Goal: Task Accomplishment & Management: Use online tool/utility

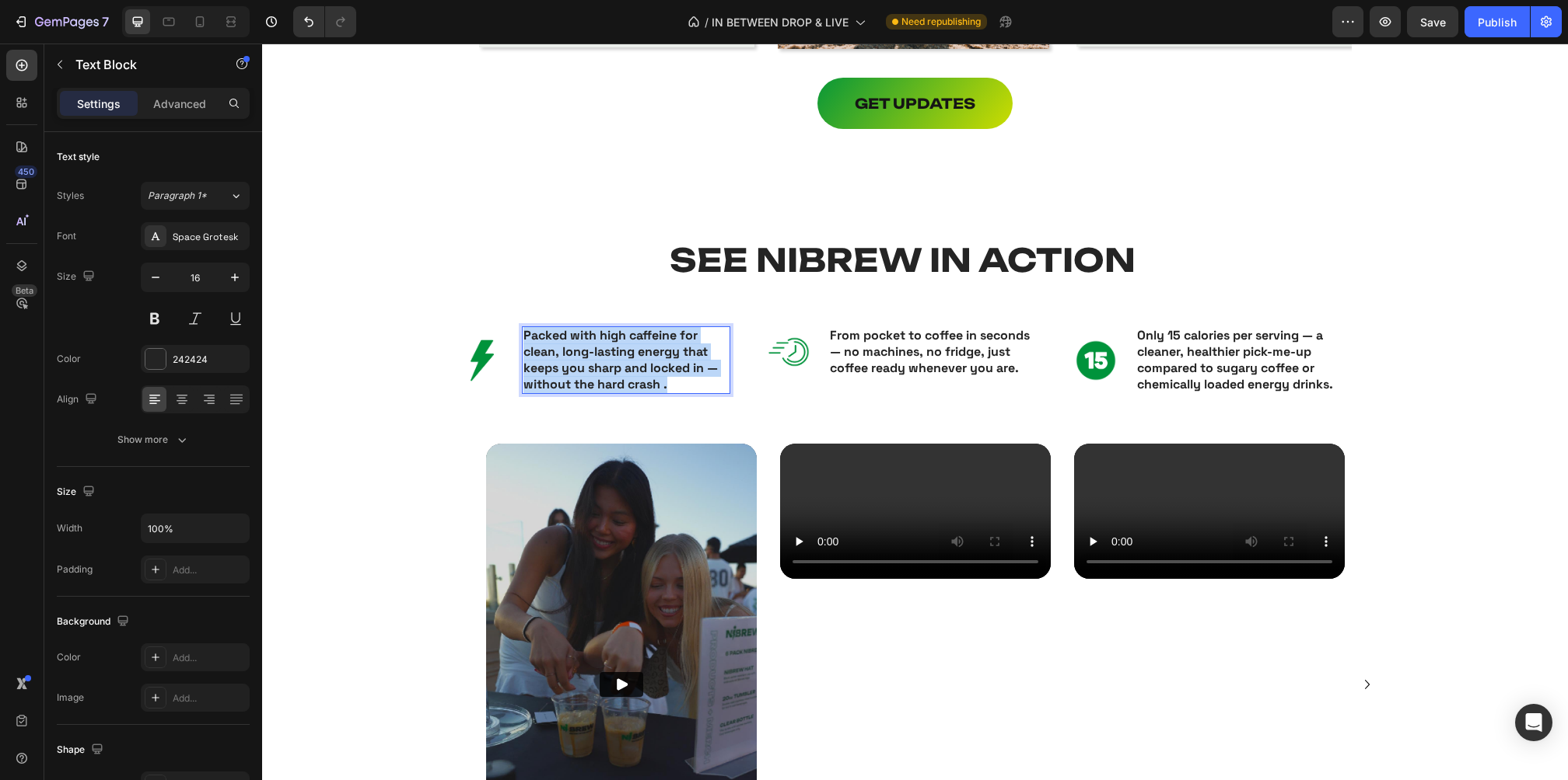
click at [625, 367] on strong "Packed with high caffeine for clean, long-lasting energy that keeps you sharp a…" at bounding box center [621, 359] width 194 height 64
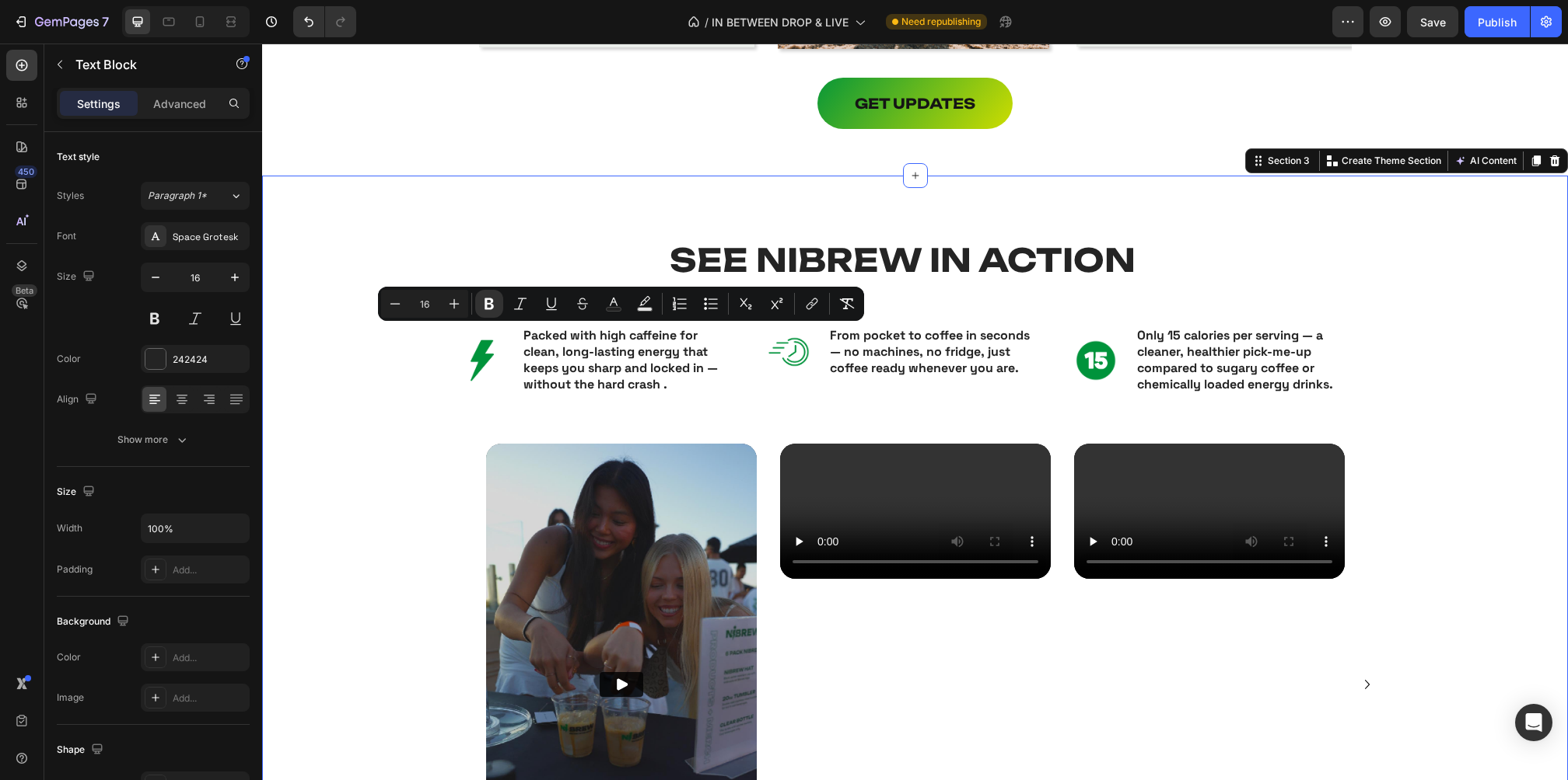
click at [1432, 316] on div "SEE NIBREW IN ACTION Heading Image Packed with high caffeine for clean, long-la…" at bounding box center [914, 641] width 1244 height 807
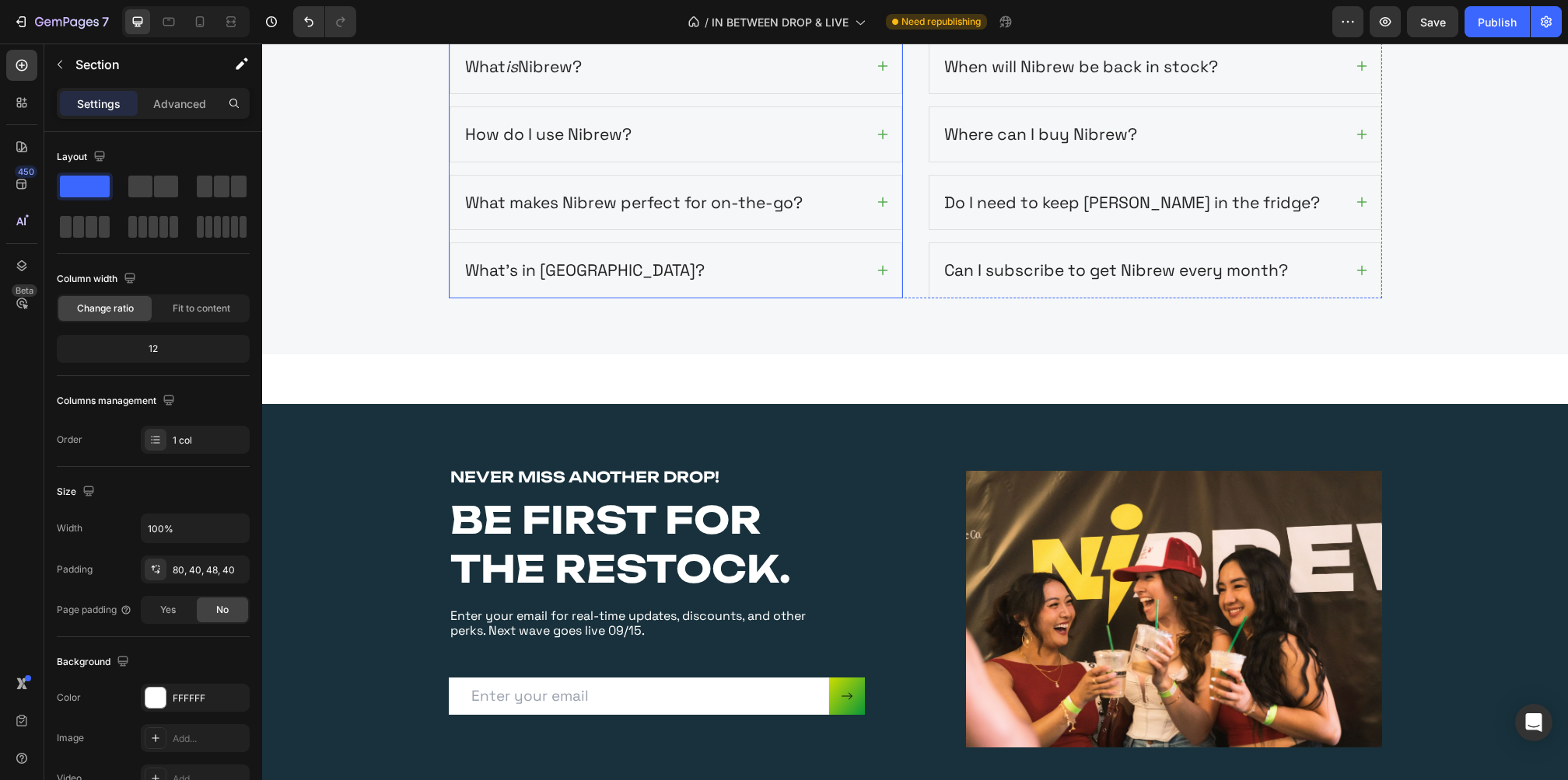
scroll to position [3067, 0]
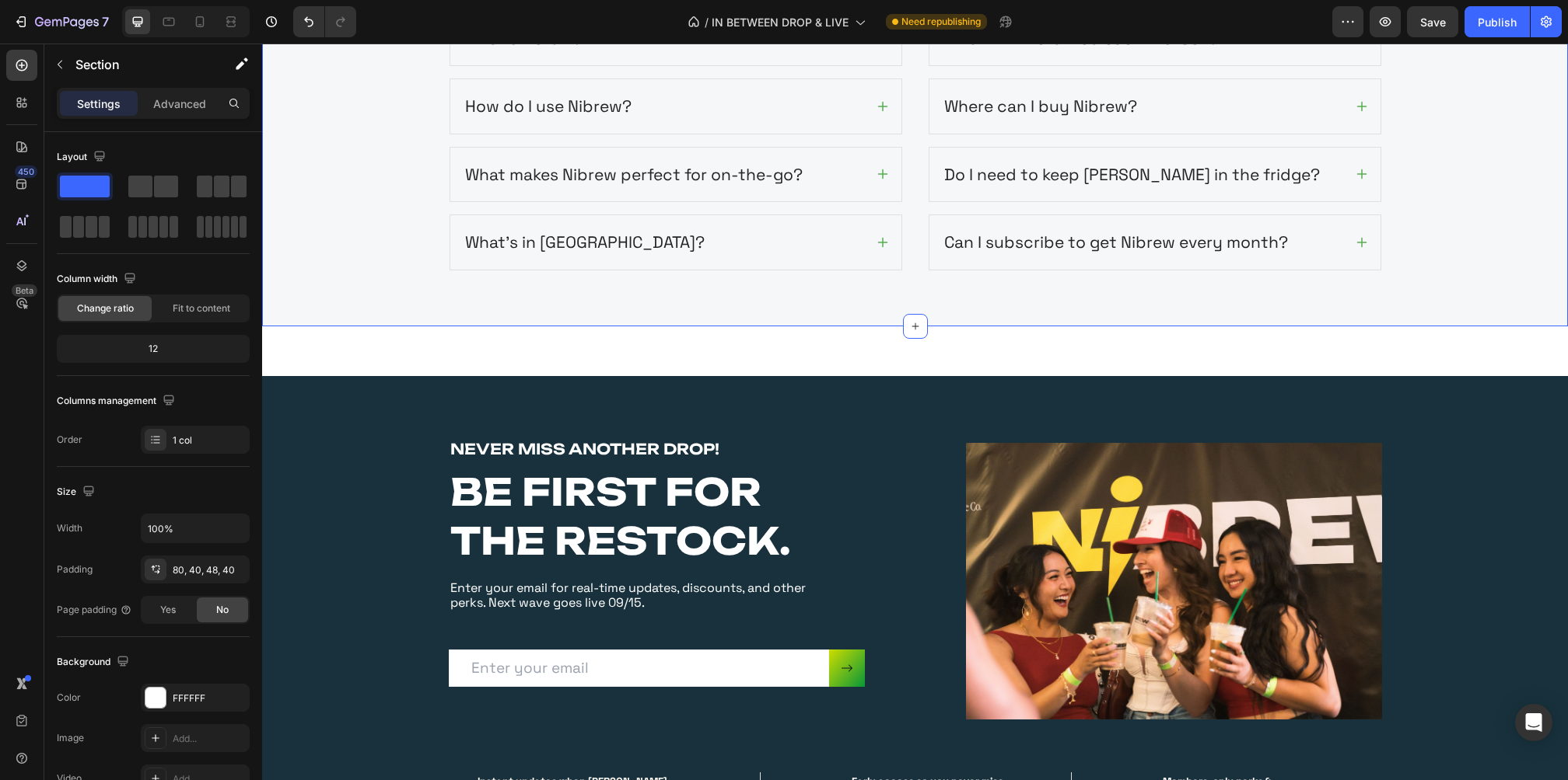
click at [934, 290] on div "Frequently Asked Questions Heading Need Help? We've got you covered! Text block…" at bounding box center [914, 49] width 1305 height 554
click at [954, 332] on div "Image Section 7" at bounding box center [914, 352] width 1305 height 50
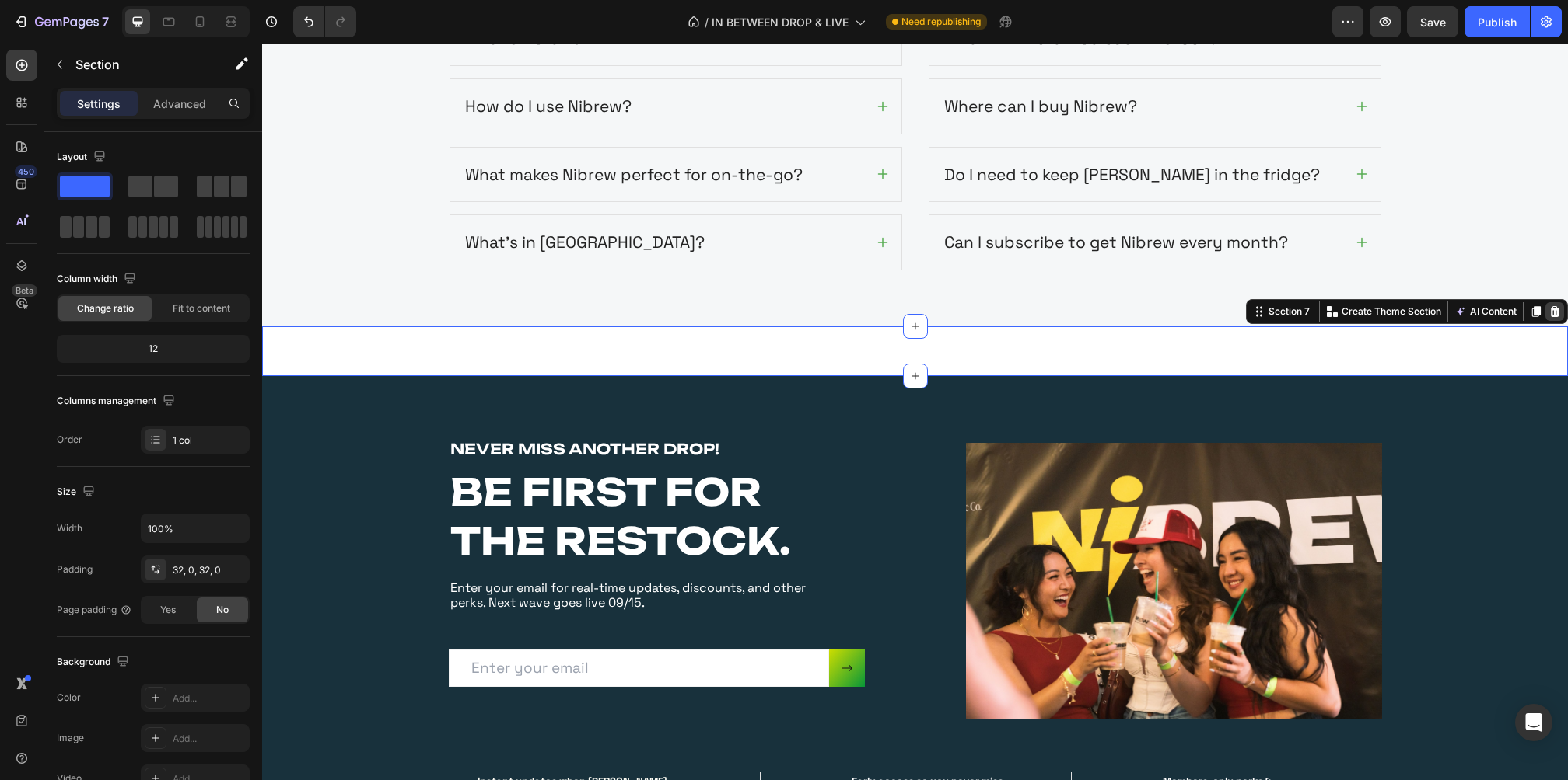
click at [1553, 309] on icon at bounding box center [1555, 312] width 10 height 11
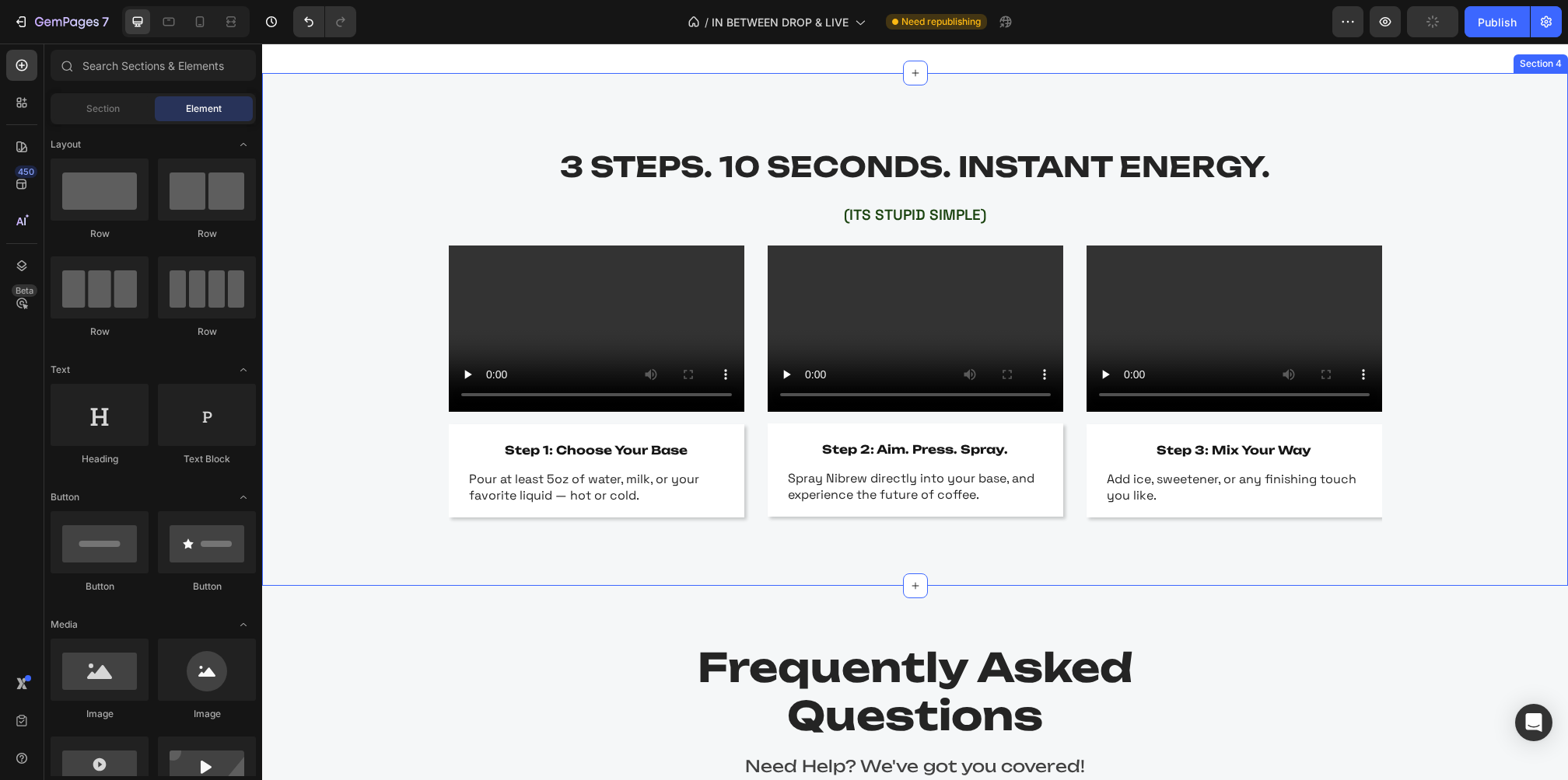
scroll to position [2241, 0]
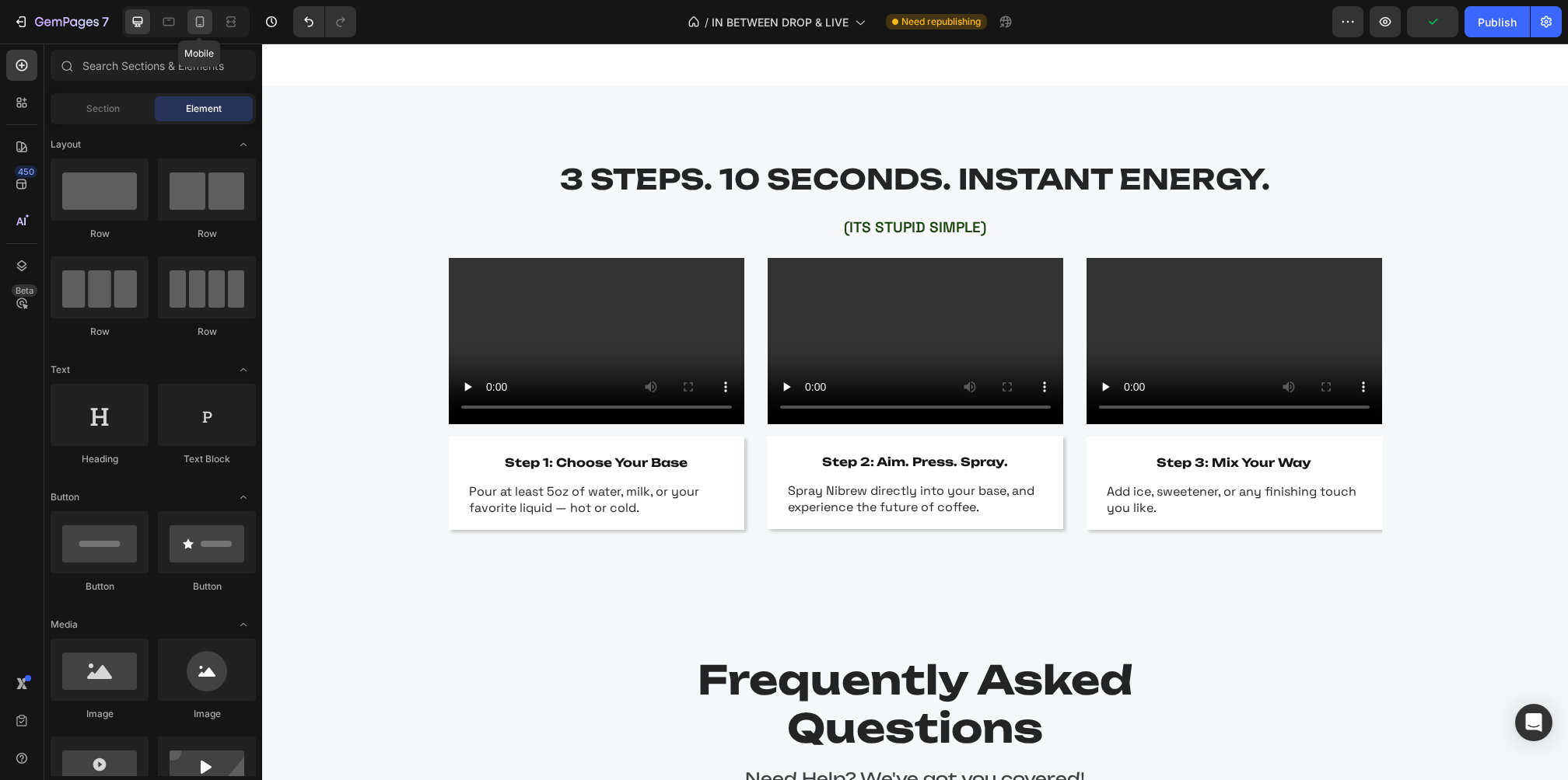
click at [197, 27] on icon at bounding box center [200, 22] width 9 height 11
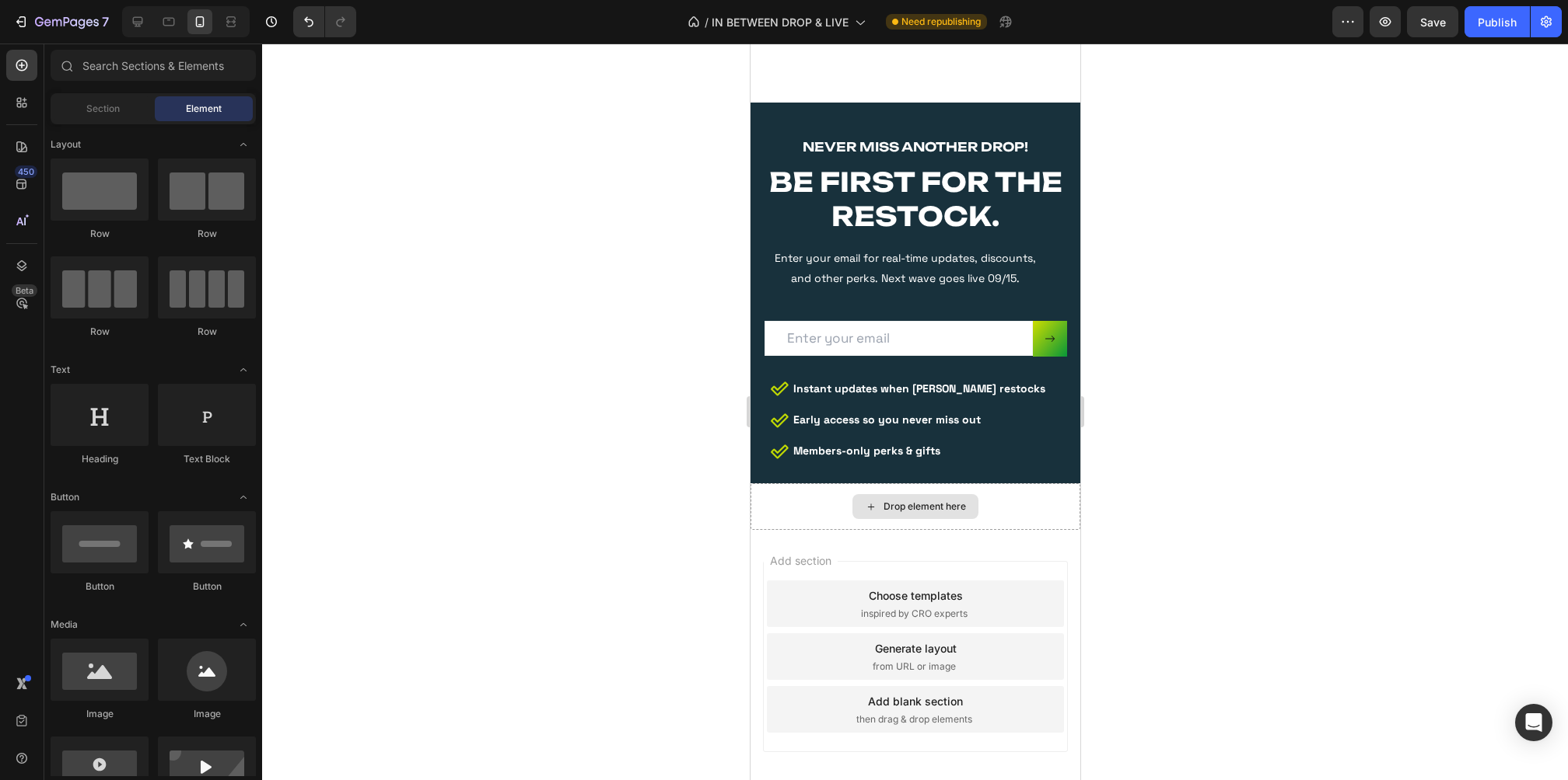
scroll to position [3988, 0]
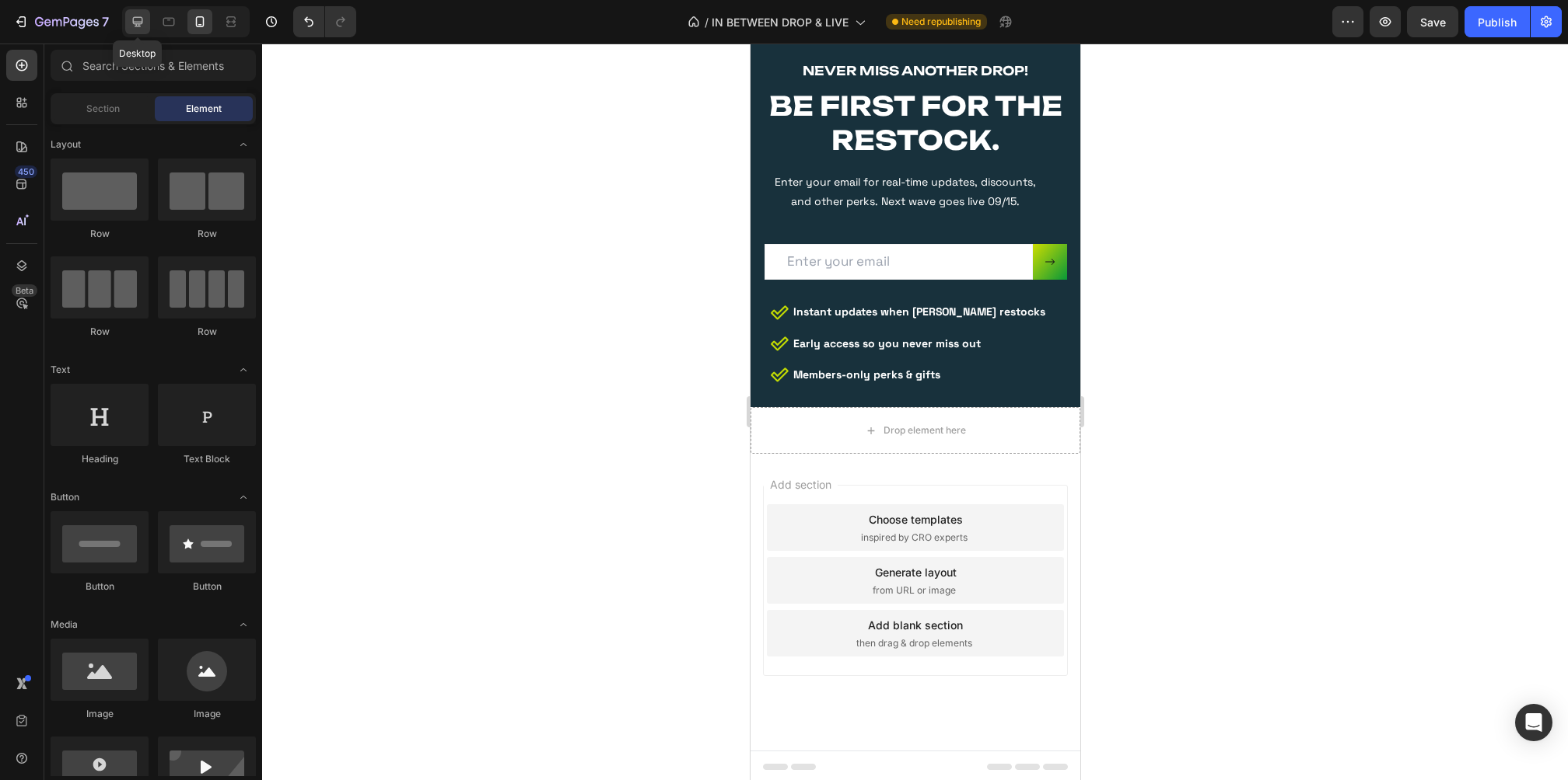
click at [140, 23] on icon at bounding box center [138, 22] width 16 height 16
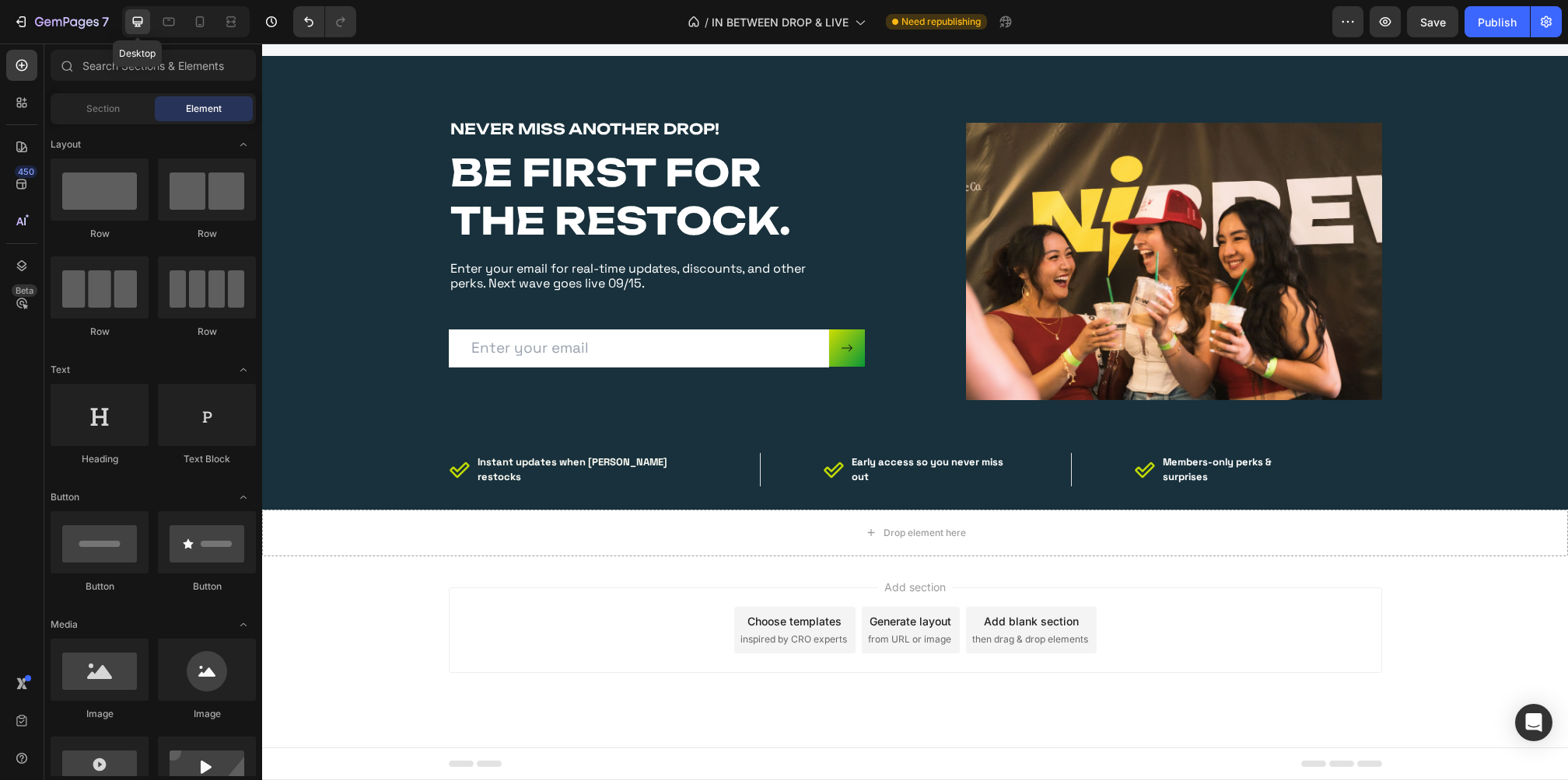
scroll to position [3678, 0]
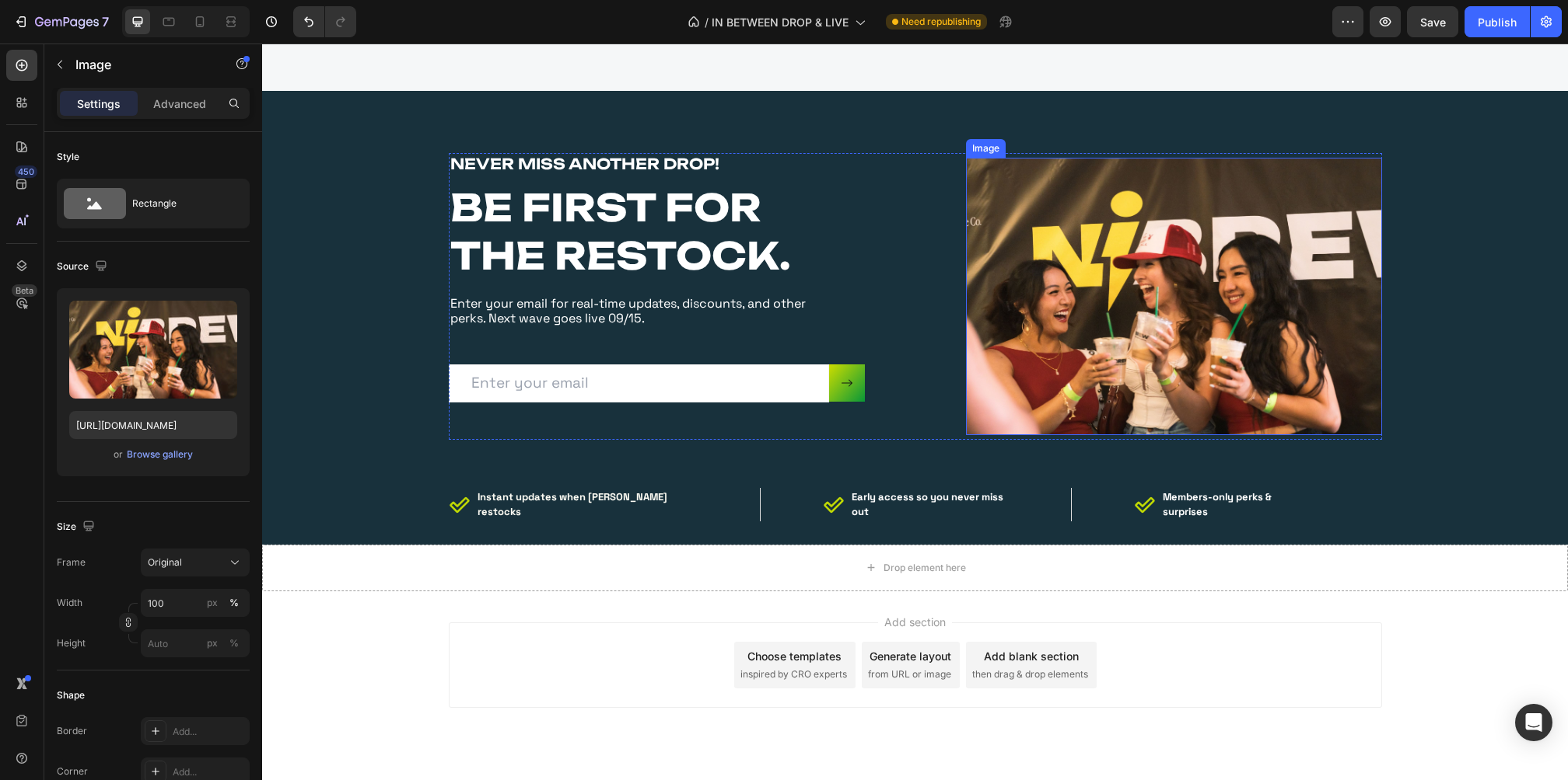
click at [1148, 293] on img at bounding box center [1174, 296] width 416 height 277
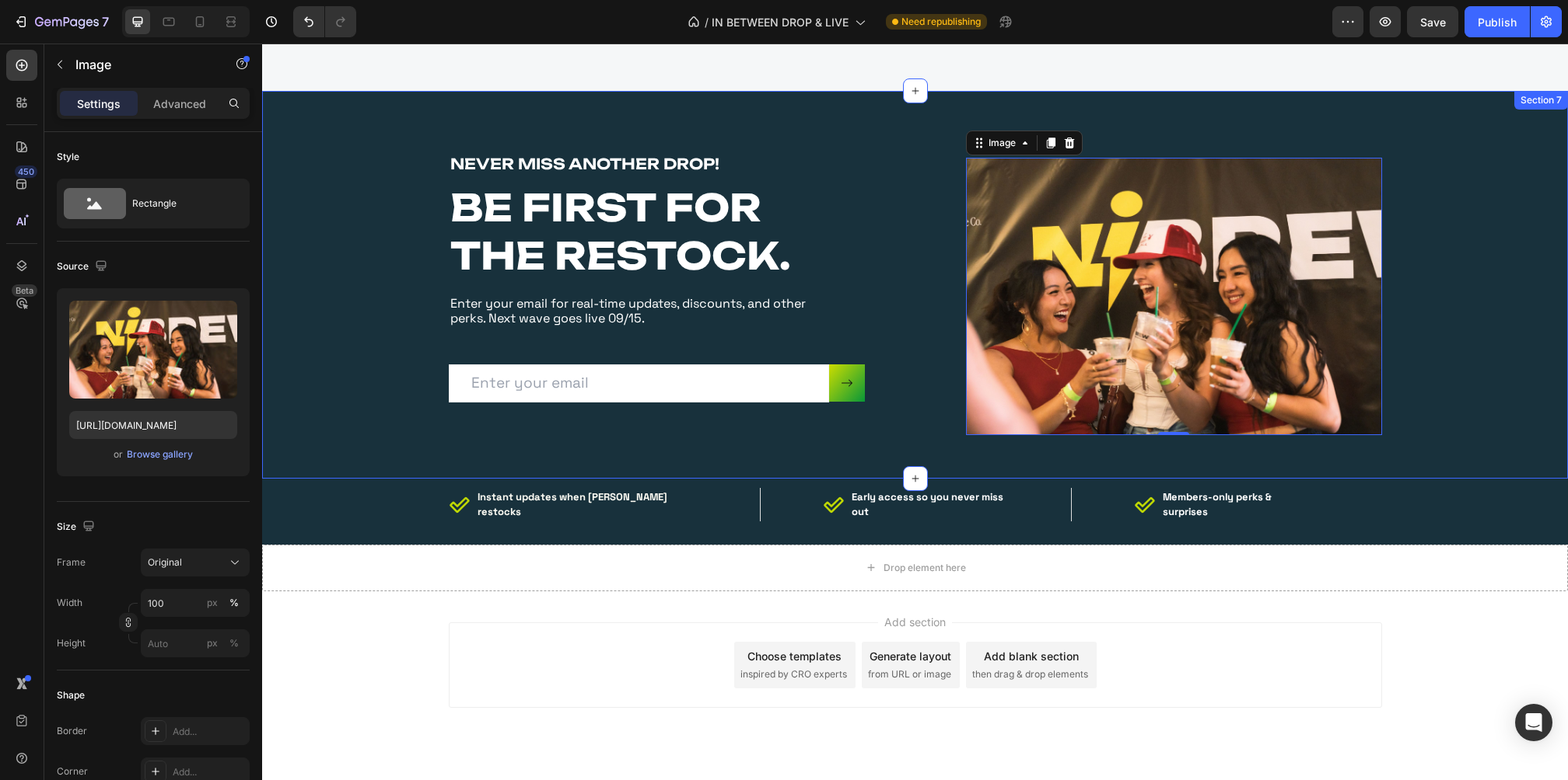
click at [1487, 218] on div "NEVER MISS ANOTHER DROP! Heading BE FIRST FOR THE RESTOCK. Heading Enter your e…" at bounding box center [914, 296] width 1283 height 286
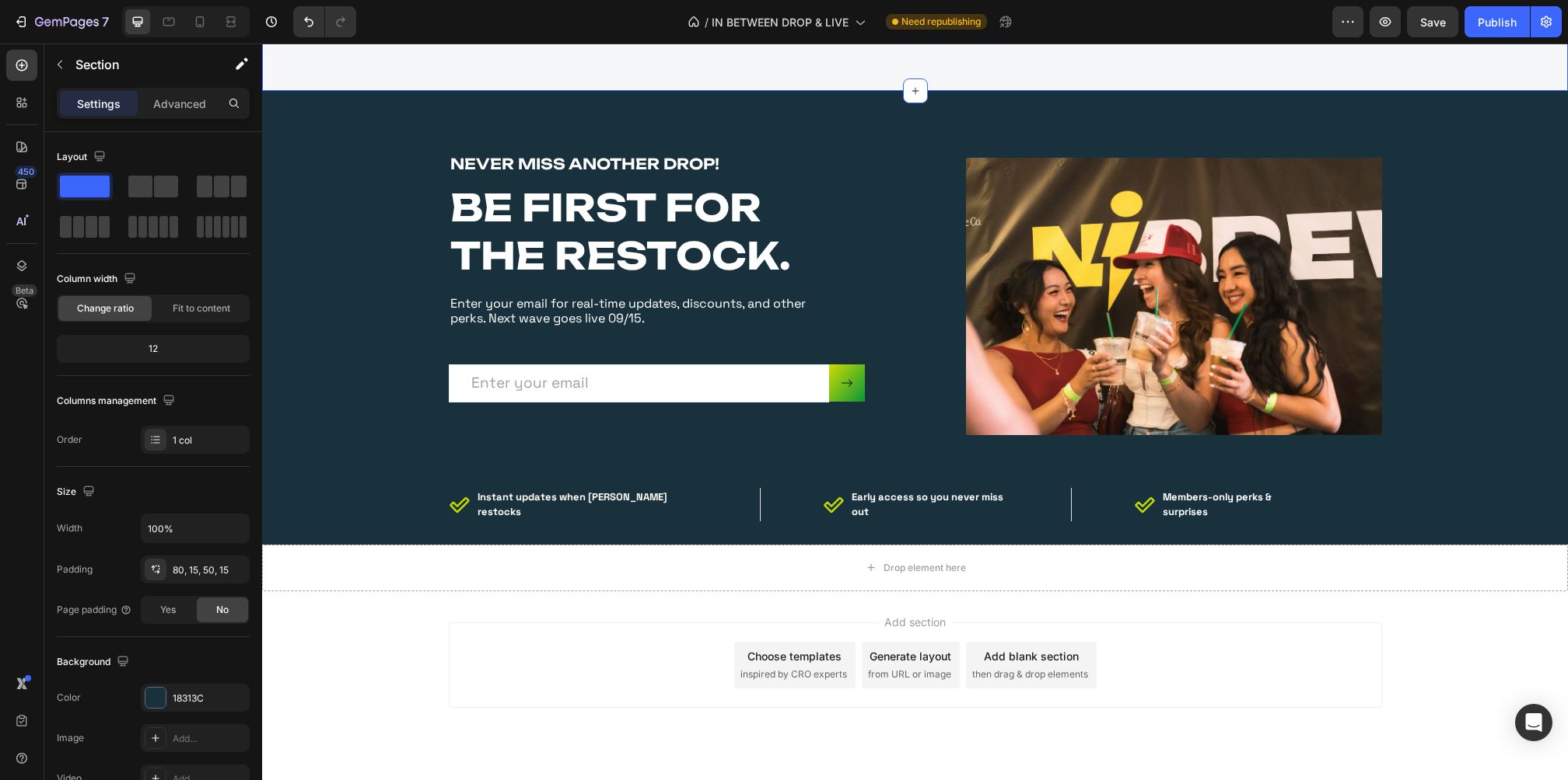
click at [202, 15] on icon at bounding box center [200, 22] width 16 height 16
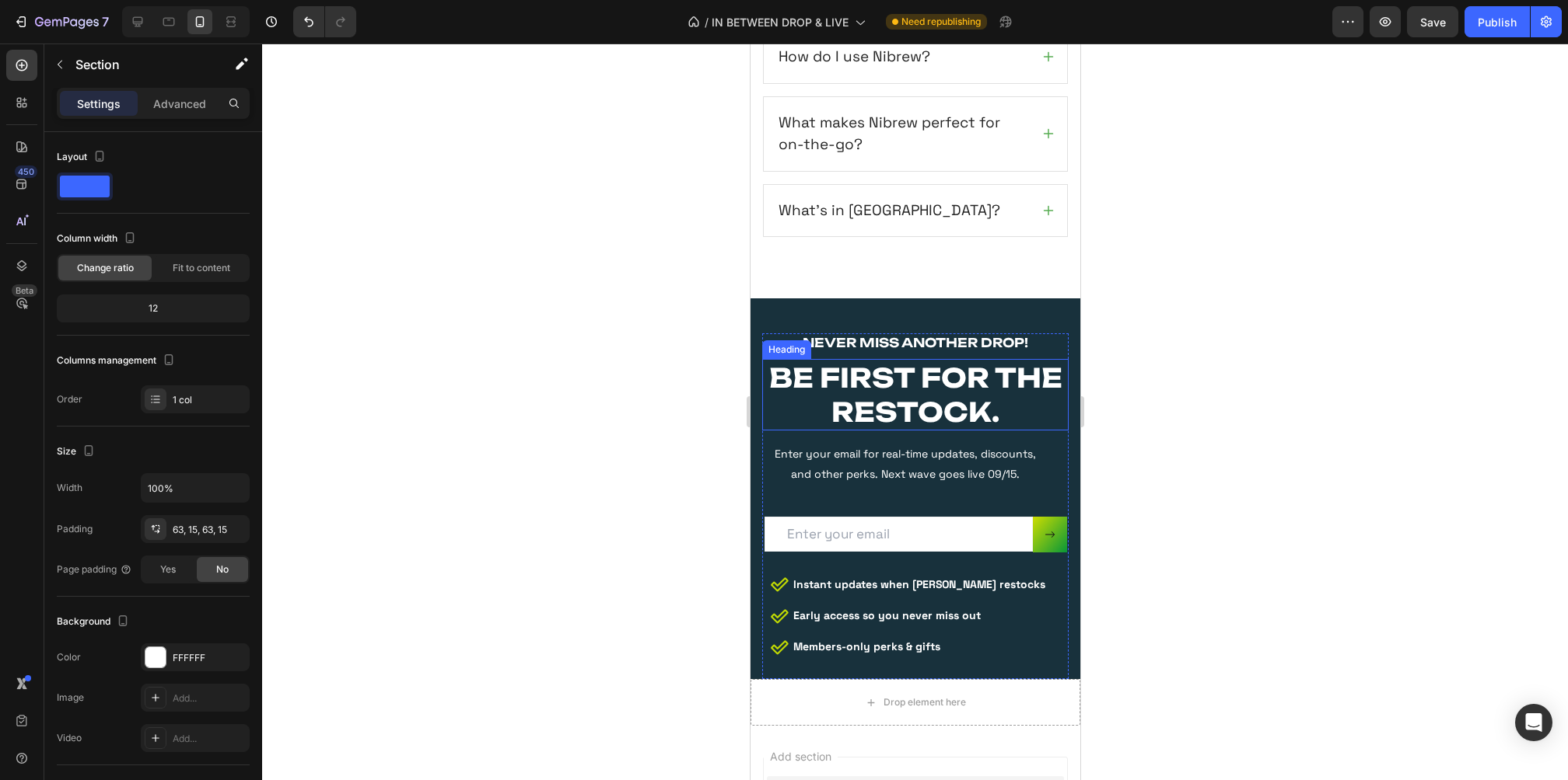
scroll to position [3691, 0]
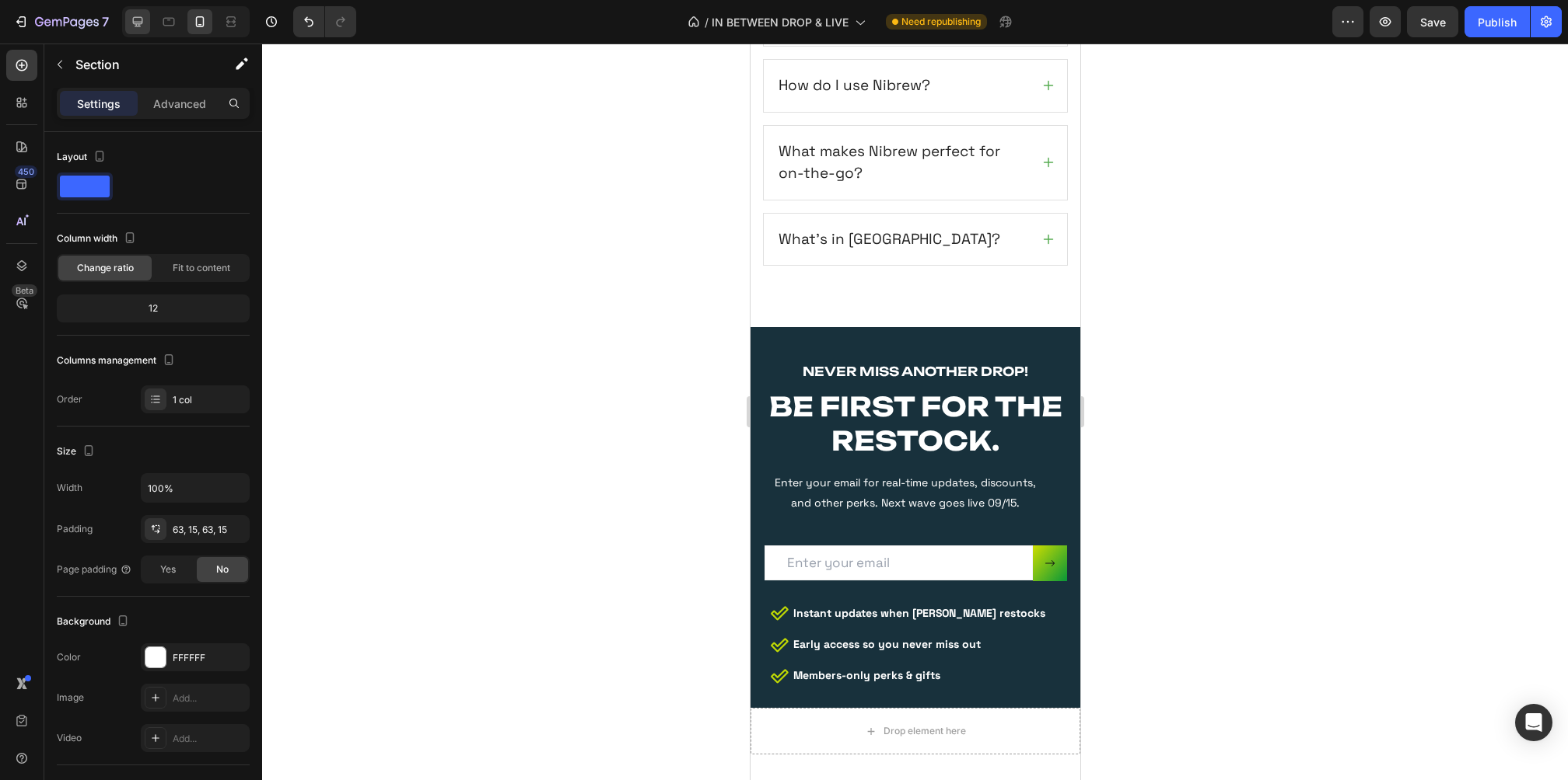
click at [141, 12] on div at bounding box center [138, 22] width 25 height 25
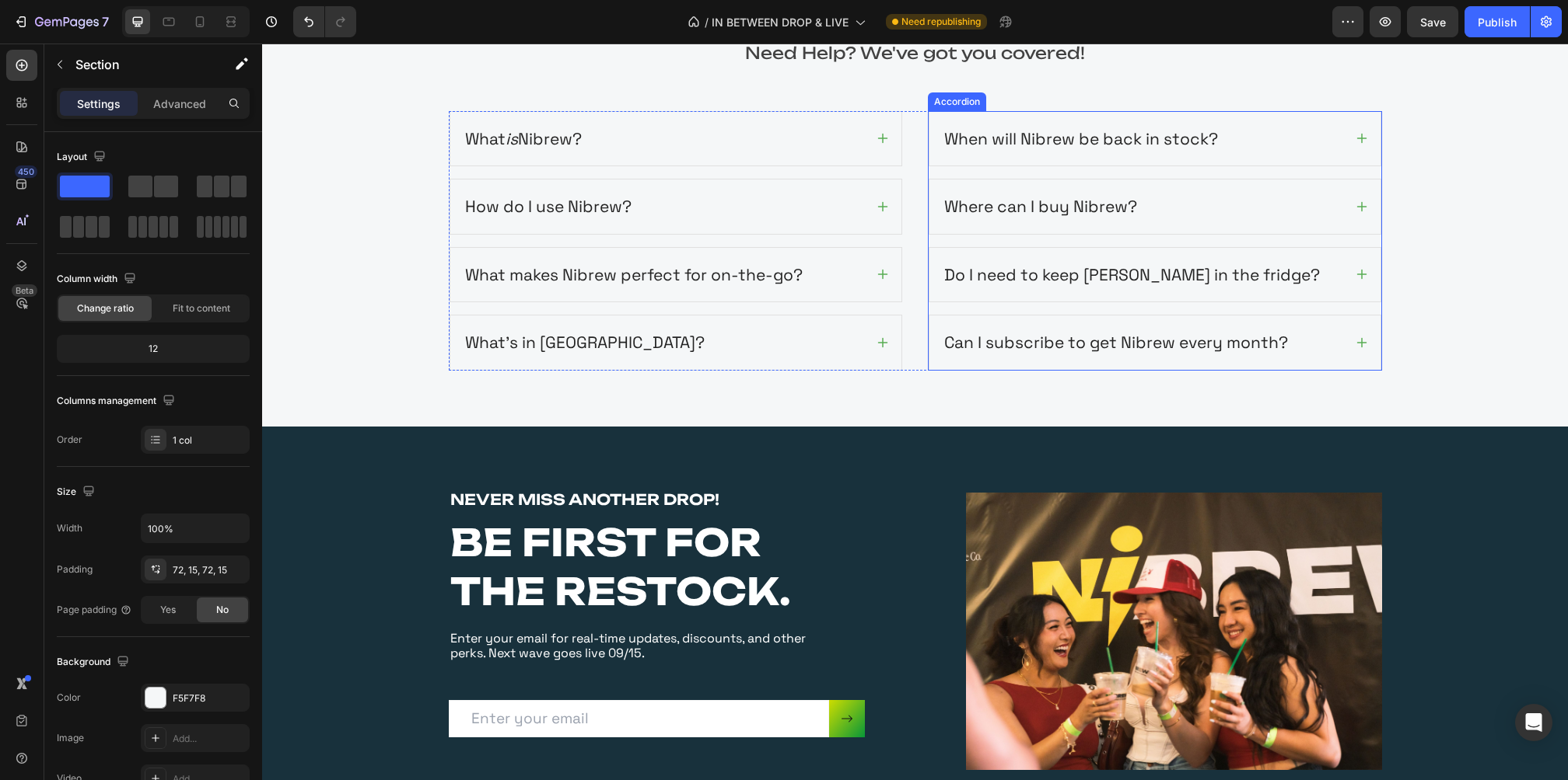
scroll to position [3118, 0]
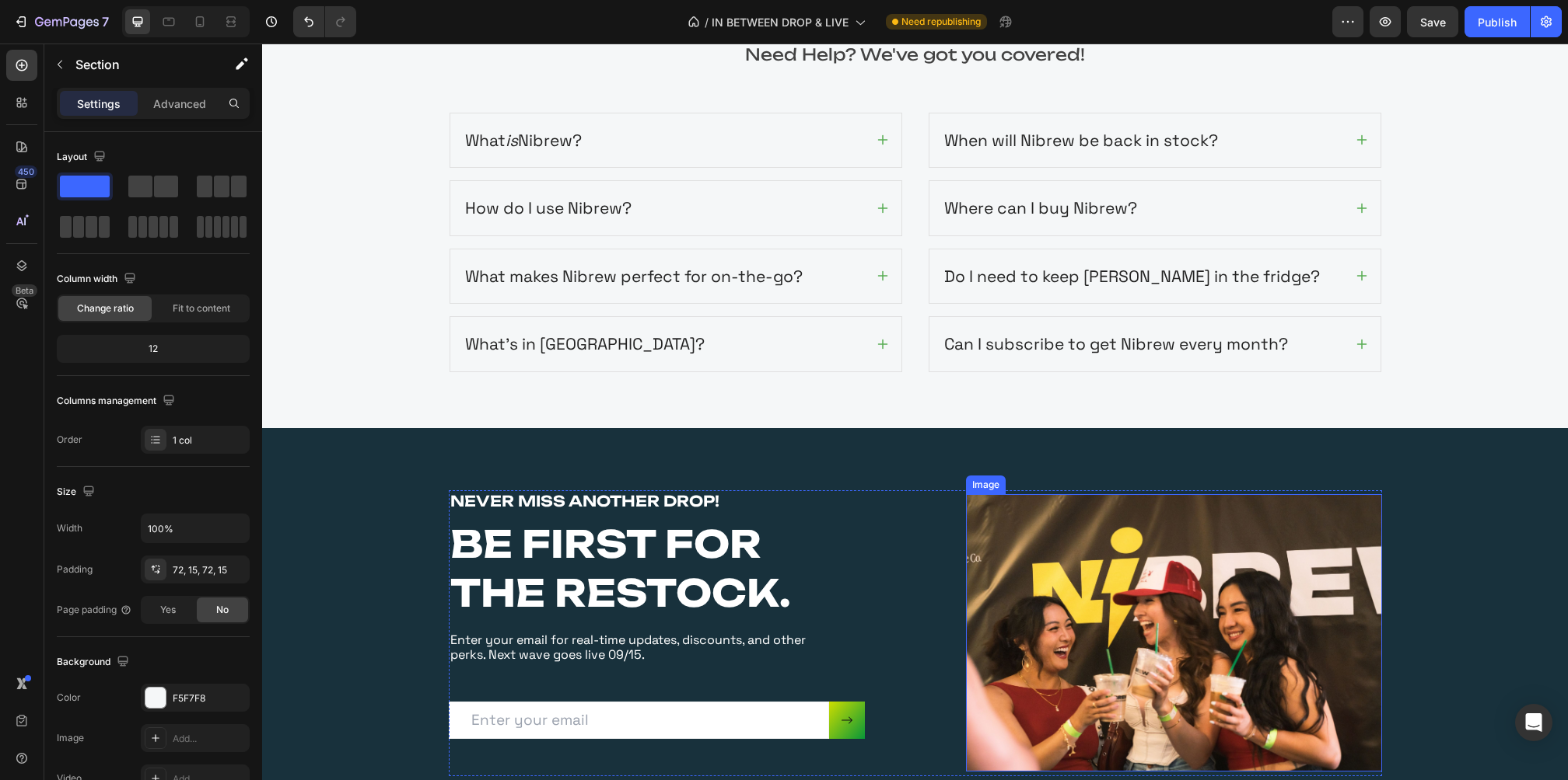
click at [1094, 569] on img at bounding box center [1174, 633] width 416 height 277
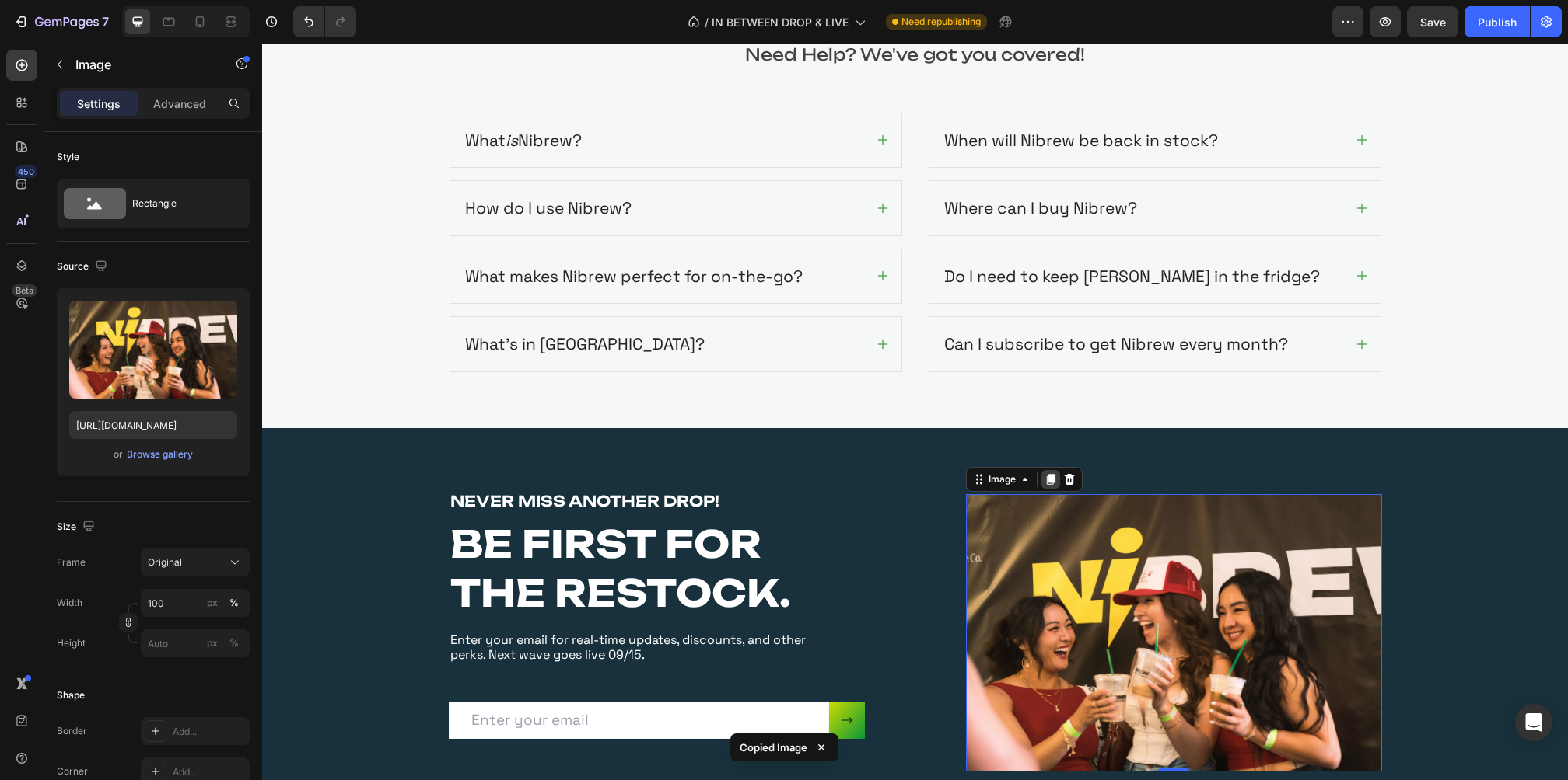
click at [1047, 473] on icon at bounding box center [1051, 479] width 13 height 13
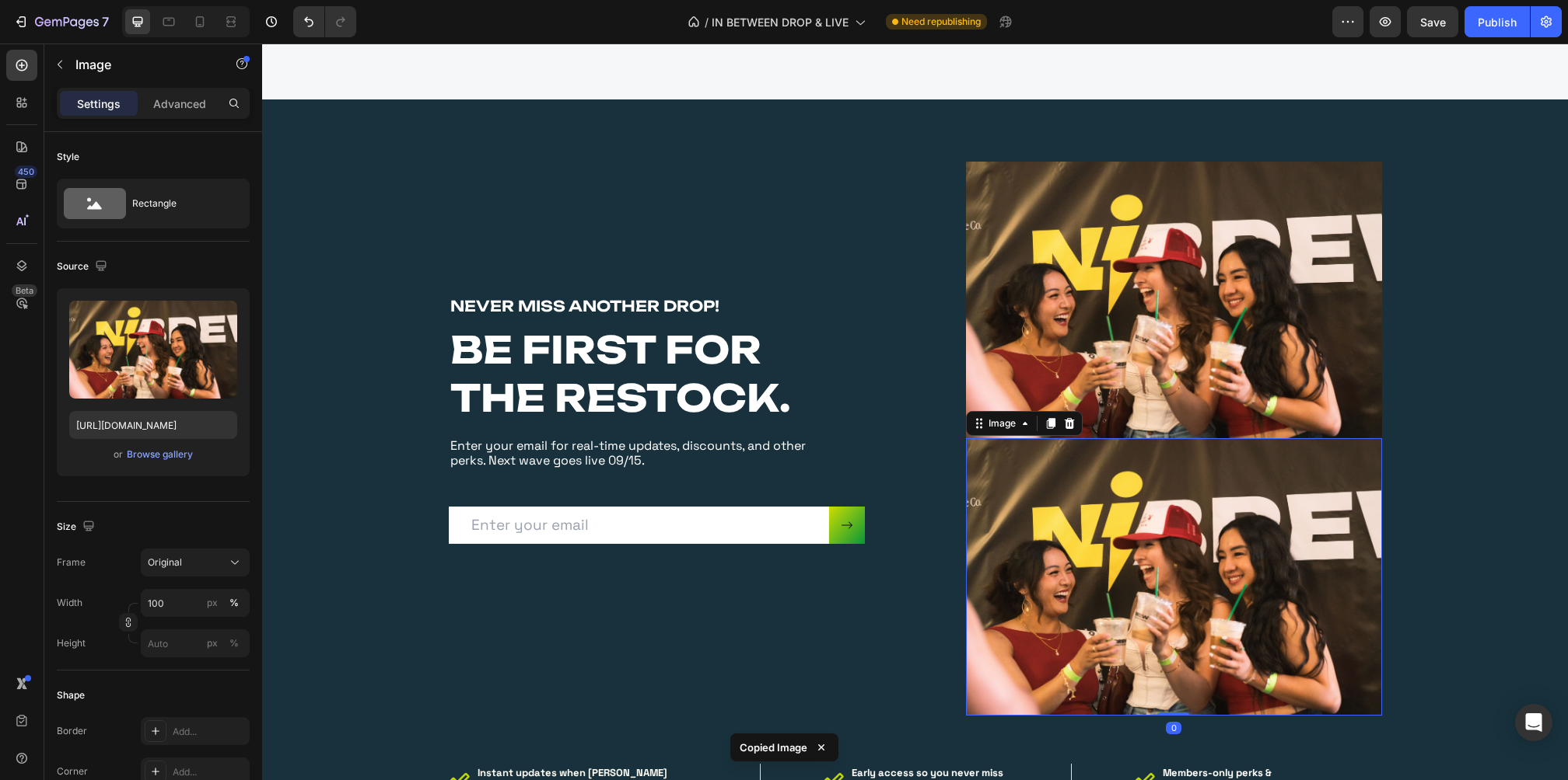
scroll to position [3490, 0]
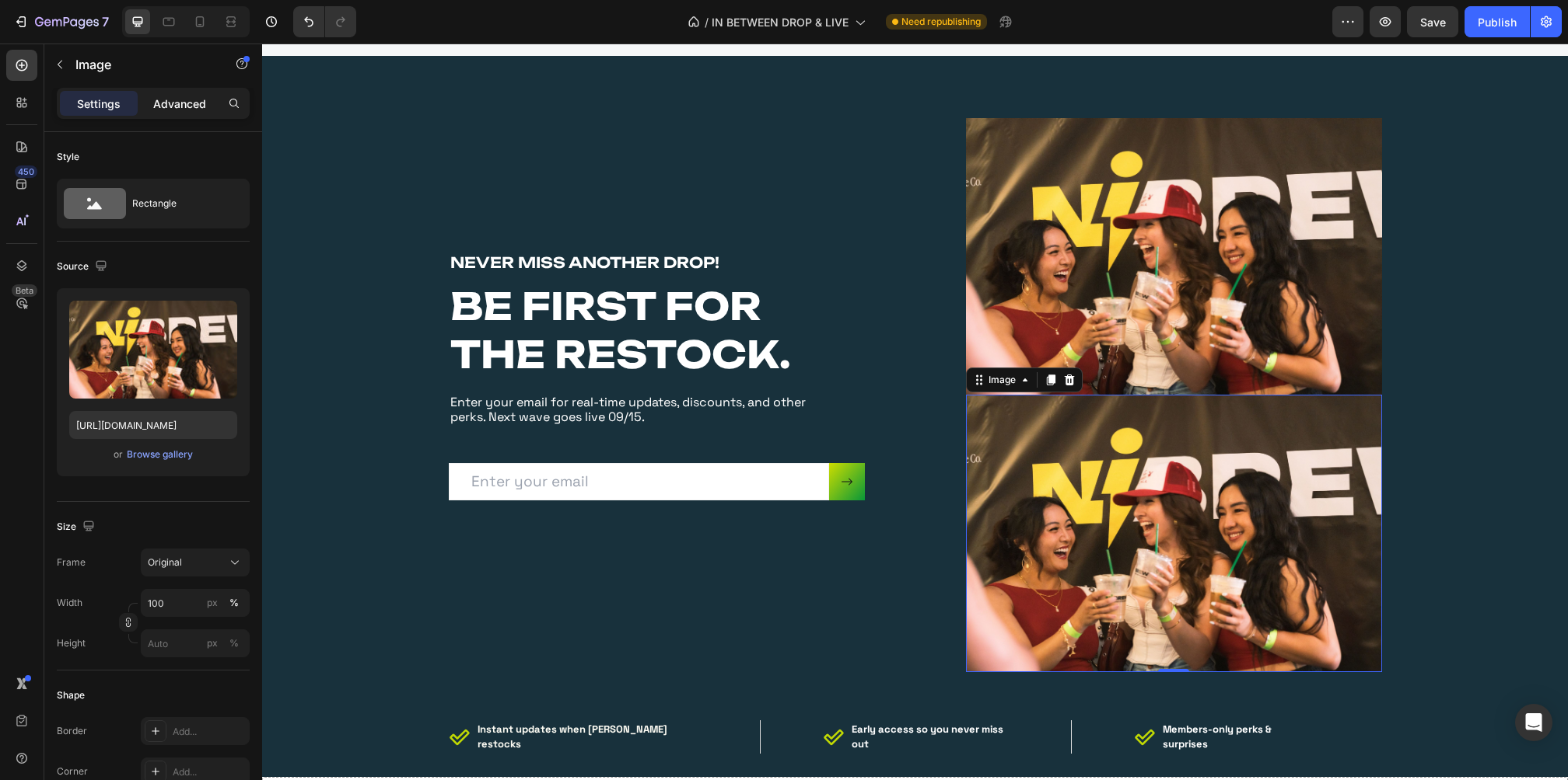
click at [179, 101] on p "Advanced" at bounding box center [179, 103] width 53 height 16
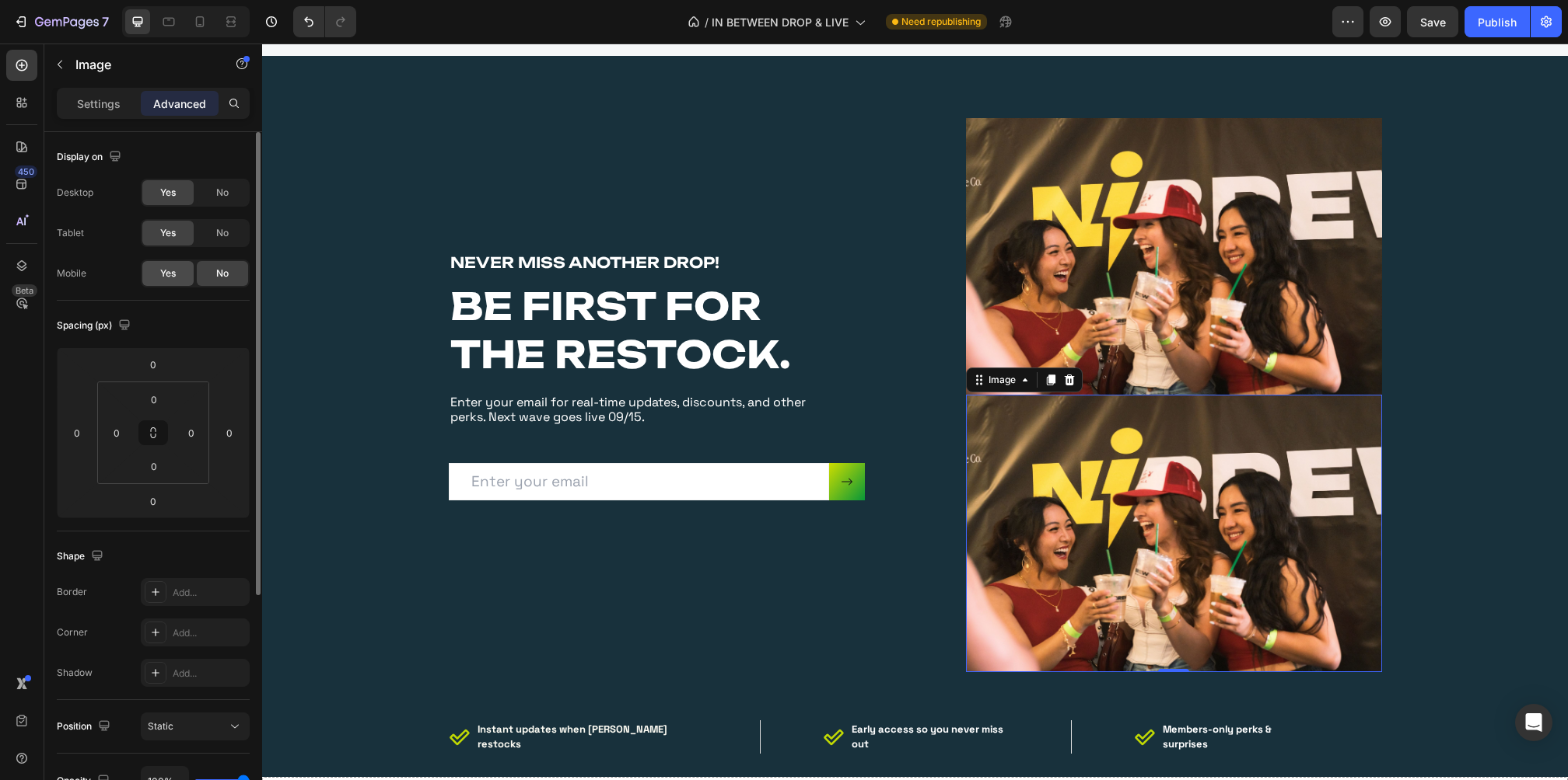
click at [175, 266] on span "Yes" at bounding box center [168, 273] width 16 height 14
click at [214, 239] on div "No" at bounding box center [223, 233] width 52 height 25
click at [226, 189] on span "No" at bounding box center [223, 193] width 13 height 14
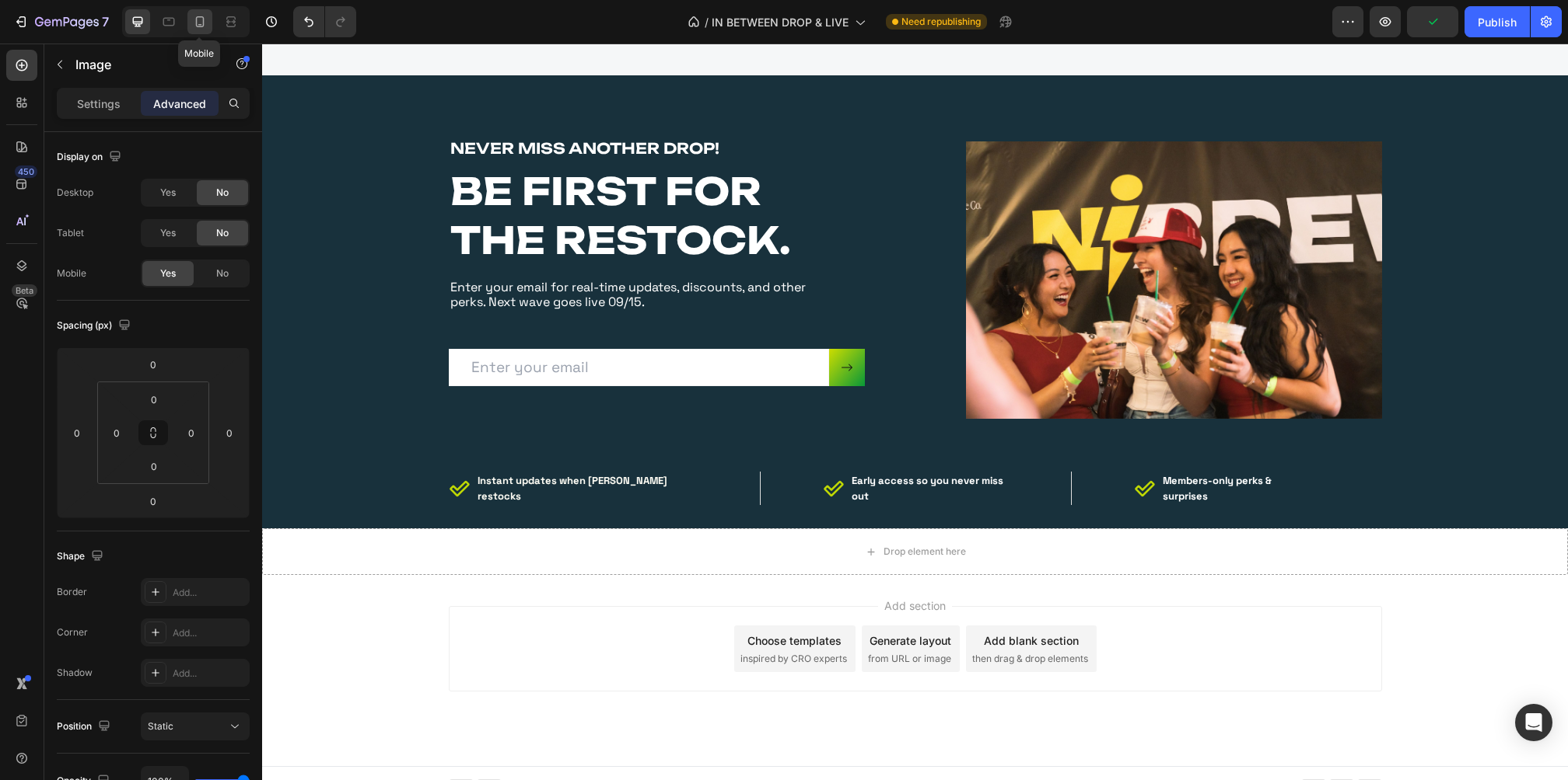
click at [193, 25] on icon at bounding box center [200, 22] width 16 height 16
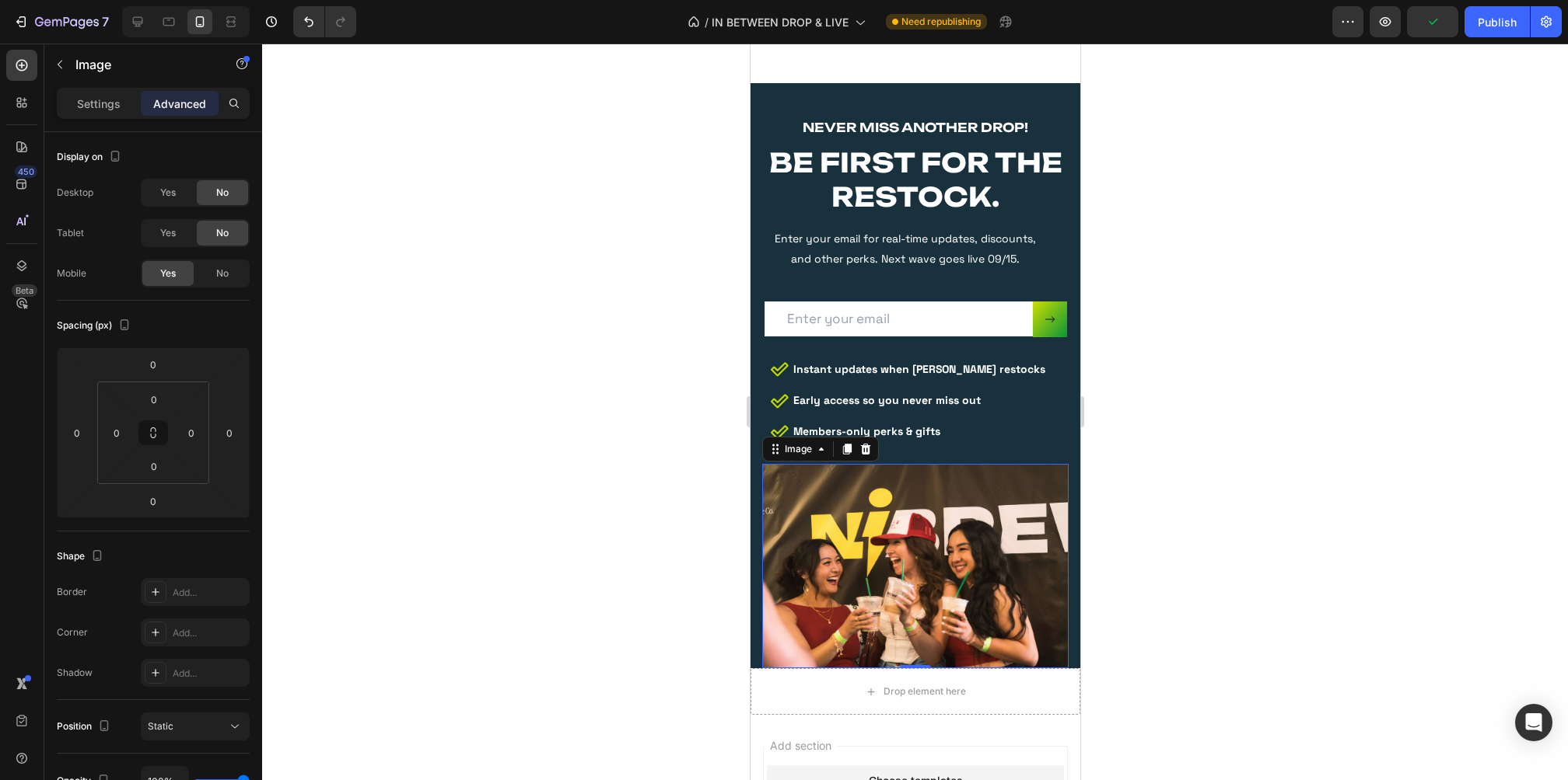
scroll to position [4176, 0]
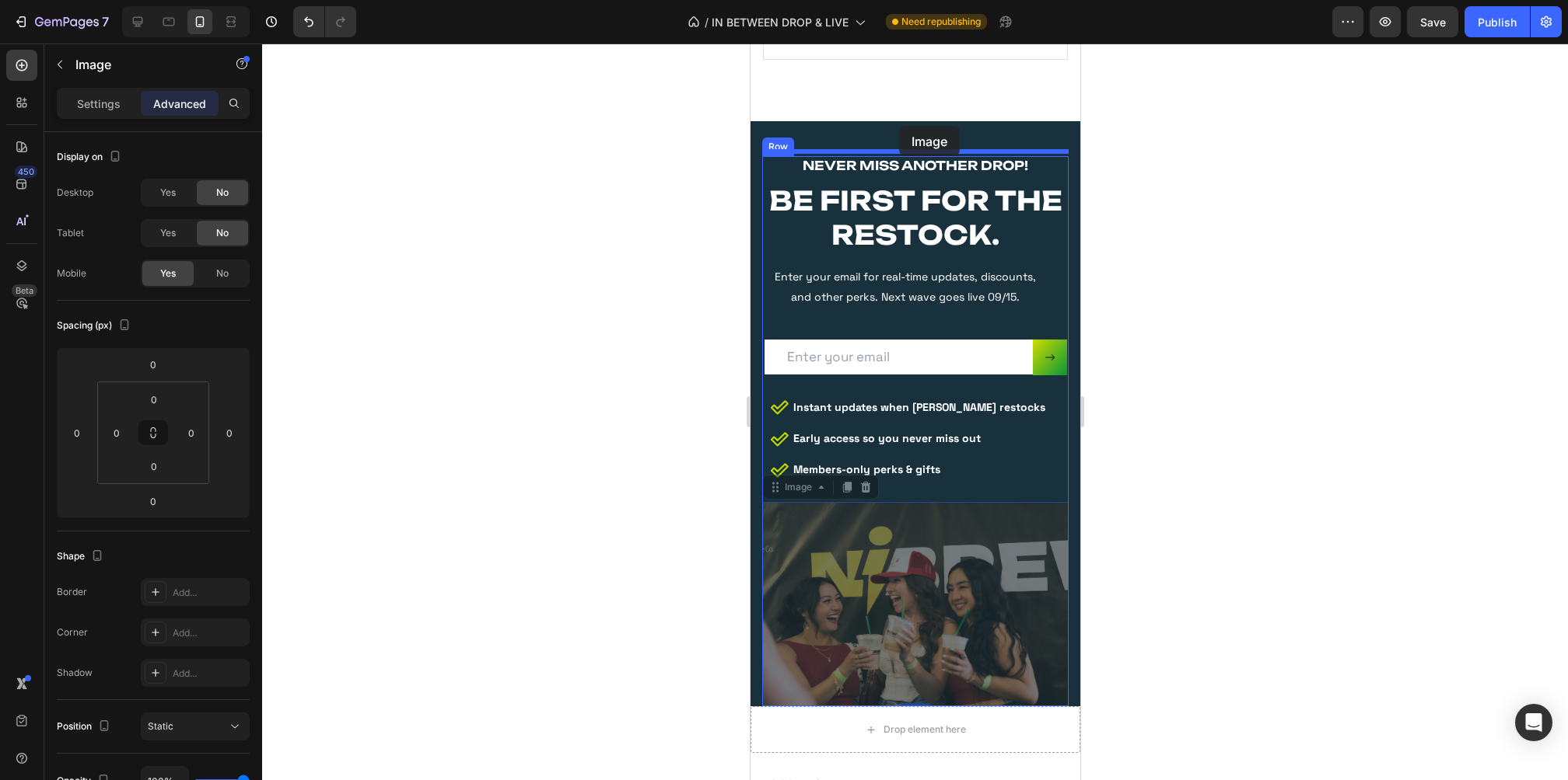
drag, startPoint x: 915, startPoint y: 589, endPoint x: 919, endPoint y: 126, distance: 463.0
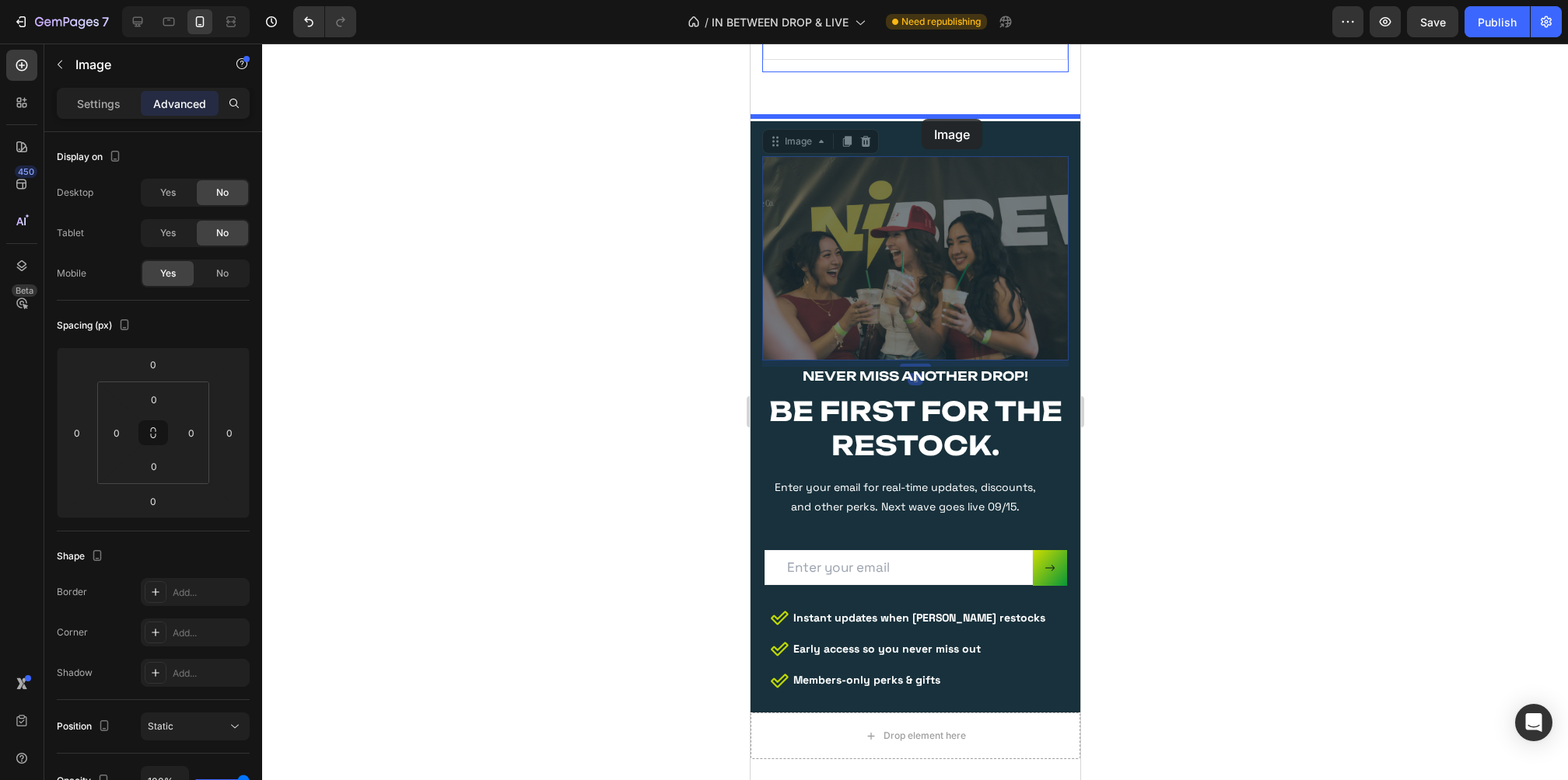
drag, startPoint x: 919, startPoint y: 232, endPoint x: 921, endPoint y: 120, distance: 112.0
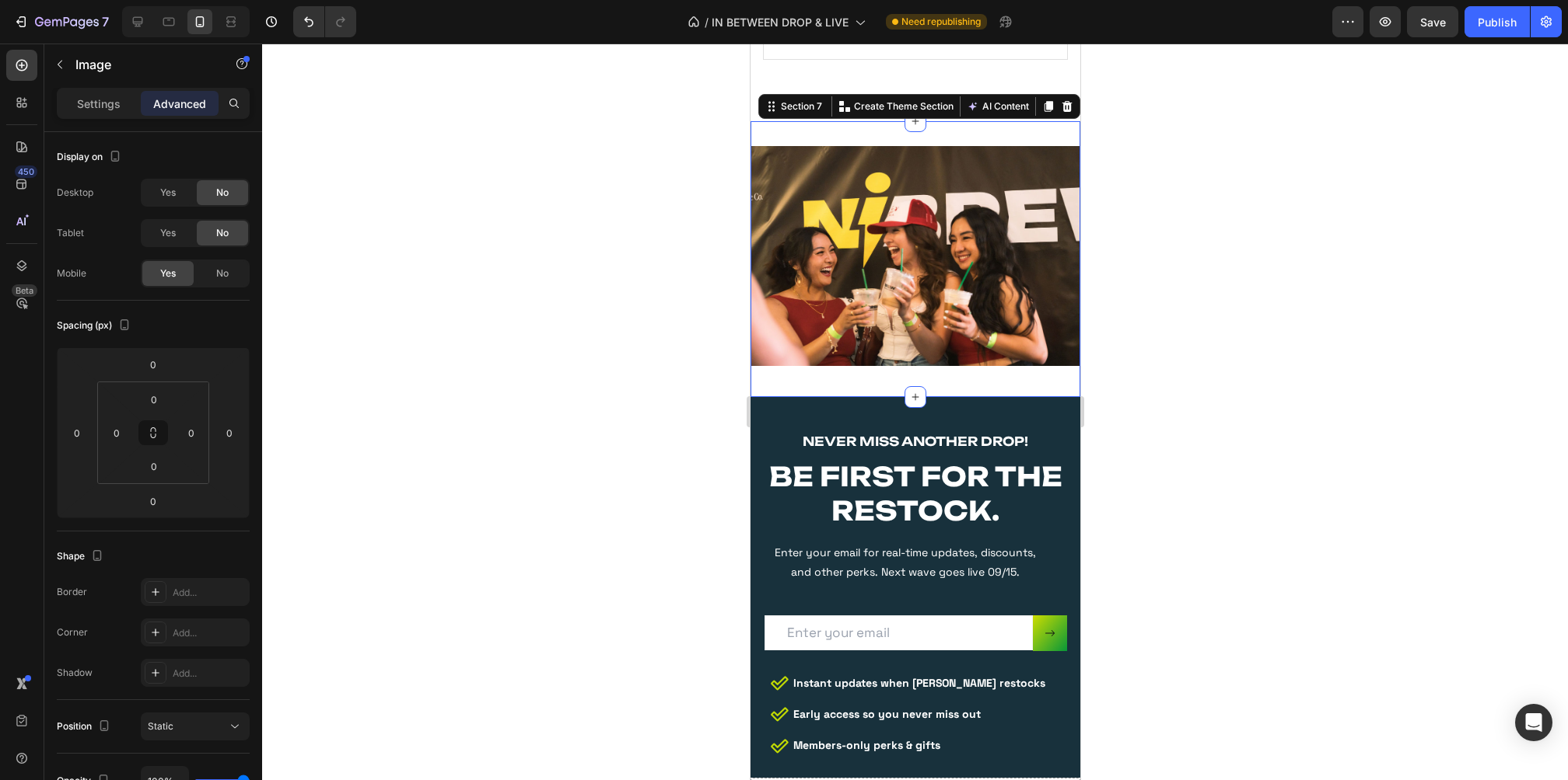
click at [988, 381] on div "Image Section 7 Create Theme Section AI Content Write with GemAI What would you…" at bounding box center [914, 259] width 330 height 276
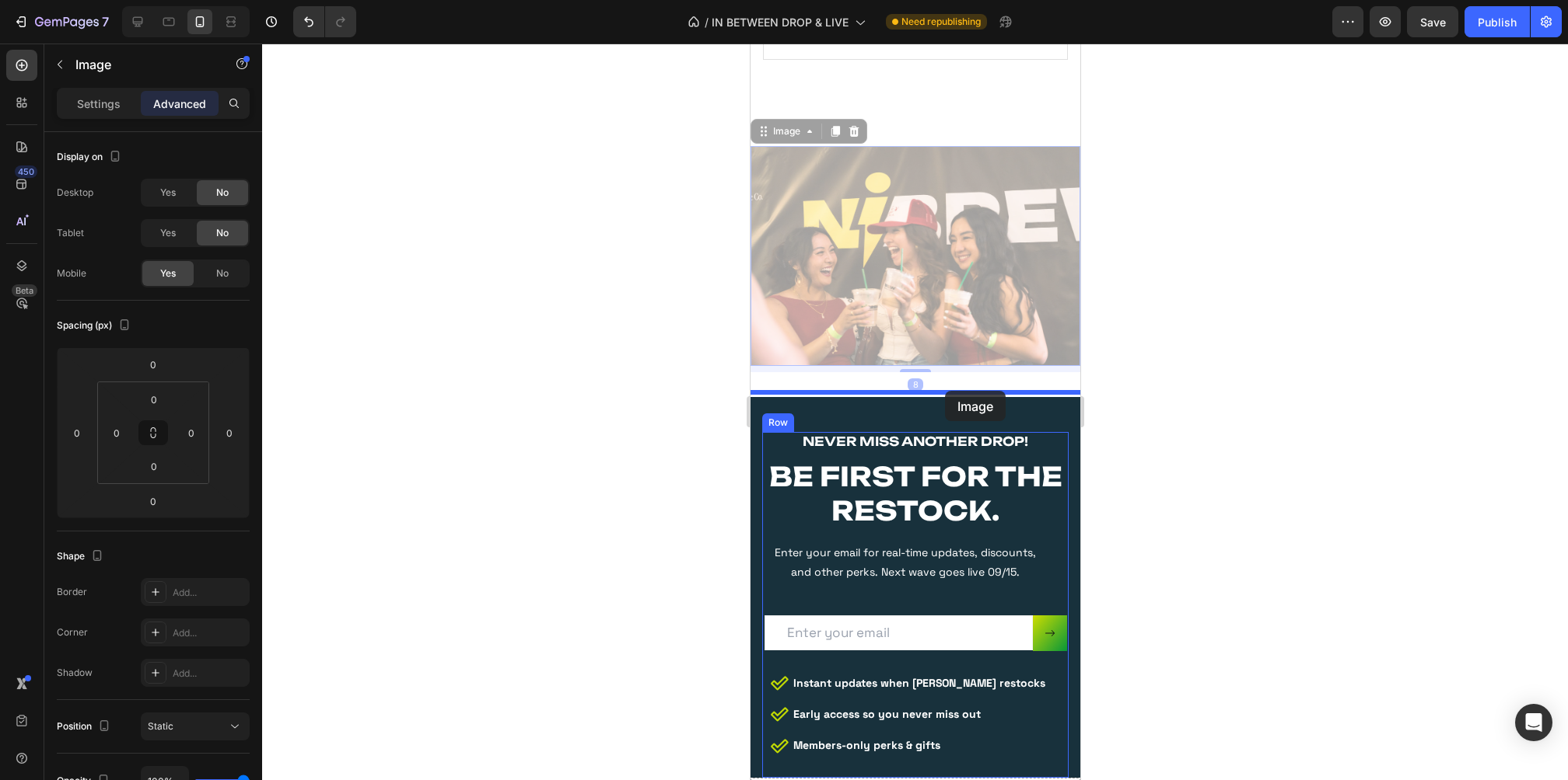
drag, startPoint x: 970, startPoint y: 271, endPoint x: 943, endPoint y: 394, distance: 125.9
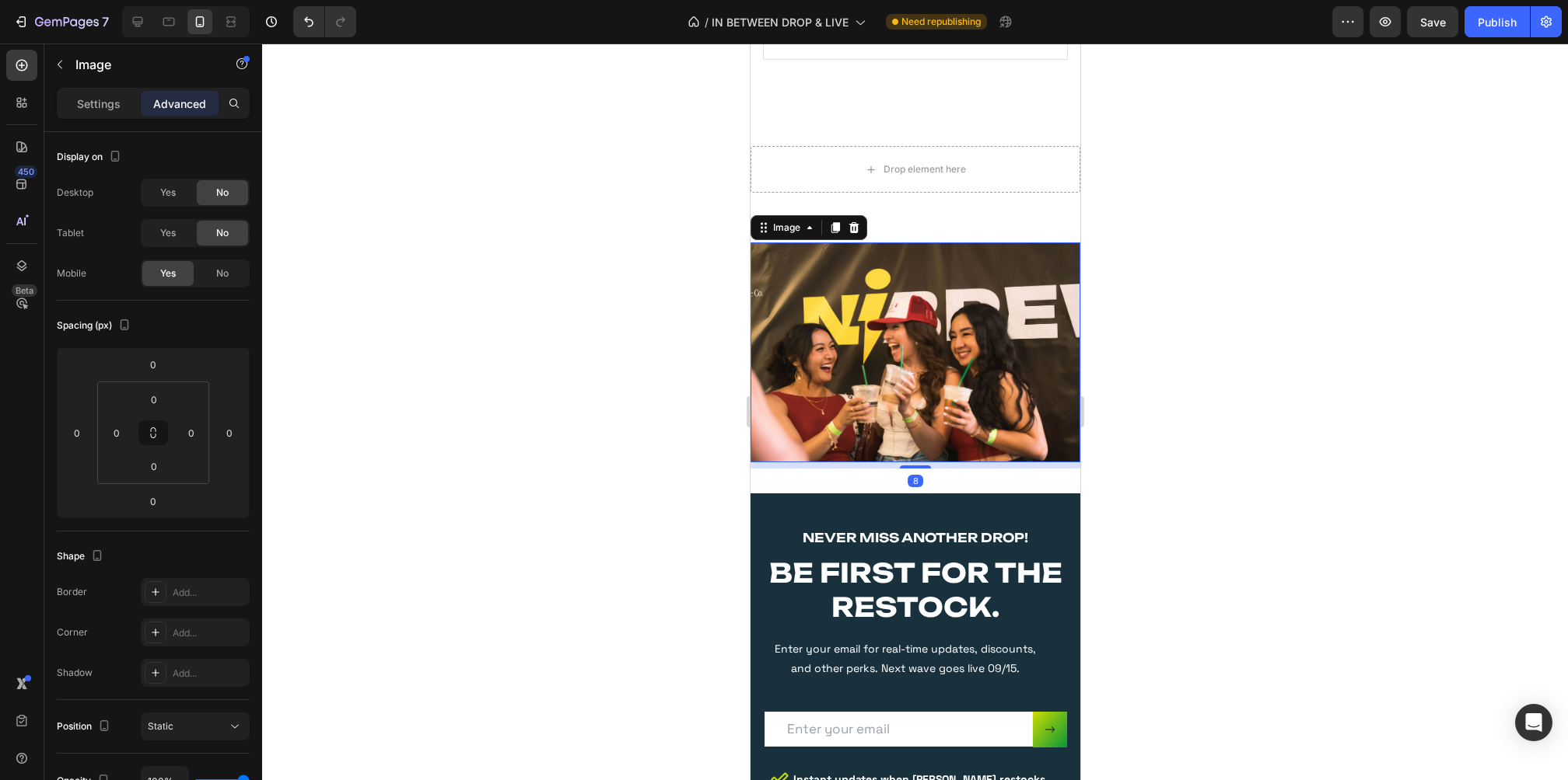
click at [1098, 415] on div at bounding box center [914, 412] width 1305 height 737
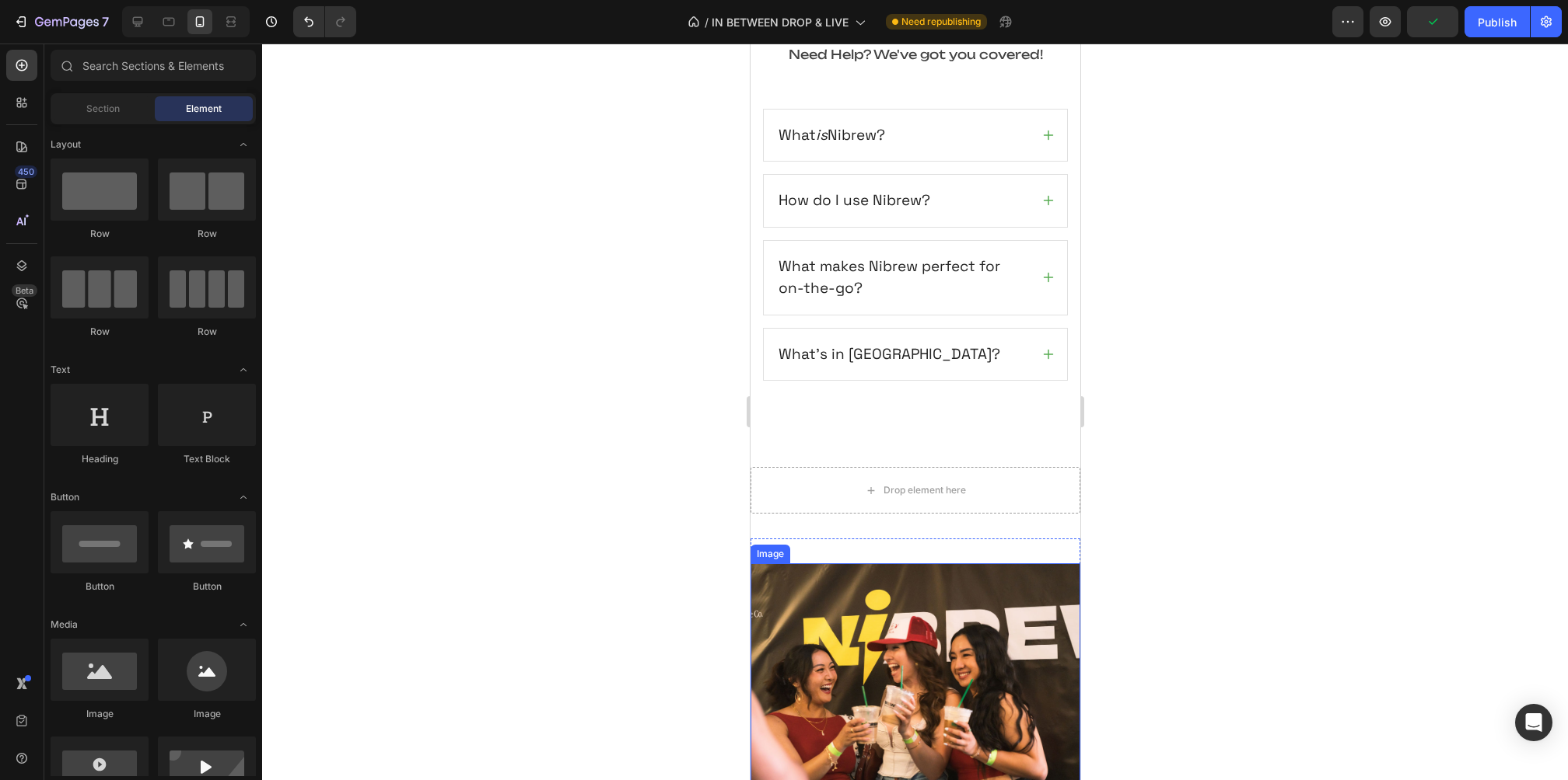
scroll to position [3856, 0]
click at [916, 477] on div "Drop element here" at bounding box center [914, 489] width 126 height 25
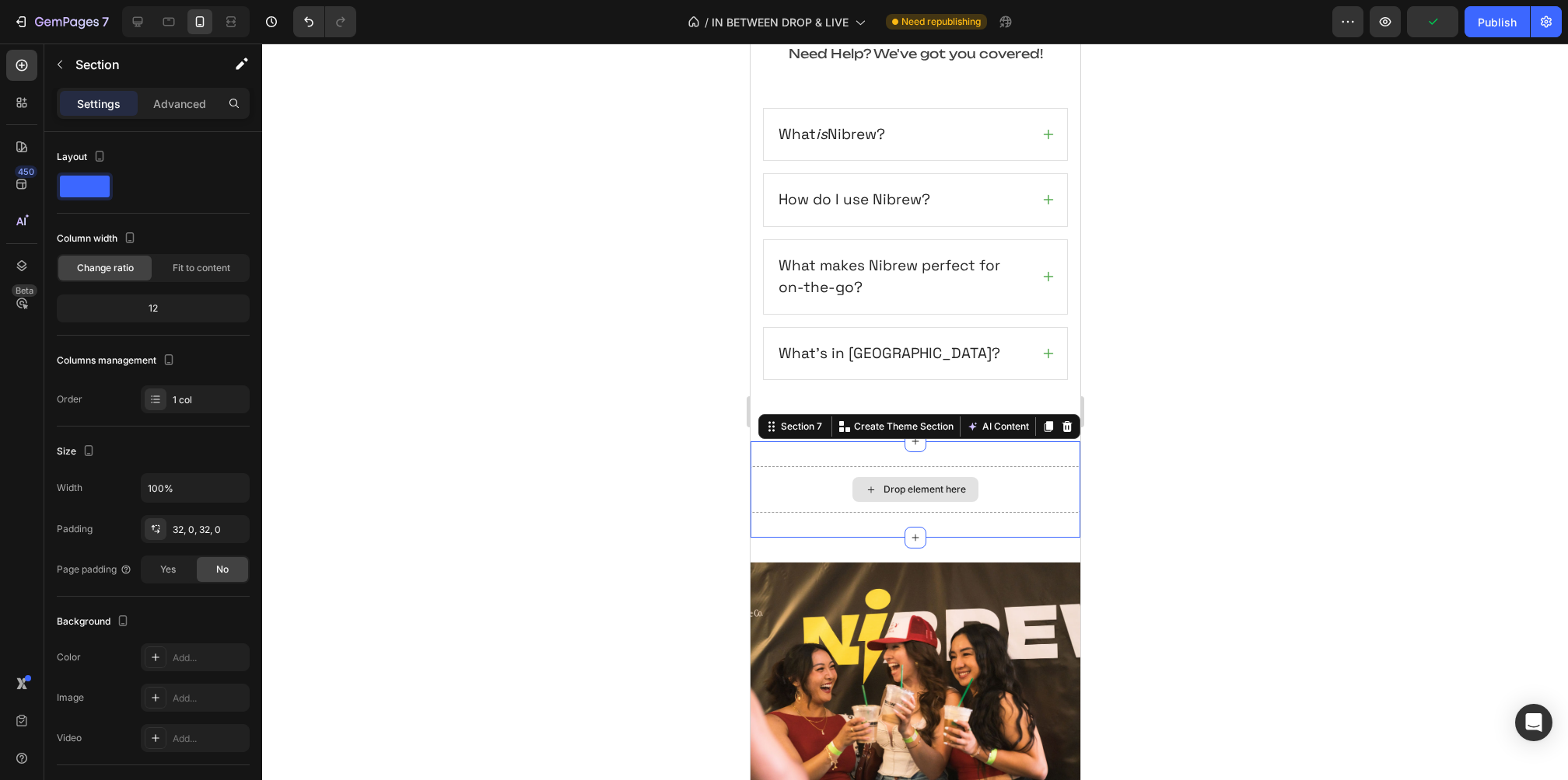
click at [965, 466] on div "Drop element here" at bounding box center [914, 489] width 330 height 47
click at [1070, 421] on icon at bounding box center [1066, 427] width 10 height 11
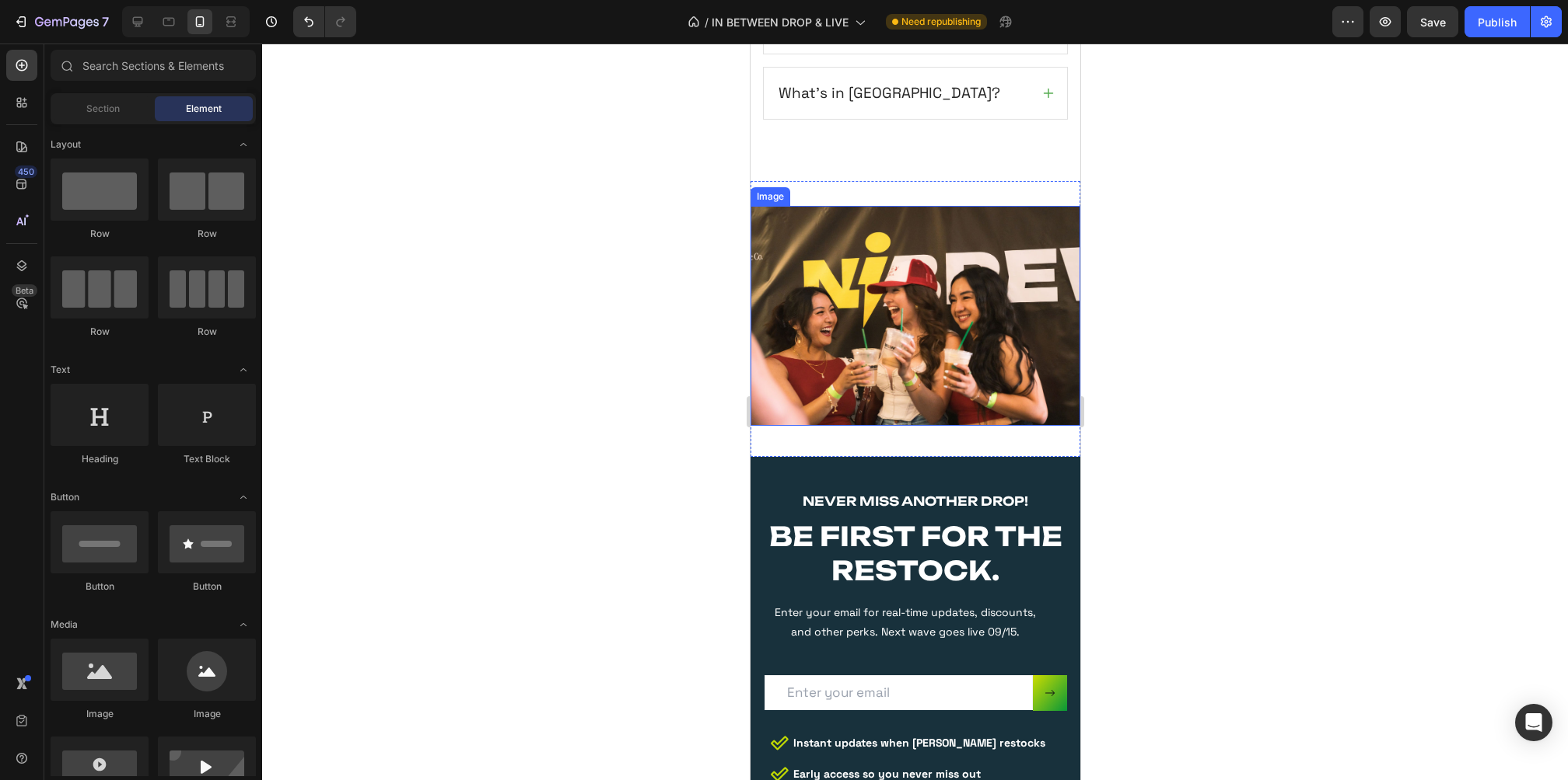
scroll to position [4216, 0]
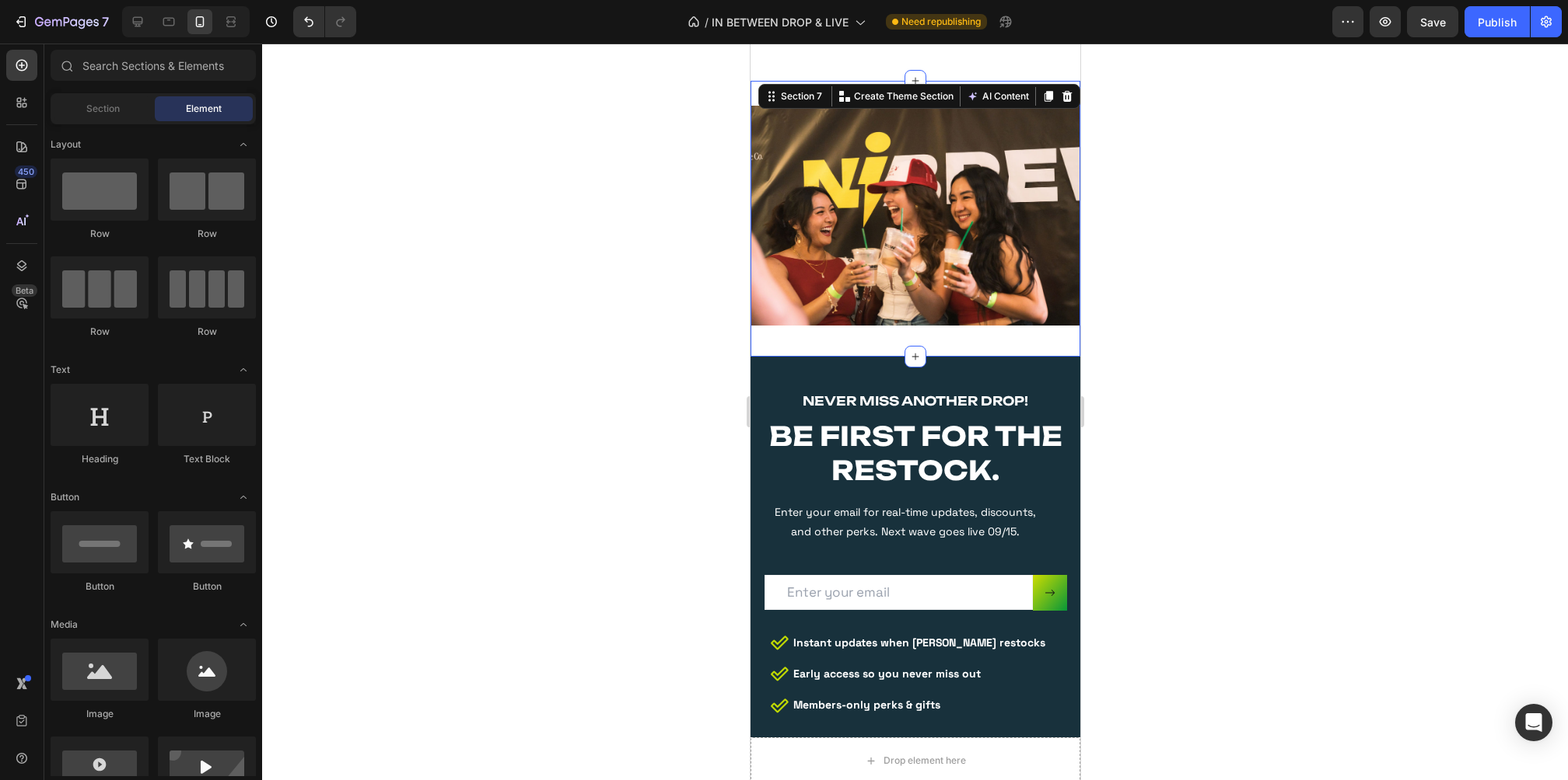
click at [972, 337] on div "Image Section 7 Create Theme Section AI Content Write with GemAI What would you…" at bounding box center [914, 218] width 330 height 276
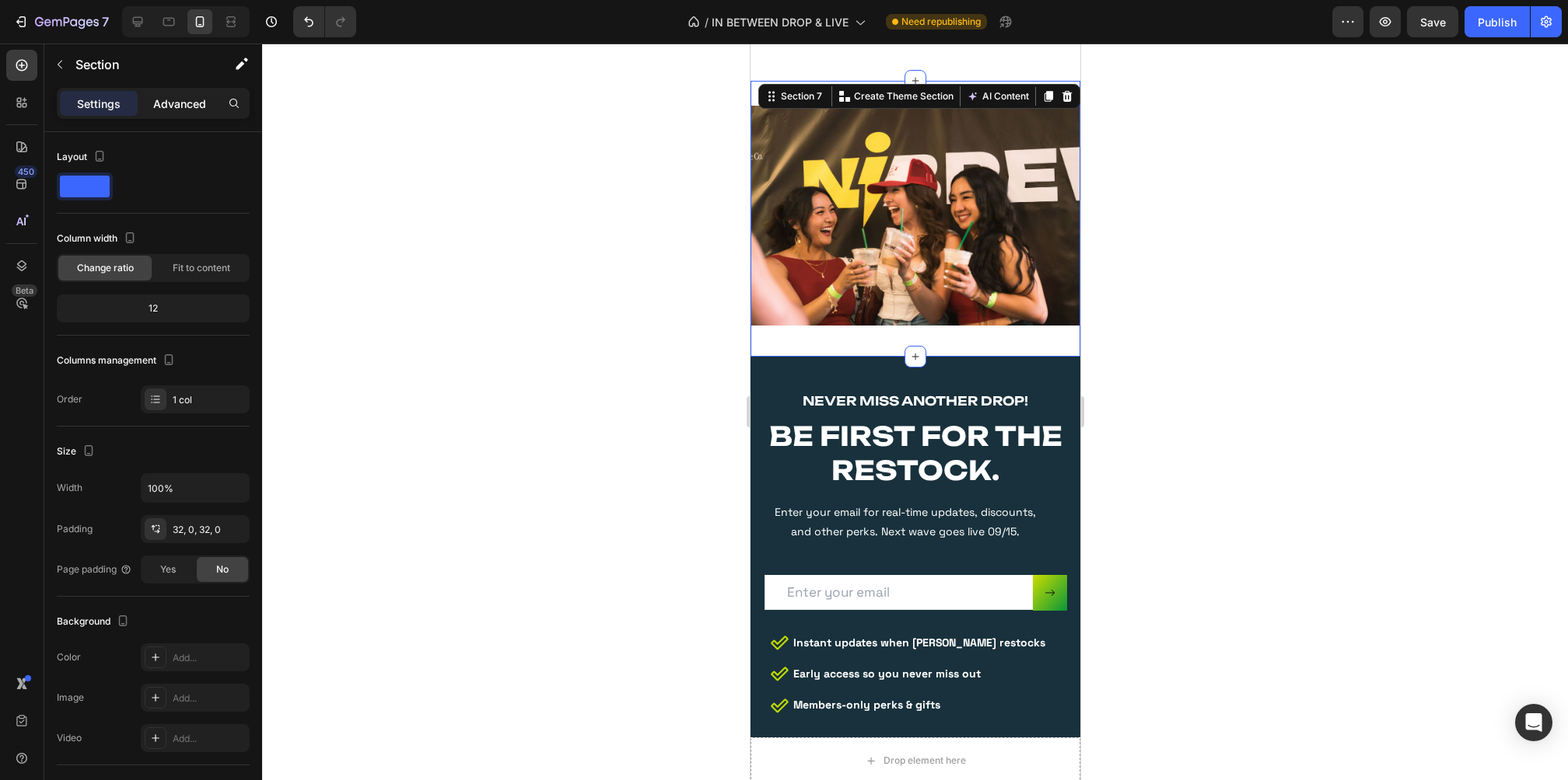
click at [183, 92] on div "Advanced" at bounding box center [179, 103] width 78 height 25
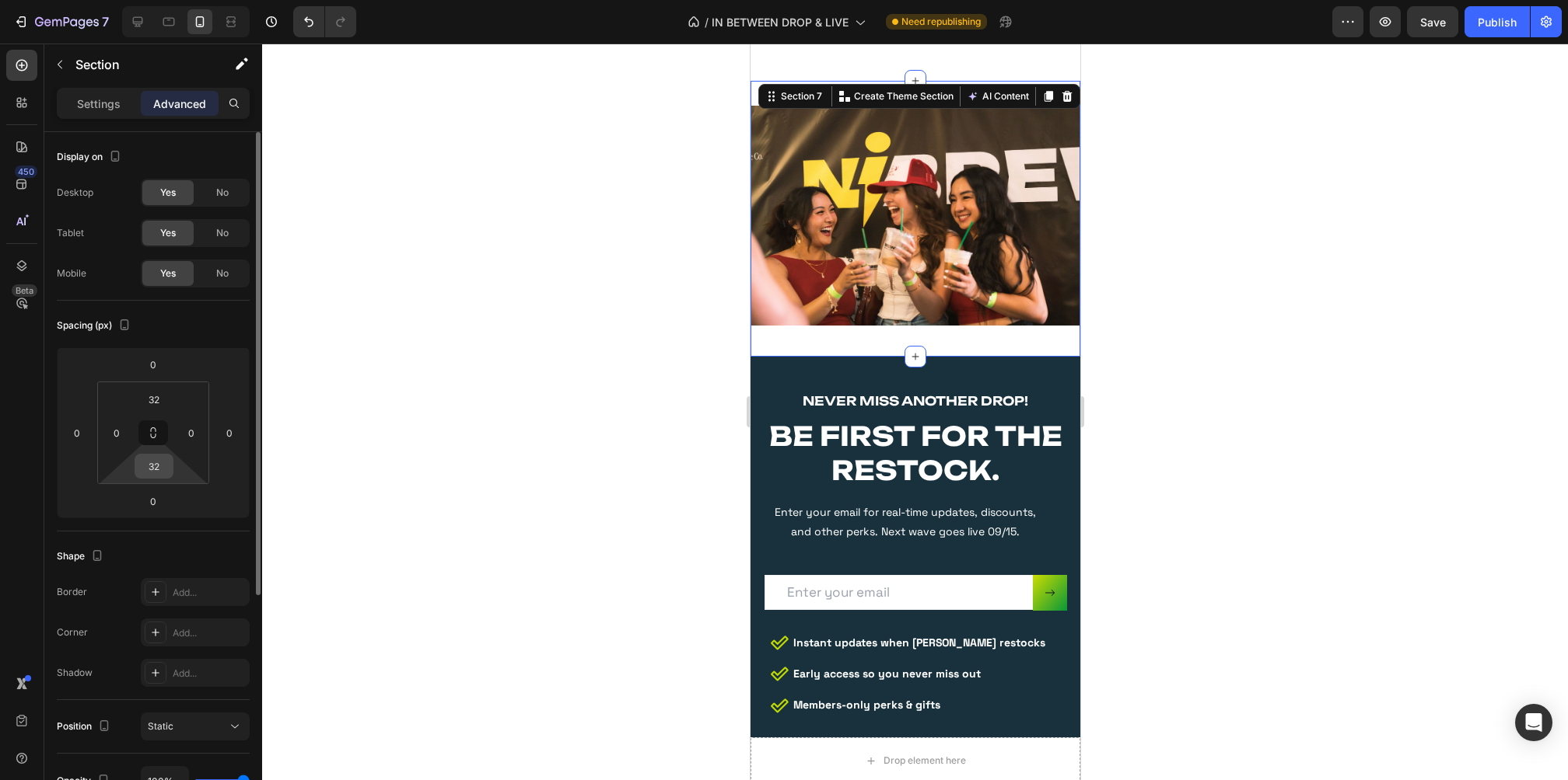
click at [161, 471] on input "32" at bounding box center [154, 467] width 31 height 23
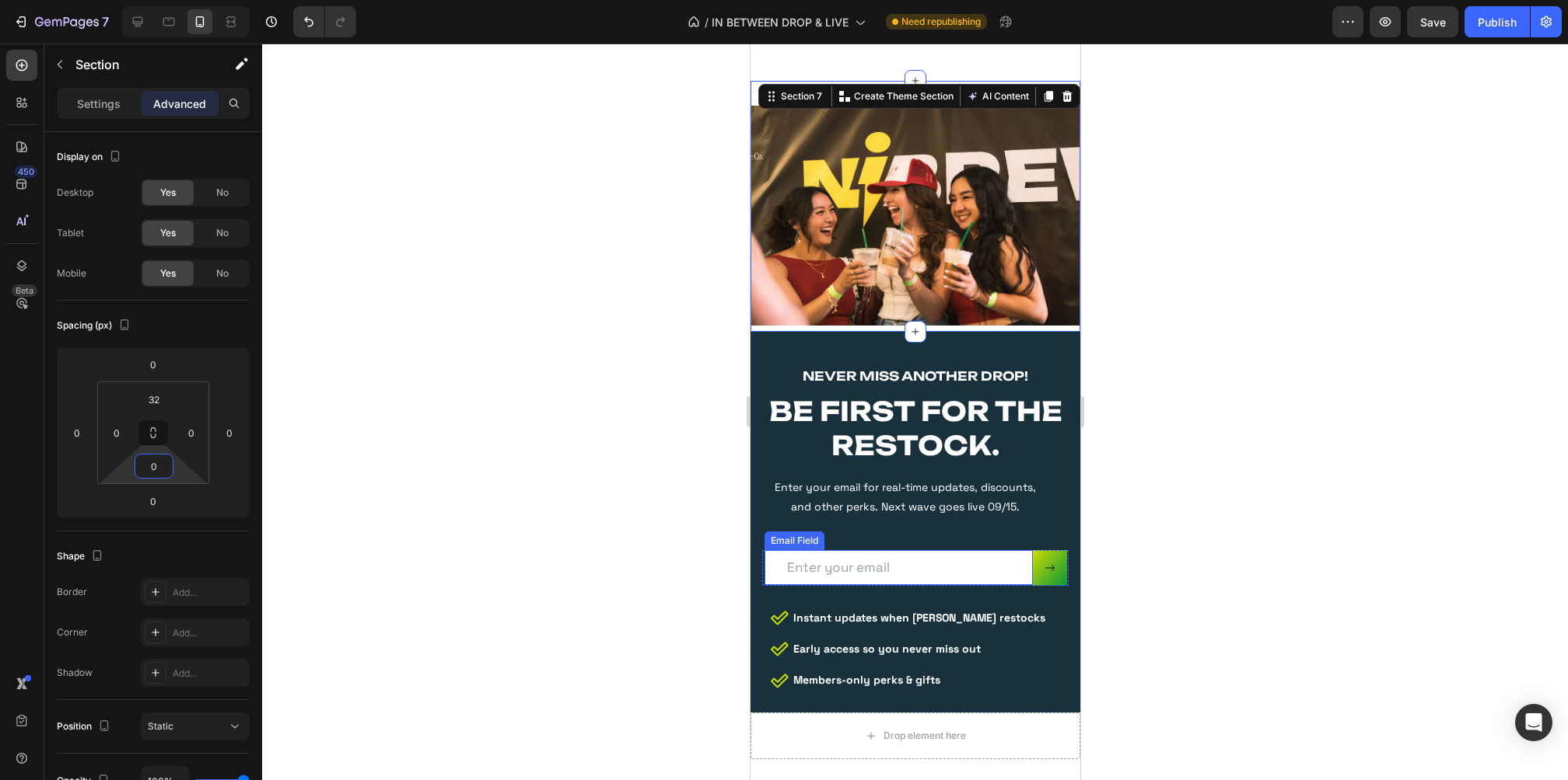
type input "0"
click at [1280, 434] on div at bounding box center [914, 412] width 1305 height 737
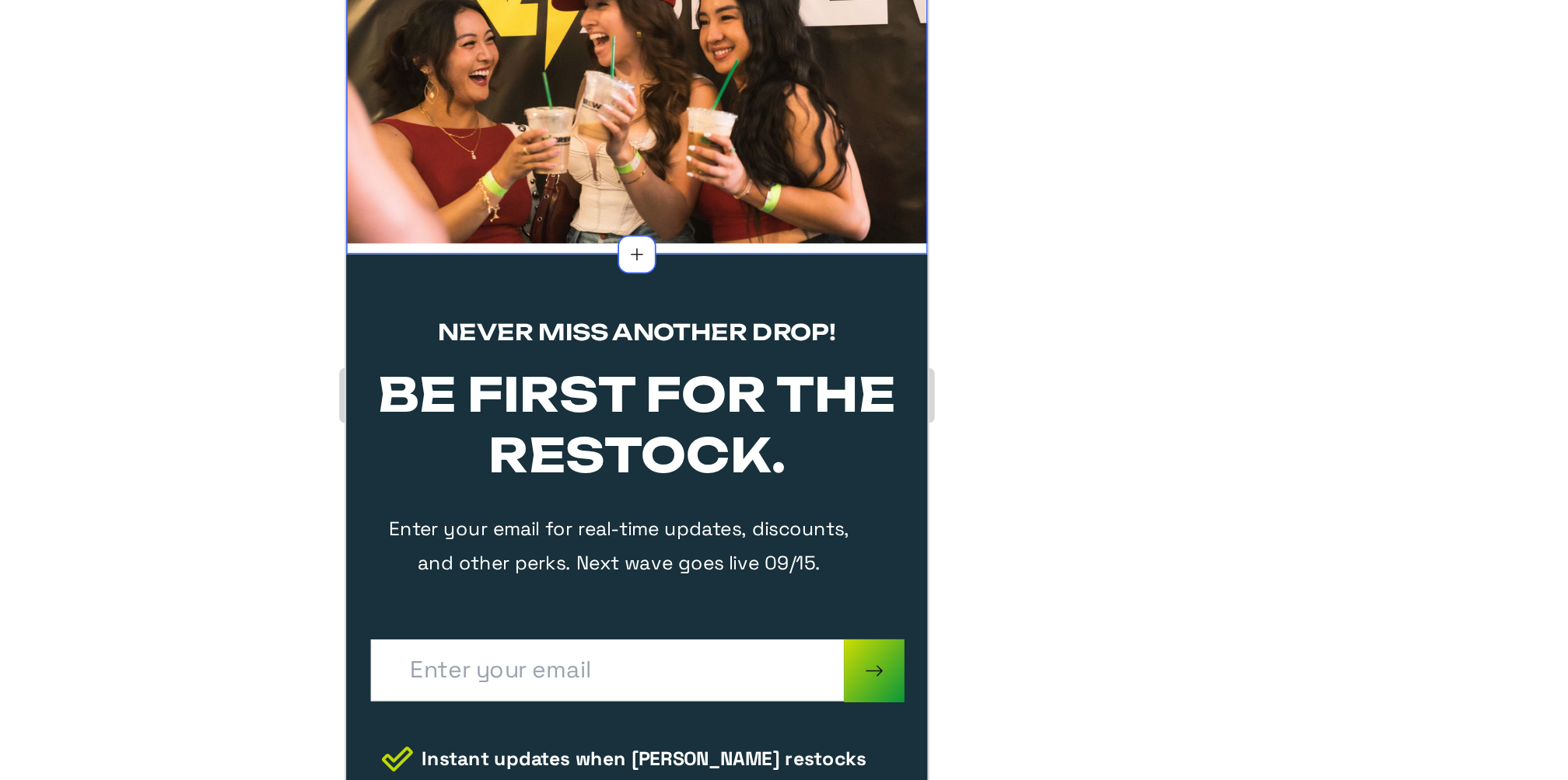
click at [465, 42] on div "NEVER MISS ANOTHER DROP! Heading BE FIRST FOR THE RESTOCK. Heading Enter your e…" at bounding box center [510, 226] width 330 height 381
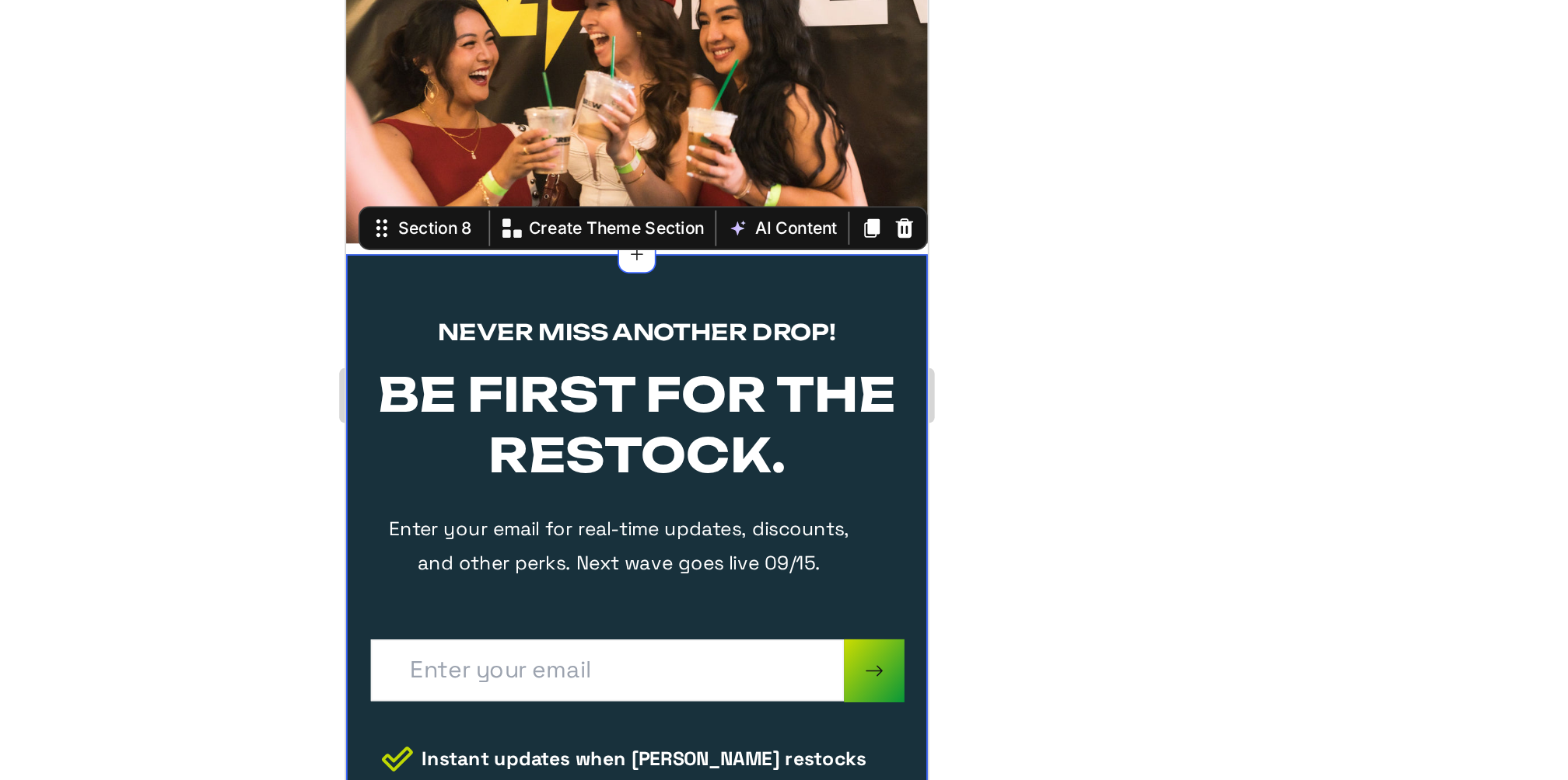
scroll to position [0, 0]
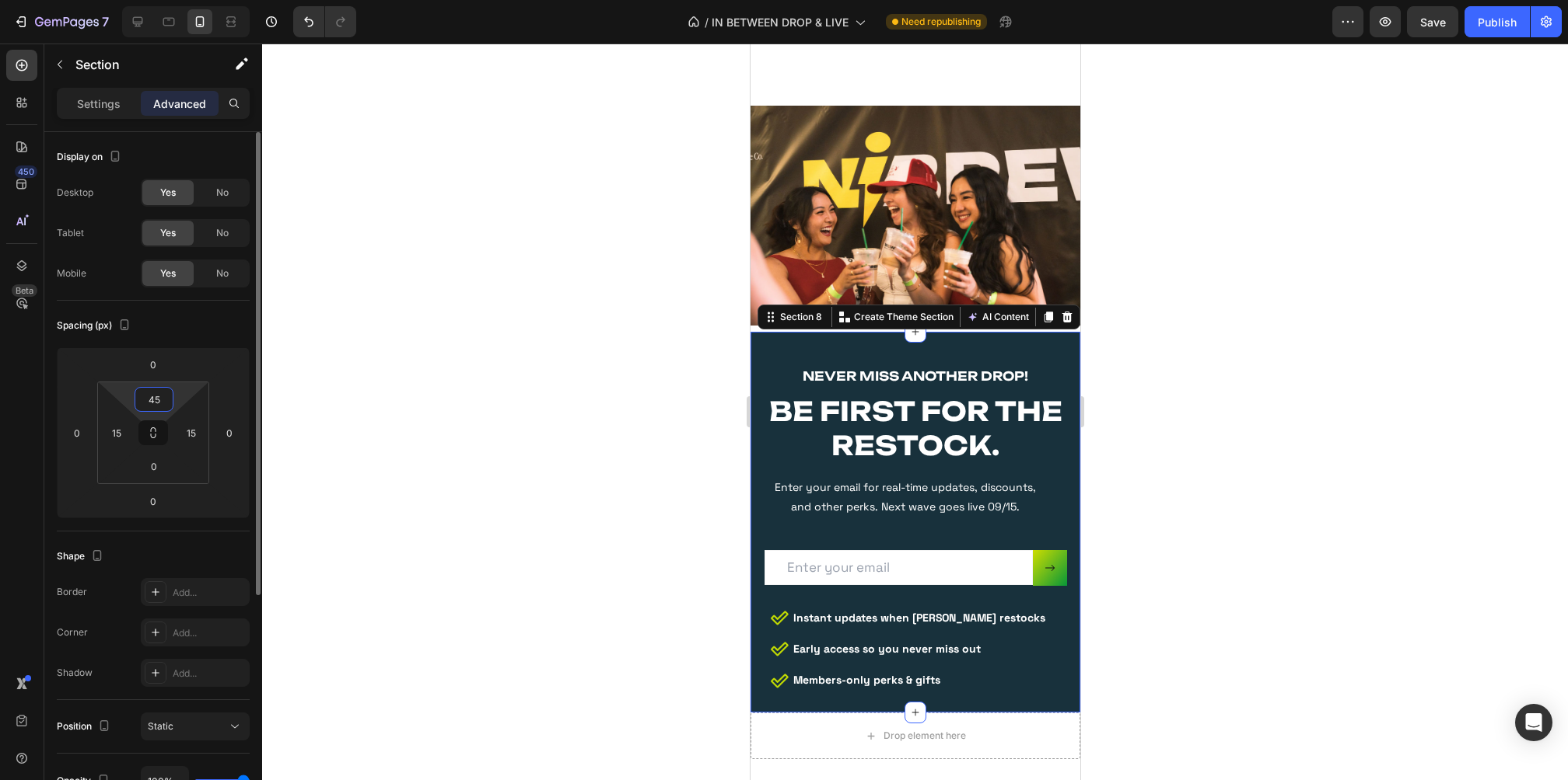
click at [156, 401] on input "45" at bounding box center [154, 399] width 31 height 23
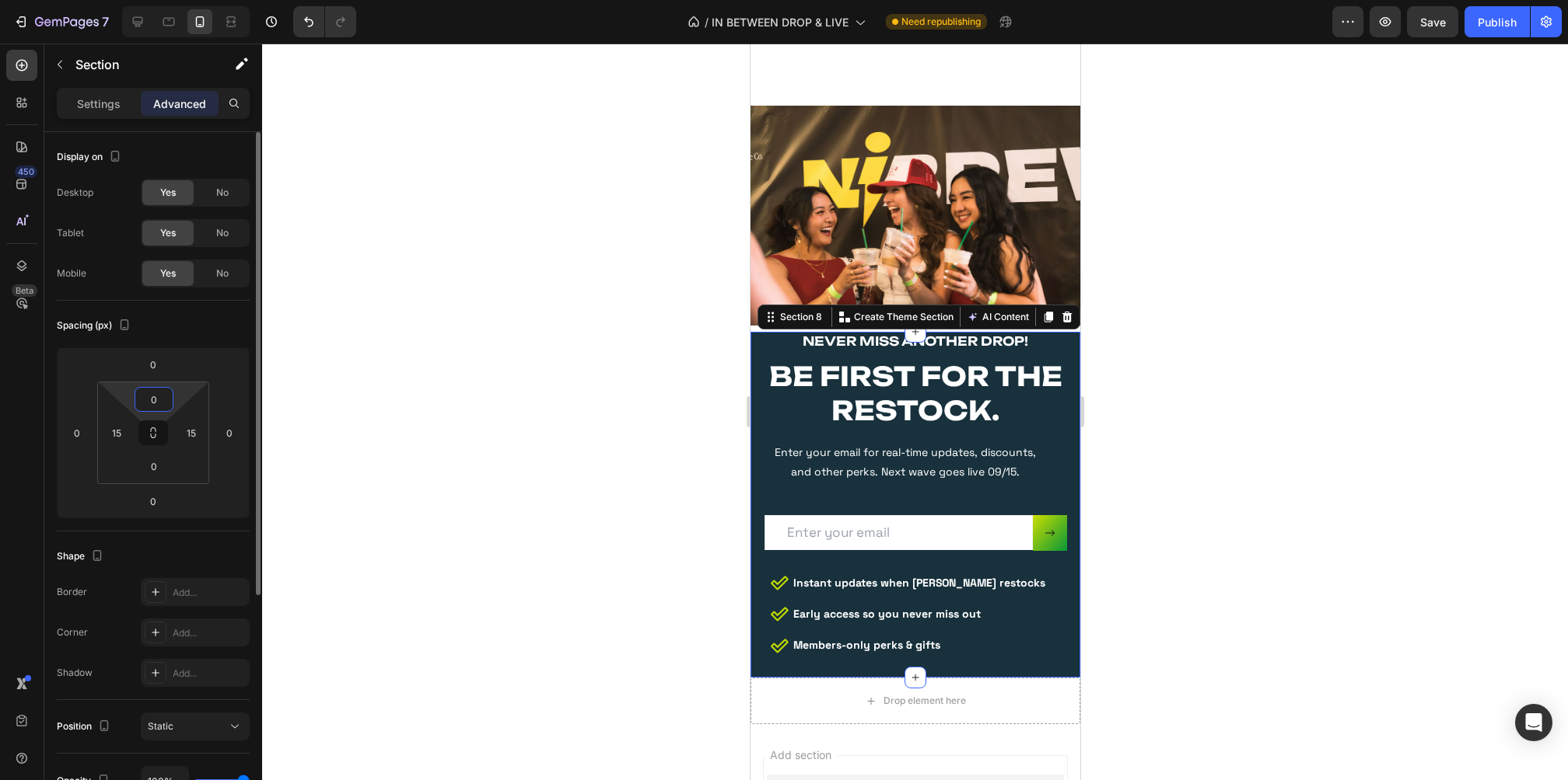
type input "45"
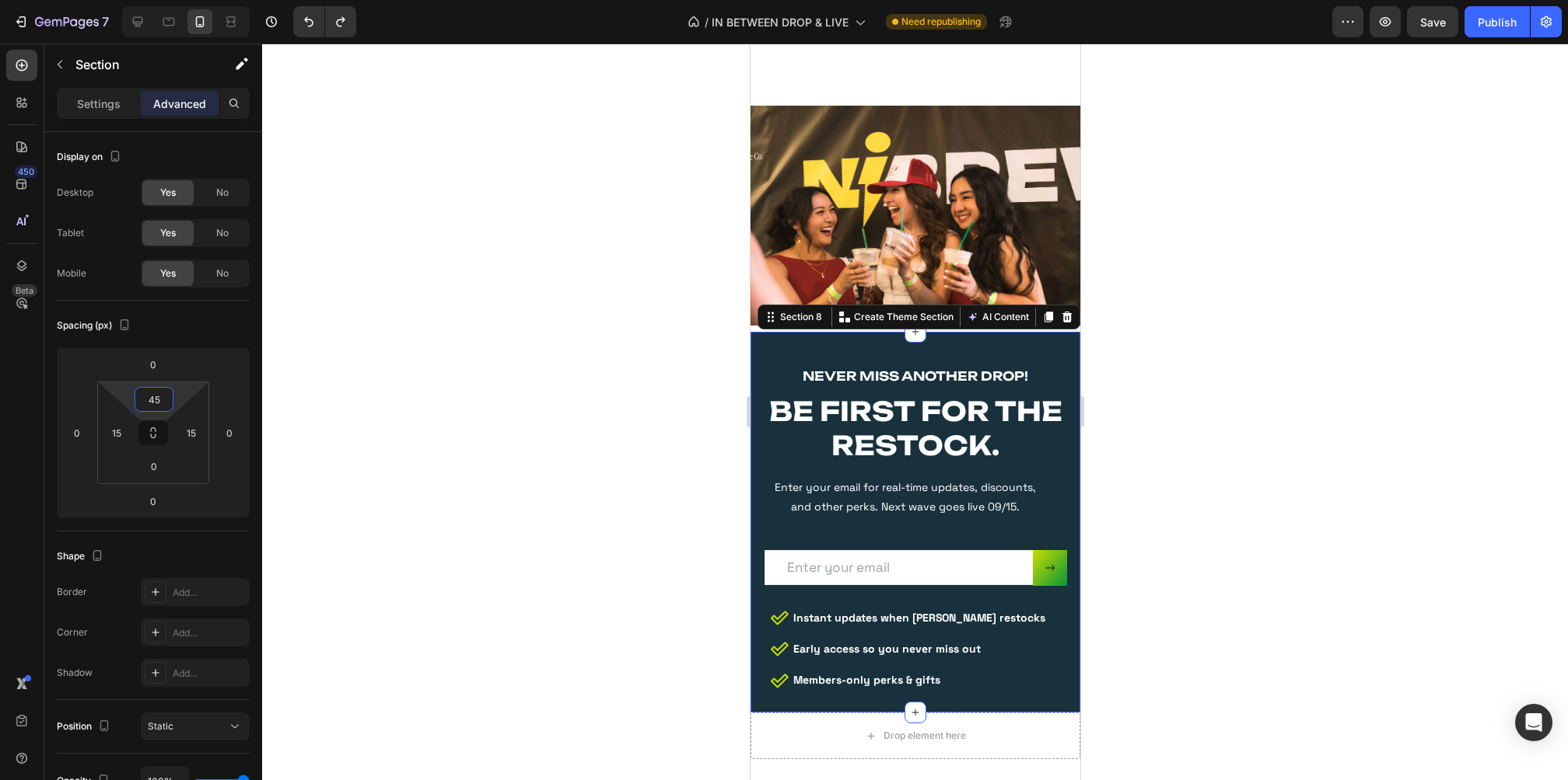
click at [1121, 534] on div at bounding box center [914, 412] width 1305 height 737
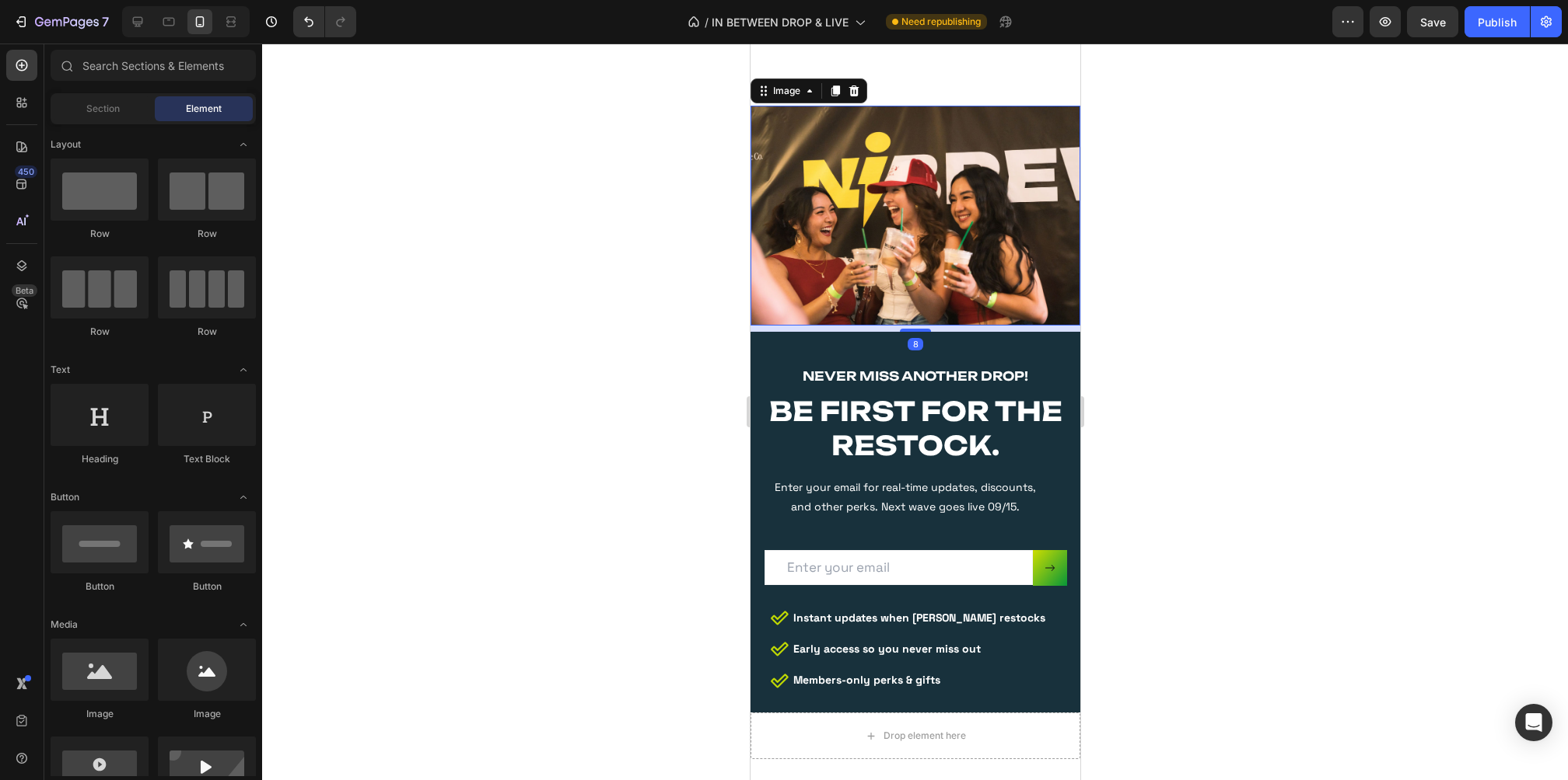
click at [944, 307] on img at bounding box center [914, 215] width 330 height 220
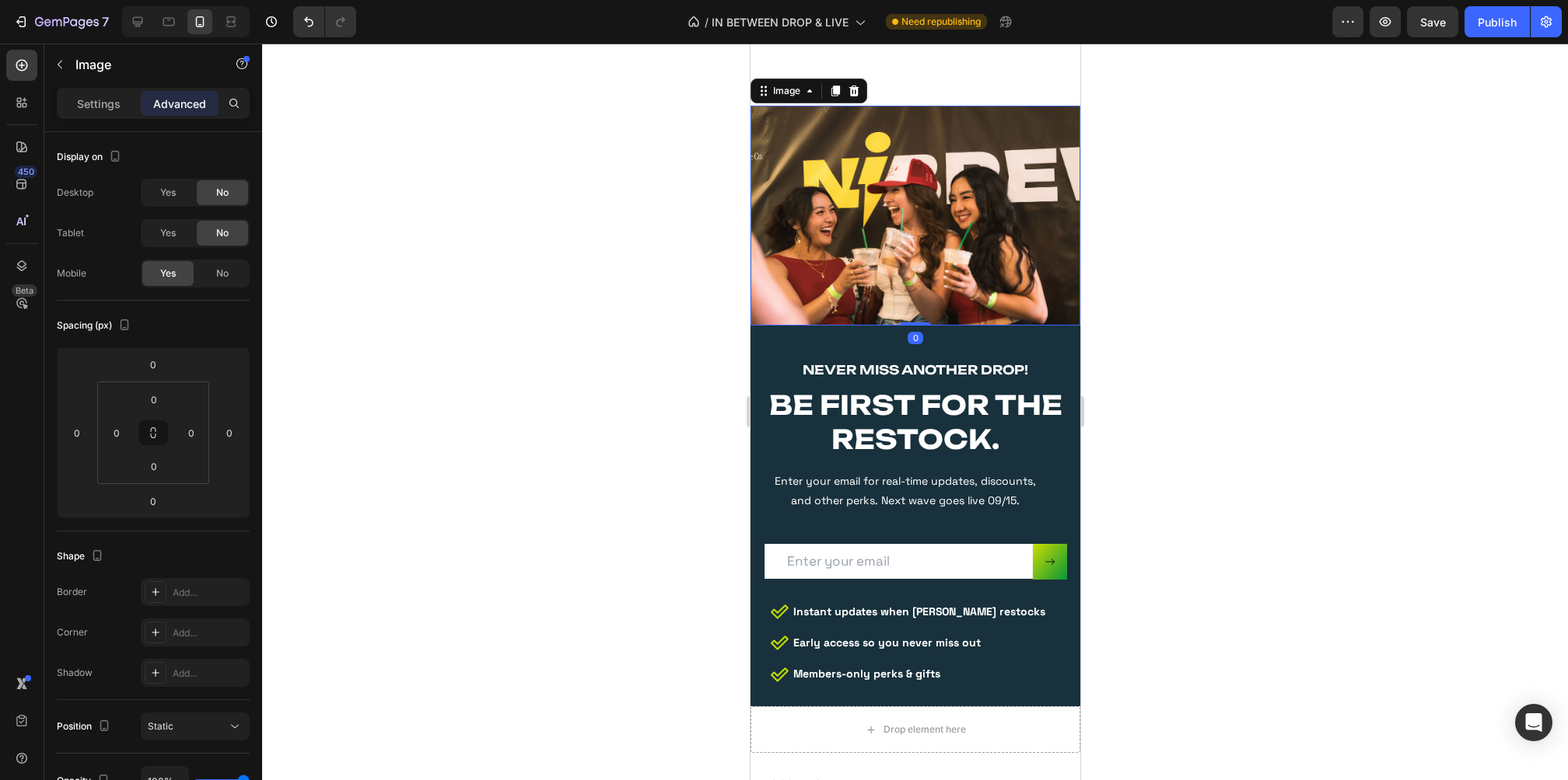
drag, startPoint x: 925, startPoint y: 324, endPoint x: 934, endPoint y: 285, distance: 40.0
click at [934, 285] on div "Image 0" at bounding box center [914, 215] width 330 height 220
click at [1243, 352] on div at bounding box center [914, 412] width 1305 height 737
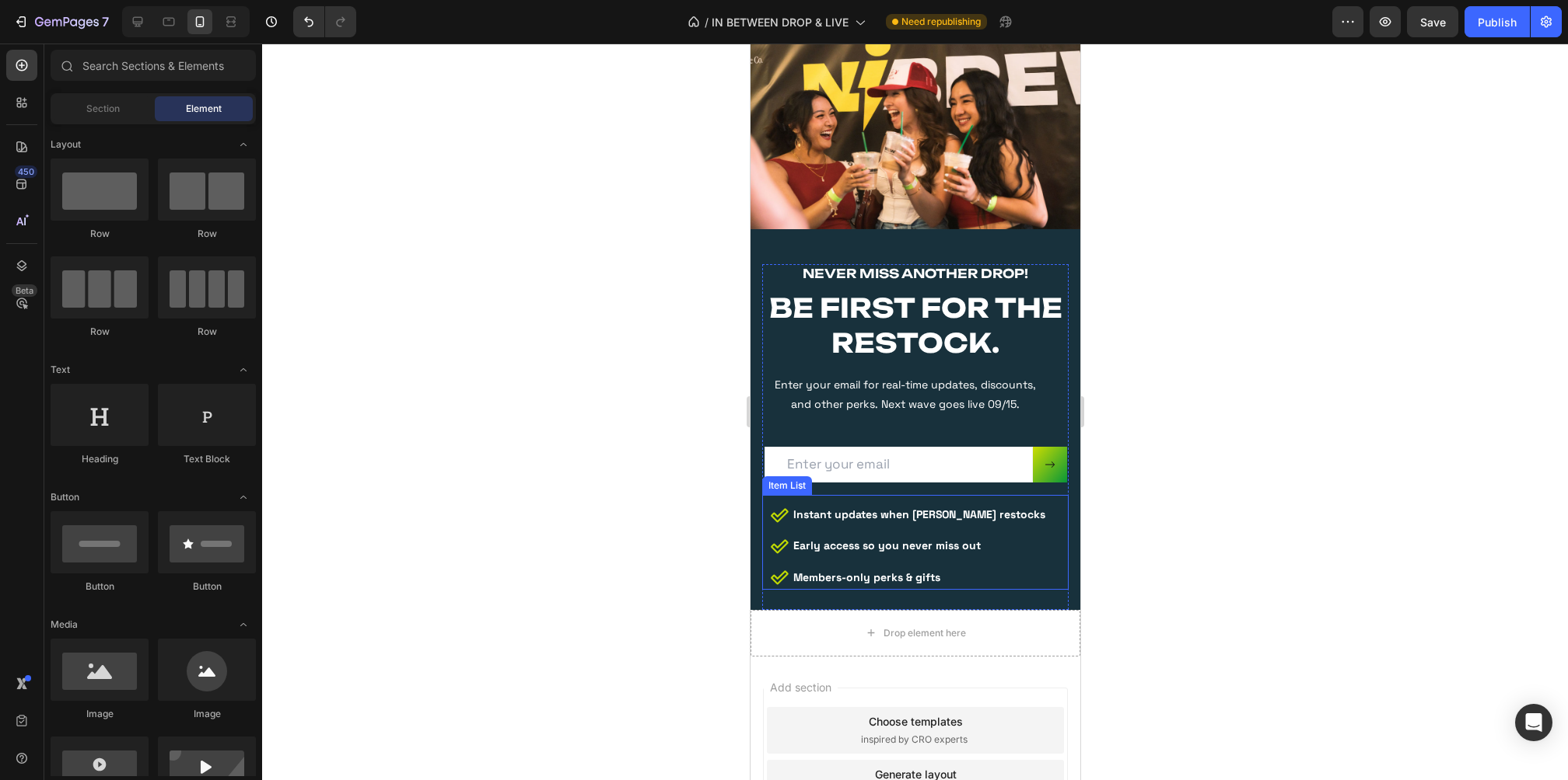
scroll to position [4310, 0]
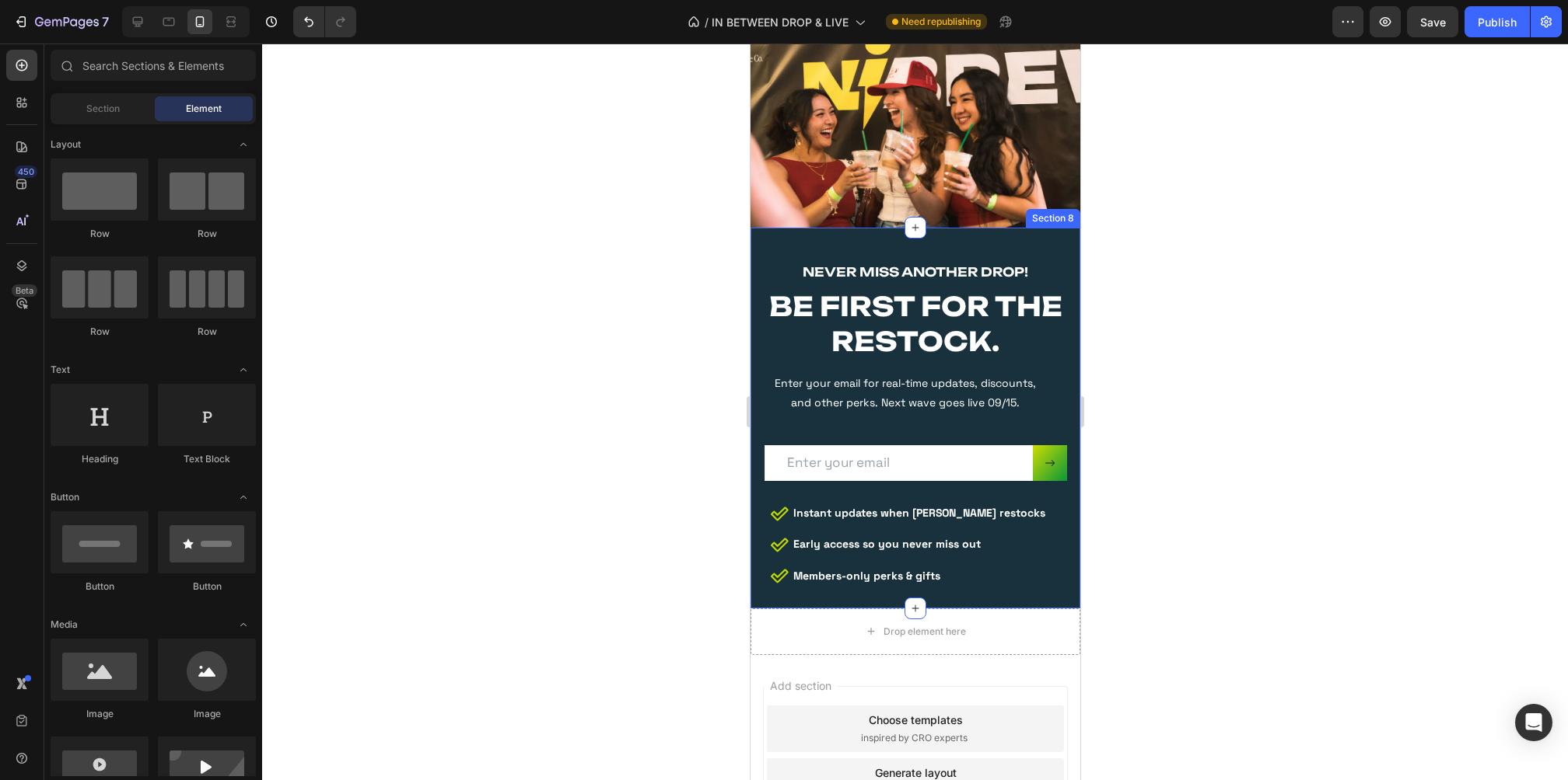
click at [990, 250] on div "NEVER MISS ANOTHER DROP! Heading BE FIRST FOR THE RESTOCK. Heading Enter your e…" at bounding box center [914, 418] width 330 height 381
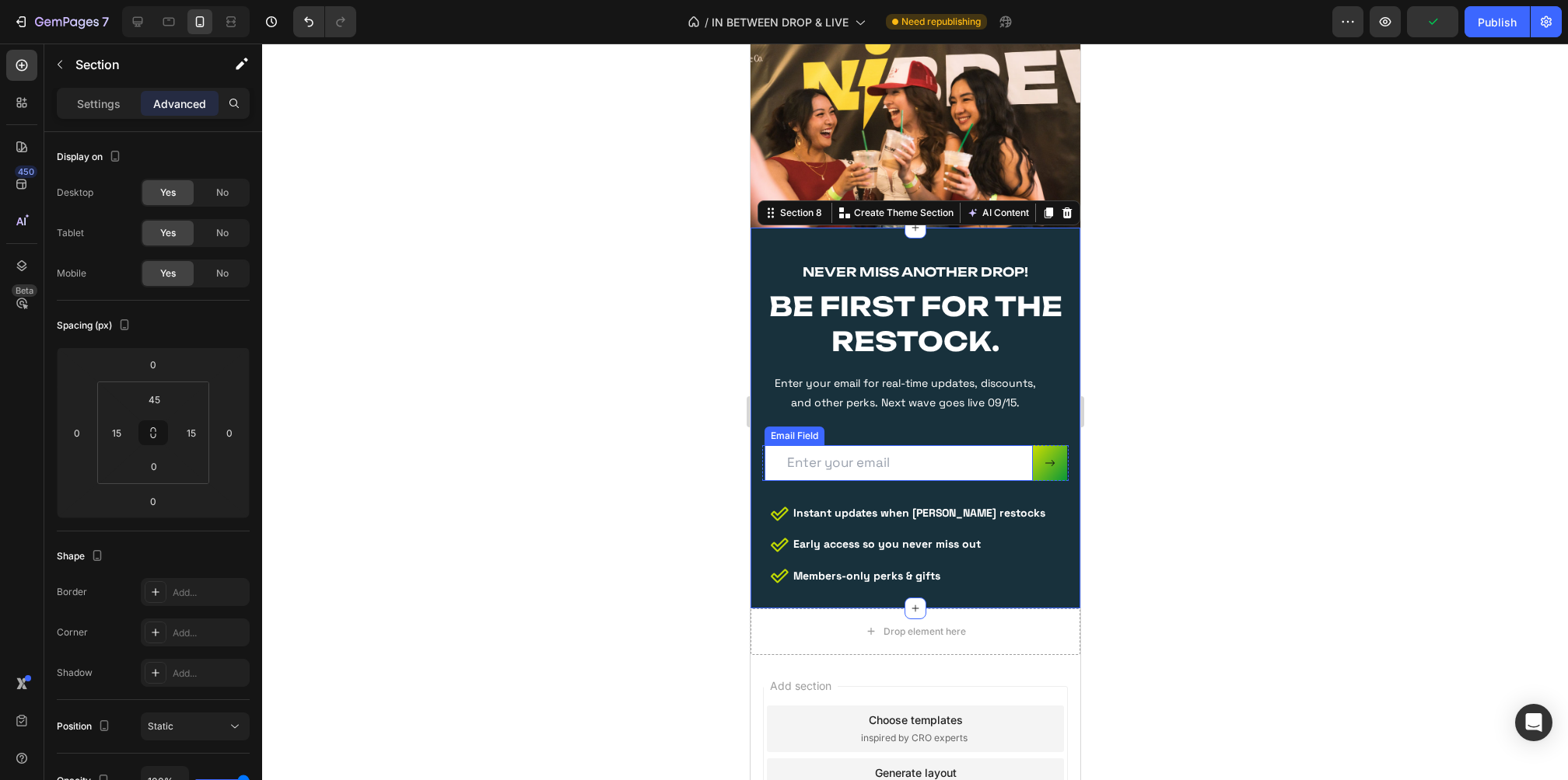
scroll to position [4512, 0]
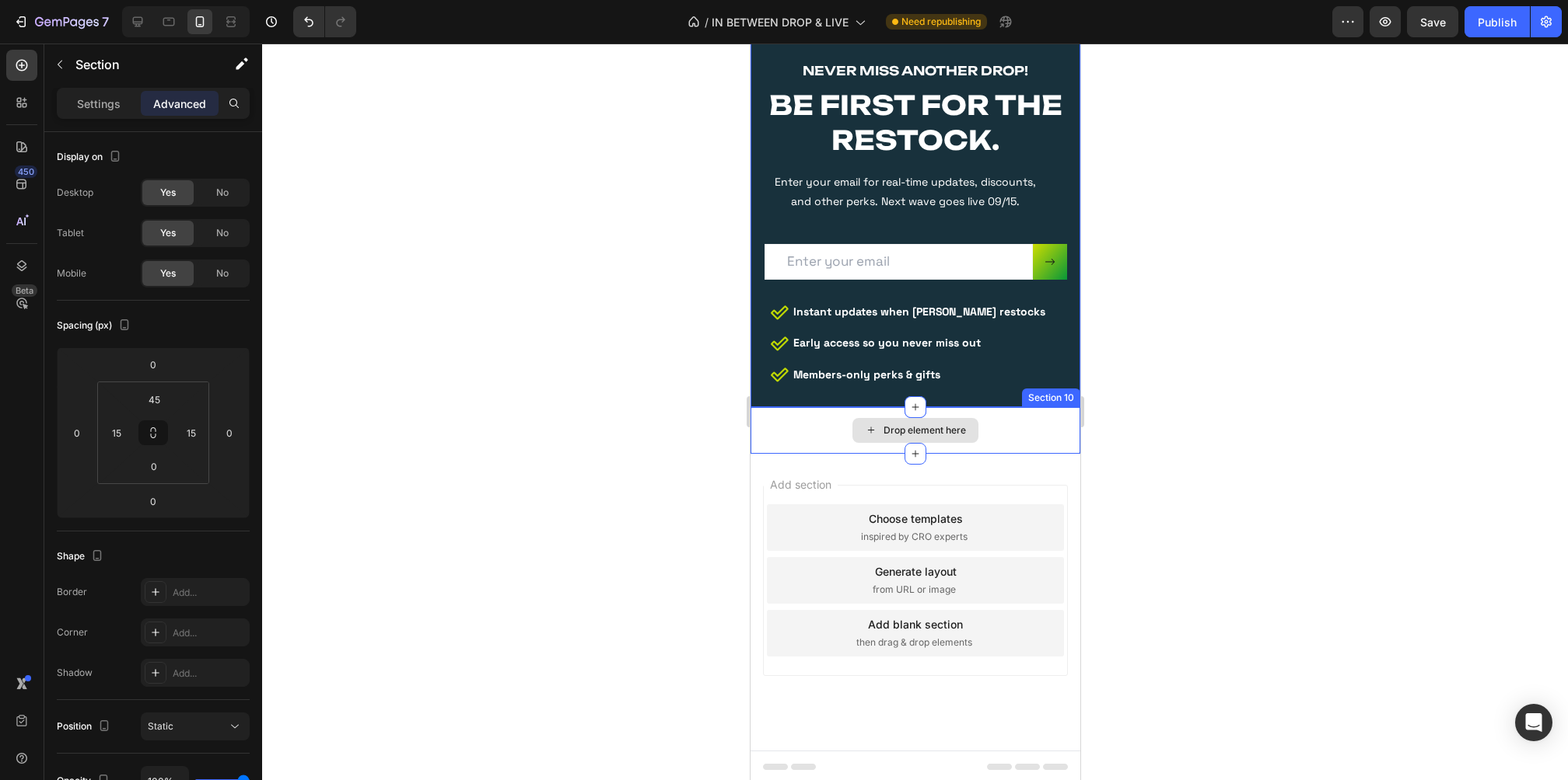
click at [768, 439] on div "Drop element here" at bounding box center [914, 431] width 330 height 47
click at [1063, 393] on icon at bounding box center [1066, 392] width 10 height 11
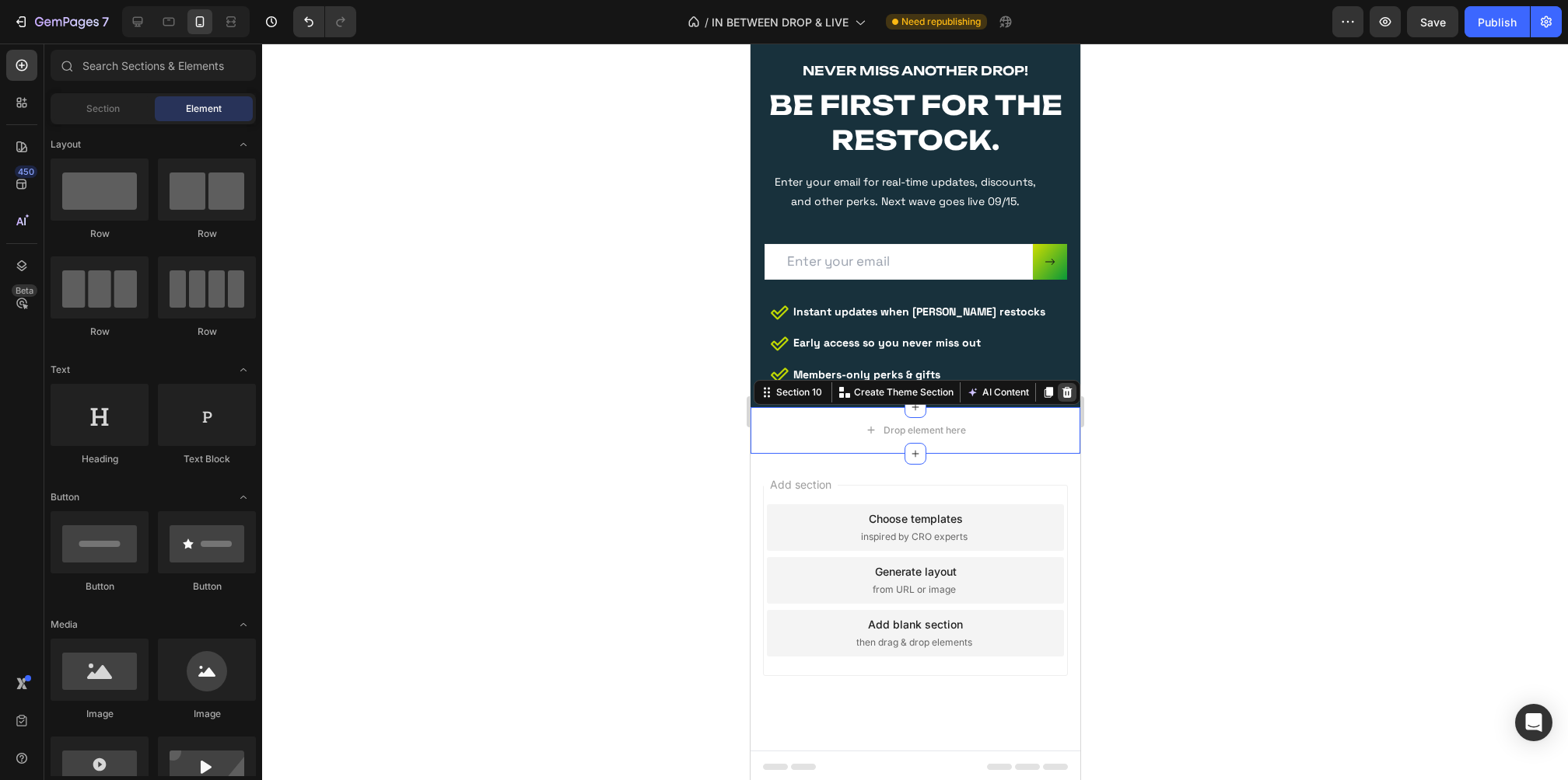
scroll to position [4465, 0]
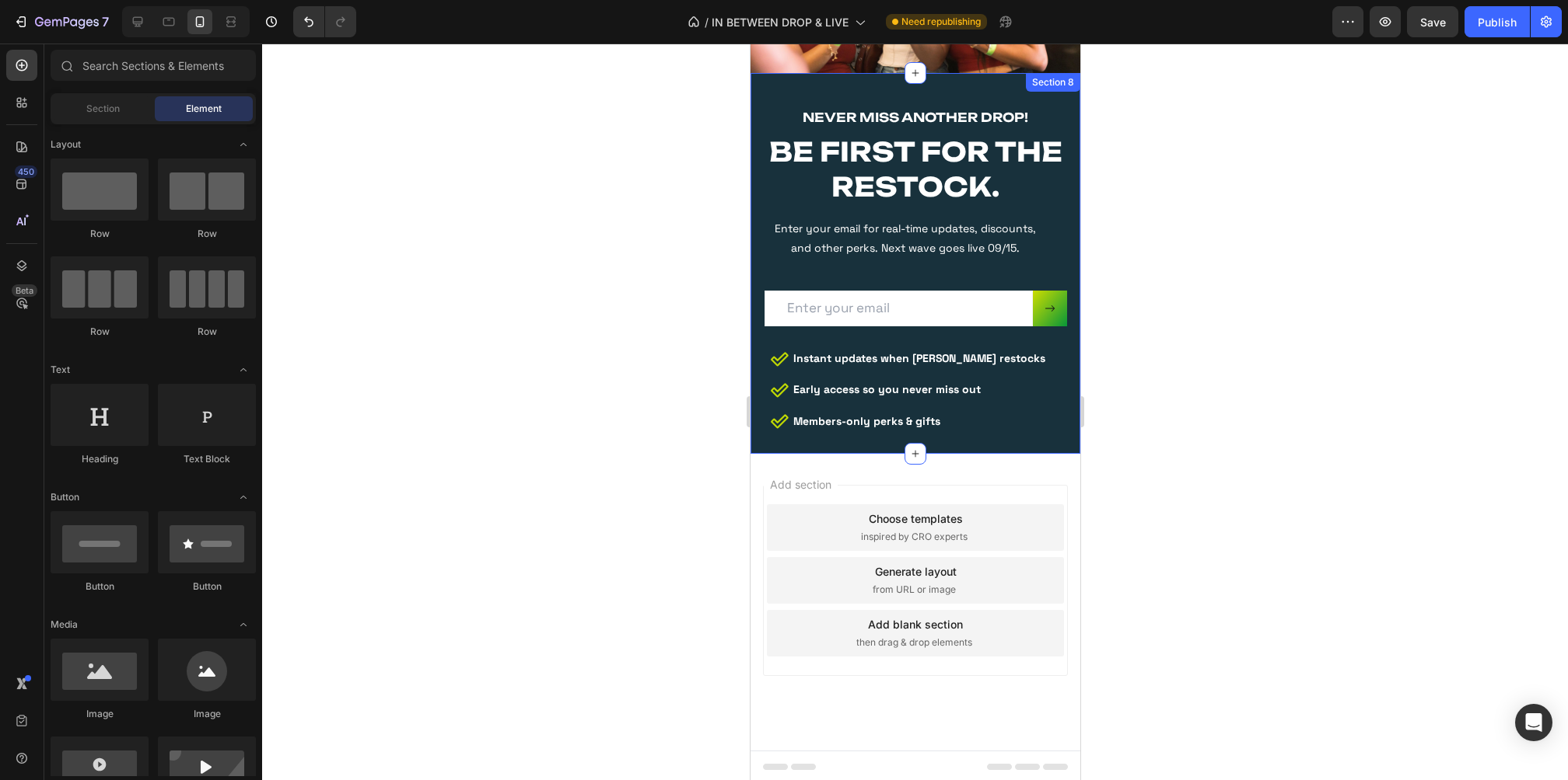
click at [1204, 420] on div at bounding box center [914, 412] width 1305 height 737
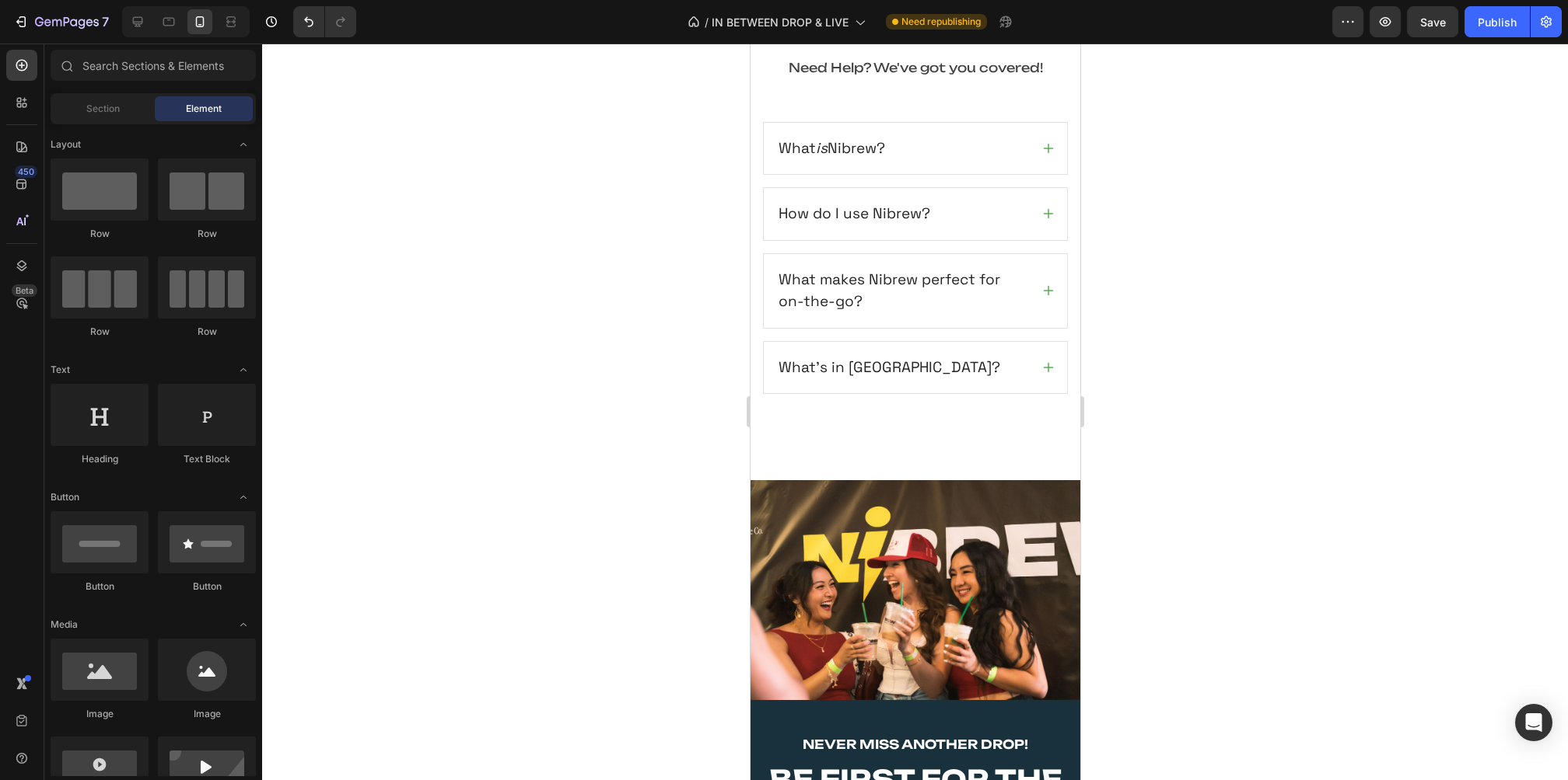
scroll to position [3555, 0]
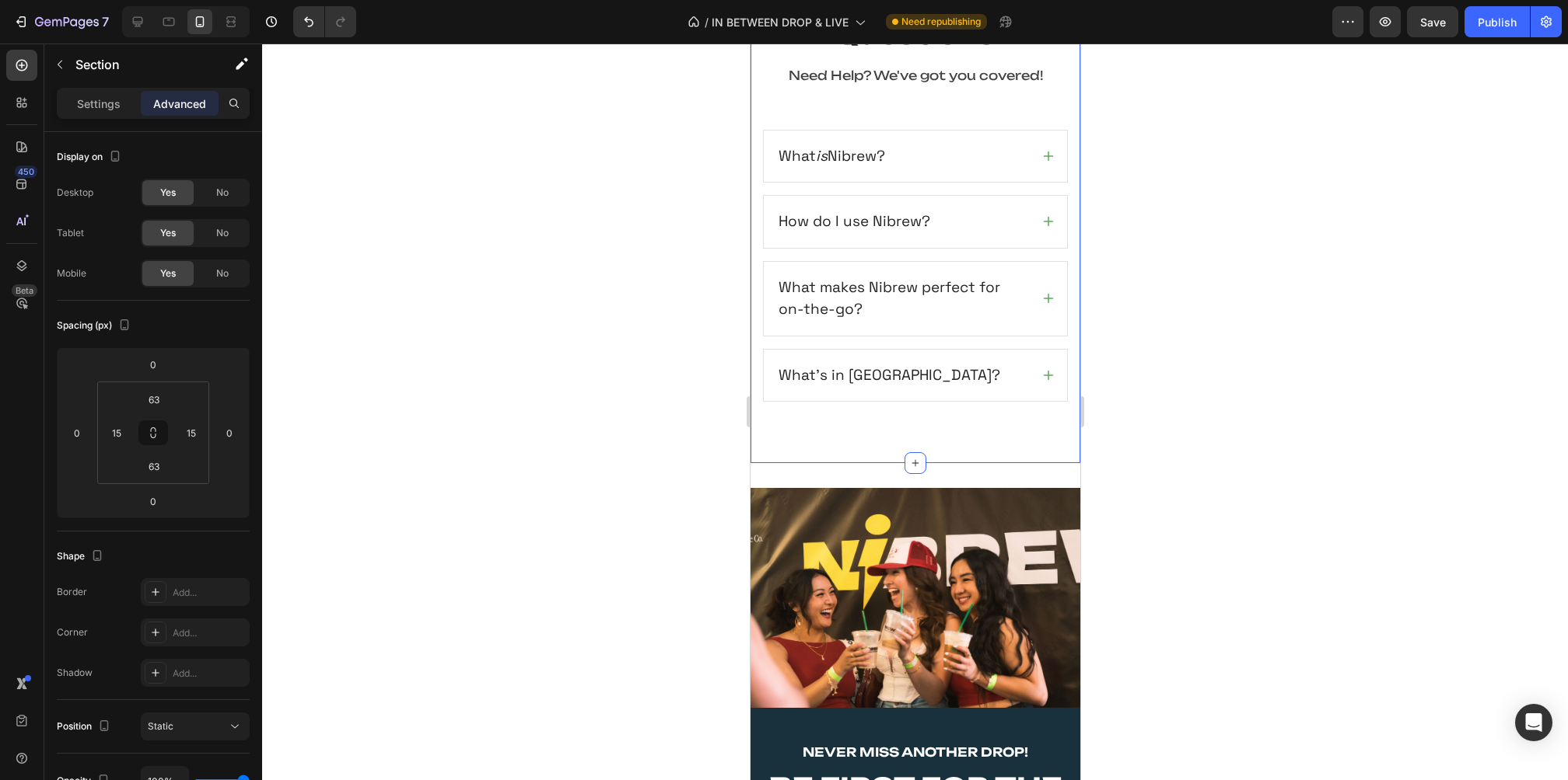
click at [911, 422] on div "Frequently Asked Questions Heading Need Help? We've got you covered! Text block…" at bounding box center [914, 202] width 330 height 523
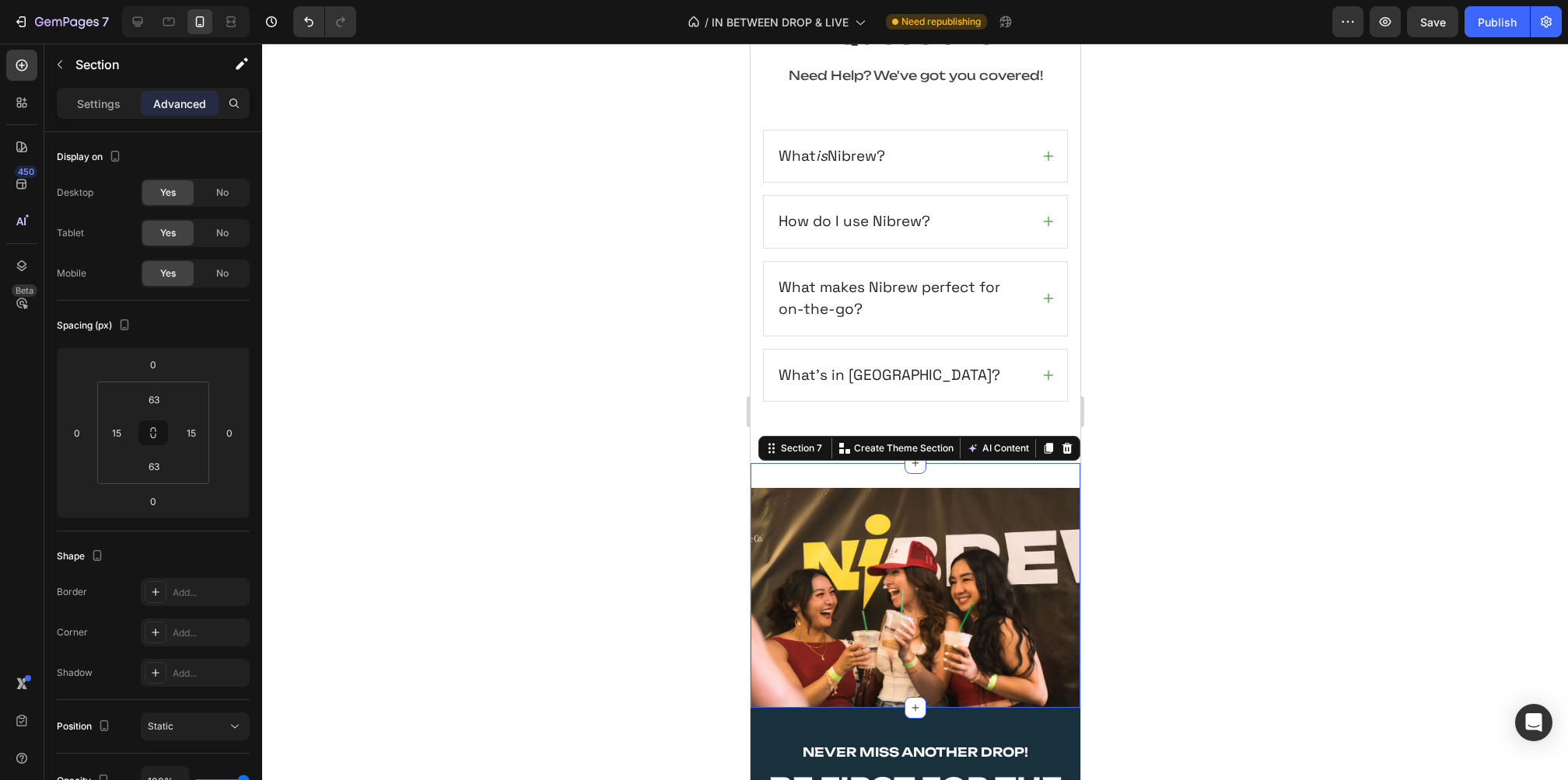
click at [829, 473] on div "Image Section 7 Create Theme Section AI Content Write with GemAI What would you…" at bounding box center [914, 586] width 330 height 245
click at [155, 397] on input "32" at bounding box center [154, 399] width 31 height 23
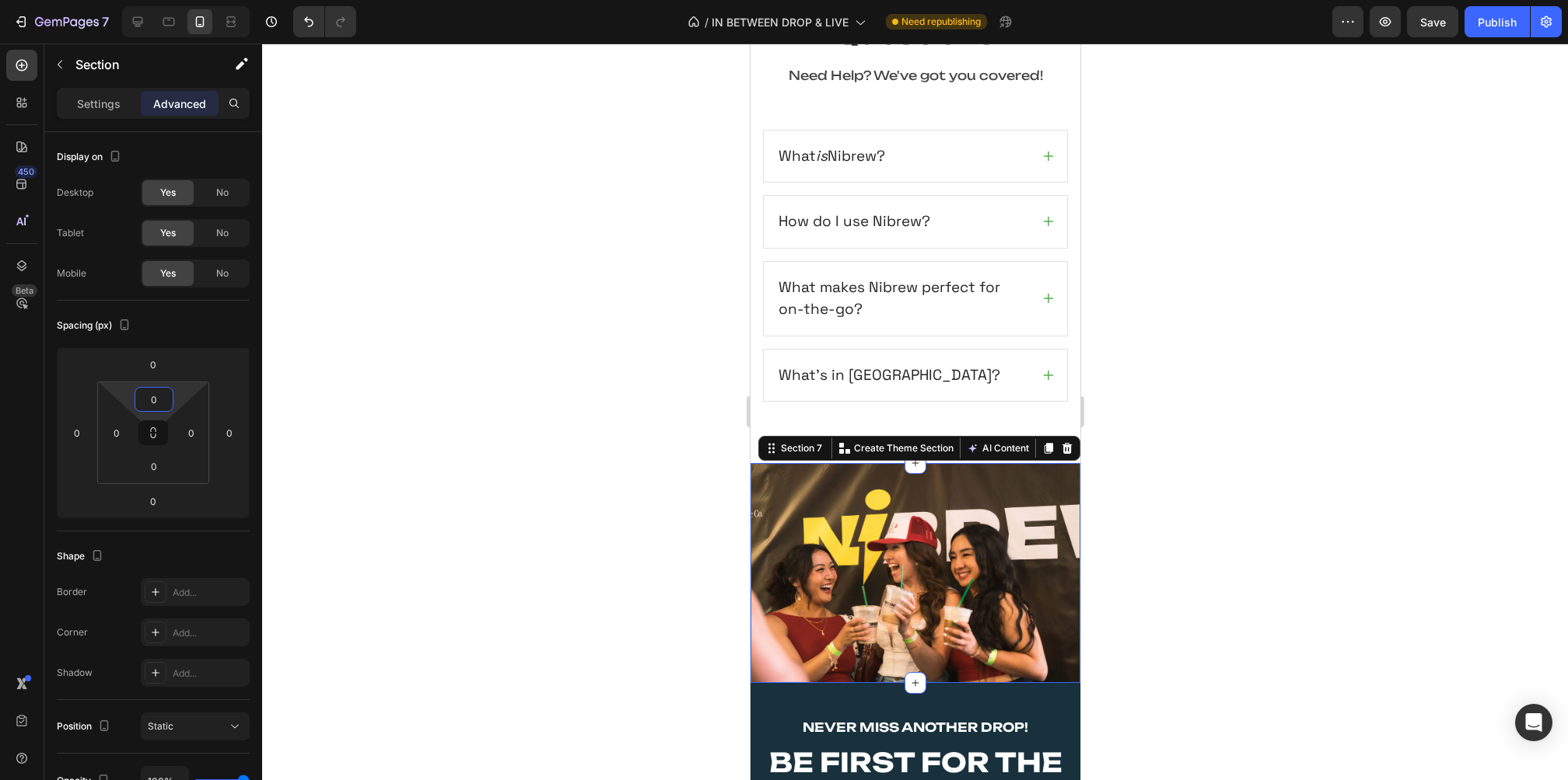
type input "0"
click at [1240, 360] on div at bounding box center [914, 412] width 1305 height 737
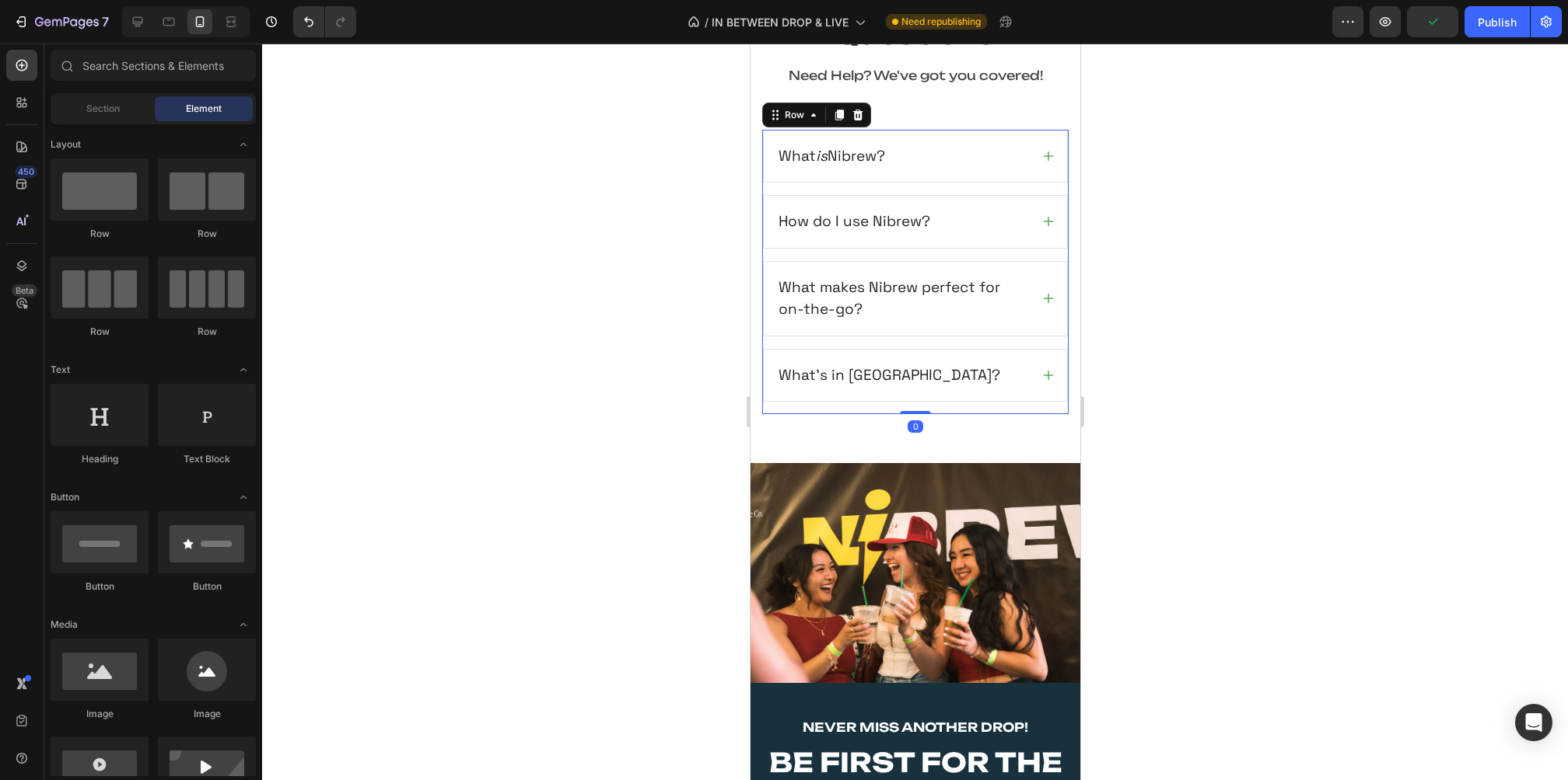
click at [966, 400] on div "What is Nibrew? How do I use Nibrew? What makes Nibrew perfect for on-the-go? W…" at bounding box center [914, 273] width 306 height 285
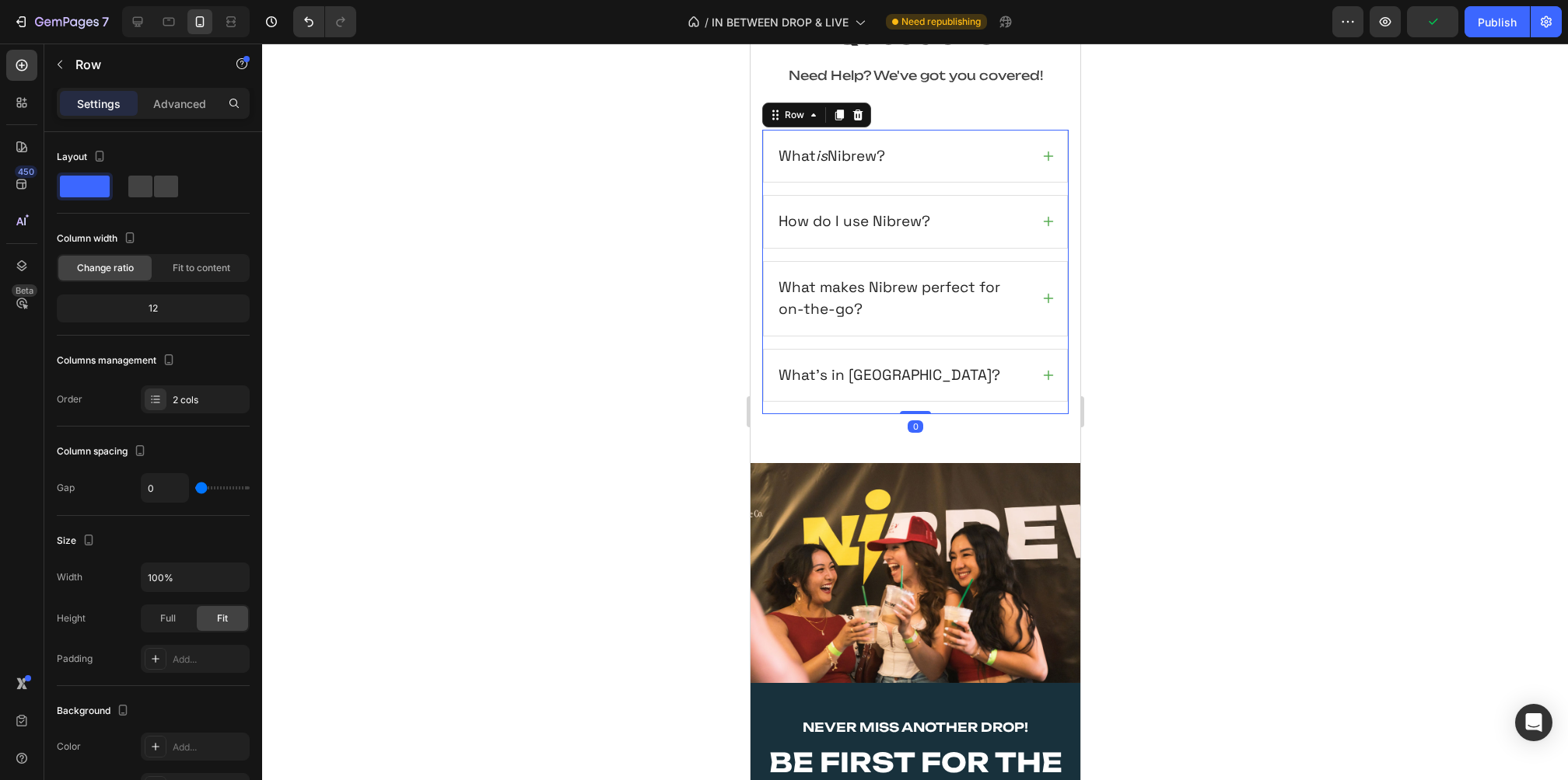
click at [1175, 407] on div at bounding box center [914, 412] width 1305 height 737
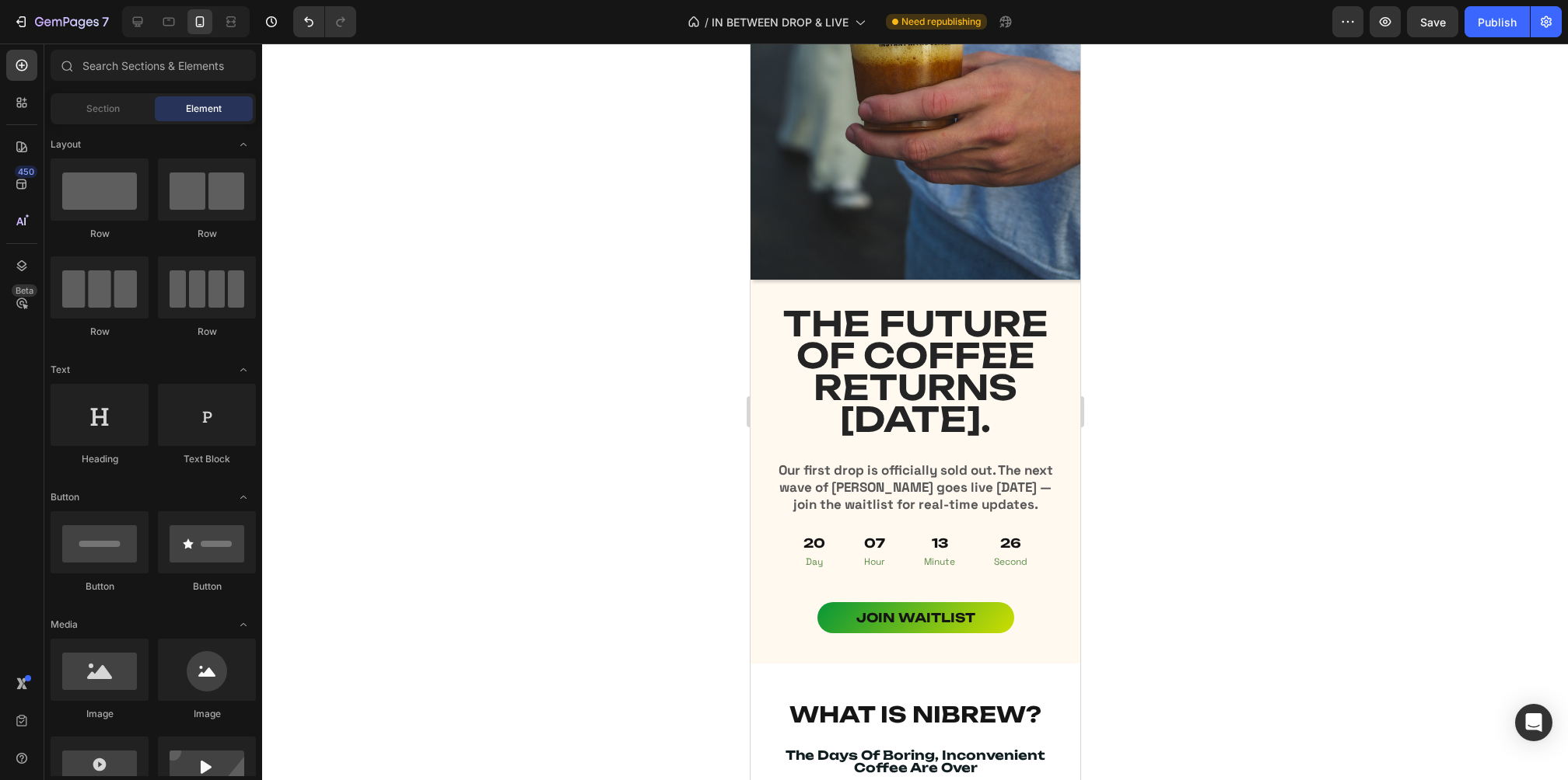
scroll to position [384, 0]
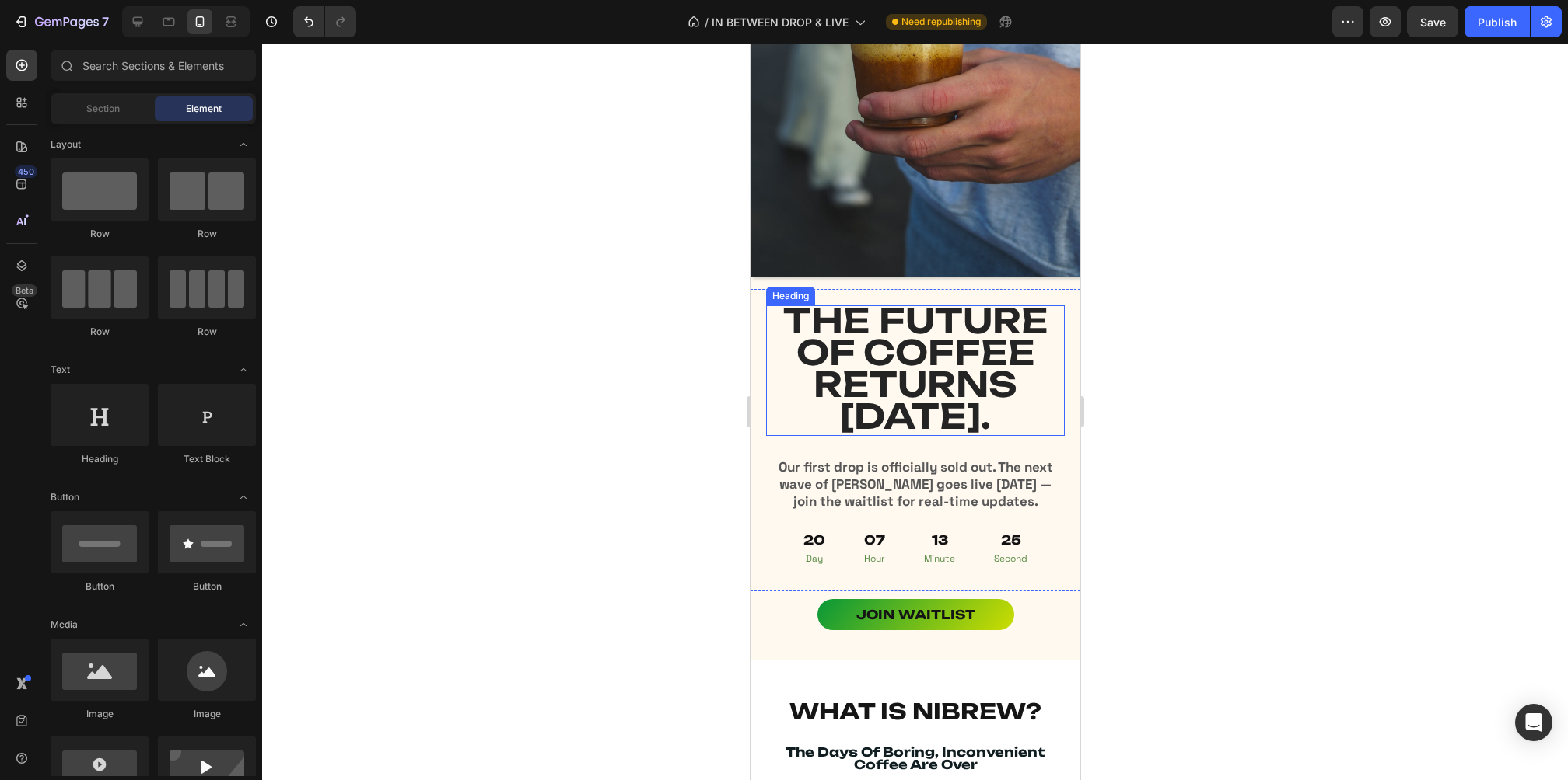
click at [897, 343] on span "THE FUTURE OF COFFEE RETURNS [DATE]." at bounding box center [914, 368] width 265 height 139
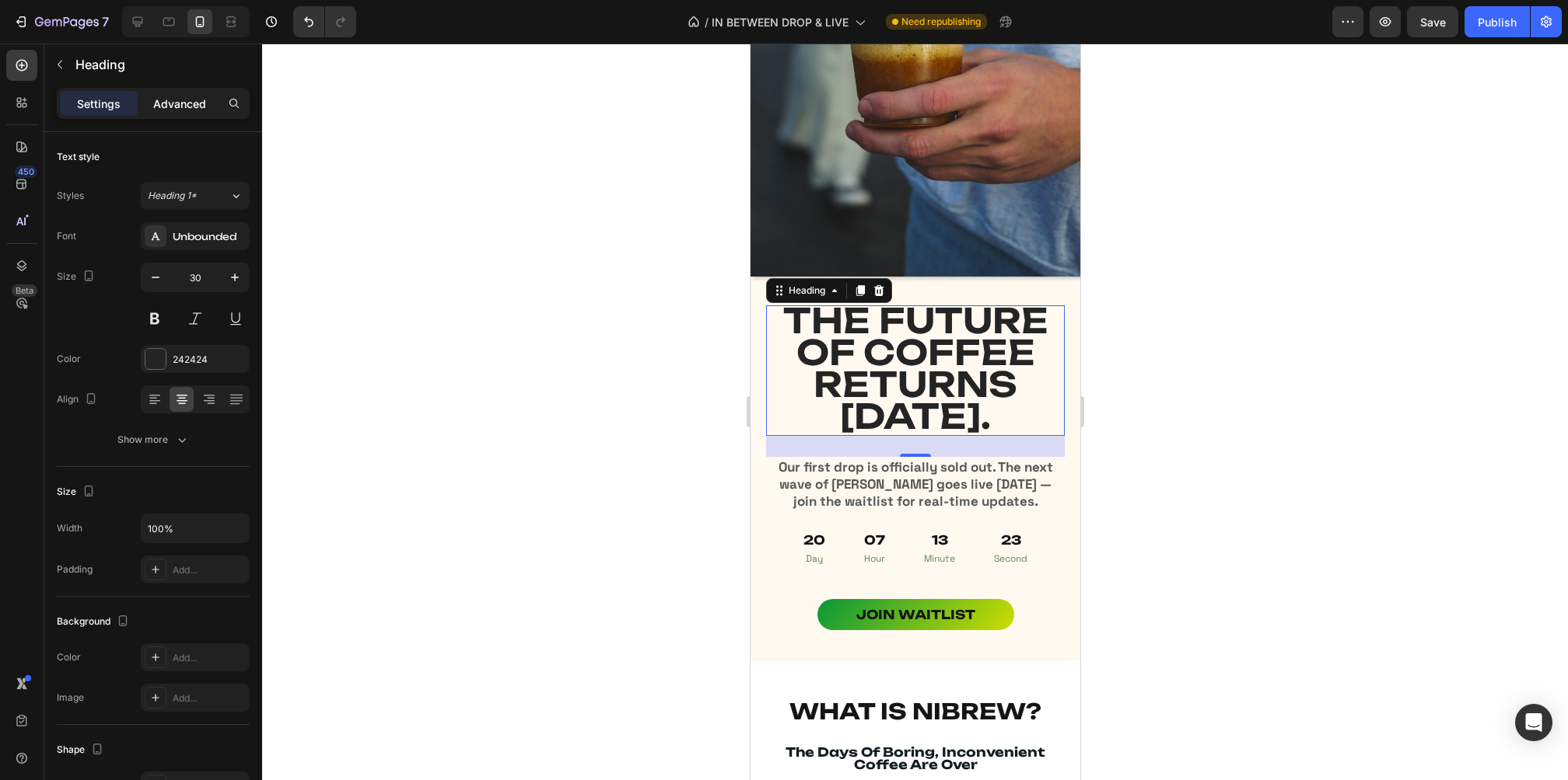
click at [198, 93] on div "Advanced" at bounding box center [179, 103] width 78 height 25
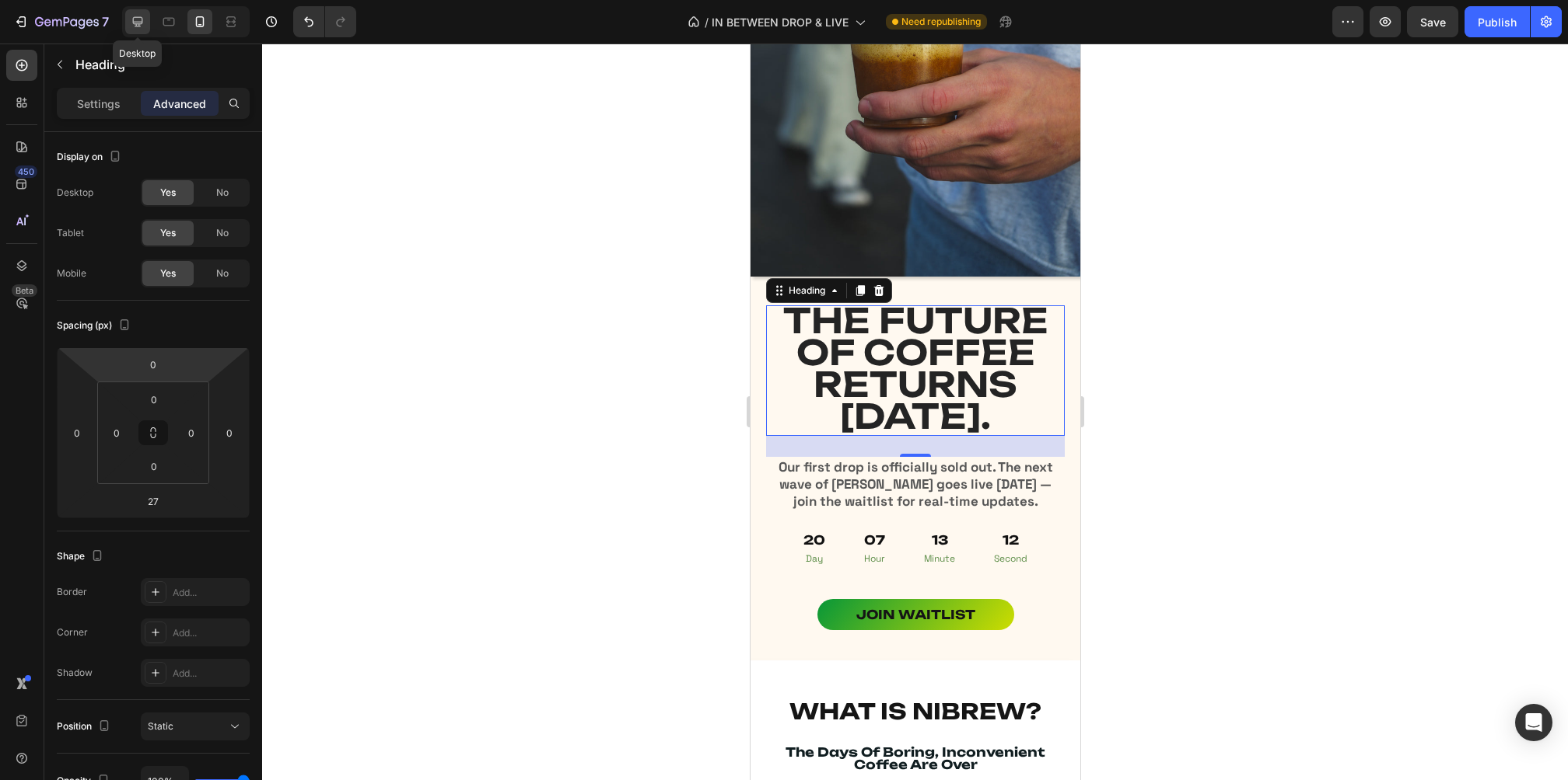
click at [135, 18] on icon at bounding box center [138, 22] width 16 height 16
type input "28"
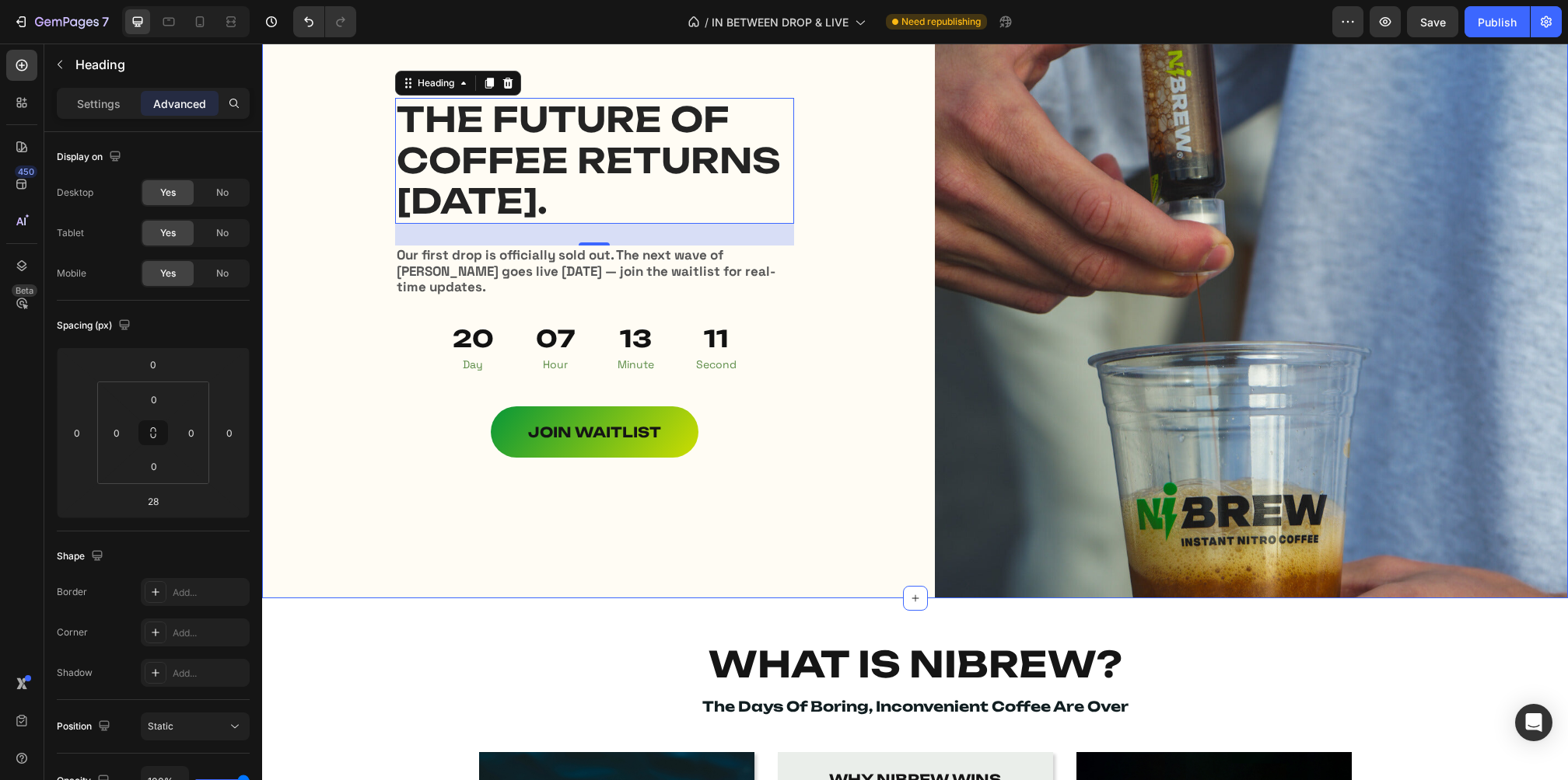
scroll to position [7, 0]
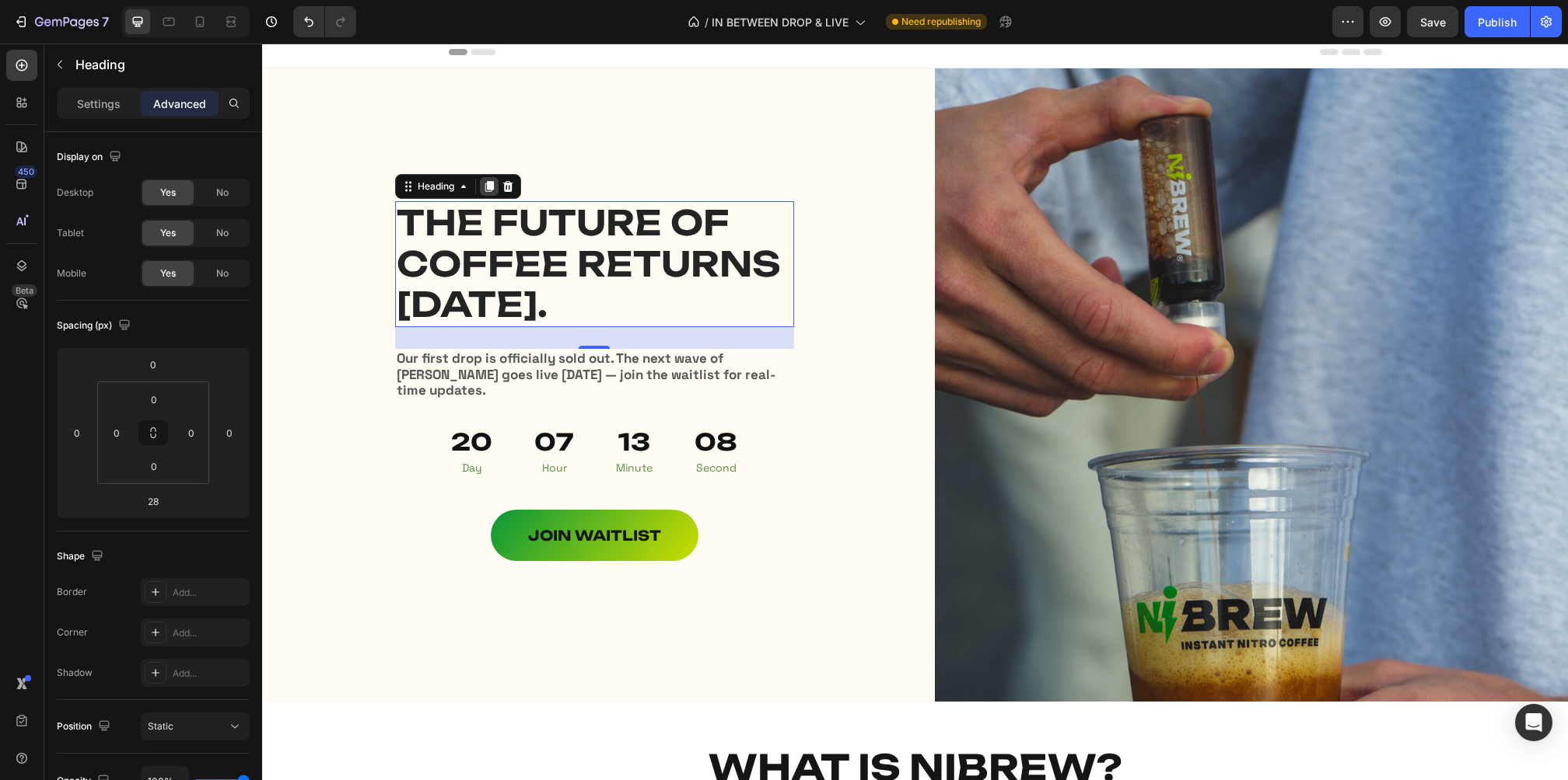
click at [489, 180] on icon at bounding box center [489, 186] width 13 height 13
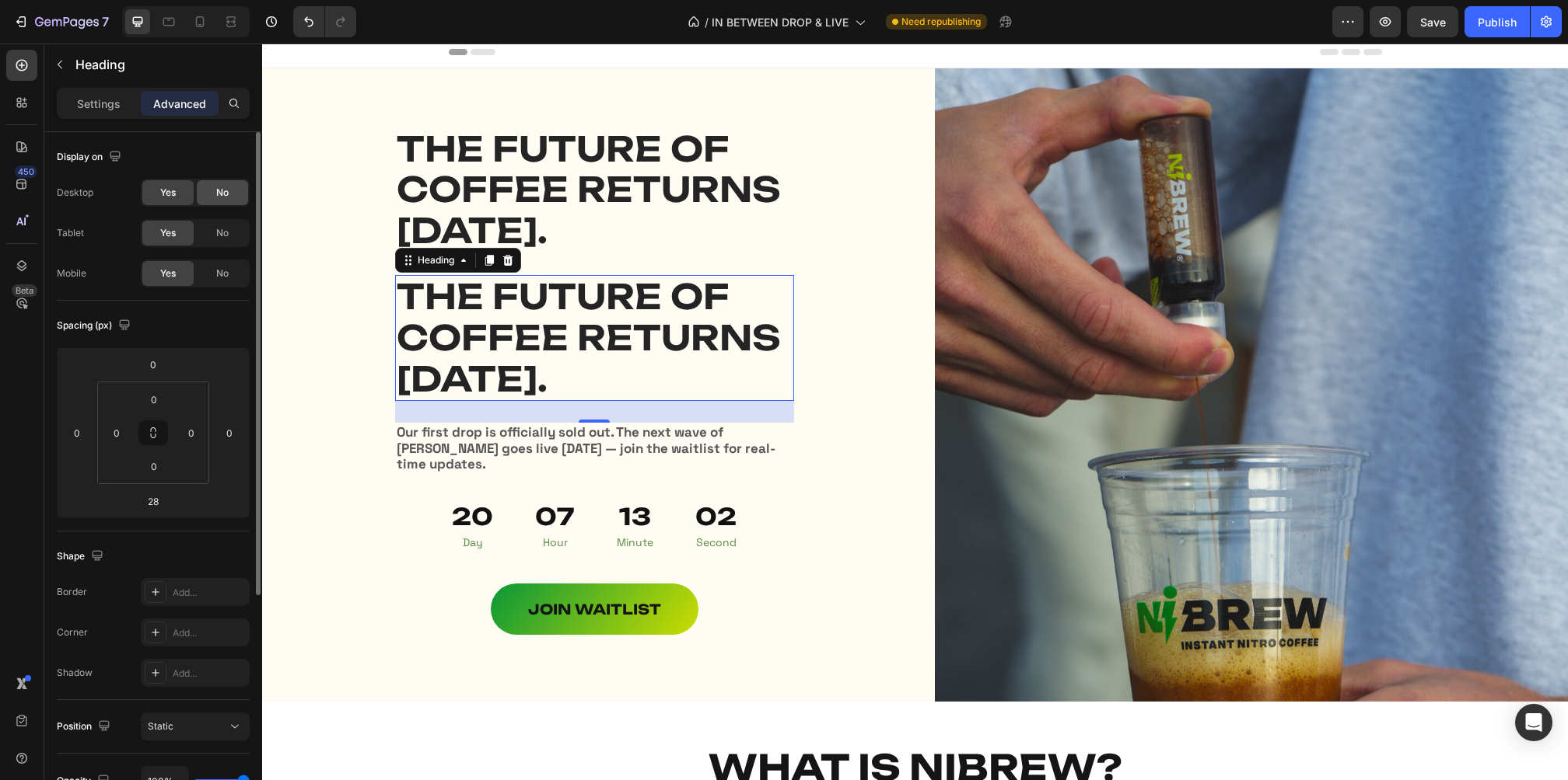
click at [216, 190] on span "No" at bounding box center [223, 193] width 13 height 14
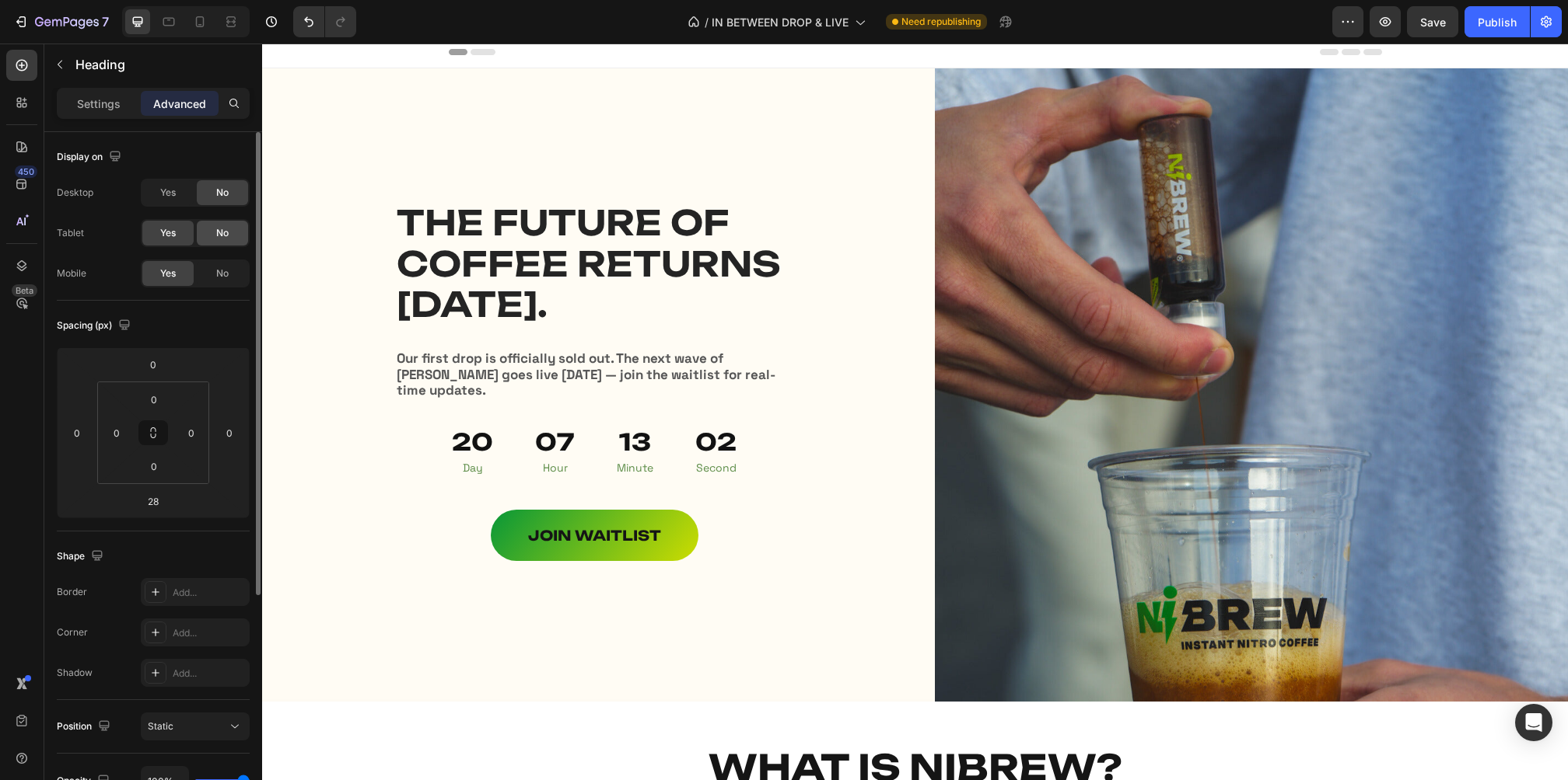
click at [220, 239] on span "No" at bounding box center [223, 233] width 13 height 14
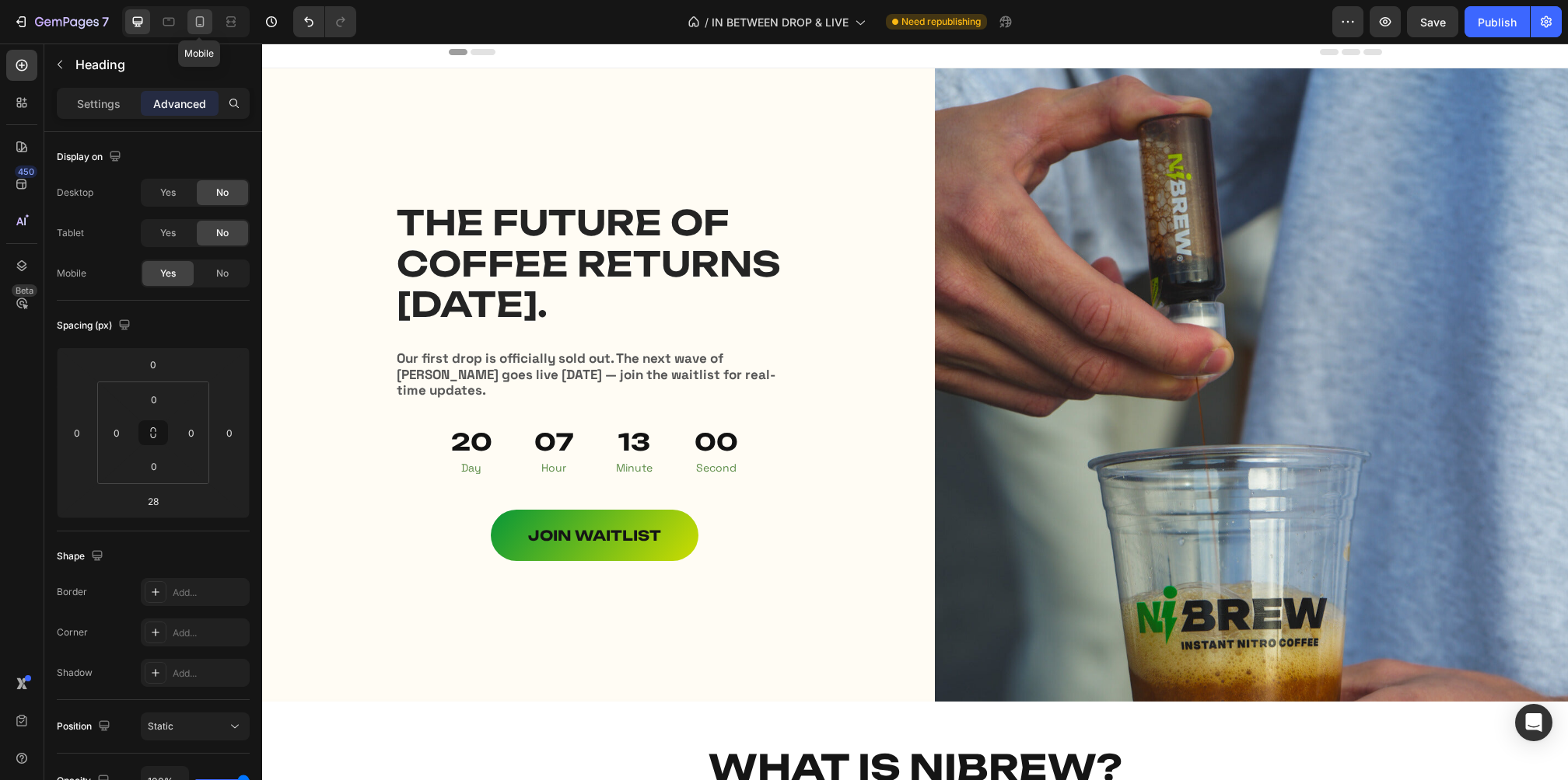
click at [190, 10] on div at bounding box center [200, 22] width 25 height 25
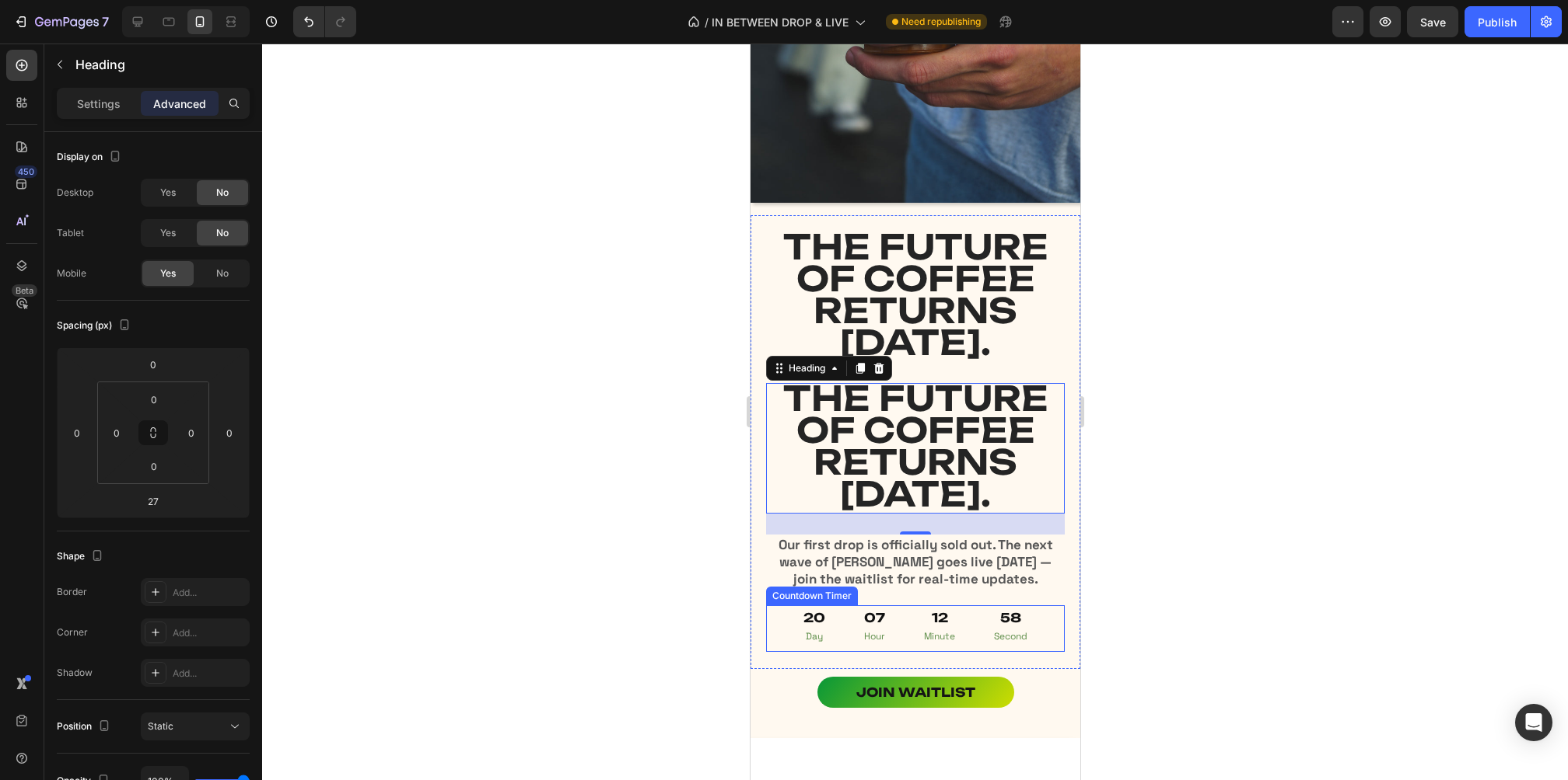
scroll to position [448, 0]
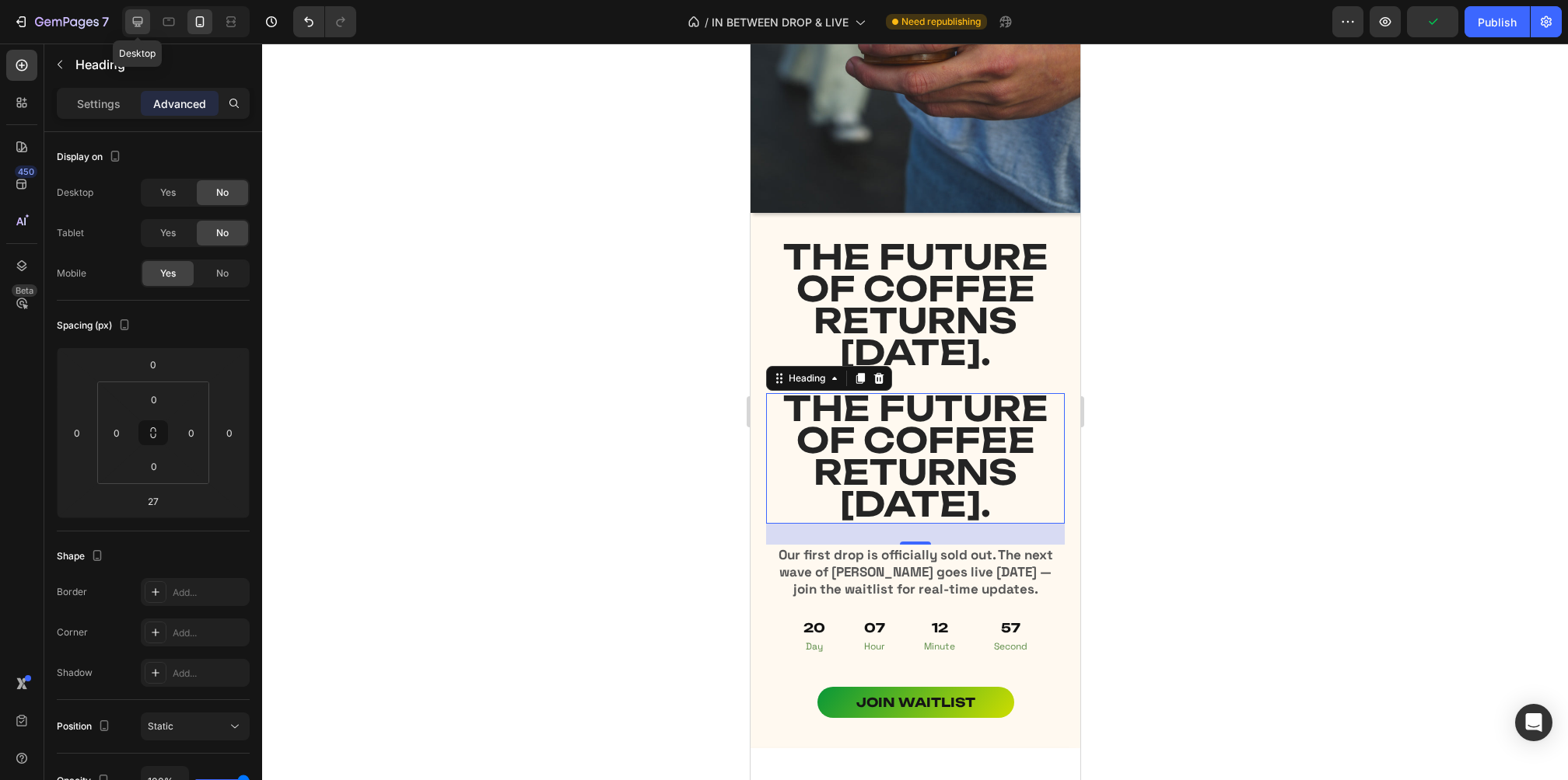
click at [131, 19] on icon at bounding box center [138, 22] width 16 height 16
type input "28"
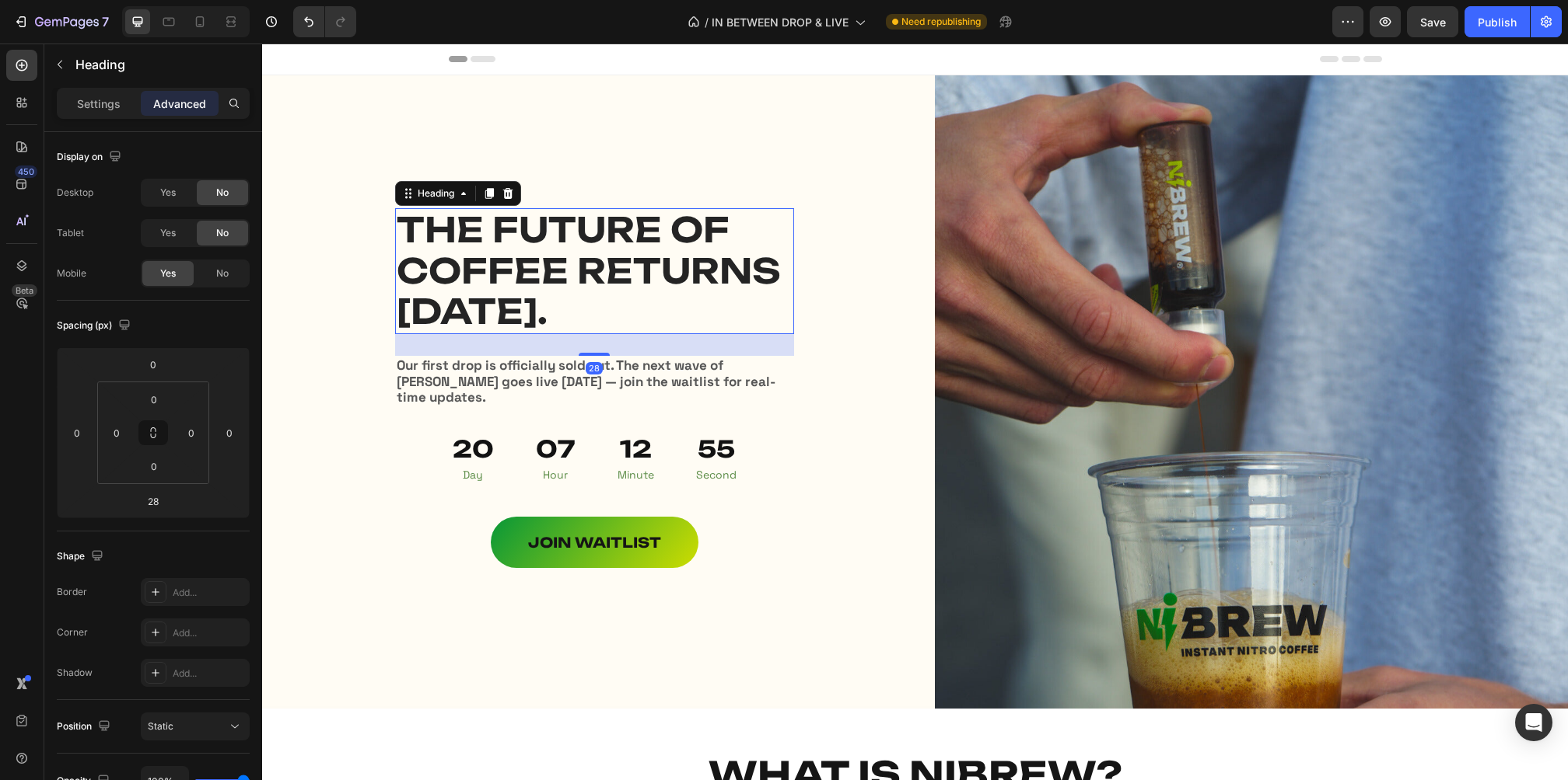
click at [606, 273] on span "THE FUTURE OF COFFEE RETURNS [DATE]." at bounding box center [588, 271] width 384 height 125
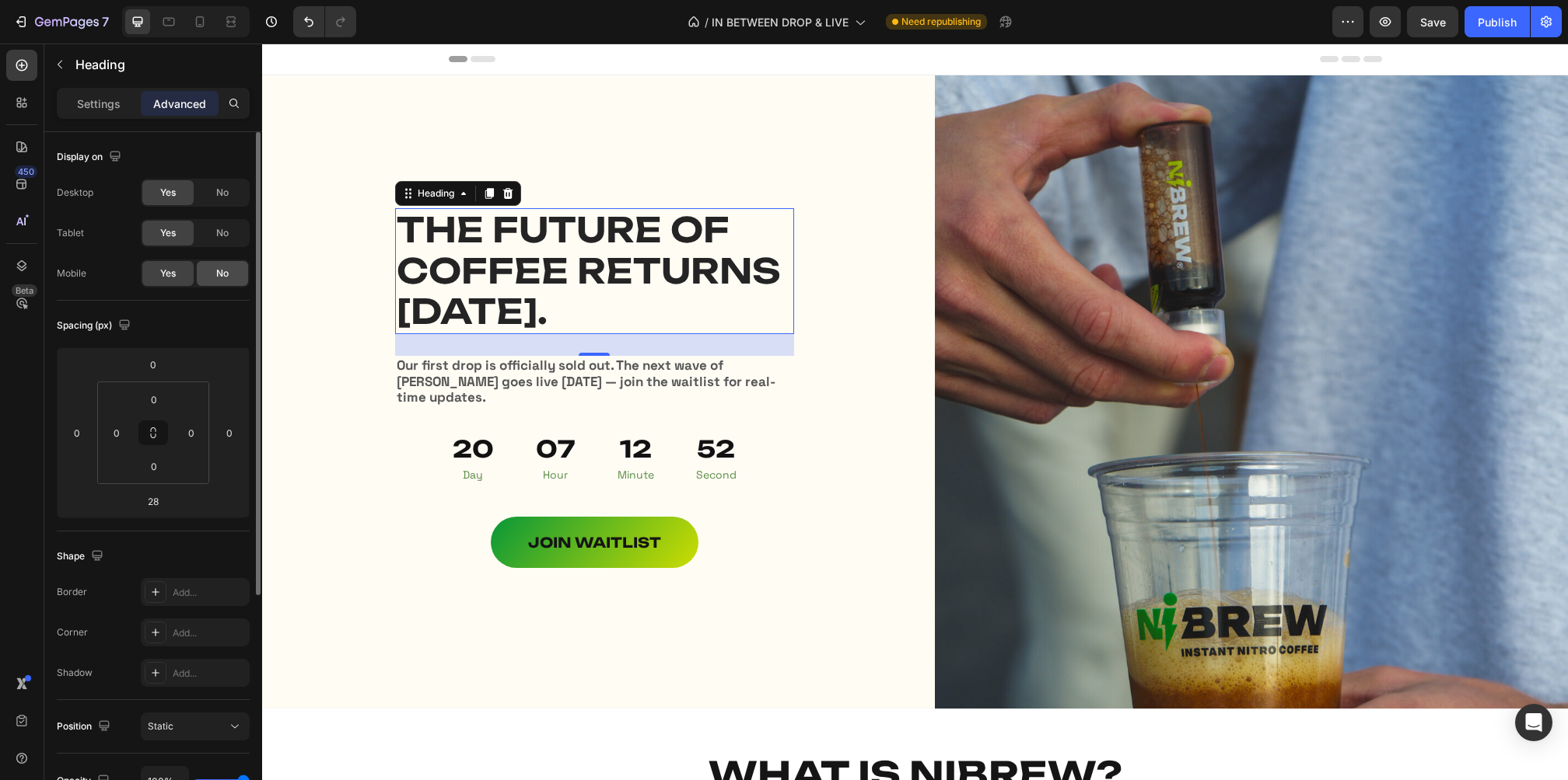
click at [217, 271] on span "No" at bounding box center [223, 273] width 13 height 14
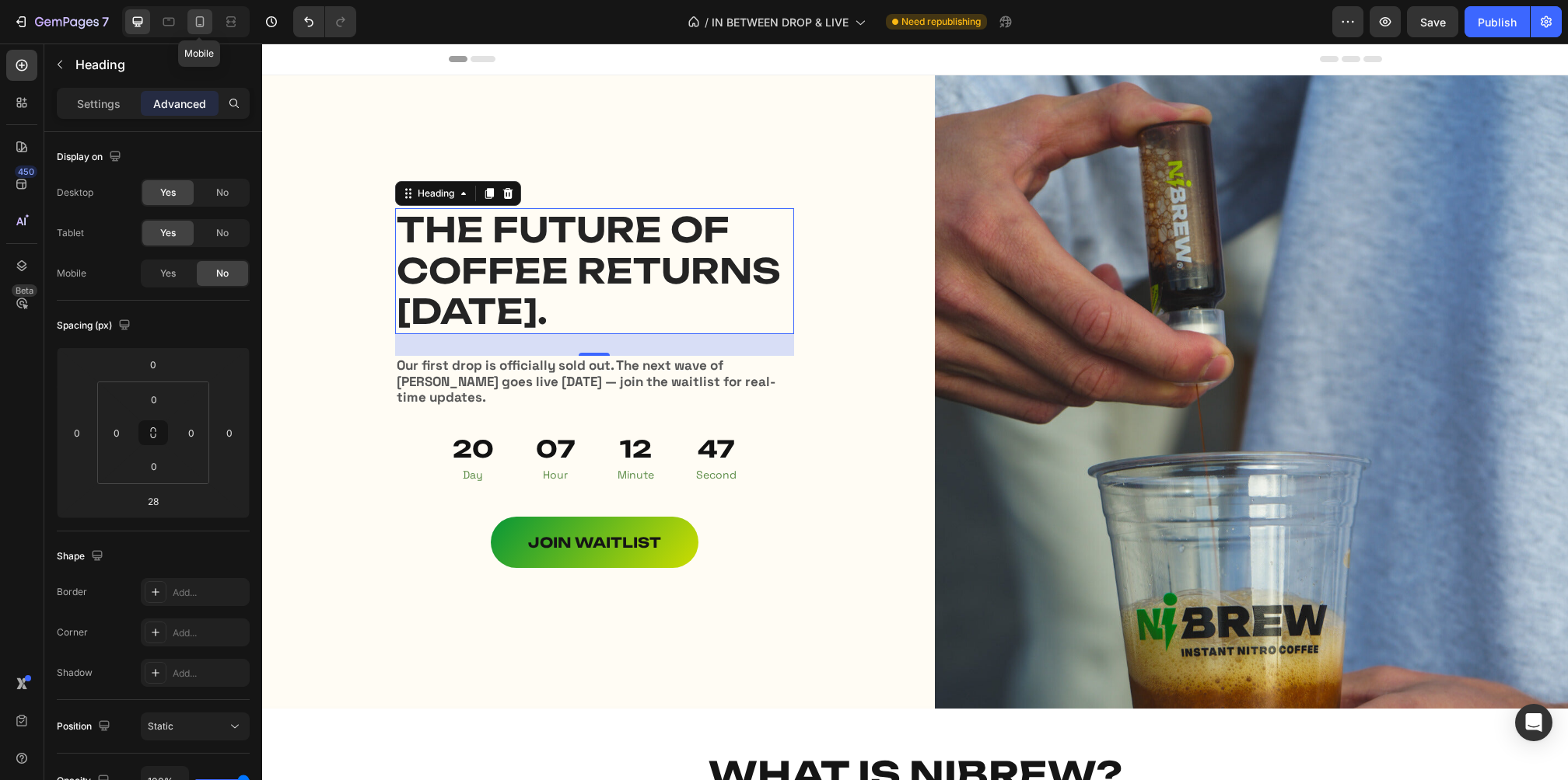
click at [210, 28] on div at bounding box center [200, 22] width 25 height 25
type input "27"
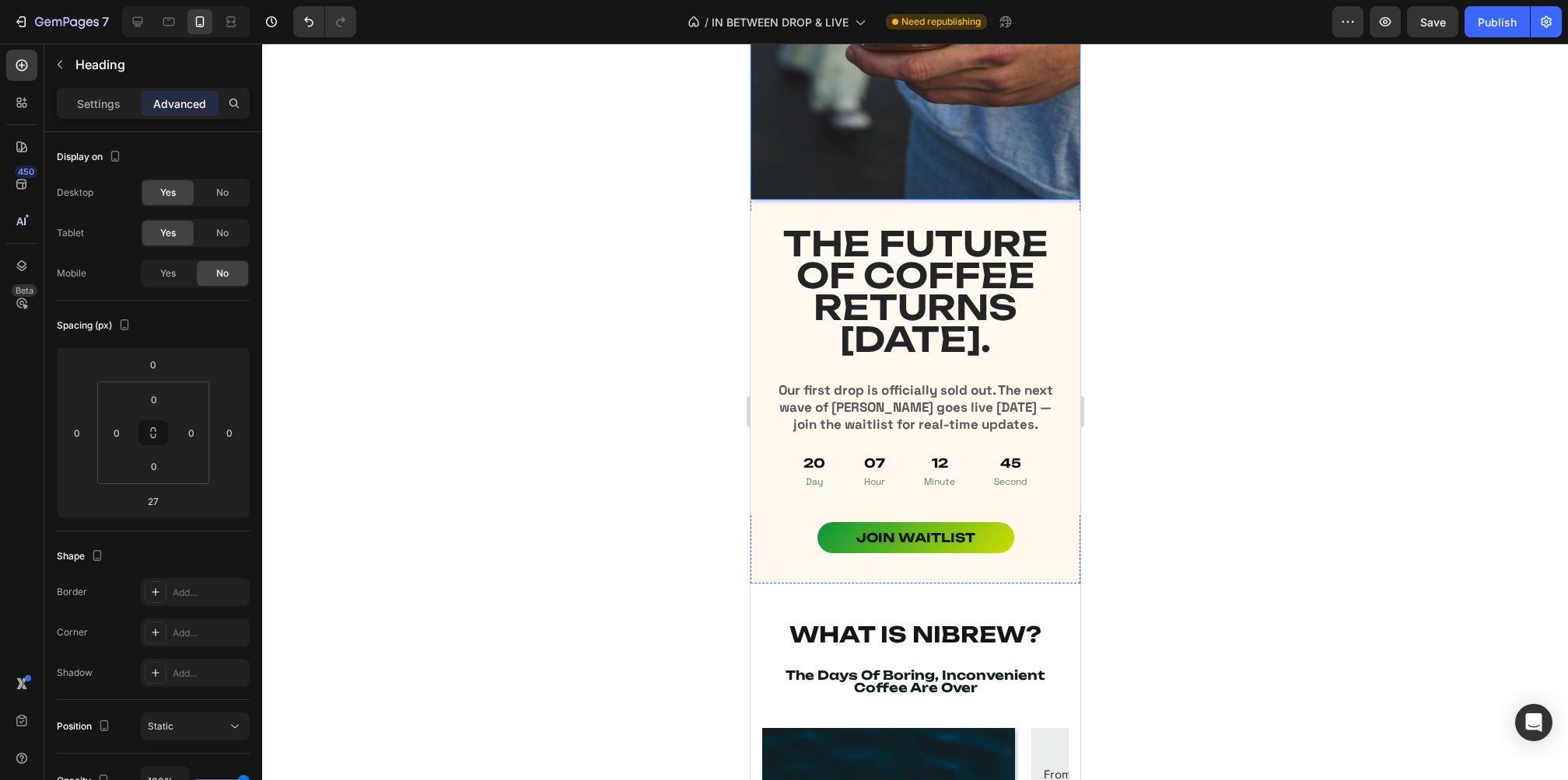
scroll to position [462, 0]
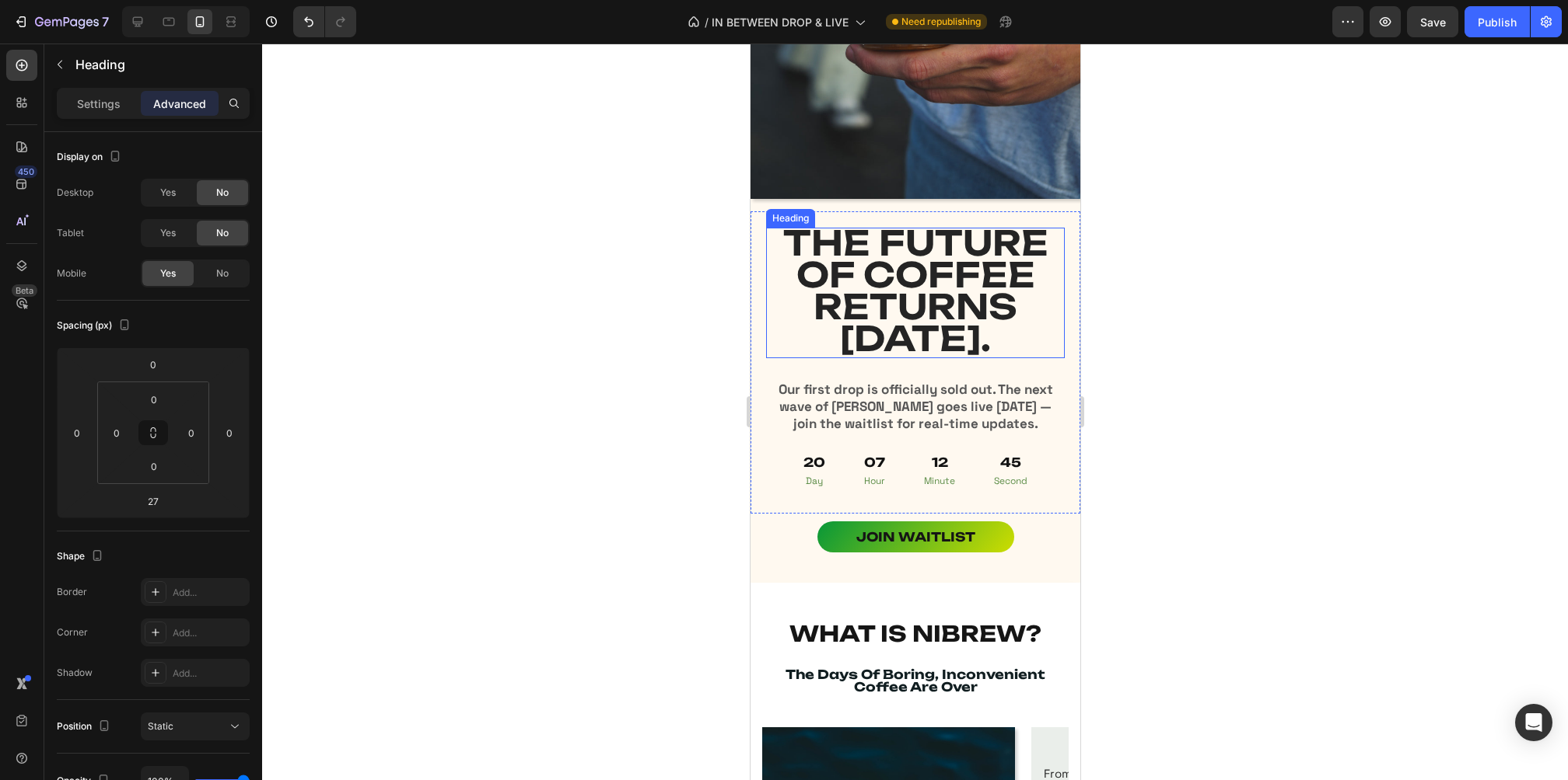
click at [904, 298] on span "THE FUTURE OF COFFEE RETURNS [DATE]." at bounding box center [914, 291] width 265 height 139
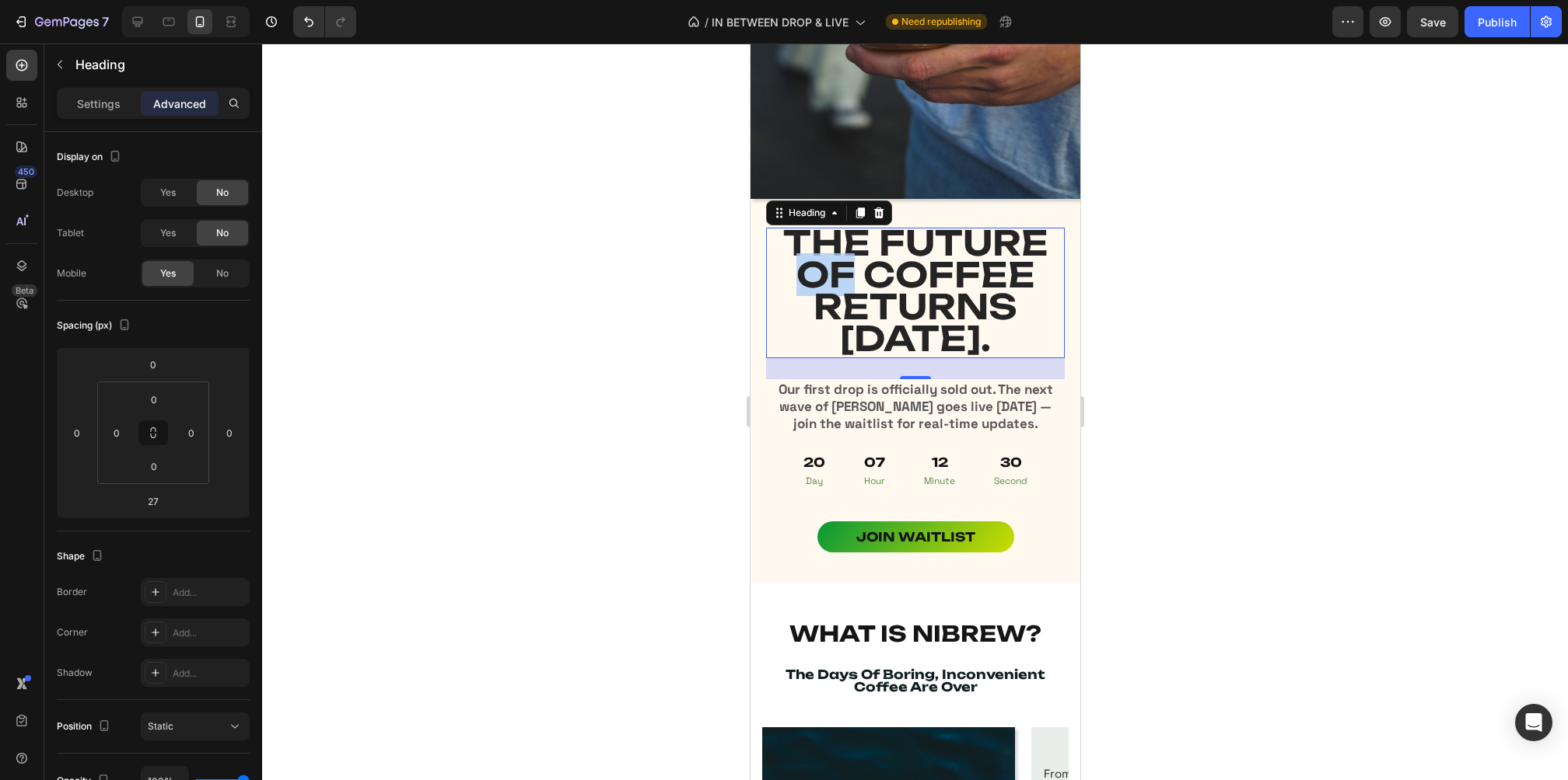
click at [821, 288] on span "THE FUTURE OF COFFEE RETURNS [DATE]." at bounding box center [914, 291] width 265 height 139
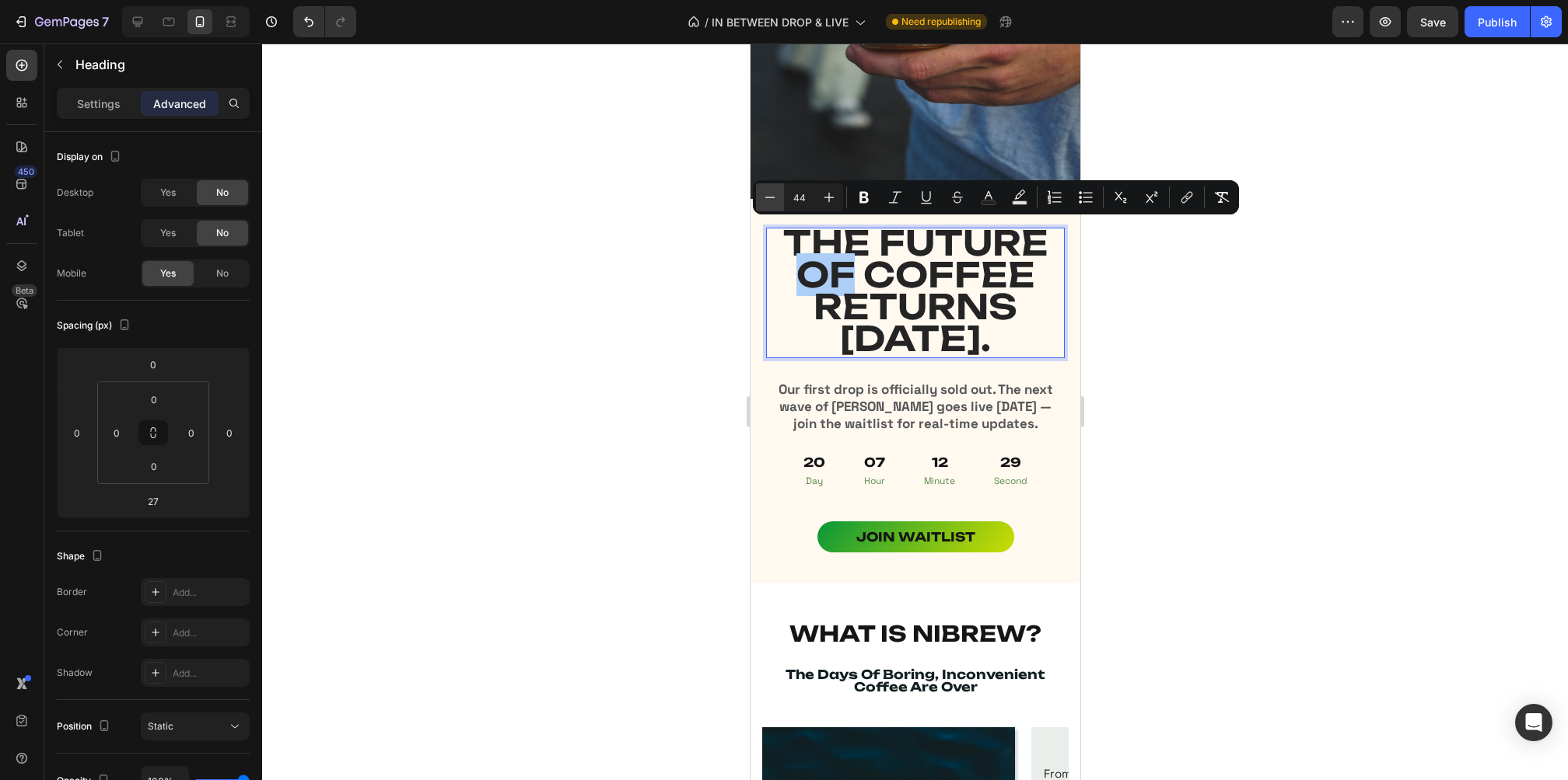
click at [771, 197] on icon "Editor contextual toolbar" at bounding box center [770, 197] width 10 height 1
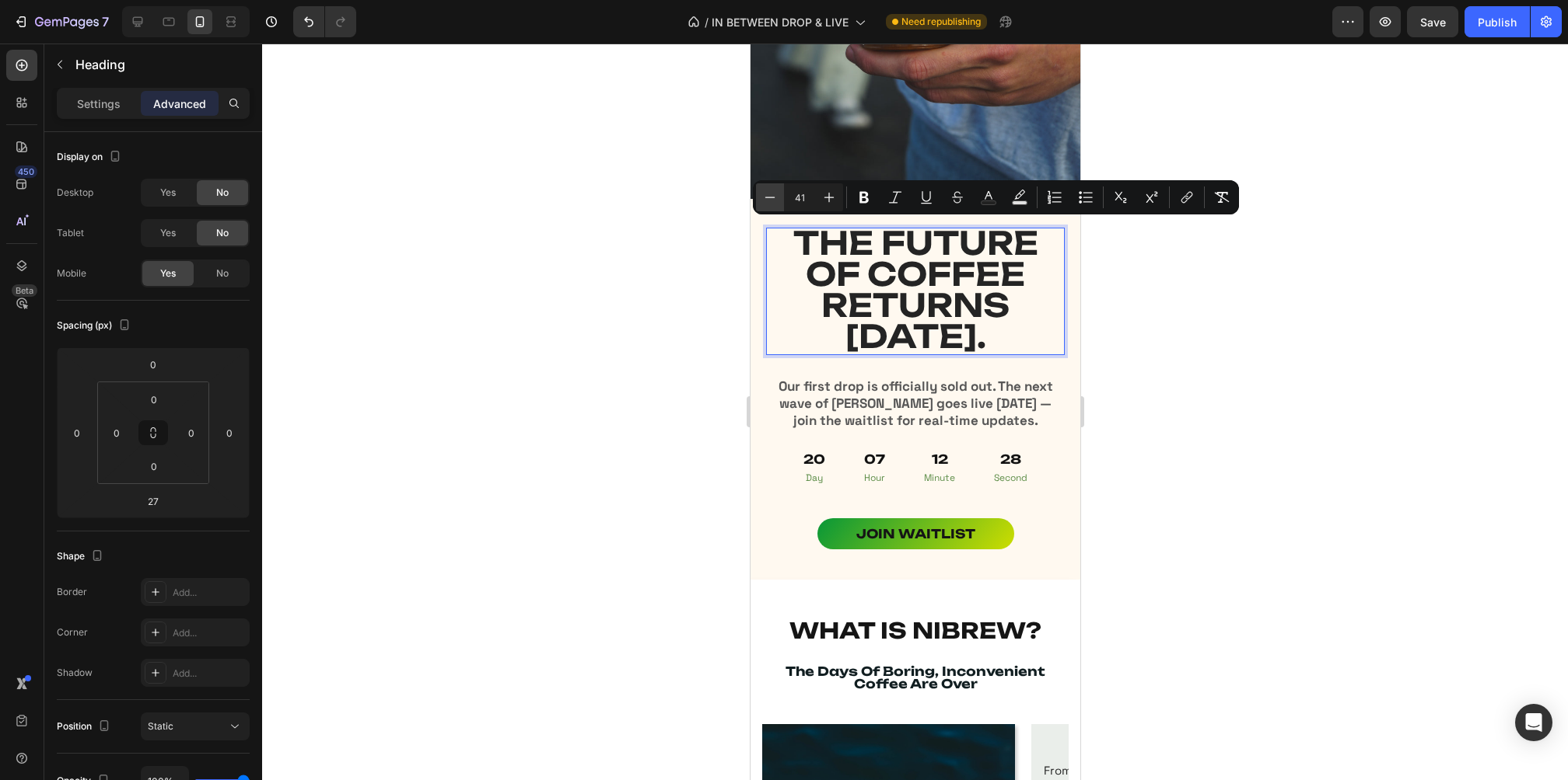
click at [771, 197] on icon "Editor contextual toolbar" at bounding box center [770, 197] width 10 height 1
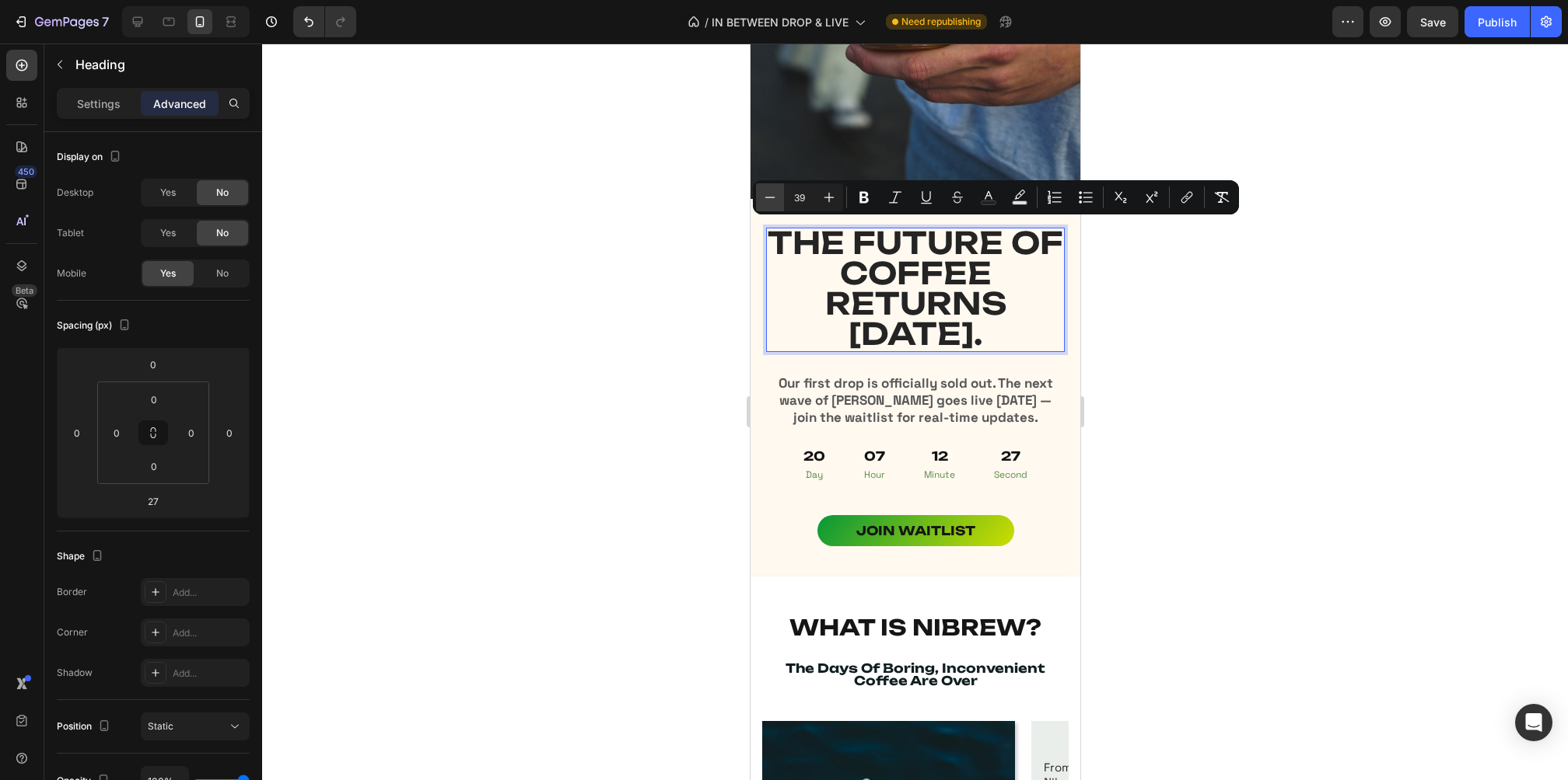
click at [771, 197] on icon "Editor contextual toolbar" at bounding box center [770, 197] width 10 height 1
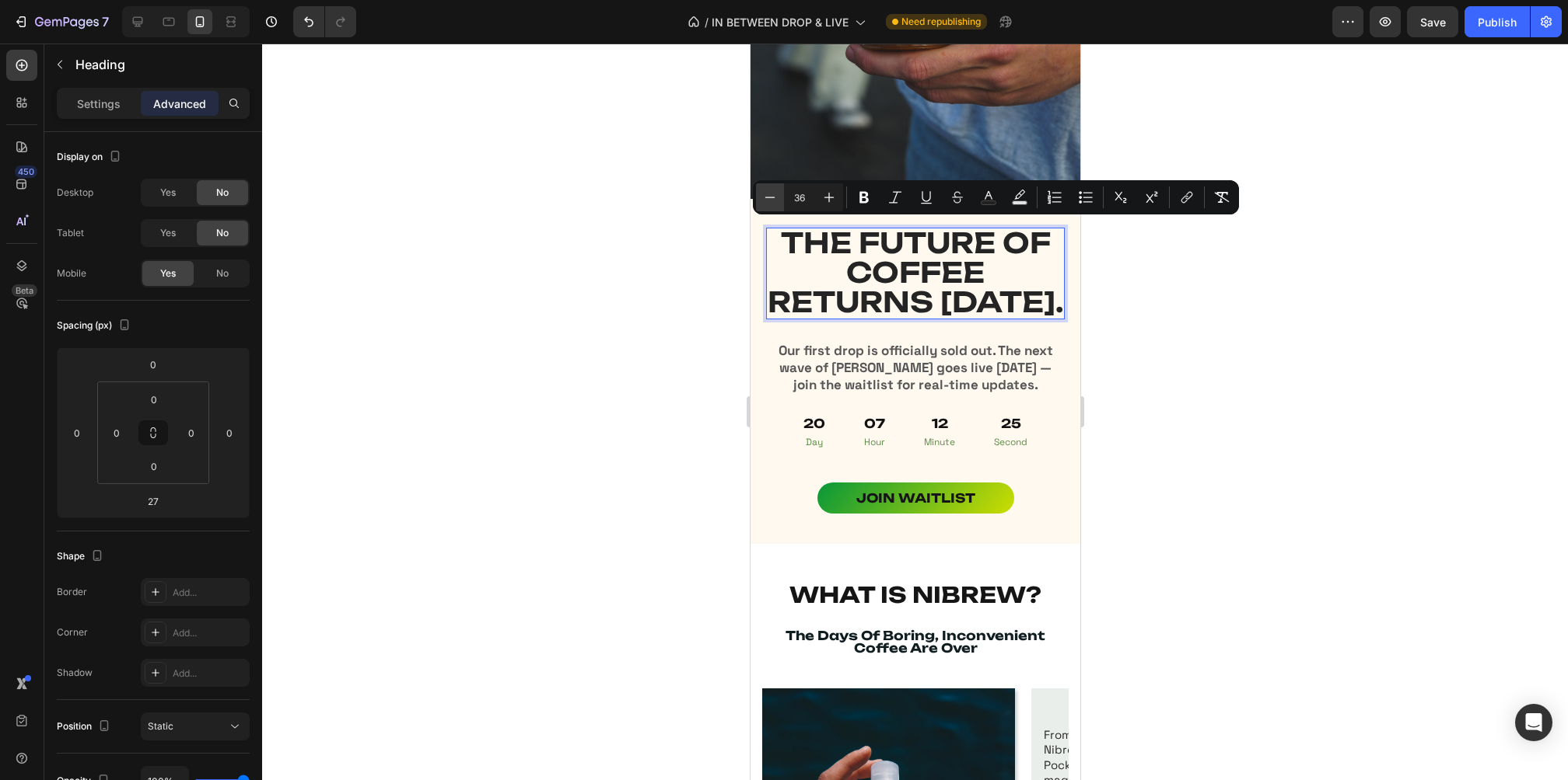
click at [771, 197] on icon "Editor contextual toolbar" at bounding box center [770, 197] width 10 height 1
type input "33"
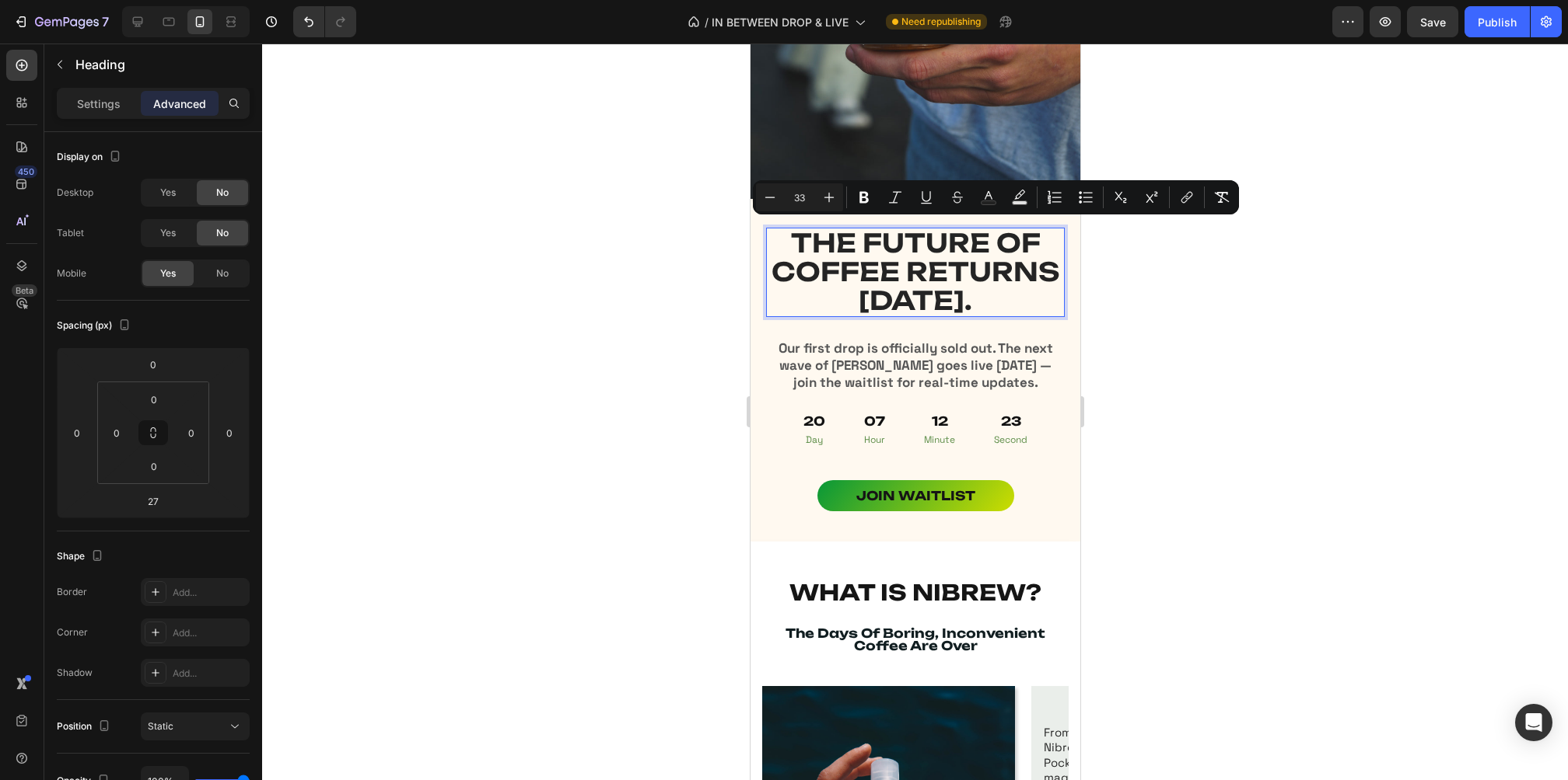
click at [1291, 316] on div at bounding box center [914, 412] width 1305 height 737
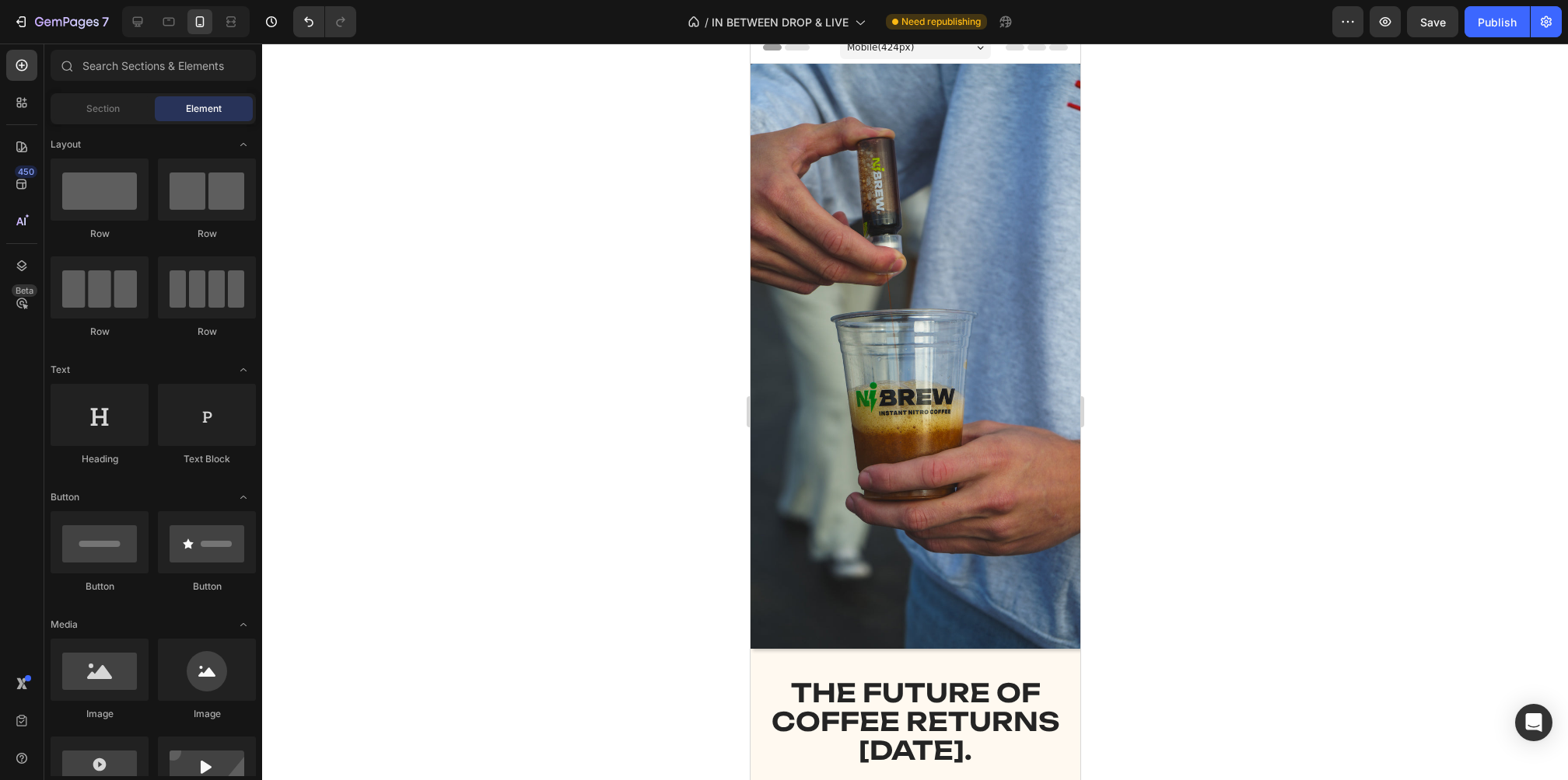
scroll to position [0, 0]
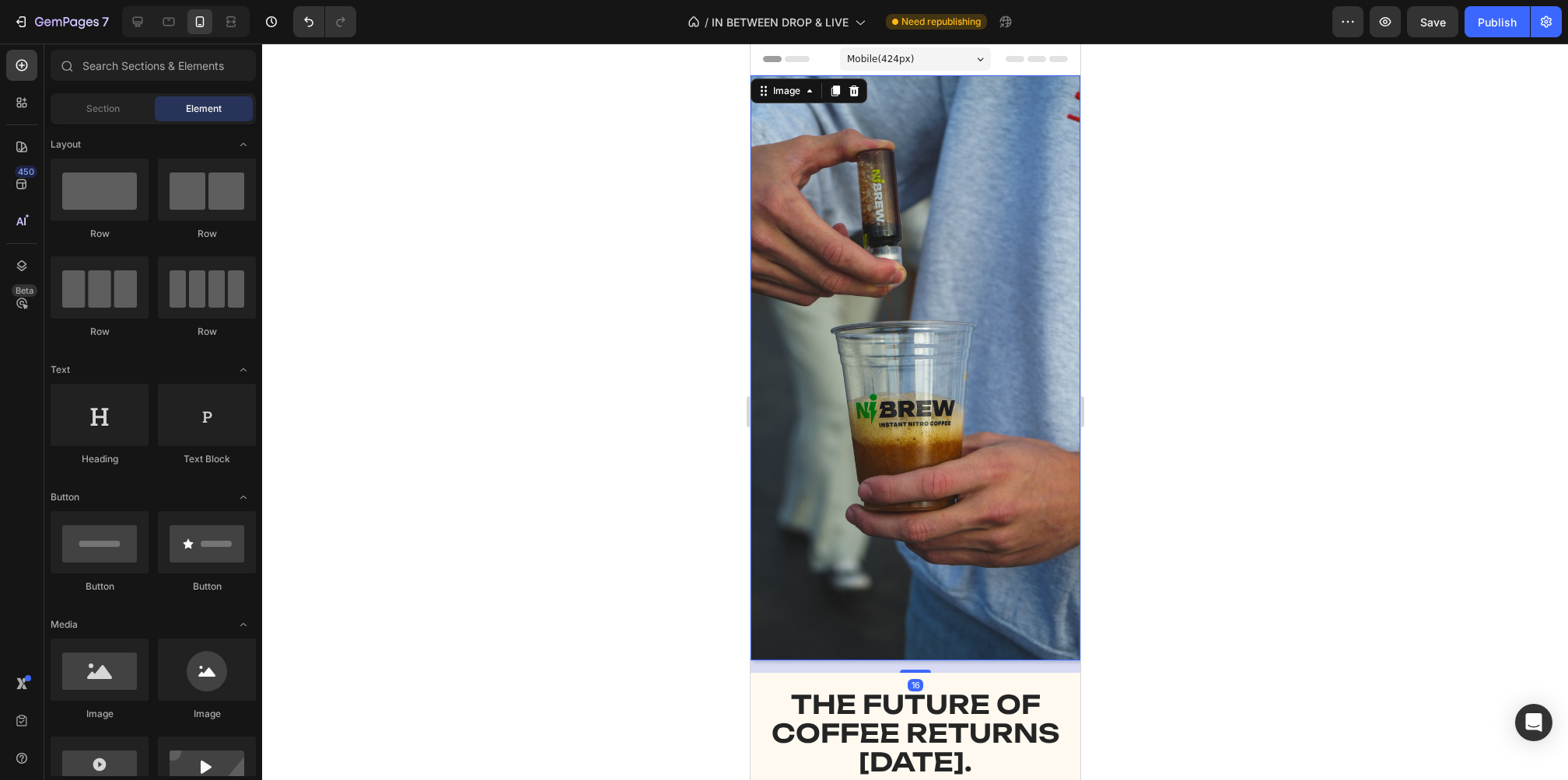
click at [915, 315] on img at bounding box center [914, 367] width 330 height 585
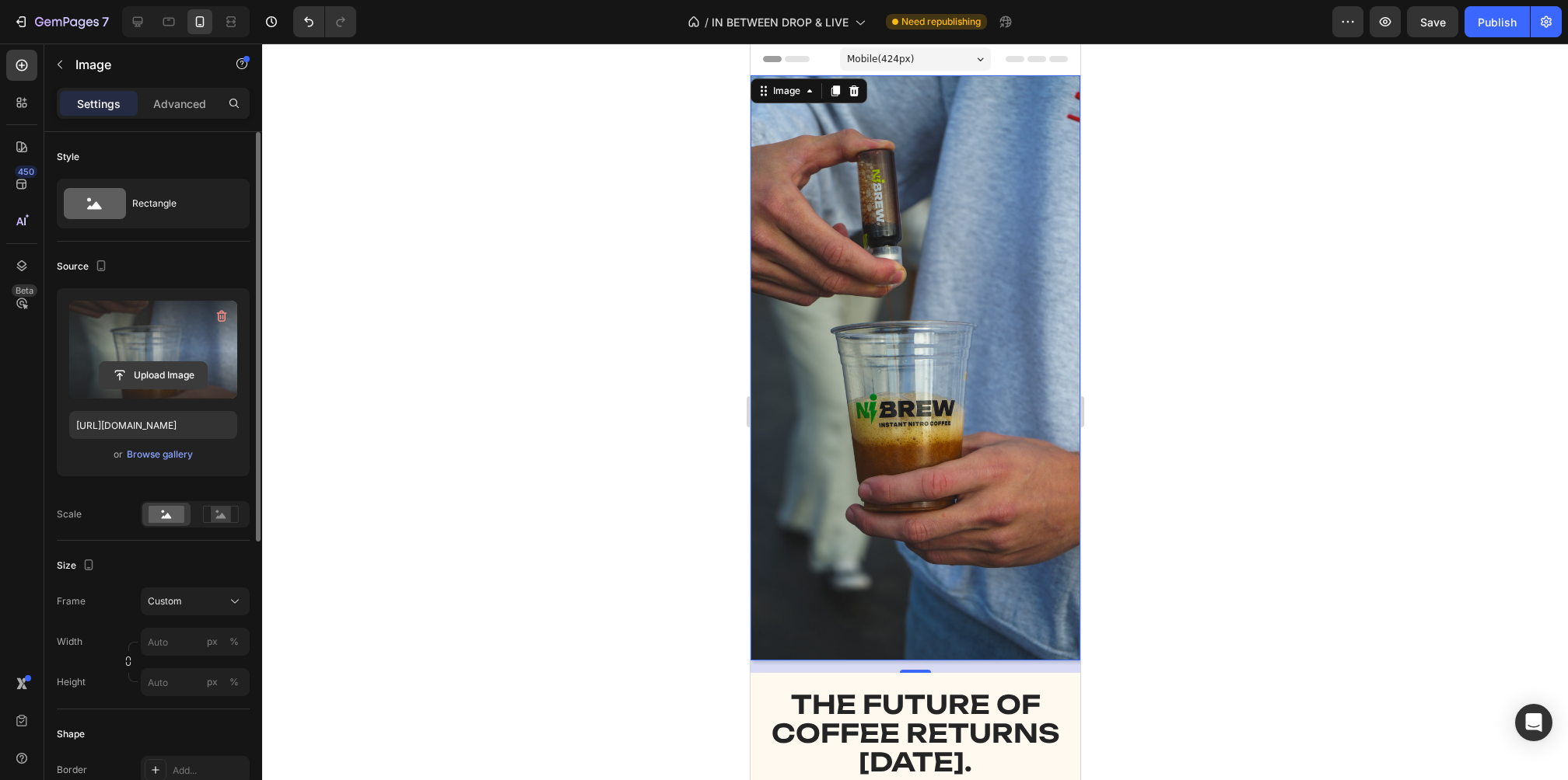
click at [172, 364] on input "file" at bounding box center [153, 376] width 107 height 27
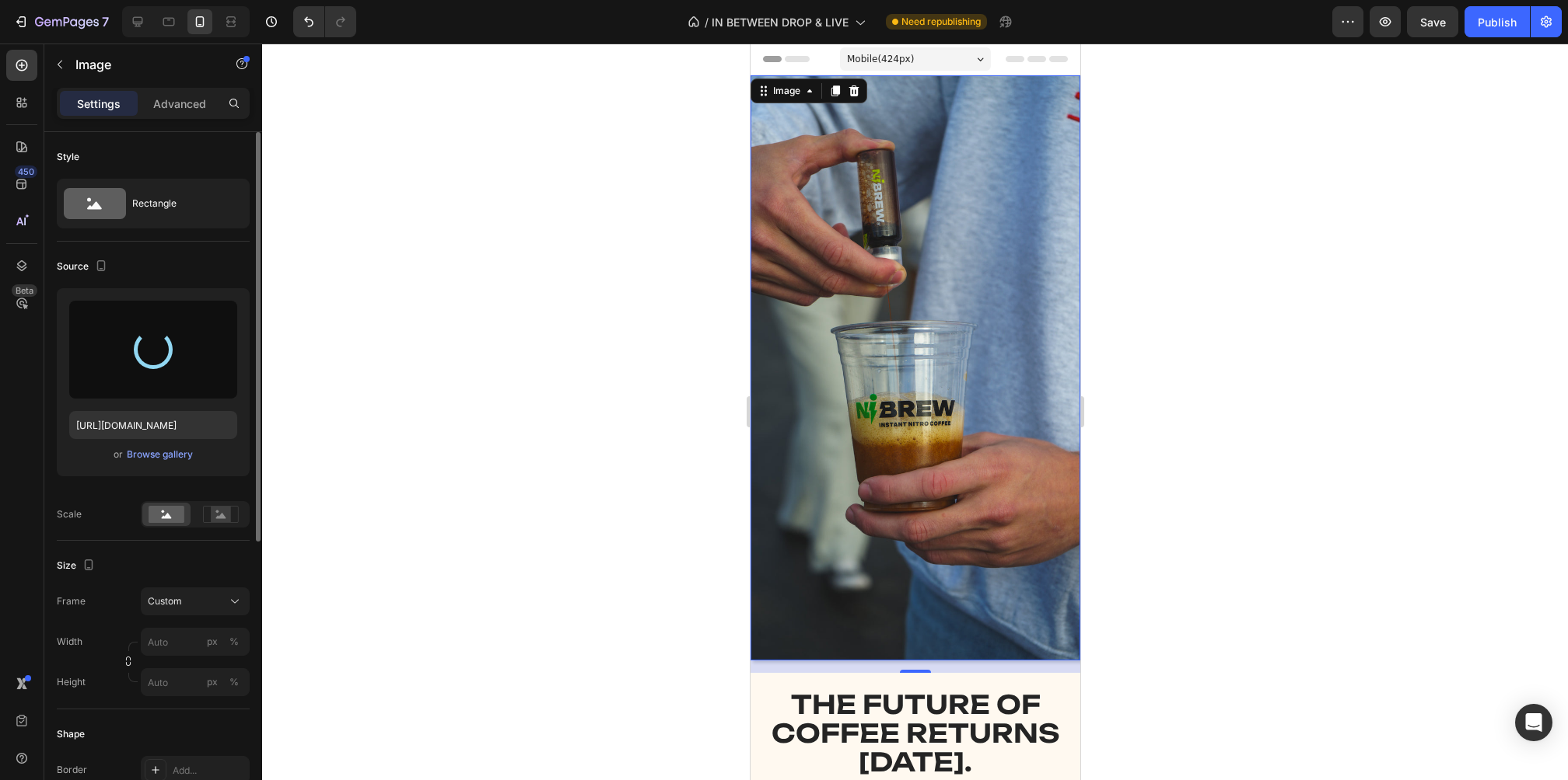
type input "[URL][DOMAIN_NAME]"
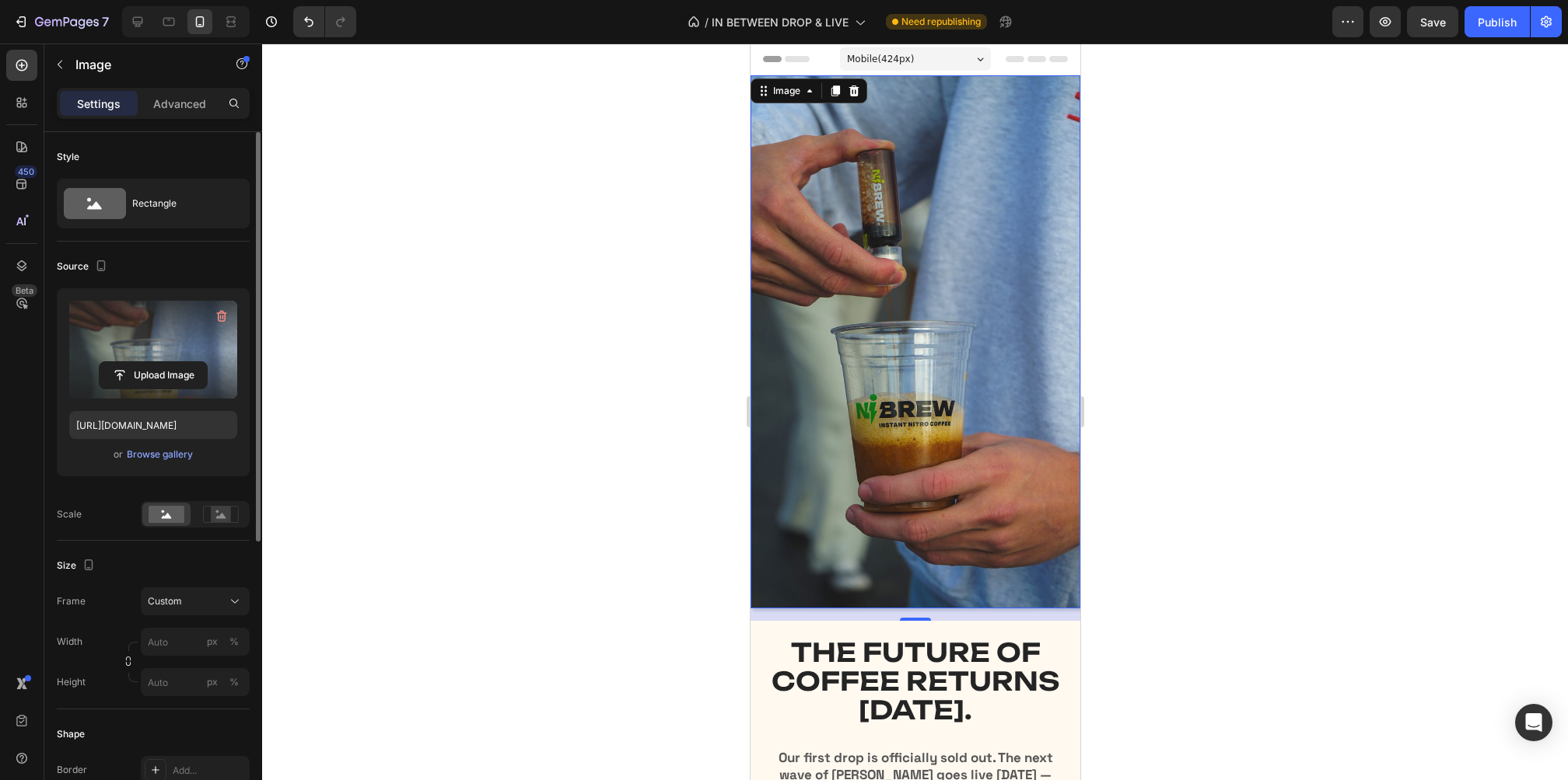
click at [1204, 471] on div at bounding box center [914, 412] width 1305 height 737
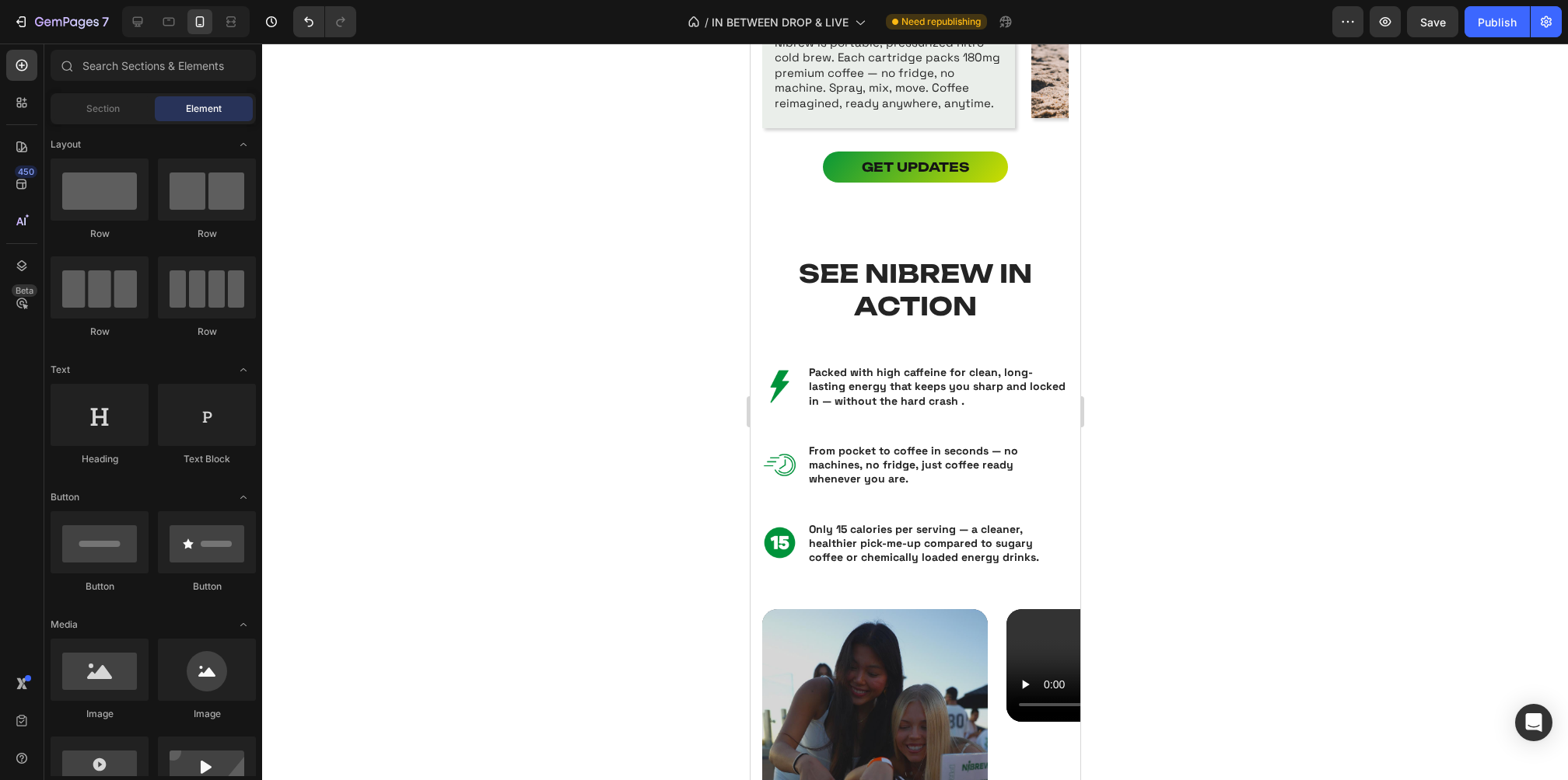
scroll to position [1366, 0]
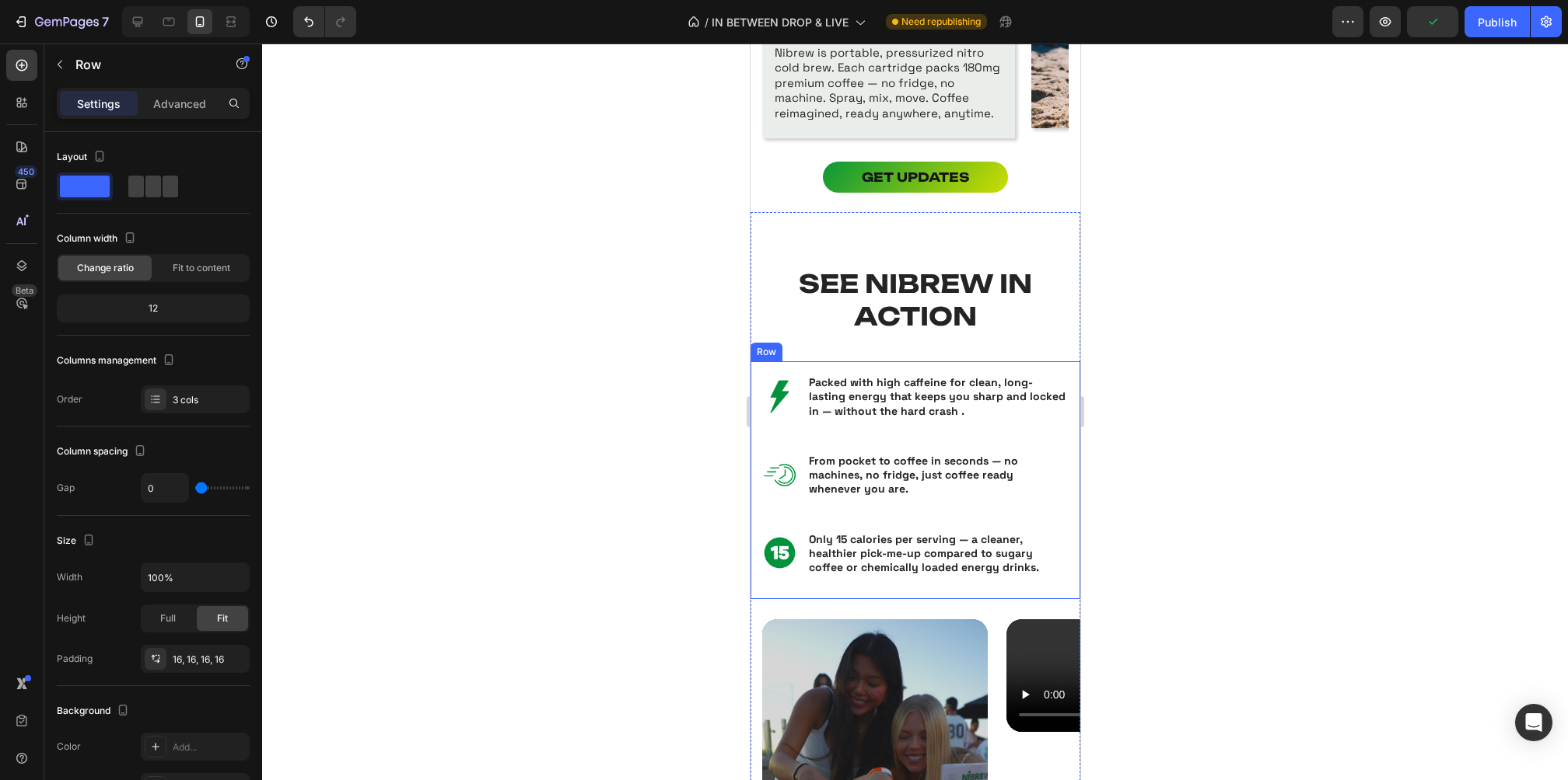
click at [904, 580] on div "Image Only 15 calories per serving — a cleaner, healthier pick-me-up compared t…" at bounding box center [914, 559] width 305 height 56
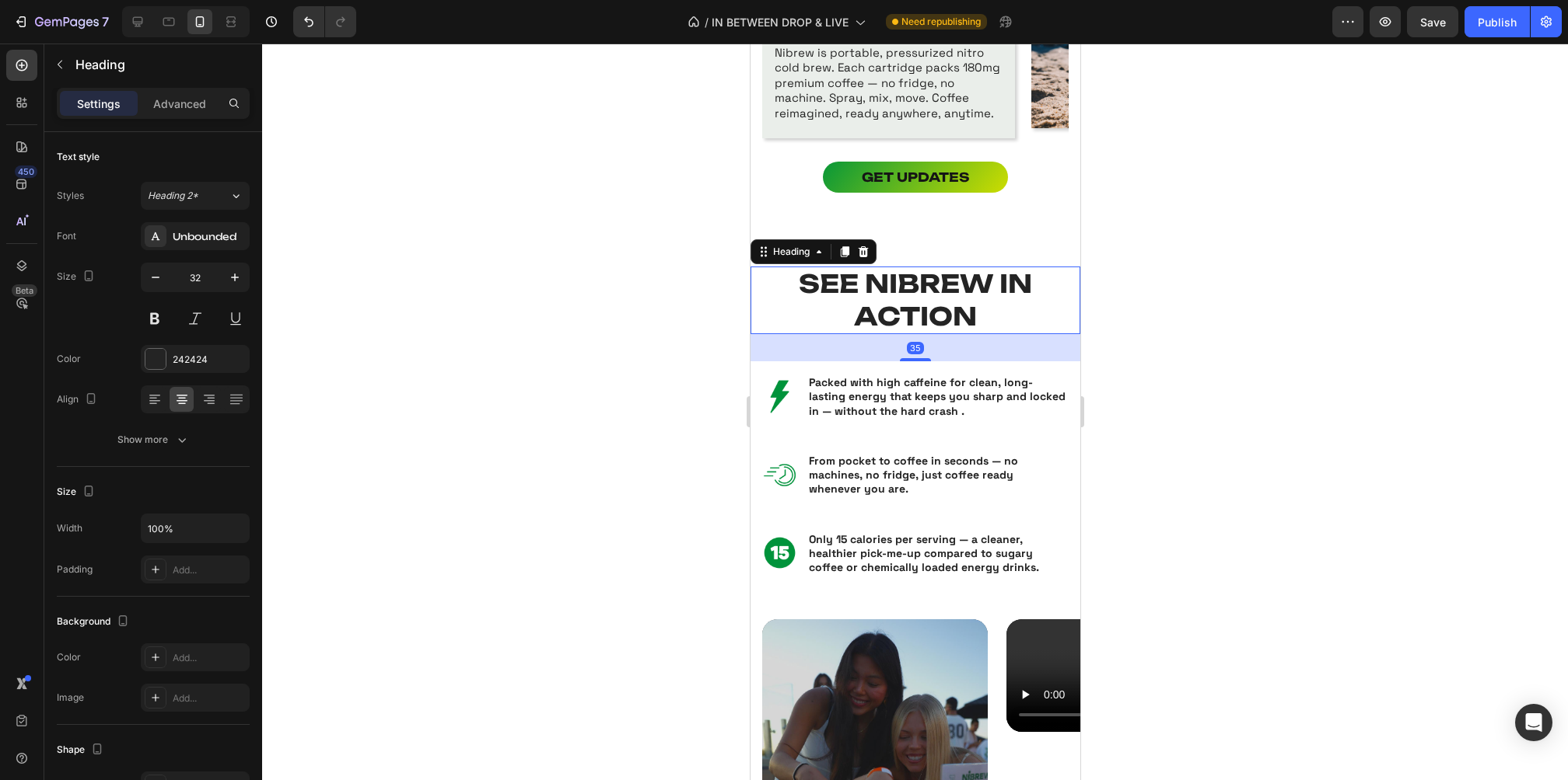
click at [1006, 320] on h2 "SEE NIBREW IN ACTION" at bounding box center [914, 300] width 330 height 67
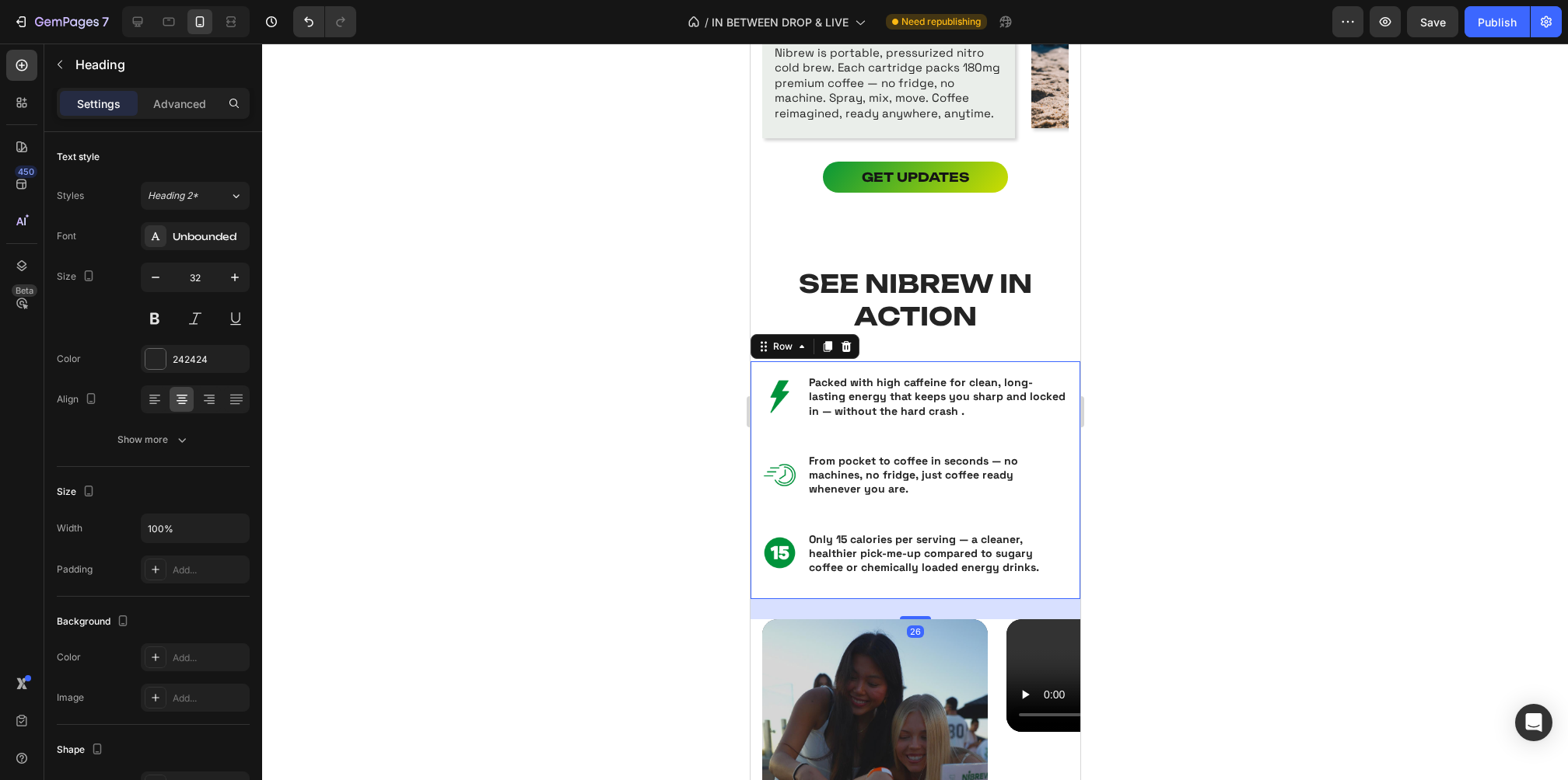
click at [907, 590] on div "Image Packed with high caffeine for clean, long-lasting energy that keeps you s…" at bounding box center [914, 481] width 330 height 238
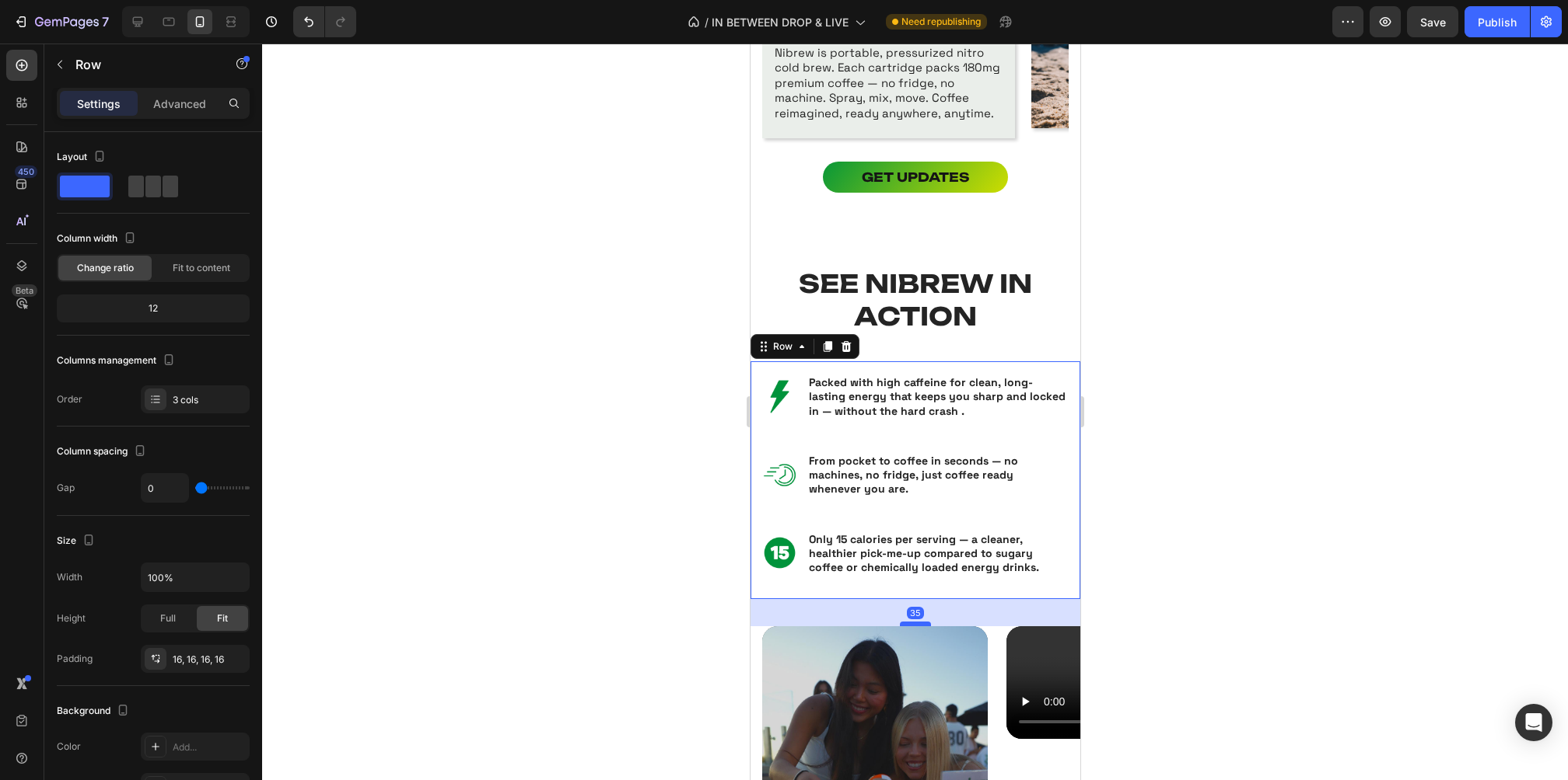
click at [920, 622] on div at bounding box center [914, 624] width 31 height 5
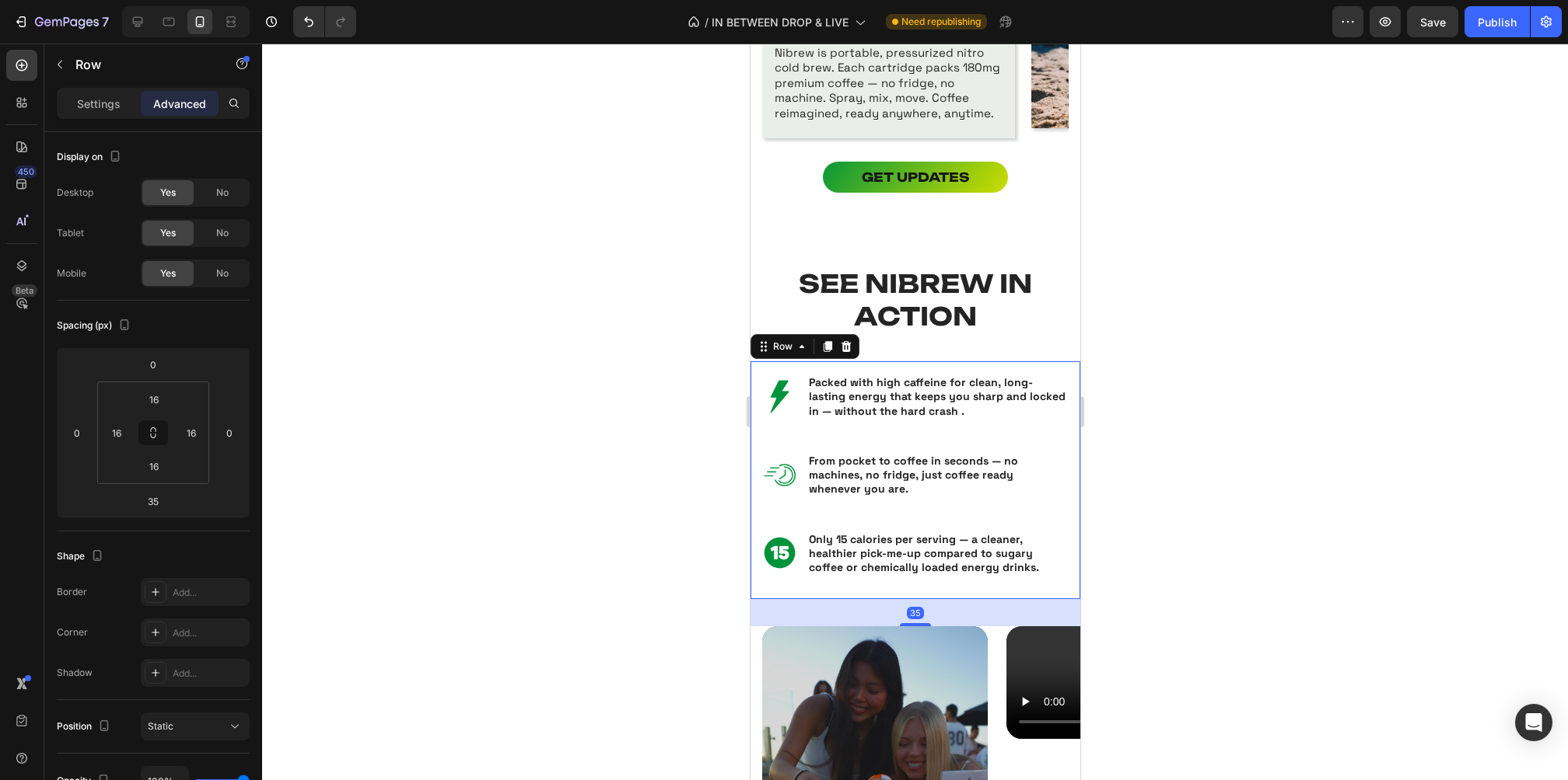
click at [1134, 570] on div at bounding box center [914, 412] width 1305 height 737
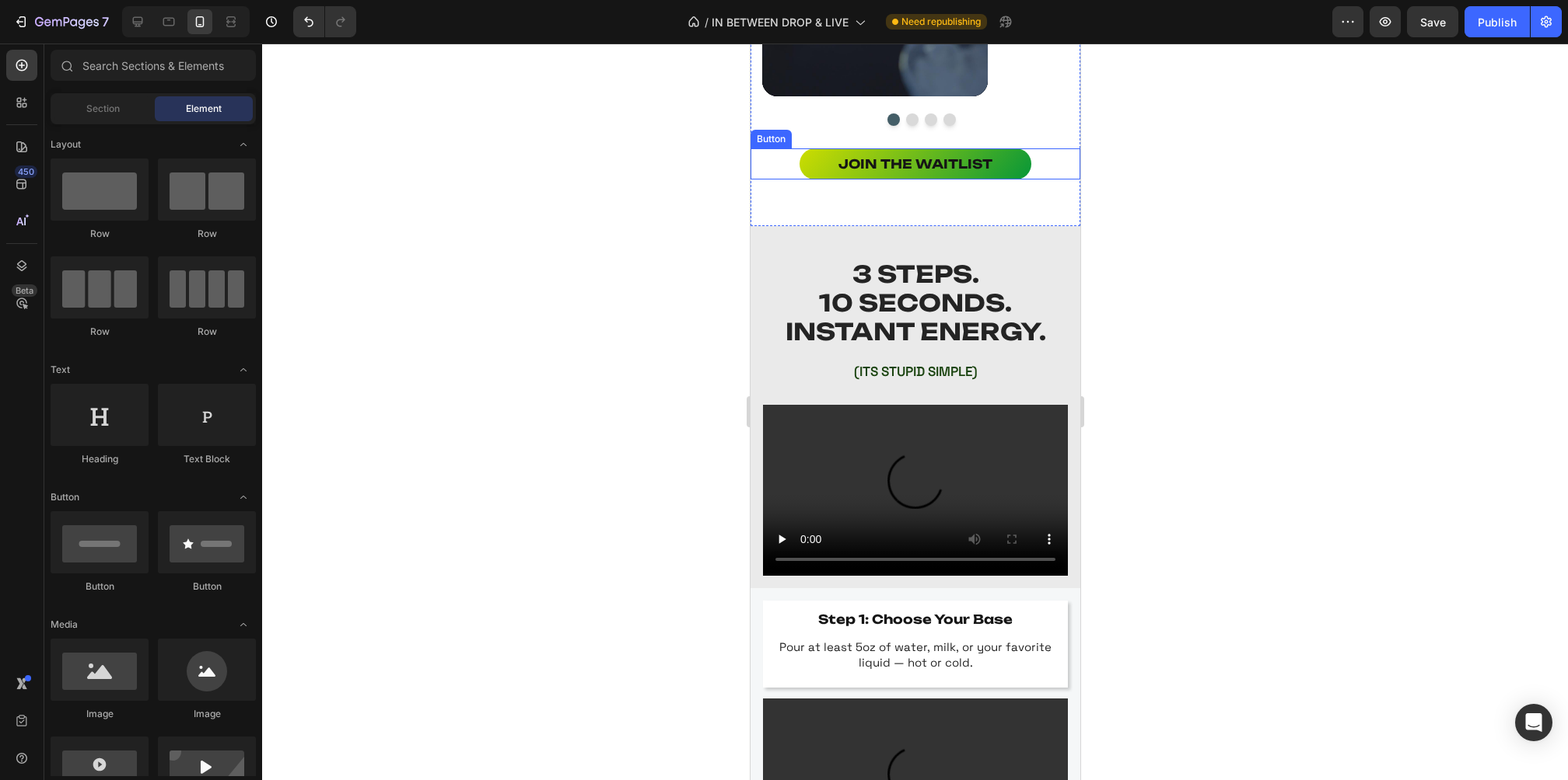
scroll to position [2324, 0]
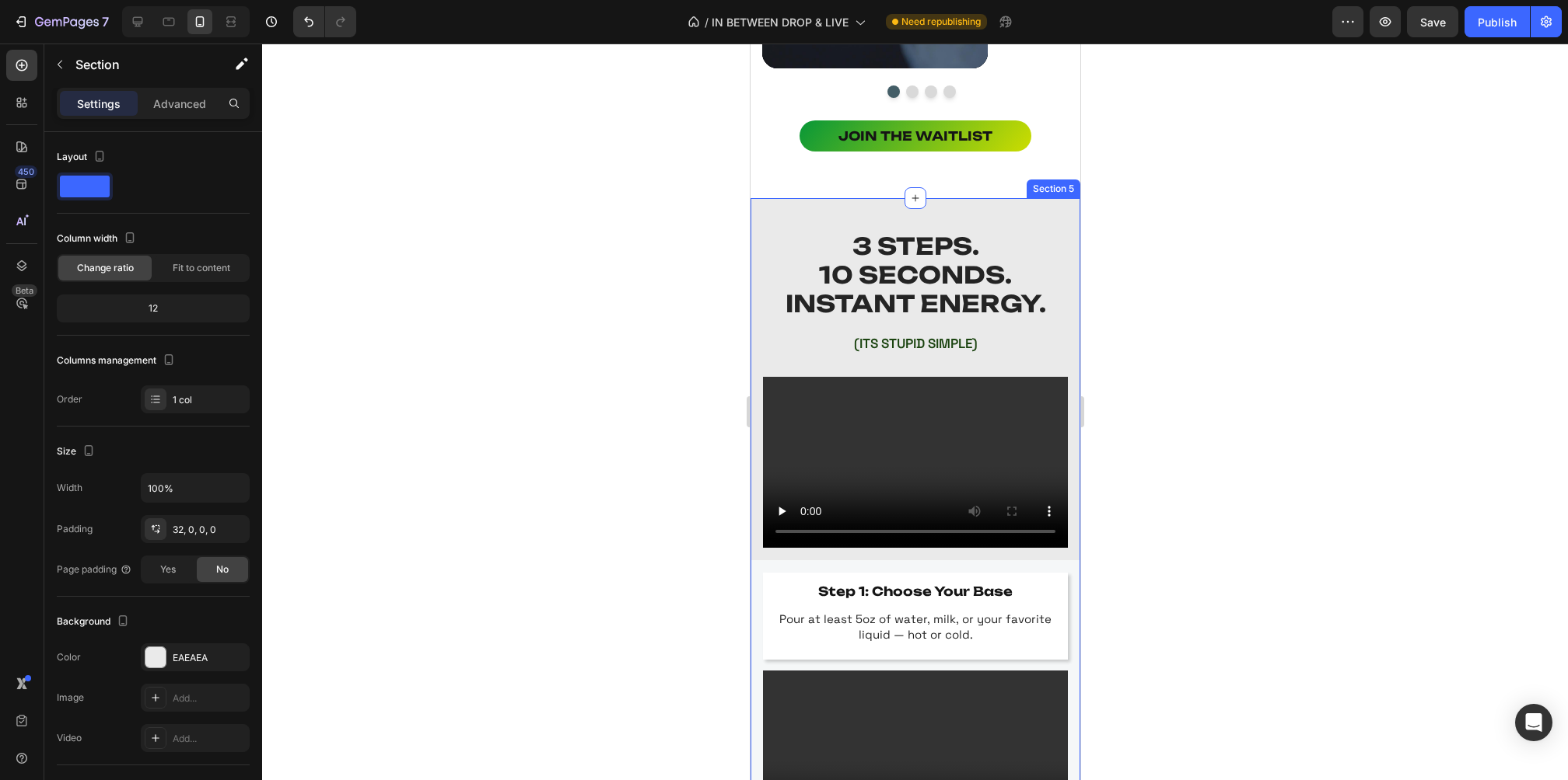
click at [914, 211] on div "3 STEPS. 10 SECONDS. INSTANT ENERGY. Heading (ITS STUPID SIMPLE) Text Block Vid…" at bounding box center [914, 734] width 330 height 1071
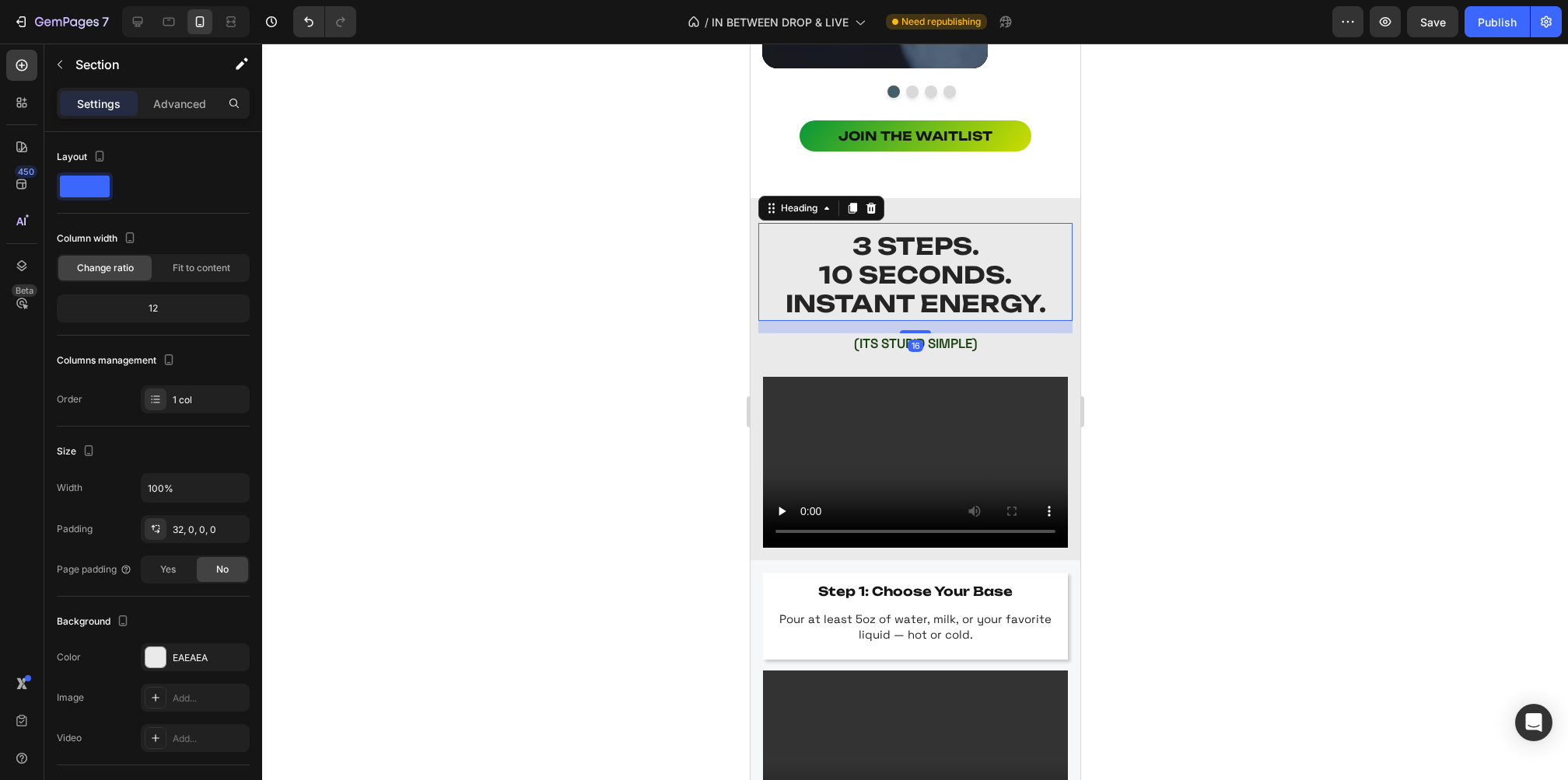
click at [908, 262] on strong "10 SECONDS." at bounding box center [914, 274] width 193 height 29
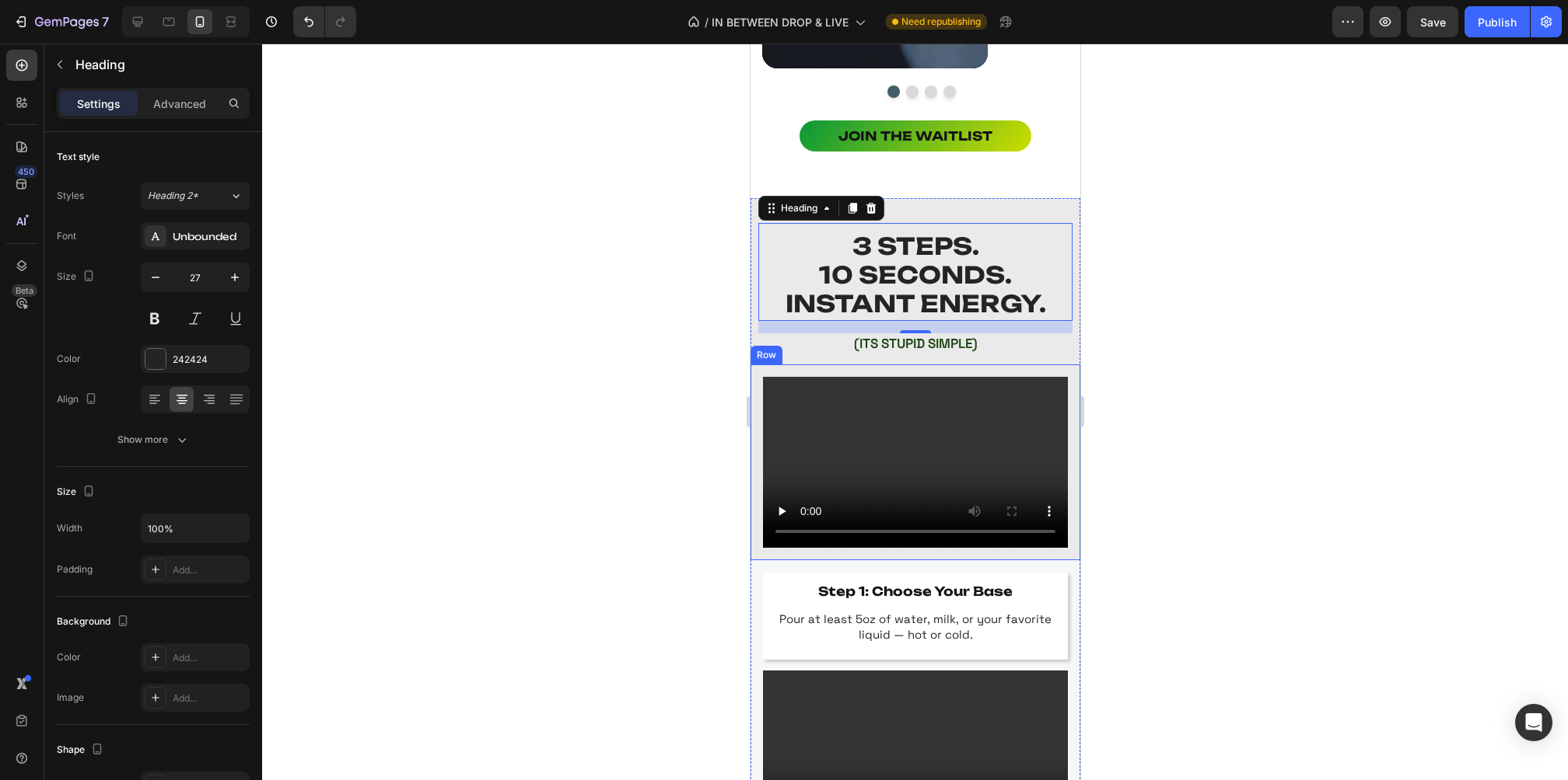
click at [1179, 357] on div at bounding box center [914, 412] width 1305 height 737
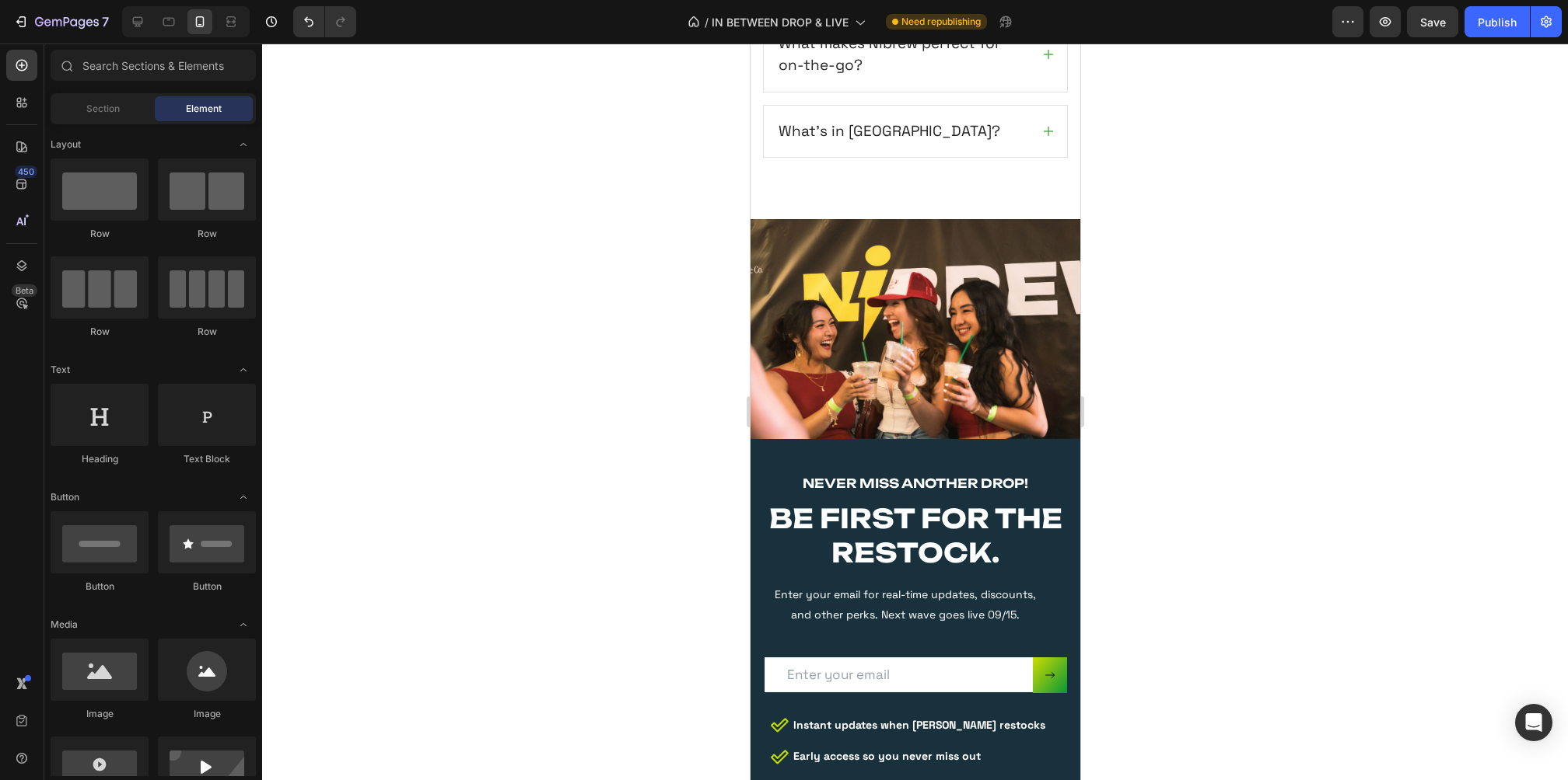
scroll to position [3875, 0]
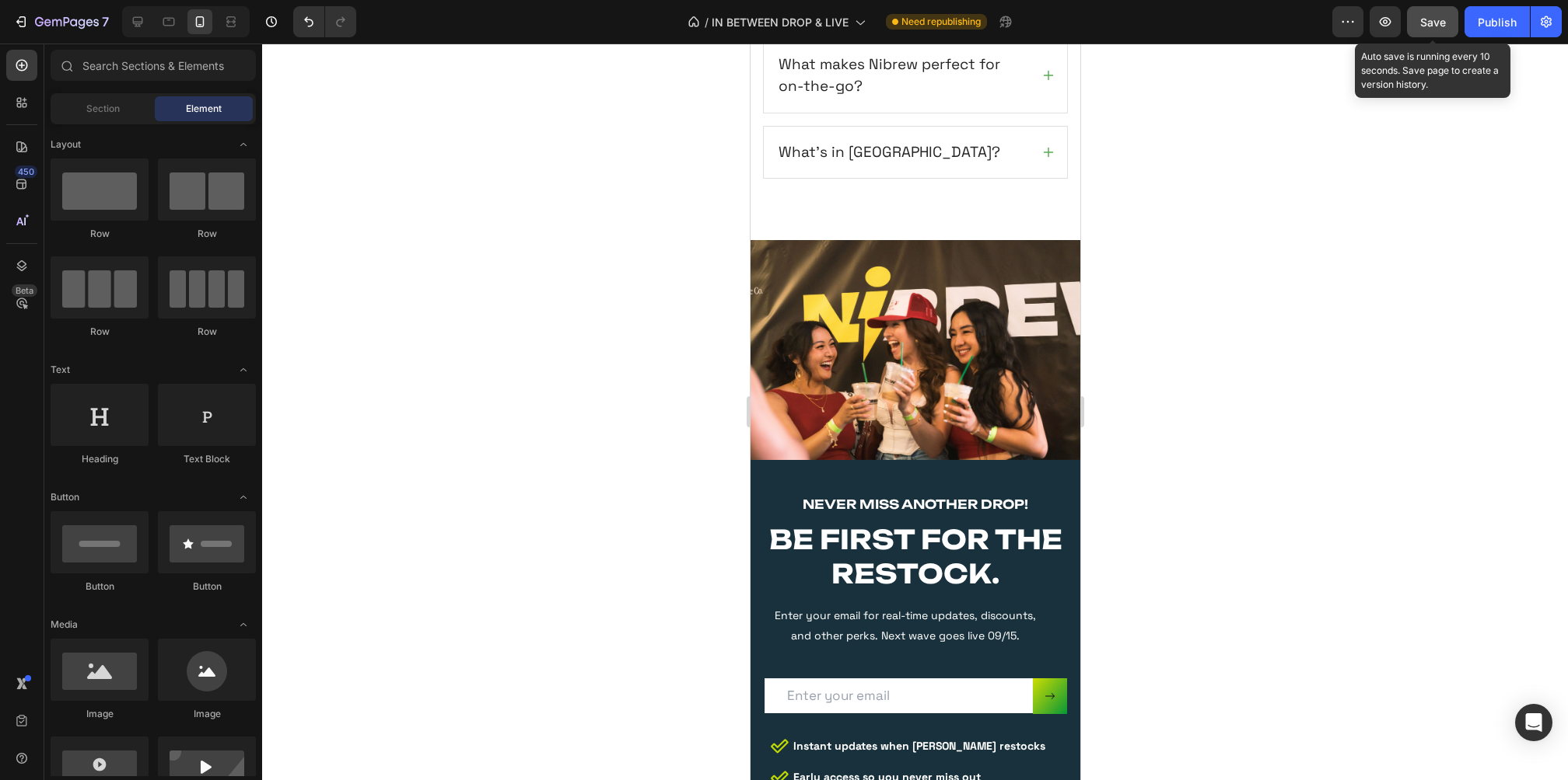
click at [1430, 23] on span "Save" at bounding box center [1432, 22] width 26 height 13
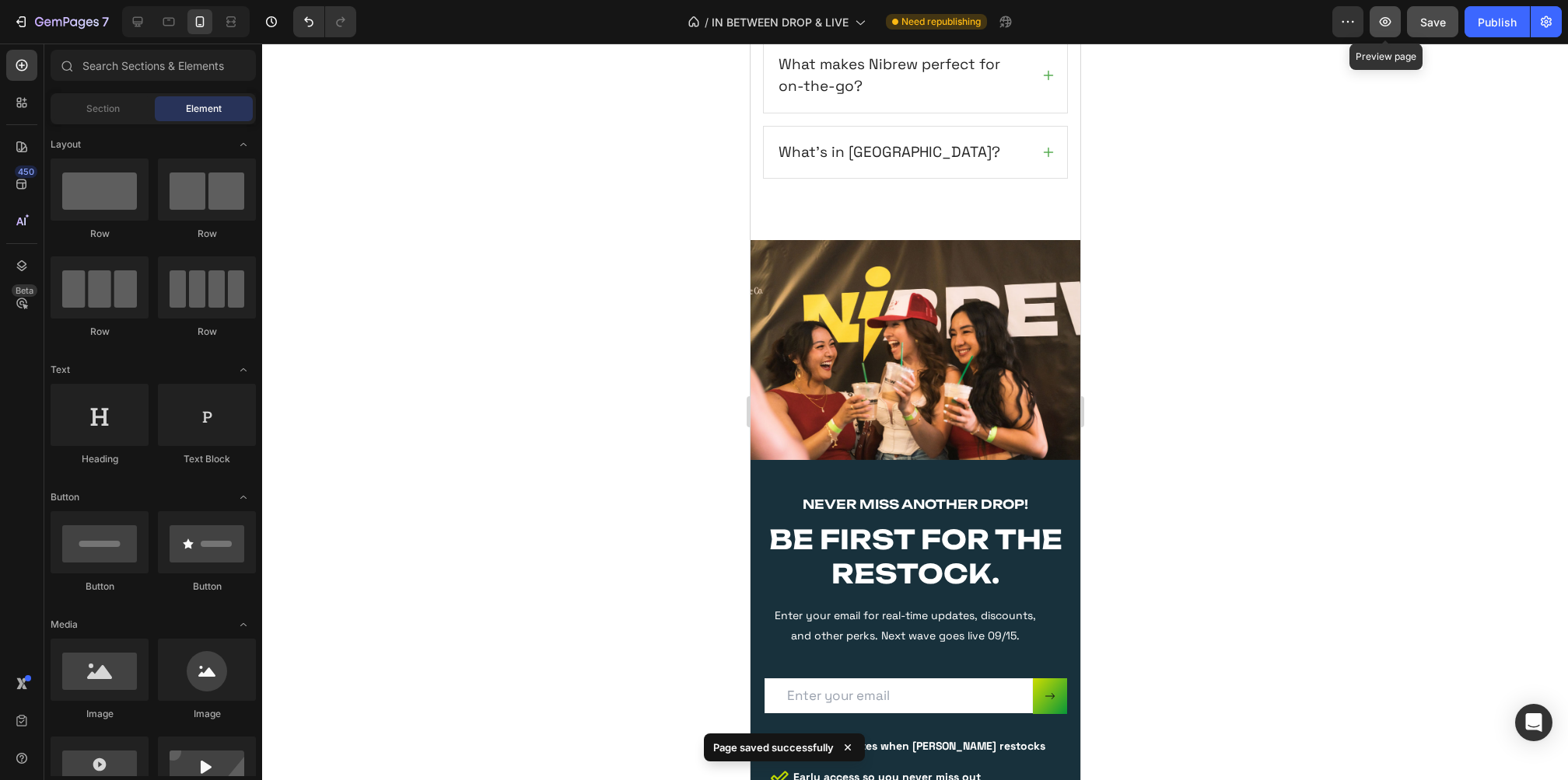
click at [1390, 21] on icon "button" at bounding box center [1385, 22] width 16 height 16
click at [1377, 20] on button "button" at bounding box center [1385, 22] width 31 height 31
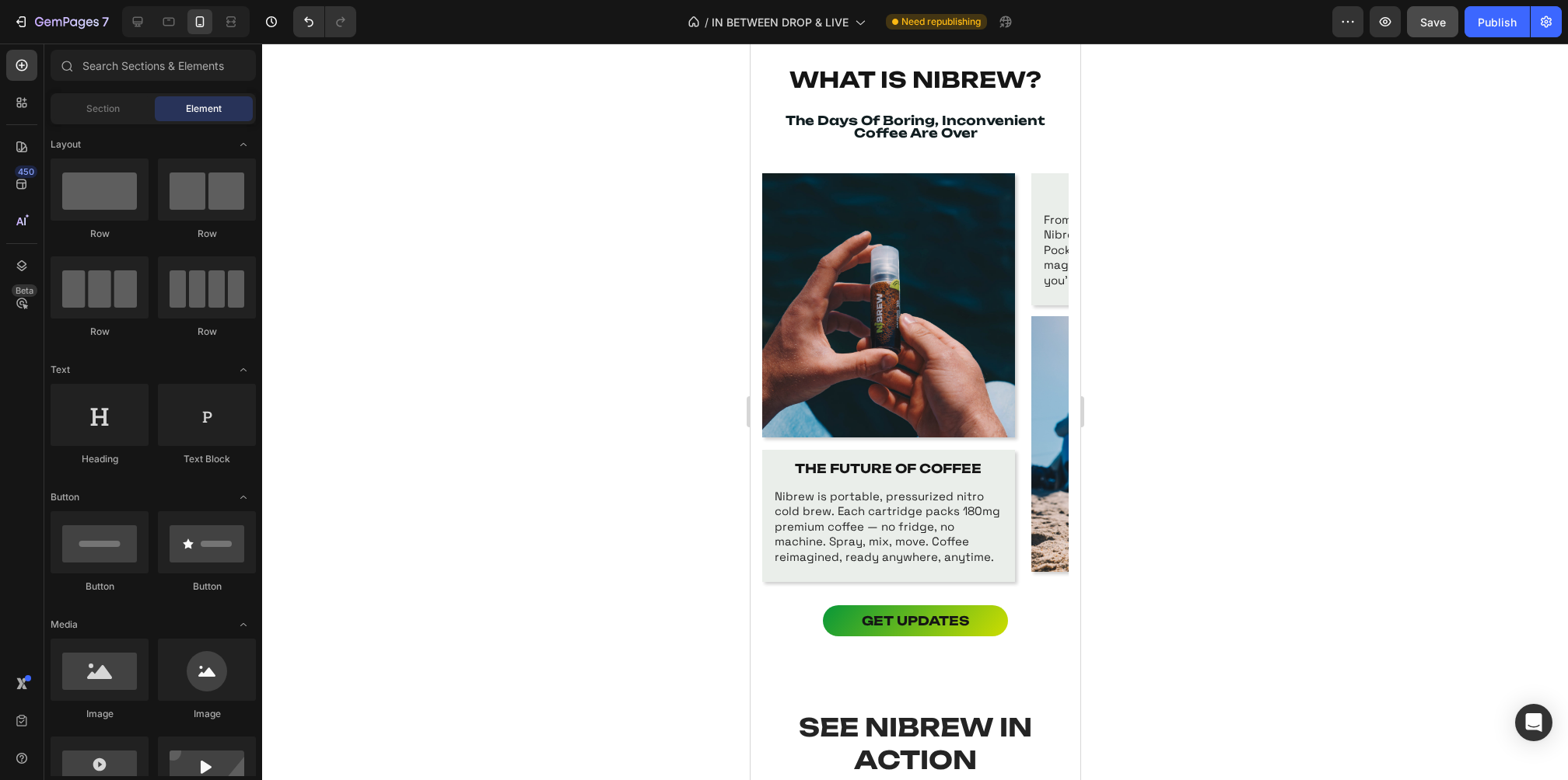
scroll to position [923, 0]
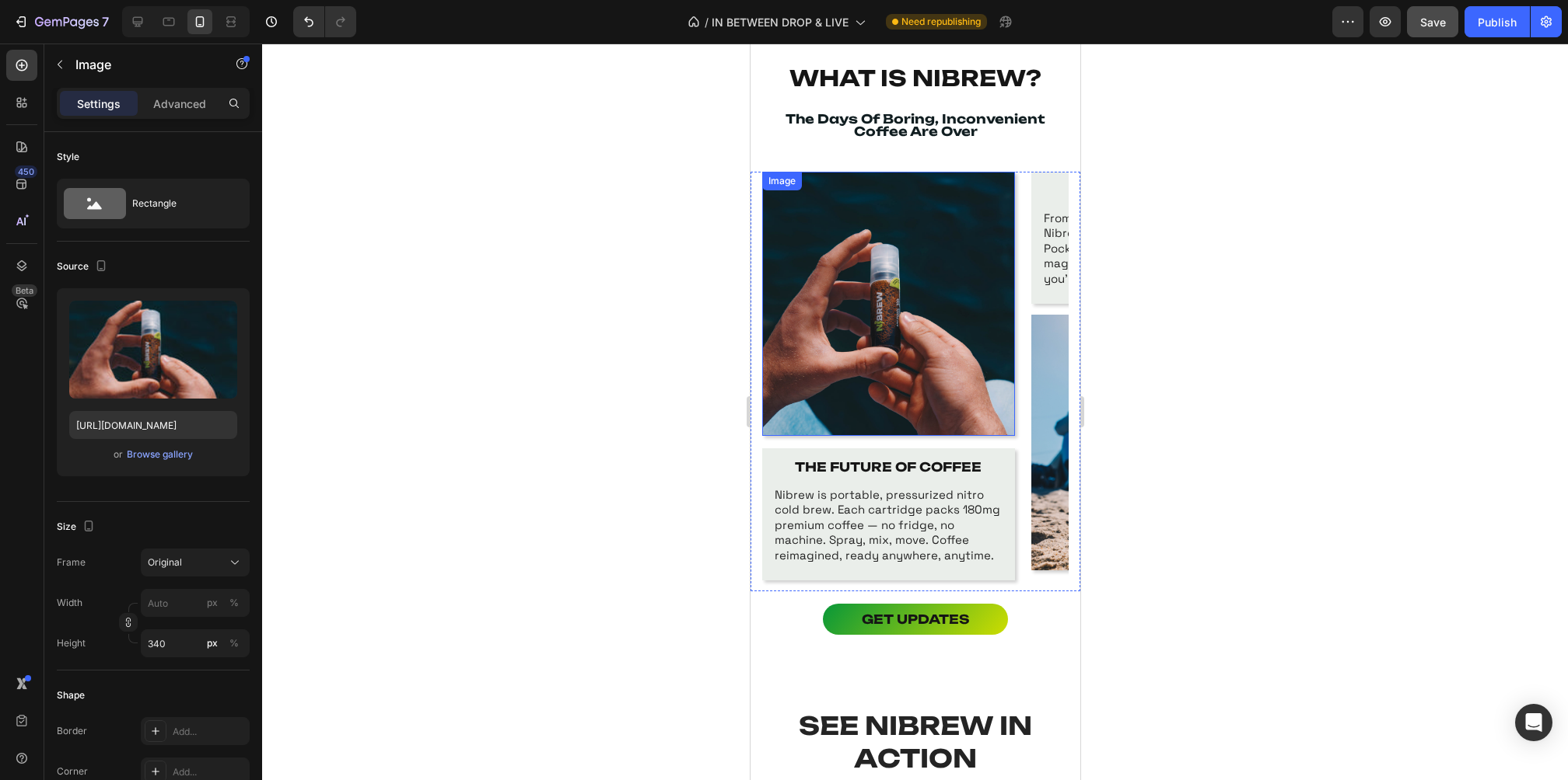
click at [894, 316] on img at bounding box center [888, 303] width 253 height 264
click at [1160, 471] on div at bounding box center [914, 412] width 1305 height 737
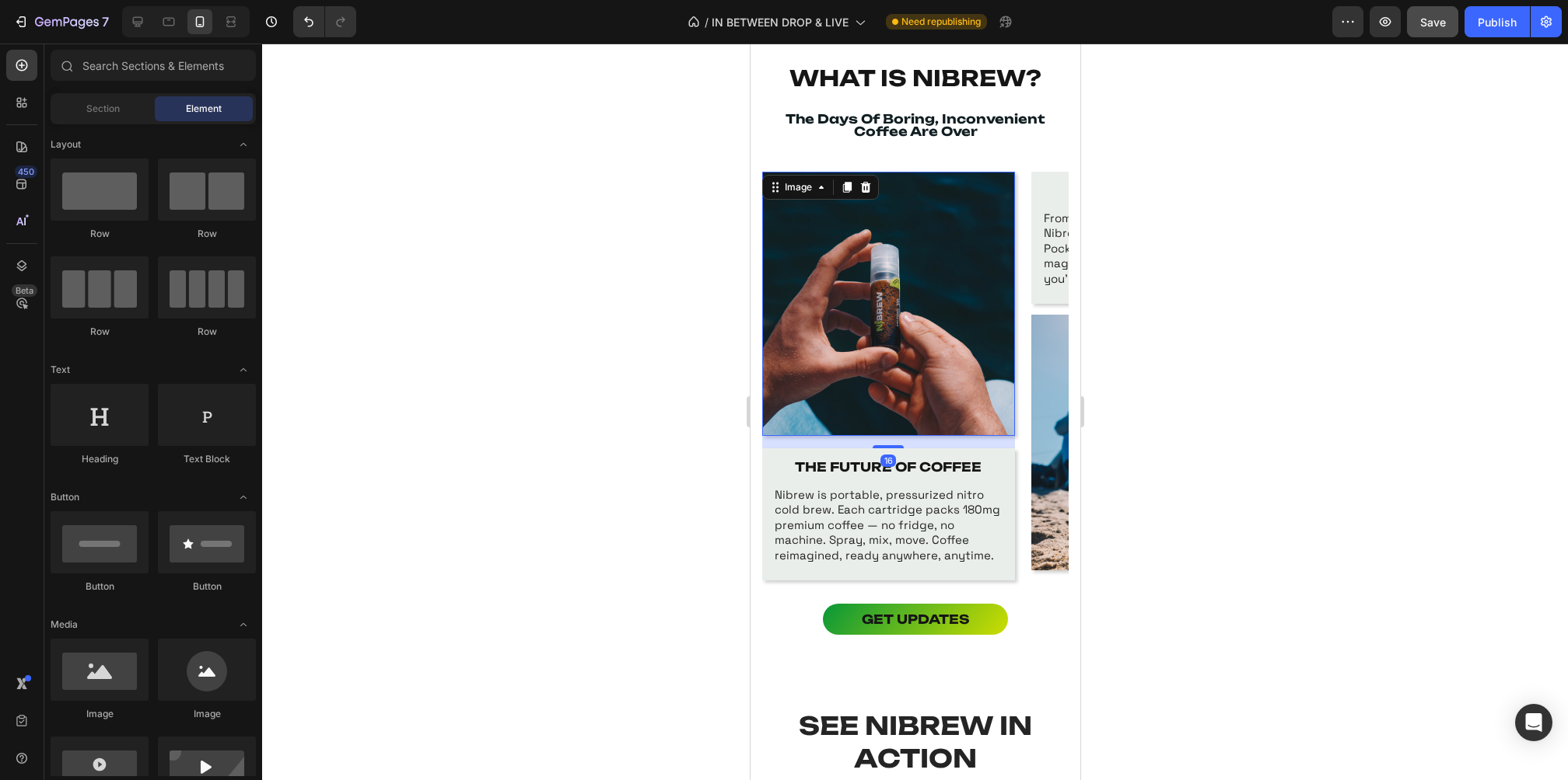
click at [924, 405] on img at bounding box center [888, 303] width 253 height 264
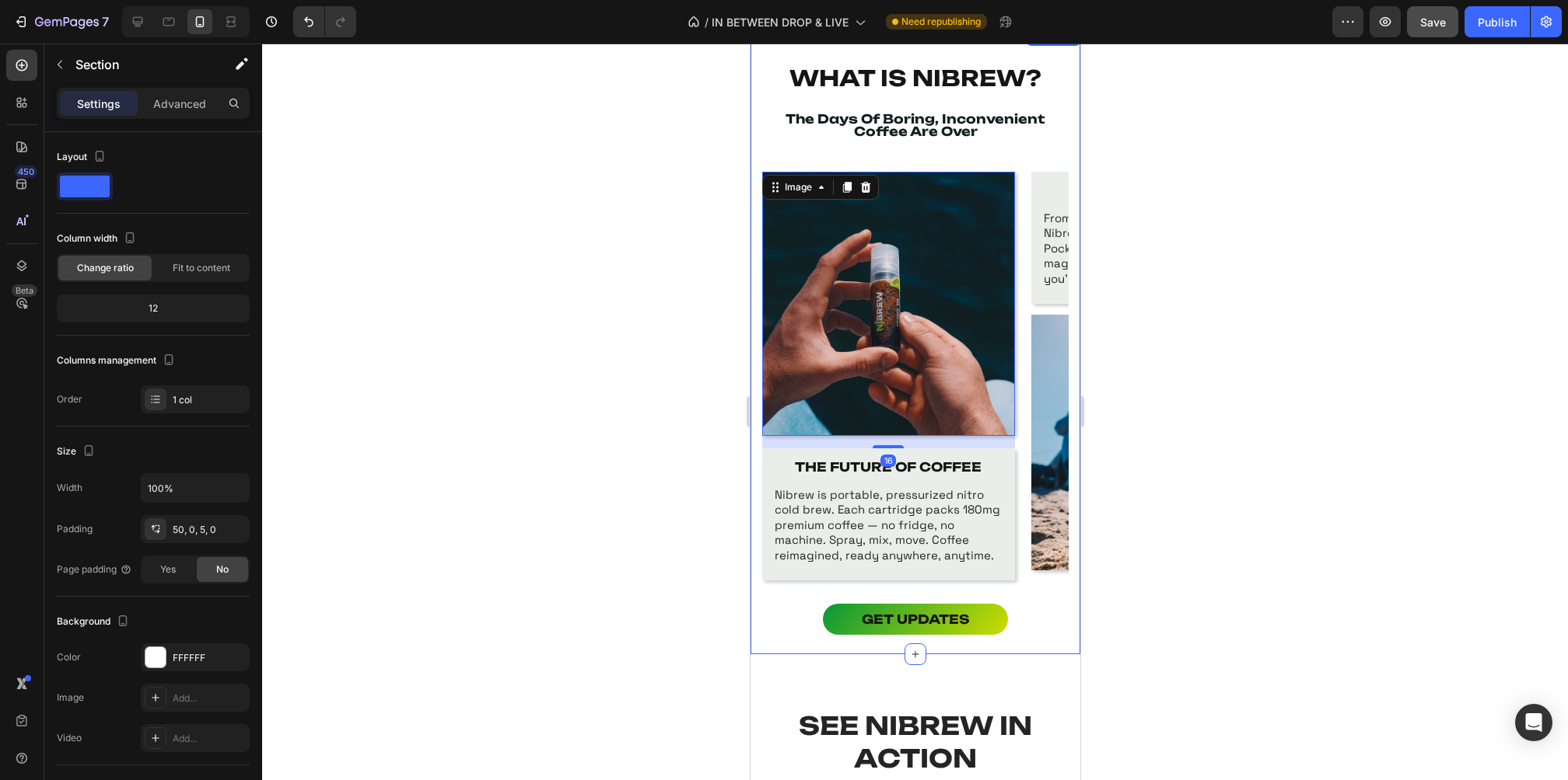
click at [809, 598] on div "Image 16 THE FUTURE OF COFFEE Text Block Nibrew is portable, pressurized nitro …" at bounding box center [914, 388] width 330 height 433
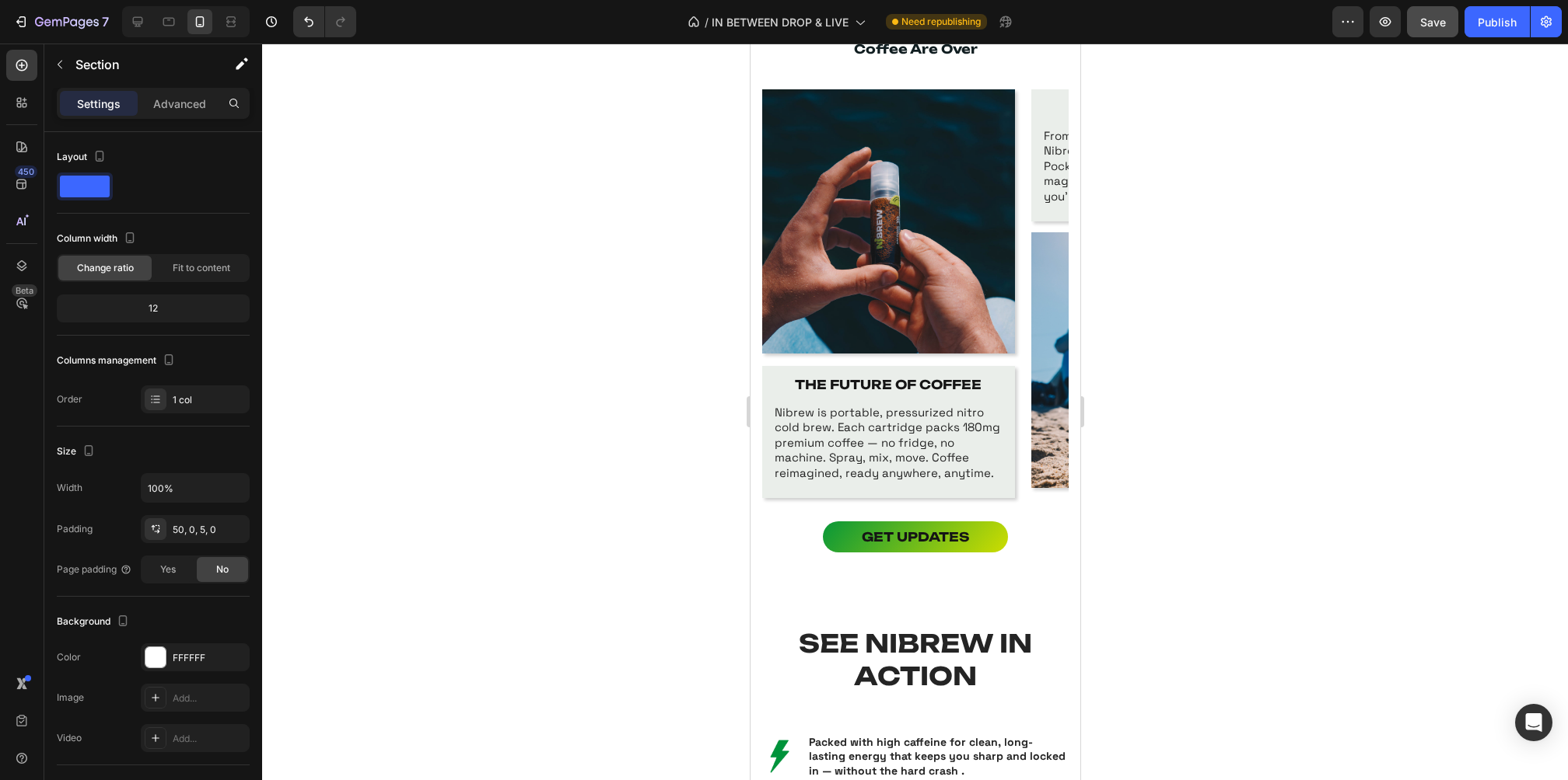
scroll to position [959, 0]
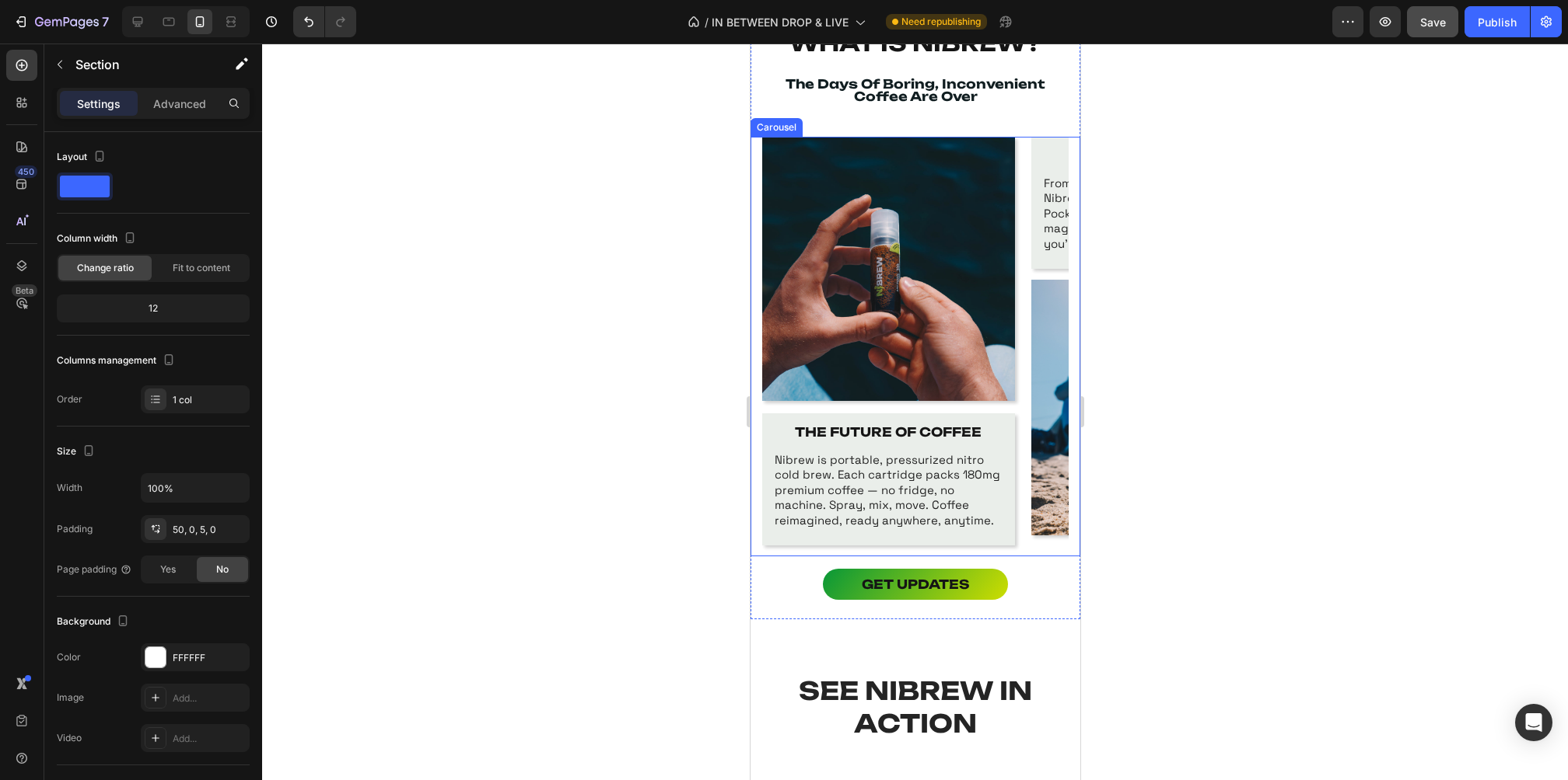
click at [753, 208] on div "Image THE FUTURE OF COFFEE Text Block Nibrew is portable, pressurized nitro col…" at bounding box center [914, 347] width 330 height 421
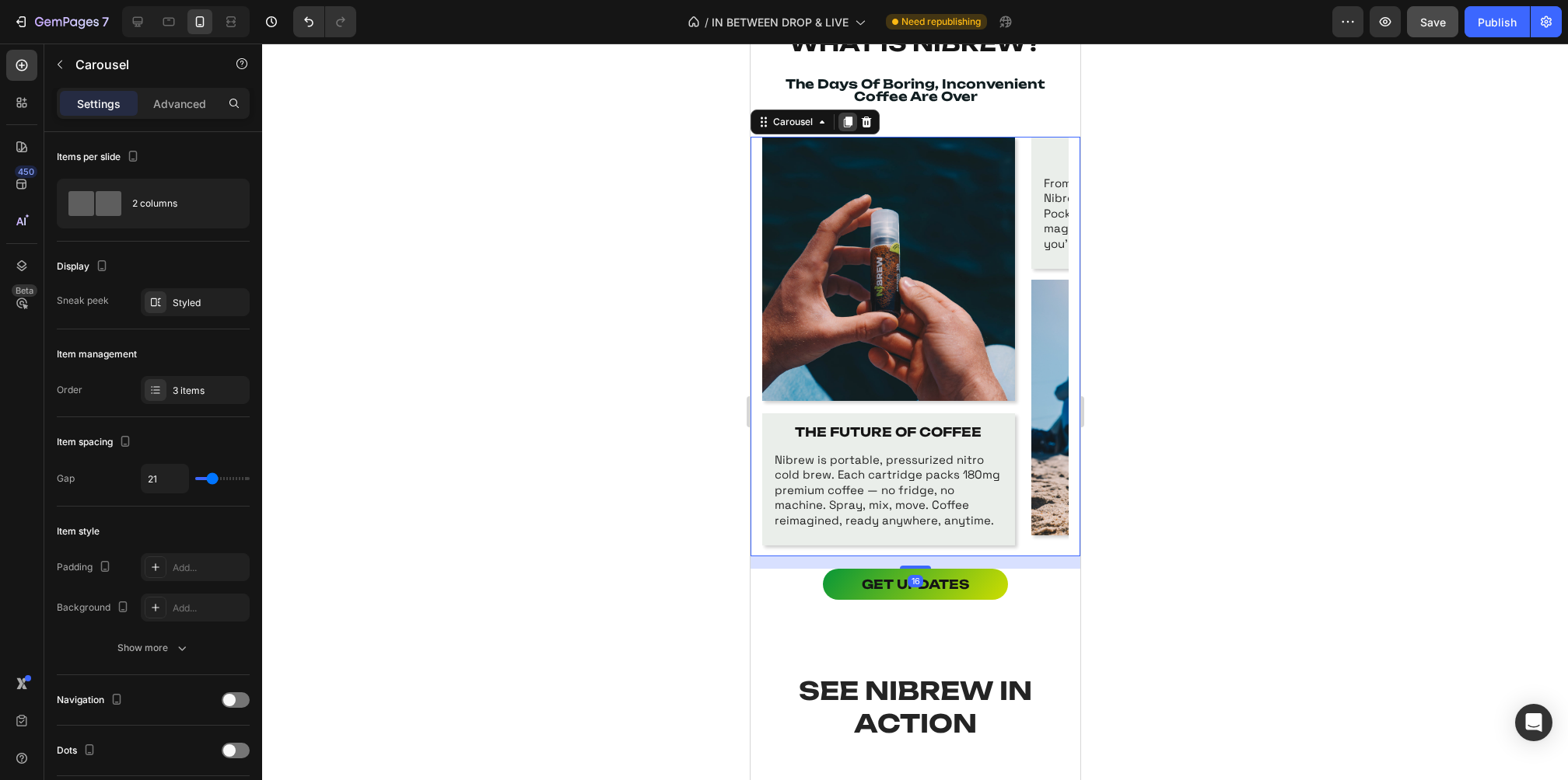
click at [848, 124] on icon at bounding box center [847, 122] width 9 height 11
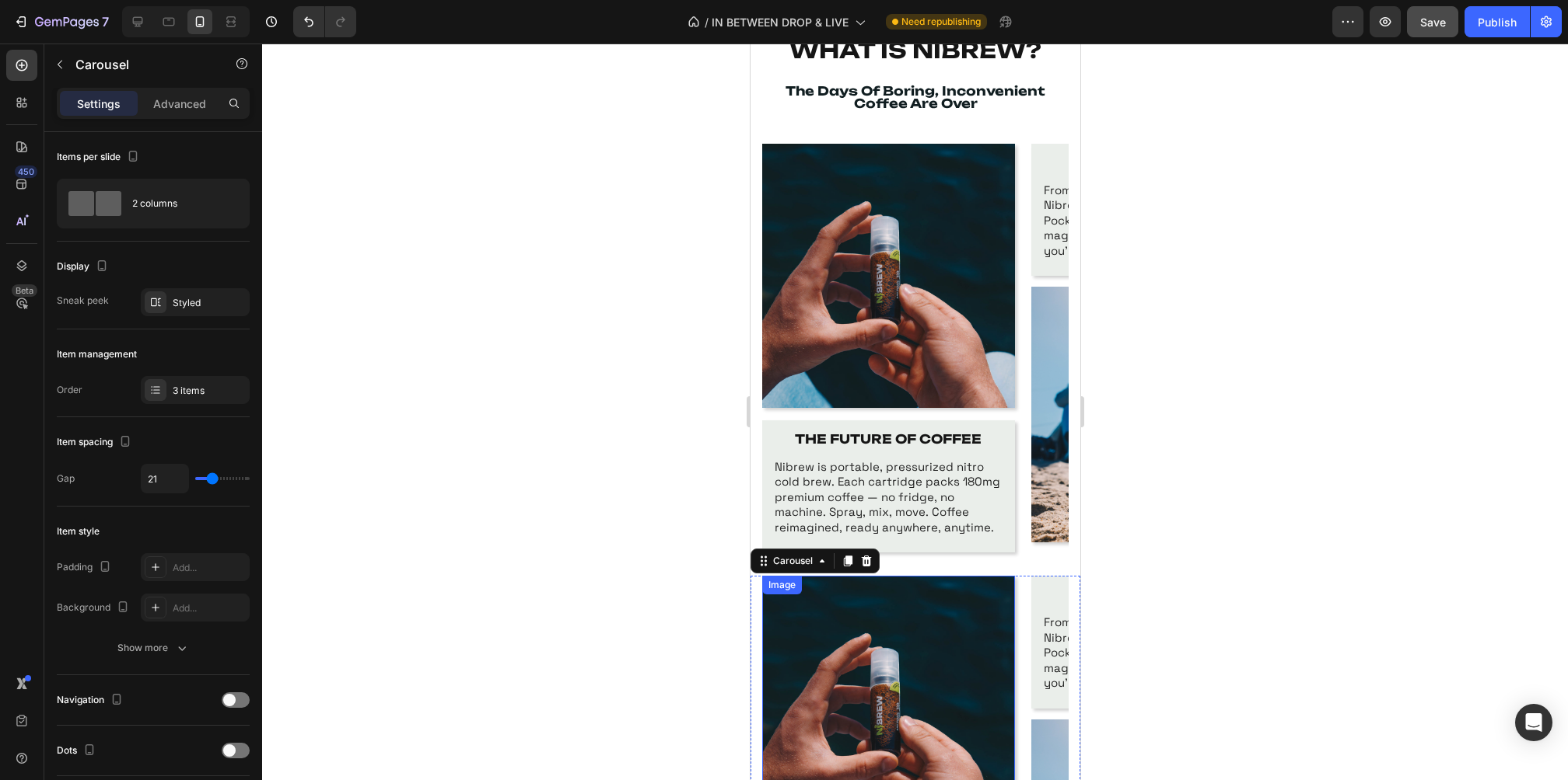
scroll to position [390, 0]
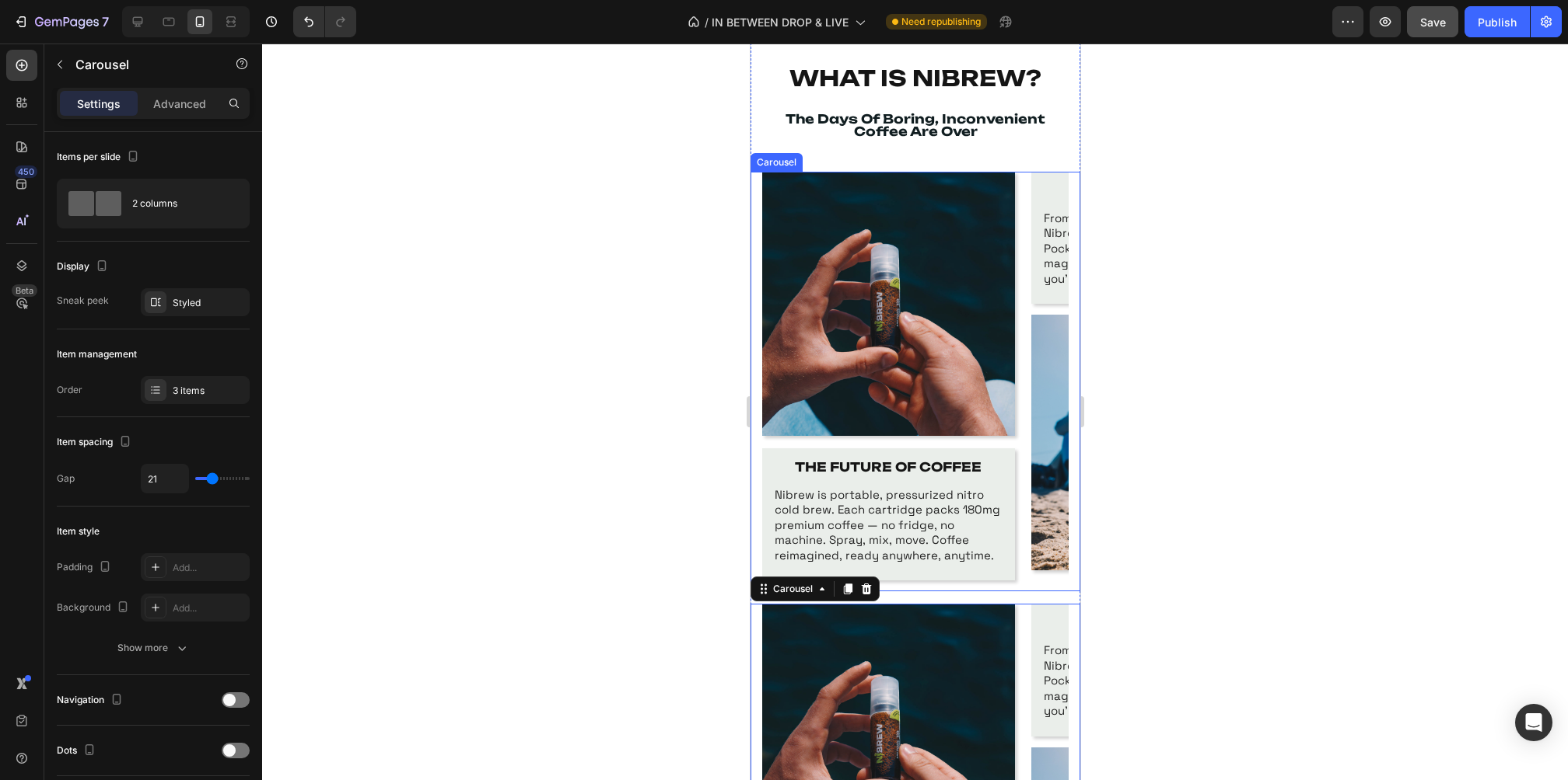
click at [755, 217] on div "Image THE FUTURE OF COFFEE Text Block Nibrew is portable, pressurized nitro col…" at bounding box center [914, 381] width 330 height 421
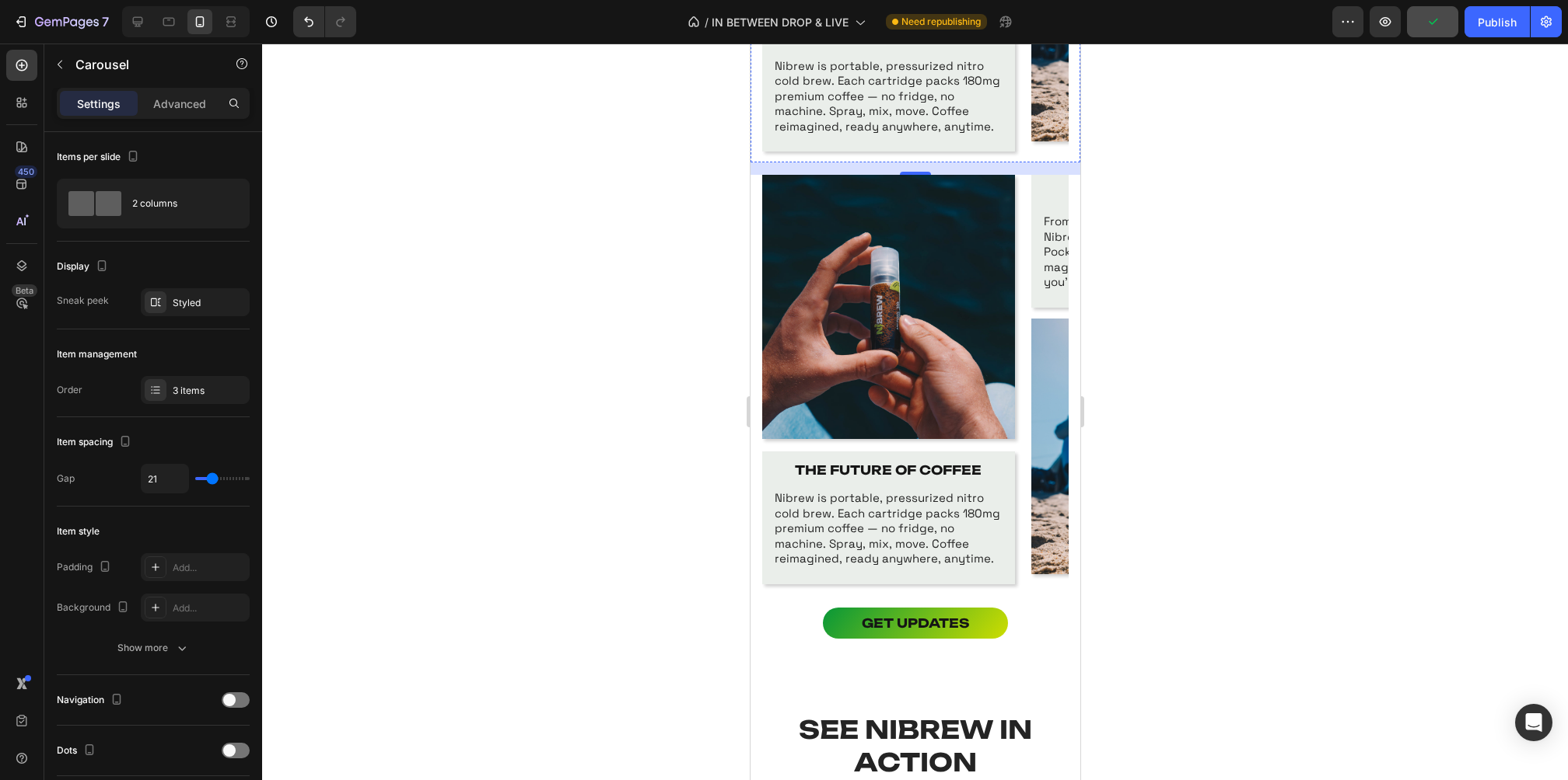
scroll to position [822, 0]
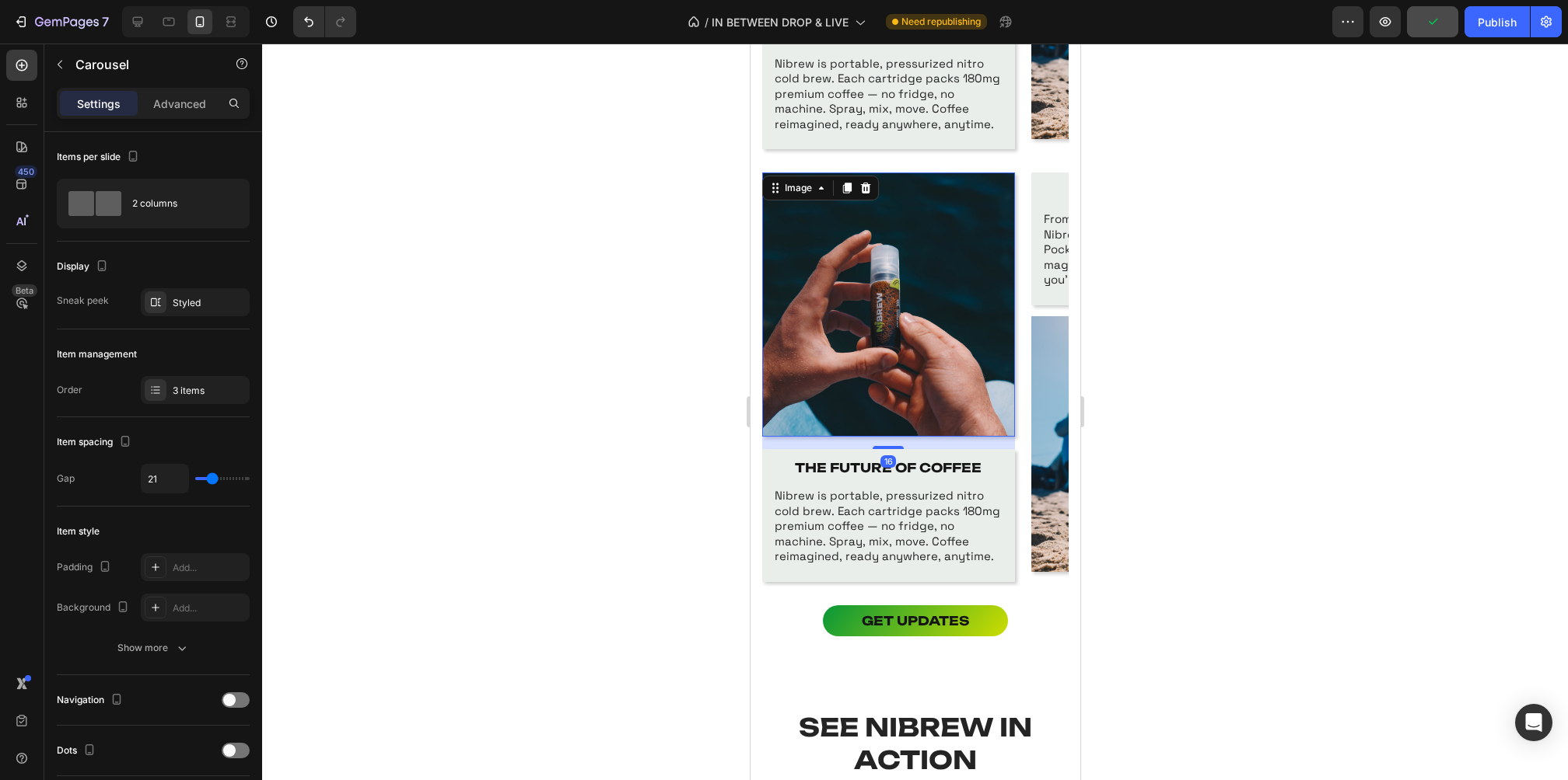
click at [909, 365] on img at bounding box center [888, 304] width 253 height 264
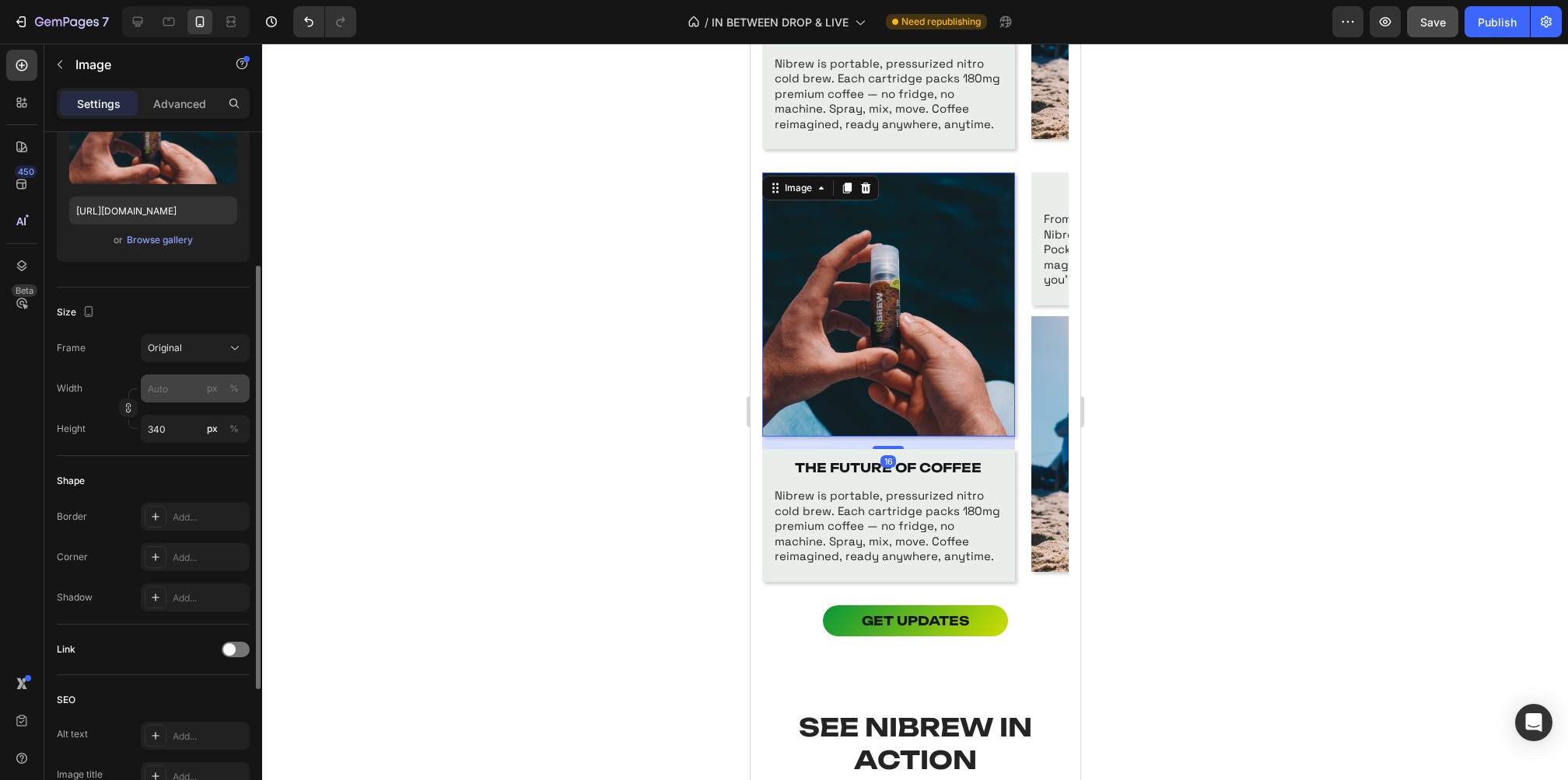
scroll to position [216, 0]
click at [194, 557] on div "Add..." at bounding box center [208, 557] width 73 height 14
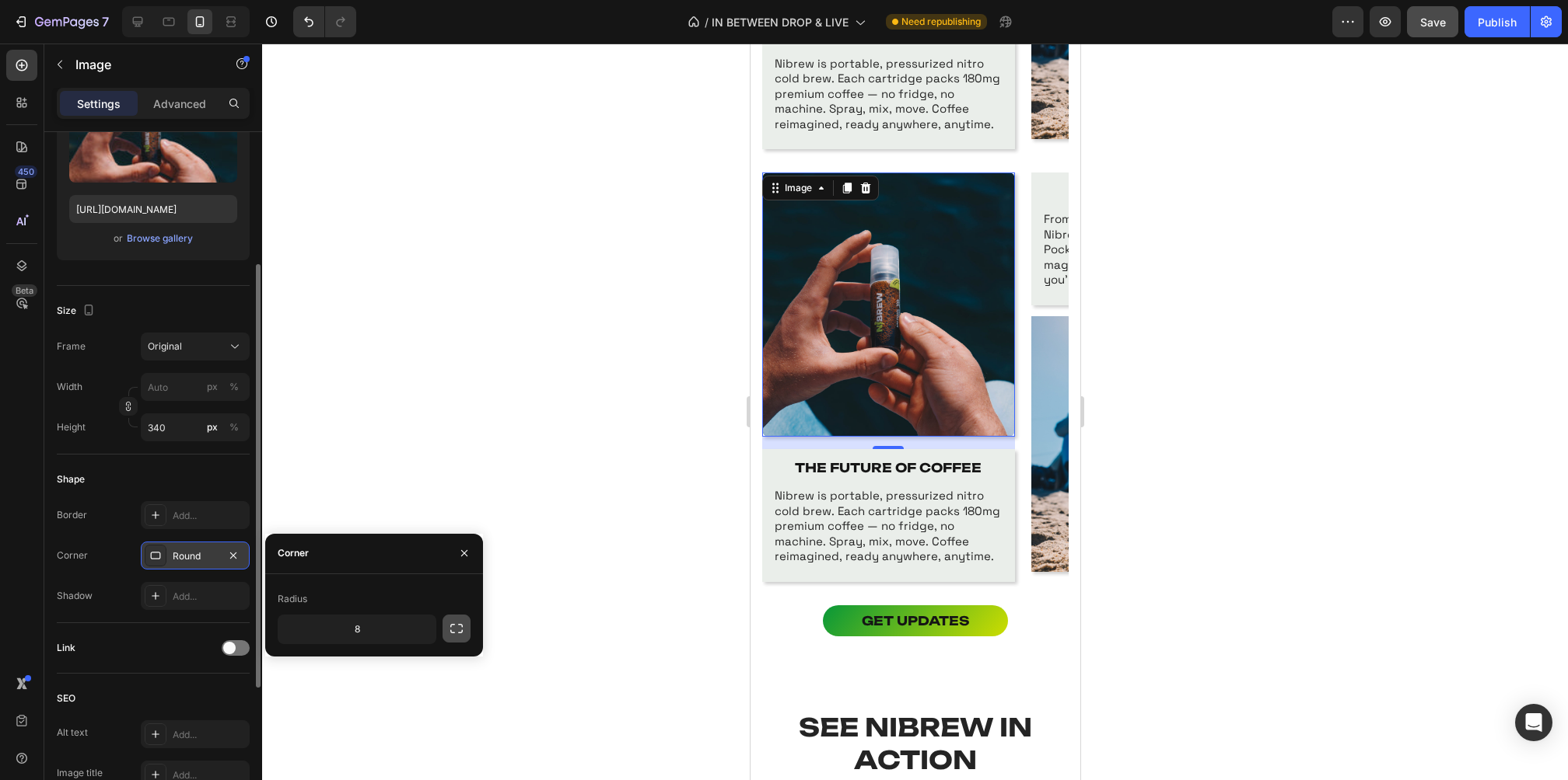
click at [452, 637] on button "button" at bounding box center [457, 629] width 28 height 28
click at [331, 670] on input "8" at bounding box center [315, 666] width 74 height 28
type input "0"
click at [400, 671] on input "8" at bounding box center [398, 666] width 74 height 28
type input "0"
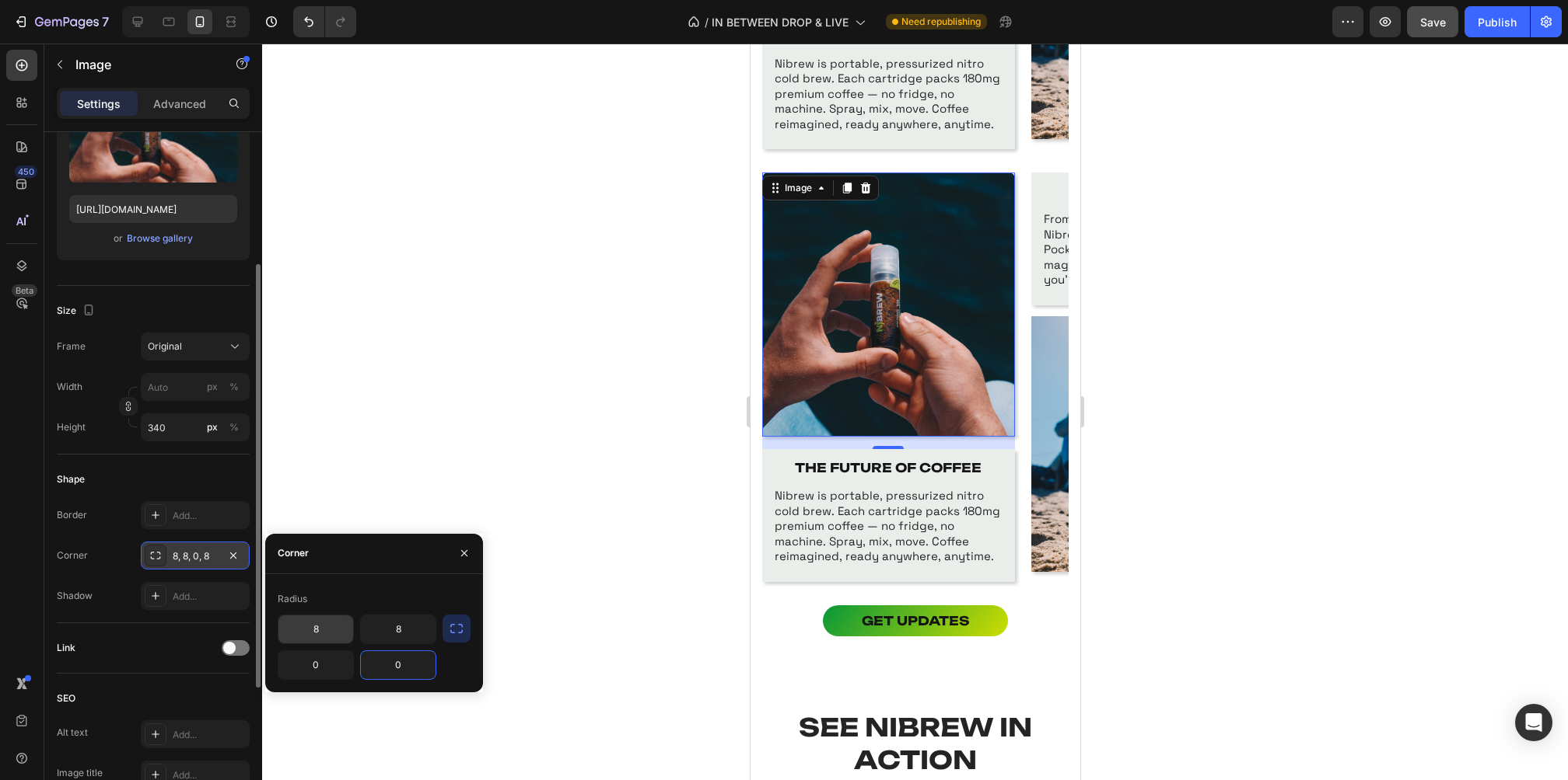
click at [326, 637] on input "8" at bounding box center [315, 630] width 74 height 28
type input "15"
click at [411, 630] on input "8" at bounding box center [398, 630] width 74 height 28
type input "15"
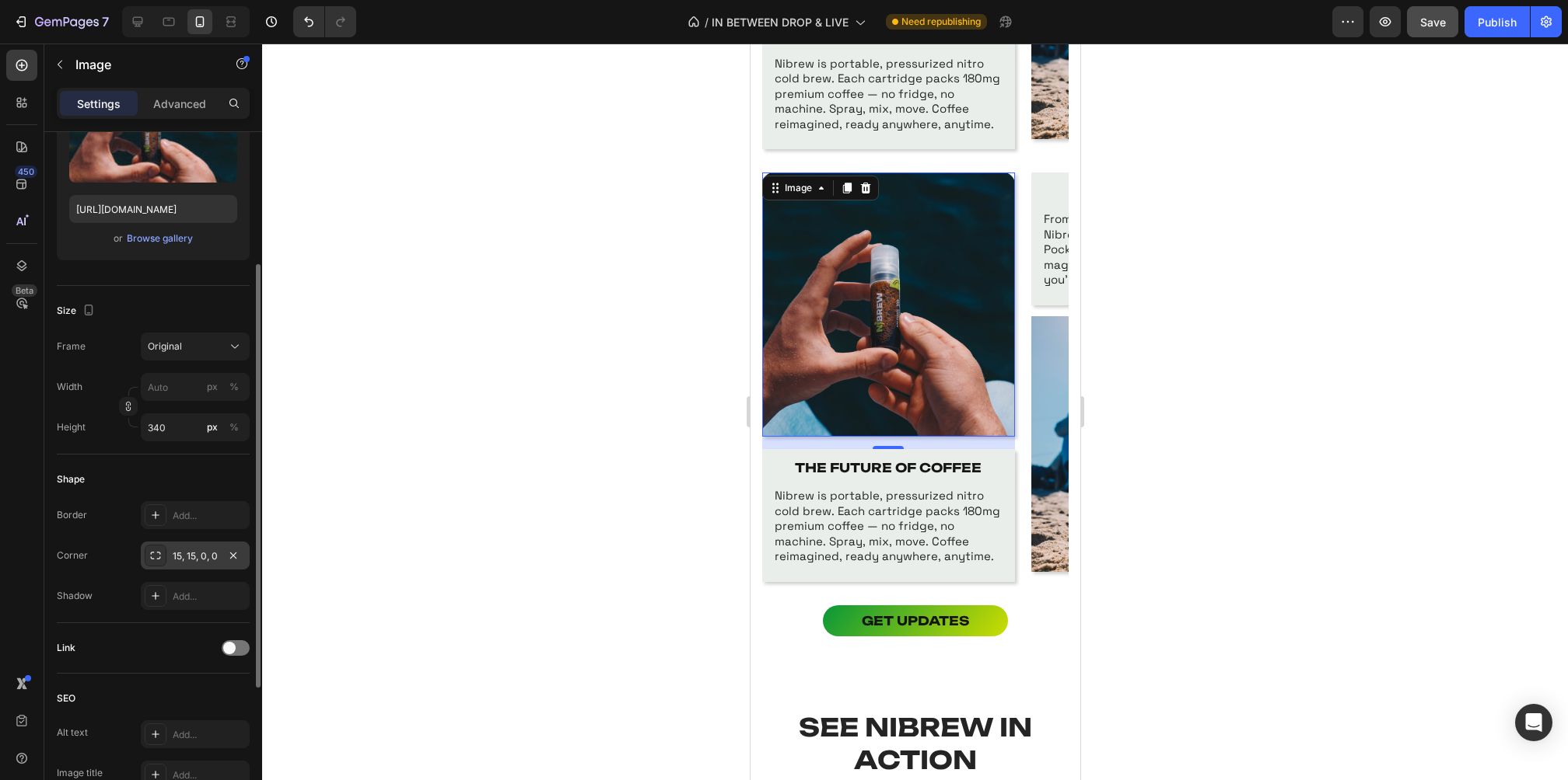
click at [566, 515] on div at bounding box center [914, 412] width 1305 height 737
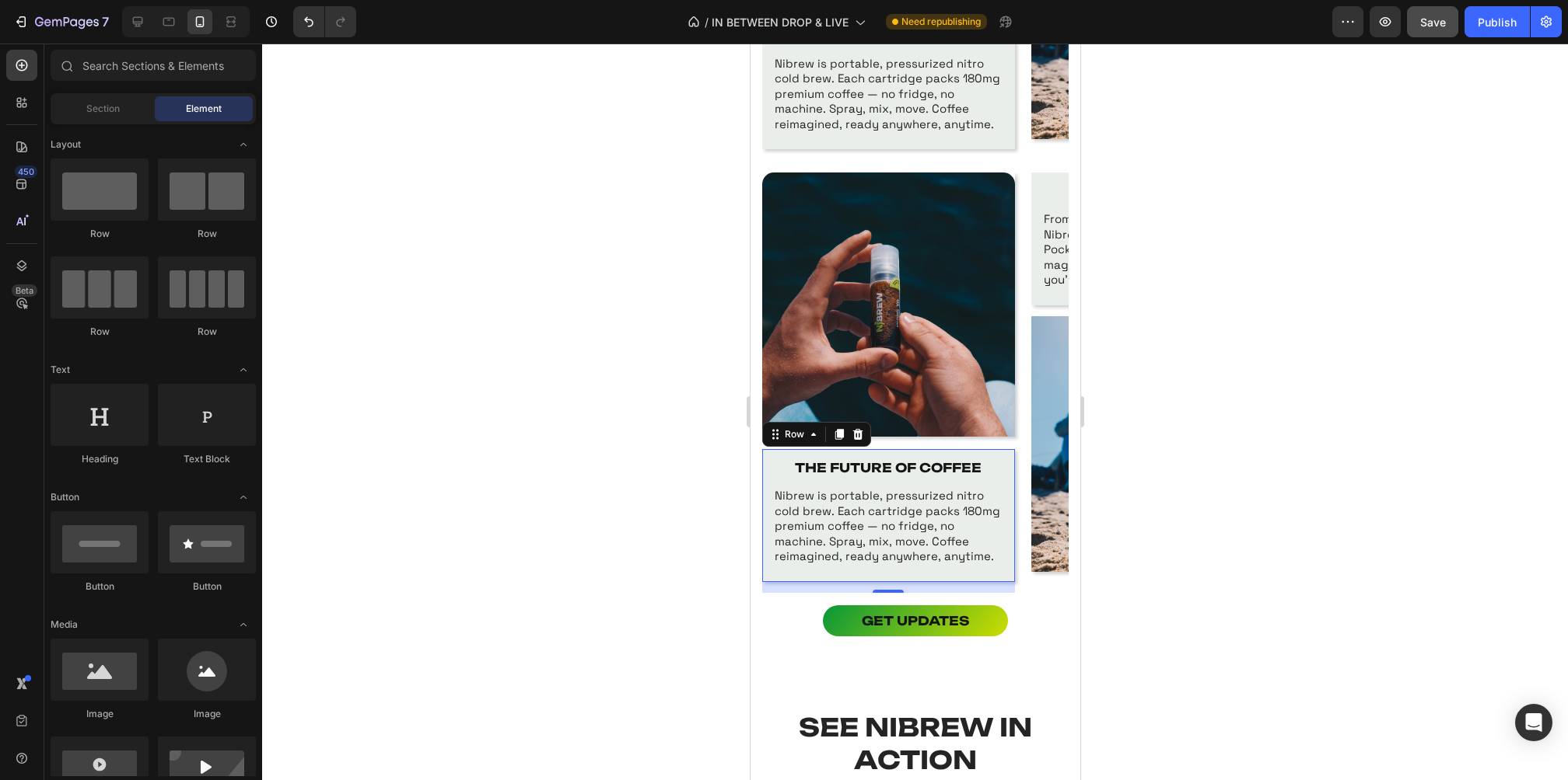
click at [767, 464] on div "THE FUTURE OF COFFEE Text Block Nibrew is portable, pressurized nitro cold brew…" at bounding box center [888, 516] width 253 height 133
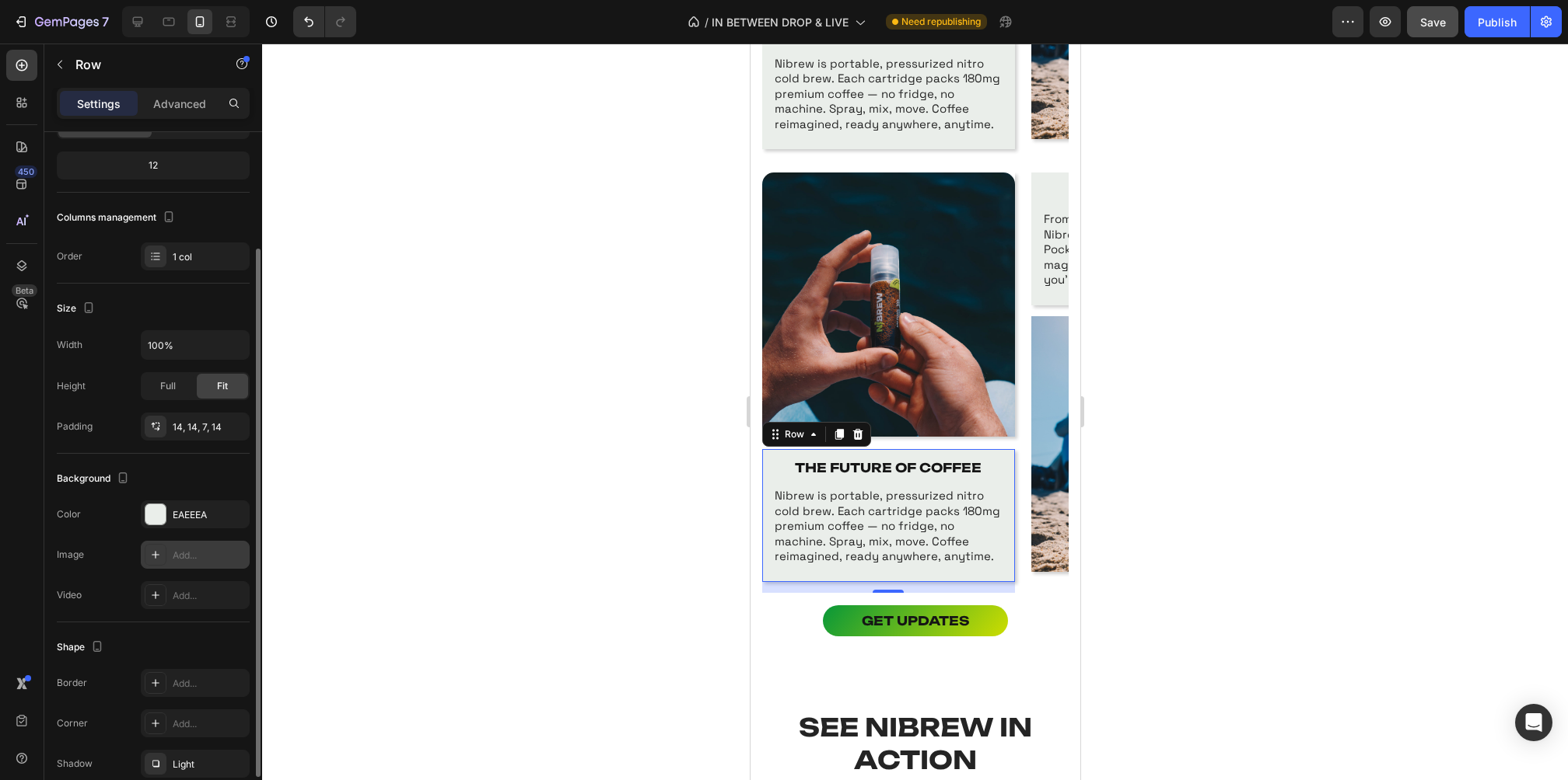
scroll to position [212, 0]
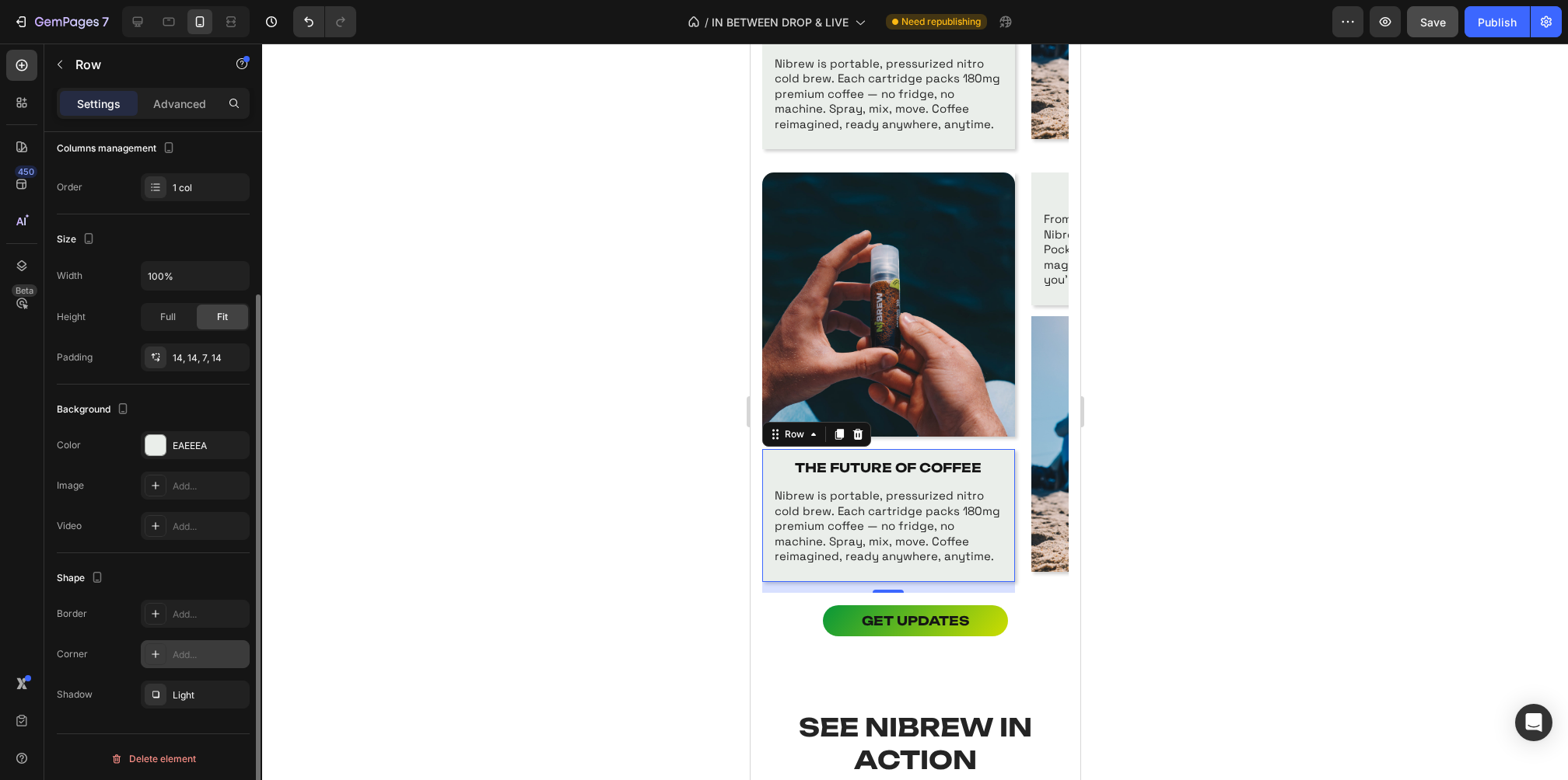
click at [183, 648] on div "Add..." at bounding box center [208, 655] width 73 height 14
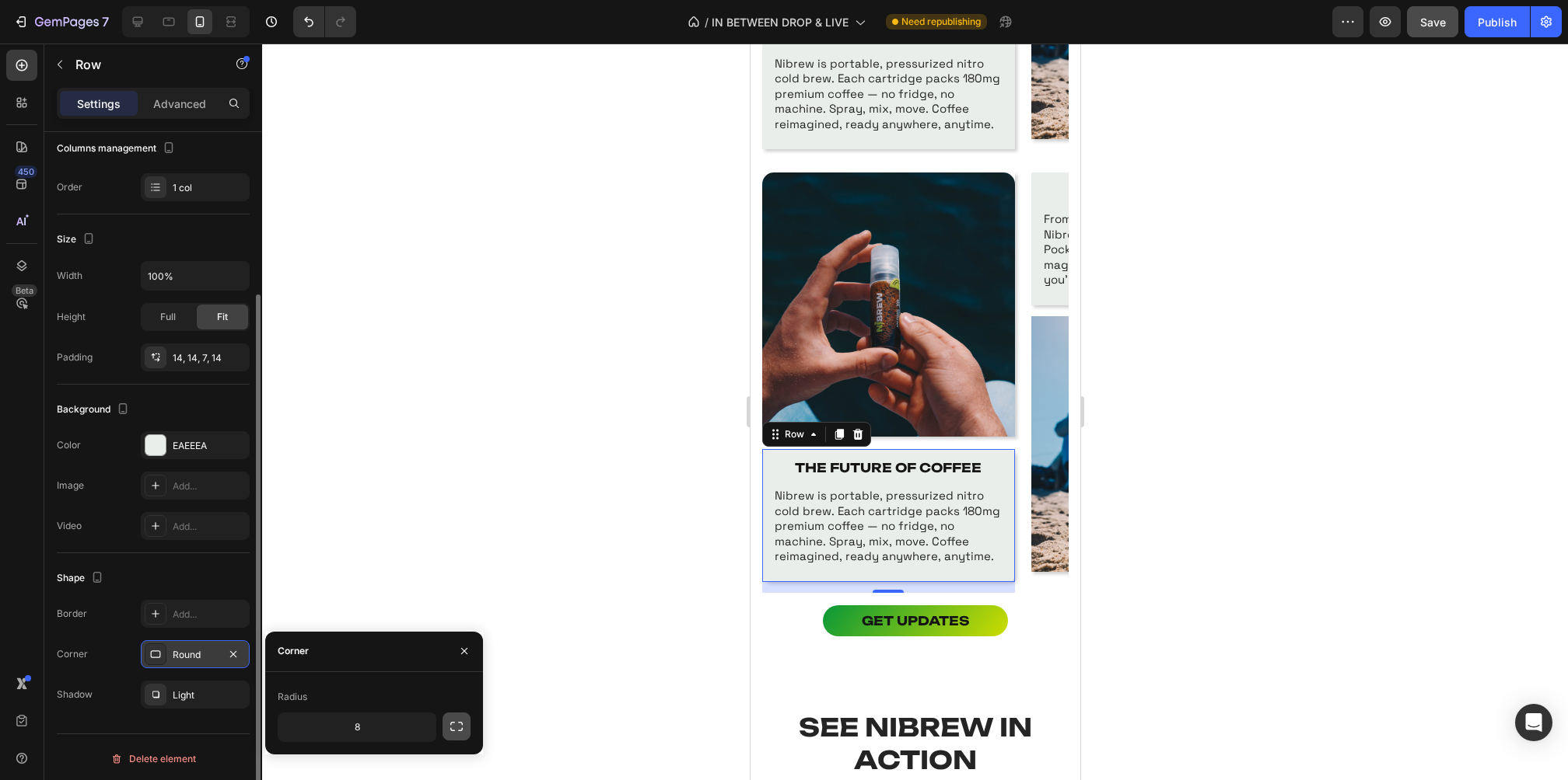
click at [447, 728] on button "button" at bounding box center [457, 727] width 28 height 28
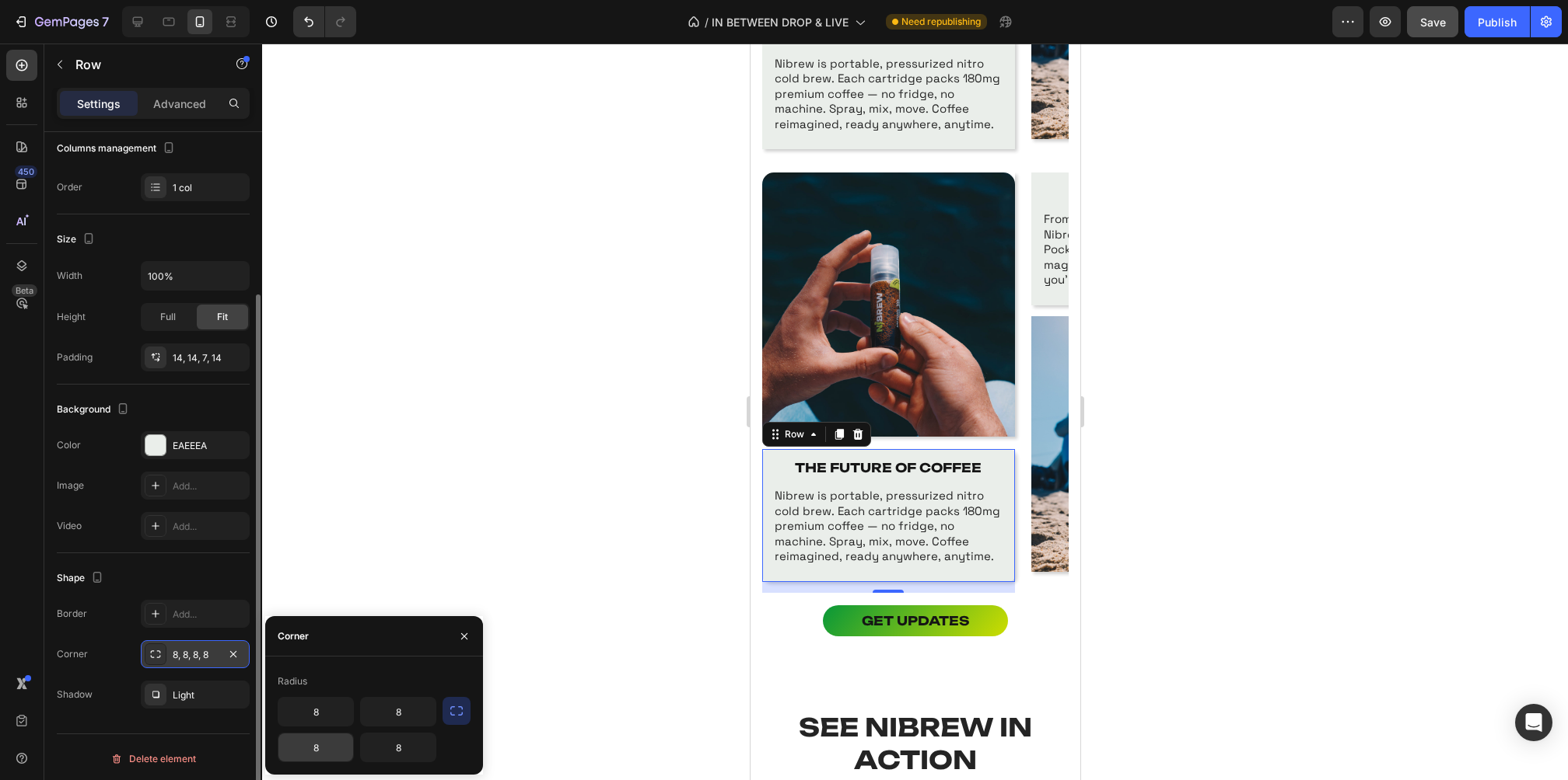
click at [322, 753] on input "8" at bounding box center [315, 748] width 74 height 28
type input "15"
click at [404, 748] on input "8" at bounding box center [398, 748] width 74 height 28
type input "15"
click at [331, 713] on input "8" at bounding box center [315, 712] width 74 height 28
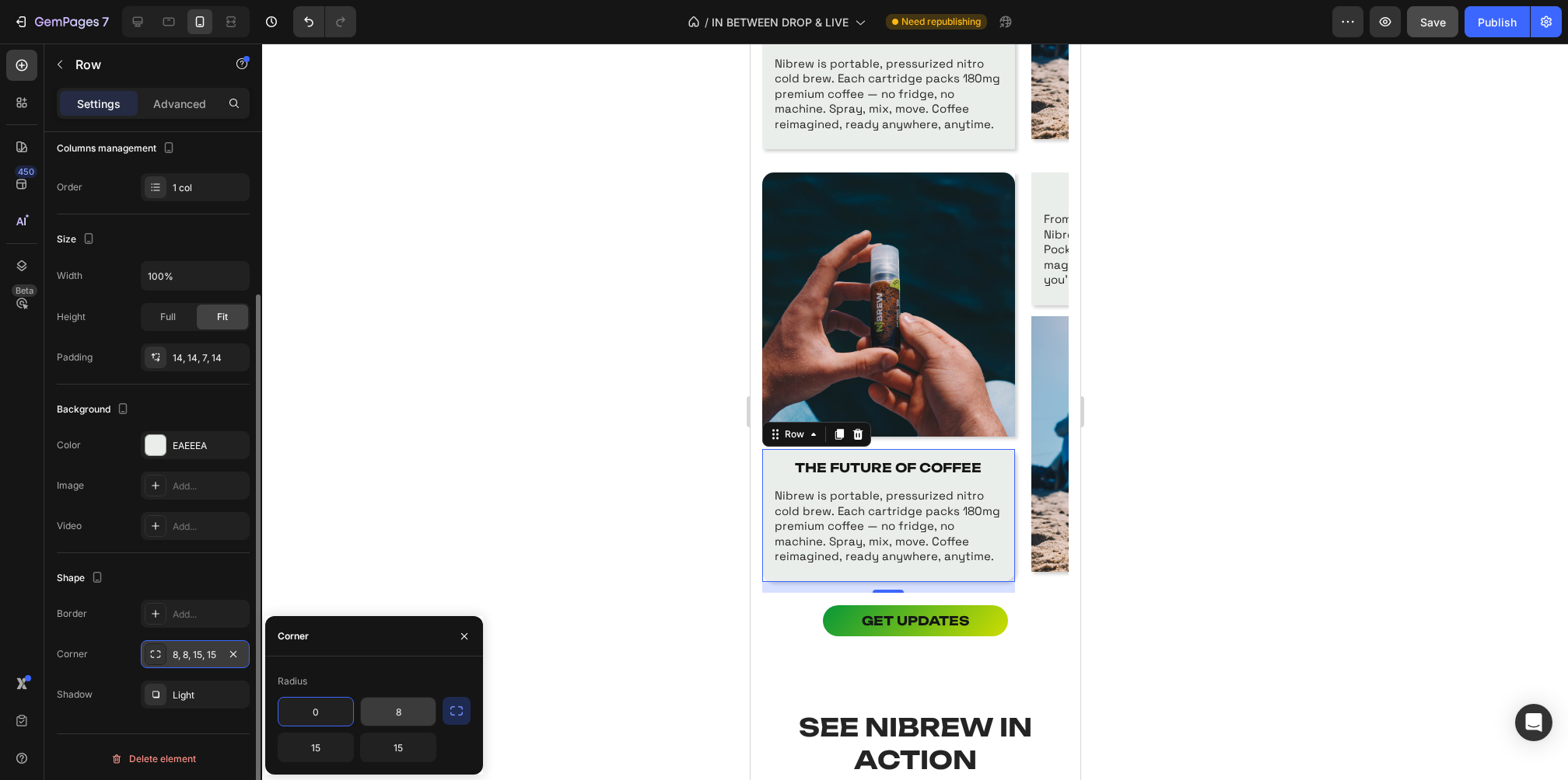
type input "0"
click at [389, 713] on input "8" at bounding box center [398, 712] width 74 height 28
click at [412, 712] on input "8" at bounding box center [398, 712] width 74 height 28
type input "0"
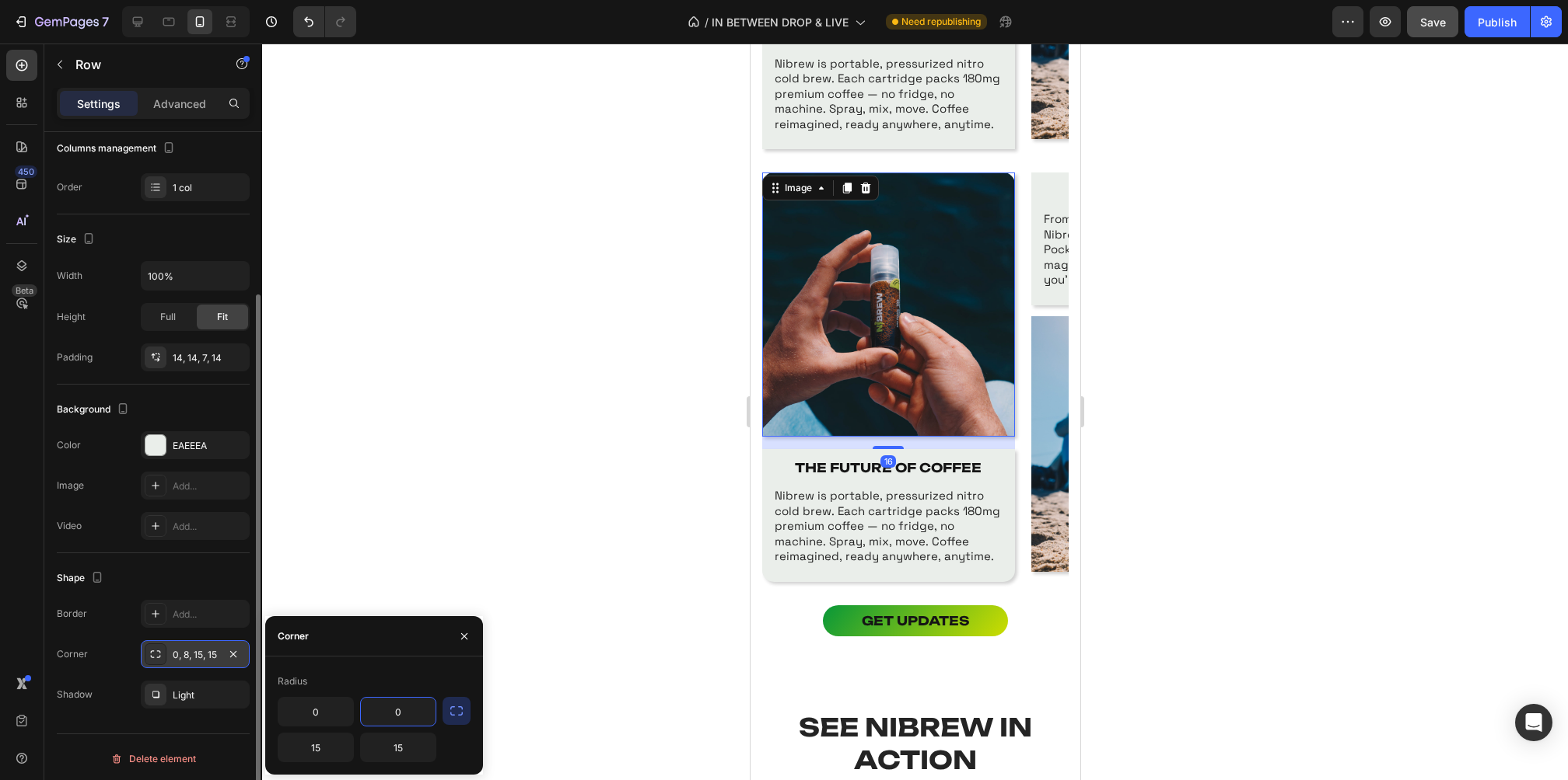
click at [980, 421] on img at bounding box center [888, 304] width 253 height 264
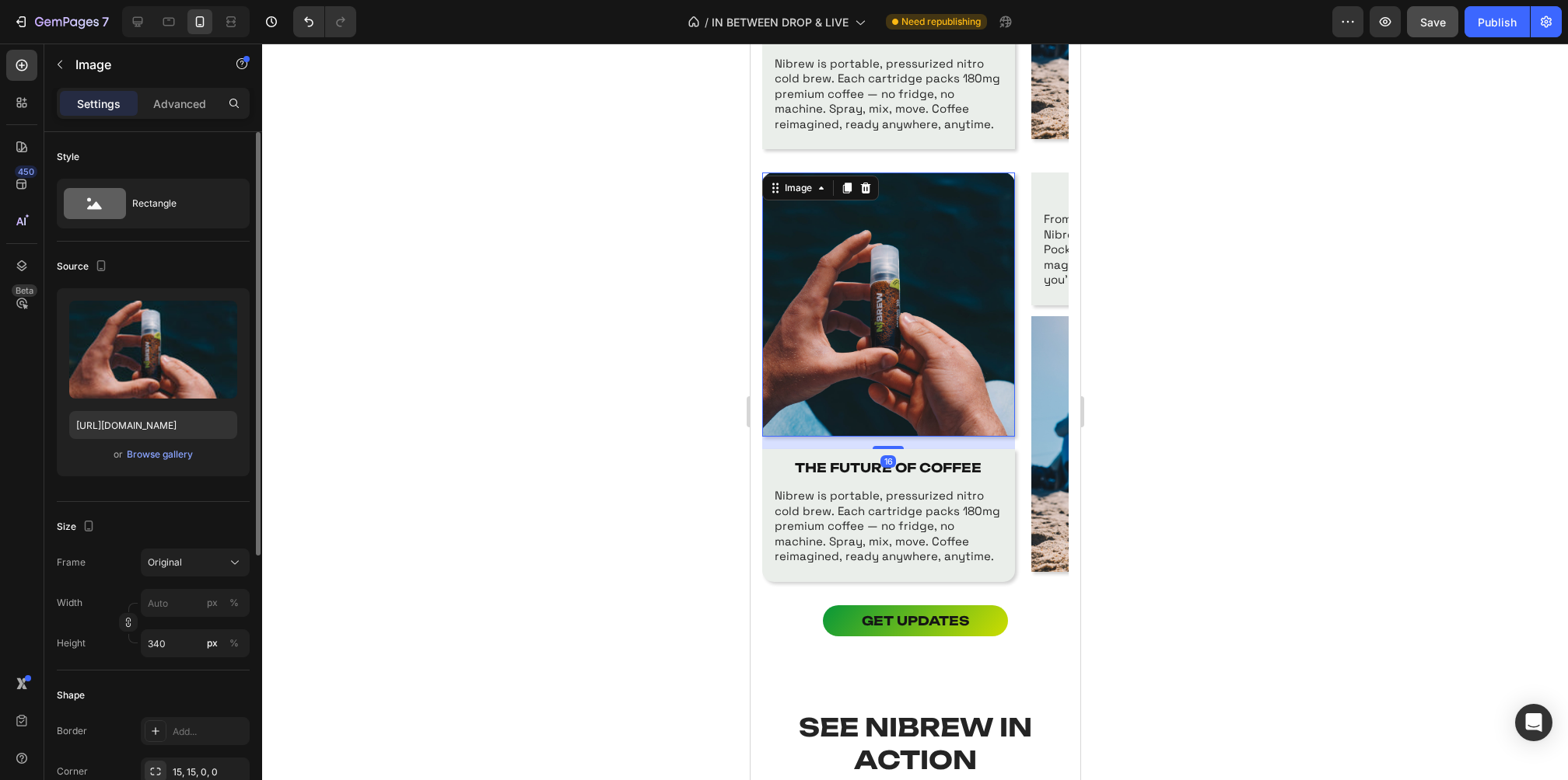
scroll to position [0, 0]
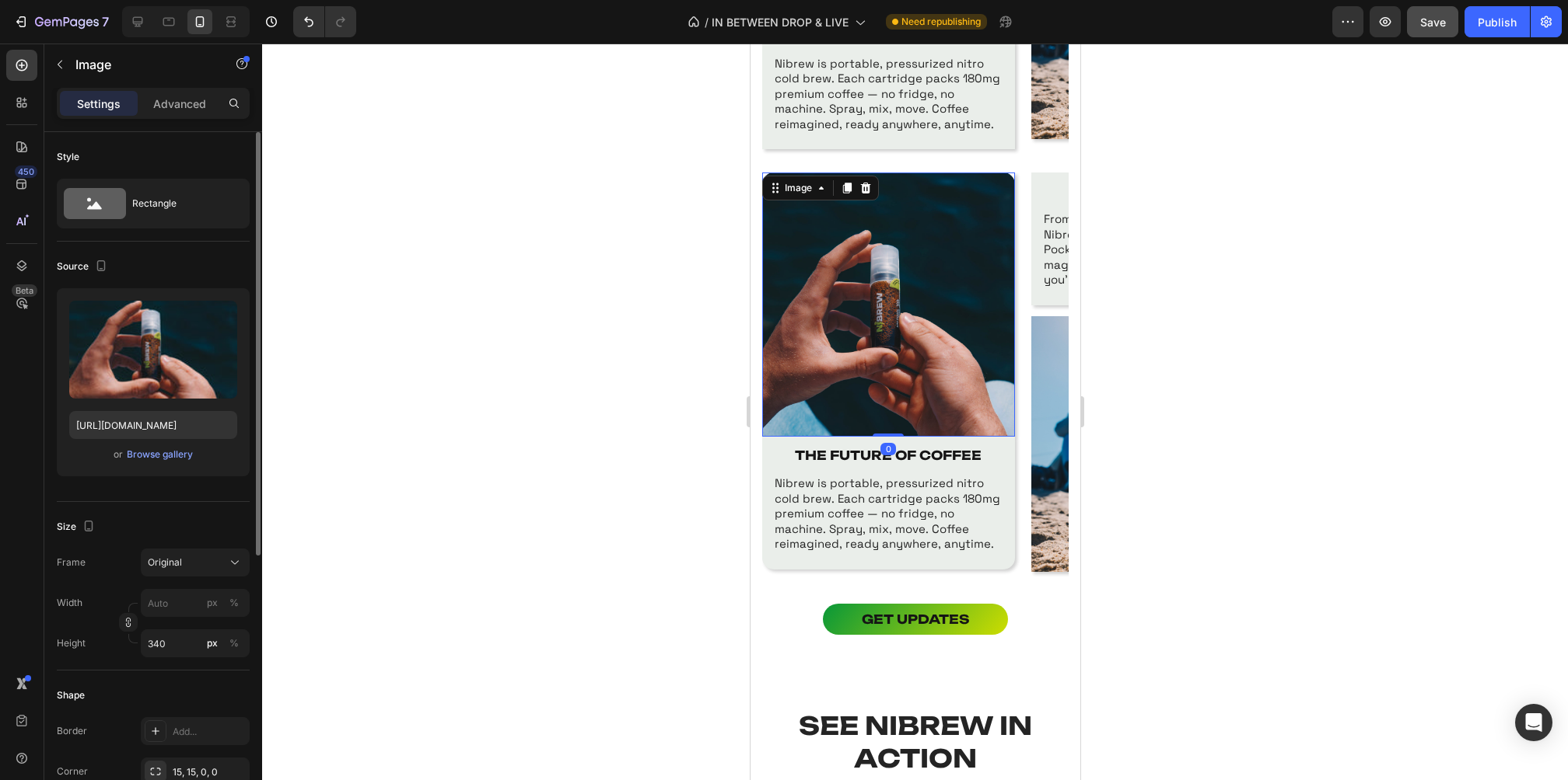
drag, startPoint x: 884, startPoint y: 449, endPoint x: 893, endPoint y: 401, distance: 48.8
click at [893, 401] on div "Image 0" at bounding box center [888, 304] width 253 height 264
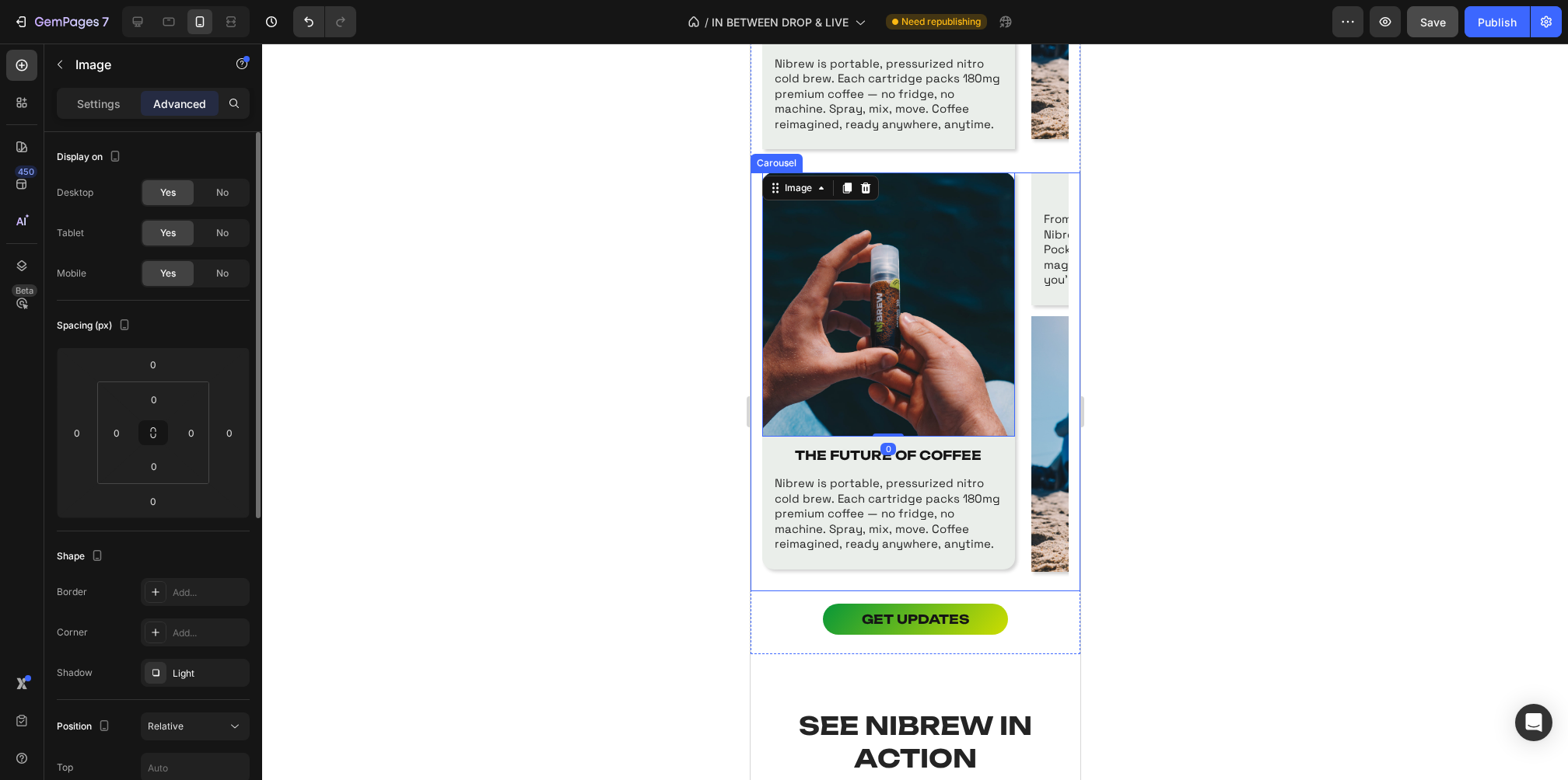
click at [1231, 370] on div at bounding box center [914, 412] width 1305 height 737
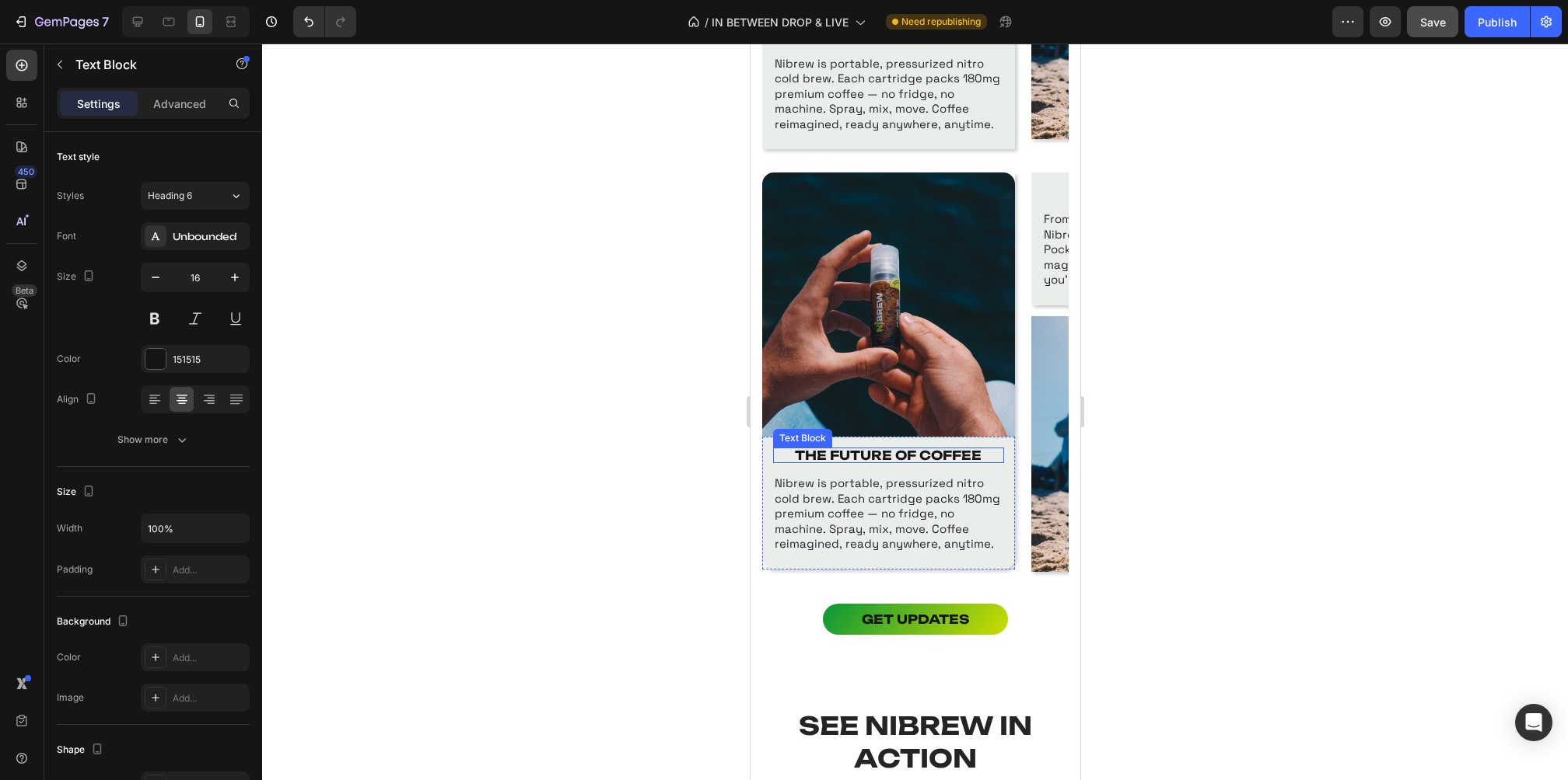
click at [906, 454] on strong "THE FUTURE OF COFFEE" at bounding box center [887, 456] width 186 height 16
click at [176, 108] on p "Advanced" at bounding box center [179, 103] width 53 height 16
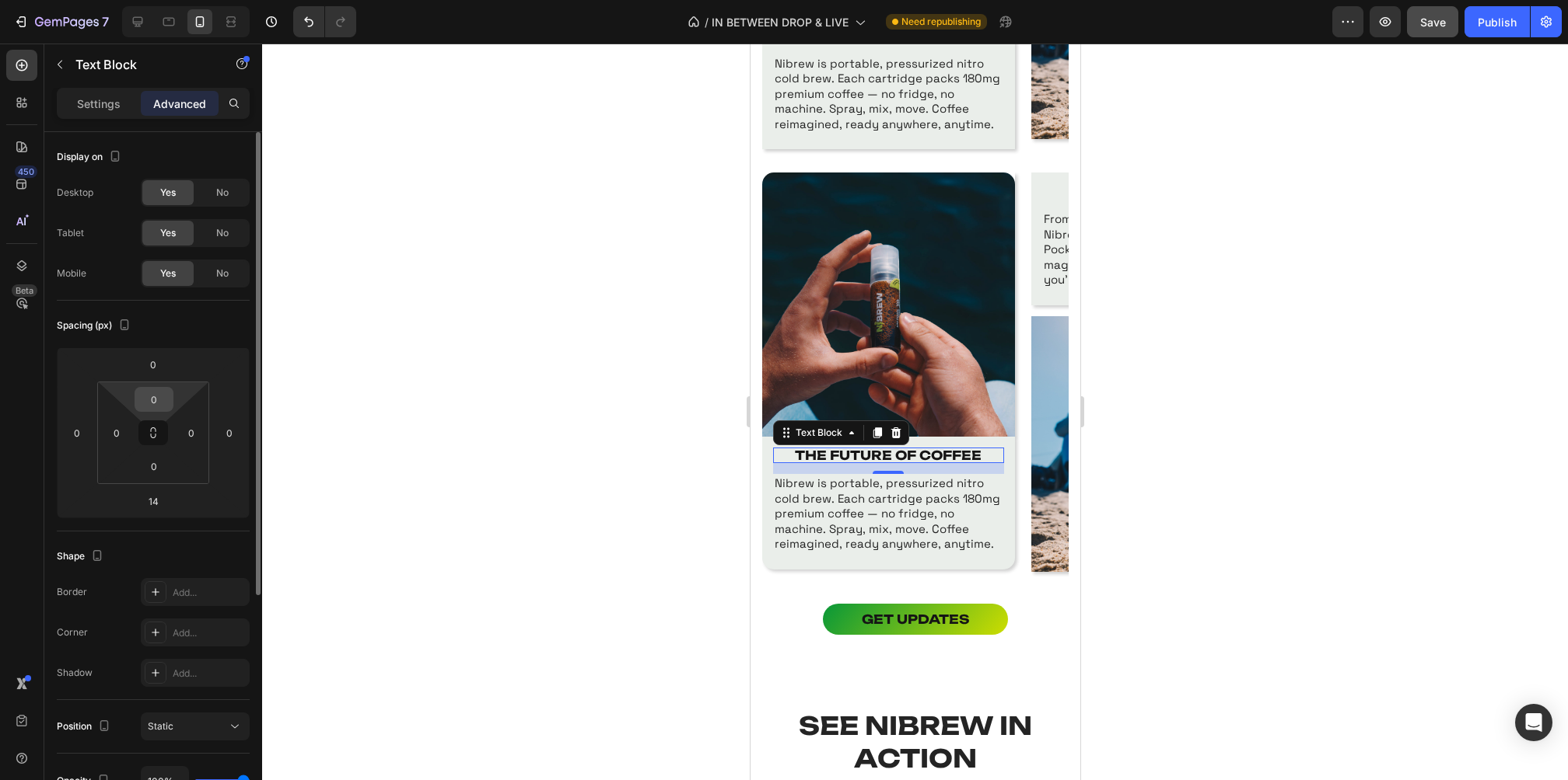
click at [155, 395] on input "0" at bounding box center [154, 399] width 31 height 23
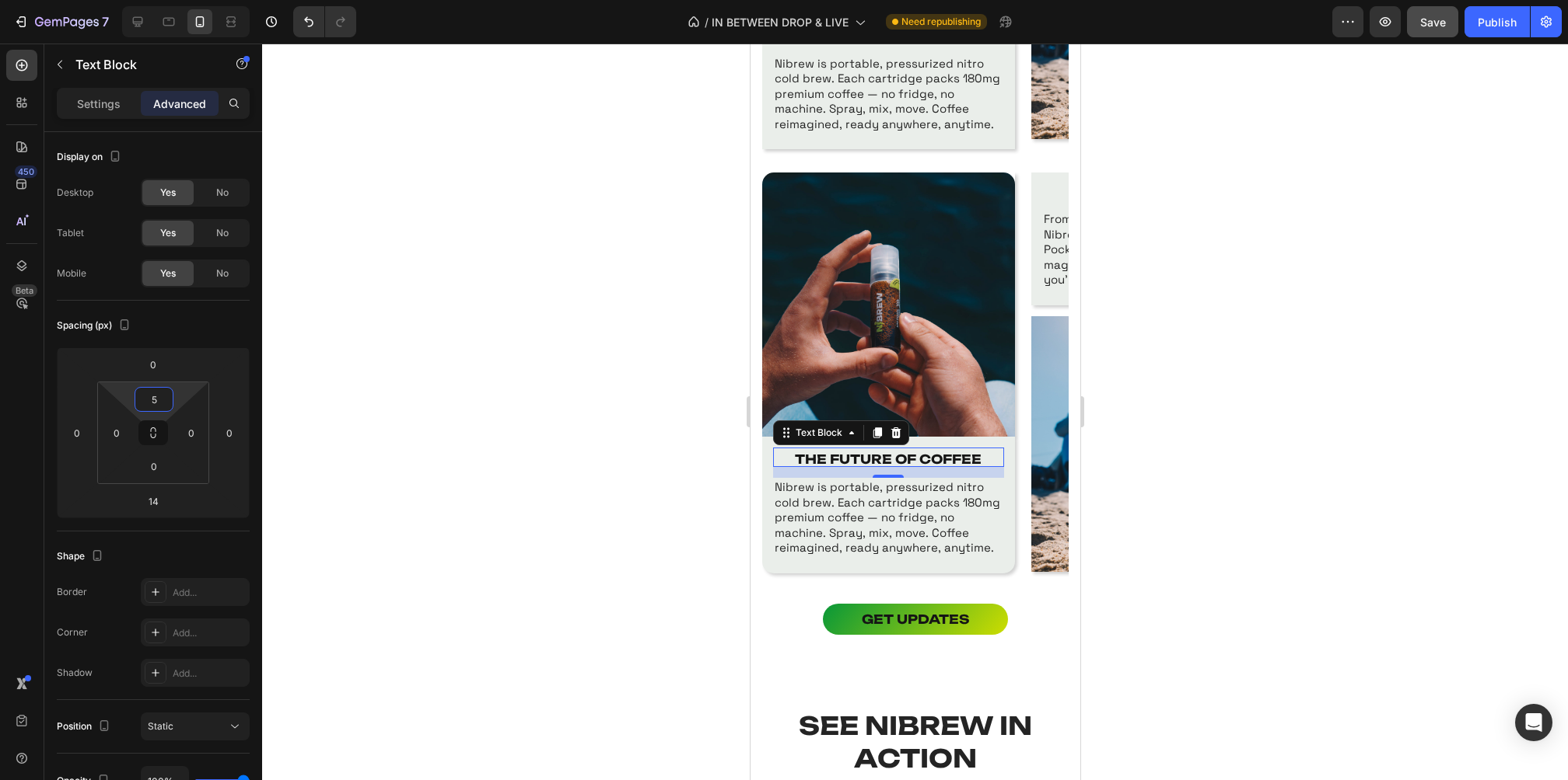
type input "5"
click at [506, 414] on div at bounding box center [914, 412] width 1305 height 737
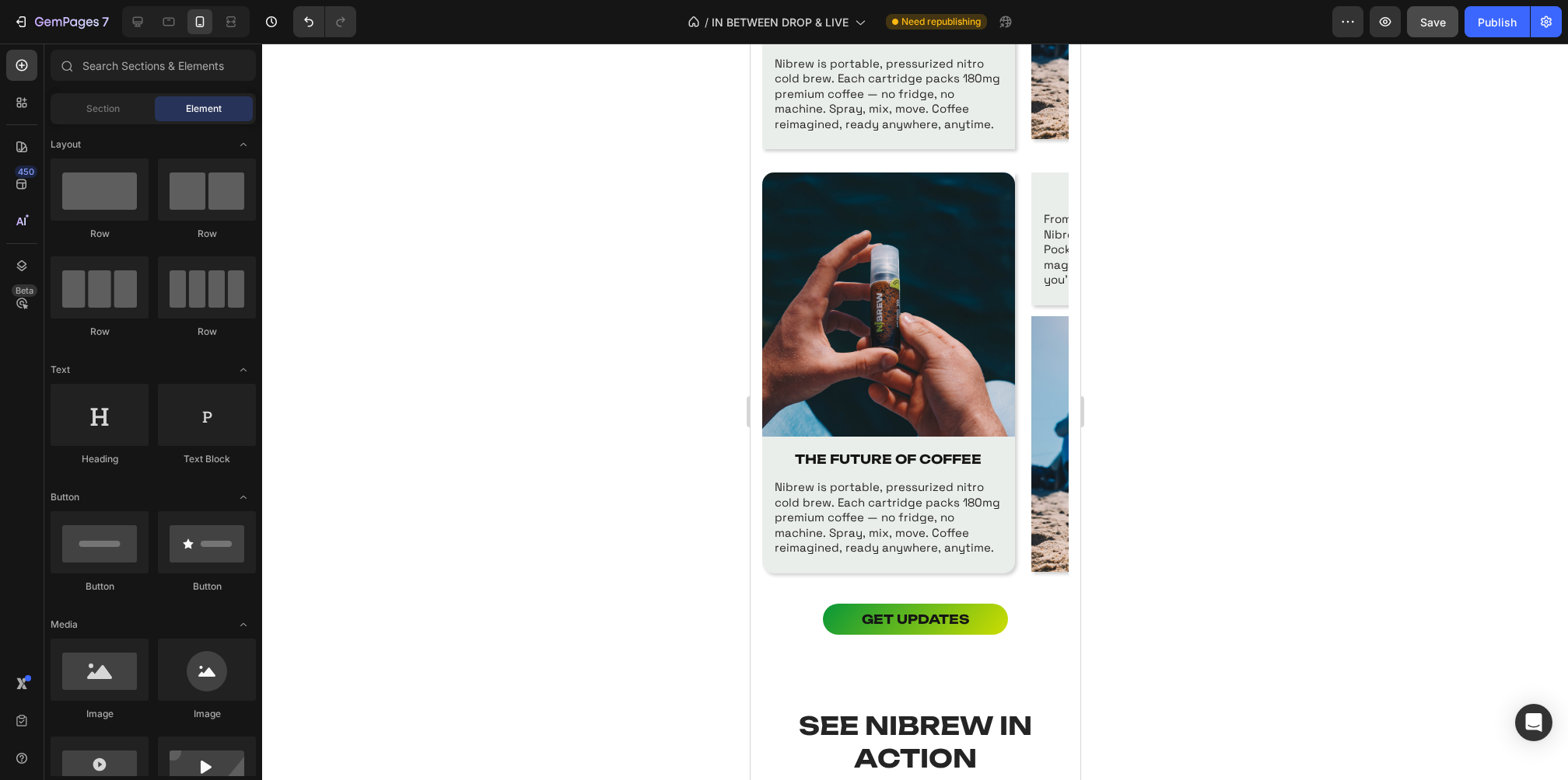
click at [1180, 374] on div at bounding box center [914, 412] width 1305 height 737
click at [1039, 338] on img at bounding box center [1155, 444] width 249 height 256
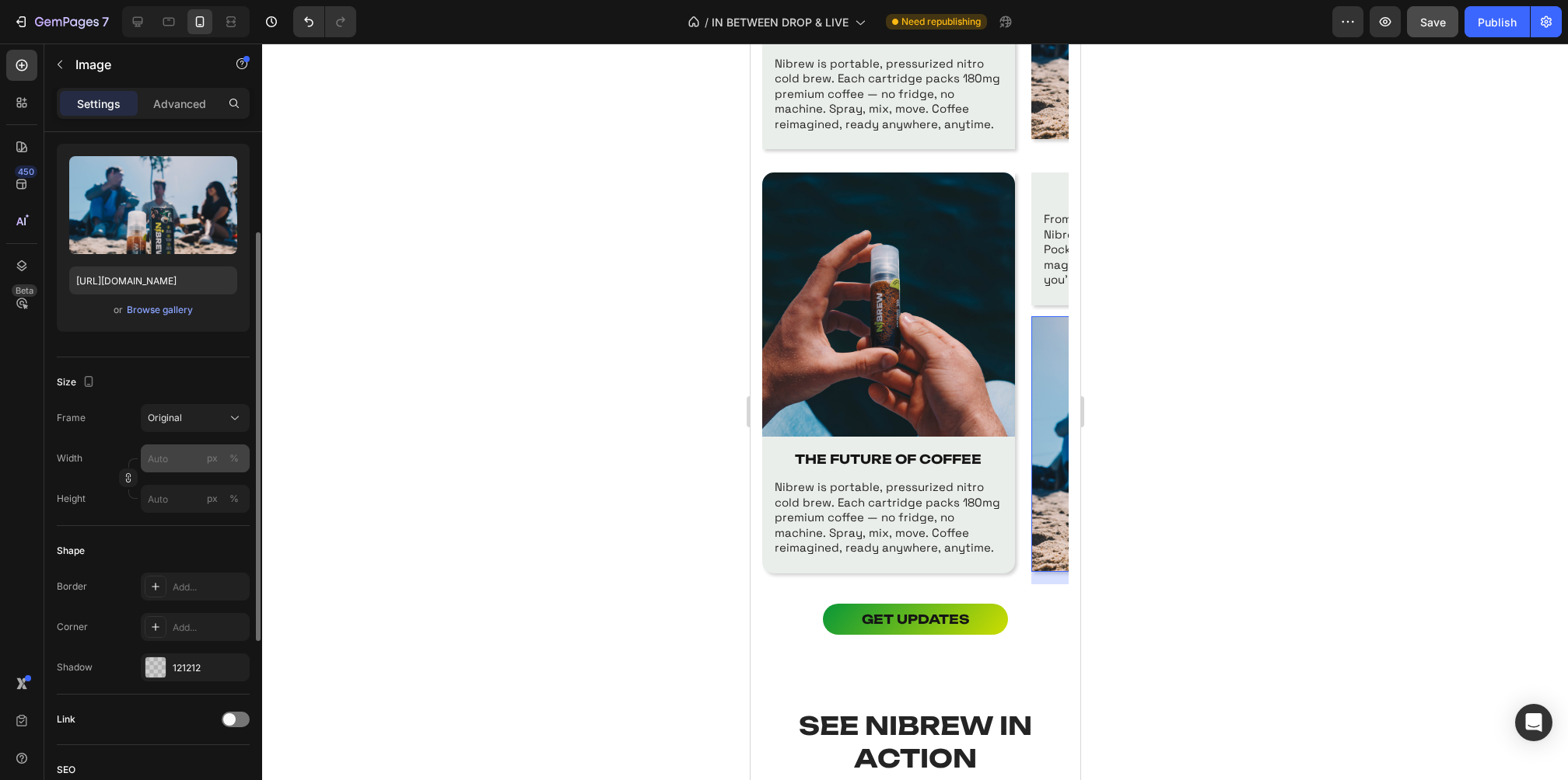
scroll to position [154, 0]
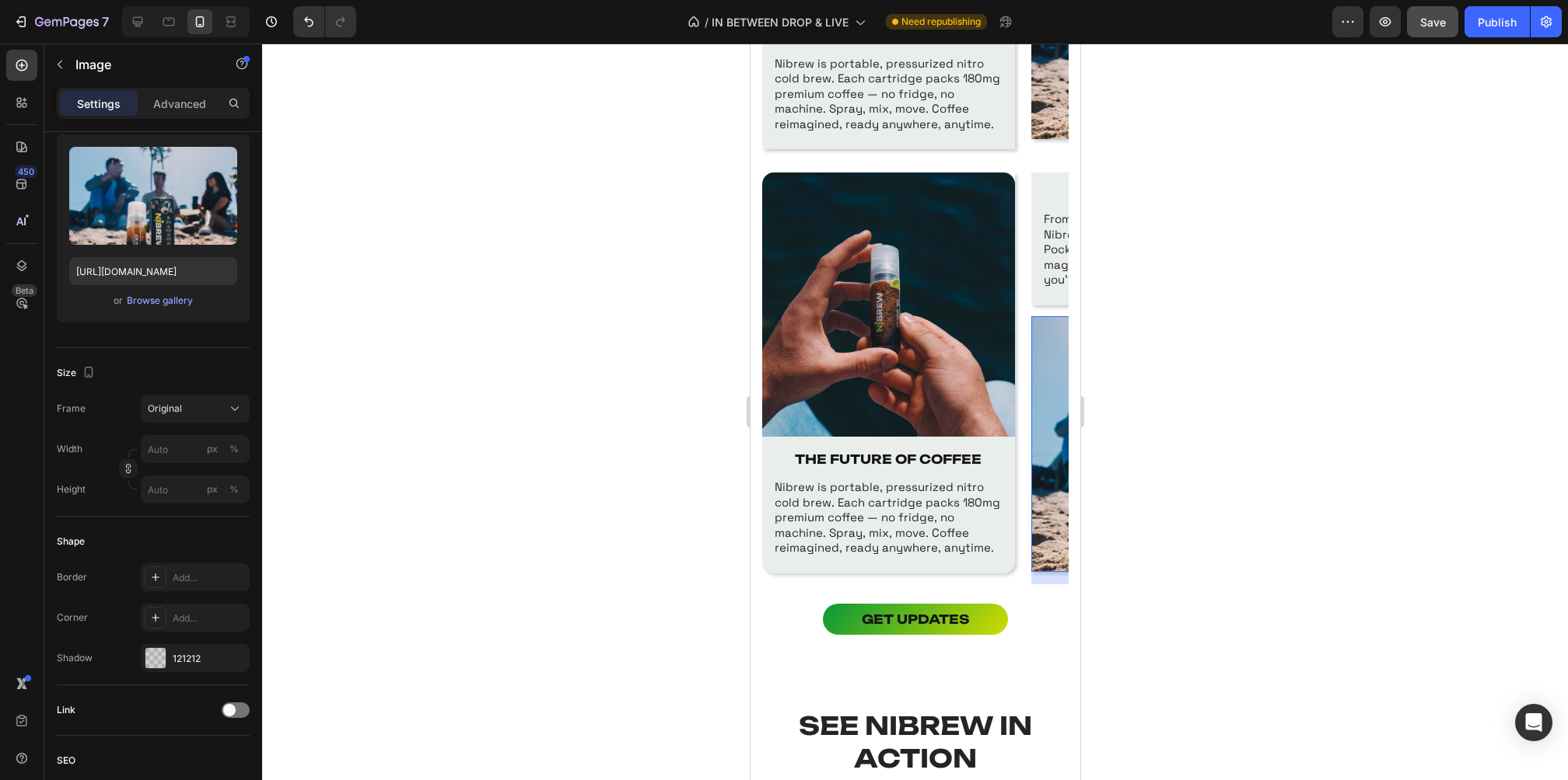
click at [1045, 387] on img at bounding box center [1155, 444] width 249 height 256
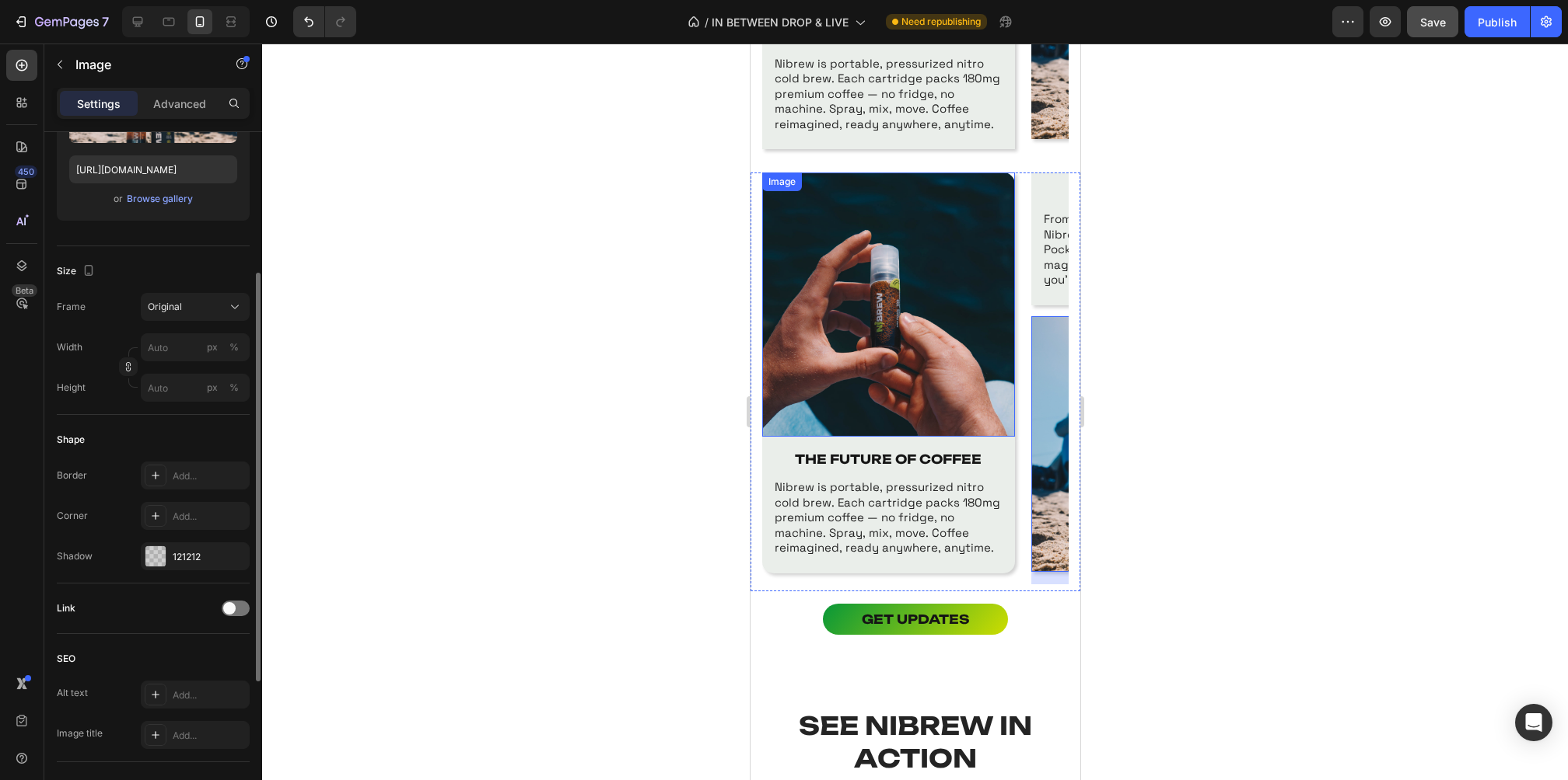
scroll to position [258, 0]
click at [178, 510] on div "Add..." at bounding box center [208, 515] width 73 height 14
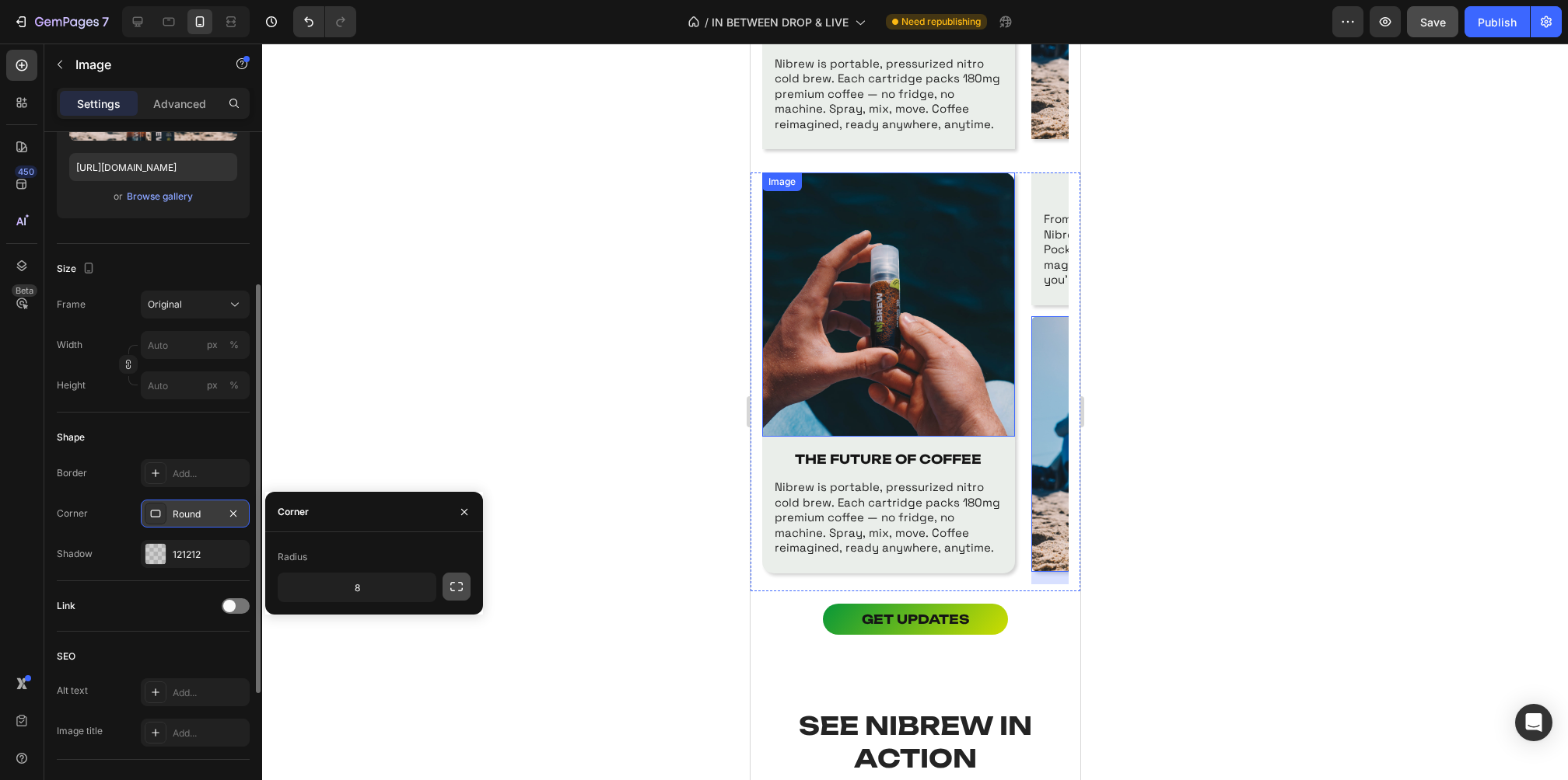
click at [459, 589] on icon "button" at bounding box center [457, 587] width 16 height 16
click at [328, 598] on input "8" at bounding box center [315, 587] width 74 height 28
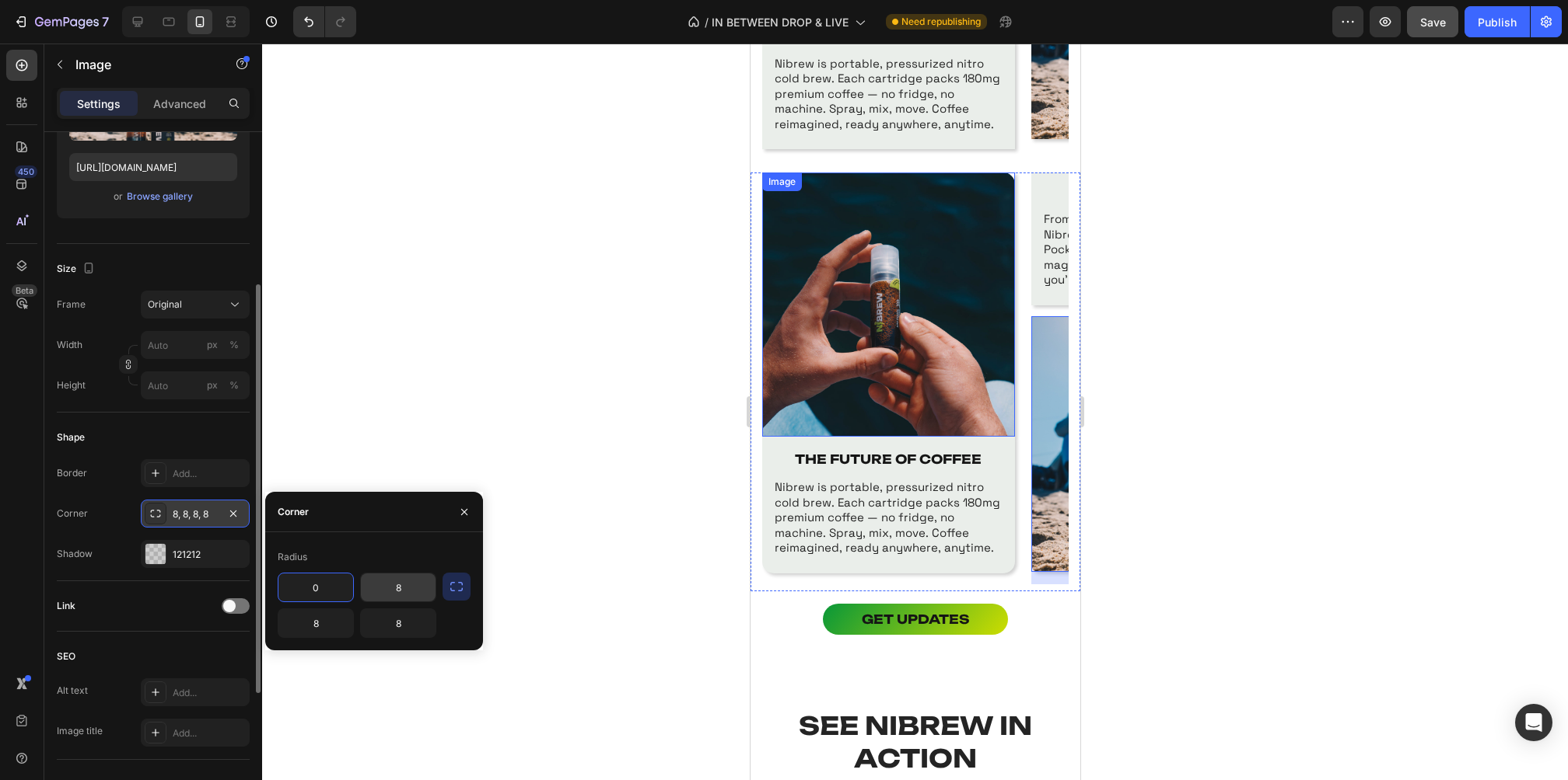
type input "0"
click at [417, 595] on input "8" at bounding box center [398, 587] width 74 height 28
type input "0"
click at [329, 625] on input "8" at bounding box center [315, 623] width 74 height 28
type input "15"
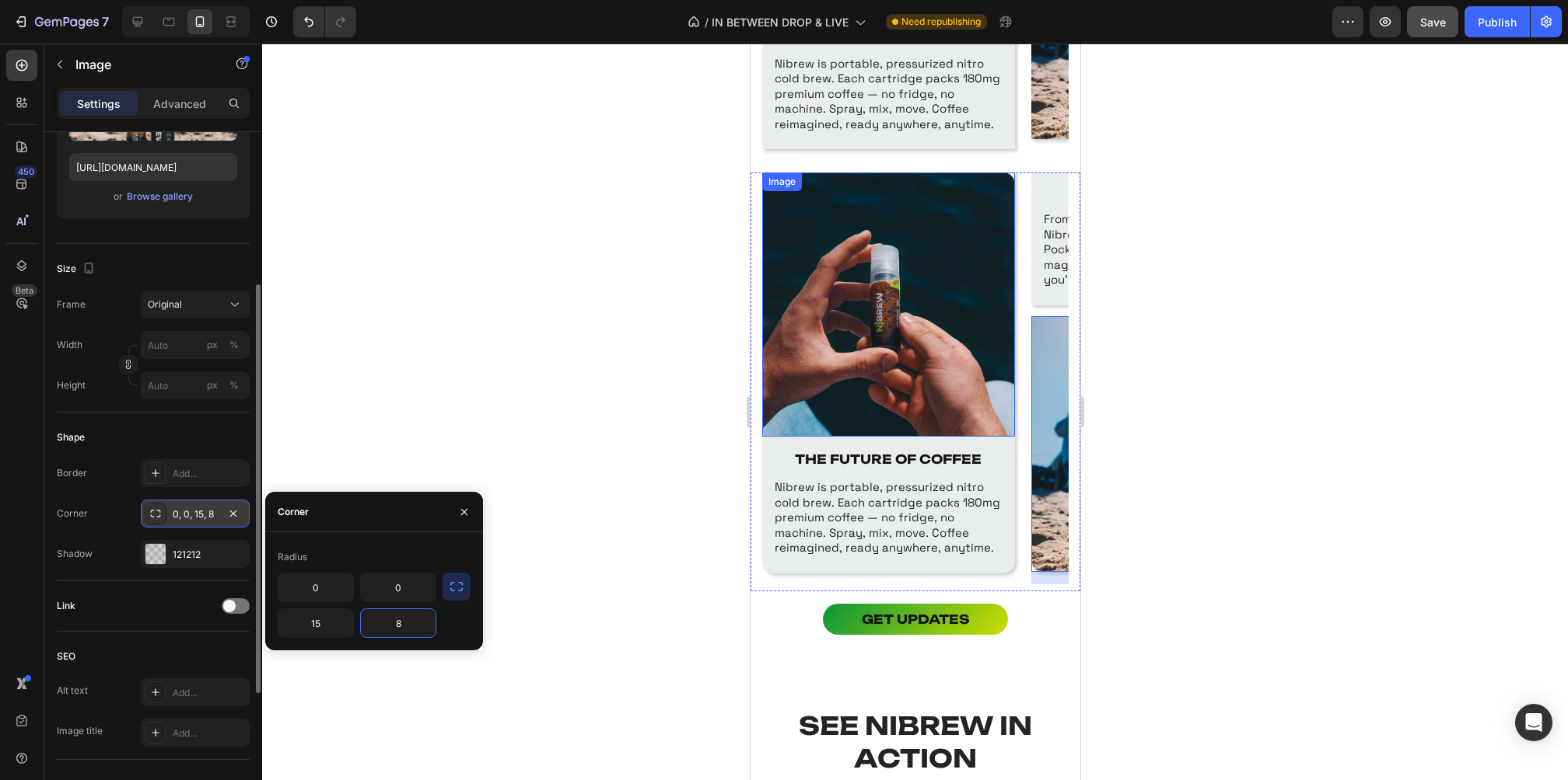
click at [400, 623] on input "8" at bounding box center [398, 623] width 74 height 28
type input "15"
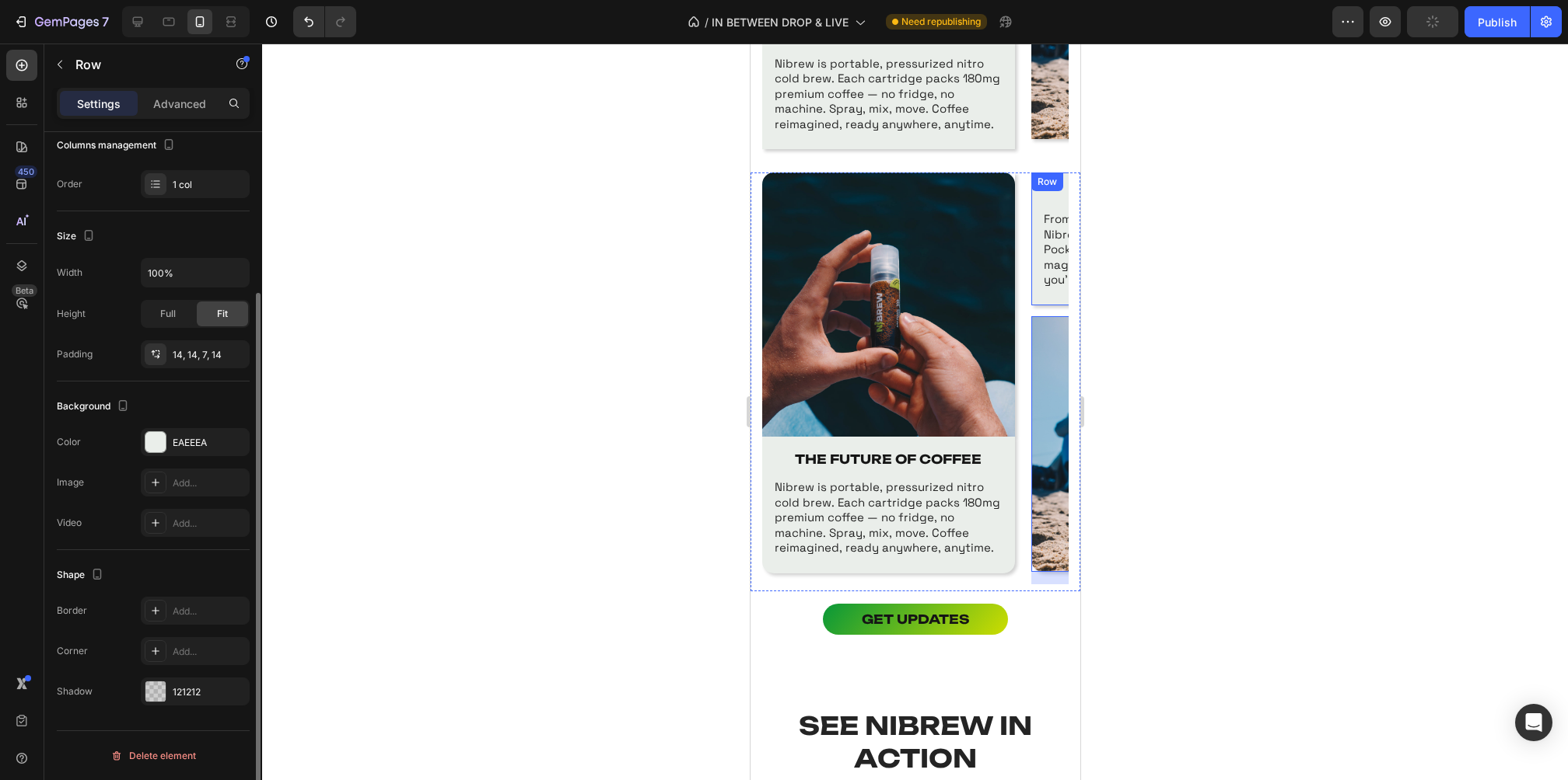
click at [1039, 300] on div "WHY NIBREW WINS Text Block From morning grind to late‑night vibes, Nibrew fuels…" at bounding box center [1157, 239] width 253 height 133
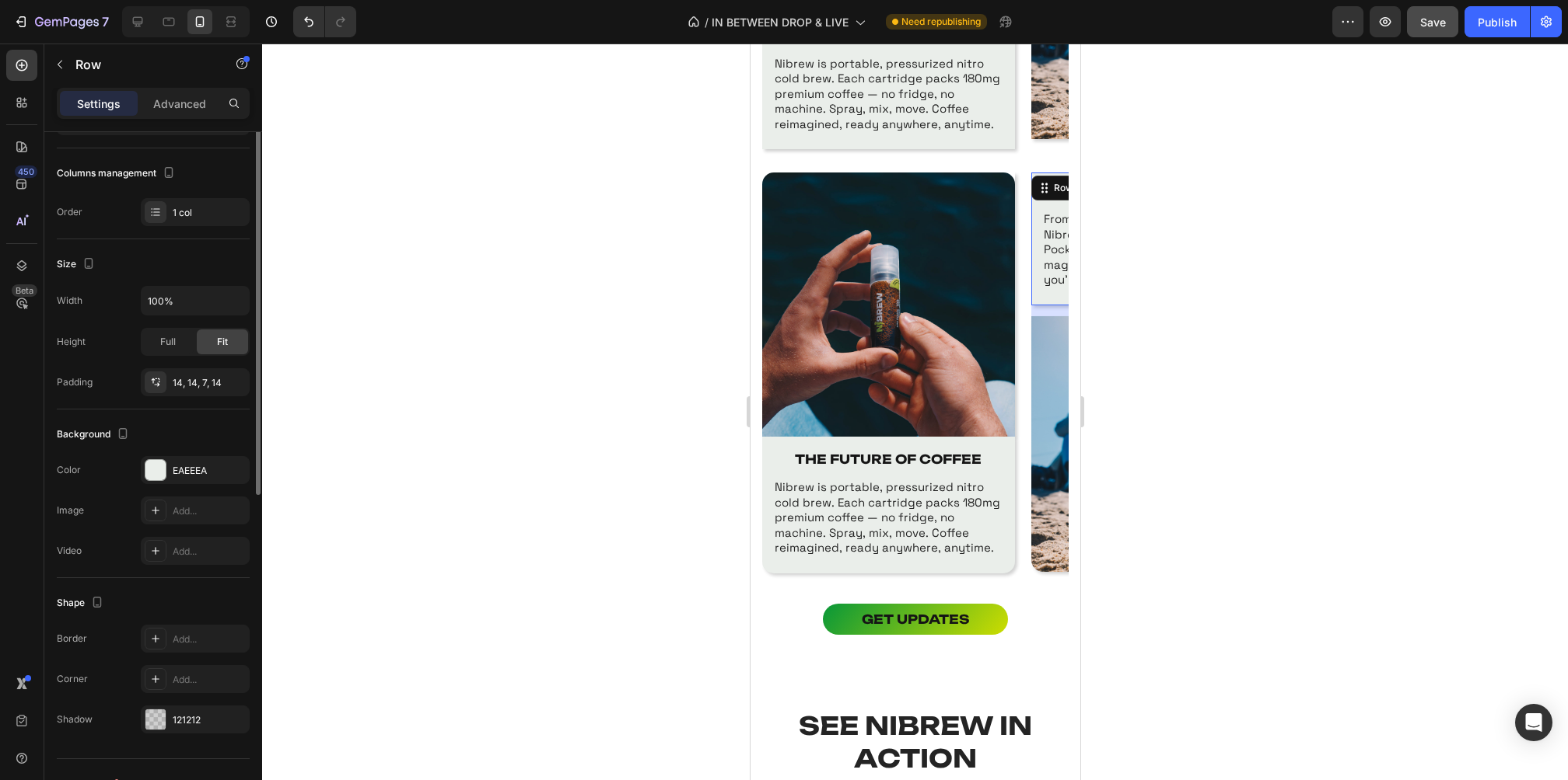
scroll to position [205, 0]
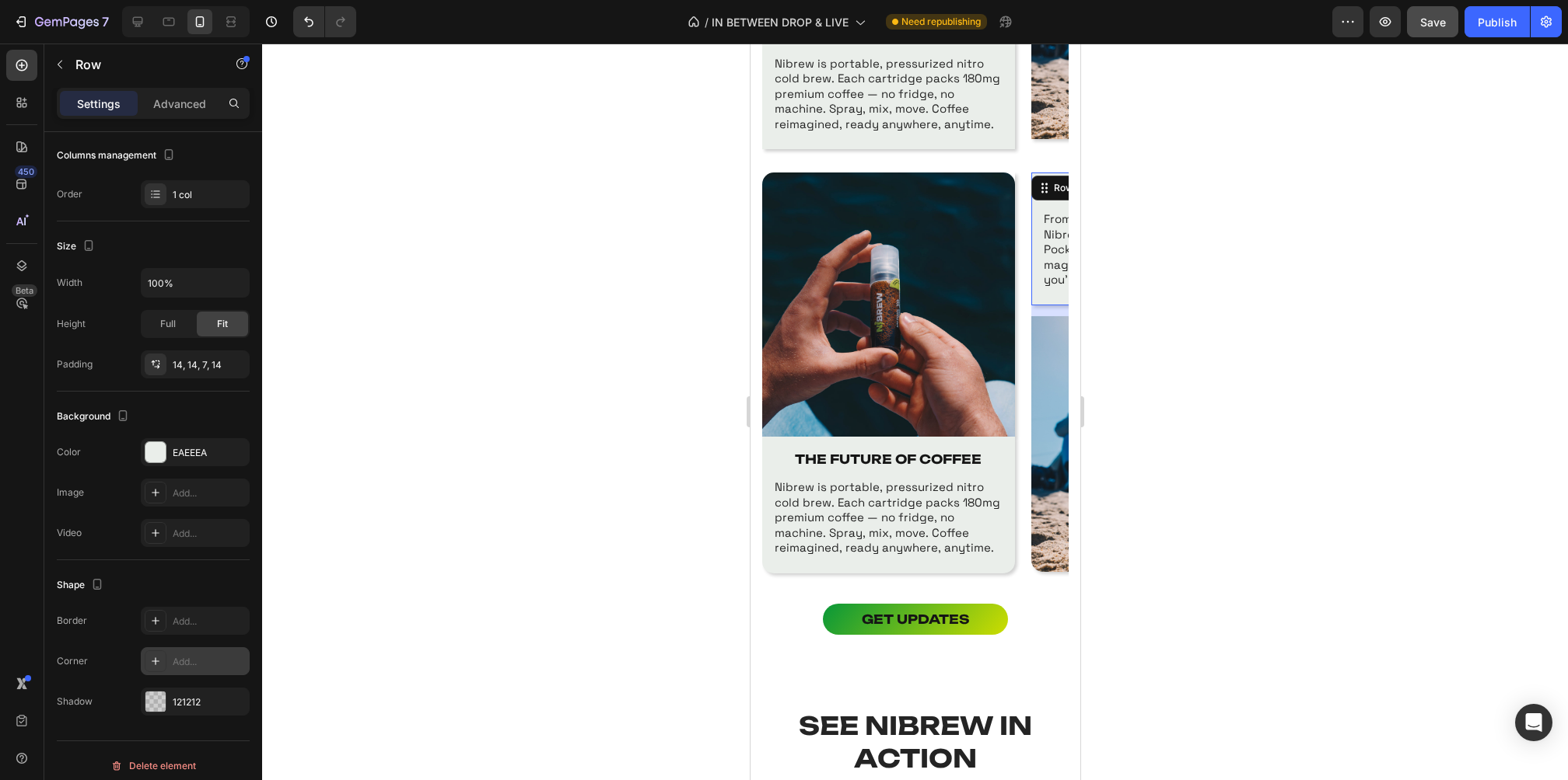
click at [173, 655] on div "Add..." at bounding box center [208, 663] width 73 height 14
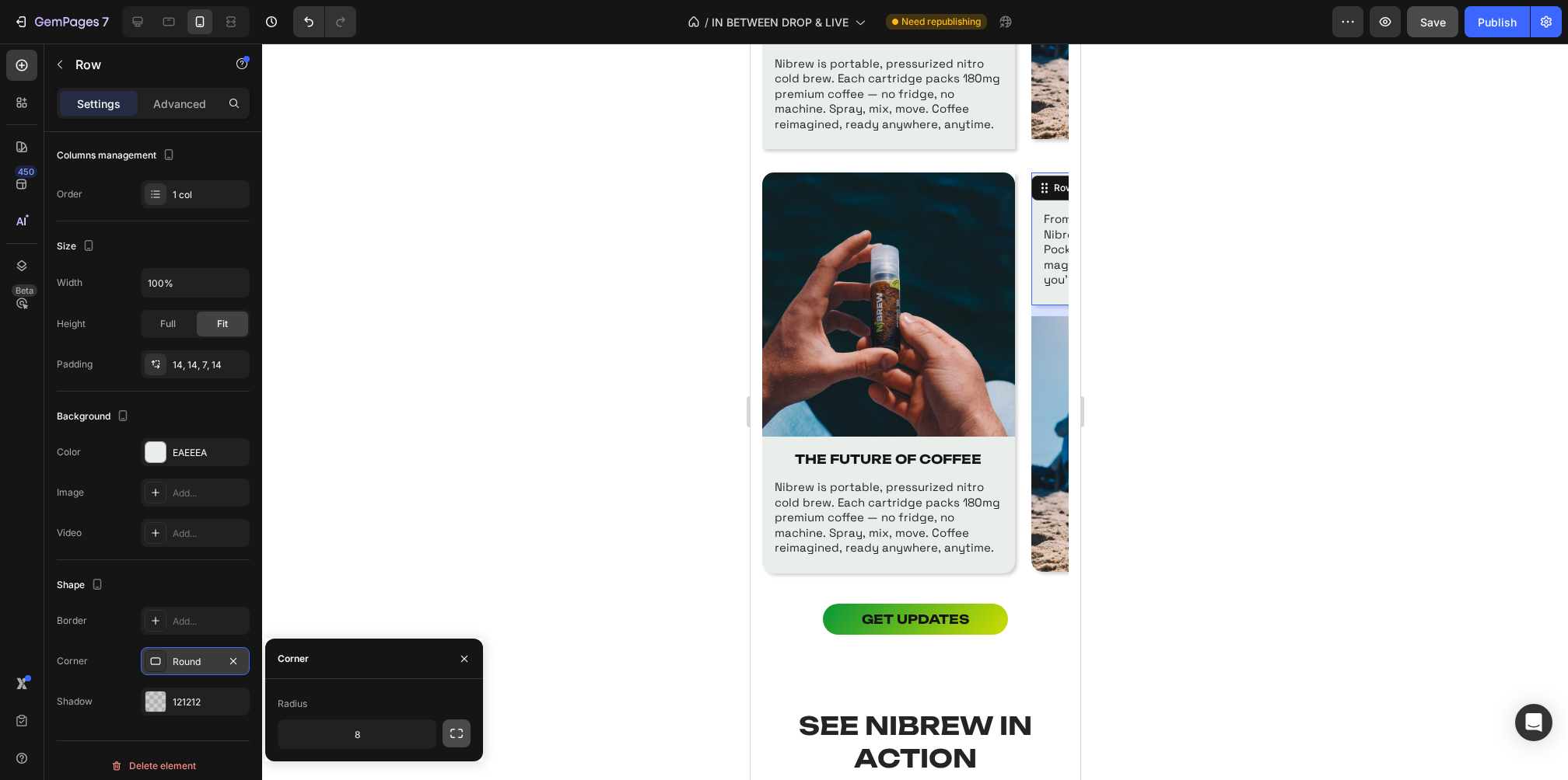
click at [462, 732] on icon "button" at bounding box center [457, 734] width 16 height 16
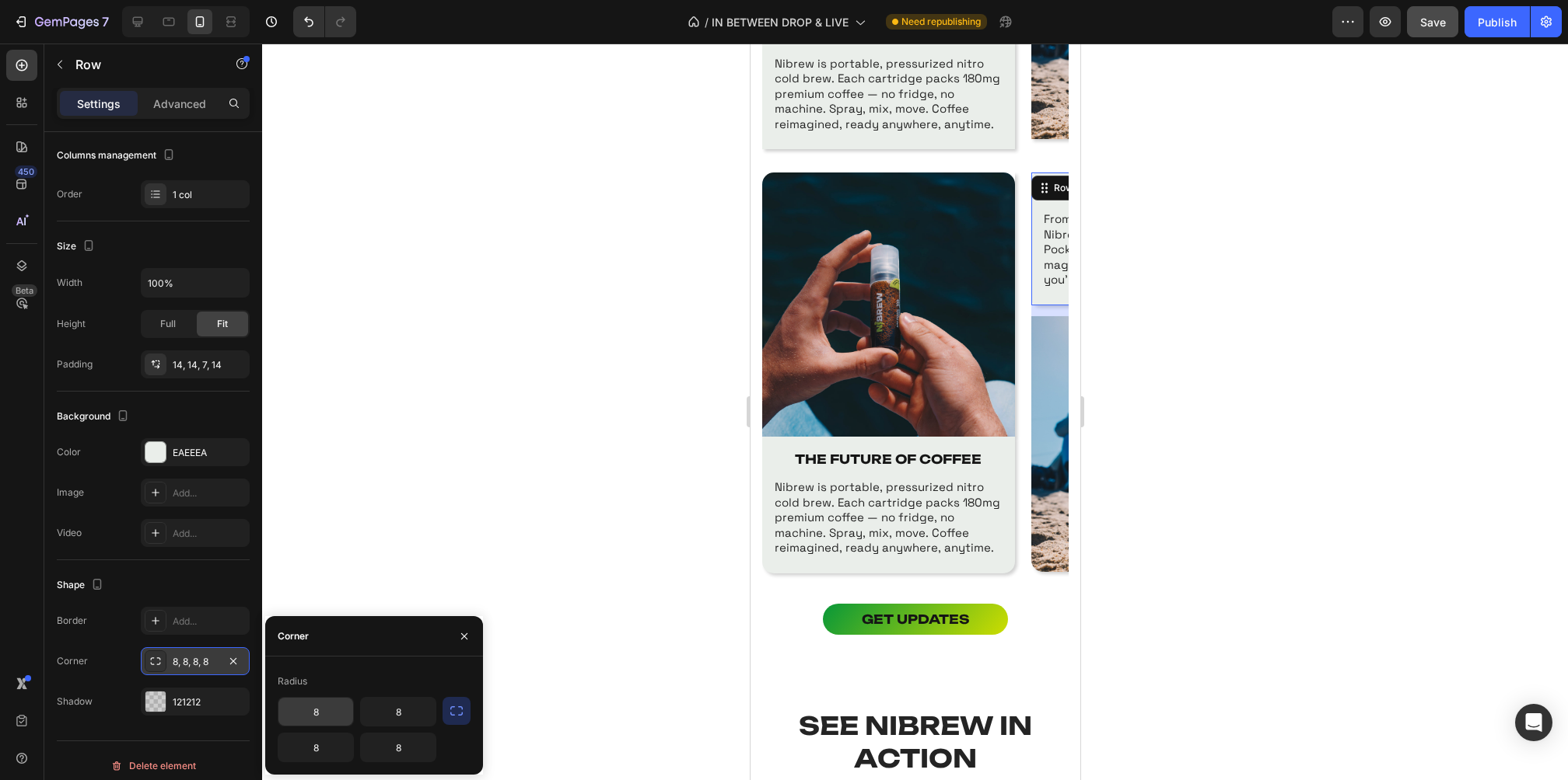
click at [332, 713] on input "8" at bounding box center [315, 712] width 74 height 28
type input "8"
type input "15"
click at [408, 710] on input "8" at bounding box center [398, 712] width 74 height 28
type input "15"
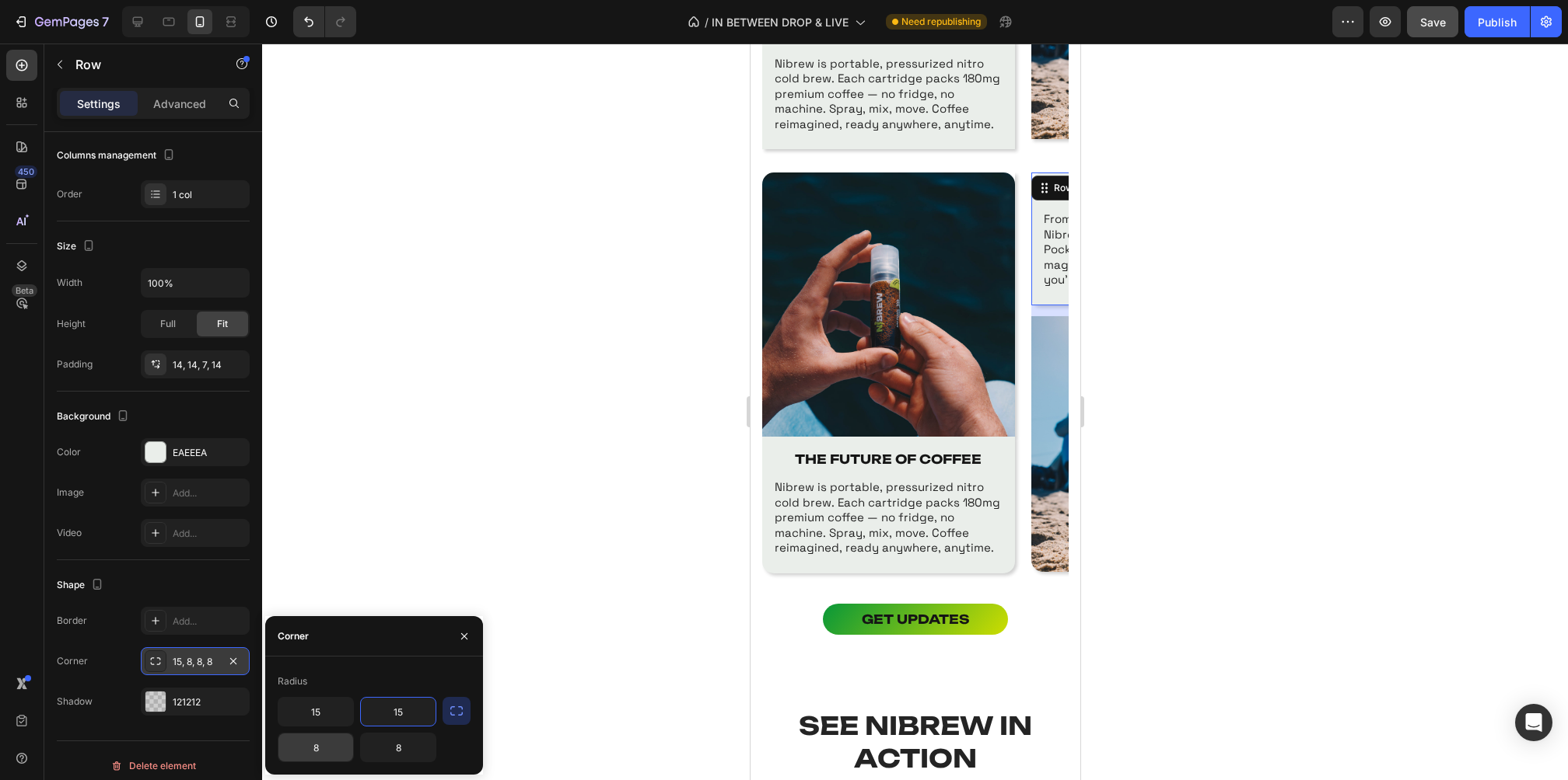
click at [320, 751] on input "8" at bounding box center [315, 748] width 74 height 28
type input "0"
click at [403, 748] on input "8" at bounding box center [398, 748] width 74 height 28
type input "0"
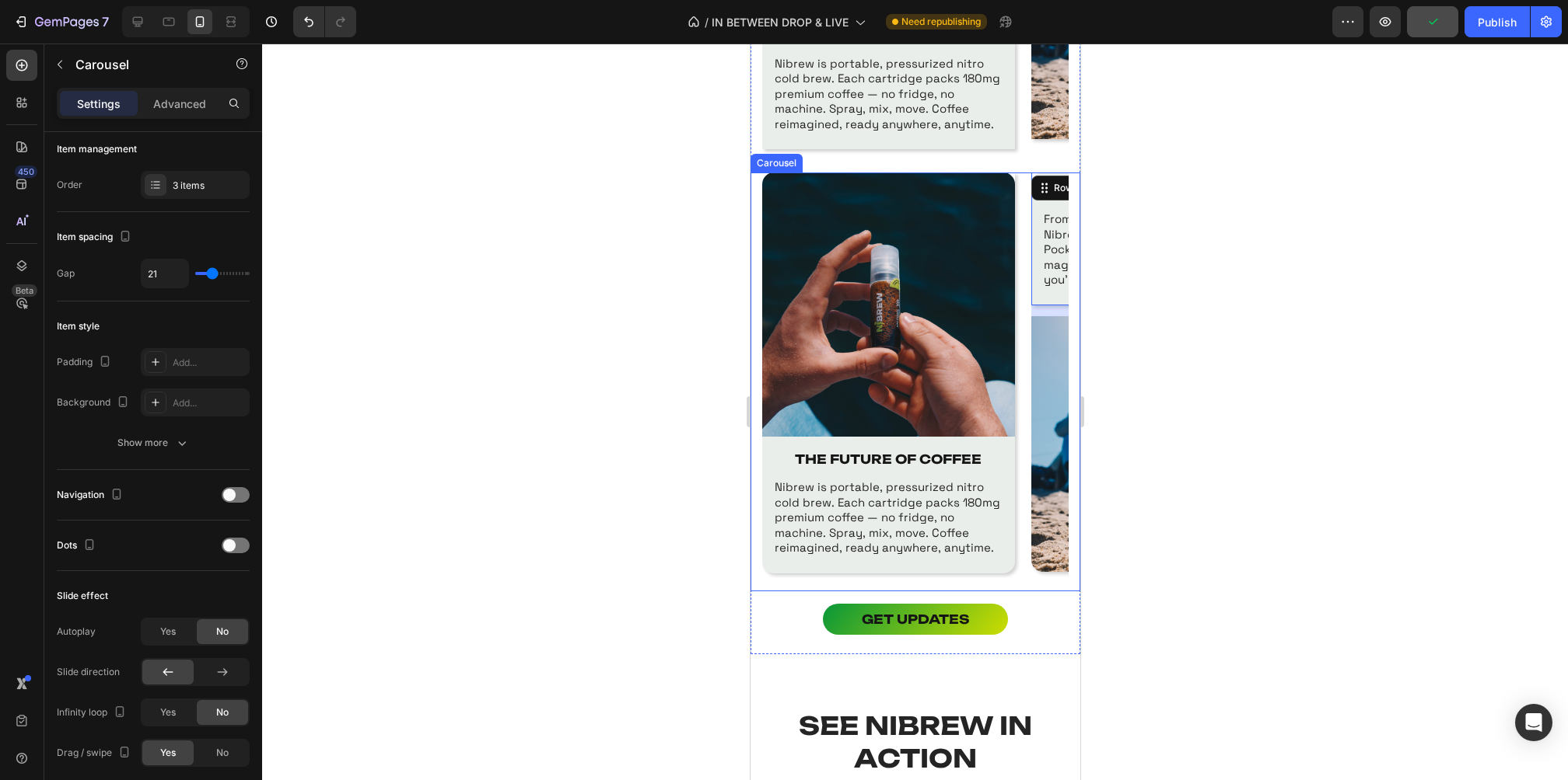
click at [1019, 402] on div "Image THE FUTURE OF COFFEE Text Block Nibrew is portable, pressurized nitro col…" at bounding box center [914, 381] width 306 height 419
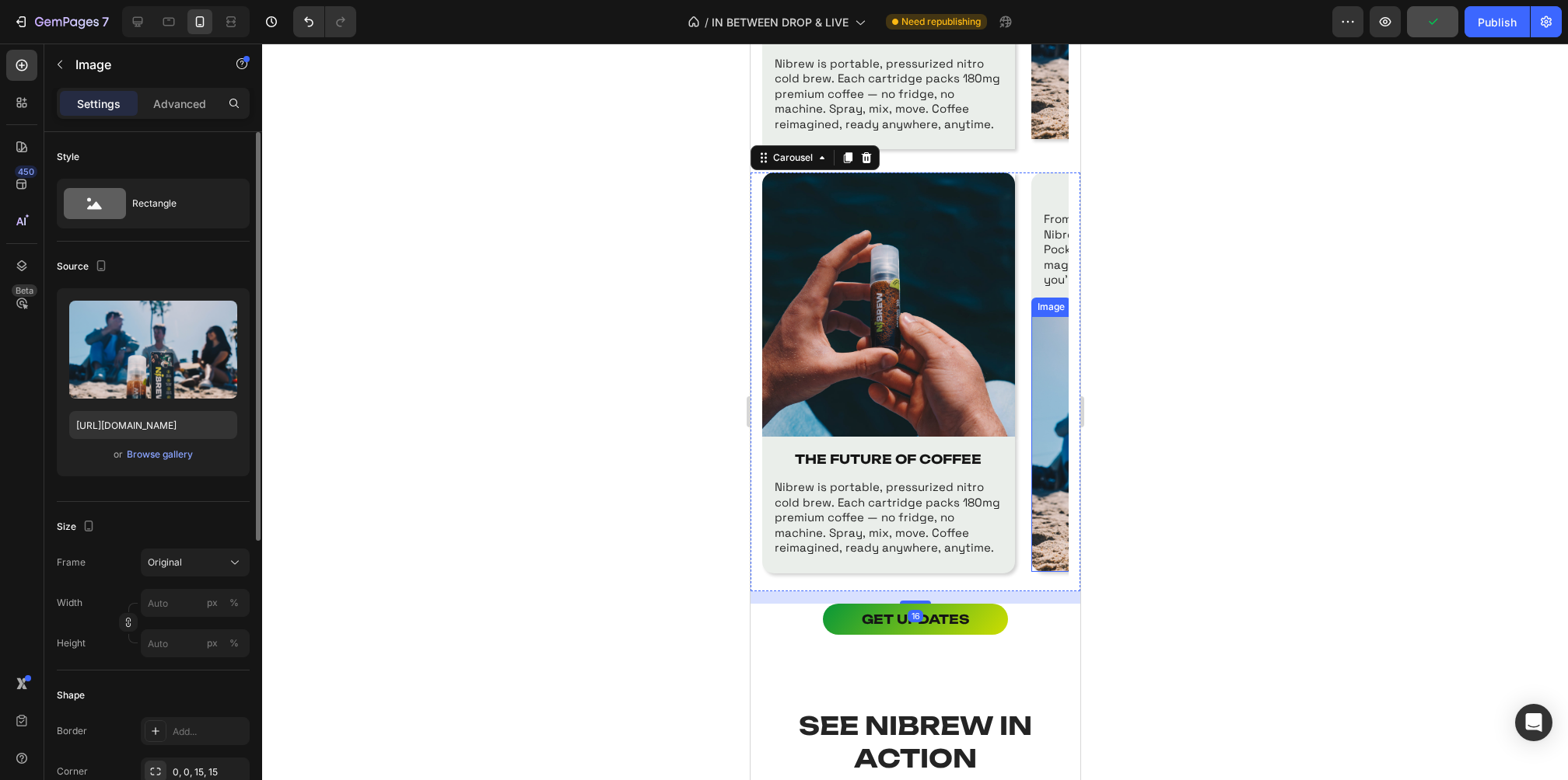
click at [1060, 331] on img at bounding box center [1155, 444] width 249 height 256
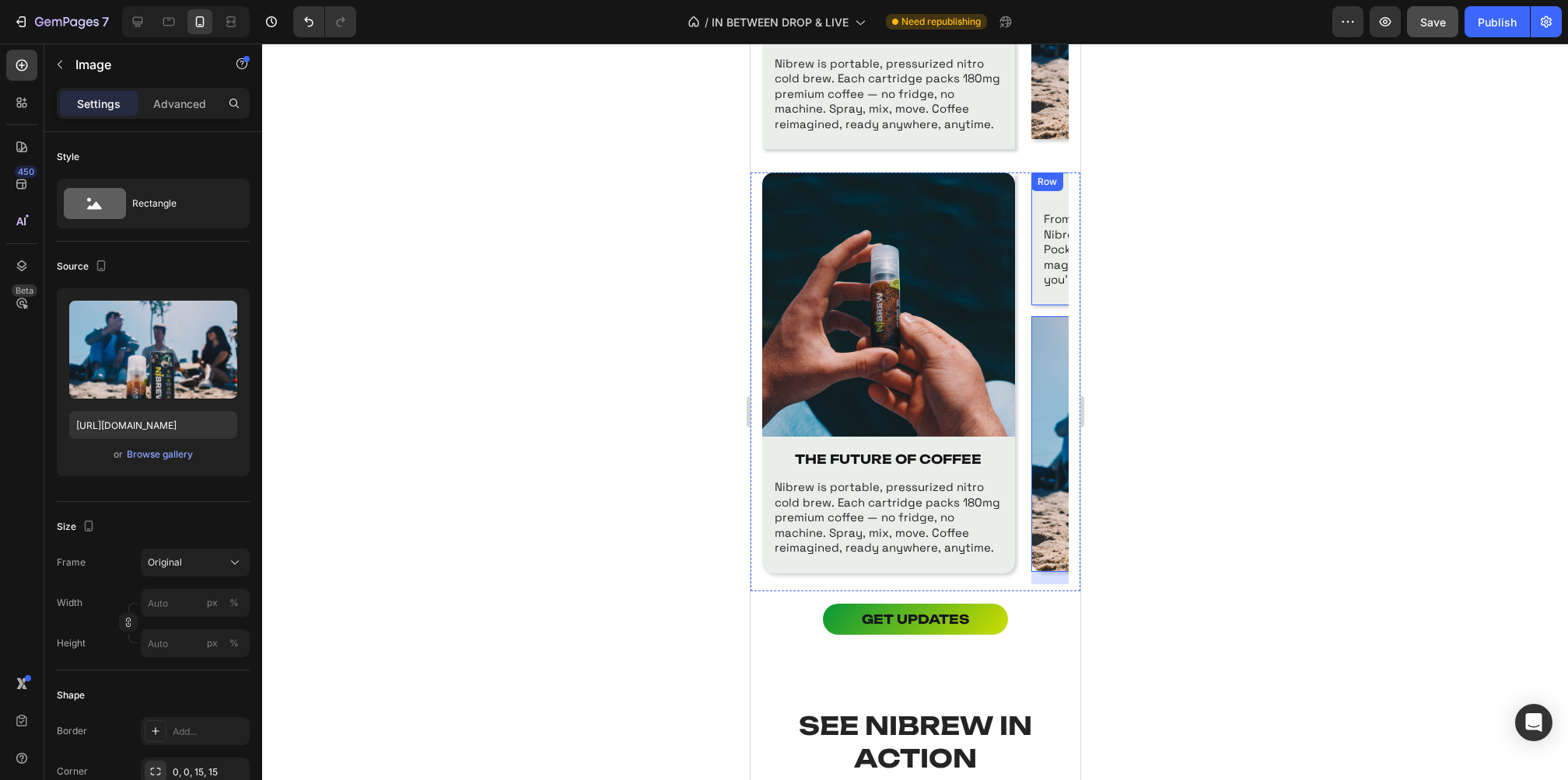
click at [1039, 295] on div "WHY NIBREW WINS Text Block From morning grind to late‑night vibes, Nibrew fuels…" at bounding box center [1157, 239] width 253 height 133
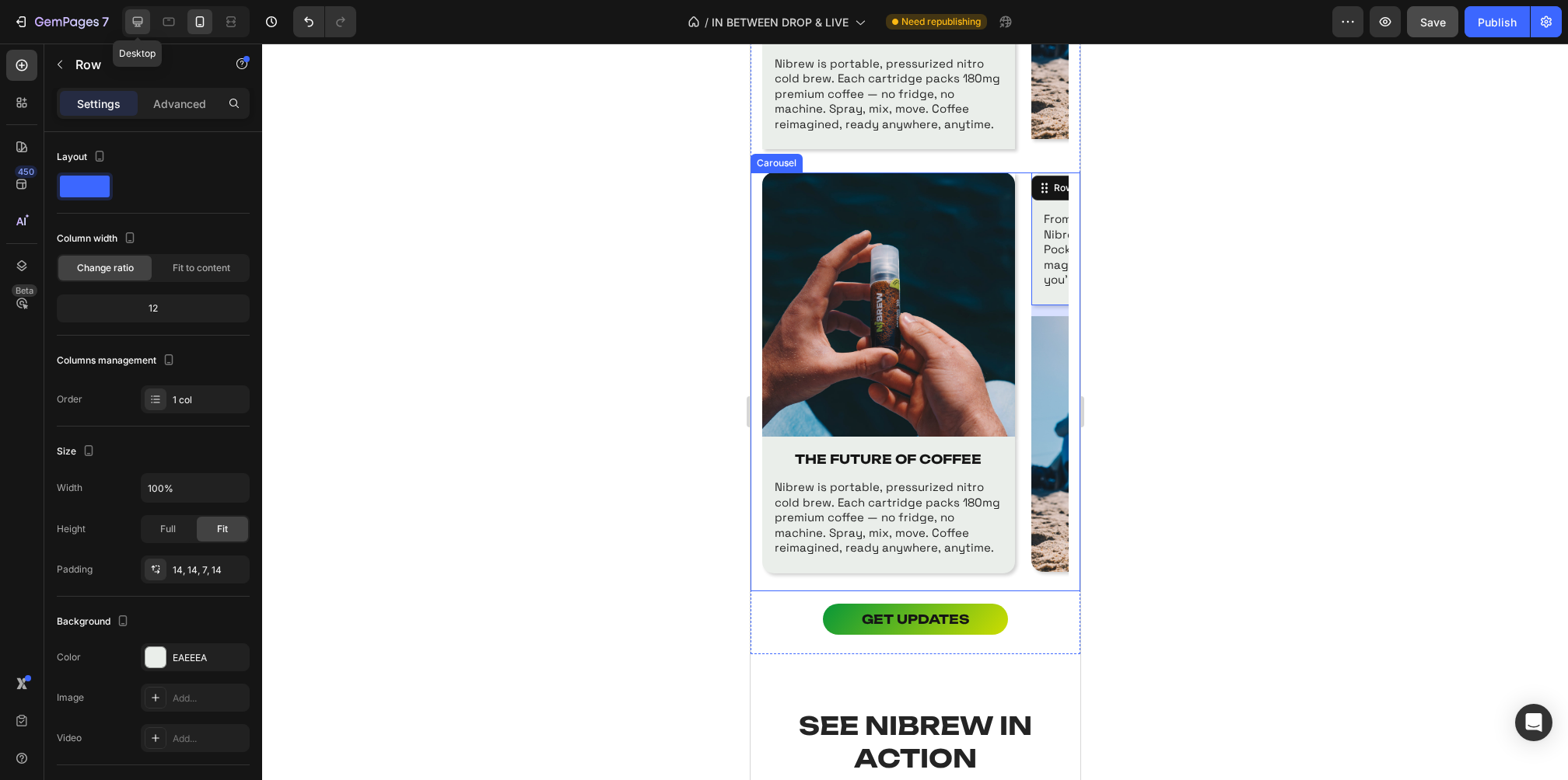
click at [141, 31] on div at bounding box center [138, 22] width 25 height 25
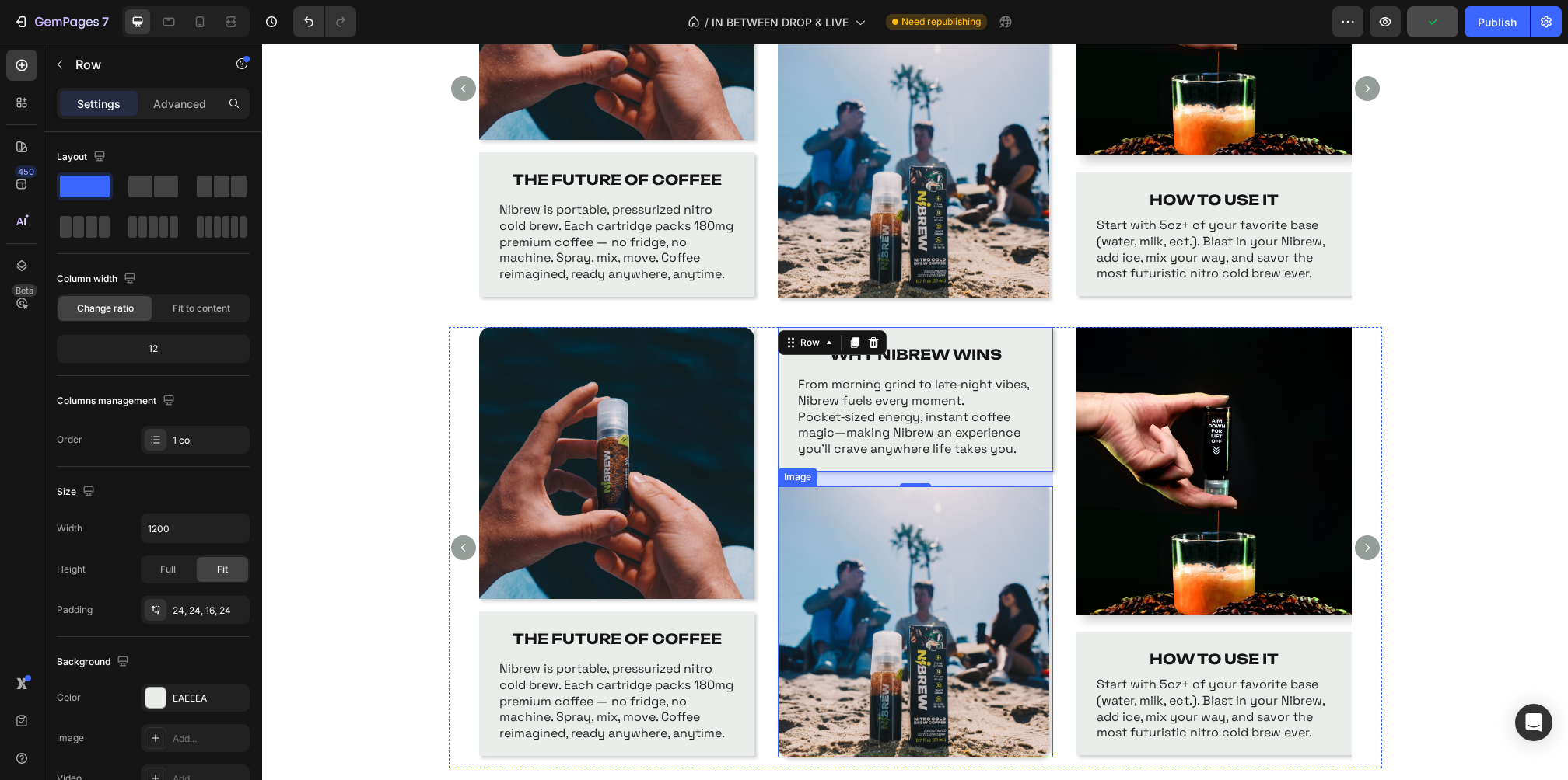
scroll to position [706, 0]
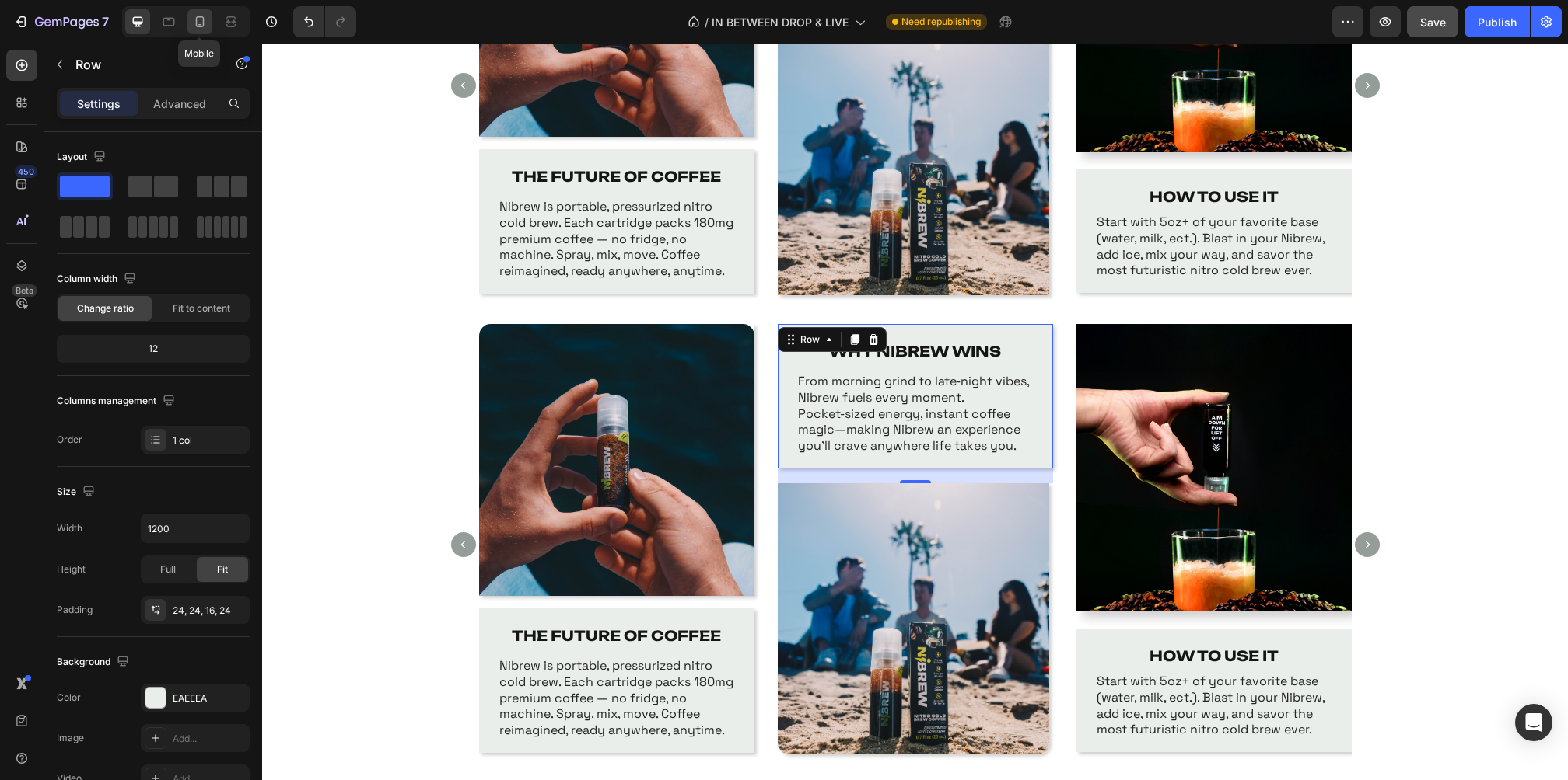
click at [196, 20] on icon at bounding box center [200, 22] width 9 height 11
type input "100%"
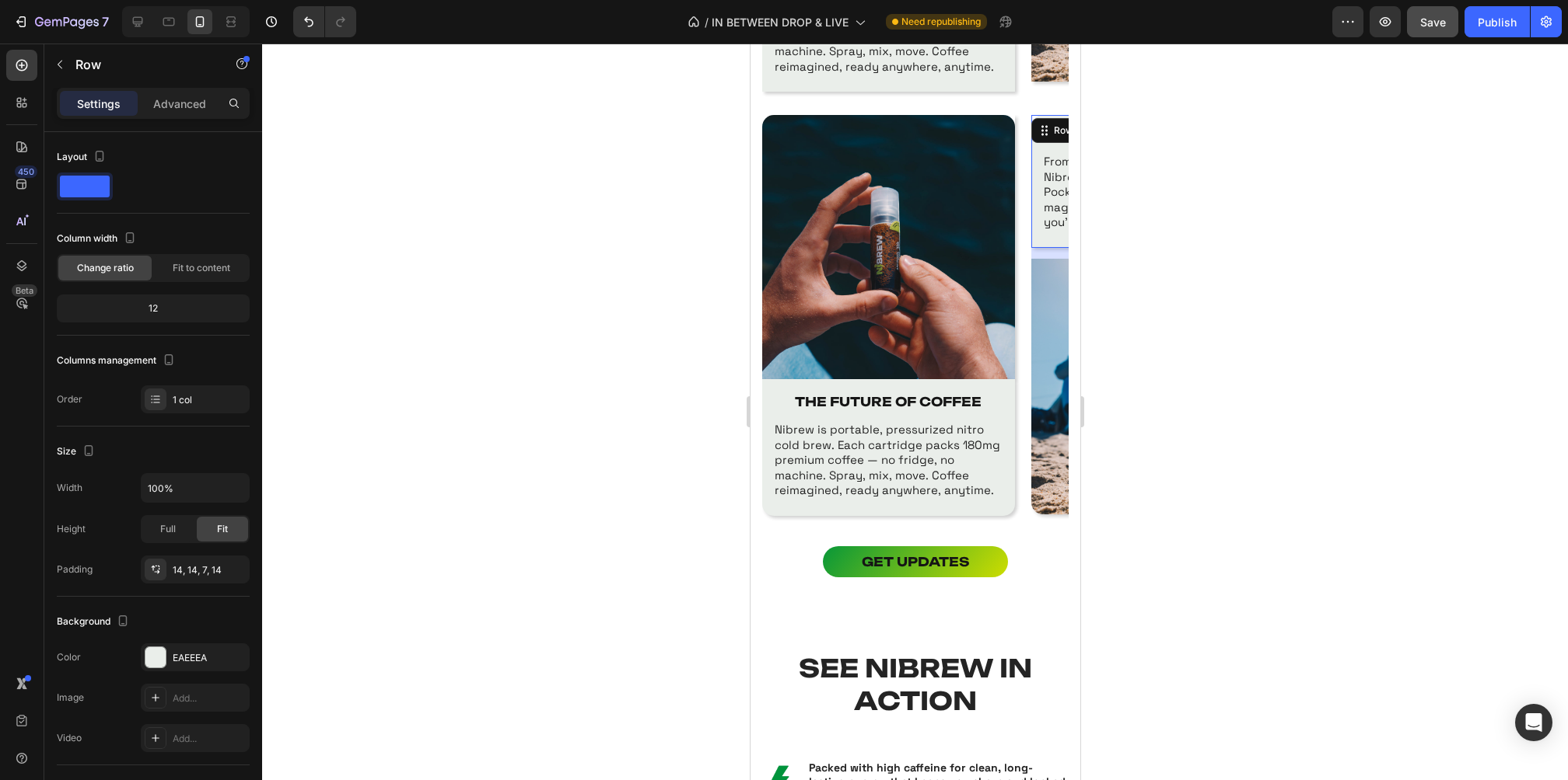
scroll to position [896, 0]
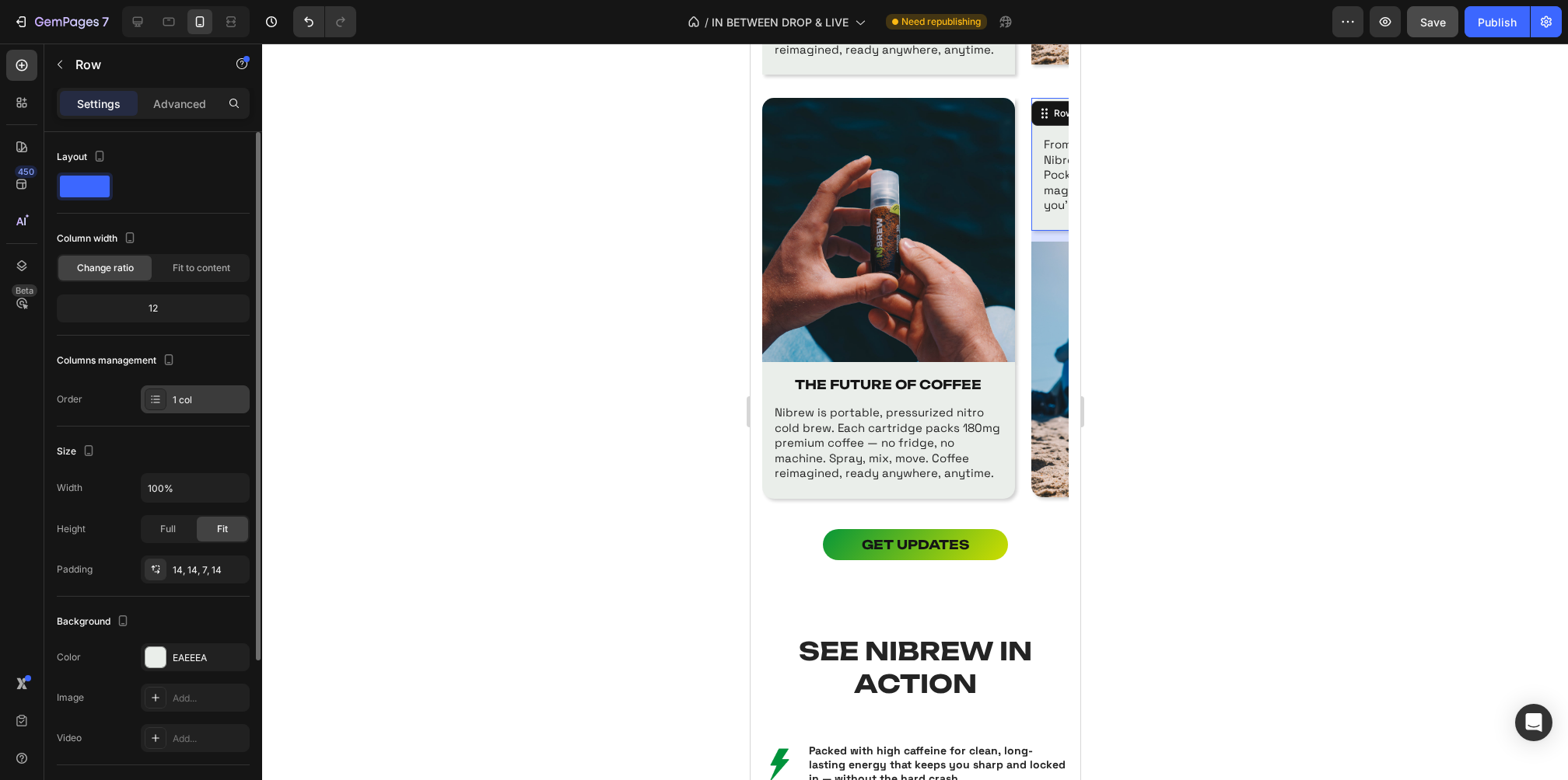
click at [187, 395] on div "1 col" at bounding box center [208, 400] width 73 height 14
click at [210, 364] on div "Columns management" at bounding box center [153, 361] width 193 height 25
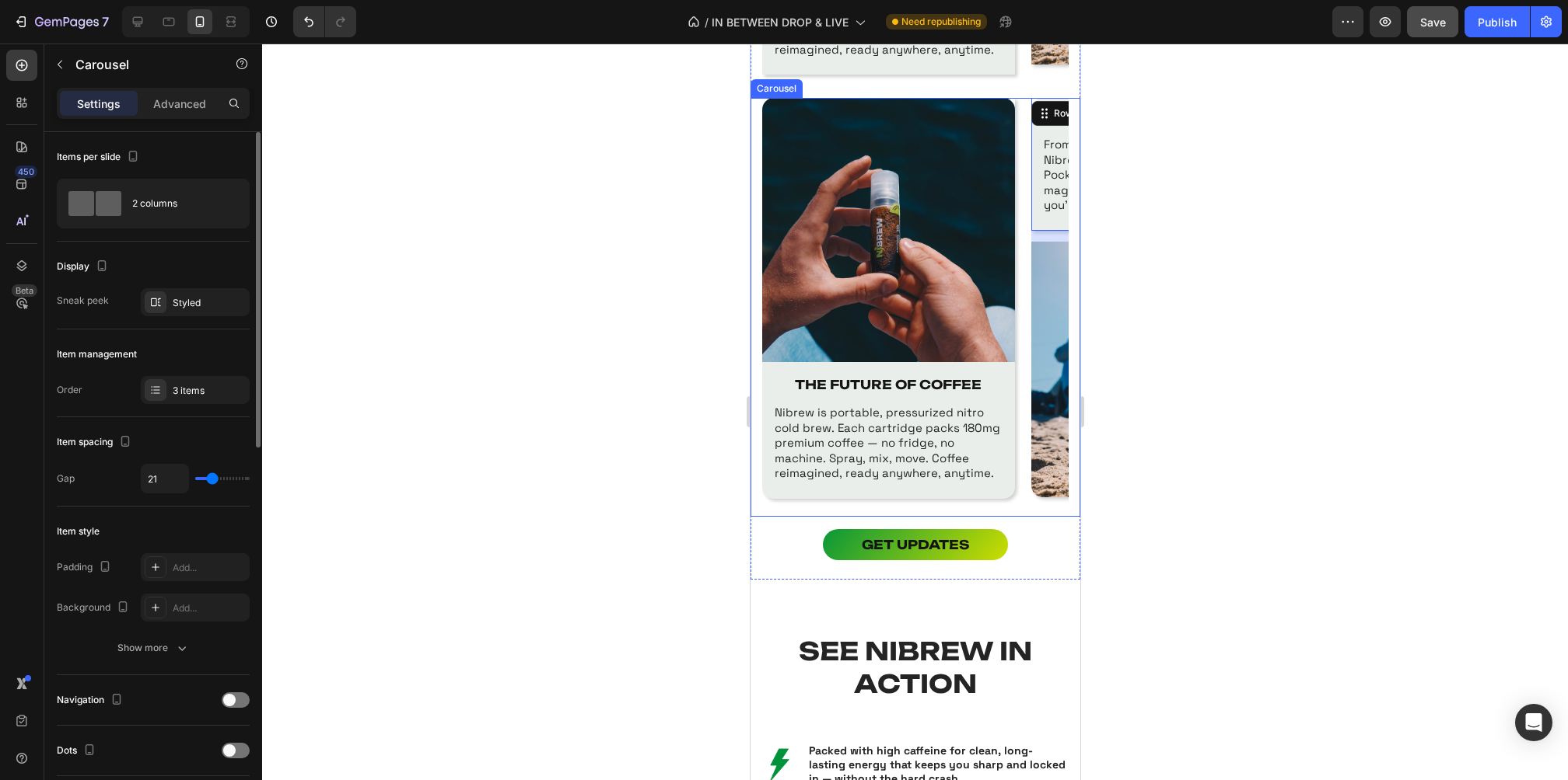
click at [1018, 124] on div "Image THE FUTURE OF COFFEE Text Block Nibrew is portable, pressurized nitro col…" at bounding box center [914, 307] width 306 height 419
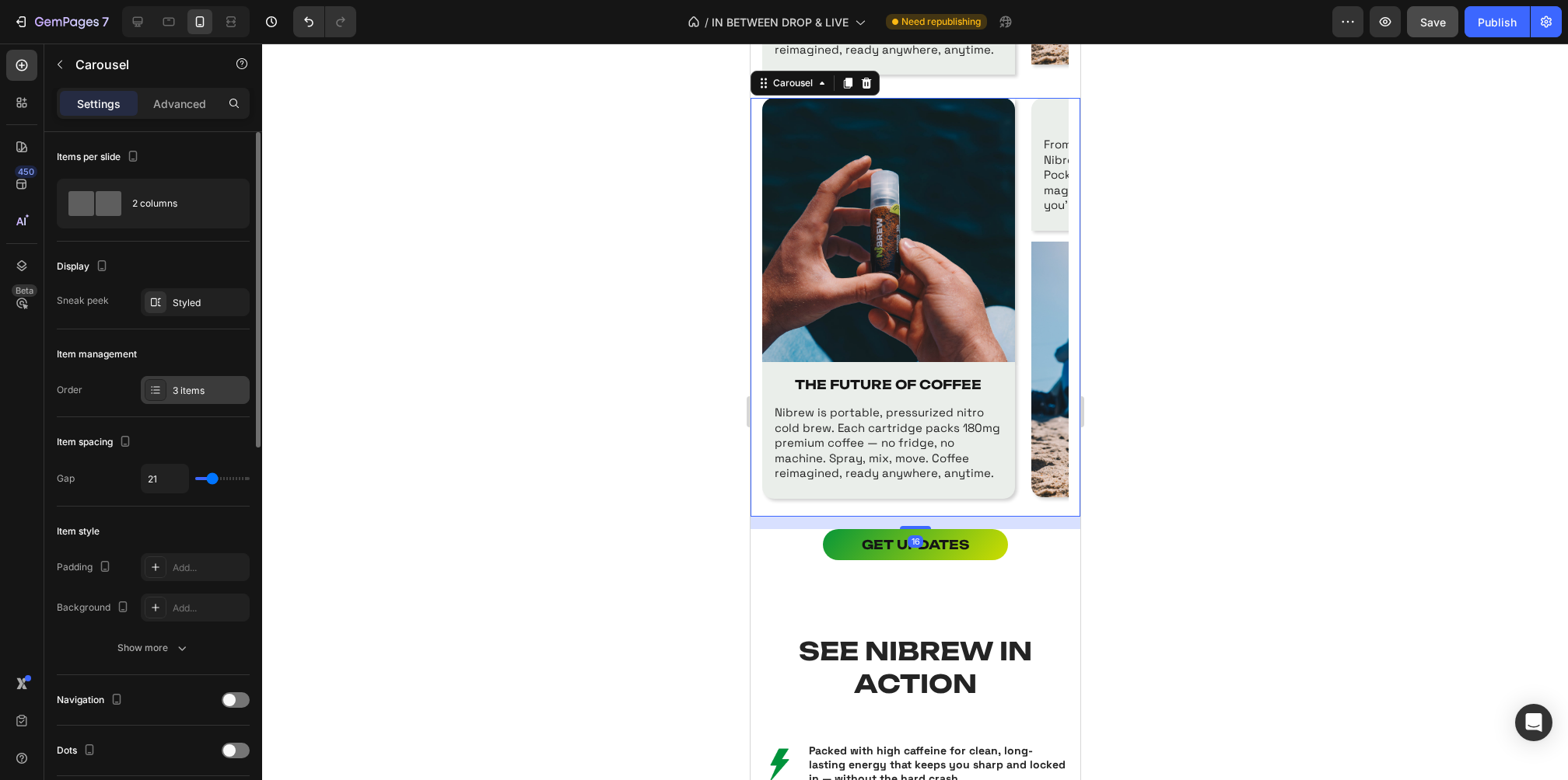
click at [194, 389] on div "3 items" at bounding box center [208, 391] width 73 height 14
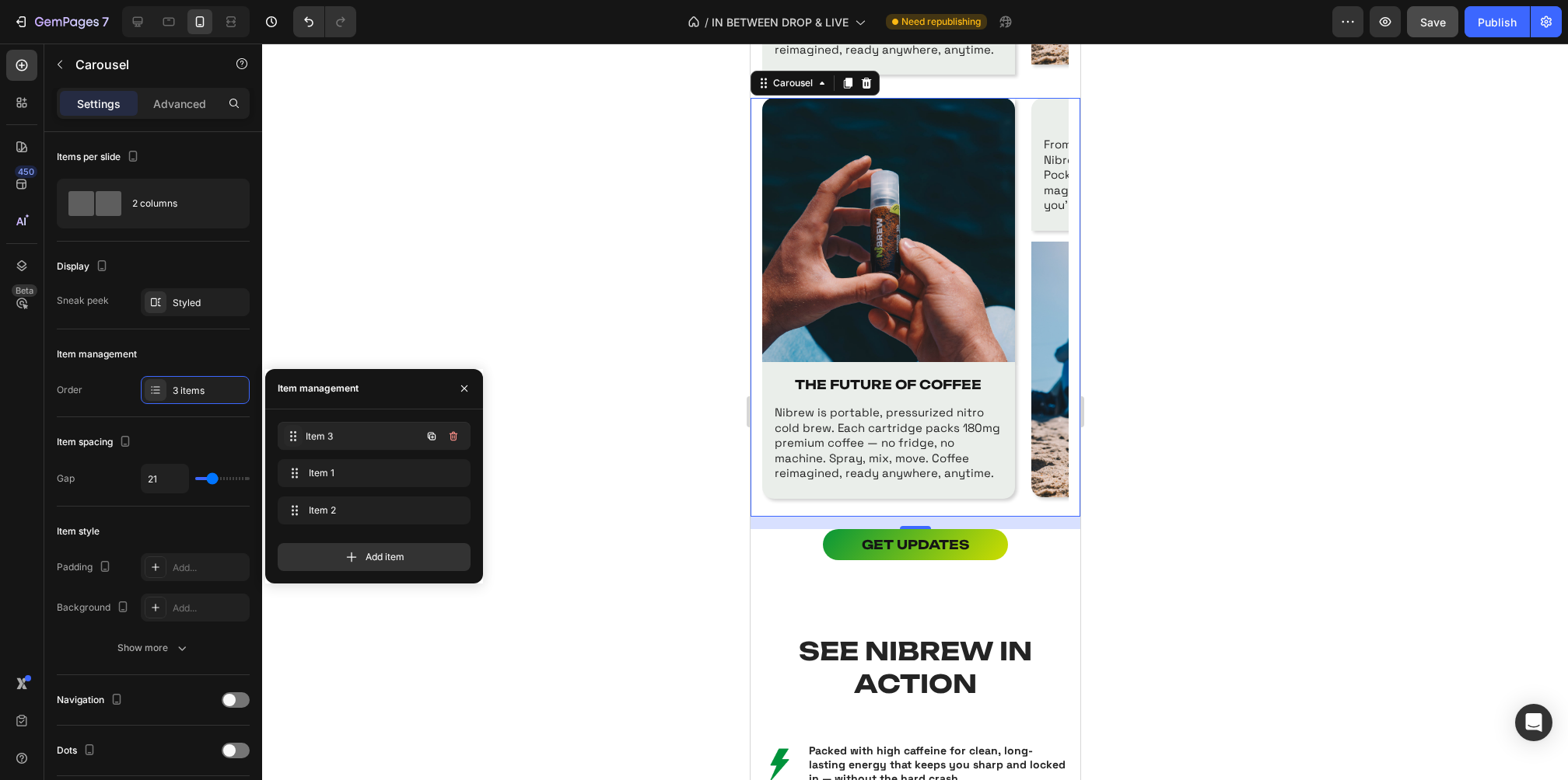
drag, startPoint x: 293, startPoint y: 471, endPoint x: 293, endPoint y: 425, distance: 46.0
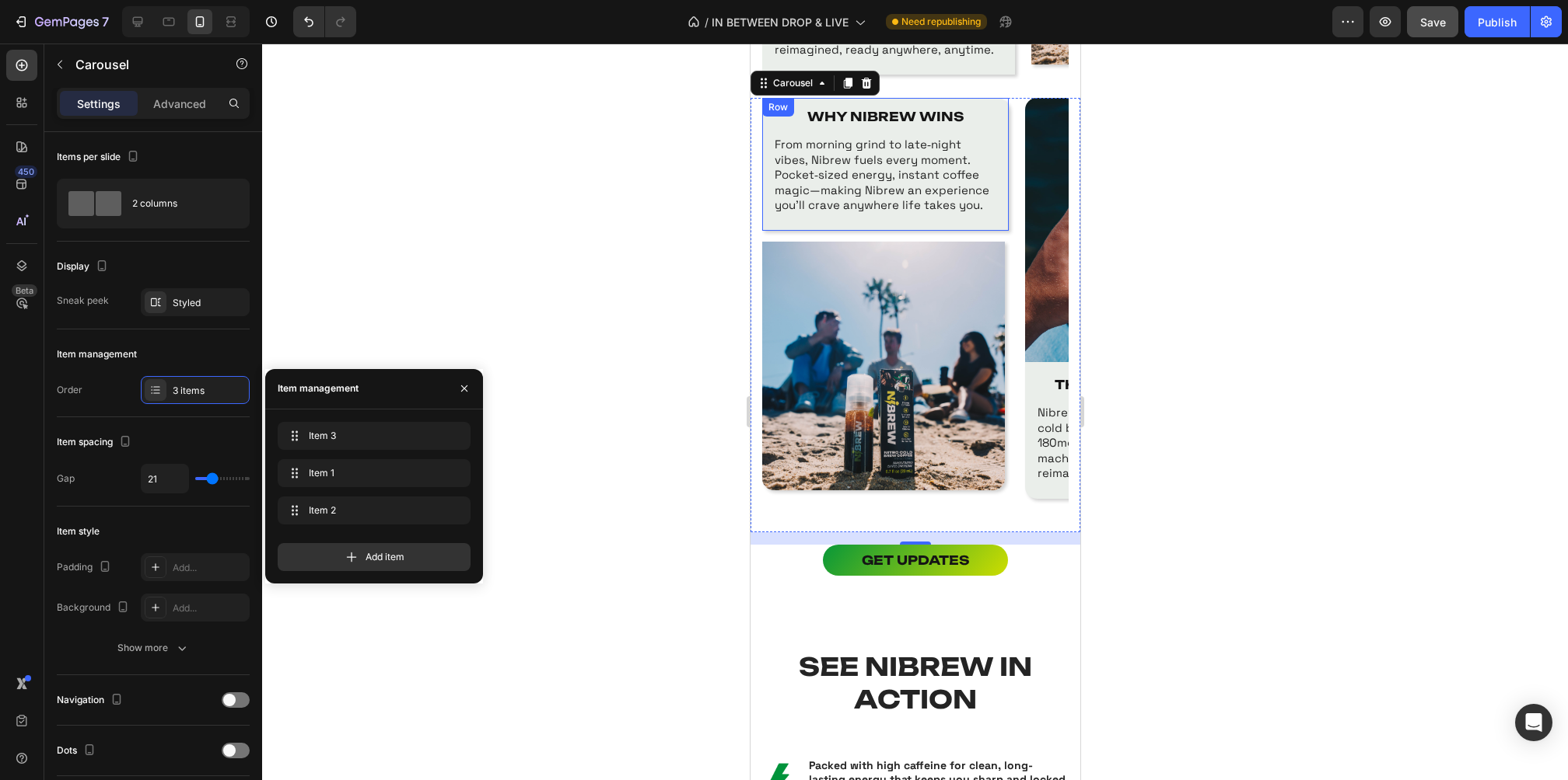
click at [935, 221] on div "WHY NIBREW WINS Text Block From morning grind to late‑night vibes, Nibrew fuels…" at bounding box center [885, 167] width 225 height 117
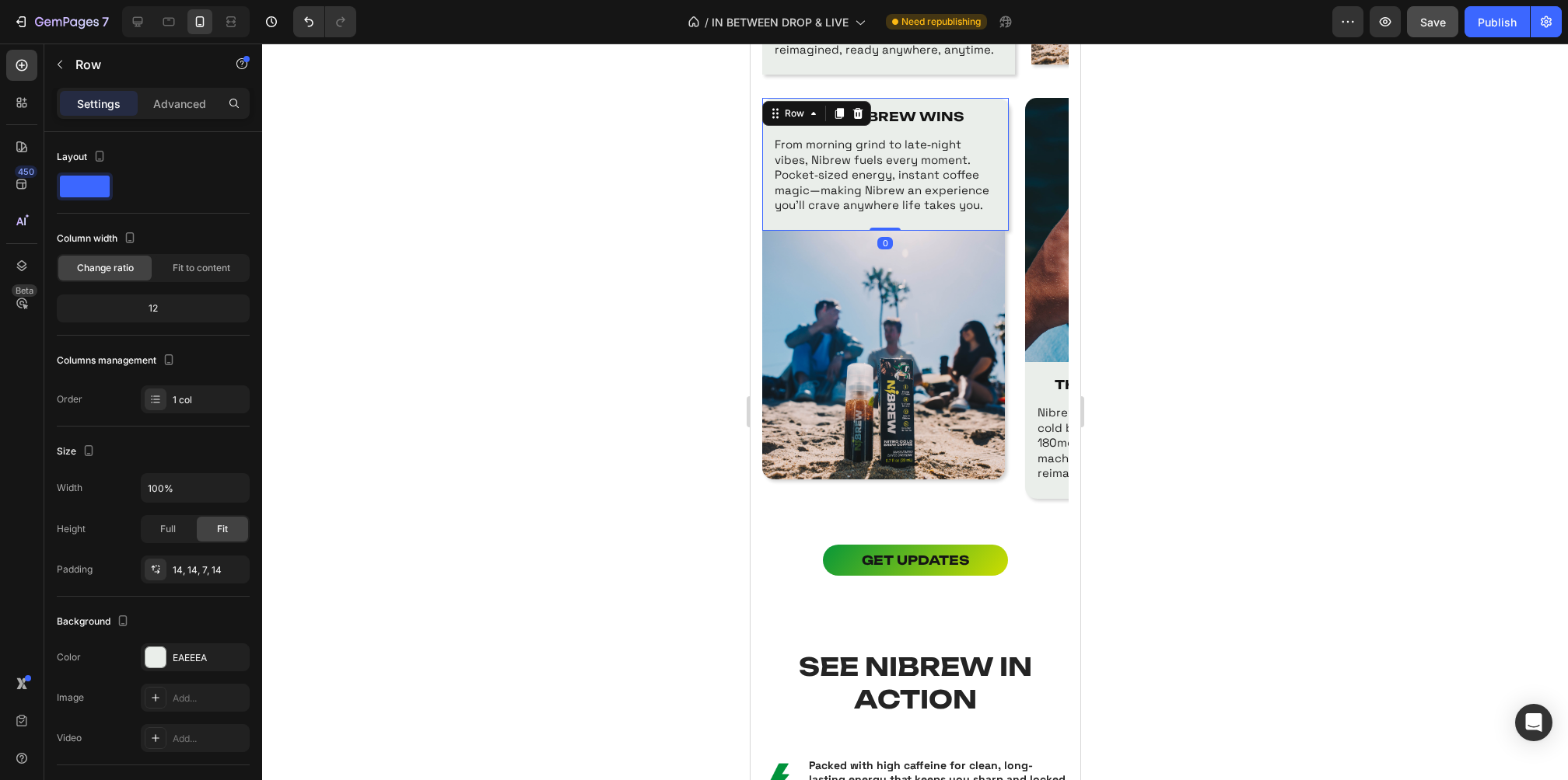
drag, startPoint x: 887, startPoint y: 238, endPoint x: 903, endPoint y: 179, distance: 61.1
click at [903, 179] on div "WHY NIBREW WINS Text Block From morning grind to late‑night vibes, Nibrew fuels…" at bounding box center [885, 164] width 247 height 133
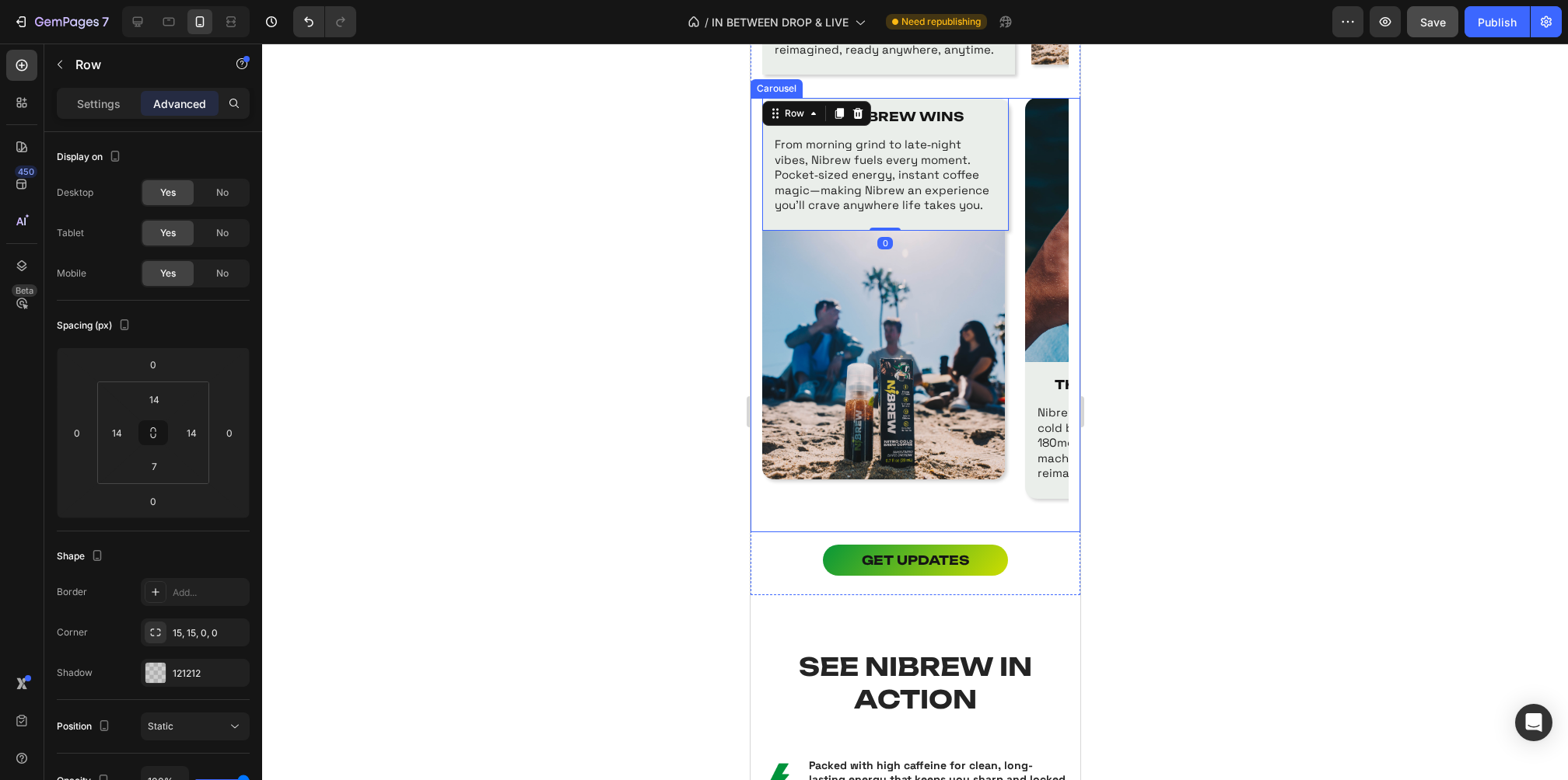
click at [1147, 130] on div at bounding box center [914, 412] width 1305 height 737
click at [999, 219] on div "WHY NIBREW WINS Text Block From morning grind to late‑night vibes, Nibrew fuels…" at bounding box center [885, 164] width 247 height 133
click at [949, 339] on img at bounding box center [883, 356] width 243 height 250
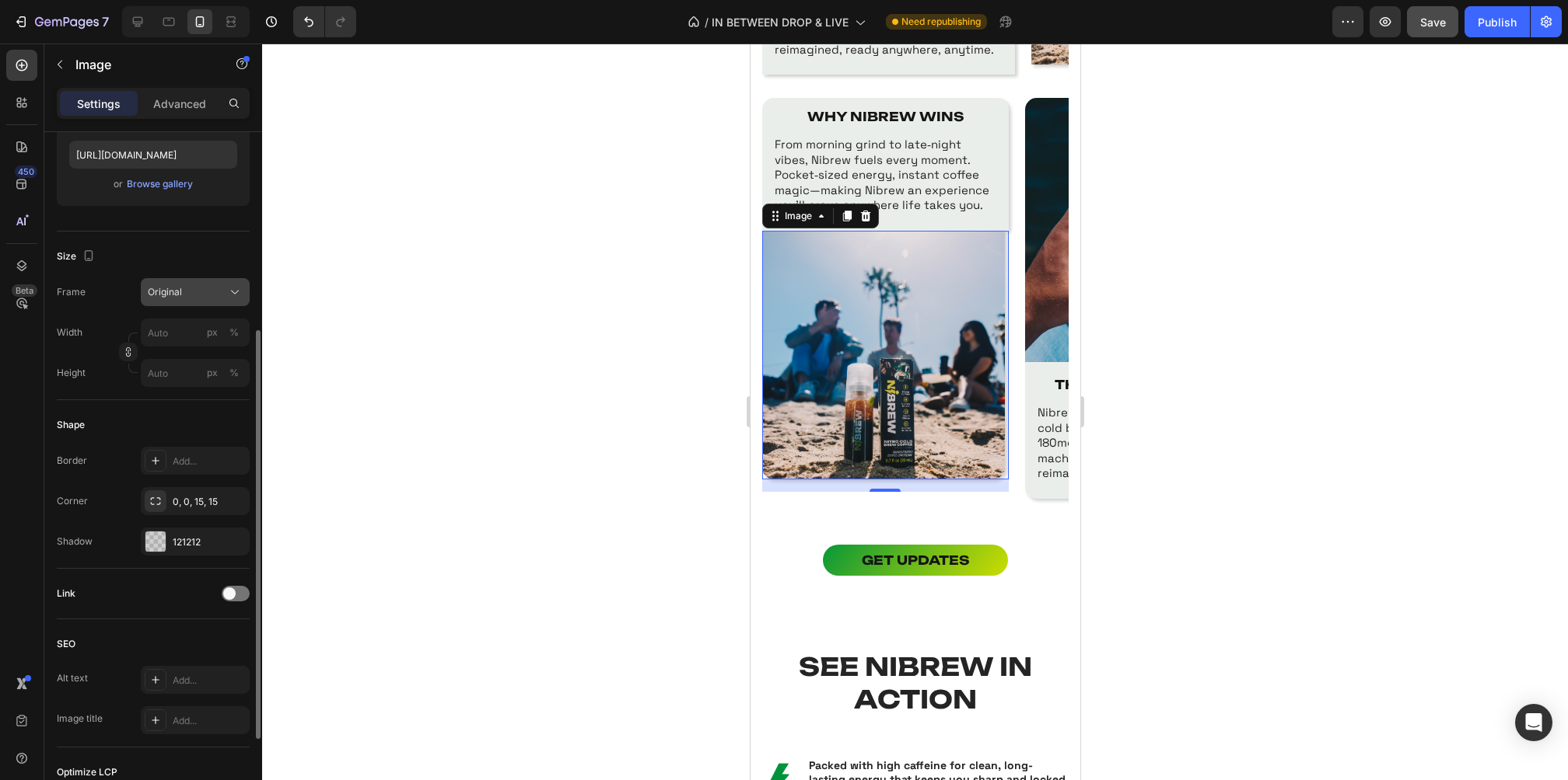
scroll to position [266, 0]
click at [176, 335] on input "px %" at bounding box center [195, 337] width 109 height 28
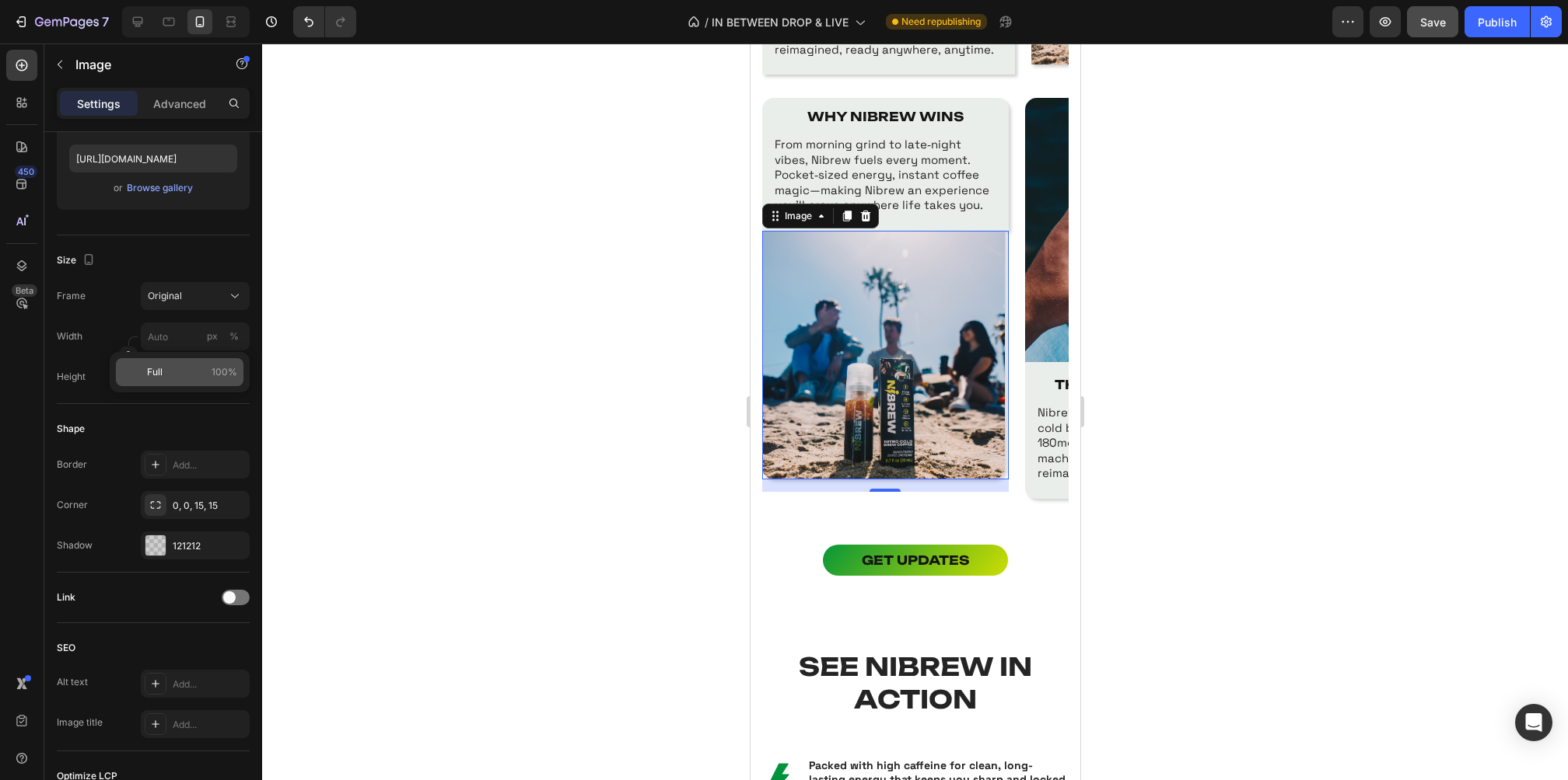
click at [180, 372] on p "Full 100%" at bounding box center [192, 372] width 90 height 14
type input "100"
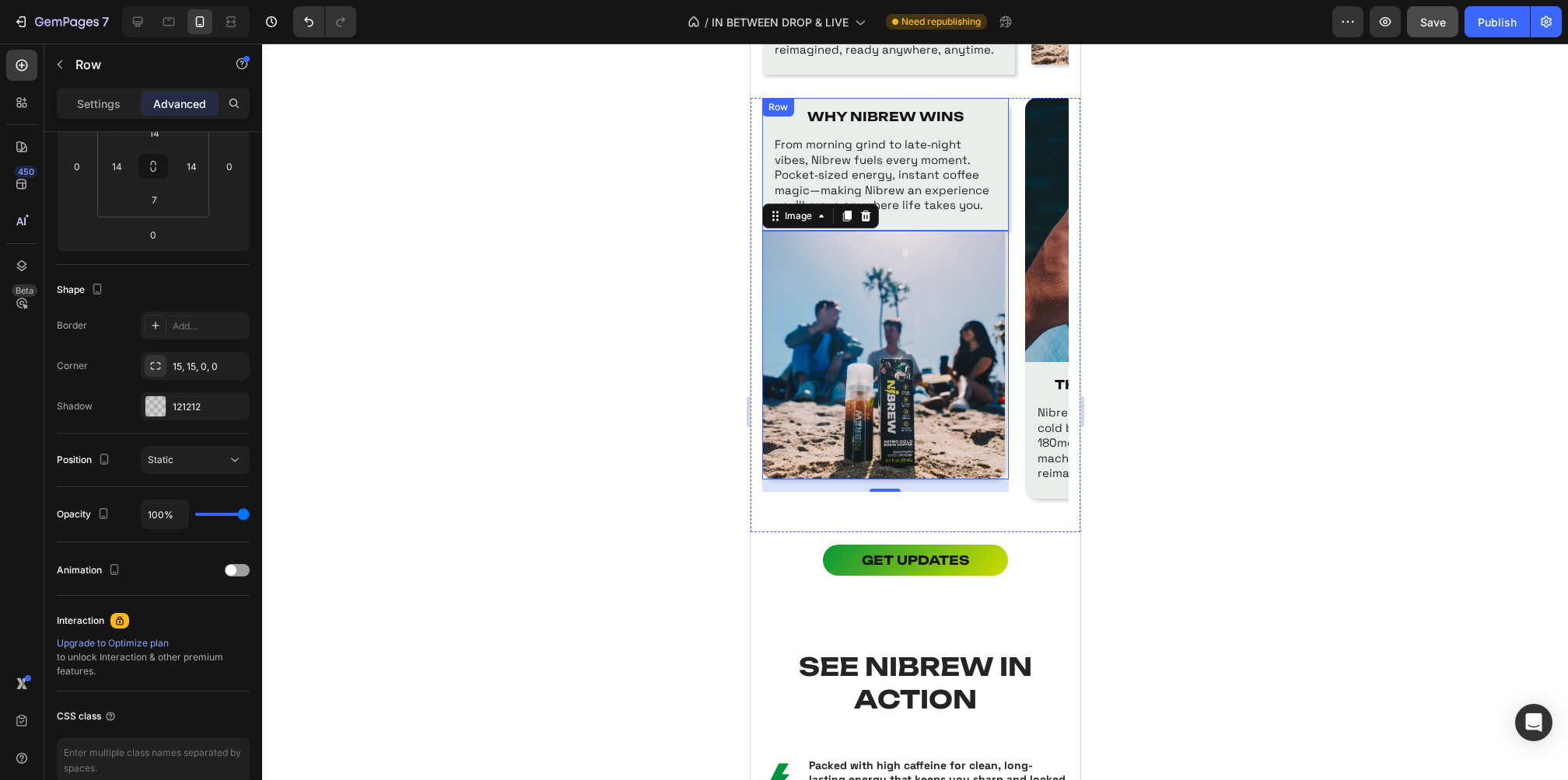
click at [995, 218] on div "WHY NIBREW WINS Text Block From morning grind to late‑night vibes, Nibrew fuels…" at bounding box center [885, 167] width 225 height 117
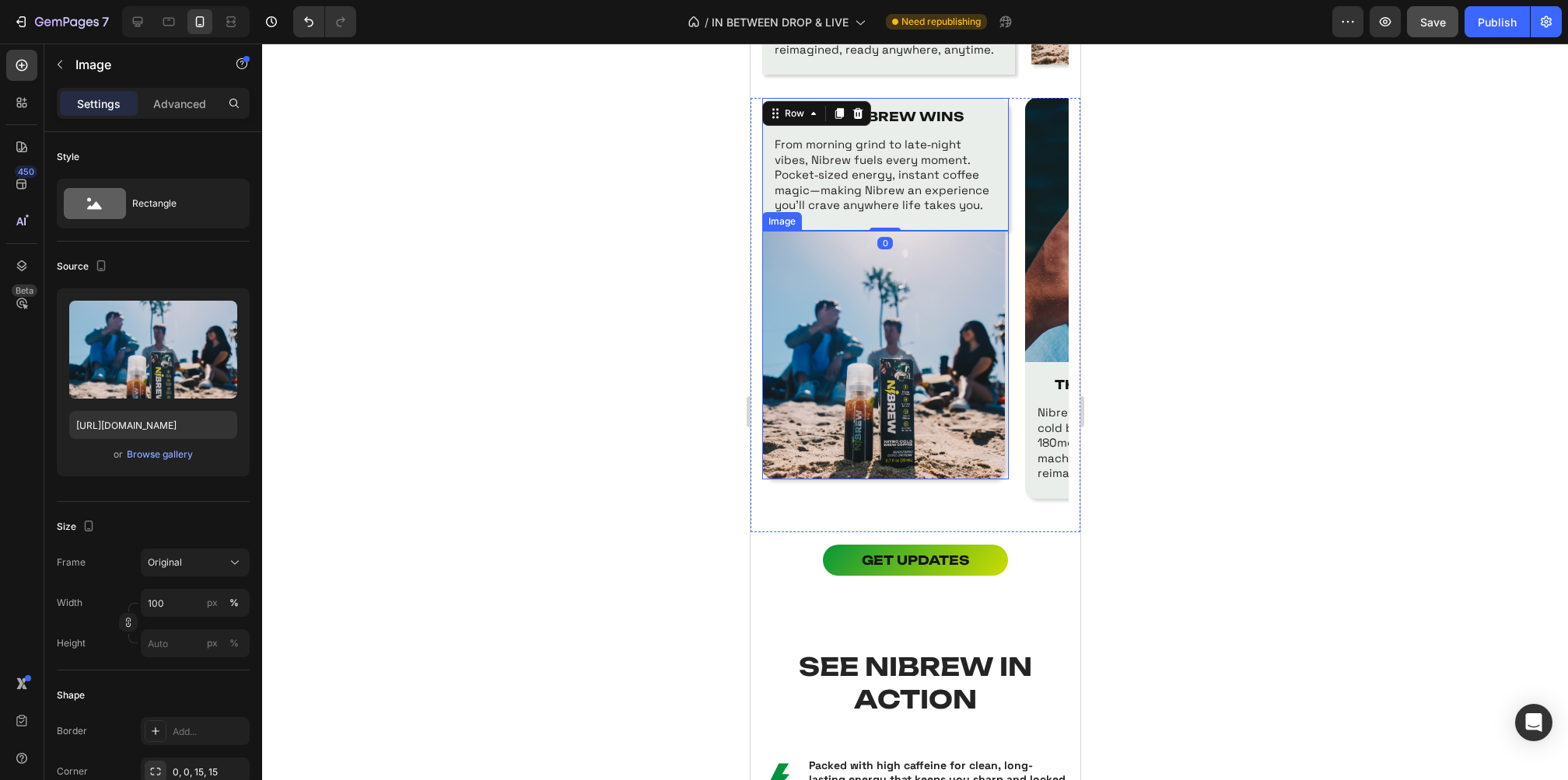
click at [906, 329] on img at bounding box center [883, 356] width 243 height 250
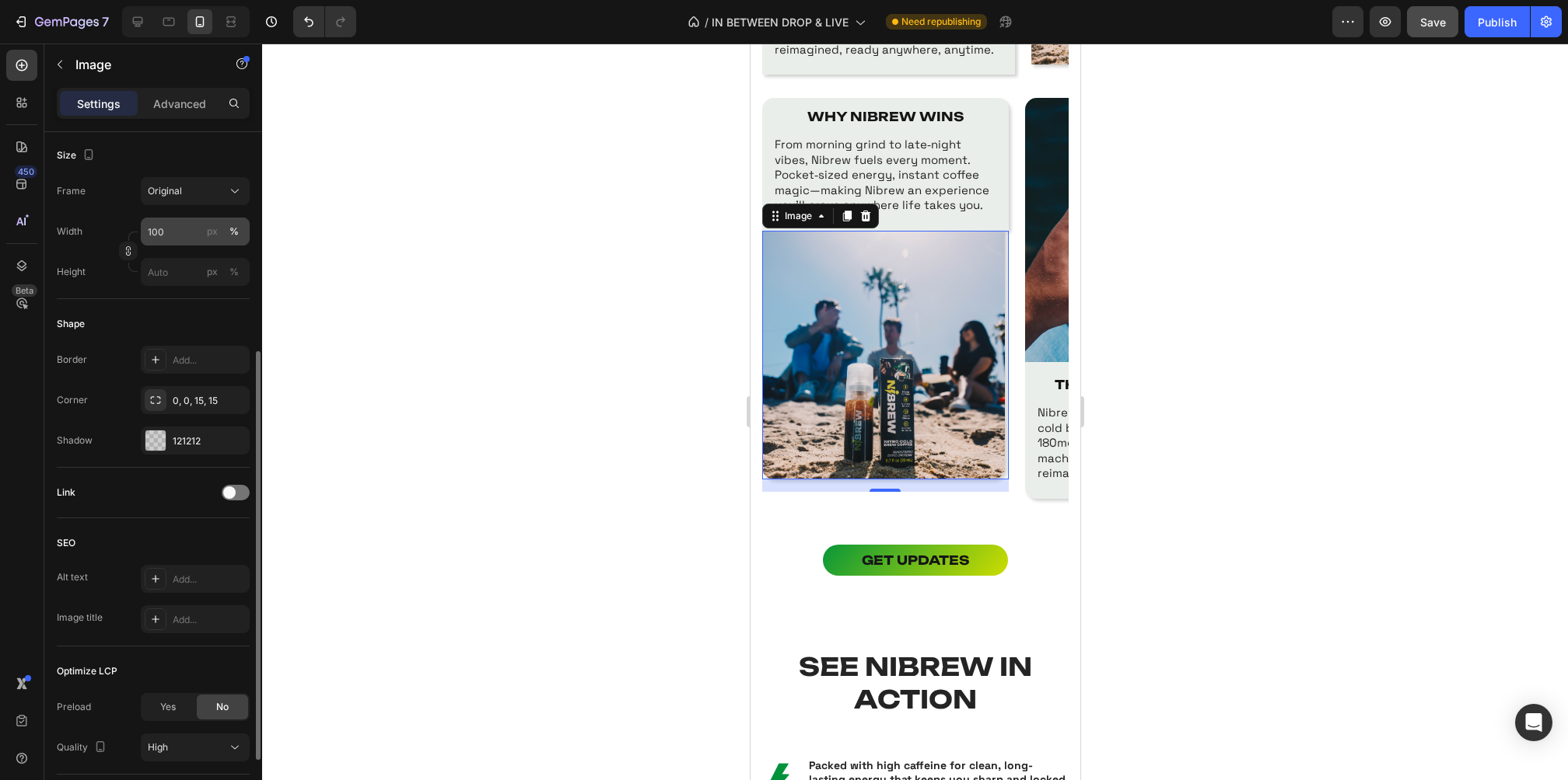
scroll to position [373, 0]
click at [188, 232] on input "100" at bounding box center [195, 230] width 109 height 28
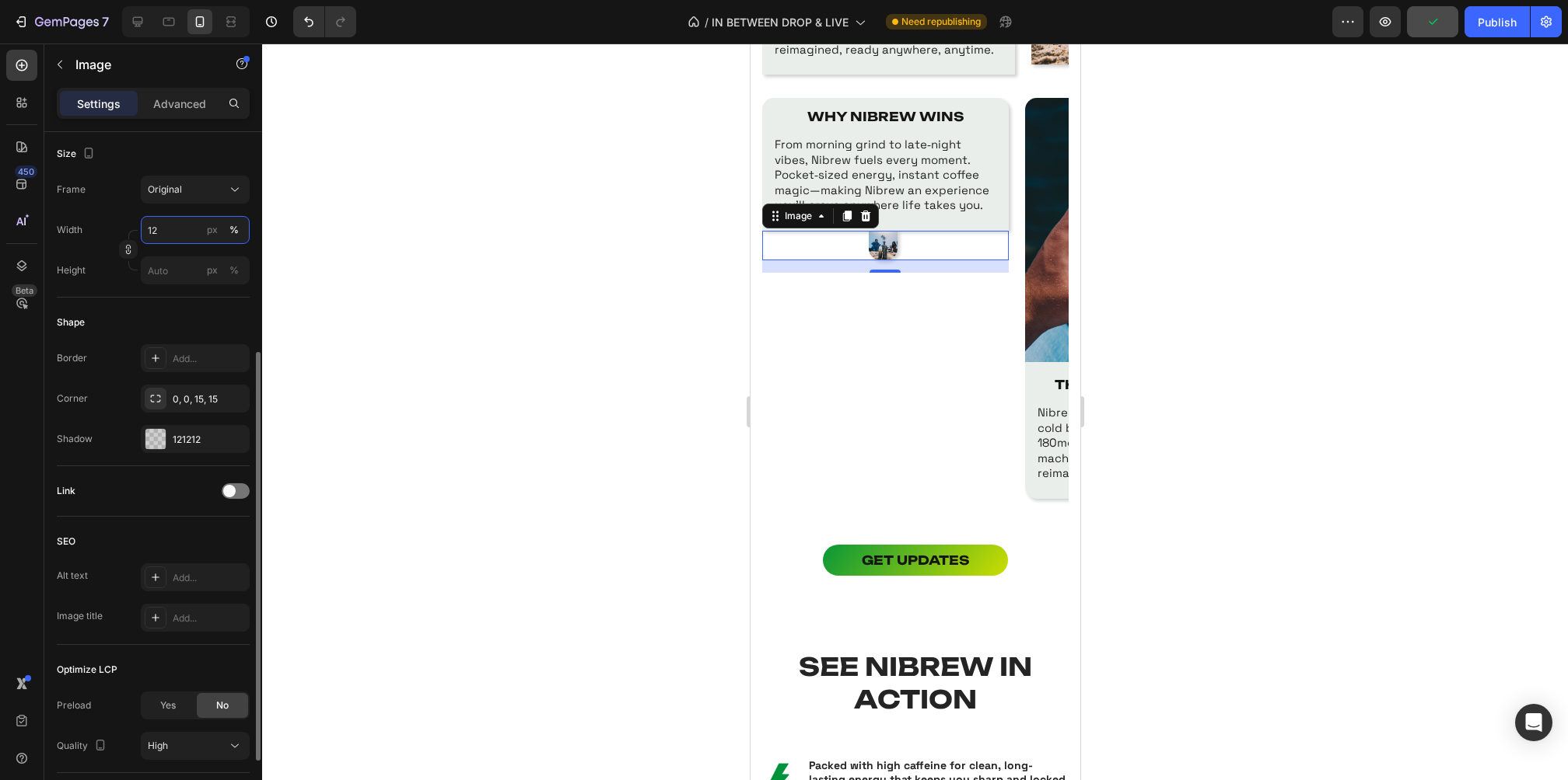
type input "1"
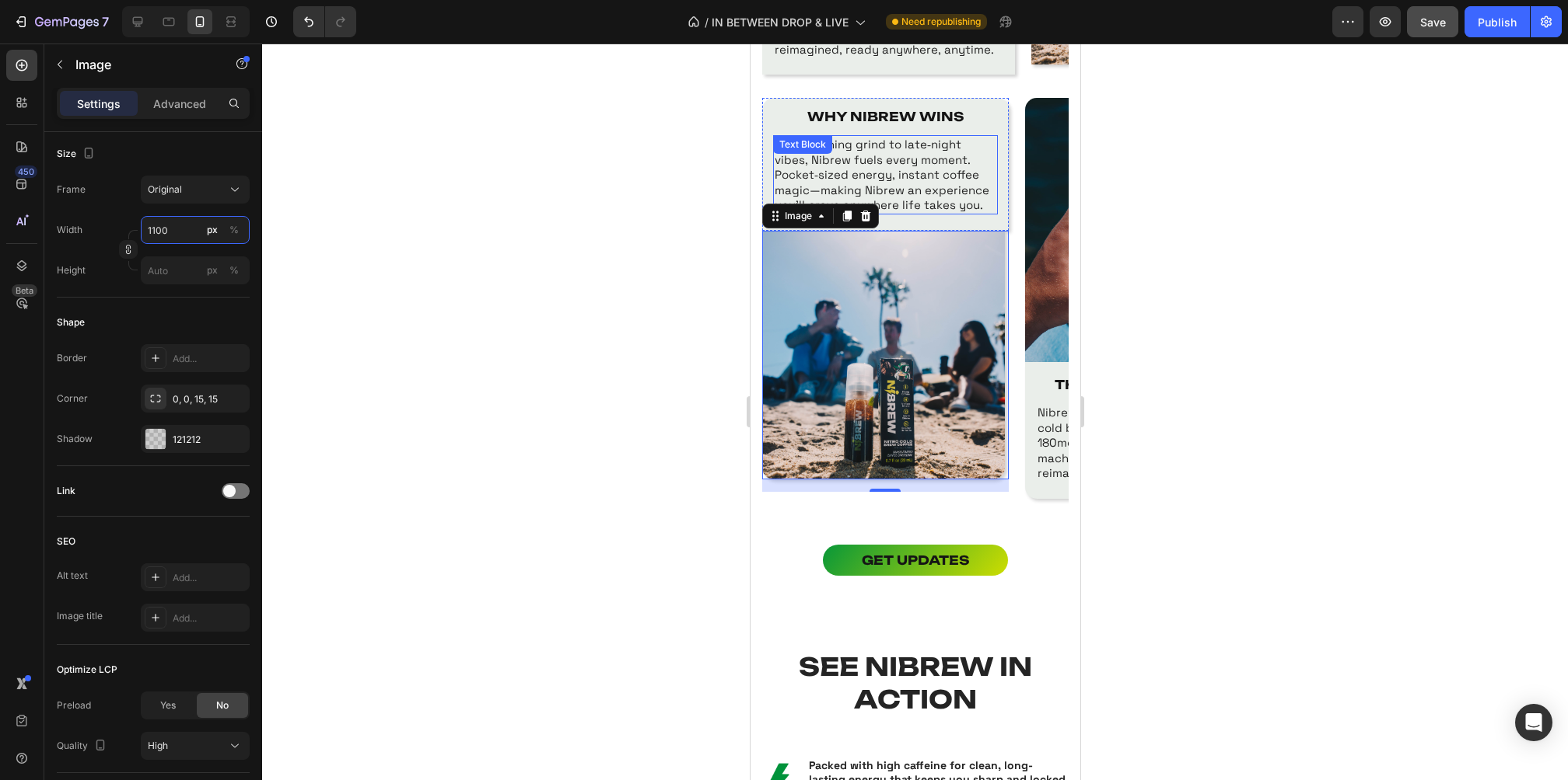
type input "1100"
click at [1137, 198] on div at bounding box center [914, 412] width 1305 height 737
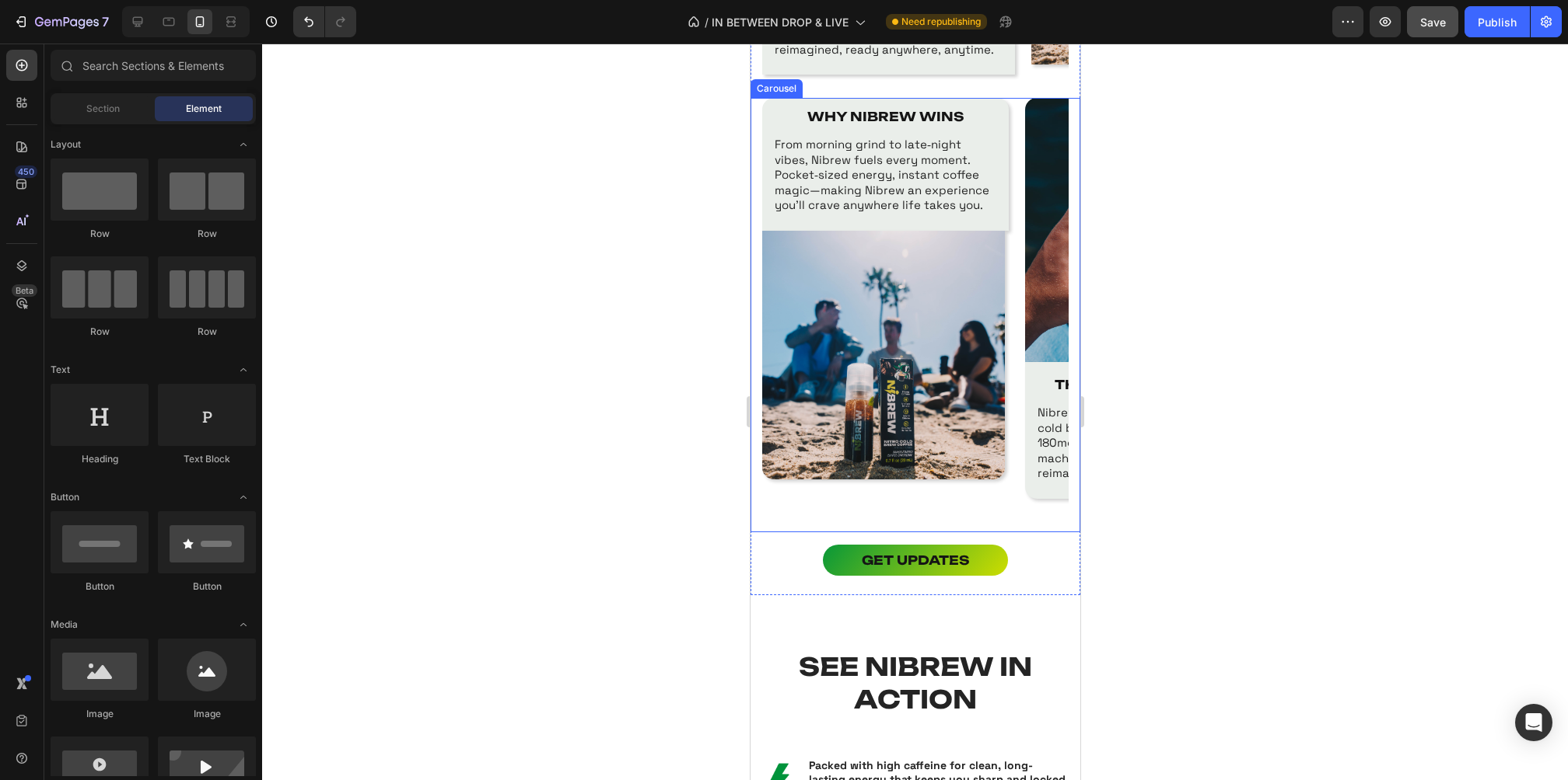
click at [1251, 359] on div at bounding box center [914, 412] width 1305 height 737
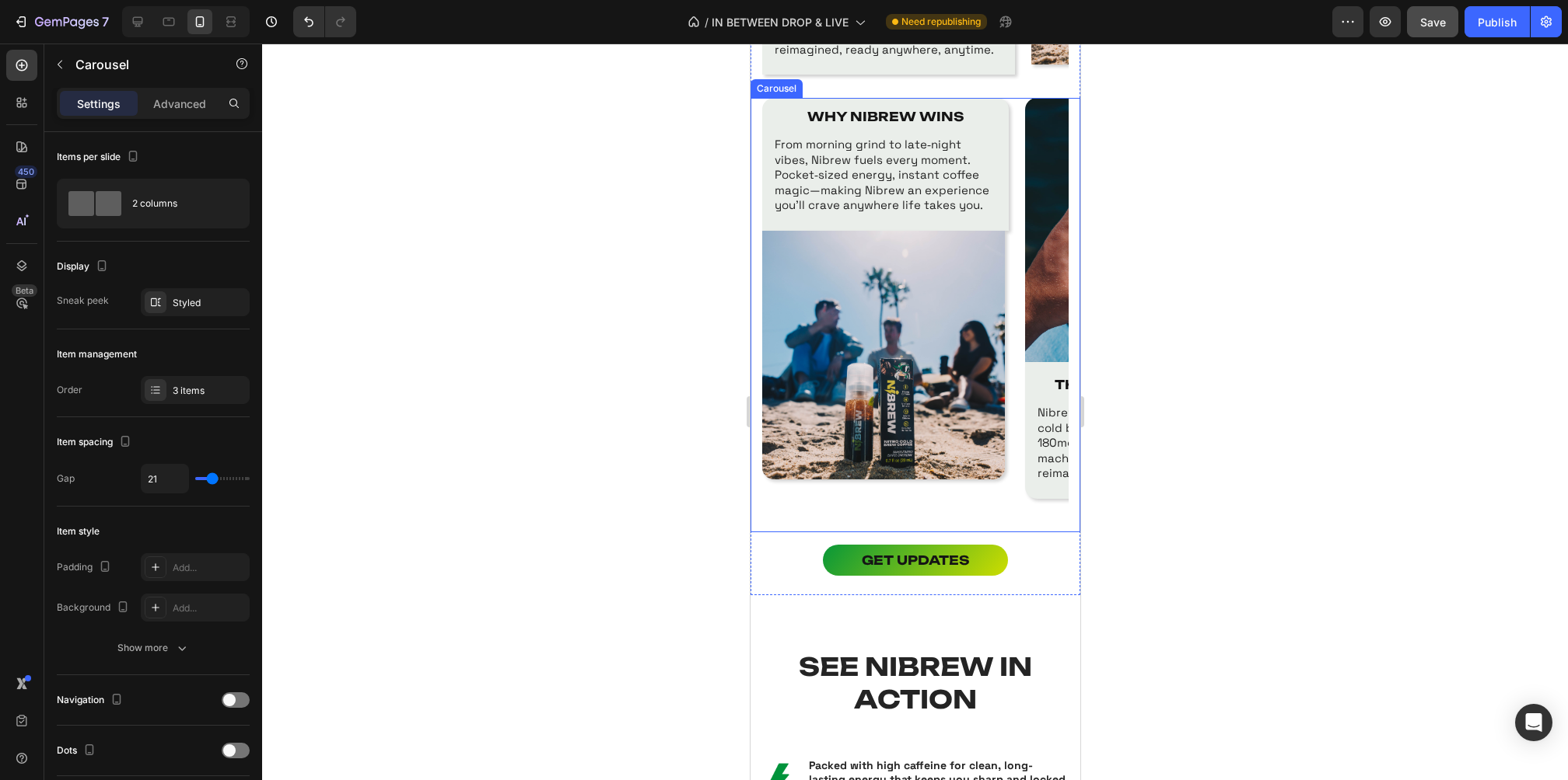
click at [1012, 377] on div "WHY NIBREW WINS Text Block From morning grind to late‑night vibes, Nibrew fuels…" at bounding box center [914, 315] width 306 height 435
click at [1012, 311] on div "WHY NIBREW WINS Text Block From morning grind to late‑night vibes, Nibrew fuels…" at bounding box center [914, 315] width 306 height 435
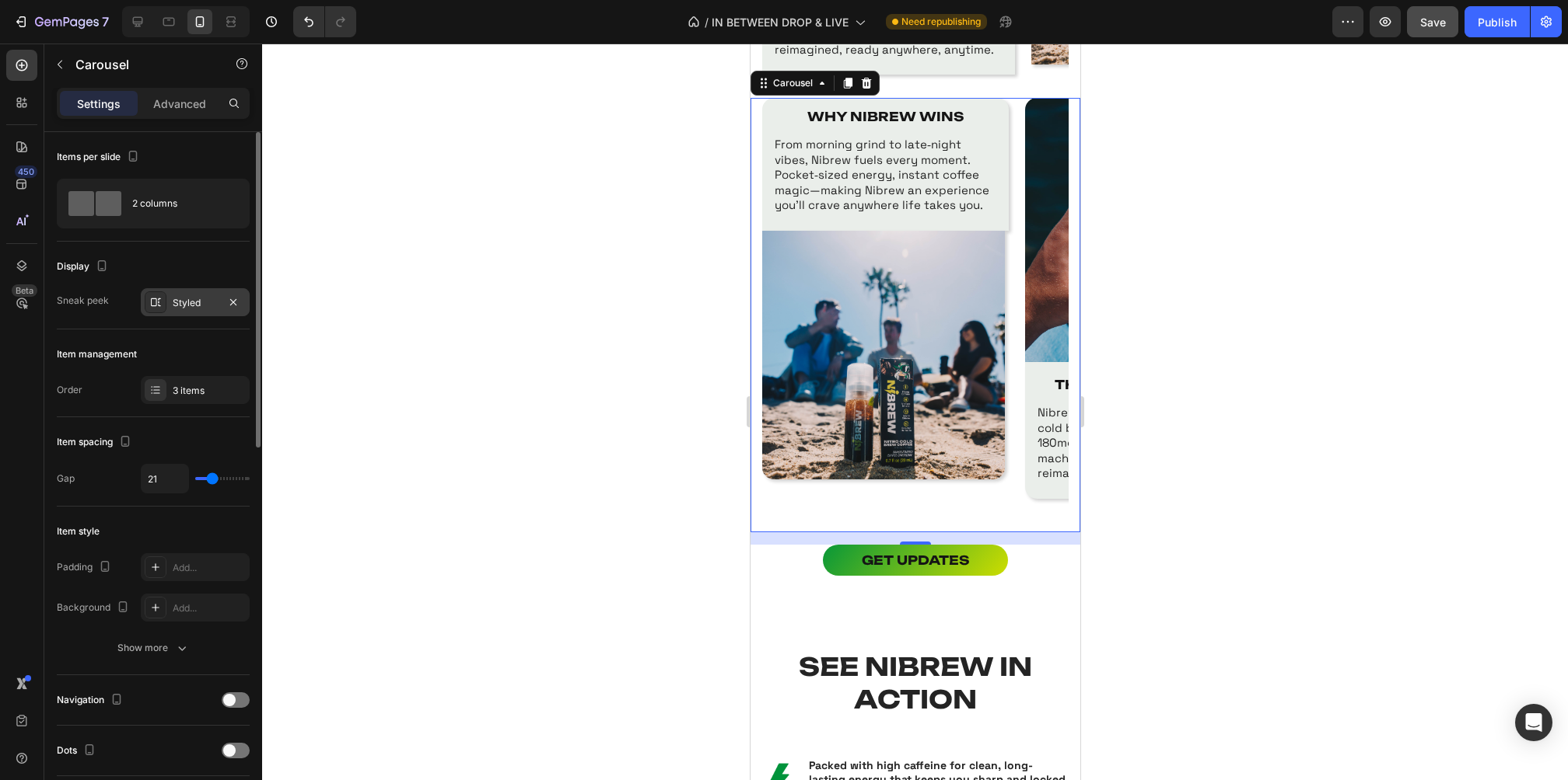
click at [195, 297] on div "Styled" at bounding box center [195, 303] width 45 height 14
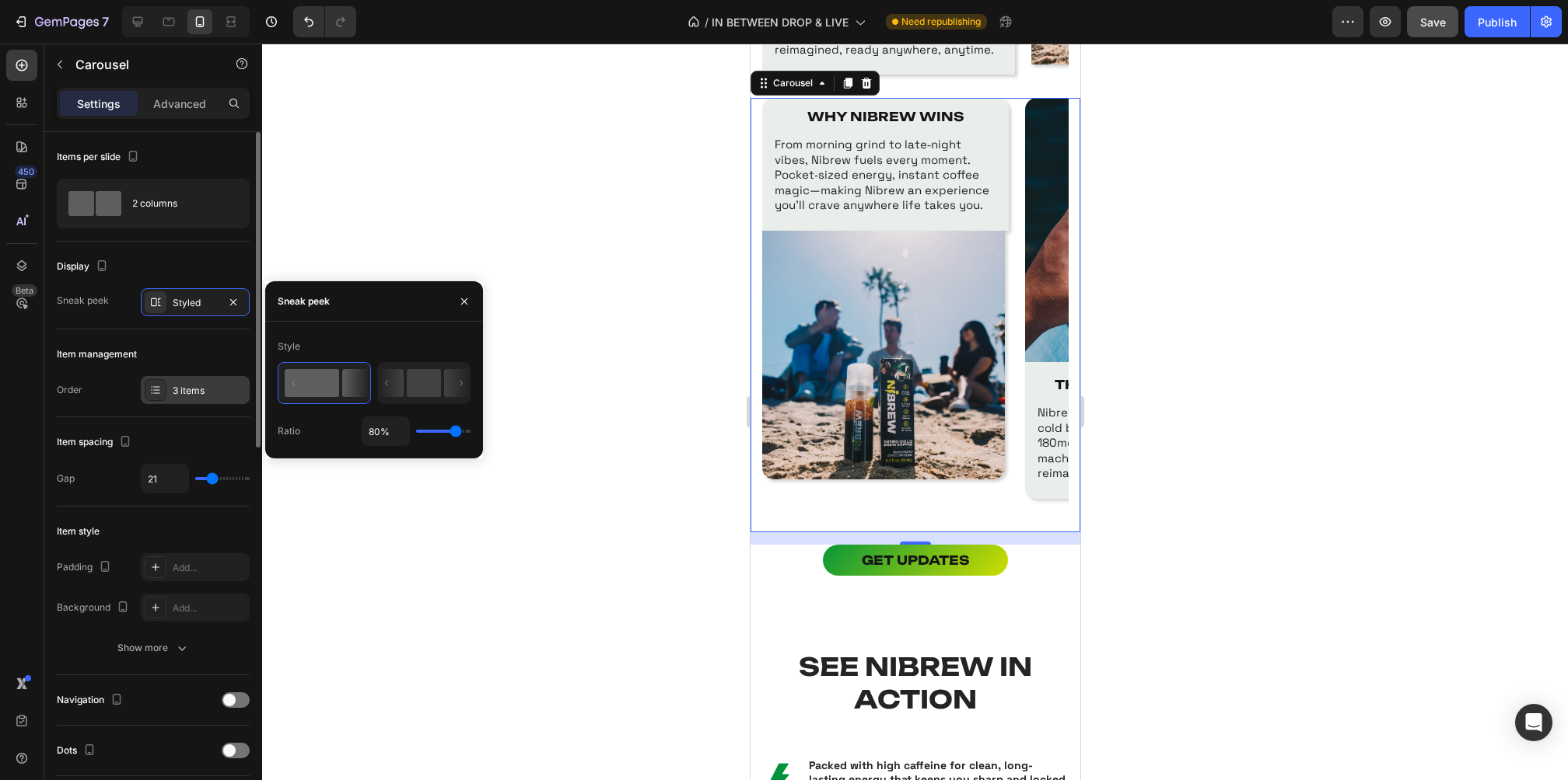
click at [179, 386] on div "3 items" at bounding box center [208, 391] width 73 height 14
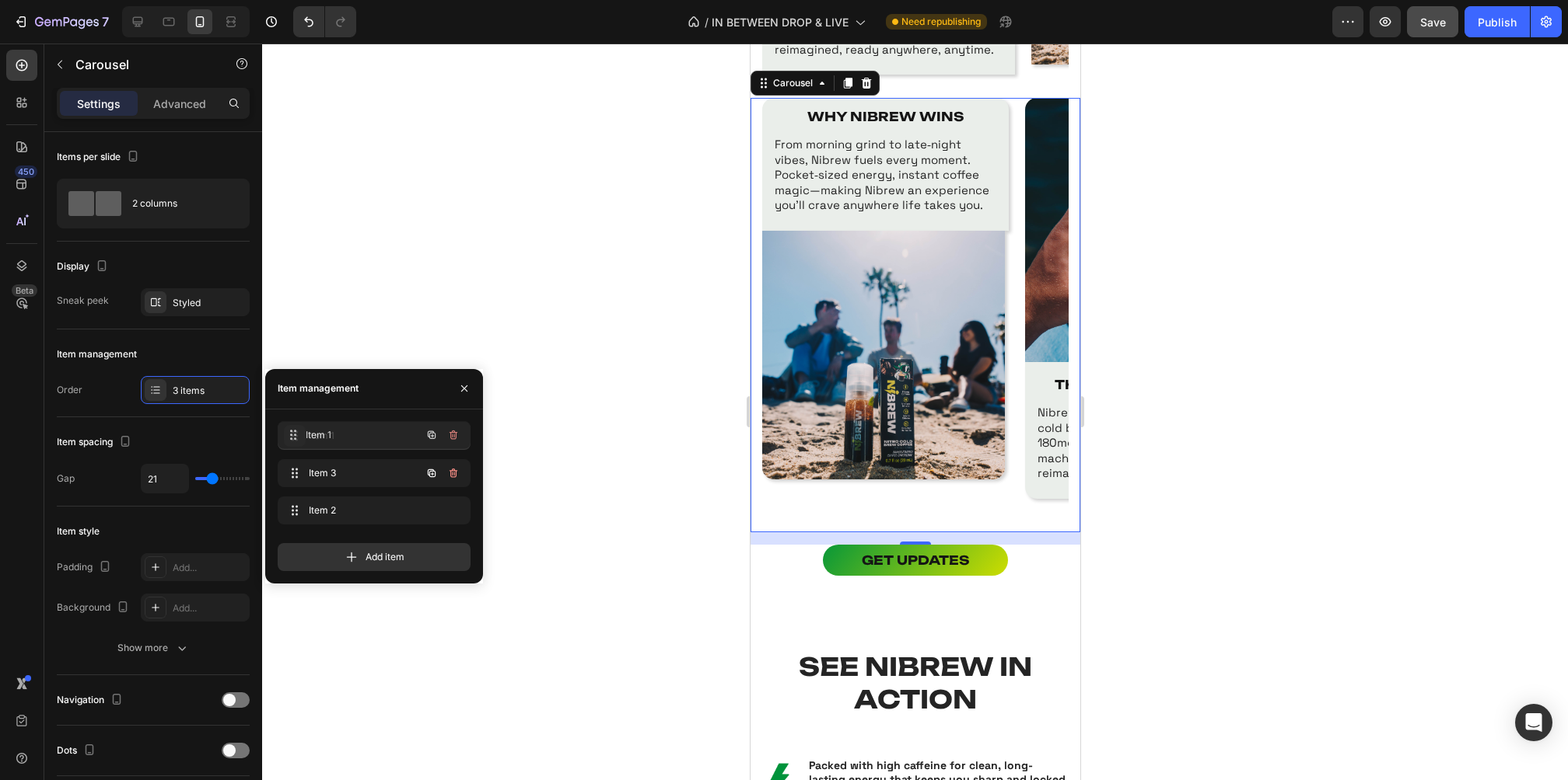
drag, startPoint x: 288, startPoint y: 474, endPoint x: 288, endPoint y: 424, distance: 50.0
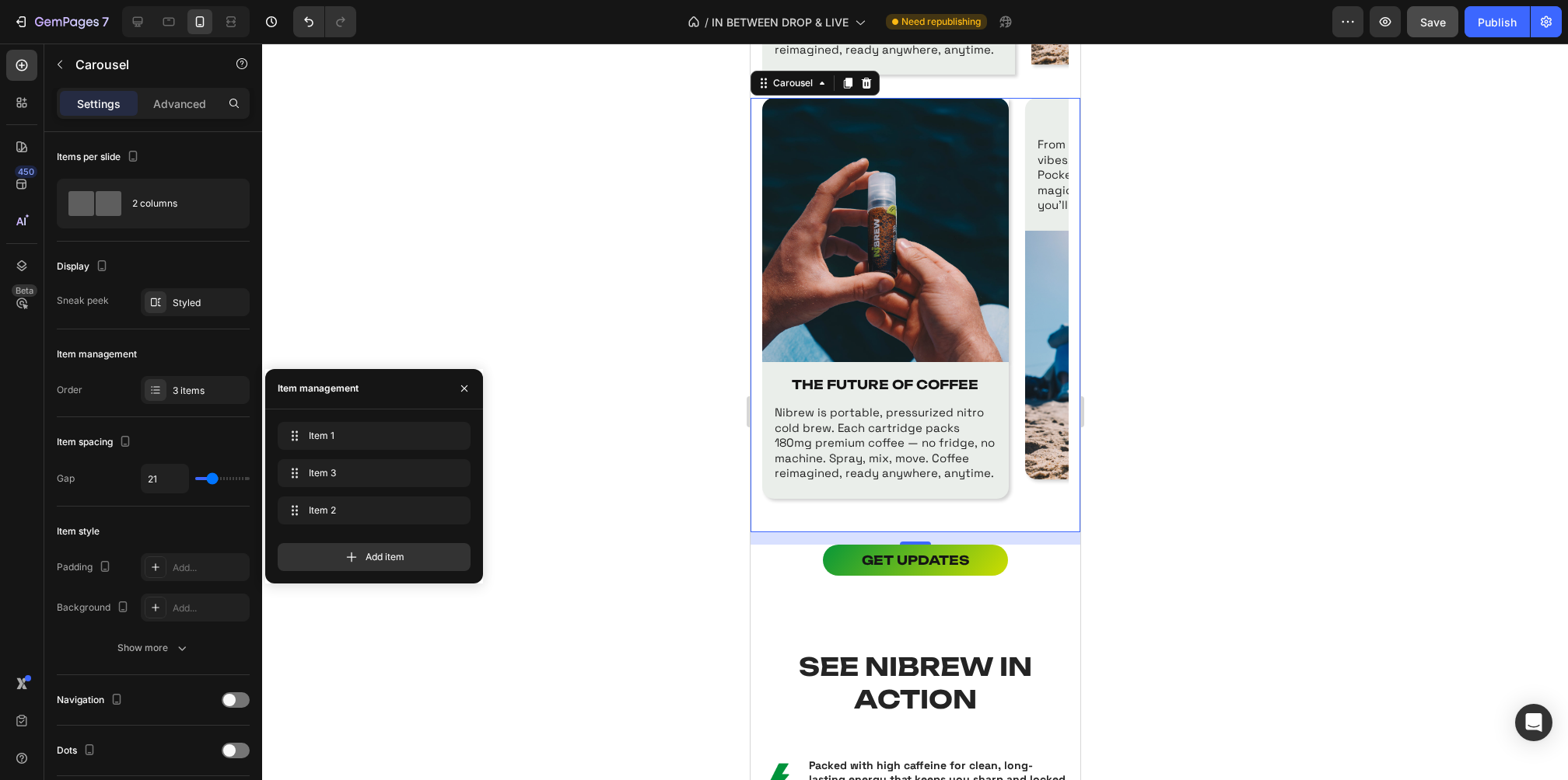
click at [1152, 359] on div at bounding box center [914, 412] width 1305 height 737
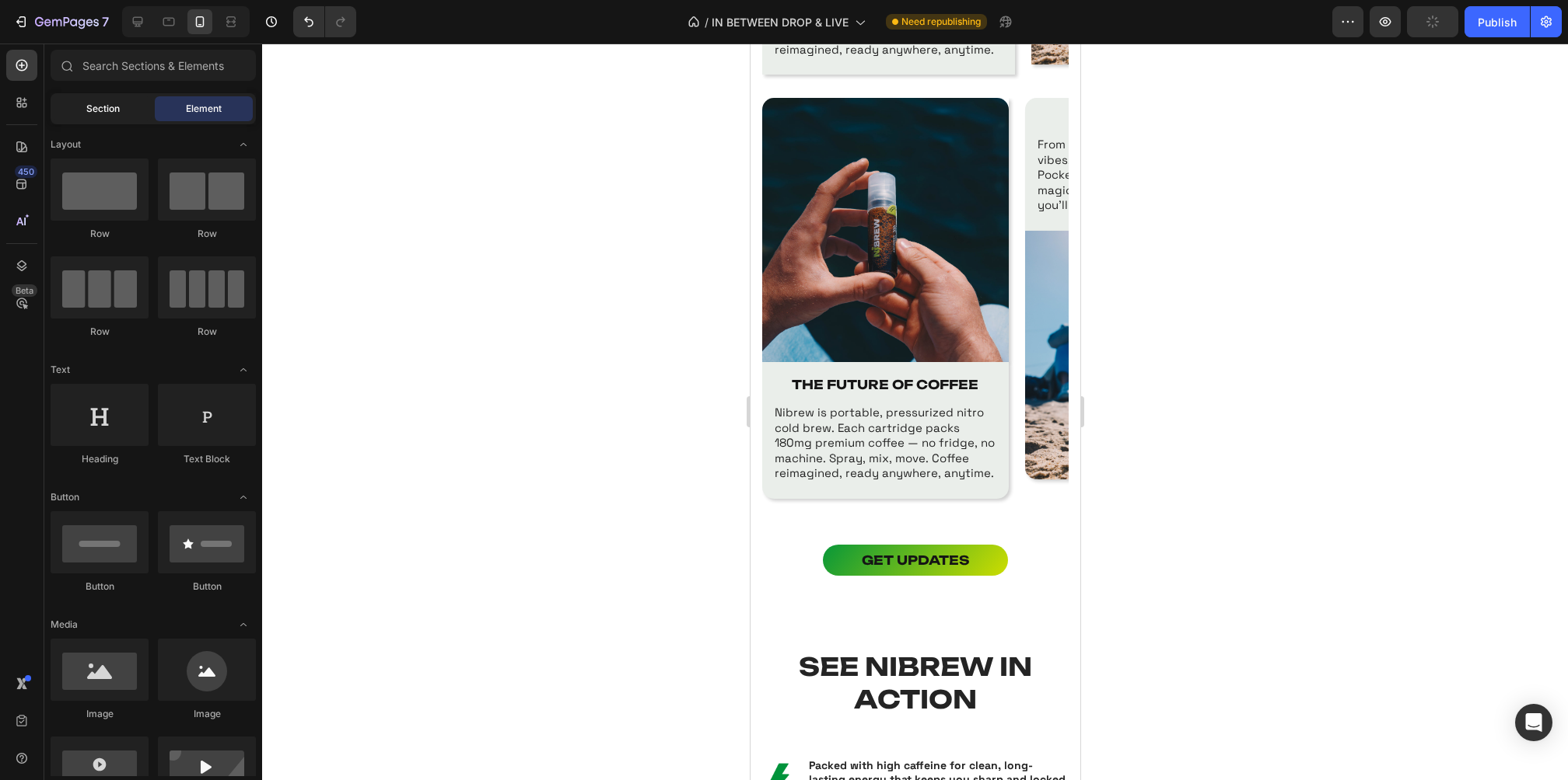
click at [96, 104] on span "Section" at bounding box center [103, 109] width 34 height 14
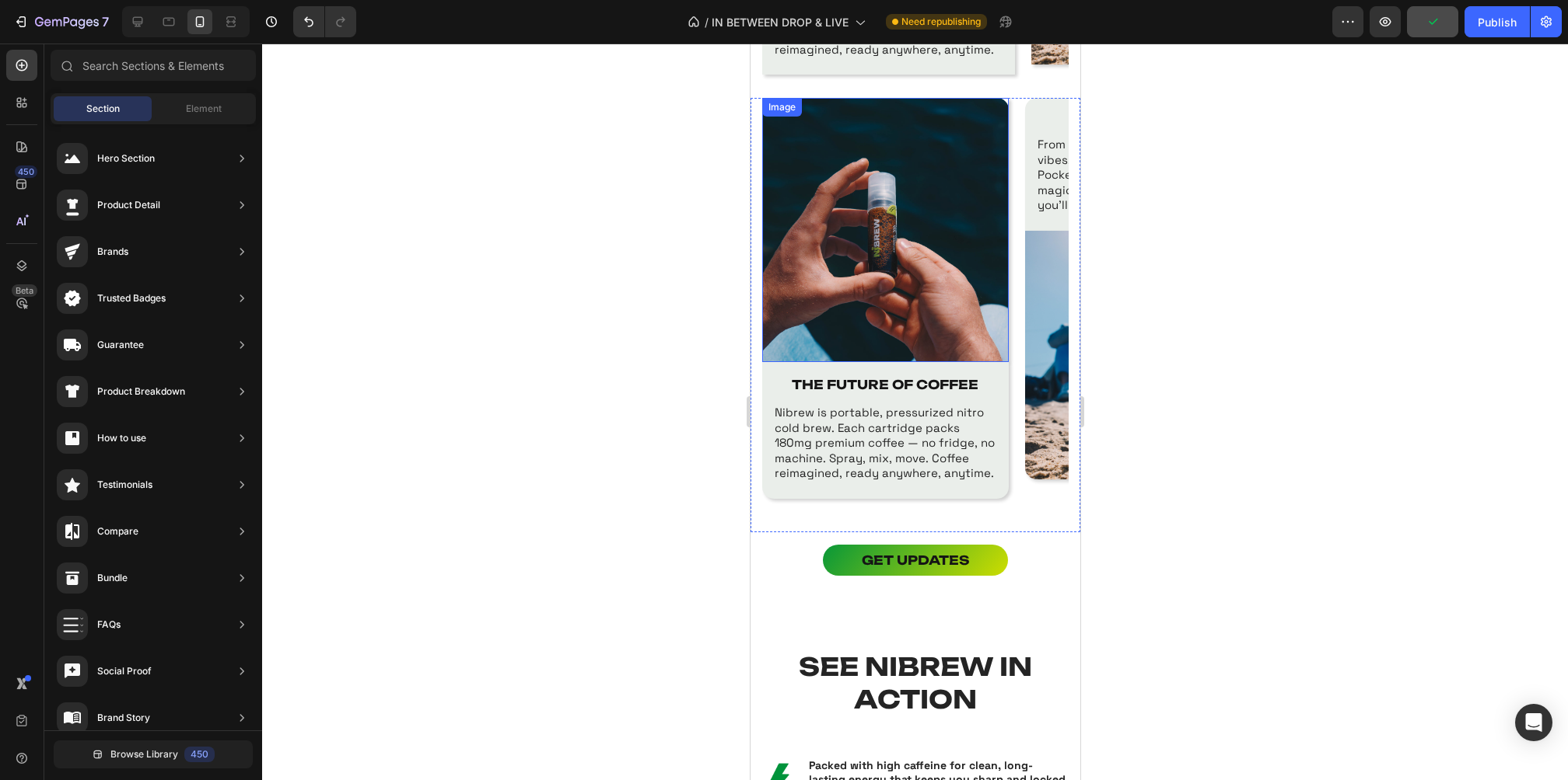
click at [841, 361] on img at bounding box center [885, 229] width 247 height 264
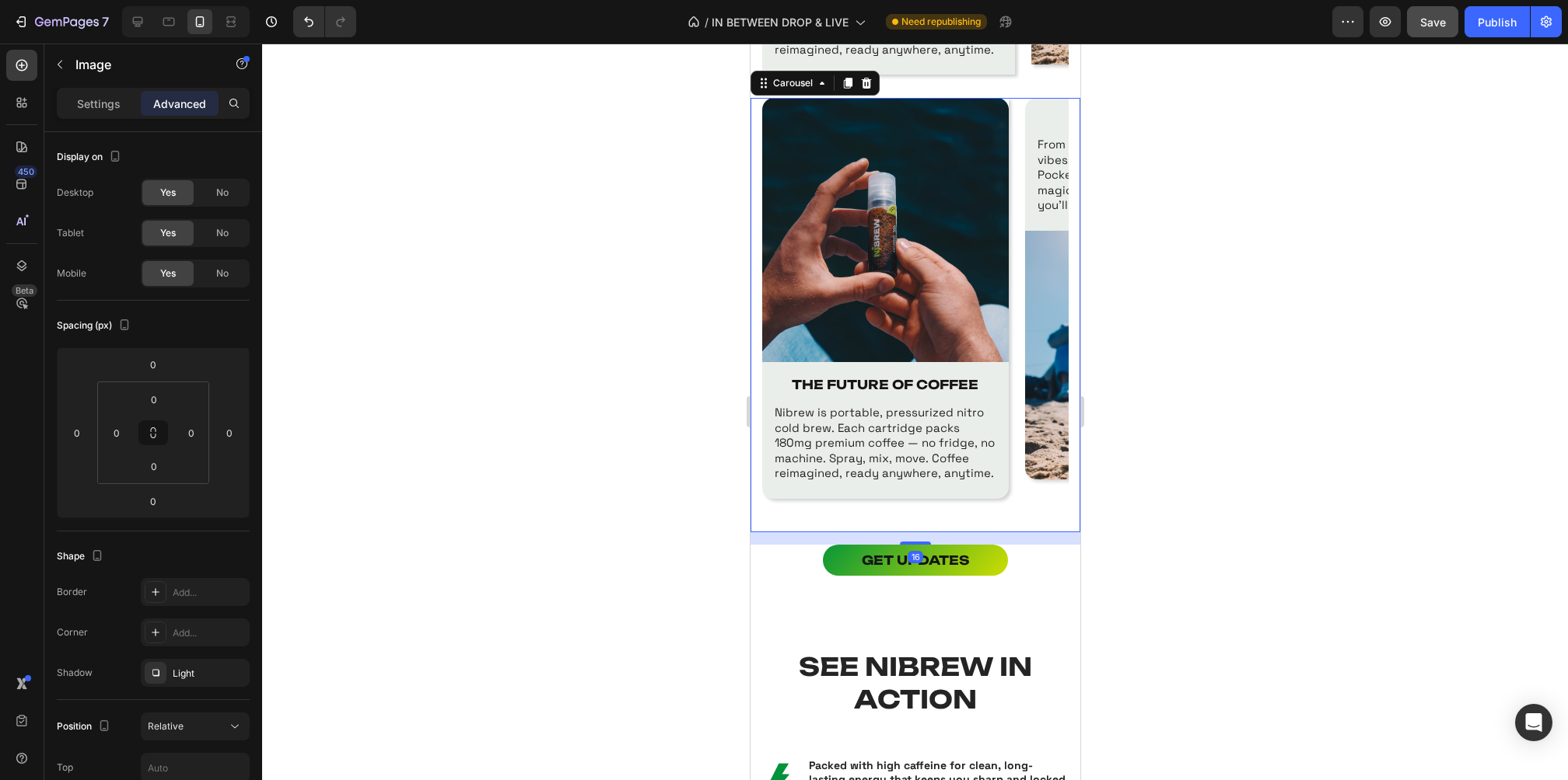
click at [1010, 363] on div "Image THE FUTURE OF COFFEE Text Block Nibrew is portable, pressurized nitro col…" at bounding box center [914, 315] width 306 height 435
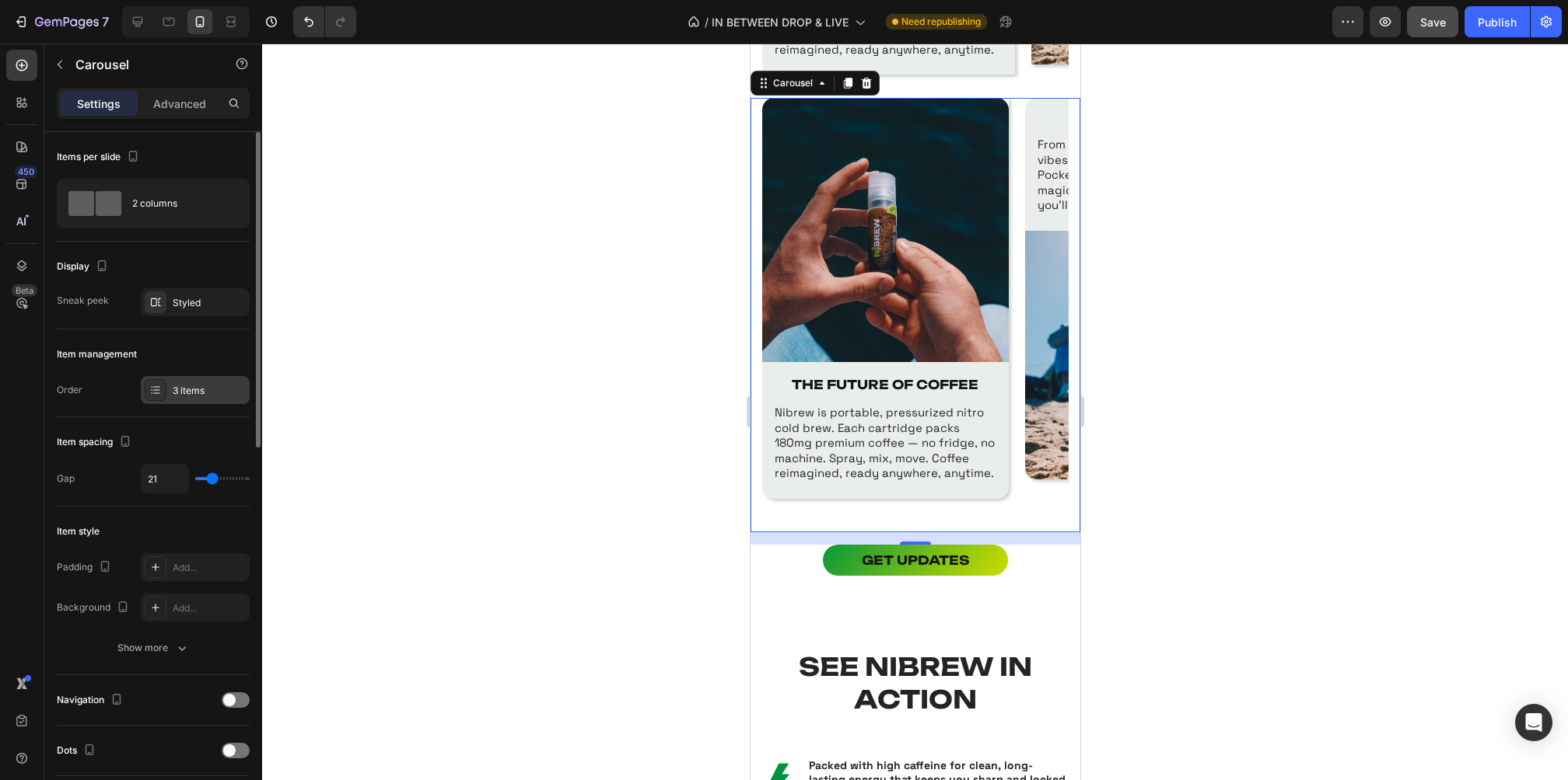
click at [186, 381] on div "3 items" at bounding box center [195, 390] width 109 height 28
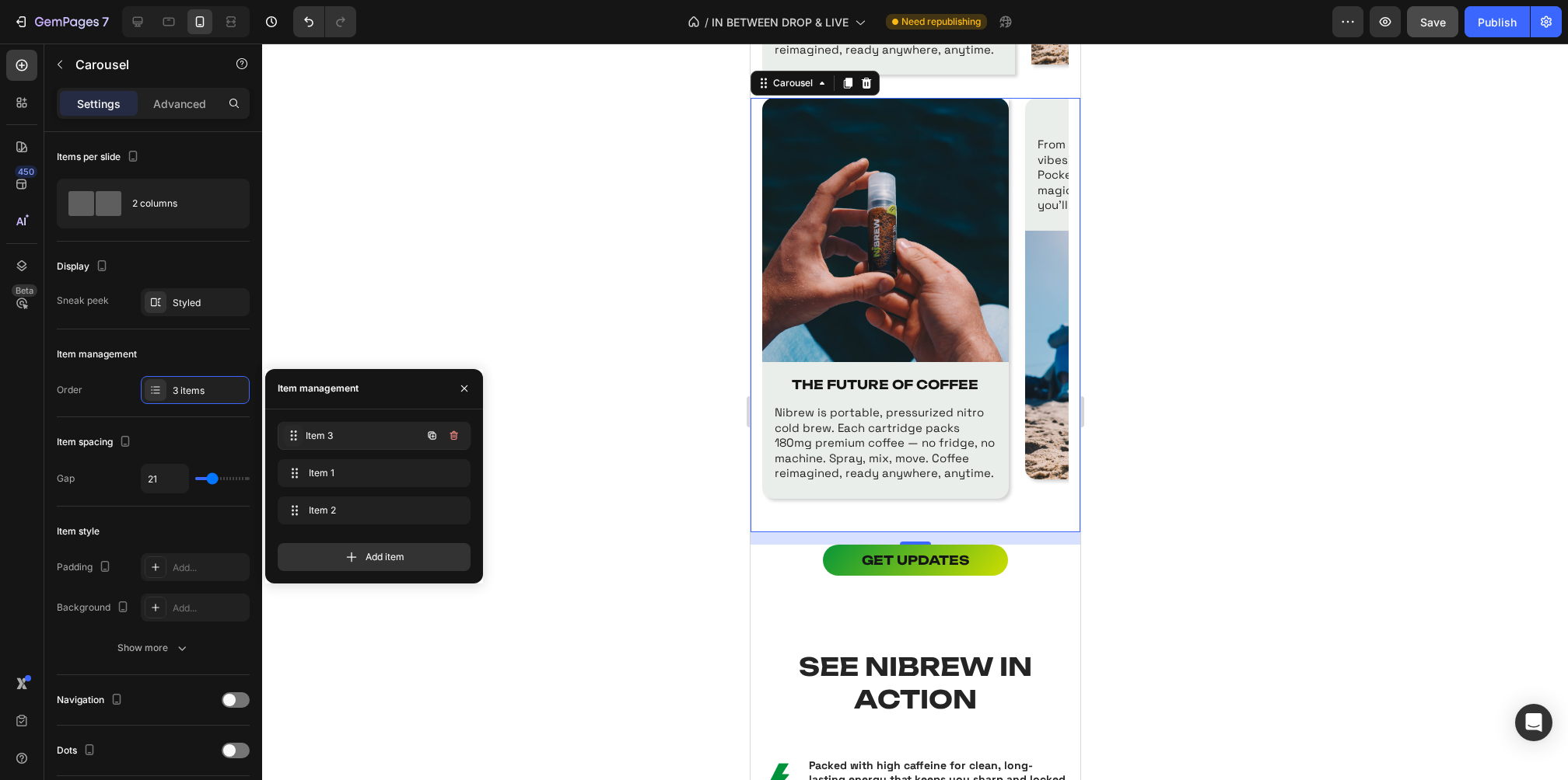
drag, startPoint x: 292, startPoint y: 475, endPoint x: 292, endPoint y: 431, distance: 44.0
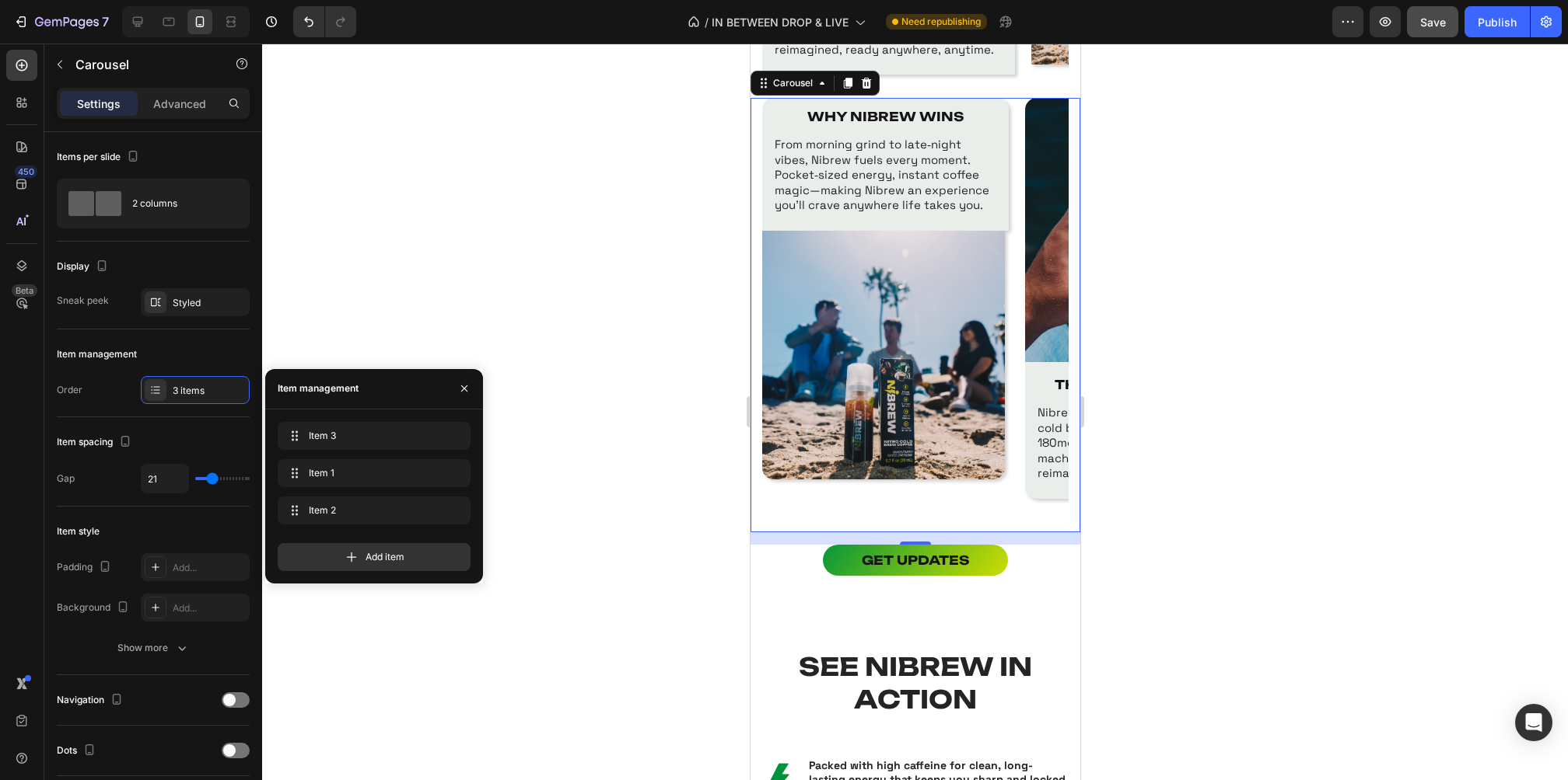
click at [1321, 155] on div at bounding box center [914, 412] width 1305 height 737
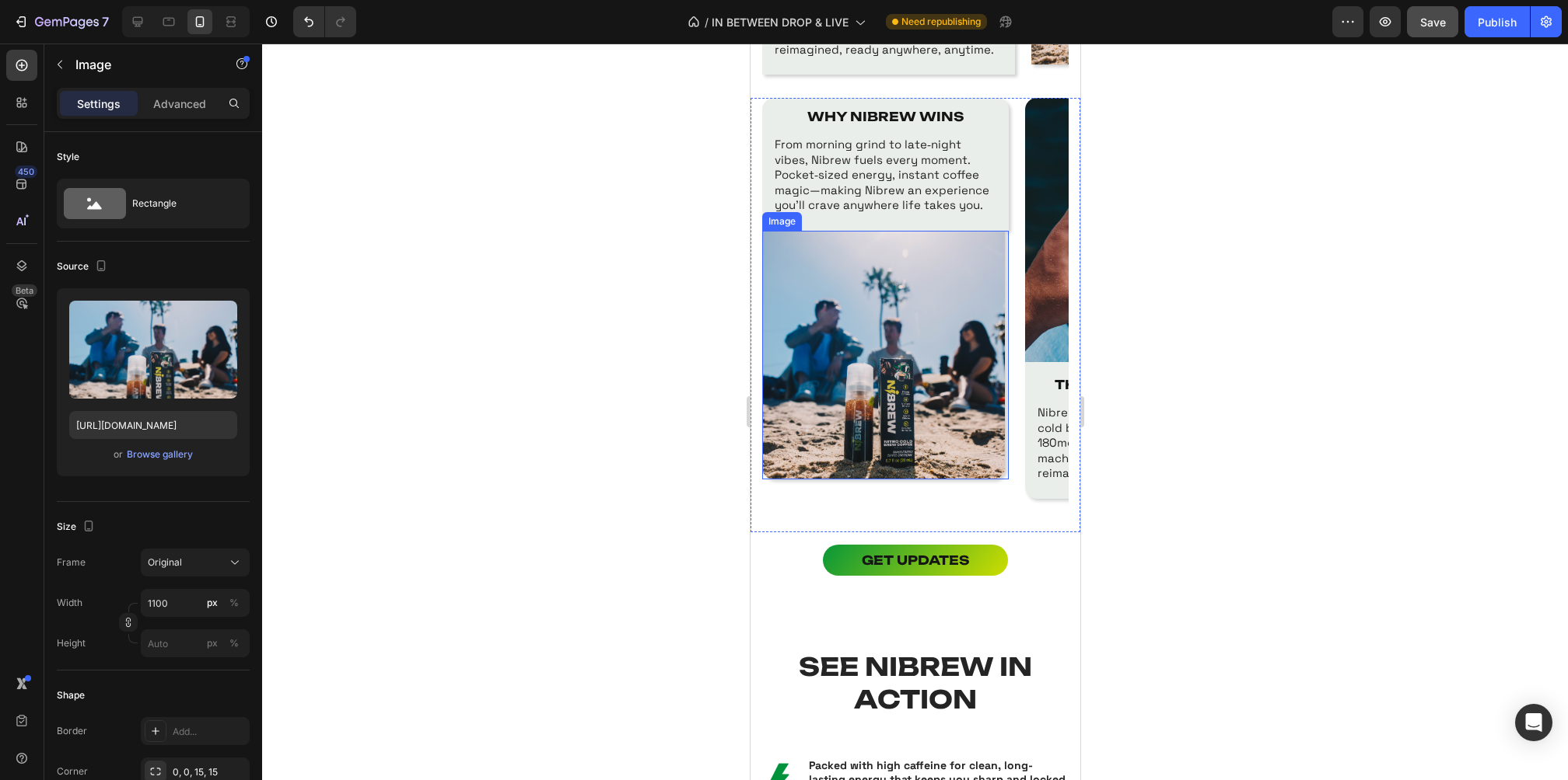
click at [985, 276] on img at bounding box center [883, 356] width 243 height 250
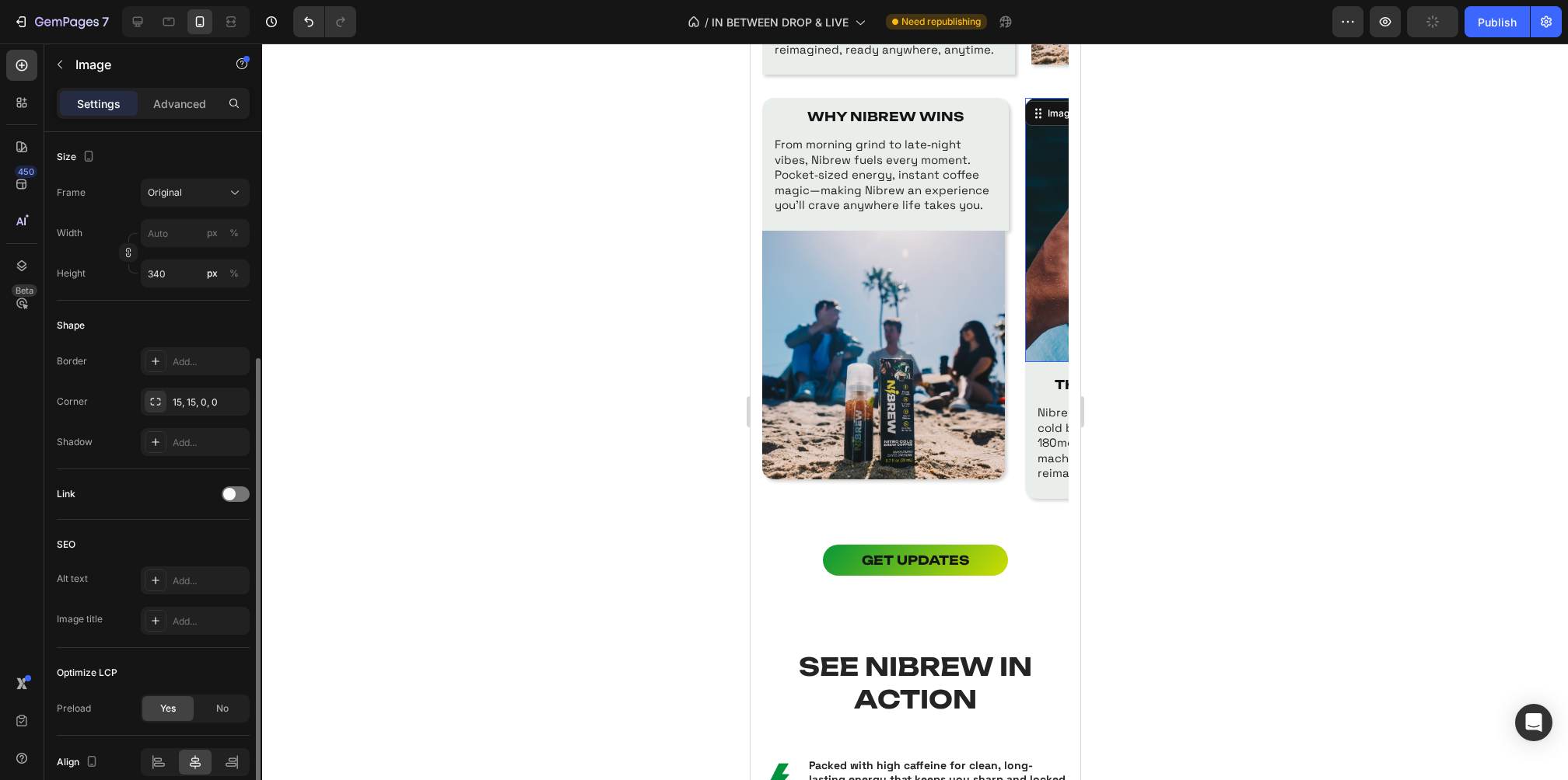
click at [1045, 322] on img at bounding box center [1147, 229] width 247 height 264
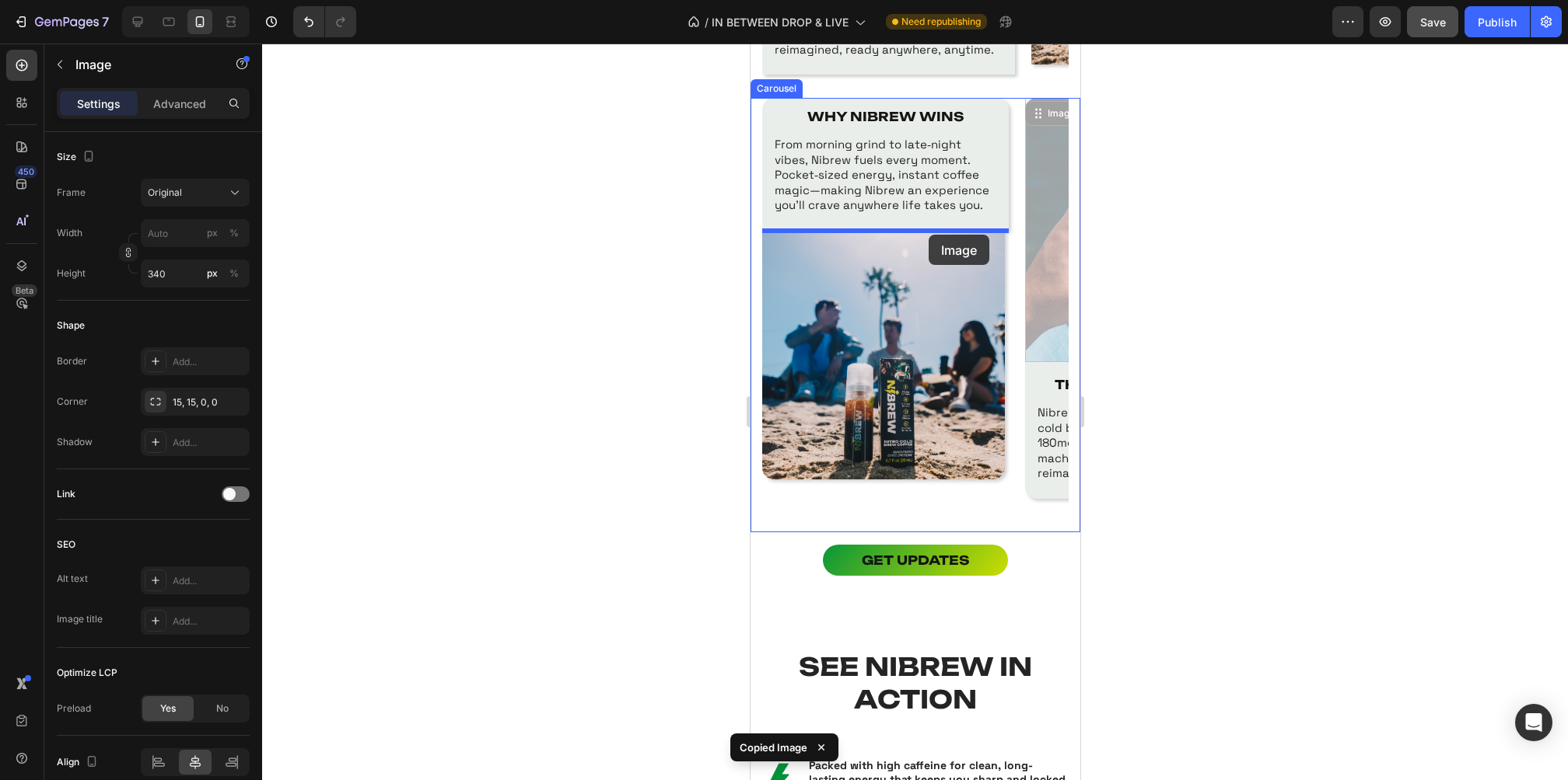
drag, startPoint x: 1047, startPoint y: 262, endPoint x: 928, endPoint y: 234, distance: 122.2
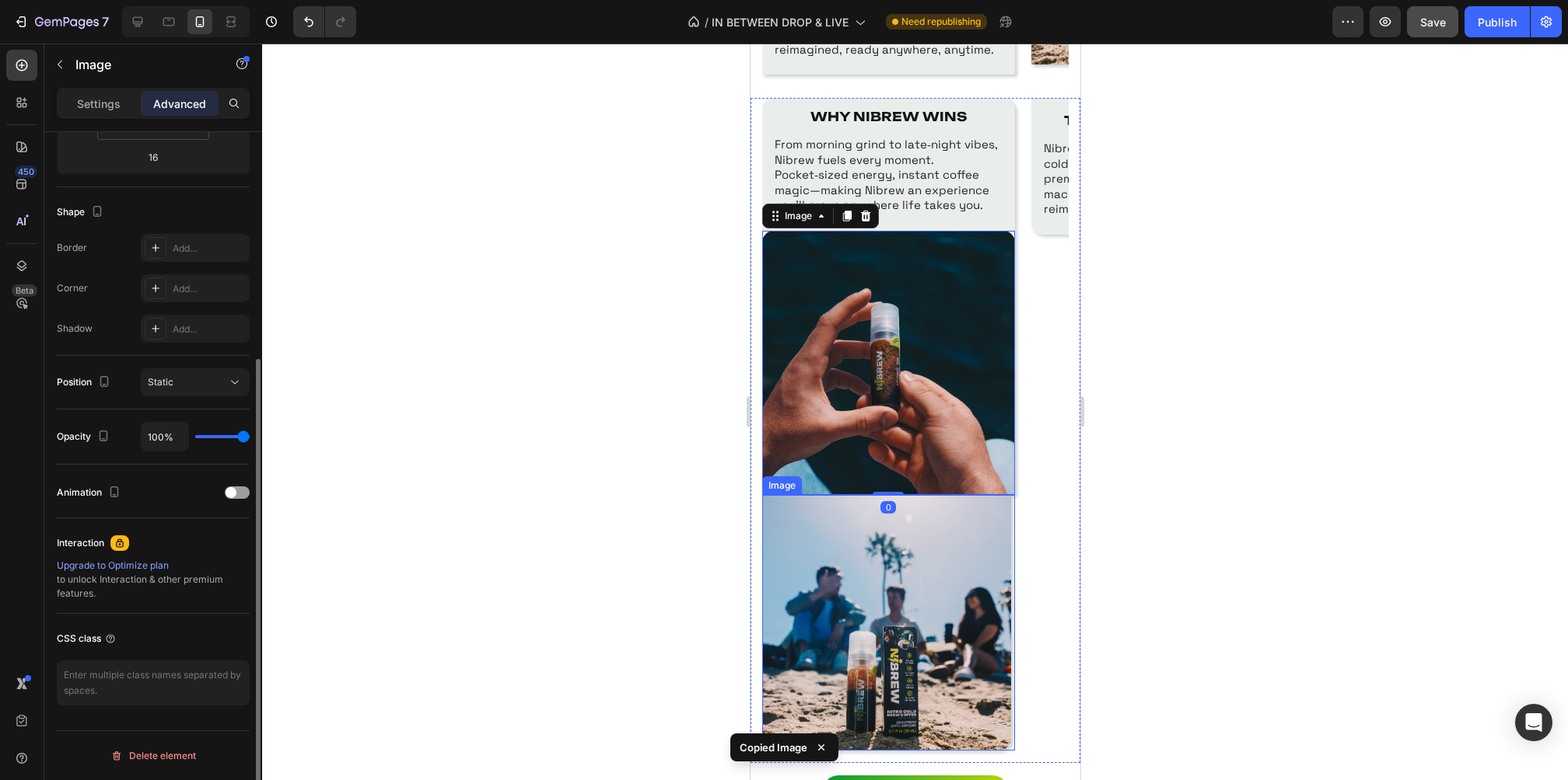
click at [934, 576] on img at bounding box center [886, 623] width 249 height 256
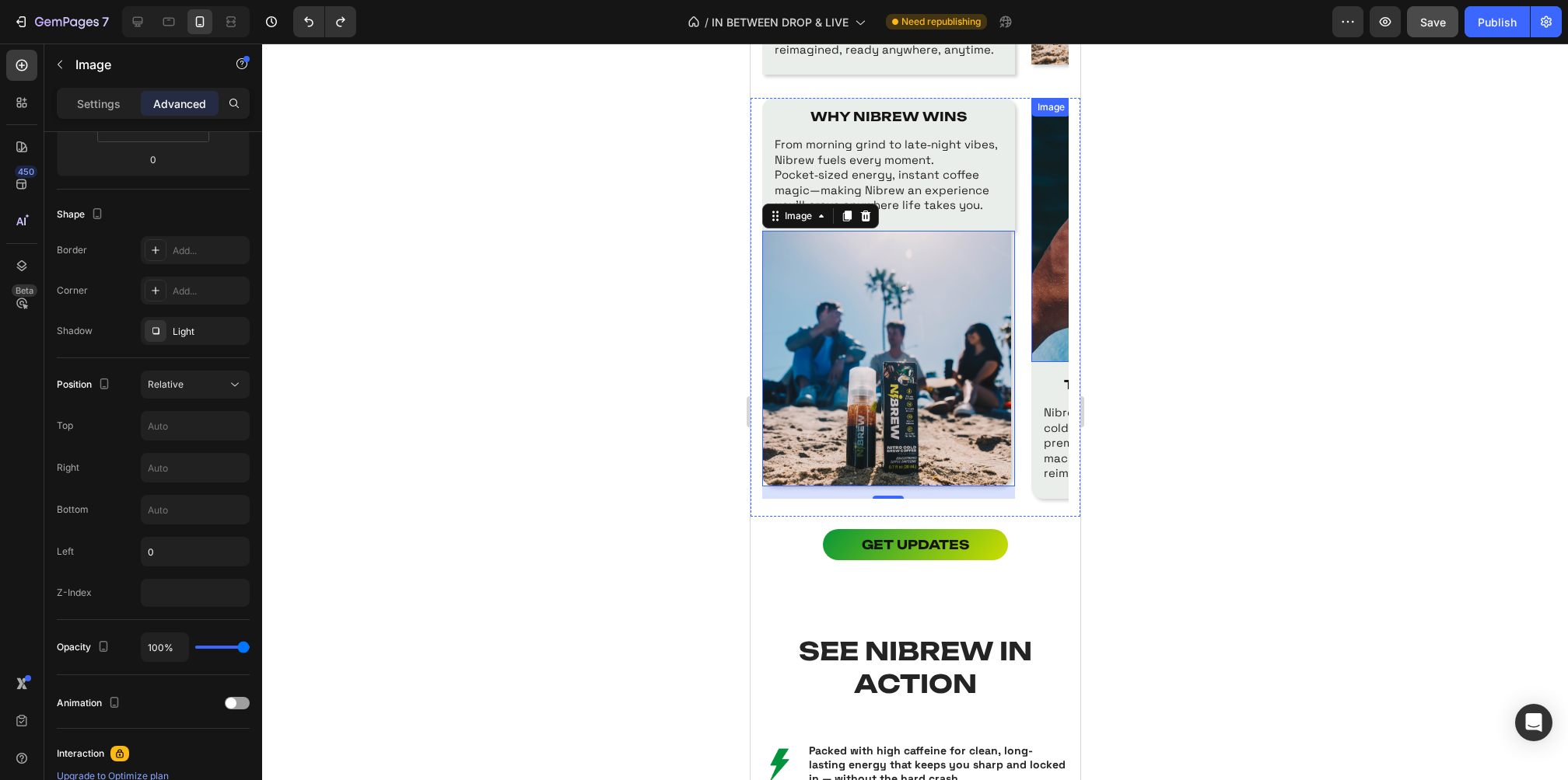
click at [1046, 326] on img at bounding box center [1157, 229] width 253 height 264
click at [1055, 301] on img at bounding box center [1157, 229] width 253 height 264
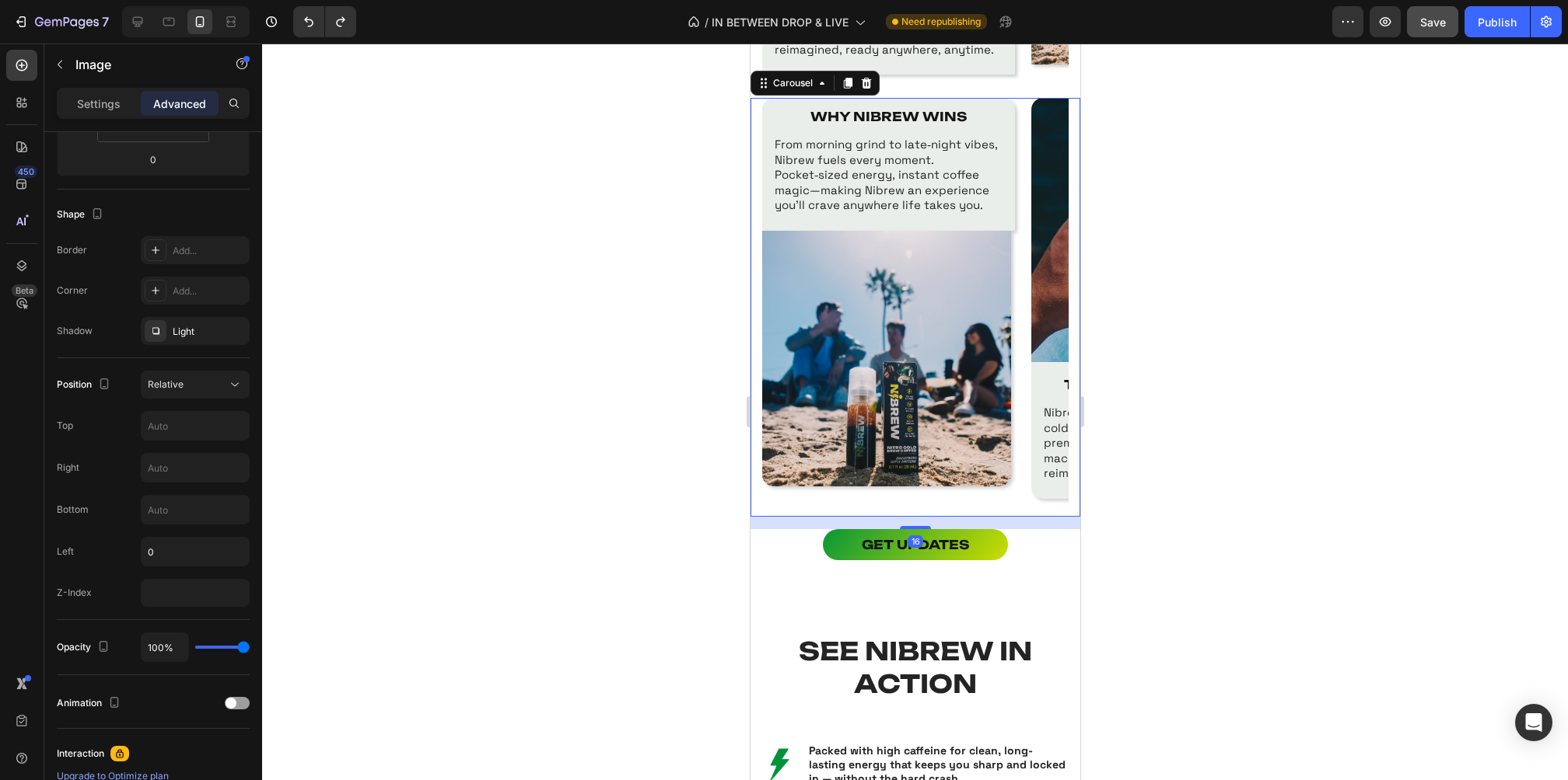
click at [1024, 428] on div "WHY NIBREW WINS Text Block From morning grind to late‑night vibes, Nibrew fuels…" at bounding box center [914, 307] width 306 height 419
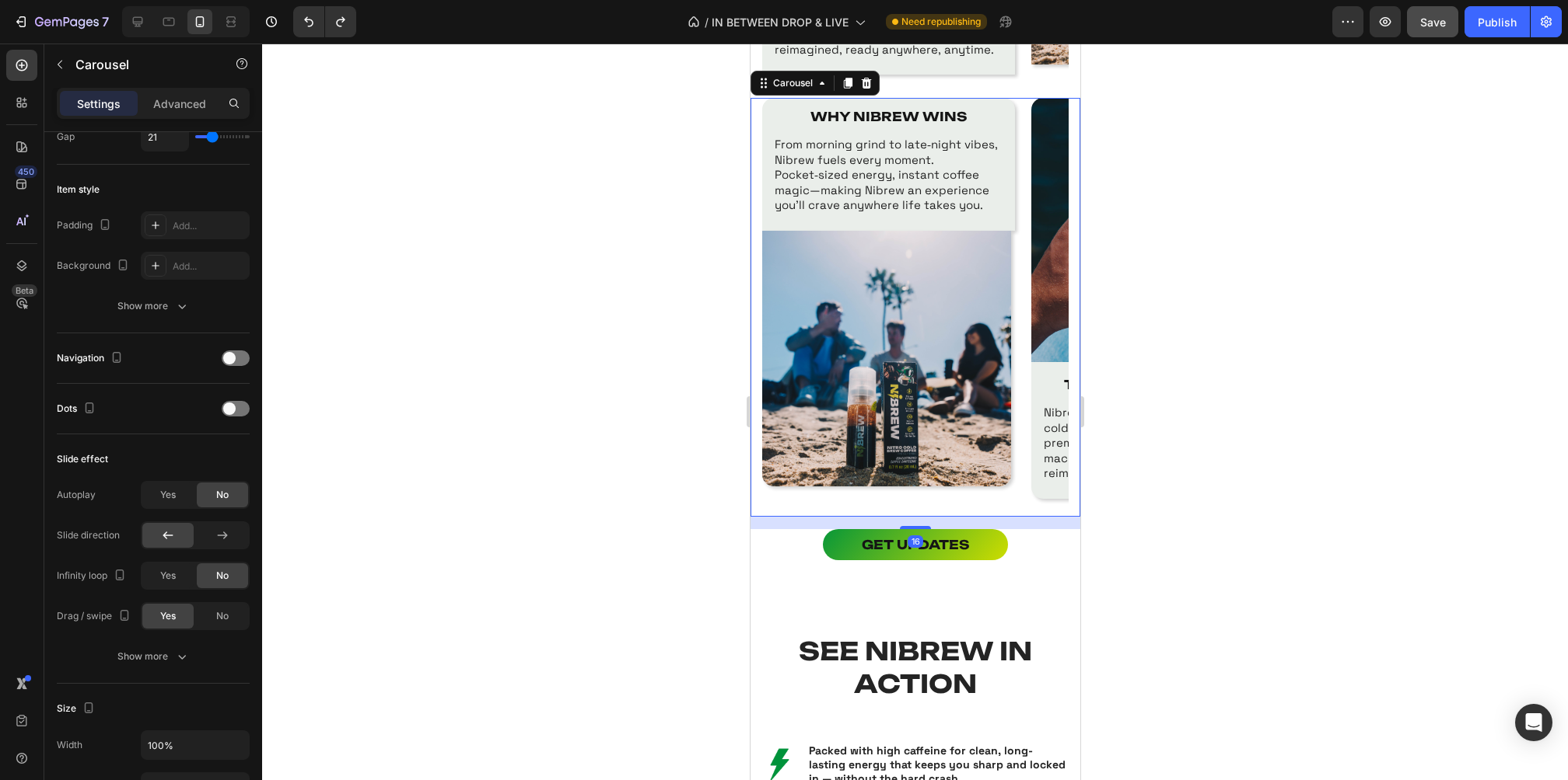
scroll to position [0, 0]
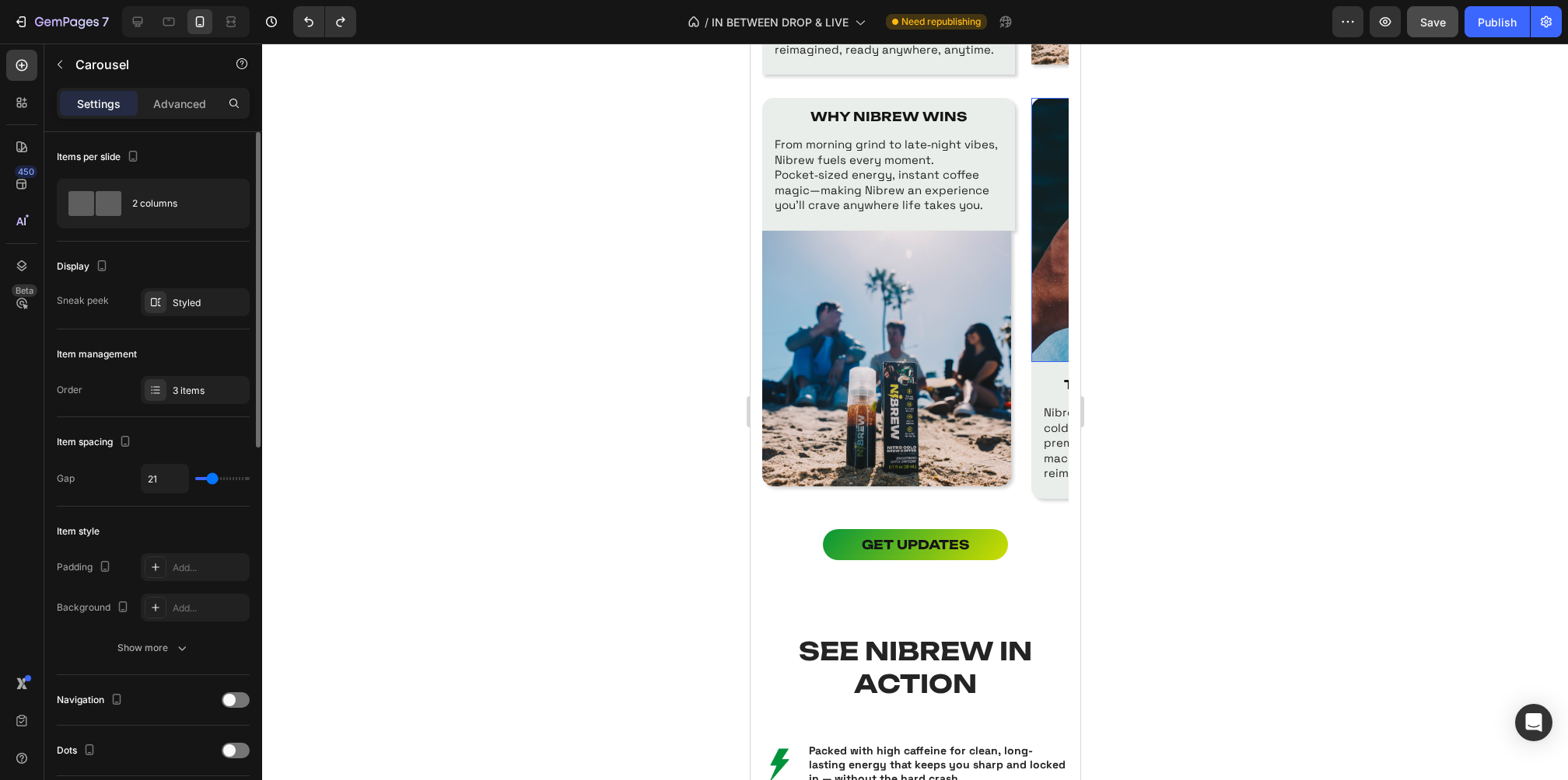
click at [1049, 325] on img at bounding box center [1157, 229] width 253 height 264
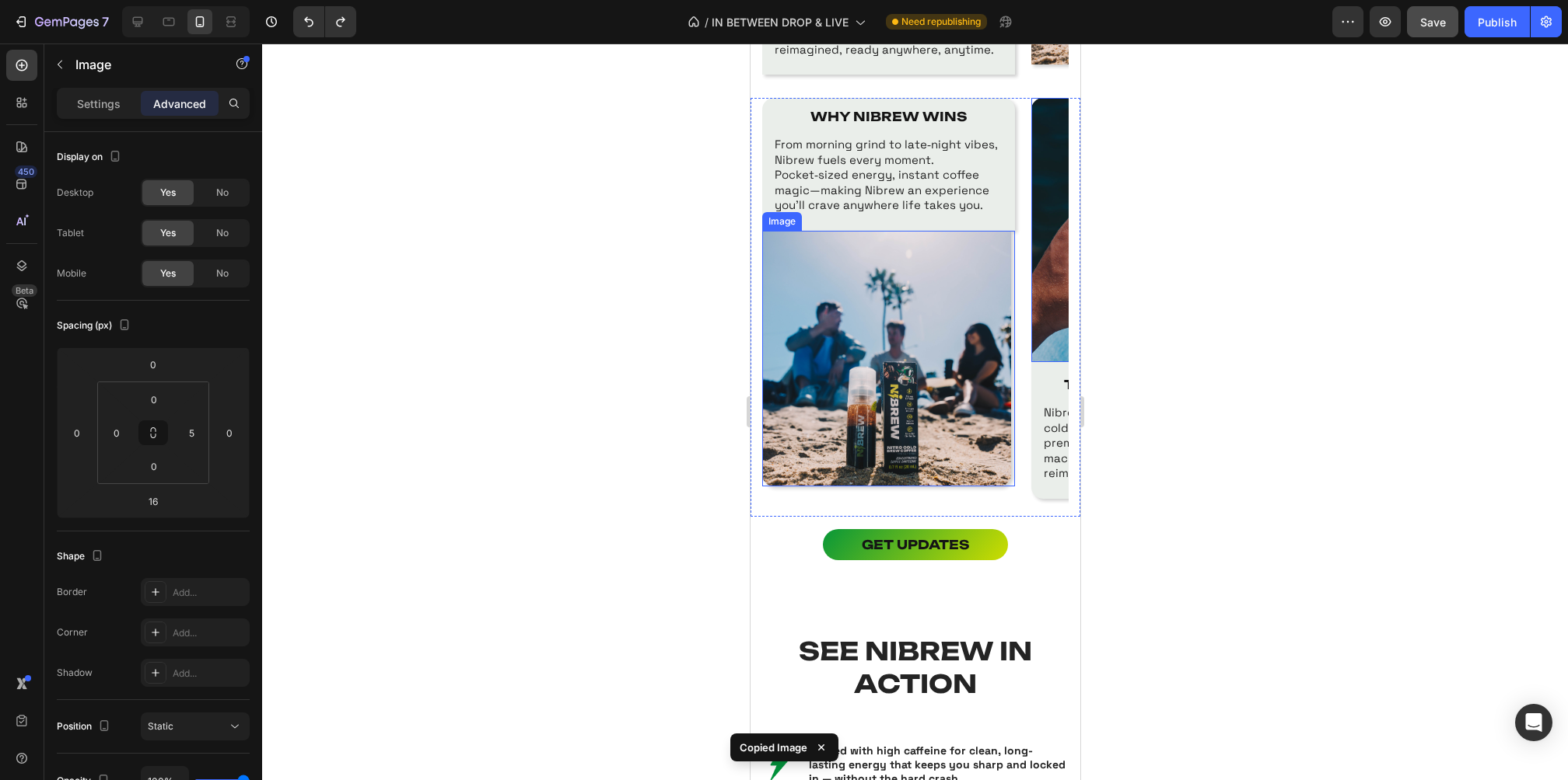
click at [890, 305] on img at bounding box center [886, 359] width 249 height 256
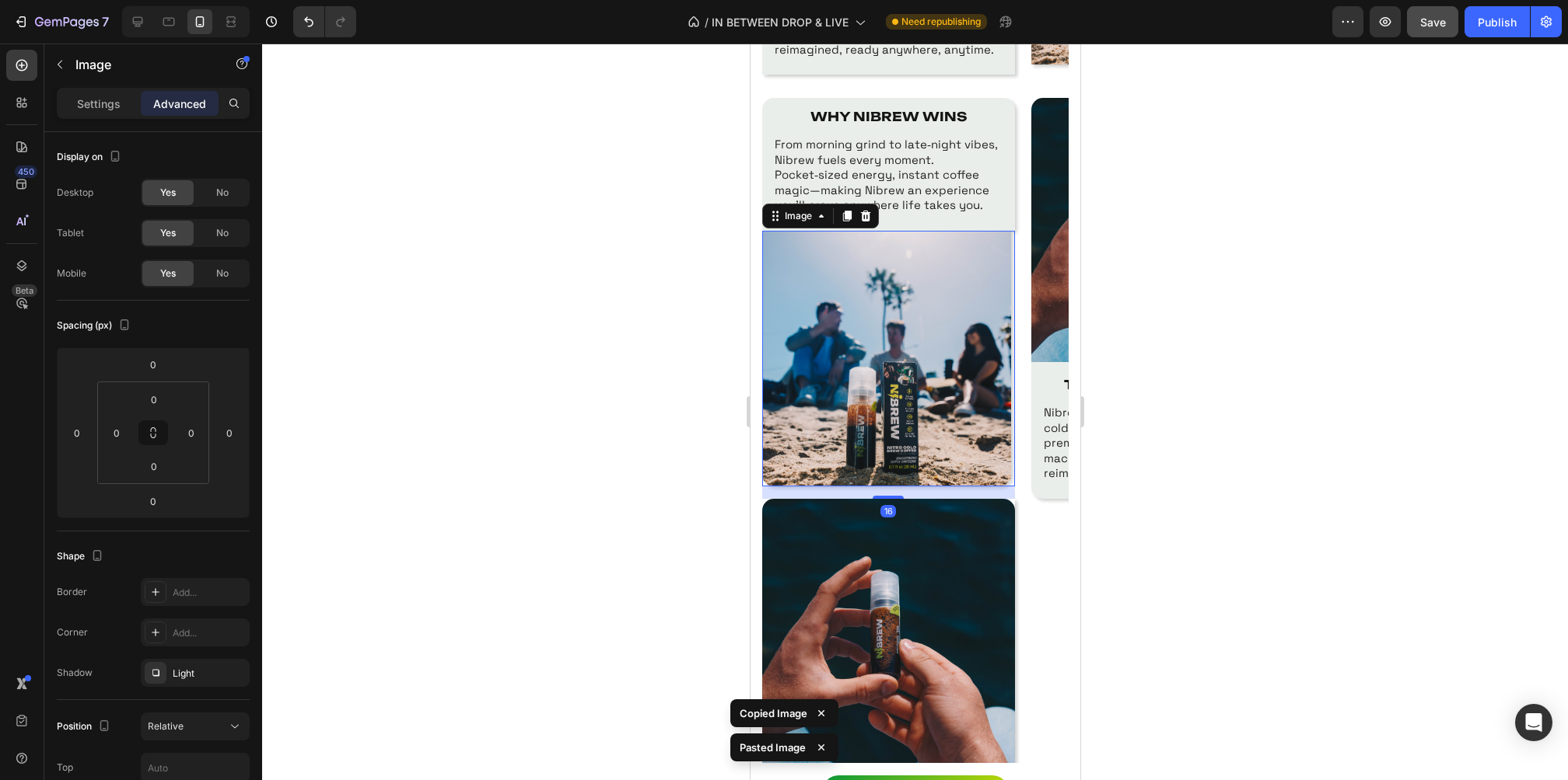
click at [885, 314] on img at bounding box center [886, 359] width 249 height 256
click at [865, 210] on icon at bounding box center [865, 216] width 13 height 13
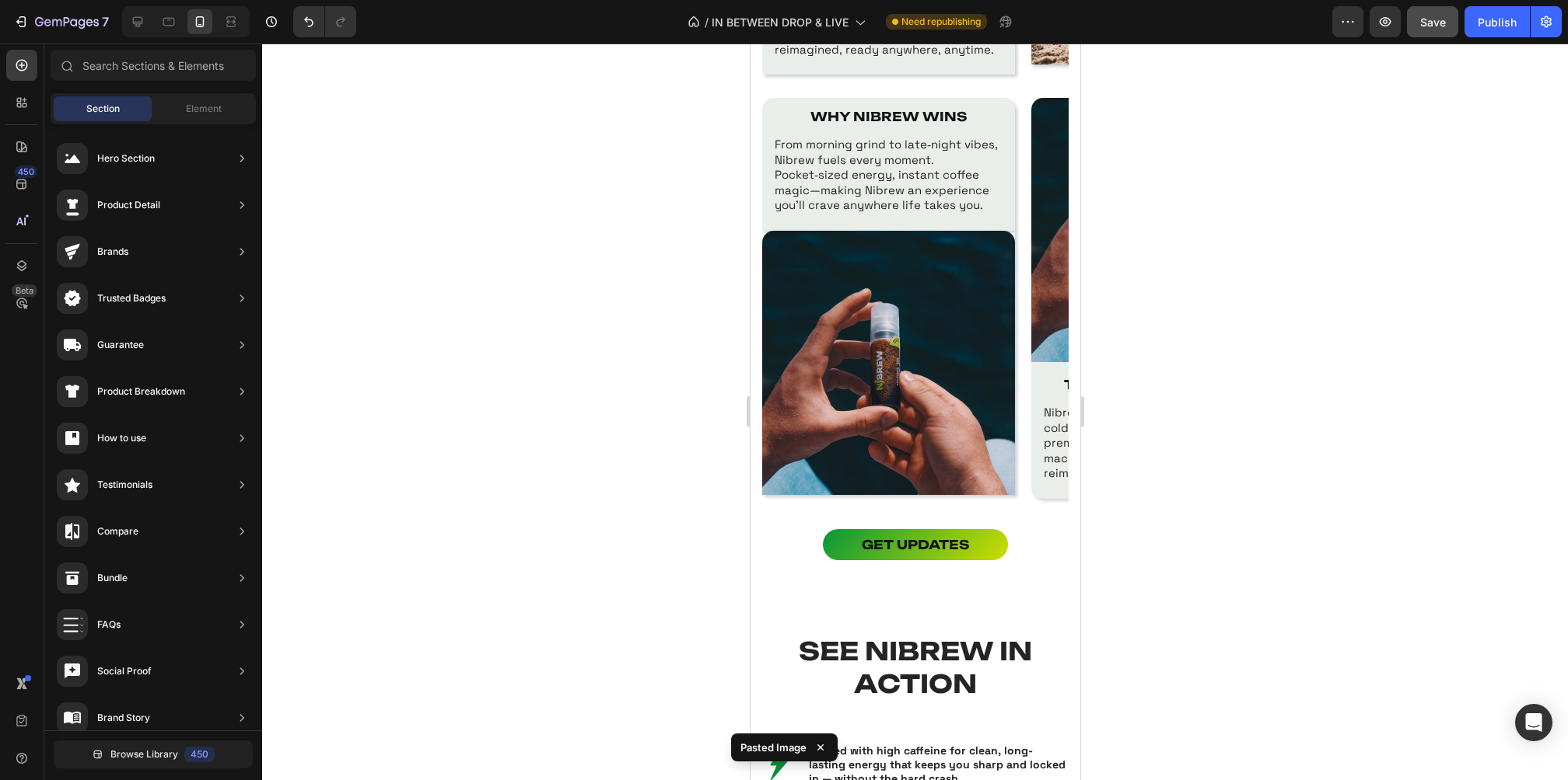
click at [1143, 278] on div at bounding box center [914, 412] width 1305 height 737
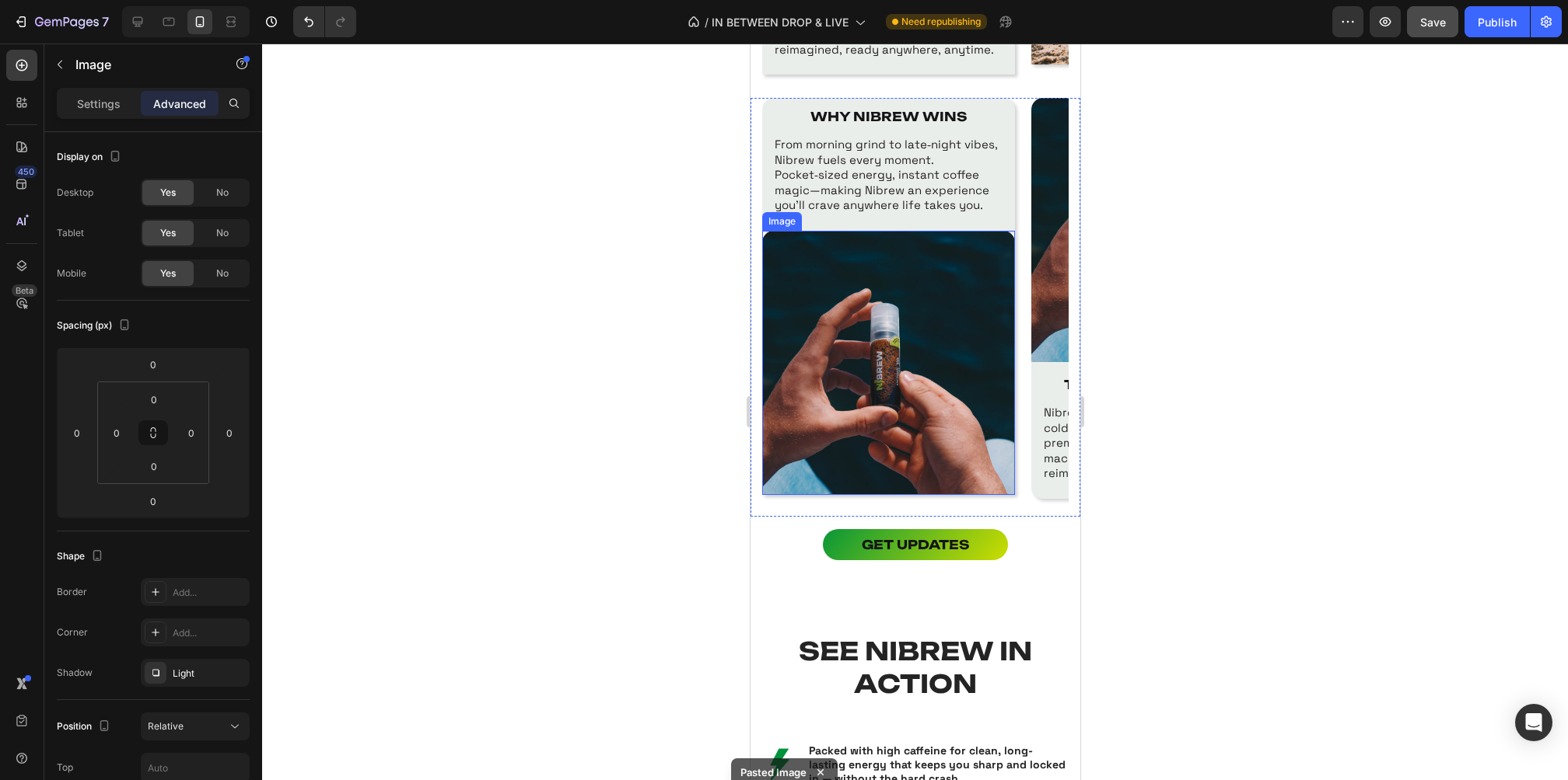
click at [942, 322] on img at bounding box center [888, 363] width 253 height 264
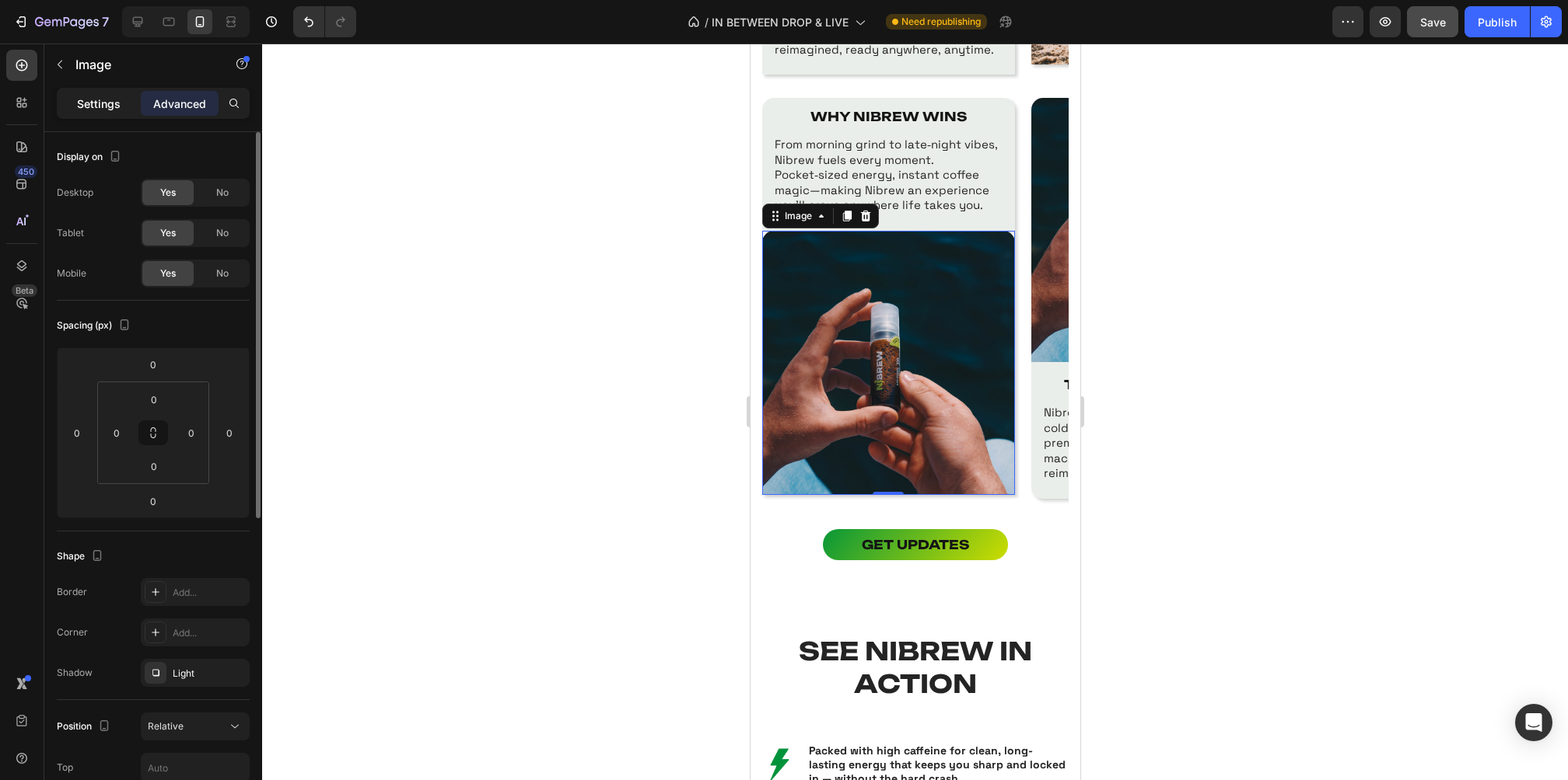
click at [105, 103] on p "Settings" at bounding box center [99, 103] width 44 height 16
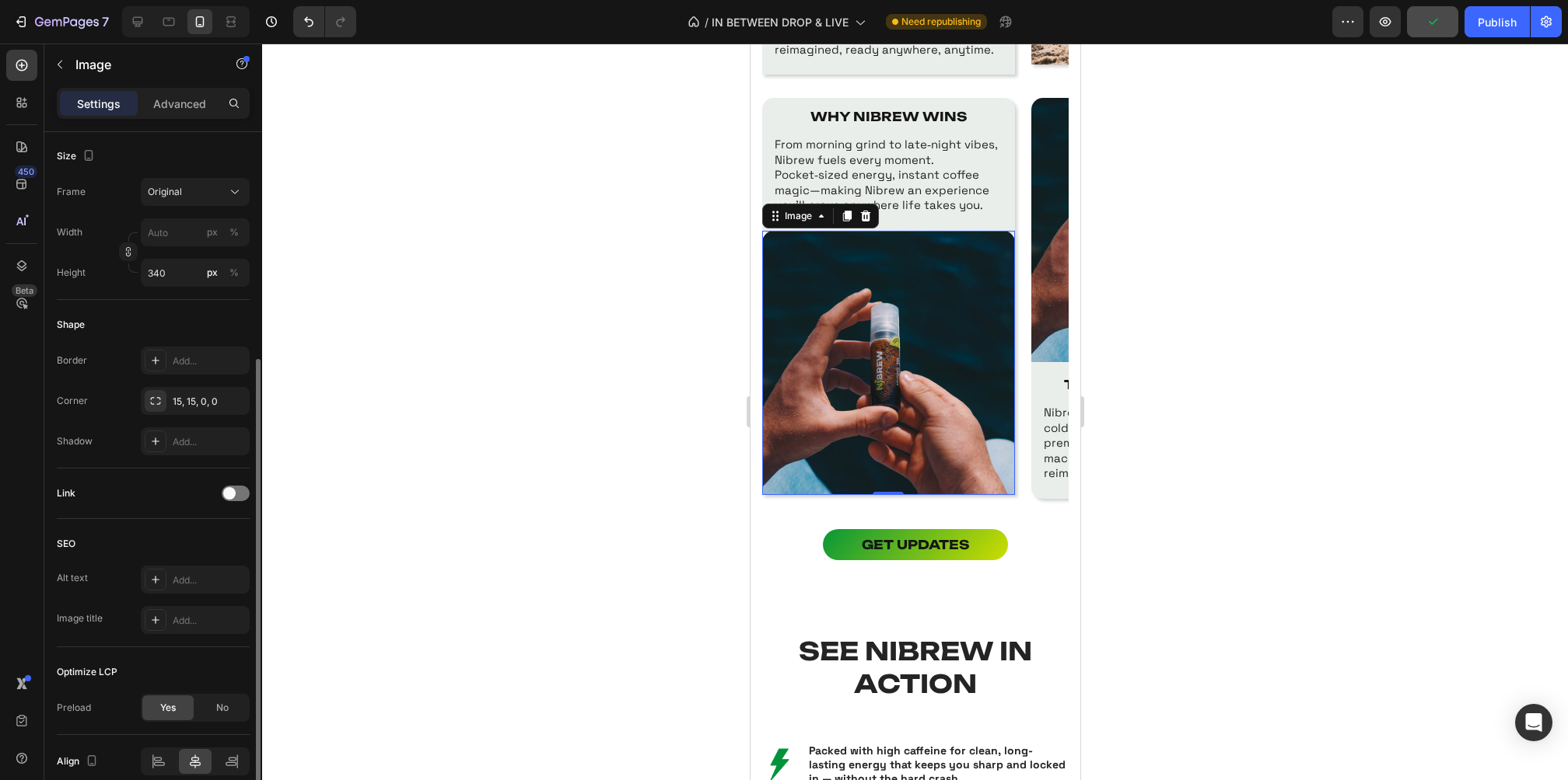
scroll to position [388, 0]
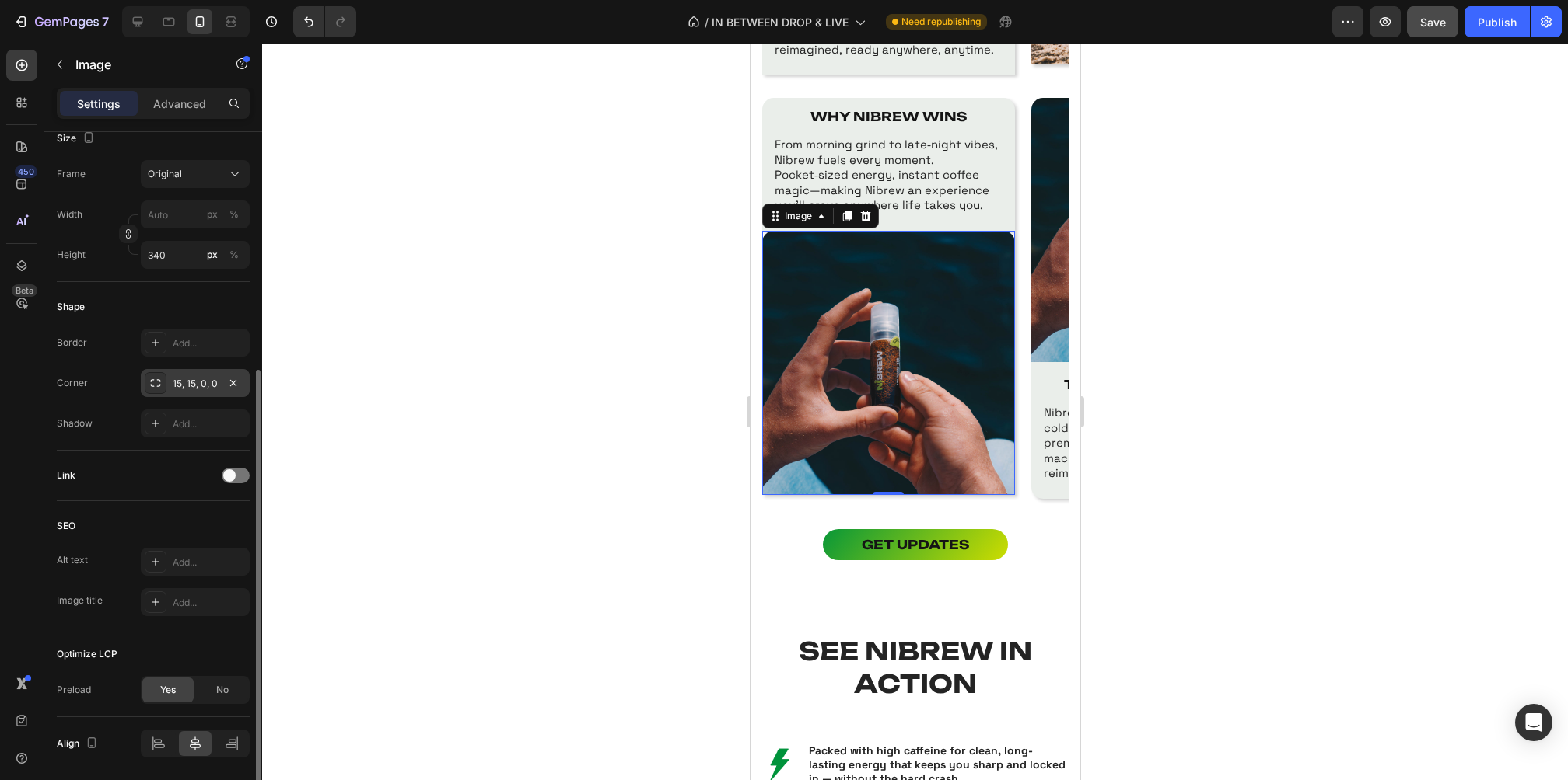
click at [192, 374] on div "15, 15, 0, 0" at bounding box center [195, 383] width 109 height 28
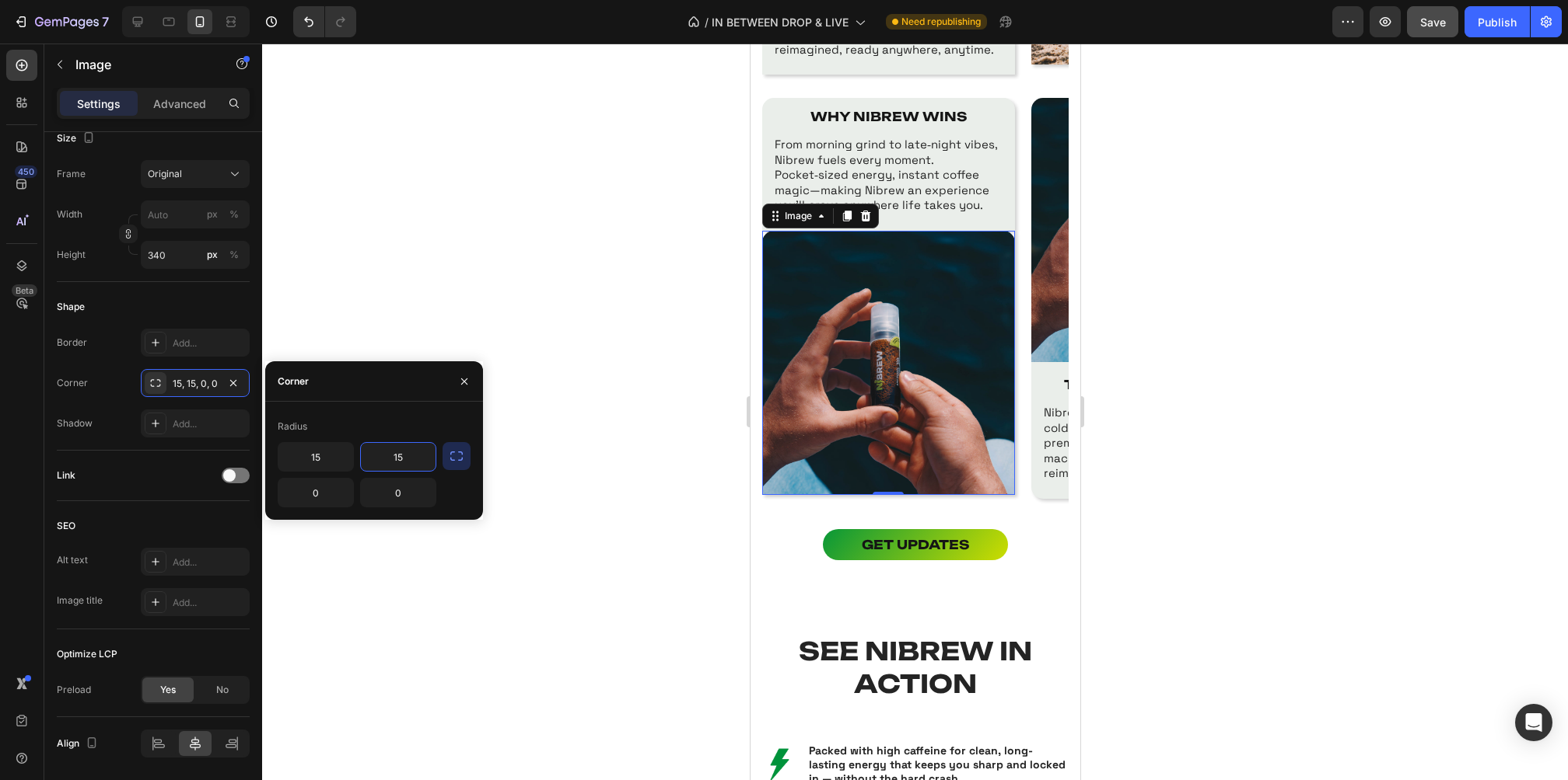
click at [410, 464] on input "15" at bounding box center [398, 457] width 74 height 28
type input "0"
click at [400, 497] on input "0" at bounding box center [398, 493] width 74 height 28
paste input "15"
type input "15"
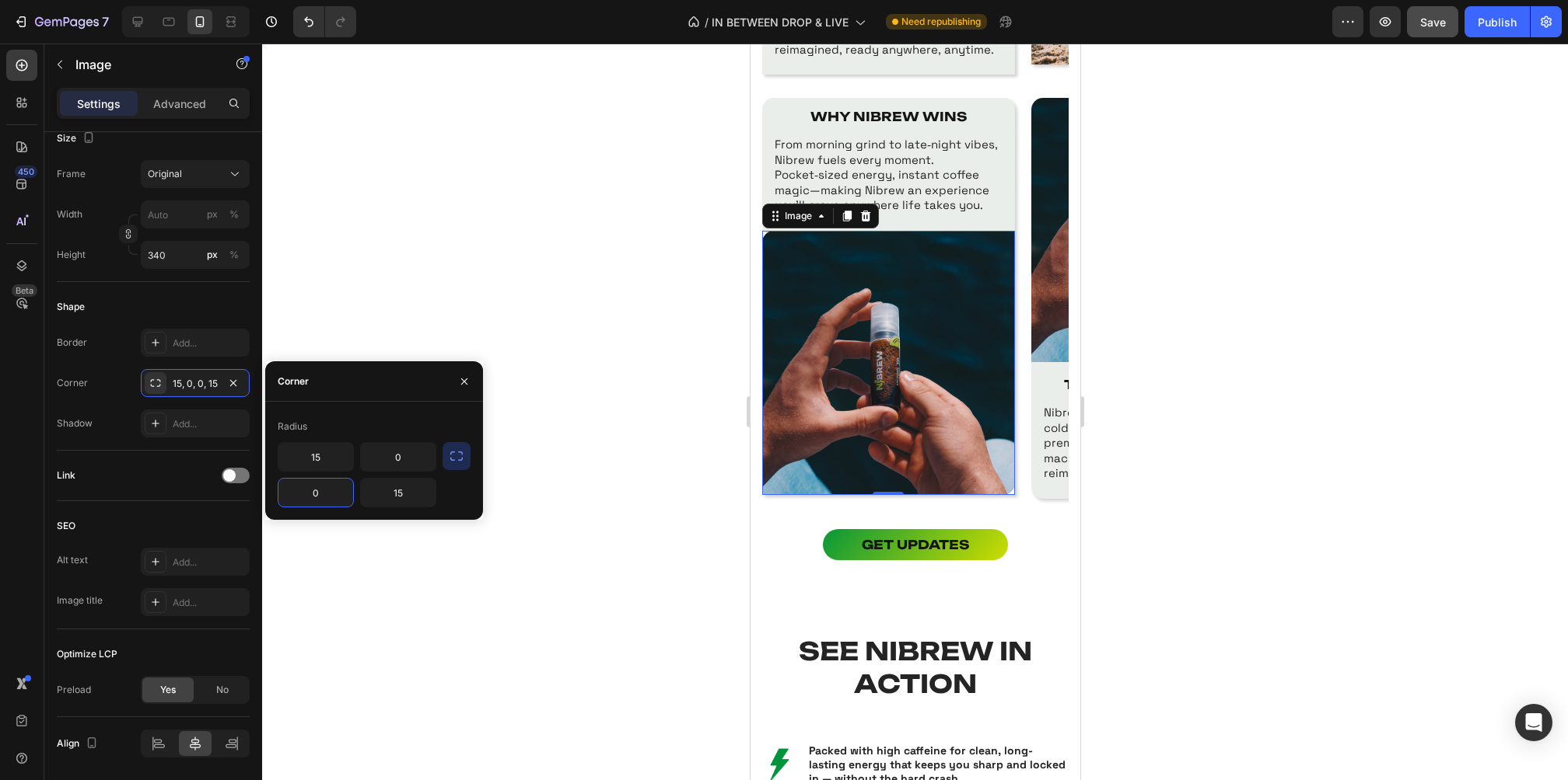
click at [337, 489] on input "0" at bounding box center [315, 493] width 74 height 28
paste input "15"
type input "15"
click at [316, 451] on input "15" at bounding box center [315, 457] width 74 height 28
type input "0"
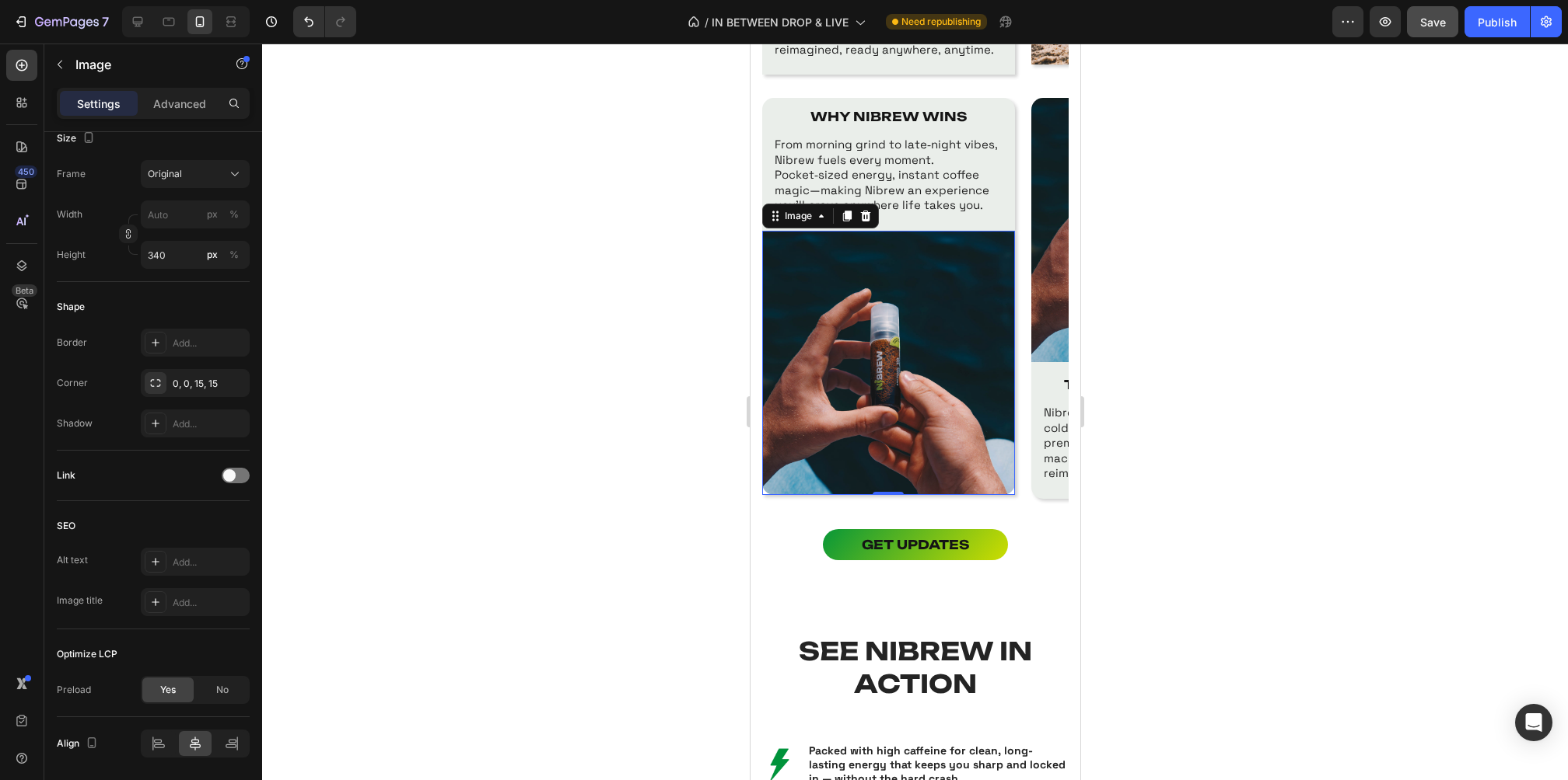
click at [581, 387] on div at bounding box center [914, 412] width 1305 height 737
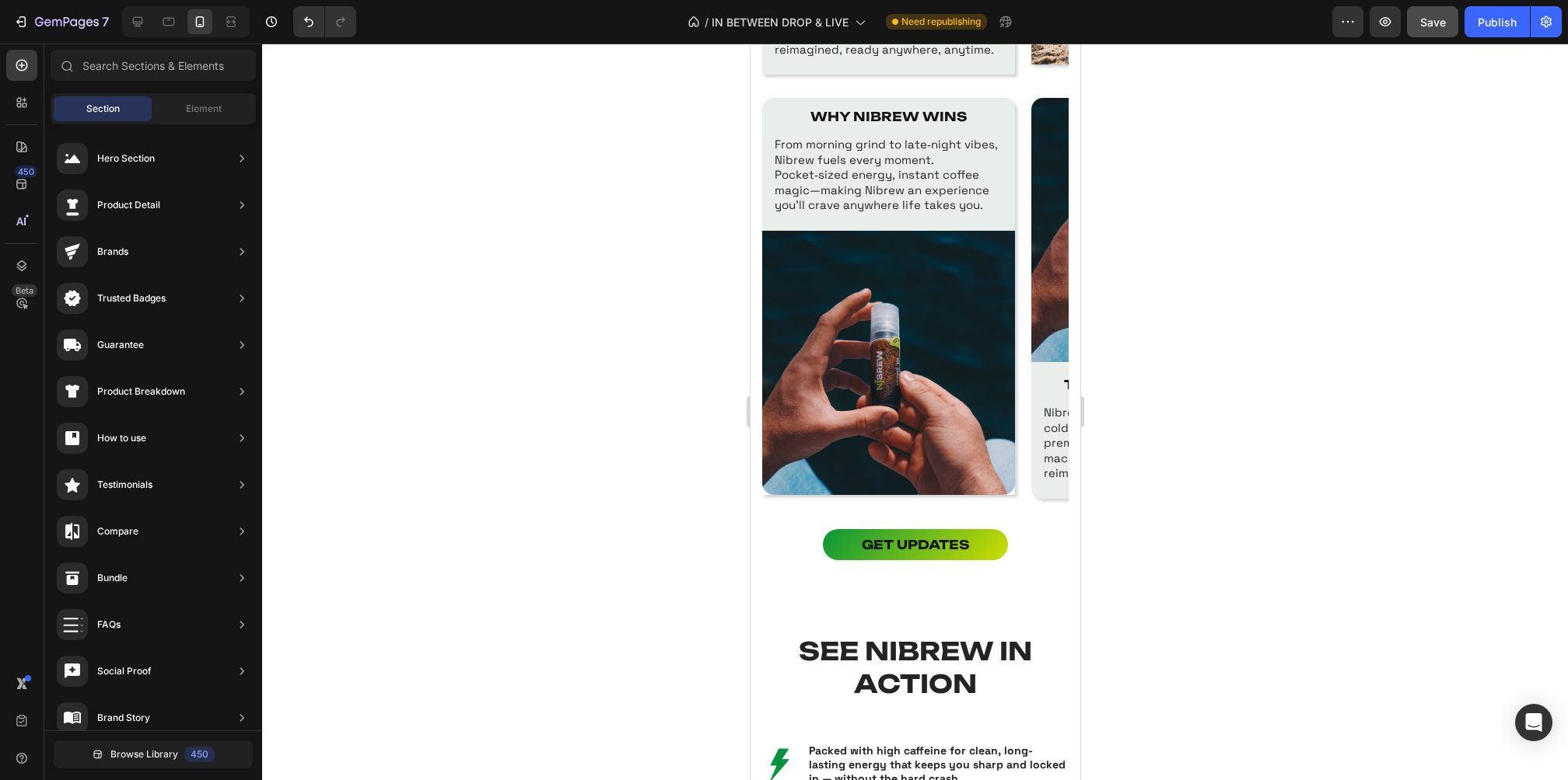
click at [1233, 409] on div at bounding box center [914, 412] width 1305 height 737
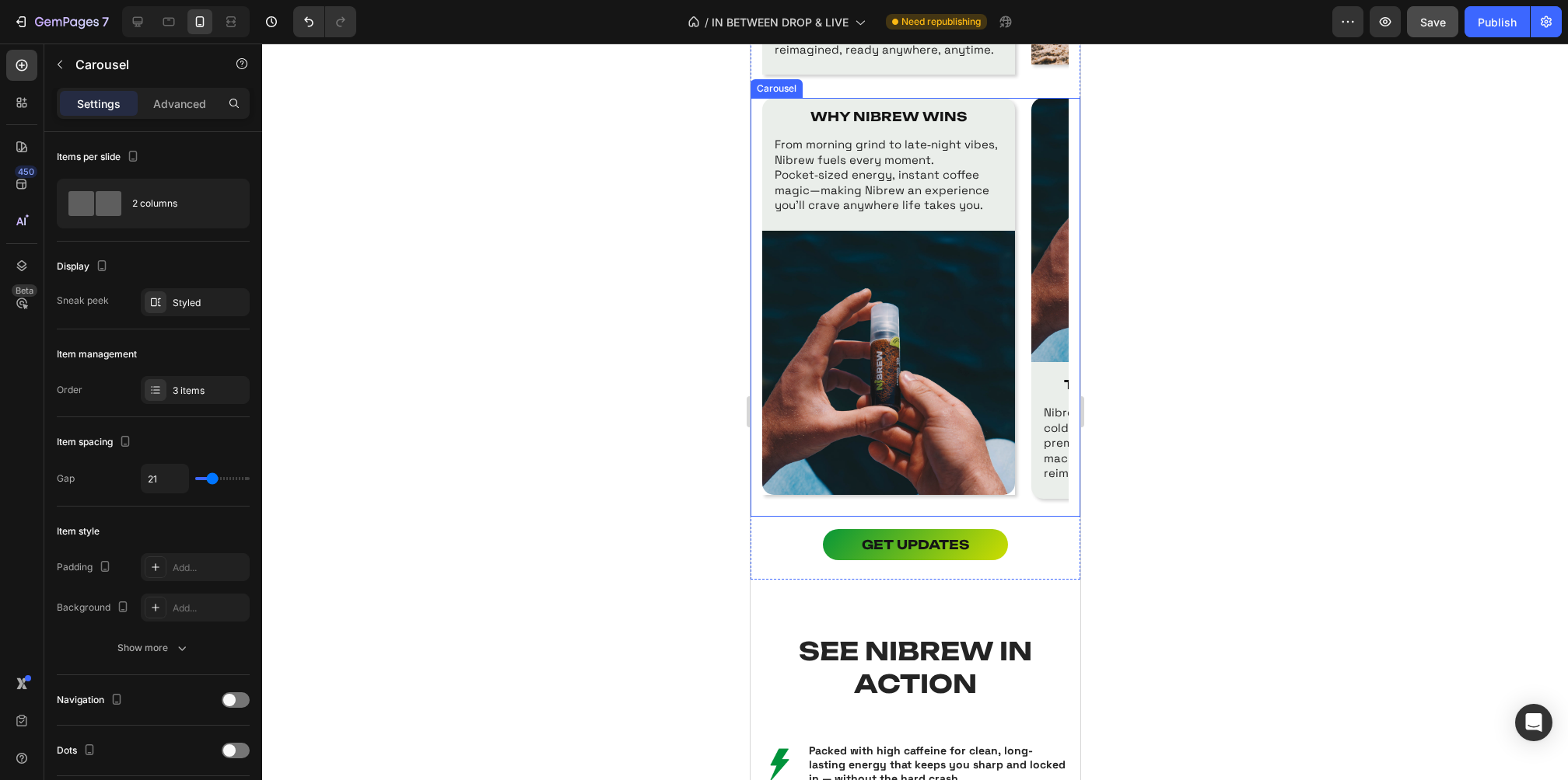
click at [1012, 503] on div "WHY NIBREW WINS Text Block From morning grind to late‑night vibes, Nibrew fuels…" at bounding box center [888, 307] width 253 height 419
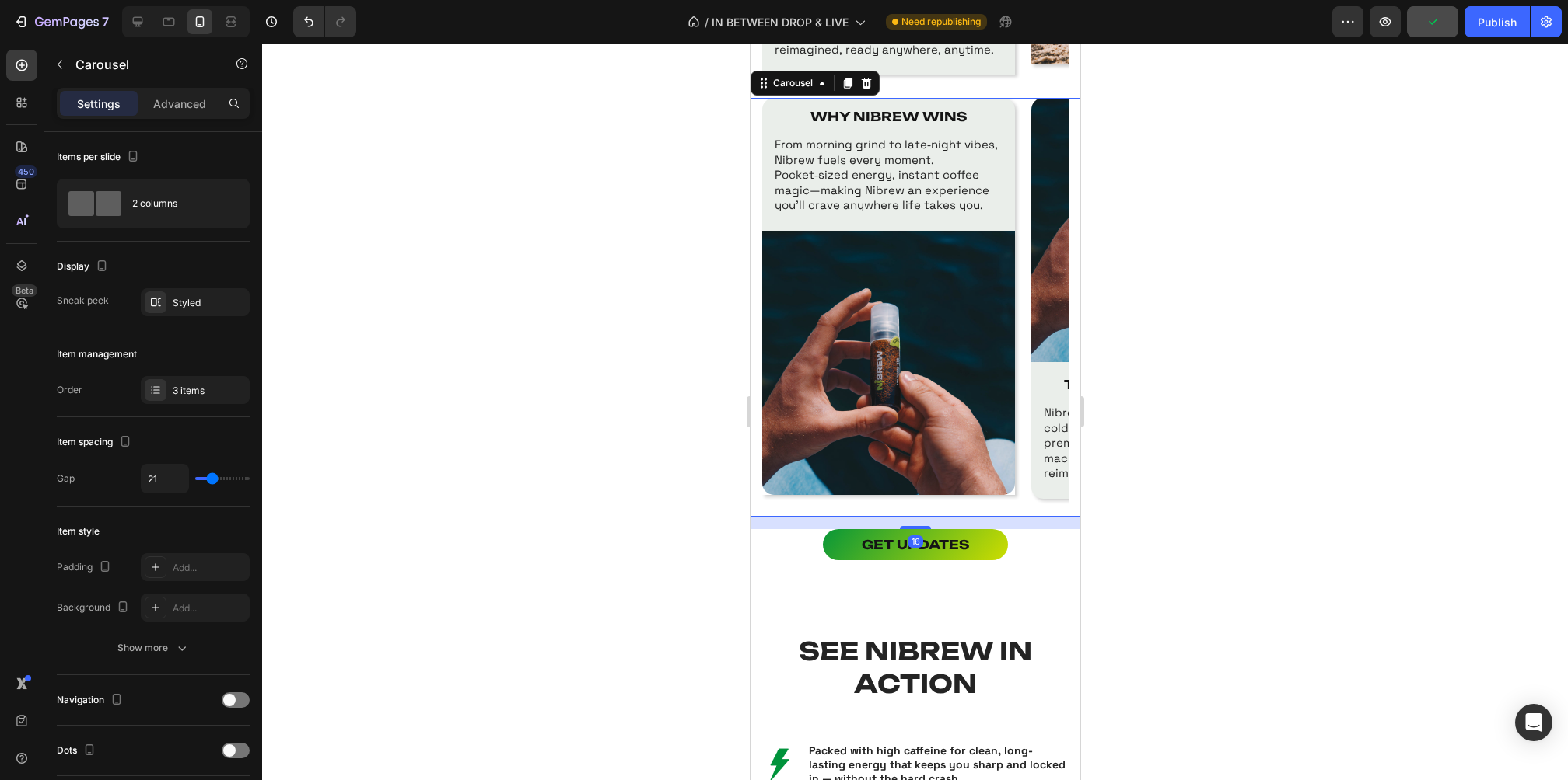
click at [1262, 307] on div at bounding box center [914, 412] width 1305 height 737
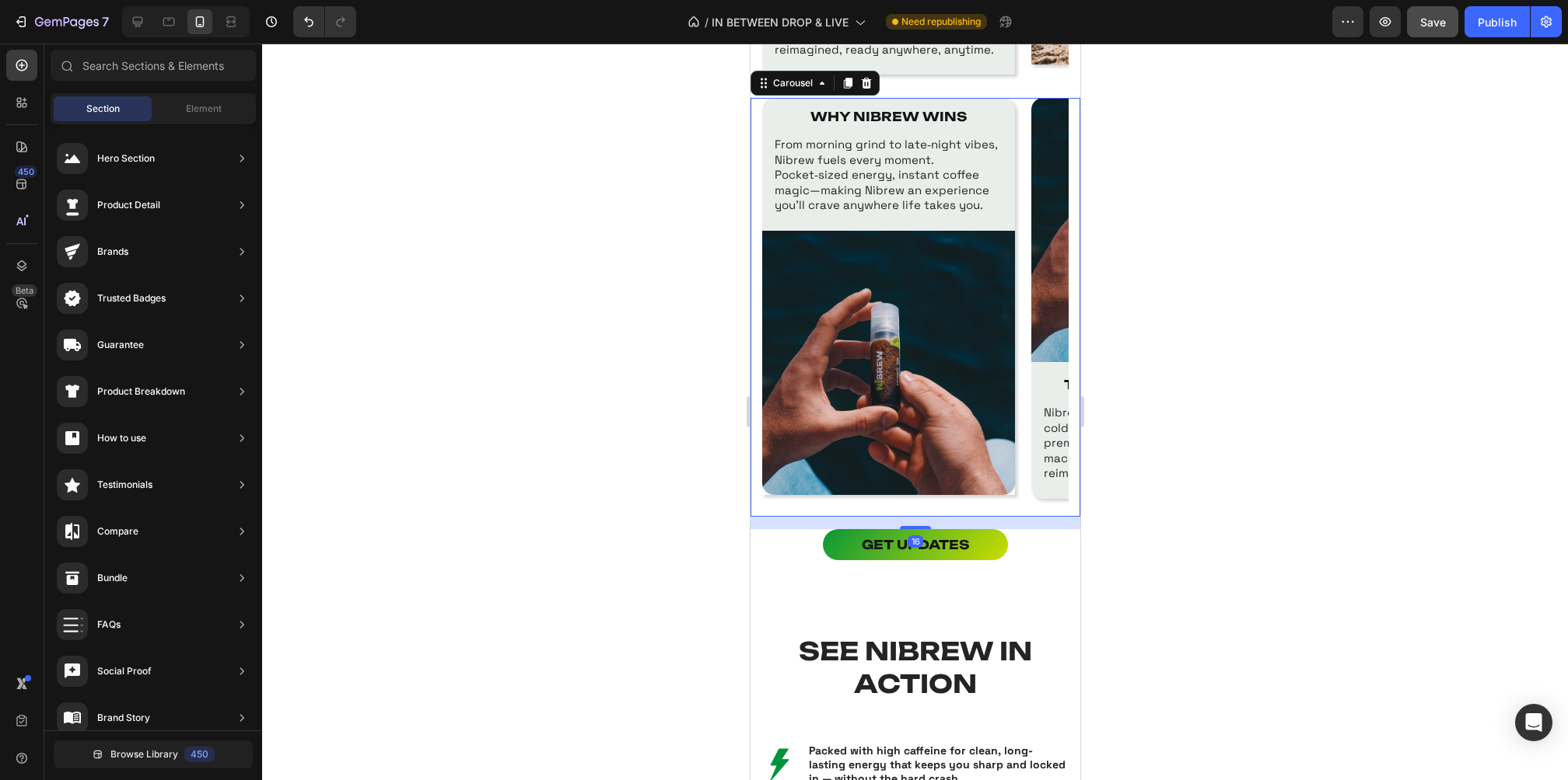
click at [1009, 496] on div "WHY NIBREW WINS Text Block From morning grind to late‑night vibes, Nibrew fuels…" at bounding box center [888, 307] width 253 height 419
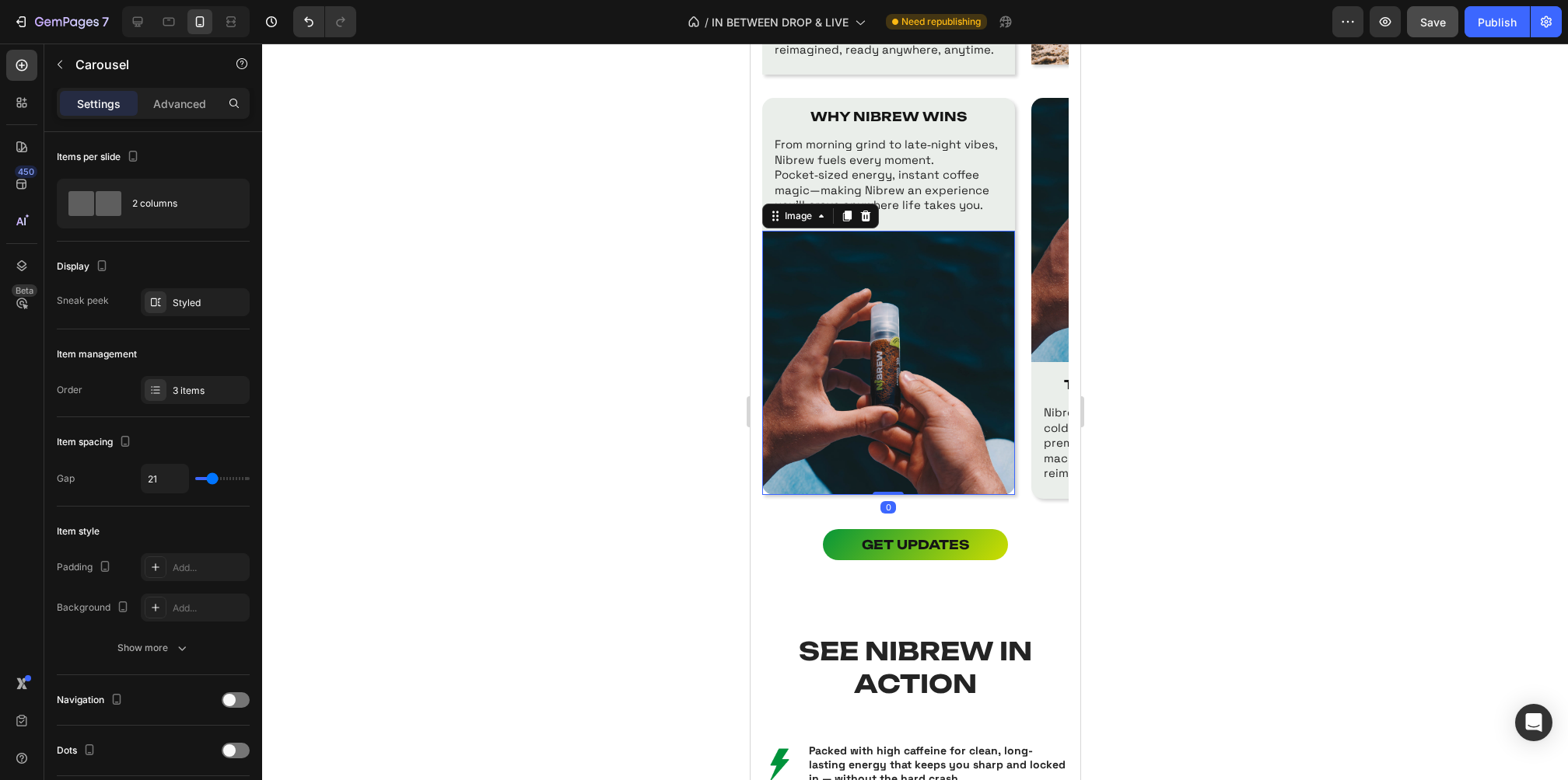
click at [994, 475] on img at bounding box center [888, 363] width 253 height 264
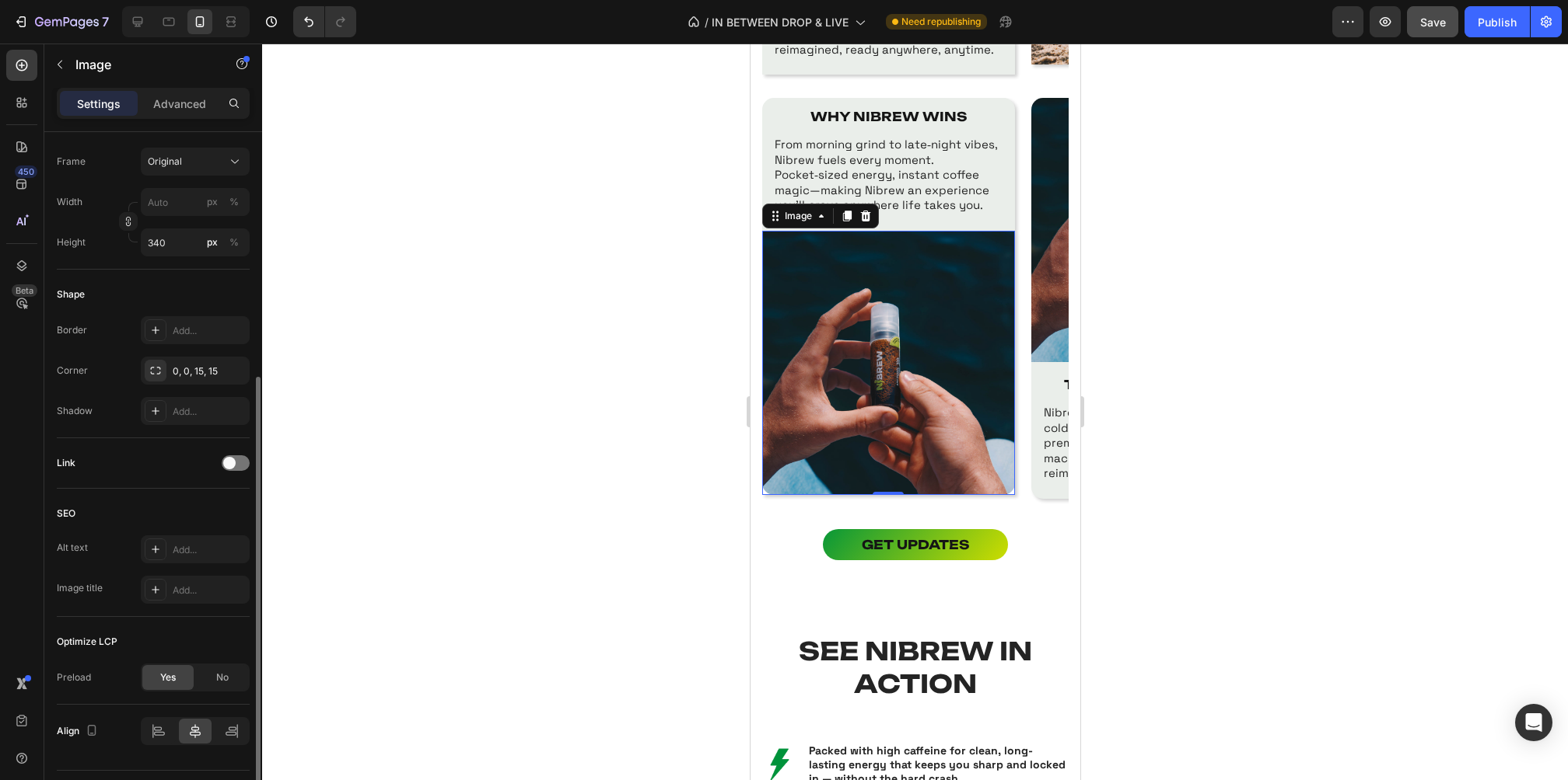
scroll to position [437, 0]
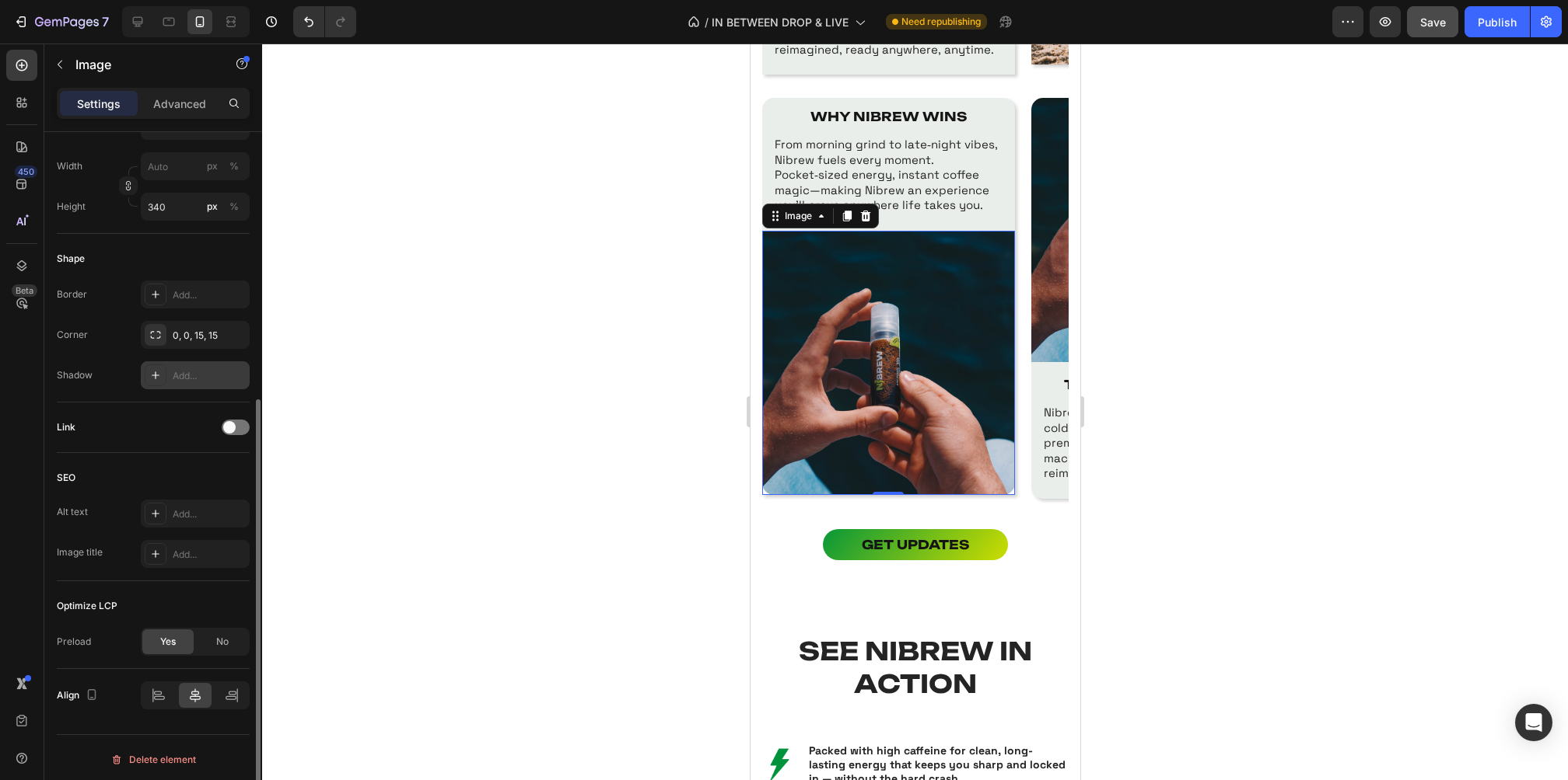
click at [182, 369] on div "Add..." at bounding box center [208, 376] width 73 height 14
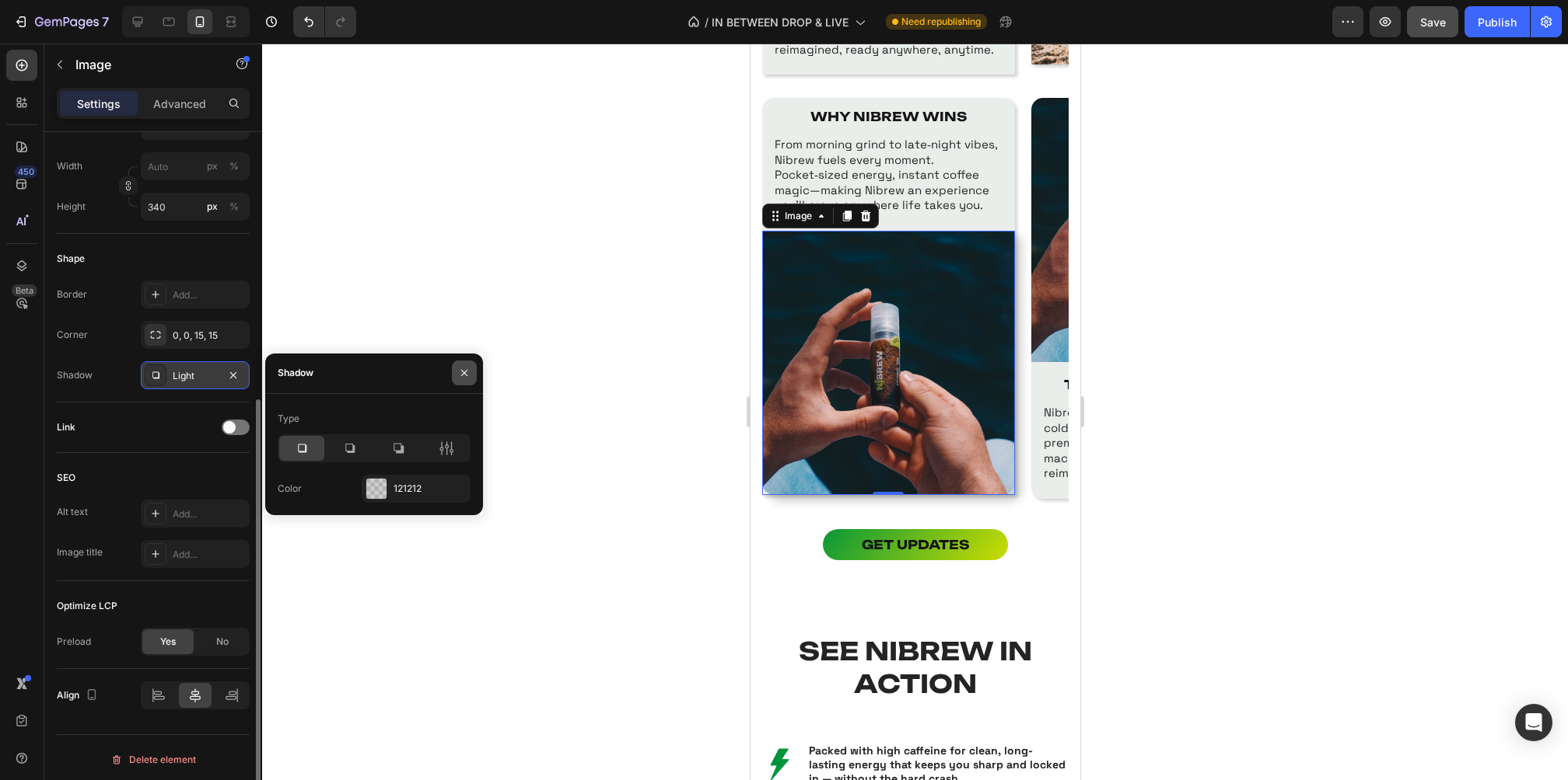
click at [465, 381] on button "button" at bounding box center [465, 374] width 25 height 25
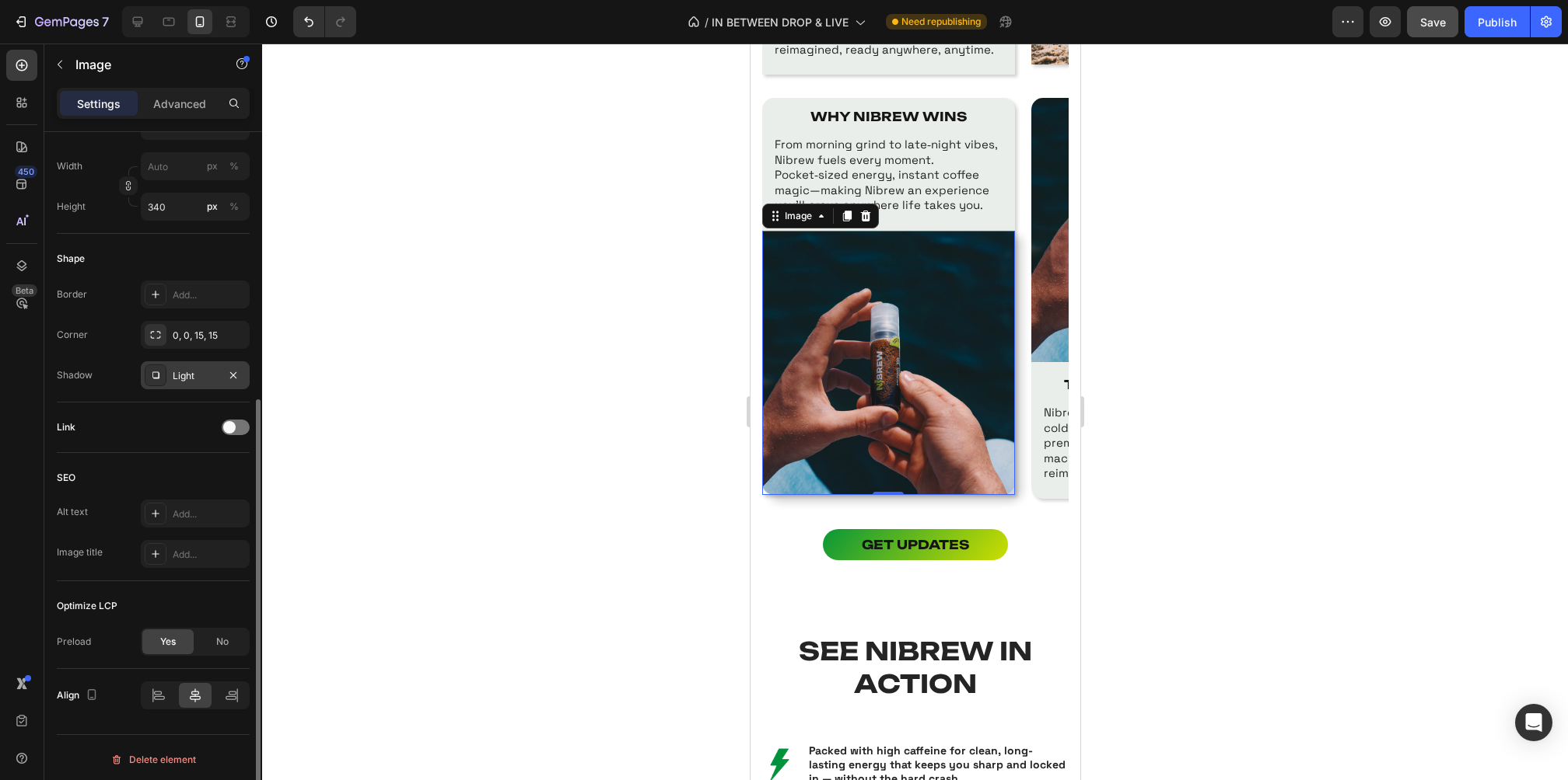
click at [540, 363] on div at bounding box center [914, 412] width 1305 height 737
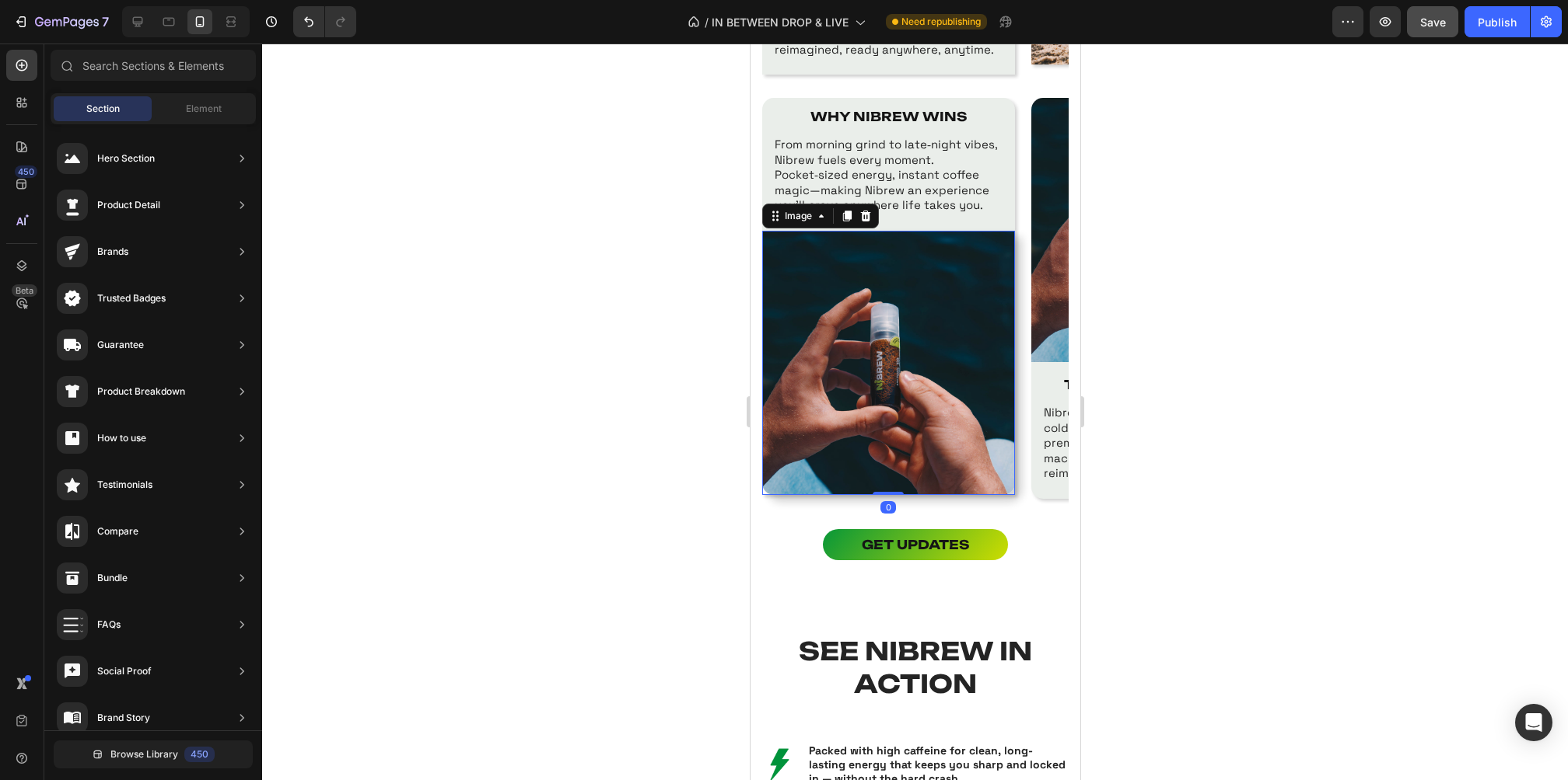
click at [1005, 492] on img at bounding box center [888, 363] width 253 height 264
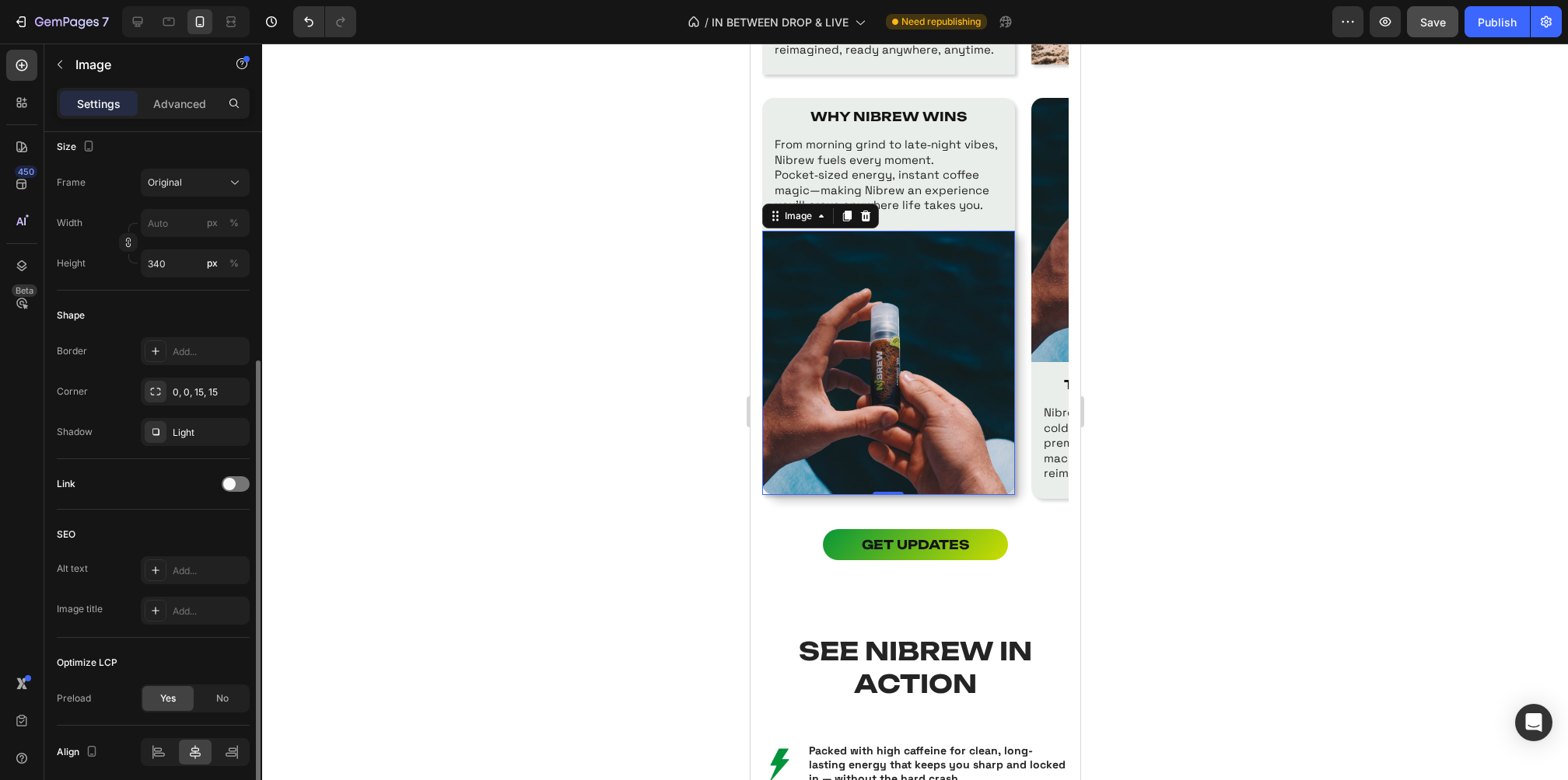
scroll to position [381, 0]
click at [234, 429] on icon "button" at bounding box center [234, 432] width 13 height 13
click at [534, 394] on div at bounding box center [914, 412] width 1305 height 737
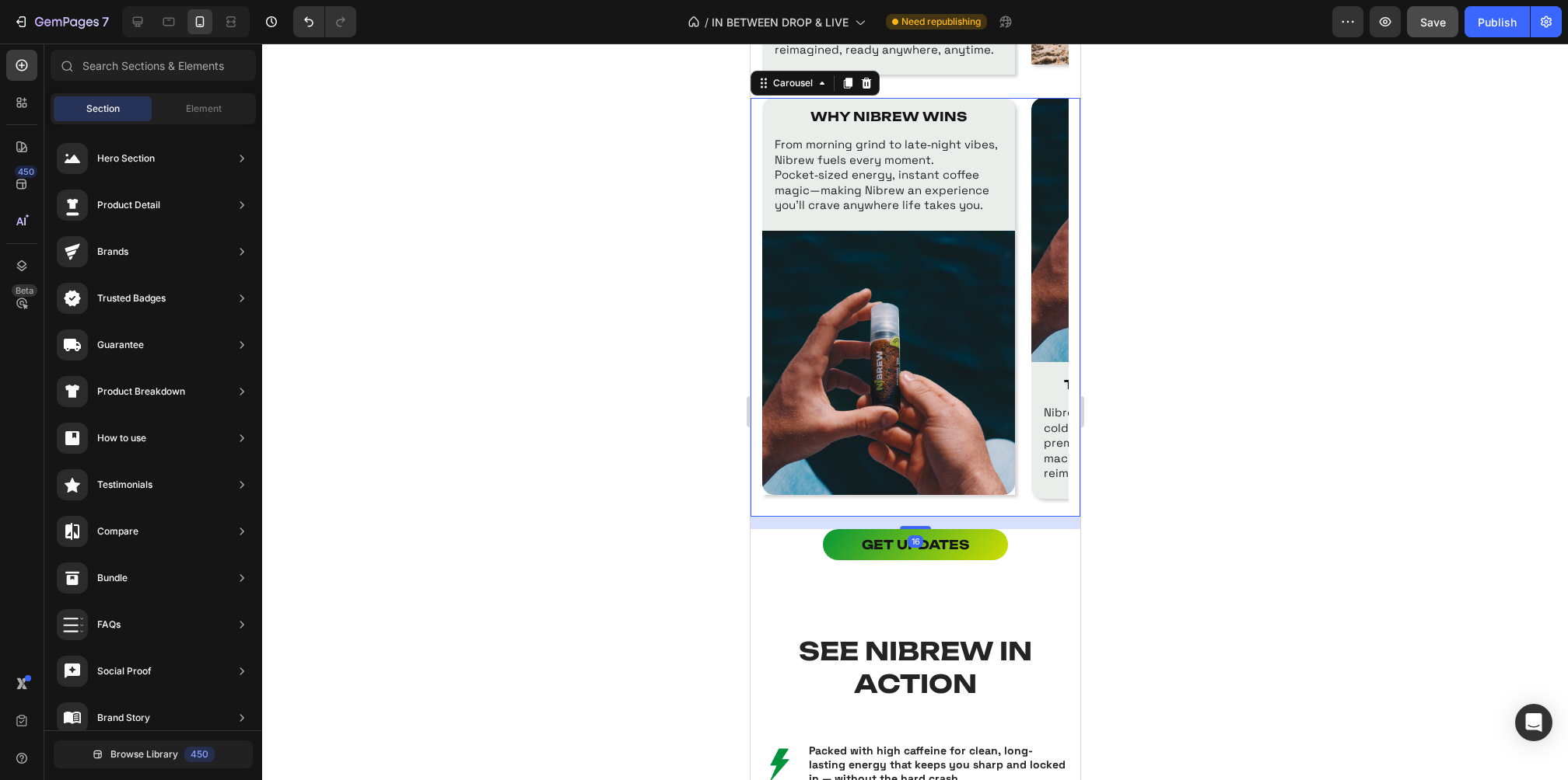
click at [1023, 403] on div "WHY NIBREW WINS Text Block From morning grind to late‑night vibes, Nibrew fuels…" at bounding box center [914, 307] width 306 height 419
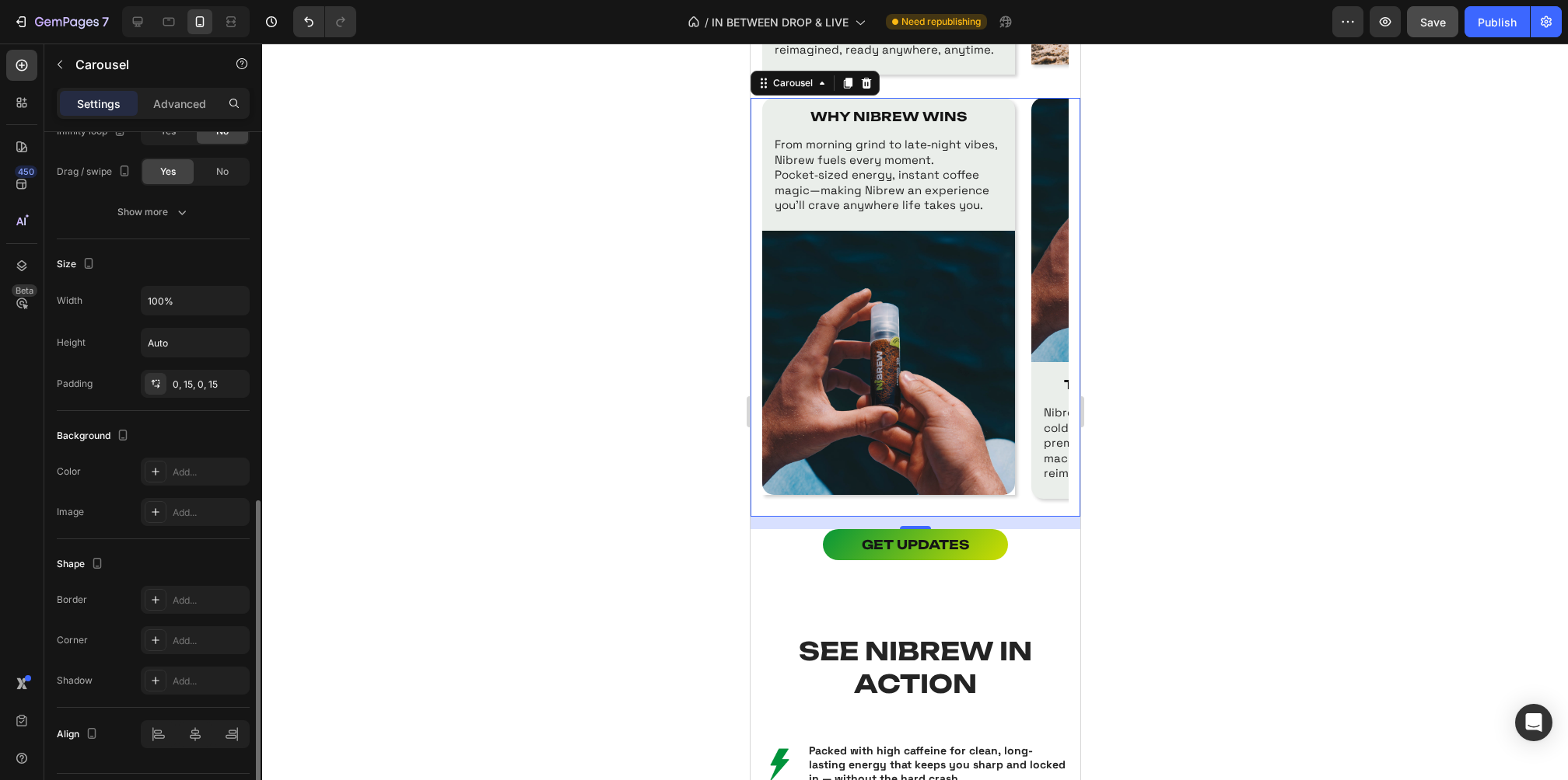
scroll to position [825, 0]
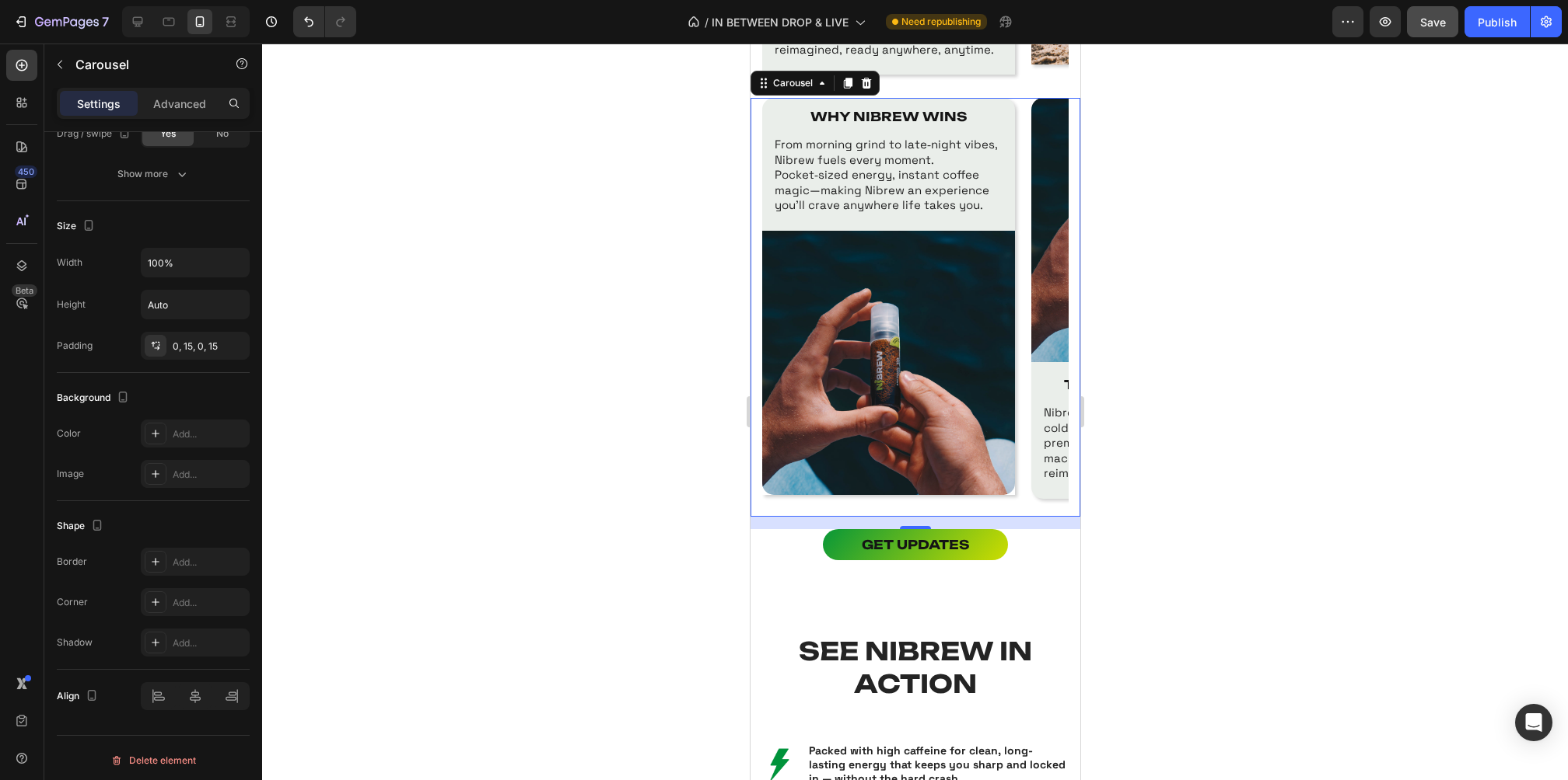
click at [1217, 385] on div at bounding box center [914, 412] width 1305 height 737
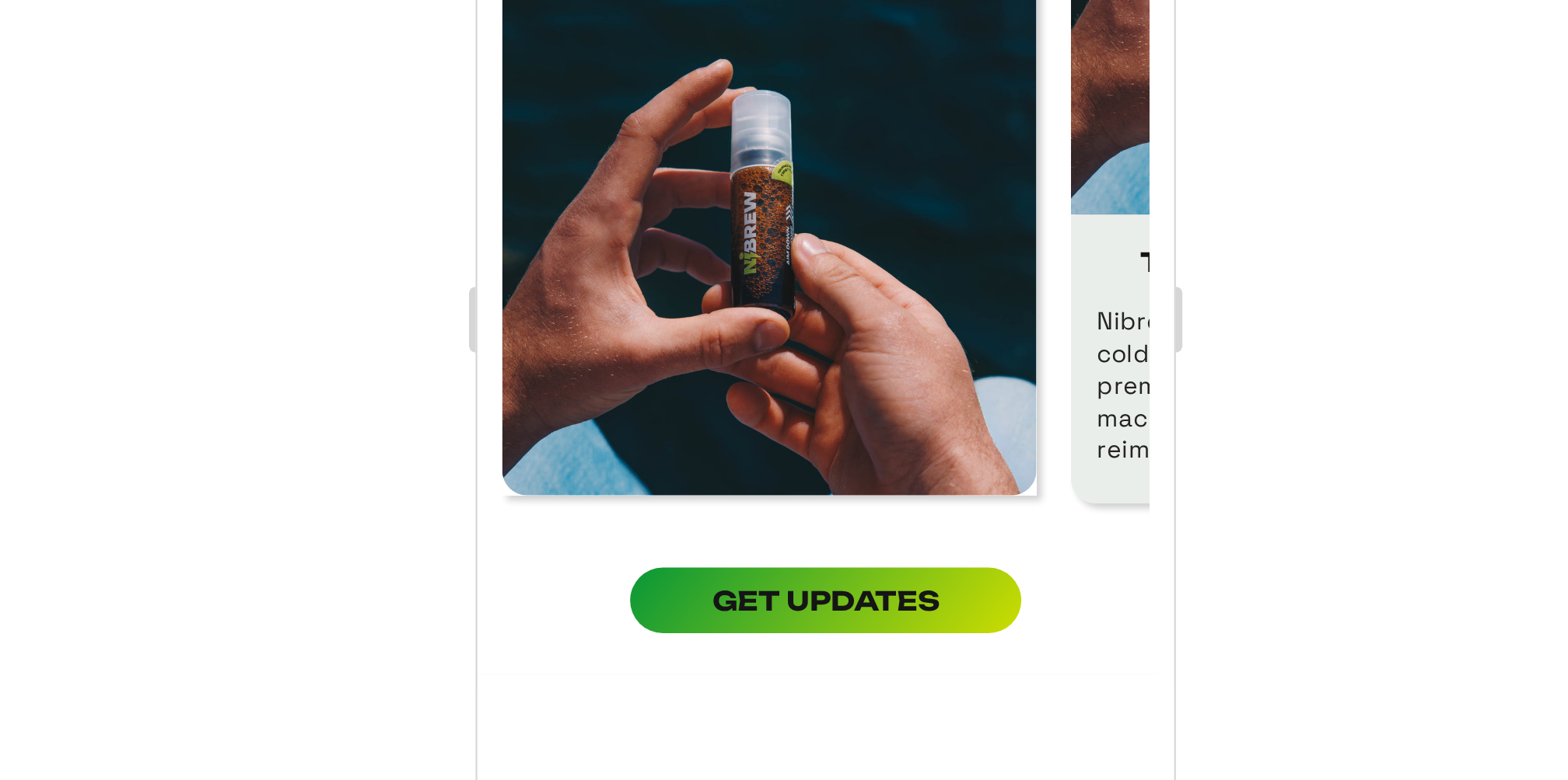
click at [1202, 500] on div at bounding box center [914, 412] width 1305 height 737
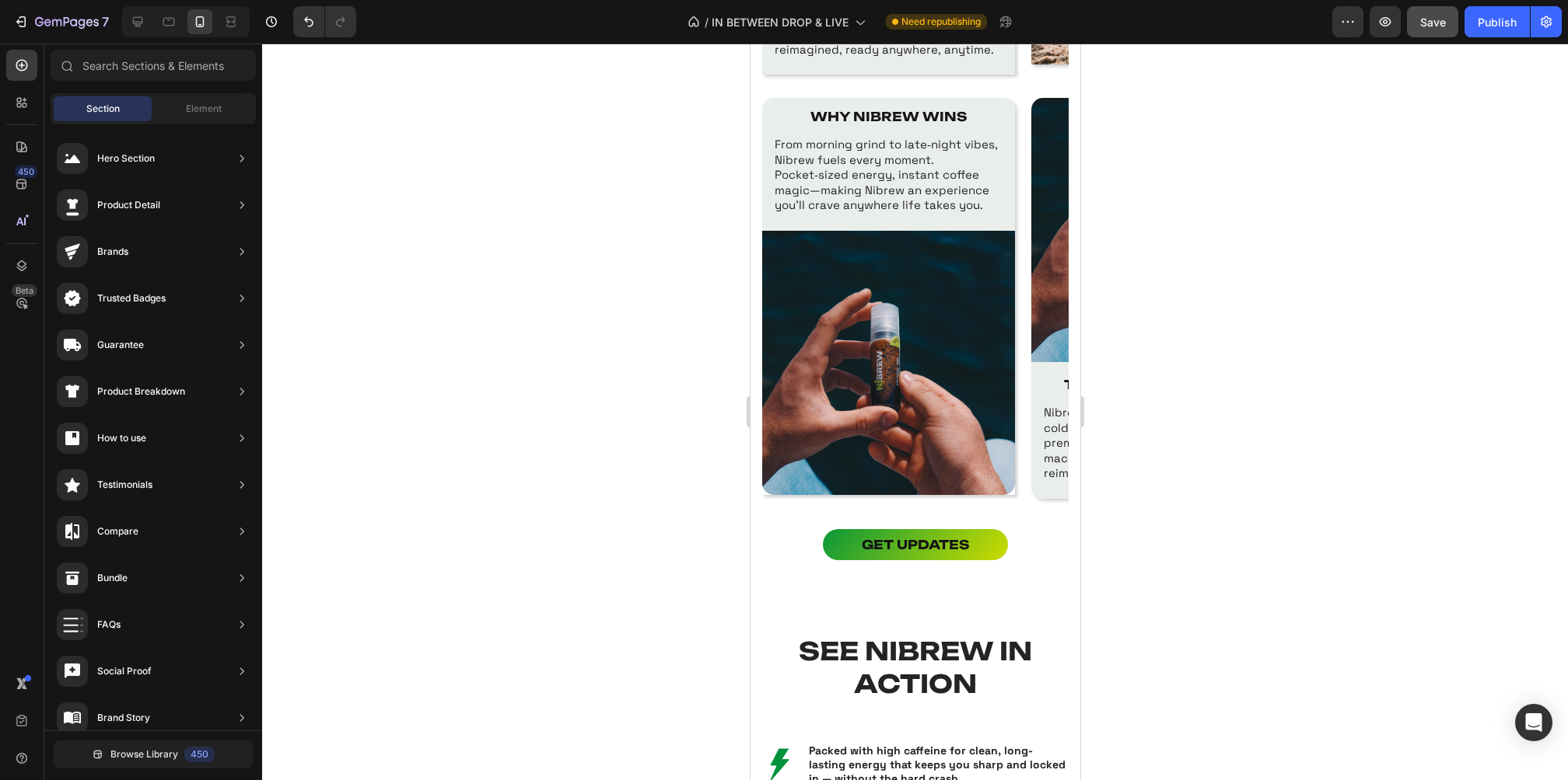
click at [1305, 436] on div at bounding box center [914, 412] width 1305 height 737
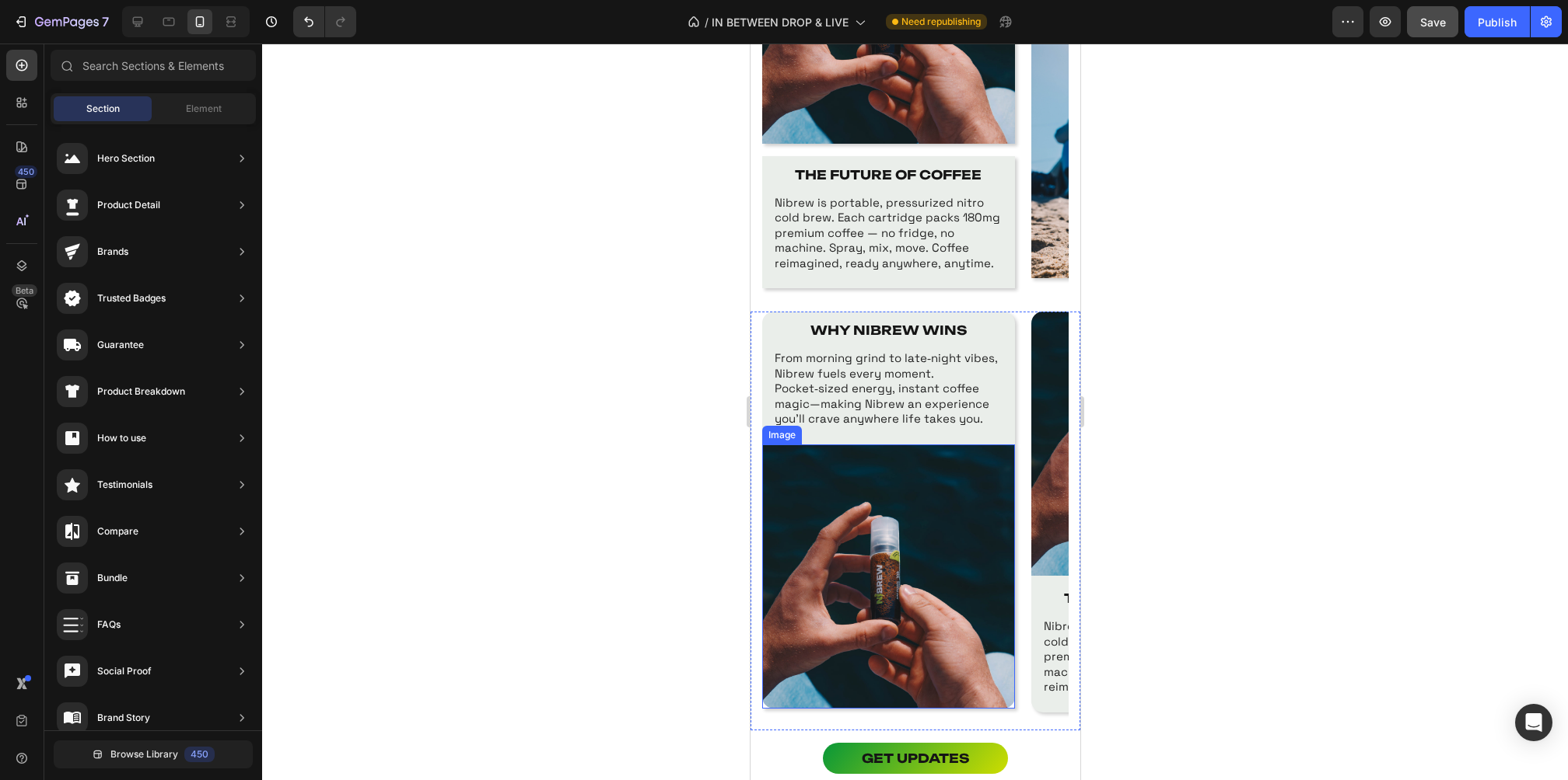
scroll to position [1253, 0]
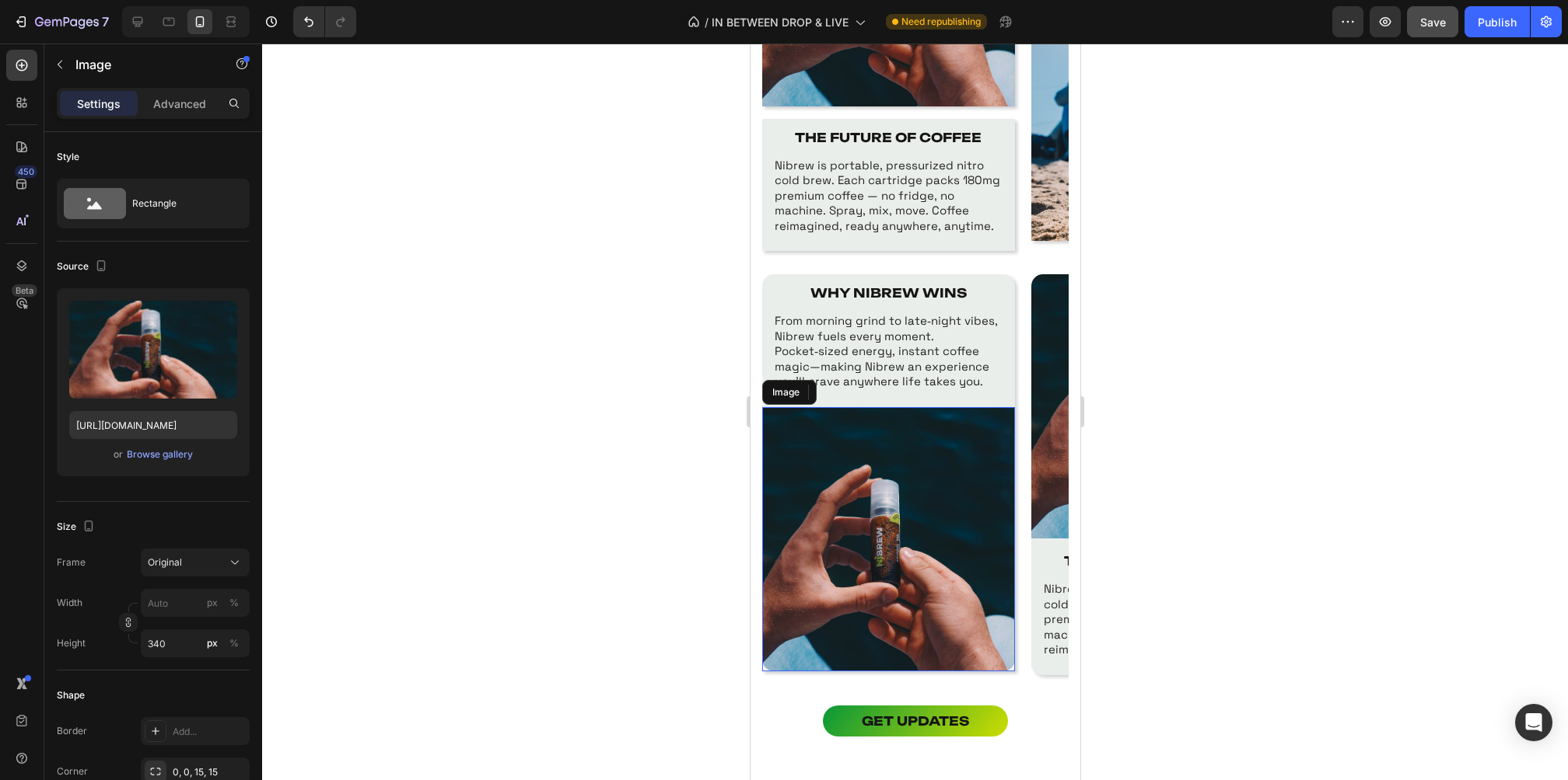
click at [911, 493] on img at bounding box center [888, 539] width 253 height 264
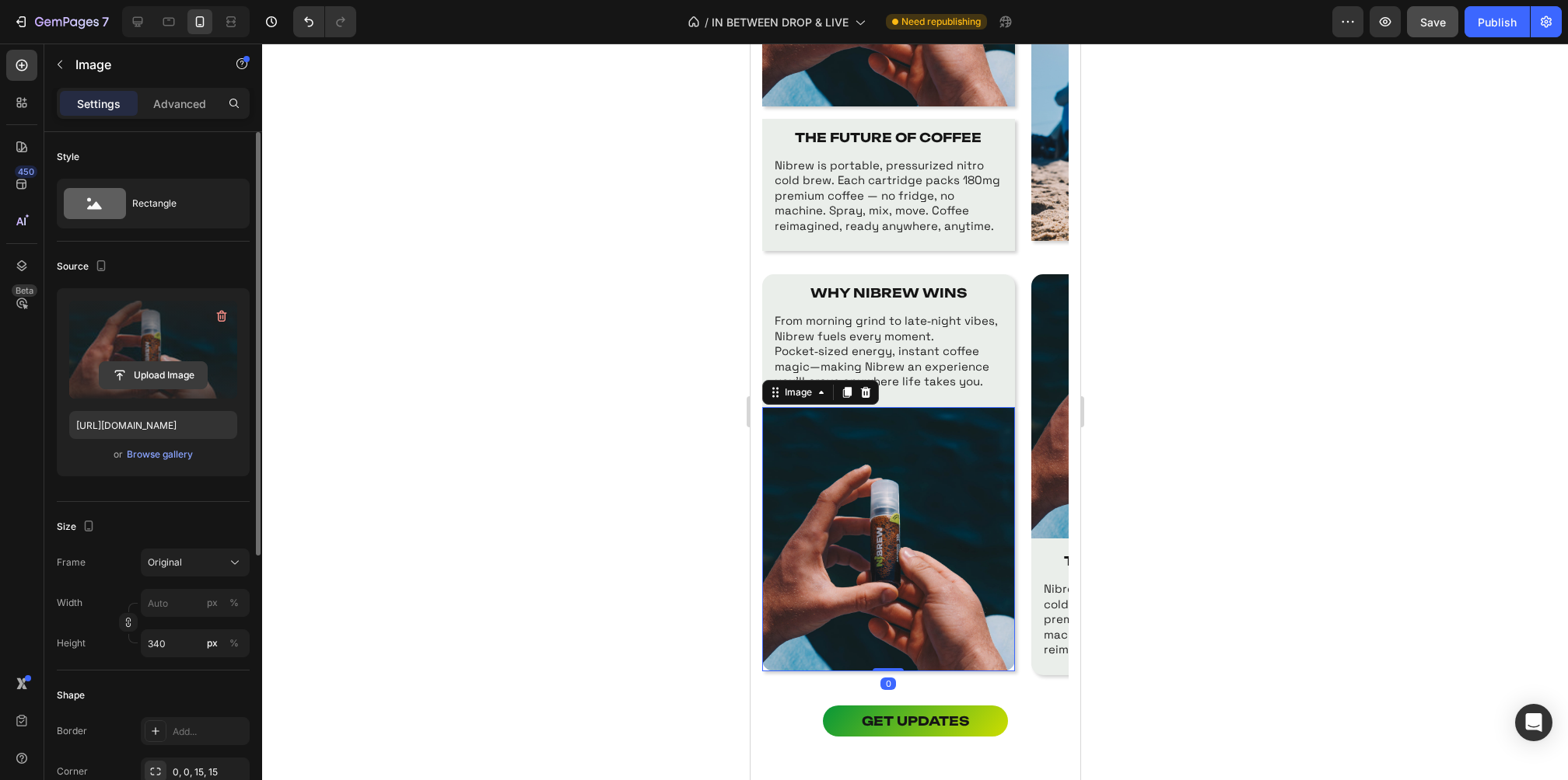
click at [170, 368] on input "file" at bounding box center [153, 376] width 107 height 27
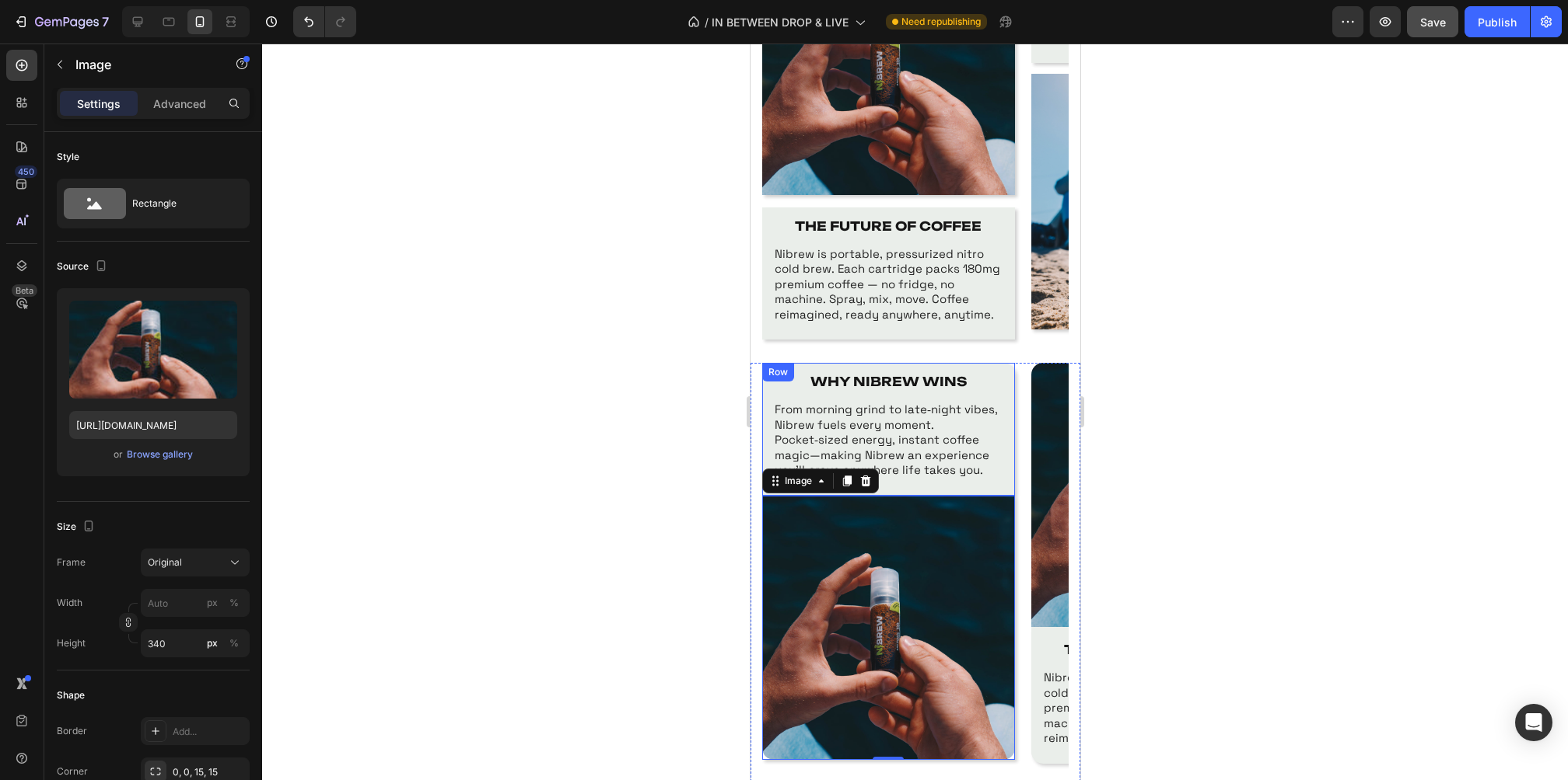
scroll to position [1204, 0]
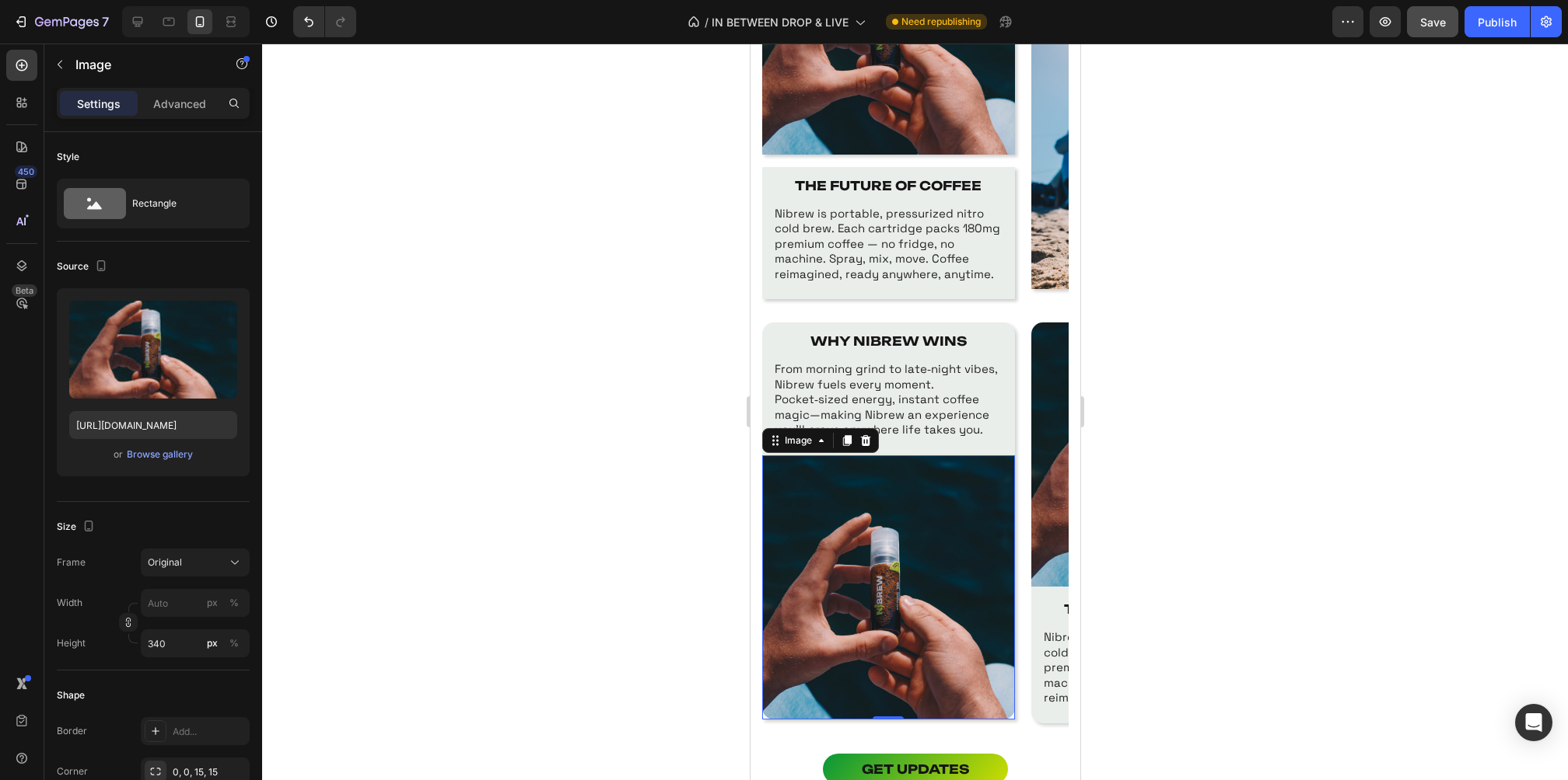
click at [1276, 522] on div at bounding box center [914, 412] width 1305 height 737
click at [1010, 716] on div at bounding box center [888, 587] width 253 height 264
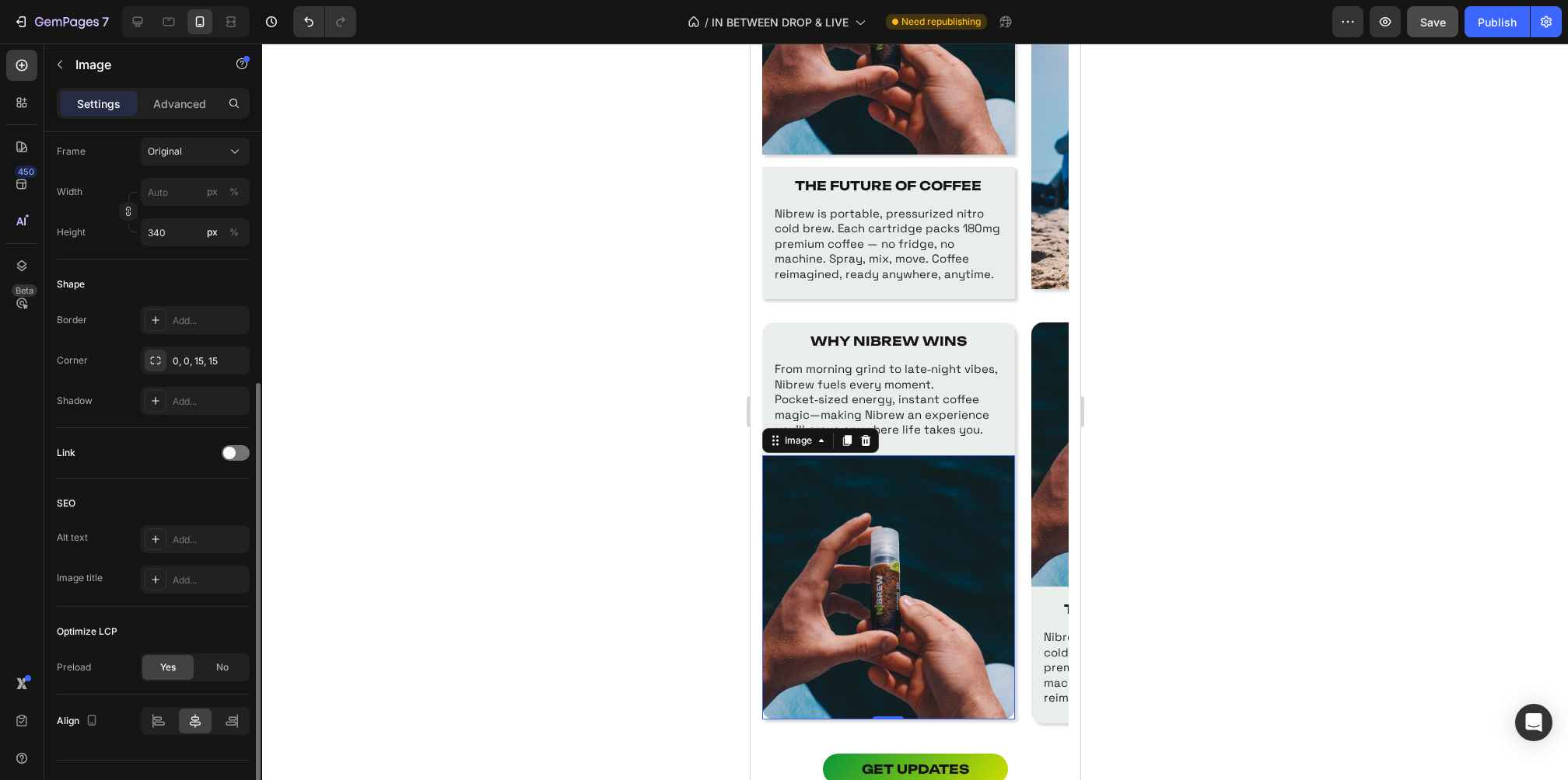
scroll to position [439, 0]
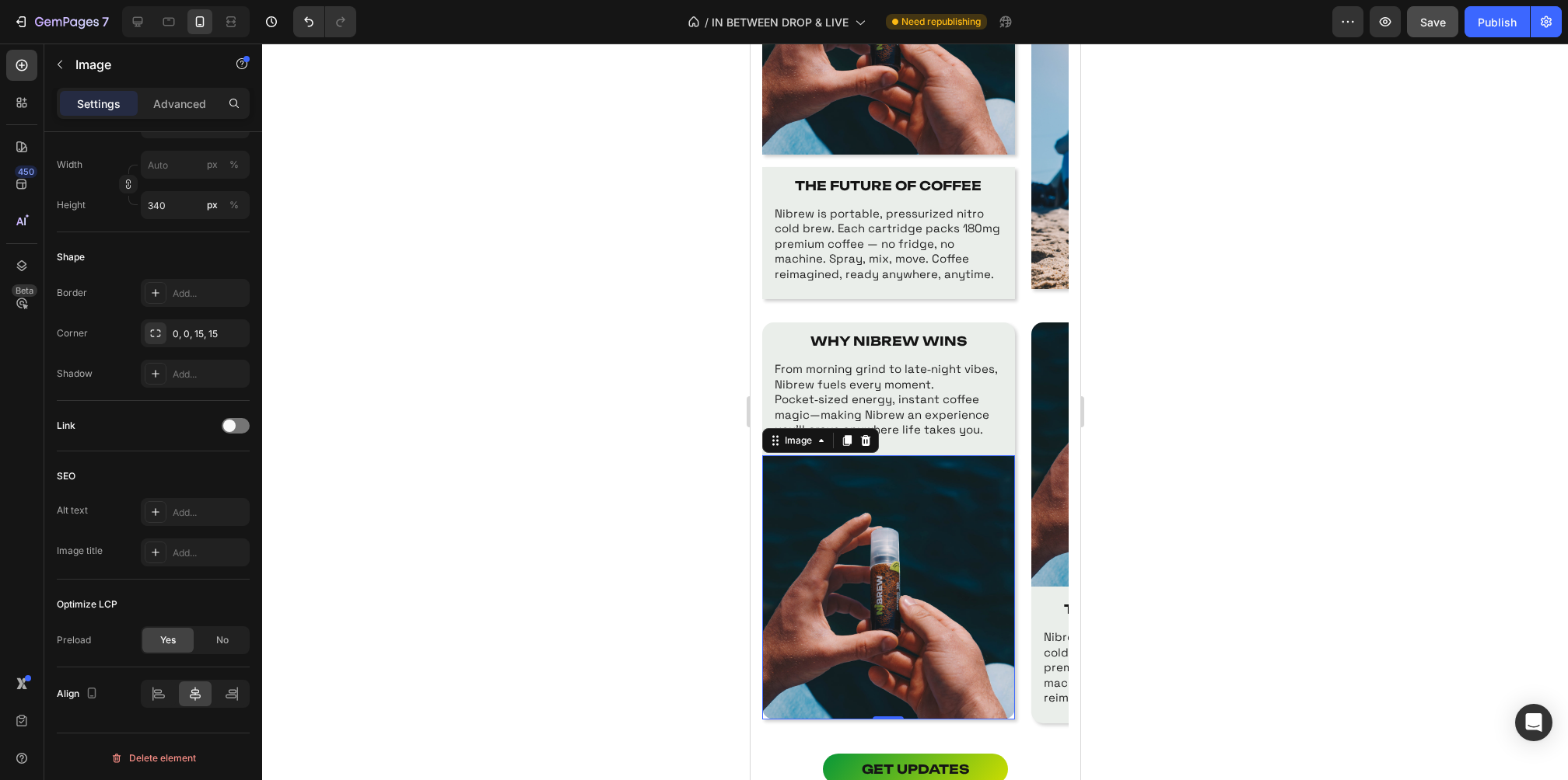
click at [1277, 359] on div at bounding box center [914, 412] width 1305 height 737
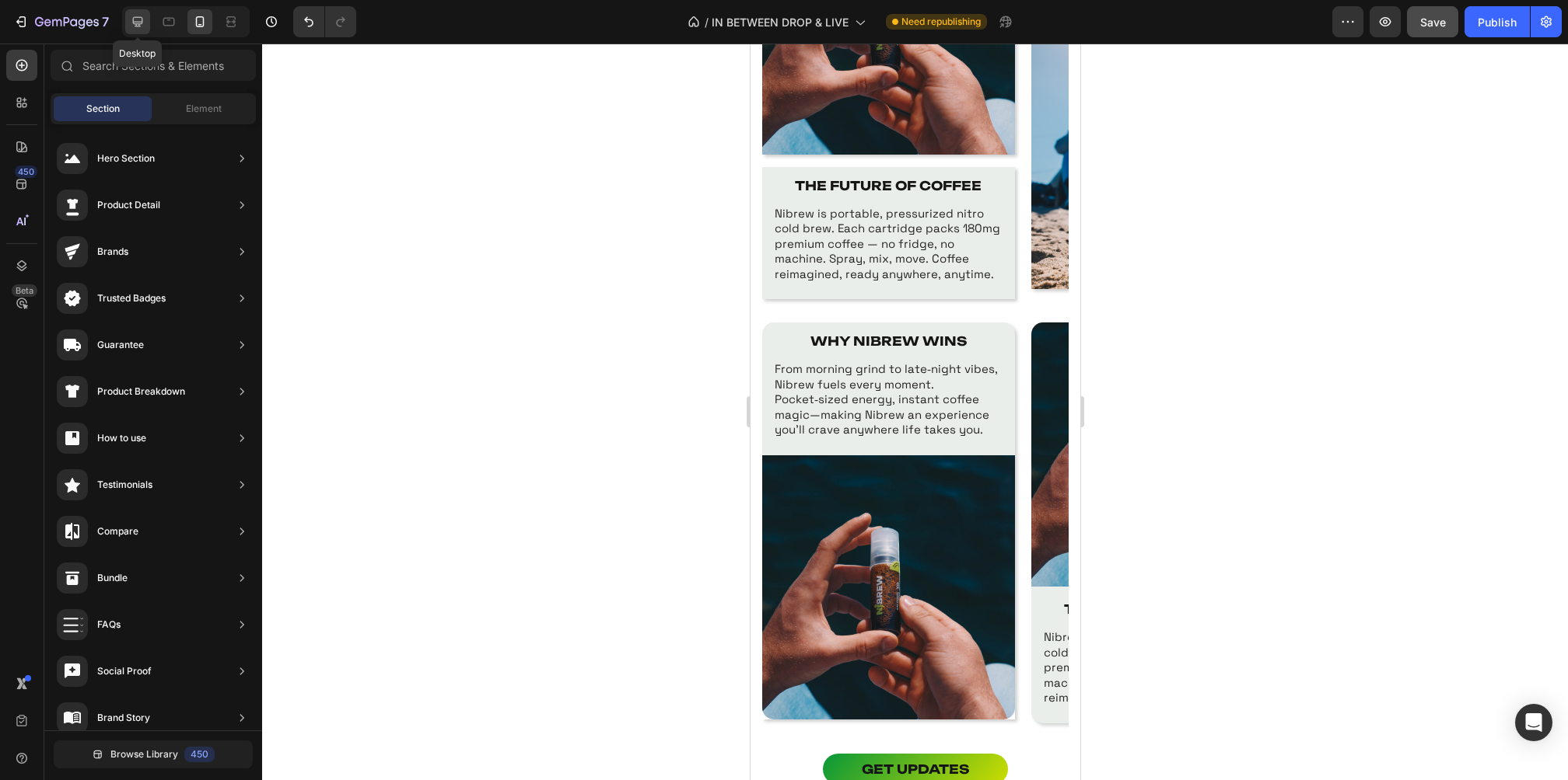
click at [139, 22] on icon at bounding box center [138, 22] width 10 height 10
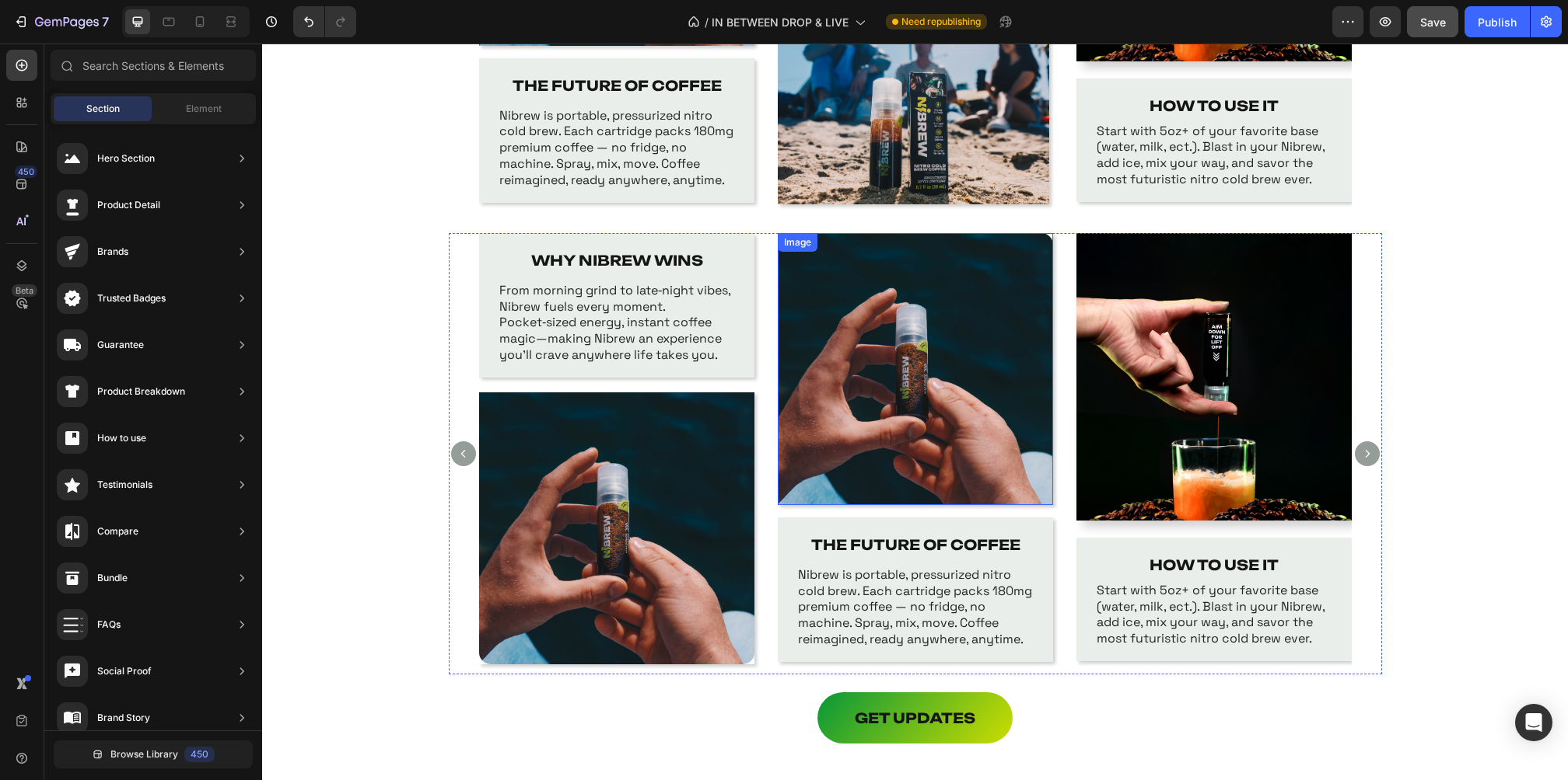
scroll to position [1363, 0]
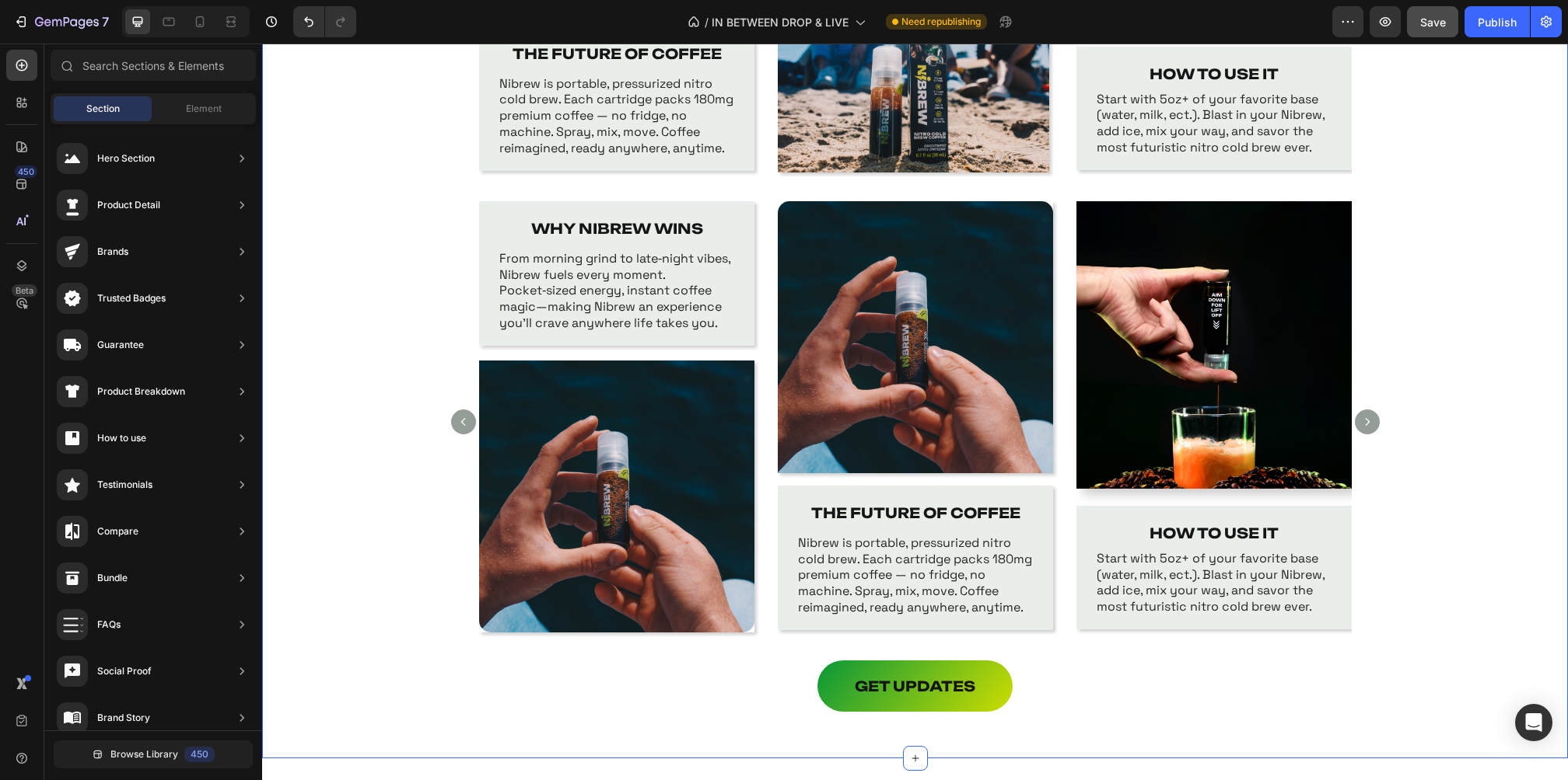
click at [1468, 507] on div "WHY NIBREW WINS Text Block From morning grind to late‑night vibes, Nibrew fuels…" at bounding box center [914, 431] width 1305 height 460
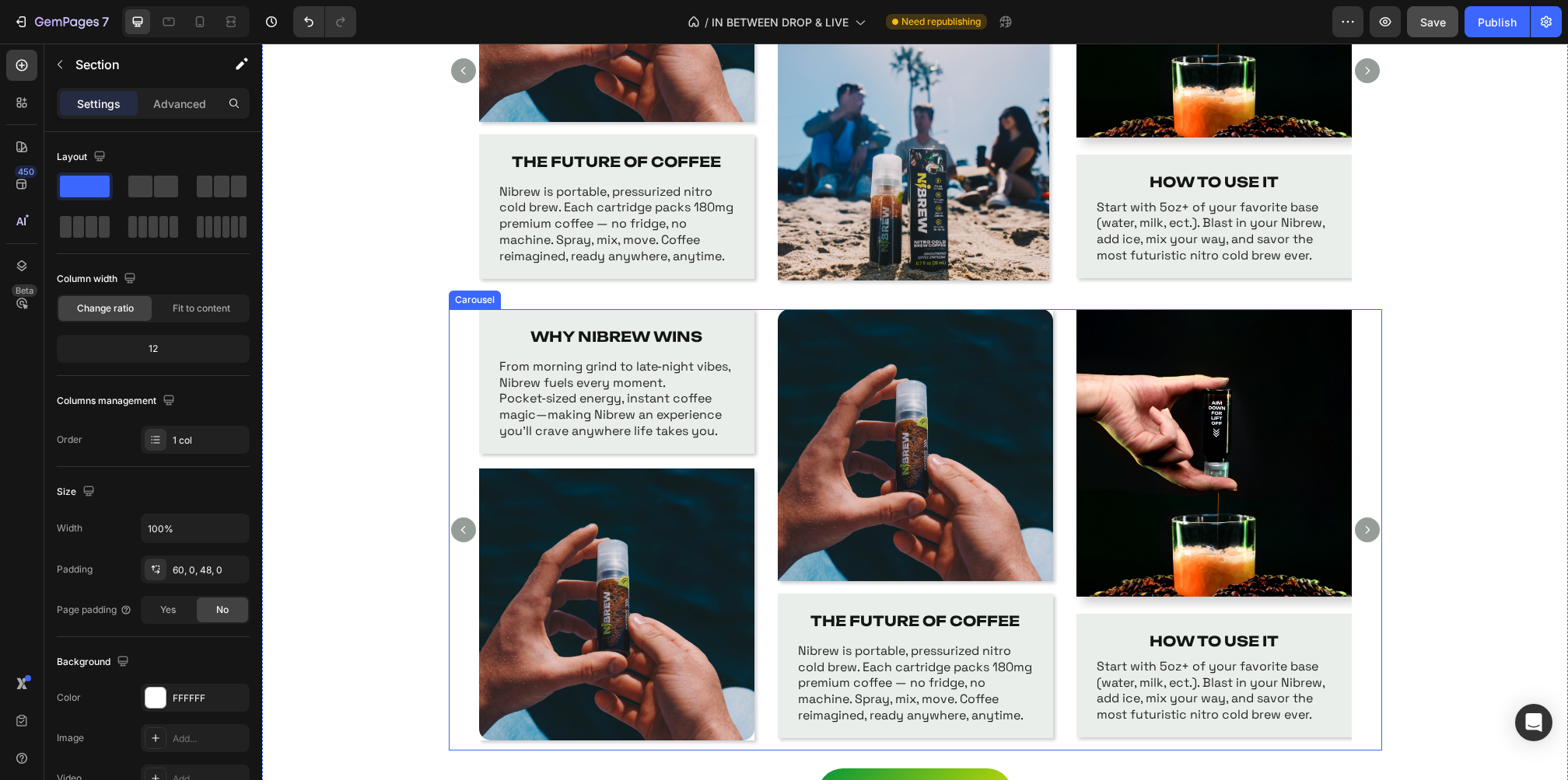
scroll to position [1260, 0]
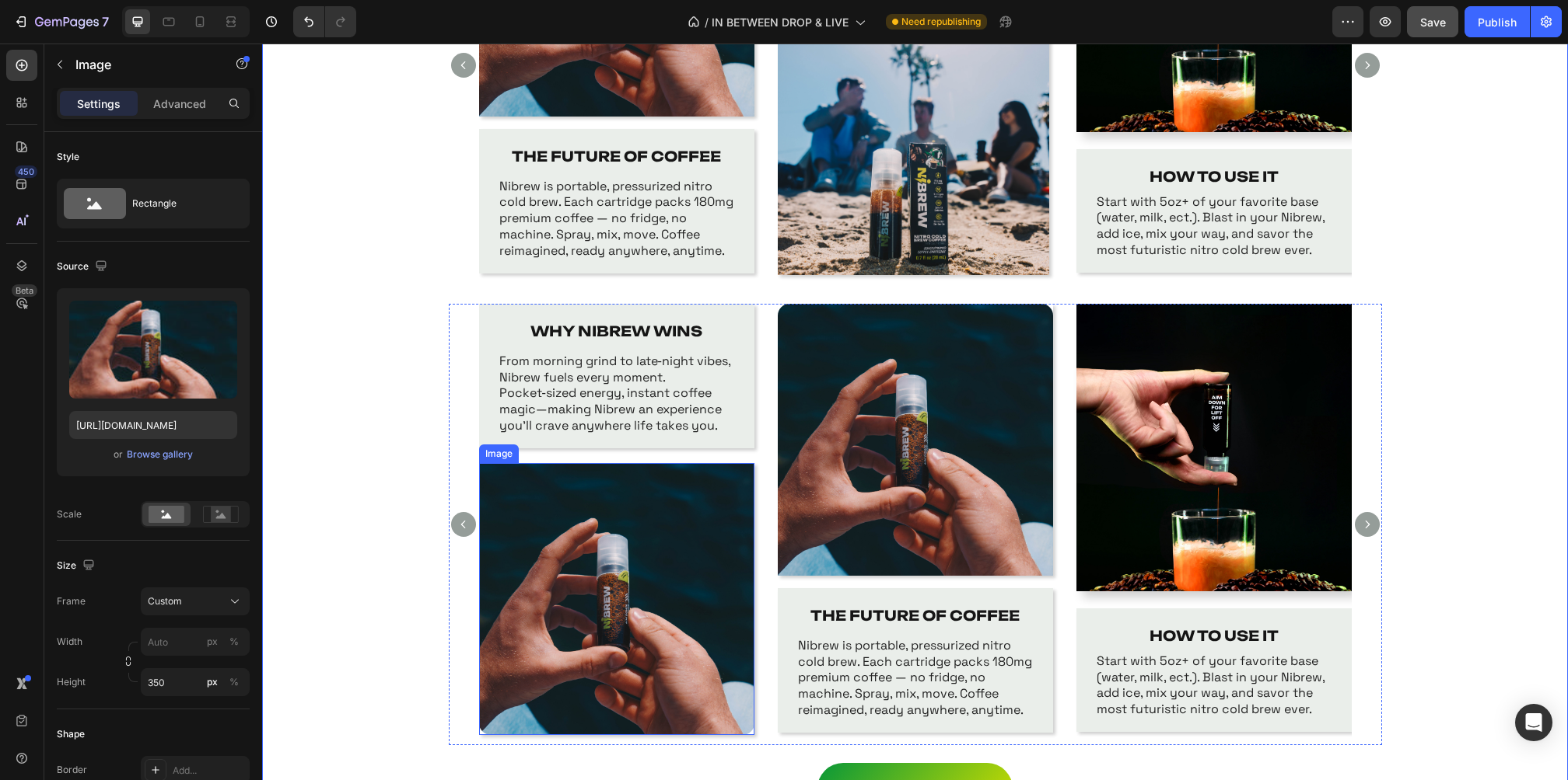
click at [616, 692] on img at bounding box center [616, 599] width 275 height 272
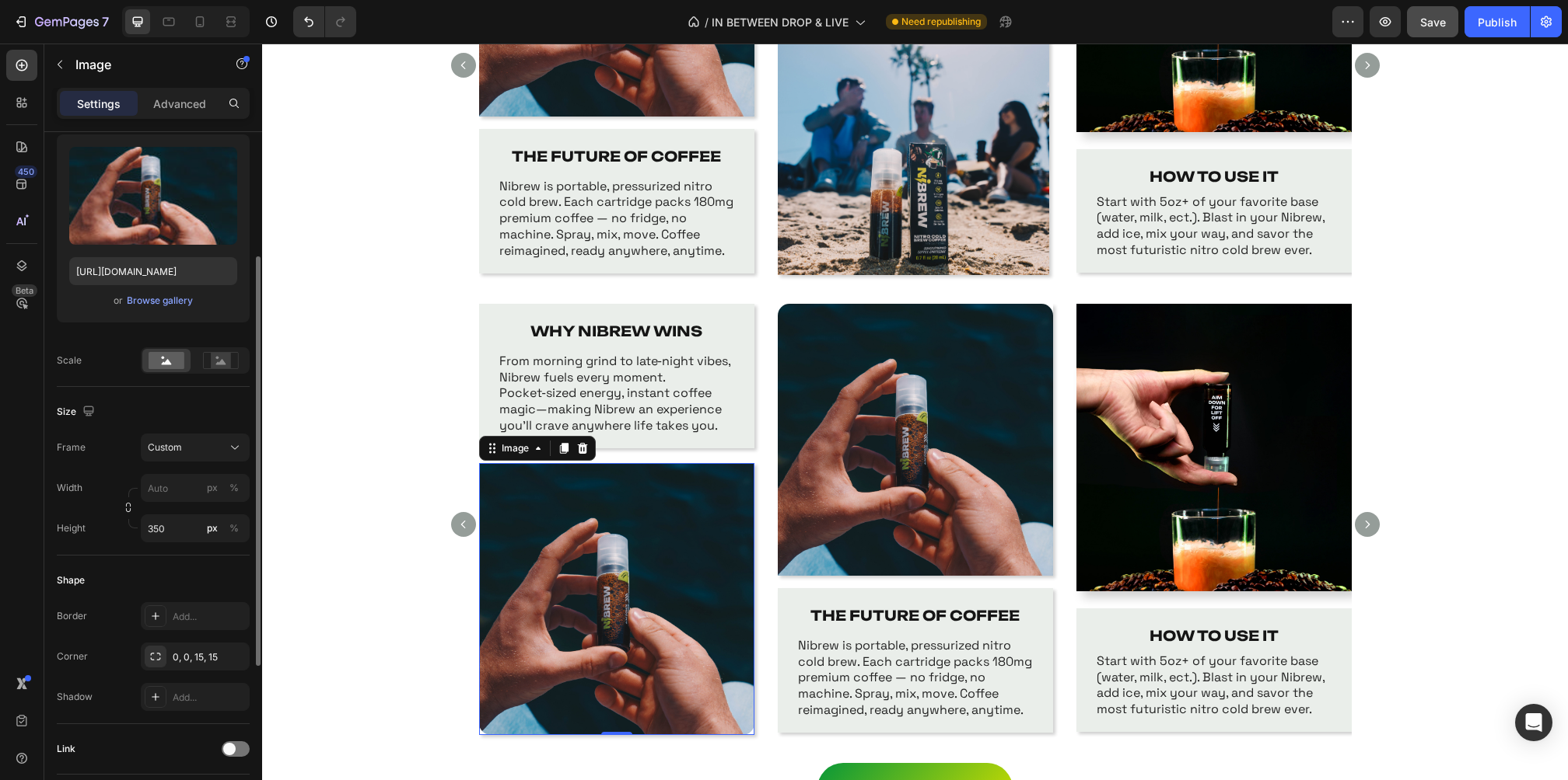
scroll to position [150, 0]
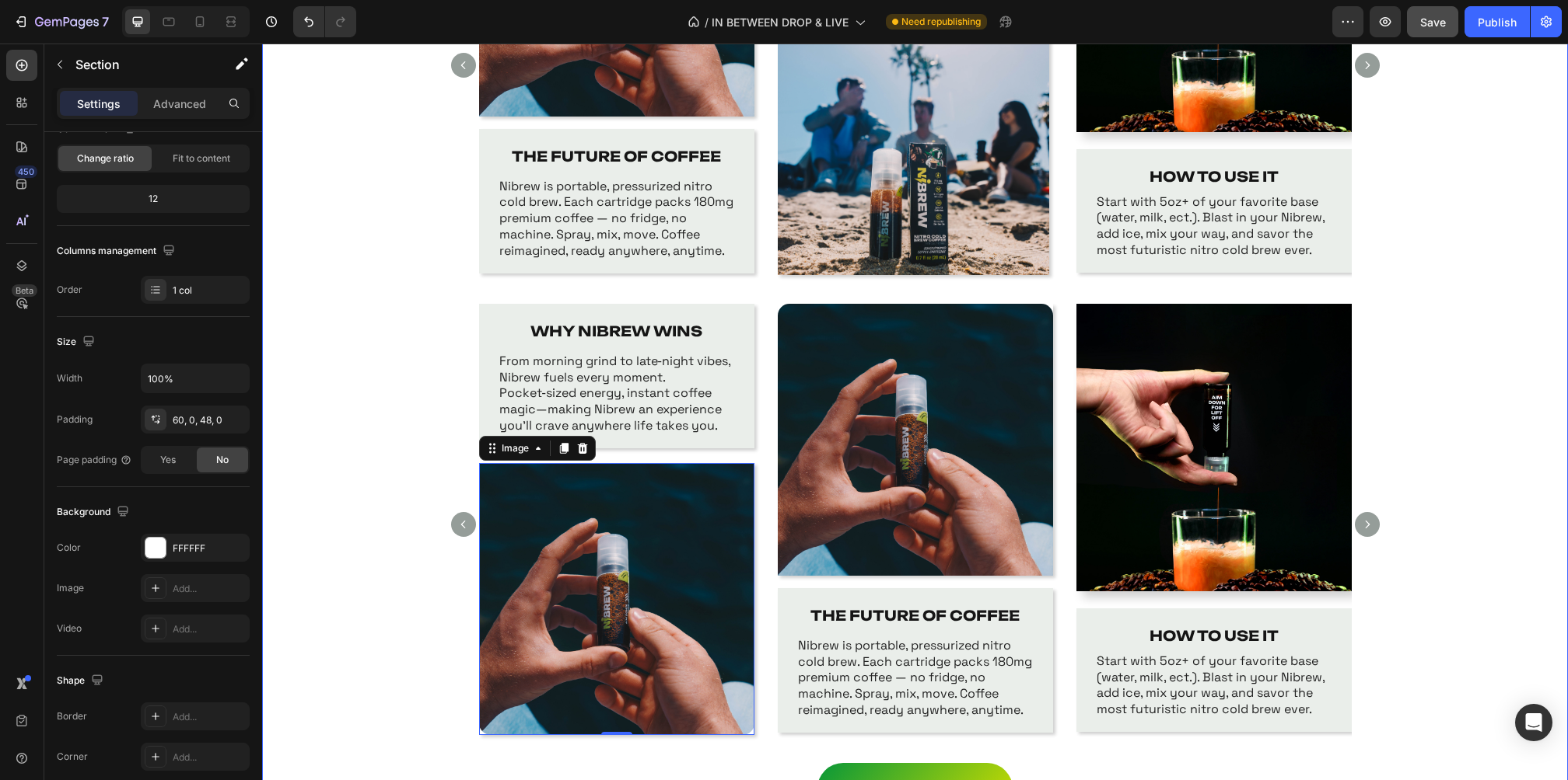
click at [1427, 434] on div "WHY NIBREW WINS Text Block From morning grind to late‑night vibes, Nibrew fuels…" at bounding box center [914, 533] width 1305 height 460
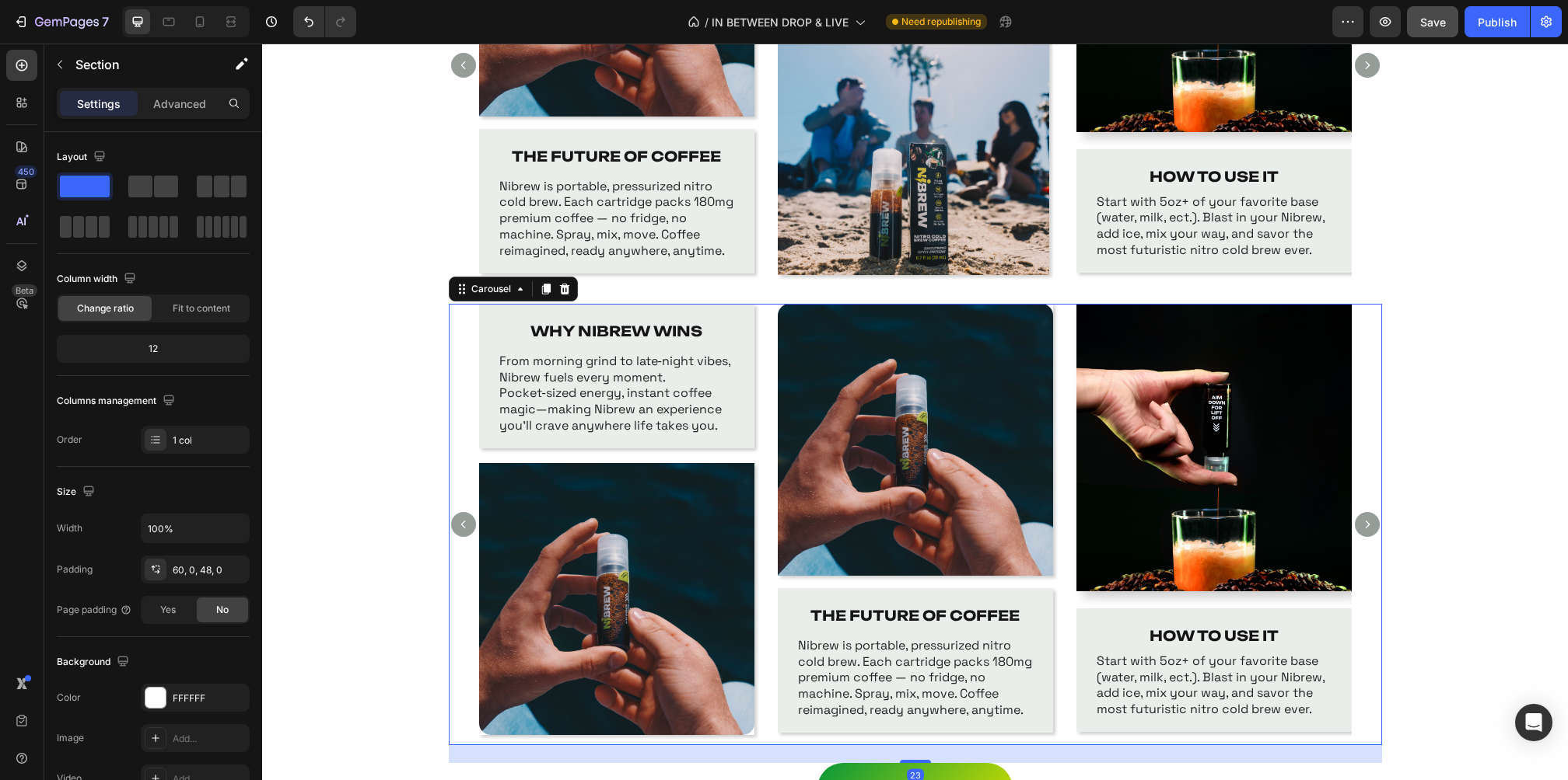
click at [722, 453] on div "WHY NIBREW WINS Text Block From morning grind to late‑night vibes, Nibrew fuels…" at bounding box center [616, 525] width 275 height 442
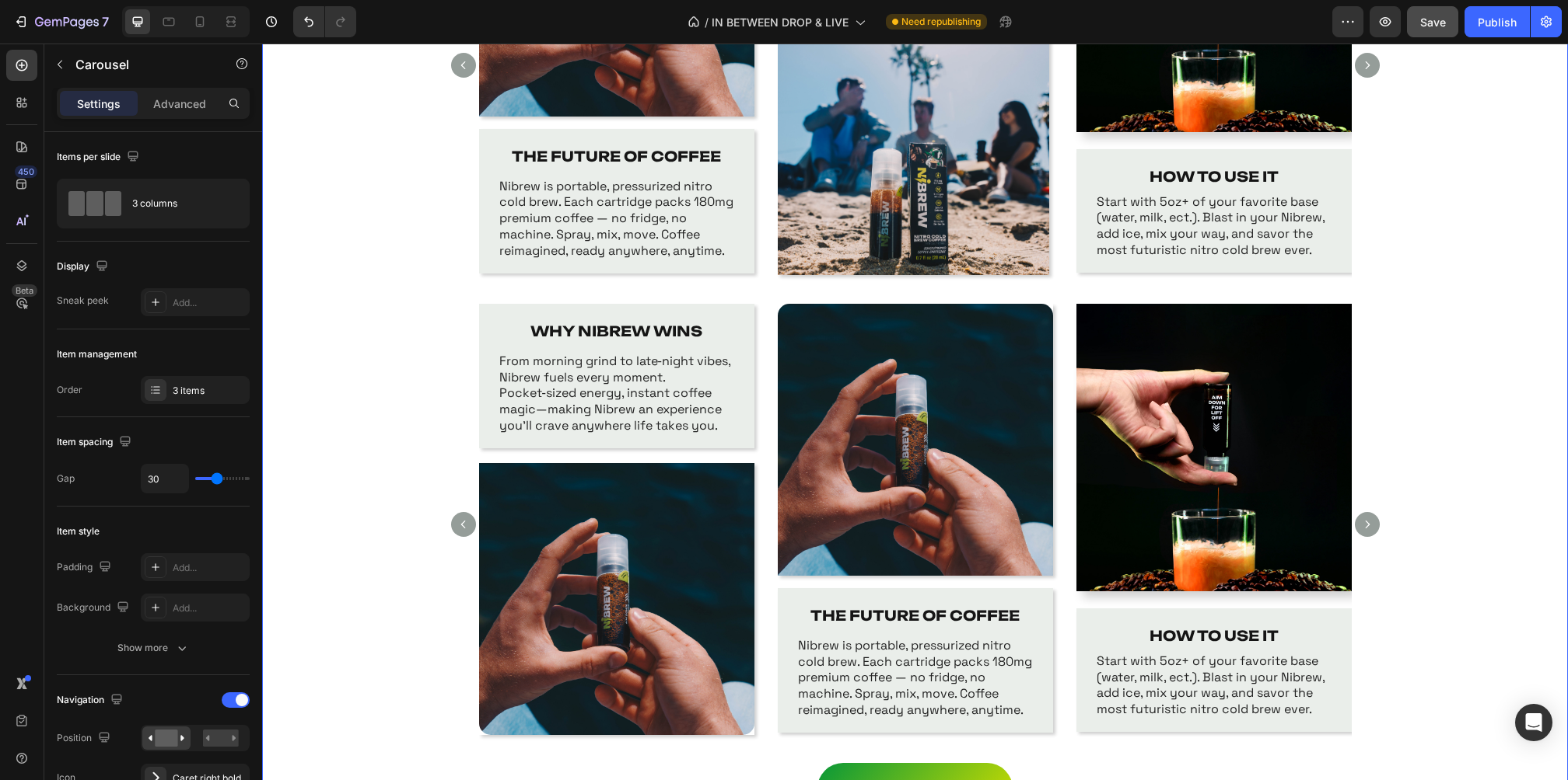
click at [1483, 356] on div "WHY NIBREW WINS Text Block From morning grind to late‑night vibes, Nibrew fuels…" at bounding box center [914, 533] width 1305 height 460
click at [1068, 328] on div "WHY NIBREW WINS Text Block From morning grind to late‑night vibes, Nibrew fuels…" at bounding box center [915, 525] width 873 height 442
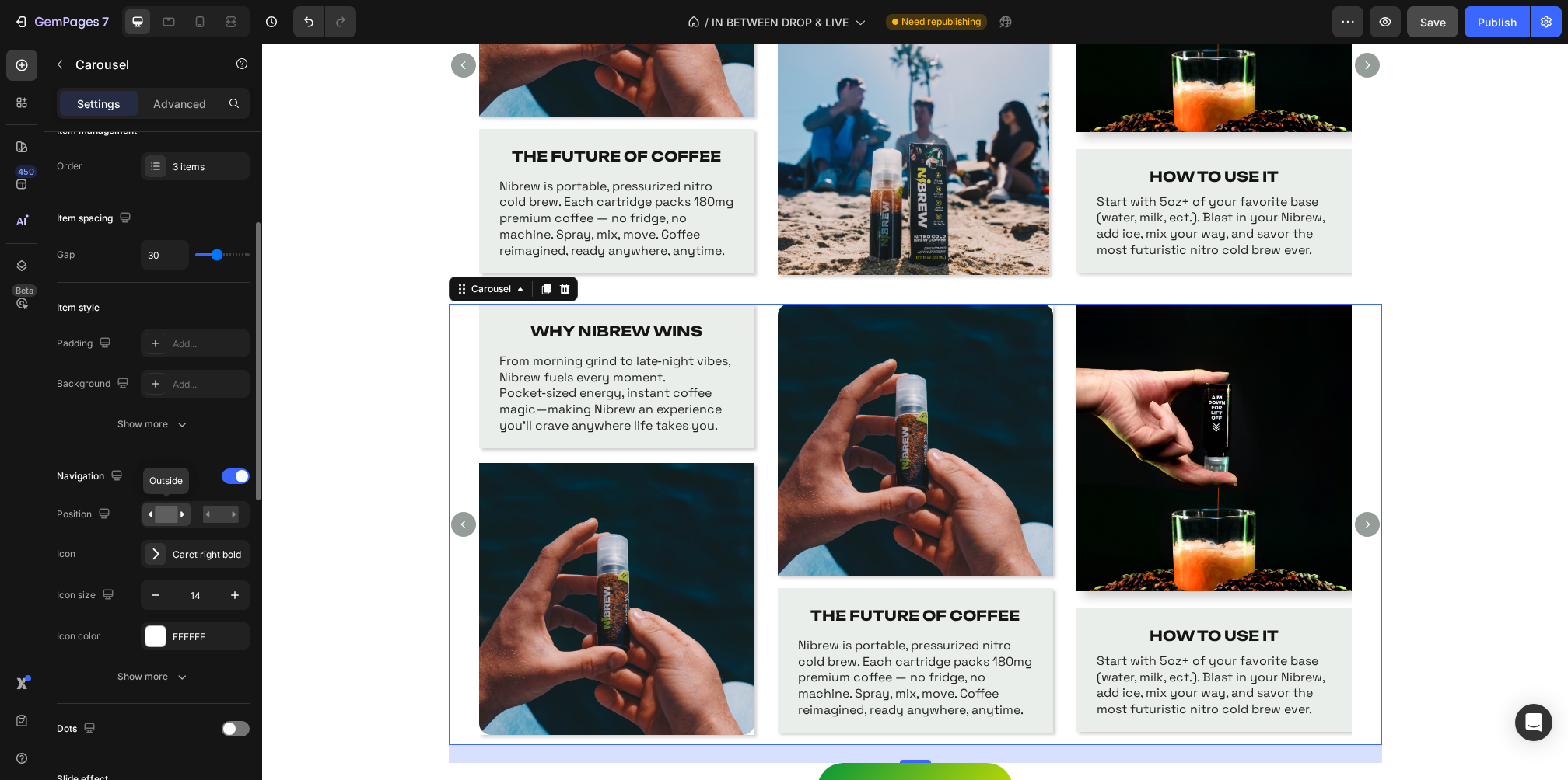
scroll to position [228, 0]
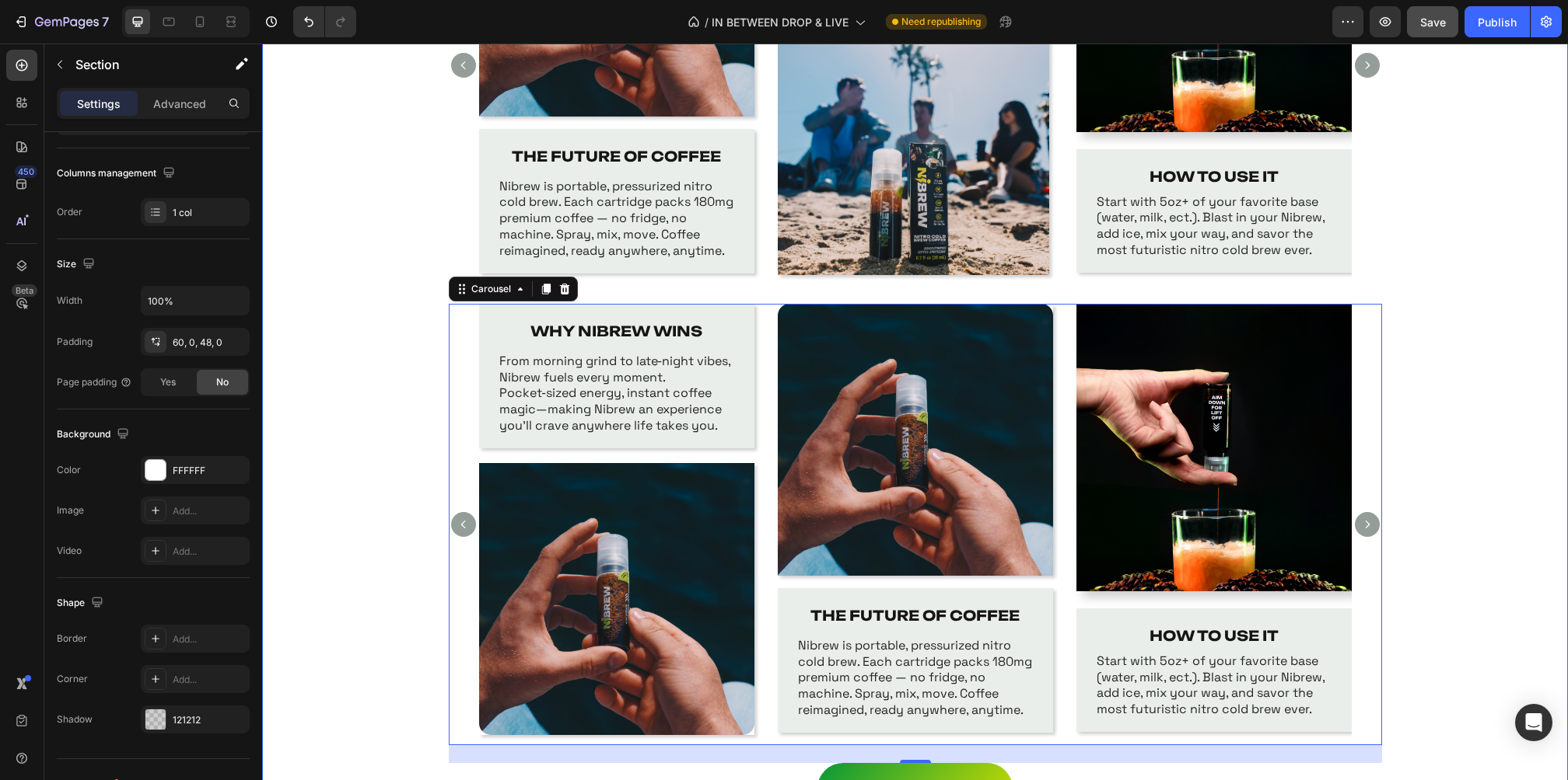
click at [434, 334] on div "WHY NIBREW WINS Text Block From morning grind to late‑night vibes, Nibrew fuels…" at bounding box center [914, 533] width 1305 height 460
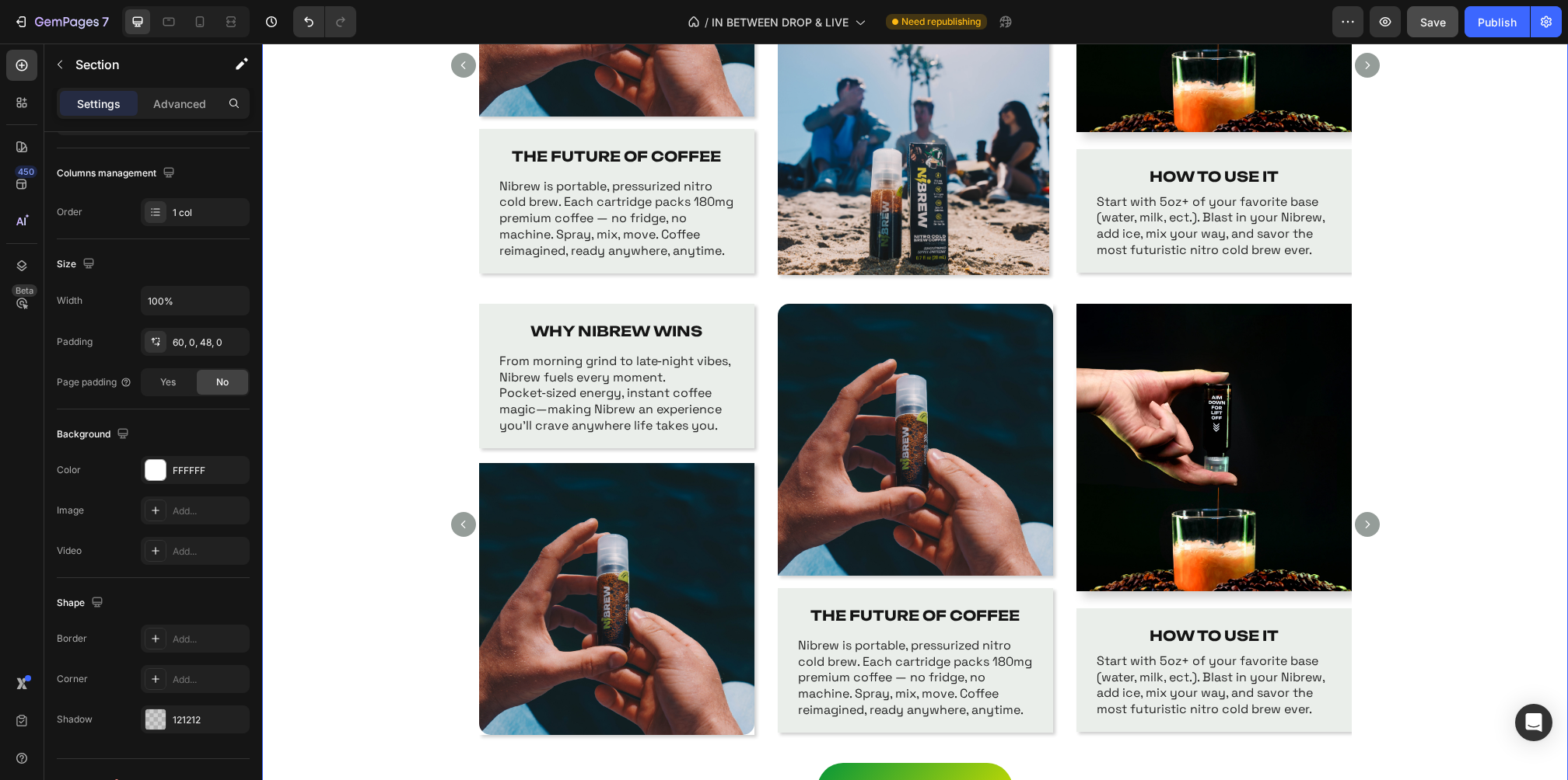
scroll to position [0, 0]
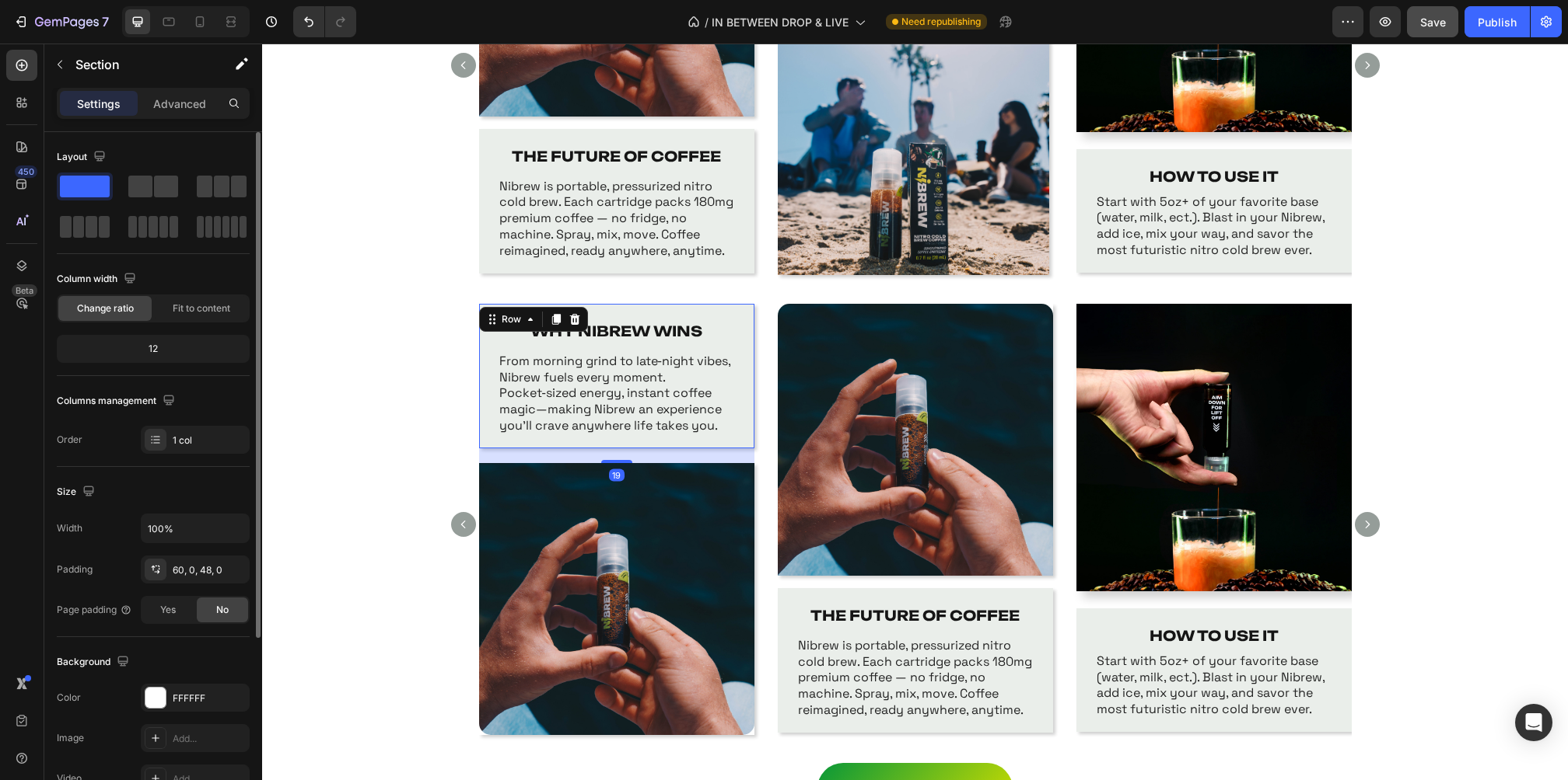
click at [491, 341] on div "WHY NIBREW WINS Text Block From morning grind to late‑night vibes, Nibrew fuels…" at bounding box center [616, 376] width 275 height 145
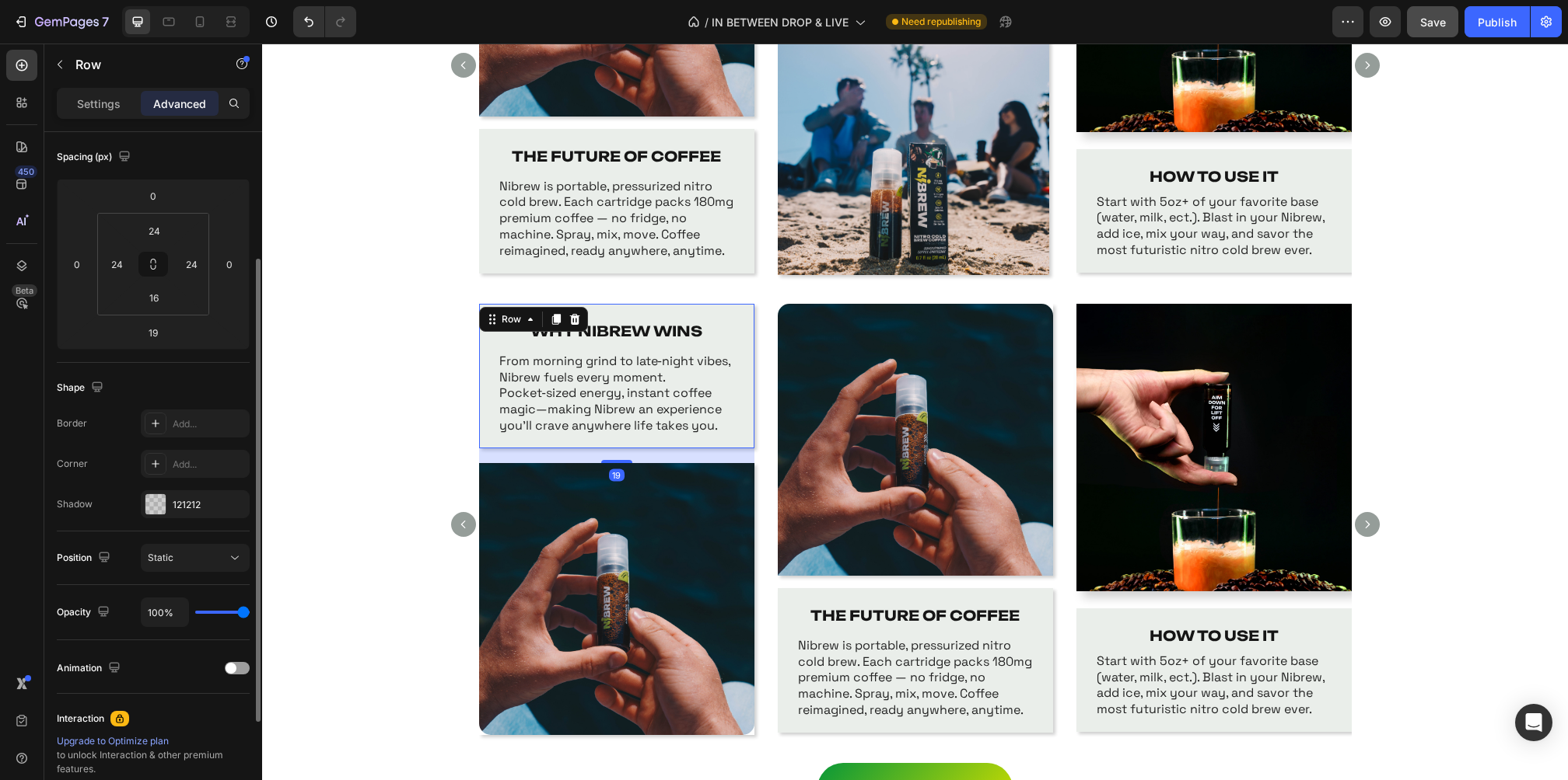
scroll to position [178, 0]
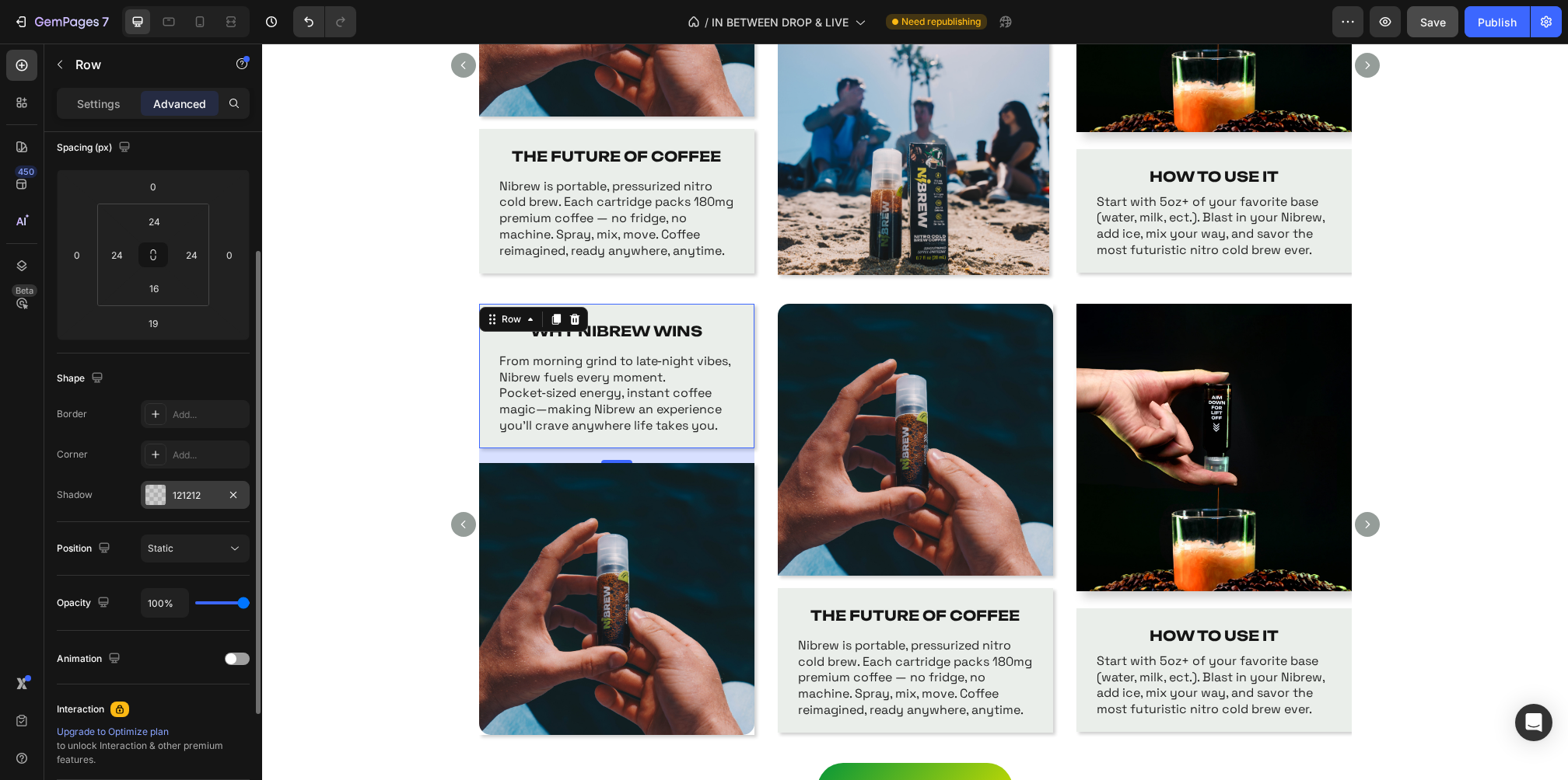
click at [212, 490] on div "121212" at bounding box center [195, 496] width 45 height 14
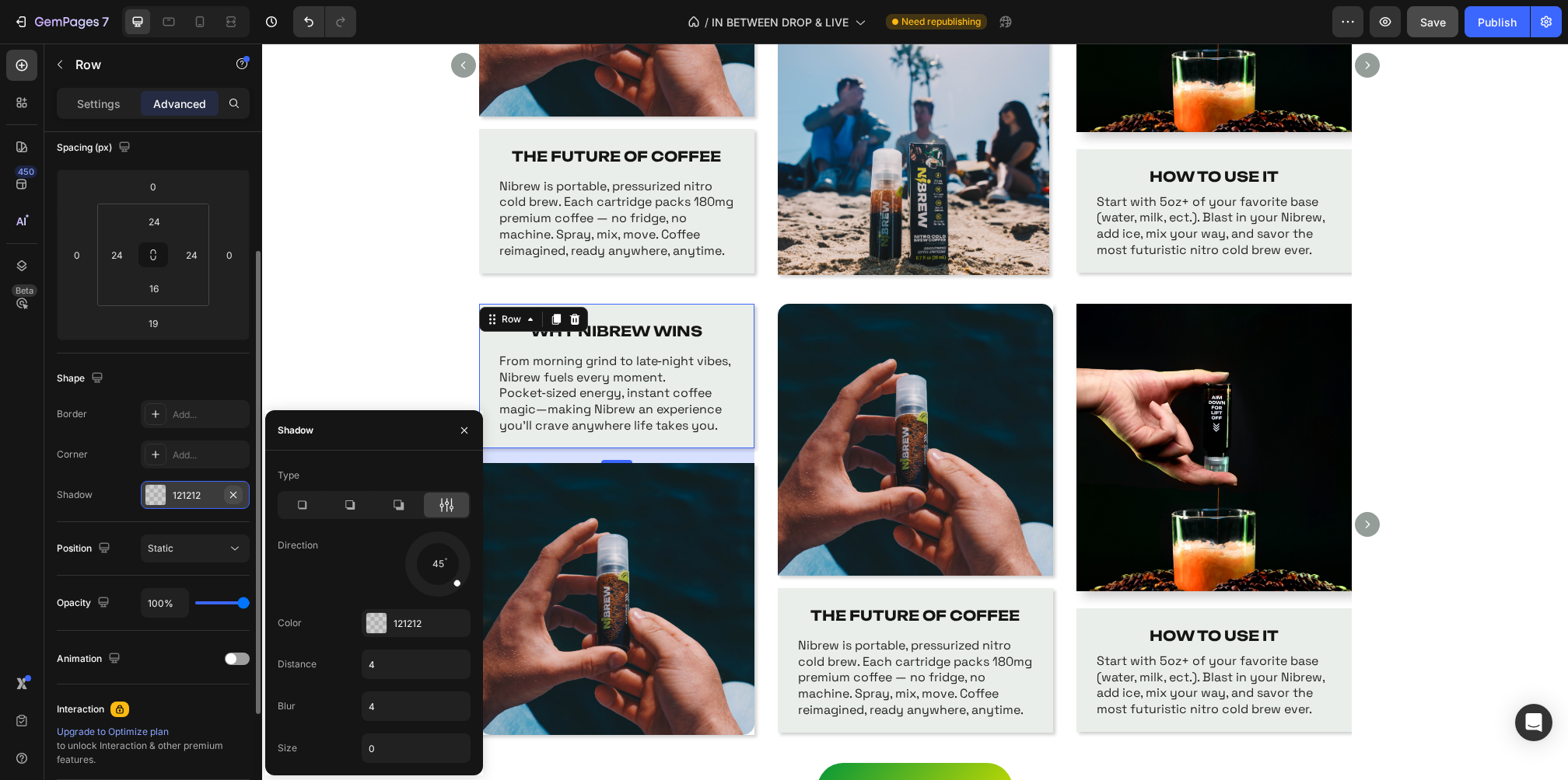
click at [236, 496] on icon "button" at bounding box center [234, 494] width 6 height 6
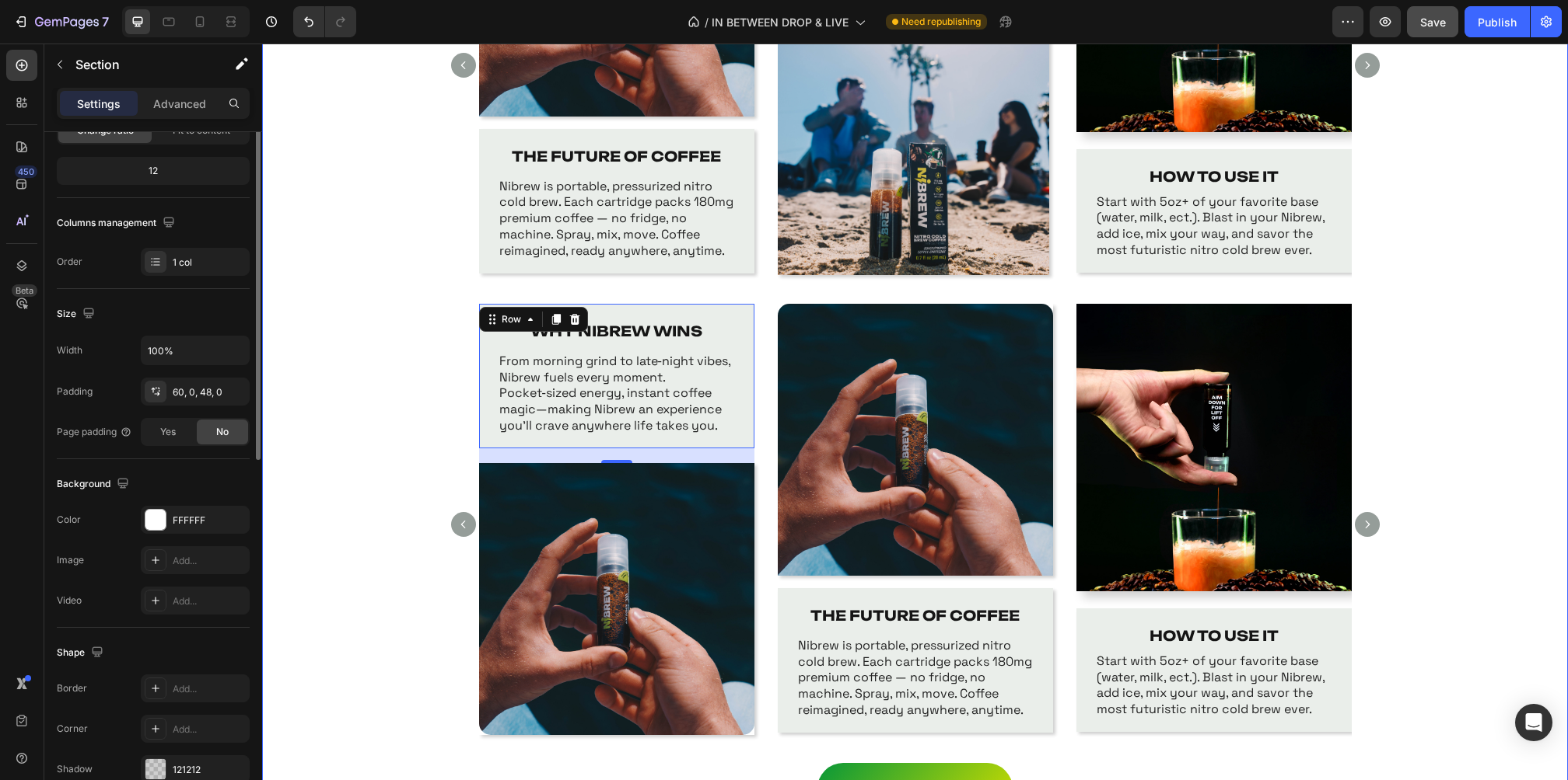
click at [373, 388] on div "WHY NIBREW WINS Text Block From morning grind to late‑night vibes, Nibrew fuels…" at bounding box center [914, 533] width 1305 height 460
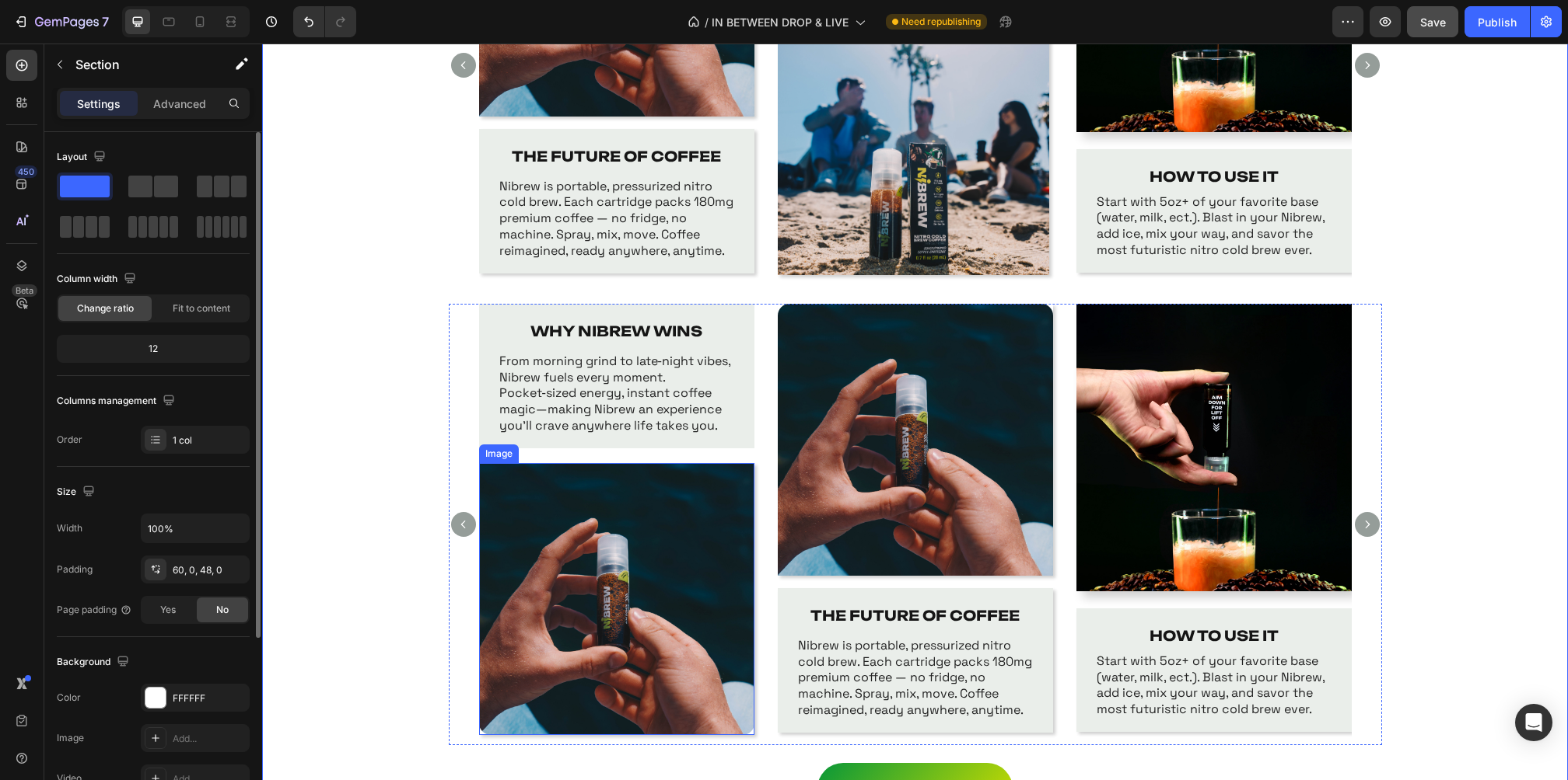
click at [727, 706] on img at bounding box center [616, 599] width 275 height 272
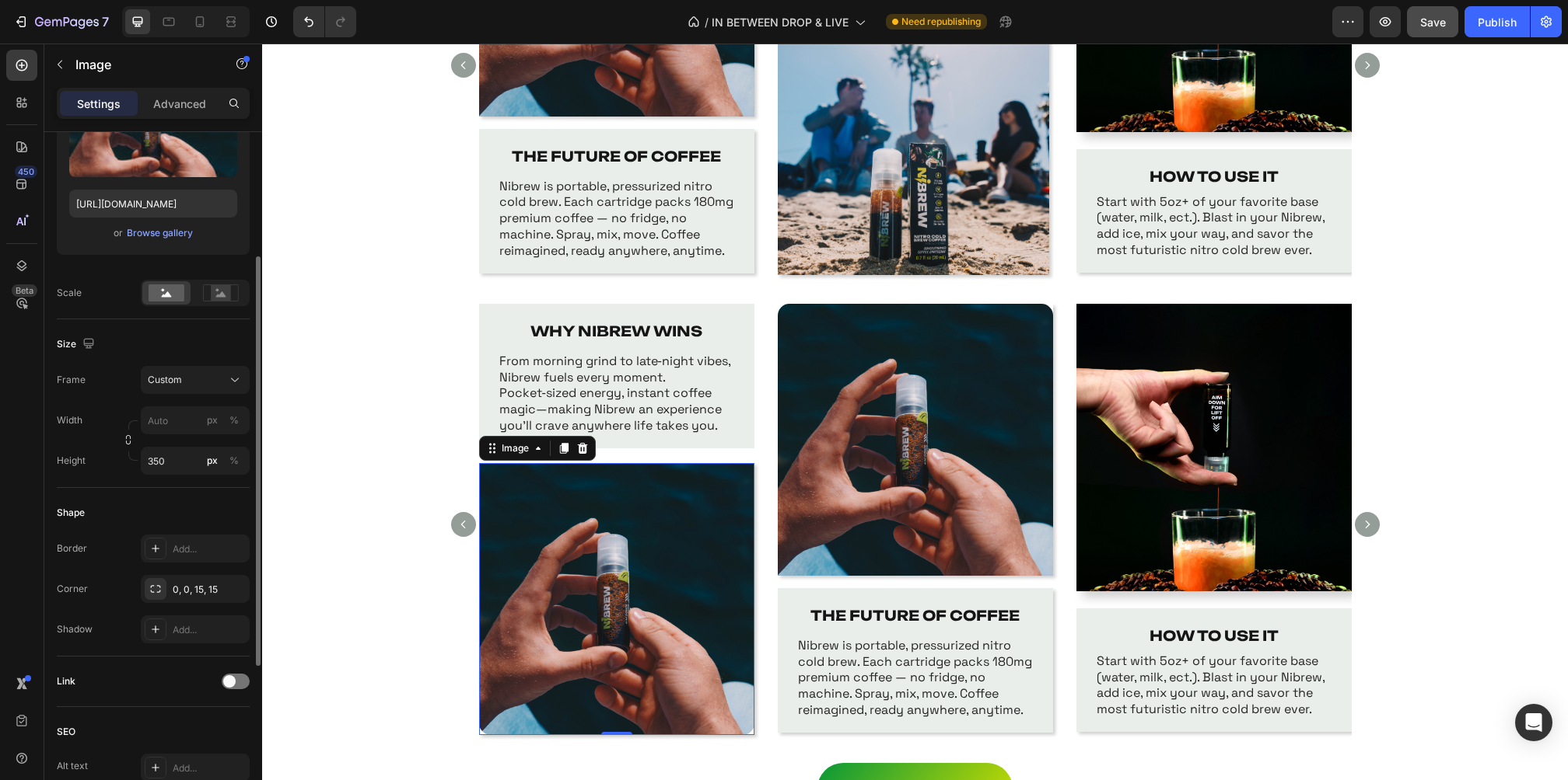
scroll to position [218, 0]
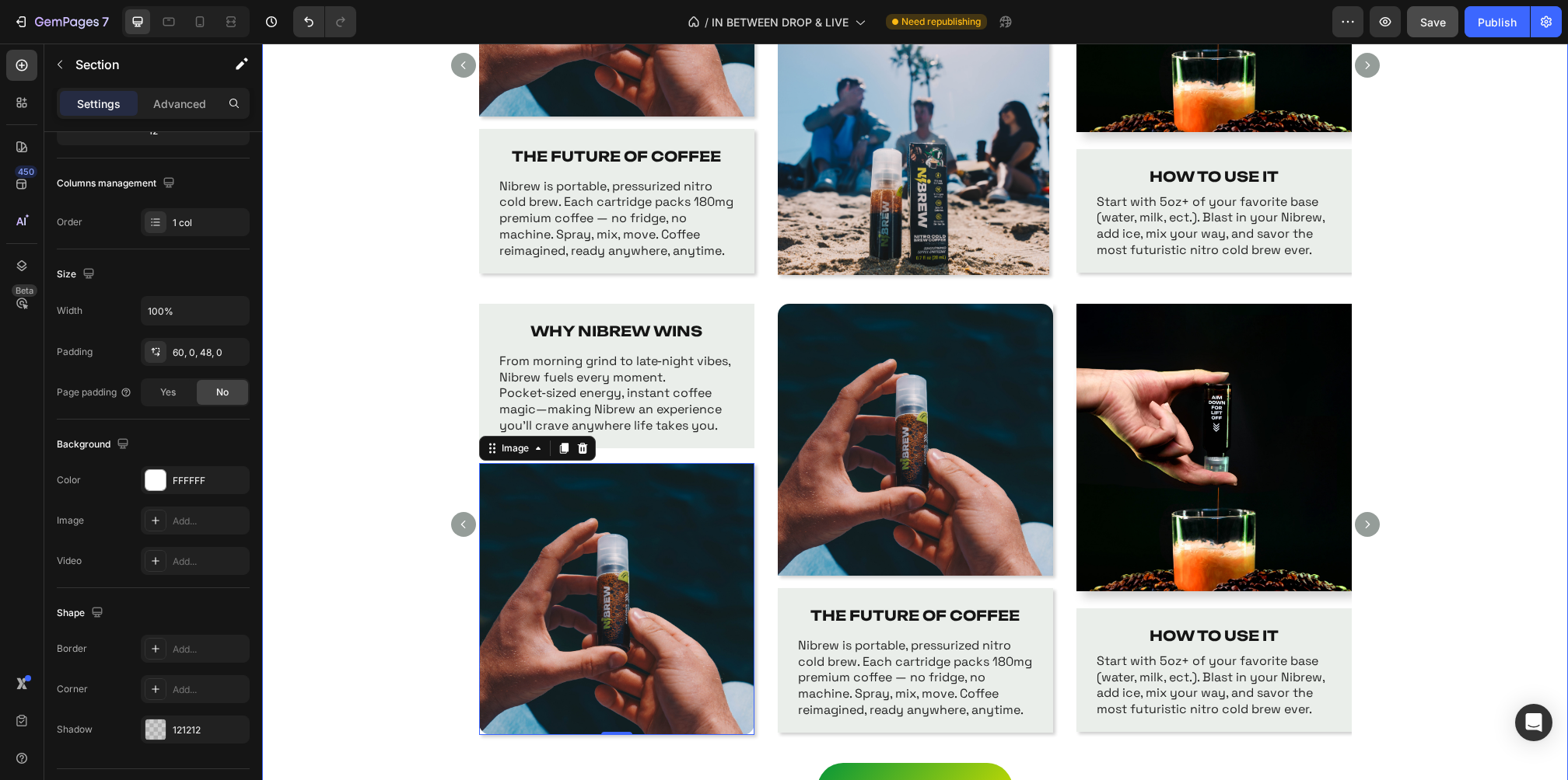
click at [441, 630] on div "WHY NIBREW WINS Text Block From morning grind to late‑night vibes, Nibrew fuels…" at bounding box center [914, 533] width 1305 height 460
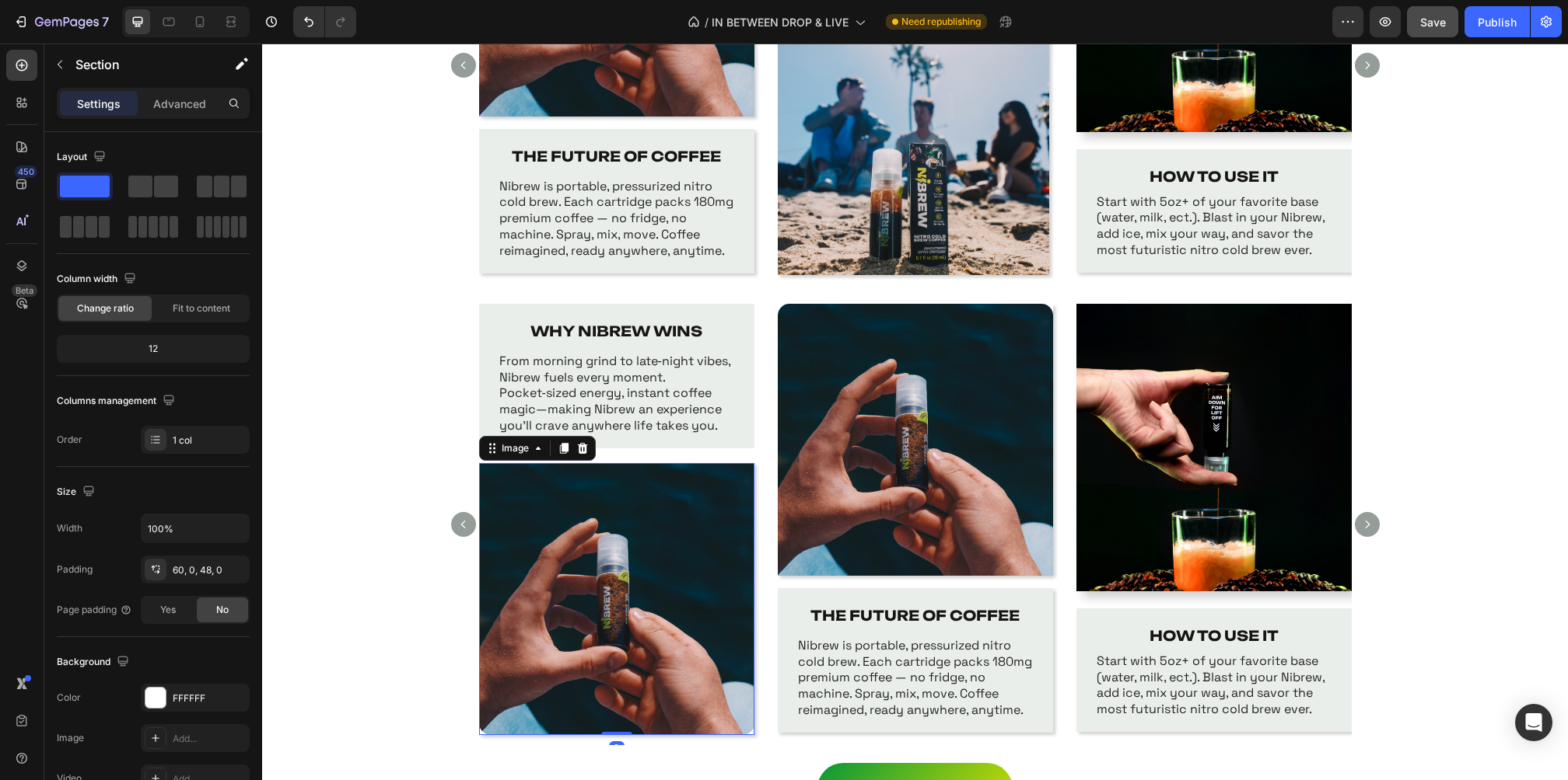
click at [487, 730] on img at bounding box center [616, 599] width 275 height 272
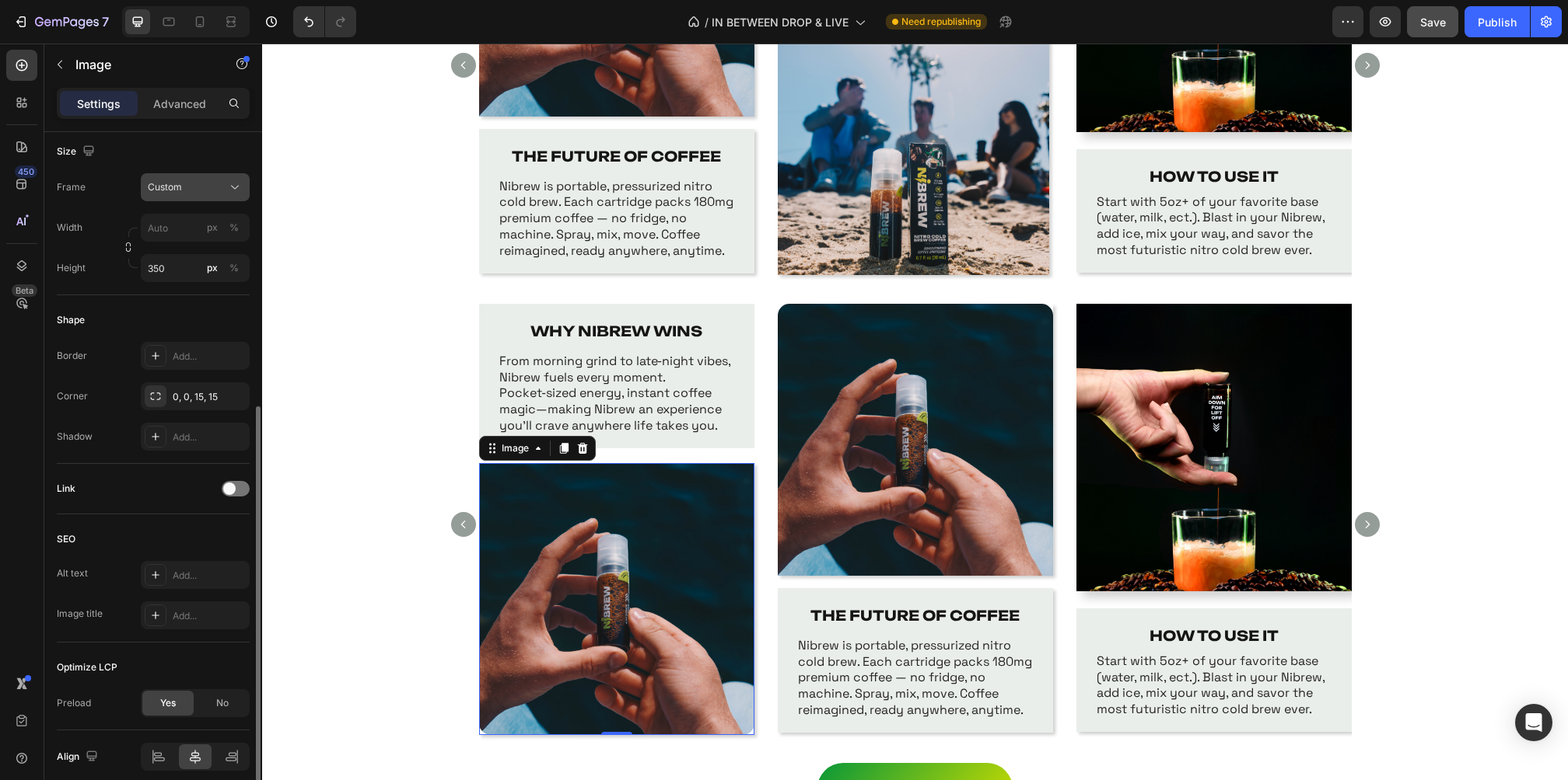
scroll to position [405, 0]
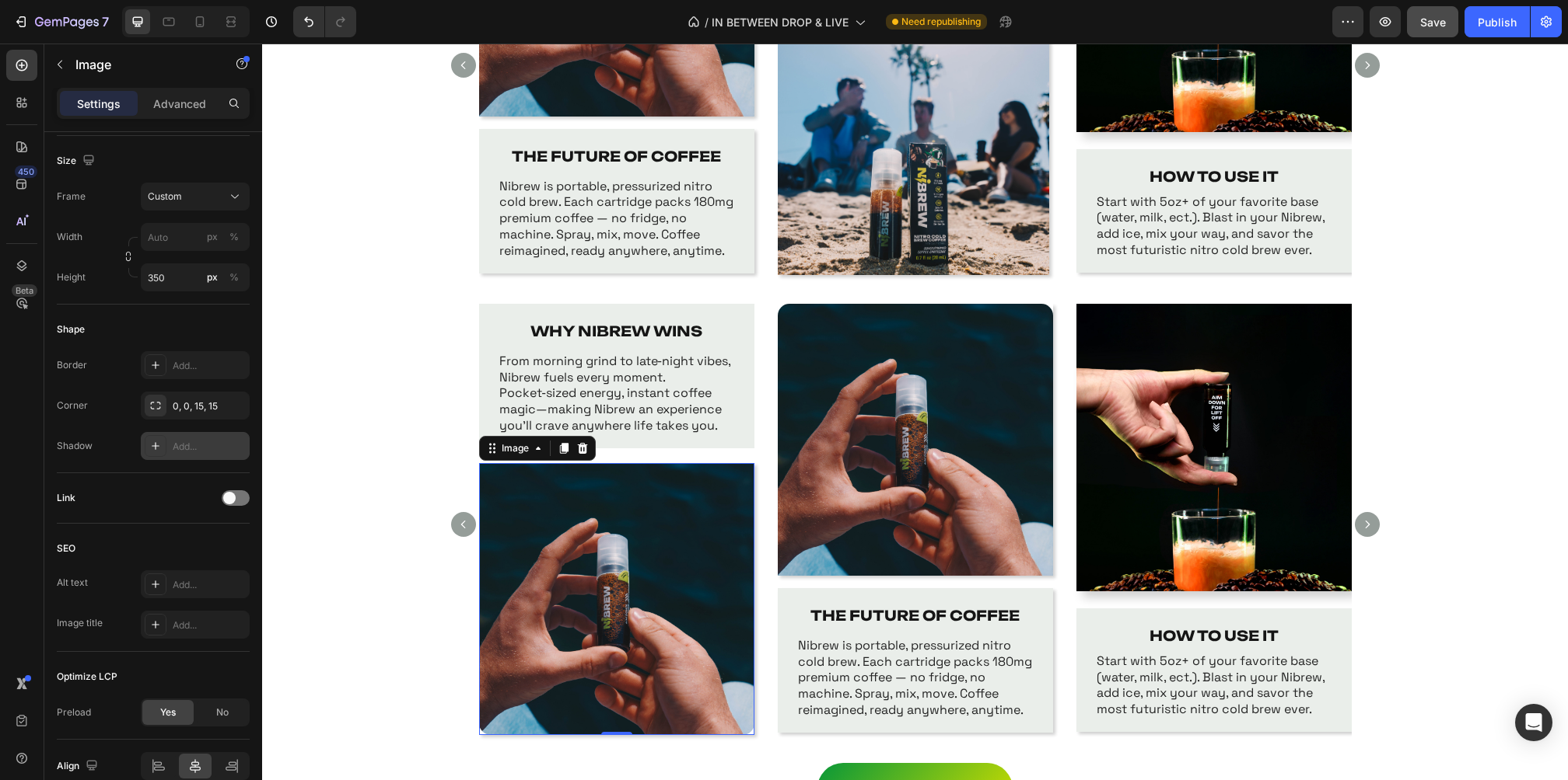
click at [195, 440] on div "Add..." at bounding box center [208, 447] width 73 height 14
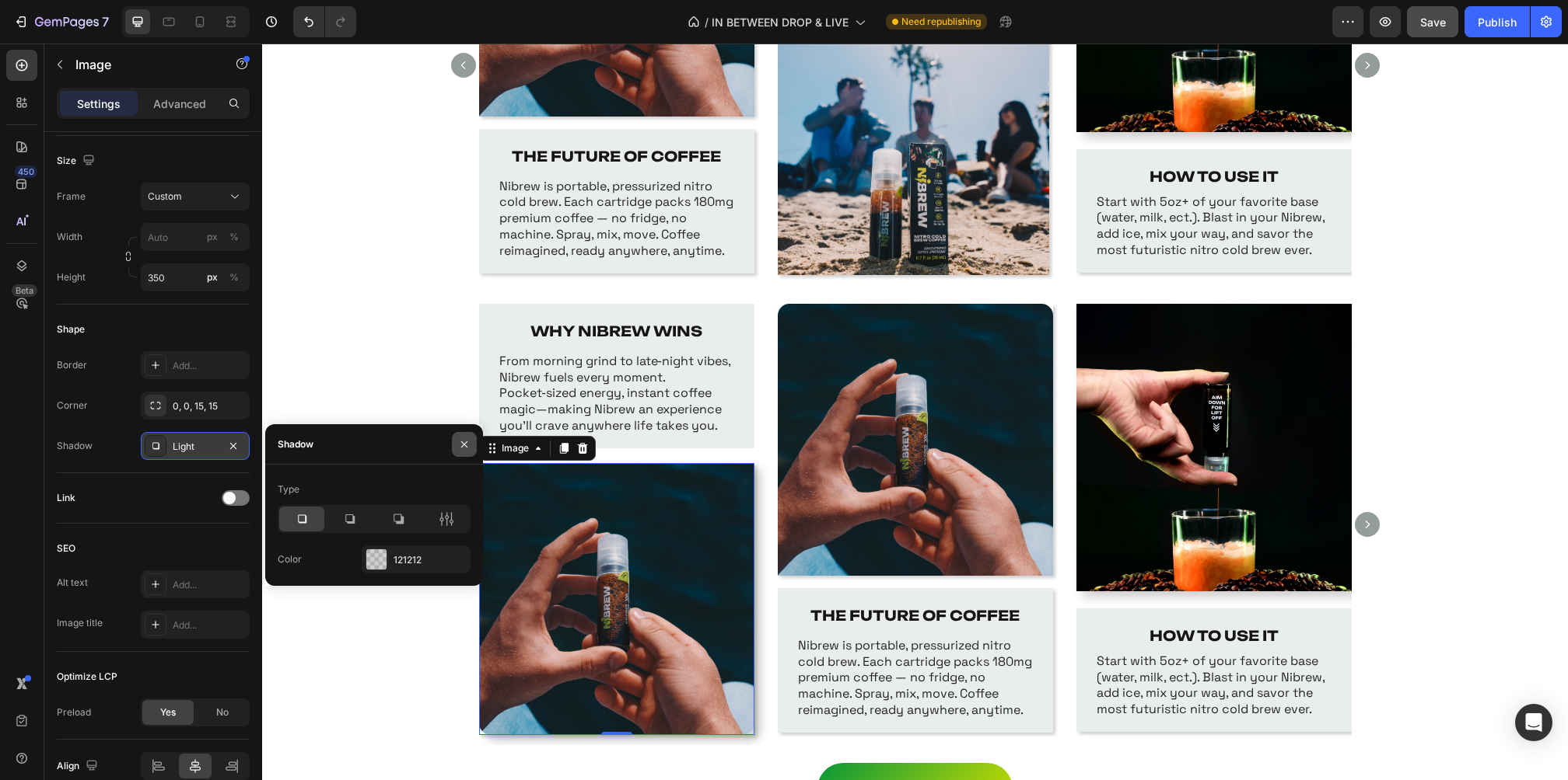
click at [464, 439] on icon "button" at bounding box center [465, 445] width 13 height 13
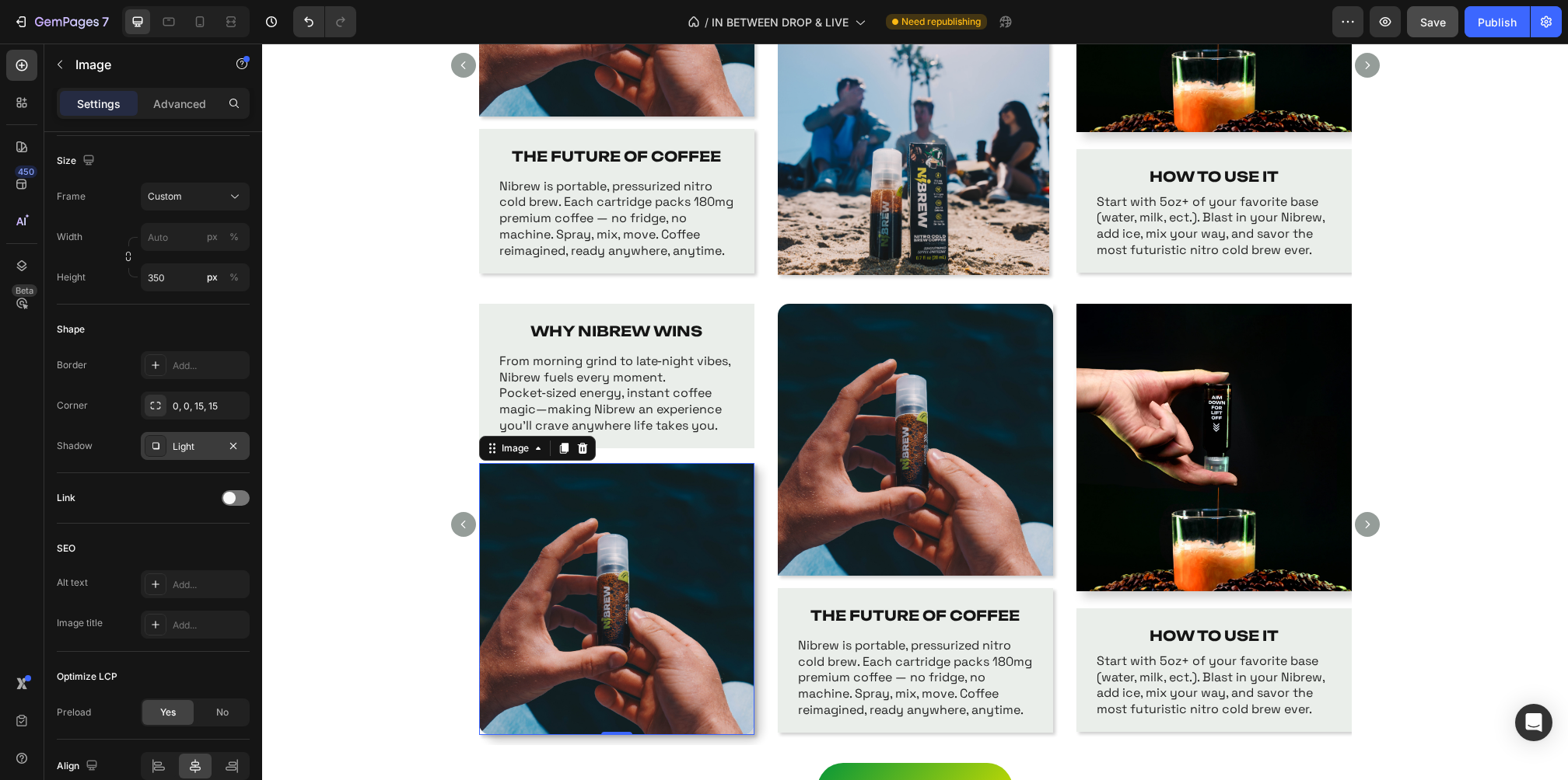
click at [664, 557] on img at bounding box center [616, 599] width 275 height 272
click at [586, 446] on icon at bounding box center [582, 449] width 13 height 13
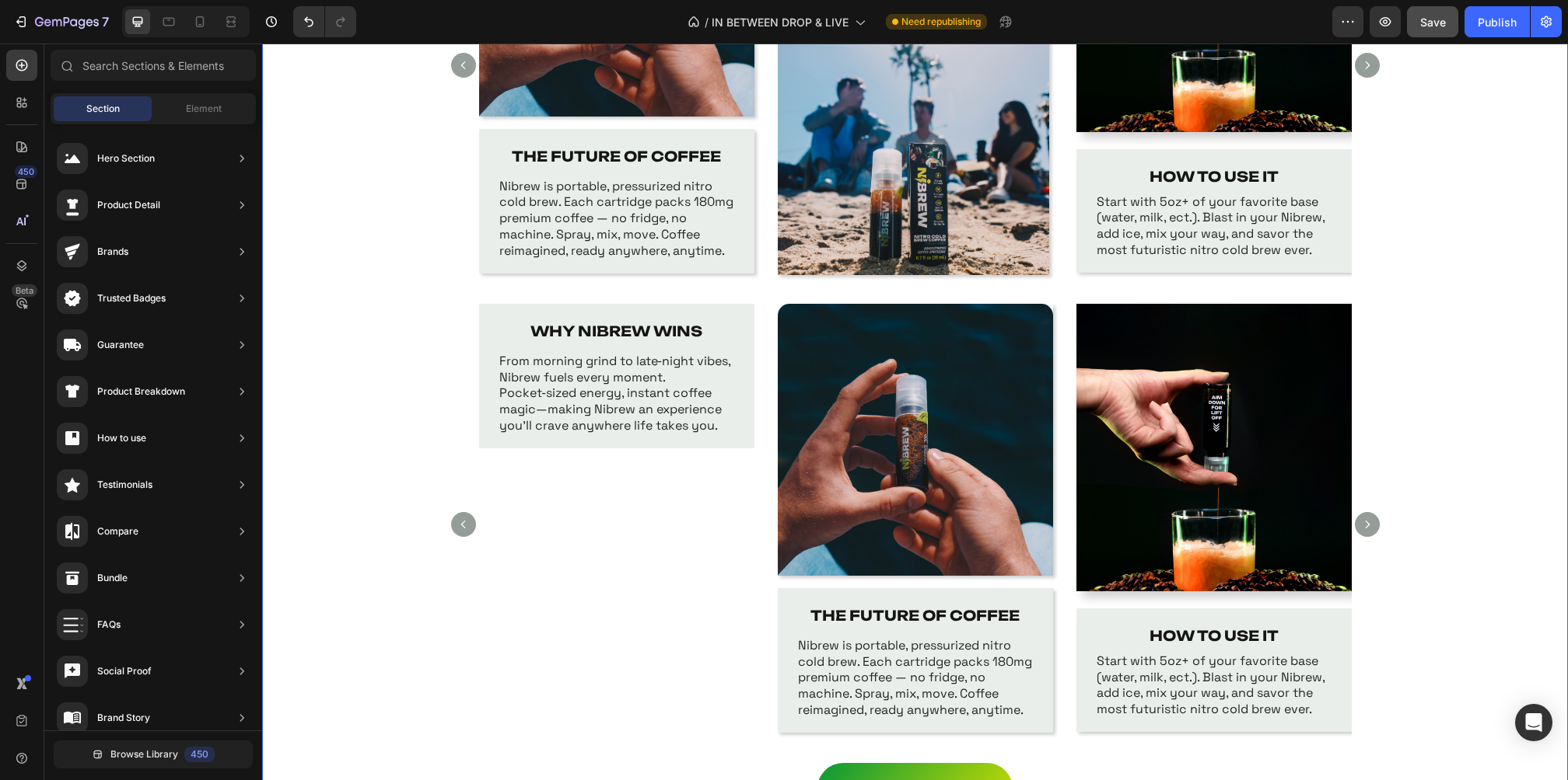
click at [1426, 410] on div "WHY NIBREW WINS Text Block From morning grind to late‑night vibes, Nibrew fuels…" at bounding box center [914, 533] width 1305 height 460
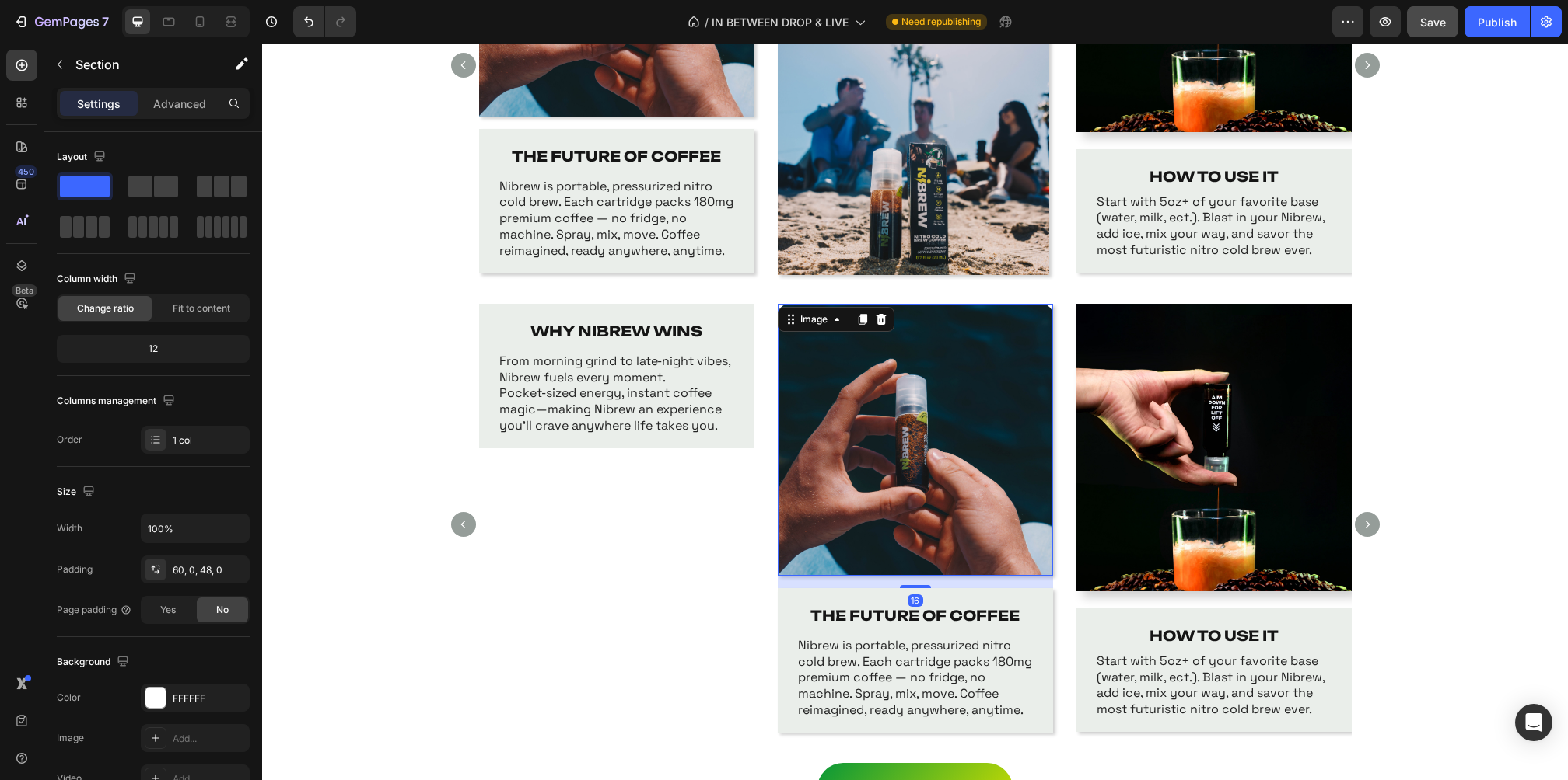
click at [951, 415] on img at bounding box center [914, 439] width 275 height 272
click at [1482, 472] on div "WHY NIBREW WINS Text Block From morning grind to late‑night vibes, Nibrew fuels…" at bounding box center [914, 533] width 1305 height 460
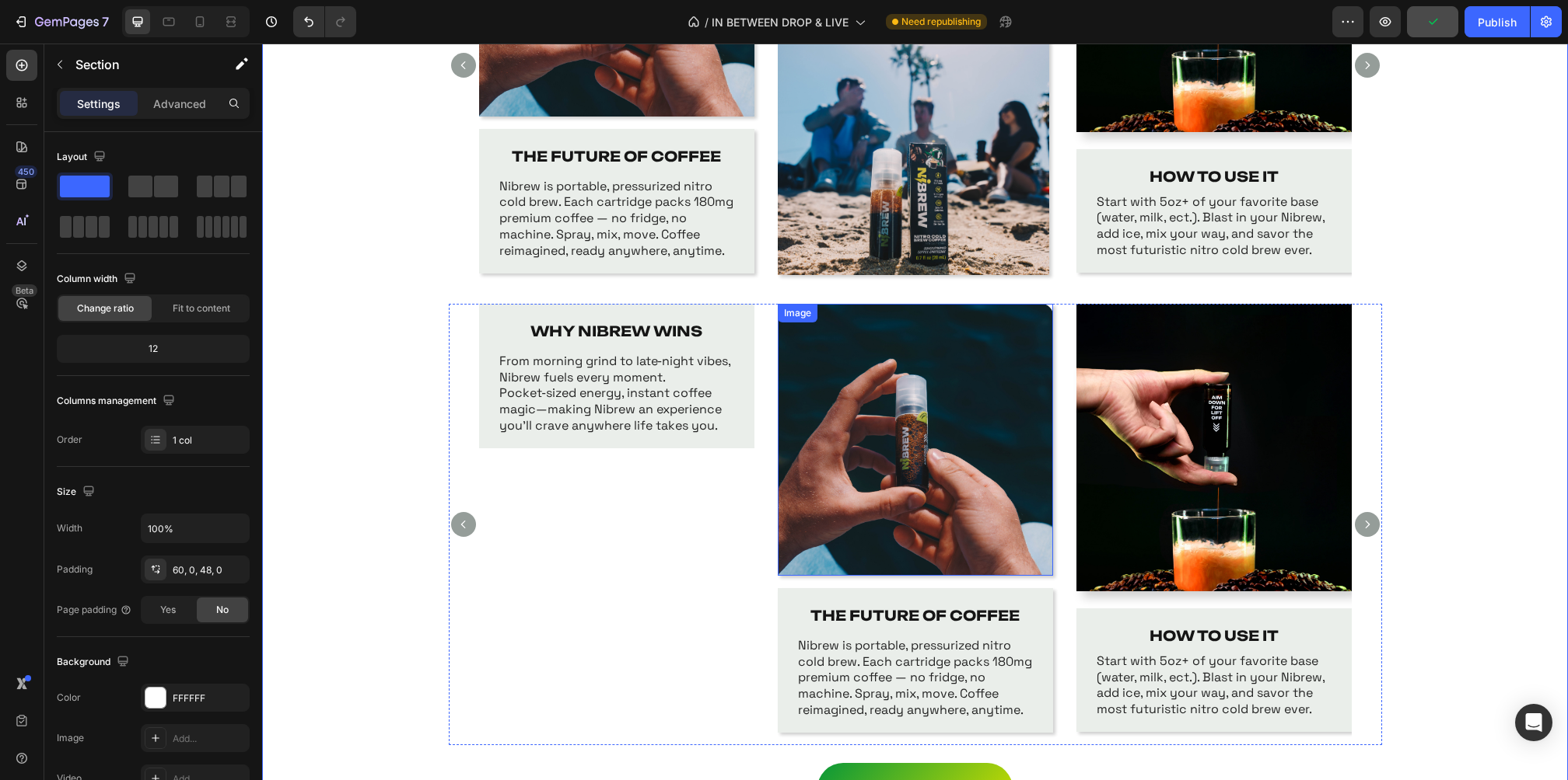
click at [983, 507] on img at bounding box center [914, 439] width 275 height 272
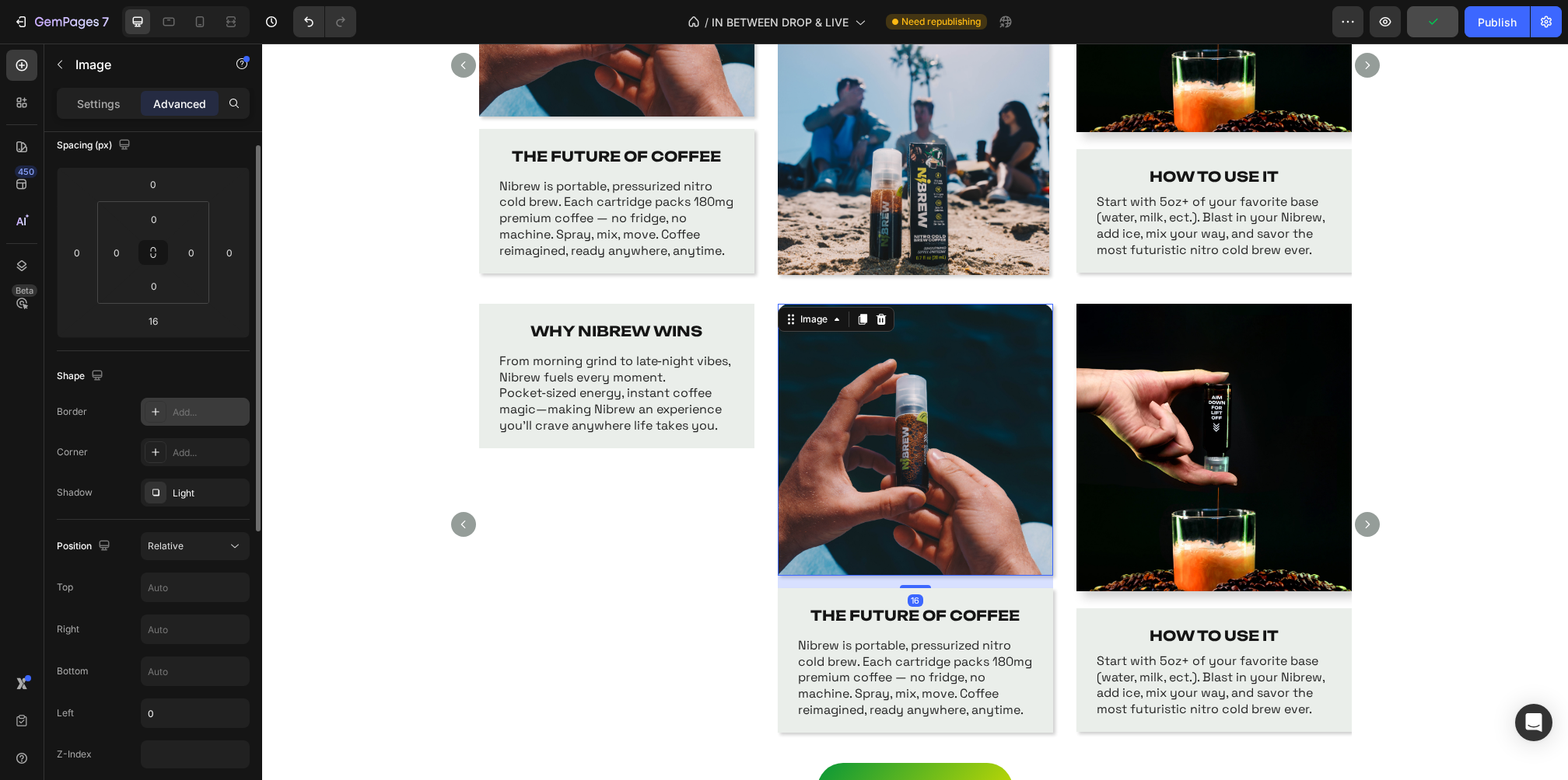
scroll to position [188, 0]
click at [239, 480] on icon "button" at bounding box center [234, 485] width 13 height 13
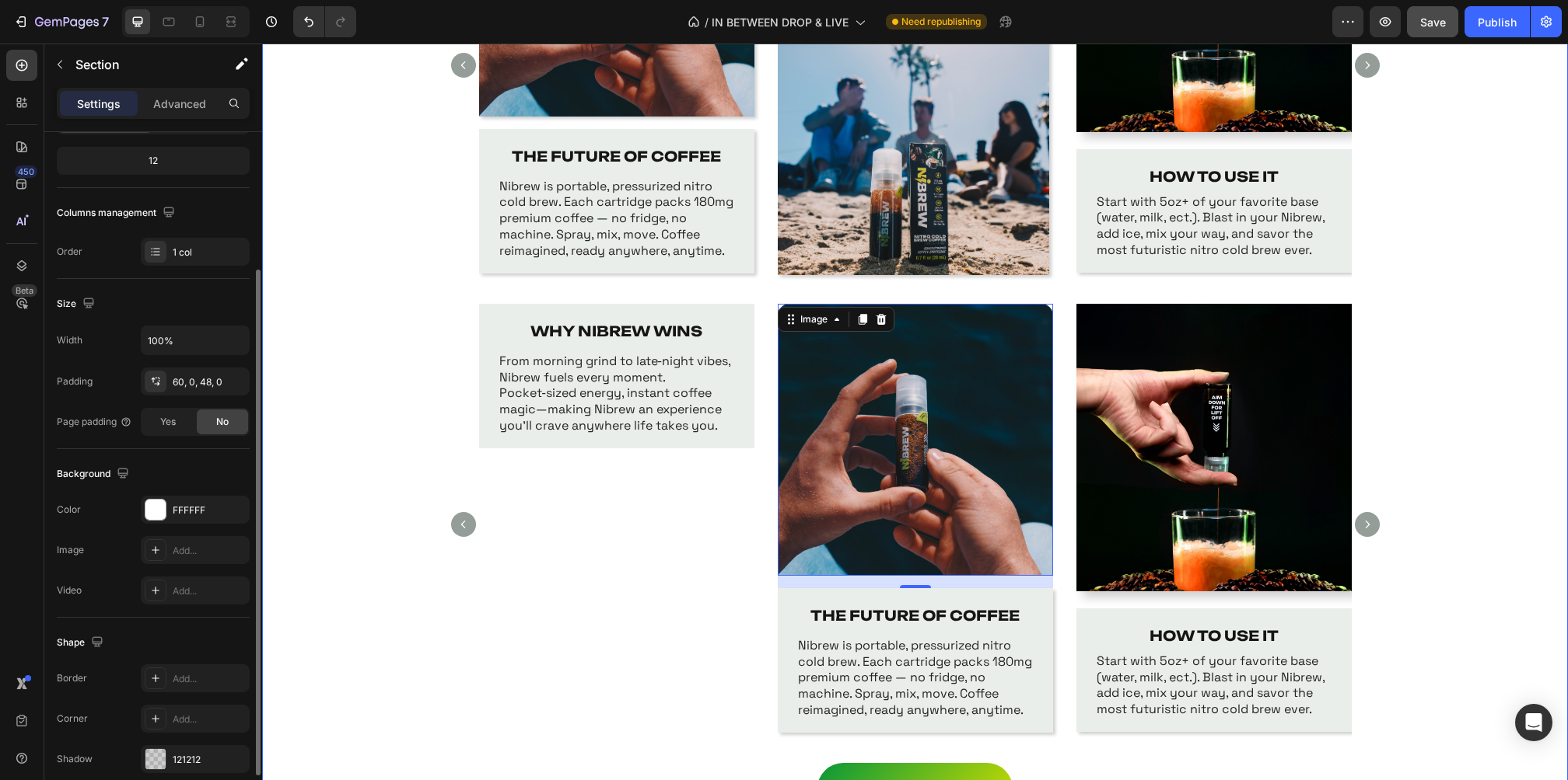
click at [1480, 410] on div "WHY NIBREW WINS Text Block From morning grind to late‑night vibes, Nibrew fuels…" at bounding box center [914, 533] width 1305 height 460
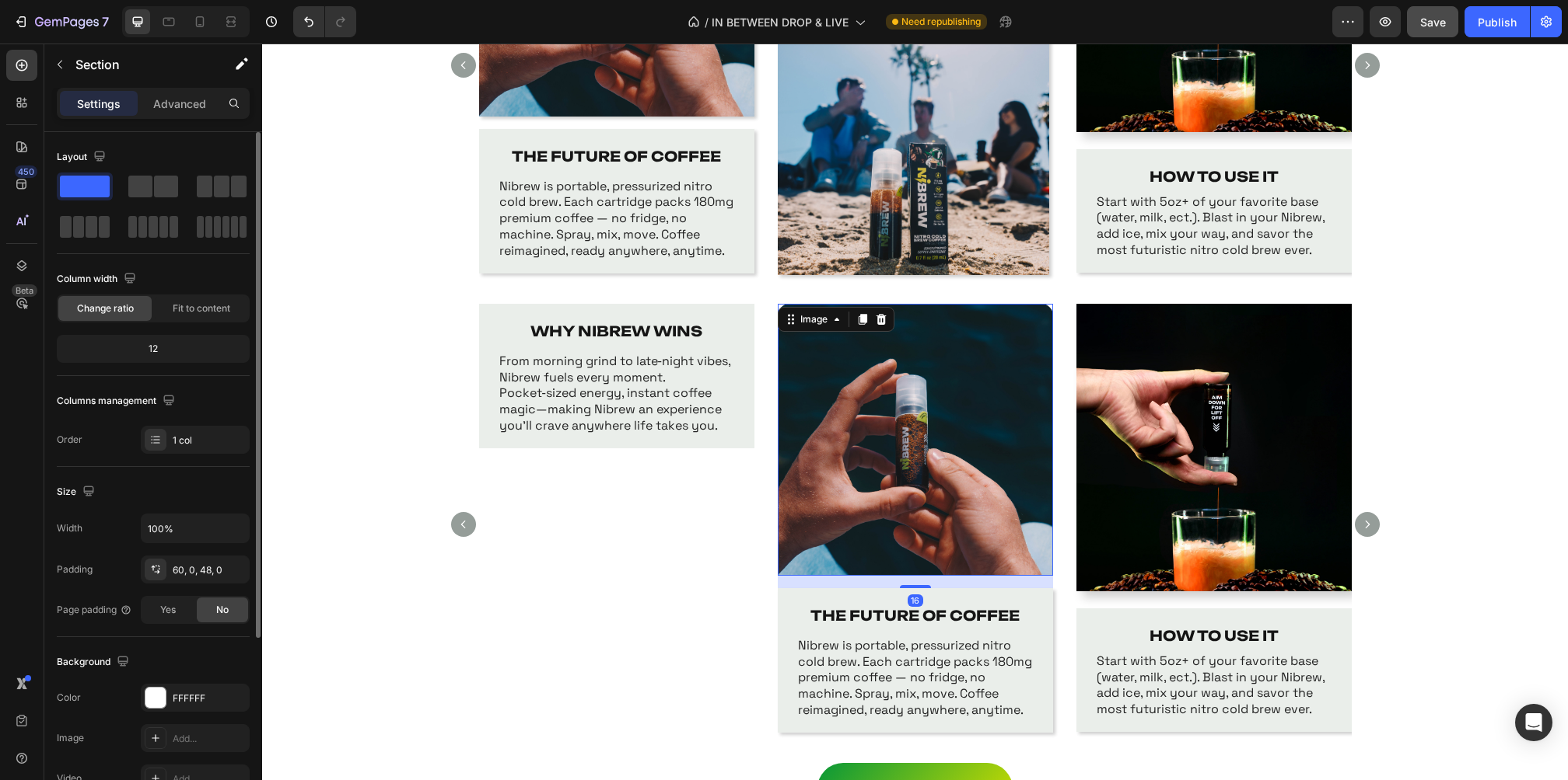
click at [892, 509] on img at bounding box center [914, 439] width 275 height 272
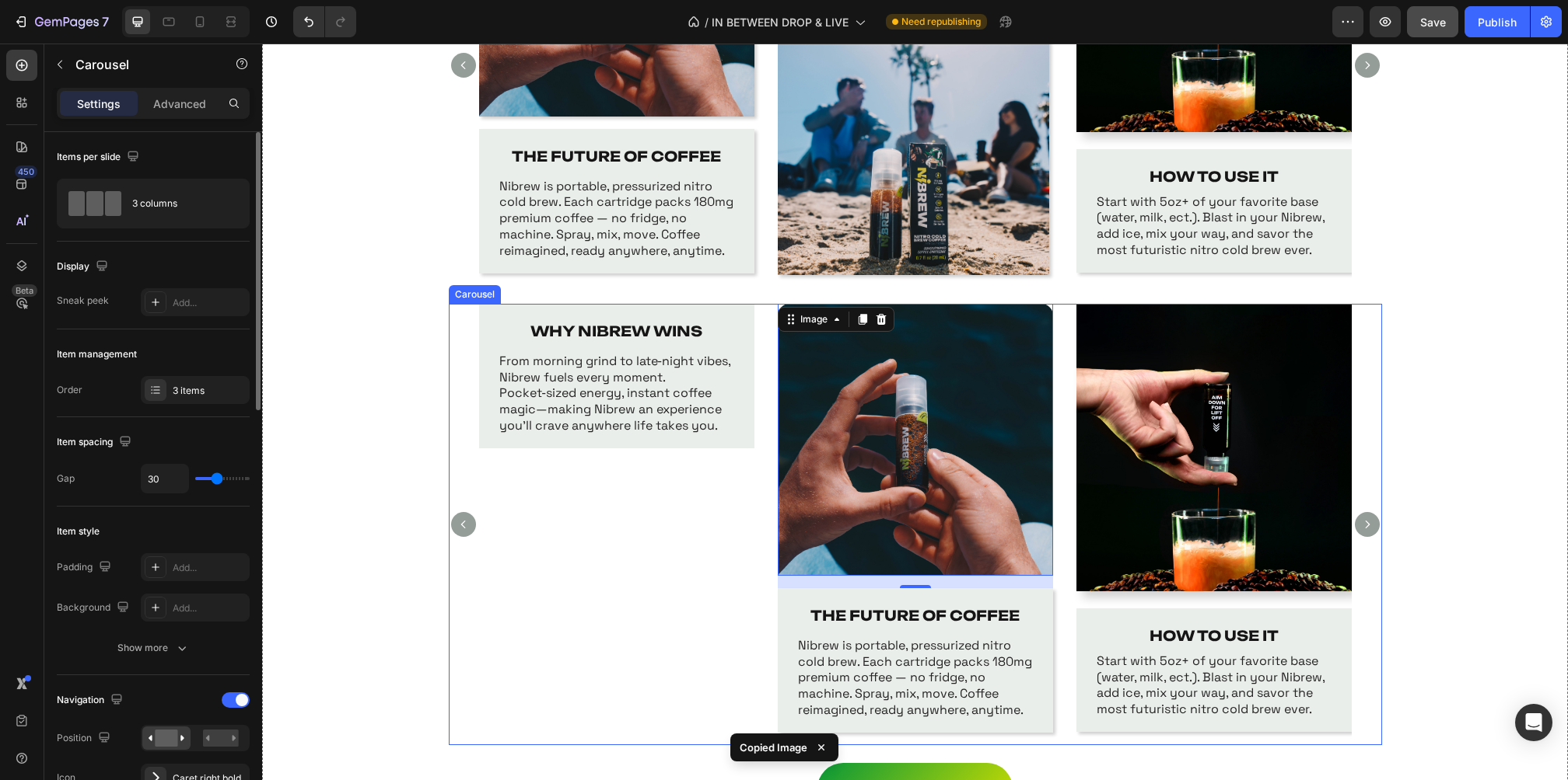
click at [605, 553] on div "WHY NIBREW WINS Text Block From morning grind to late‑night vibes, Nibrew fuels…" at bounding box center [616, 525] width 275 height 442
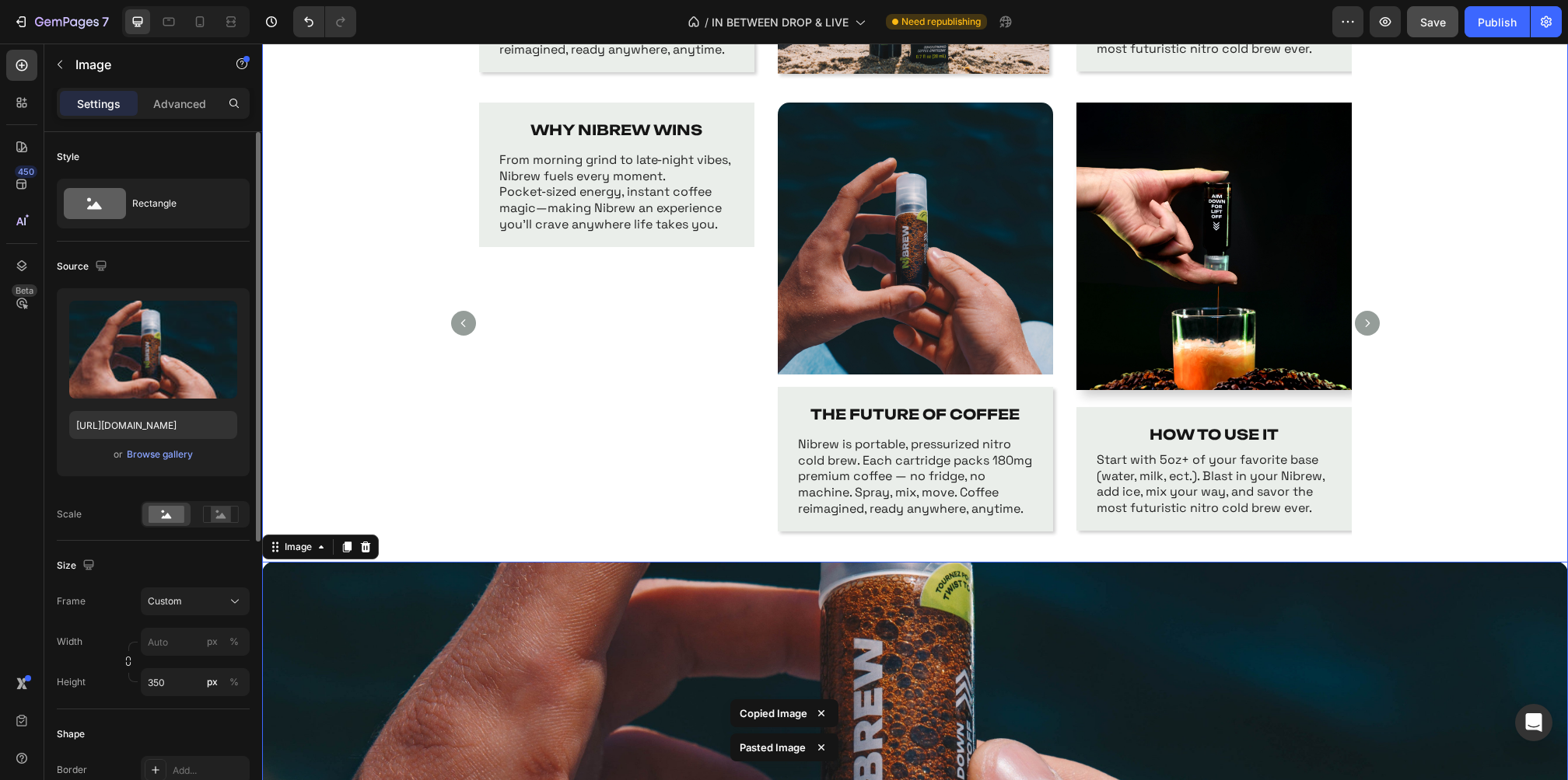
scroll to position [1450, 0]
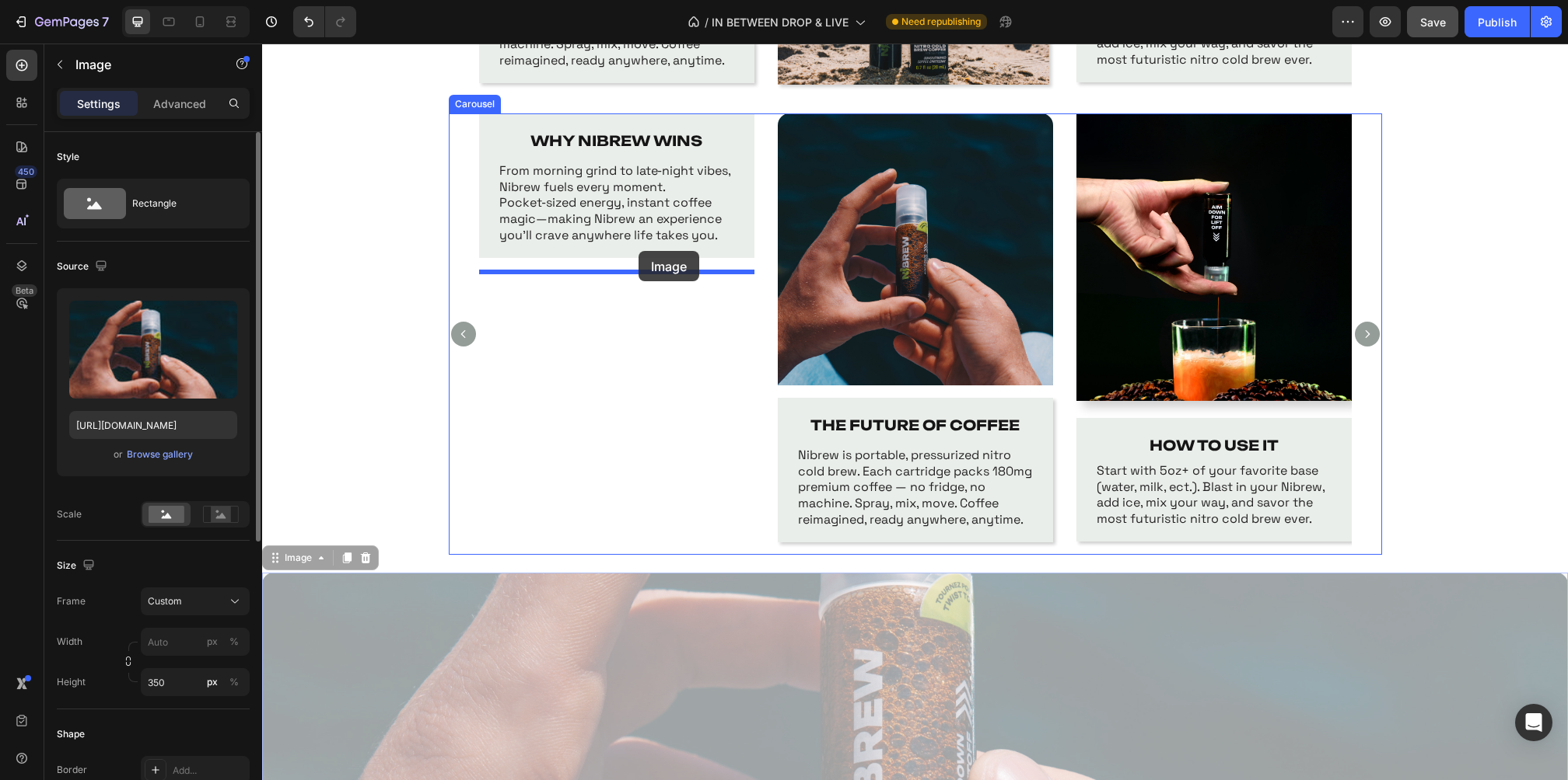
drag, startPoint x: 603, startPoint y: 659, endPoint x: 639, endPoint y: 252, distance: 408.6
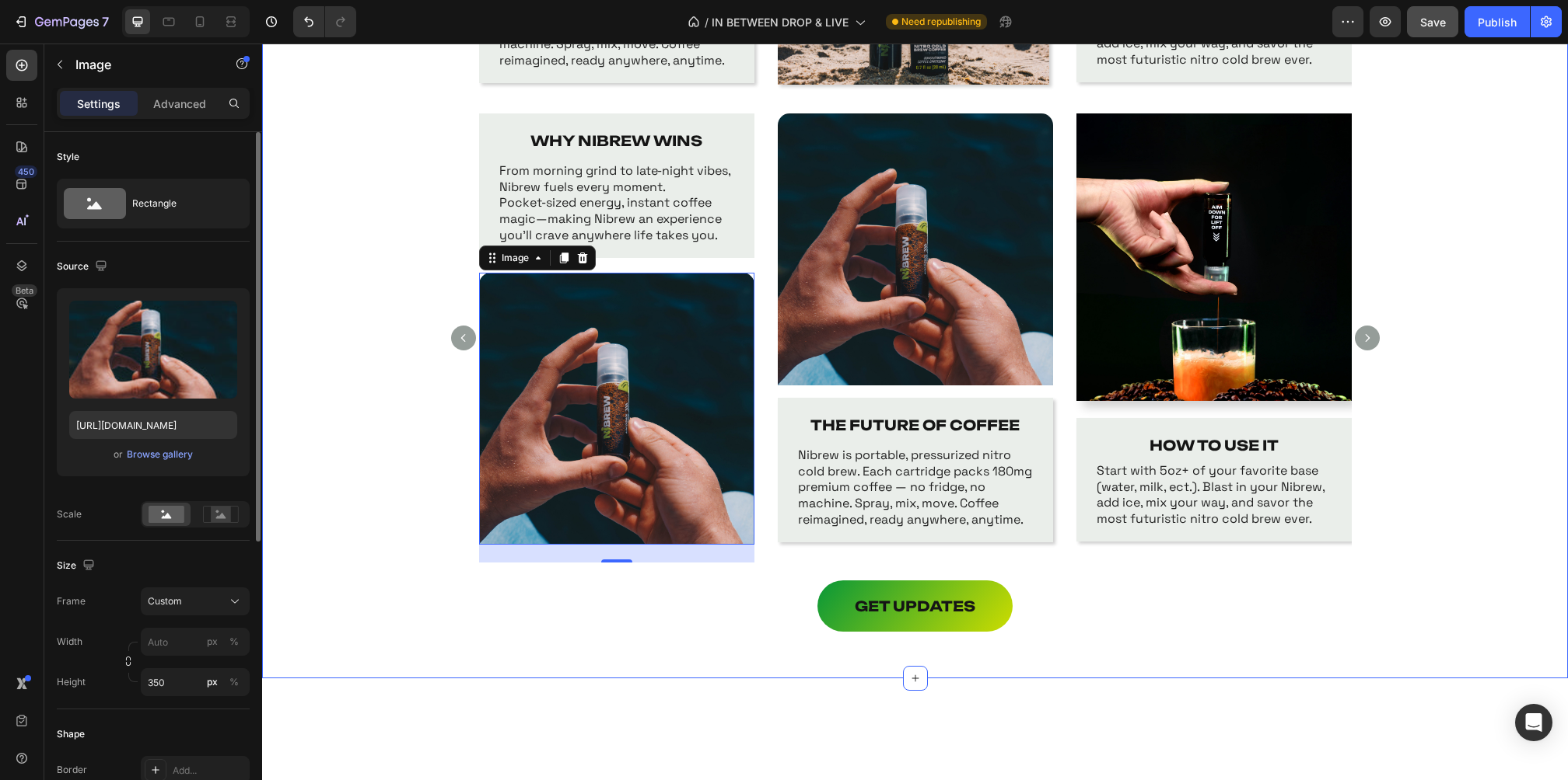
click at [1479, 276] on div "WHY NIBREW WINS Text Block From morning grind to late‑night vibes, Nibrew fuels…" at bounding box center [914, 347] width 1305 height 467
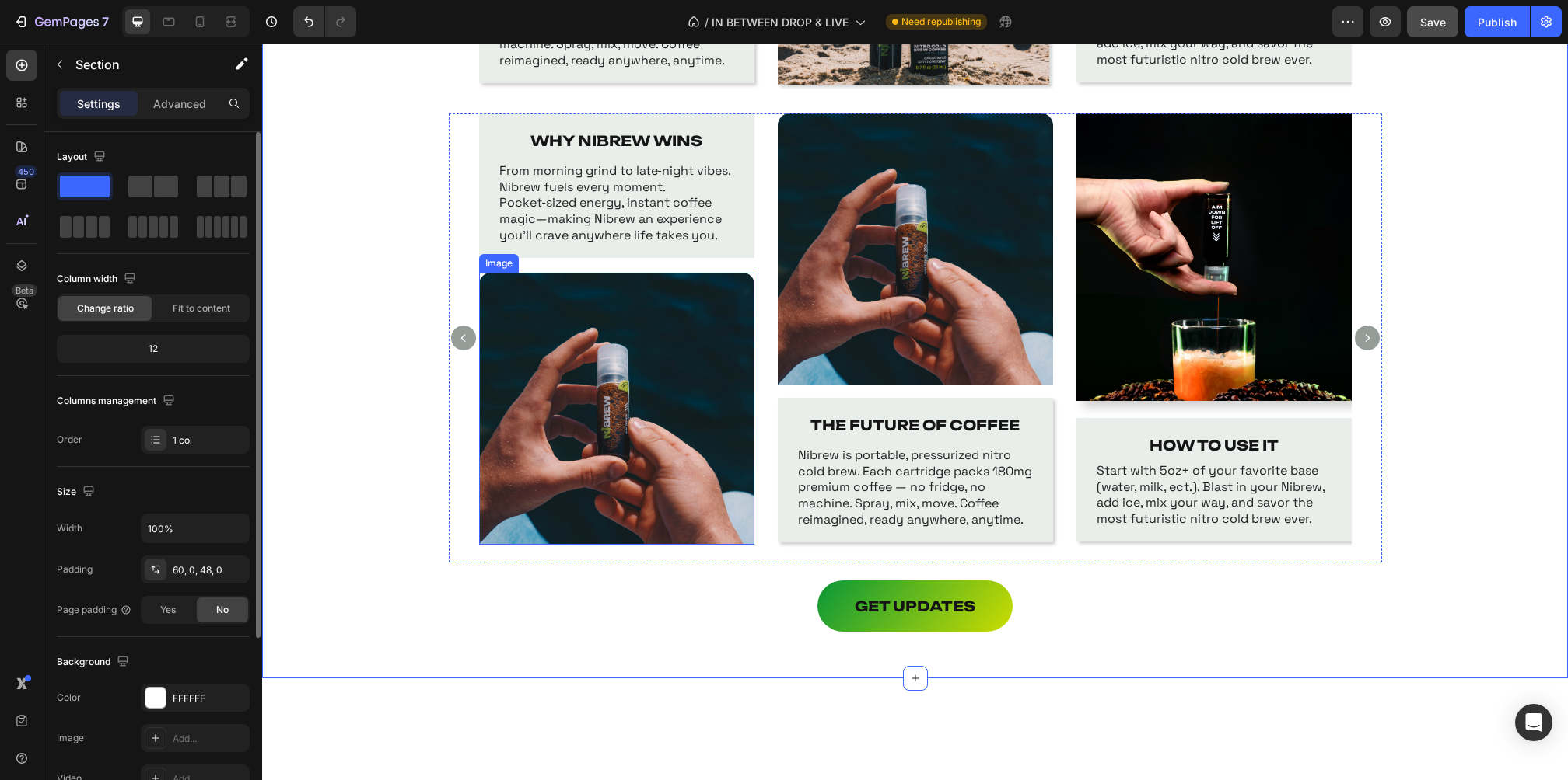
click at [670, 353] on img at bounding box center [616, 408] width 275 height 272
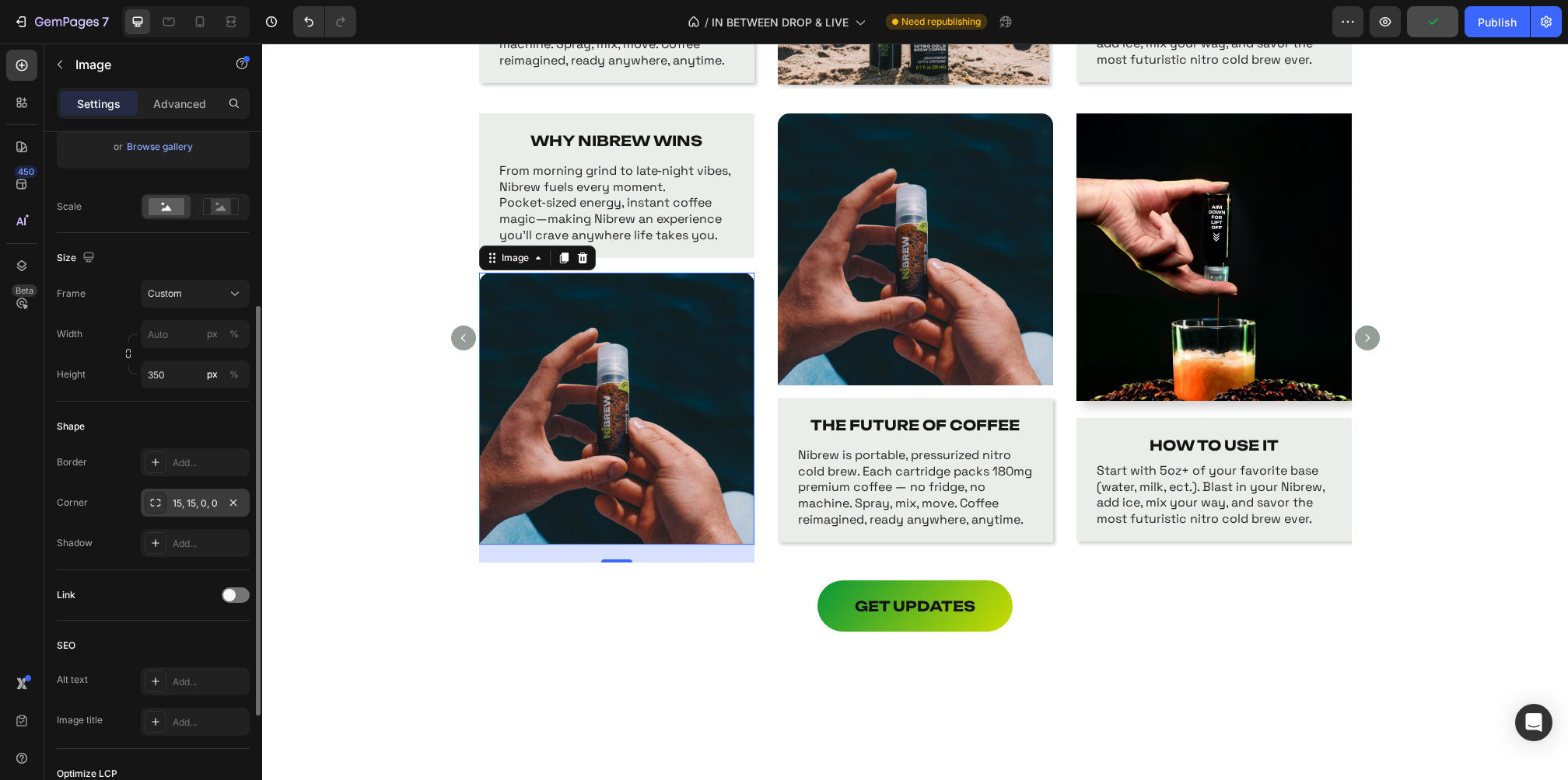
scroll to position [319, 0]
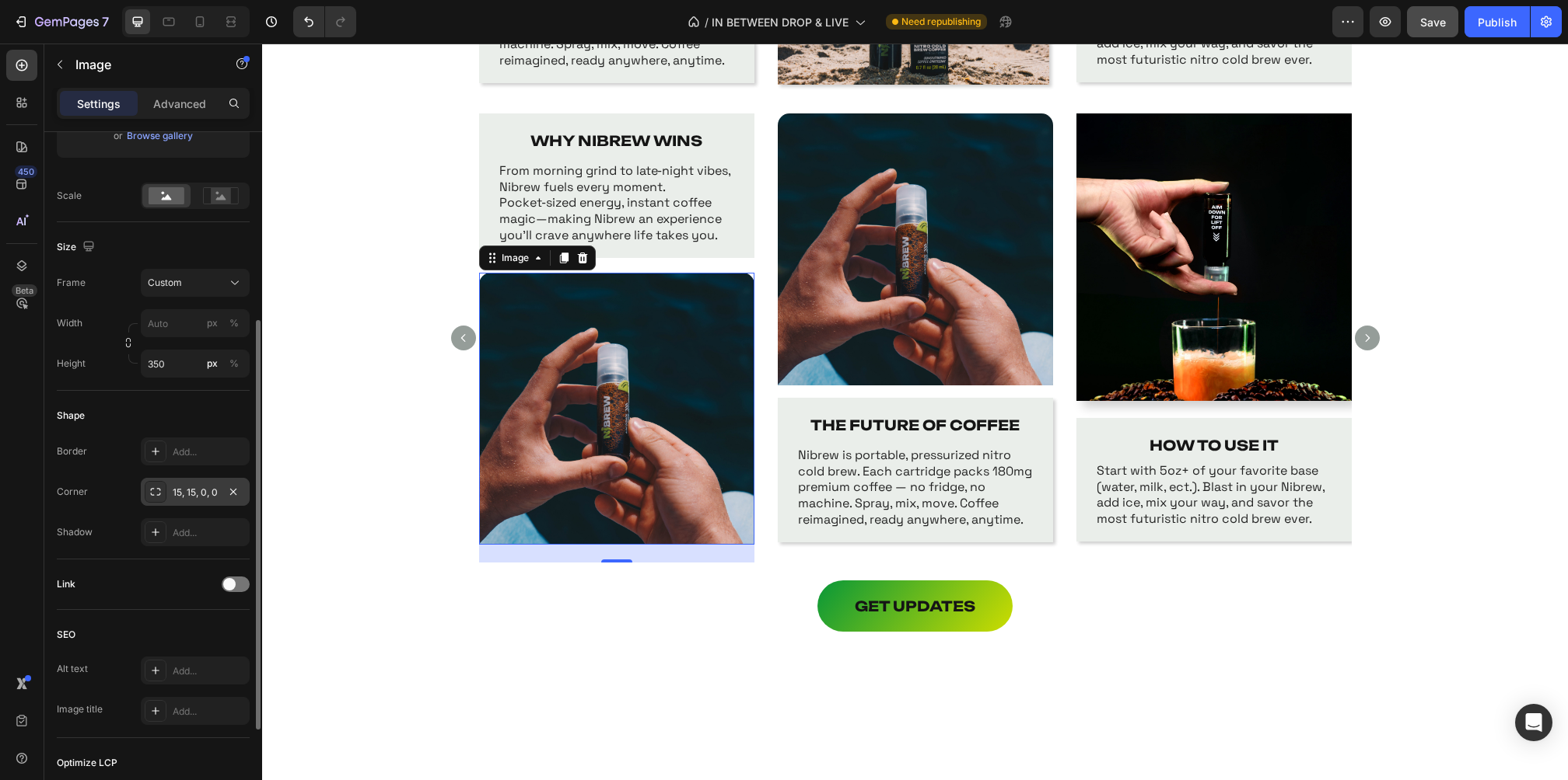
click at [189, 482] on div "15, 15, 0, 0" at bounding box center [195, 492] width 109 height 28
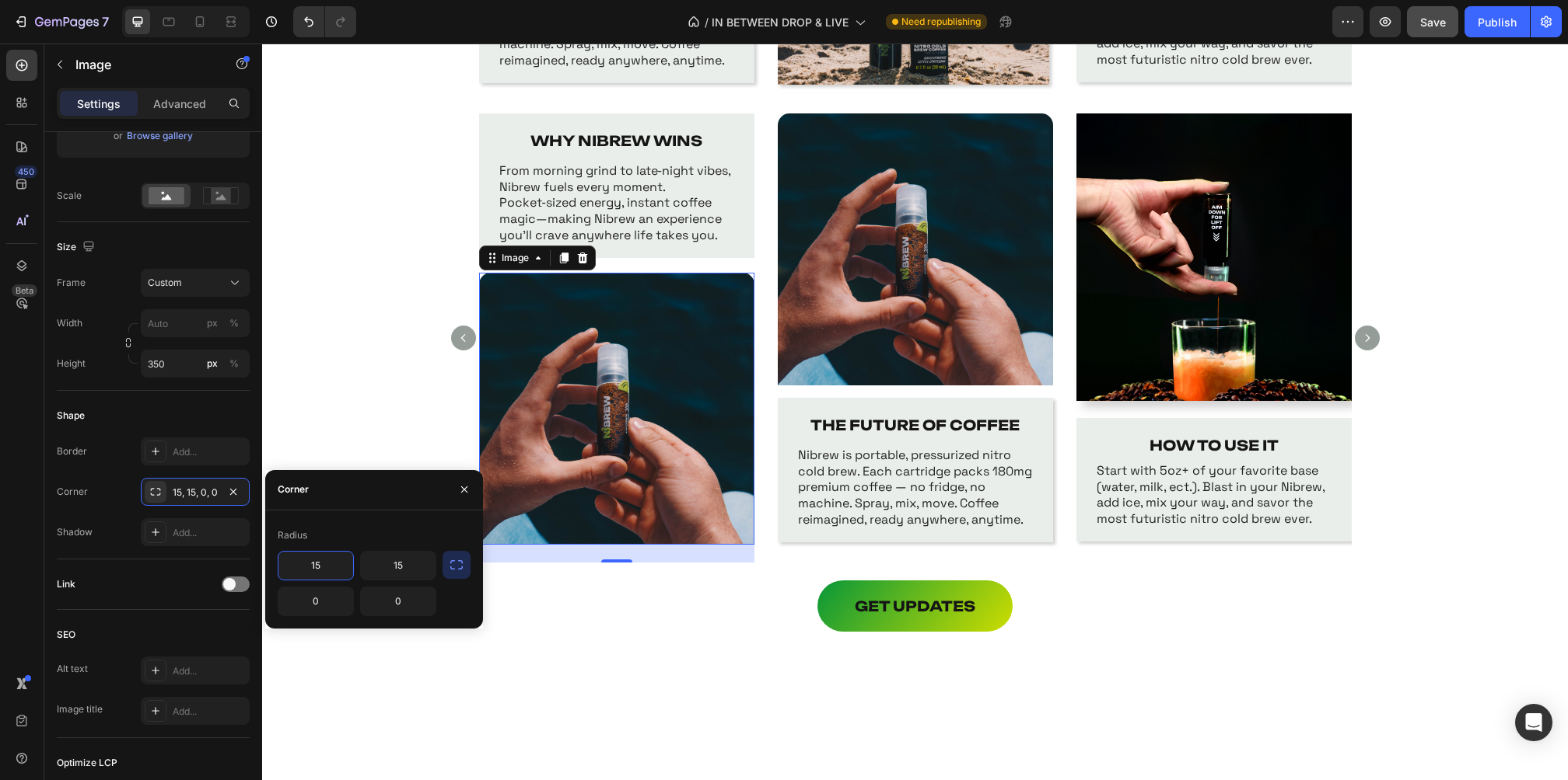
click at [315, 569] on input "15" at bounding box center [315, 566] width 74 height 28
type input "0"
click at [404, 565] on input "15" at bounding box center [398, 566] width 74 height 28
type input "0"
click at [317, 598] on input "0" at bounding box center [315, 601] width 74 height 28
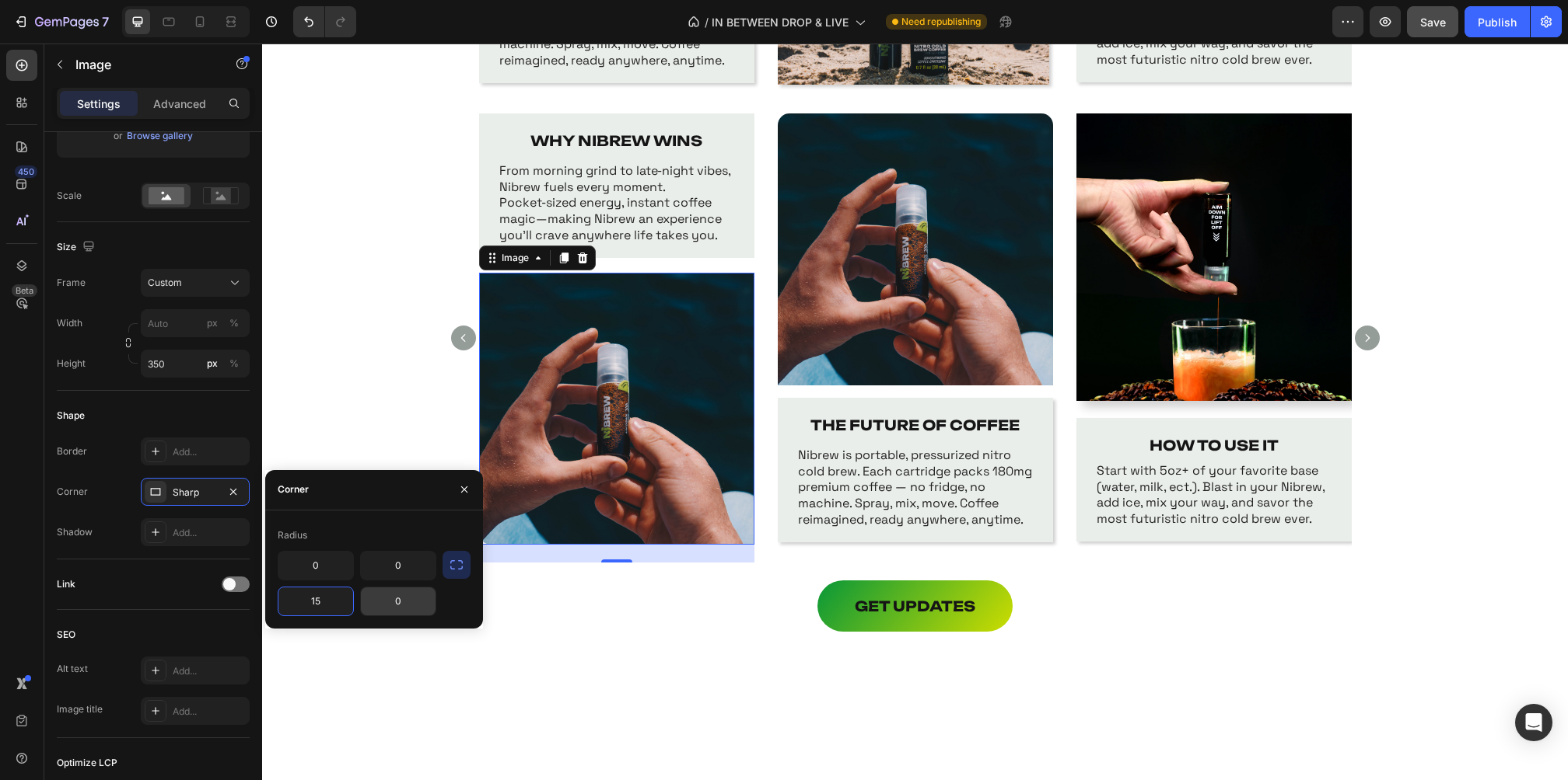
type input "15"
click at [404, 605] on input "0" at bounding box center [398, 601] width 74 height 28
type input "15"
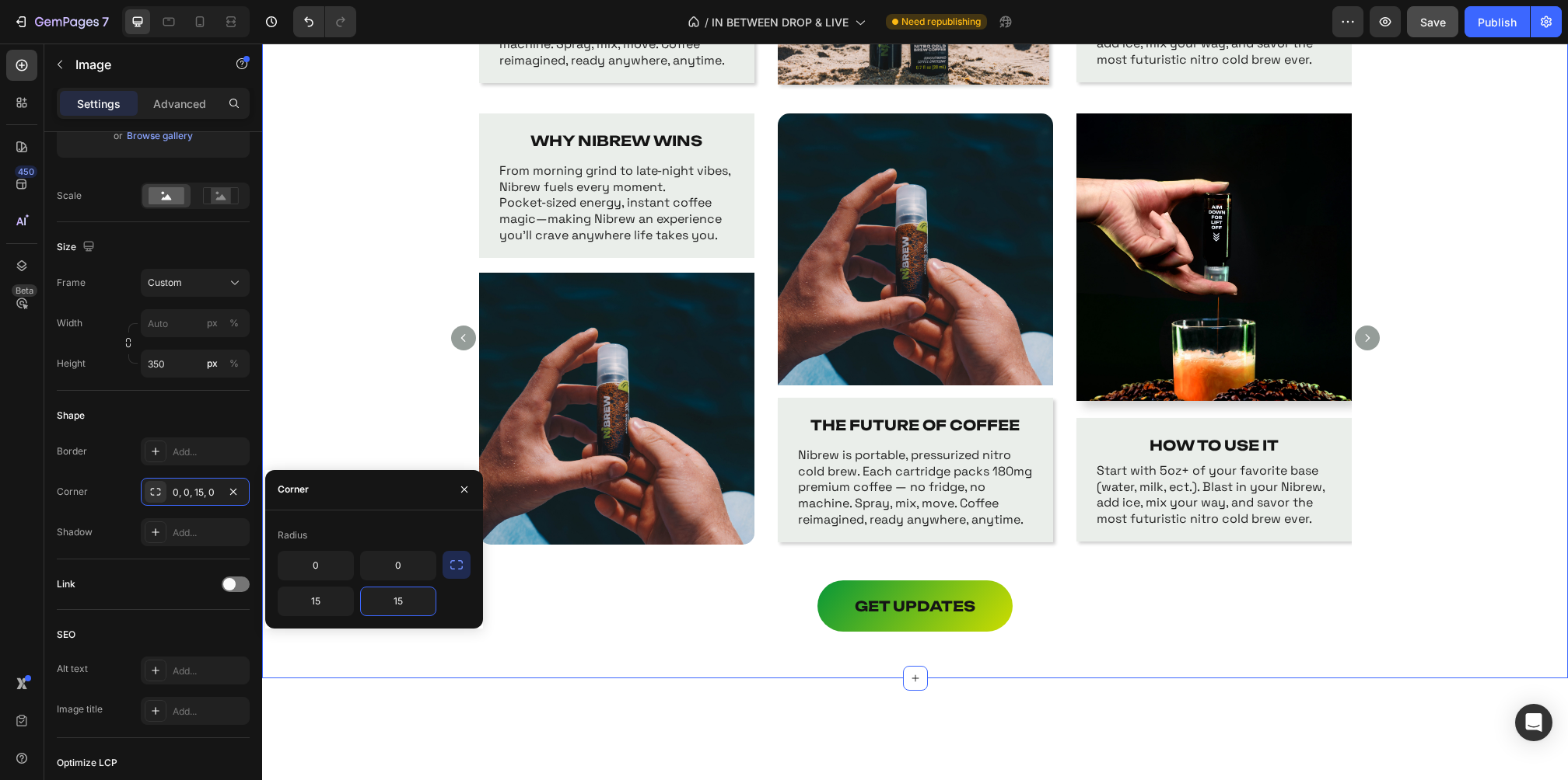
click at [384, 424] on div "WHY NIBREW WINS Text Block From morning grind to late‑night vibes, Nibrew fuels…" at bounding box center [914, 347] width 1305 height 467
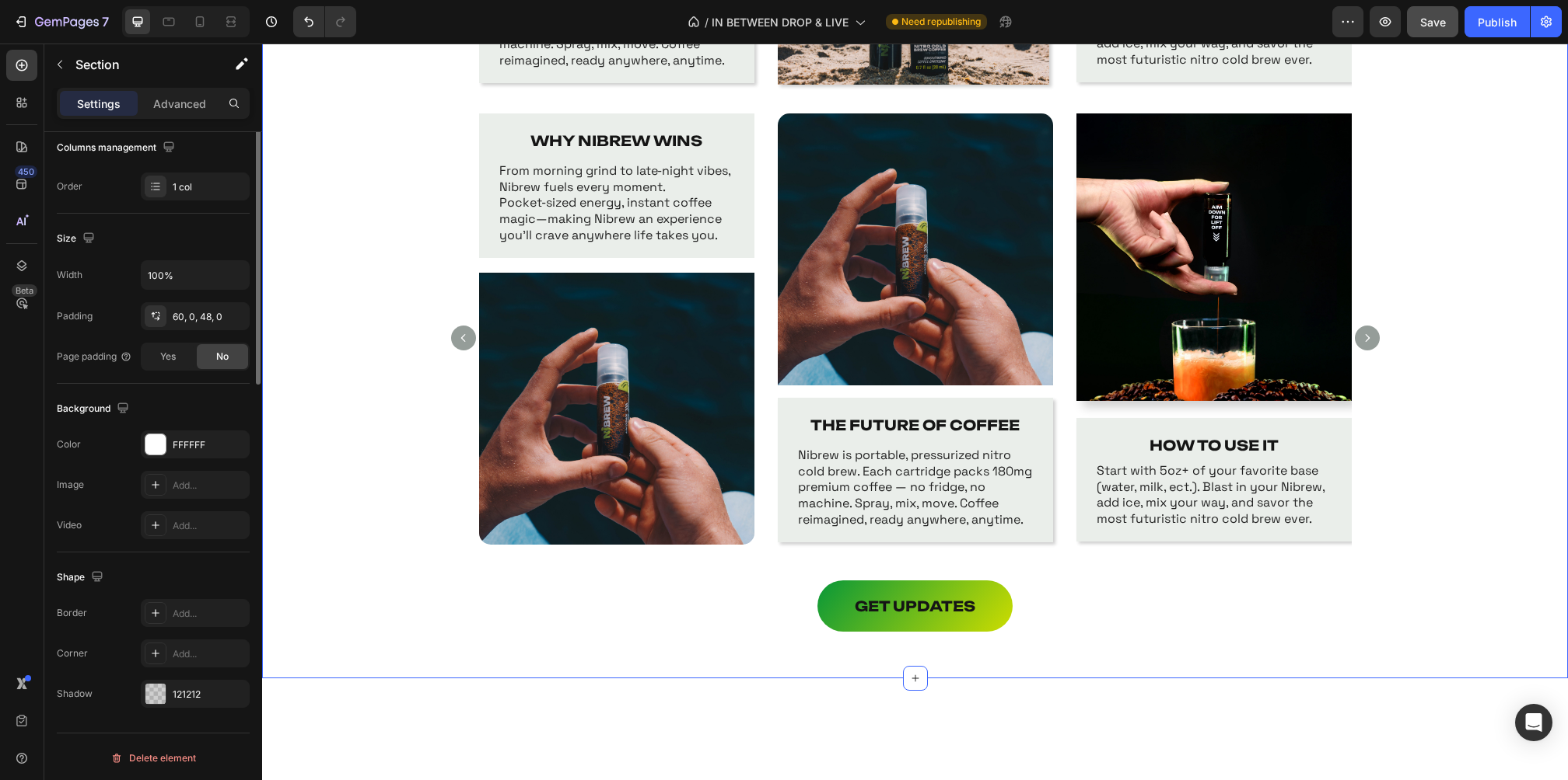
scroll to position [0, 0]
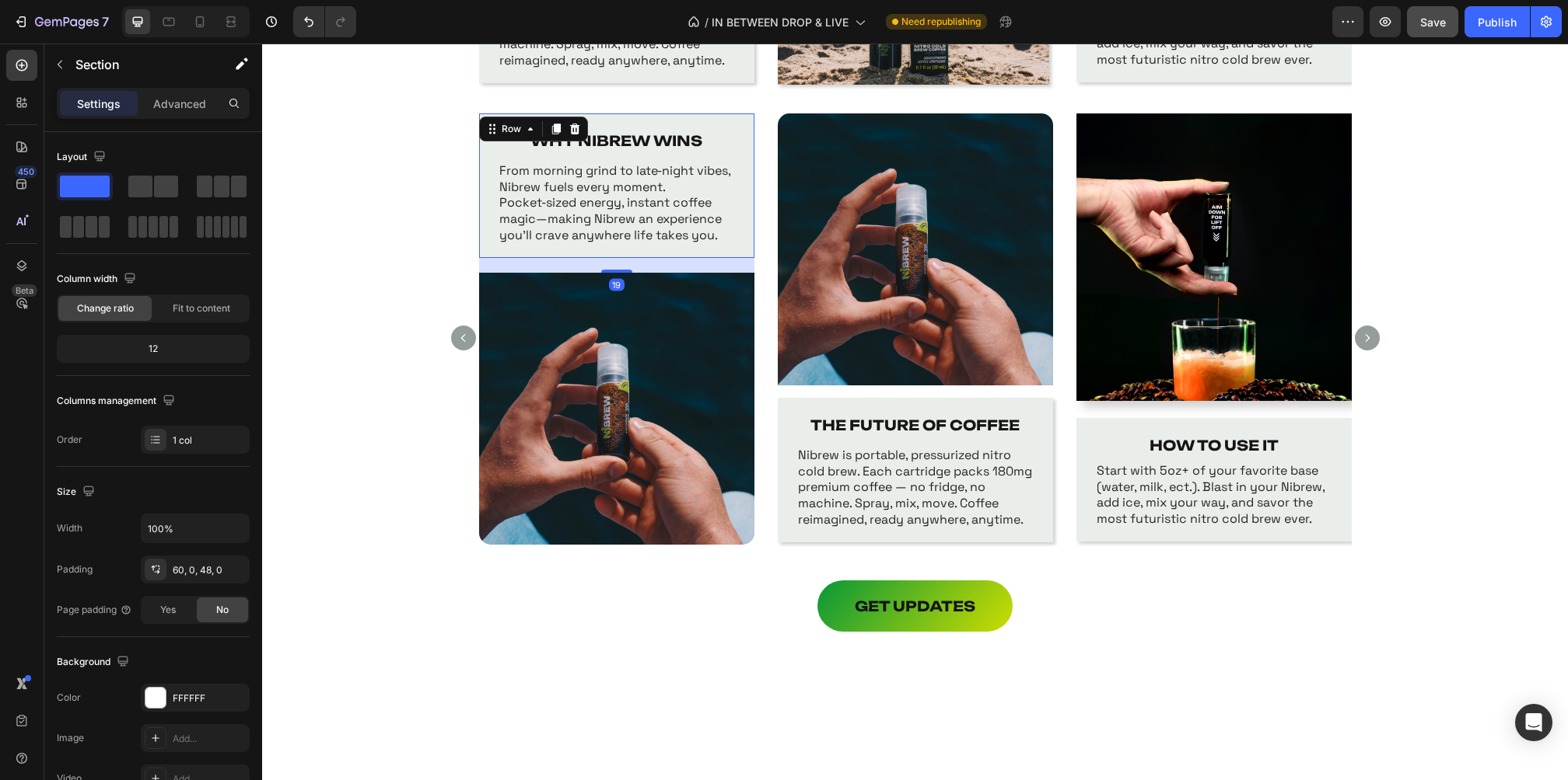
click at [744, 151] on div "WHY NIBREW WINS Text Block From morning grind to late‑night vibes, Nibrew fuels…" at bounding box center [616, 186] width 275 height 145
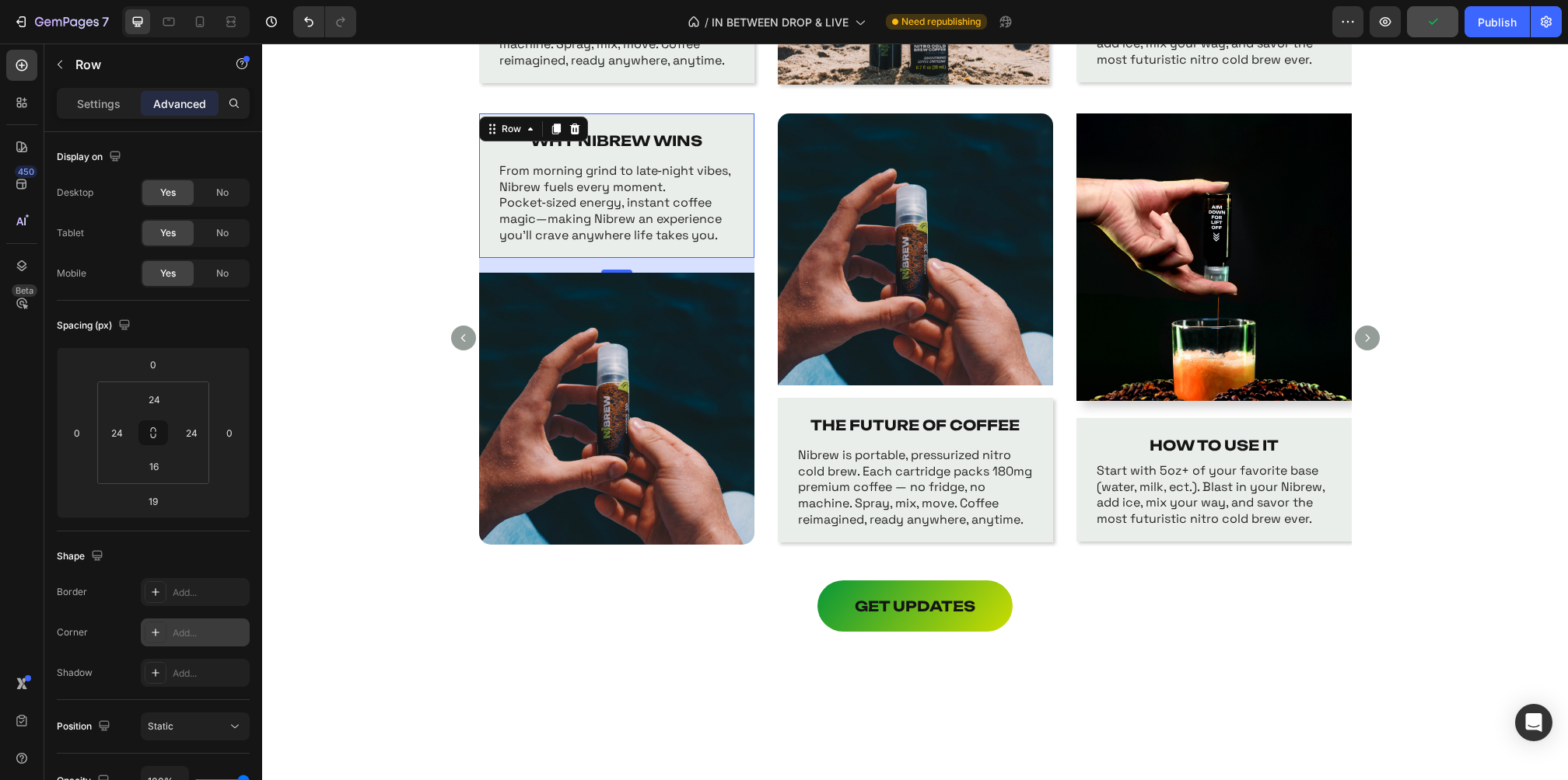
click at [183, 634] on div "Add..." at bounding box center [208, 634] width 73 height 14
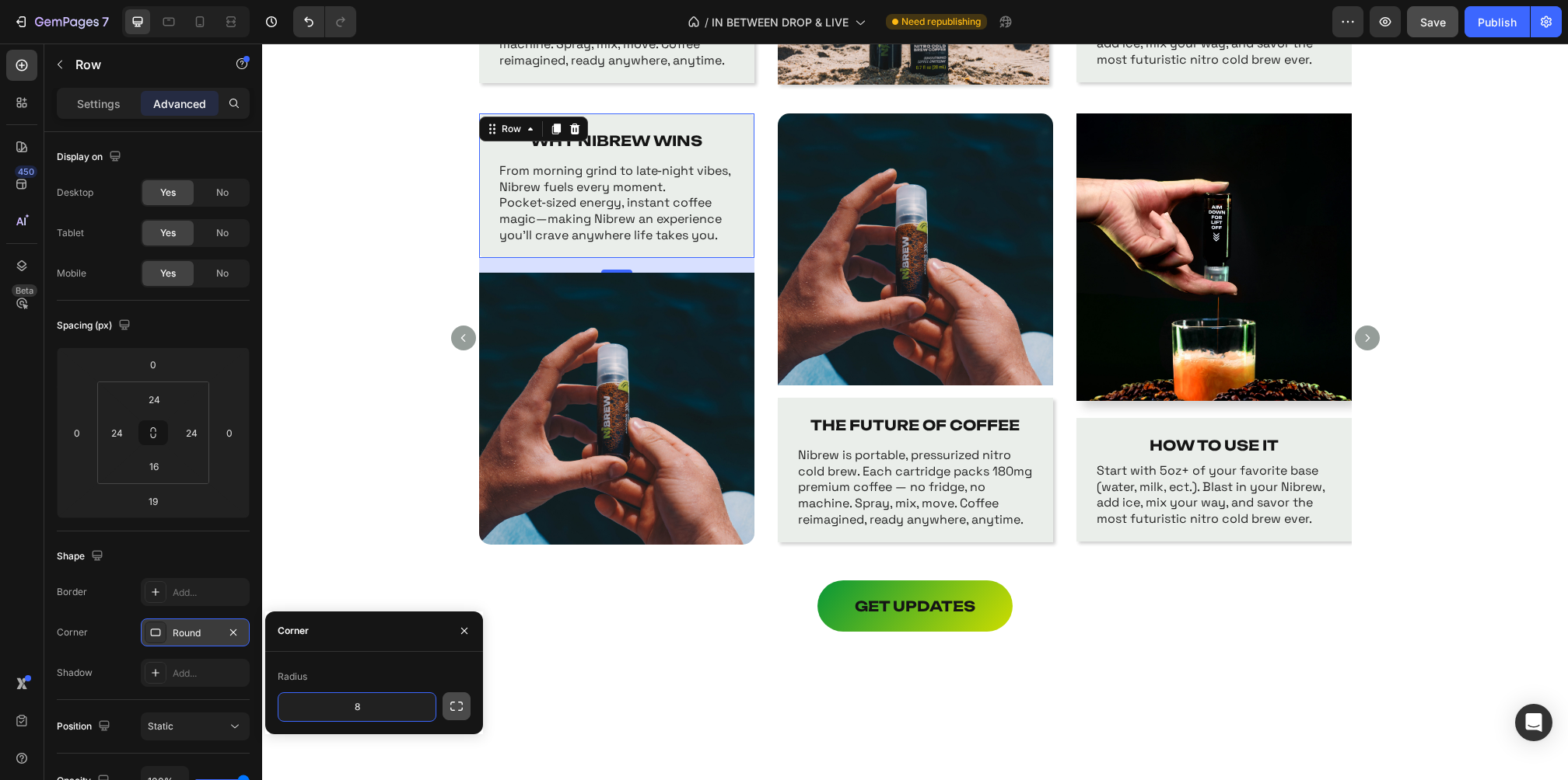
click at [444, 711] on button "button" at bounding box center [457, 706] width 28 height 28
click at [317, 704] on input "8" at bounding box center [315, 707] width 74 height 28
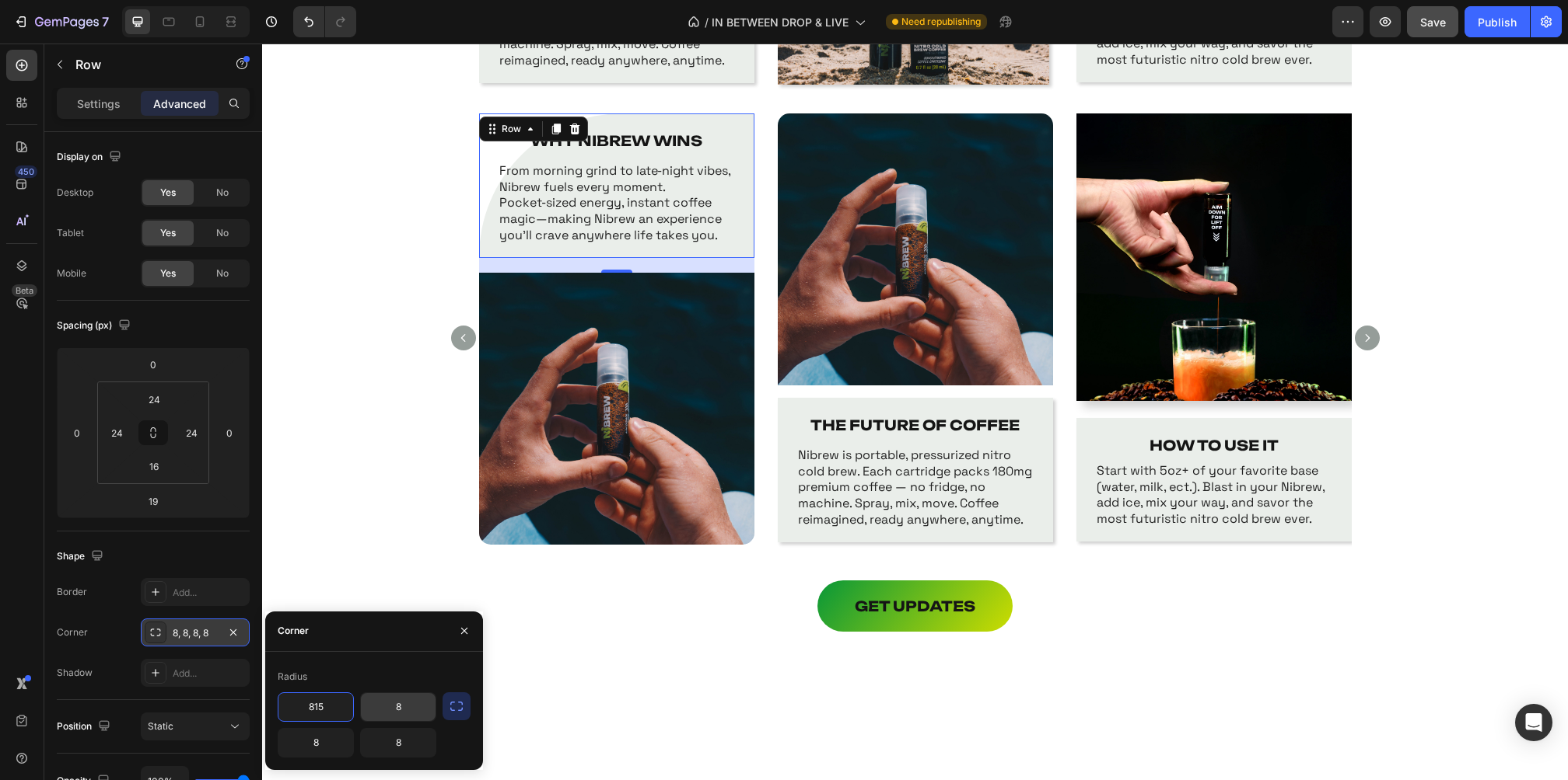
type input "815"
click at [397, 704] on input "8" at bounding box center [398, 707] width 74 height 28
type input "15"
click at [317, 713] on input "815" at bounding box center [315, 707] width 74 height 28
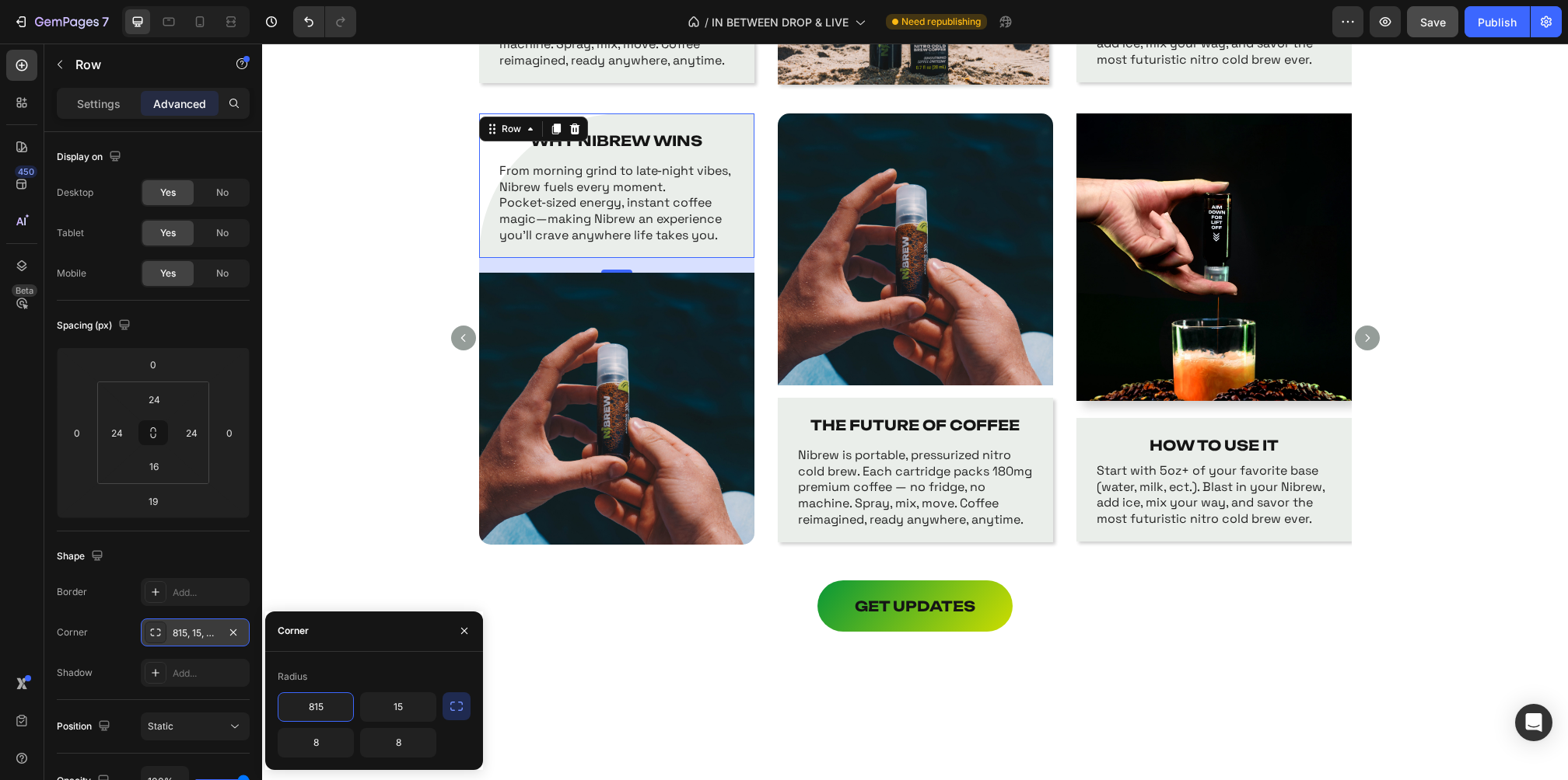
click at [317, 713] on input "815" at bounding box center [315, 707] width 74 height 28
type input "15"
click at [315, 749] on input "8" at bounding box center [315, 743] width 74 height 28
type input "0"
click at [415, 740] on input "8" at bounding box center [398, 743] width 74 height 28
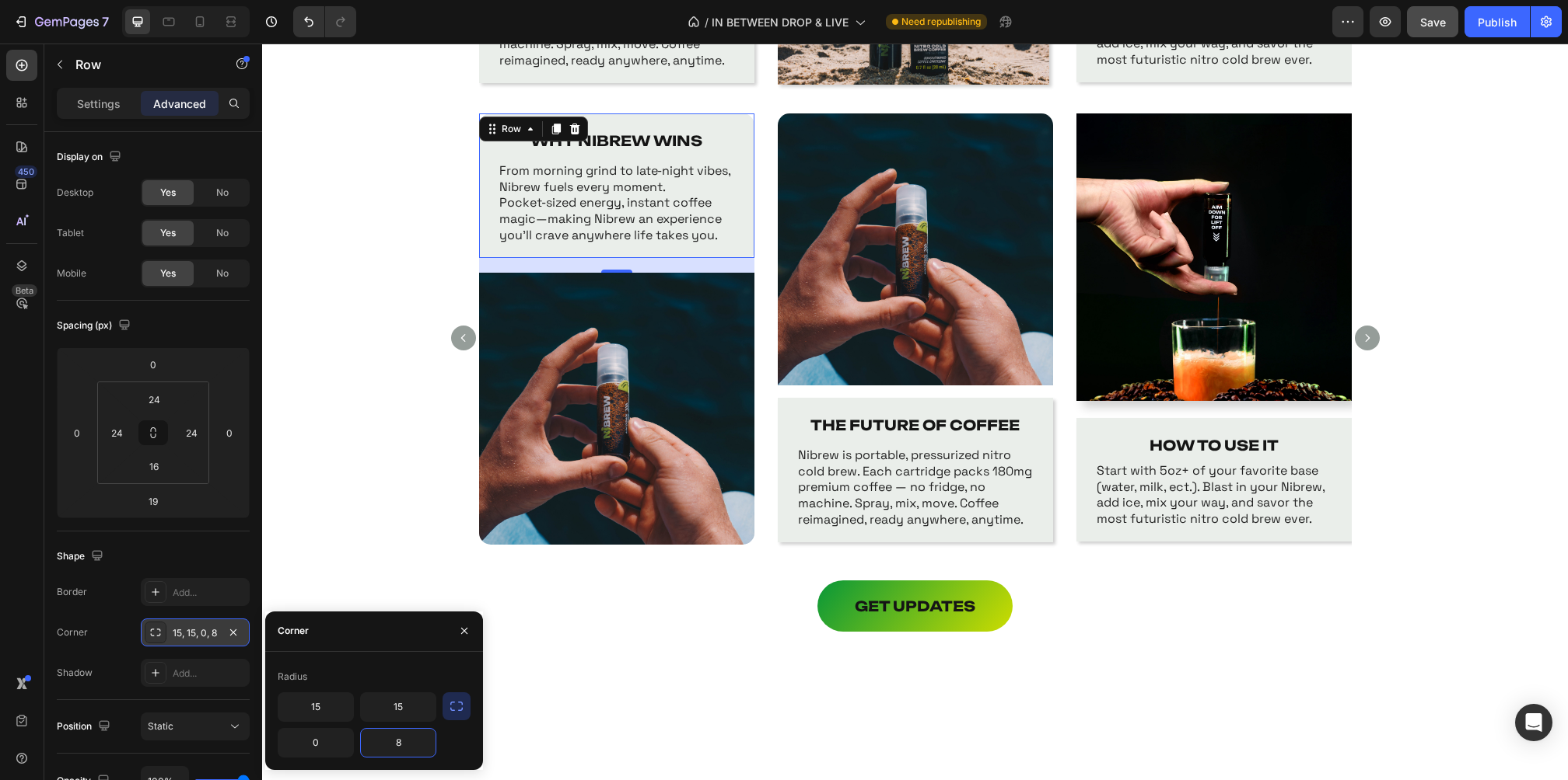
type input "0"
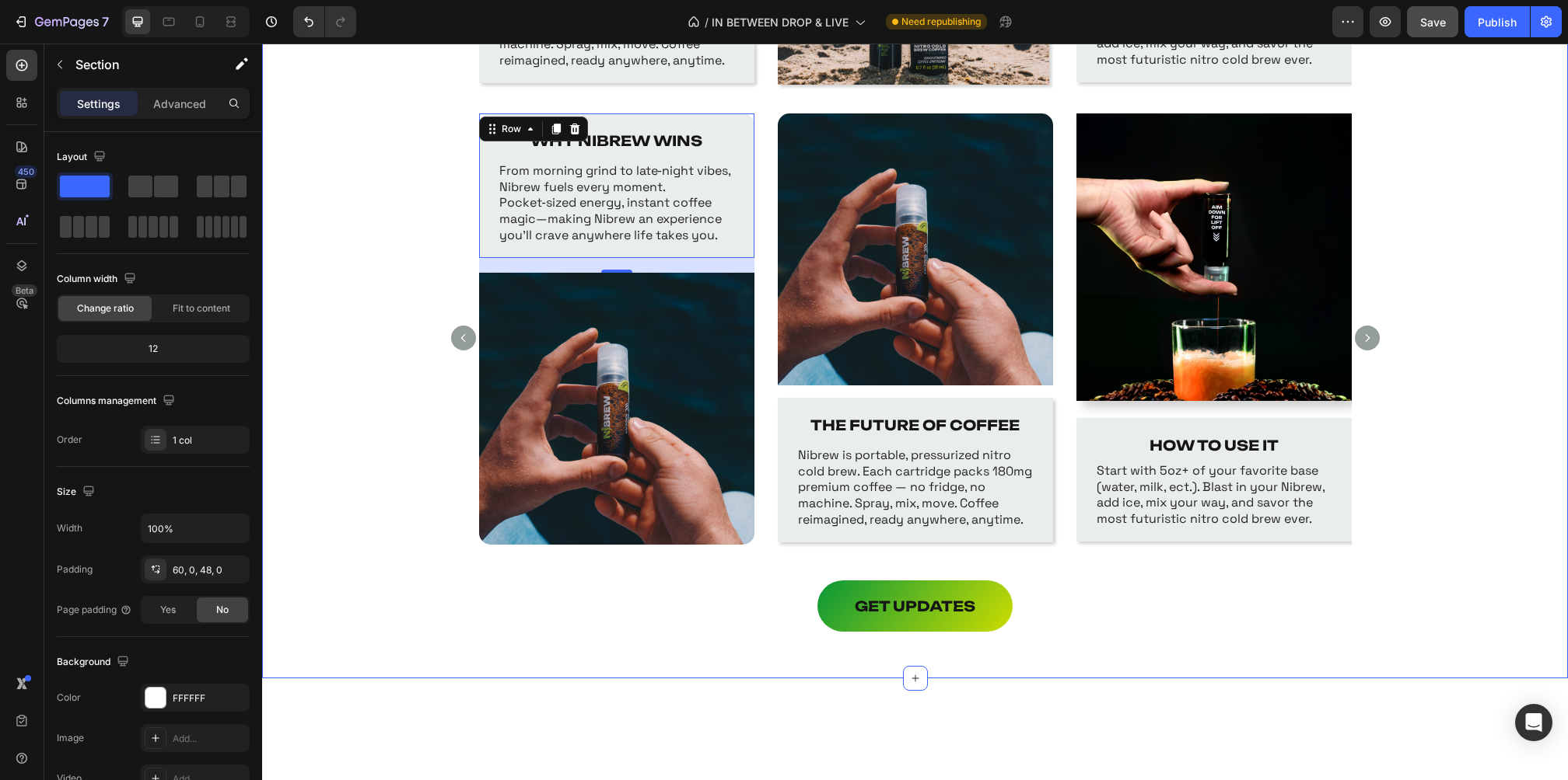
click at [385, 547] on div "WHY NIBREW WINS Text Block From morning grind to late‑night vibes, Nibrew fuels…" at bounding box center [914, 347] width 1305 height 467
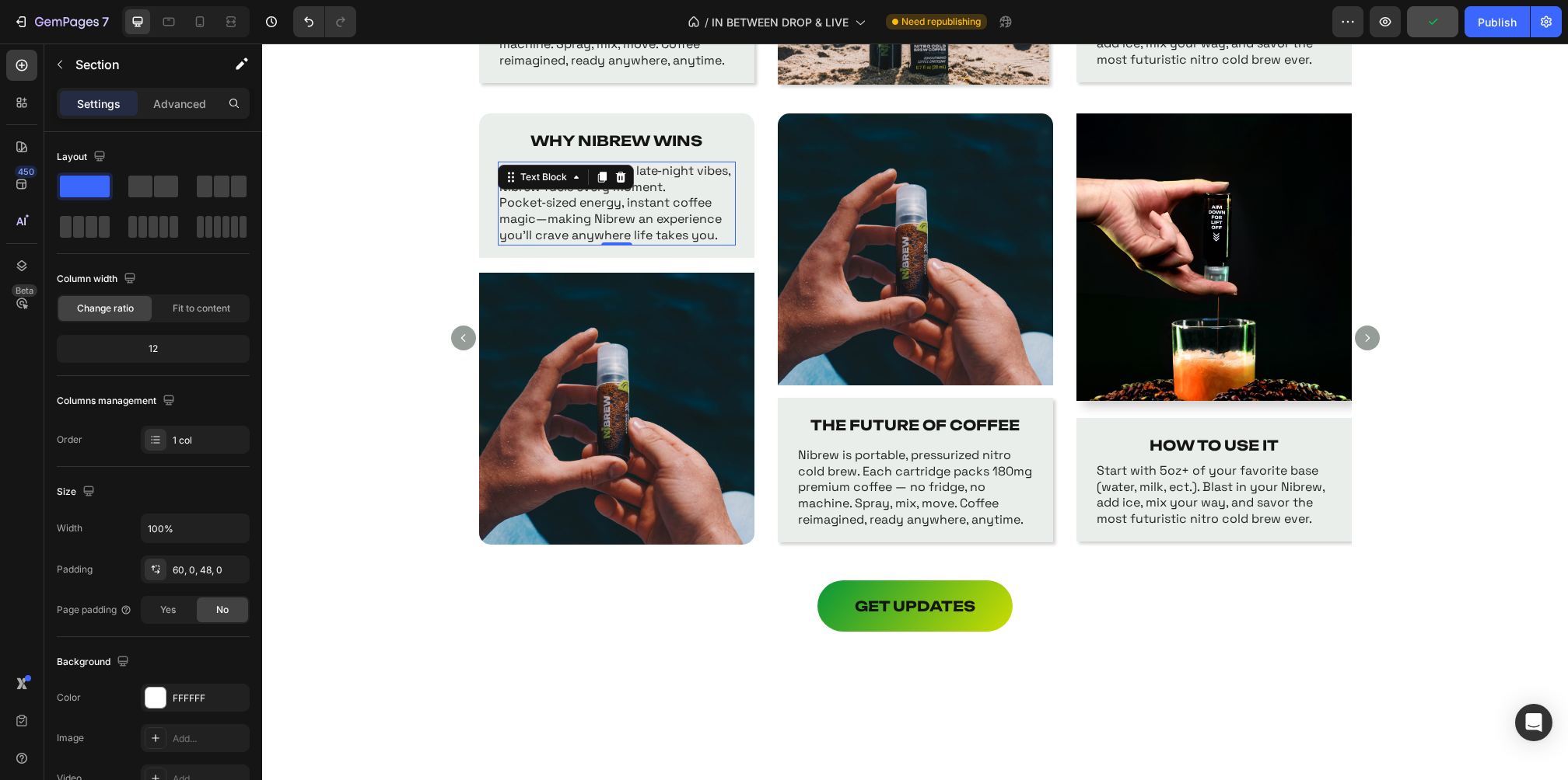
click at [721, 236] on p "From morning grind to late‑night vibes, Nibrew fuels every moment. Pocket‑sized…" at bounding box center [617, 203] width 235 height 81
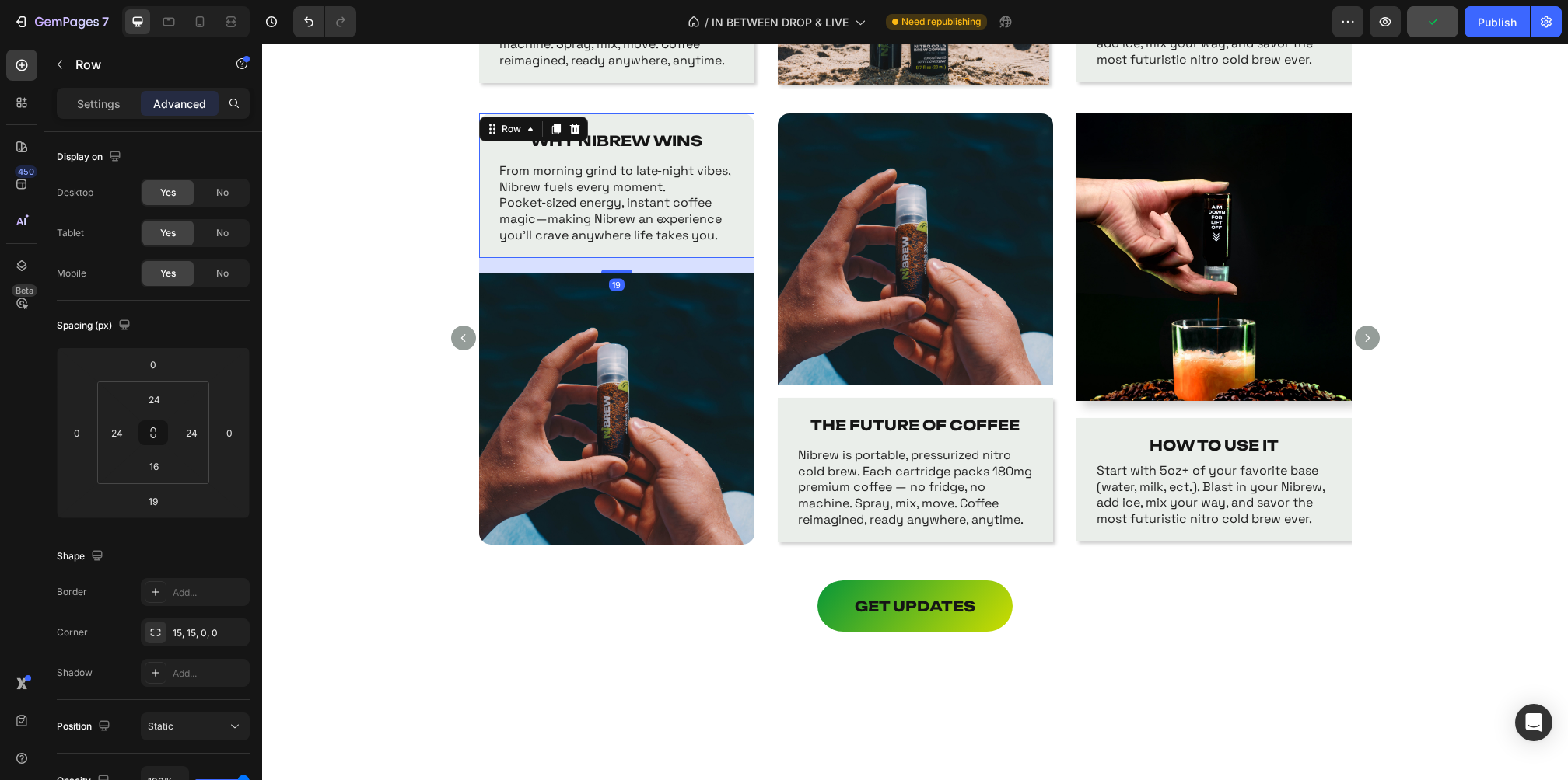
click at [735, 247] on div "WHY NIBREW WINS Text Block From morning grind to late‑night vibes, Nibrew fuels…" at bounding box center [616, 186] width 275 height 145
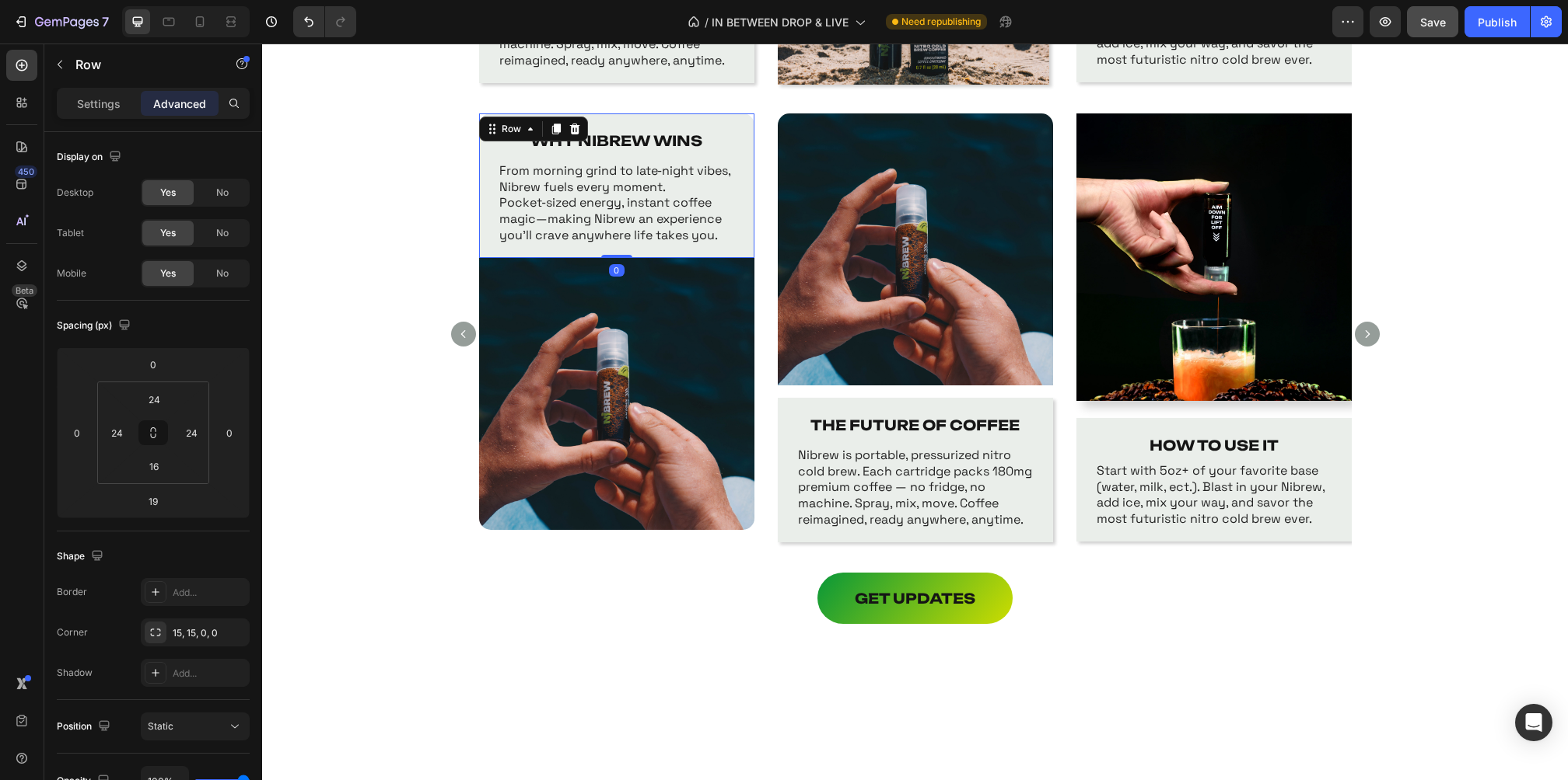
drag, startPoint x: 621, startPoint y: 270, endPoint x: 635, endPoint y: 222, distance: 50.0
click at [635, 222] on div "WHY NIBREW WINS Text Block From morning grind to late‑night vibes, Nibrew fuels…" at bounding box center [616, 186] width 275 height 145
type input "0"
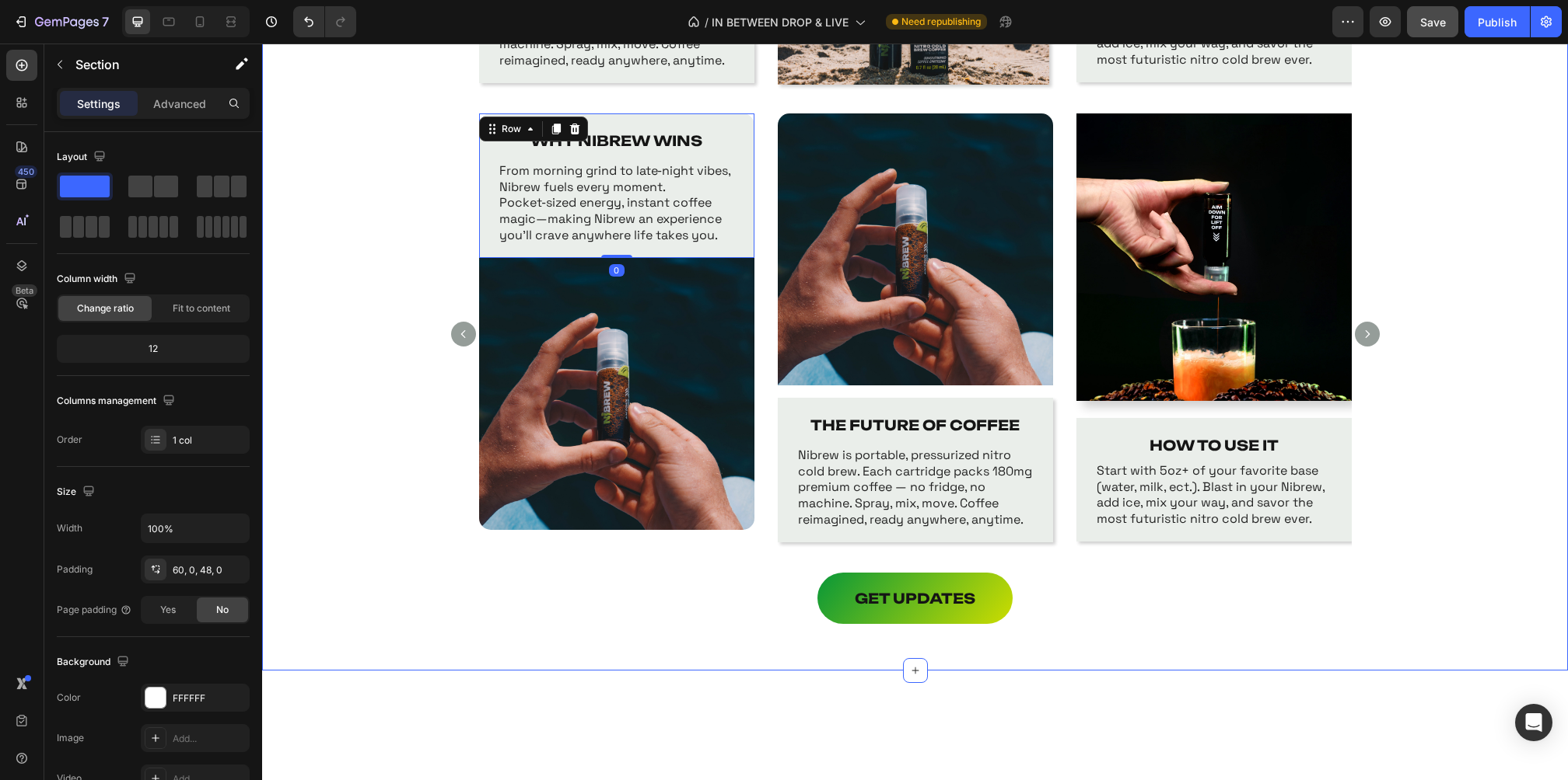
click at [300, 374] on div "WHY NIBREW WINS Text Block From morning grind to late‑night vibes, Nibrew fuels…" at bounding box center [914, 343] width 1305 height 460
click at [743, 239] on div "WHY NIBREW WINS Text Block From morning grind to late‑night vibes, Nibrew fuels…" at bounding box center [616, 186] width 275 height 145
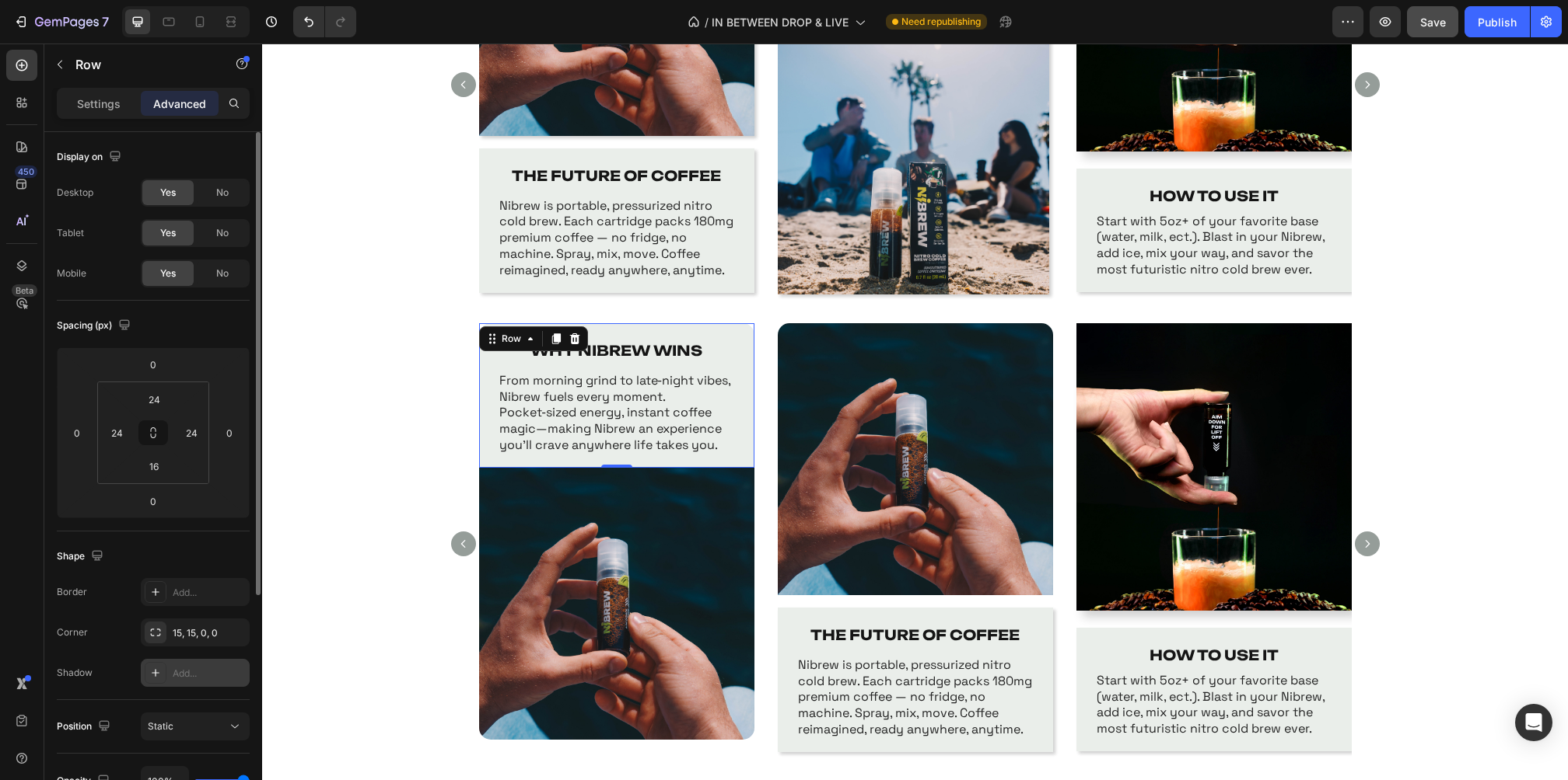
scroll to position [22, 0]
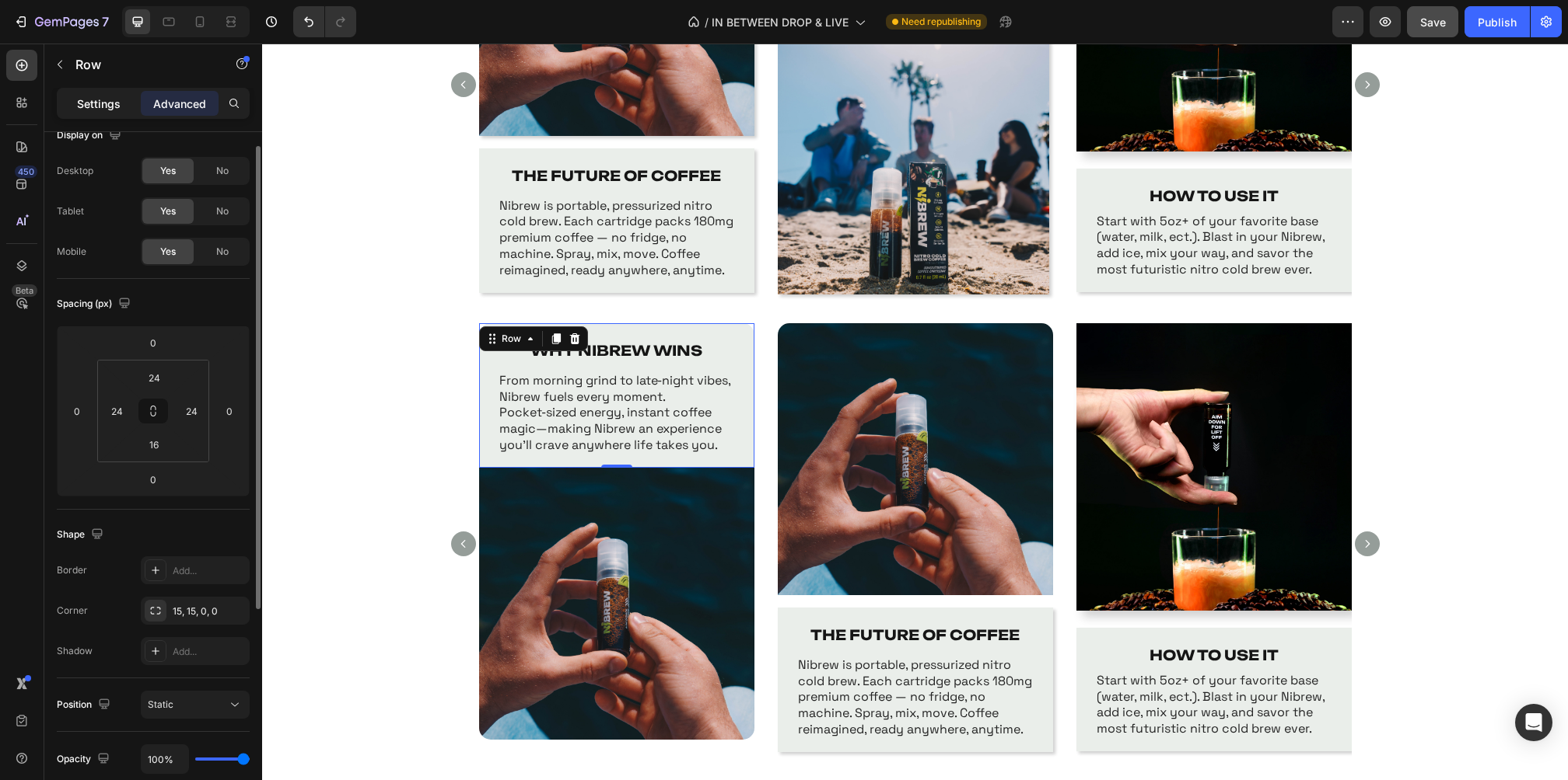
click at [103, 98] on p "Settings" at bounding box center [99, 103] width 44 height 16
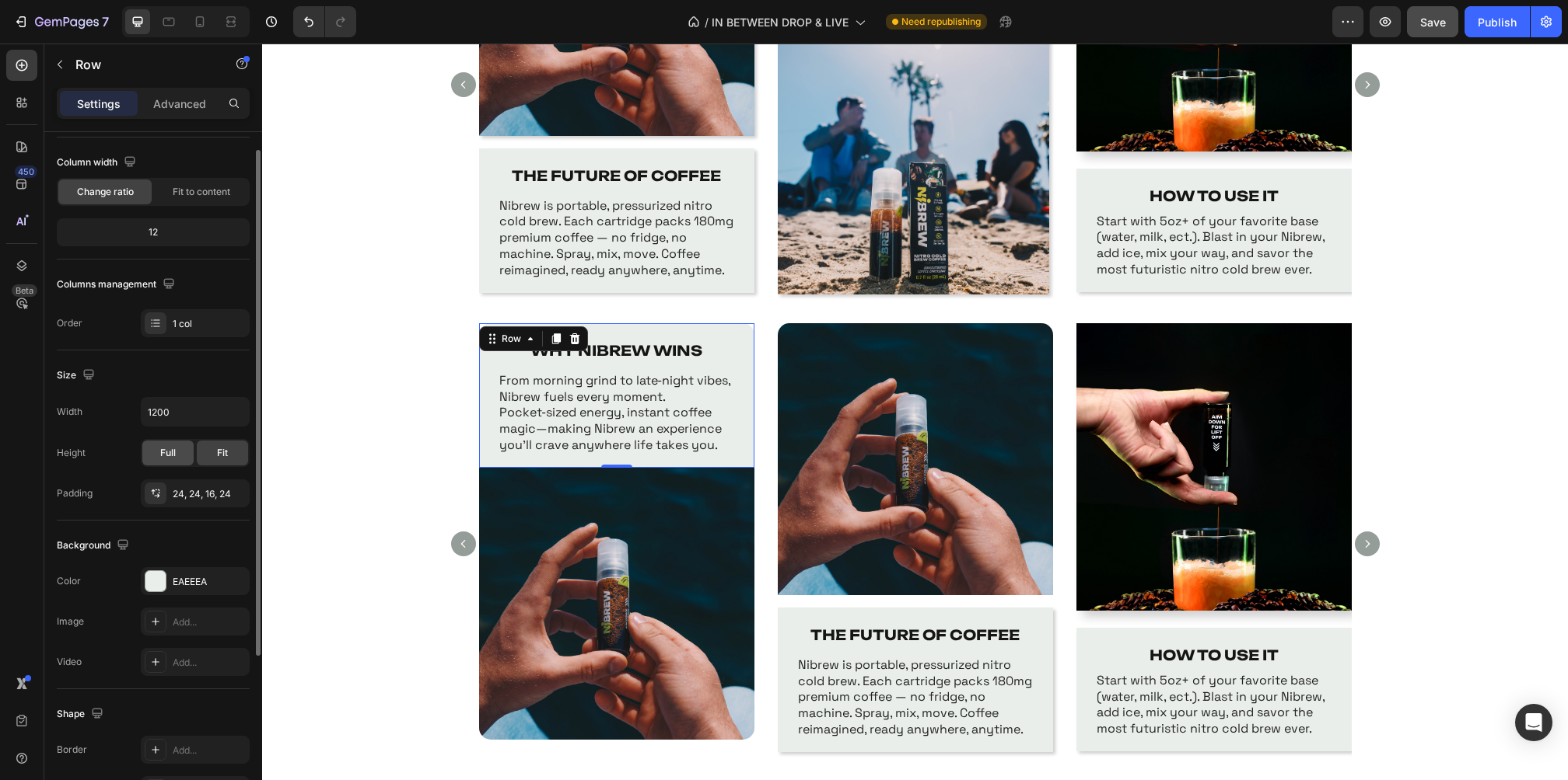
scroll to position [125, 0]
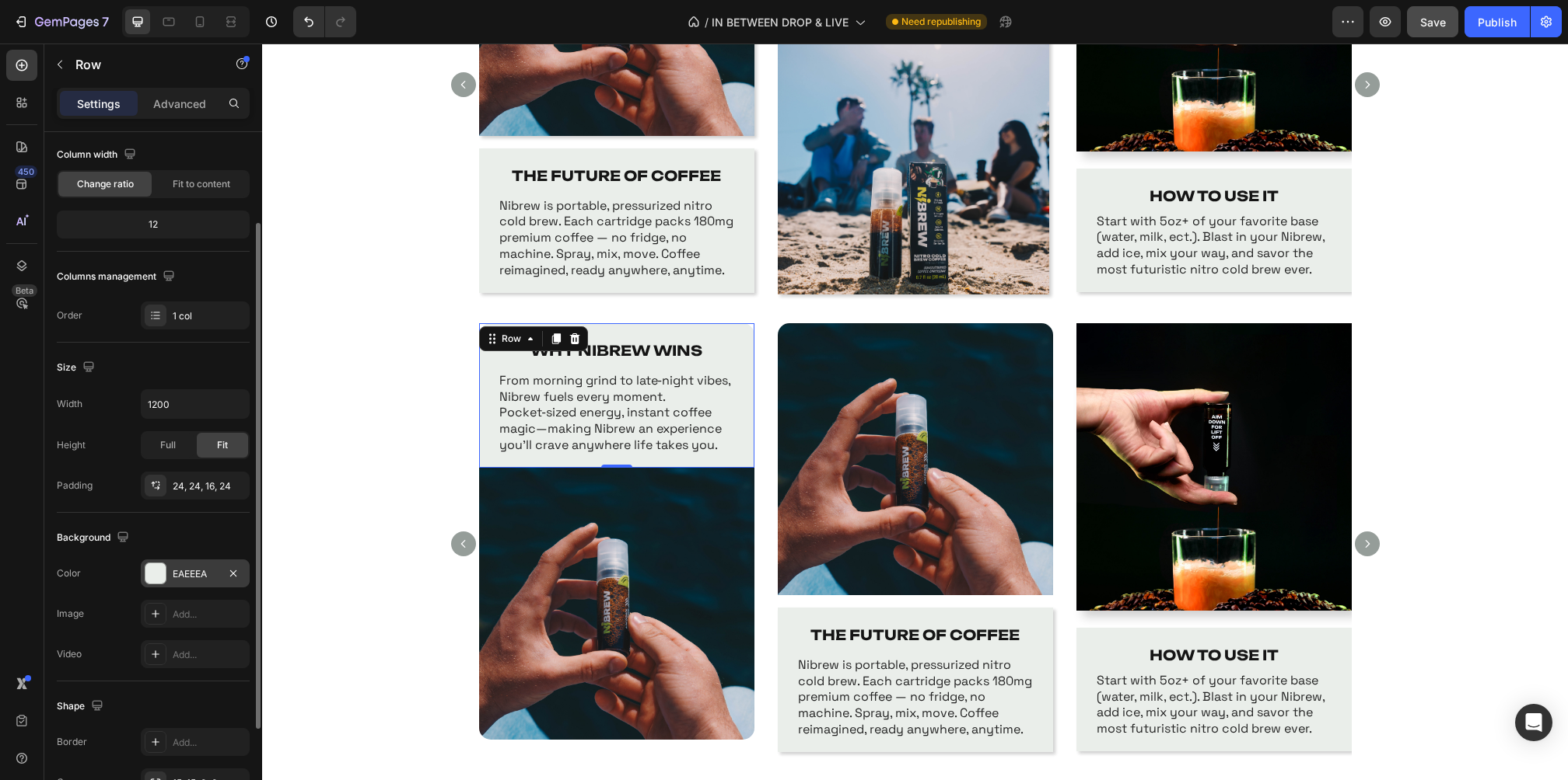
click at [166, 569] on div "EAEEEA" at bounding box center [195, 574] width 109 height 28
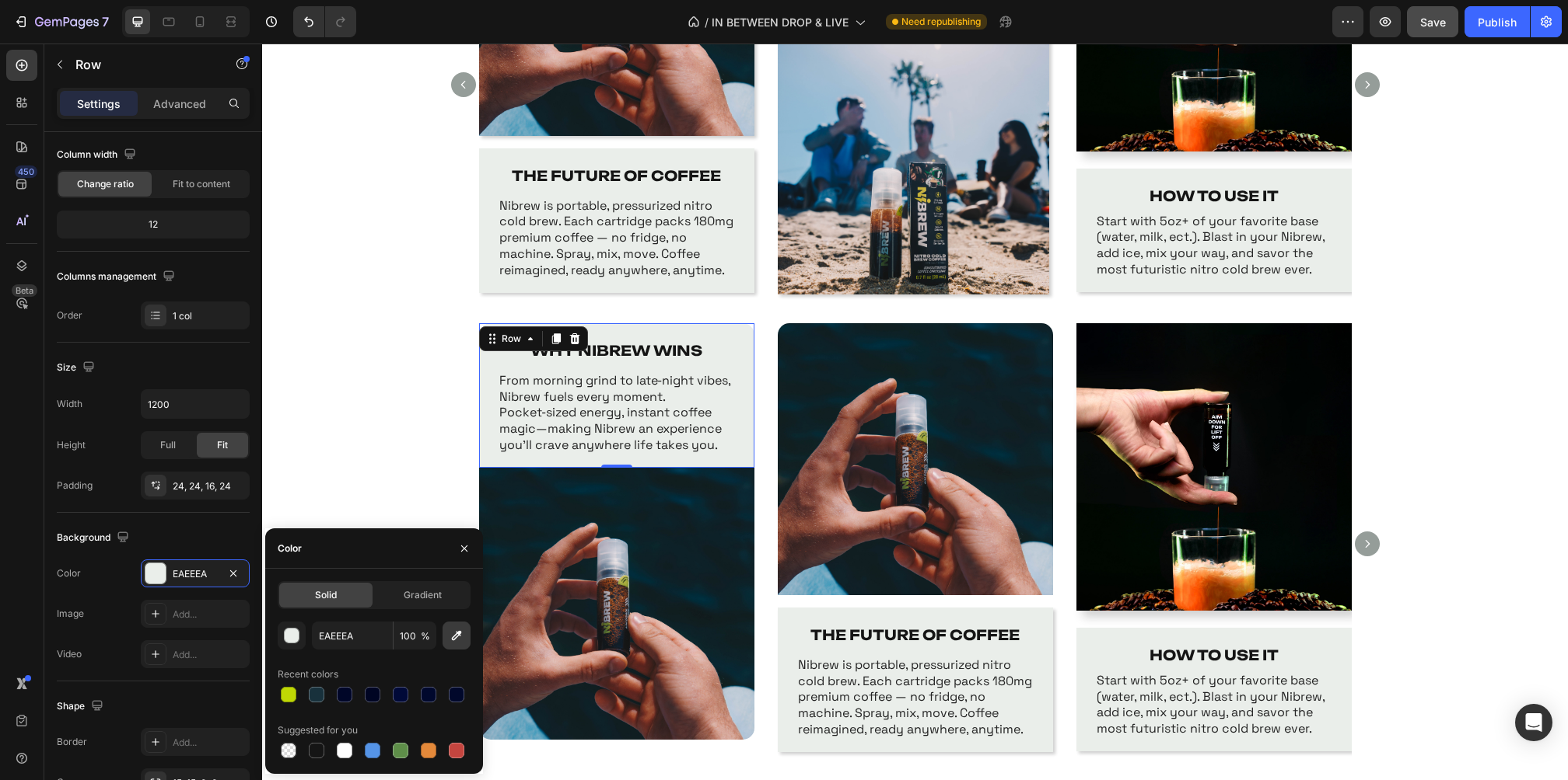
click at [455, 638] on icon "button" at bounding box center [457, 636] width 10 height 10
type input "0D242C"
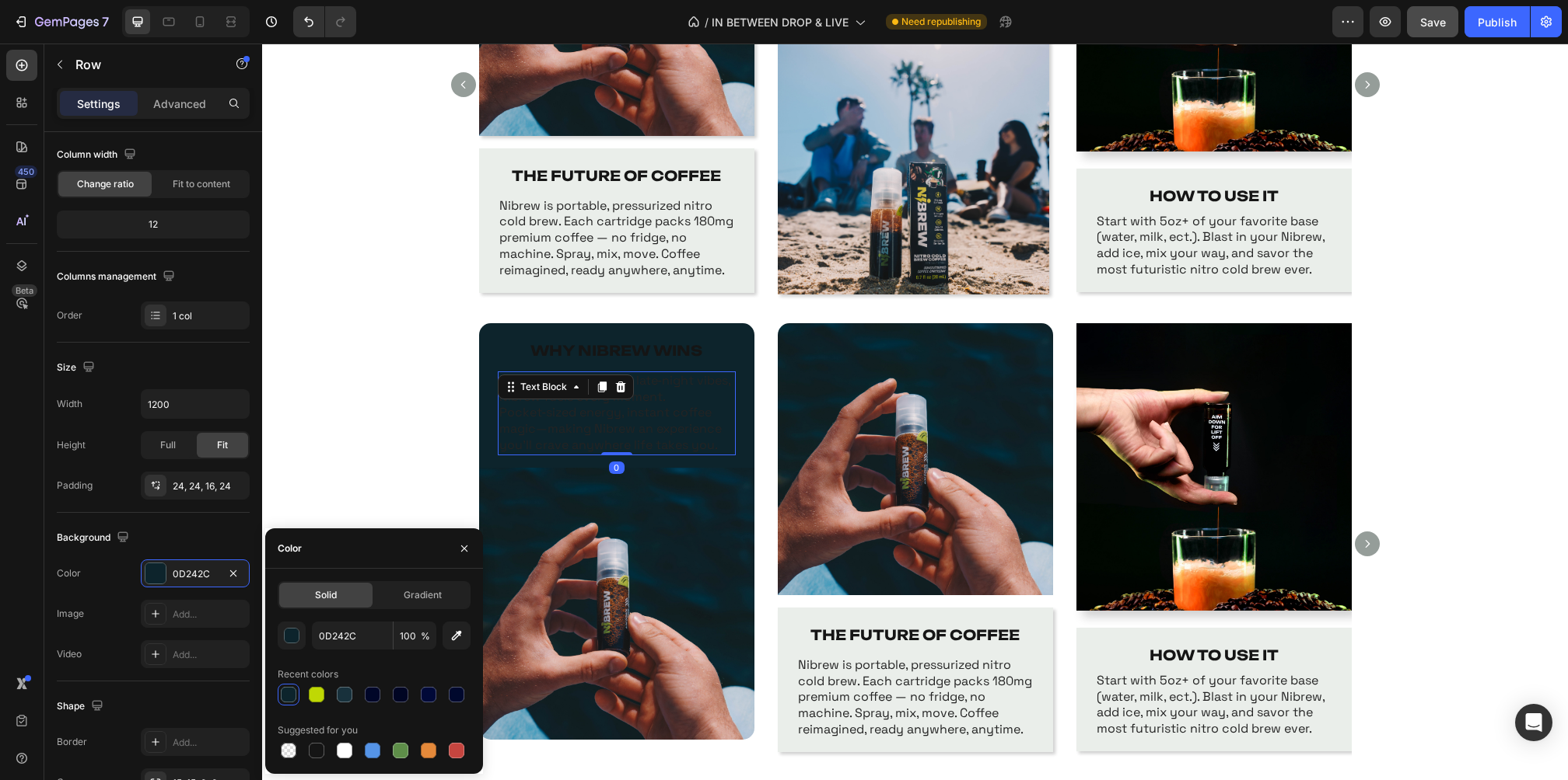
click at [619, 405] on p "From morning grind to late‑night vibes, Nibrew fuels every moment. Pocket‑sized…" at bounding box center [617, 413] width 235 height 81
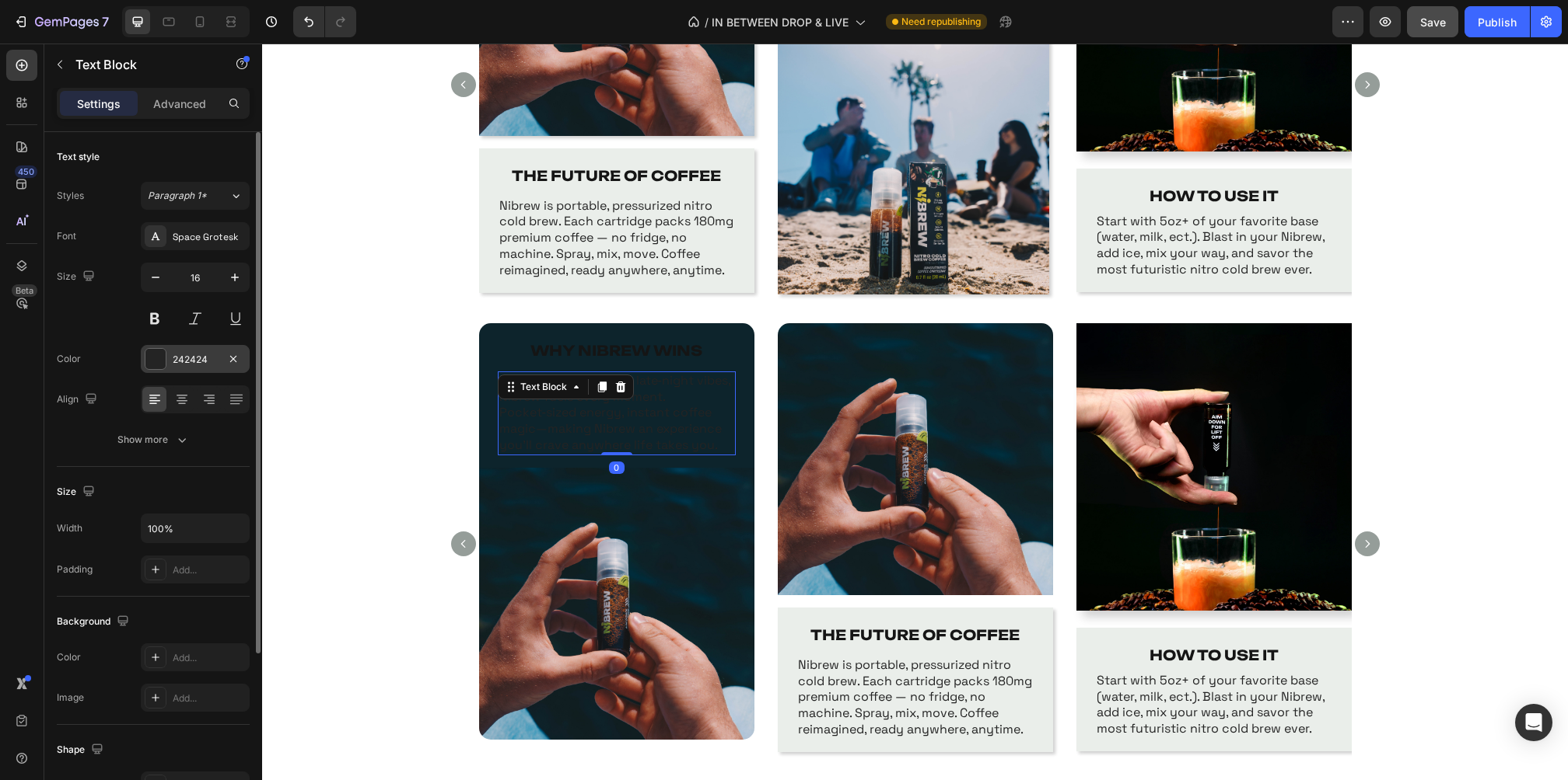
click at [186, 356] on div "242424" at bounding box center [195, 360] width 45 height 14
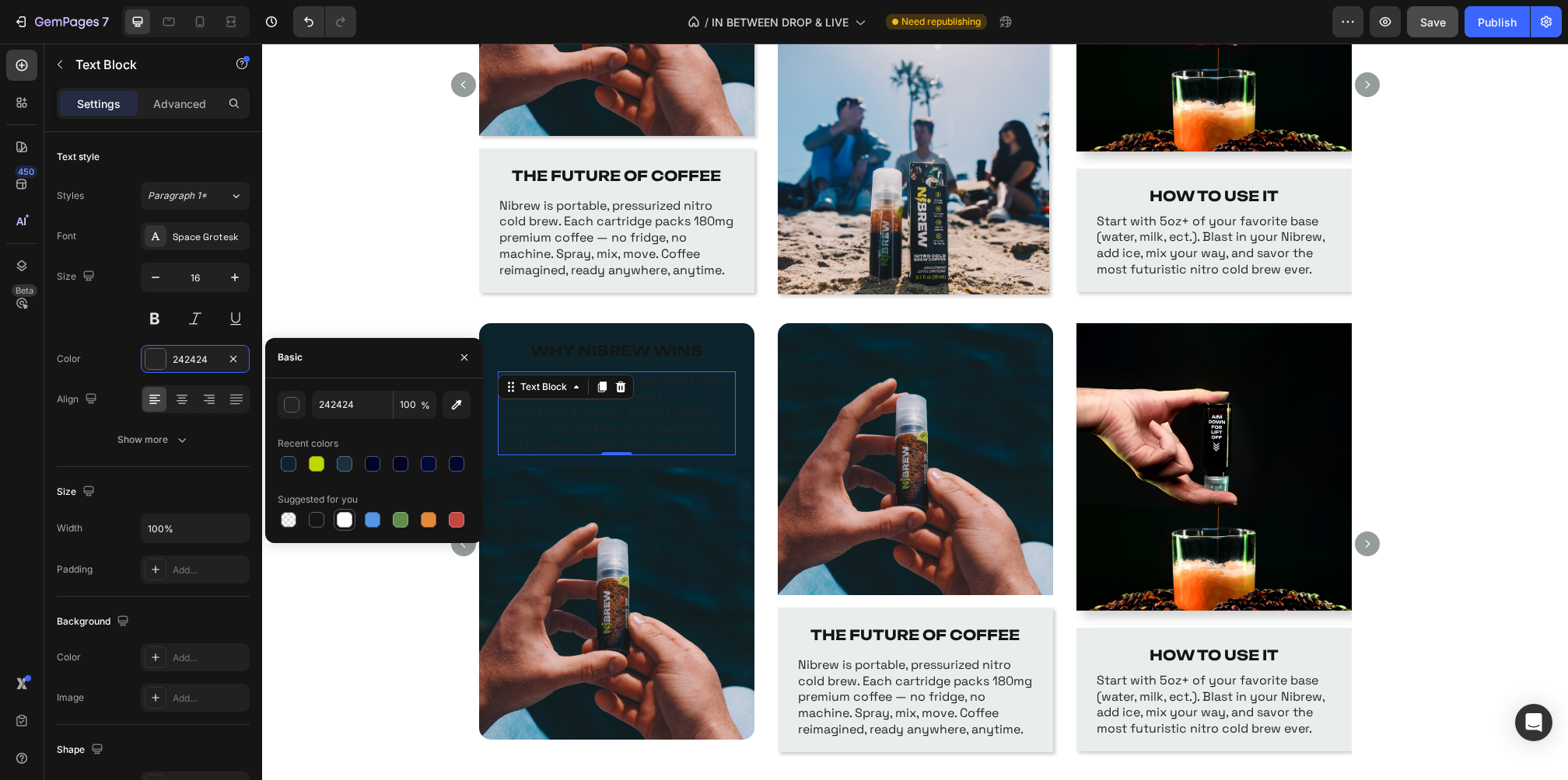
click at [346, 518] on div at bounding box center [345, 520] width 16 height 16
type input "FFFFFF"
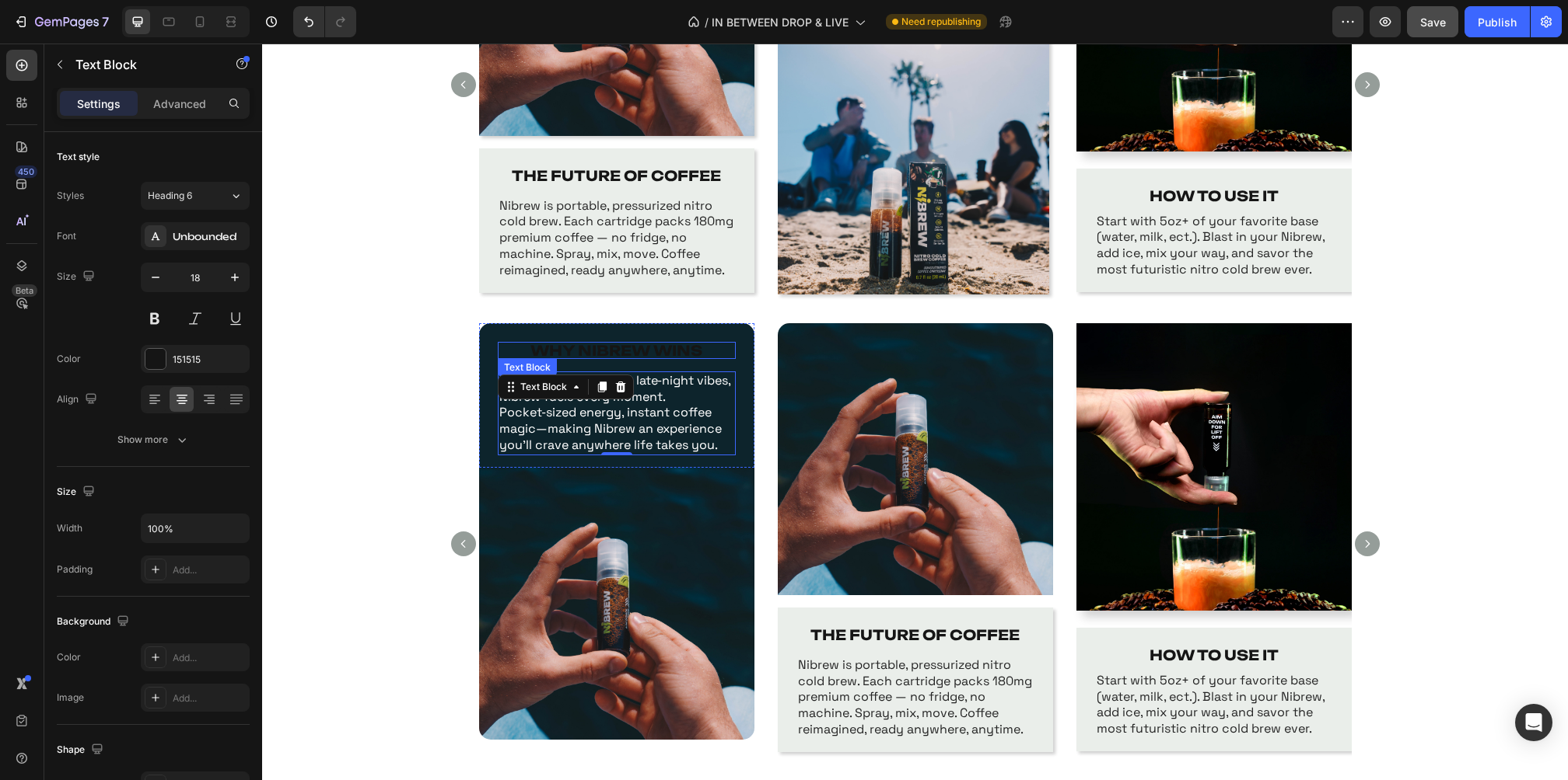
click at [658, 348] on strong "WHY NIBREW WINS" at bounding box center [616, 351] width 172 height 17
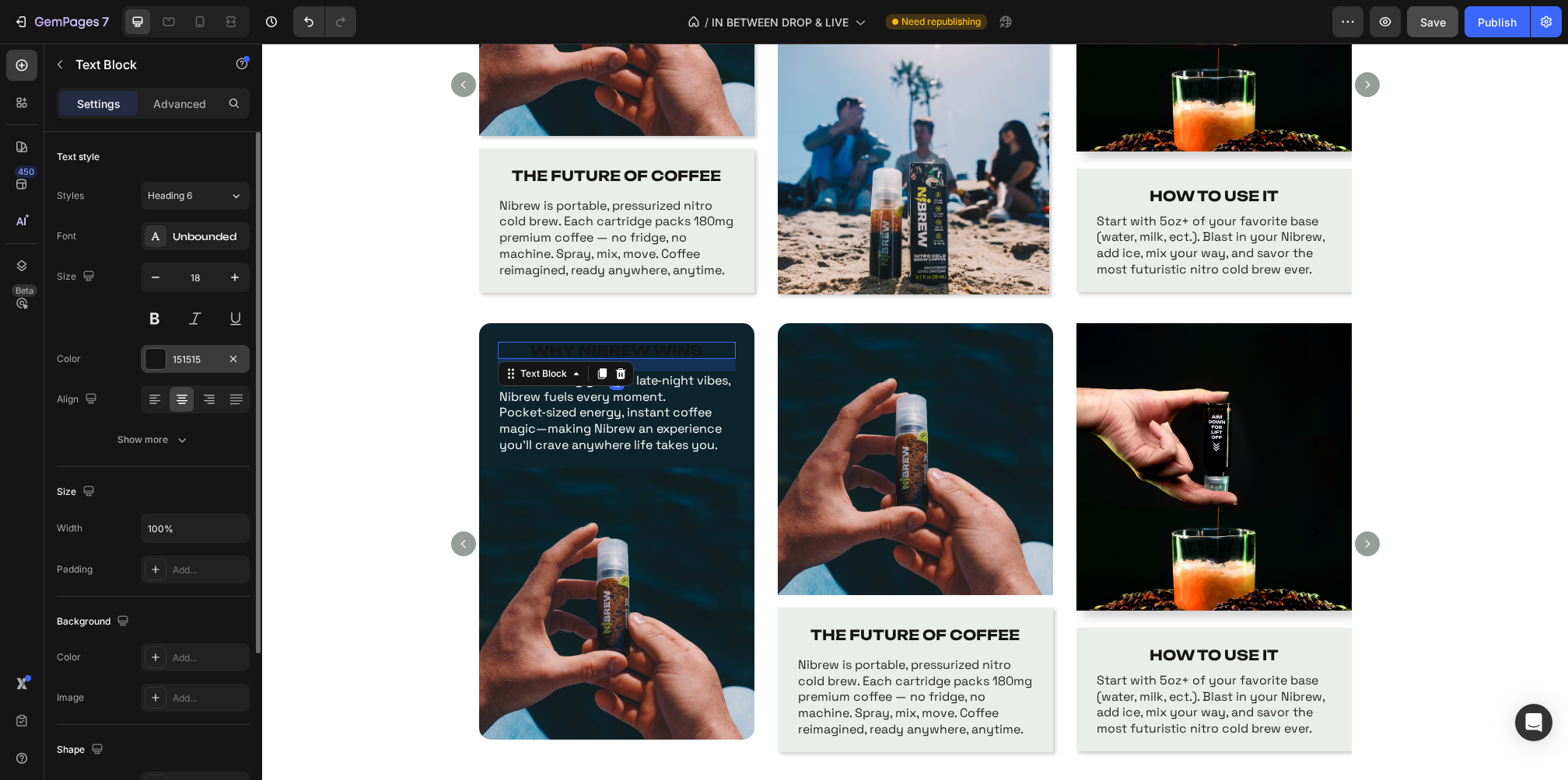
click at [176, 355] on div "151515" at bounding box center [195, 360] width 45 height 14
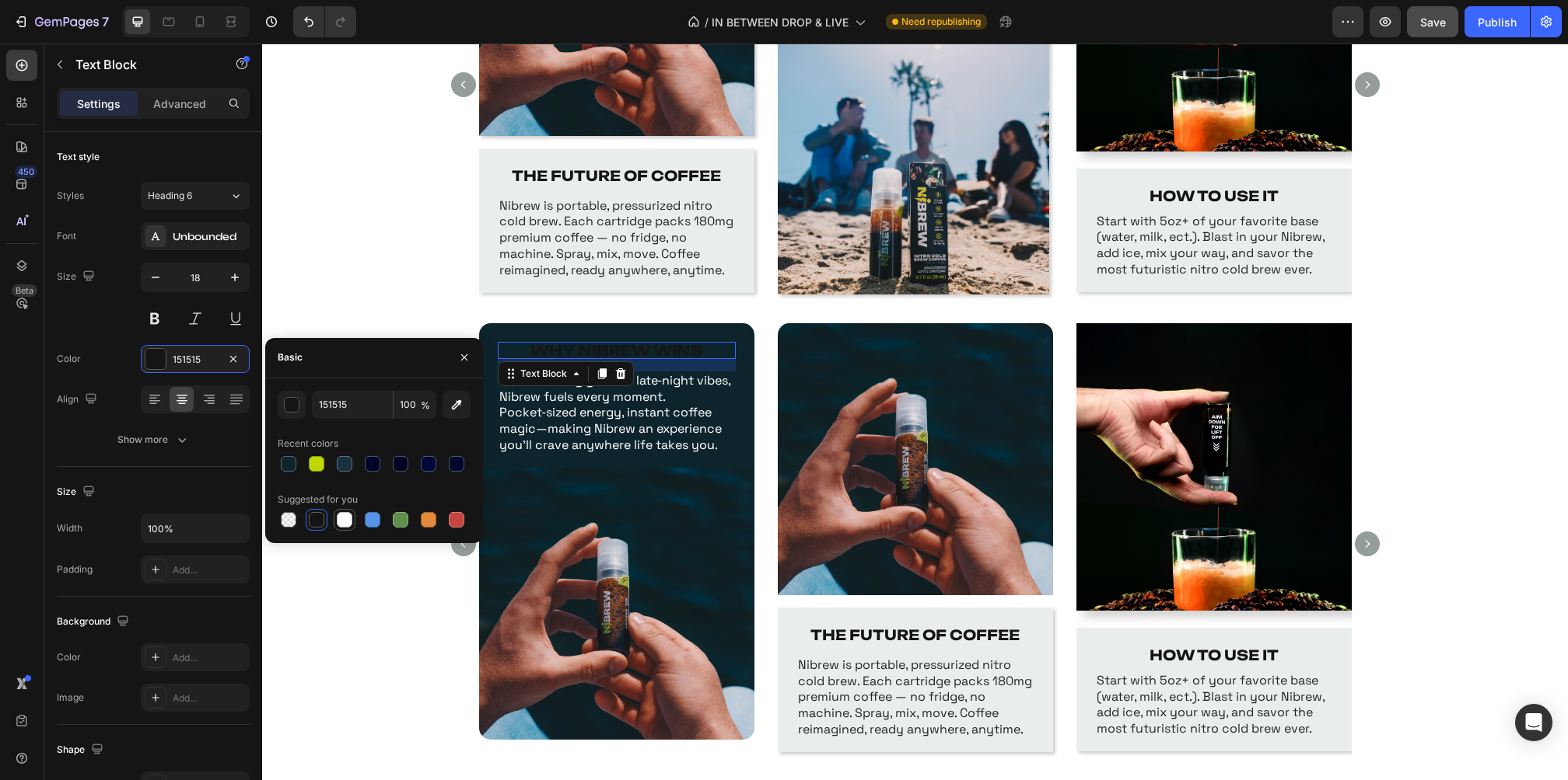
click at [346, 519] on div at bounding box center [345, 520] width 16 height 16
type input "FFFFFF"
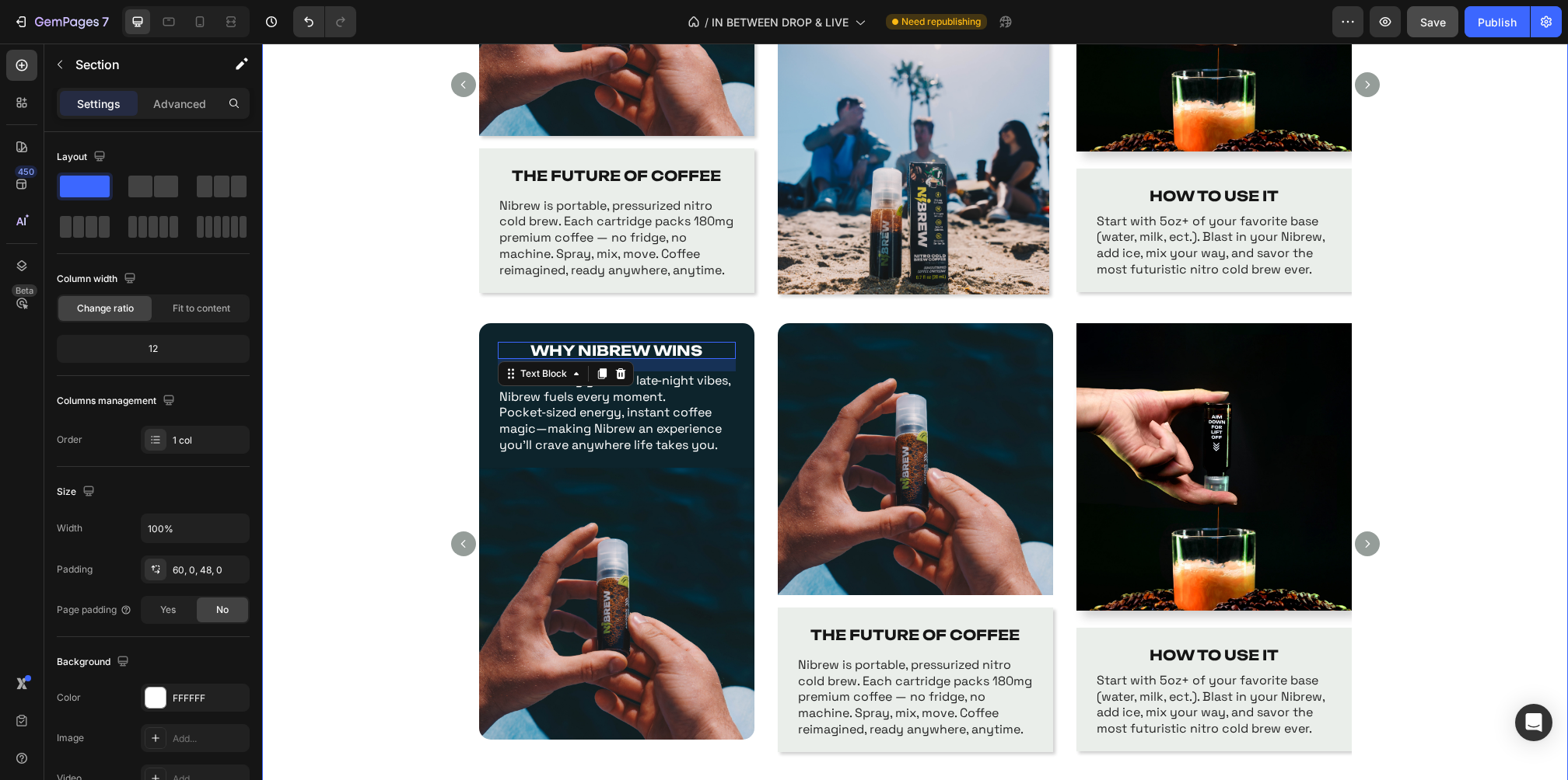
click at [366, 229] on div "Image THE FUTURE OF COFFEE Text Block Nibrew is portable, pressurized nitro col…" at bounding box center [914, 93] width 1305 height 460
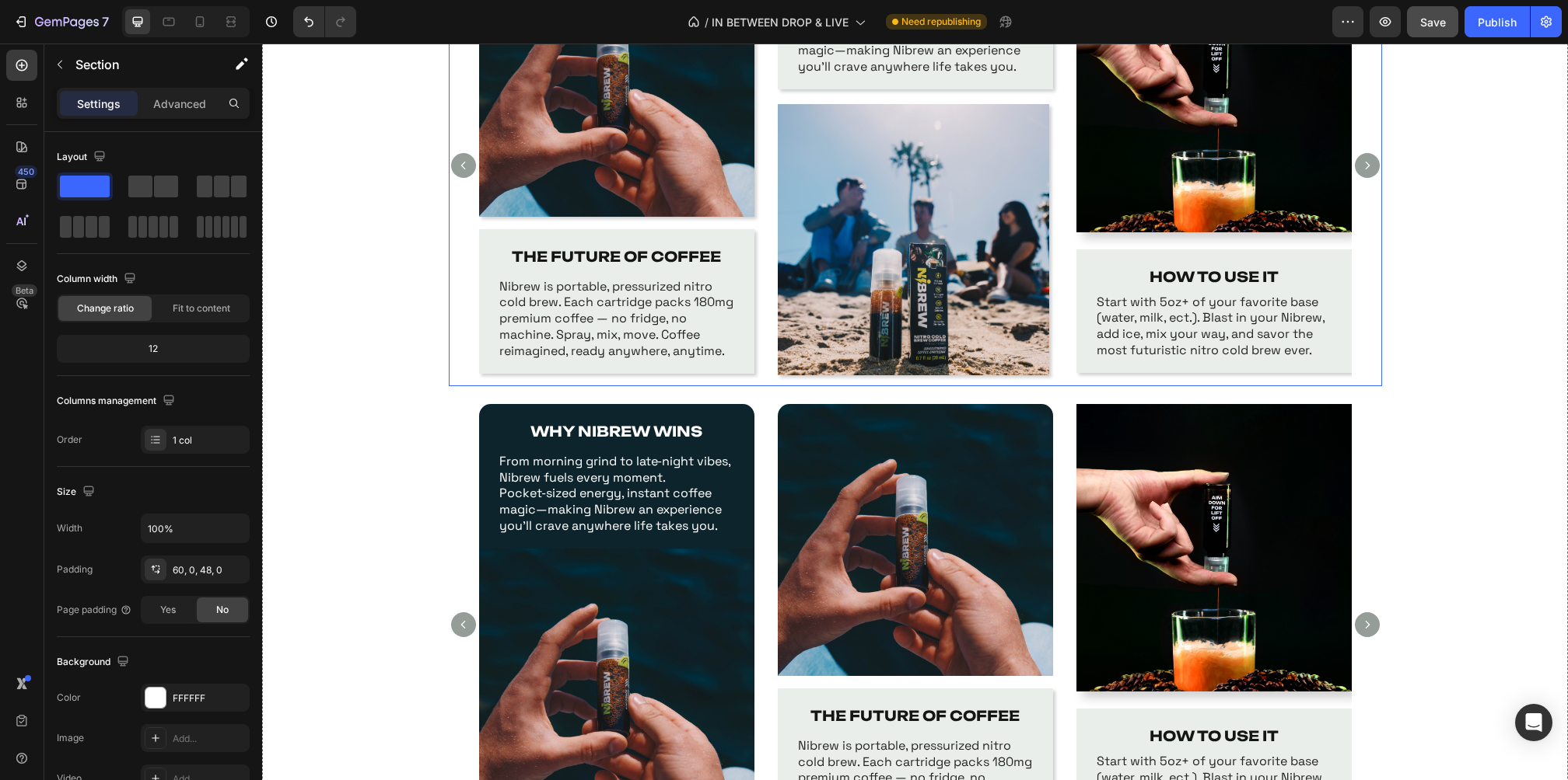
scroll to position [1153, 0]
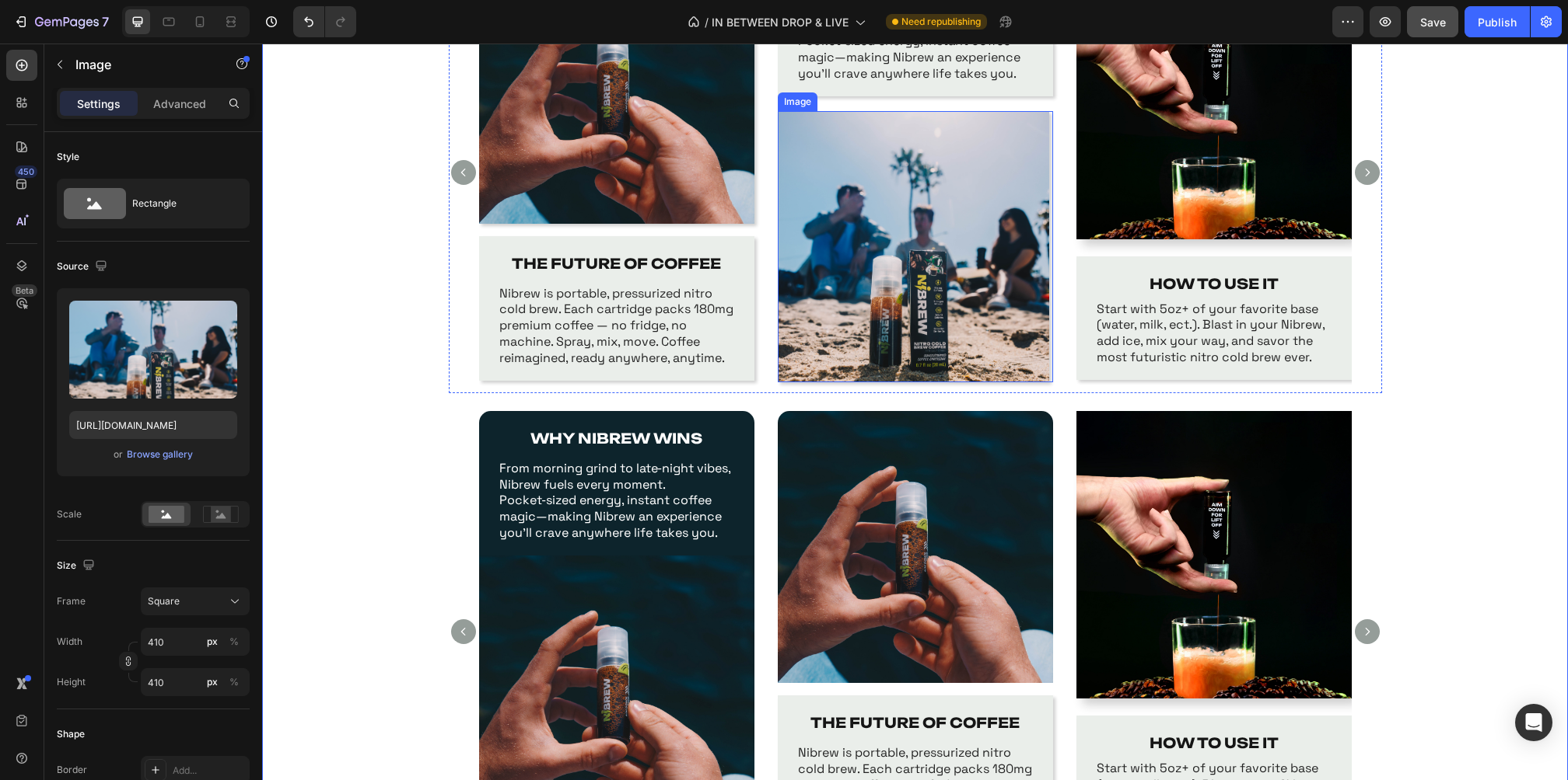
click at [907, 250] on img at bounding box center [913, 247] width 271 height 271
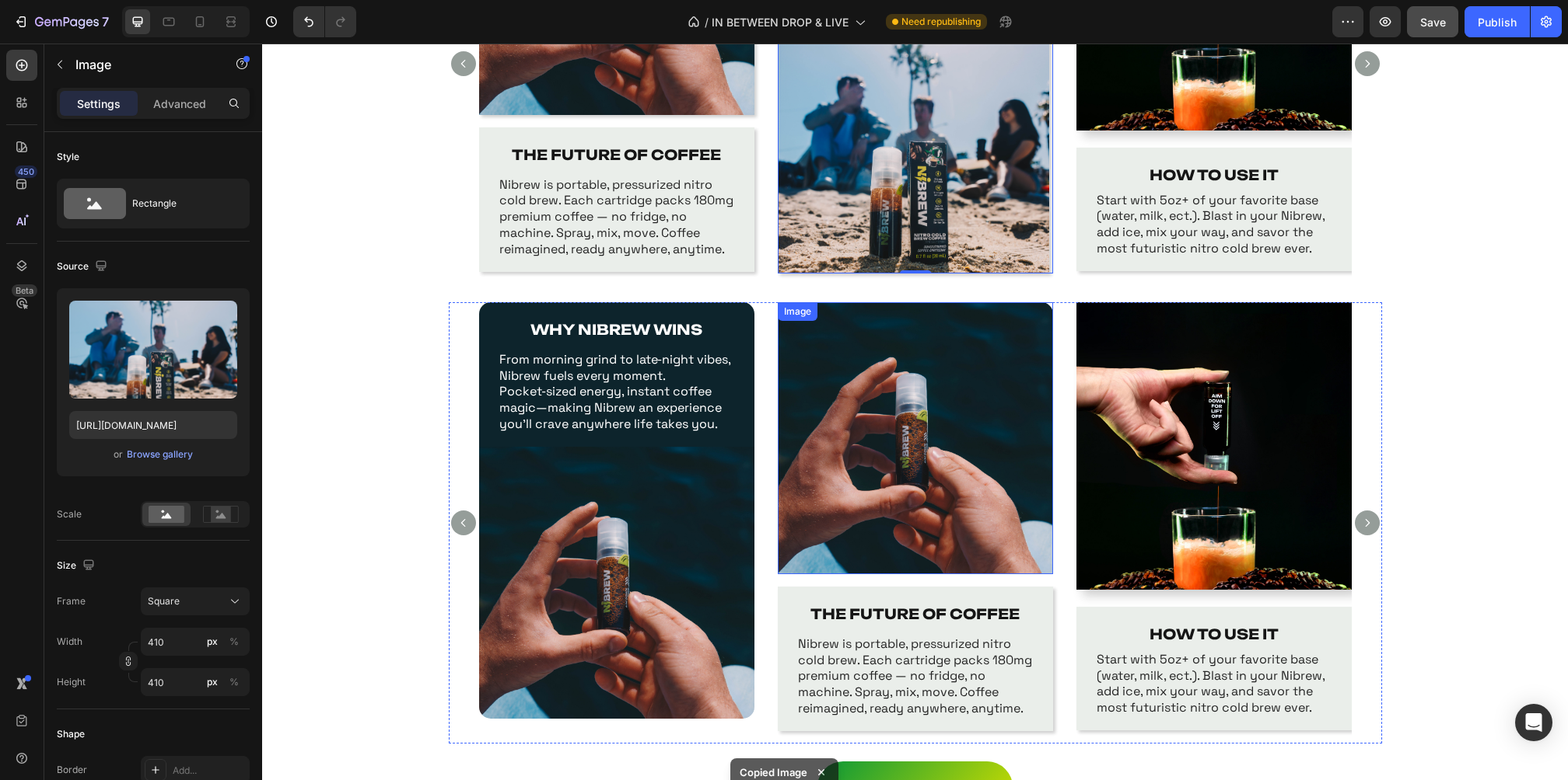
scroll to position [1270, 0]
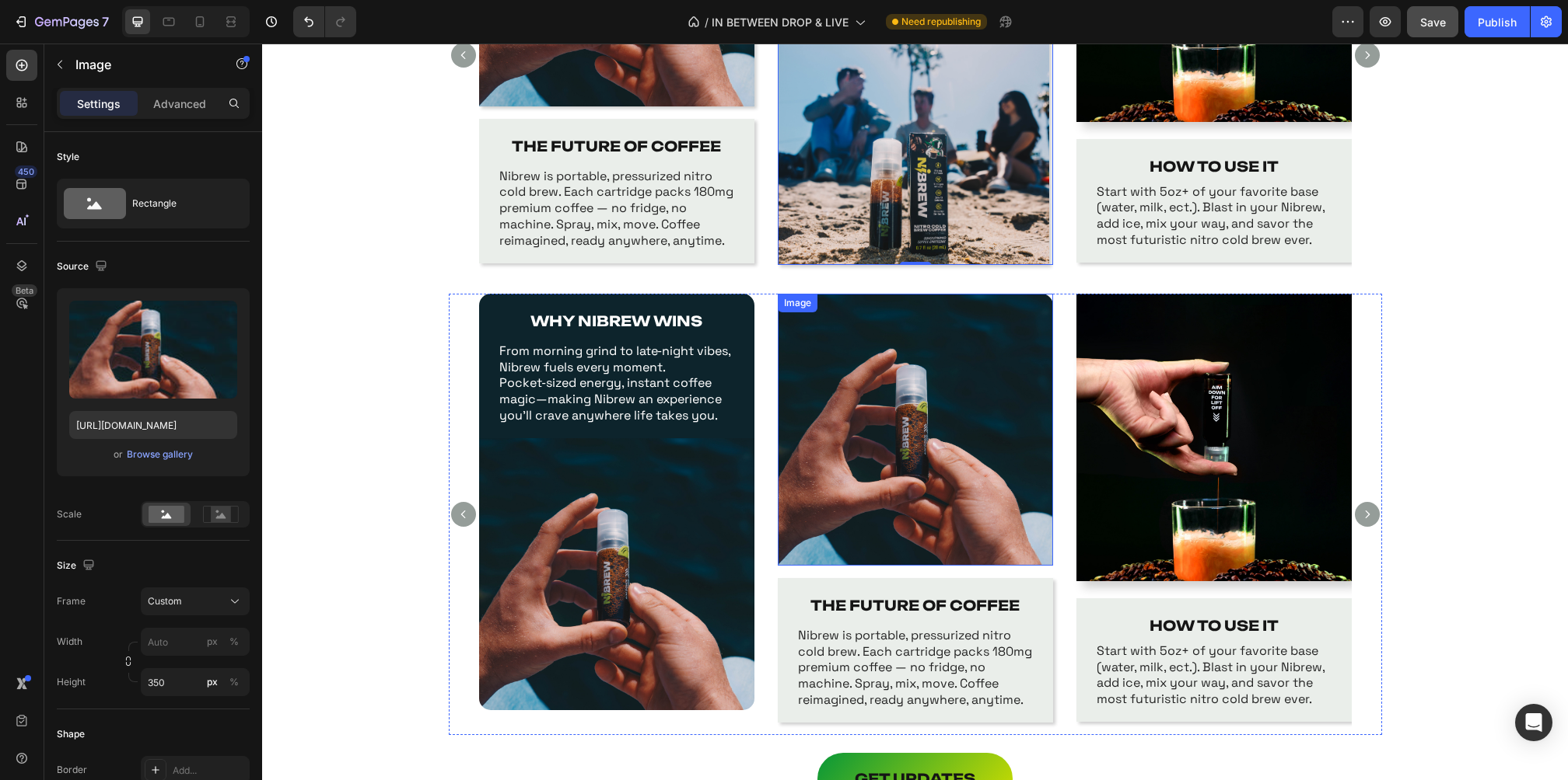
click at [874, 404] on img at bounding box center [914, 429] width 275 height 272
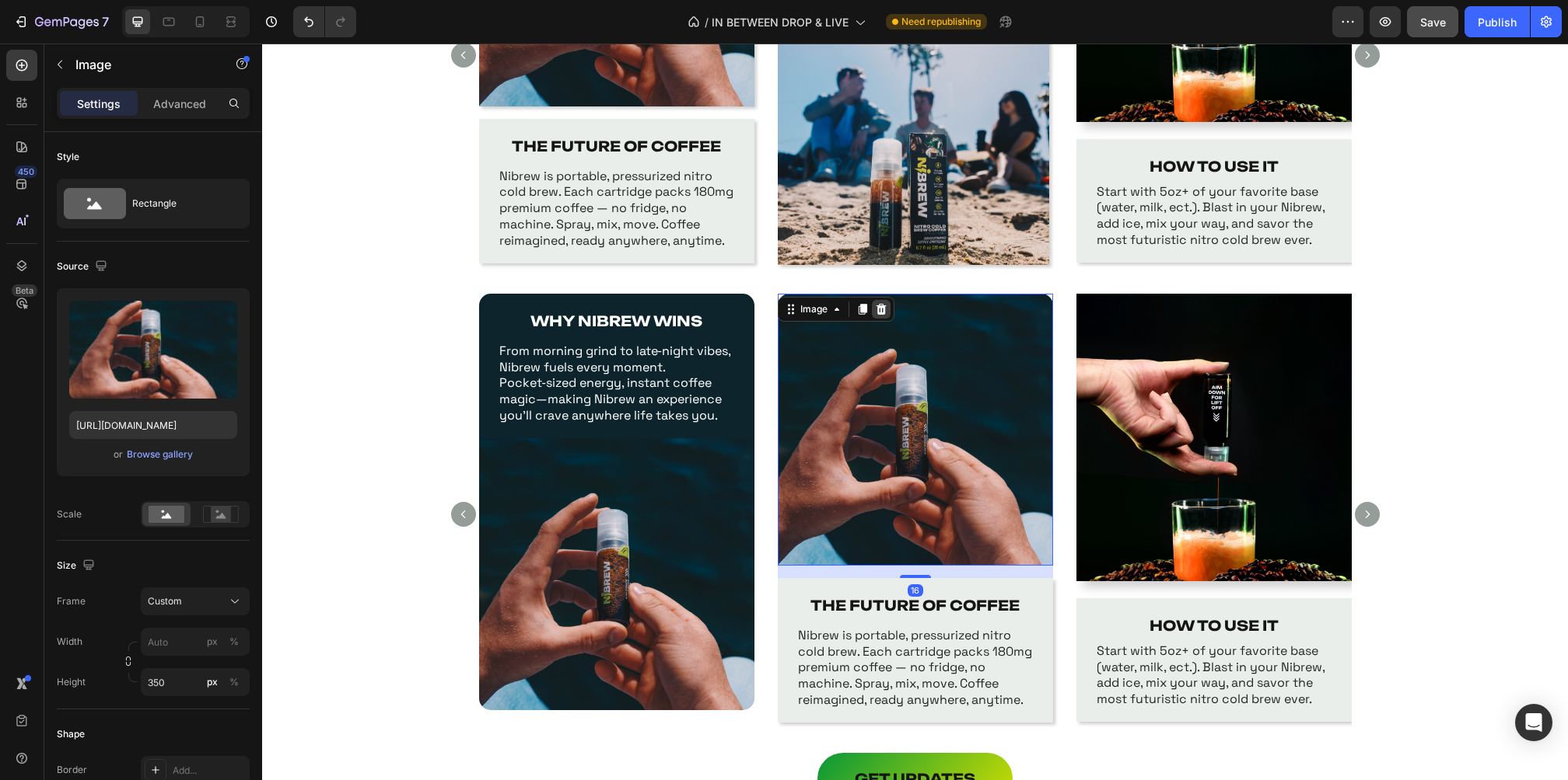
click at [878, 317] on div at bounding box center [882, 309] width 19 height 19
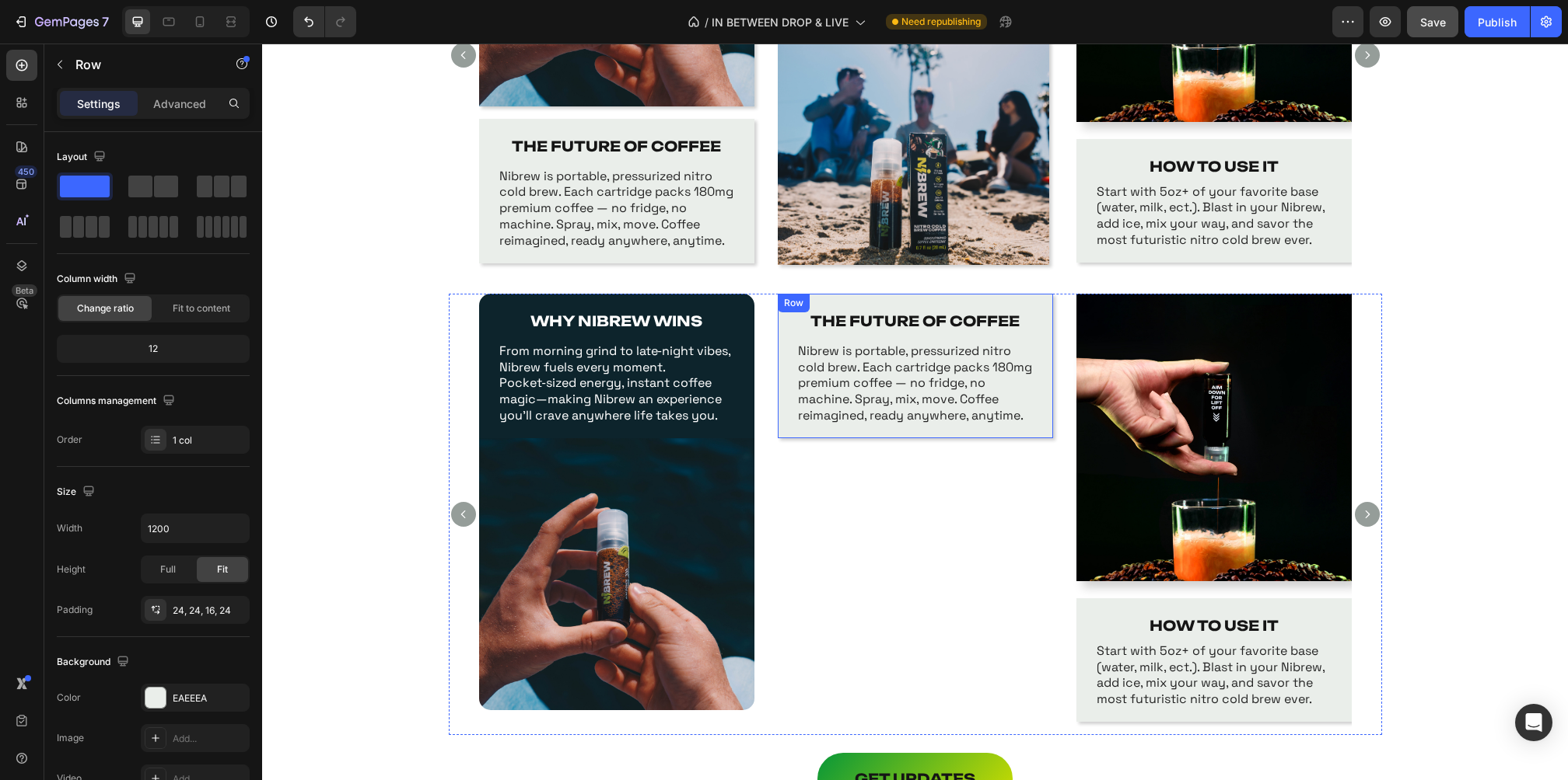
click at [890, 296] on div "THE FUTURE OF COFFEE Text Block Nibrew is portable, pressurized nitro cold brew…" at bounding box center [914, 366] width 275 height 145
click at [848, 514] on div "THE FUTURE OF COFFEE Text Block Nibrew is portable, pressurized nitro cold brew…" at bounding box center [914, 515] width 275 height 442
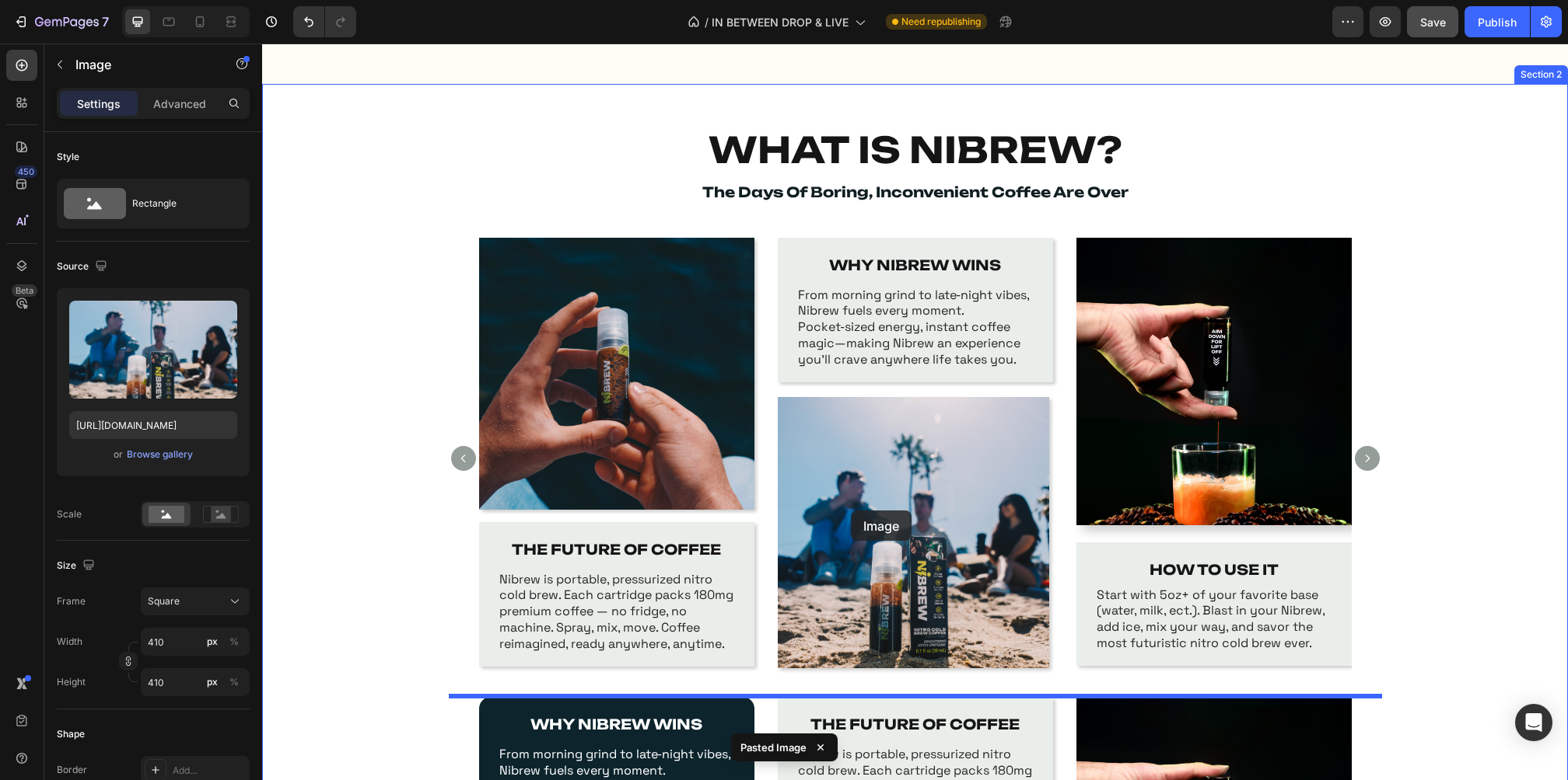
scroll to position [856, 0]
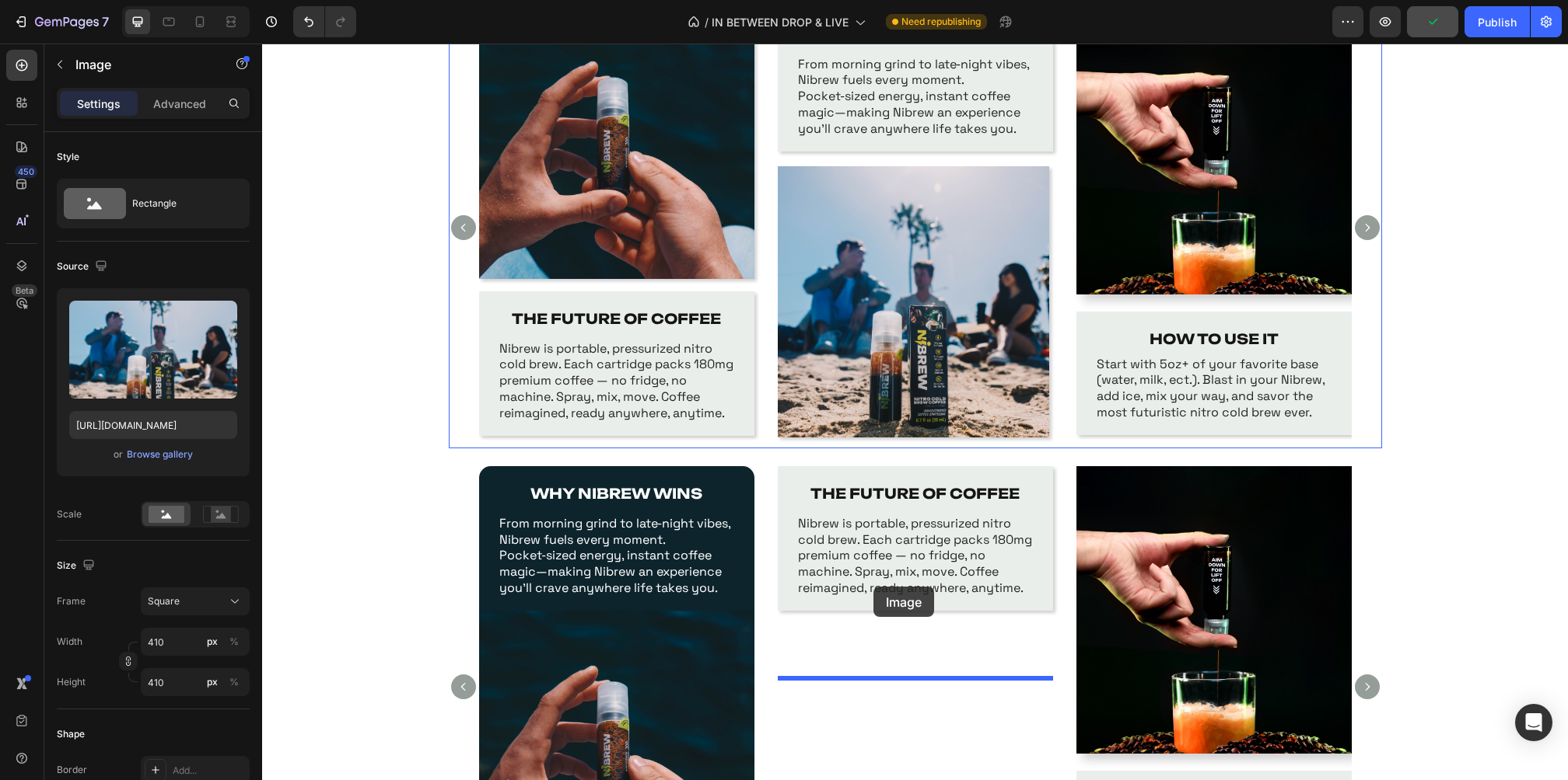
drag, startPoint x: 894, startPoint y: 580, endPoint x: 874, endPoint y: 587, distance: 21.2
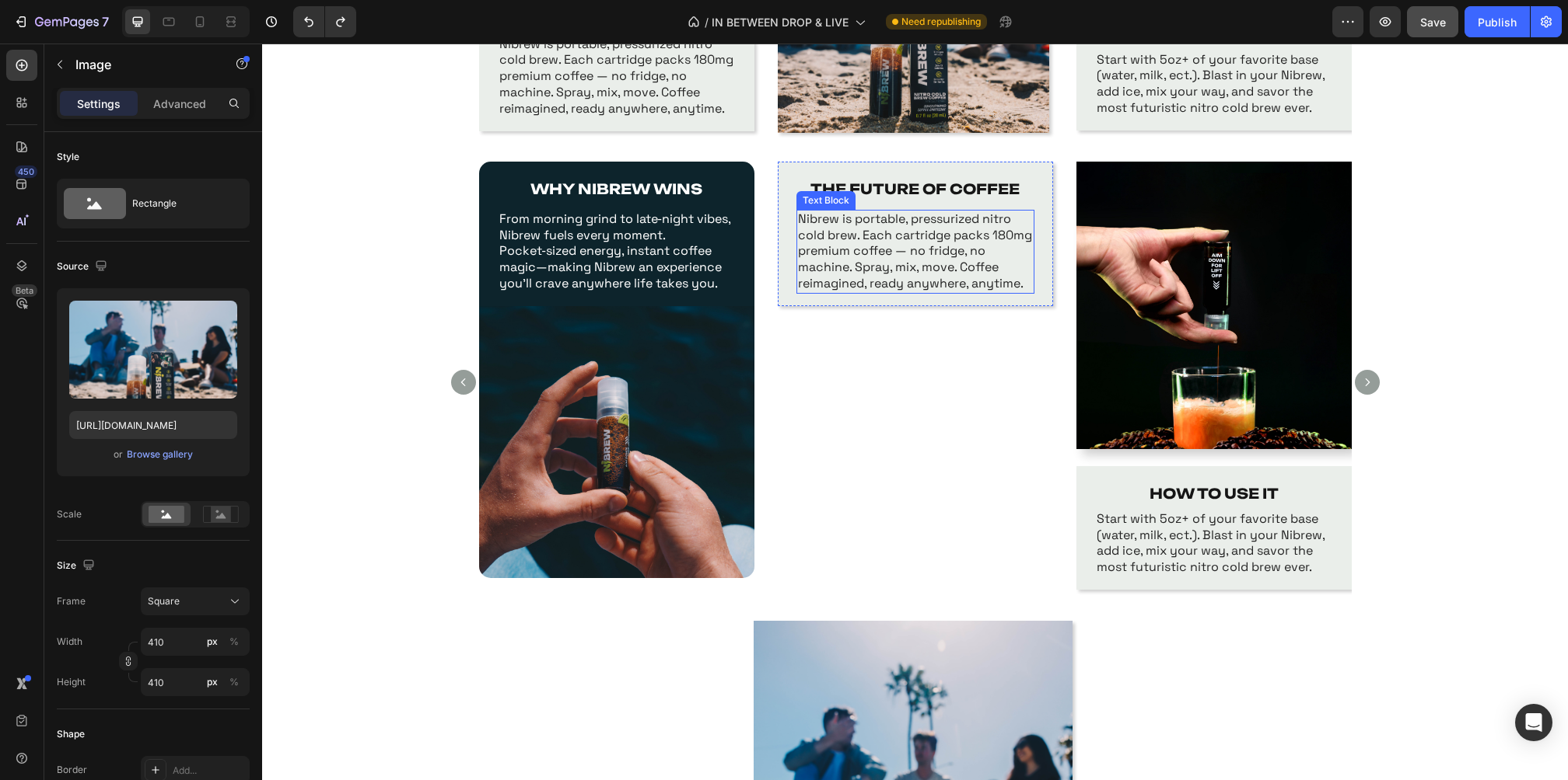
scroll to position [1157, 0]
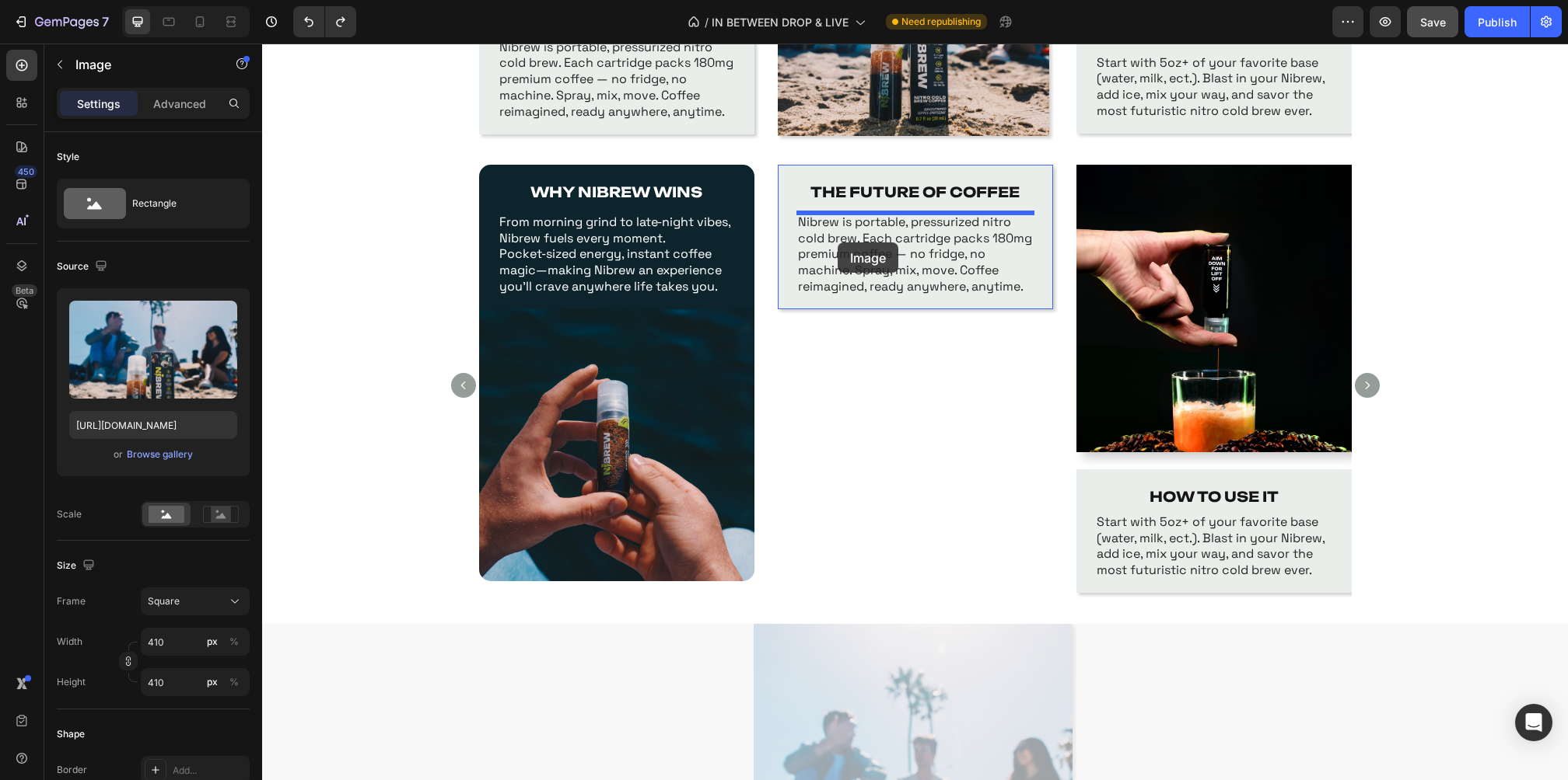
drag, startPoint x: 838, startPoint y: 733, endPoint x: 838, endPoint y: 243, distance: 490.0
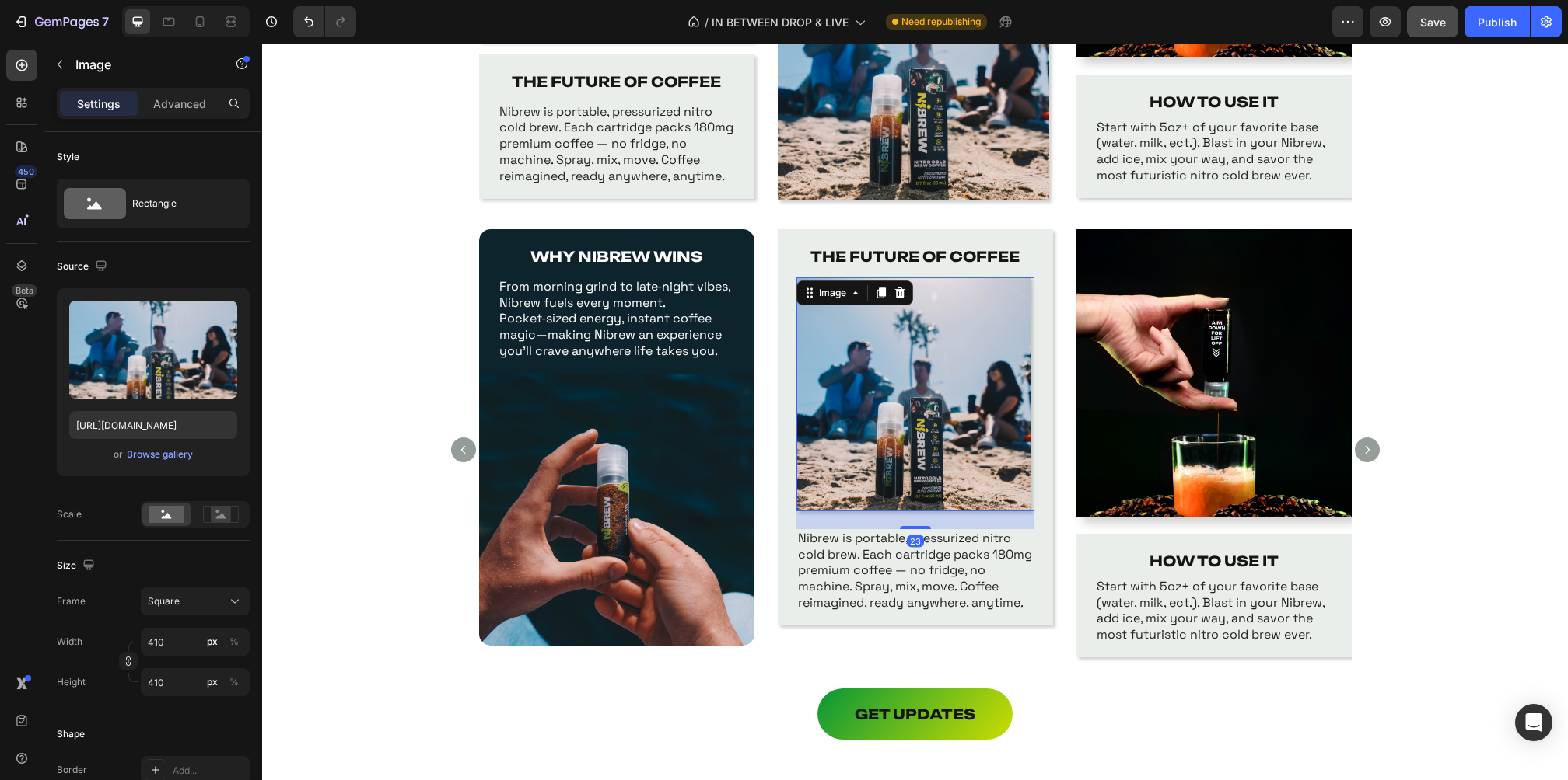
scroll to position [1073, 0]
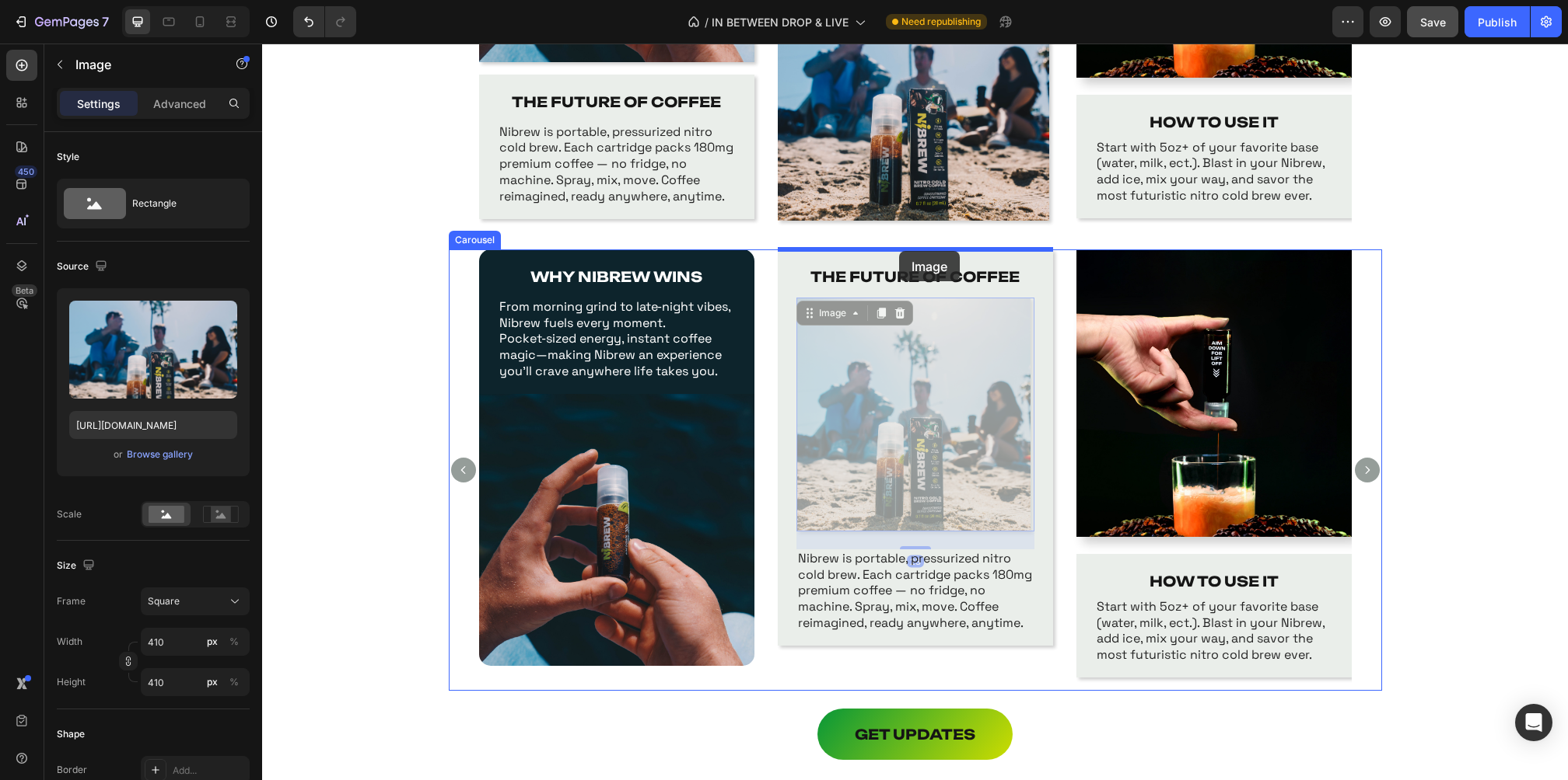
drag, startPoint x: 900, startPoint y: 406, endPoint x: 898, endPoint y: 251, distance: 155.0
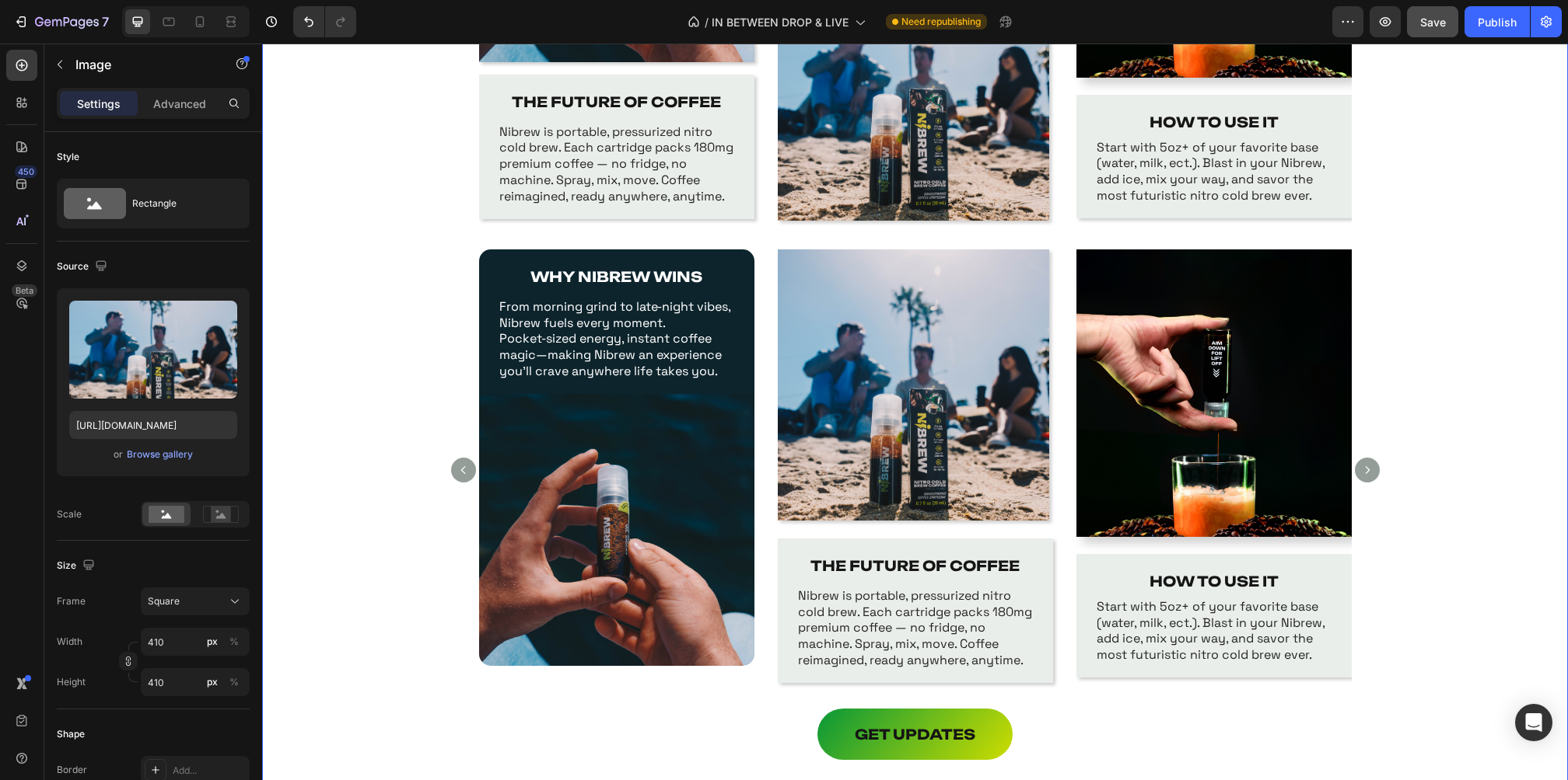
click at [1486, 348] on div "WHY NIBREW WINS Text Block From morning grind to late‑night vibes, Nibrew fuels…" at bounding box center [914, 479] width 1305 height 460
click at [958, 264] on img at bounding box center [913, 385] width 271 height 271
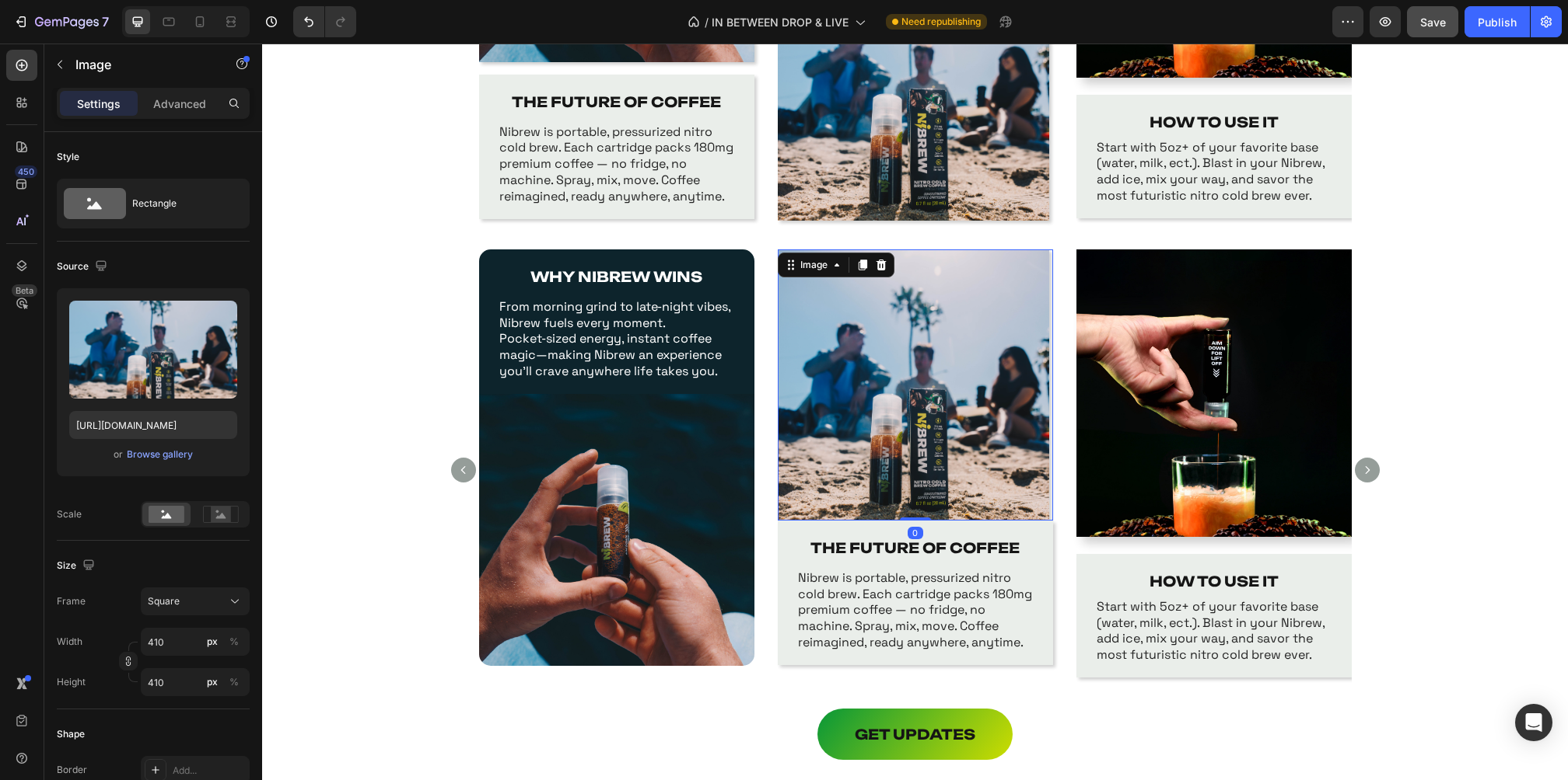
drag, startPoint x: 918, startPoint y: 536, endPoint x: 931, endPoint y: 430, distance: 106.8
click at [931, 430] on div "Image 0" at bounding box center [914, 385] width 275 height 271
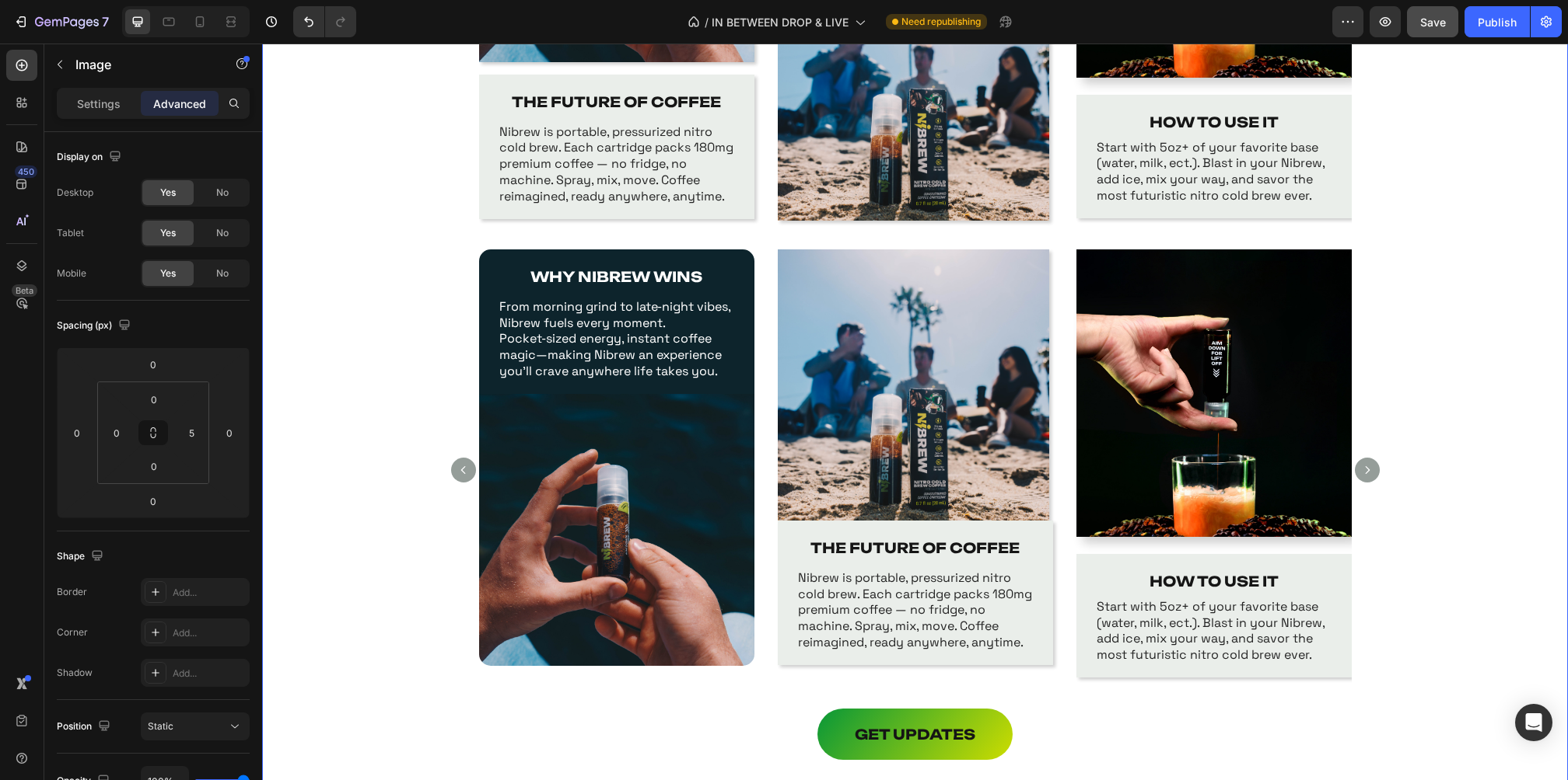
click at [1519, 440] on div "WHY NIBREW WINS Text Block From morning grind to late‑night vibes, Nibrew fuels…" at bounding box center [914, 479] width 1305 height 460
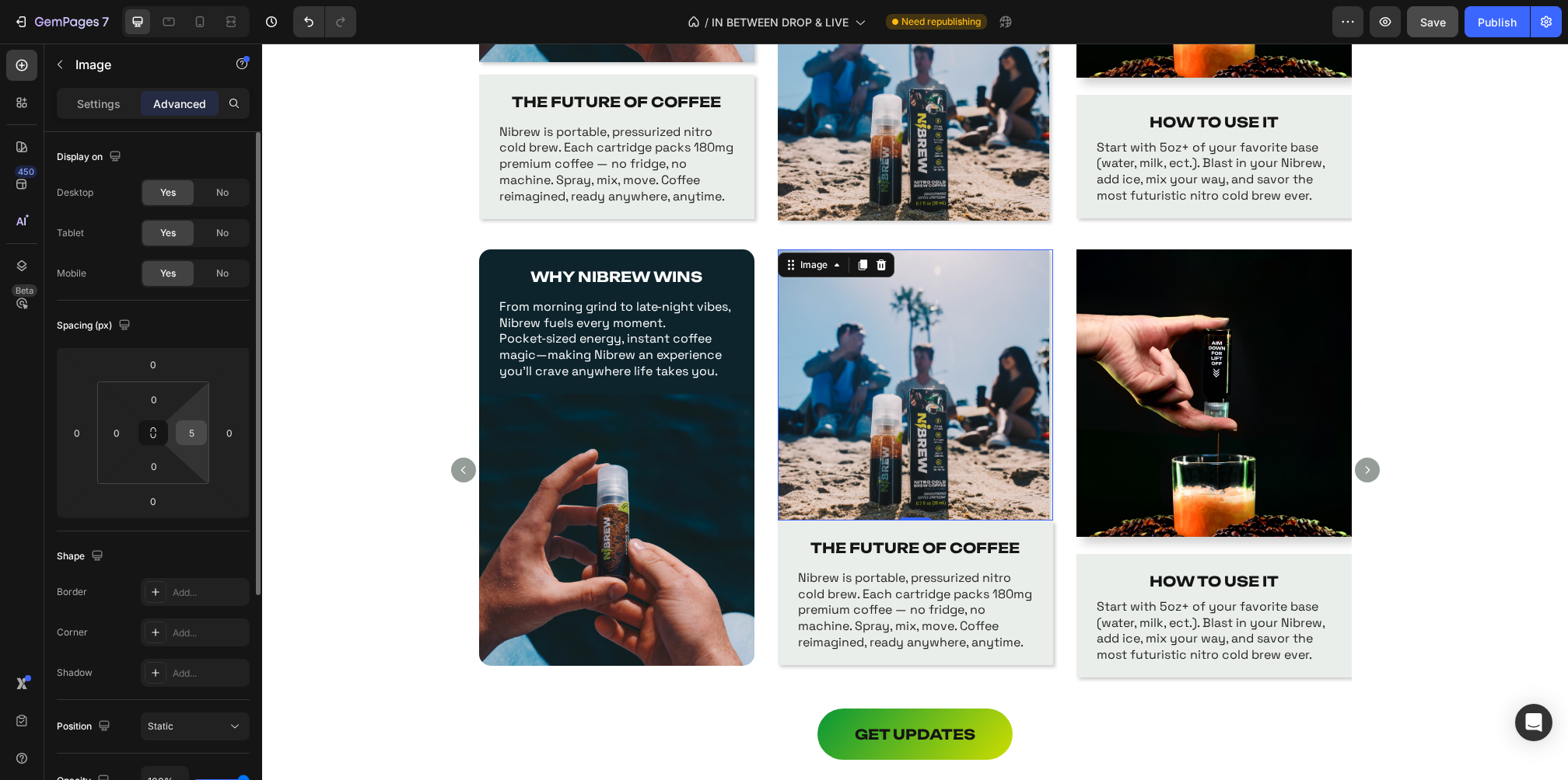
click at [194, 432] on input "5" at bounding box center [191, 433] width 24 height 23
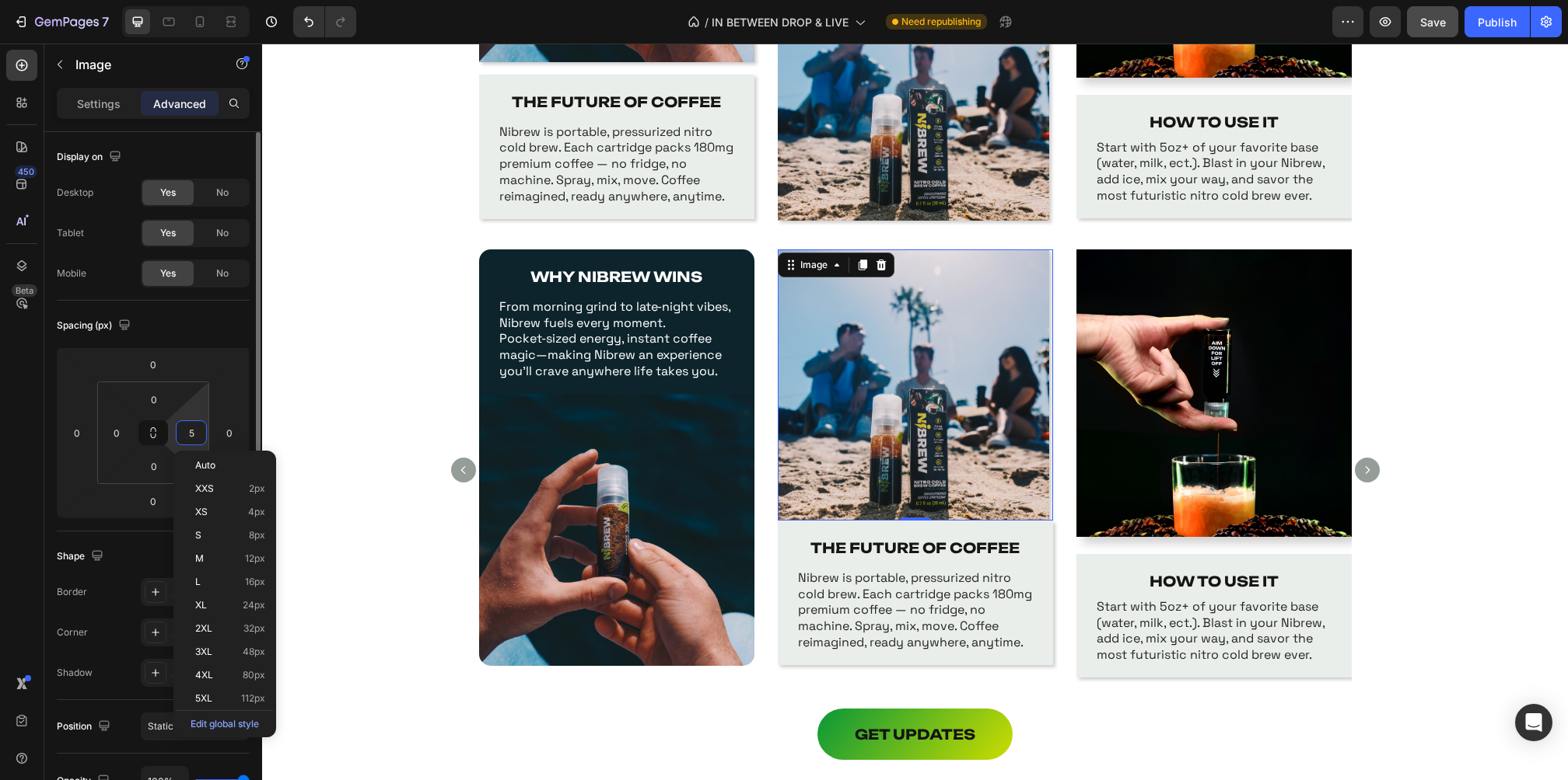
type input "0"
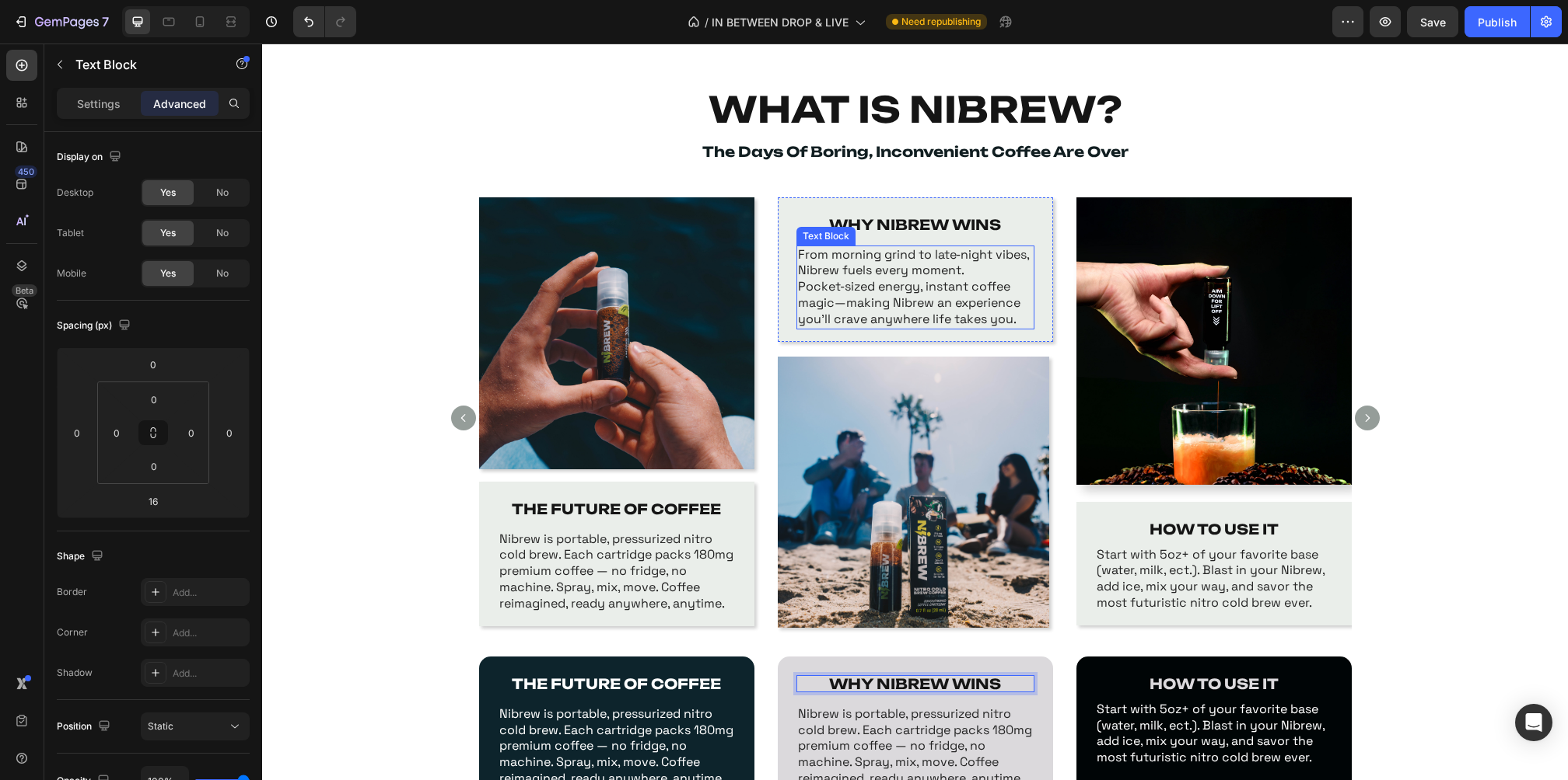
click at [922, 289] on p "From morning grind to late‑night vibes, Nibrew fuels every moment. Pocket‑sized…" at bounding box center [915, 287] width 235 height 81
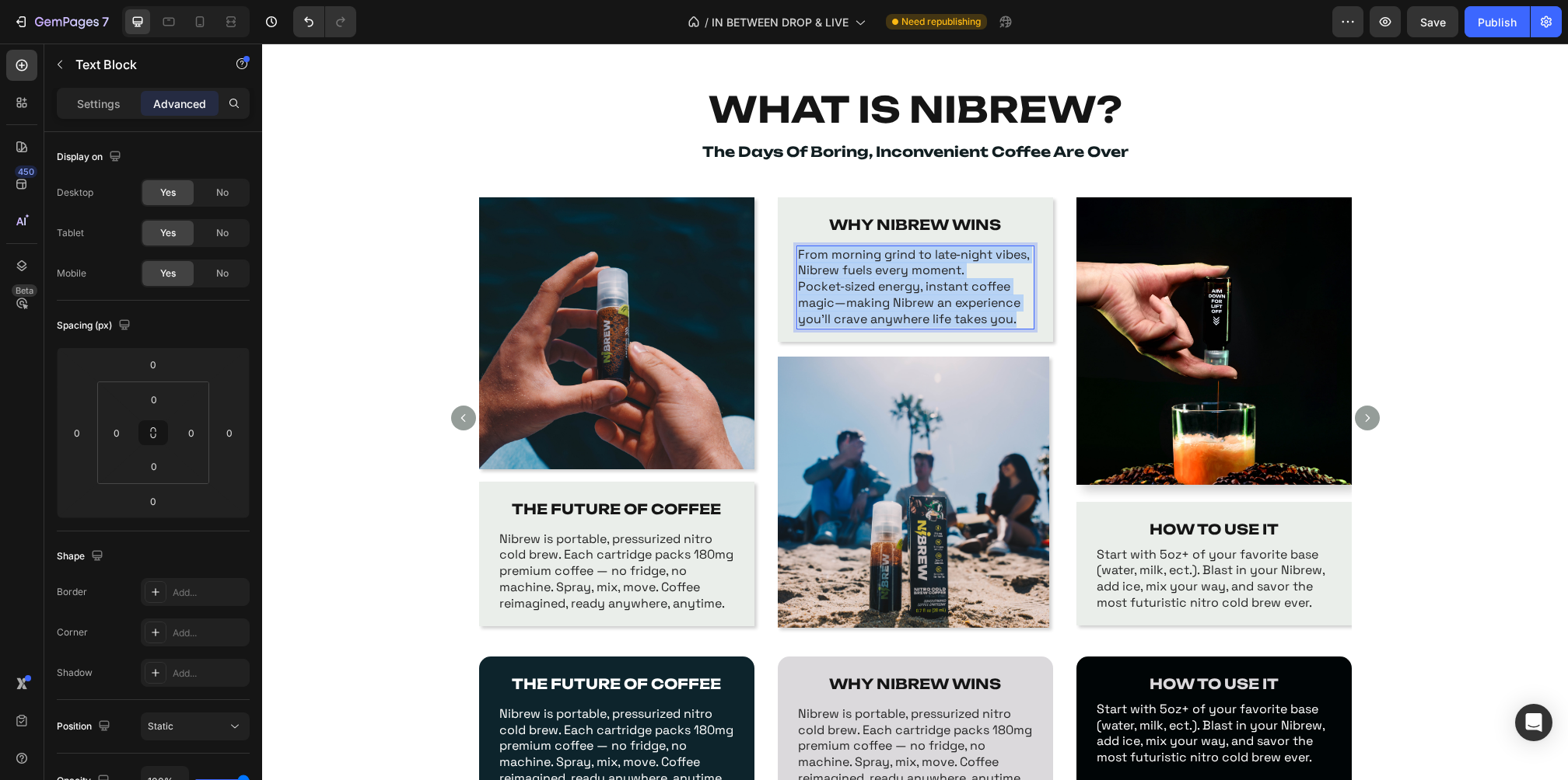
click at [922, 289] on p "From morning grind to late‑night vibes, Nibrew fuels every moment. Pocket‑sized…" at bounding box center [915, 287] width 235 height 81
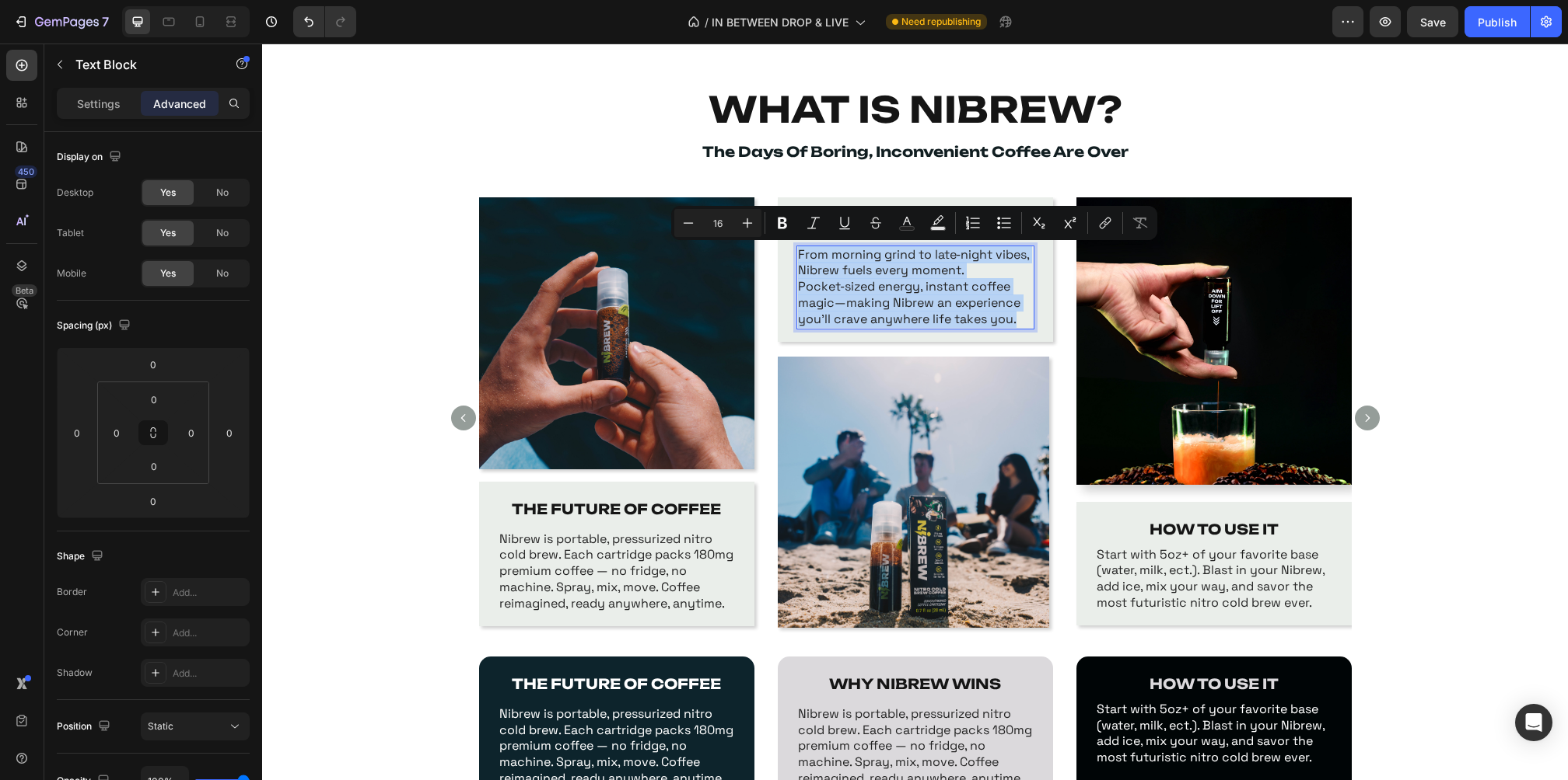
copy p "From morning grind to late‑night vibes, Nibrew fuels every moment. Pocket‑sized…"
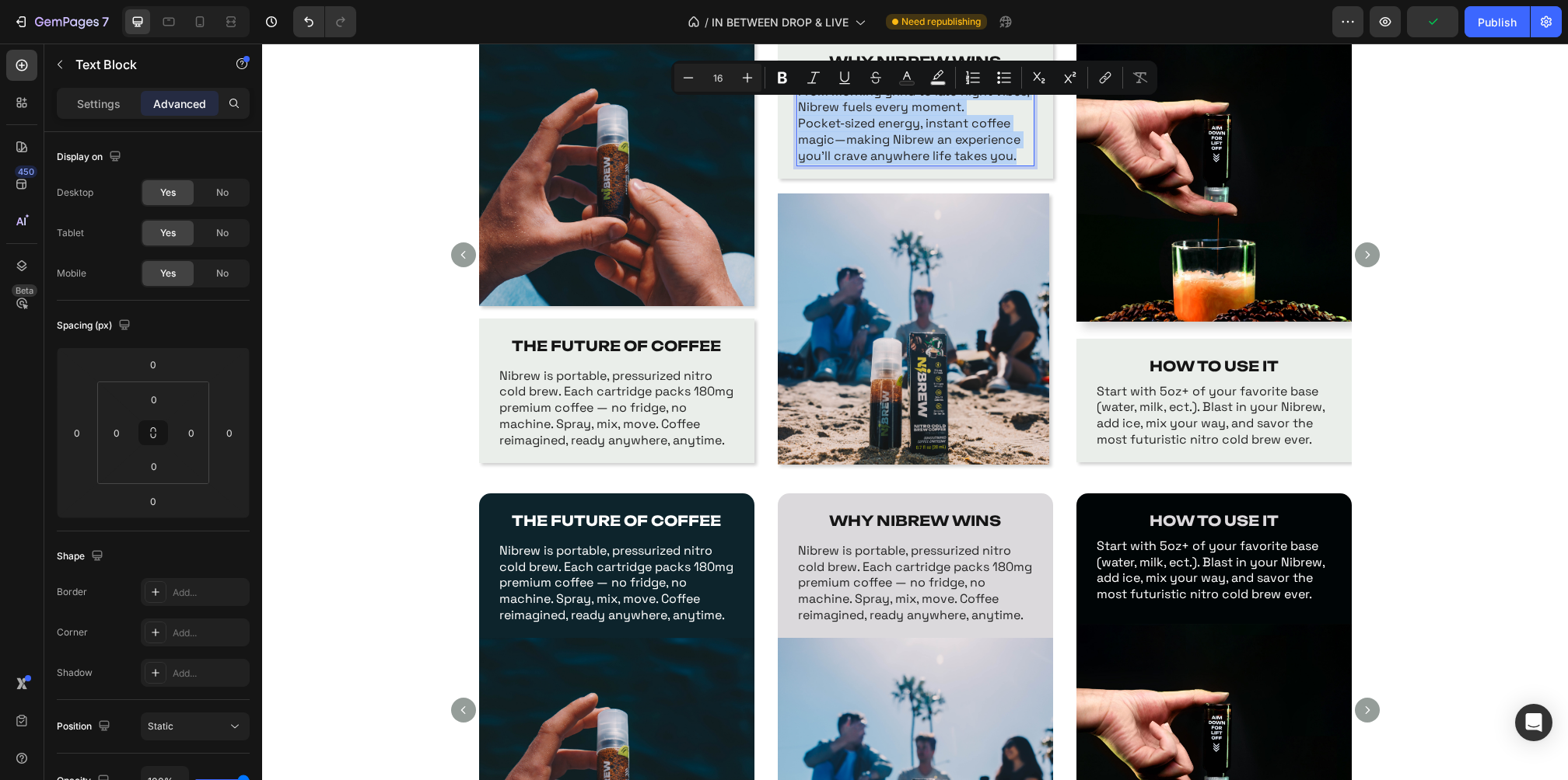
scroll to position [854, 0]
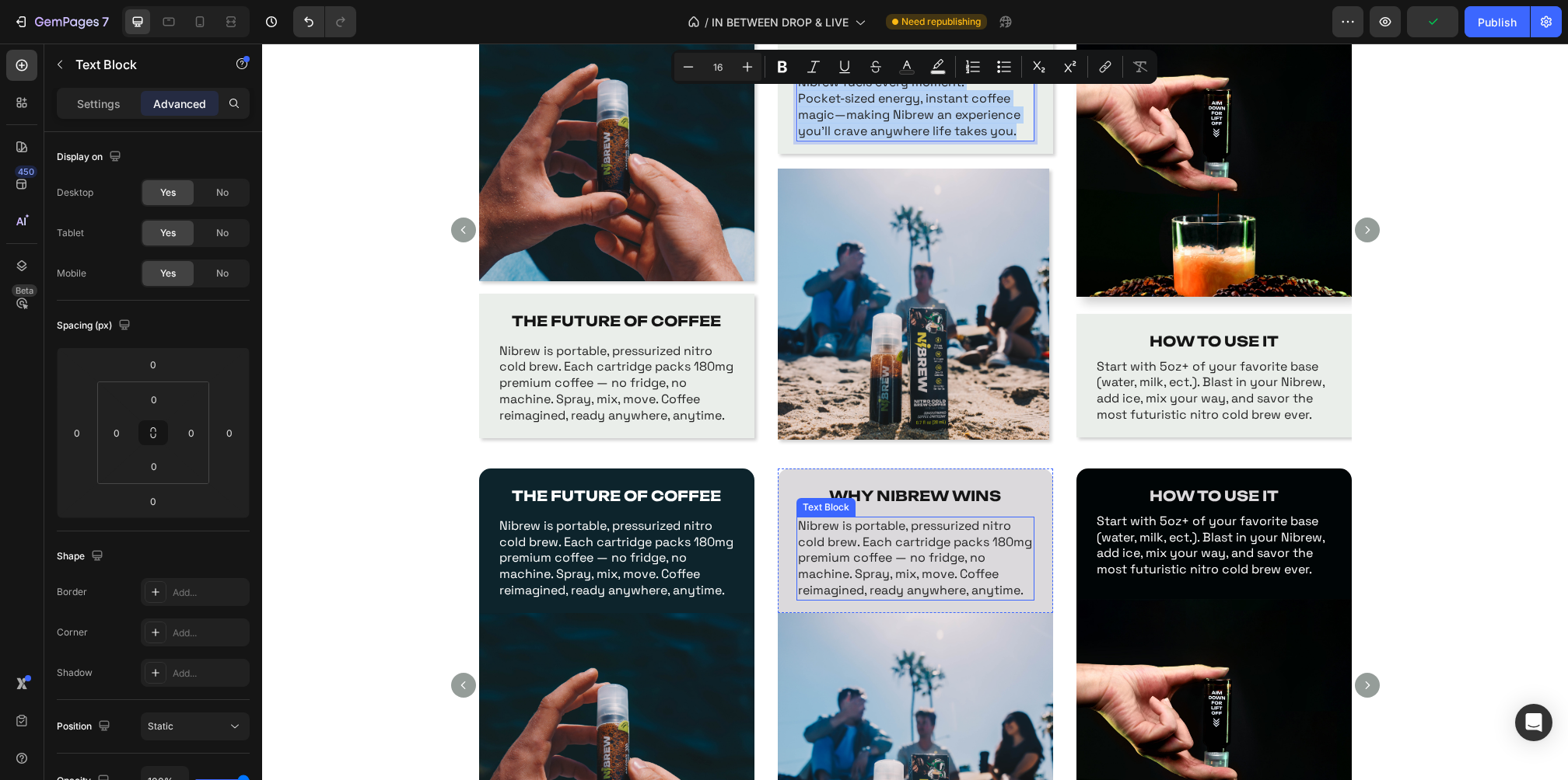
click at [893, 564] on p "Nibrew is portable, pressurized nitro cold brew. Each cartridge packs 180mg pre…" at bounding box center [915, 558] width 235 height 81
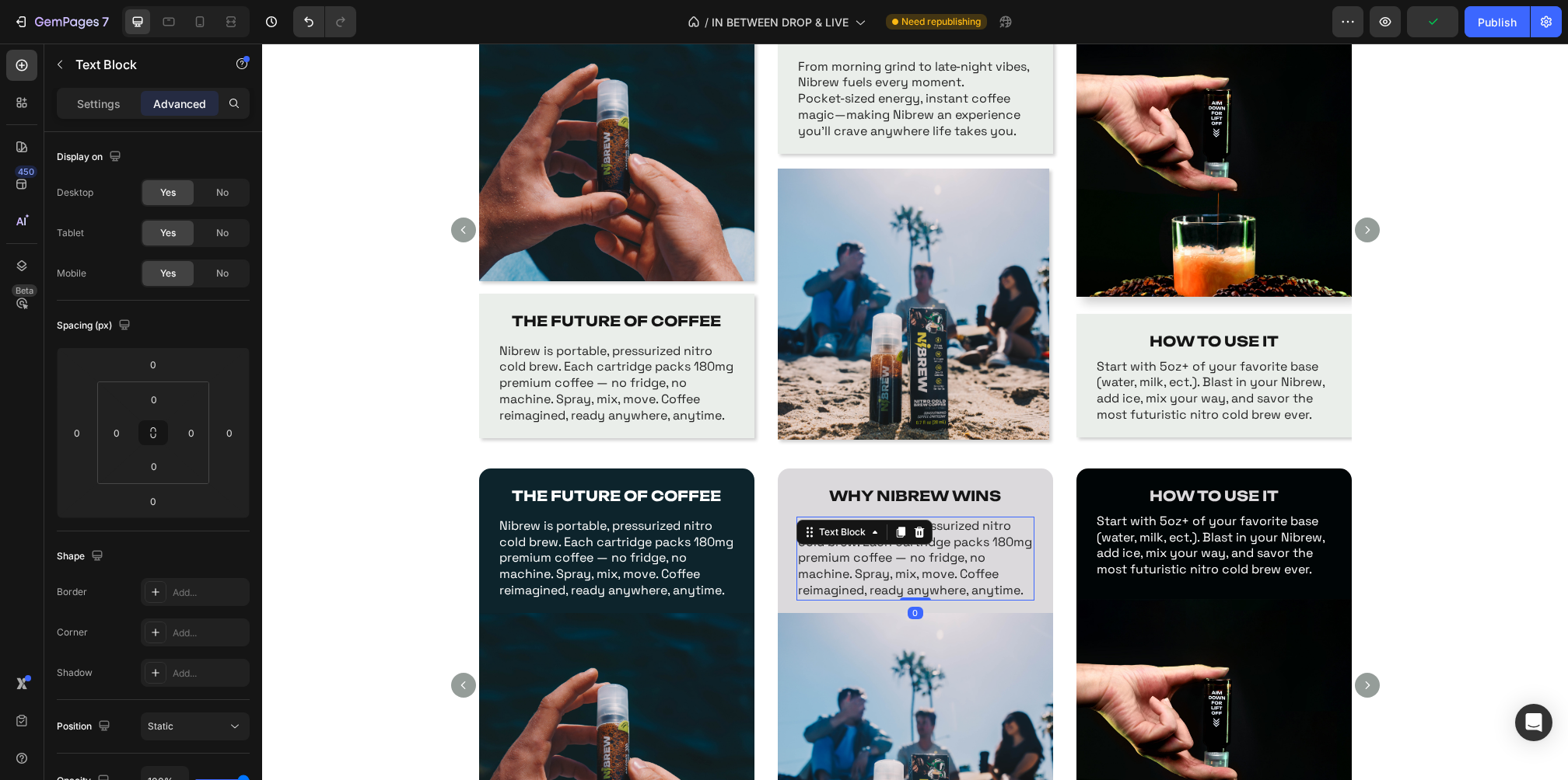
click at [893, 564] on p "Nibrew is portable, pressurized nitro cold brew. Each cartridge packs 180mg pre…" at bounding box center [915, 558] width 235 height 81
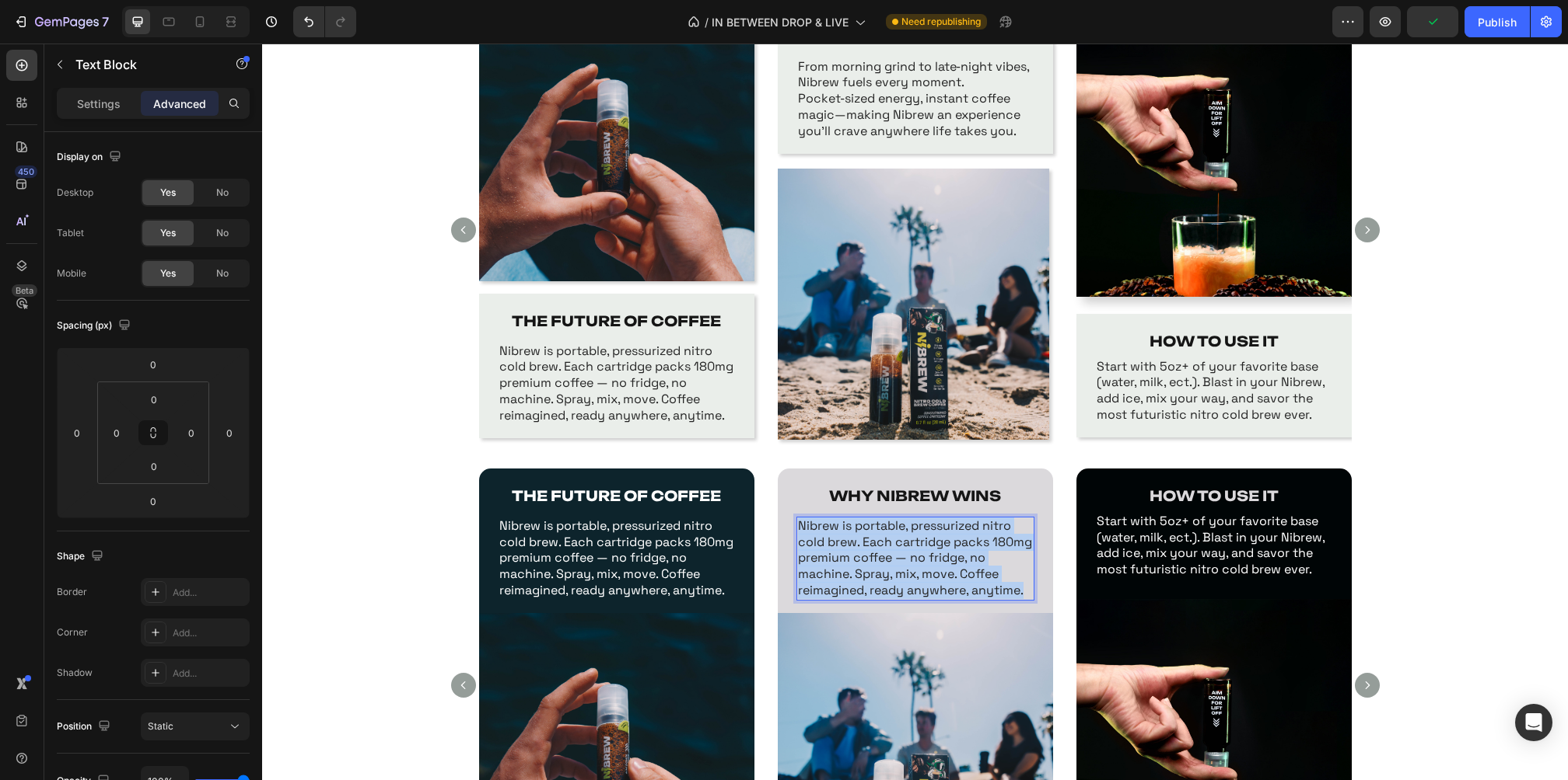
click at [893, 564] on p "Nibrew is portable, pressurized nitro cold brew. Each cartridge packs 180mg pre…" at bounding box center [915, 558] width 235 height 81
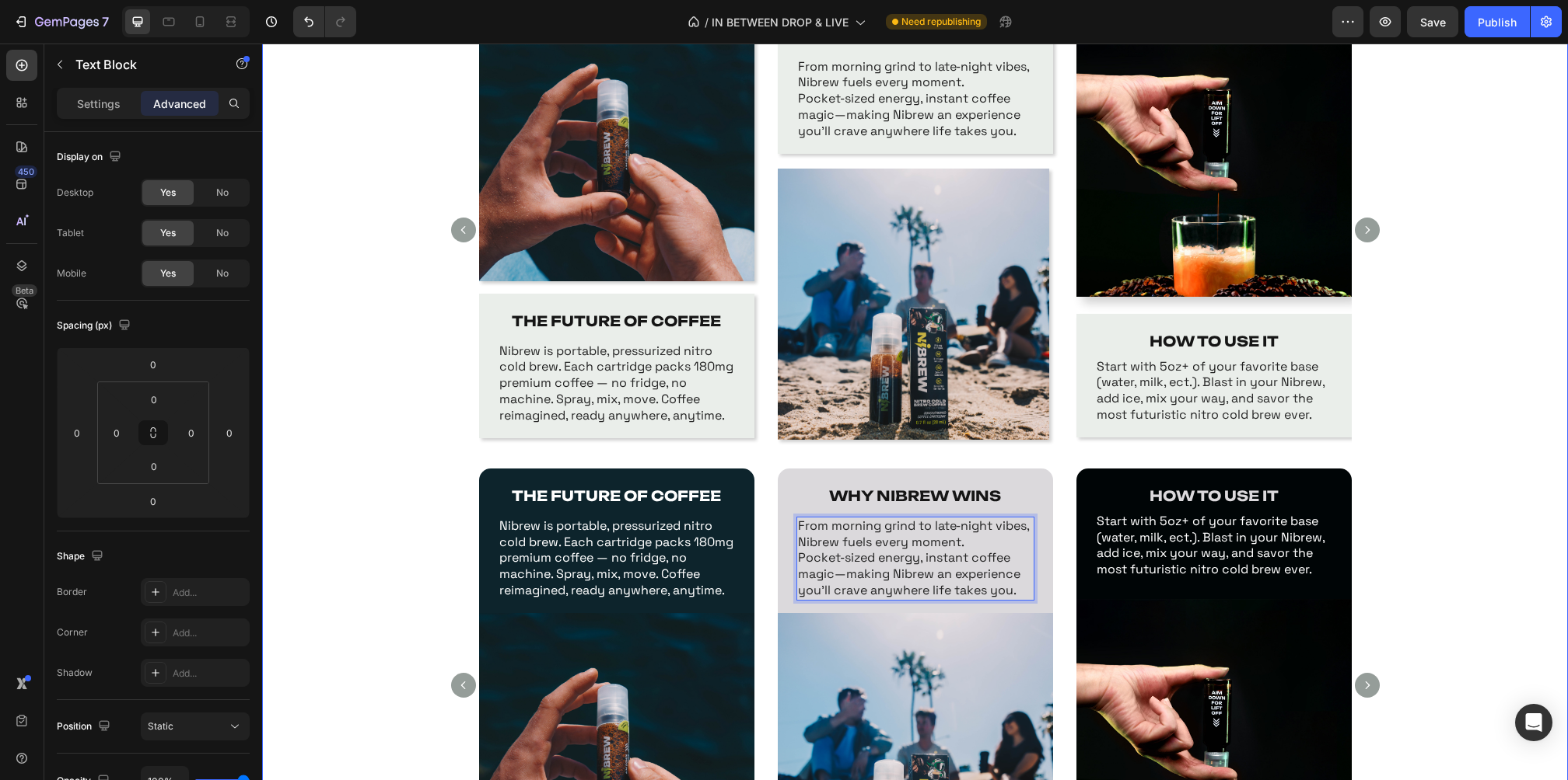
click at [1514, 457] on div "Image THE FUTURE OF COFFEE Text Block Nibrew is portable, pressurized nitro col…" at bounding box center [914, 239] width 1305 height 460
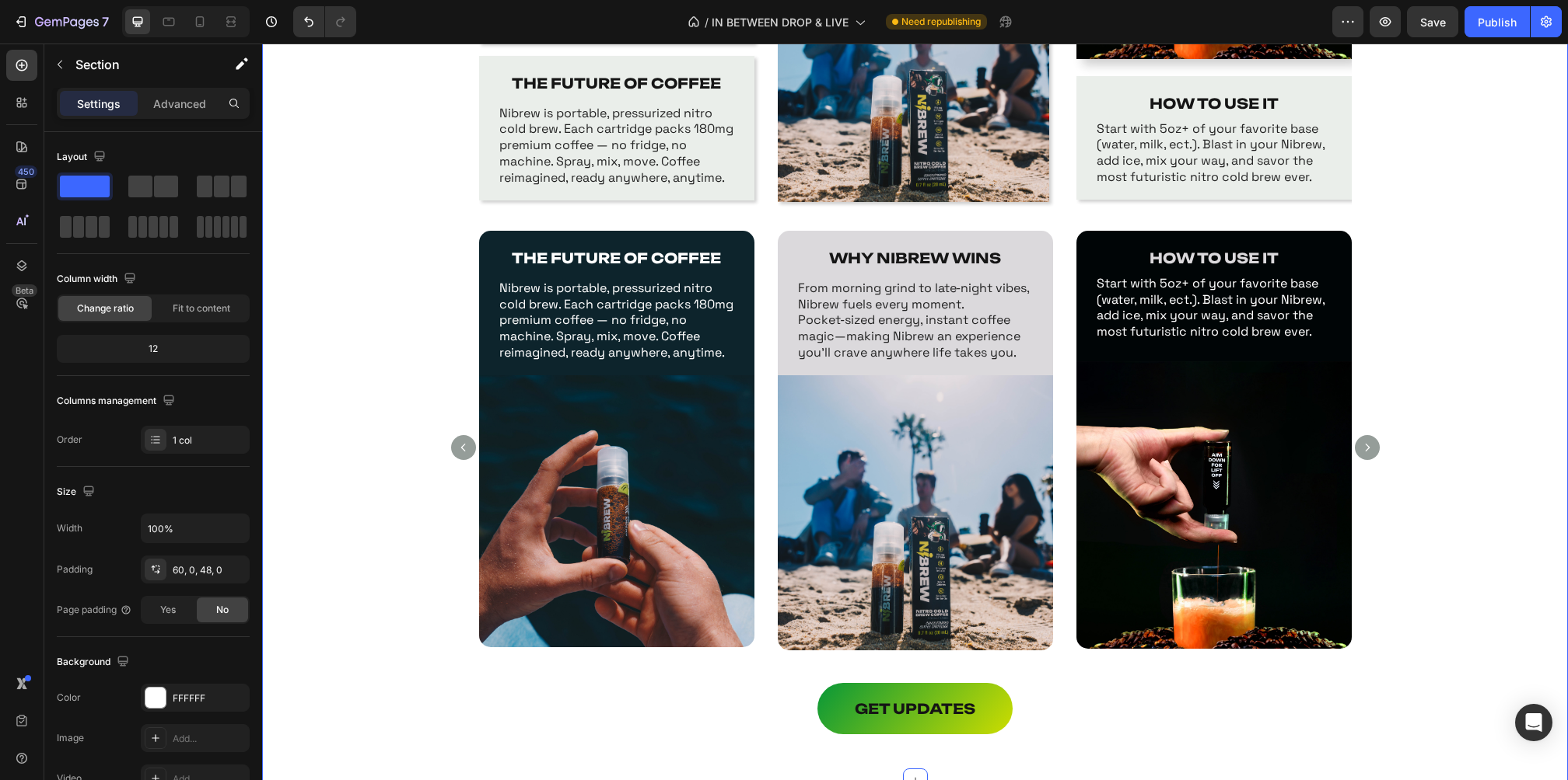
scroll to position [1092, 0]
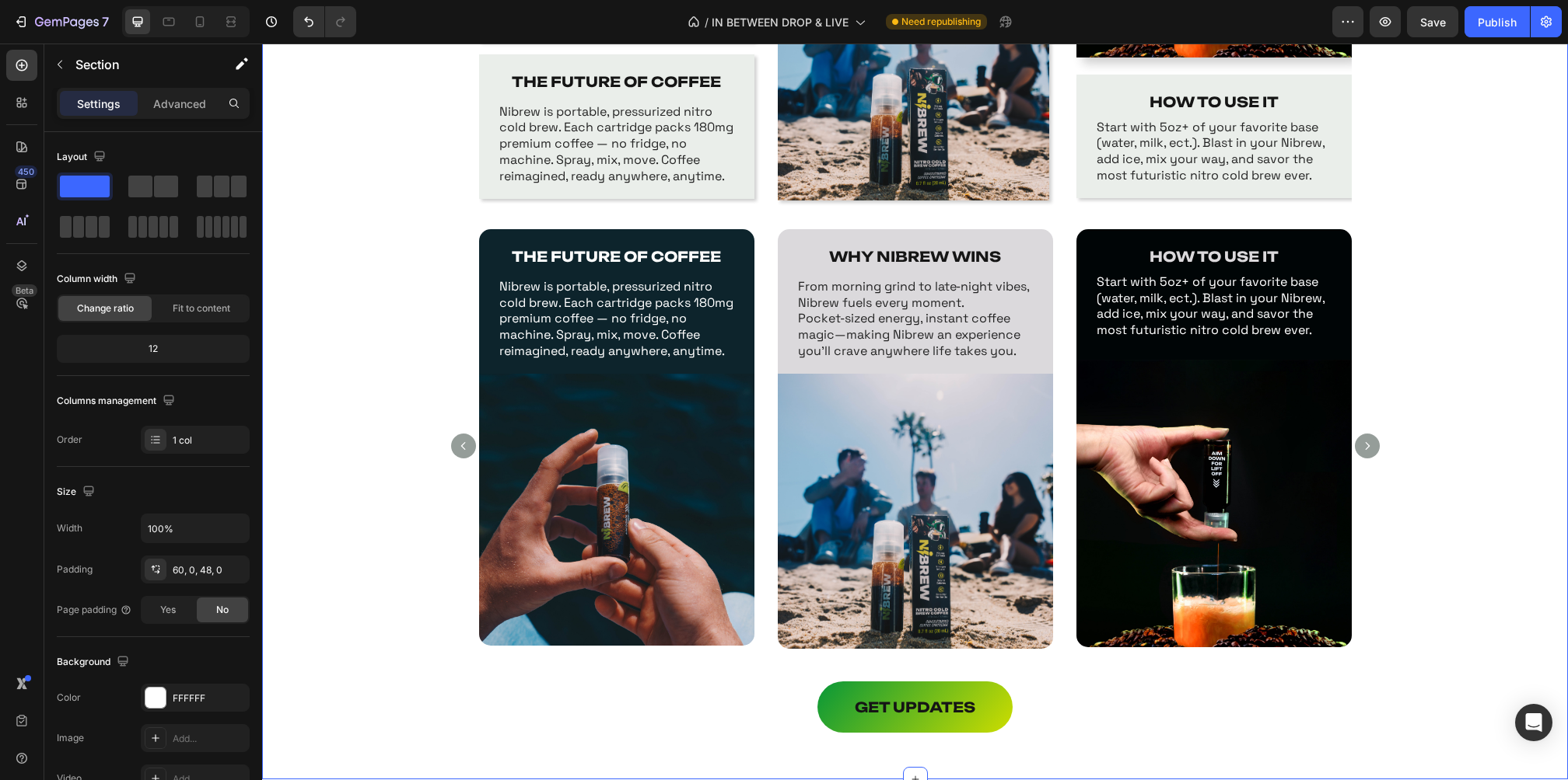
click at [1441, 276] on div "THE FUTURE OF COFFEE Text Block Nibrew is portable, pressurized nitro cold brew…" at bounding box center [914, 456] width 1305 height 453
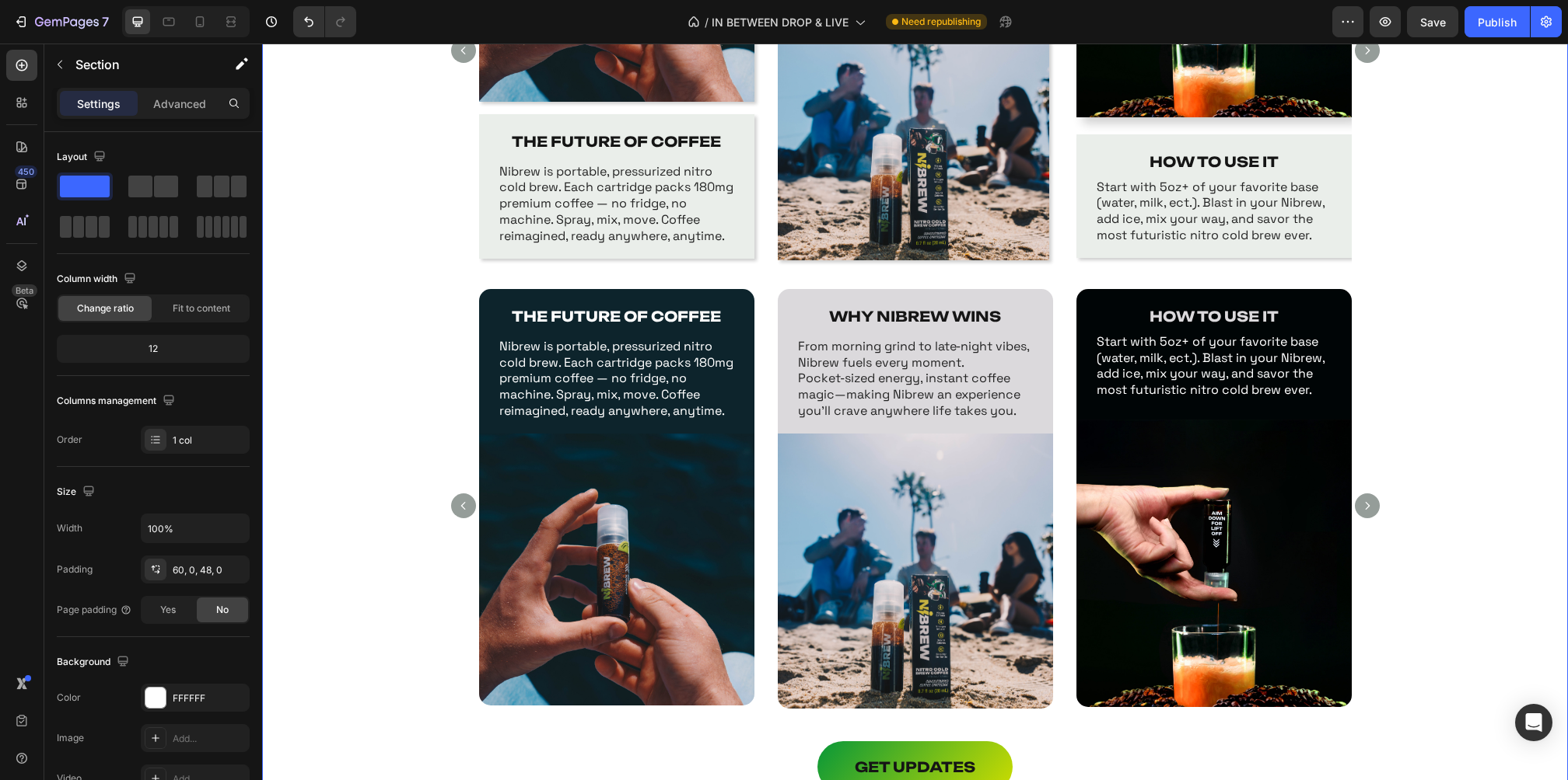
scroll to position [1031, 0]
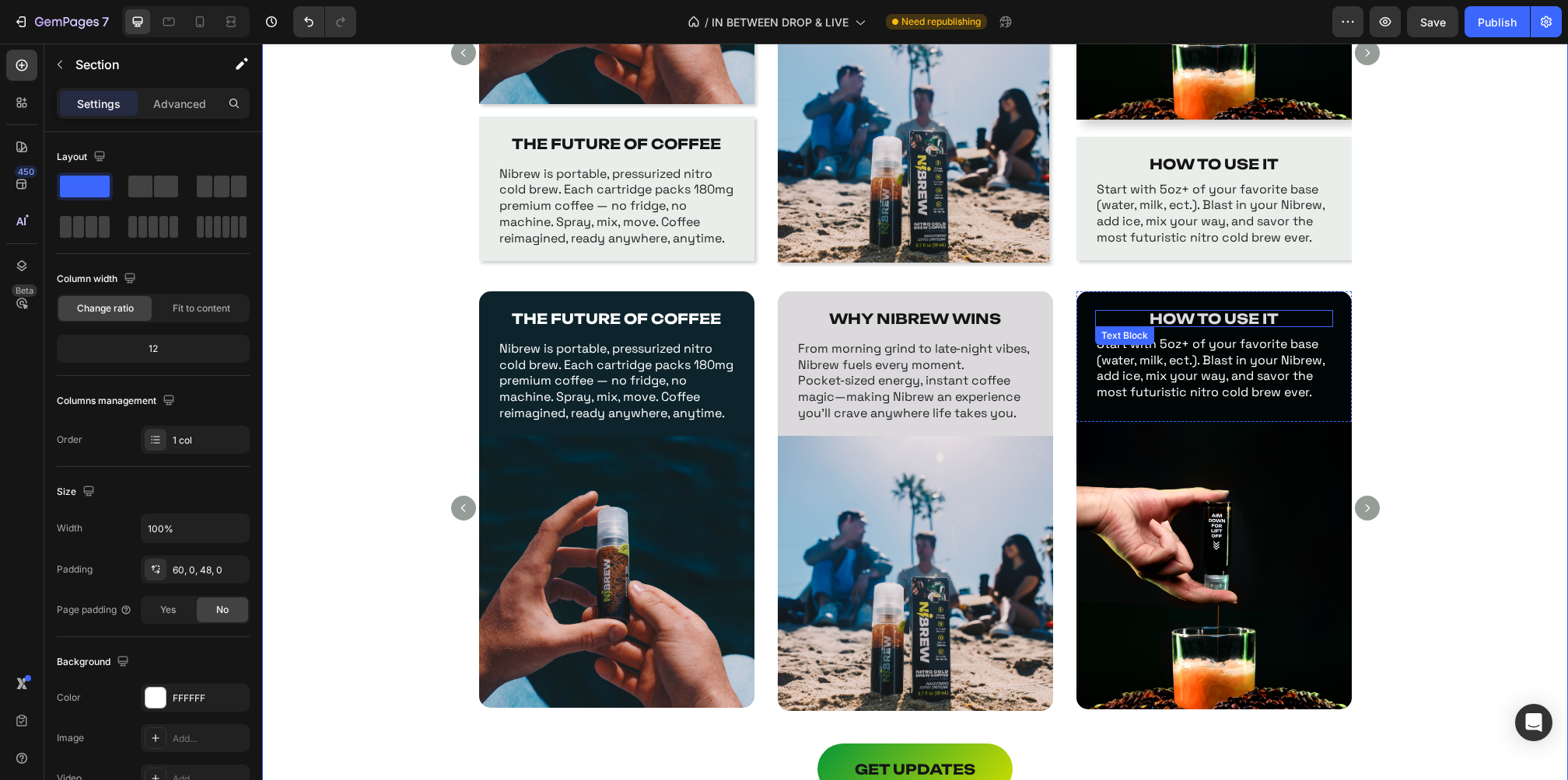
click at [1252, 323] on strong "HOW TO USE IT" at bounding box center [1214, 319] width 129 height 17
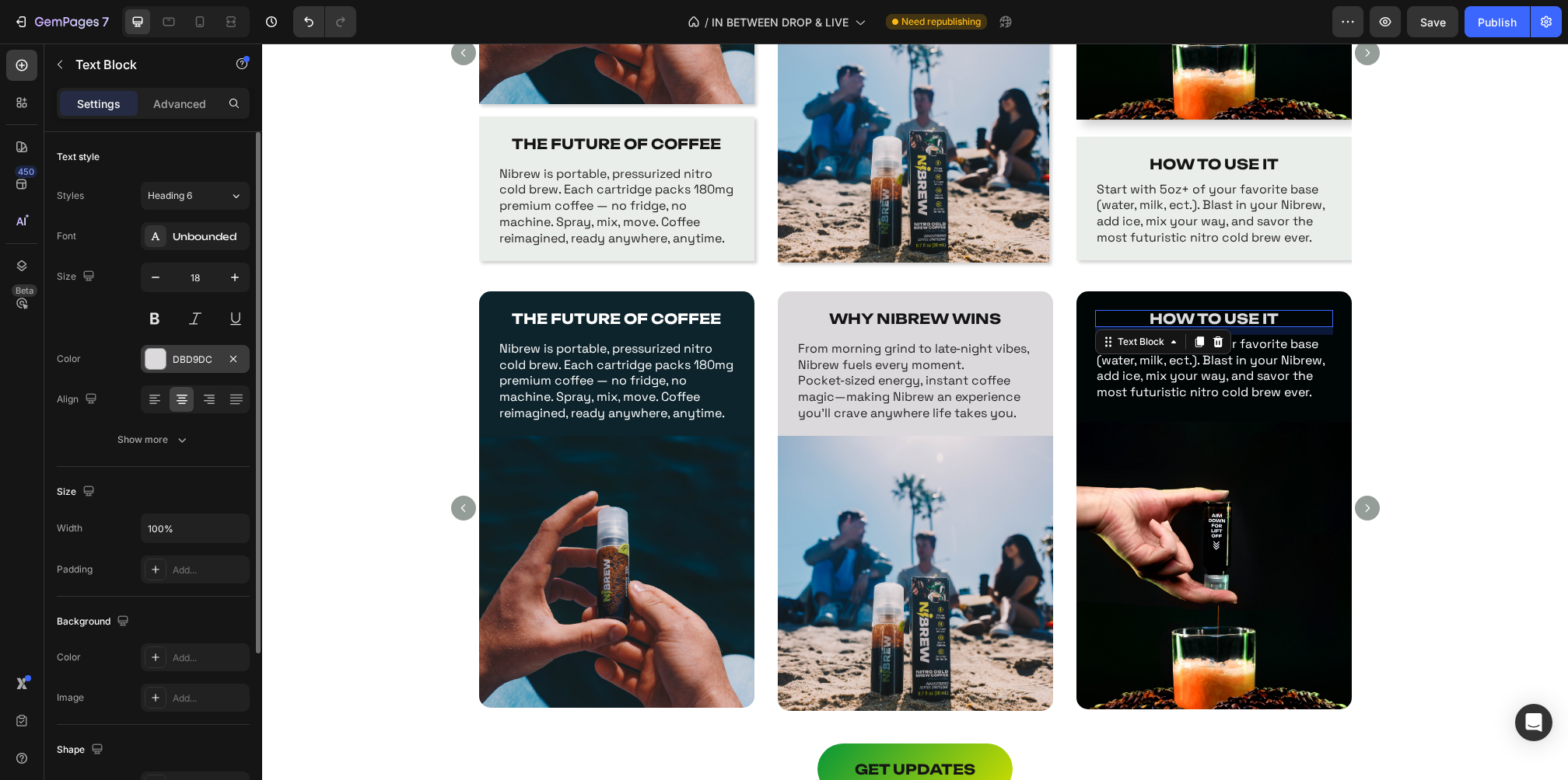
click at [179, 361] on div "DBD9DC" at bounding box center [195, 360] width 45 height 14
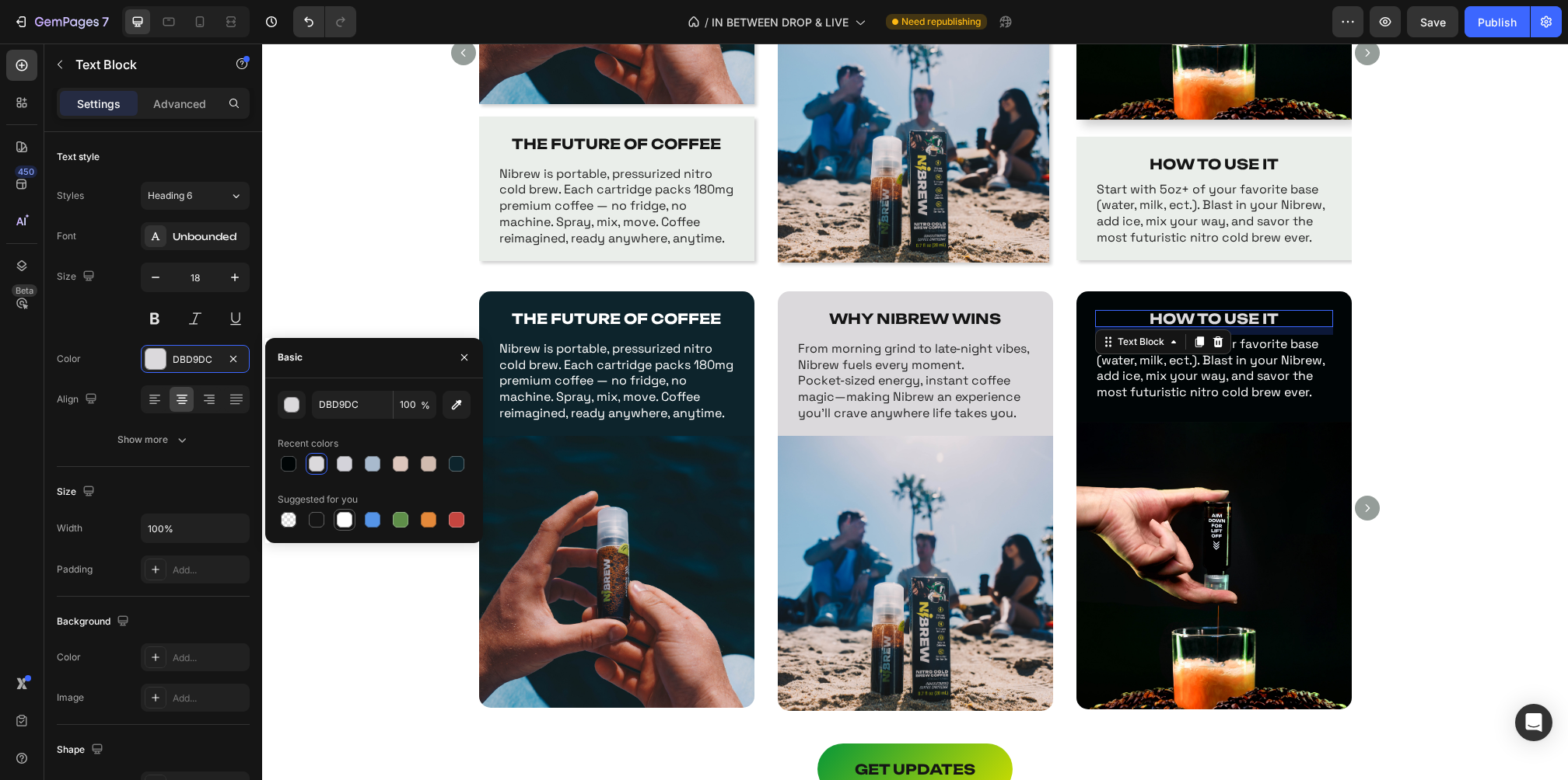
click at [345, 519] on div at bounding box center [345, 520] width 16 height 16
type input "FFFFFF"
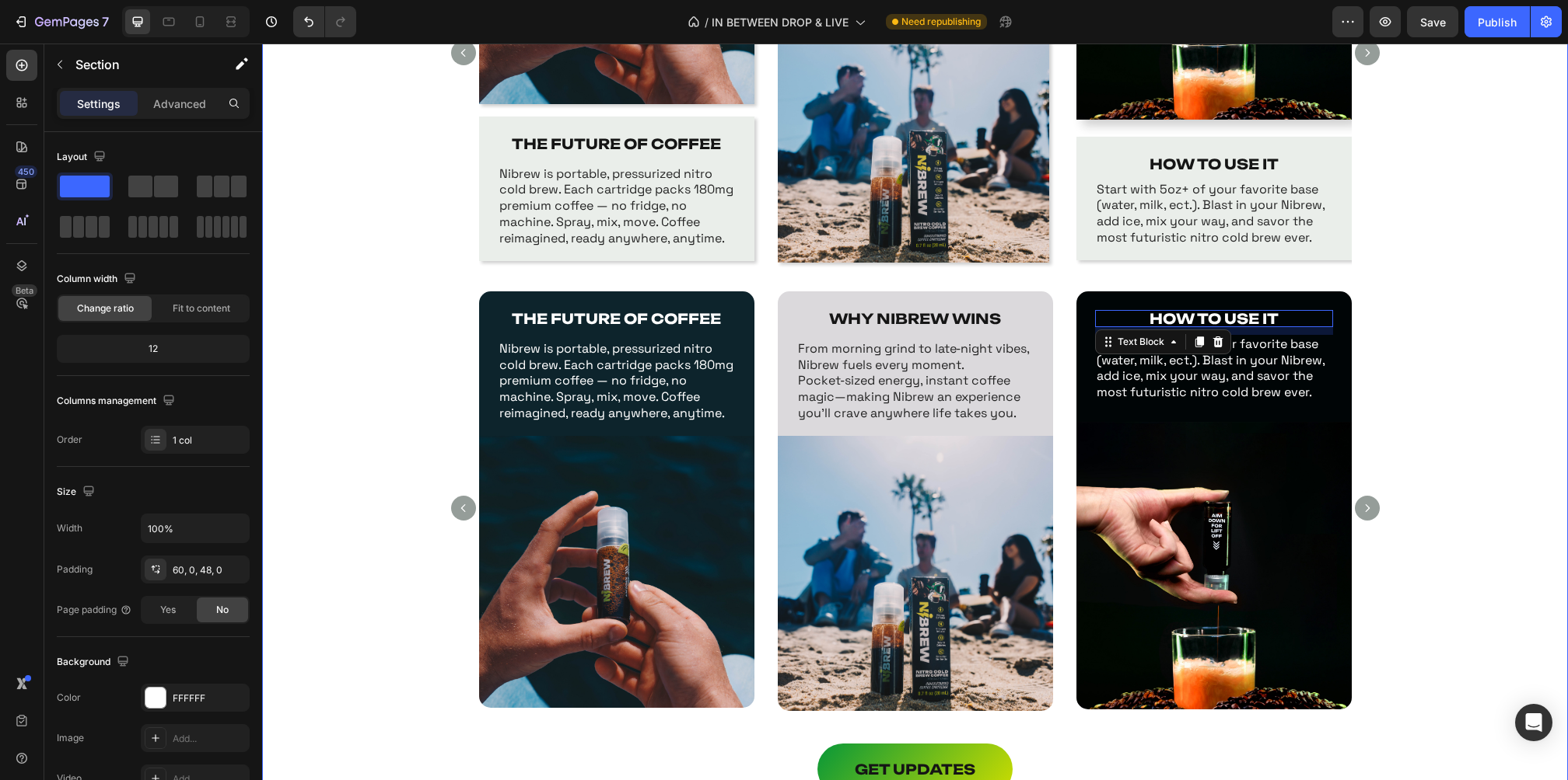
click at [1452, 355] on div "THE FUTURE OF COFFEE Text Block Nibrew is portable, pressurized nitro cold brew…" at bounding box center [914, 518] width 1305 height 453
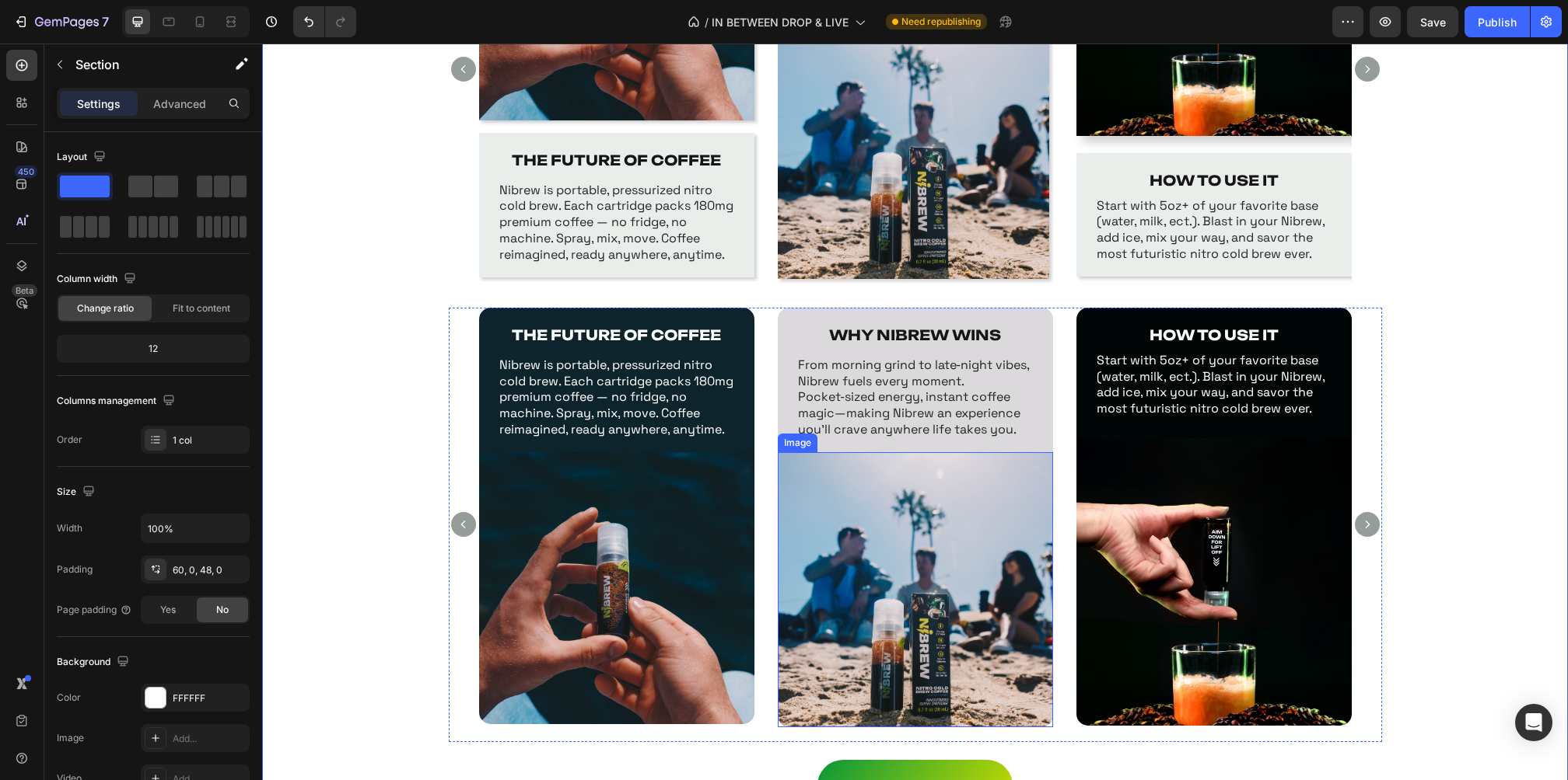
scroll to position [1017, 0]
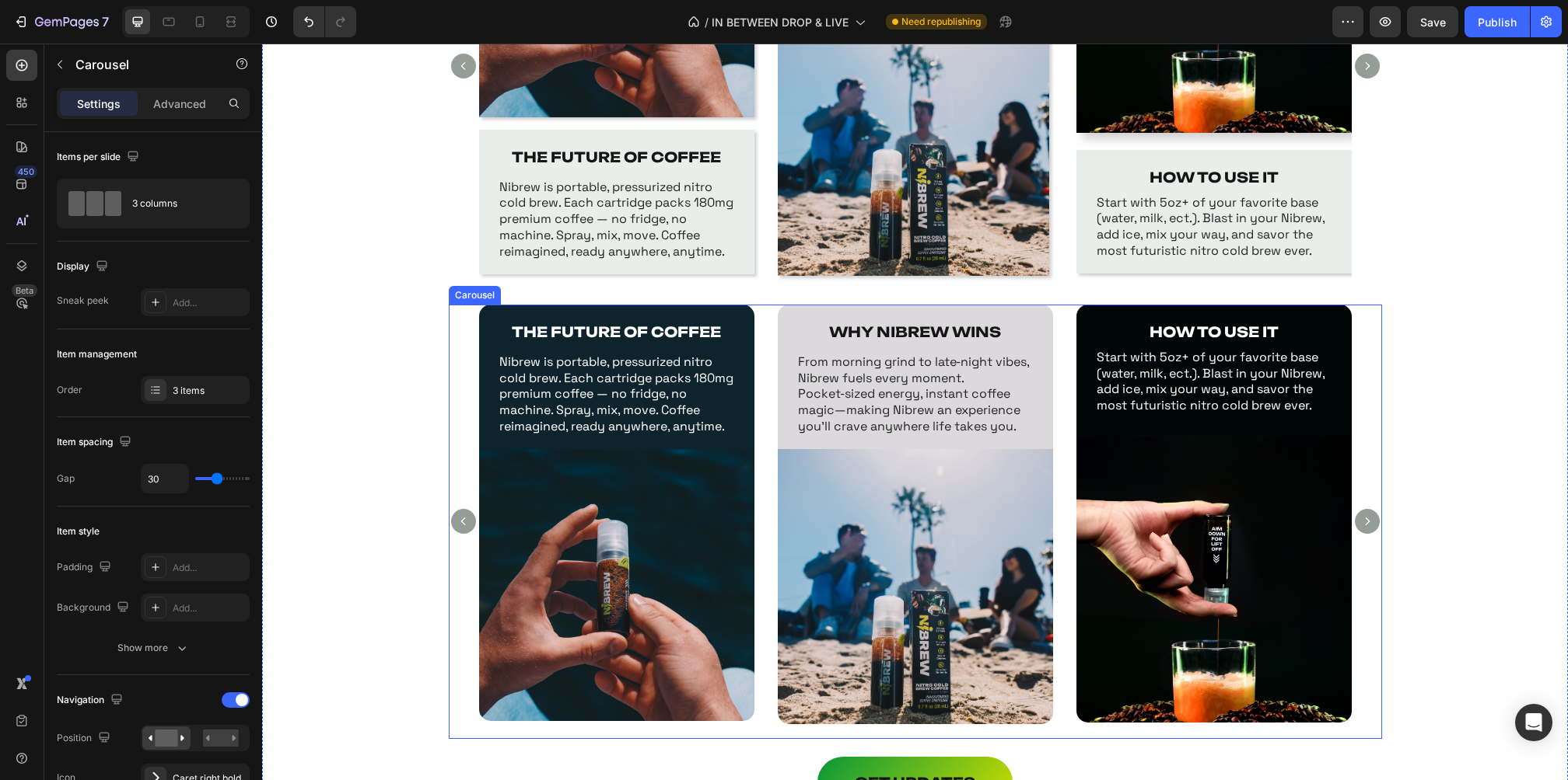
click at [1360, 400] on div "THE FUTURE OF COFFEE Text Block Nibrew is portable, pressurized nitro cold brew…" at bounding box center [915, 522] width 933 height 435
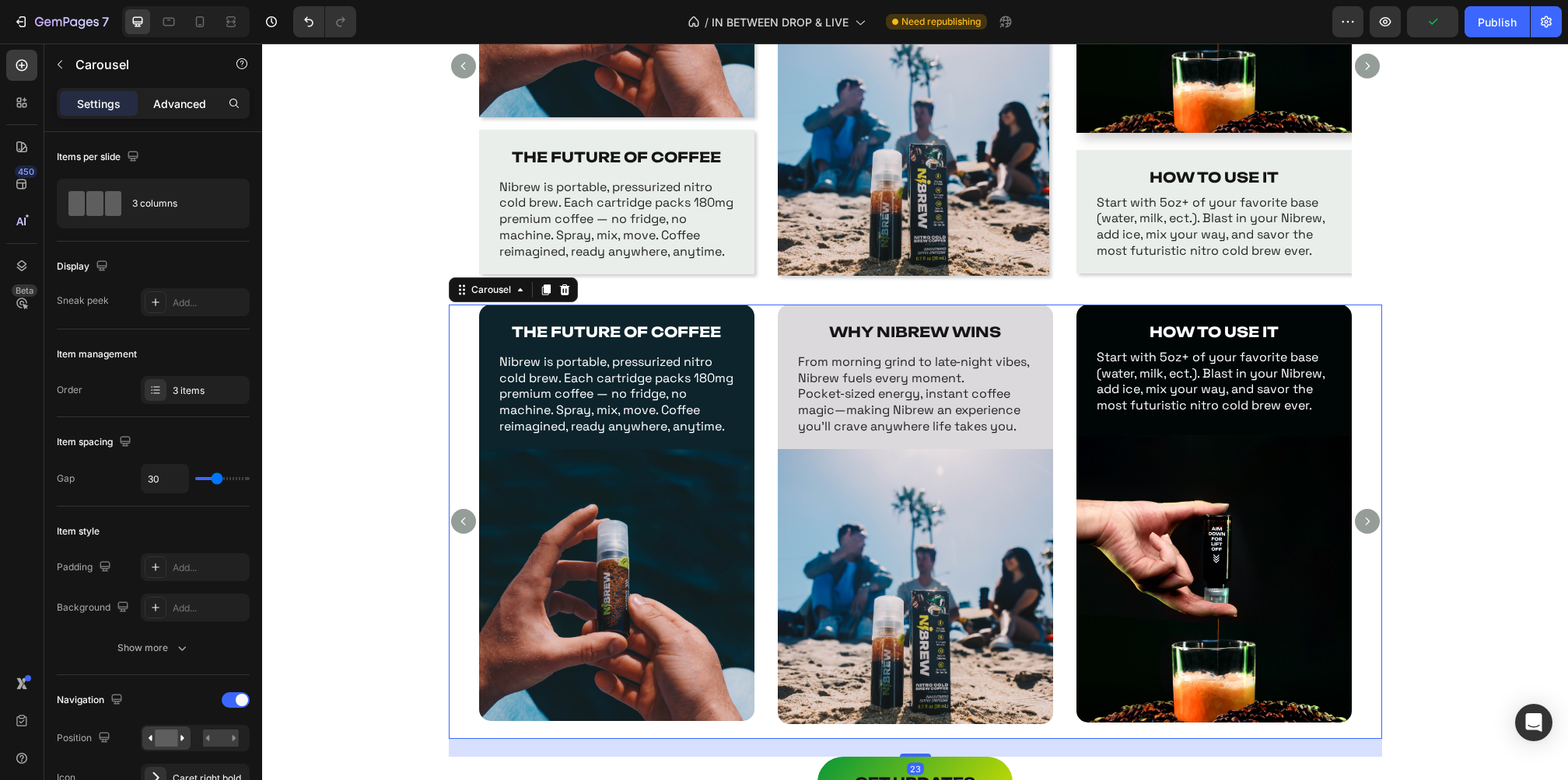
click at [186, 102] on p "Advanced" at bounding box center [179, 103] width 53 height 16
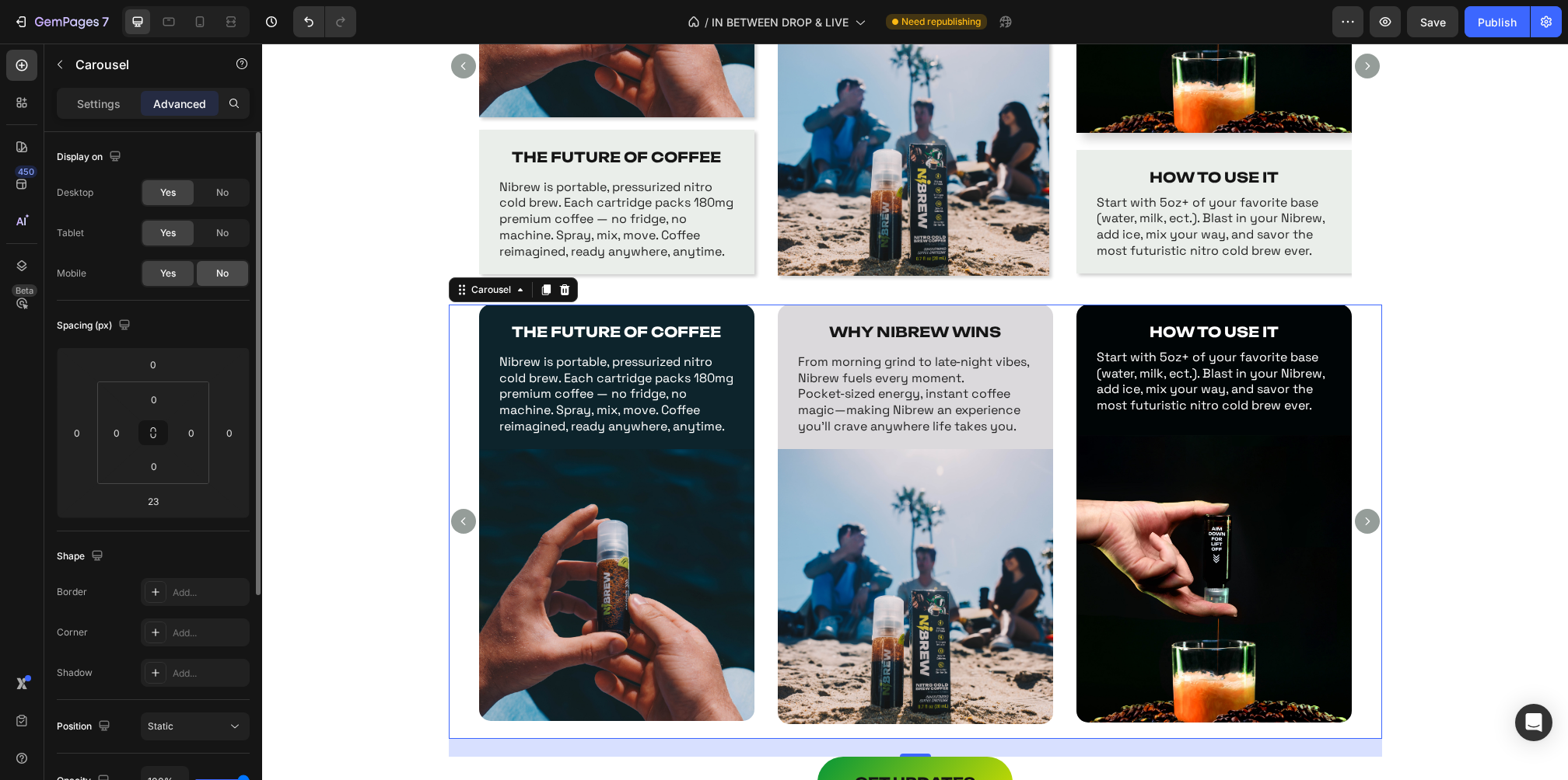
click at [209, 262] on div "No" at bounding box center [223, 273] width 52 height 25
click at [237, 237] on div "No" at bounding box center [223, 233] width 52 height 25
click at [172, 227] on span "Yes" at bounding box center [168, 233] width 16 height 14
click at [171, 277] on span "Yes" at bounding box center [168, 273] width 16 height 14
click at [227, 186] on span "No" at bounding box center [223, 193] width 13 height 14
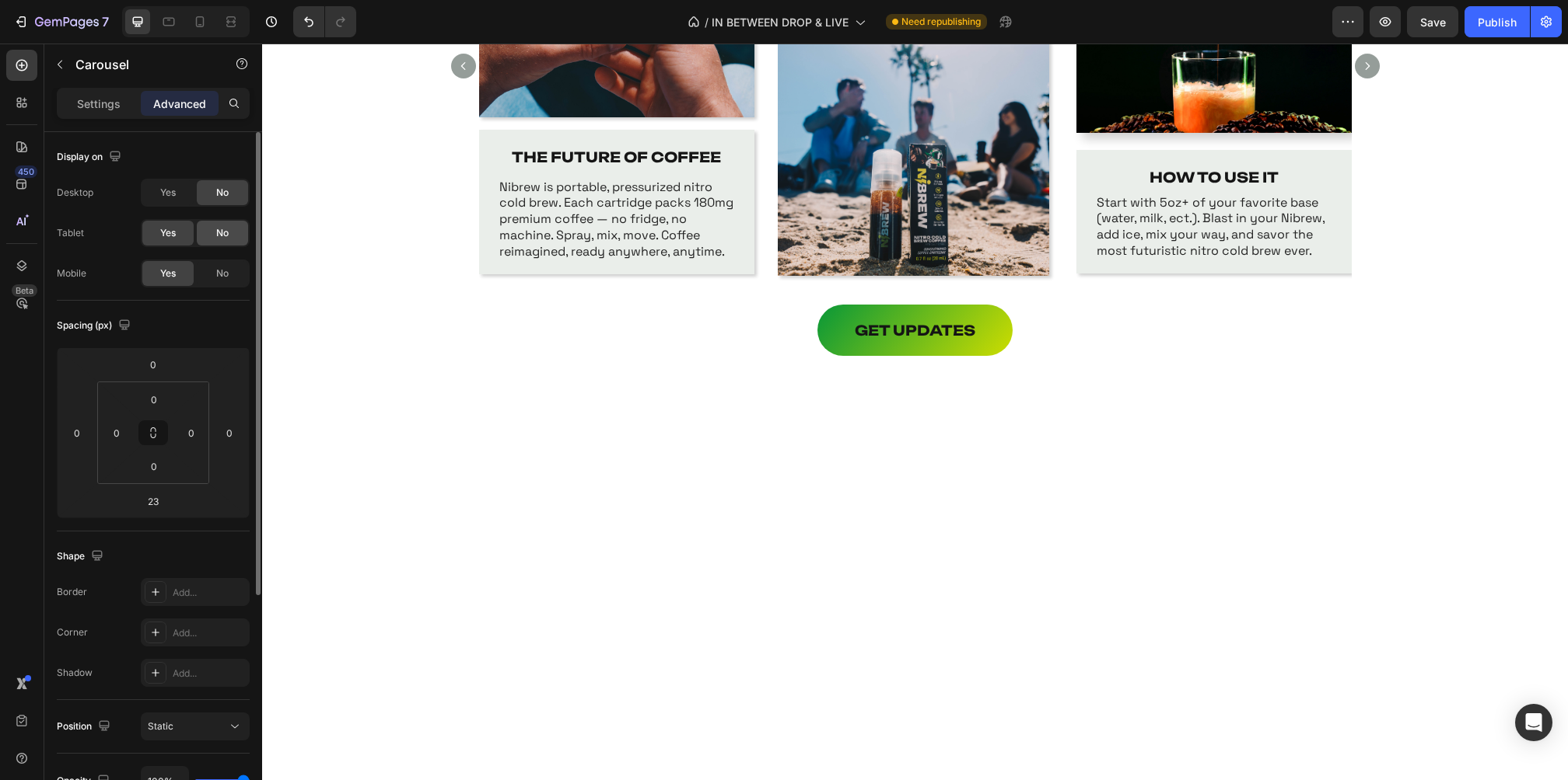
click at [221, 225] on div "No" at bounding box center [223, 233] width 52 height 25
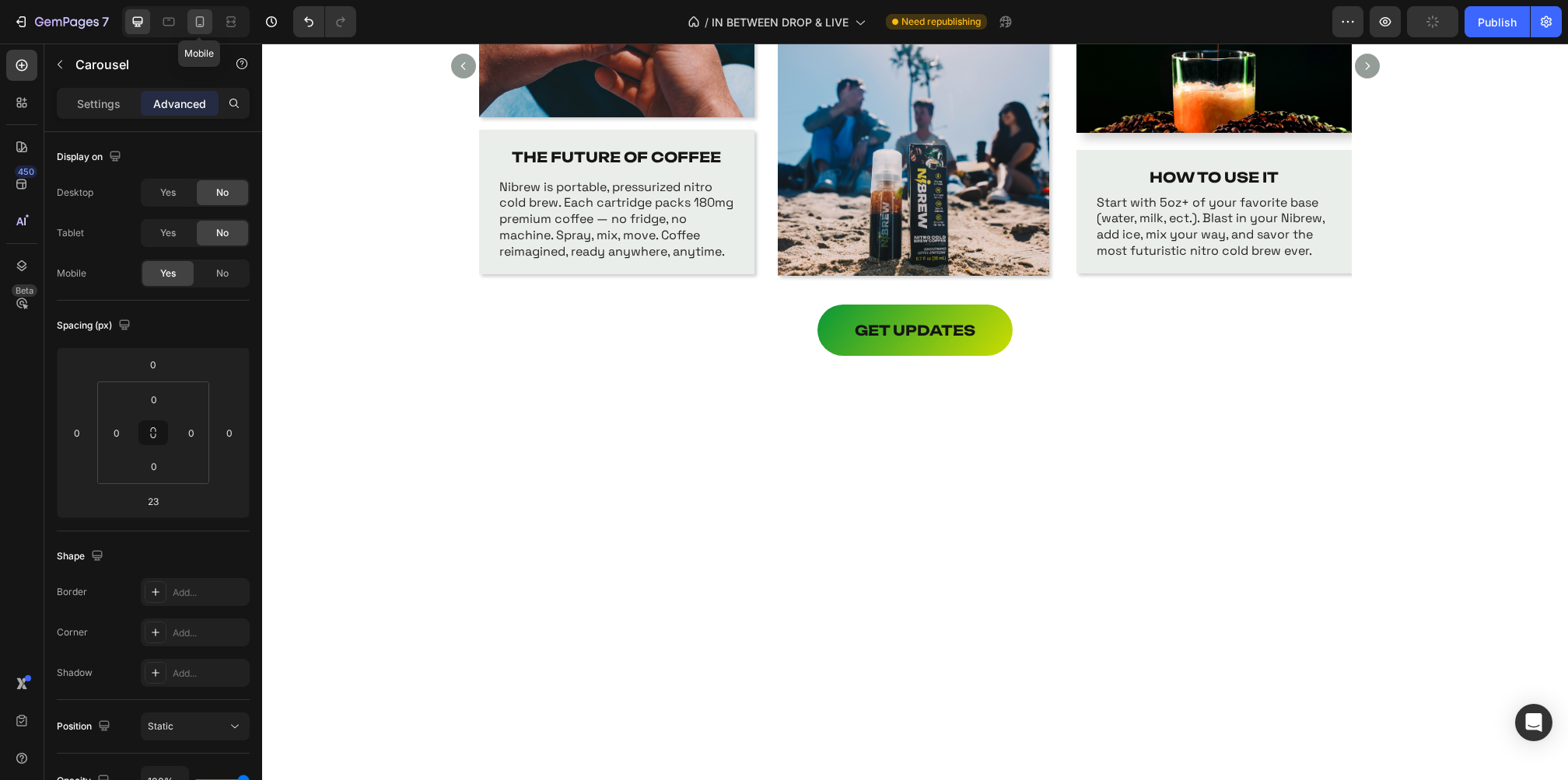
click at [197, 15] on icon at bounding box center [200, 22] width 16 height 16
type input "5"
type input "16"
type input "5"
type input "15"
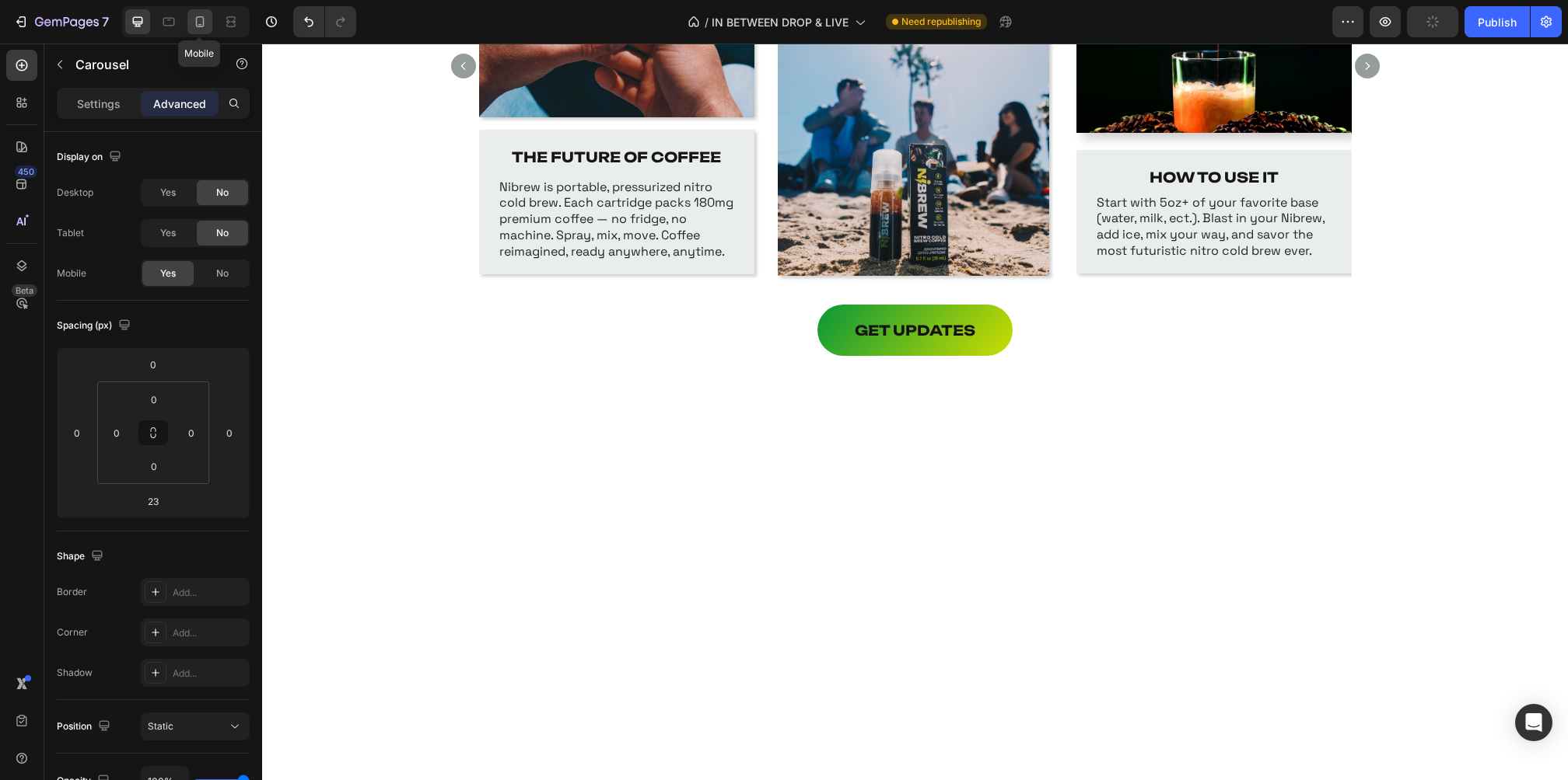
type input "15"
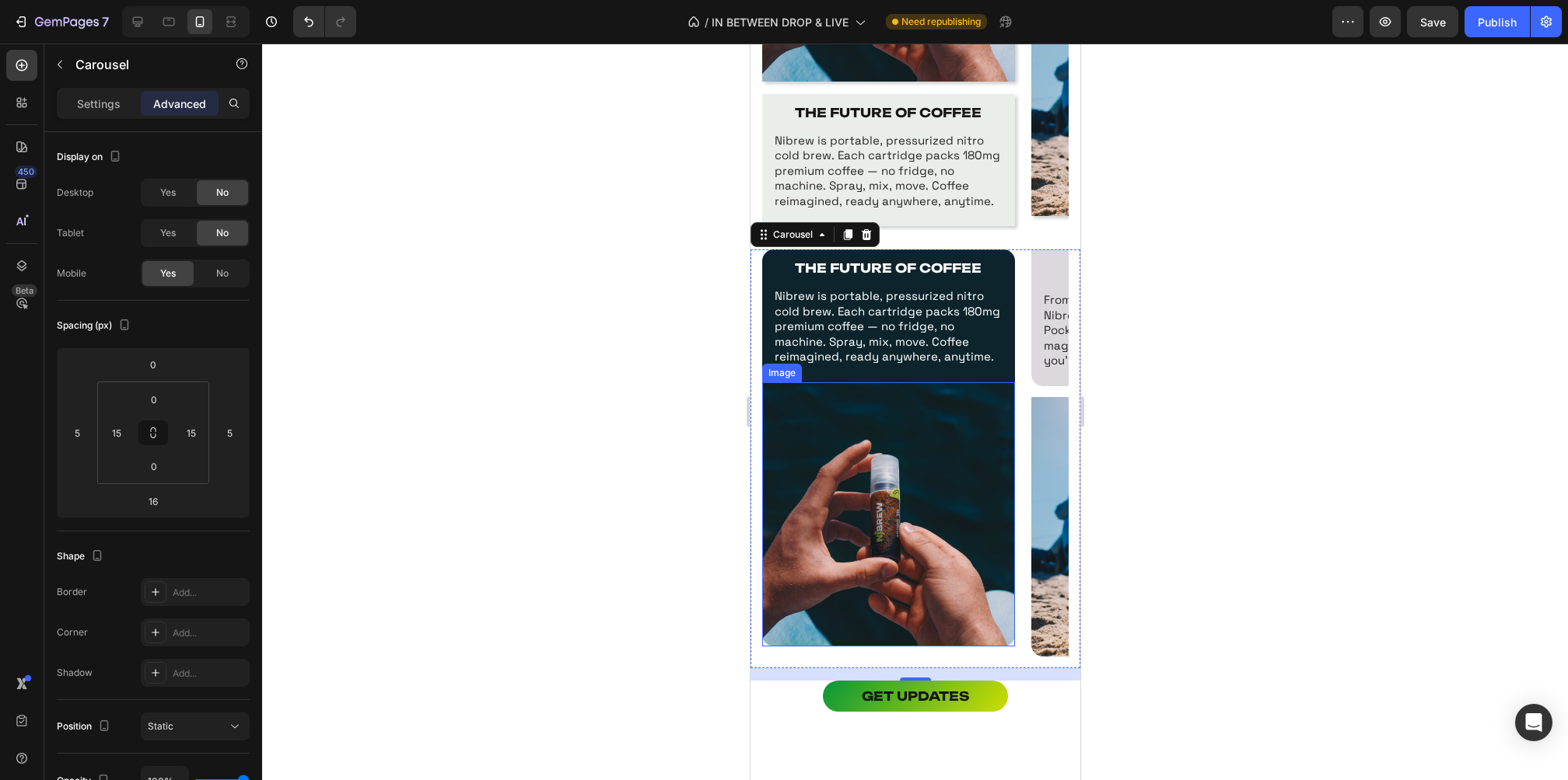
scroll to position [1038, 0]
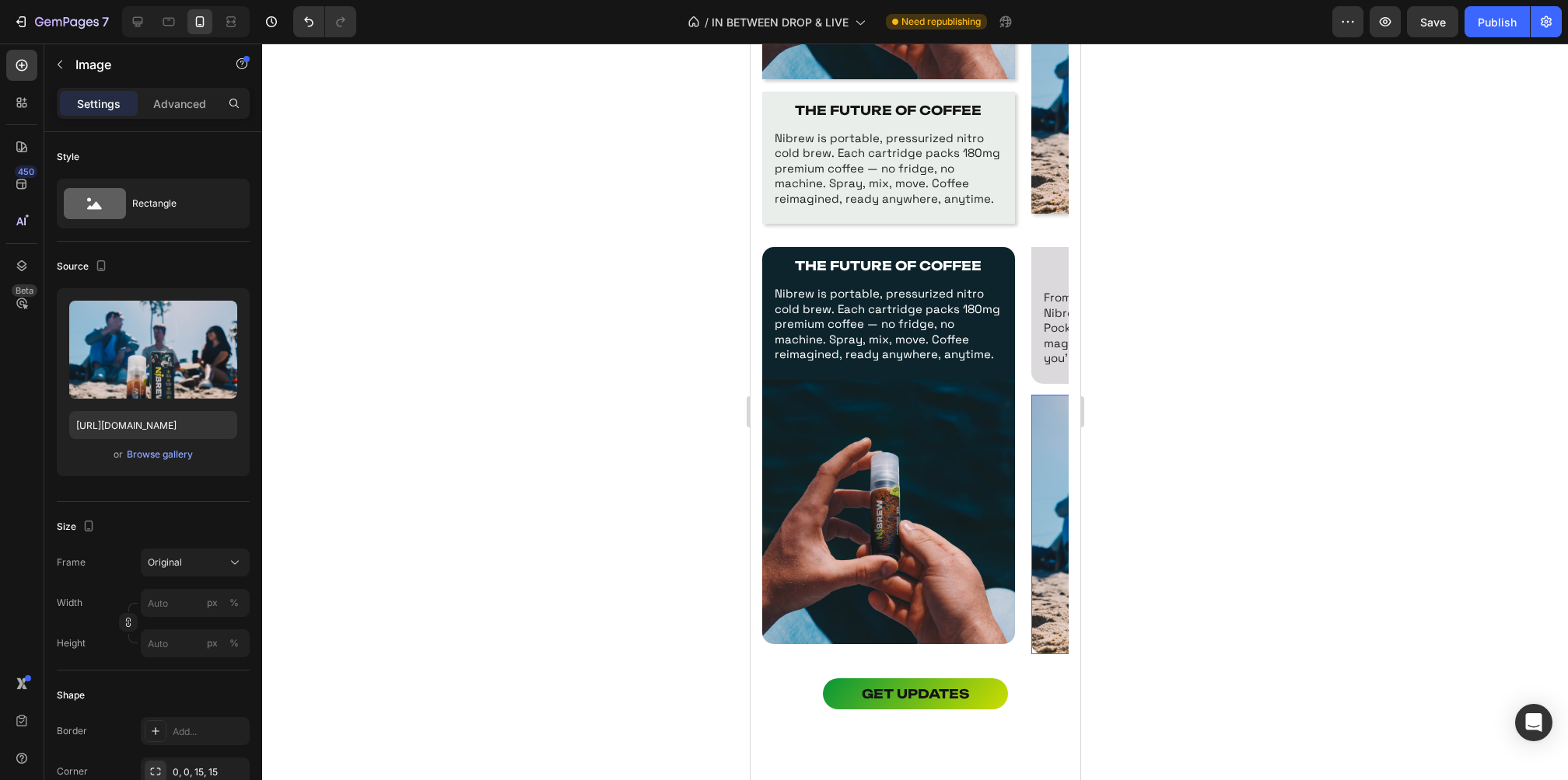
click at [1046, 441] on img at bounding box center [1157, 524] width 253 height 259
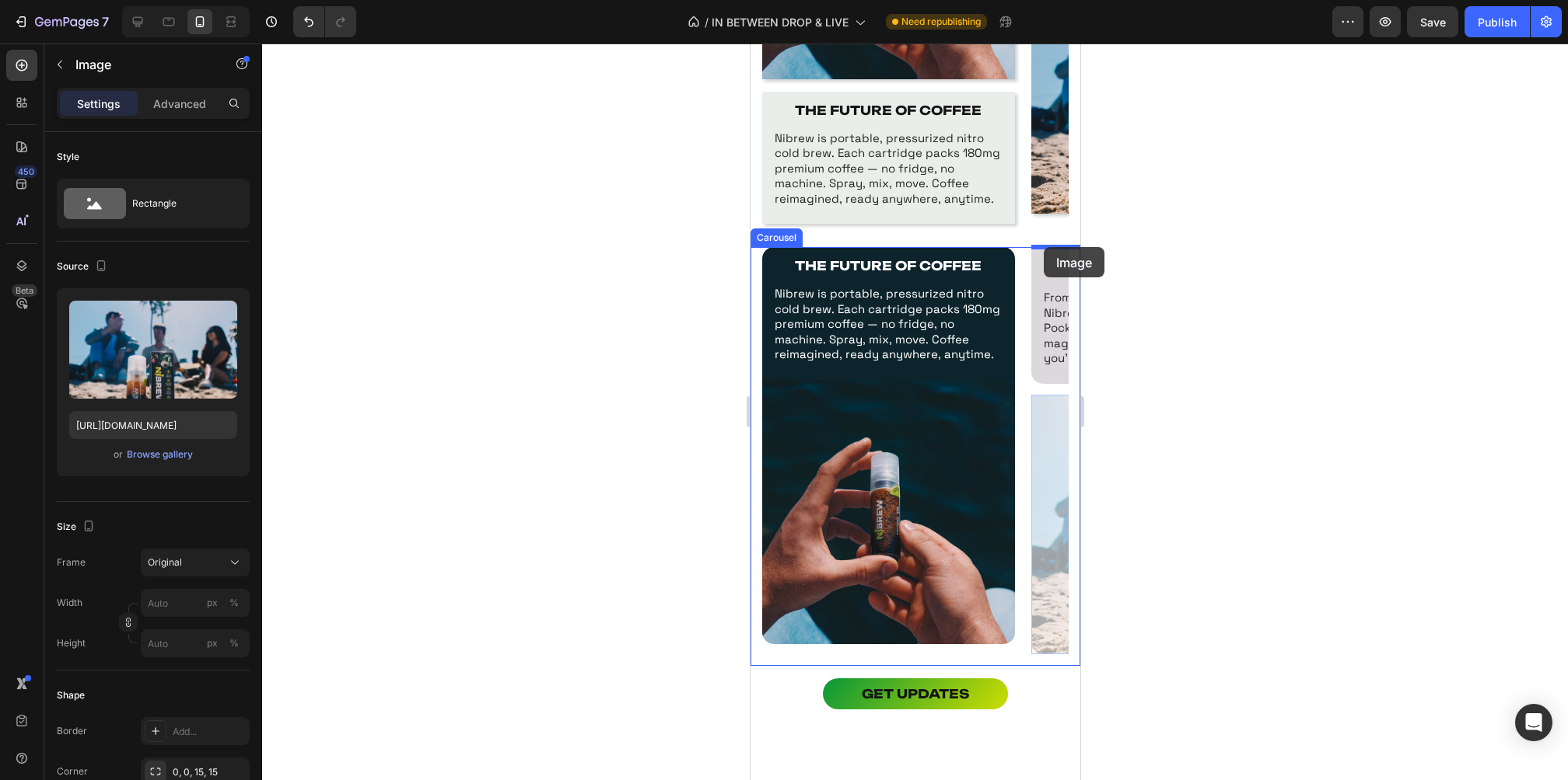
drag, startPoint x: 1046, startPoint y: 441, endPoint x: 1043, endPoint y: 247, distance: 194.0
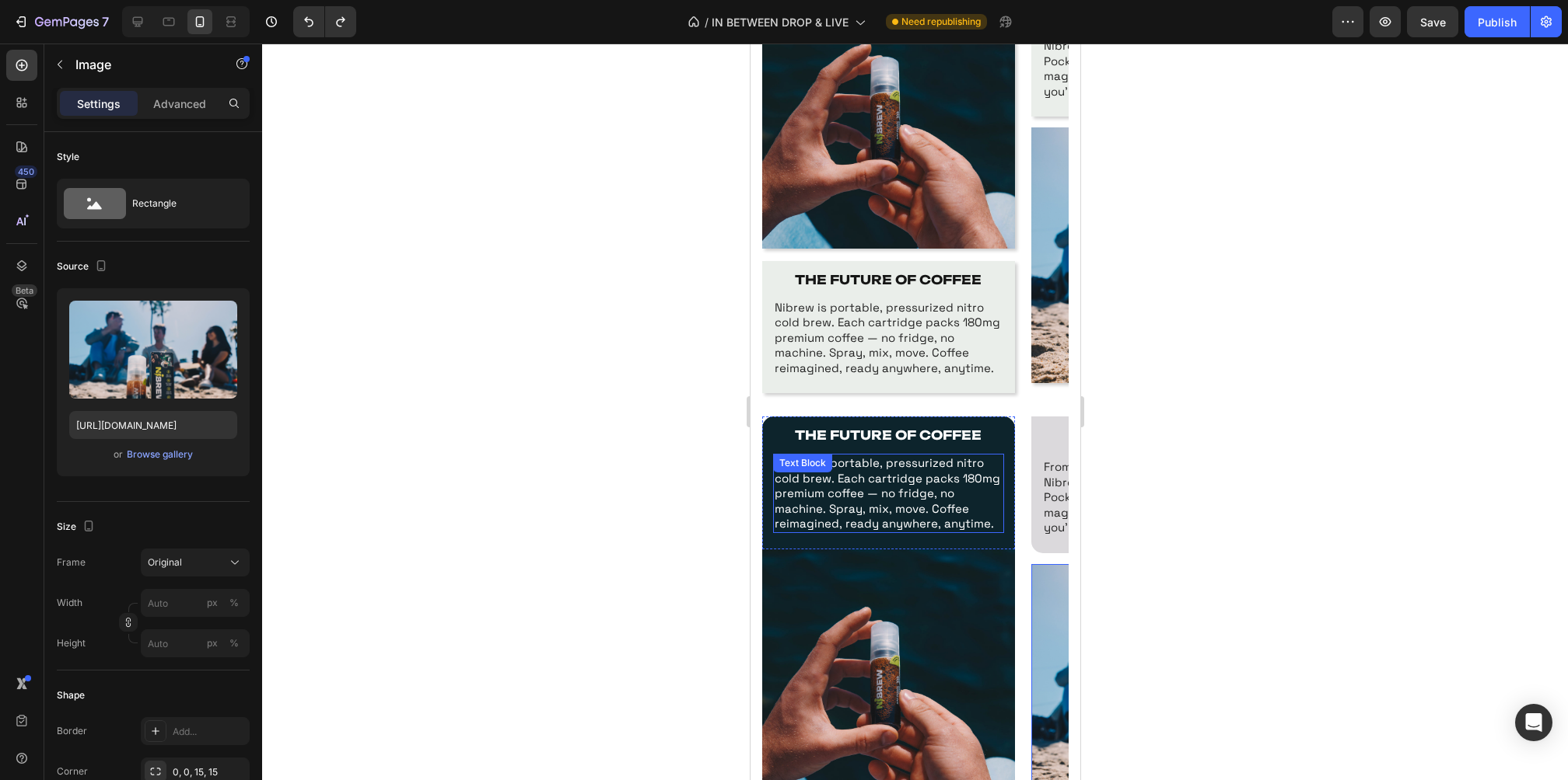
scroll to position [894, 0]
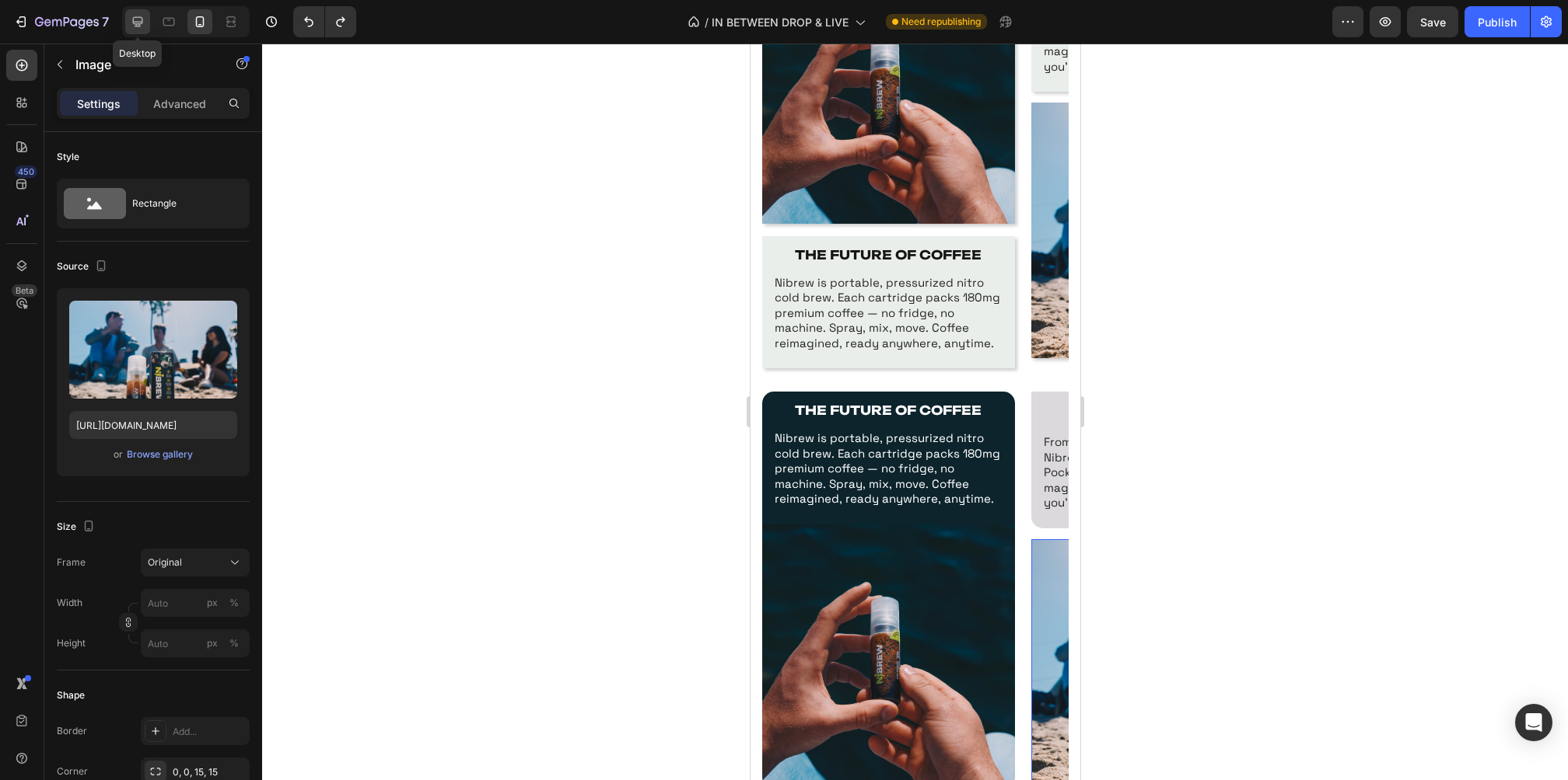
click at [136, 18] on icon at bounding box center [138, 22] width 16 height 16
type input "410"
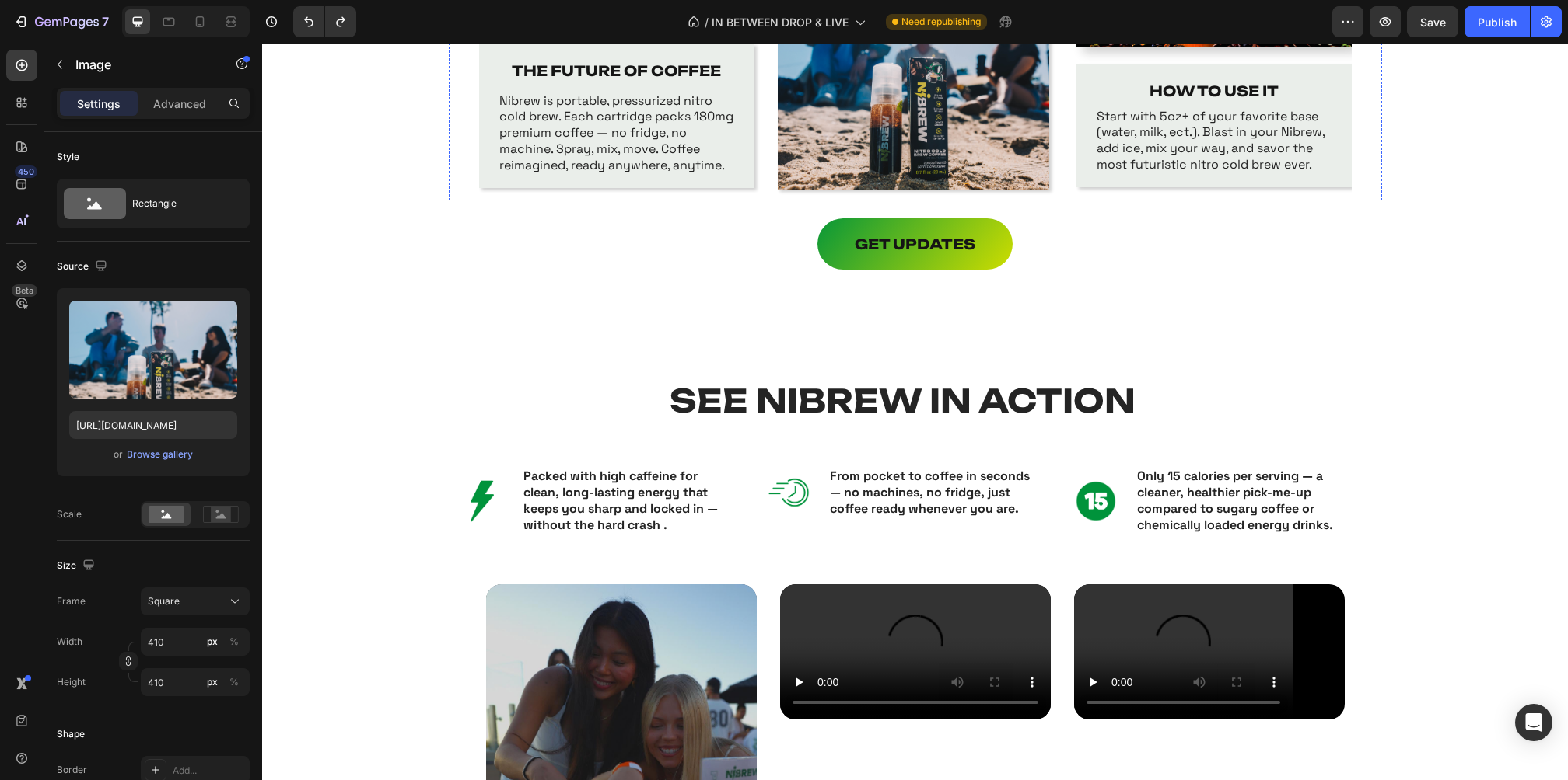
scroll to position [1105, 0]
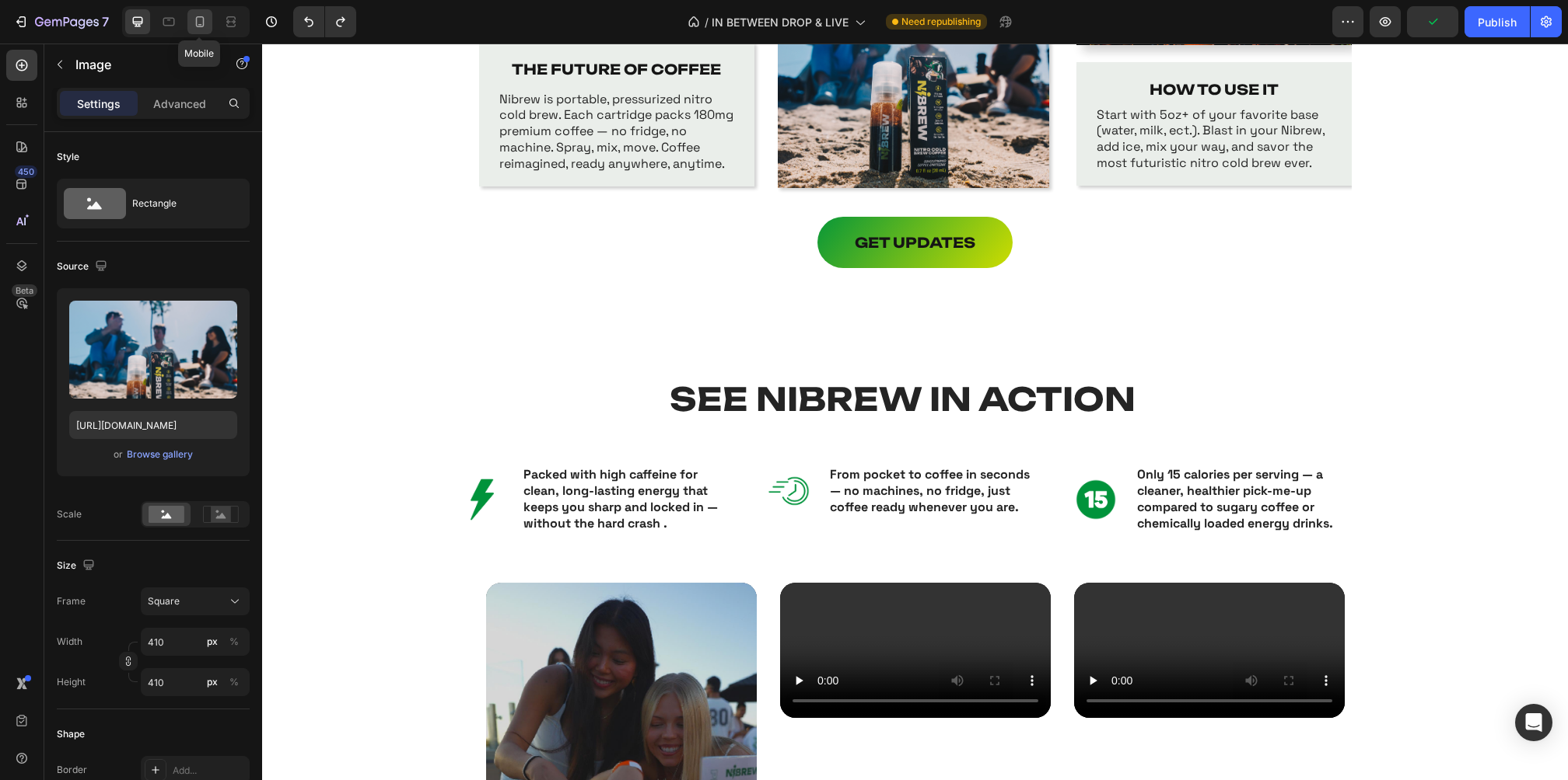
click at [208, 27] on div at bounding box center [200, 22] width 25 height 25
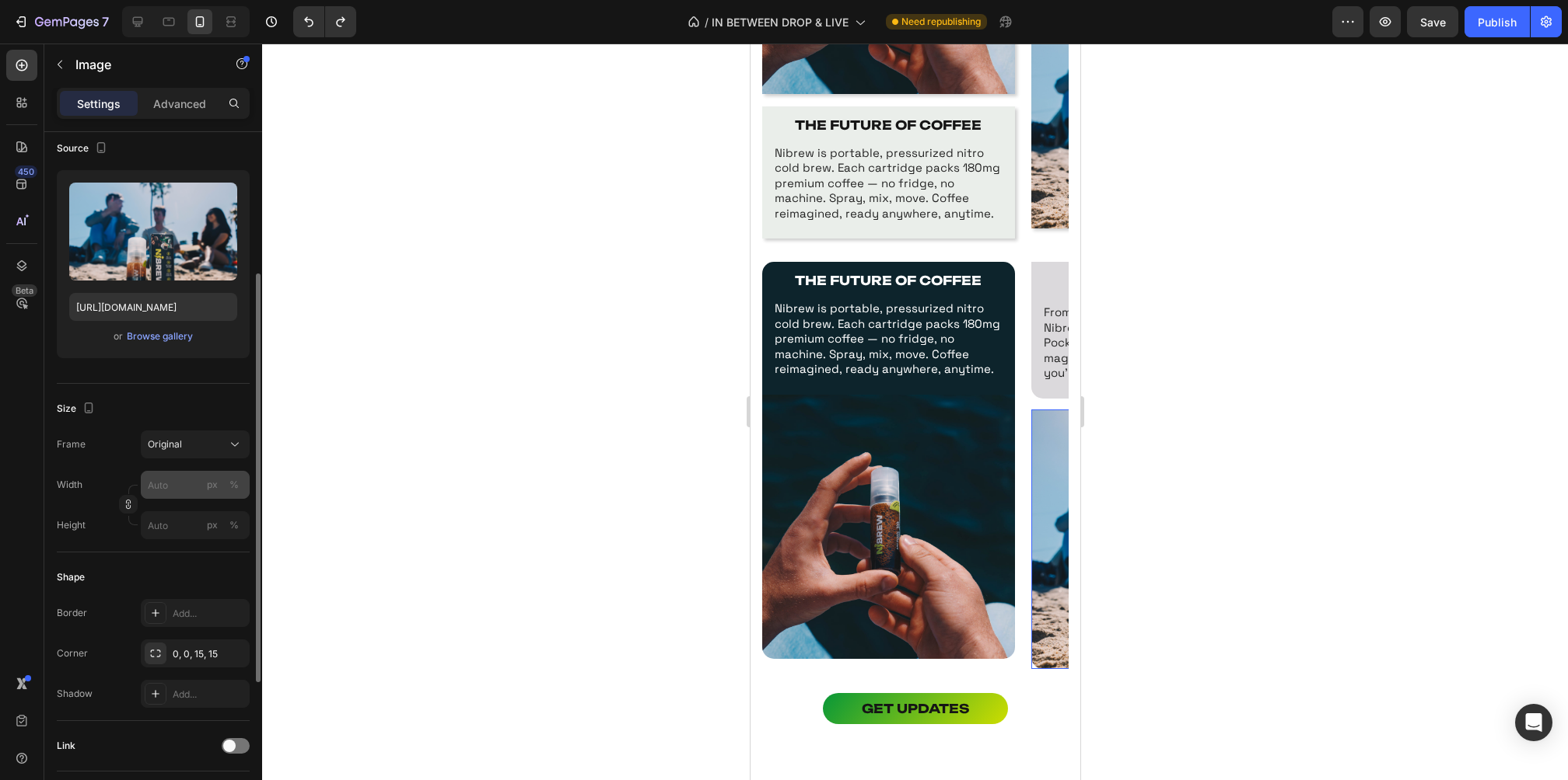
scroll to position [112, 0]
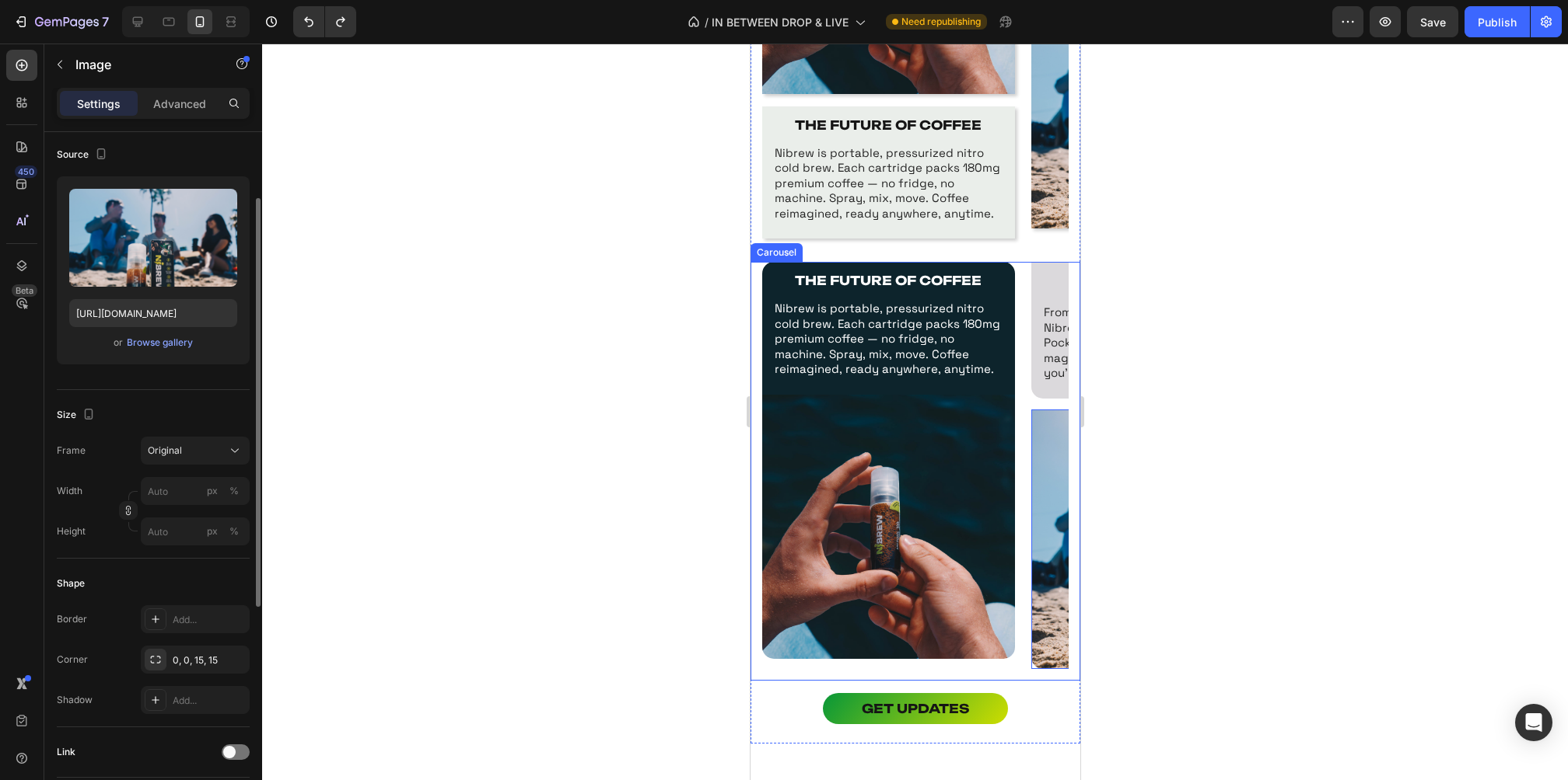
click at [759, 475] on div "THE FUTURE OF COFFEE Text Block Nibrew is portable, pressurized nitro cold brew…" at bounding box center [914, 471] width 330 height 419
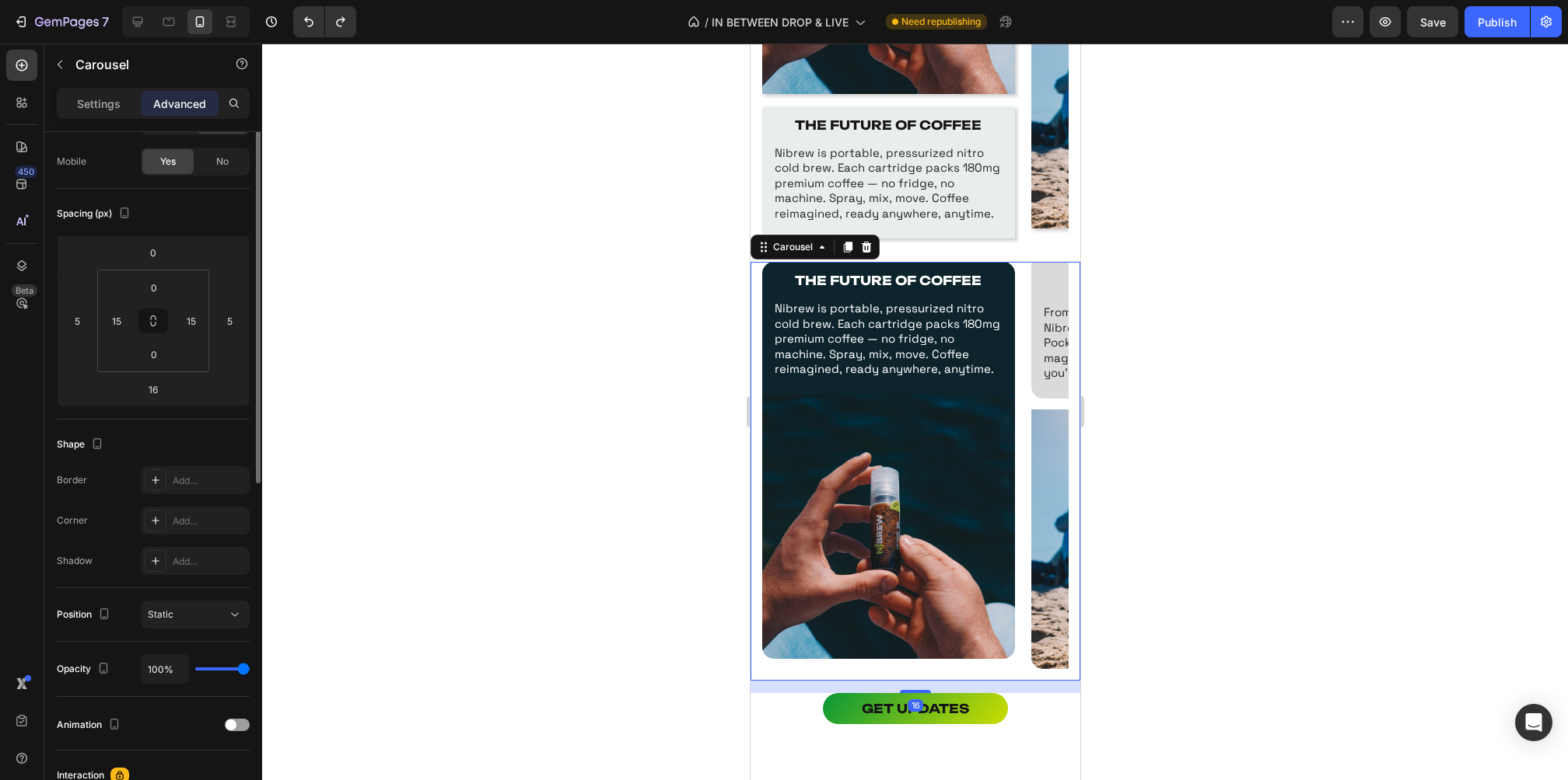
scroll to position [0, 0]
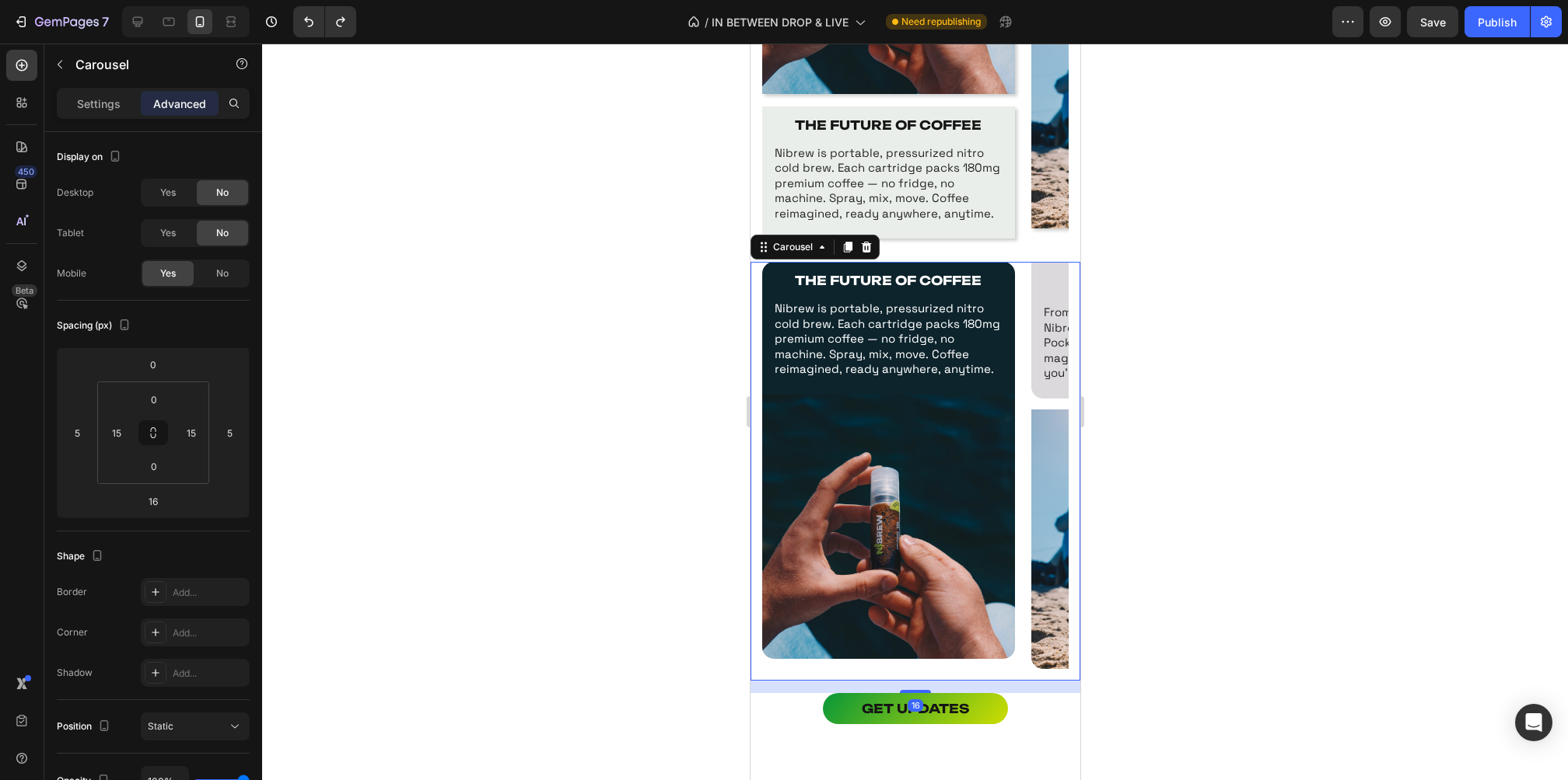
click at [100, 88] on div "Settings Advanced" at bounding box center [153, 103] width 193 height 31
click at [100, 108] on p "Settings" at bounding box center [99, 103] width 44 height 16
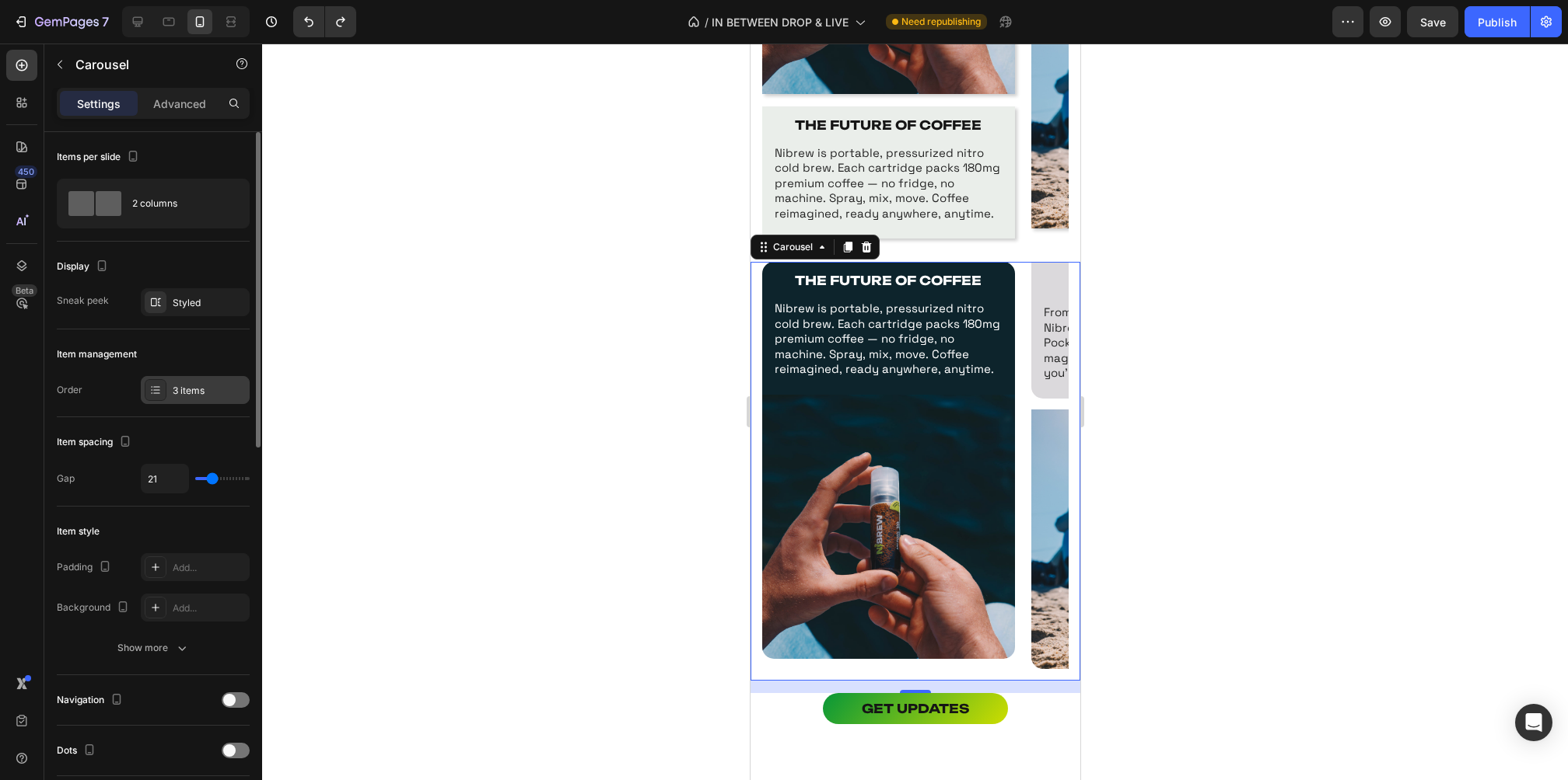
click at [181, 390] on div "3 items" at bounding box center [208, 391] width 73 height 14
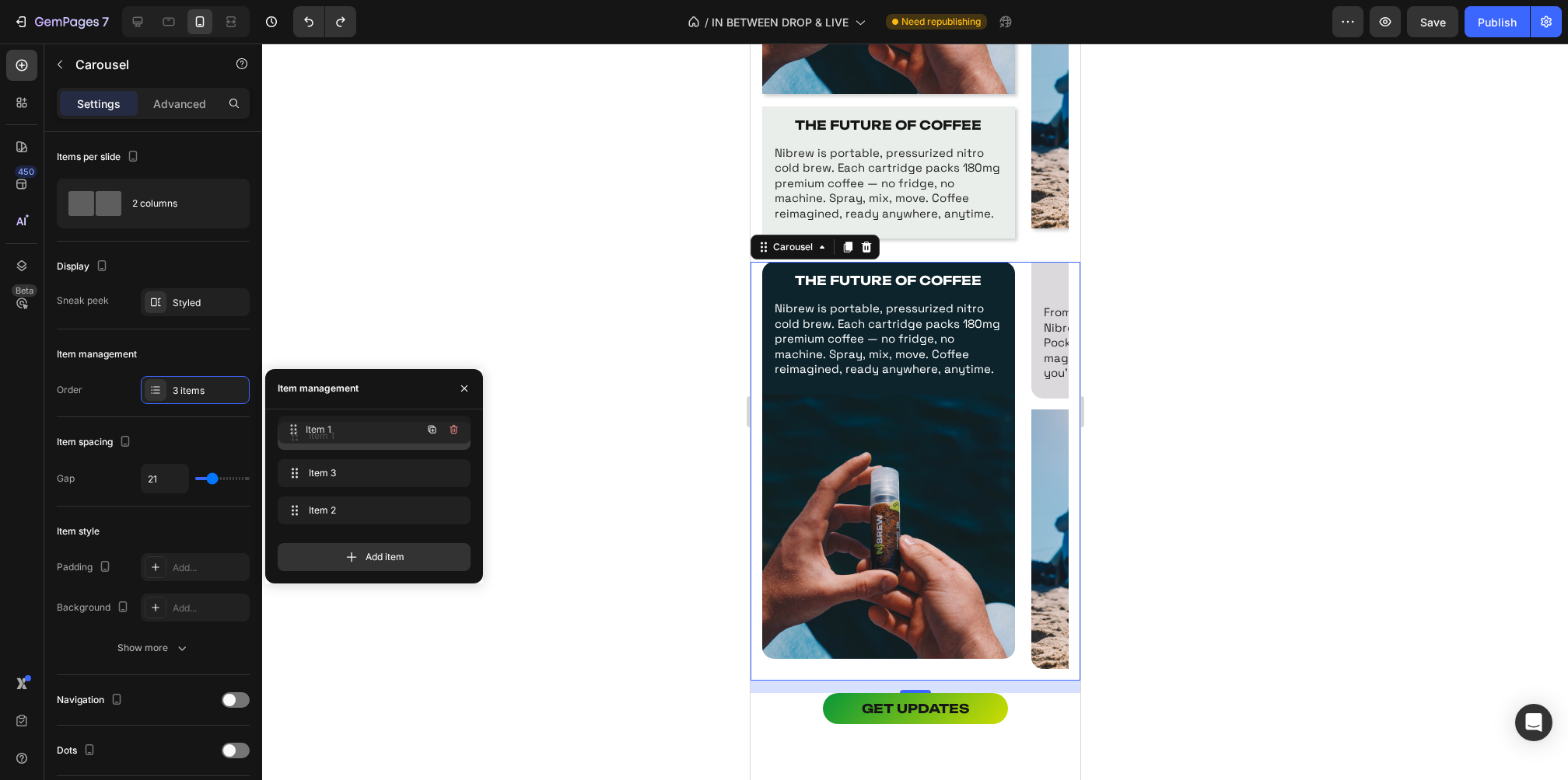
drag, startPoint x: 293, startPoint y: 471, endPoint x: 293, endPoint y: 428, distance: 43.0
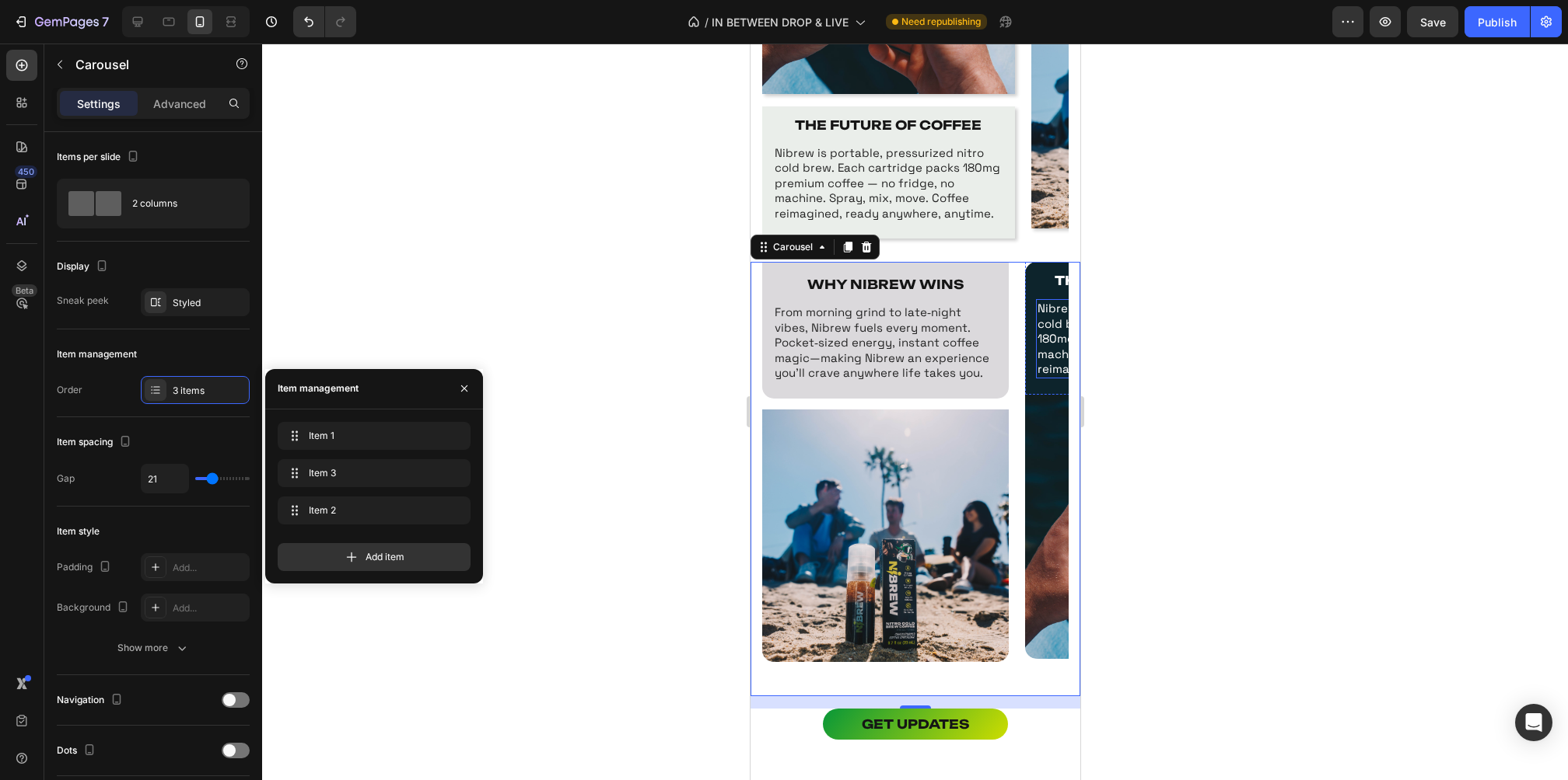
click at [1215, 374] on div at bounding box center [914, 412] width 1305 height 737
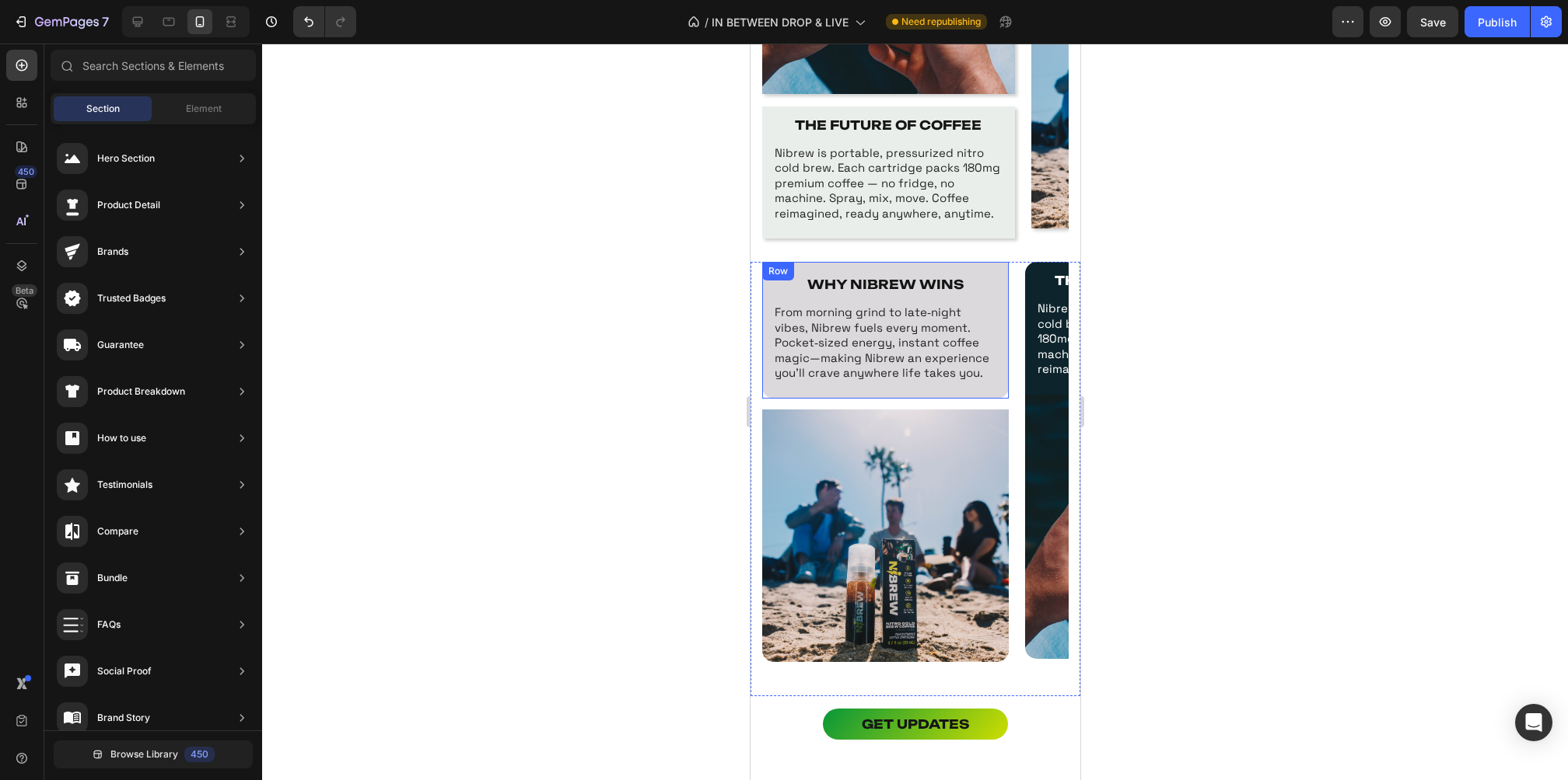
click at [770, 283] on div "WHY NIBREW WINS Text Block From morning grind to late‑night vibes, Nibrew fuels…" at bounding box center [885, 330] width 247 height 137
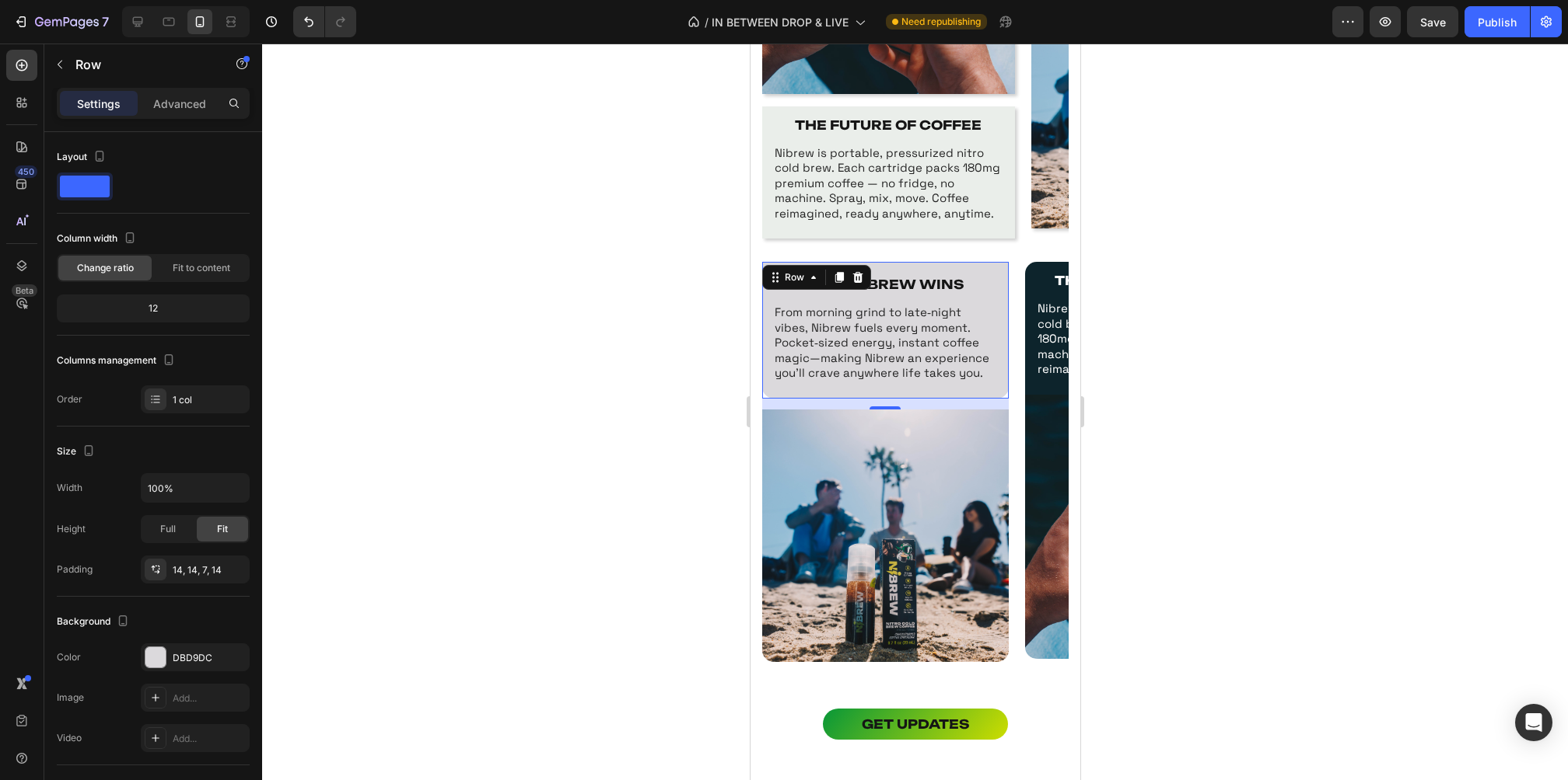
click at [882, 403] on div "14" at bounding box center [885, 404] width 247 height 11
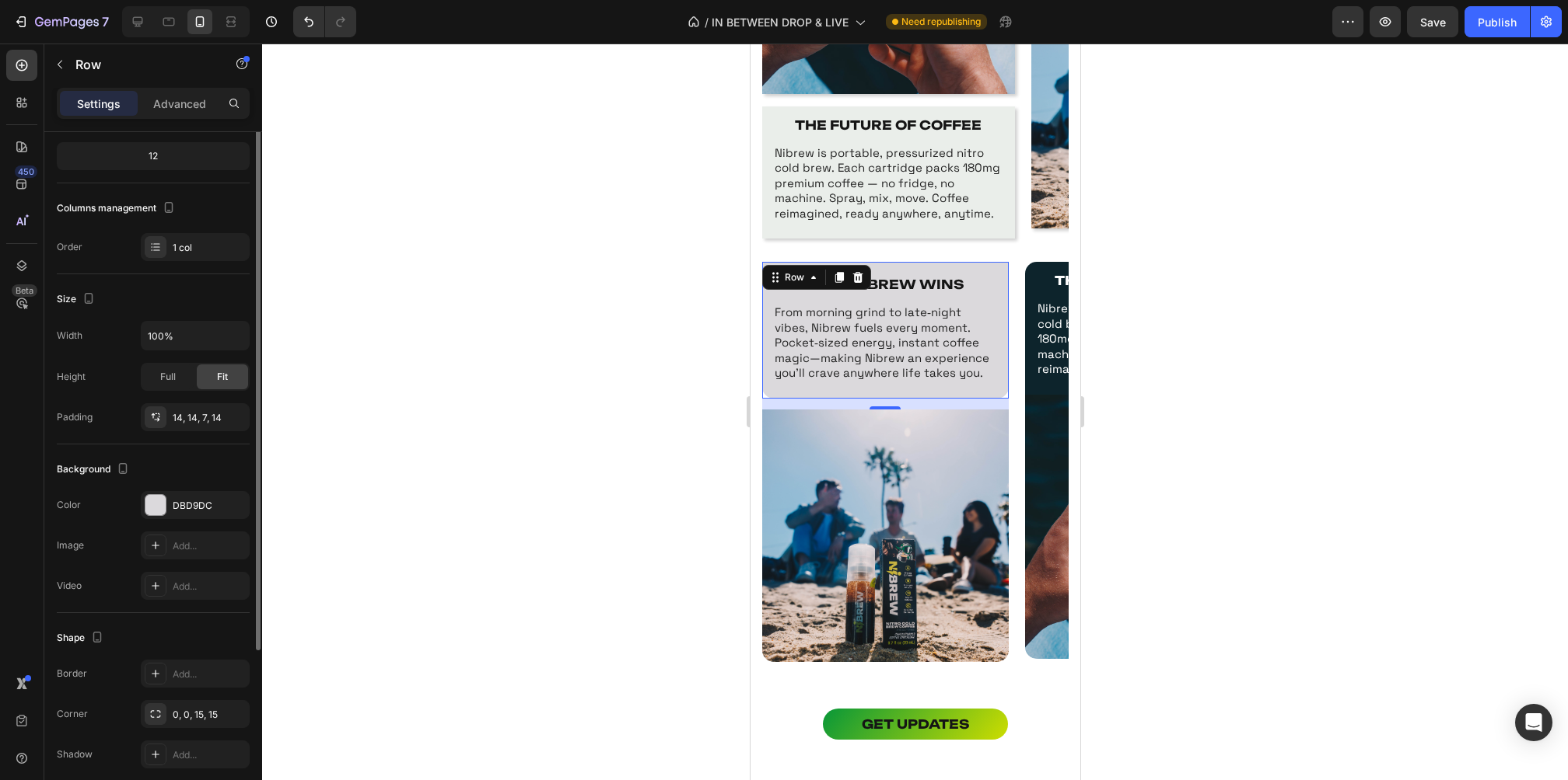
scroll to position [213, 0]
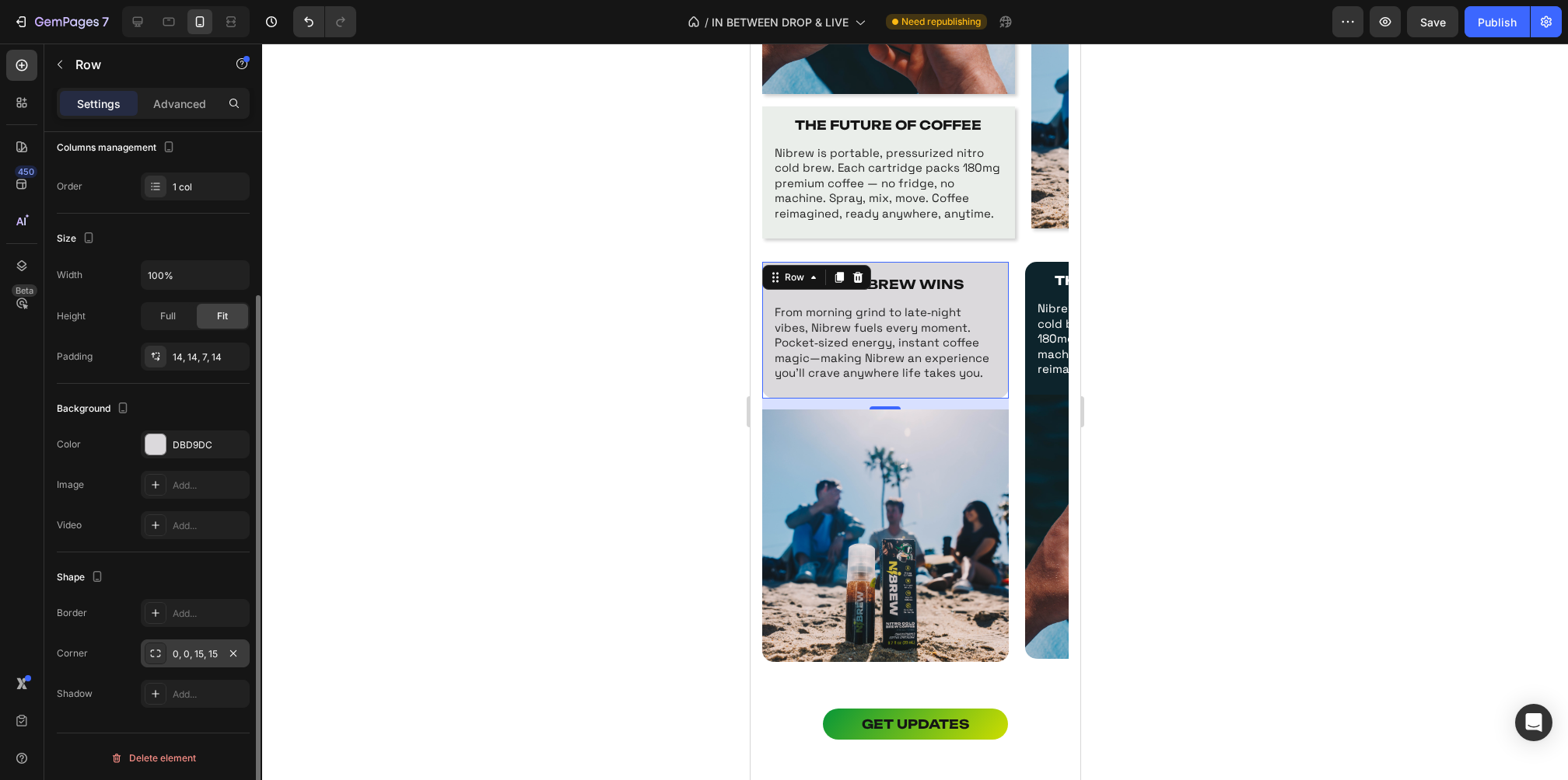
click at [194, 655] on div "0, 0, 15, 15" at bounding box center [195, 655] width 45 height 14
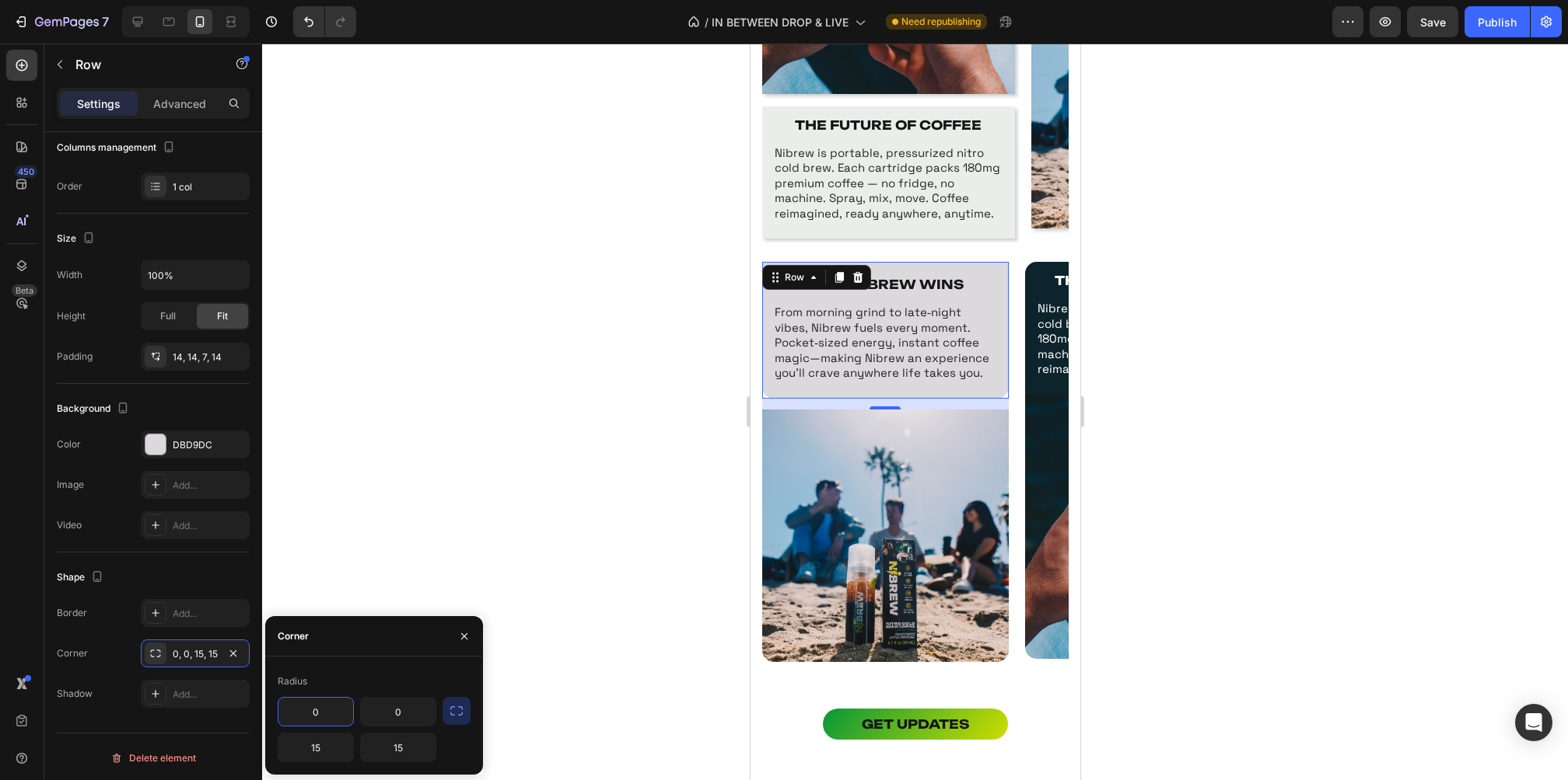
click at [339, 722] on input "0" at bounding box center [315, 712] width 74 height 28
type input "15"
click at [407, 719] on input "1" at bounding box center [398, 712] width 74 height 28
type input "15"
click at [327, 750] on input "15" at bounding box center [315, 748] width 74 height 28
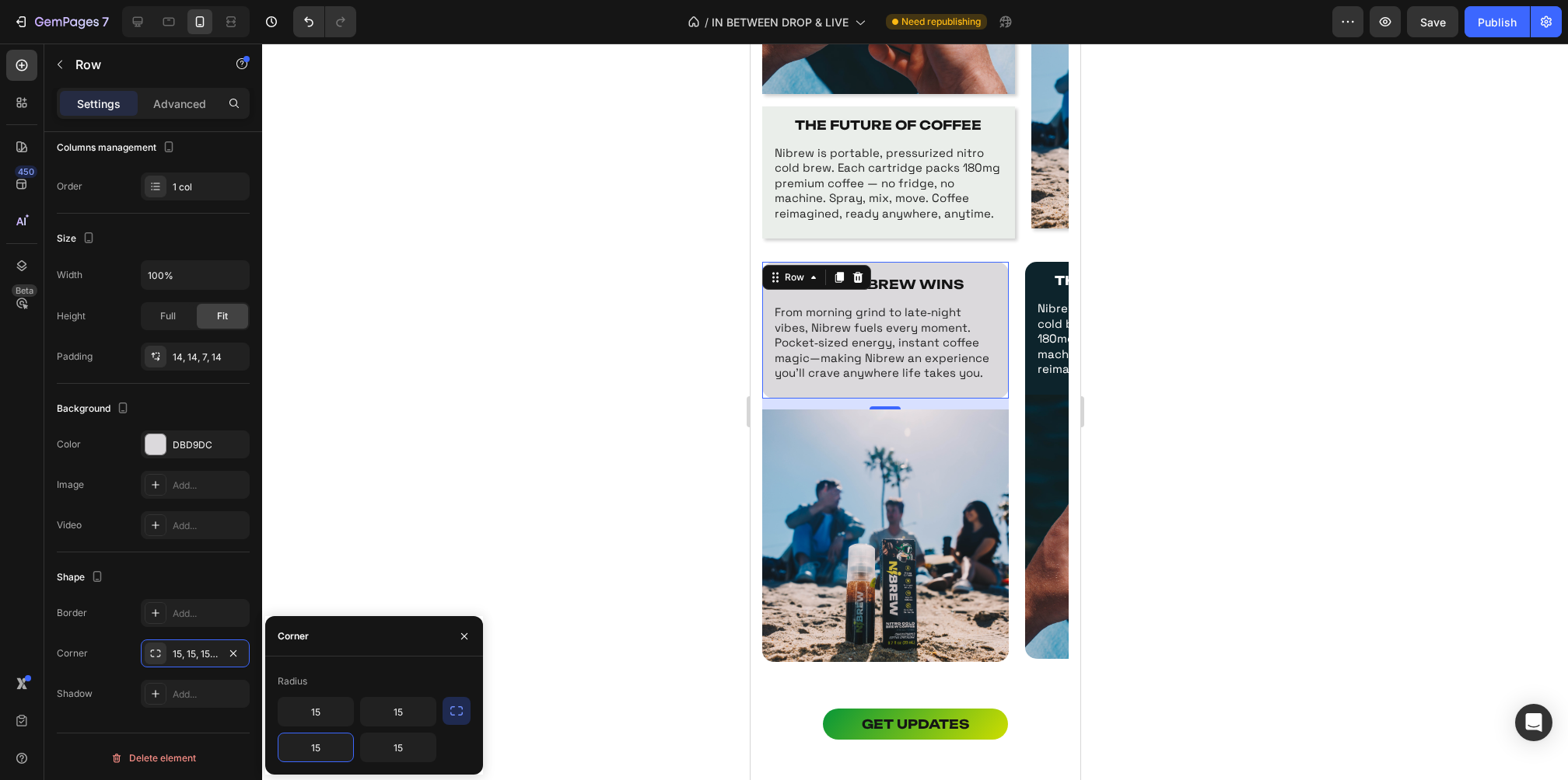
click at [327, 750] on input "15" at bounding box center [315, 748] width 74 height 28
type input "0"
click at [411, 751] on input "15" at bounding box center [398, 748] width 74 height 28
type input "0"
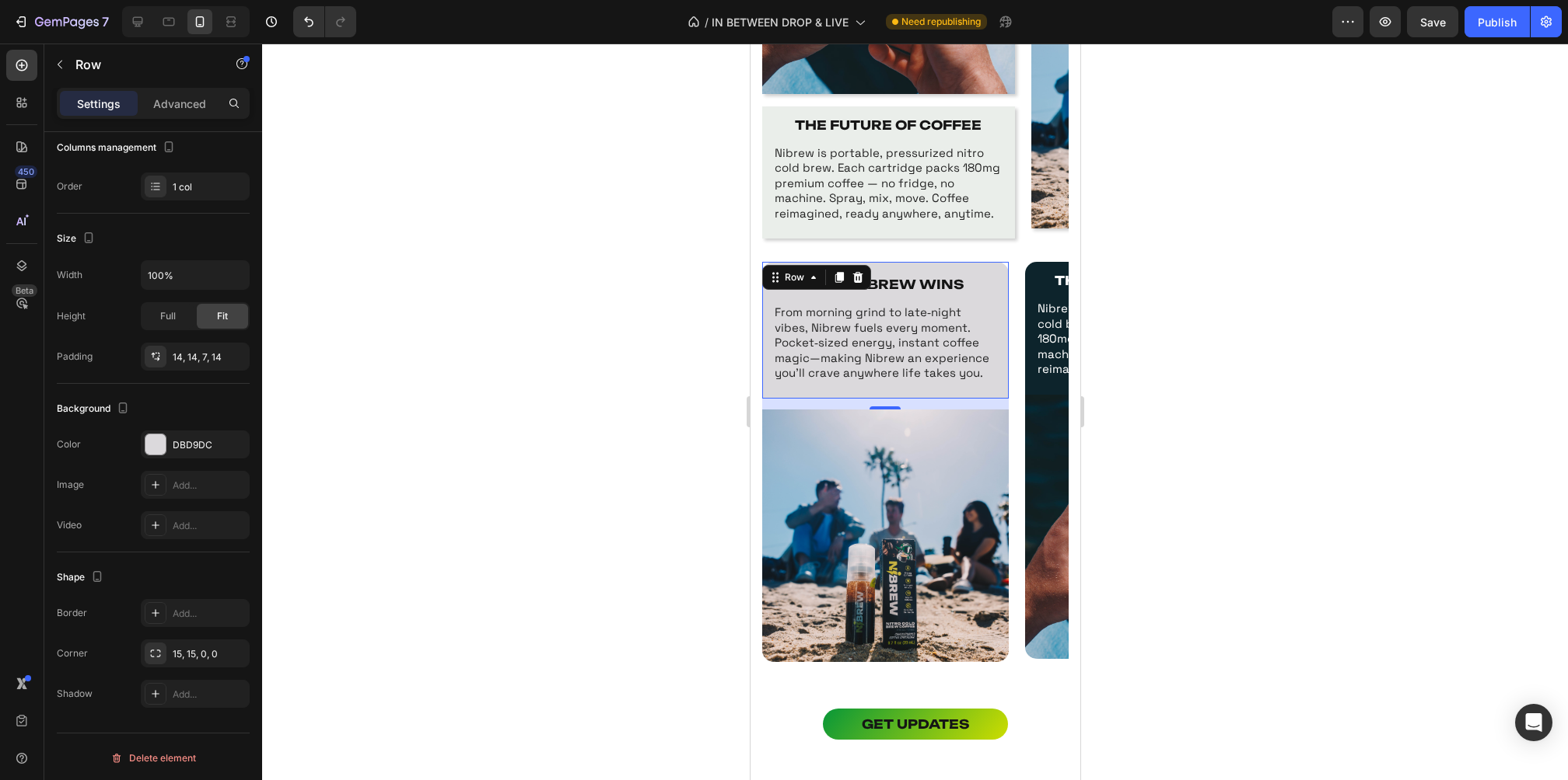
click at [527, 528] on div at bounding box center [914, 412] width 1305 height 737
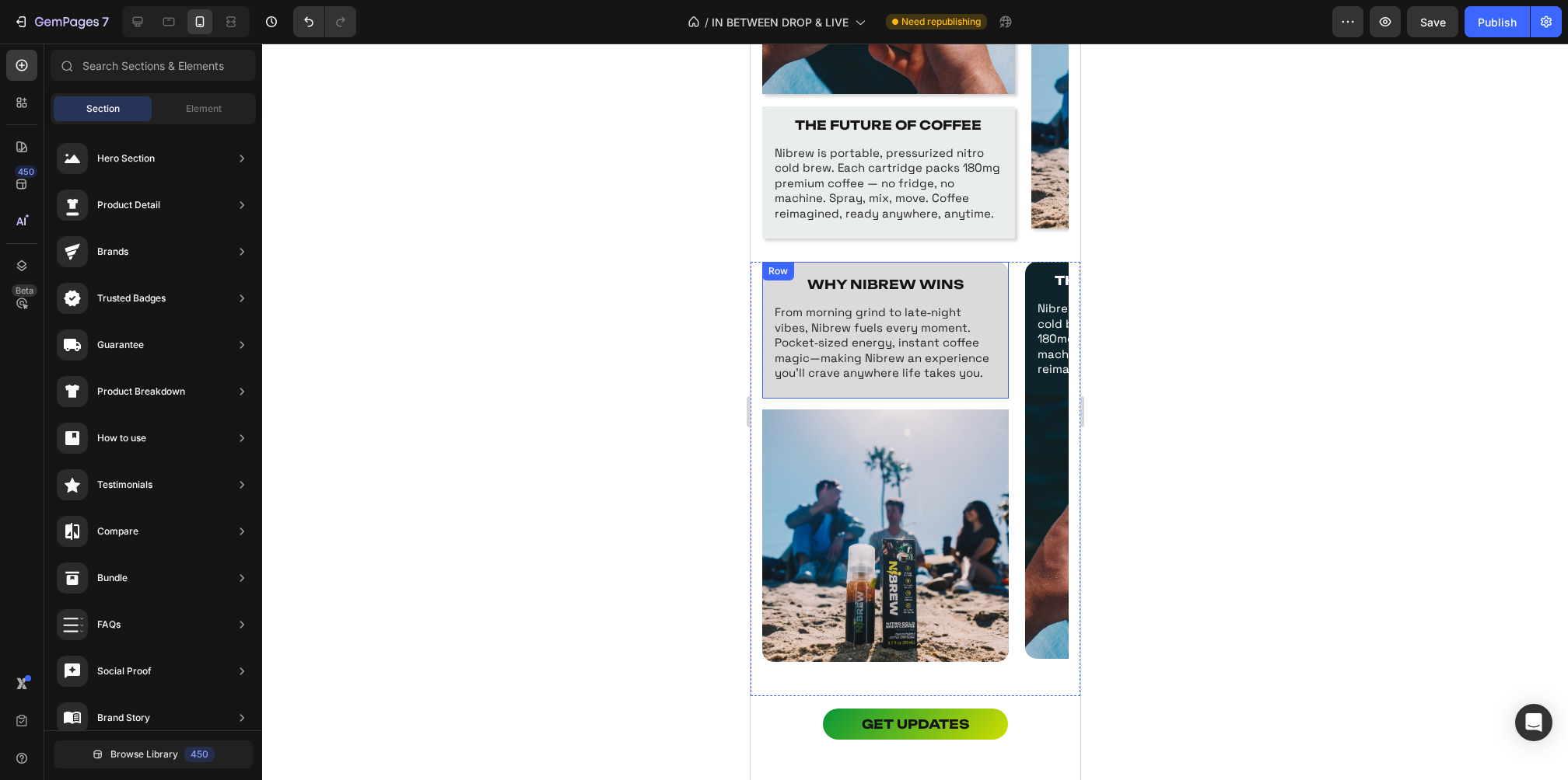
click at [835, 391] on div "WHY NIBREW WINS Text Block From morning grind to late‑night vibes, Nibrew fuels…" at bounding box center [885, 333] width 225 height 121
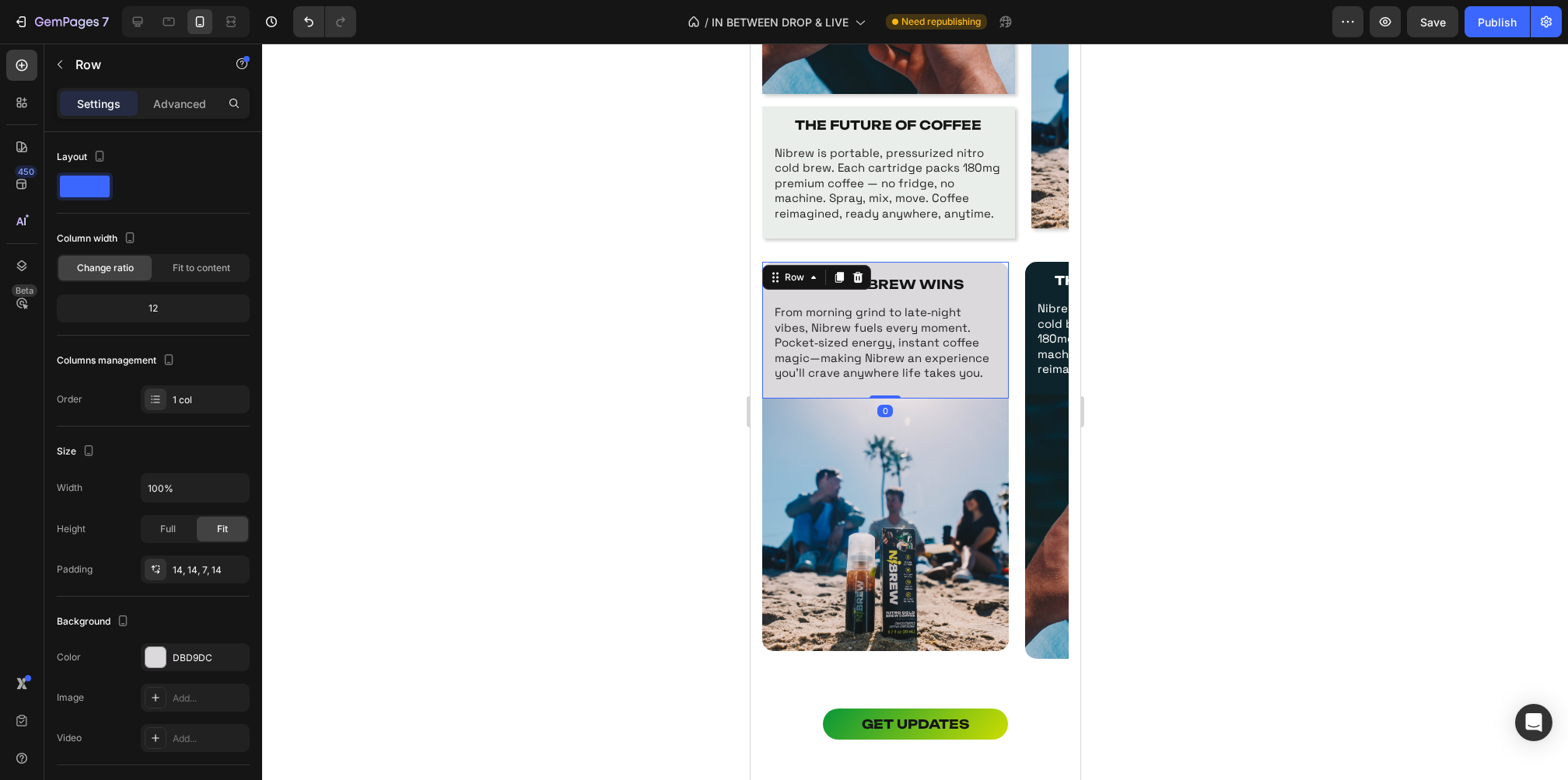
drag, startPoint x: 883, startPoint y: 406, endPoint x: 896, endPoint y: 367, distance: 41.1
click at [896, 367] on div "WHY NIBREW WINS Text Block From morning grind to late‑night vibes, Nibrew fuels…" at bounding box center [885, 330] width 247 height 137
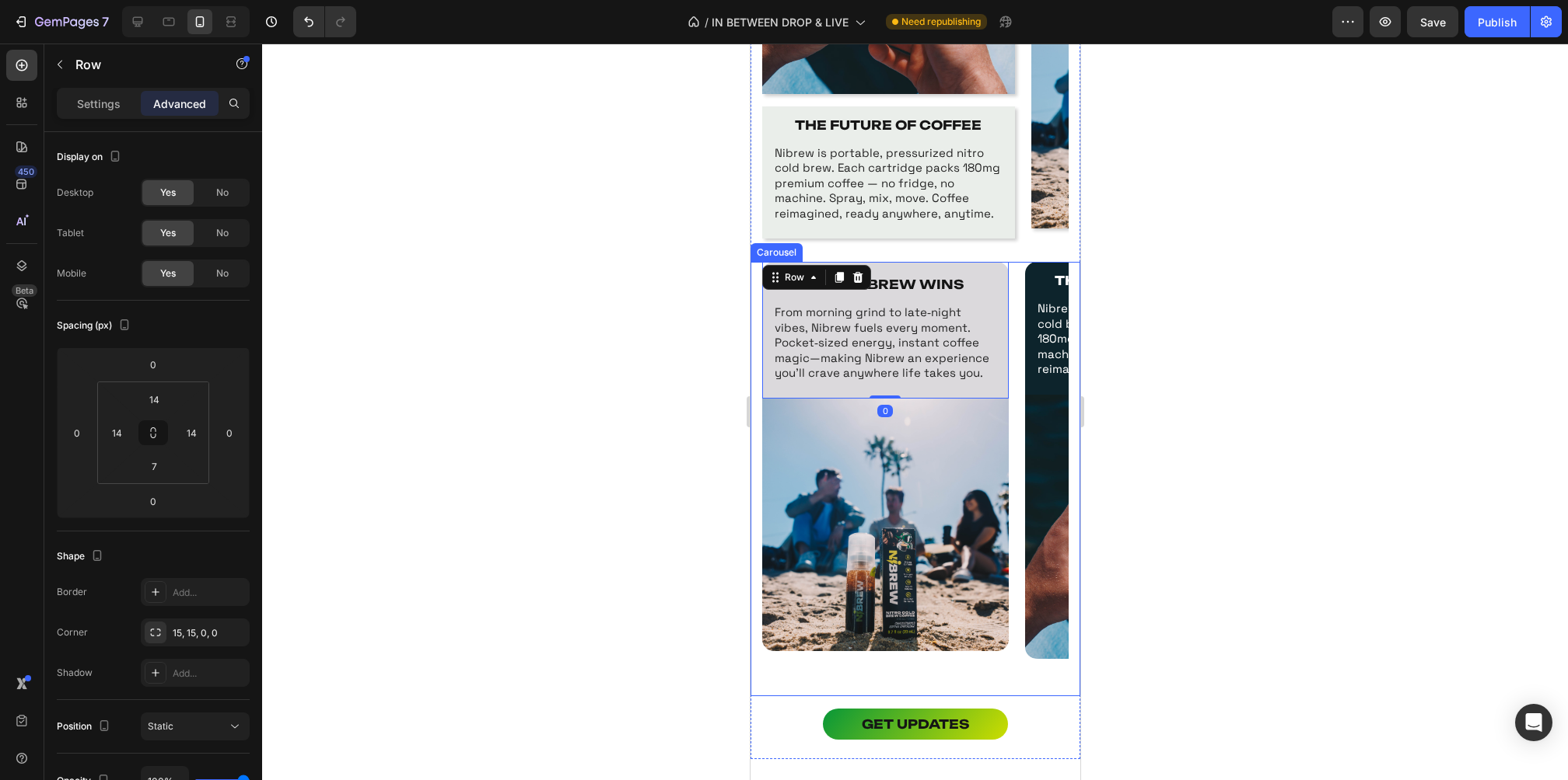
click at [1139, 352] on div at bounding box center [914, 412] width 1305 height 737
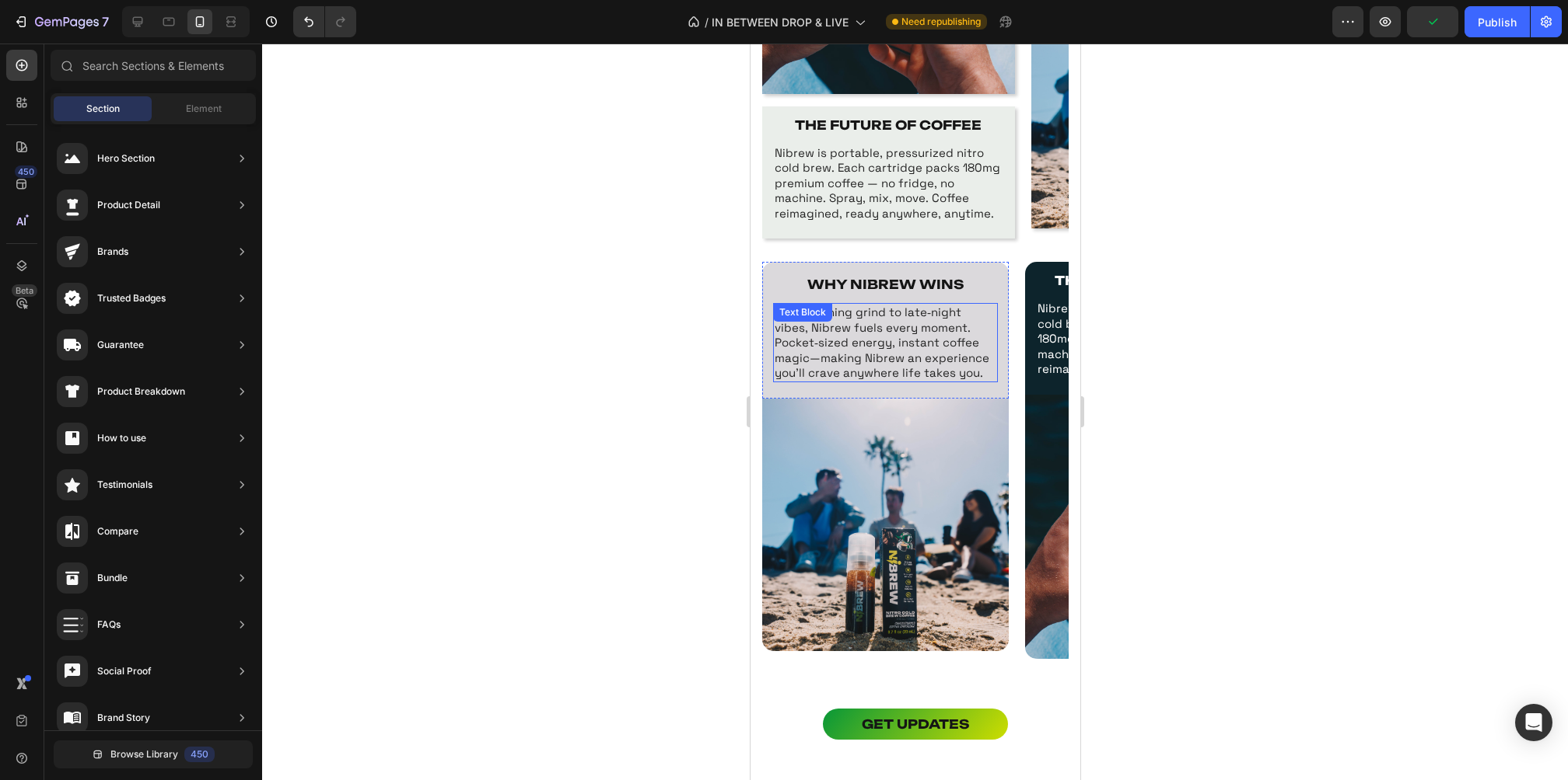
click at [947, 341] on p "From morning grind to late‑night vibes, Nibrew fuels every moment. Pocket‑sized…" at bounding box center [885, 342] width 222 height 76
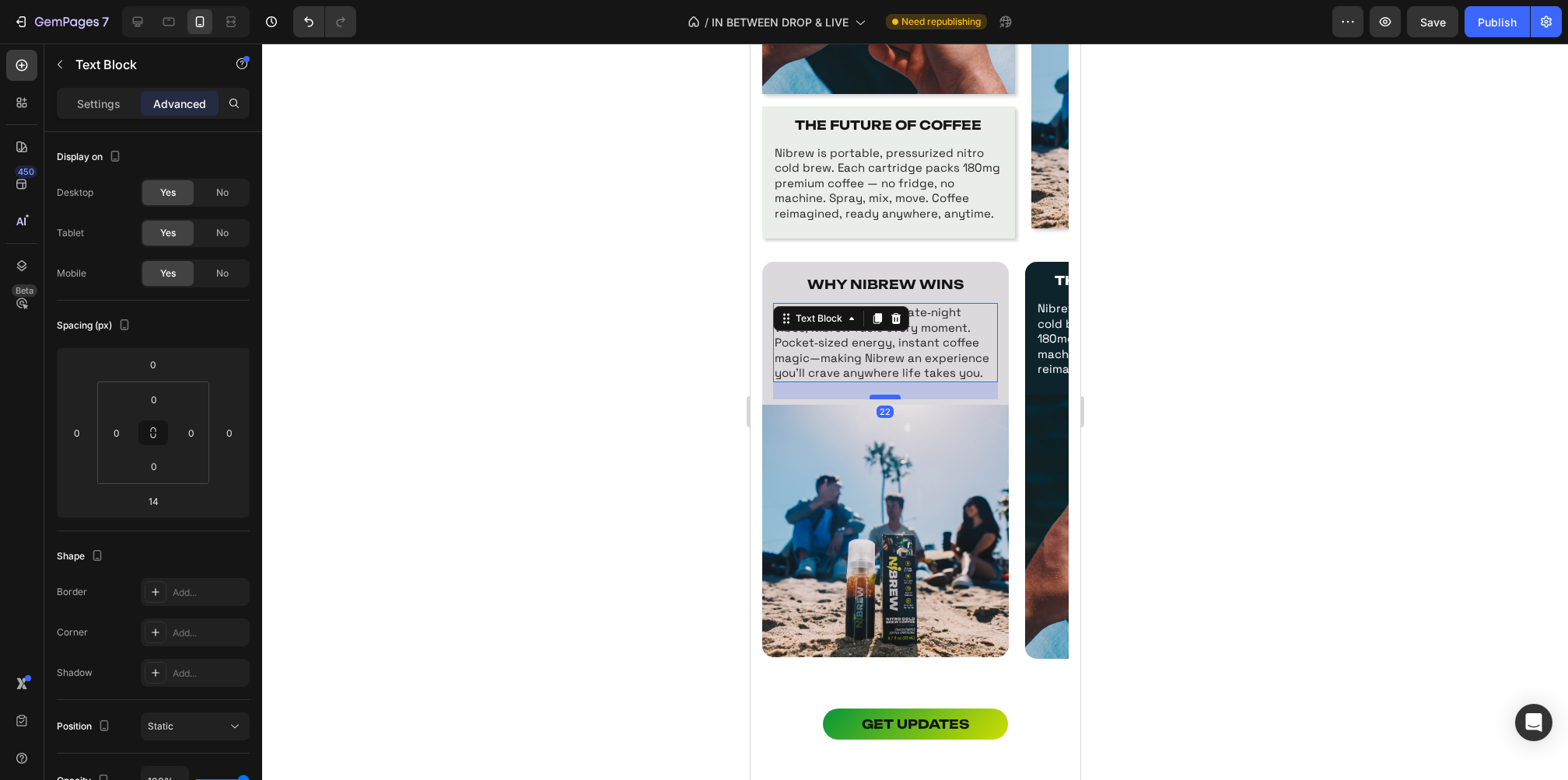
click at [887, 395] on div at bounding box center [885, 397] width 31 height 5
type input "22"
click at [1151, 301] on div at bounding box center [914, 412] width 1305 height 737
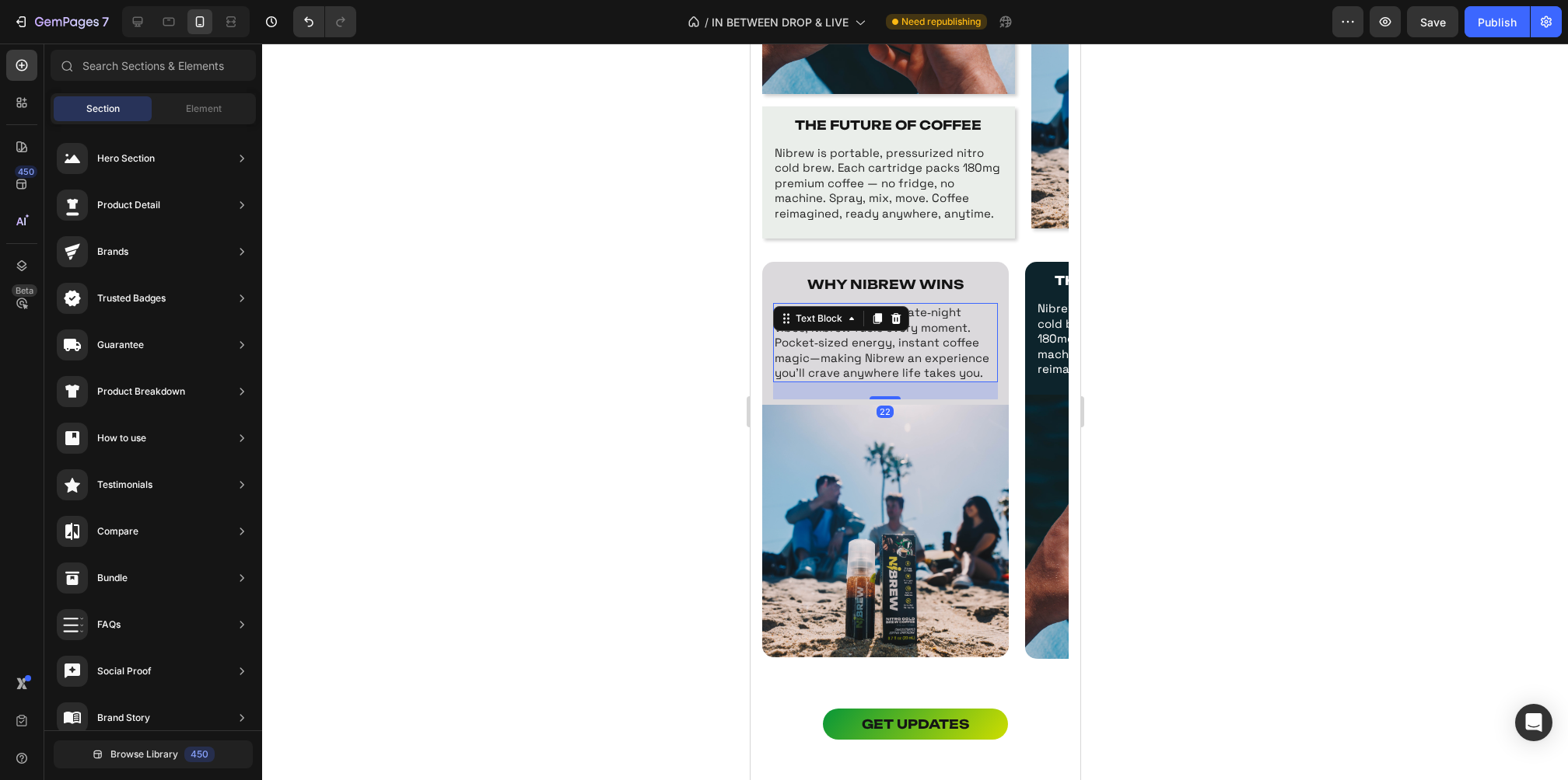
click at [882, 350] on p "From morning grind to late‑night vibes, Nibrew fuels every moment. Pocket‑sized…" at bounding box center [885, 342] width 222 height 76
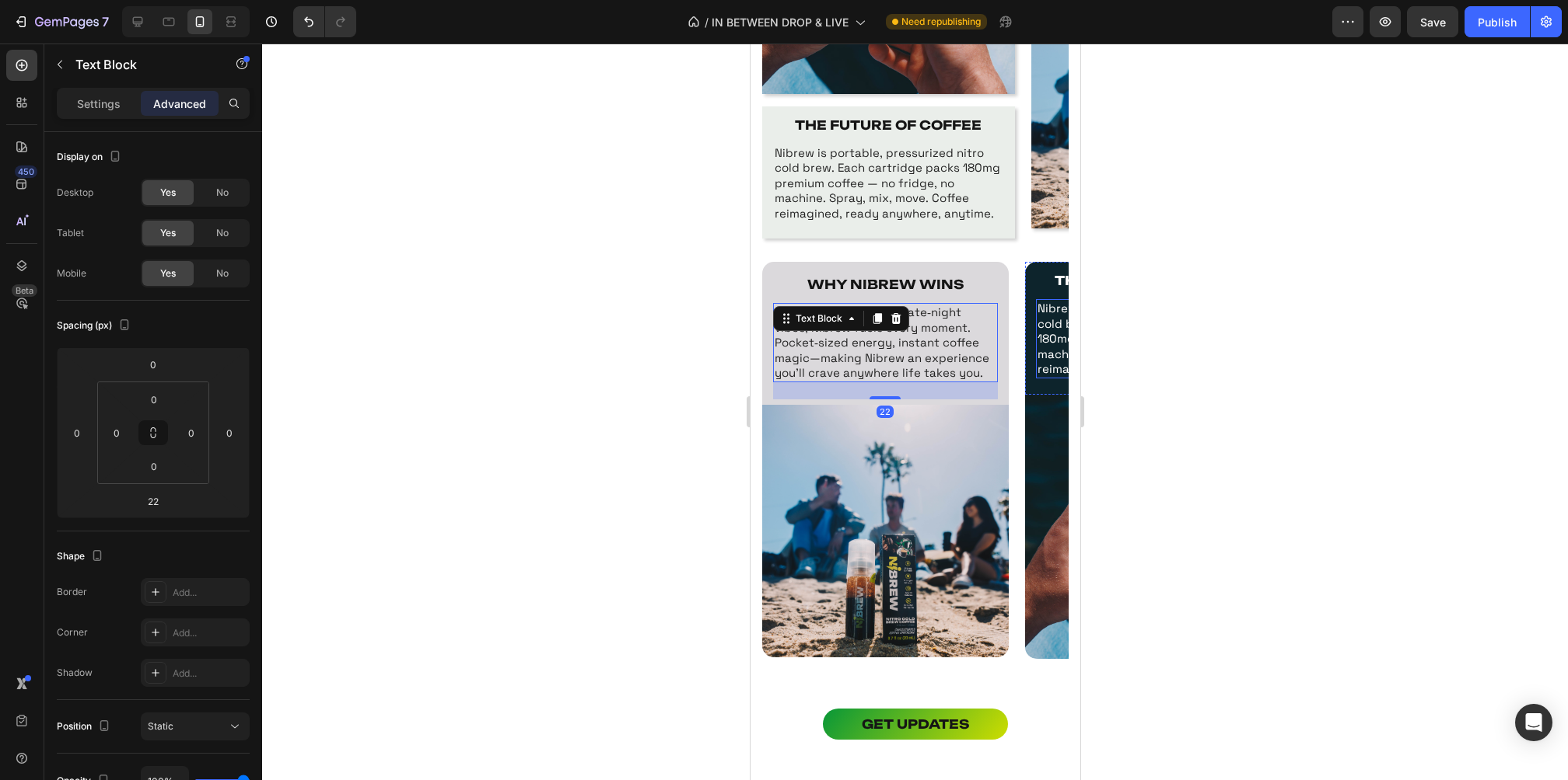
click at [1131, 294] on div at bounding box center [914, 412] width 1305 height 737
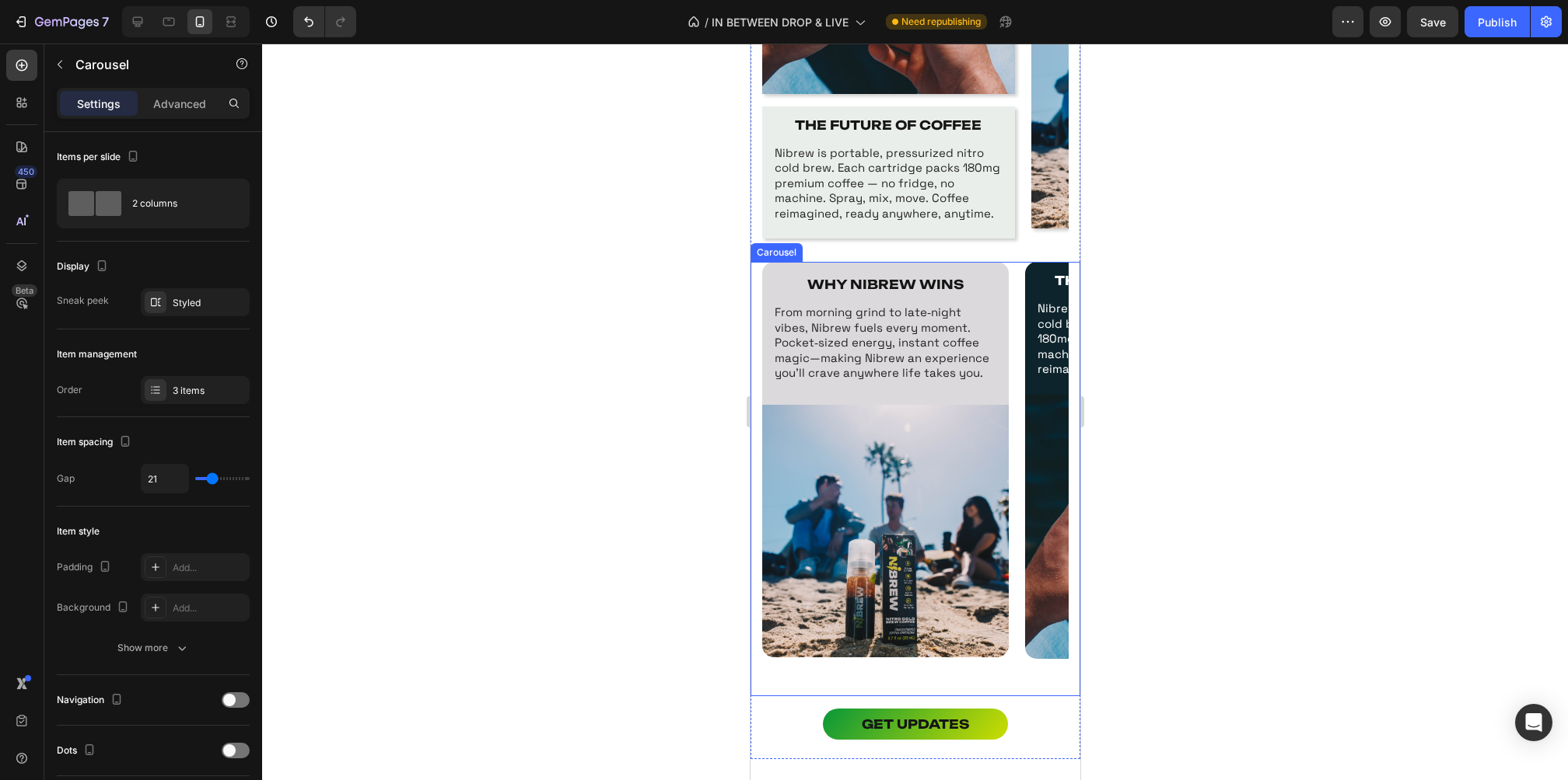
click at [755, 296] on div "WHY NIBREW WINS Text Block From morning grind to late‑night vibes, Nibrew fuels…" at bounding box center [914, 478] width 330 height 435
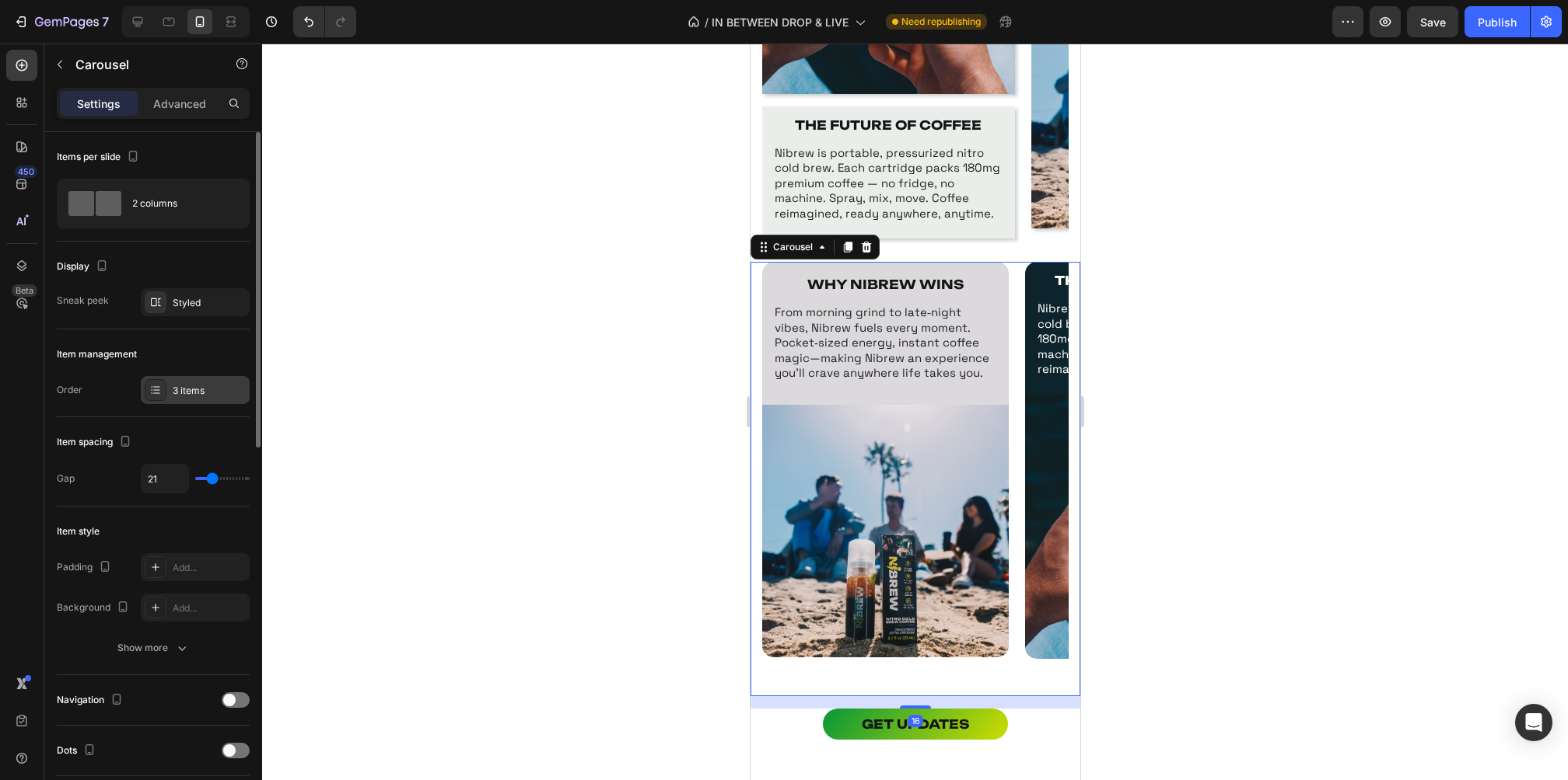
click at [179, 384] on div "3 items" at bounding box center [208, 391] width 73 height 14
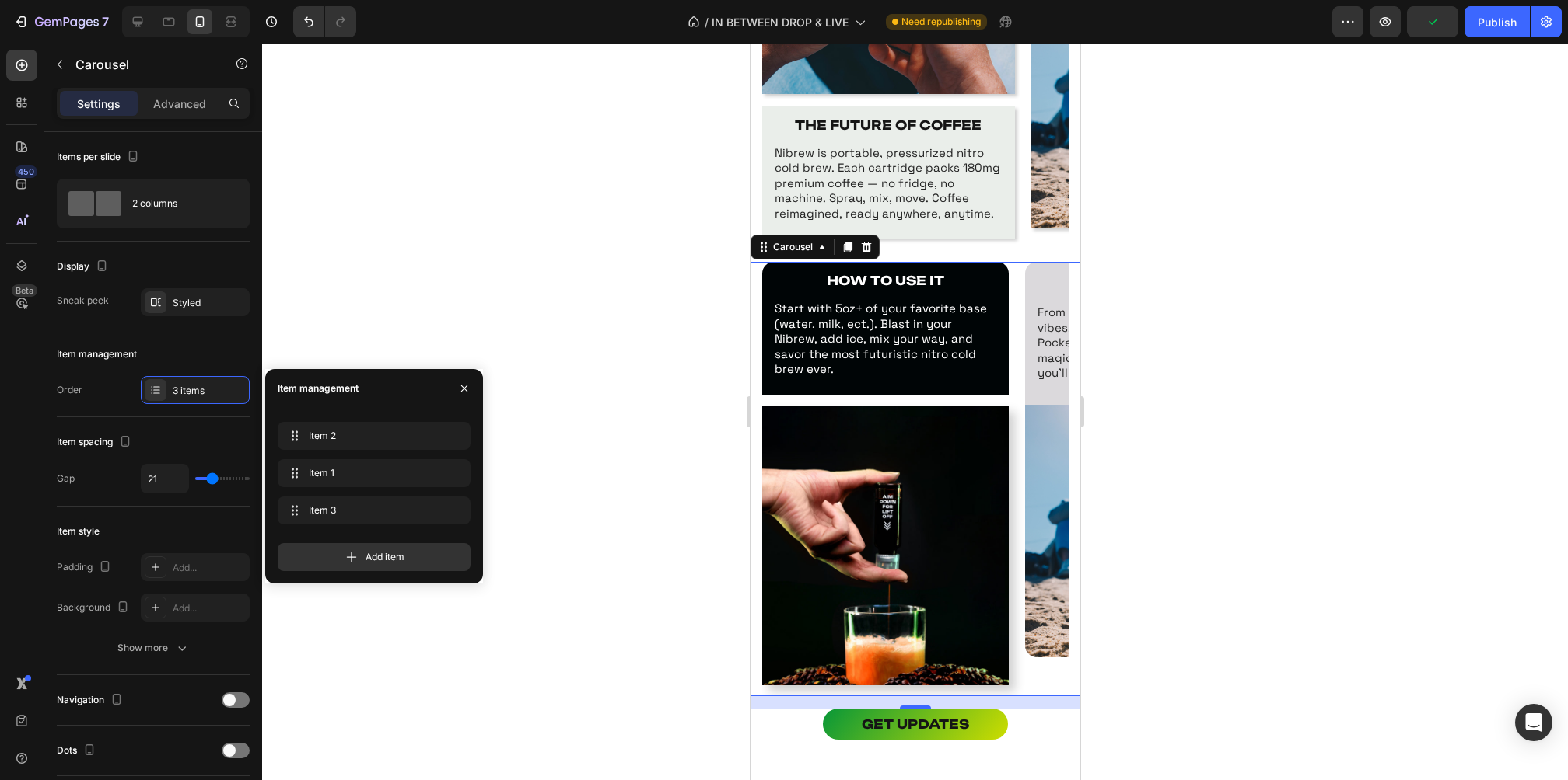
drag, startPoint x: 294, startPoint y: 507, endPoint x: 295, endPoint y: 416, distance: 91.0
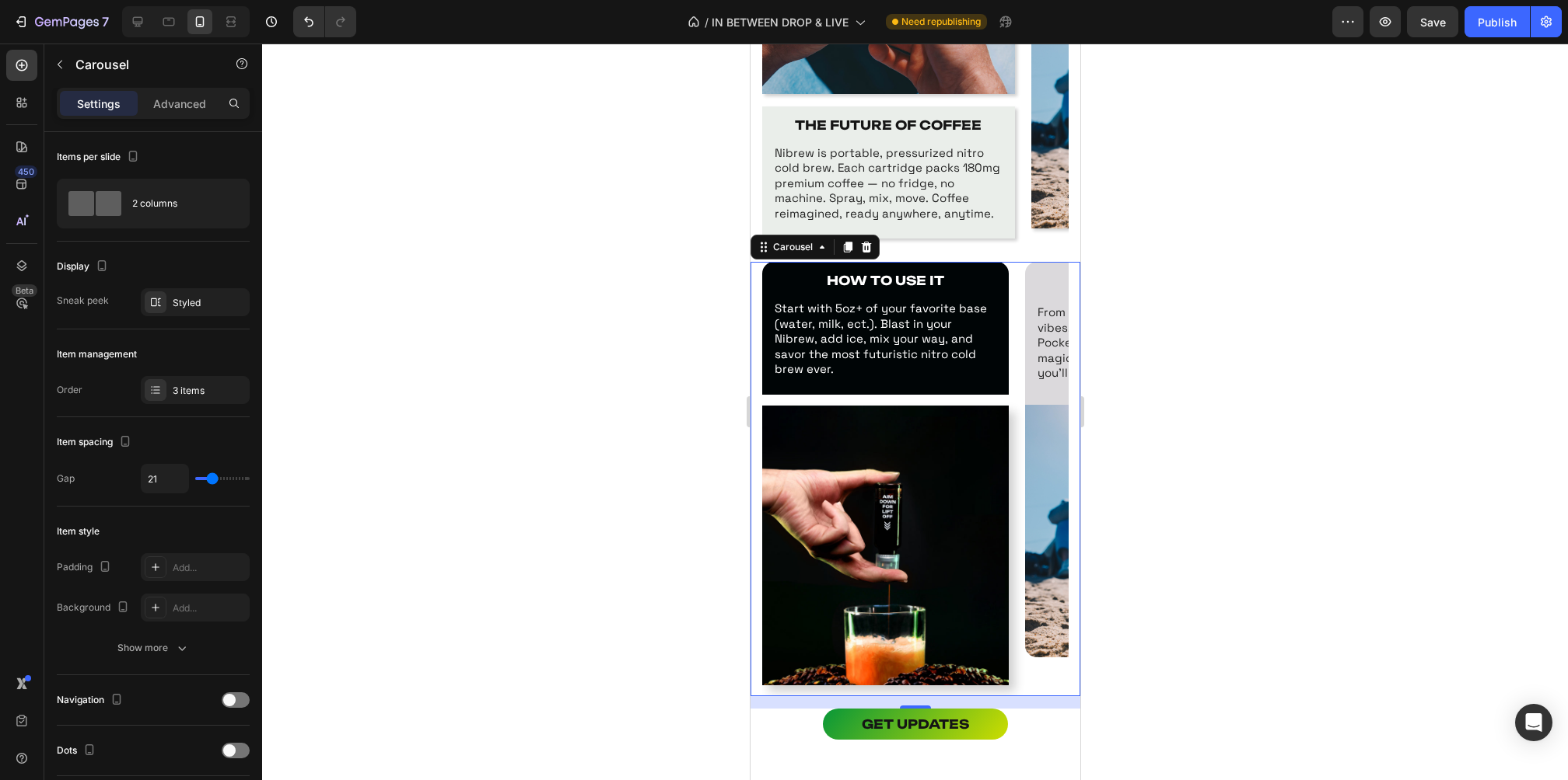
click at [1269, 363] on div at bounding box center [914, 412] width 1305 height 737
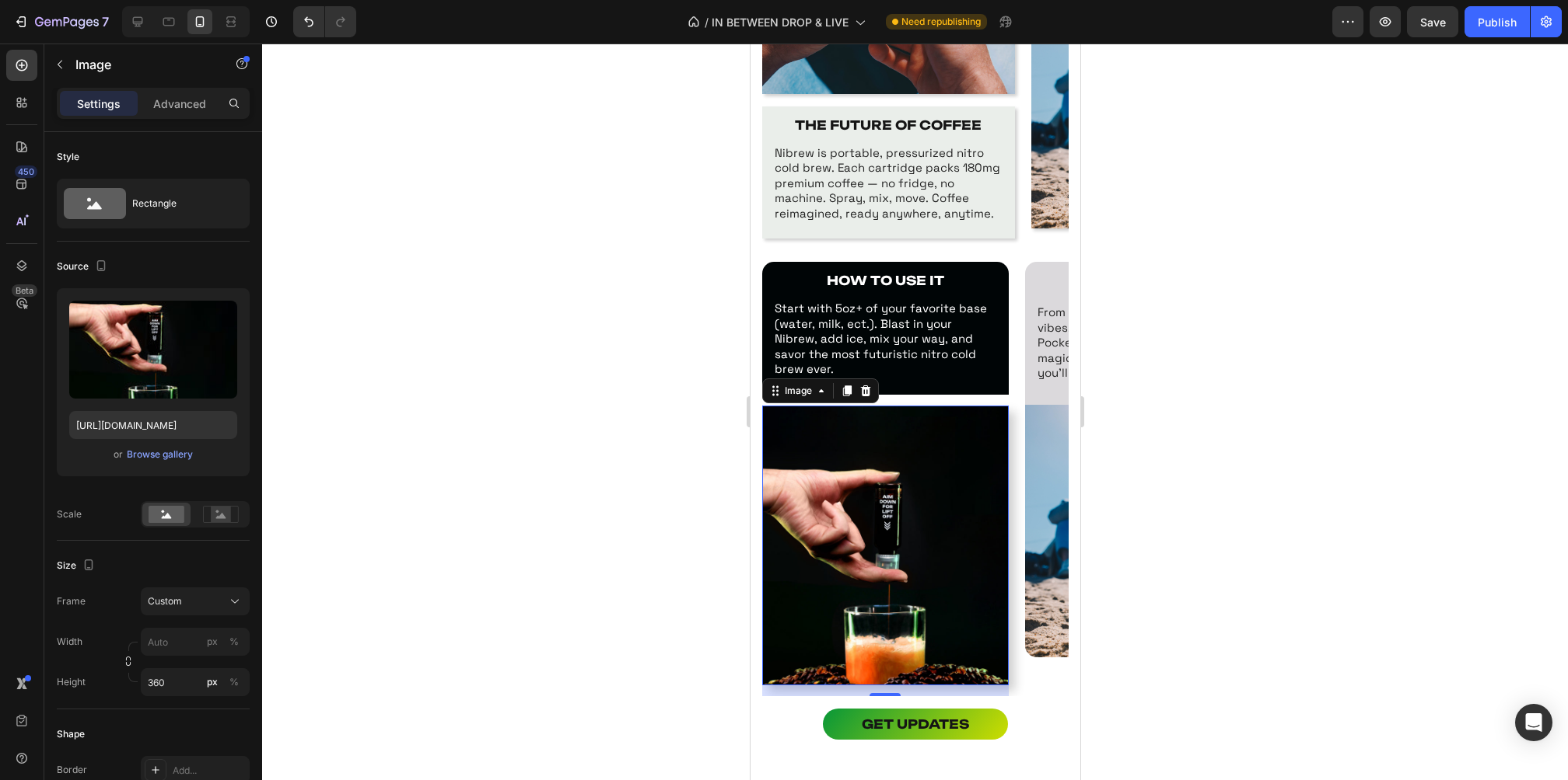
click at [982, 518] on img at bounding box center [885, 545] width 247 height 280
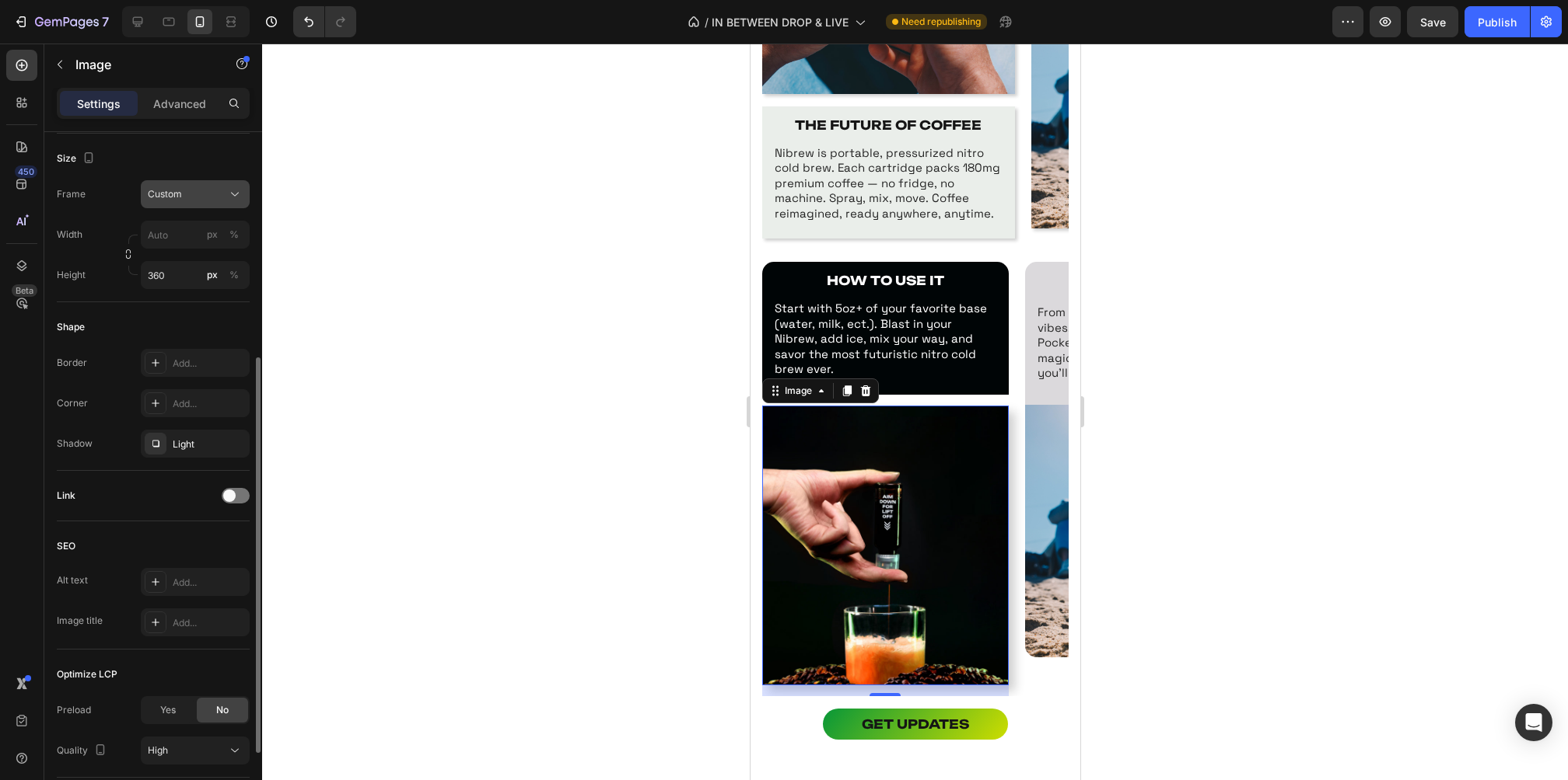
scroll to position [403, 0]
click at [237, 446] on icon "button" at bounding box center [234, 449] width 13 height 13
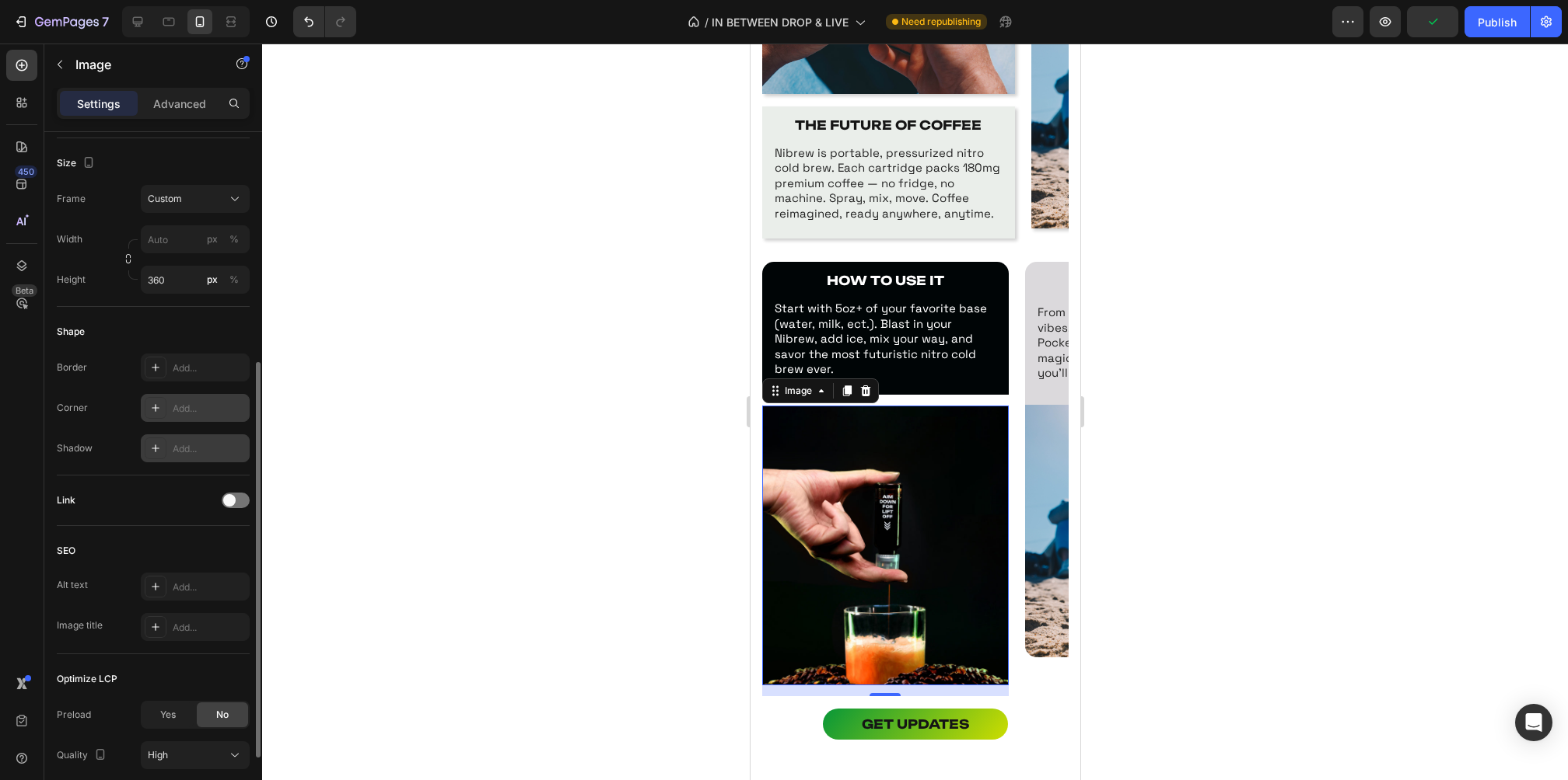
click at [186, 403] on div "Add..." at bounding box center [208, 409] width 73 height 14
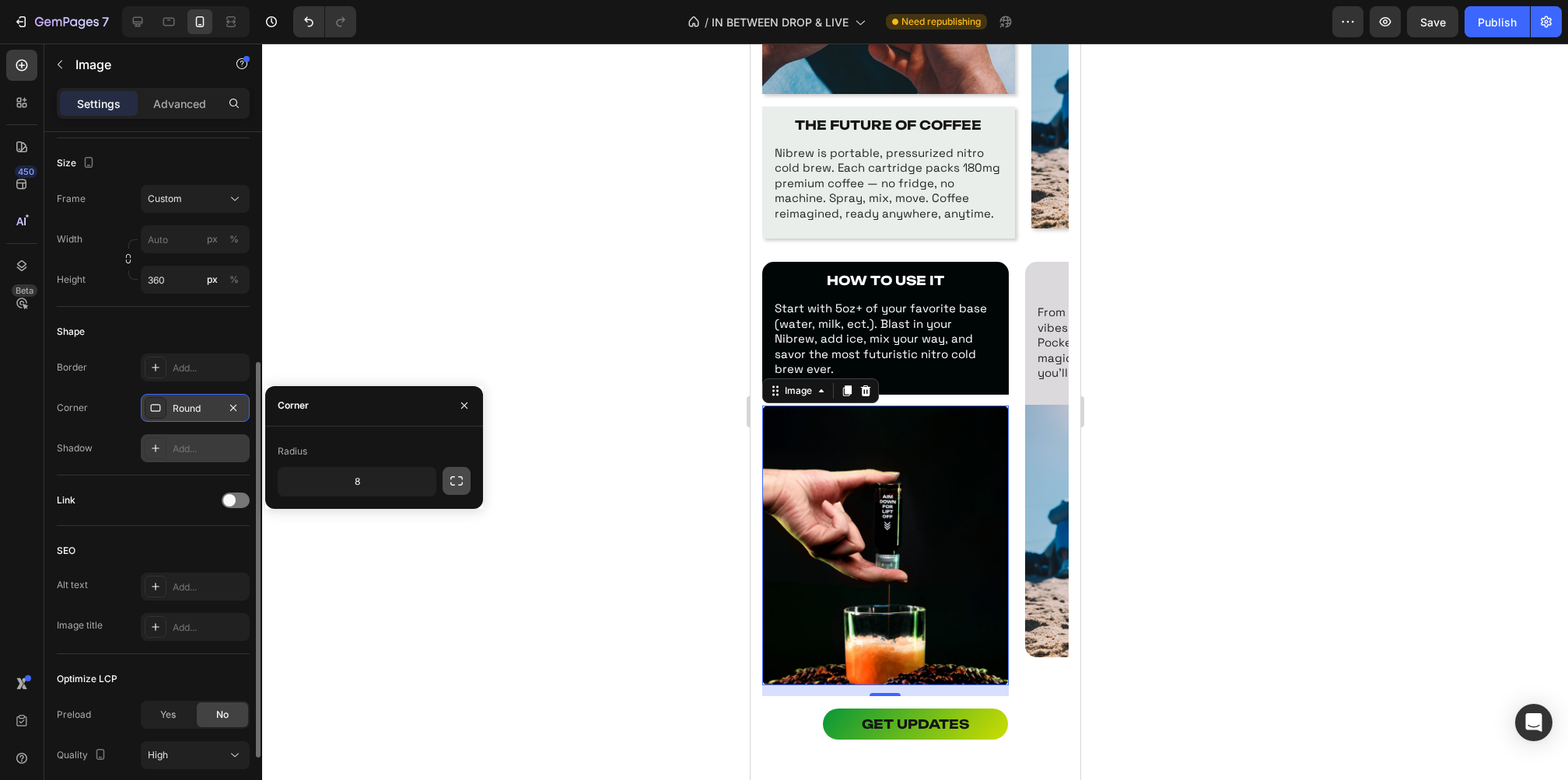
click at [461, 480] on icon "button" at bounding box center [457, 481] width 16 height 16
click at [326, 478] on input "8" at bounding box center [315, 482] width 74 height 28
type input "0"
click at [427, 477] on input "8" at bounding box center [398, 482] width 74 height 28
type input "0"
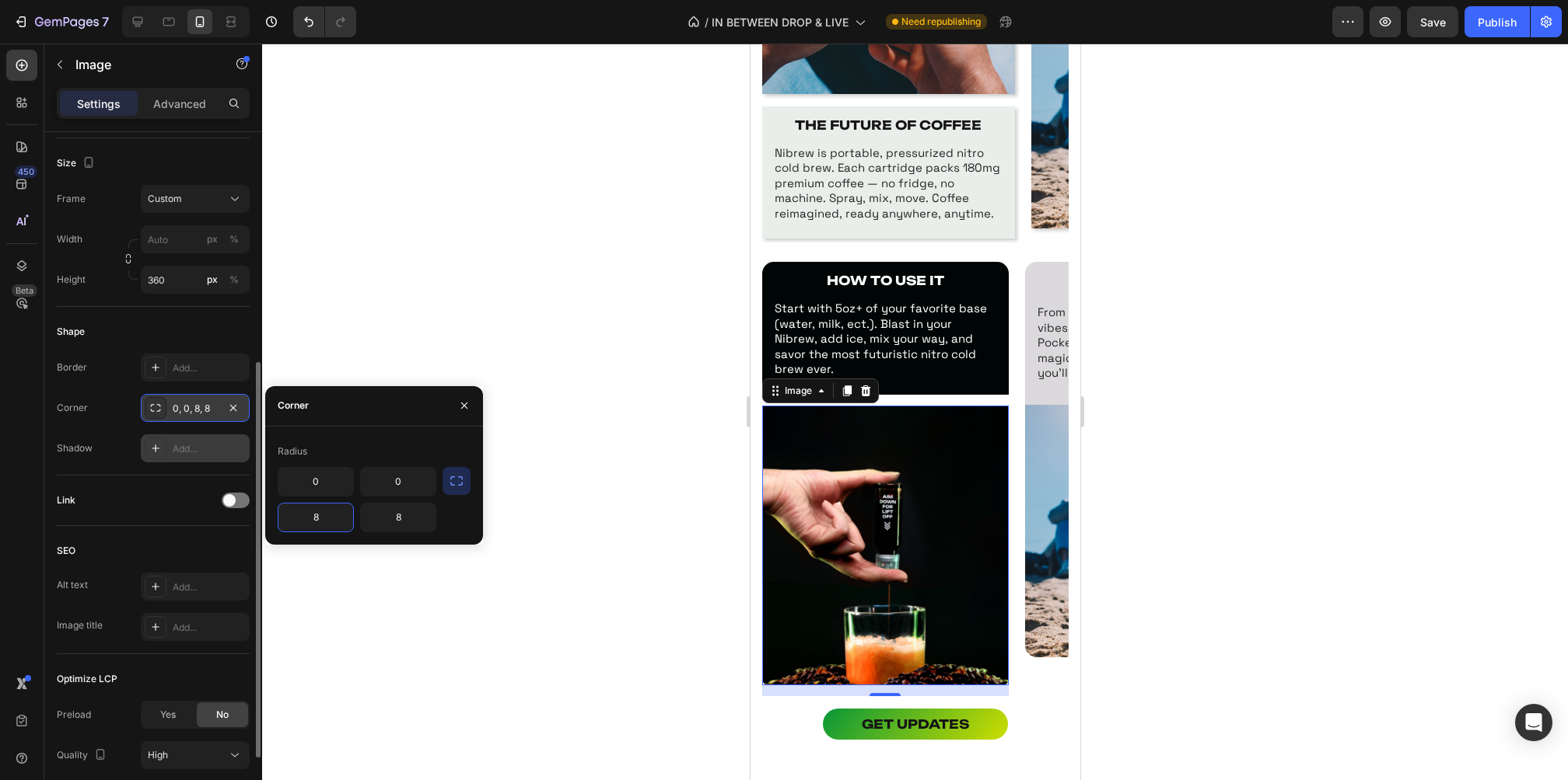
click at [330, 513] on input "8" at bounding box center [315, 518] width 74 height 28
type input "15"
click at [411, 520] on input "1" at bounding box center [398, 518] width 74 height 28
type input "15"
click at [628, 374] on div at bounding box center [914, 412] width 1305 height 737
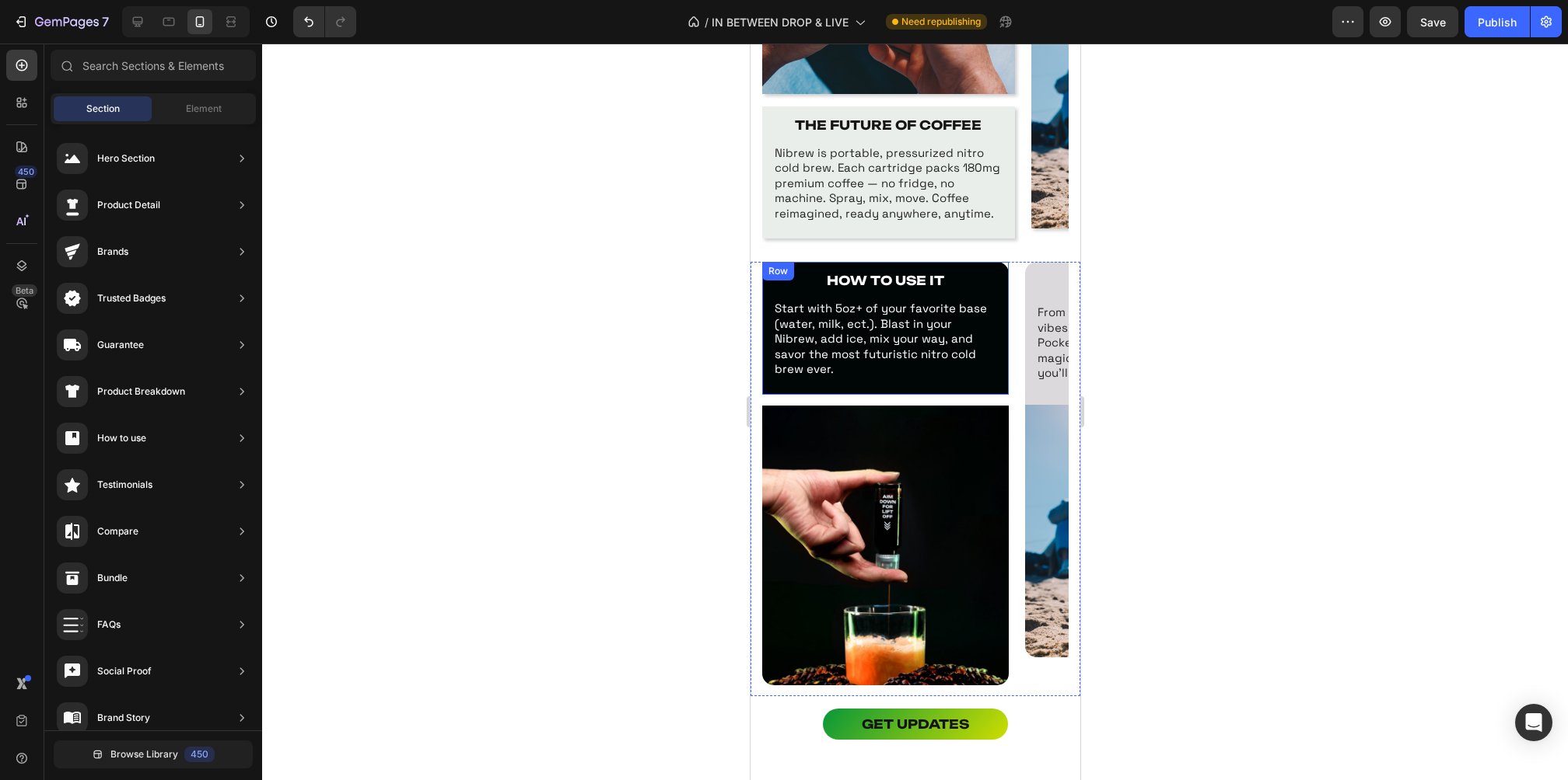
click at [987, 376] on div "HOW TO USE IT Text Block Start with 5oz+ of your favorite base (water, milk, ec…" at bounding box center [885, 328] width 247 height 133
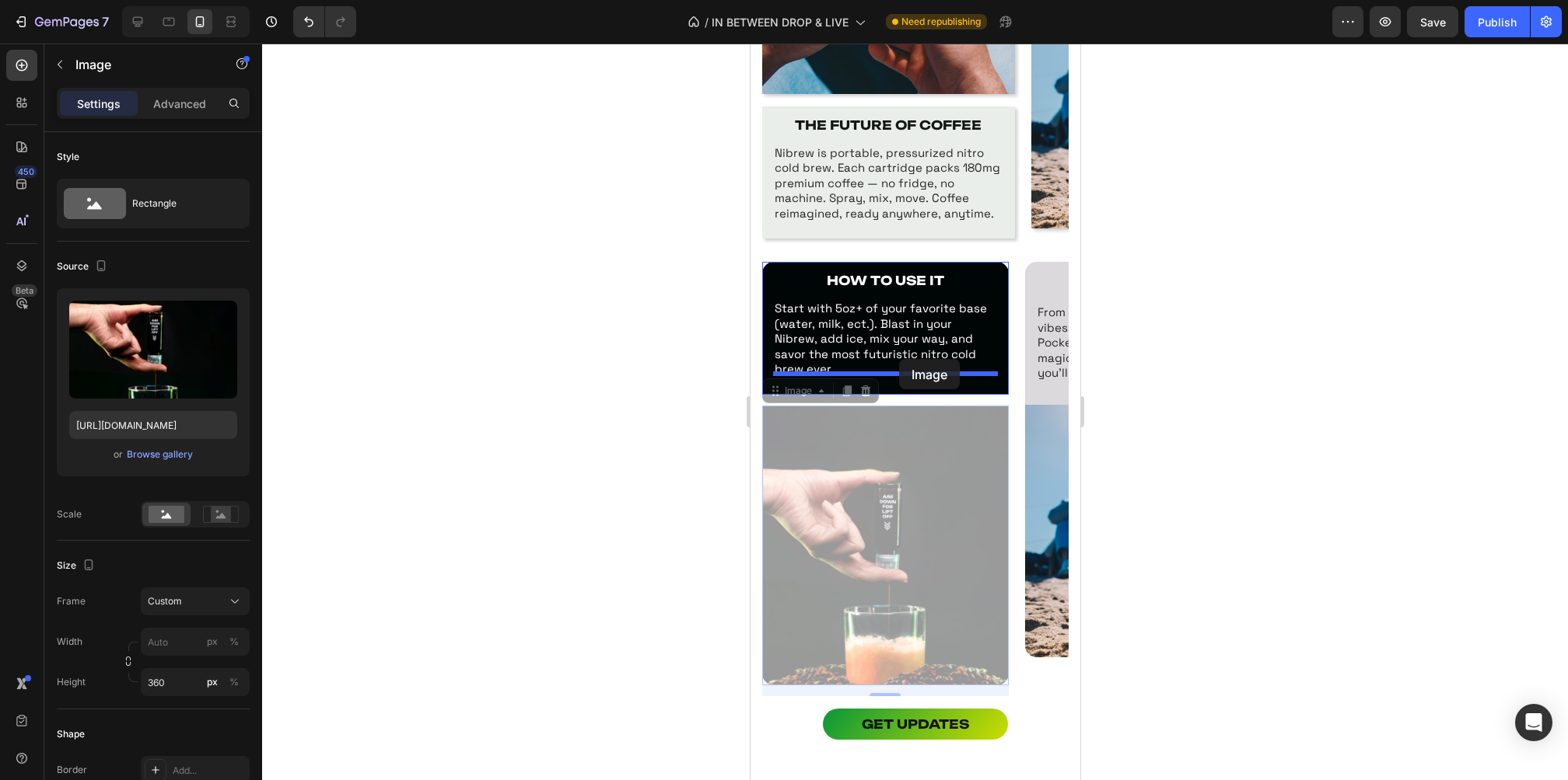
drag, startPoint x: 889, startPoint y: 392, endPoint x: 897, endPoint y: 361, distance: 32.0
drag, startPoint x: 891, startPoint y: 459, endPoint x: 901, endPoint y: 371, distance: 88.6
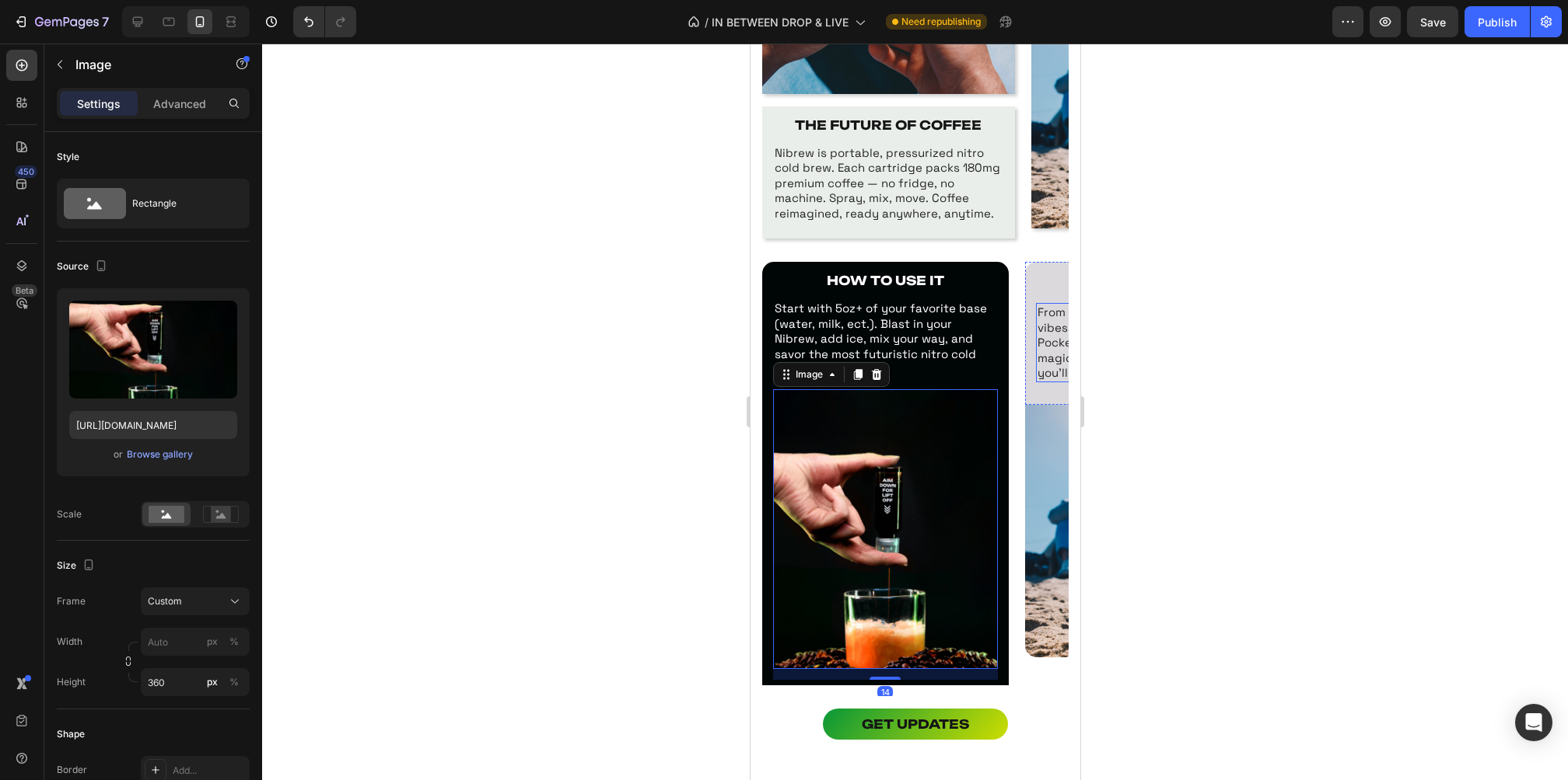
click at [1172, 359] on div at bounding box center [914, 412] width 1305 height 737
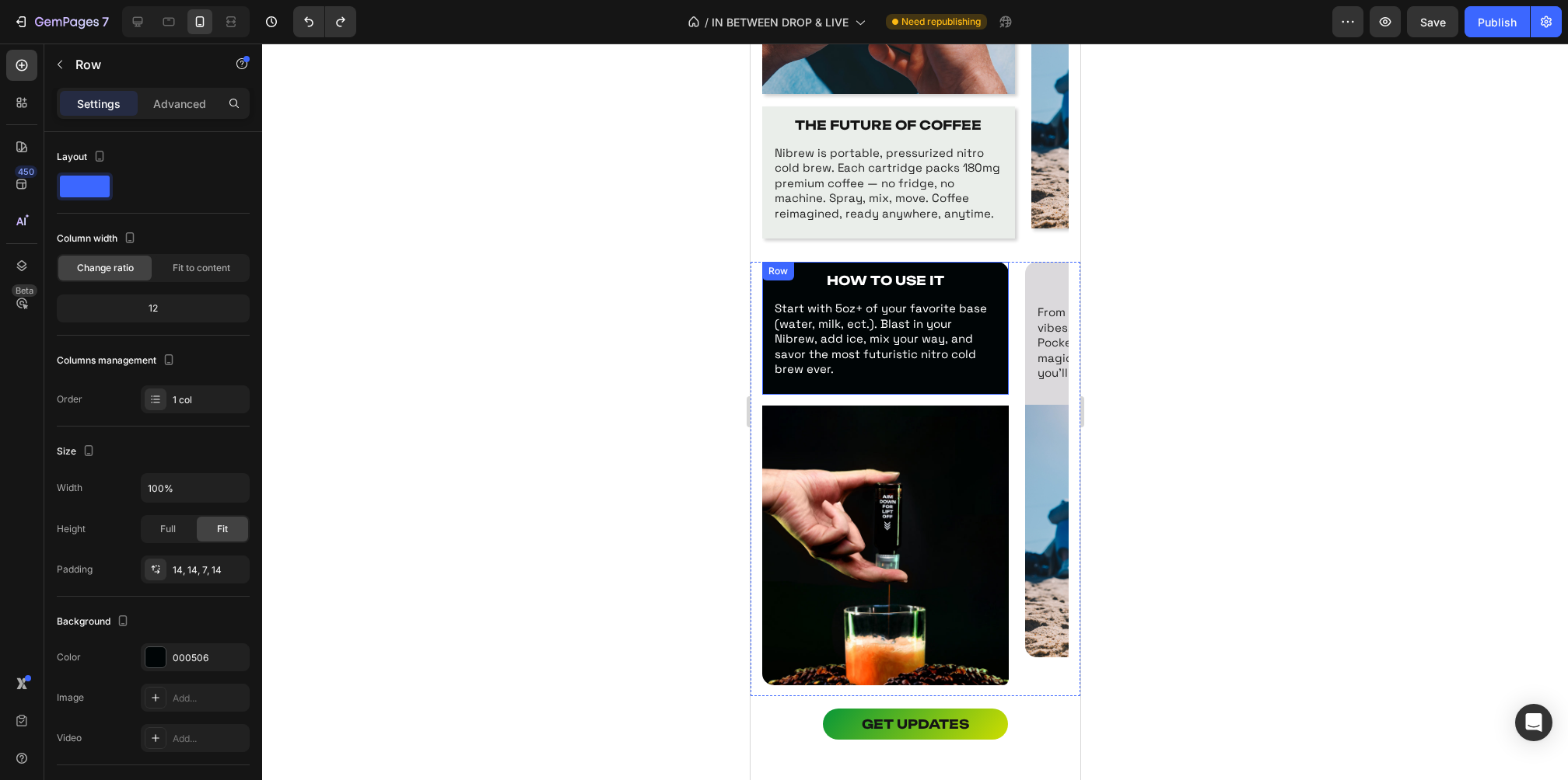
click at [976, 367] on div "HOW TO USE IT Text Block Start with 5oz+ of your favorite base (water, milk, ec…" at bounding box center [885, 330] width 225 height 117
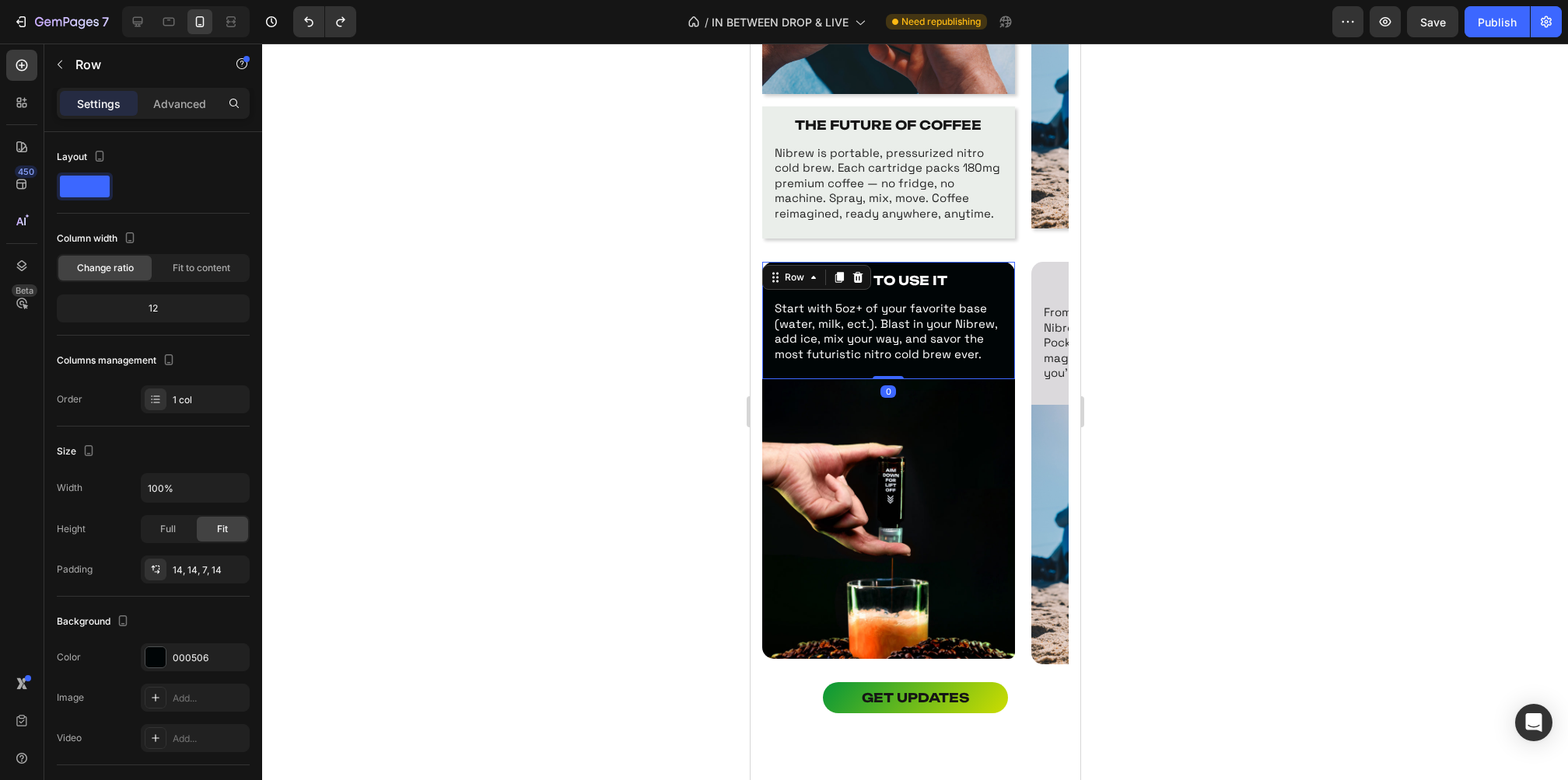
drag, startPoint x: 888, startPoint y: 387, endPoint x: 893, endPoint y: 349, distance: 38.3
click at [893, 349] on div "HOW TO USE IT Text Block Start with 5oz+ of your favorite base (water, milk, ec…" at bounding box center [888, 320] width 253 height 117
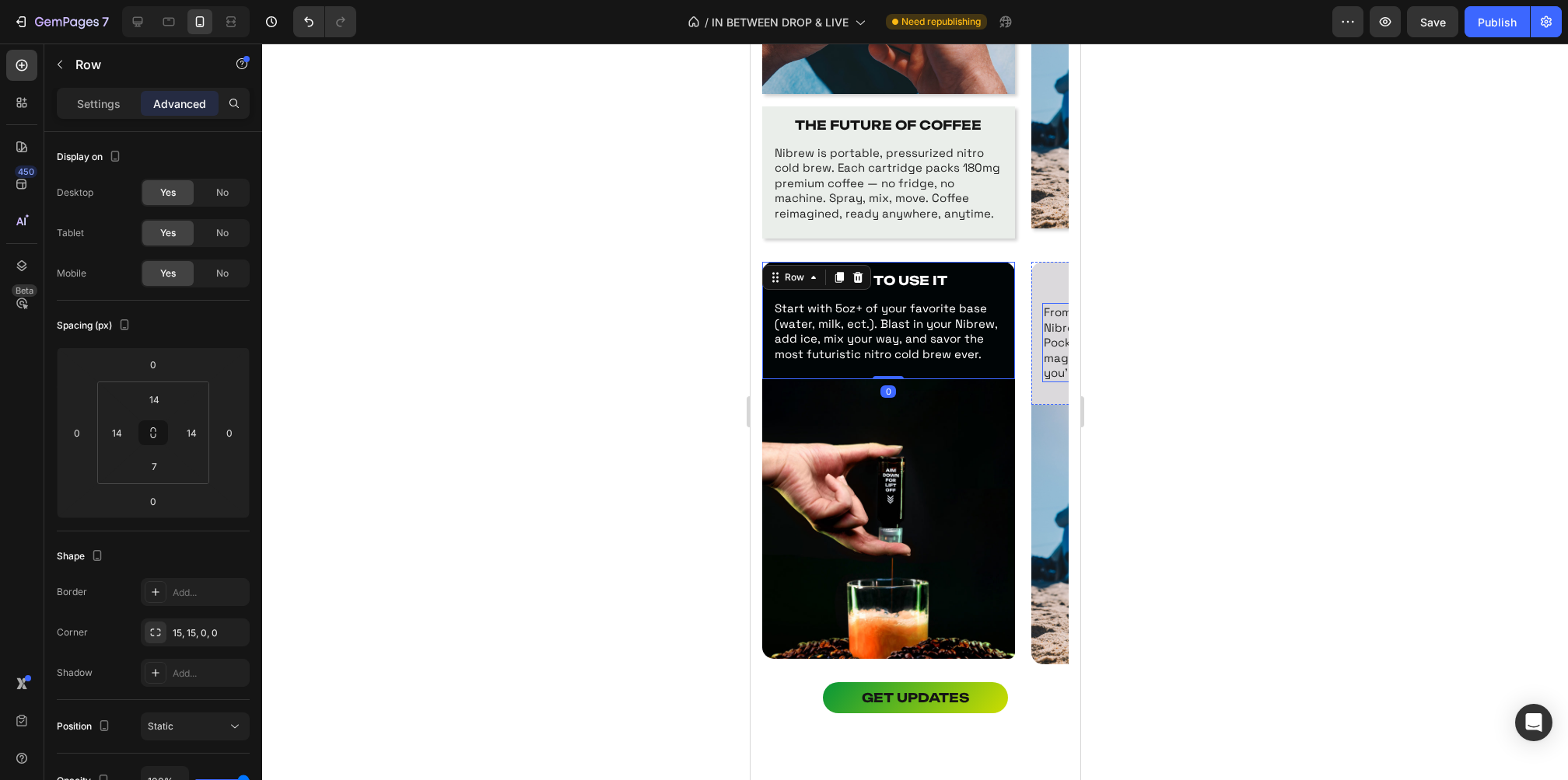
click at [1171, 316] on div at bounding box center [914, 412] width 1305 height 737
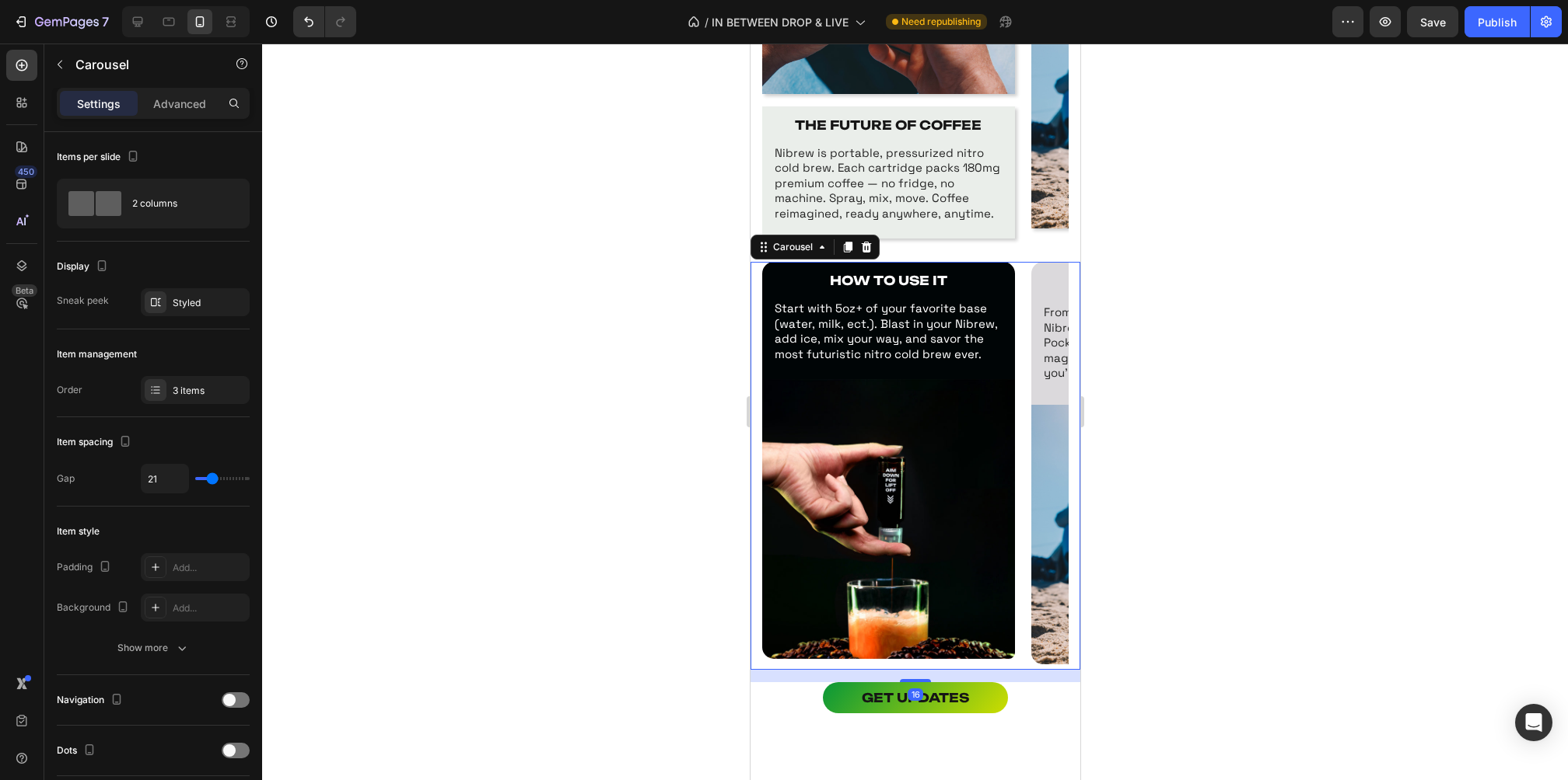
click at [755, 283] on div "HOW TO USE IT Text Block Start with 5oz+ of your favorite base (water, milk, ec…" at bounding box center [914, 465] width 330 height 408
click at [171, 384] on div "3 items" at bounding box center [195, 390] width 109 height 28
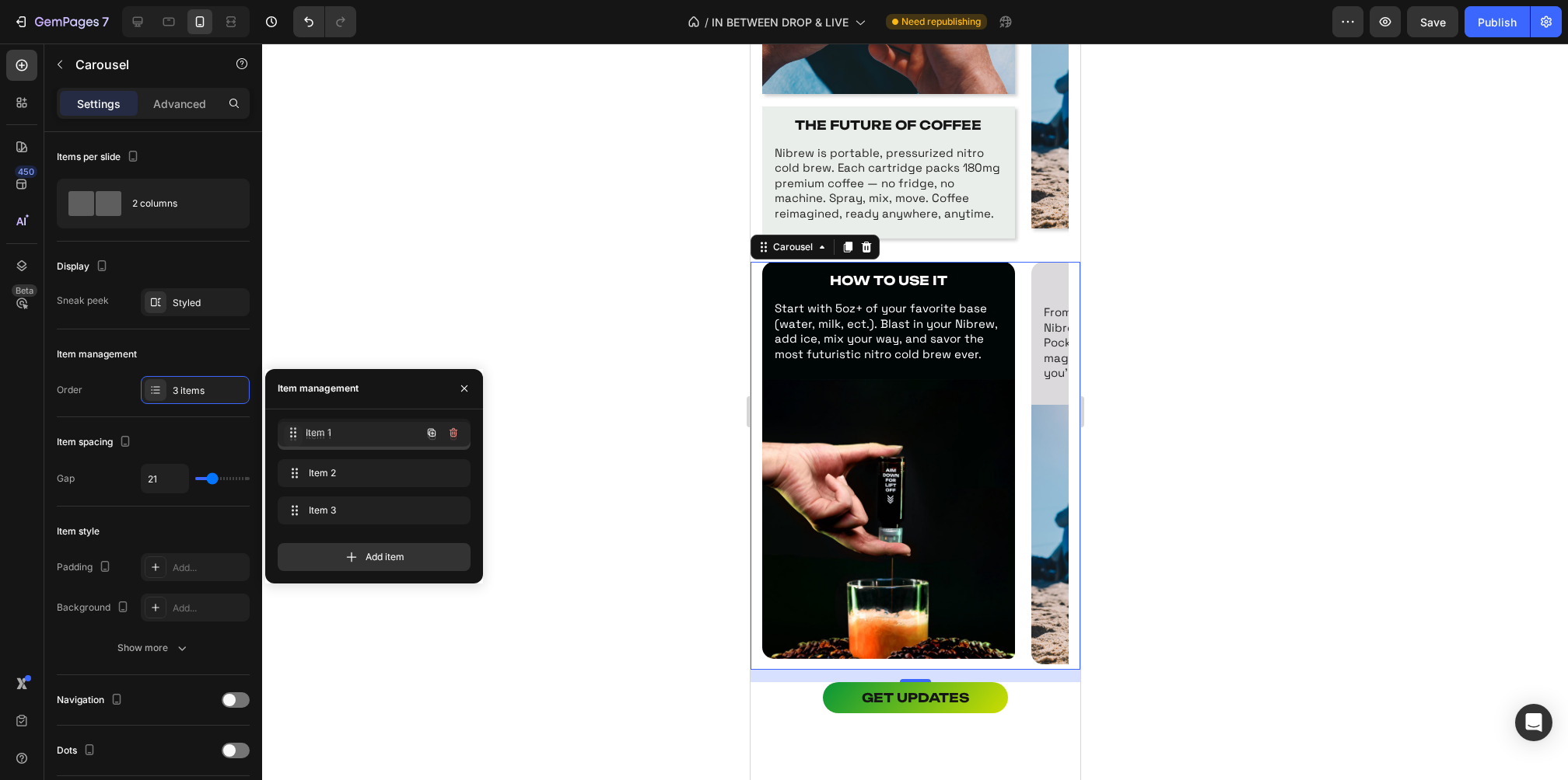
drag, startPoint x: 291, startPoint y: 478, endPoint x: 291, endPoint y: 435, distance: 43.0
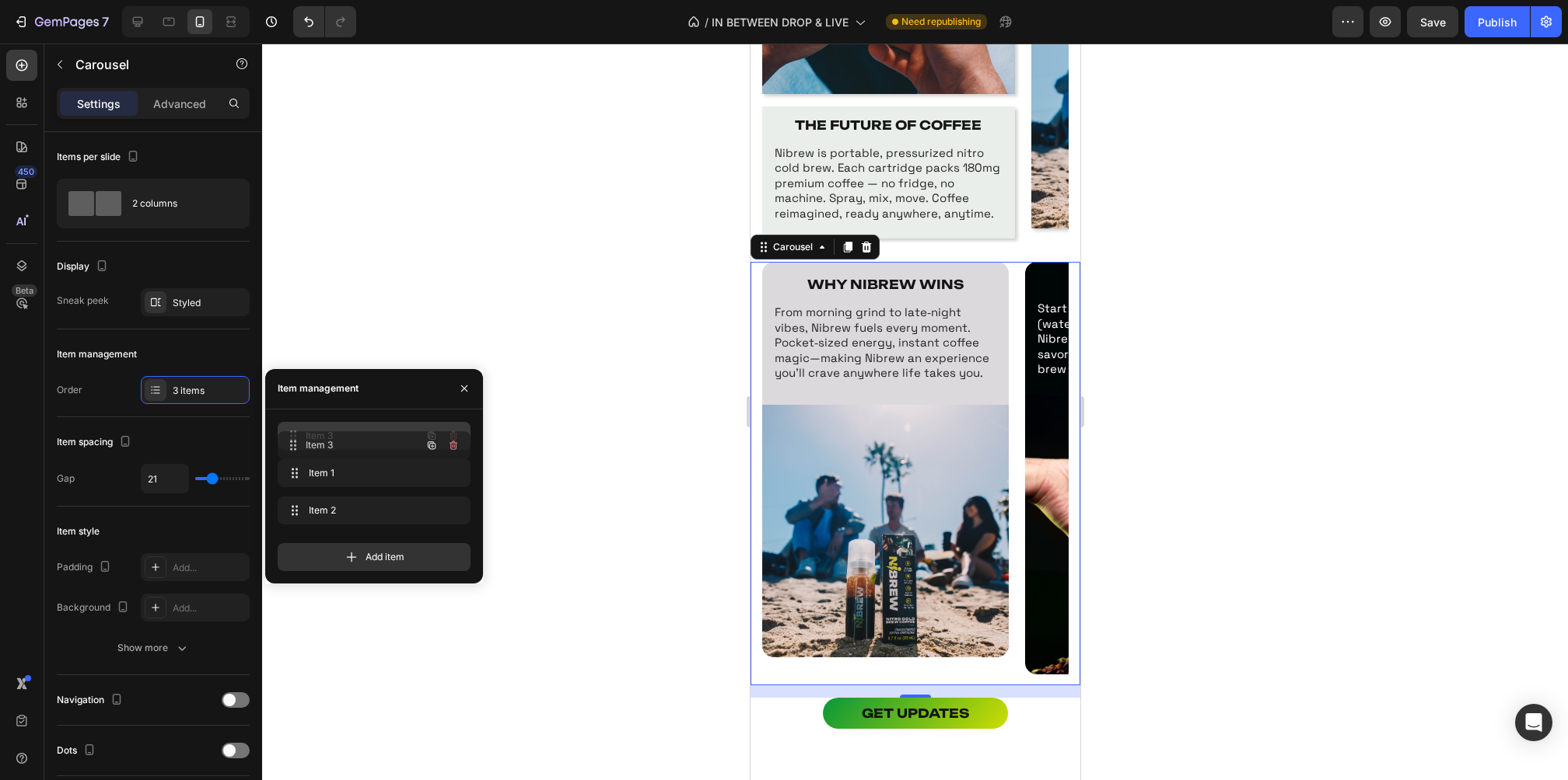
drag, startPoint x: 289, startPoint y: 502, endPoint x: 289, endPoint y: 437, distance: 65.0
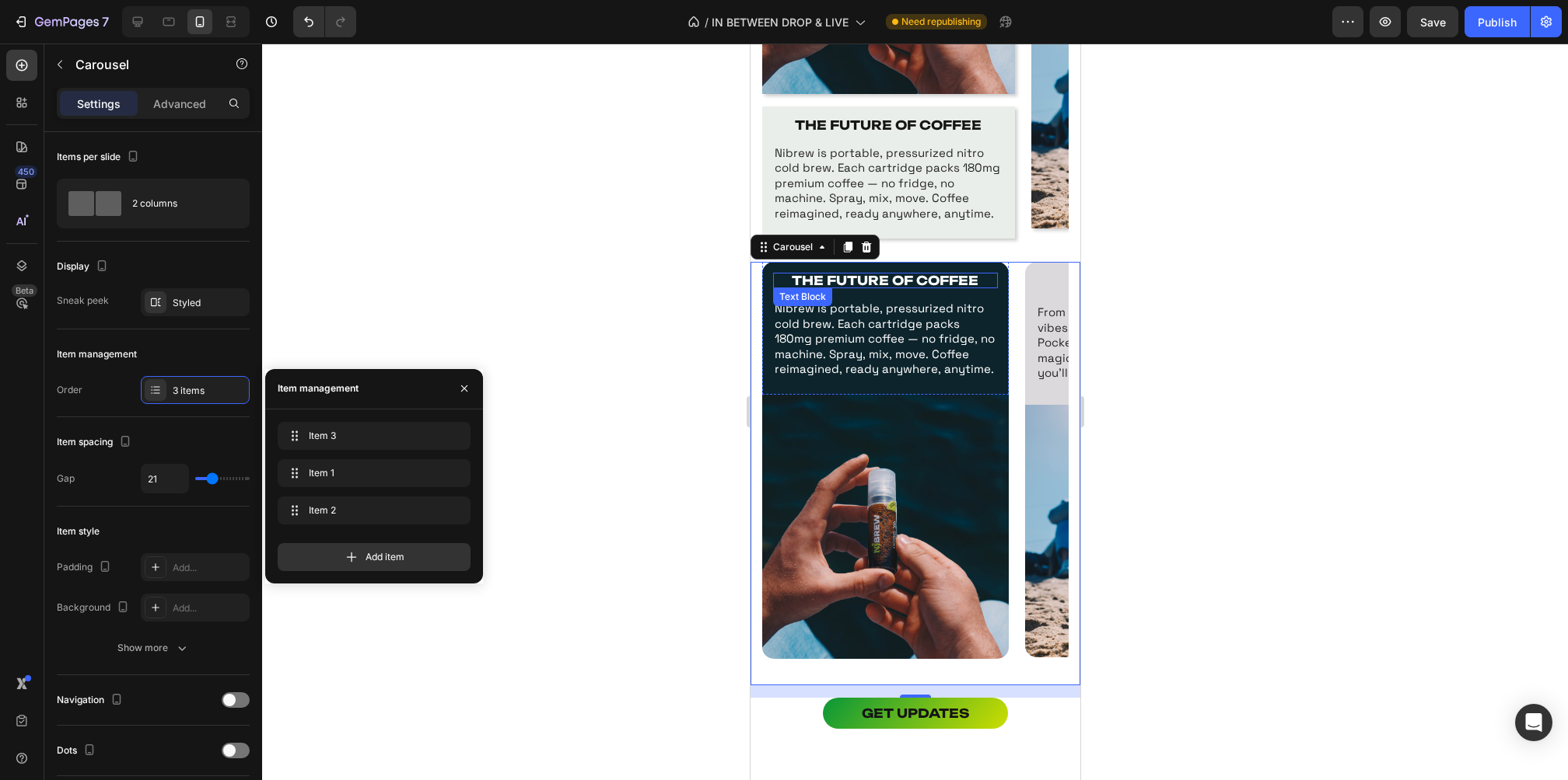
click at [864, 274] on strong "THE FUTURE OF COFFEE" at bounding box center [884, 280] width 186 height 16
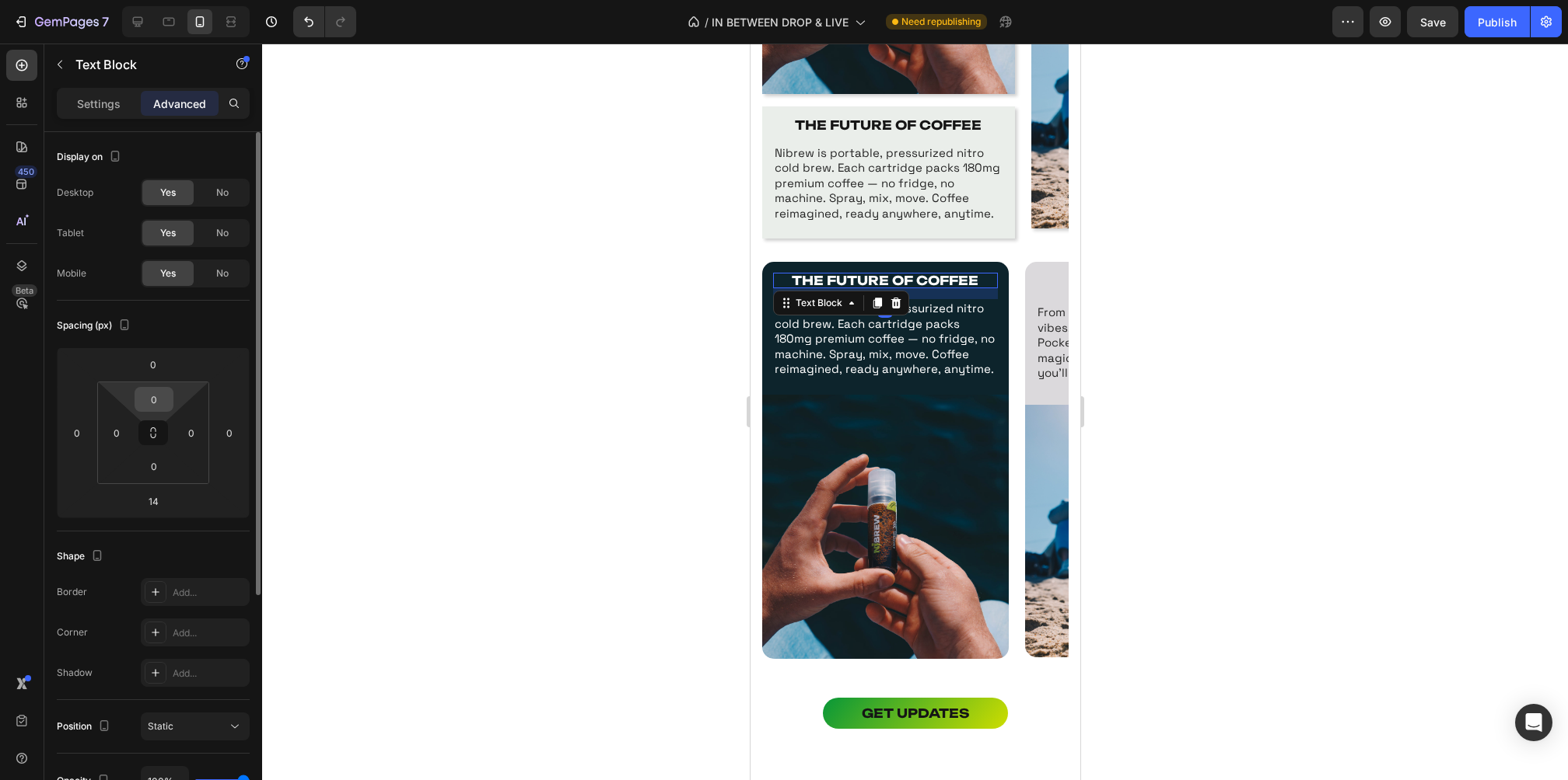
click at [155, 394] on input "0" at bounding box center [154, 399] width 31 height 23
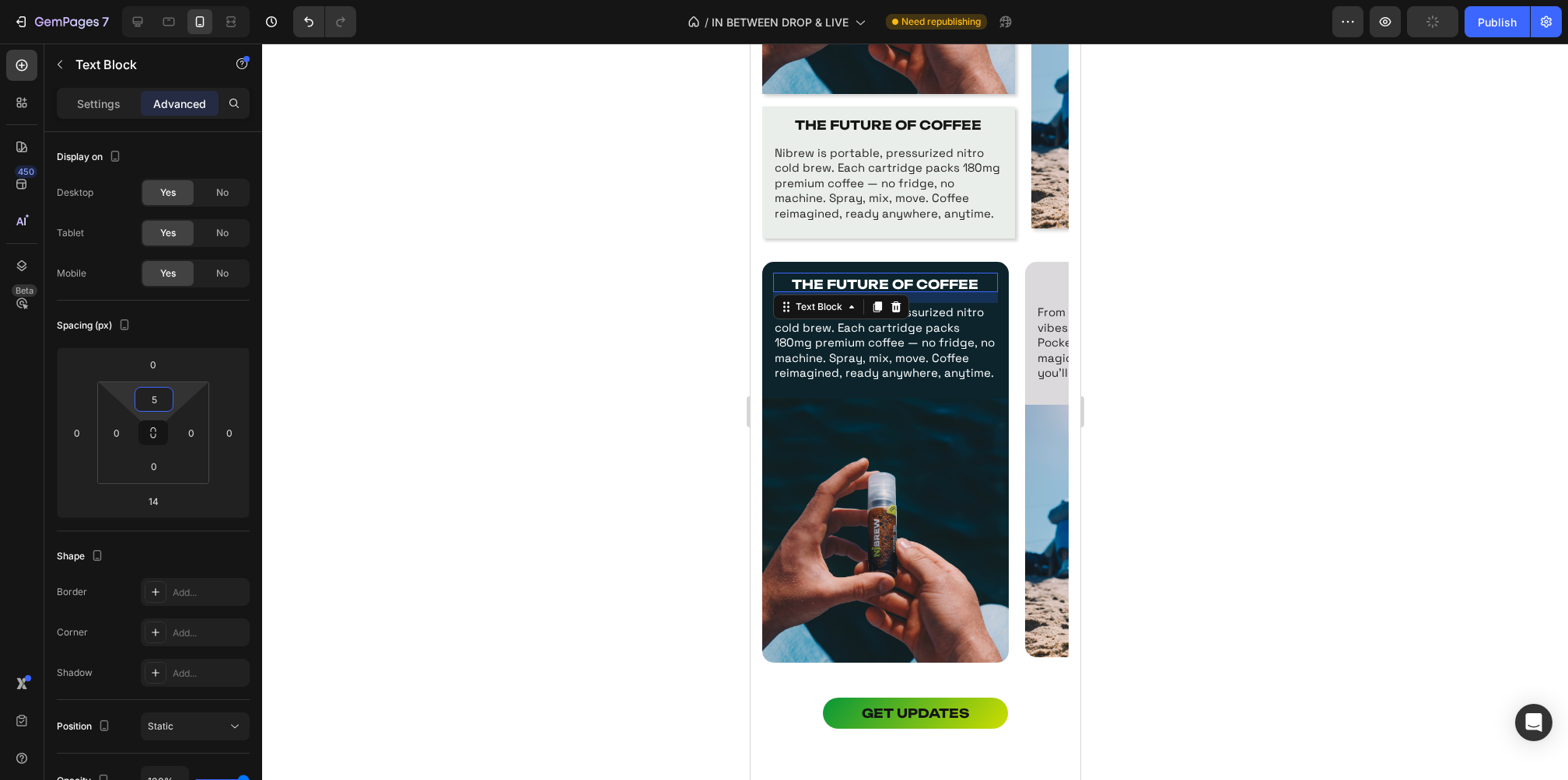
type input "5"
click at [585, 399] on div at bounding box center [914, 412] width 1305 height 737
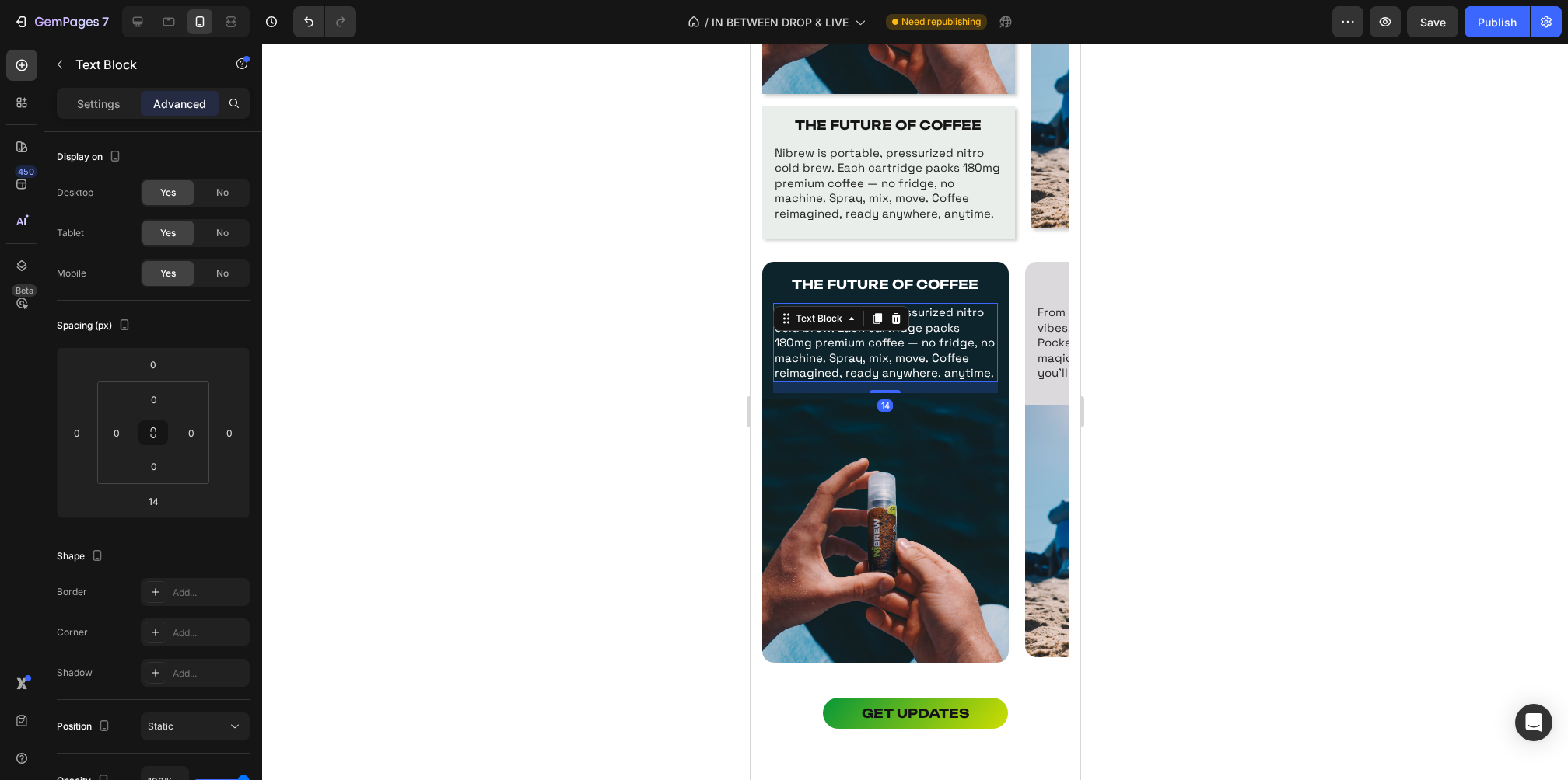
click at [856, 342] on p "Nibrew is portable, pressurized nitro cold brew. Each cartridge packs 180mg pre…" at bounding box center [885, 342] width 222 height 76
click at [121, 435] on input "0" at bounding box center [117, 433] width 24 height 23
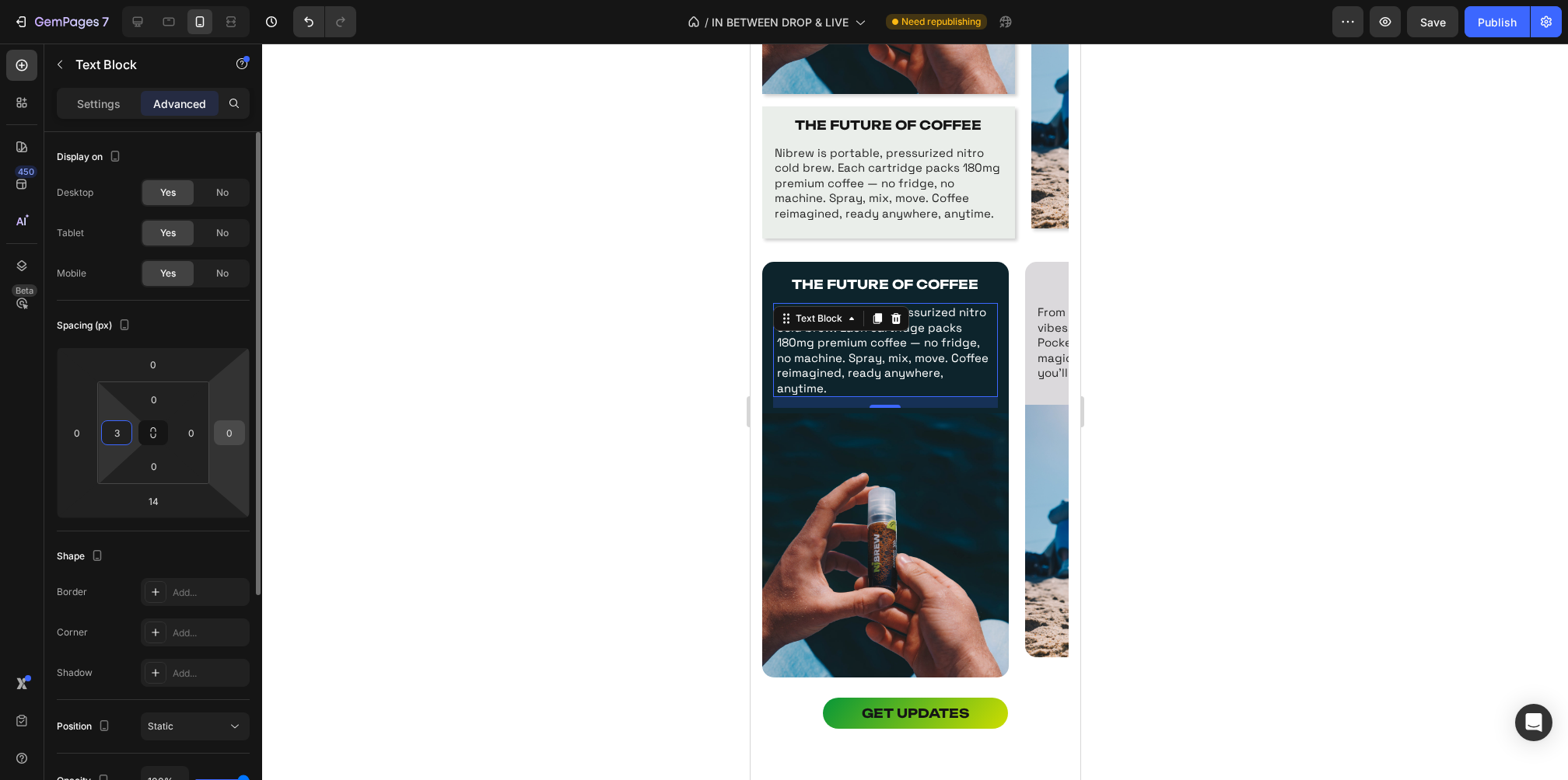
type input "3"
click at [232, 432] on input "0" at bounding box center [230, 433] width 24 height 23
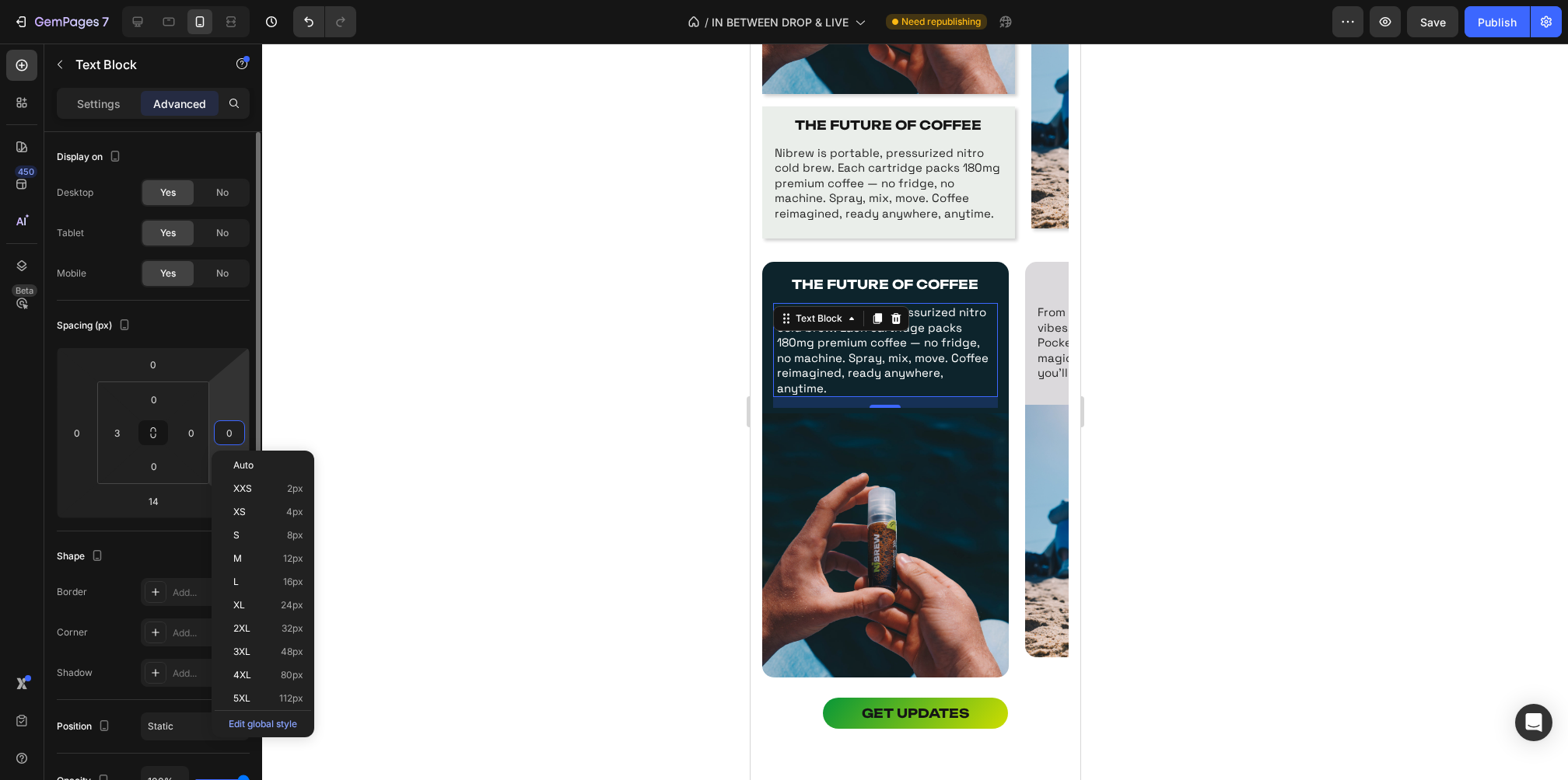
type input "3"
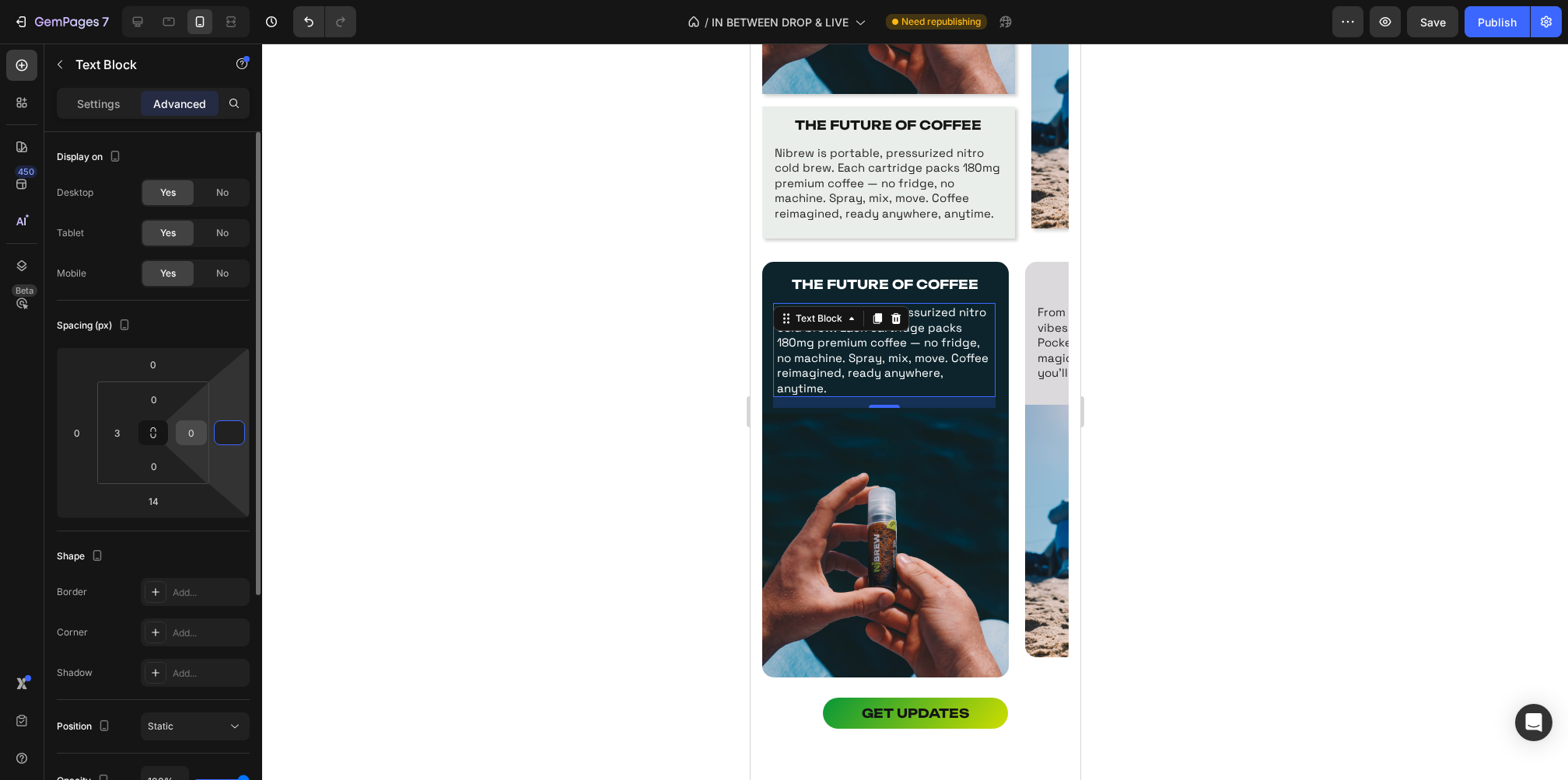
type input "0"
click at [189, 429] on input "0" at bounding box center [191, 433] width 24 height 23
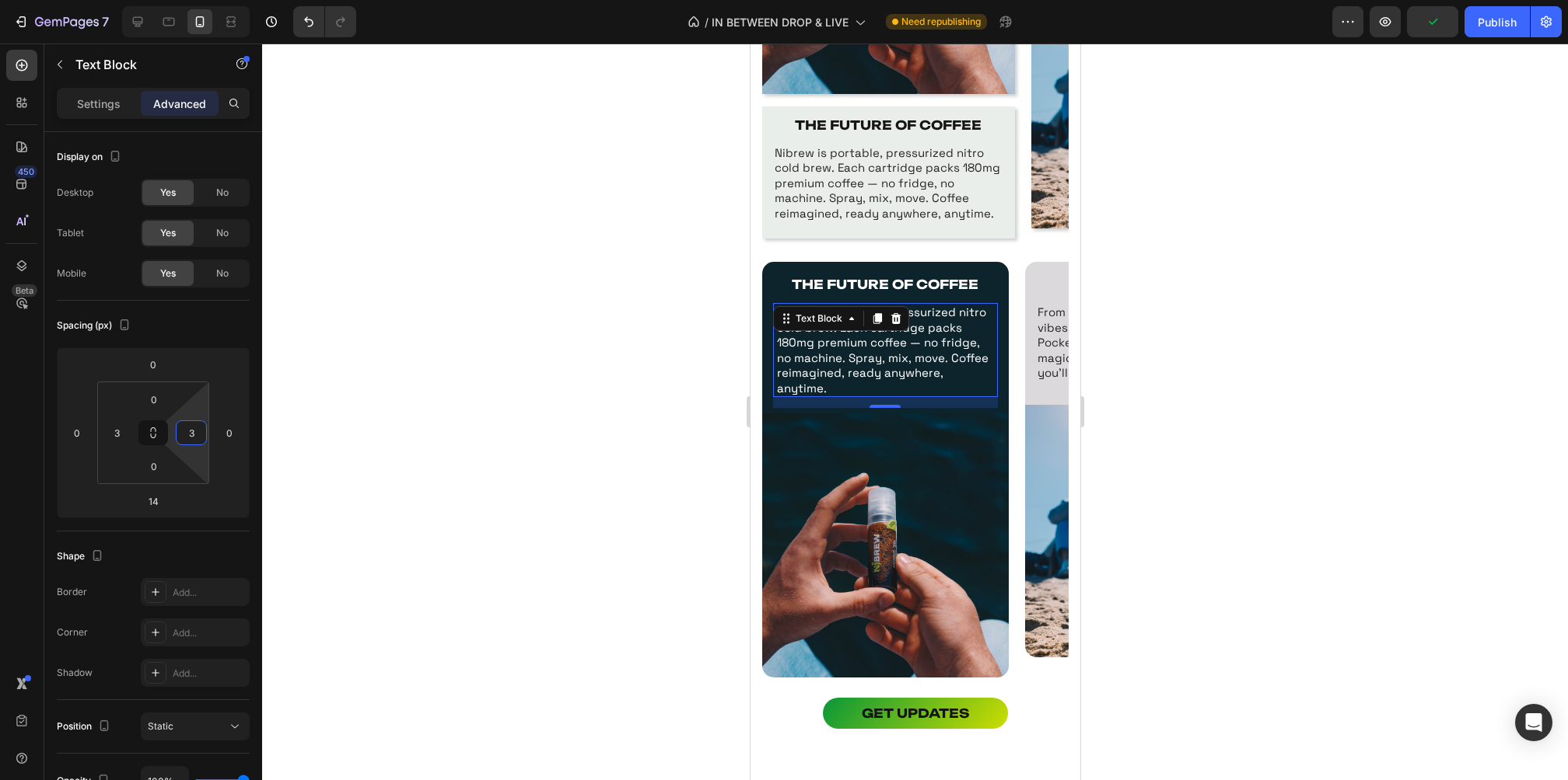
type input "3"
click at [302, 428] on div at bounding box center [914, 412] width 1305 height 737
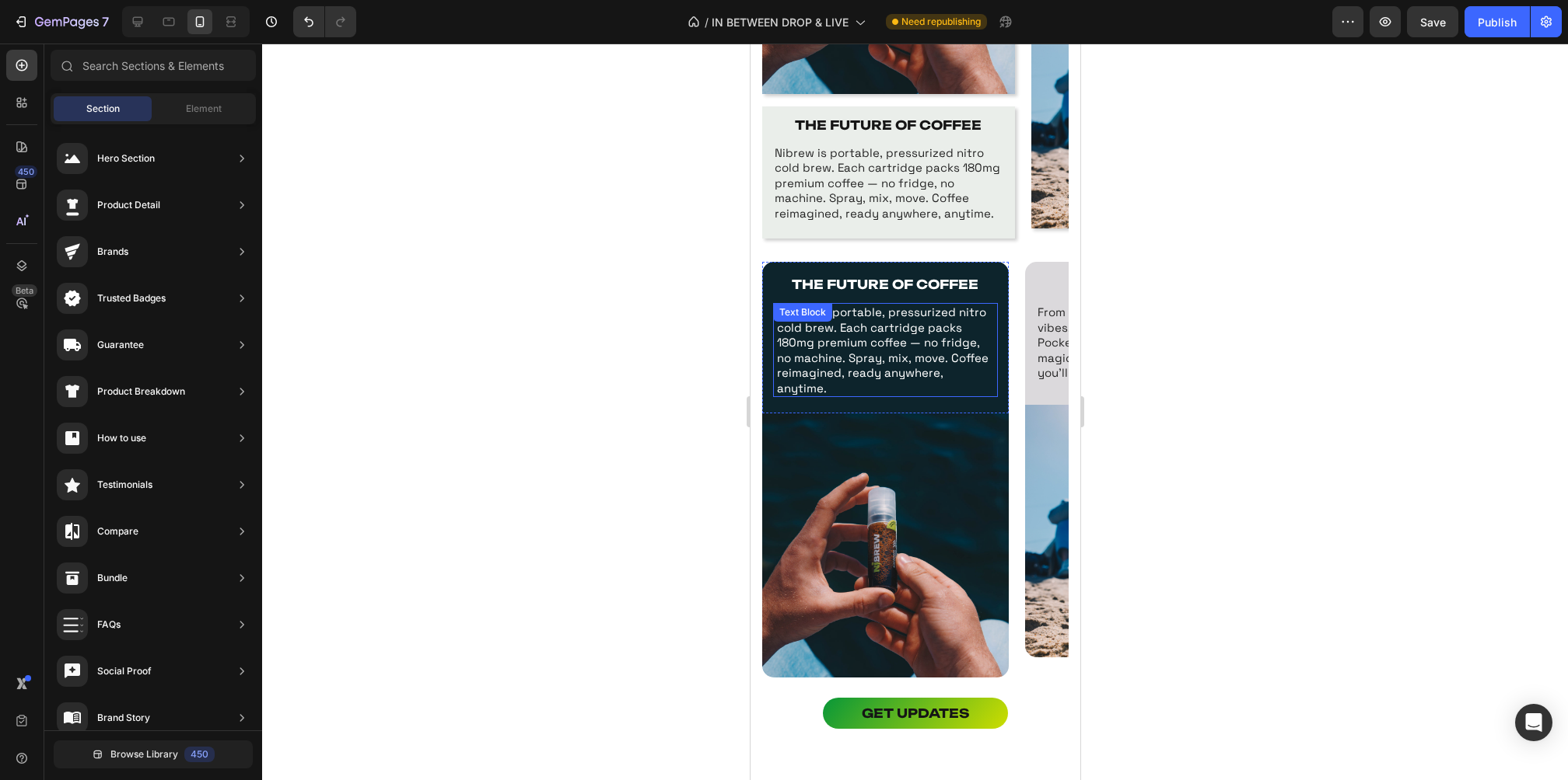
click at [817, 336] on p "Nibrew is portable, pressurized nitro cold brew. Each cartridge packs 180mg pre…" at bounding box center [885, 350] width 217 height 91
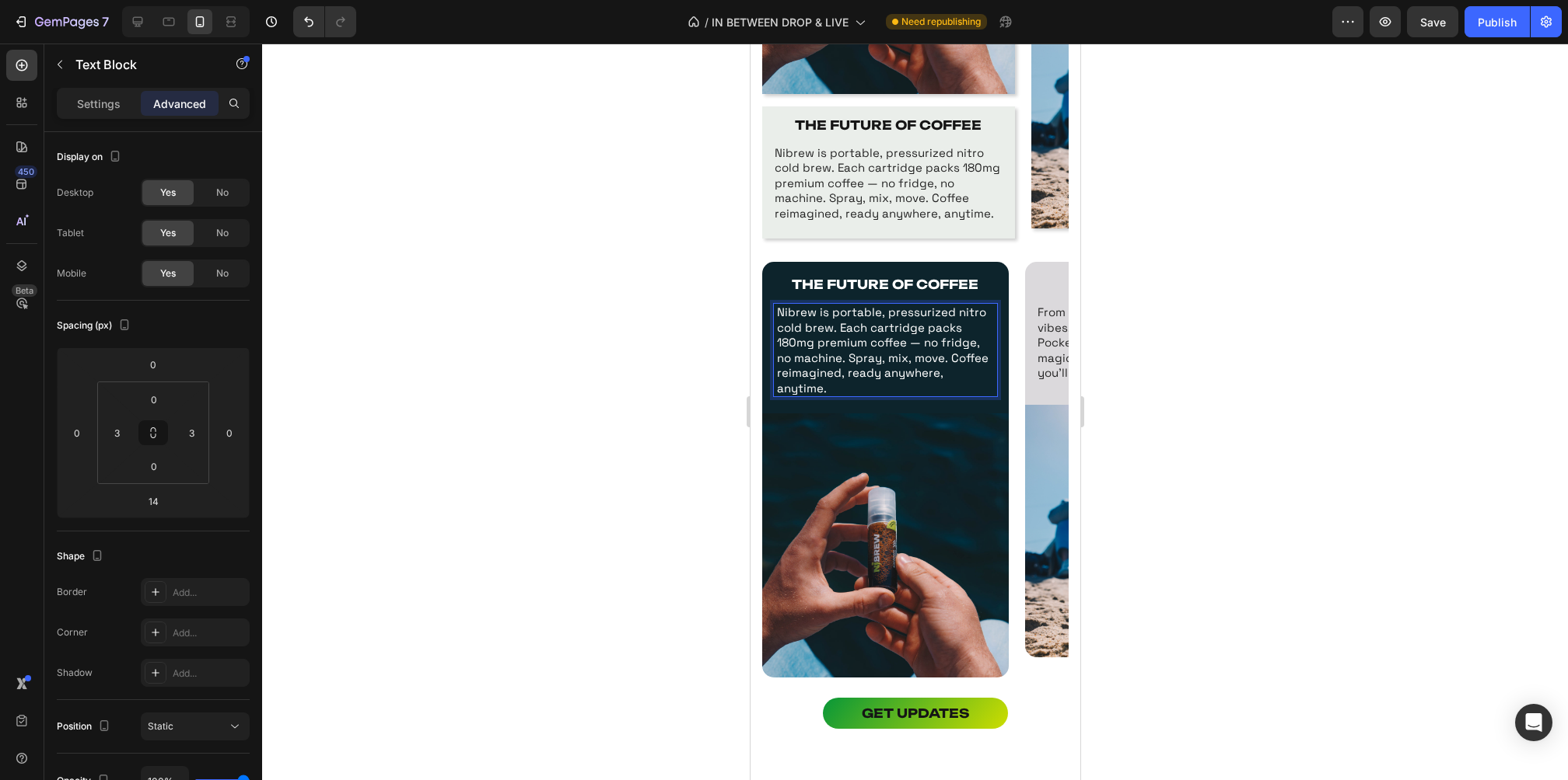
click at [862, 344] on p "Nibrew is portable, pressurized nitro cold brew. Each cartridge packs 180mg pre…" at bounding box center [885, 350] width 217 height 91
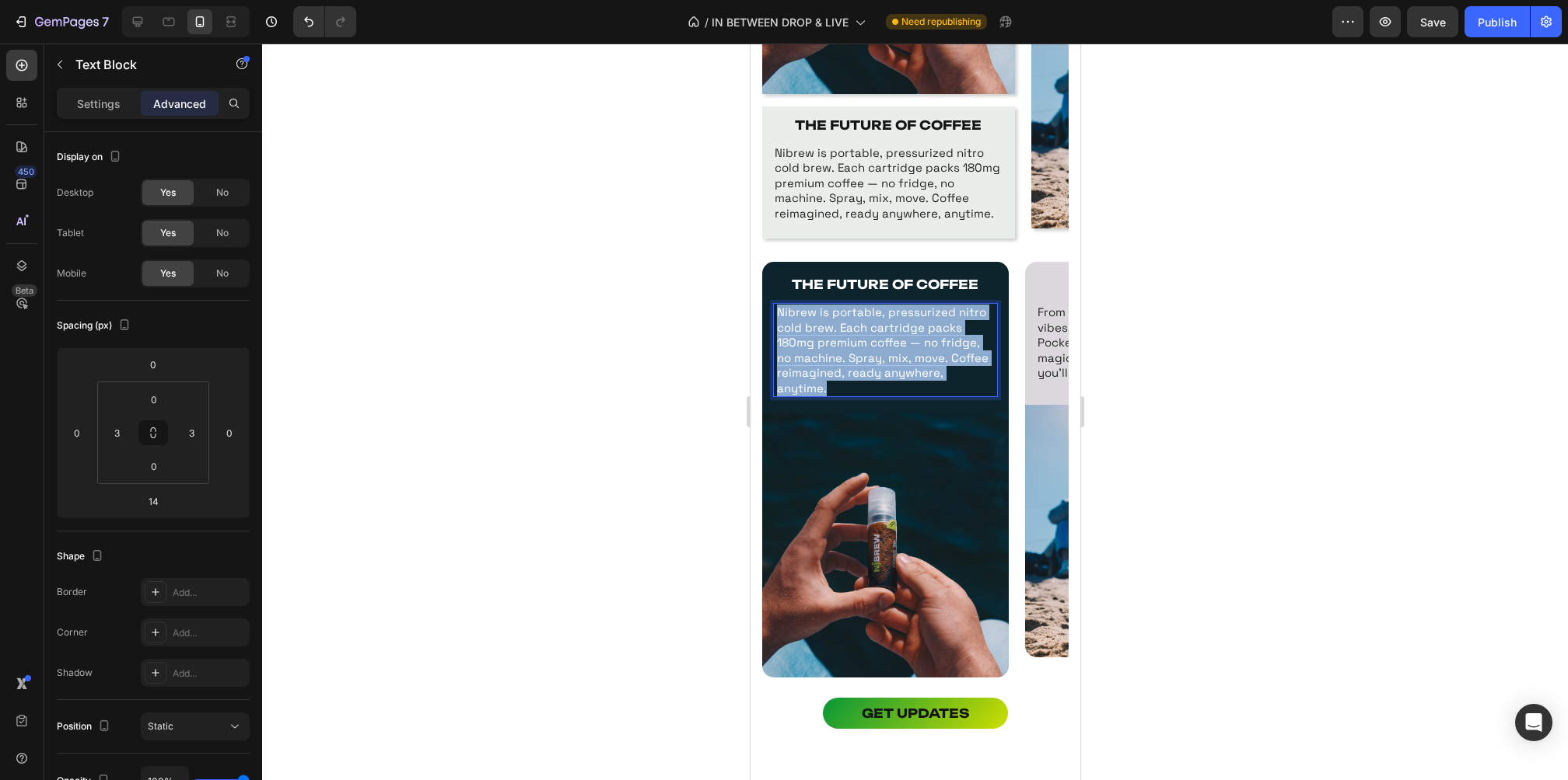
click at [862, 344] on p "Nibrew is portable, pressurized nitro cold brew. Each cartridge packs 180mg pre…" at bounding box center [885, 350] width 217 height 91
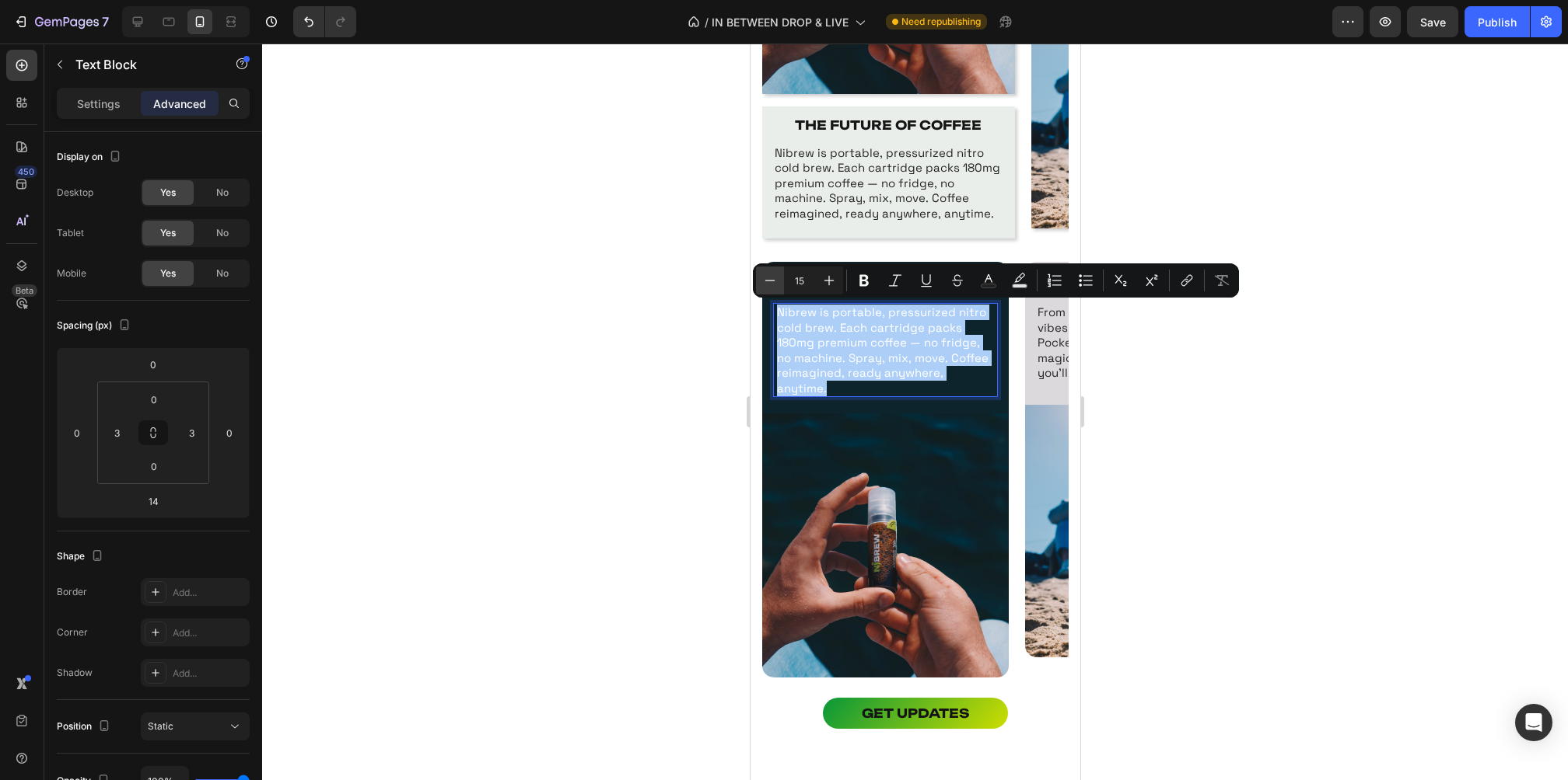
click at [778, 280] on button "Minus" at bounding box center [770, 280] width 28 height 28
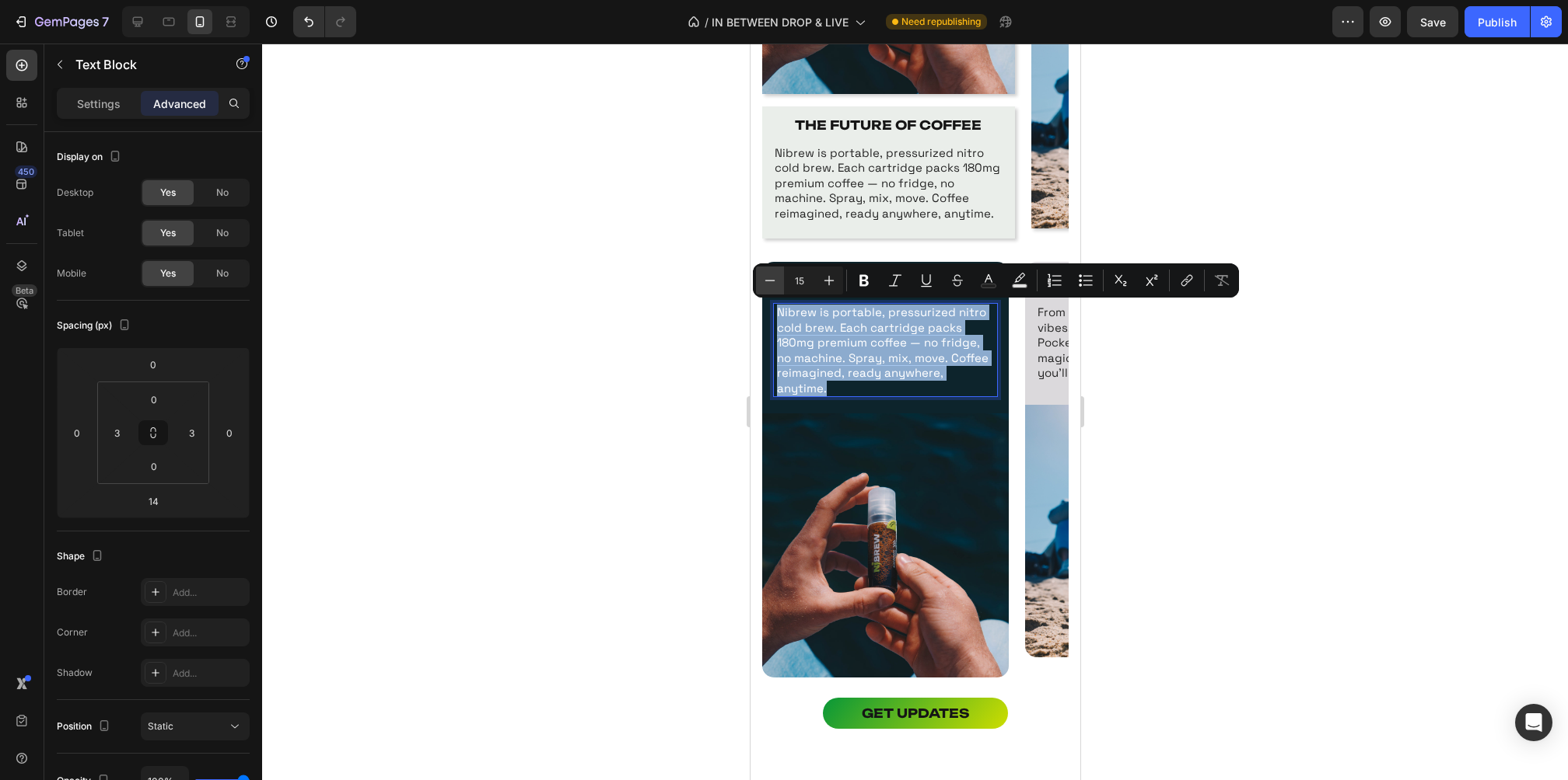
type input "14"
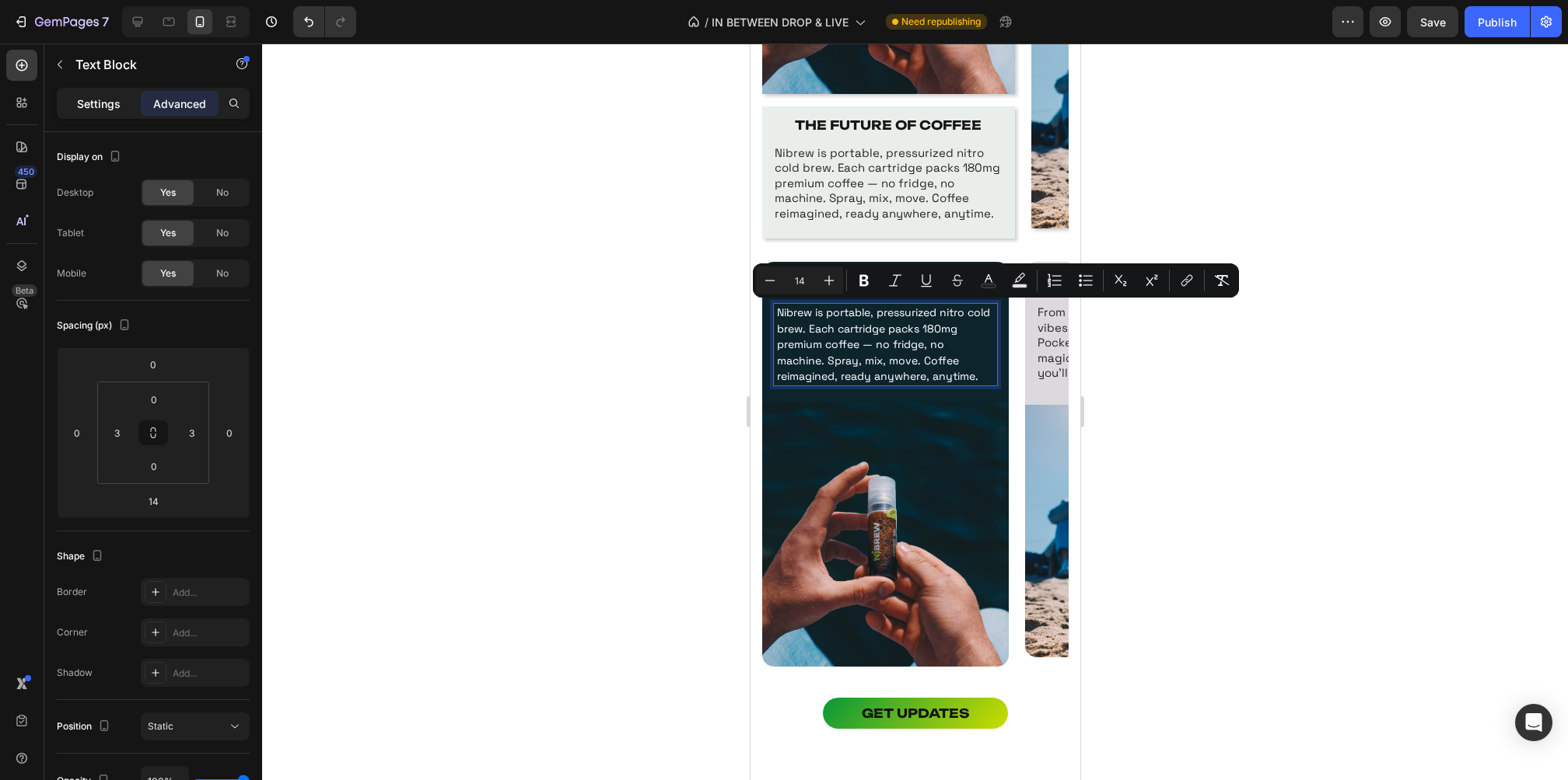
click at [94, 113] on div "Settings" at bounding box center [98, 103] width 78 height 25
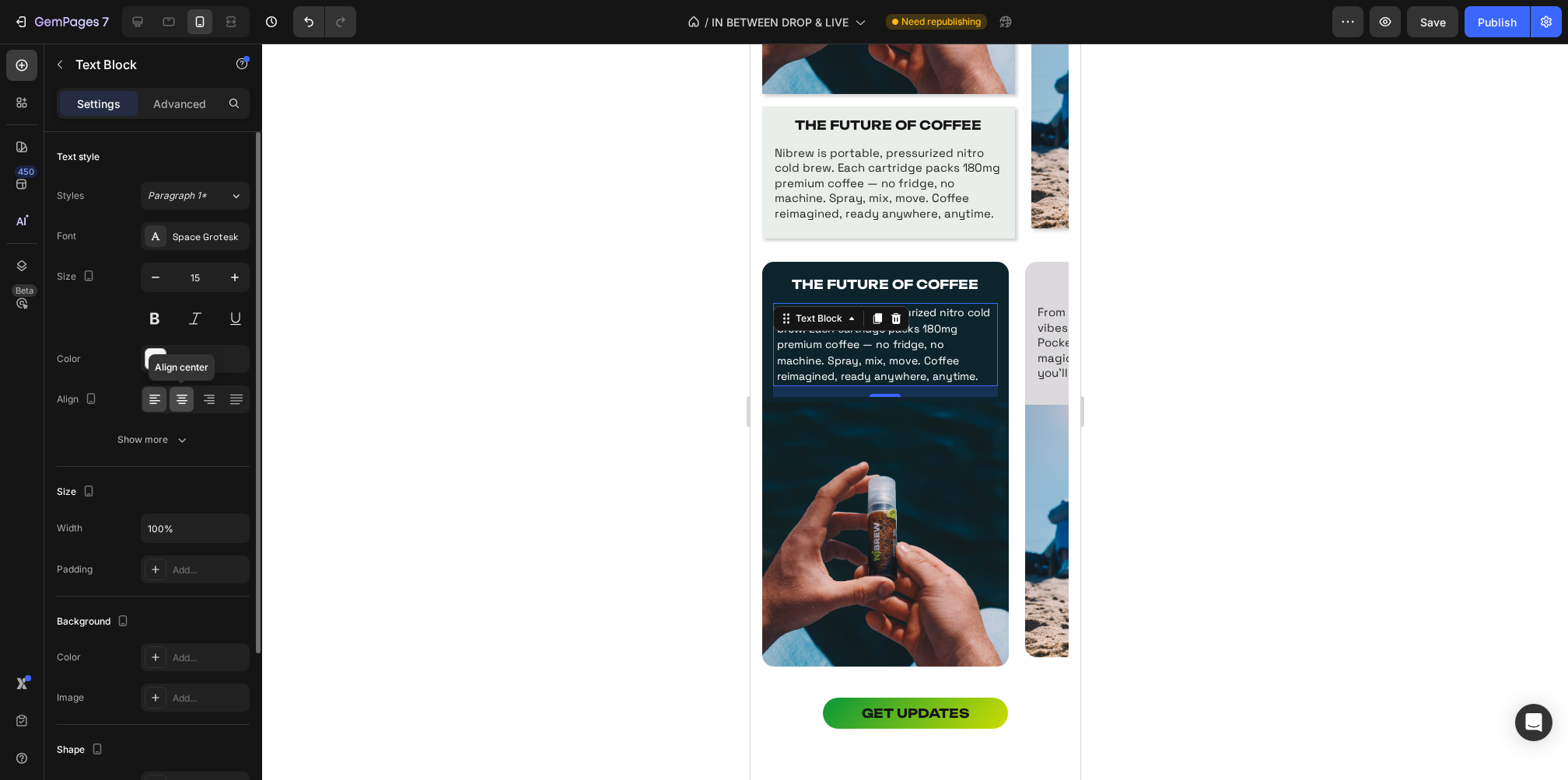
click at [182, 398] on icon at bounding box center [182, 399] width 8 height 2
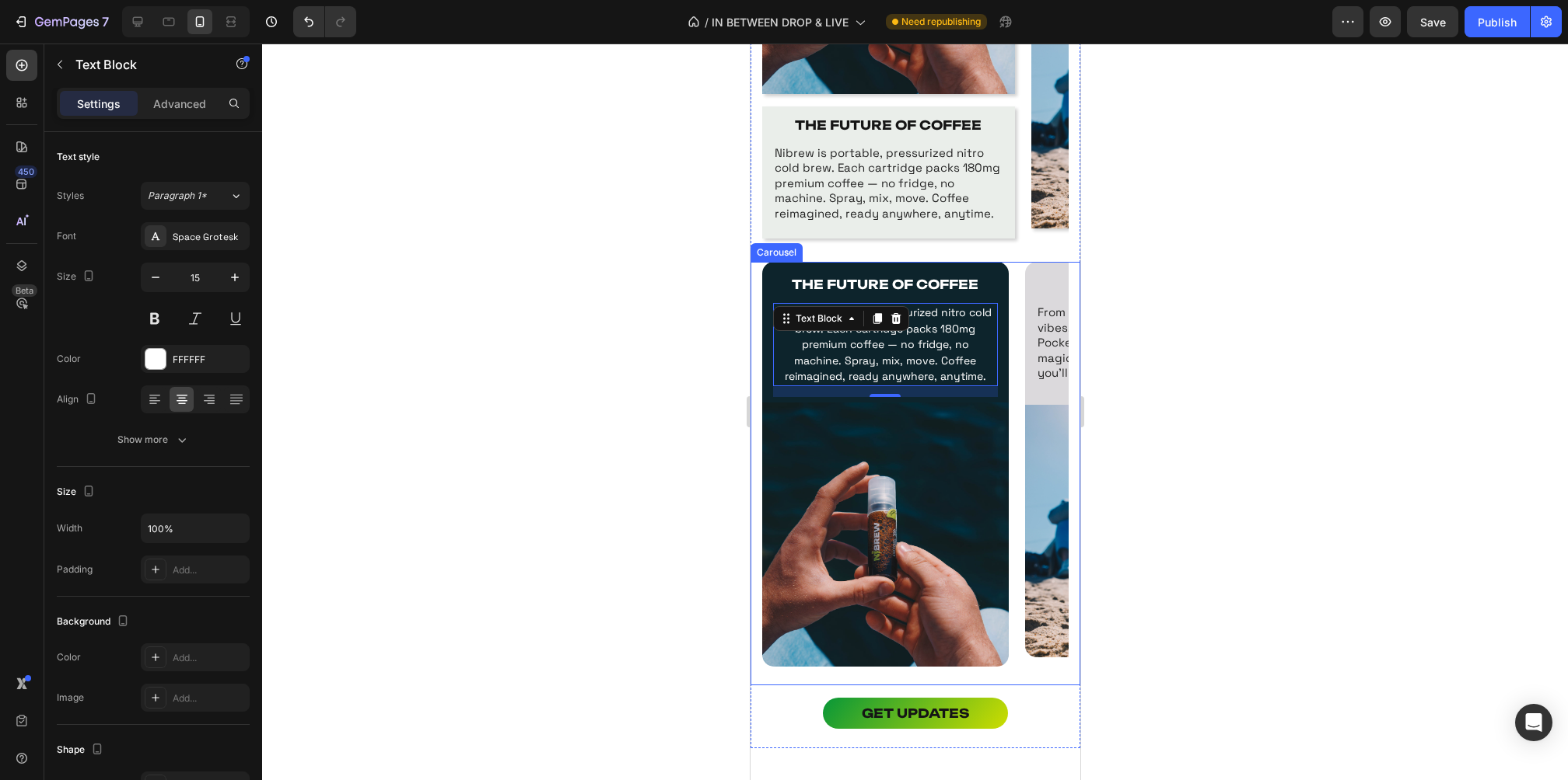
click at [1248, 351] on div at bounding box center [914, 412] width 1305 height 737
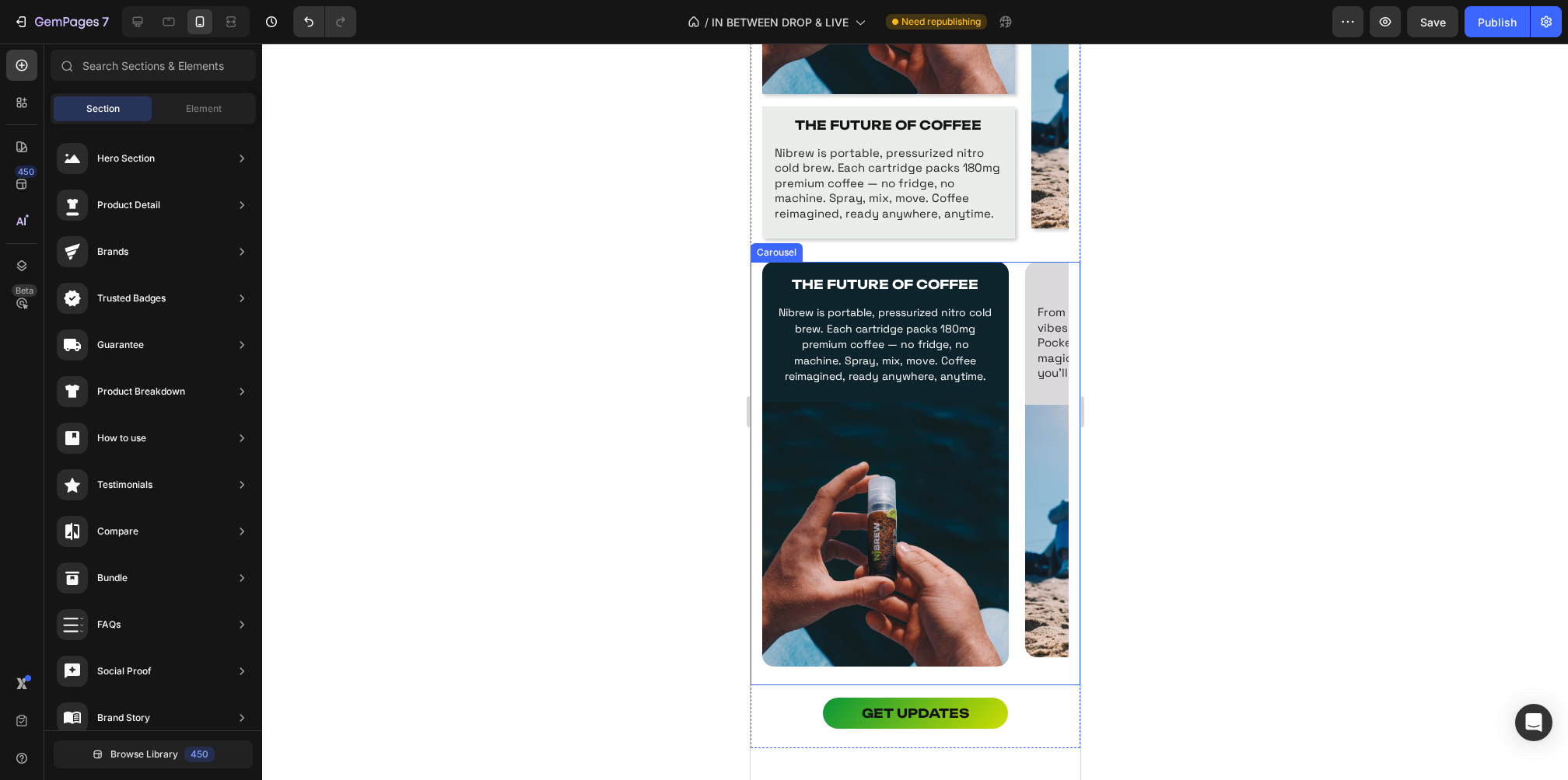
click at [1244, 348] on div at bounding box center [914, 412] width 1305 height 737
click at [1041, 344] on p "From morning grind to late‑night vibes, Nibrew fuels every moment. Pocket‑sized…" at bounding box center [1147, 342] width 222 height 76
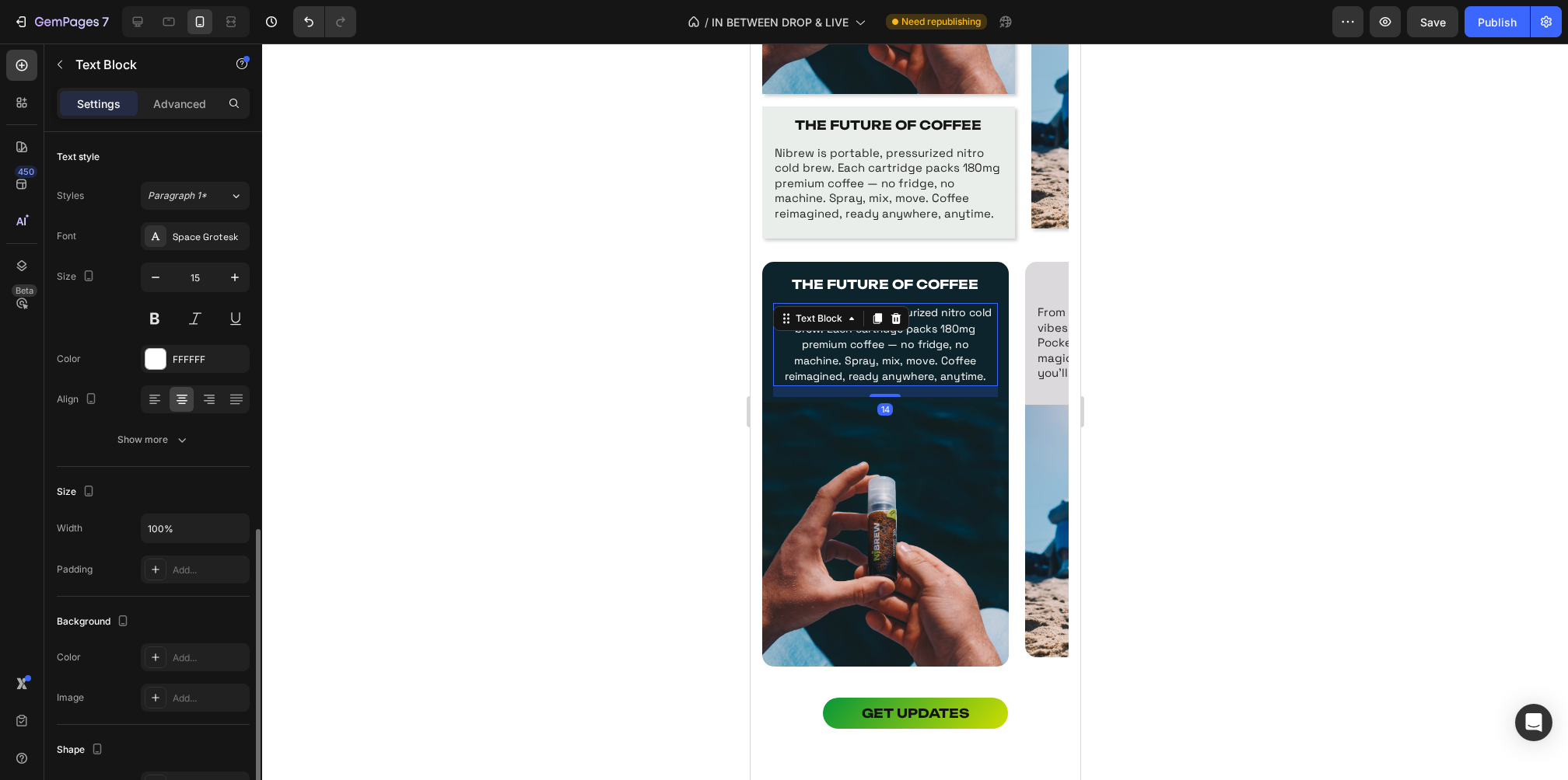
scroll to position [226, 0]
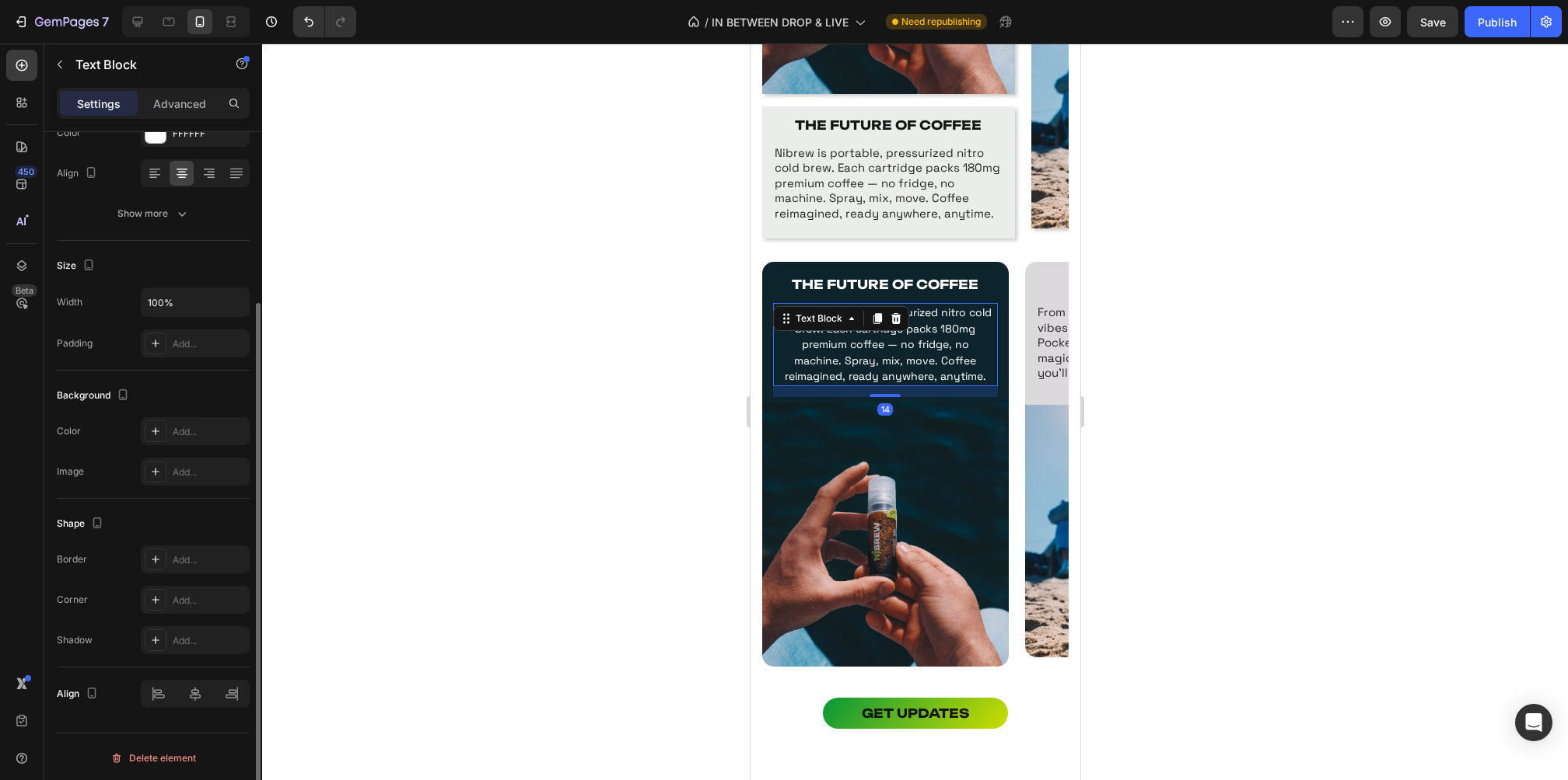
click at [875, 354] on span "Nibrew is portable, pressurized nitro cold brew. Each cartridge packs 180mg pre…" at bounding box center [884, 344] width 213 height 78
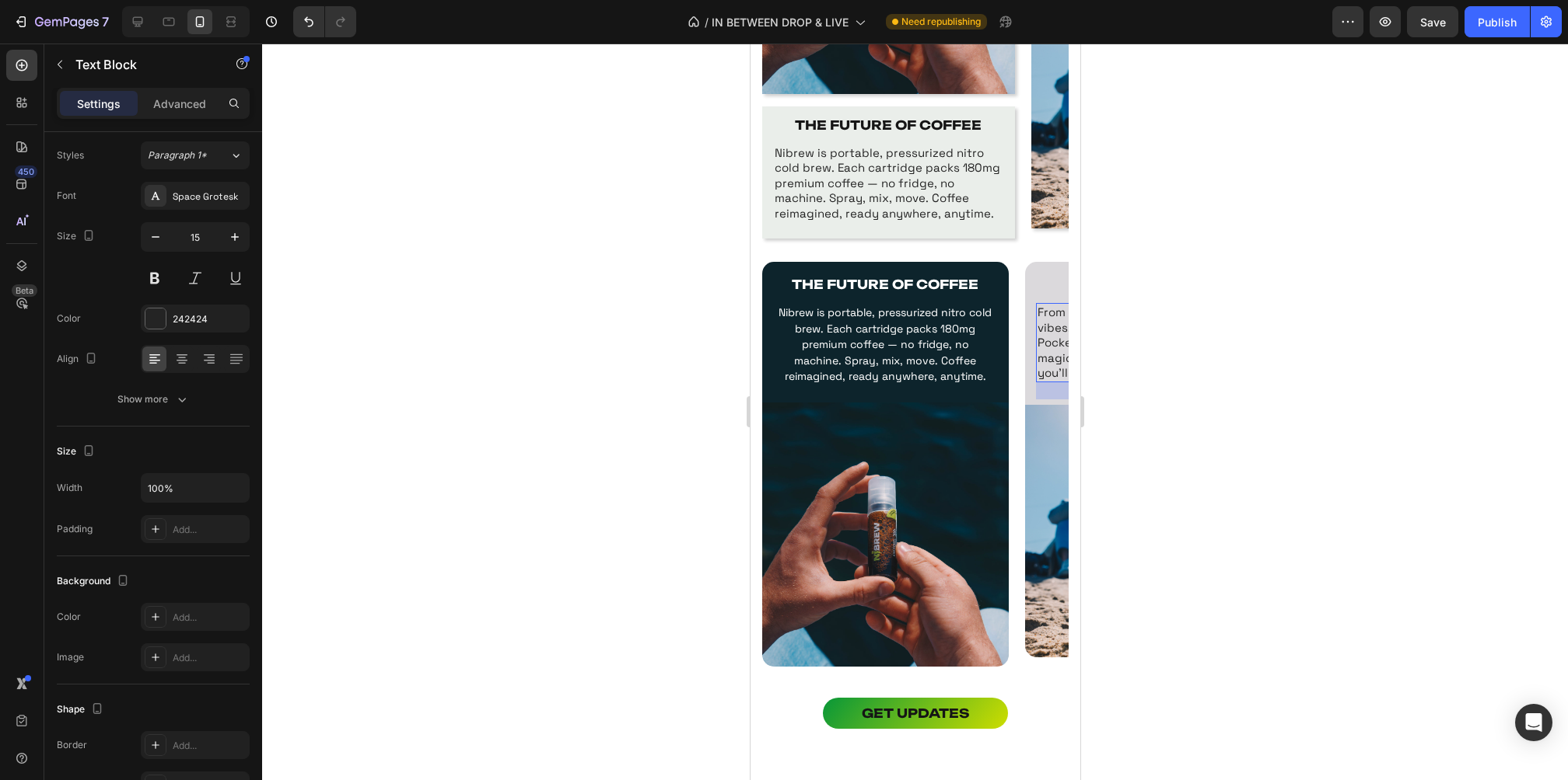
scroll to position [41, 0]
click at [1045, 343] on p "From morning grind to late‑night vibes, Nibrew fuels every moment. Pocket‑sized…" at bounding box center [1147, 342] width 222 height 76
click at [1037, 341] on p "From morning grind to late‑night vibes, Nibrew fuels every moment. Pocket‑sized…" at bounding box center [1147, 342] width 222 height 76
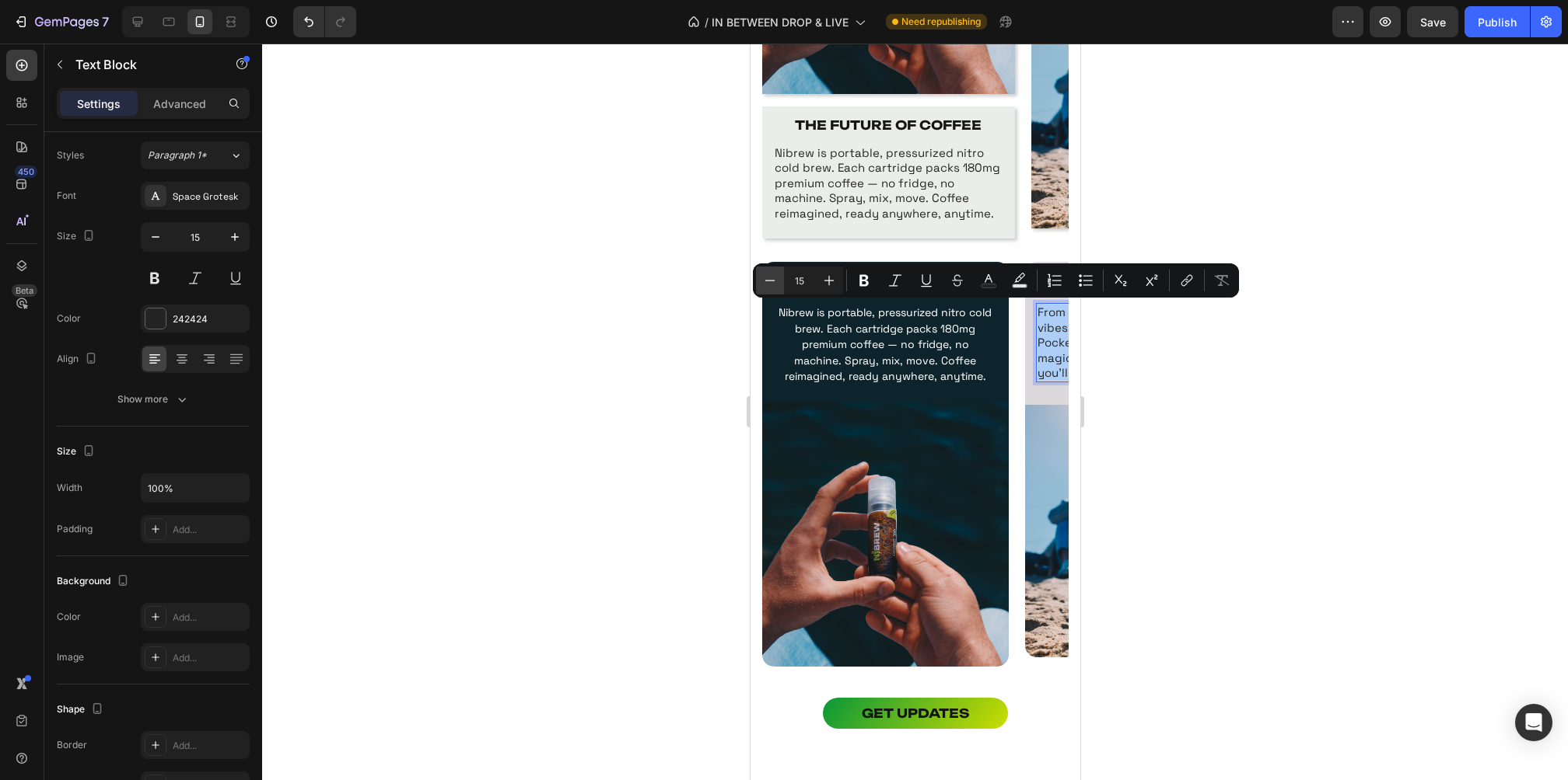
click at [777, 282] on icon "Editor contextual toolbar" at bounding box center [770, 280] width 16 height 16
type input "14"
click at [884, 367] on span "Nibrew is portable, pressurized nitro cold brew. Each cartridge packs 180mg pre…" at bounding box center [884, 344] width 213 height 78
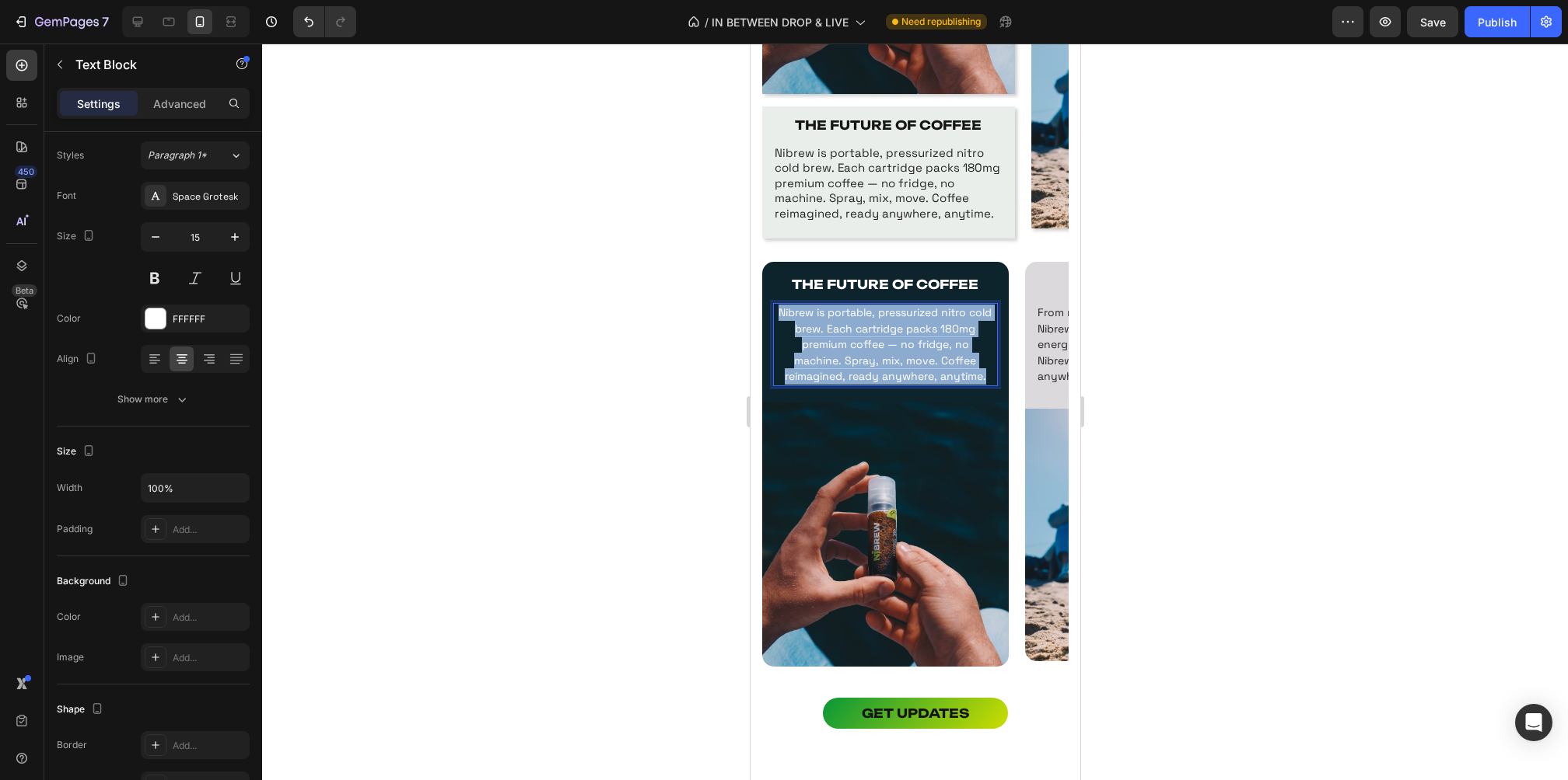
click at [884, 367] on span "Nibrew is portable, pressurized nitro cold brew. Each cartridge packs 180mg pre…" at bounding box center [884, 344] width 213 height 78
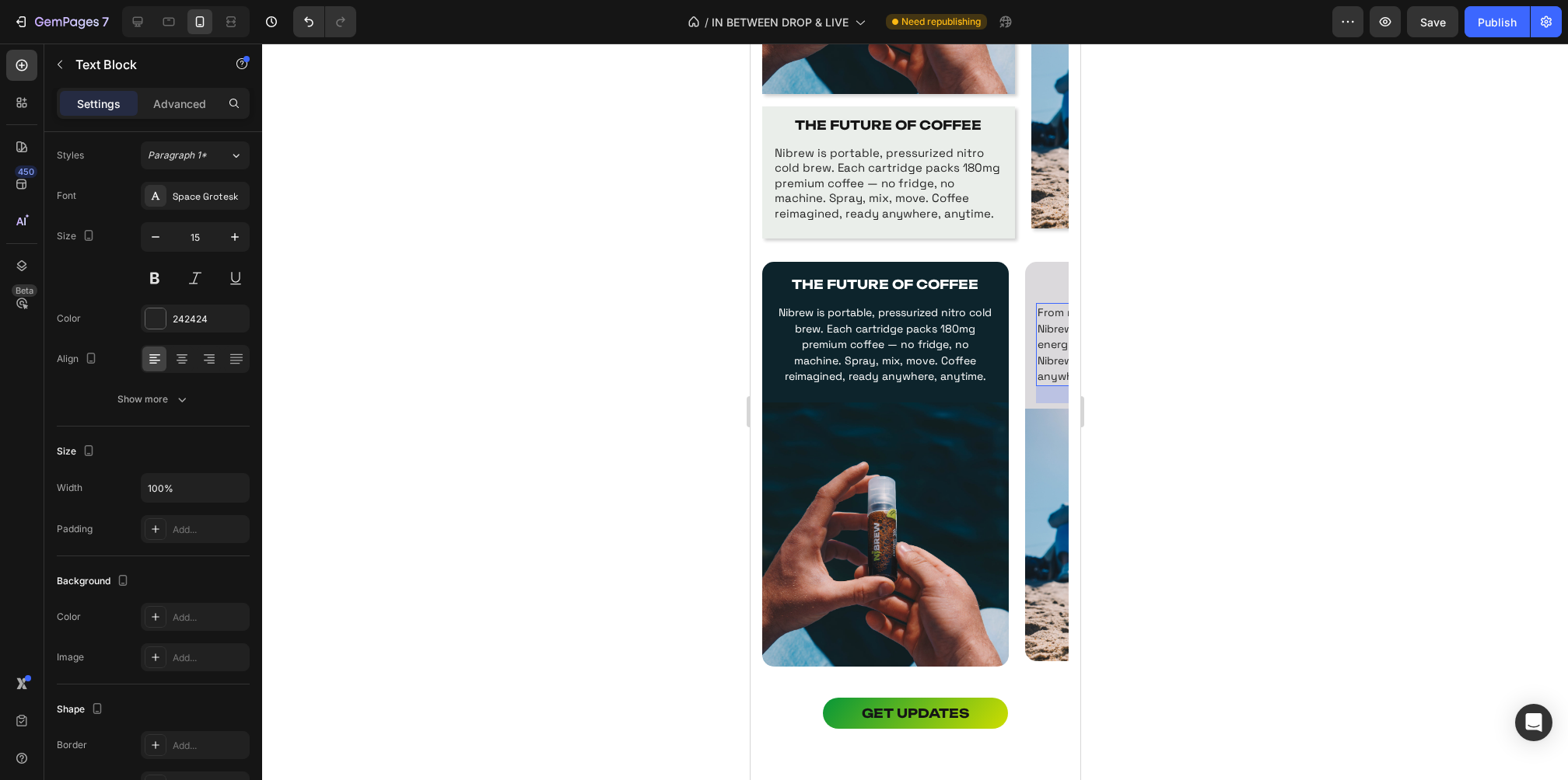
click at [1052, 336] on span "From morning grind to late‑night vibes, Nibrew fuels every moment. Pocket‑sized…" at bounding box center [1145, 344] width 216 height 78
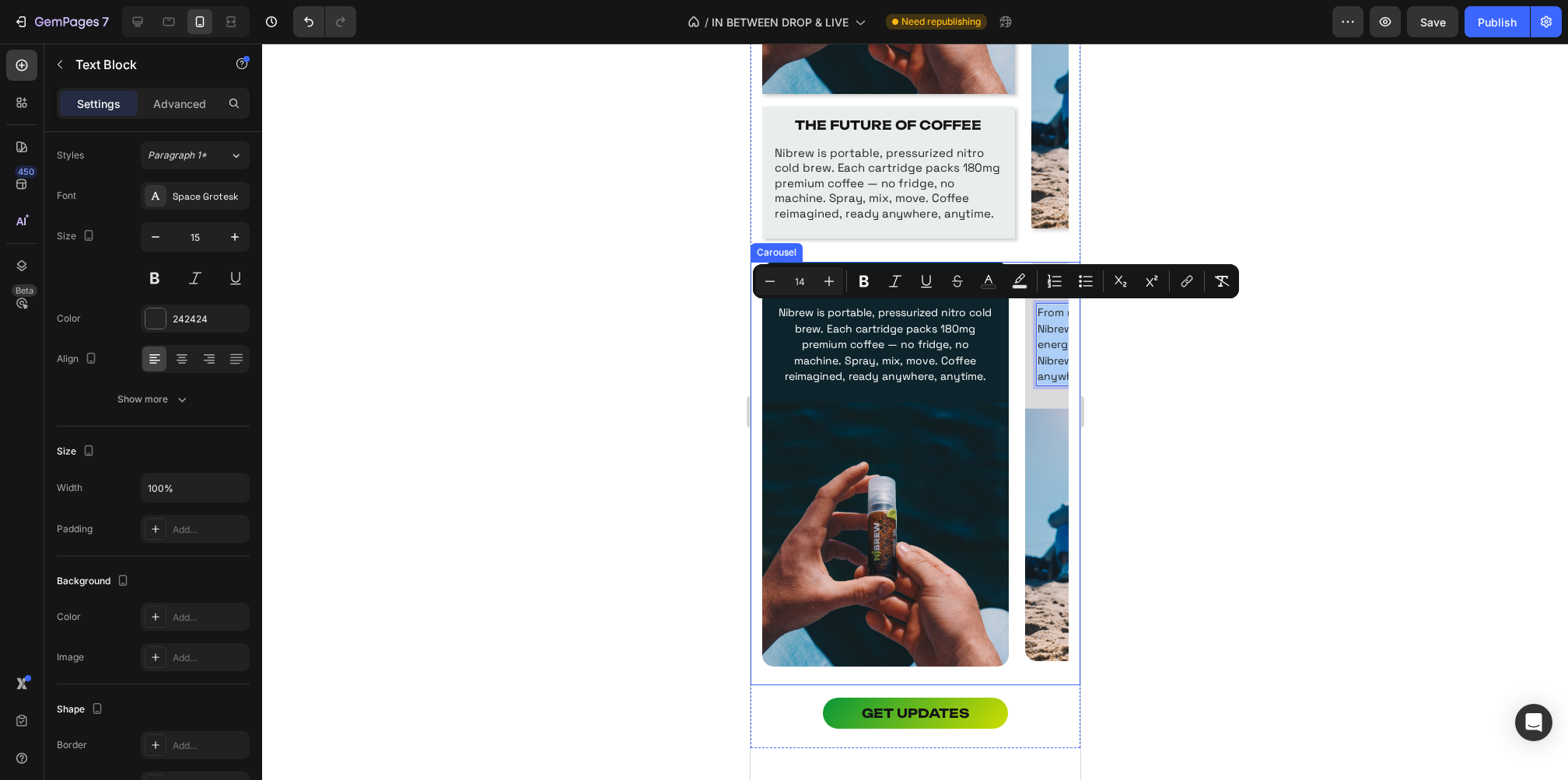
click at [1157, 352] on div at bounding box center [914, 412] width 1305 height 737
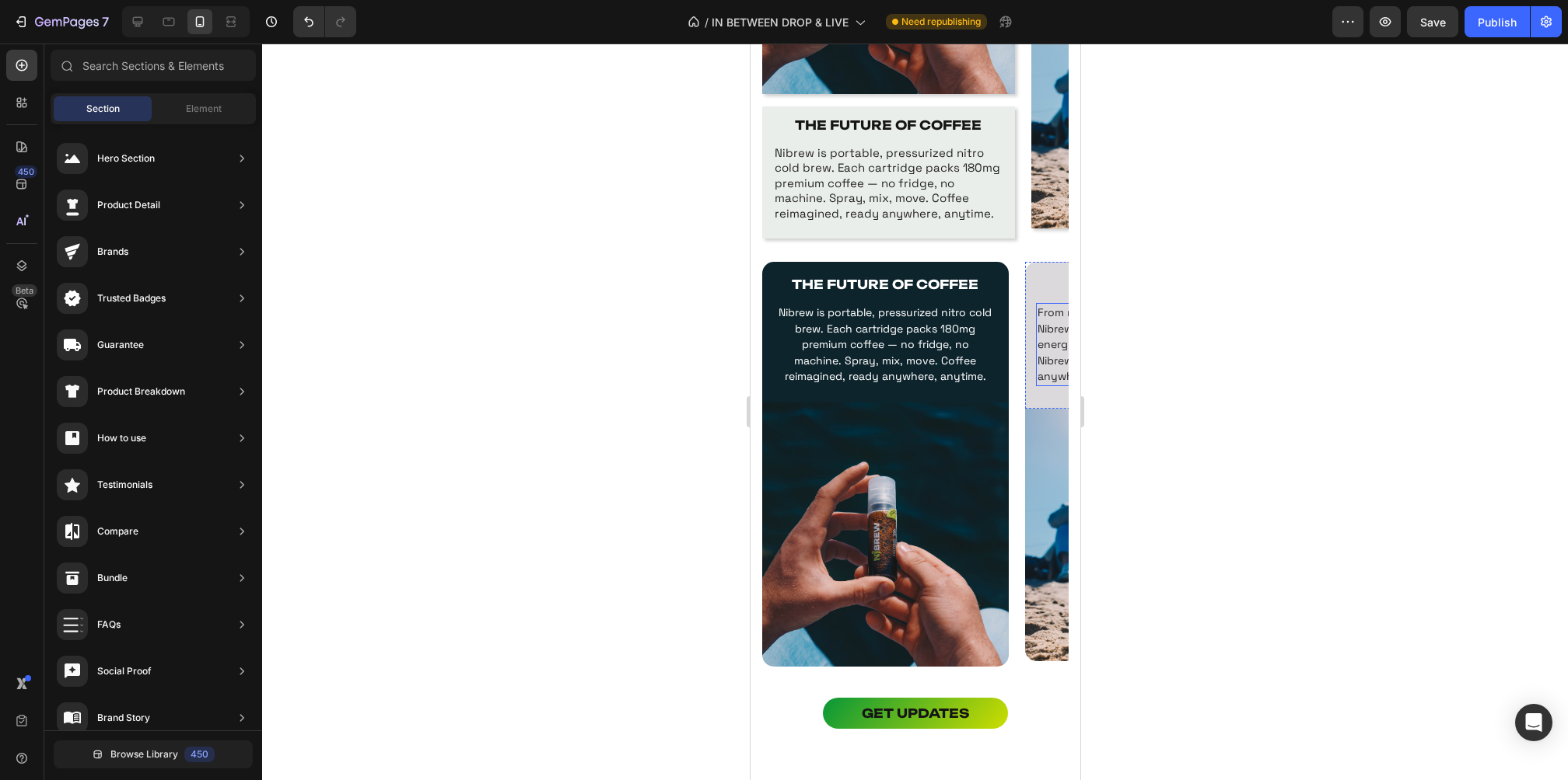
click at [1043, 336] on span "From morning grind to late‑night vibes, Nibrew fuels every moment. Pocket‑sized…" at bounding box center [1145, 344] width 216 height 78
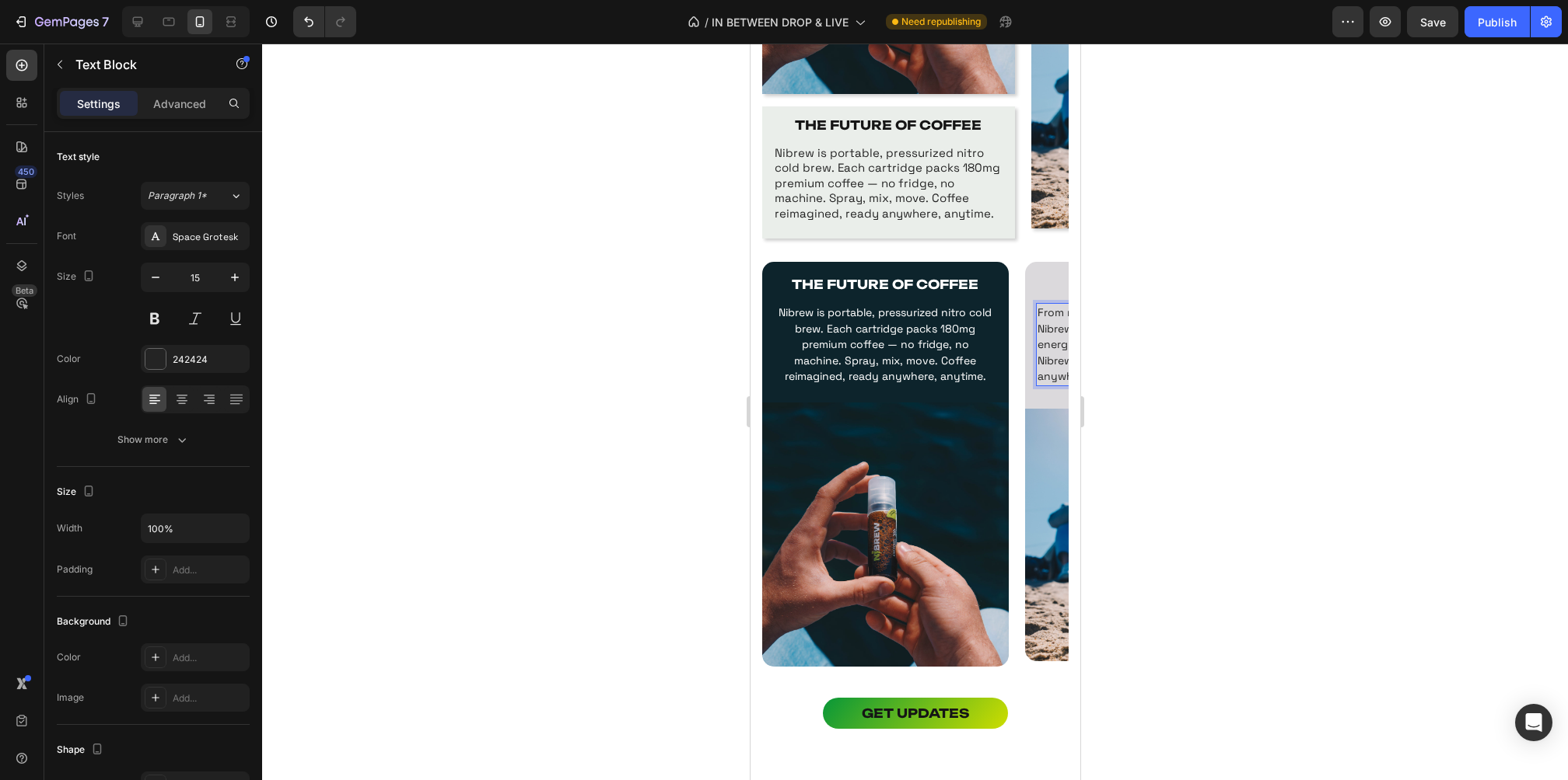
click at [1043, 336] on span "From morning grind to late‑night vibes, Nibrew fuels every moment. Pocket‑sized…" at bounding box center [1145, 344] width 216 height 78
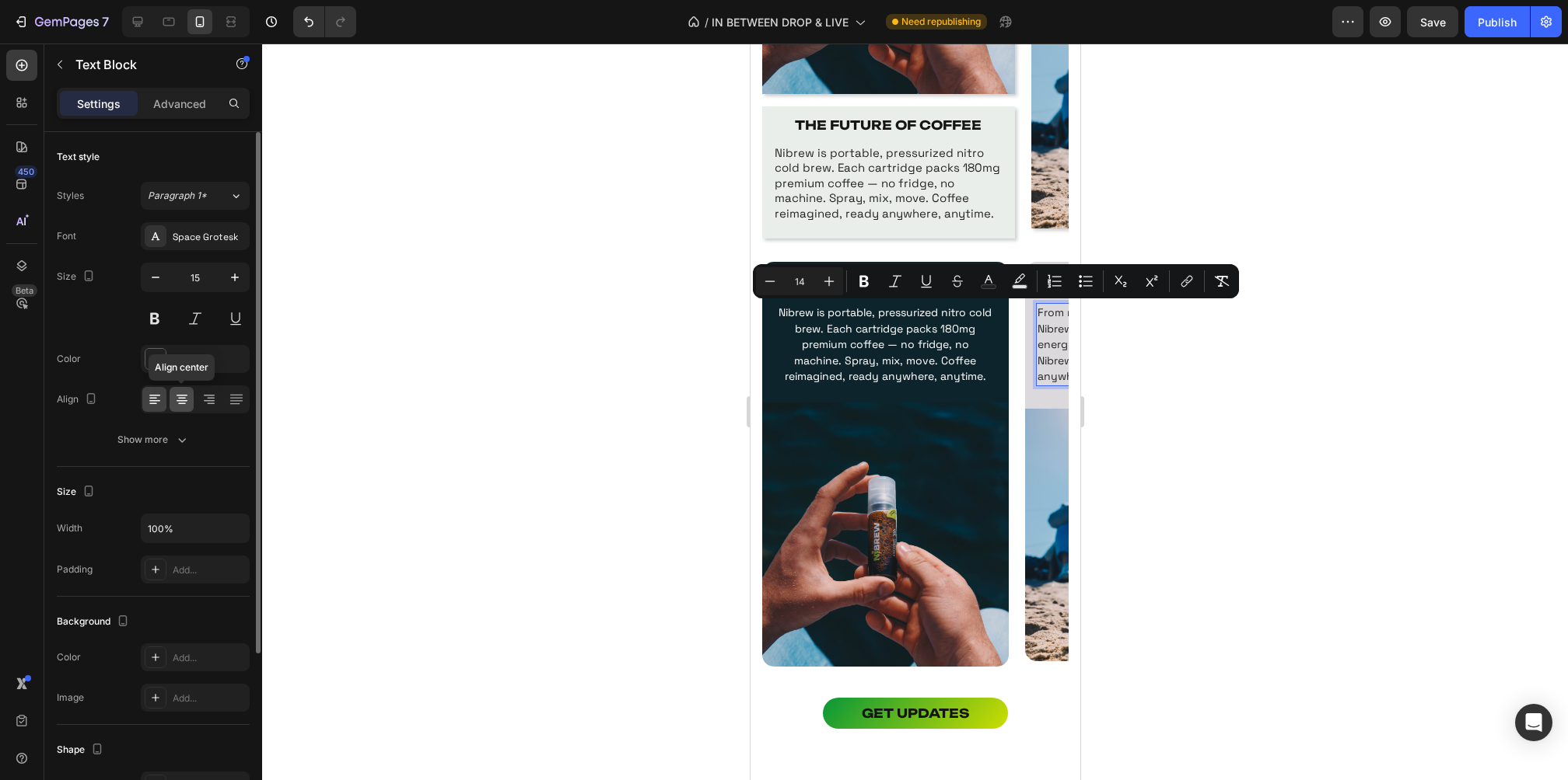
click at [176, 400] on icon at bounding box center [182, 401] width 11 height 2
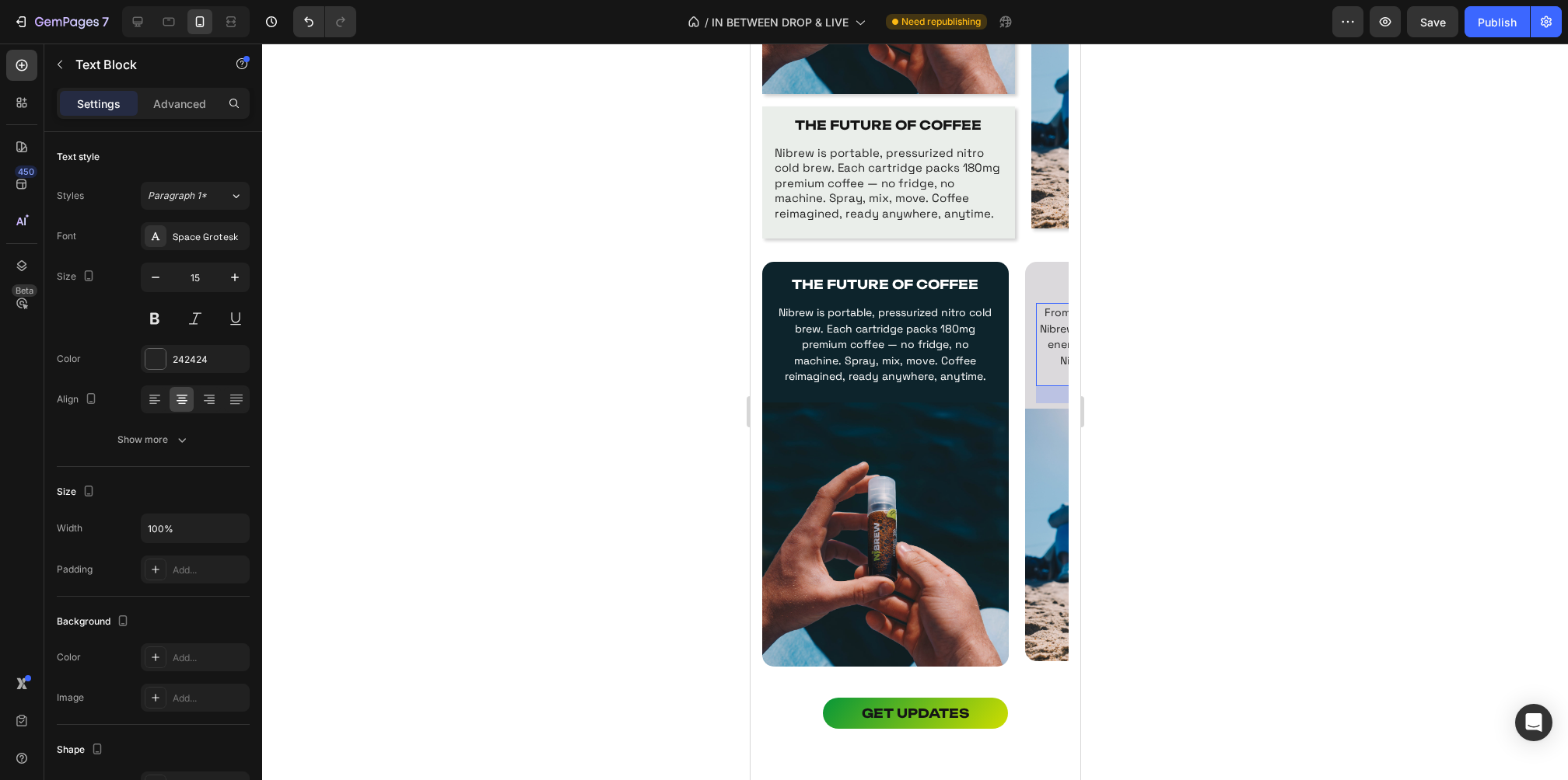
click at [1383, 401] on div at bounding box center [914, 412] width 1305 height 737
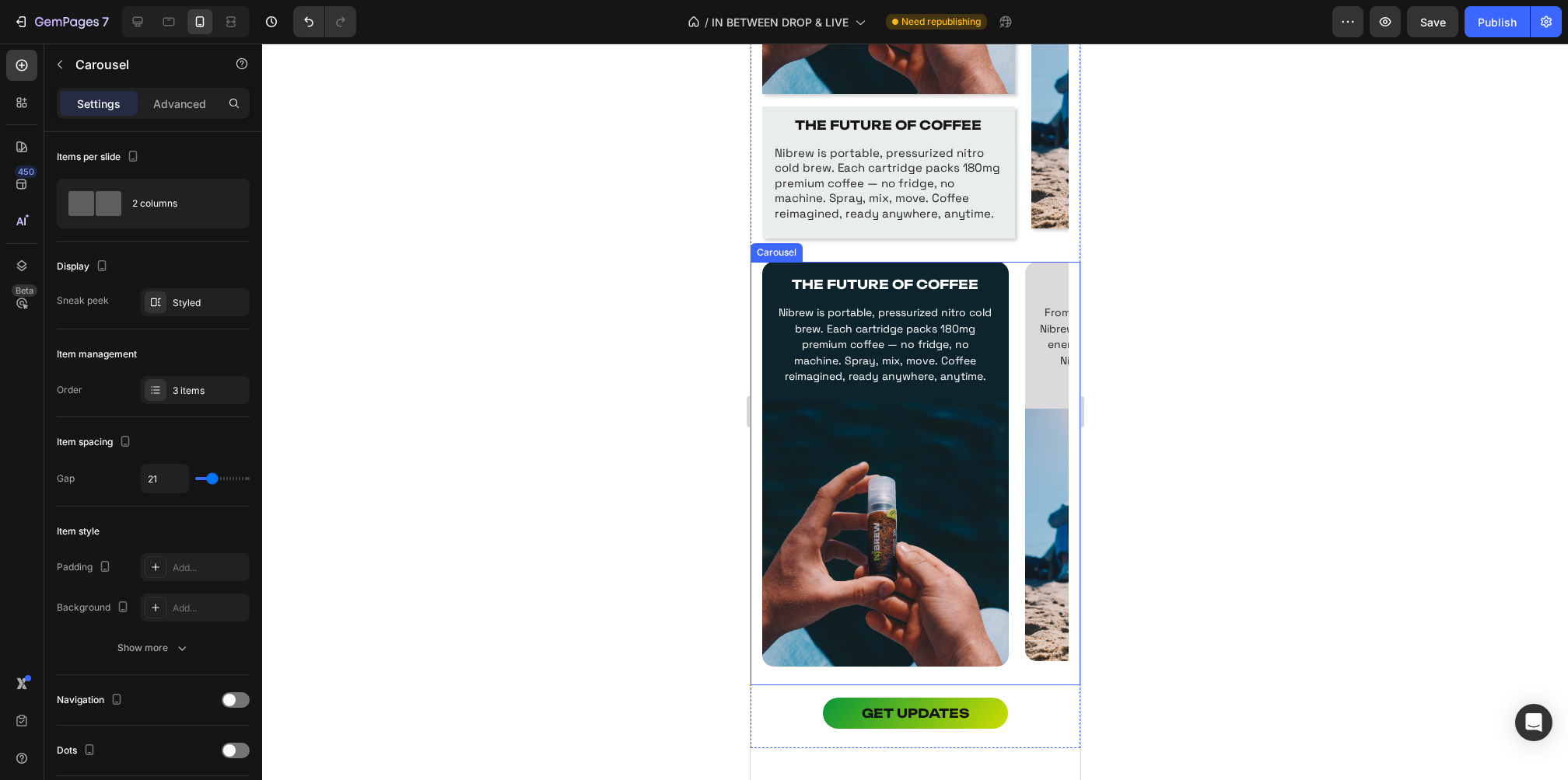
click at [755, 337] on div "THE FUTURE OF COFFEE Text Block Nibrew is portable, pressurized nitro cold brew…" at bounding box center [914, 473] width 330 height 424
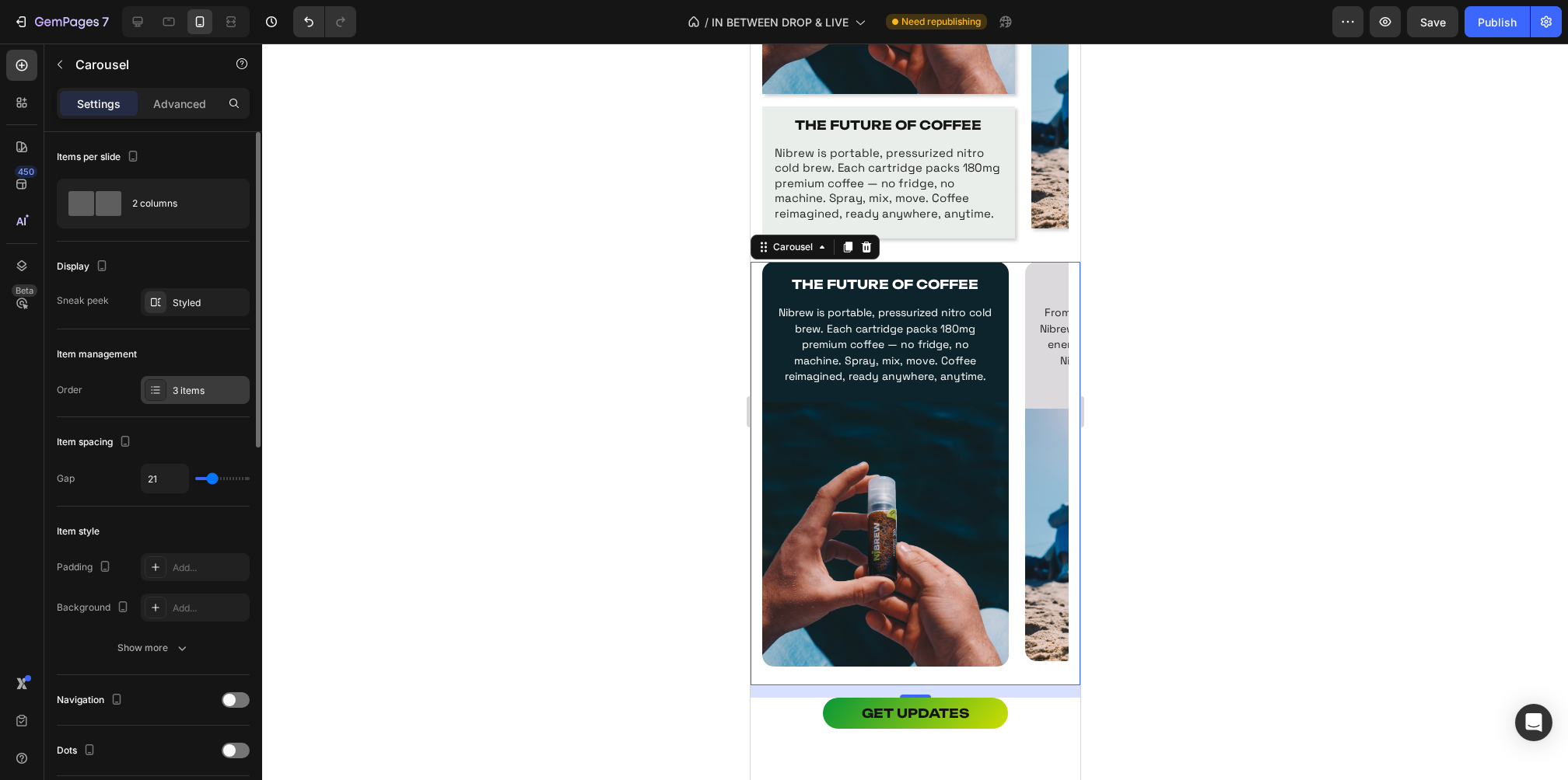
click at [201, 388] on div "3 items" at bounding box center [208, 391] width 73 height 14
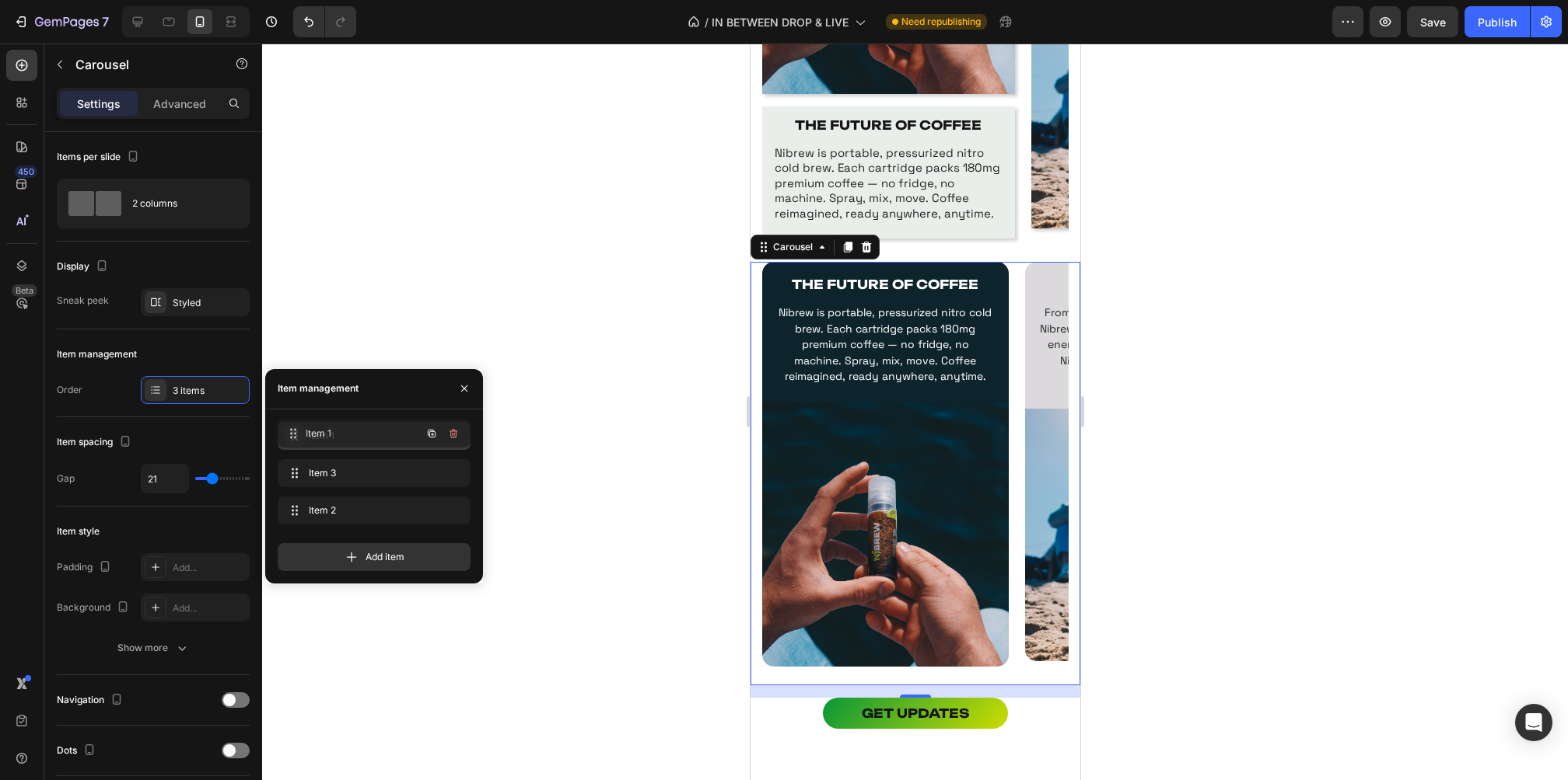
drag, startPoint x: 289, startPoint y: 470, endPoint x: 289, endPoint y: 430, distance: 40.0
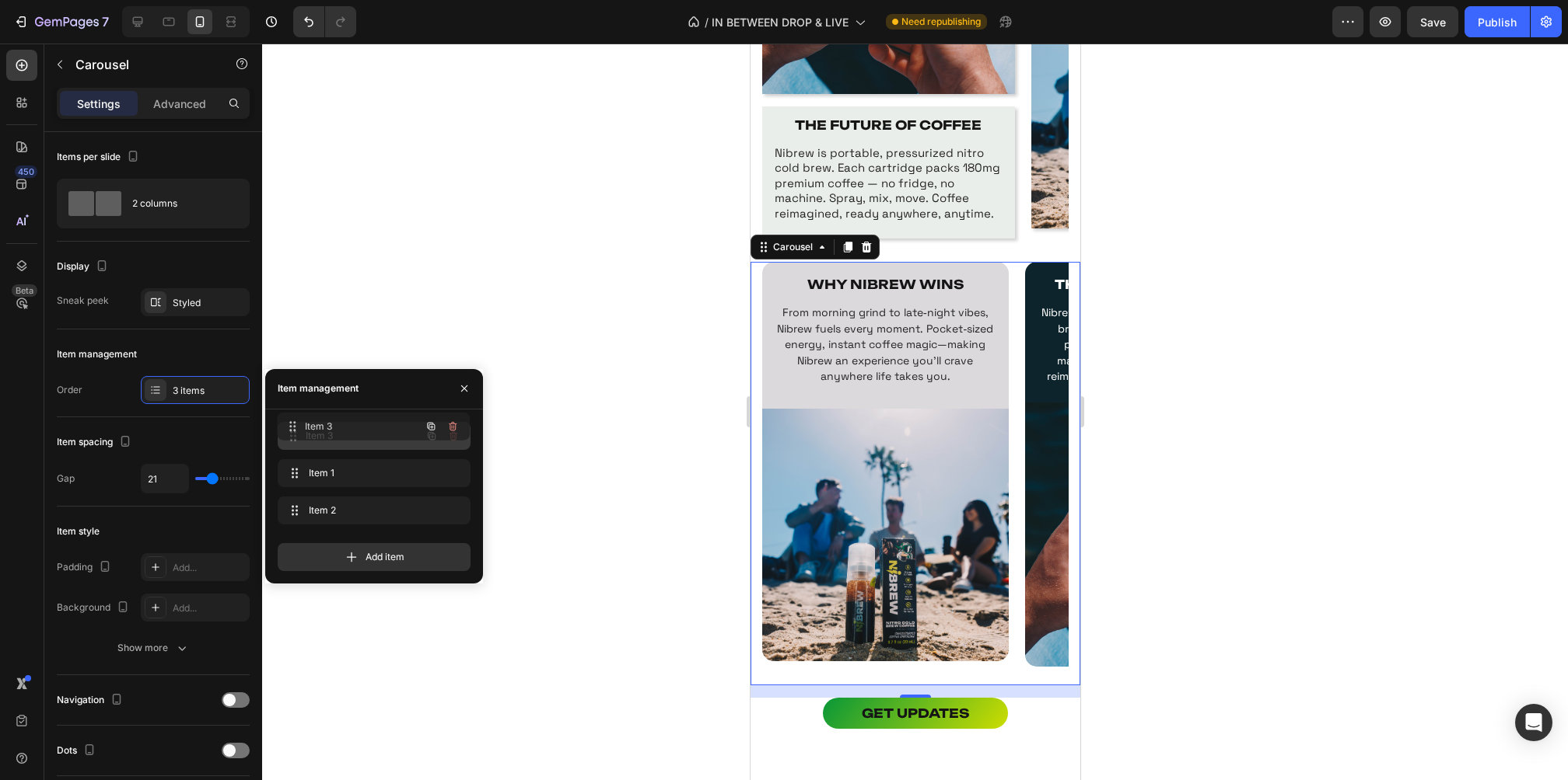
drag, startPoint x: 294, startPoint y: 470, endPoint x: 292, endPoint y: 424, distance: 46.0
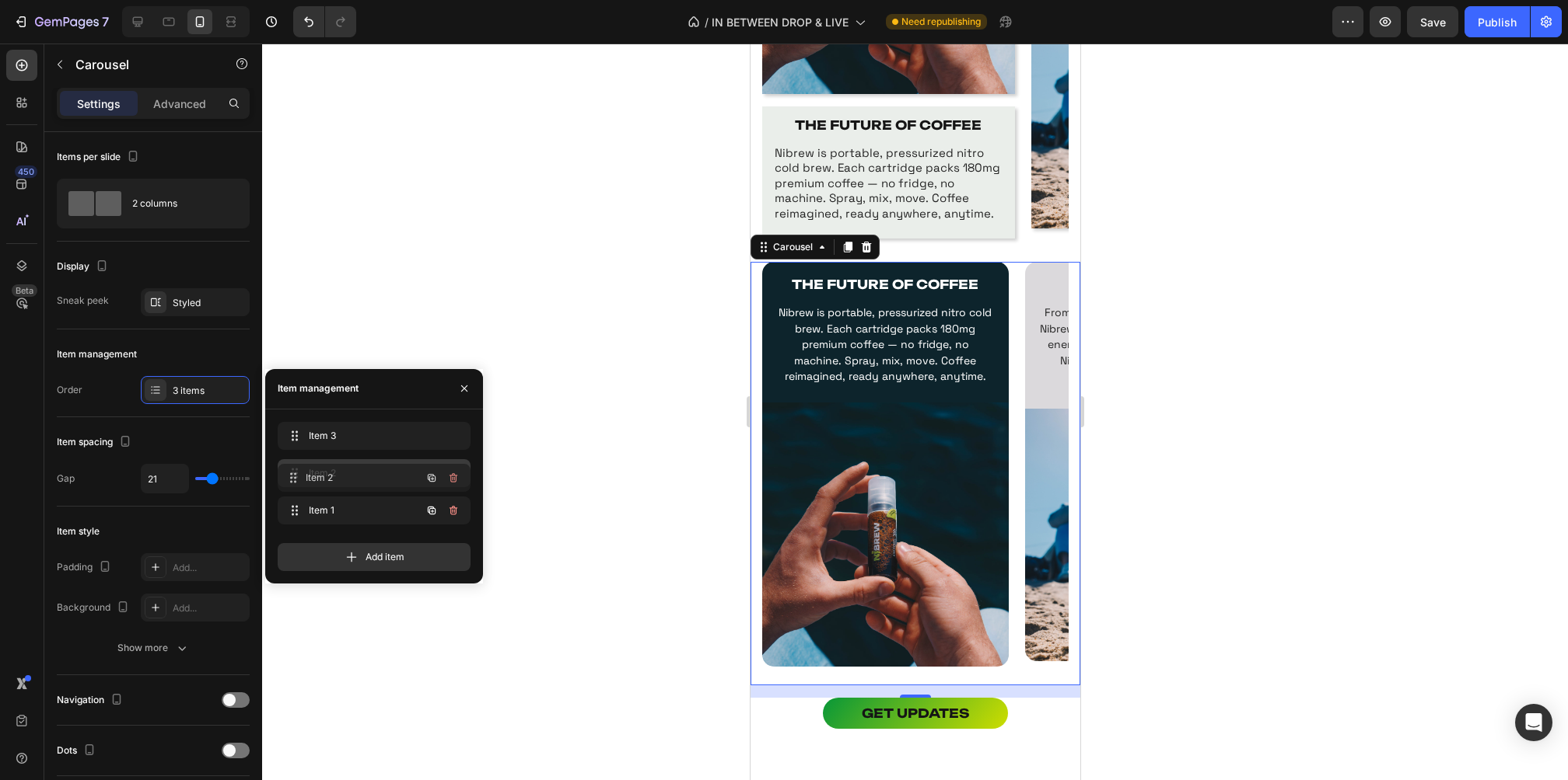
drag, startPoint x: 295, startPoint y: 510, endPoint x: 295, endPoint y: 477, distance: 33.0
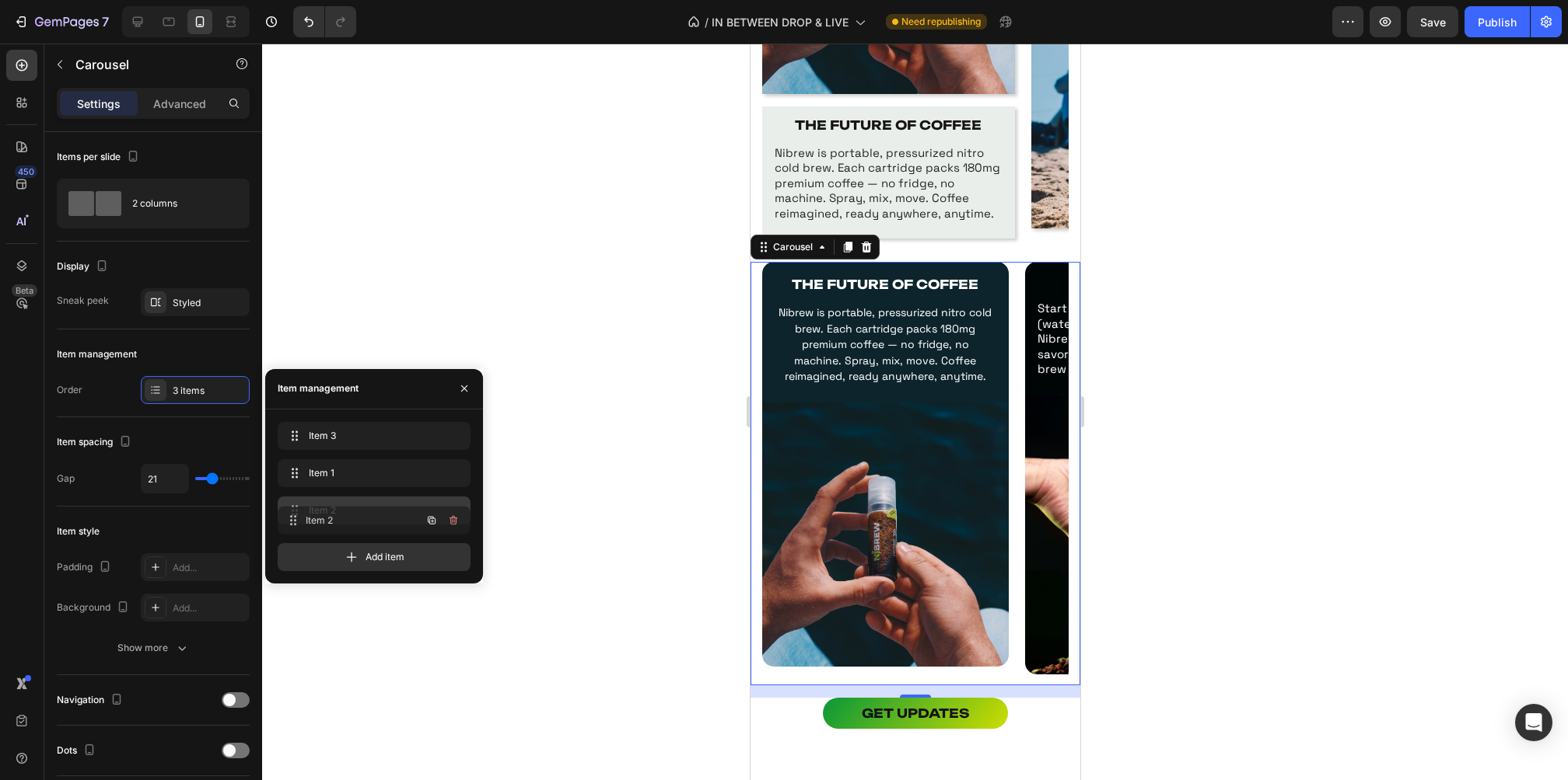
drag, startPoint x: 295, startPoint y: 477, endPoint x: 295, endPoint y: 524, distance: 47.0
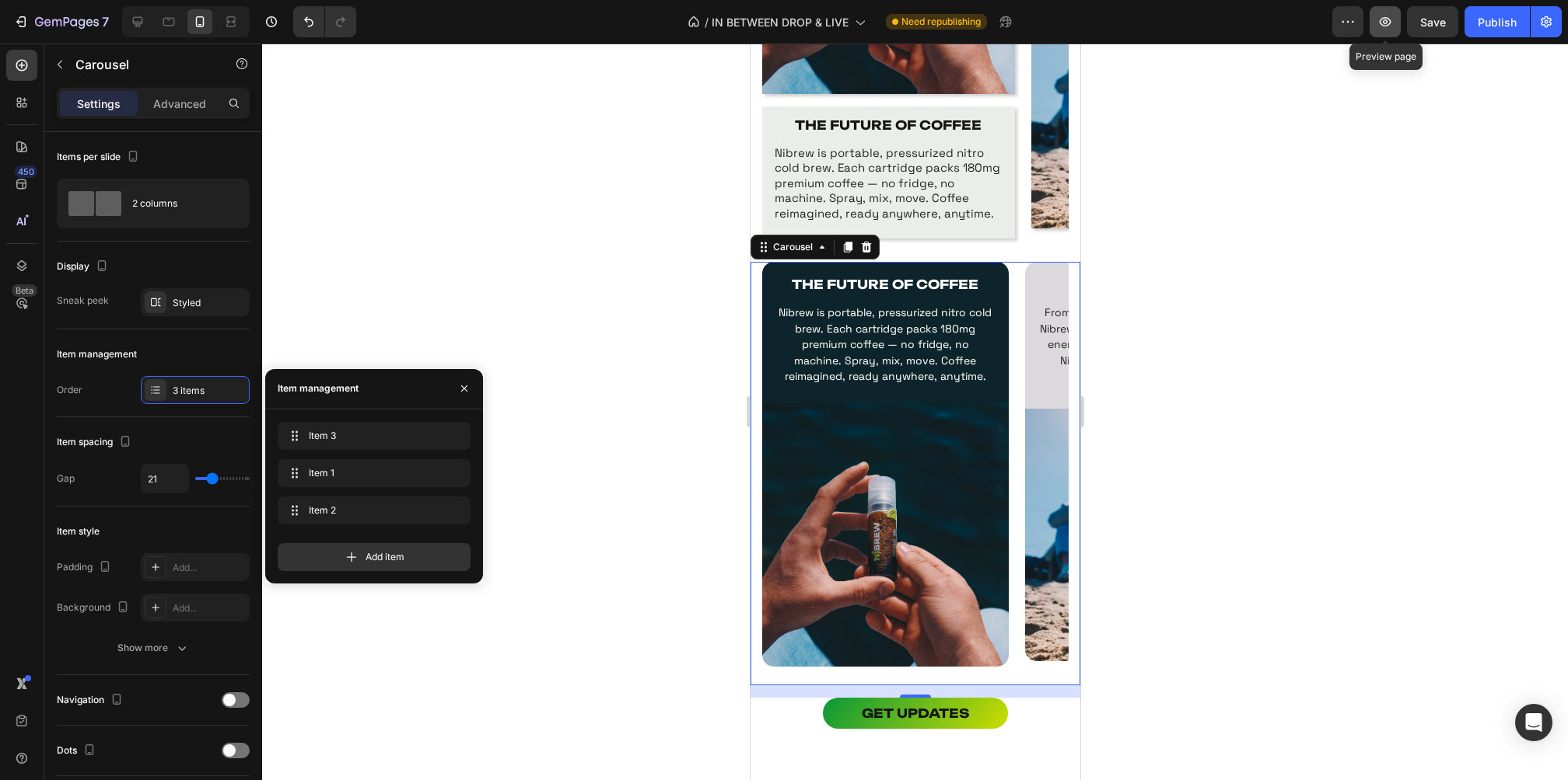
click at [1385, 14] on icon "button" at bounding box center [1385, 22] width 16 height 16
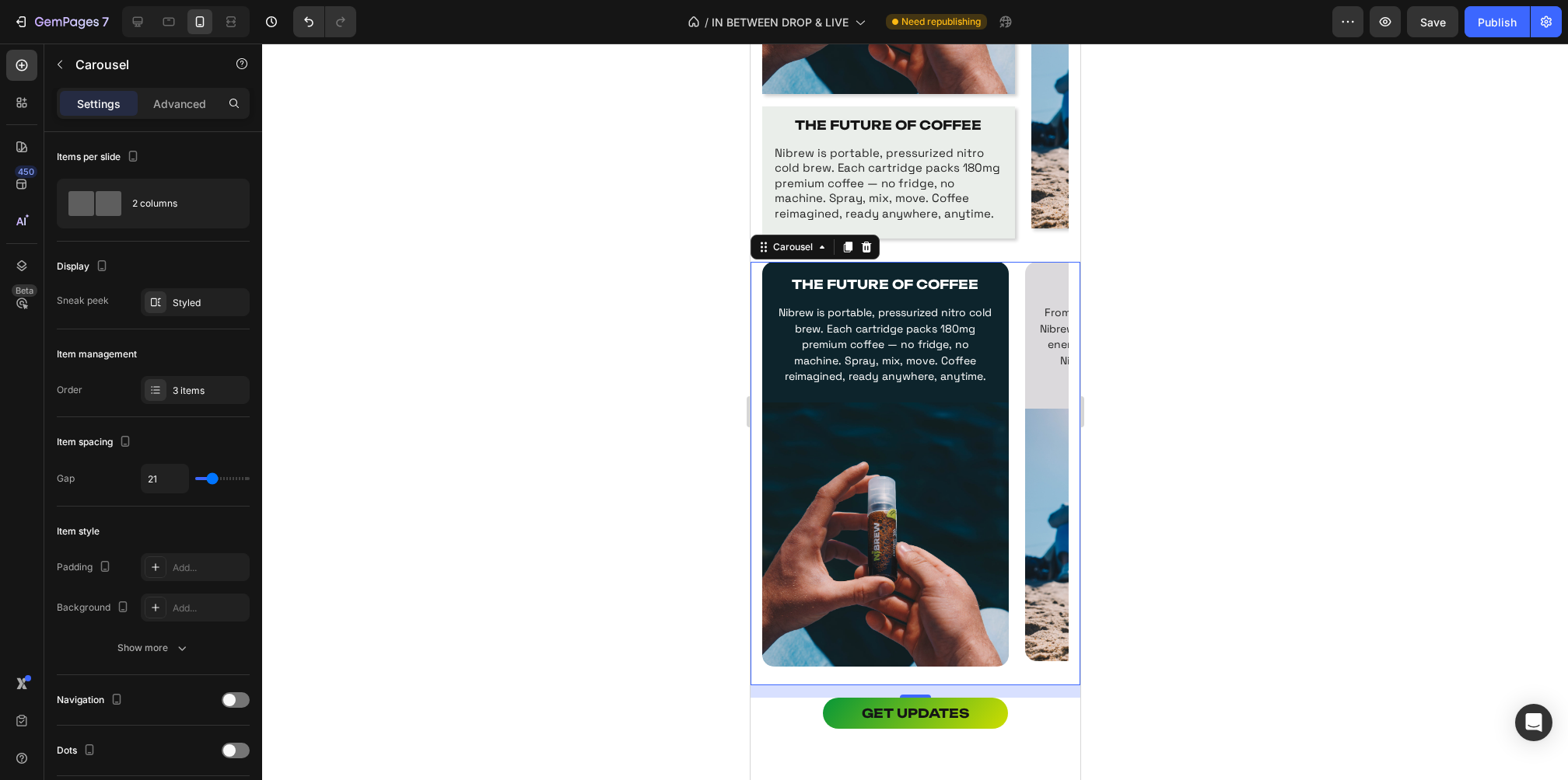
click at [1185, 382] on div at bounding box center [914, 412] width 1305 height 737
click at [759, 306] on div "THE FUTURE OF COFFEE Text Block Nibrew is portable, pressurized nitro cold brew…" at bounding box center [914, 473] width 330 height 424
click at [206, 394] on div "3 items" at bounding box center [208, 391] width 73 height 14
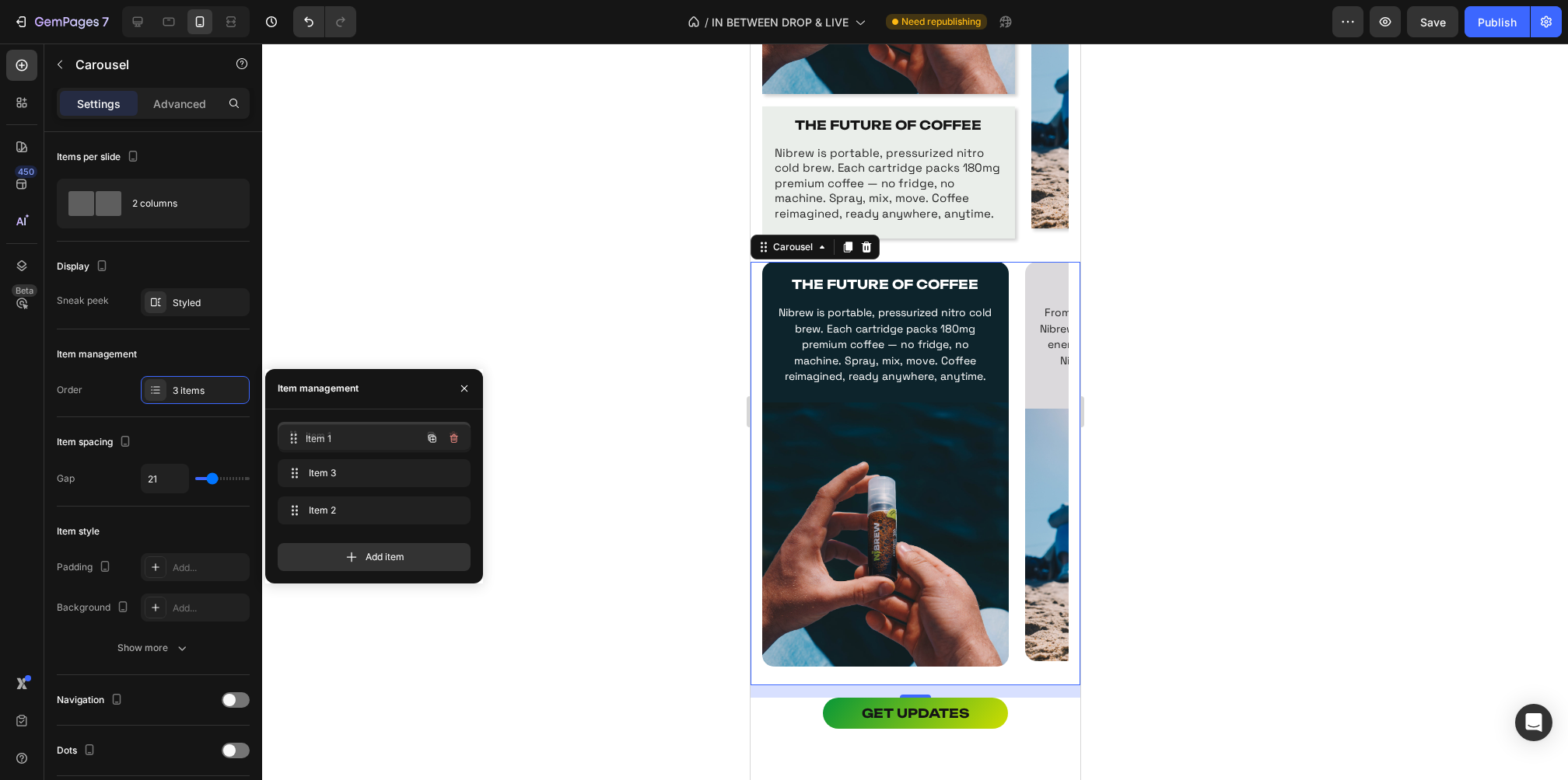
drag, startPoint x: 288, startPoint y: 466, endPoint x: 289, endPoint y: 432, distance: 34.0
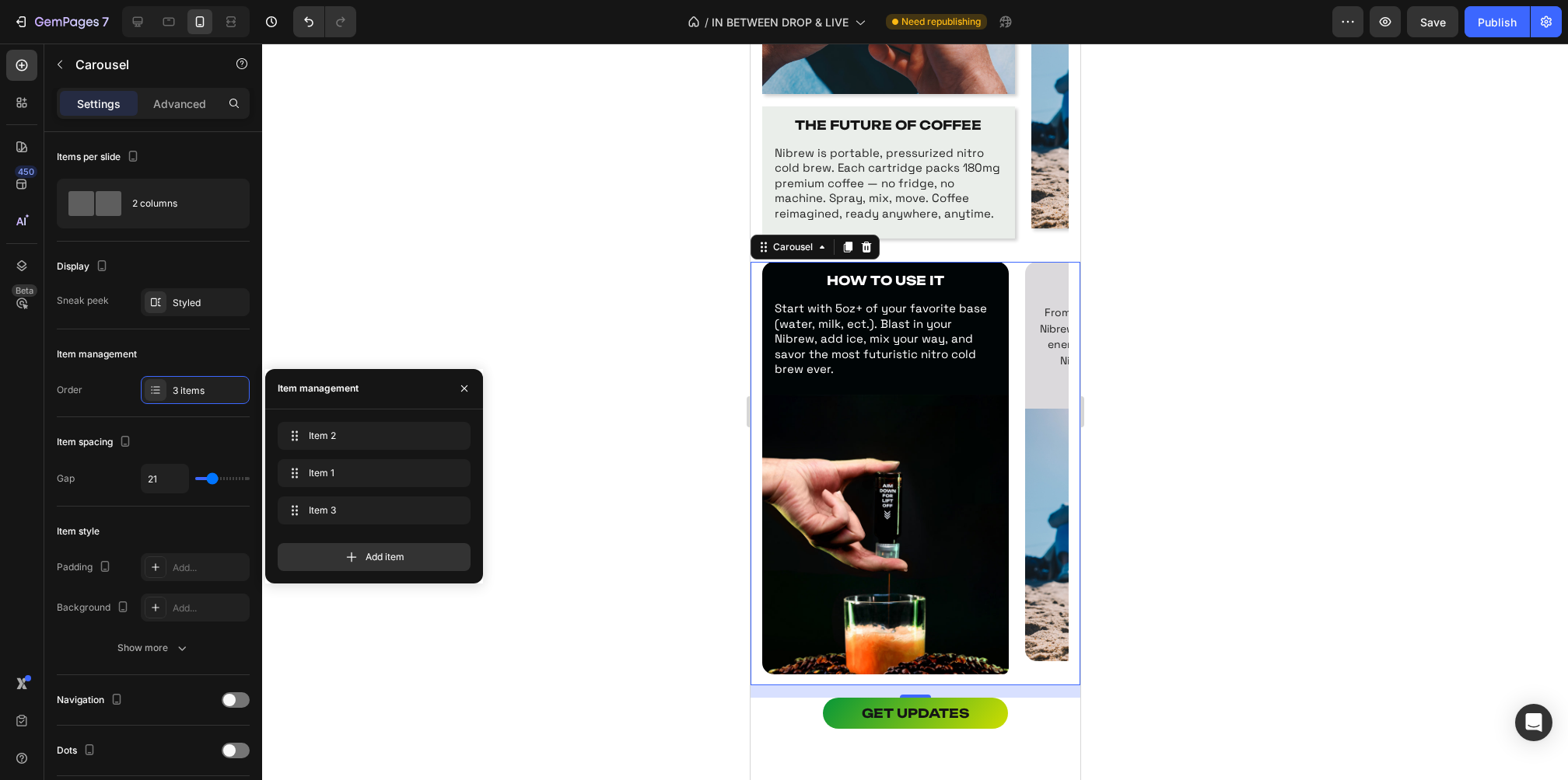
drag, startPoint x: 286, startPoint y: 518, endPoint x: 288, endPoint y: 410, distance: 108.0
click at [912, 320] on p "Start with 5oz+ of your favorite base (water, milk, ect.). Blast in your Nibrew…" at bounding box center [885, 338] width 222 height 76
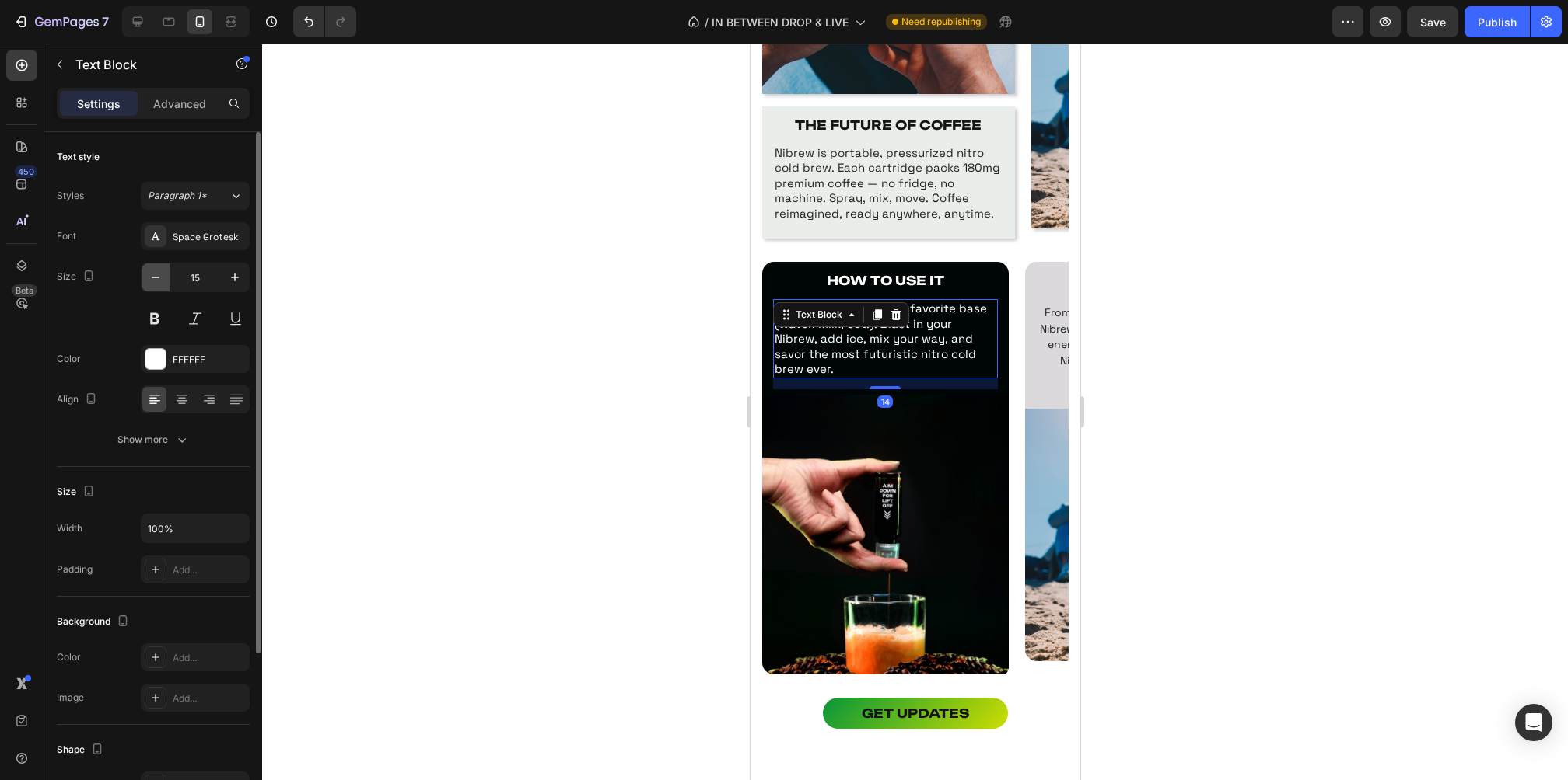
click at [164, 283] on button "button" at bounding box center [156, 277] width 28 height 28
type input "14"
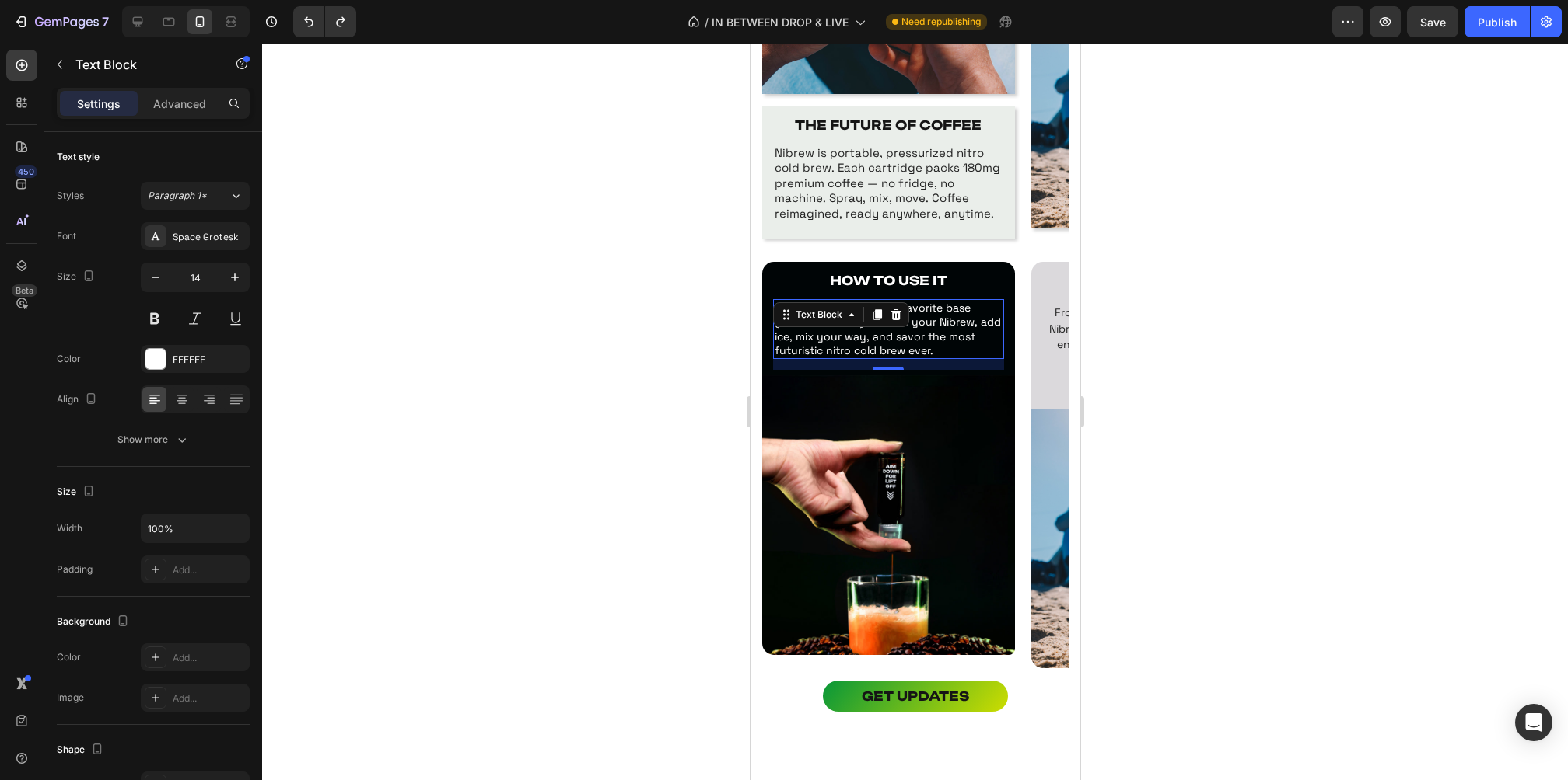
click at [951, 344] on p "Start with 5oz+ of your favorite base (water, milk, ect.). Blast in your Nibrew…" at bounding box center [888, 329] width 228 height 56
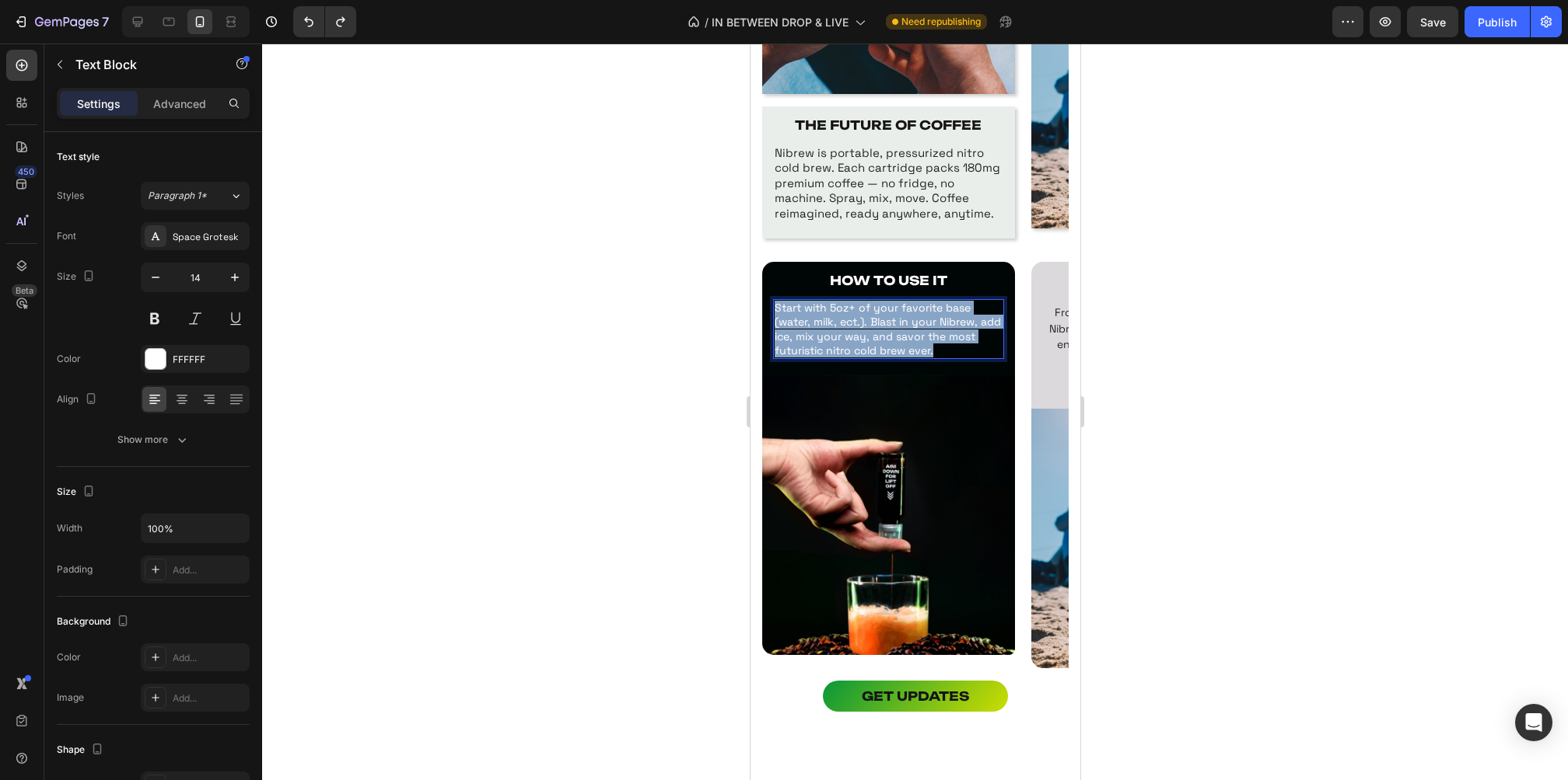
click at [951, 344] on p "Start with 5oz+ of your favorite base (water, milk, ect.). Blast in your Nibrew…" at bounding box center [888, 329] width 228 height 56
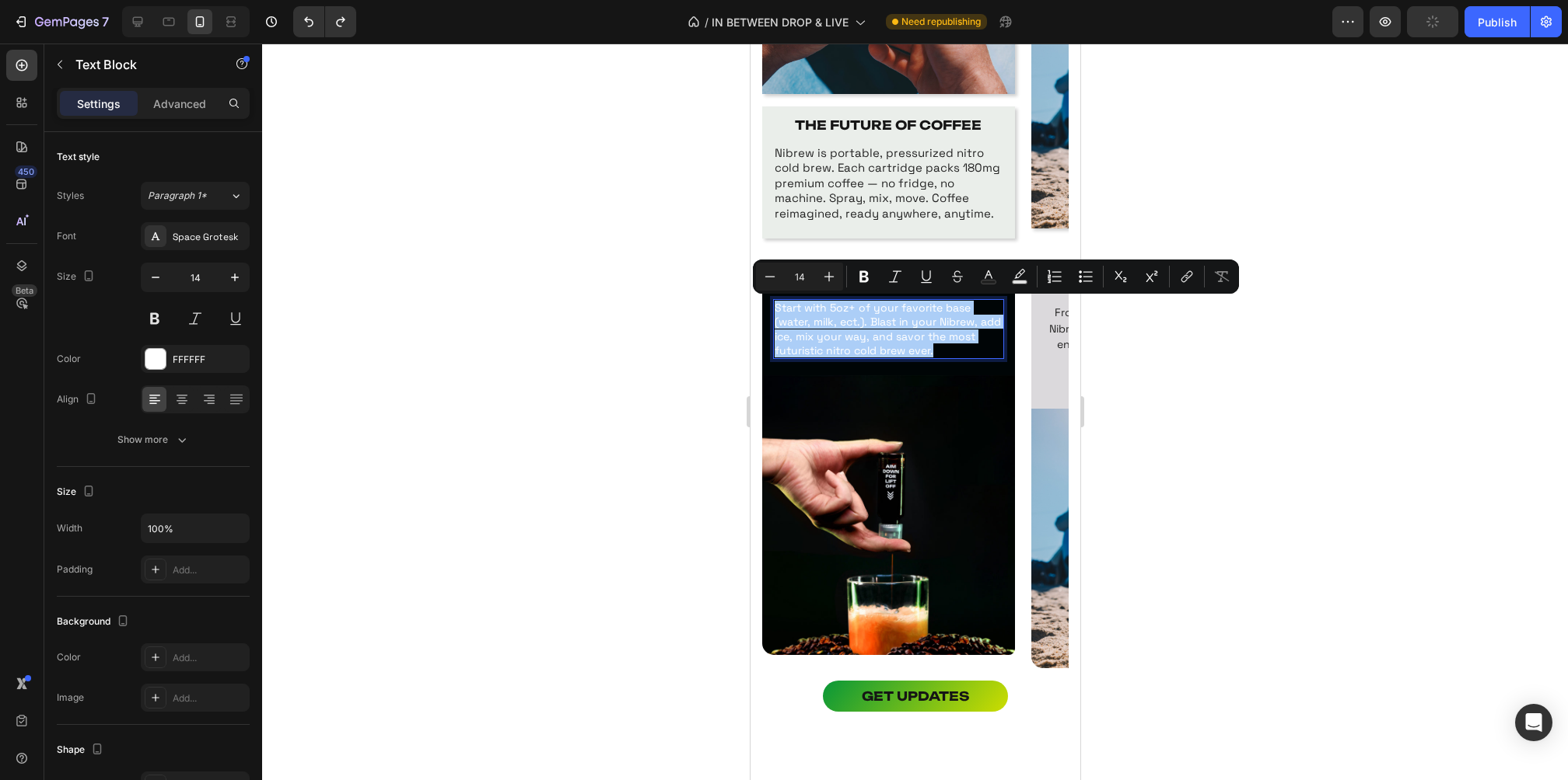
click at [1144, 406] on div at bounding box center [914, 412] width 1305 height 737
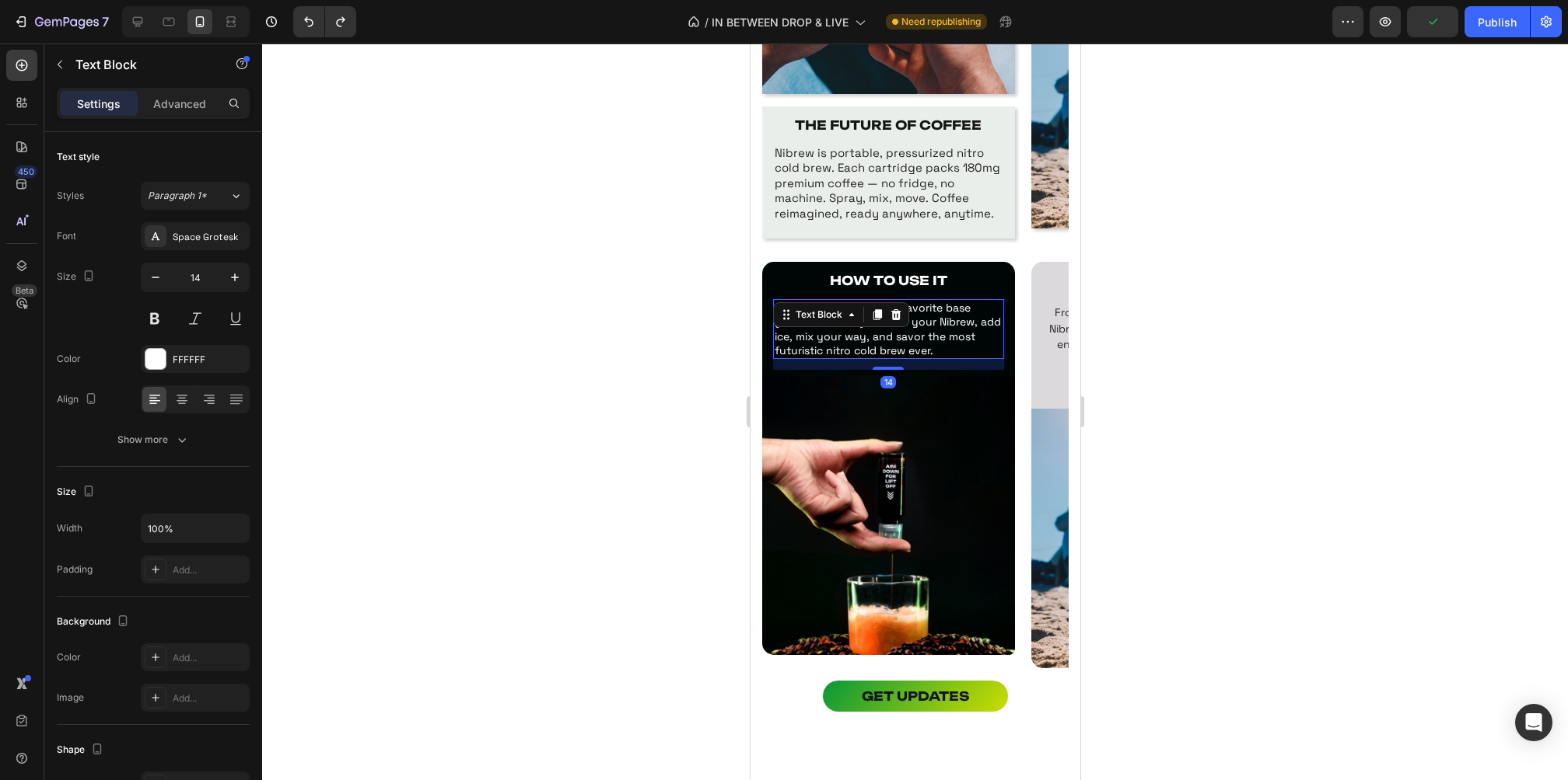
click at [939, 343] on p "Start with 5oz+ of your favorite base (water, milk, ect.). Blast in your Nibrew…" at bounding box center [888, 329] width 228 height 56
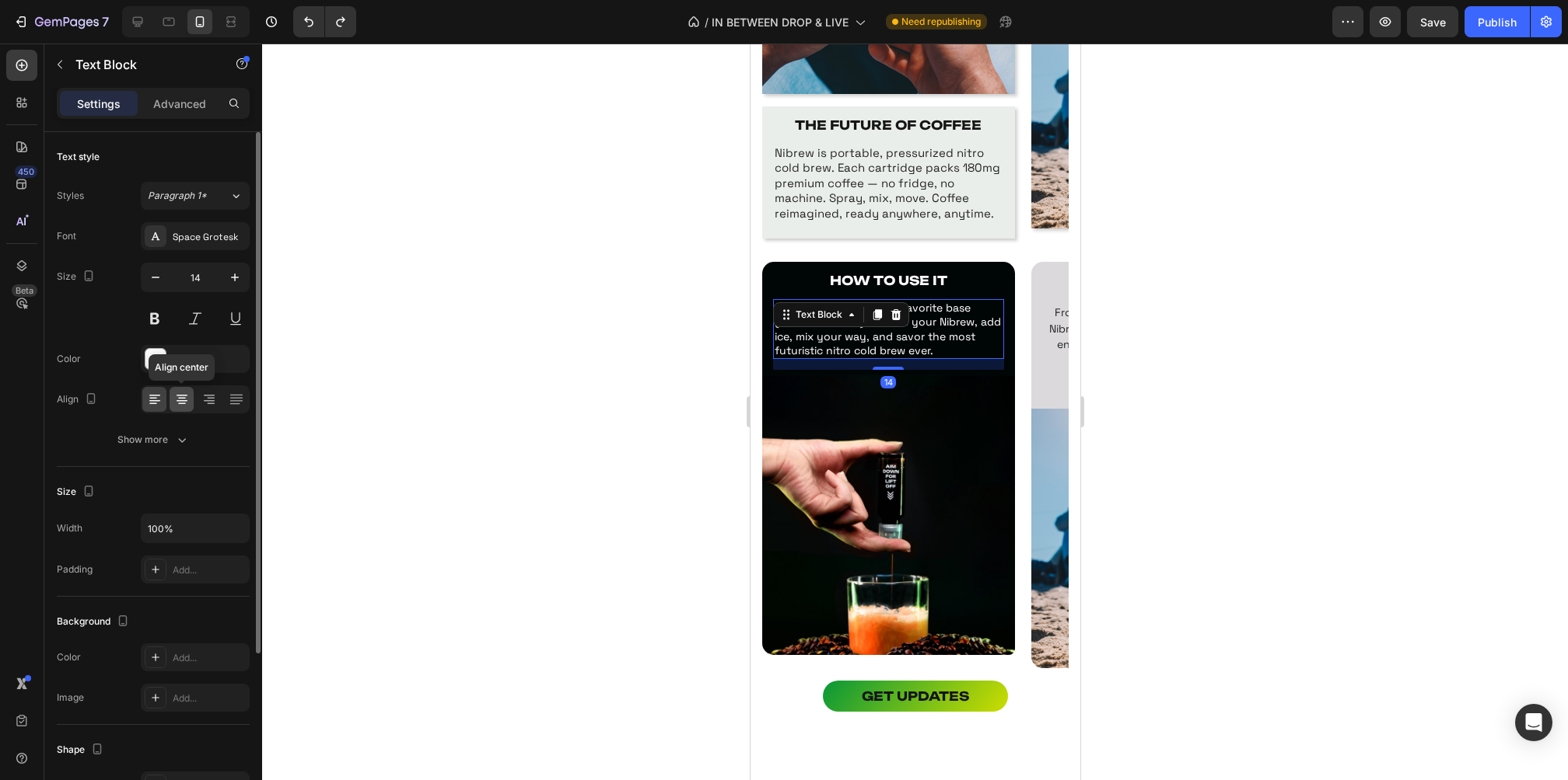
click at [181, 395] on icon at bounding box center [182, 395] width 11 height 2
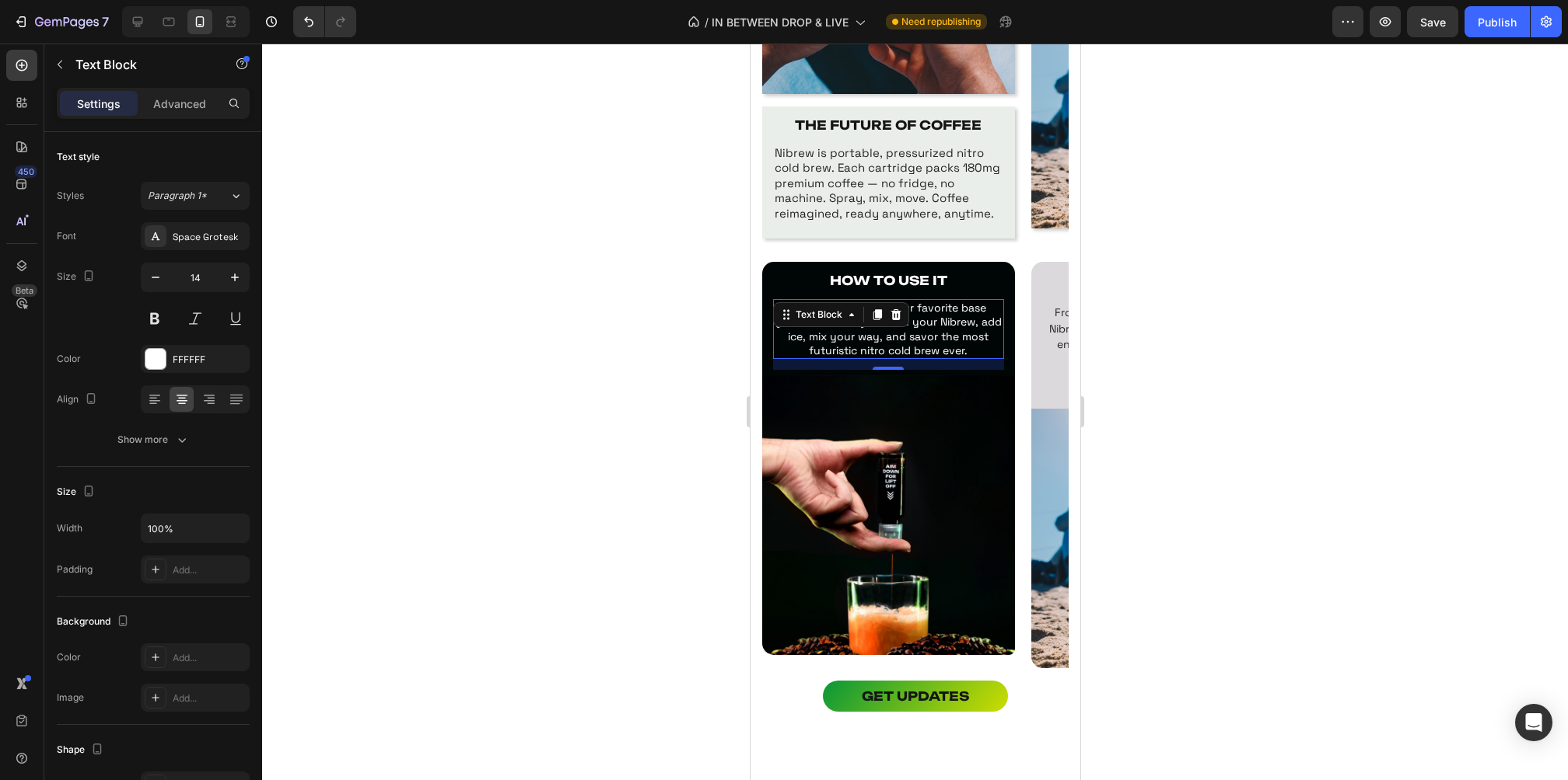
click at [552, 415] on div at bounding box center [914, 412] width 1305 height 737
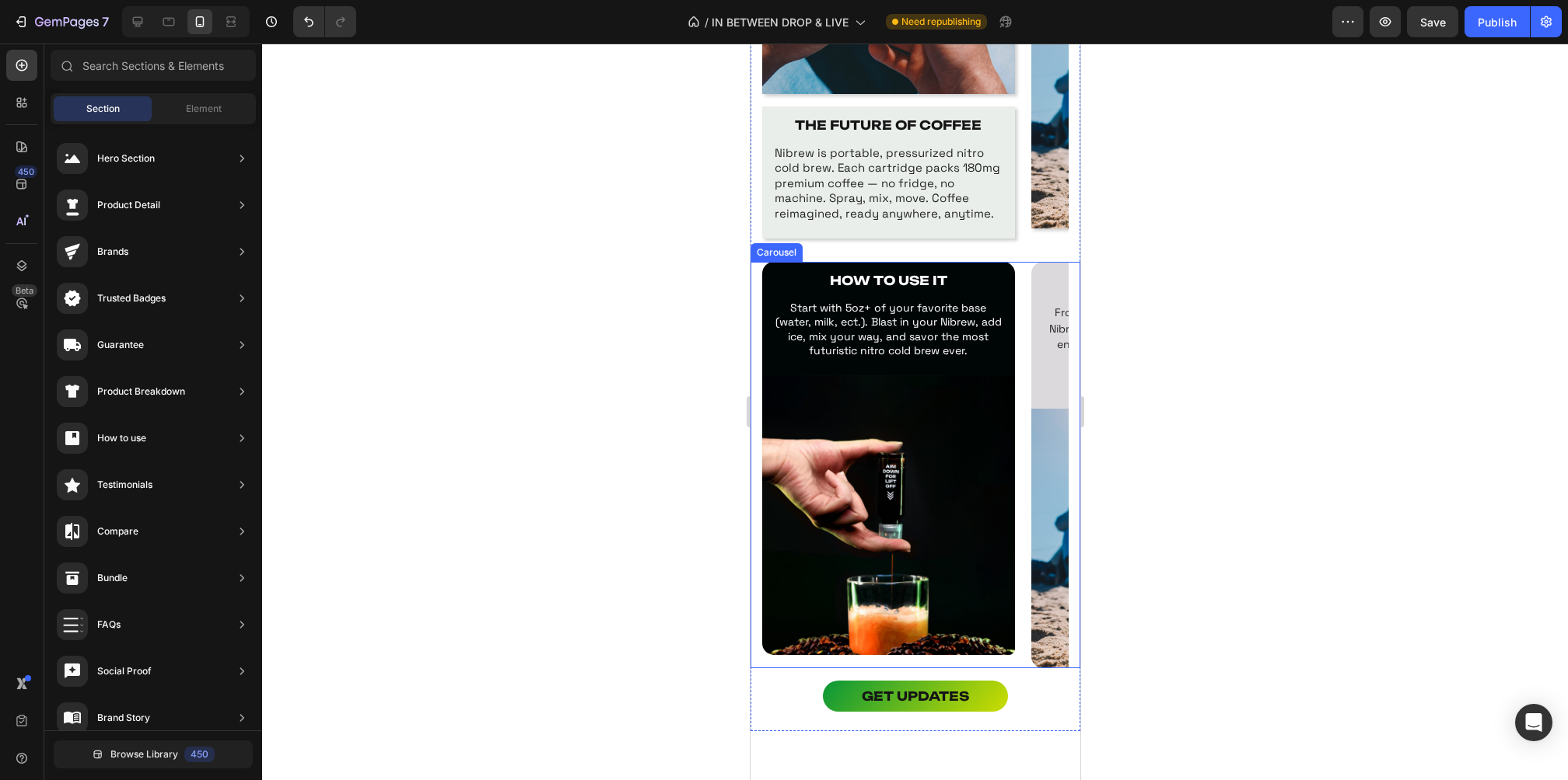
click at [755, 316] on div "HOW TO USE IT Text Block Start with 5oz+ of your favorite base (water, milk, ec…" at bounding box center [914, 464] width 330 height 406
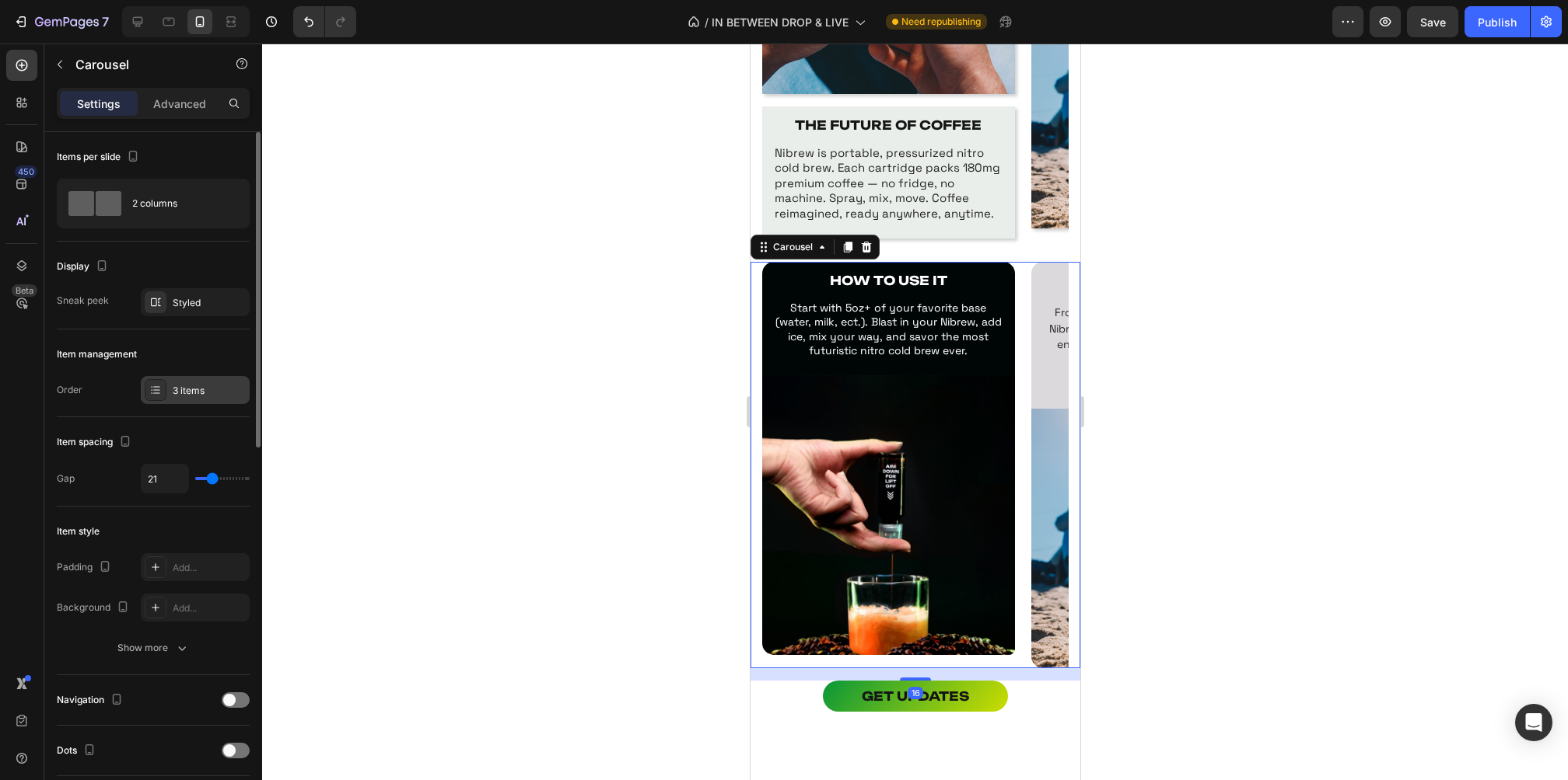
click at [189, 387] on div "3 items" at bounding box center [208, 391] width 73 height 14
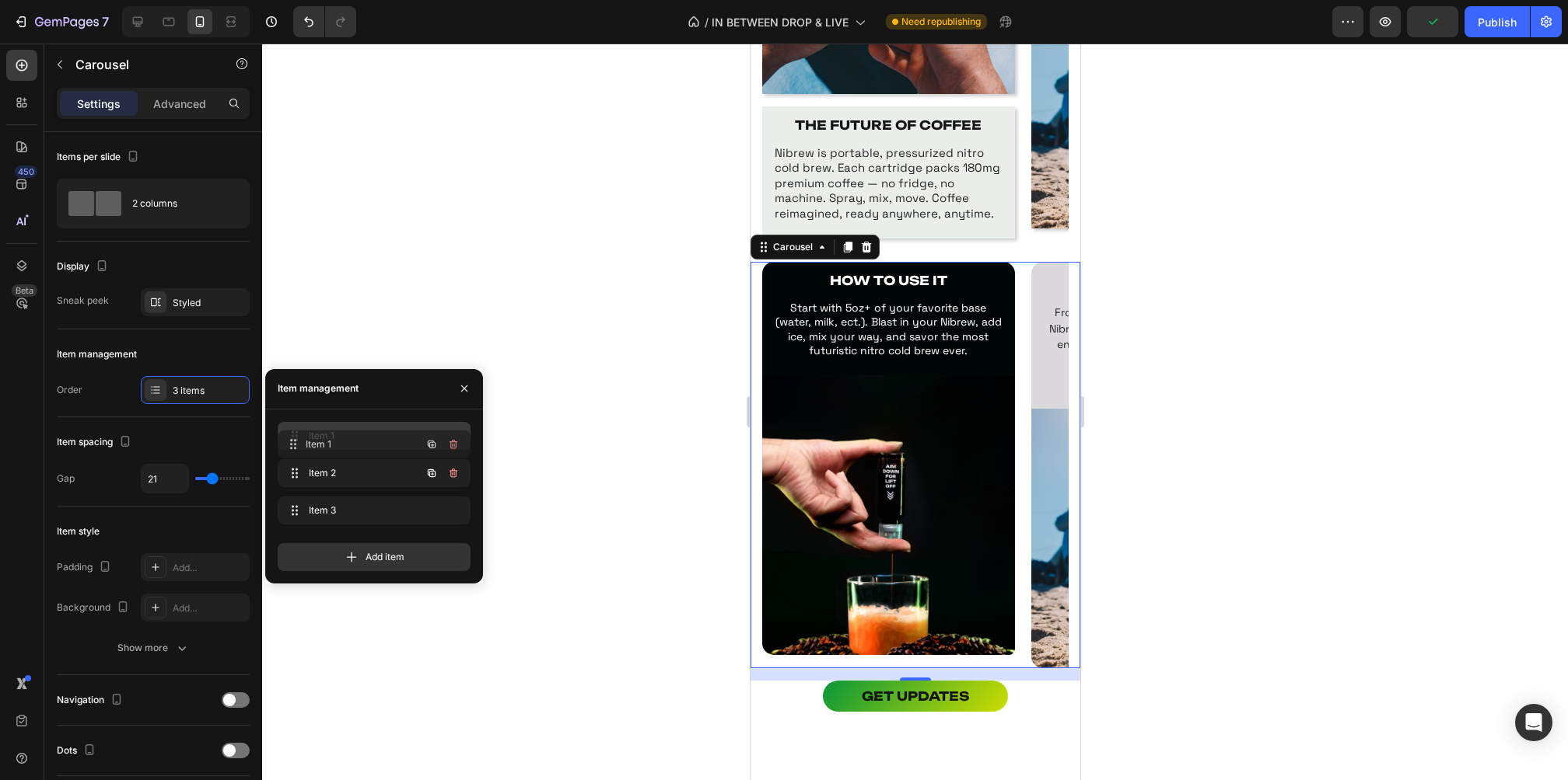
drag, startPoint x: 296, startPoint y: 467, endPoint x: 296, endPoint y: 427, distance: 40.0
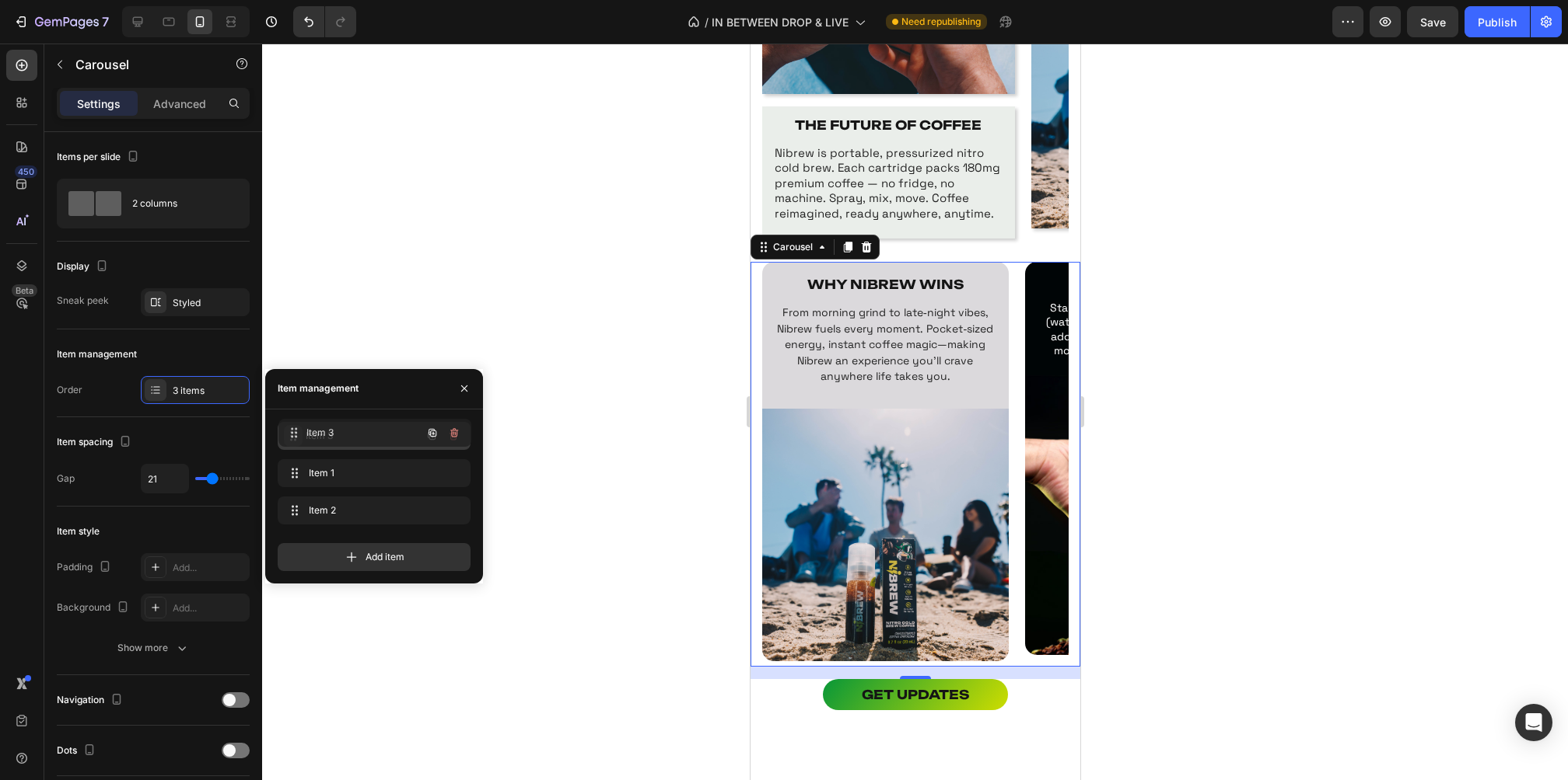
drag, startPoint x: 288, startPoint y: 513, endPoint x: 288, endPoint y: 435, distance: 78.0
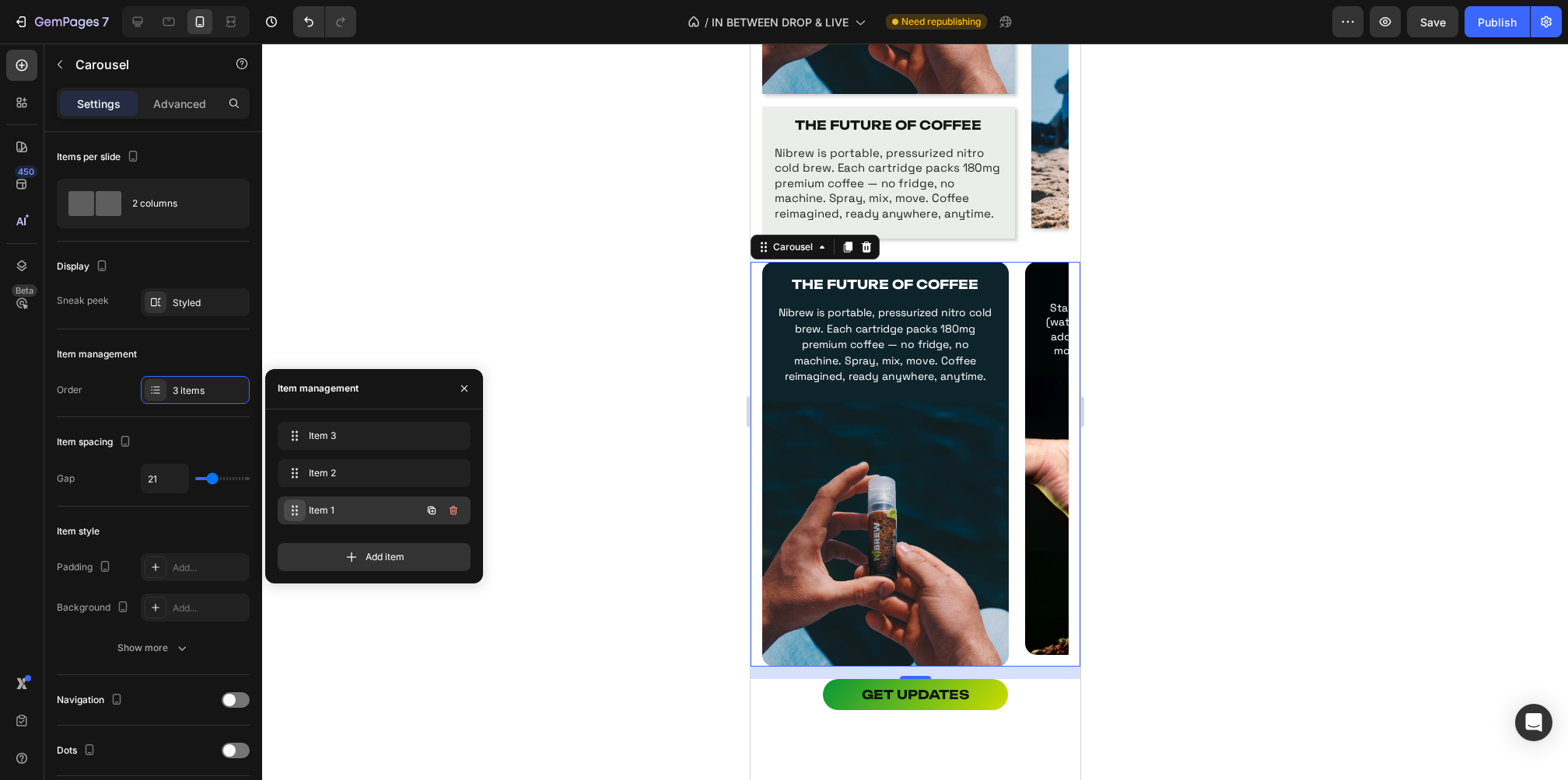
drag, startPoint x: 296, startPoint y: 468, endPoint x: 291, endPoint y: 512, distance: 44.3
click at [1200, 349] on div at bounding box center [914, 412] width 1305 height 737
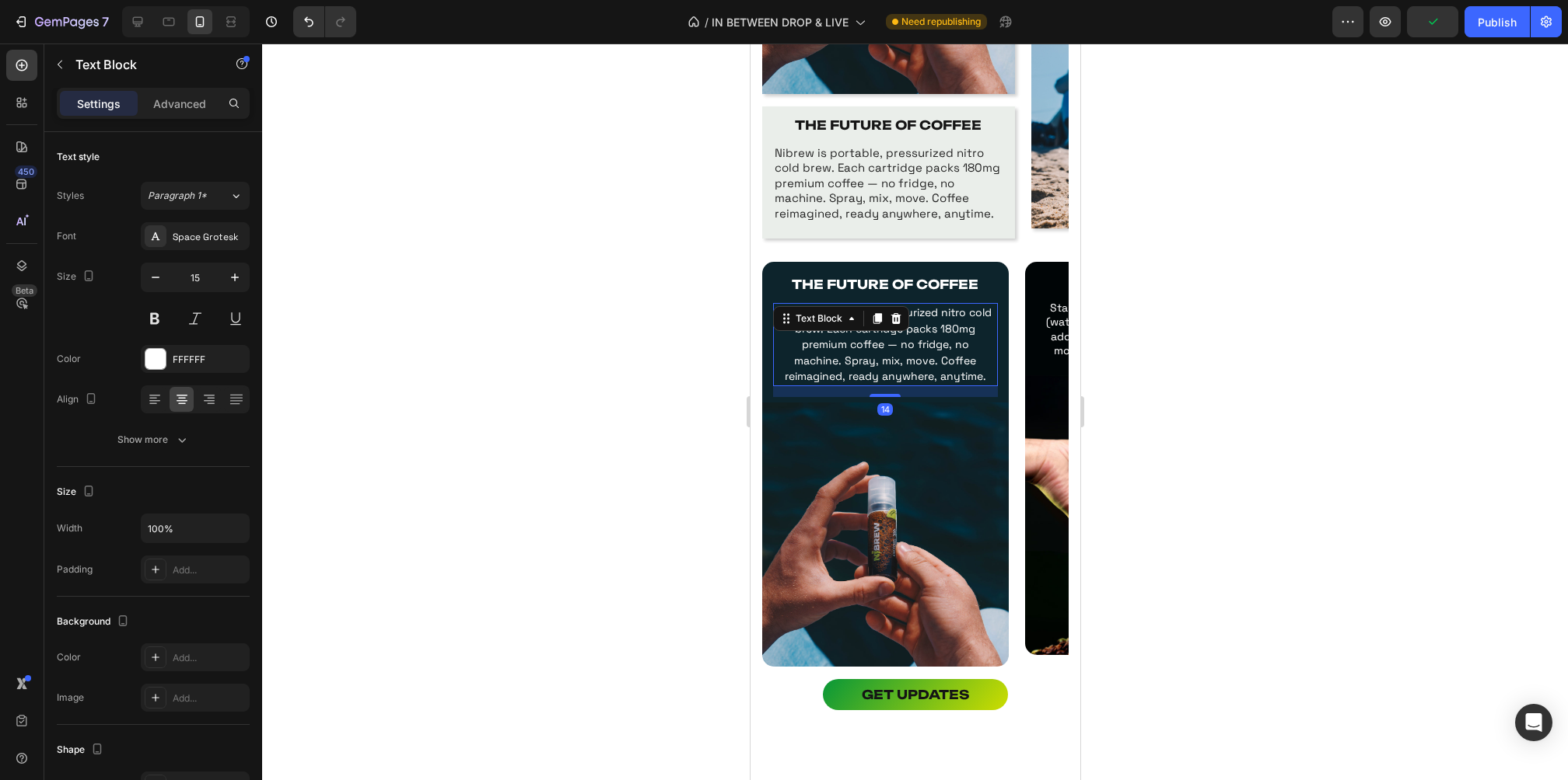
click at [792, 379] on p "Nibrew is portable, pressurized nitro cold brew. Each cartridge packs 180mg pre…" at bounding box center [885, 345] width 217 height 80
click at [780, 392] on div "14" at bounding box center [885, 392] width 225 height 11
click at [1233, 385] on div at bounding box center [914, 412] width 1305 height 737
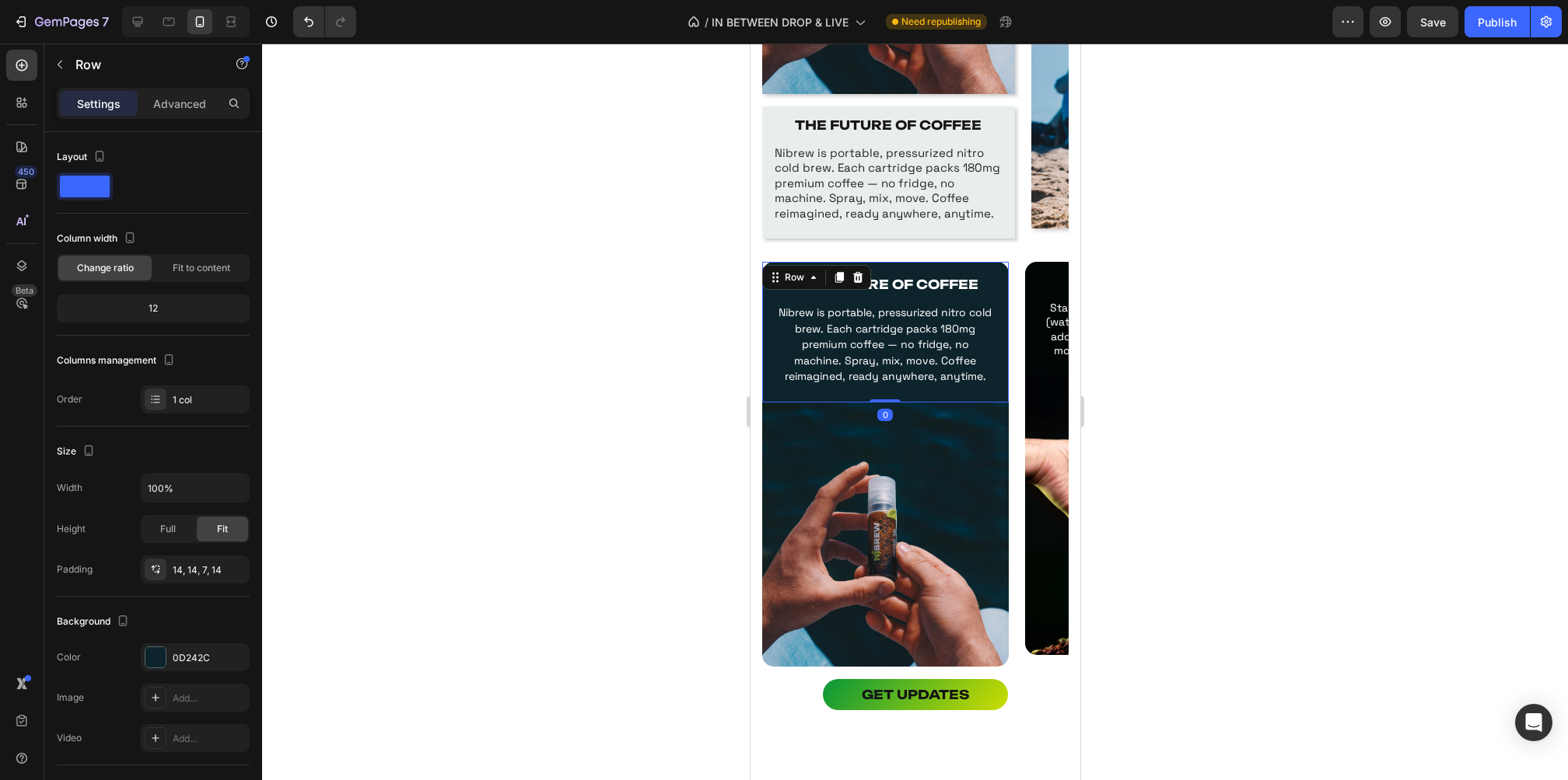
click at [816, 390] on div "THE FUTURE OF COFFEE Text Block Nibrew is portable, pressurized nitro cold brew…" at bounding box center [885, 334] width 225 height 125
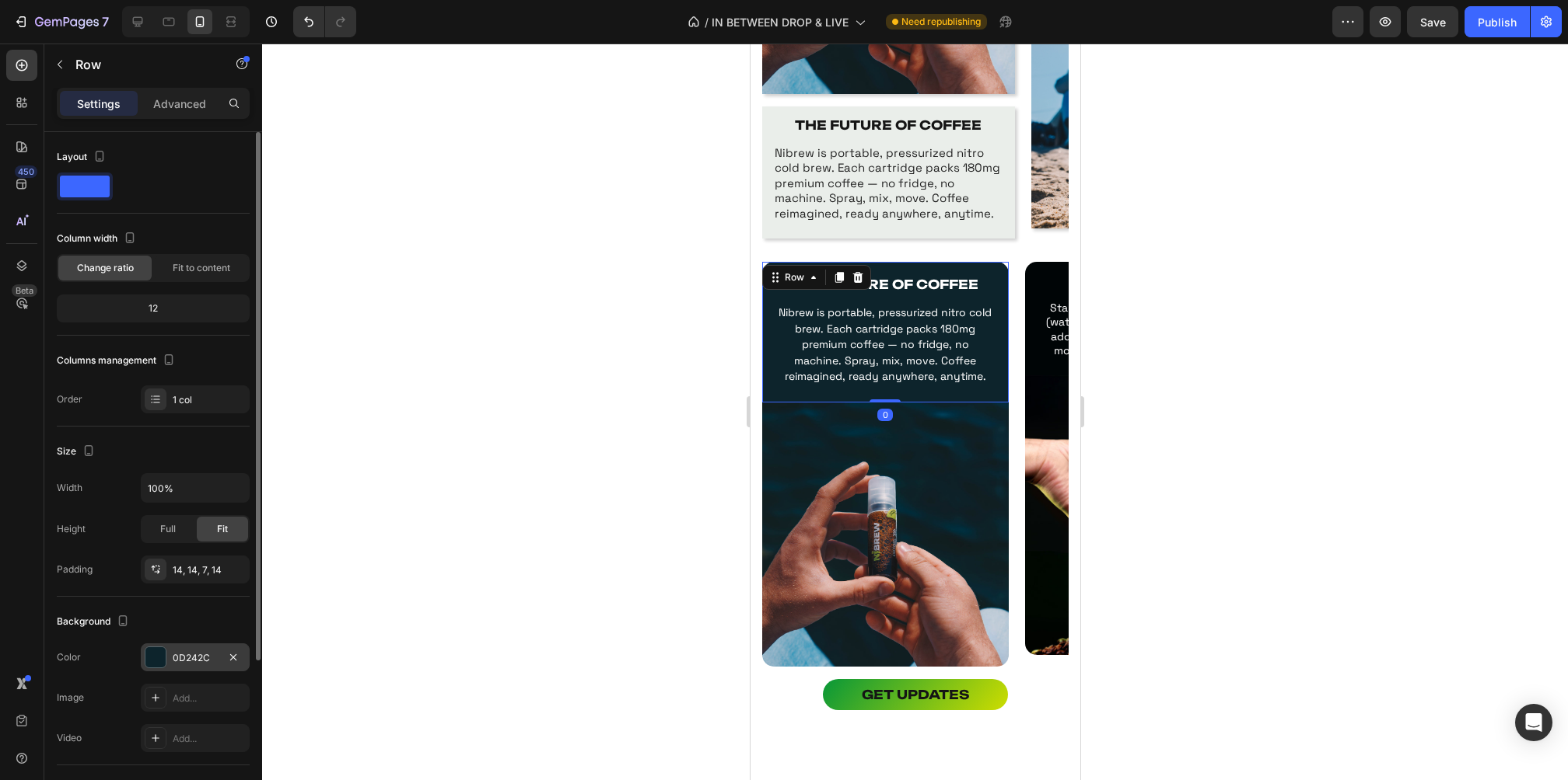
click at [182, 657] on div "0D242C" at bounding box center [195, 659] width 45 height 14
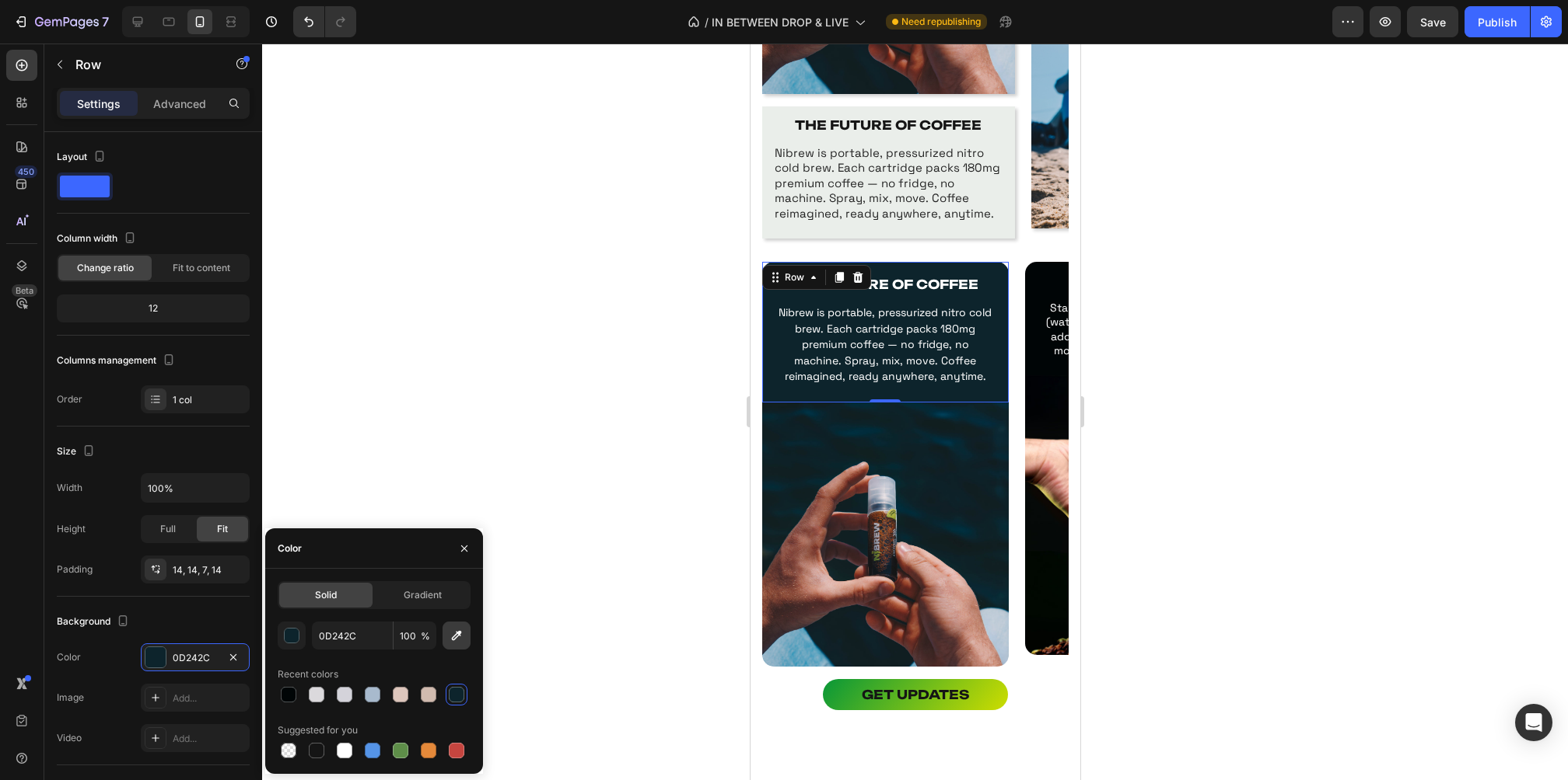
click at [462, 636] on icon "button" at bounding box center [457, 636] width 16 height 16
type input "0D2128"
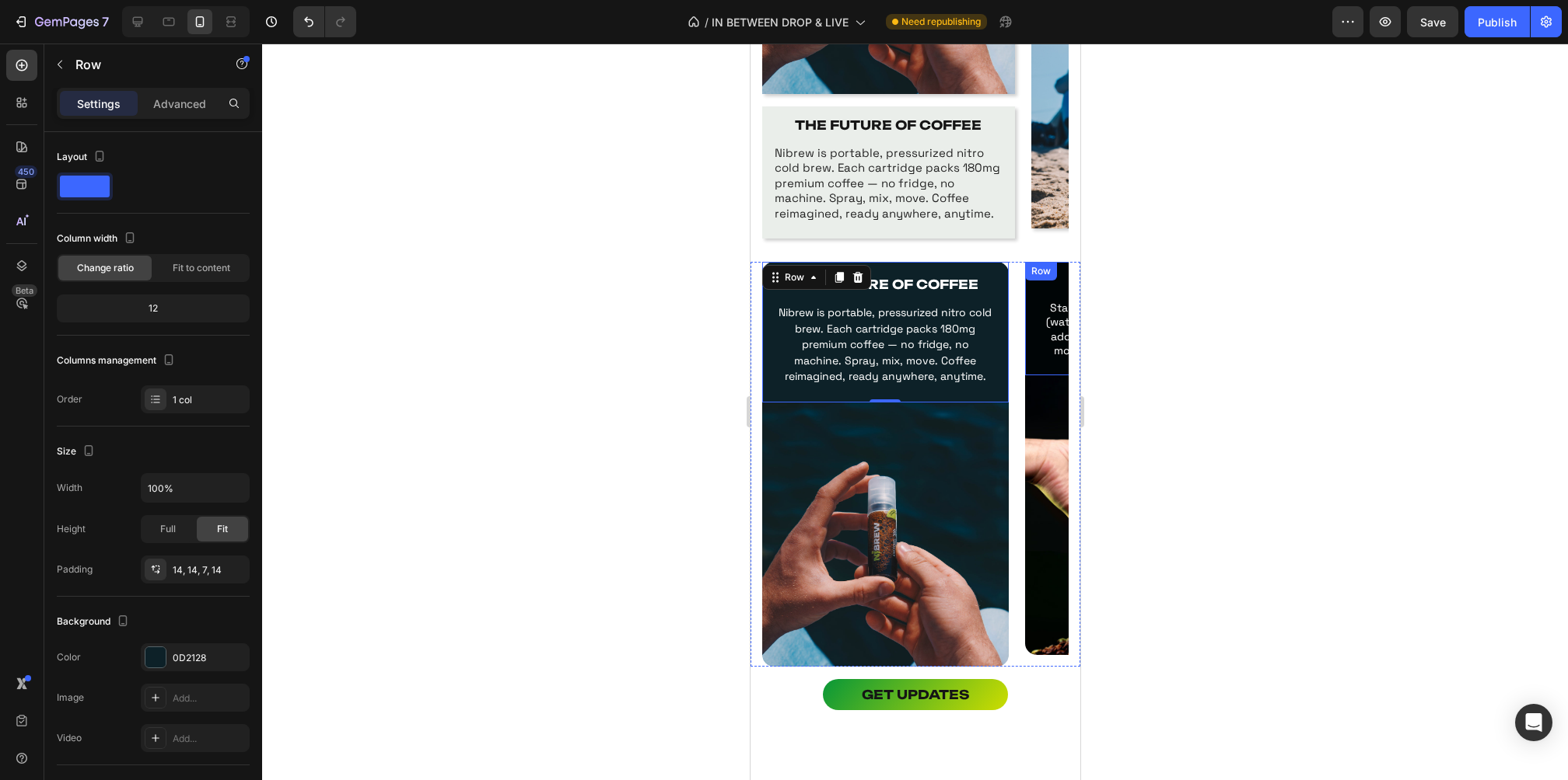
click at [1230, 384] on div at bounding box center [914, 412] width 1305 height 737
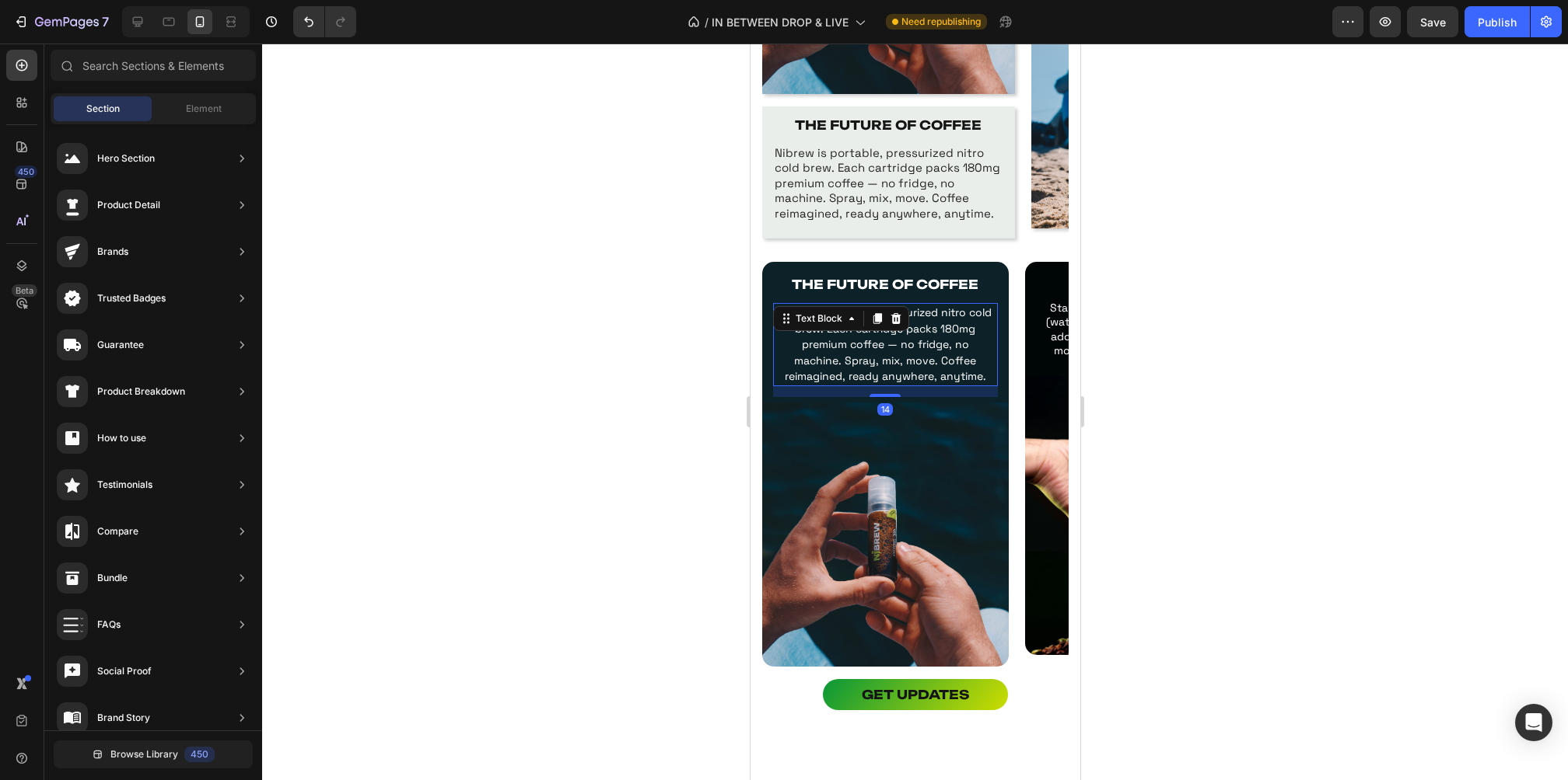
click at [777, 378] on p "Nibrew is portable, pressurized nitro cold brew. Each cartridge packs 180mg pre…" at bounding box center [885, 345] width 217 height 80
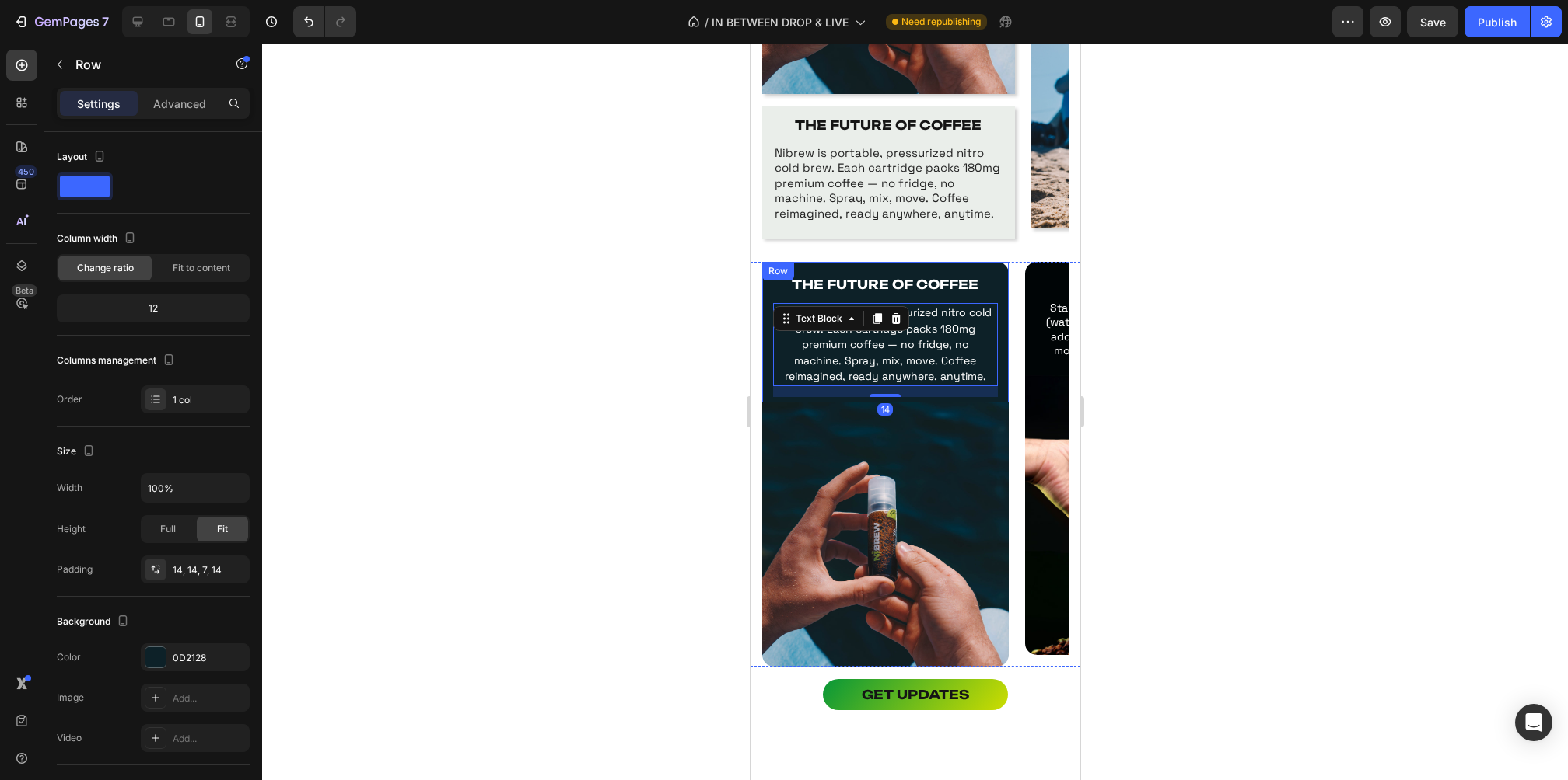
click at [770, 392] on div "THE FUTURE OF COFFEE Text Block Nibrew is portable, pressurized nitro cold brew…" at bounding box center [885, 332] width 247 height 141
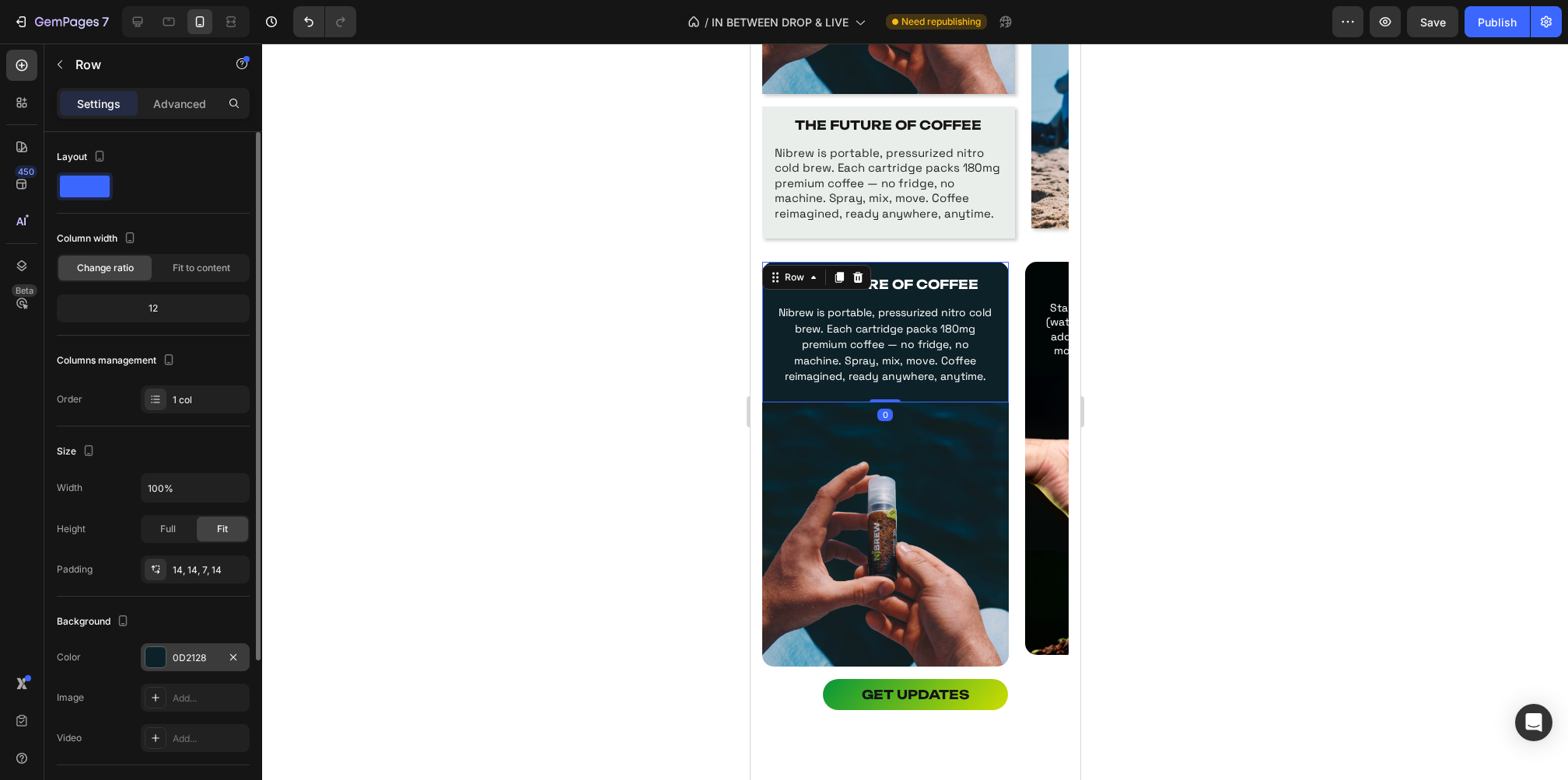
click at [205, 654] on div "0D2128" at bounding box center [195, 659] width 45 height 14
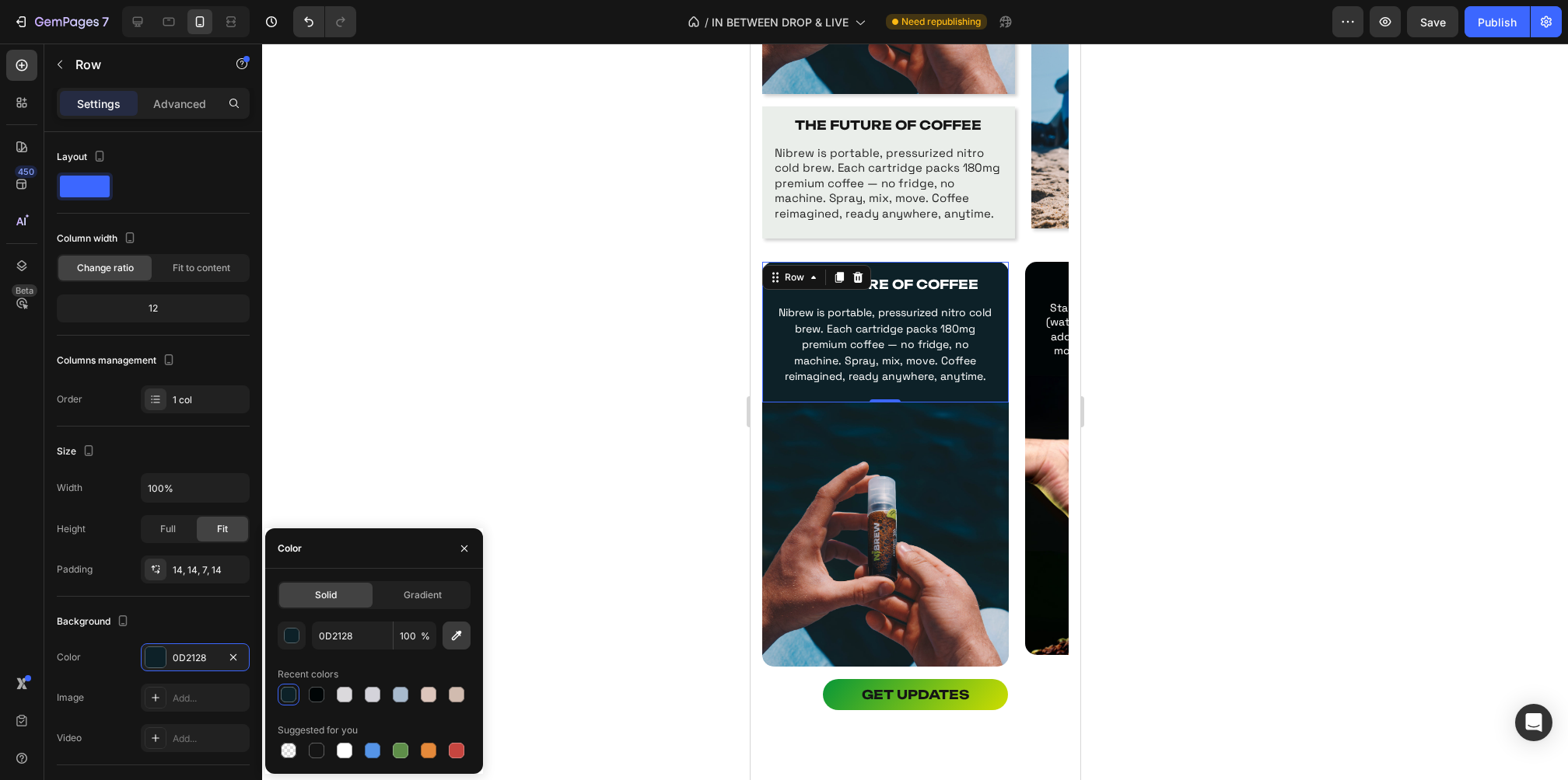
click at [457, 630] on icon "button" at bounding box center [457, 636] width 16 height 16
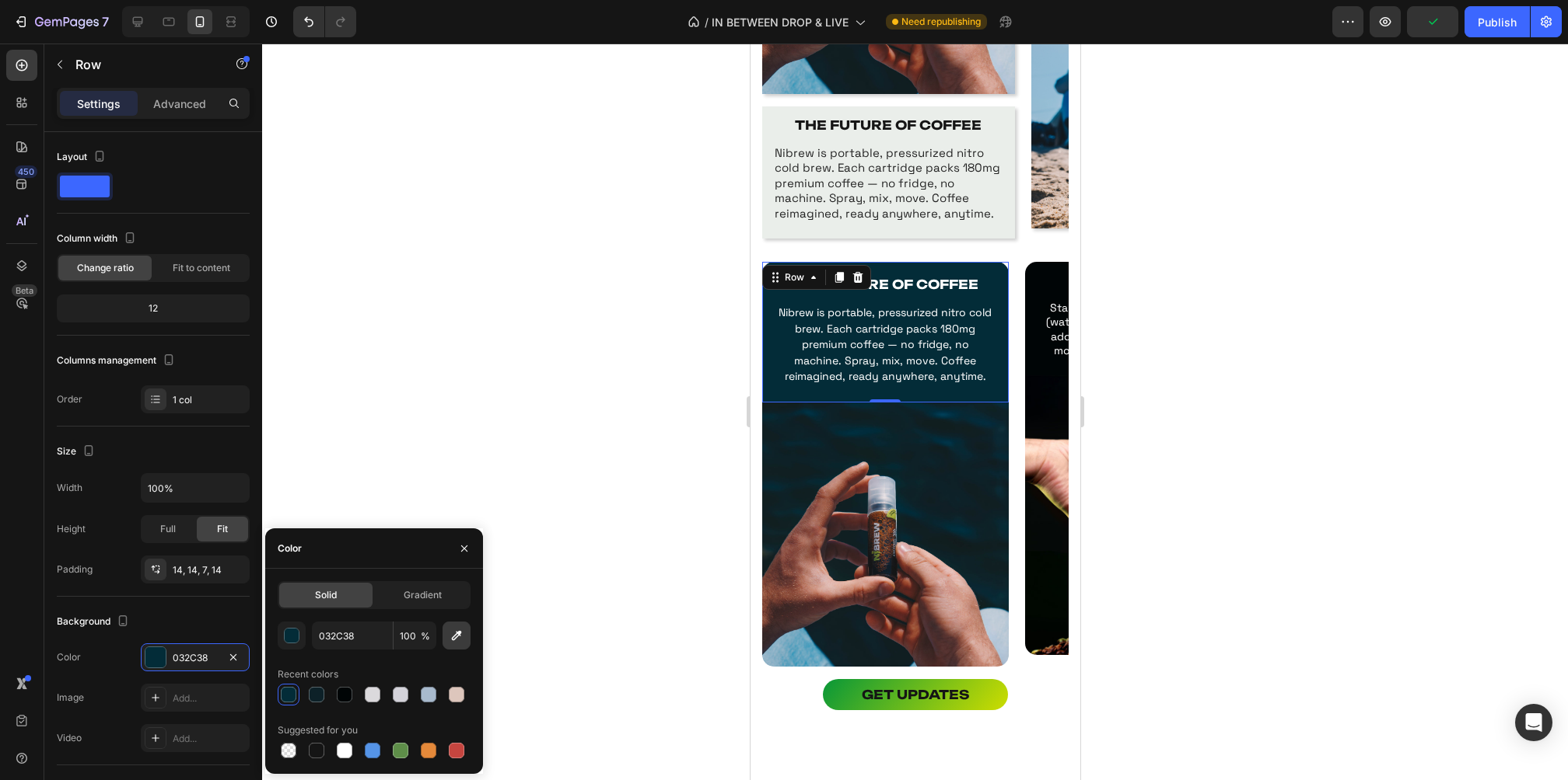
click at [458, 637] on icon "button" at bounding box center [457, 636] width 16 height 16
type input "111E21"
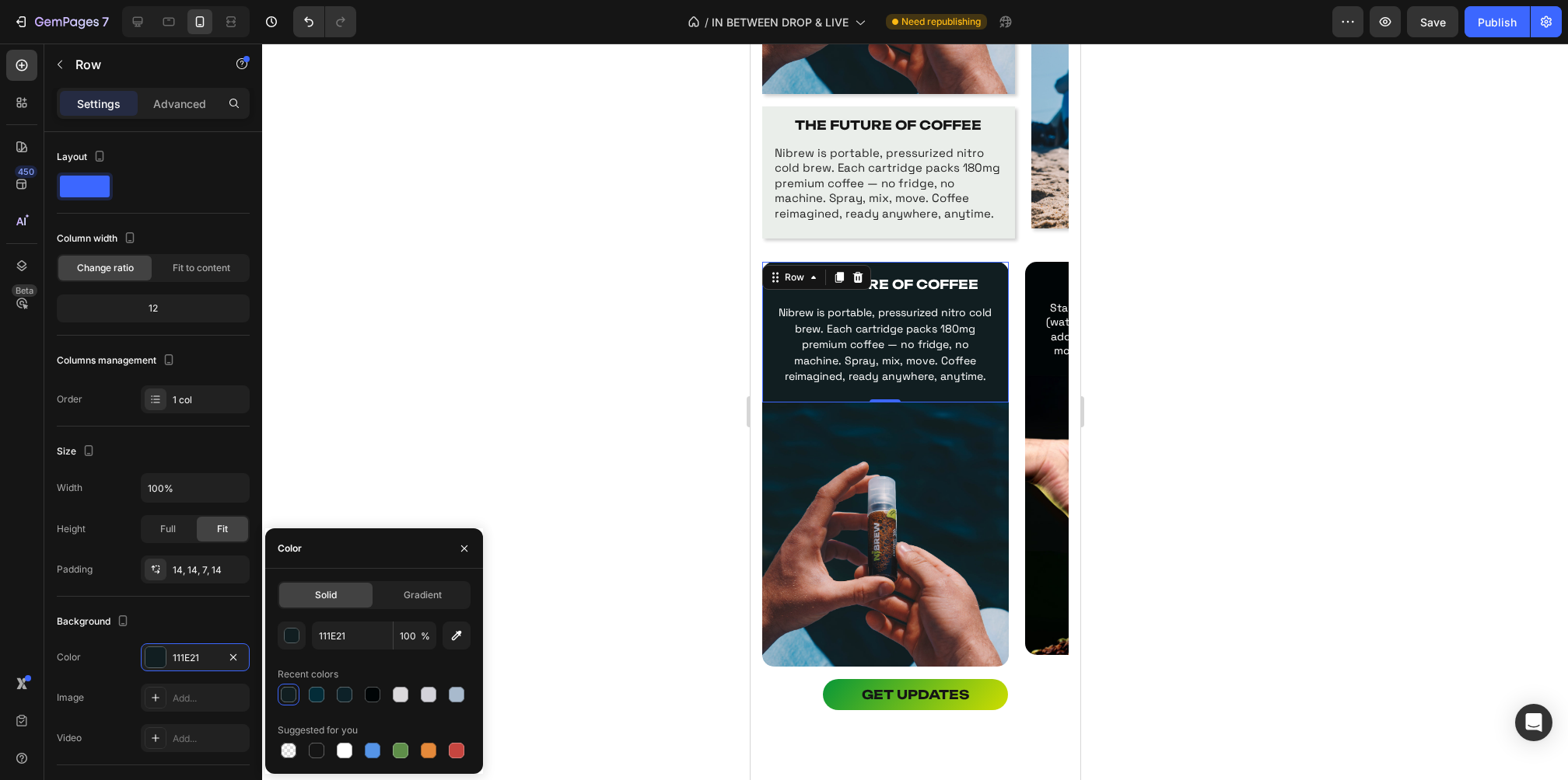
click at [1171, 408] on div at bounding box center [914, 412] width 1305 height 737
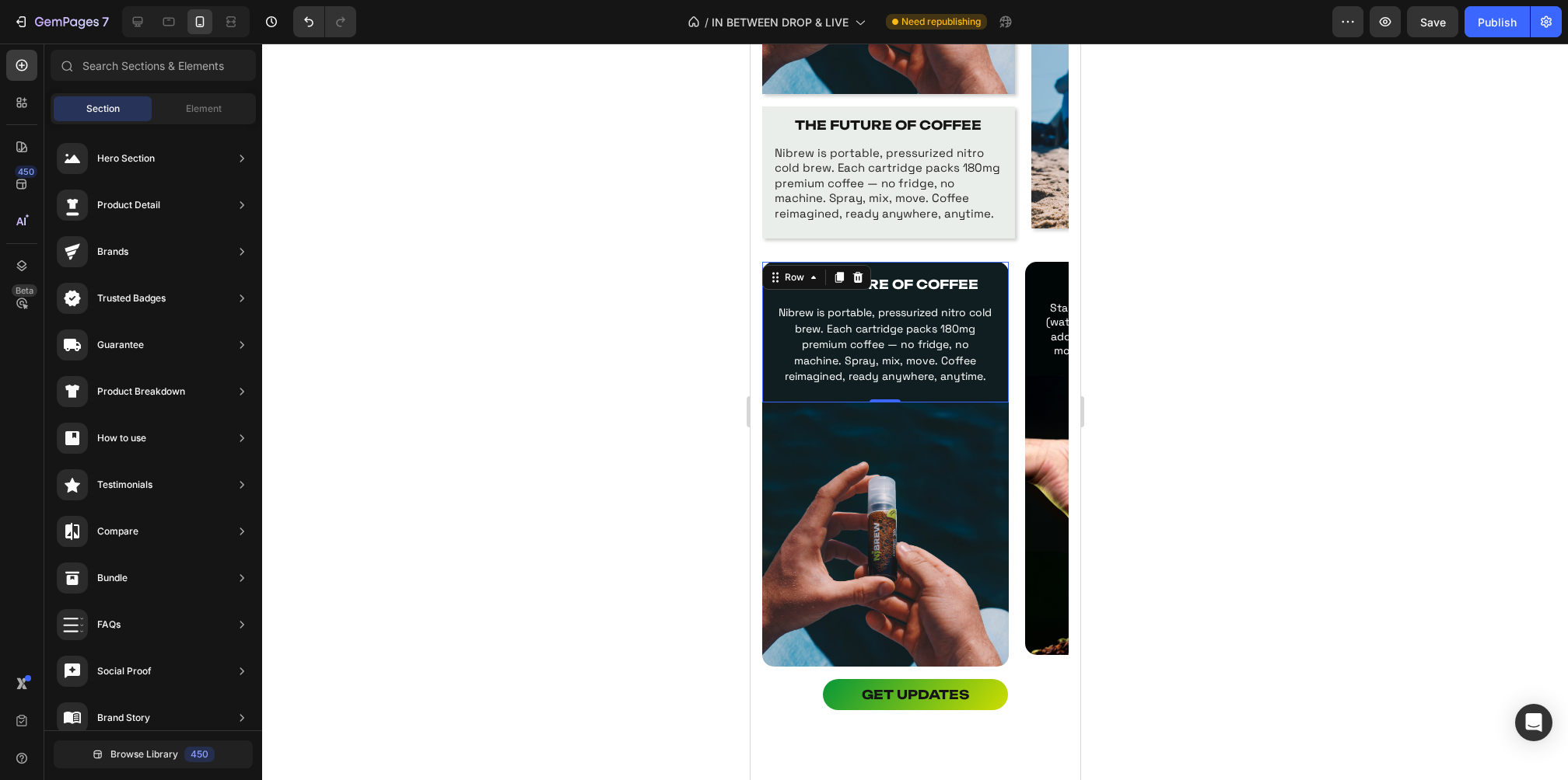
click at [798, 390] on div "THE FUTURE OF COFFEE Text Block Nibrew is portable, pressurized nitro cold brew…" at bounding box center [885, 334] width 225 height 125
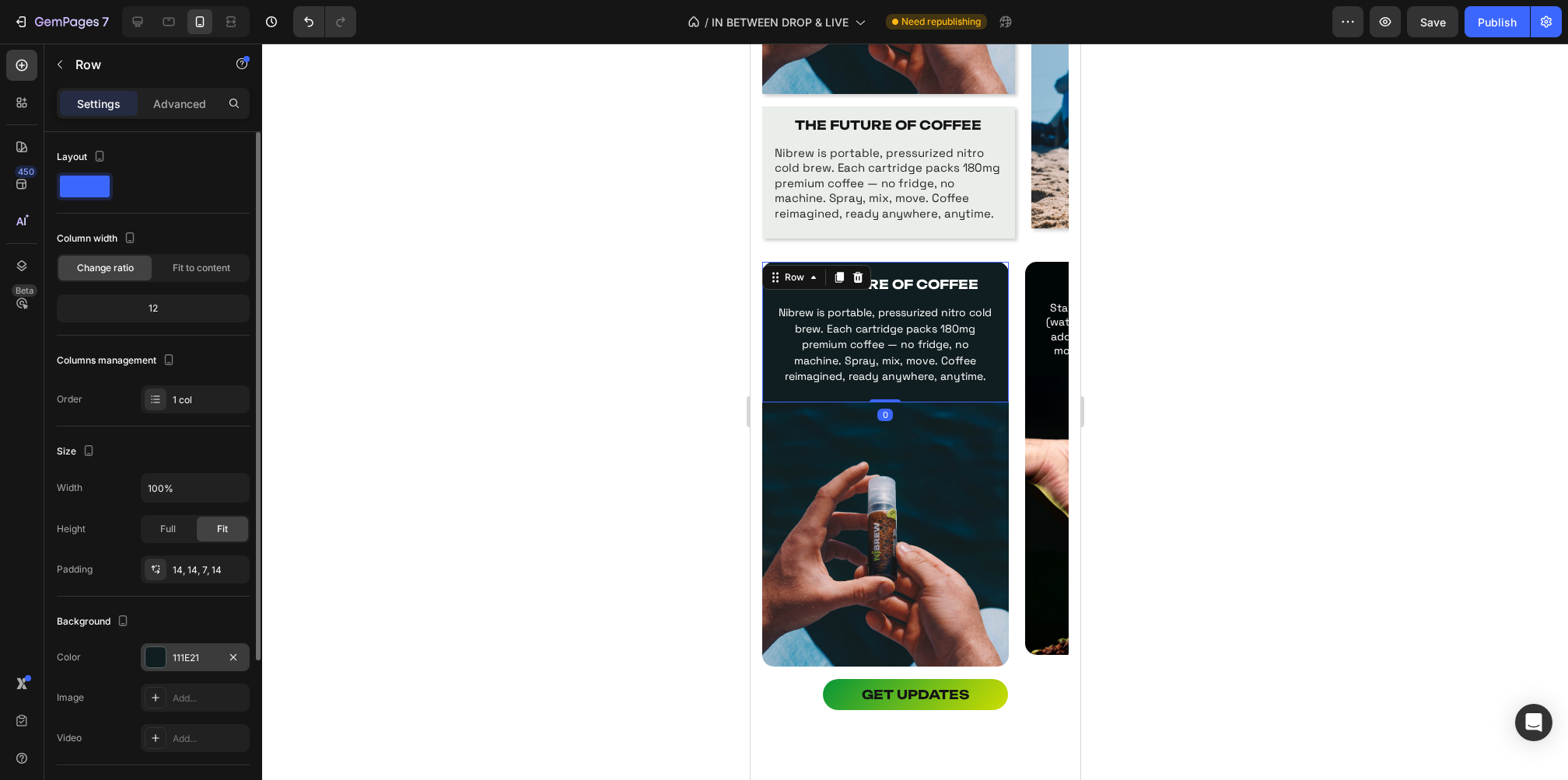
click at [198, 656] on div "111E21" at bounding box center [195, 659] width 45 height 14
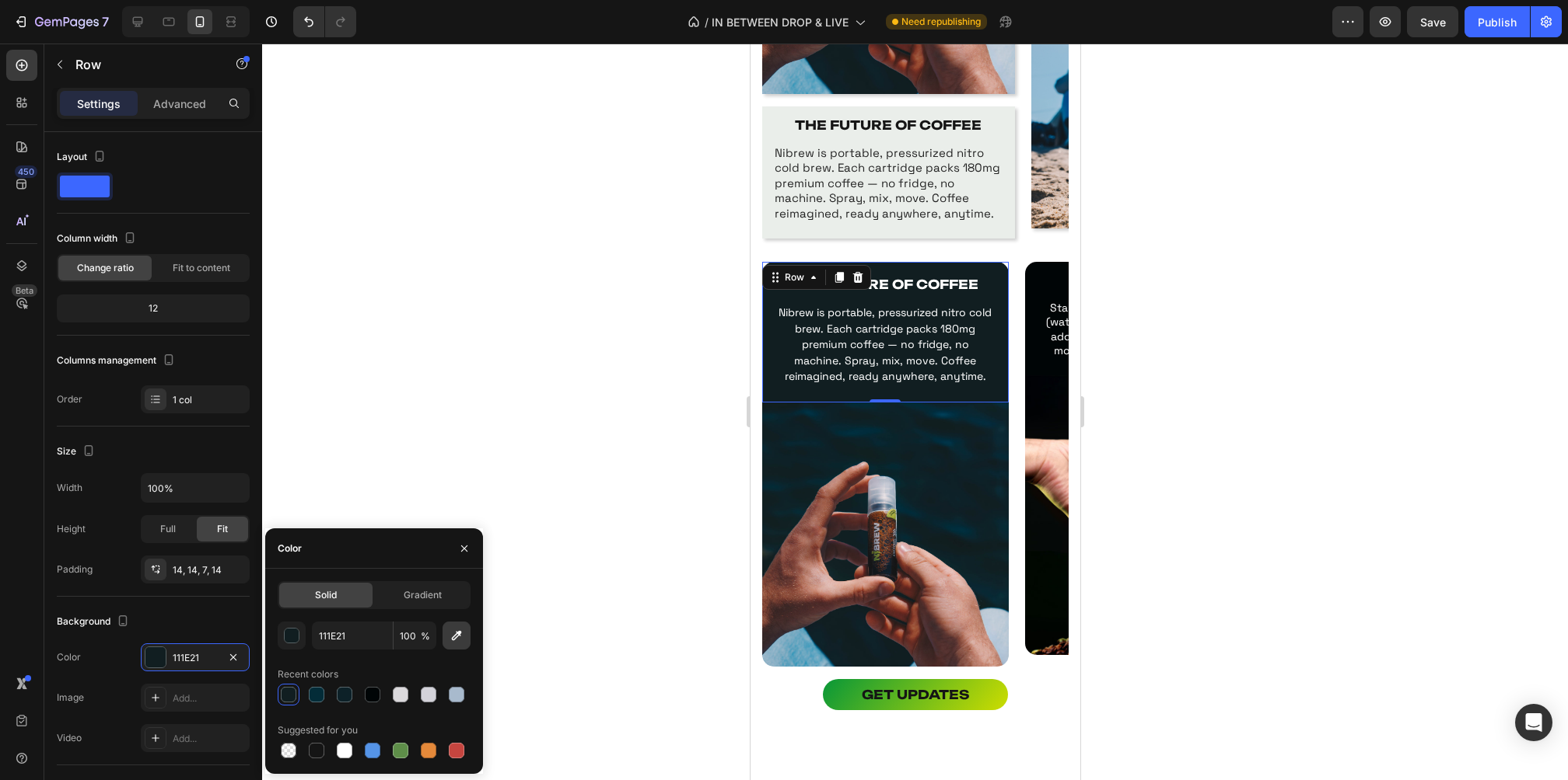
click at [463, 637] on icon "button" at bounding box center [457, 636] width 16 height 16
type input "0E1F25"
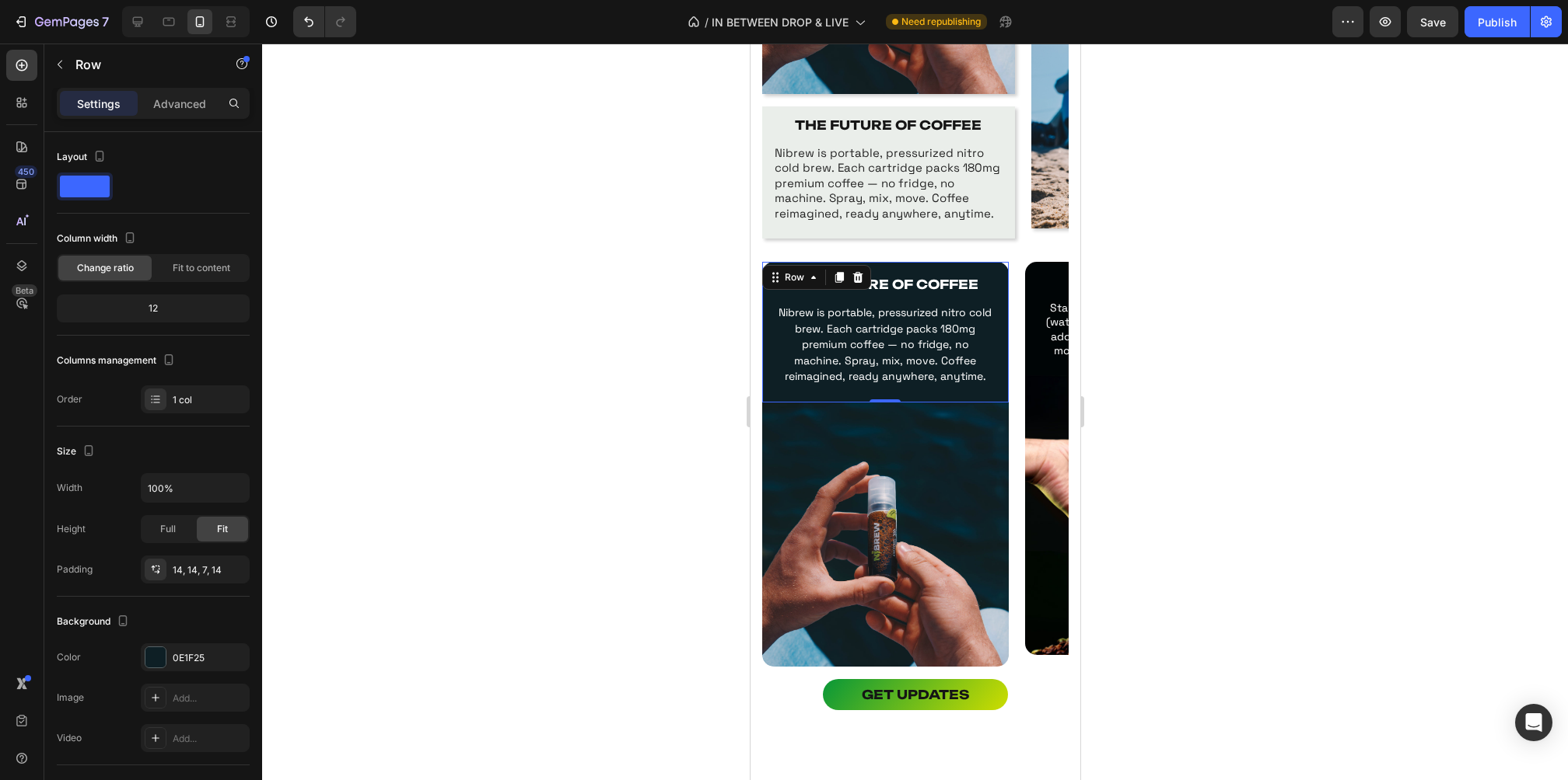
click at [1256, 417] on div at bounding box center [914, 412] width 1305 height 737
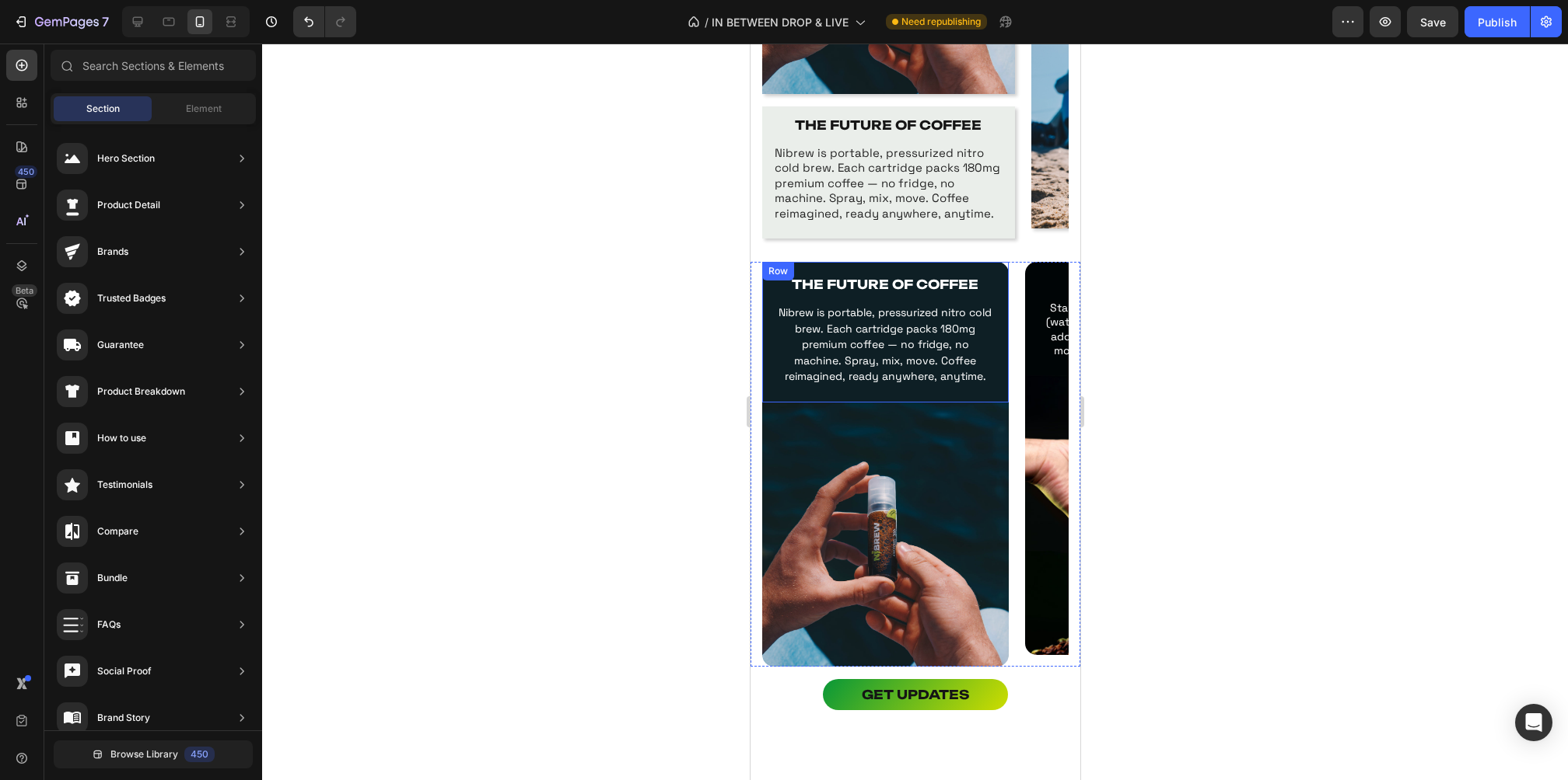
click at [852, 395] on div "THE FUTURE OF COFFEE Text Block Nibrew is portable, pressurized nitro cold brew…" at bounding box center [885, 332] width 247 height 141
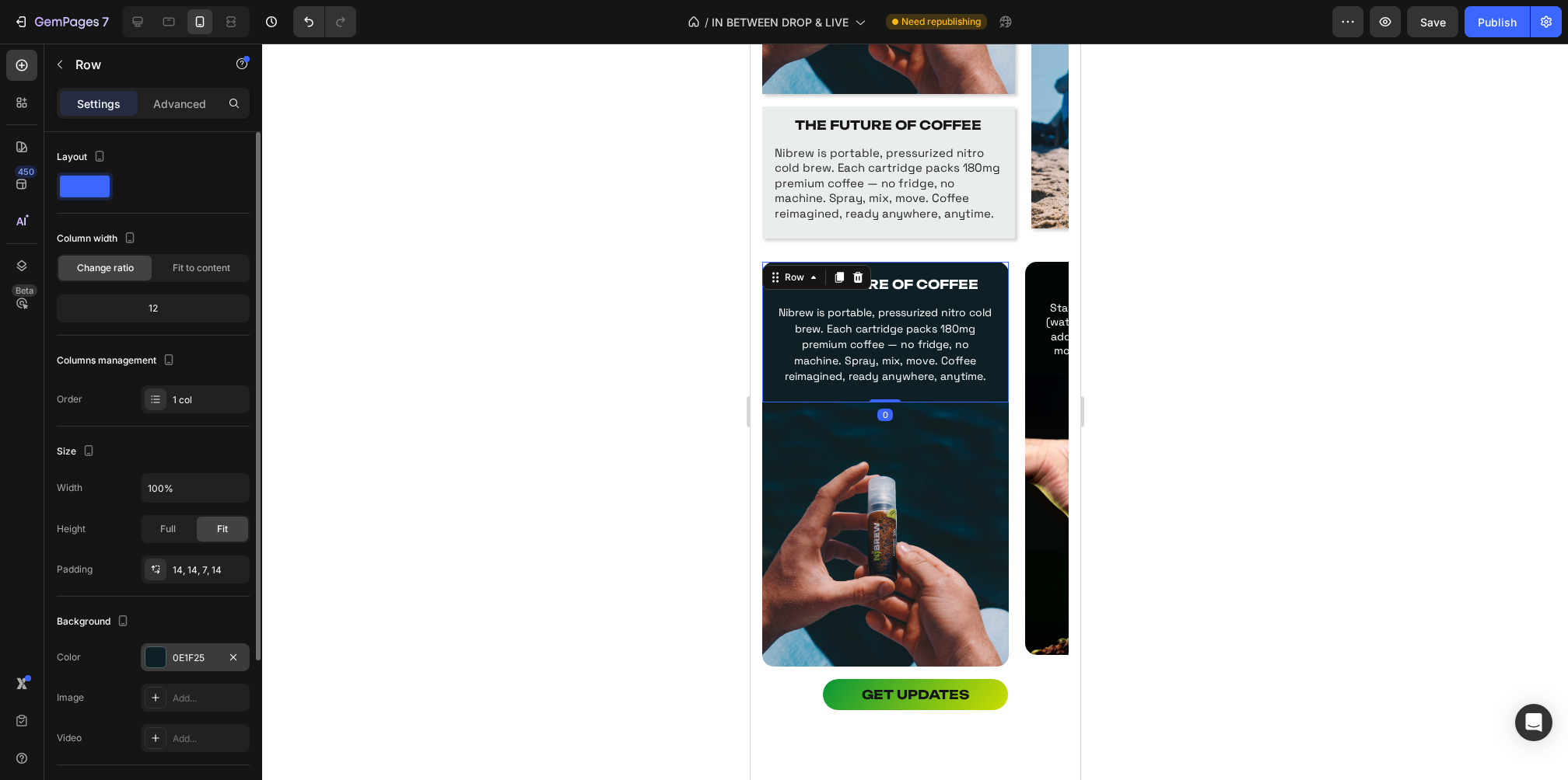
click at [190, 663] on div "0E1F25" at bounding box center [195, 658] width 109 height 28
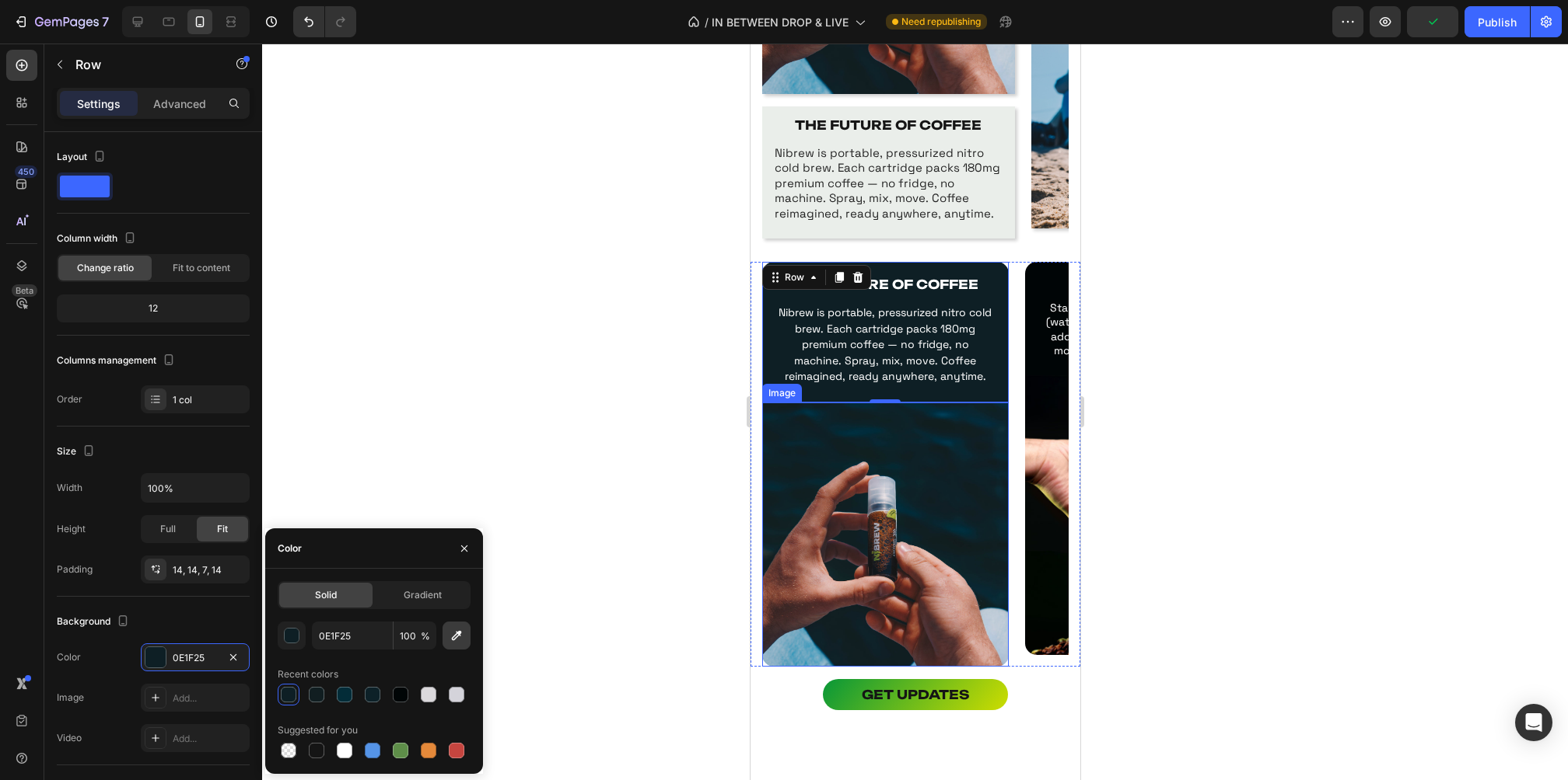
click at [461, 641] on icon "button" at bounding box center [457, 636] width 16 height 16
type input "0C2730"
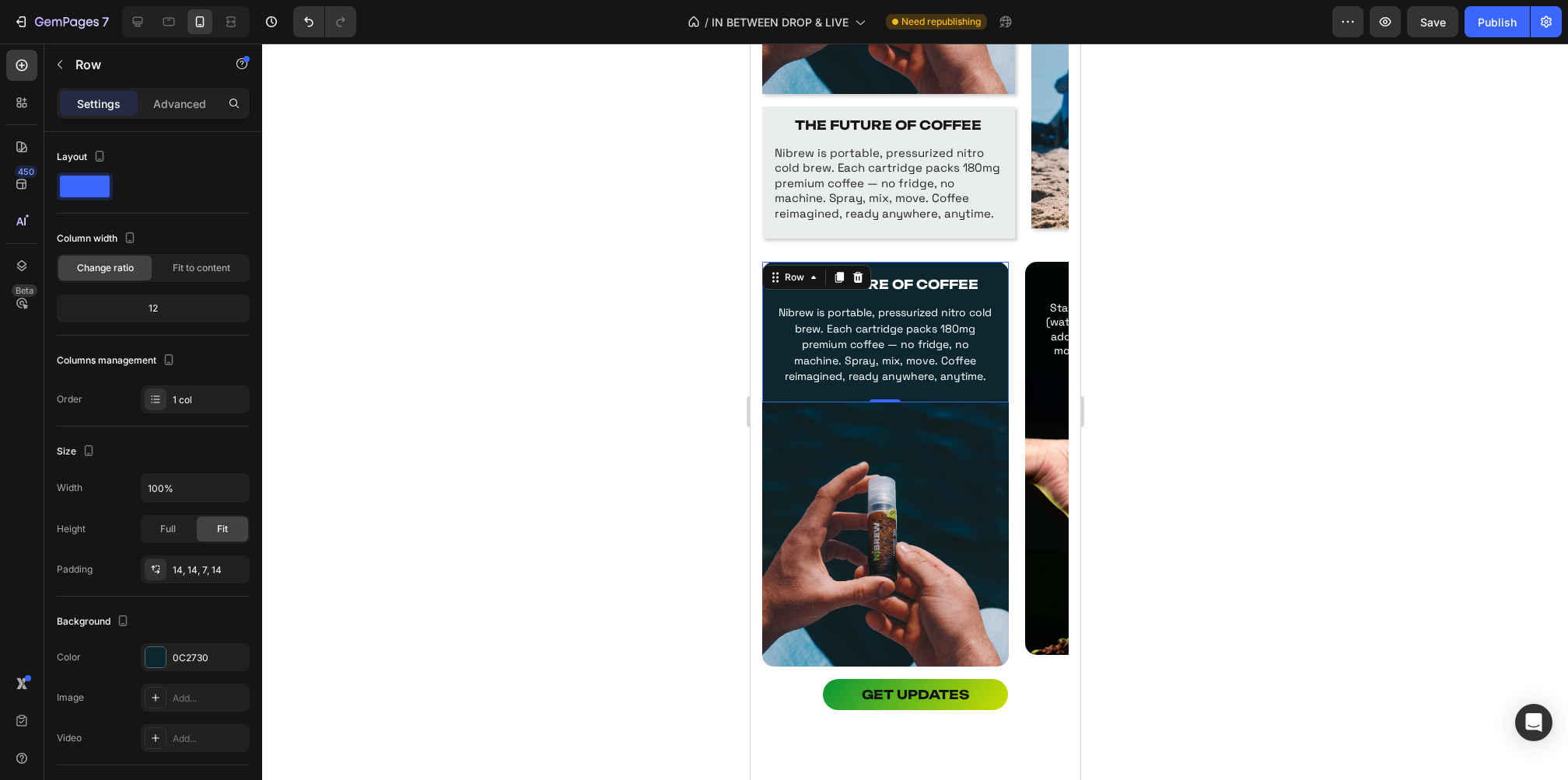
click at [1164, 341] on div at bounding box center [914, 412] width 1305 height 737
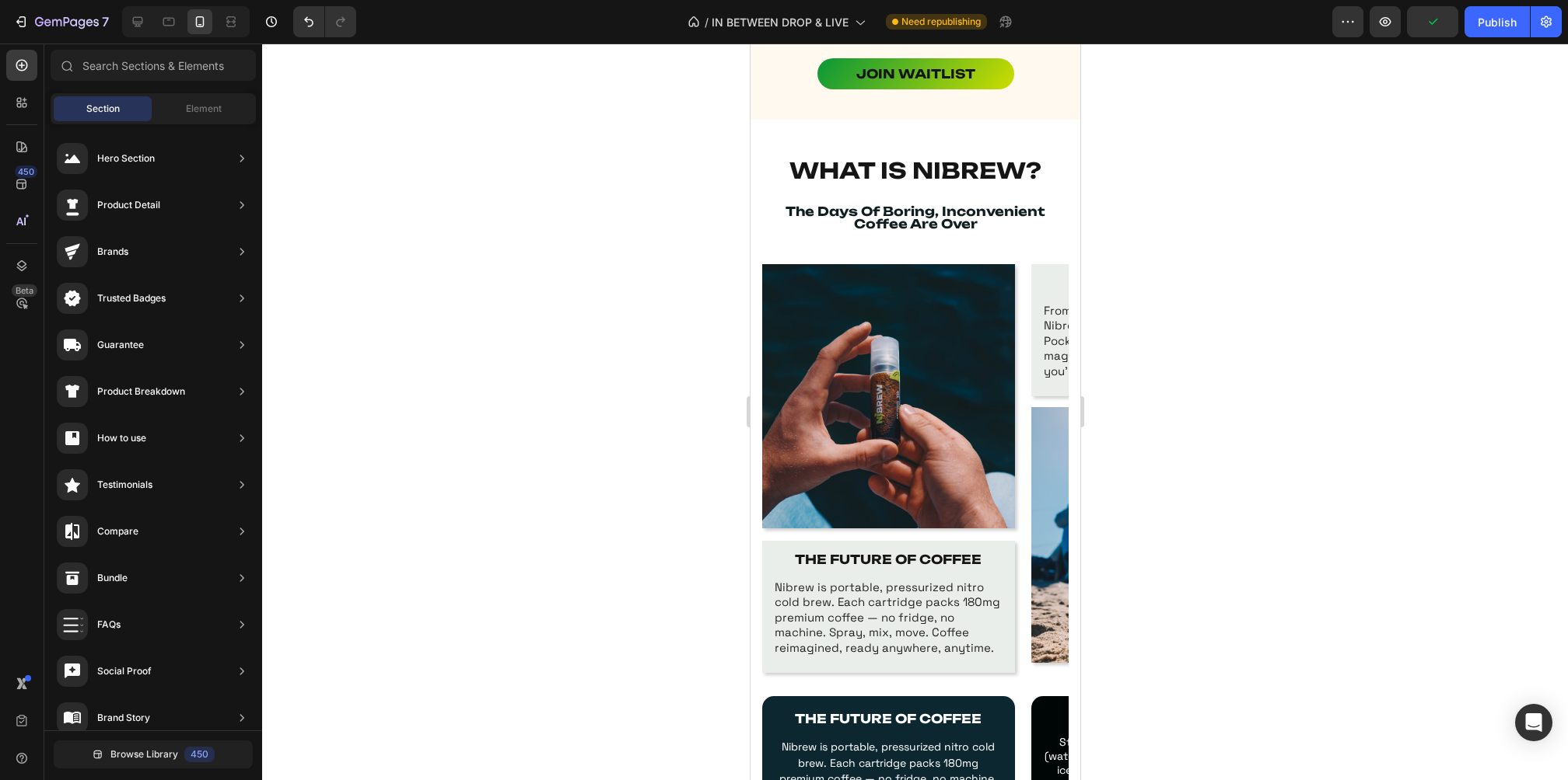
scroll to position [770, 0]
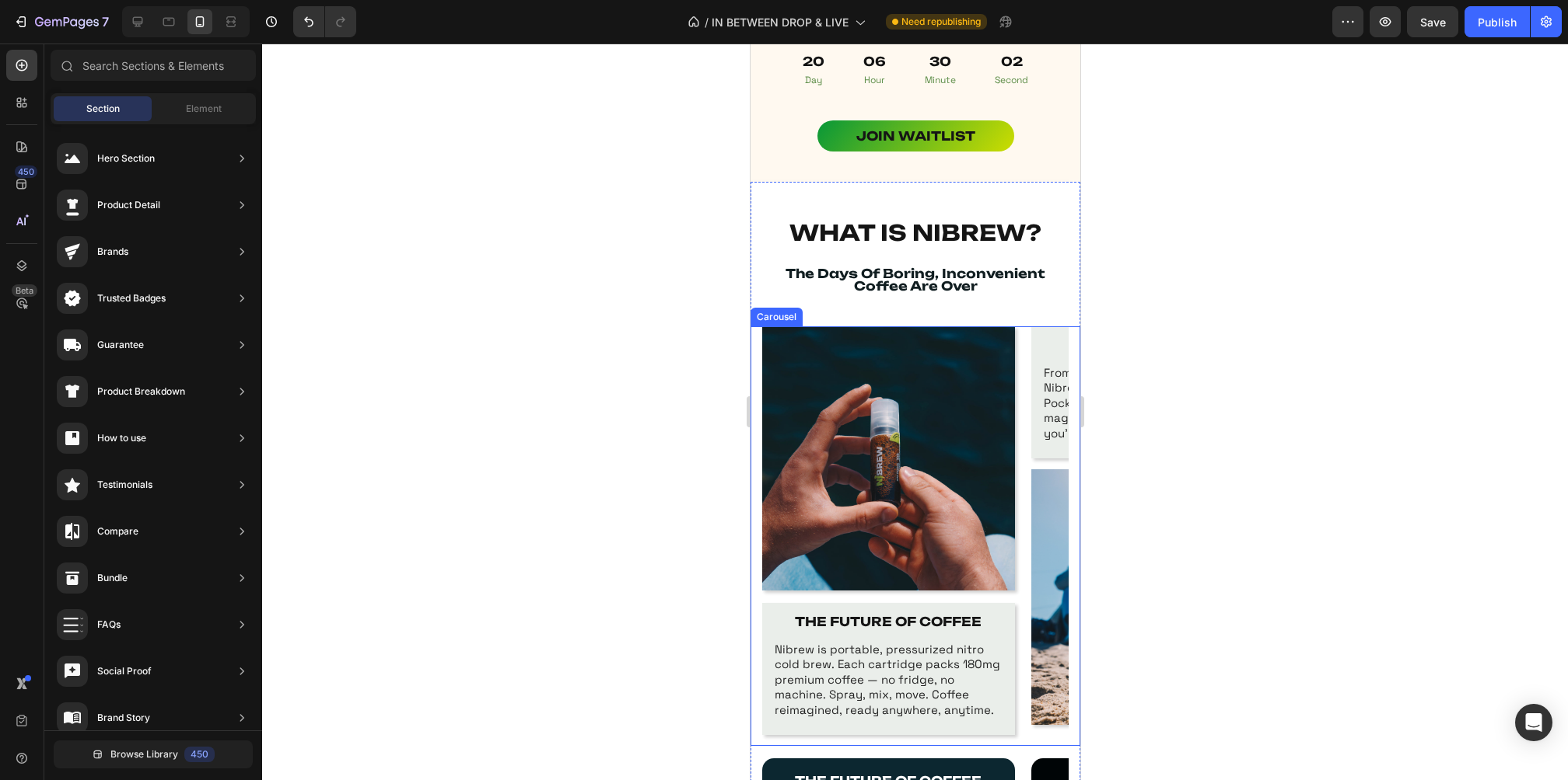
click at [756, 371] on div "Image THE FUTURE OF COFFEE Text Block Nibrew is portable, pressurized nitro col…" at bounding box center [914, 536] width 330 height 421
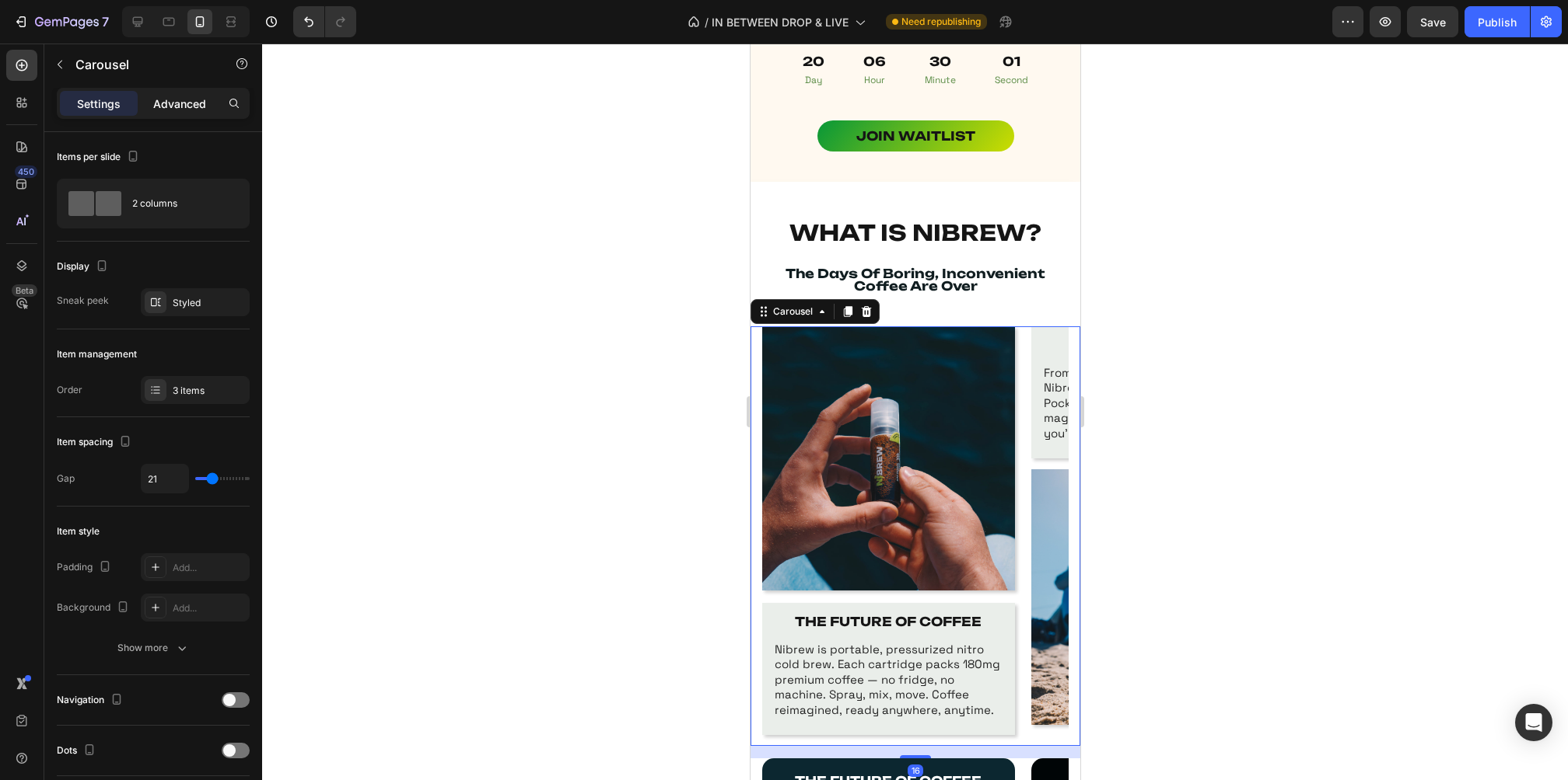
click at [194, 103] on p "Advanced" at bounding box center [179, 103] width 53 height 16
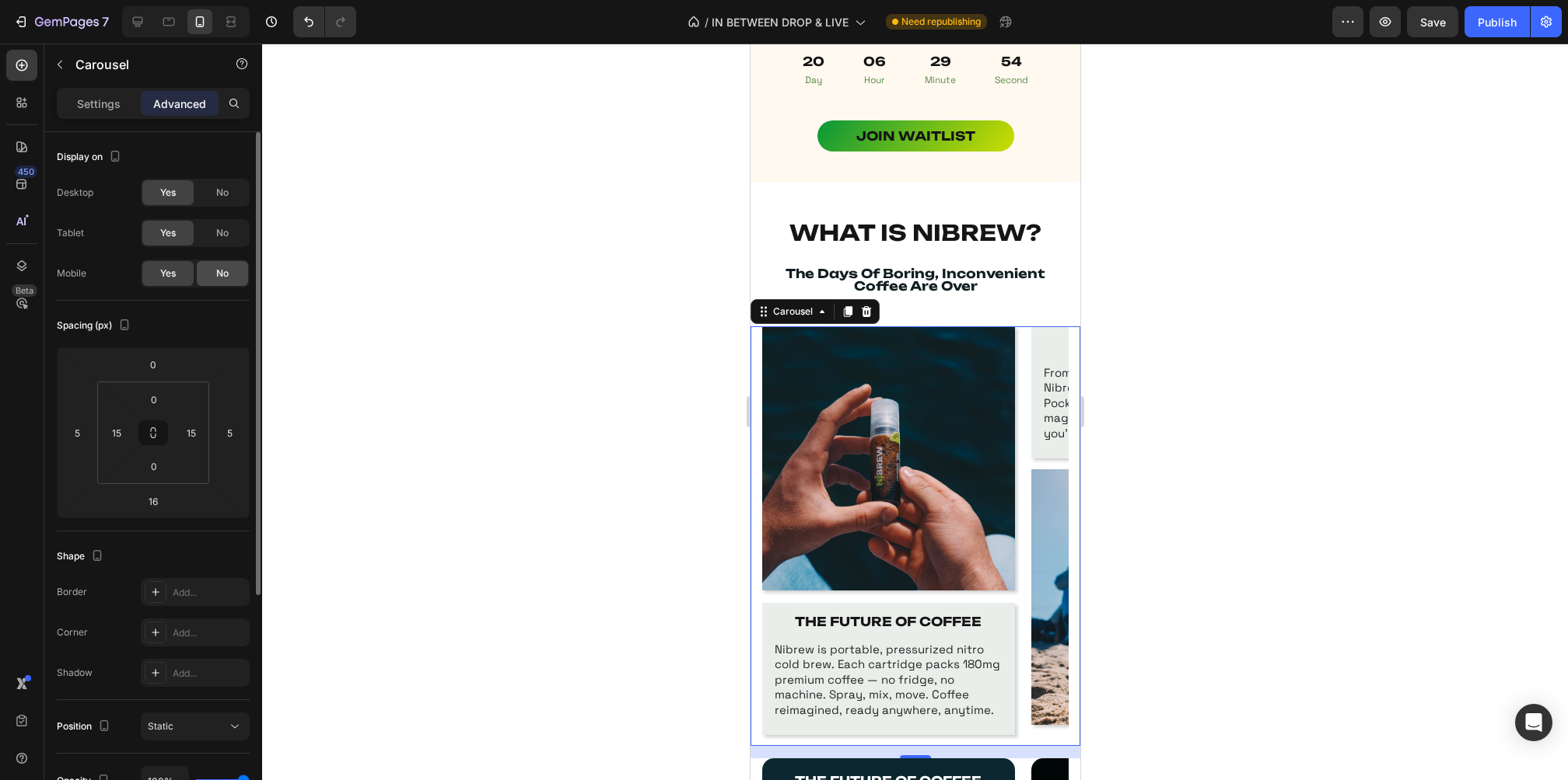
click at [219, 266] on span "No" at bounding box center [223, 273] width 13 height 14
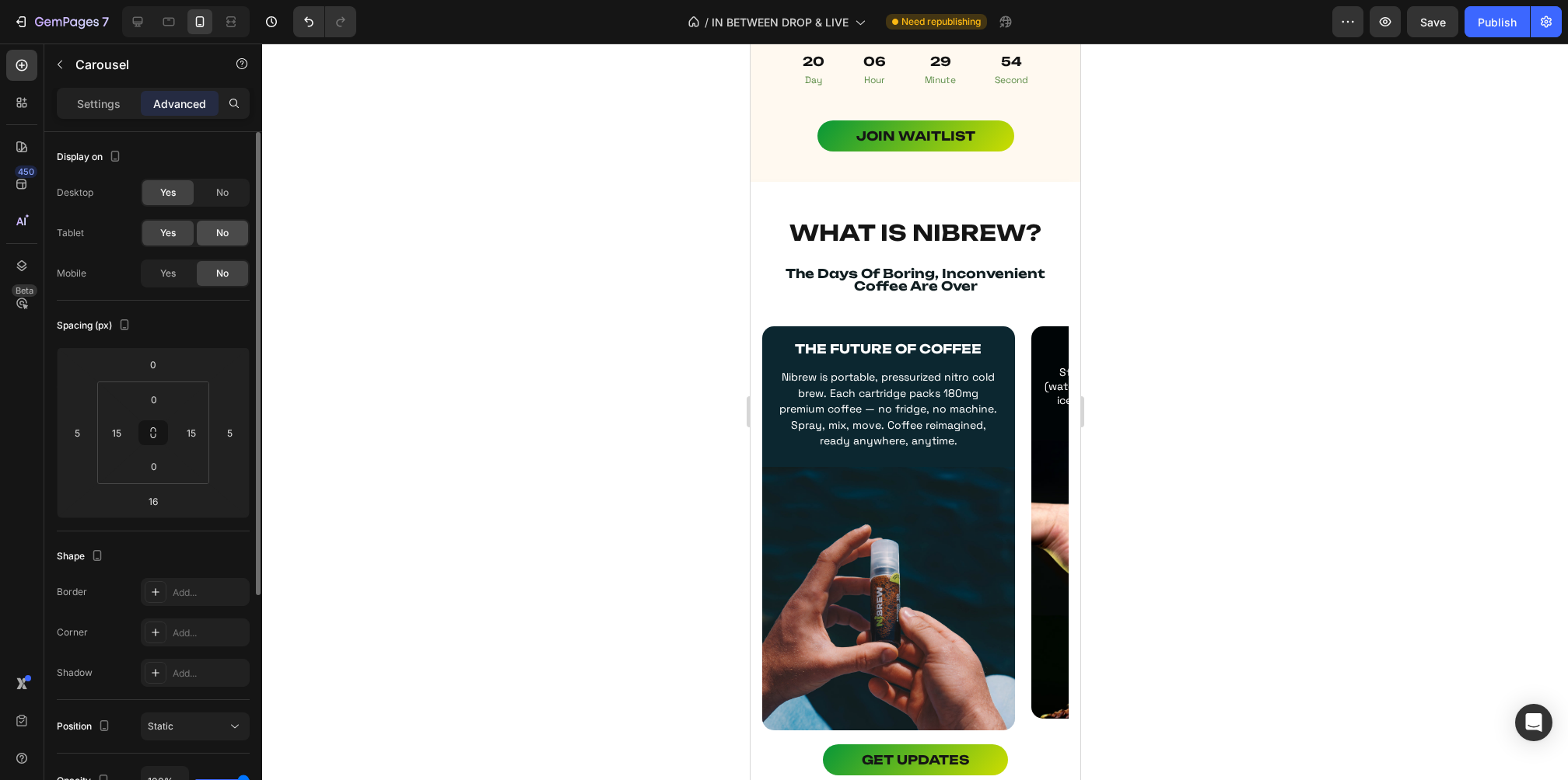
click at [220, 229] on span "No" at bounding box center [223, 233] width 13 height 14
click at [1167, 306] on div at bounding box center [914, 412] width 1305 height 737
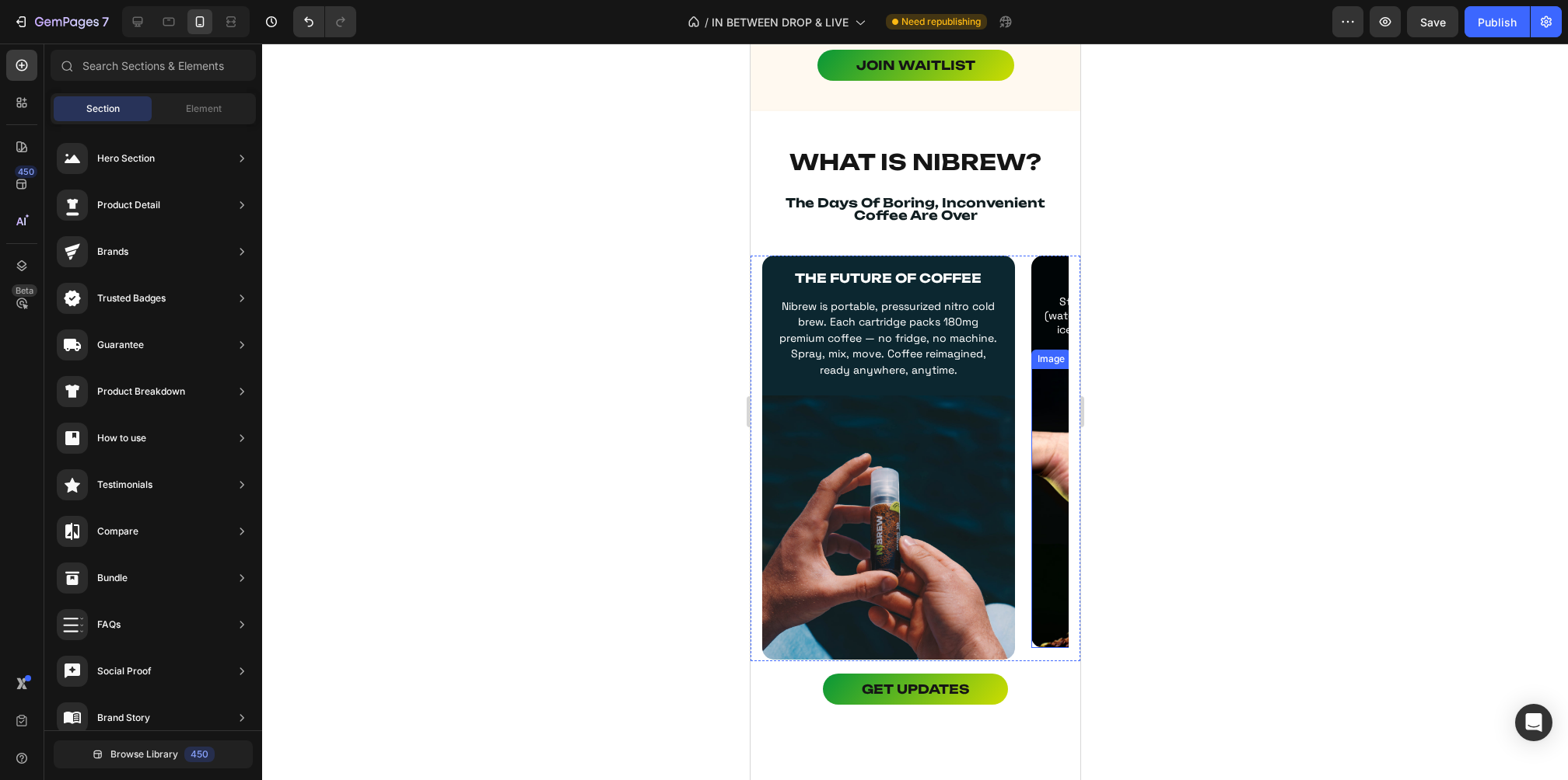
scroll to position [850, 0]
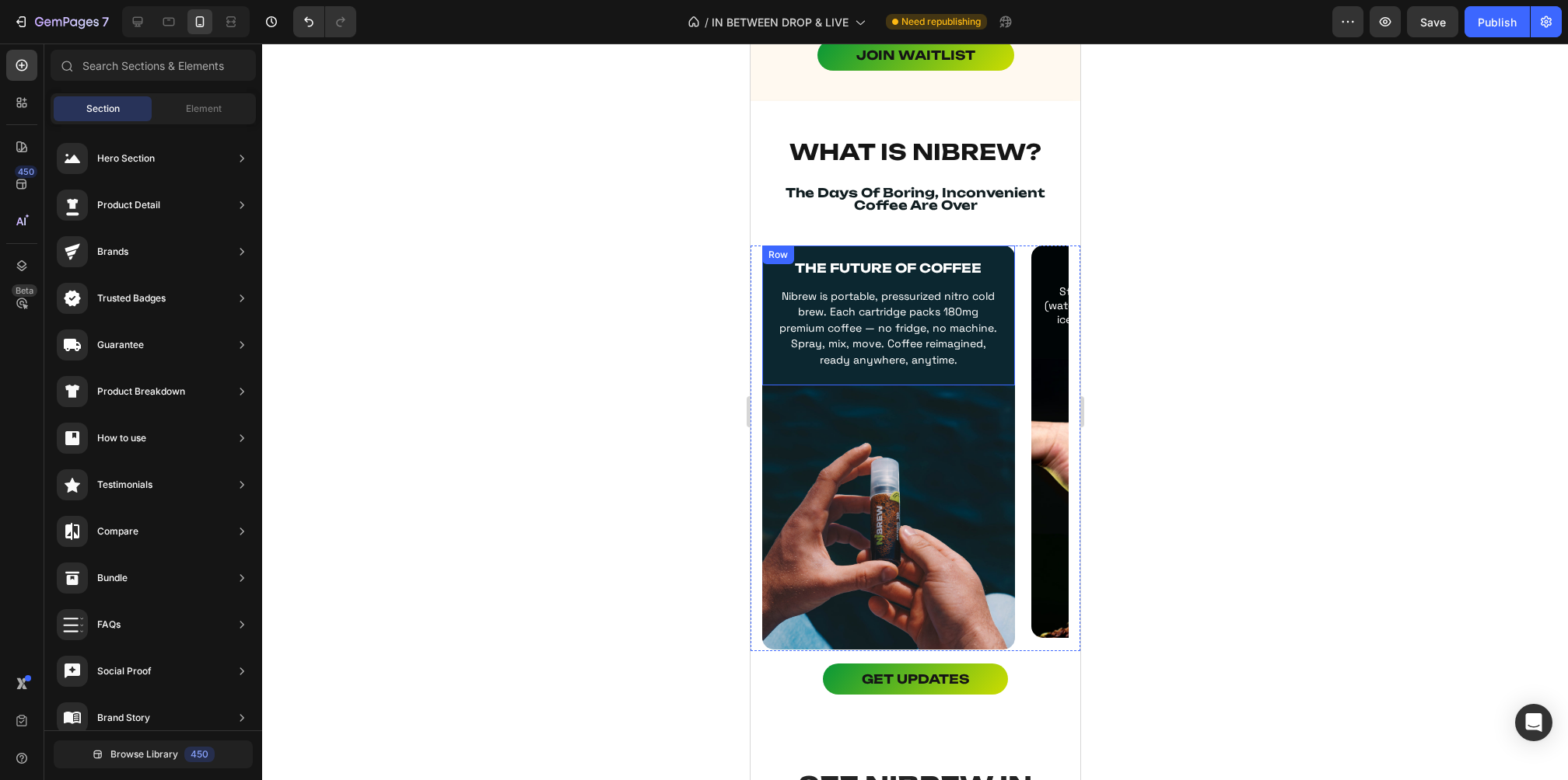
click at [917, 369] on div "THE FUTURE OF COFFEE Text Block Nibrew is portable, pressurized nitro cold brew…" at bounding box center [888, 319] width 231 height 125
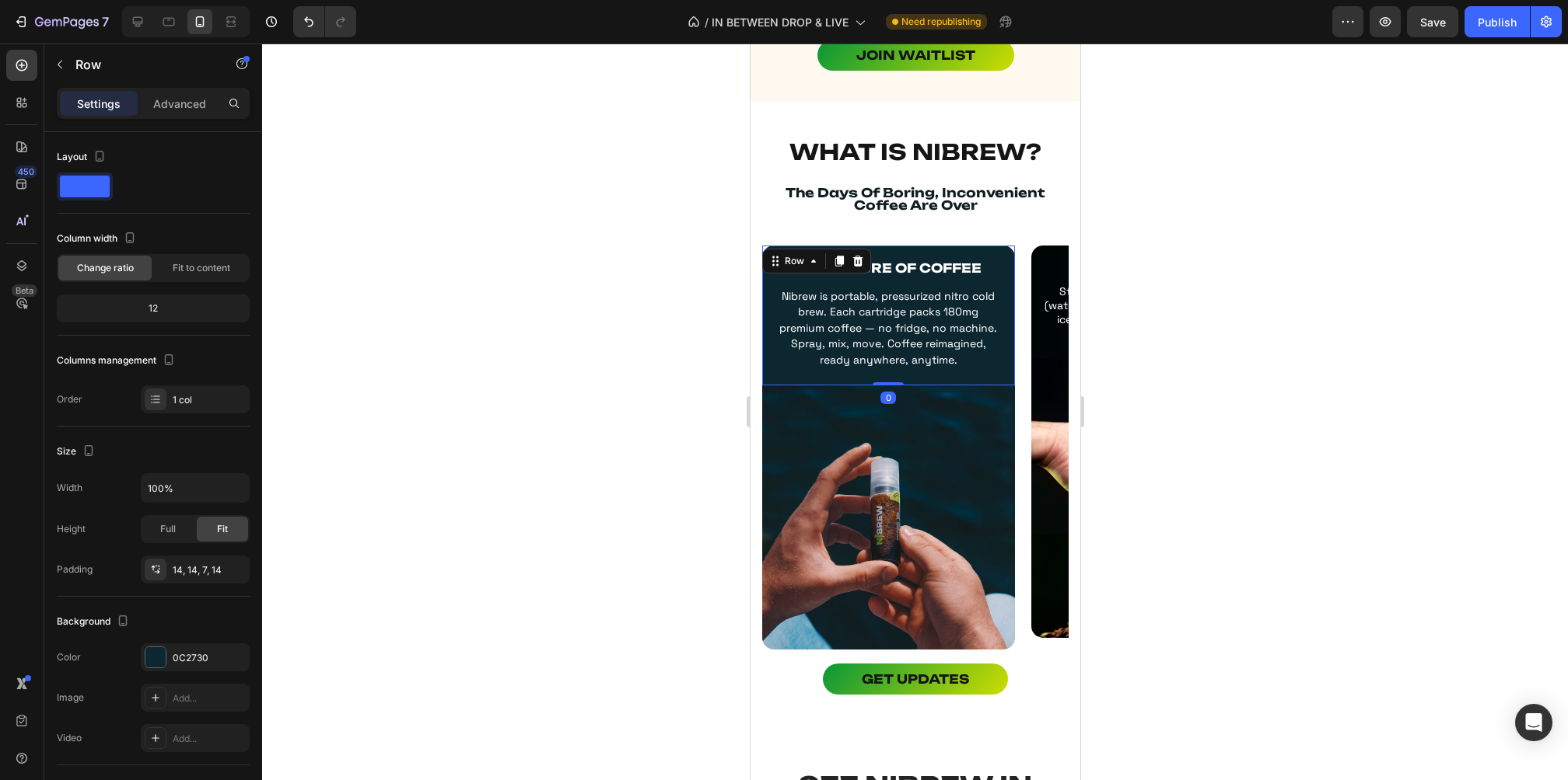
click at [1193, 386] on div at bounding box center [914, 412] width 1305 height 737
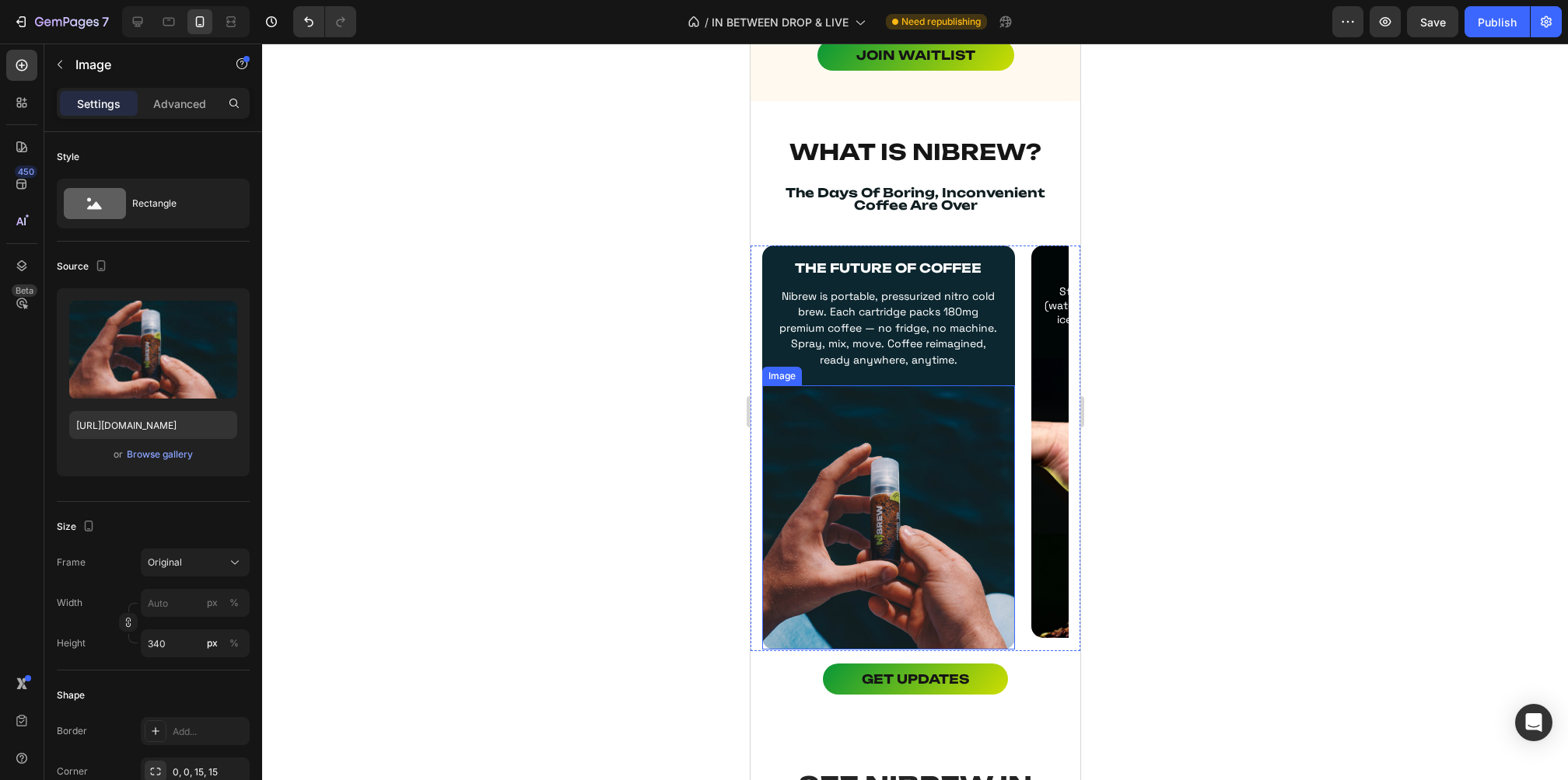
click at [947, 414] on img at bounding box center [888, 517] width 253 height 264
click at [172, 100] on p "Advanced" at bounding box center [179, 103] width 53 height 16
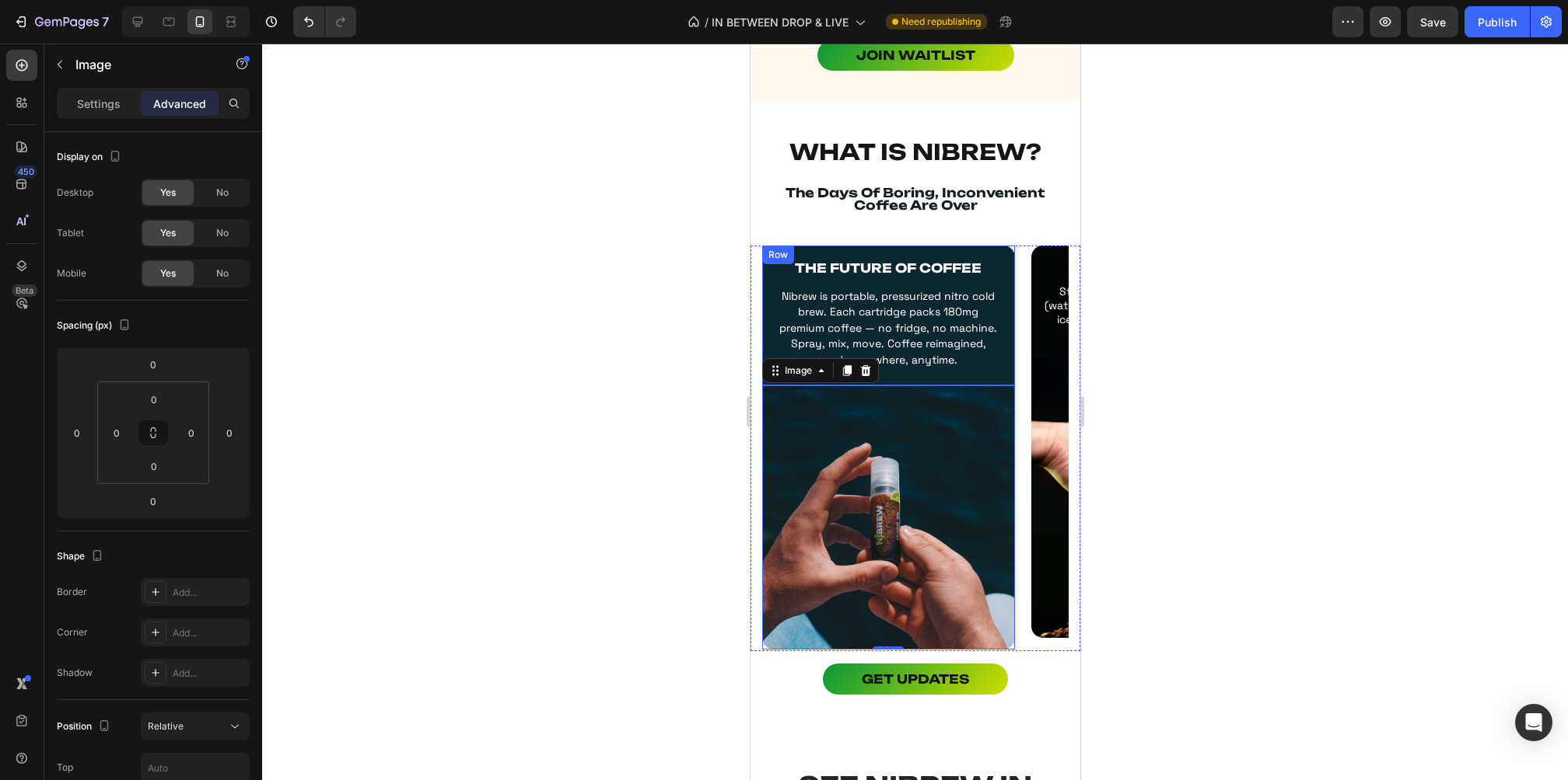
click at [770, 340] on div "THE FUTURE OF COFFEE Text Block Nibrew is portable, pressurized nitro cold brew…" at bounding box center [888, 316] width 253 height 141
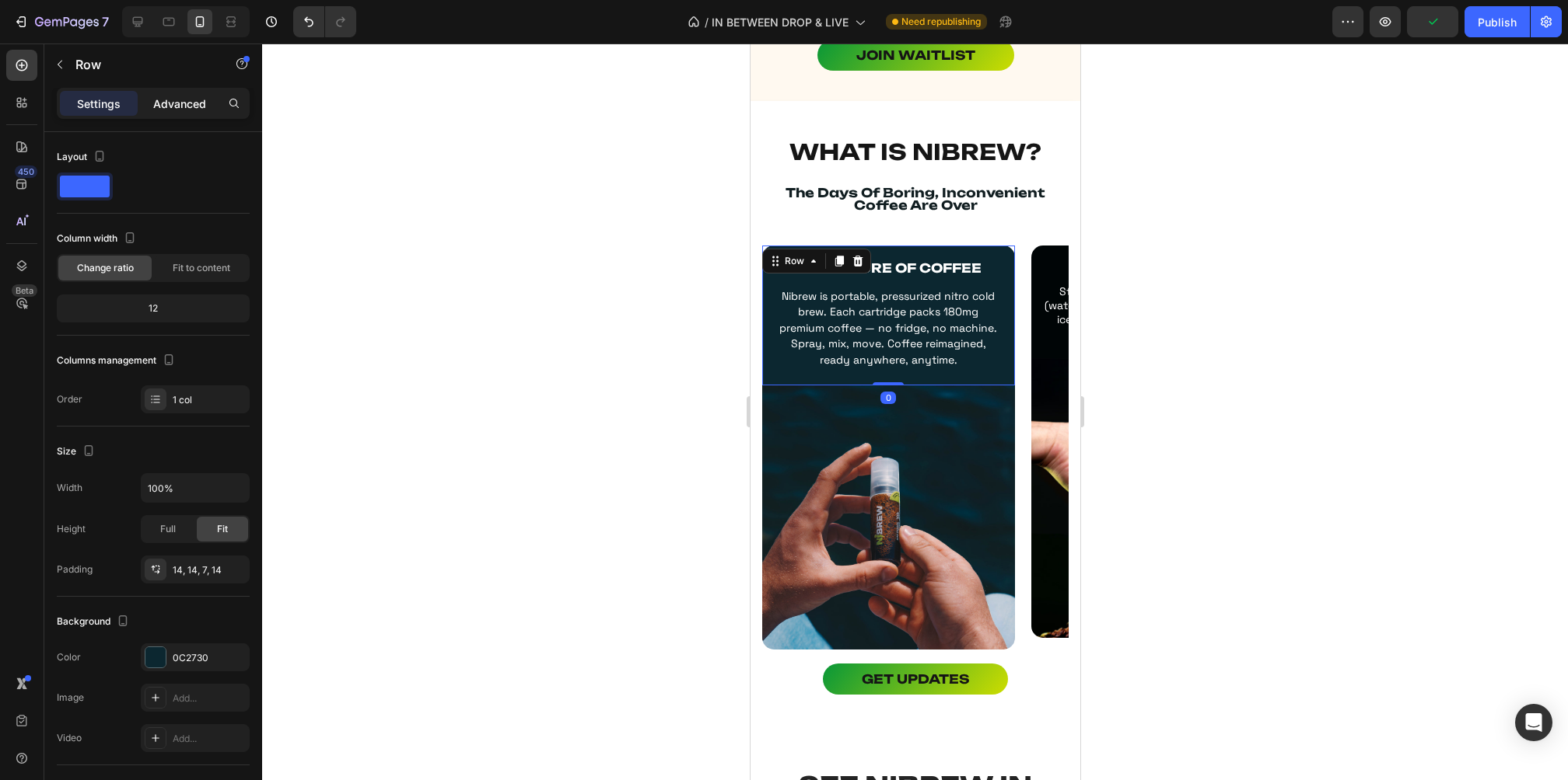
click at [168, 108] on p "Advanced" at bounding box center [179, 103] width 53 height 16
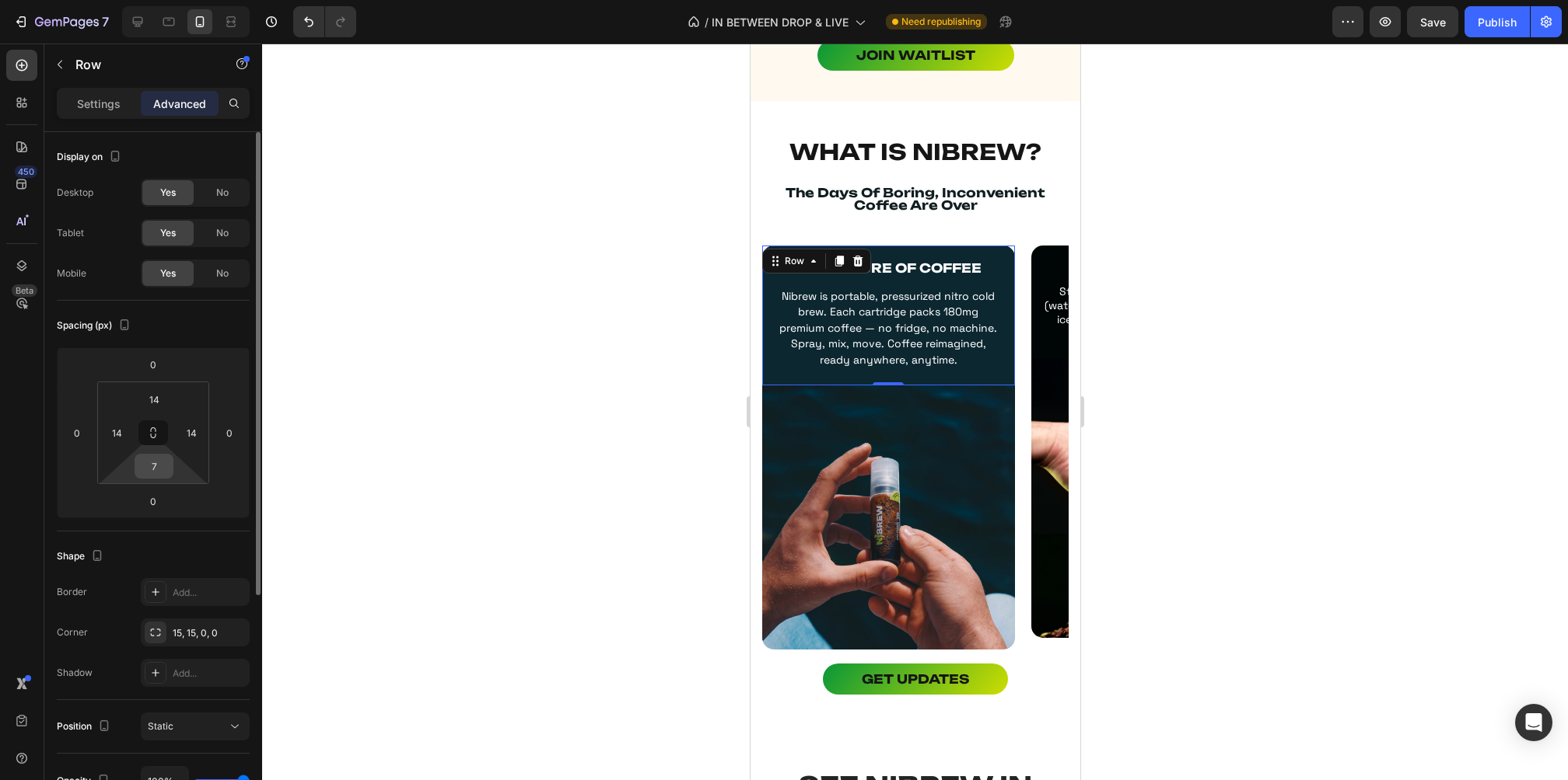
click at [158, 461] on input "7" at bounding box center [154, 467] width 31 height 23
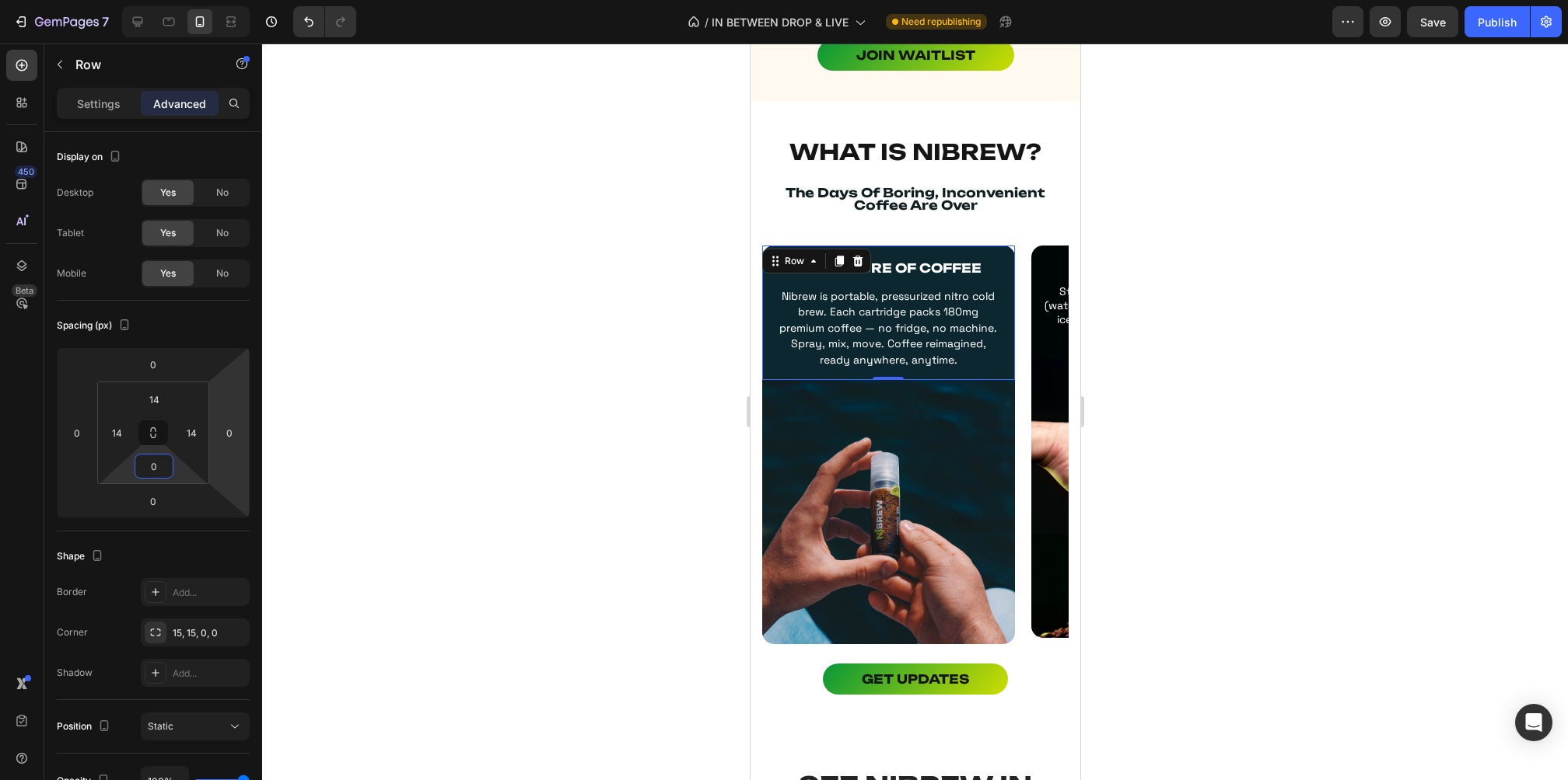
type input "0"
click at [1217, 421] on div at bounding box center [914, 412] width 1305 height 737
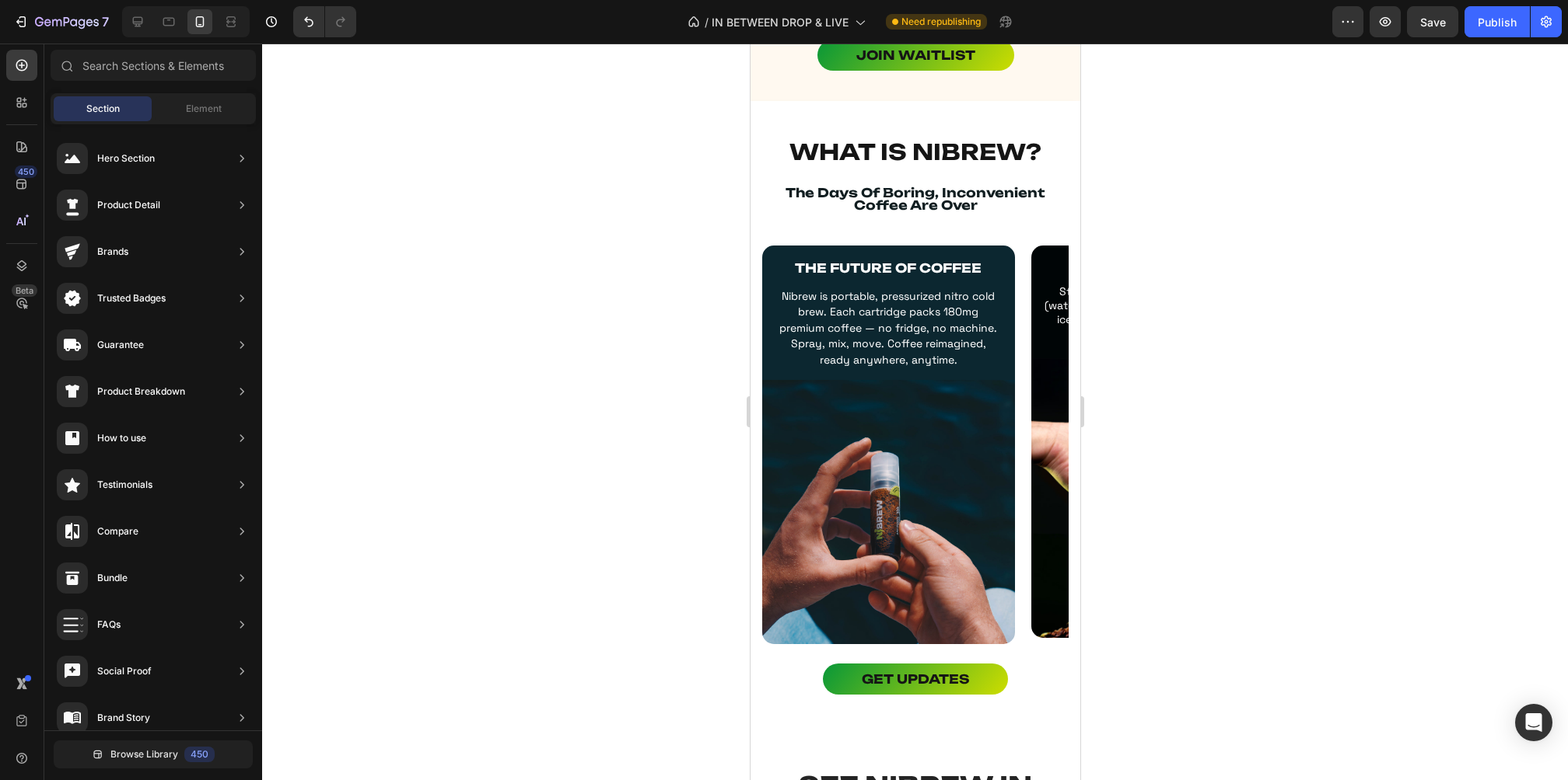
click at [1229, 535] on div at bounding box center [914, 412] width 1305 height 737
click at [1437, 5] on div "7 Version history / IN BETWEEN DROP & LIVE Need republishing Preview Save Publi…" at bounding box center [784, 22] width 1568 height 45
click at [1429, 21] on span "Save" at bounding box center [1432, 22] width 26 height 13
click at [1378, 16] on button "button" at bounding box center [1385, 22] width 31 height 31
click at [1505, 17] on div "Publish" at bounding box center [1497, 22] width 39 height 16
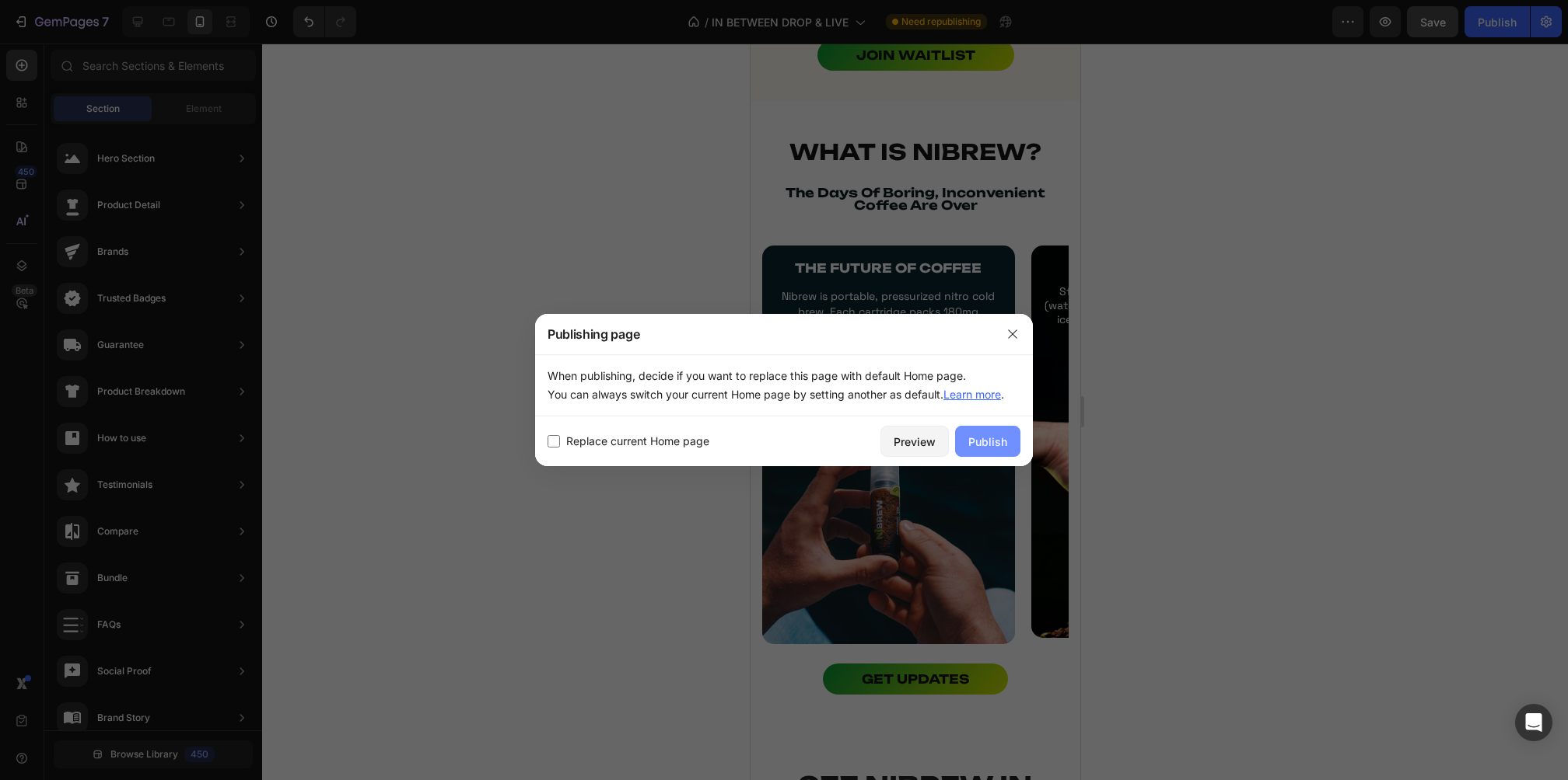
click at [982, 438] on div "Publish" at bounding box center [988, 442] width 39 height 16
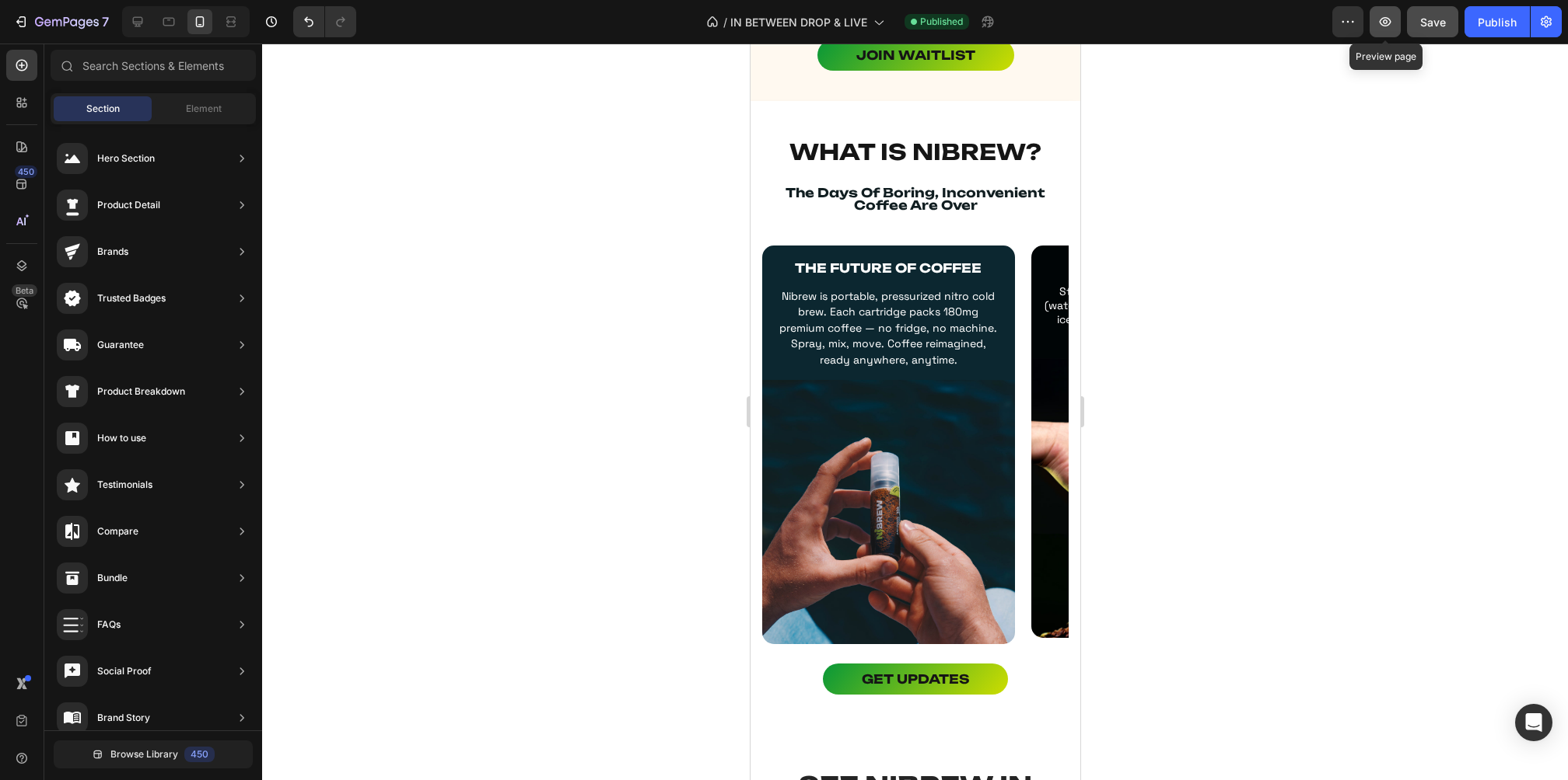
click at [1389, 27] on icon "button" at bounding box center [1385, 22] width 16 height 16
click at [756, 425] on div "THE FUTURE OF COFFEE Text Block Nibrew is portable, pressurized nitro cold brew…" at bounding box center [914, 449] width 330 height 406
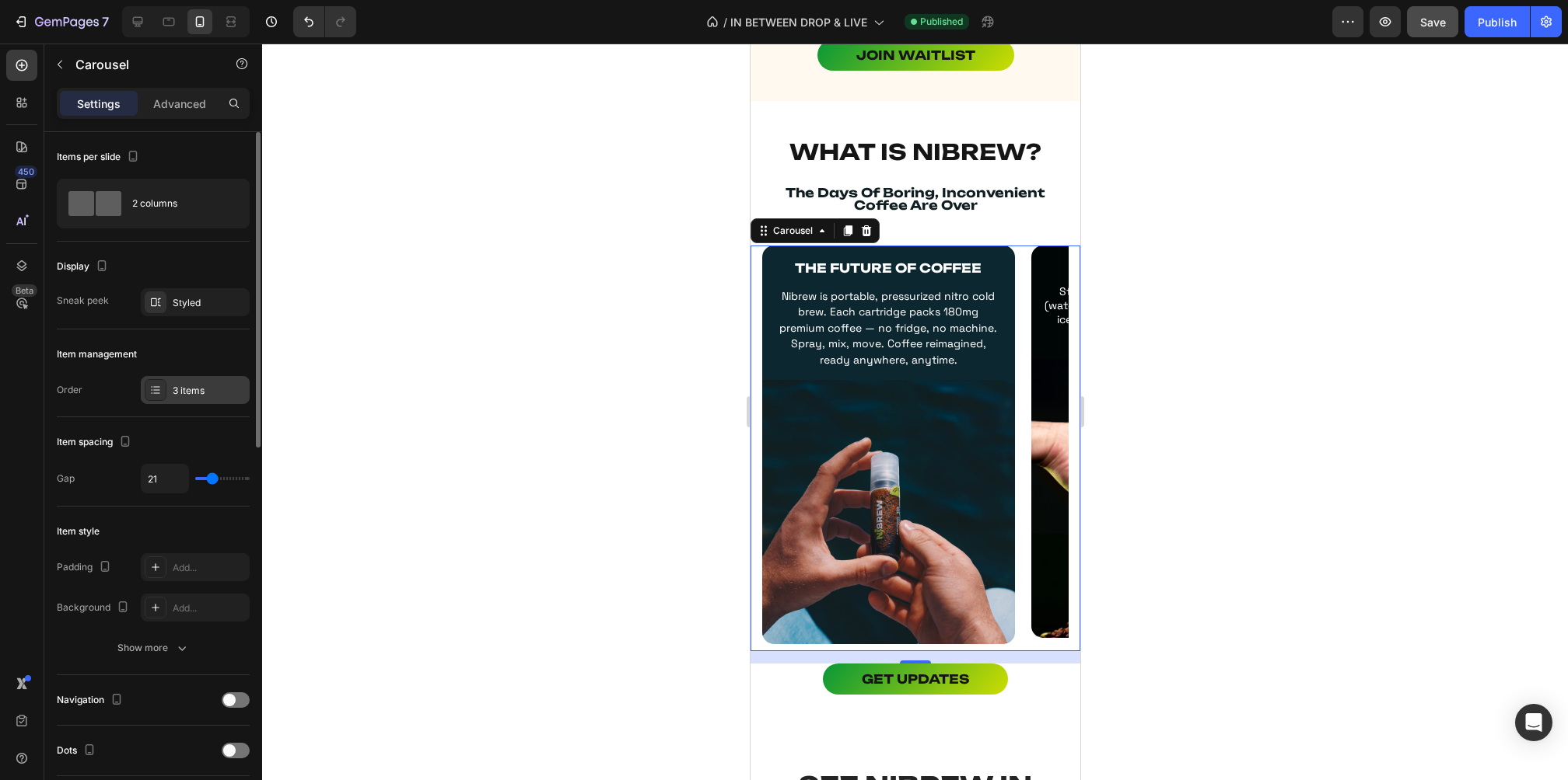
click at [183, 385] on div "3 items" at bounding box center [208, 391] width 73 height 14
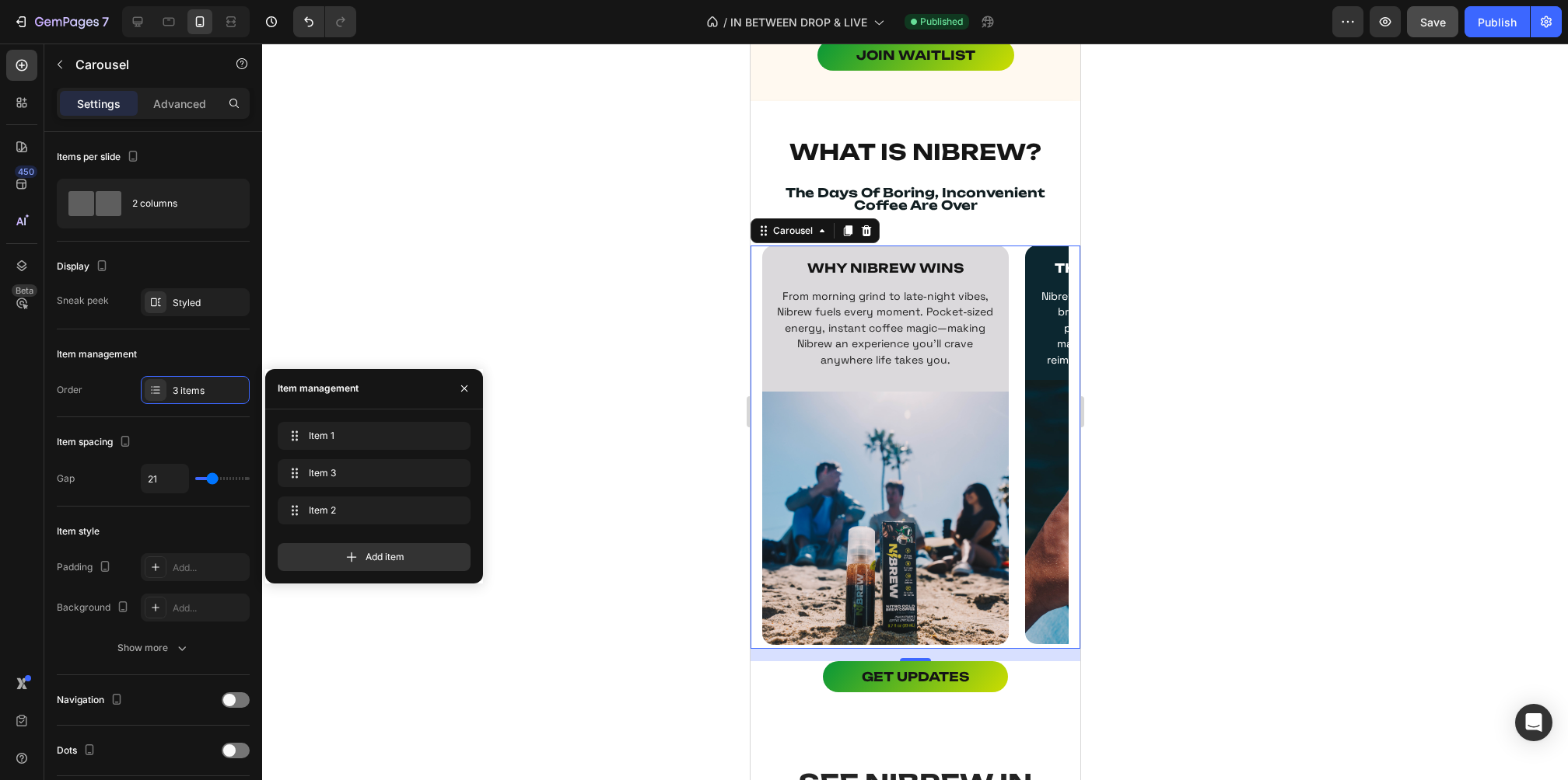
drag, startPoint x: 295, startPoint y: 505, endPoint x: 295, endPoint y: 408, distance: 97.0
drag, startPoint x: 292, startPoint y: 499, endPoint x: 293, endPoint y: 428, distance: 71.0
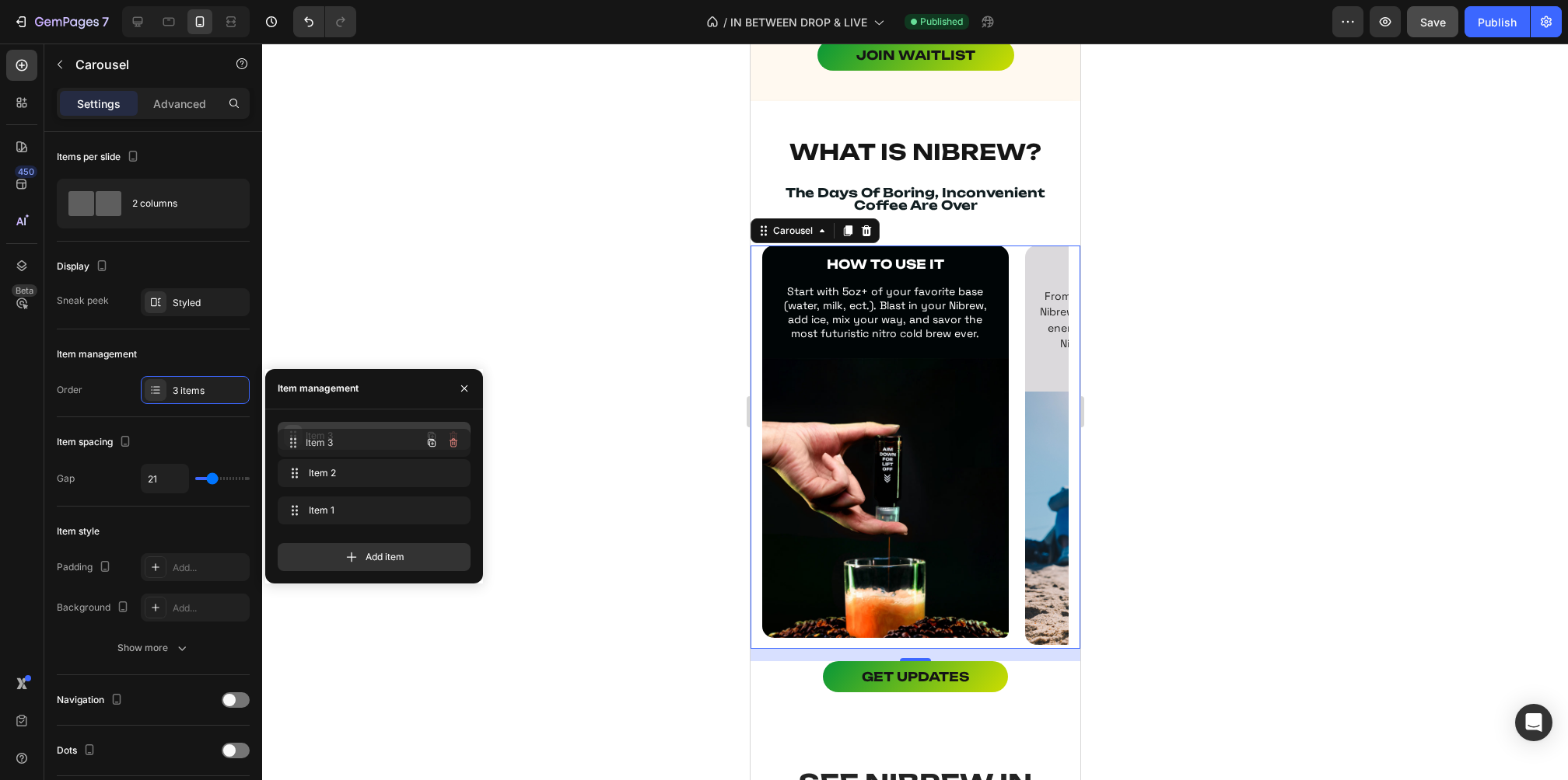
drag, startPoint x: 290, startPoint y: 502, endPoint x: 290, endPoint y: 432, distance: 70.0
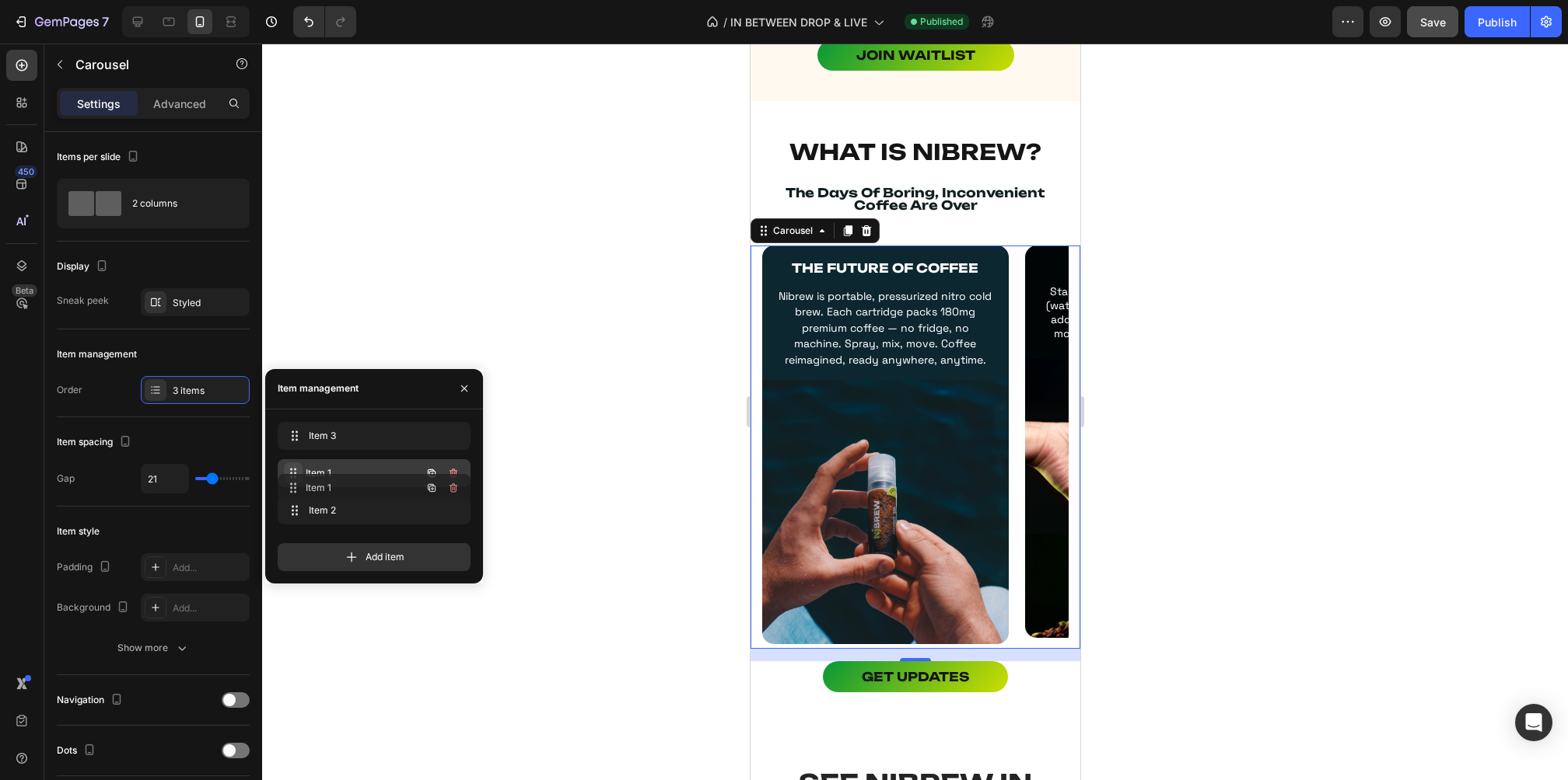
drag, startPoint x: 291, startPoint y: 504, endPoint x: 291, endPoint y: 481, distance: 23.0
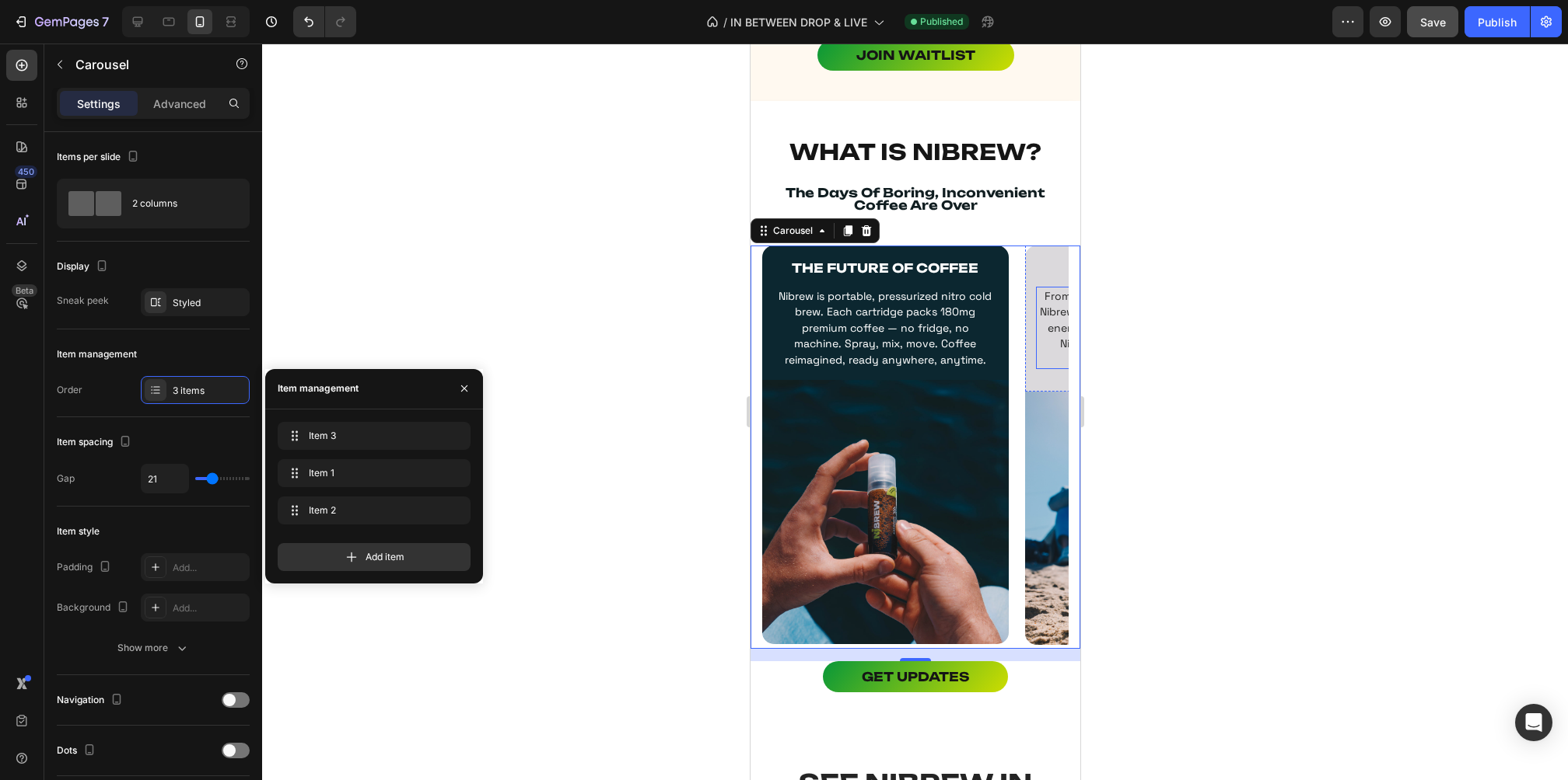
click at [1062, 336] on span "From morning grind to late‑night vibes, Nibrew fuels every moment. Pocket‑sized…" at bounding box center [1147, 327] width 216 height 78
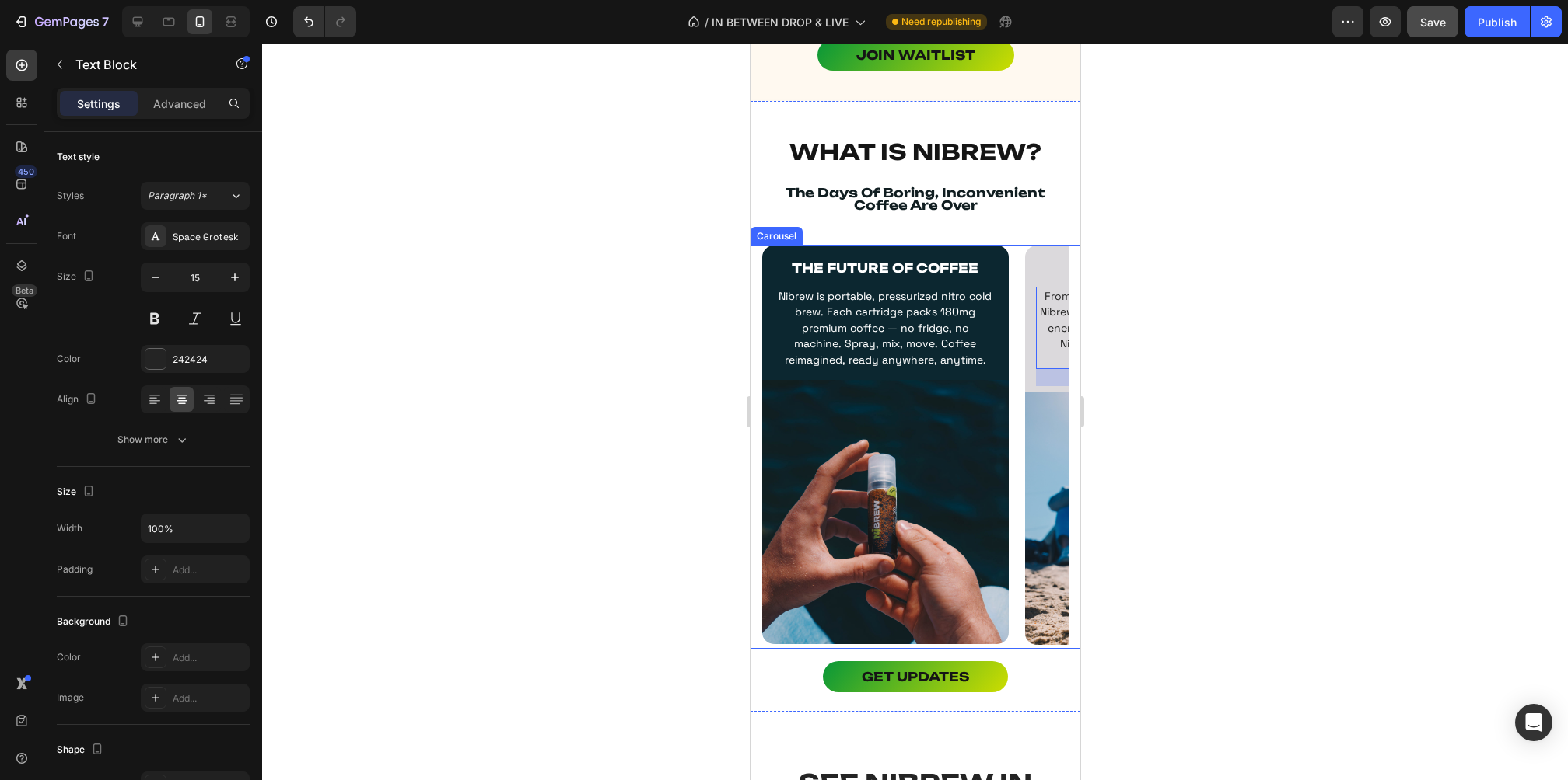
click at [758, 328] on div "THE FUTURE OF COFFEE Text Block Nibrew is portable, pressurized nitro cold brew…" at bounding box center [914, 448] width 330 height 404
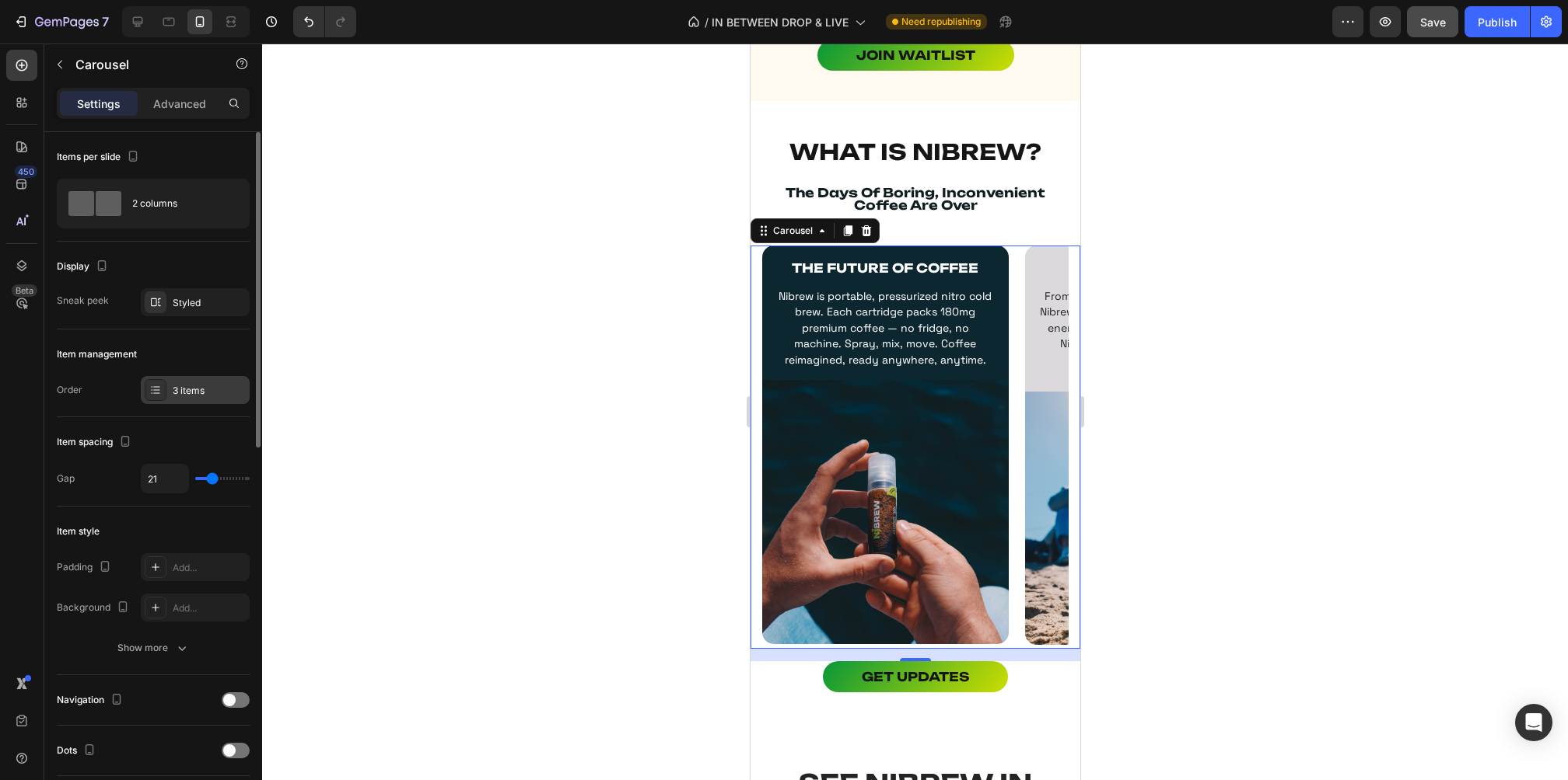
click at [184, 385] on div "3 items" at bounding box center [208, 391] width 73 height 14
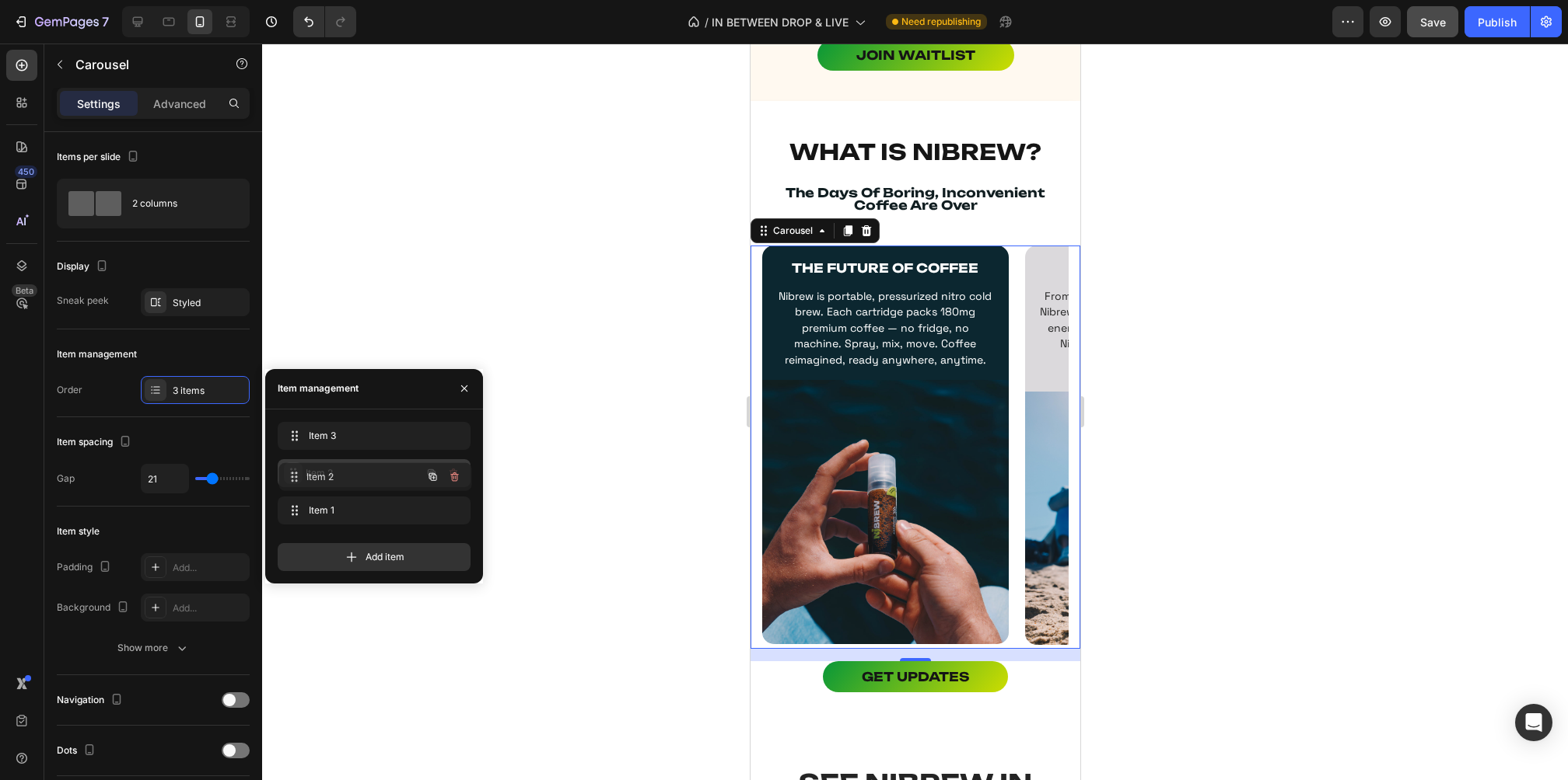
drag, startPoint x: 289, startPoint y: 507, endPoint x: 291, endPoint y: 474, distance: 33.1
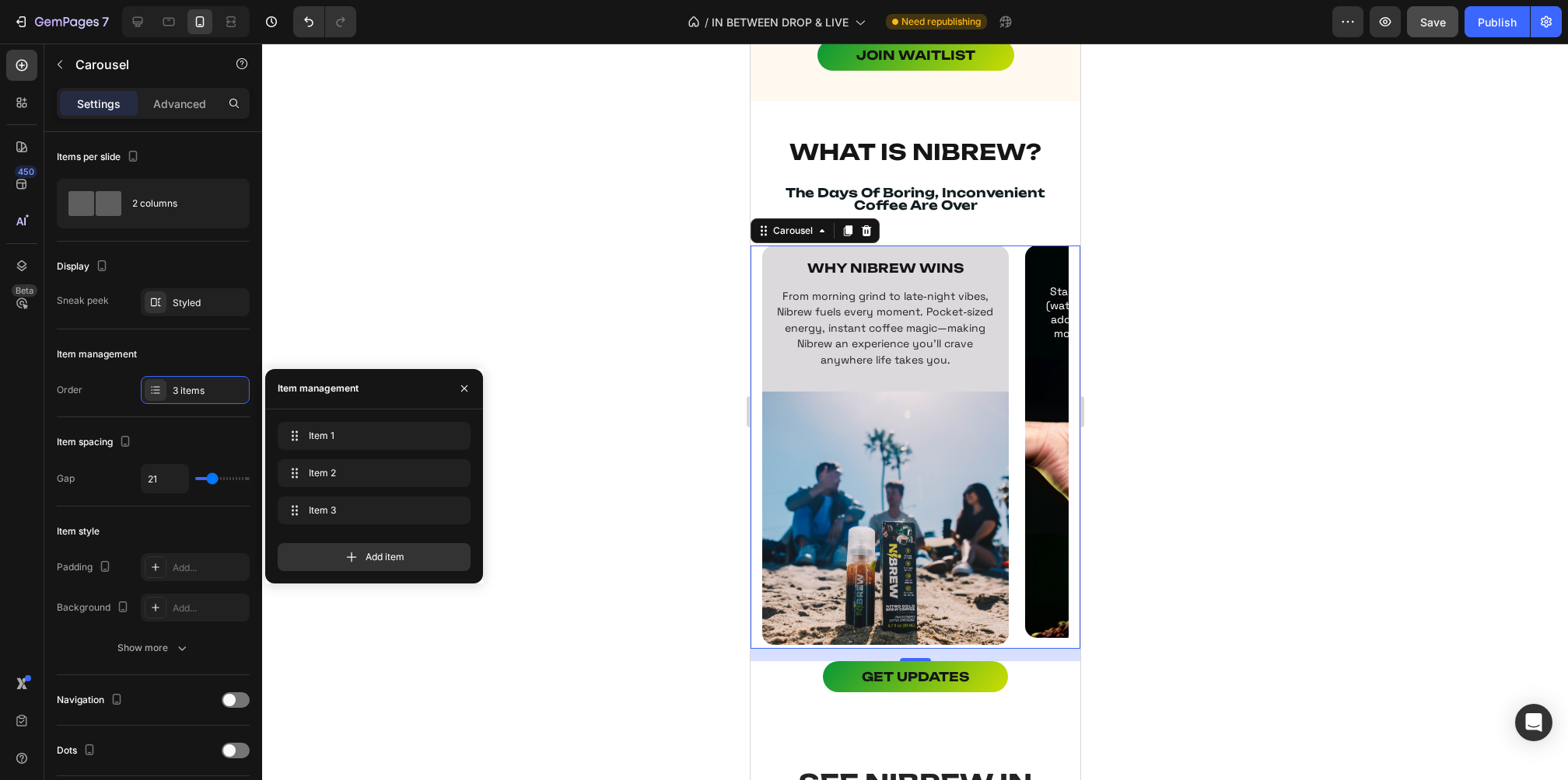
drag, startPoint x: 285, startPoint y: 507, endPoint x: 288, endPoint y: 416, distance: 91.0
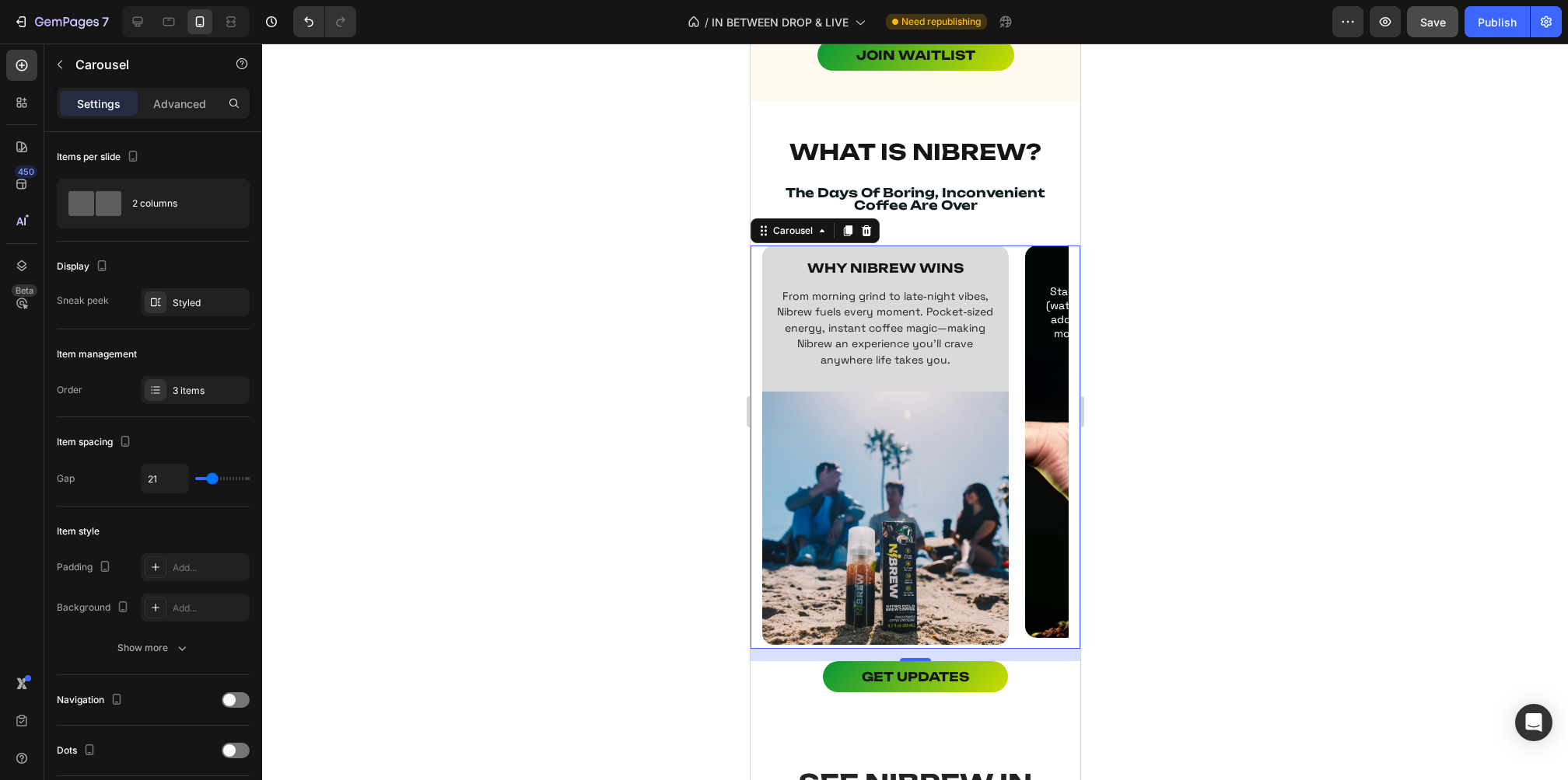
click at [1132, 685] on div at bounding box center [914, 412] width 1305 height 737
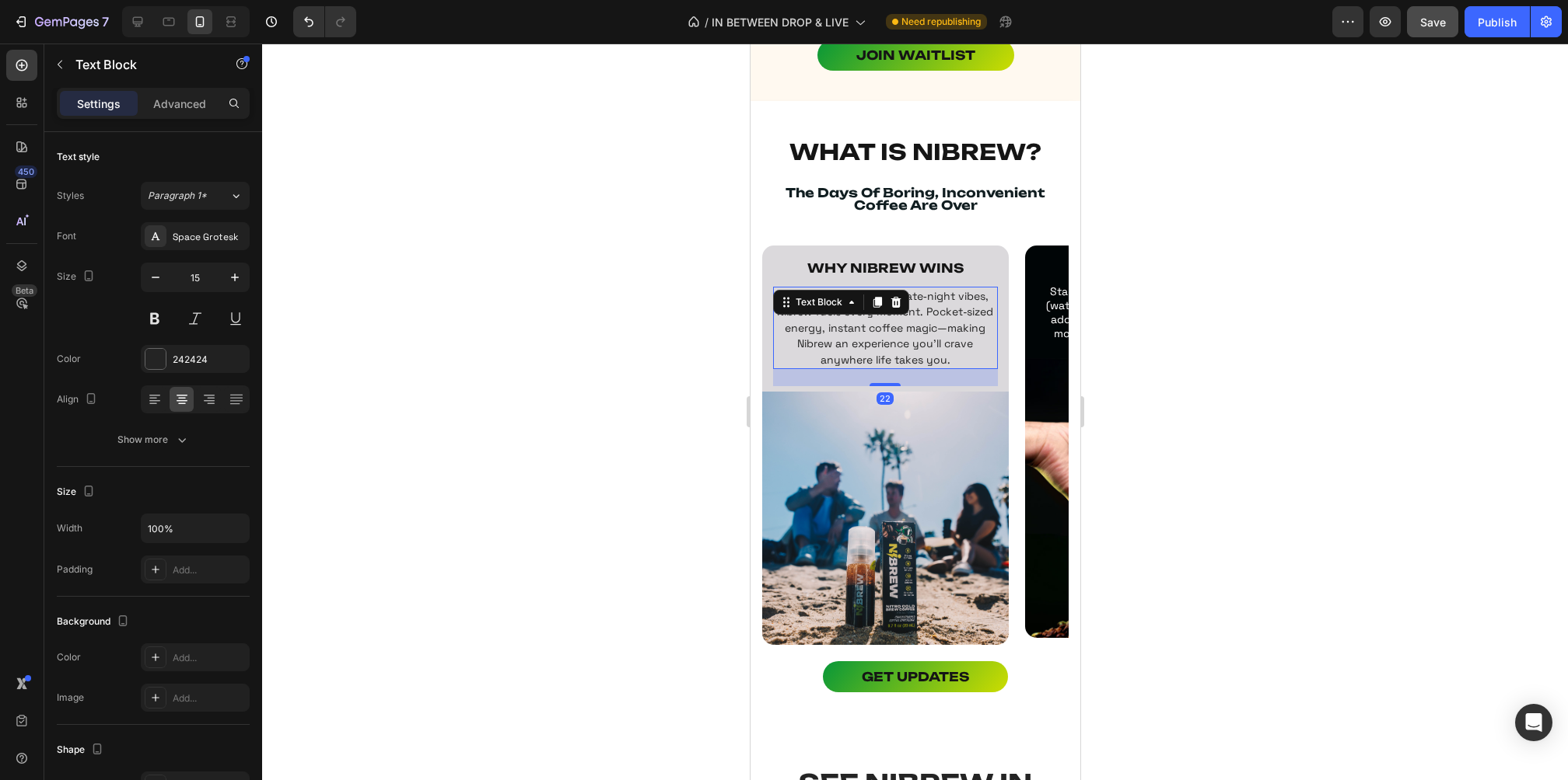
click at [921, 349] on span "From morning grind to late‑night vibes, Nibrew fuels every moment. Pocket‑sized…" at bounding box center [885, 327] width 216 height 78
click at [887, 379] on div at bounding box center [885, 381] width 31 height 5
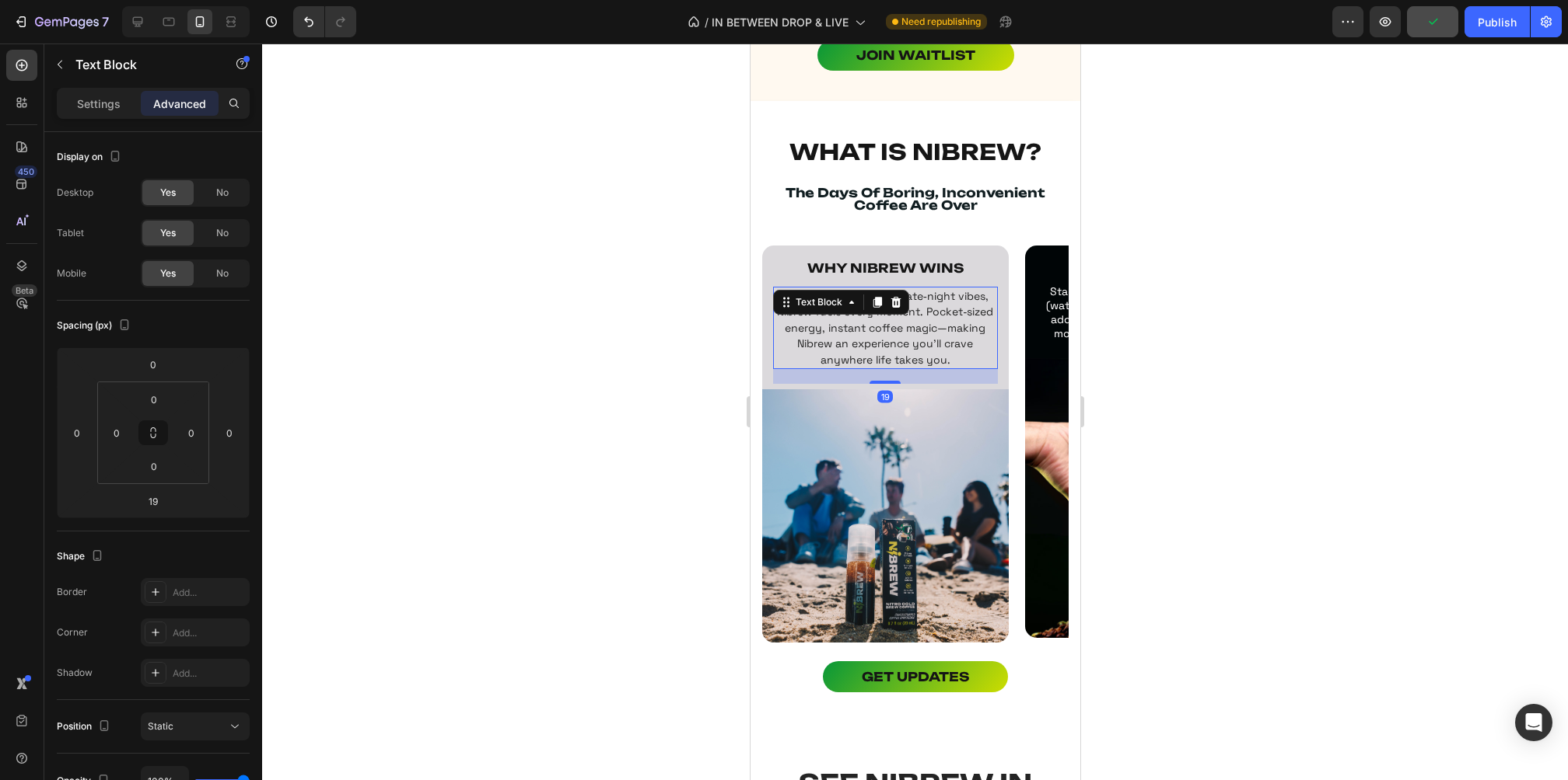
click at [1222, 398] on div at bounding box center [914, 412] width 1305 height 737
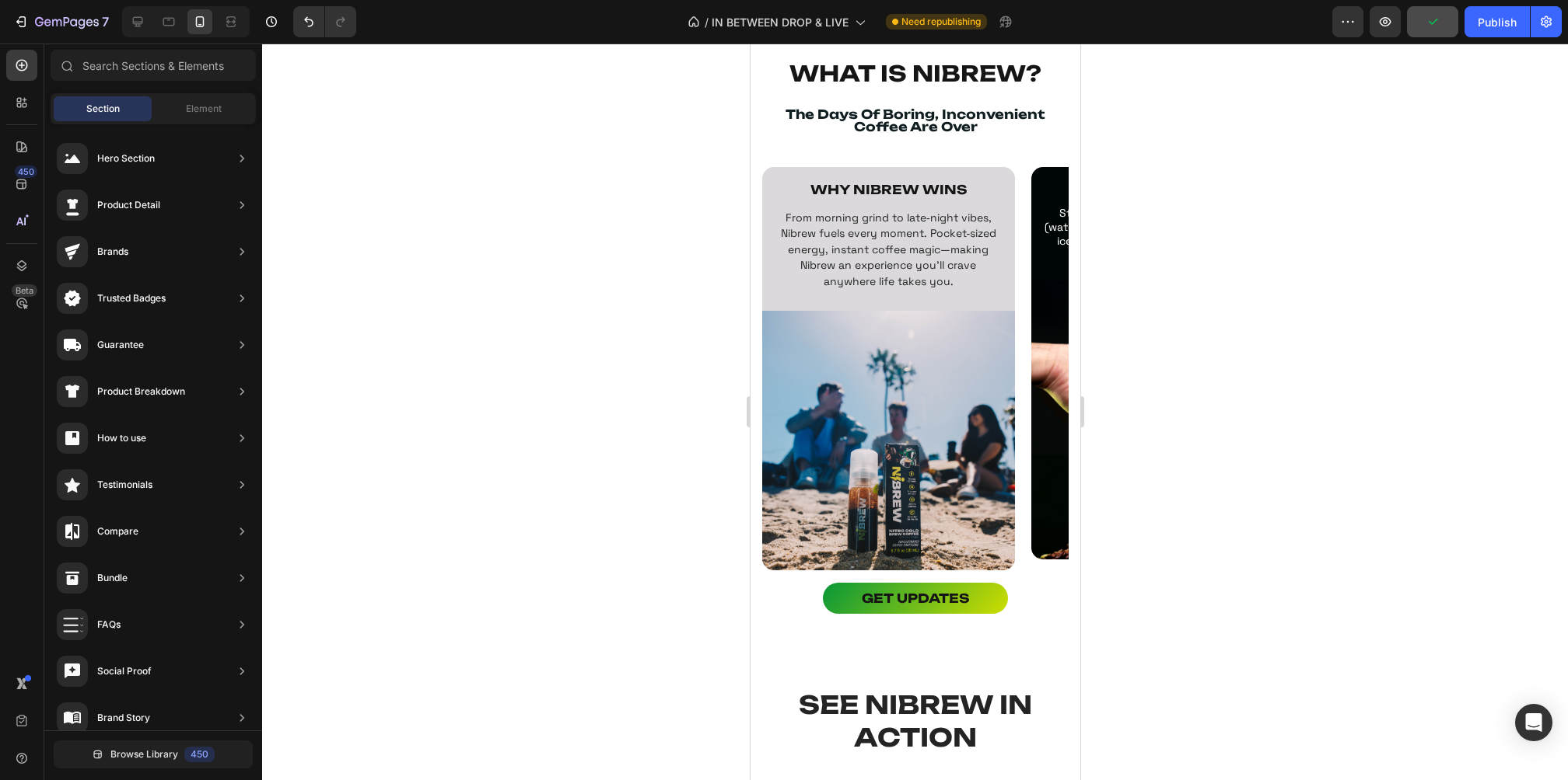
scroll to position [945, 0]
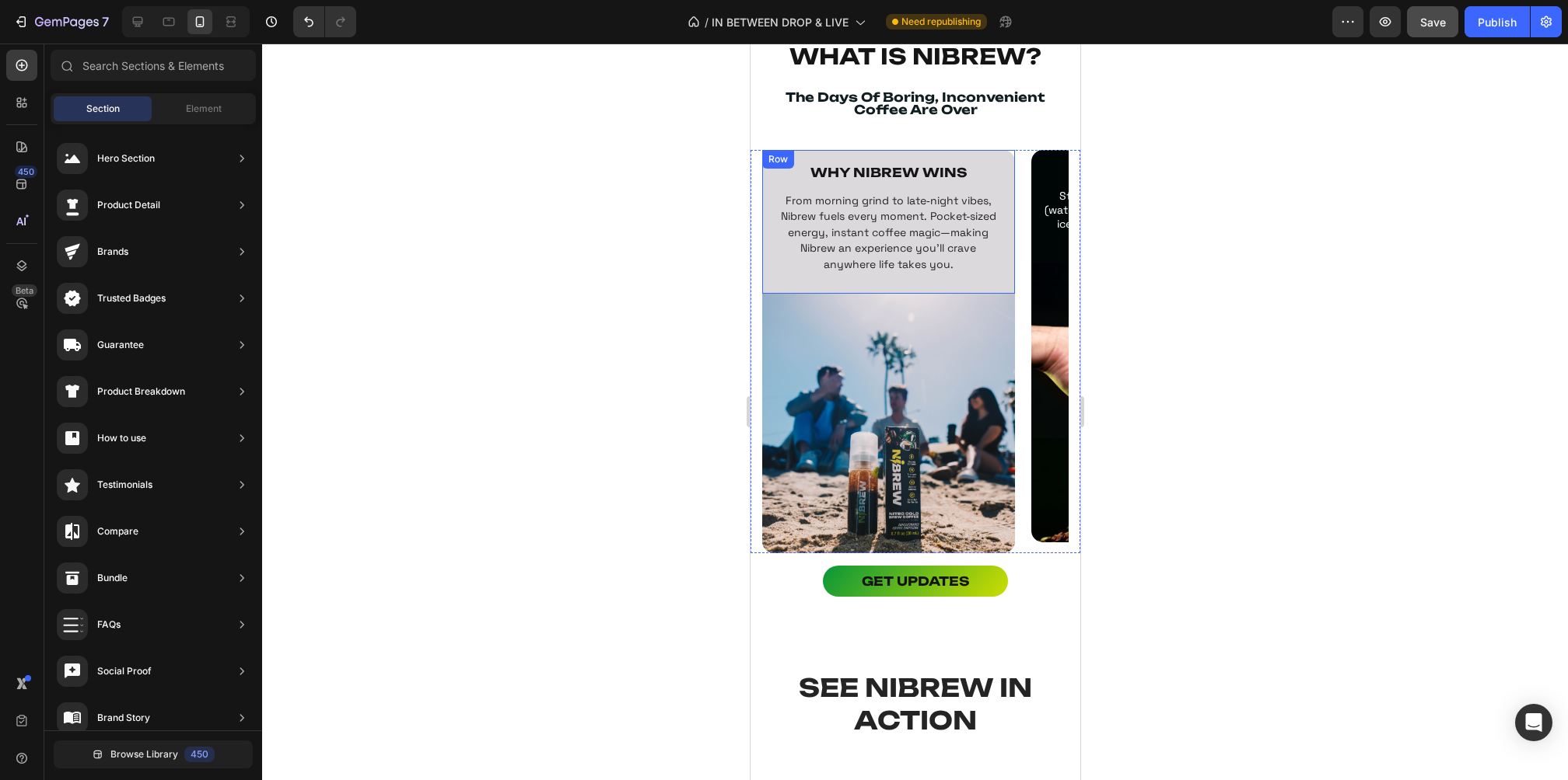
click at [784, 271] on div "WHY NIBREW WINS Text Block From morning grind to late‑night vibes, Nibrew fuels…" at bounding box center [888, 225] width 231 height 128
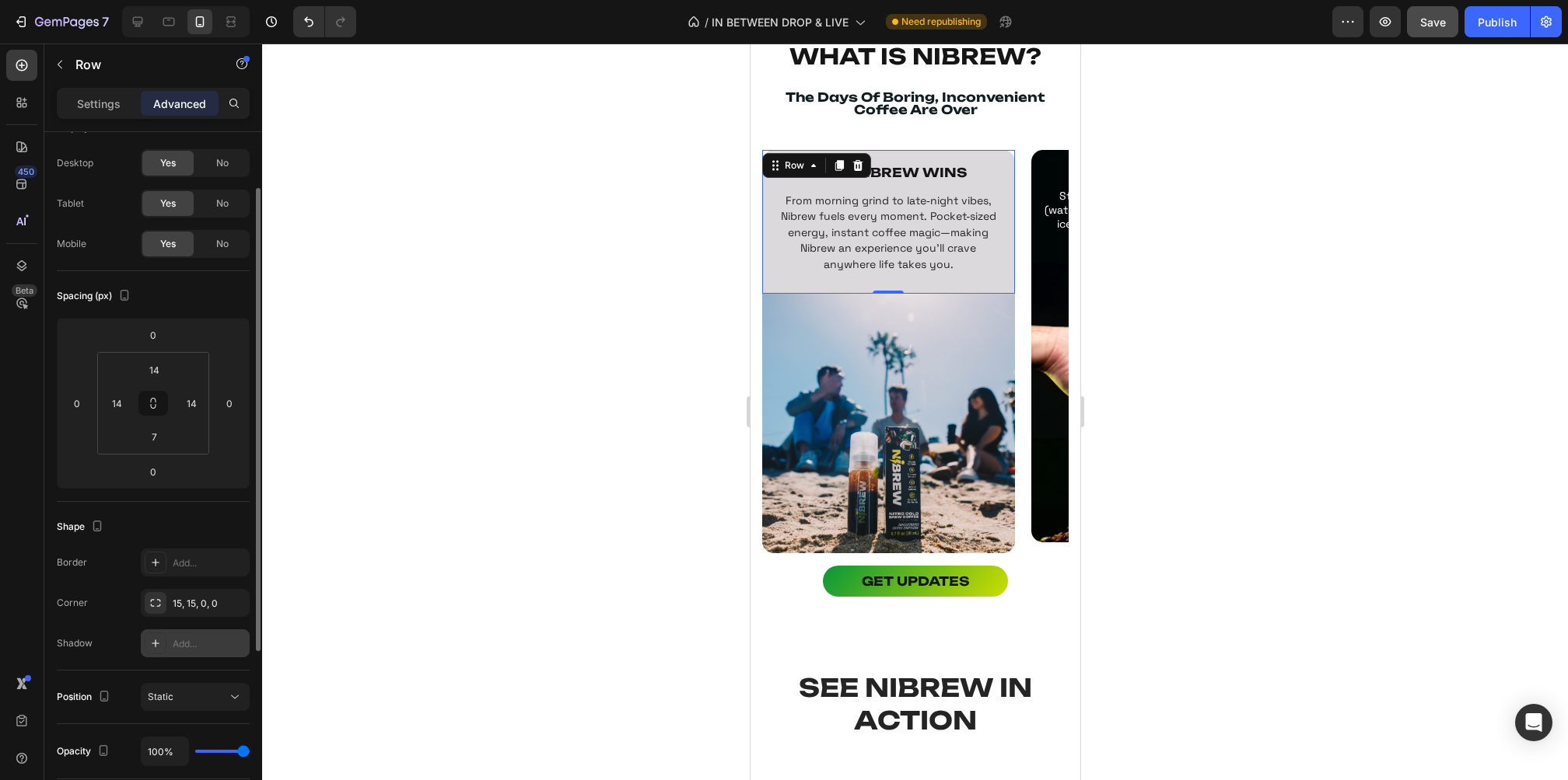
scroll to position [0, 0]
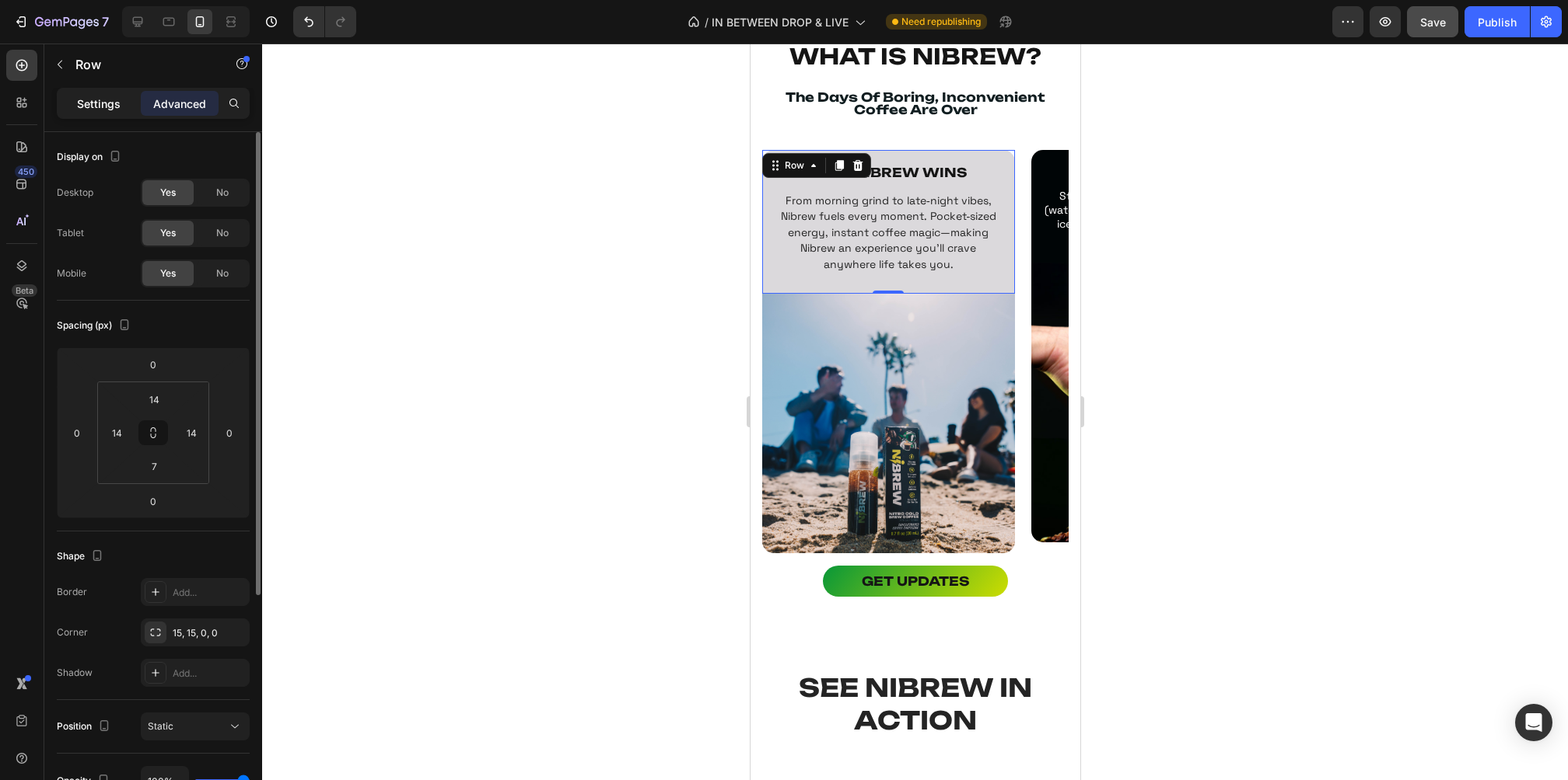
click at [99, 105] on p "Settings" at bounding box center [99, 103] width 44 height 16
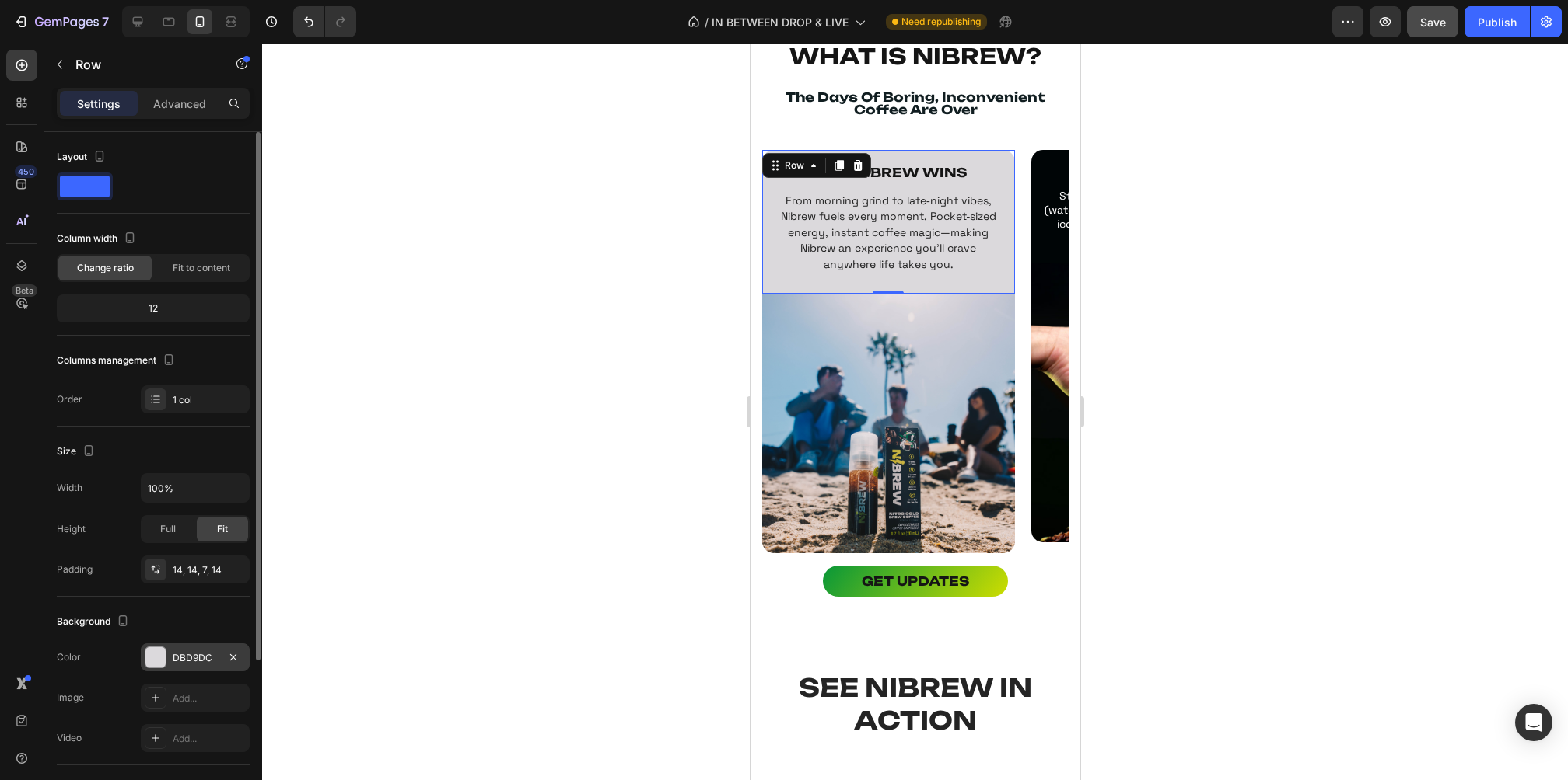
click at [201, 664] on div "DBD9DC" at bounding box center [195, 658] width 109 height 28
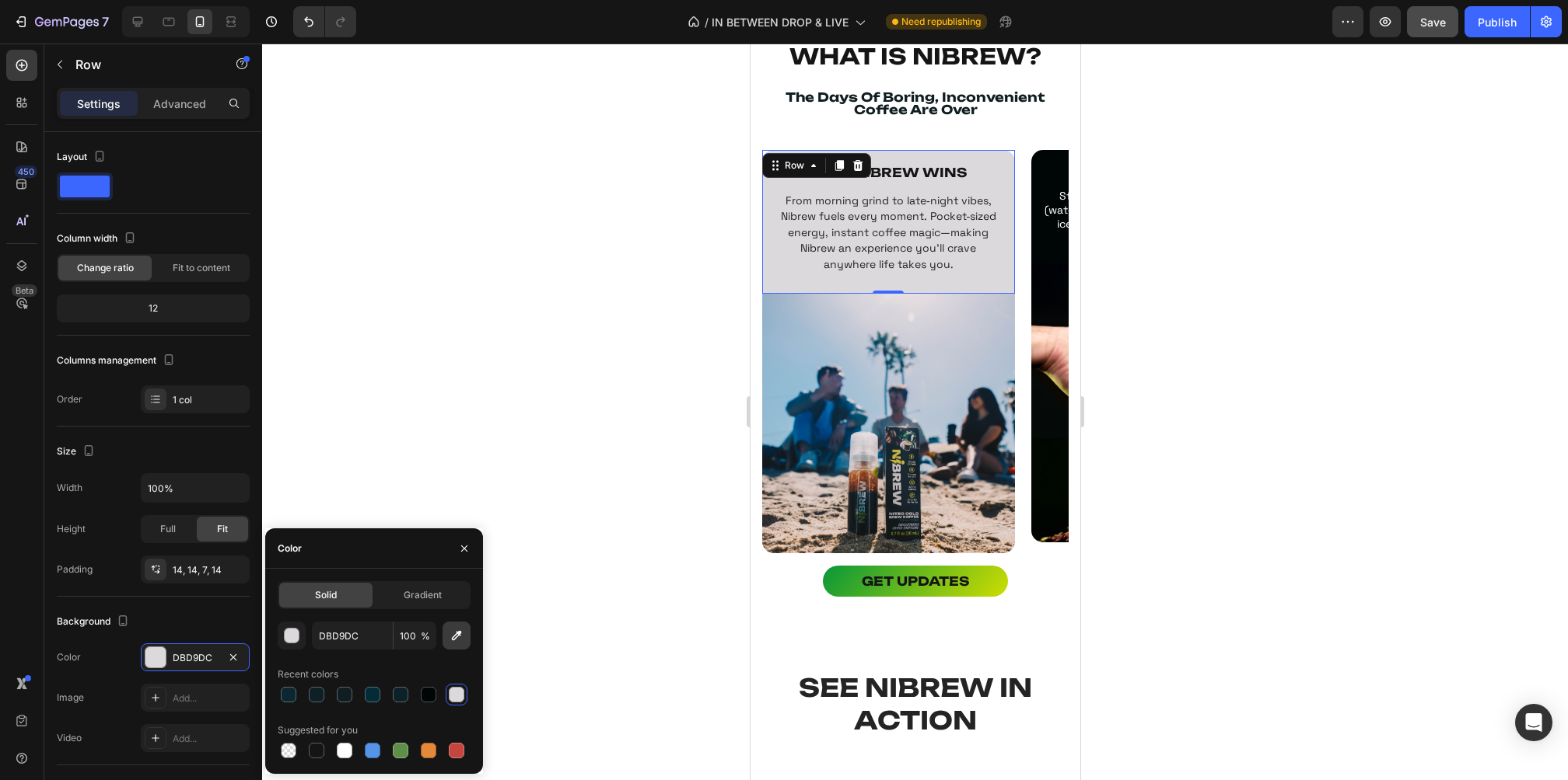
click at [453, 630] on icon "button" at bounding box center [457, 636] width 16 height 16
type input "95AFC8"
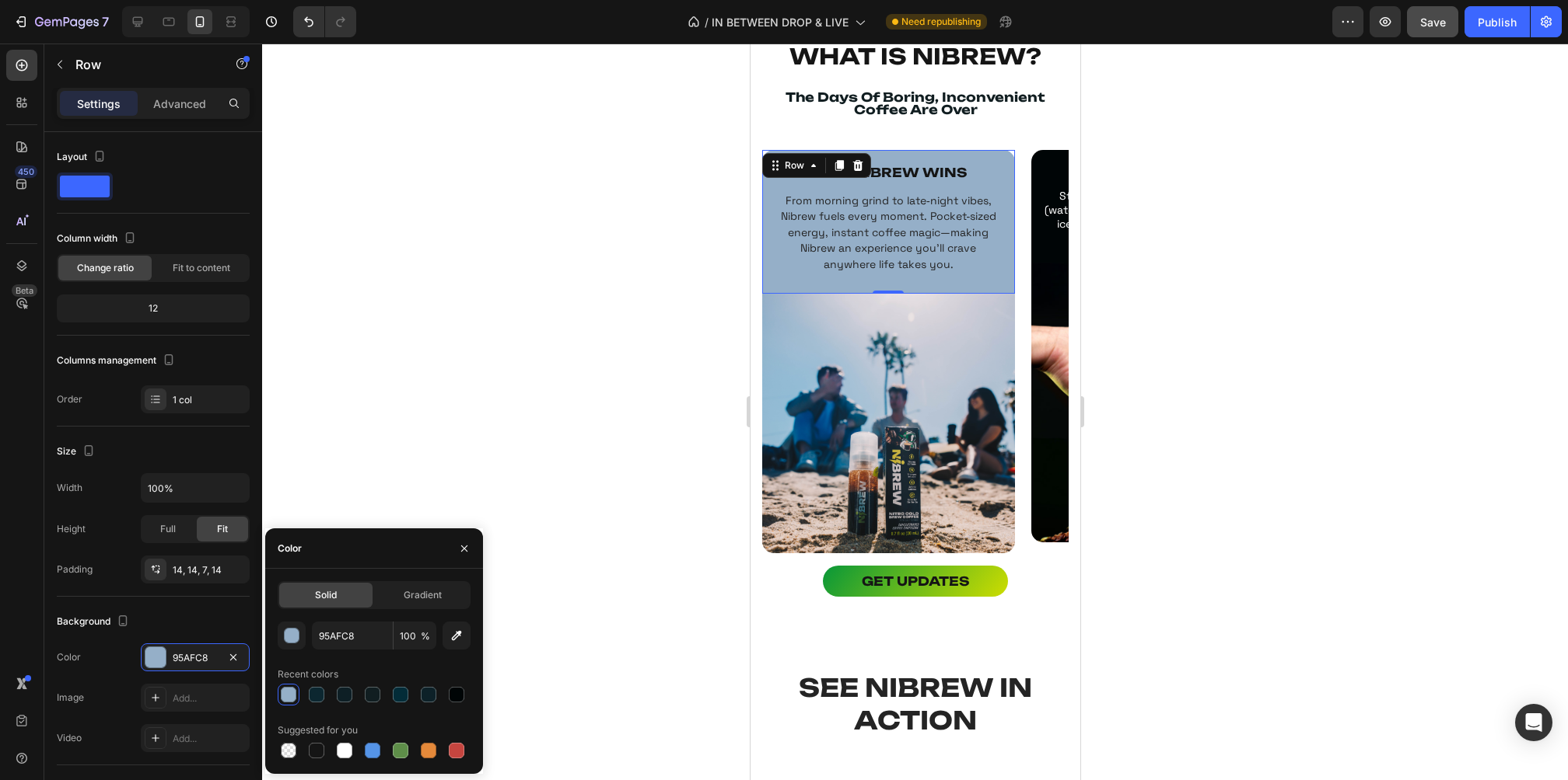
click at [1337, 222] on div at bounding box center [914, 412] width 1305 height 737
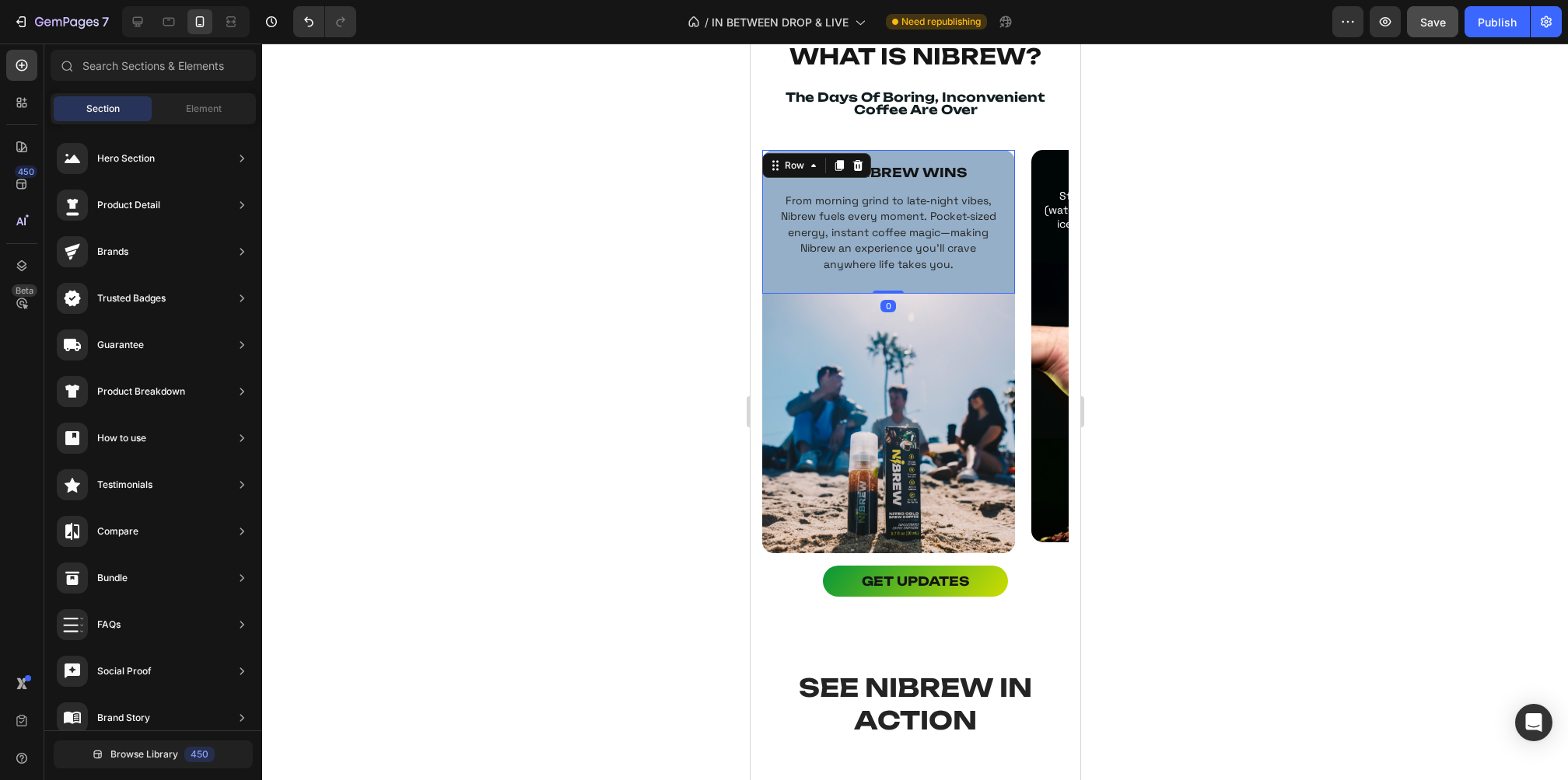
click at [798, 273] on div "WHY NIBREW WINS Text Block From morning grind to late‑night vibes, Nibrew fuels…" at bounding box center [888, 225] width 231 height 128
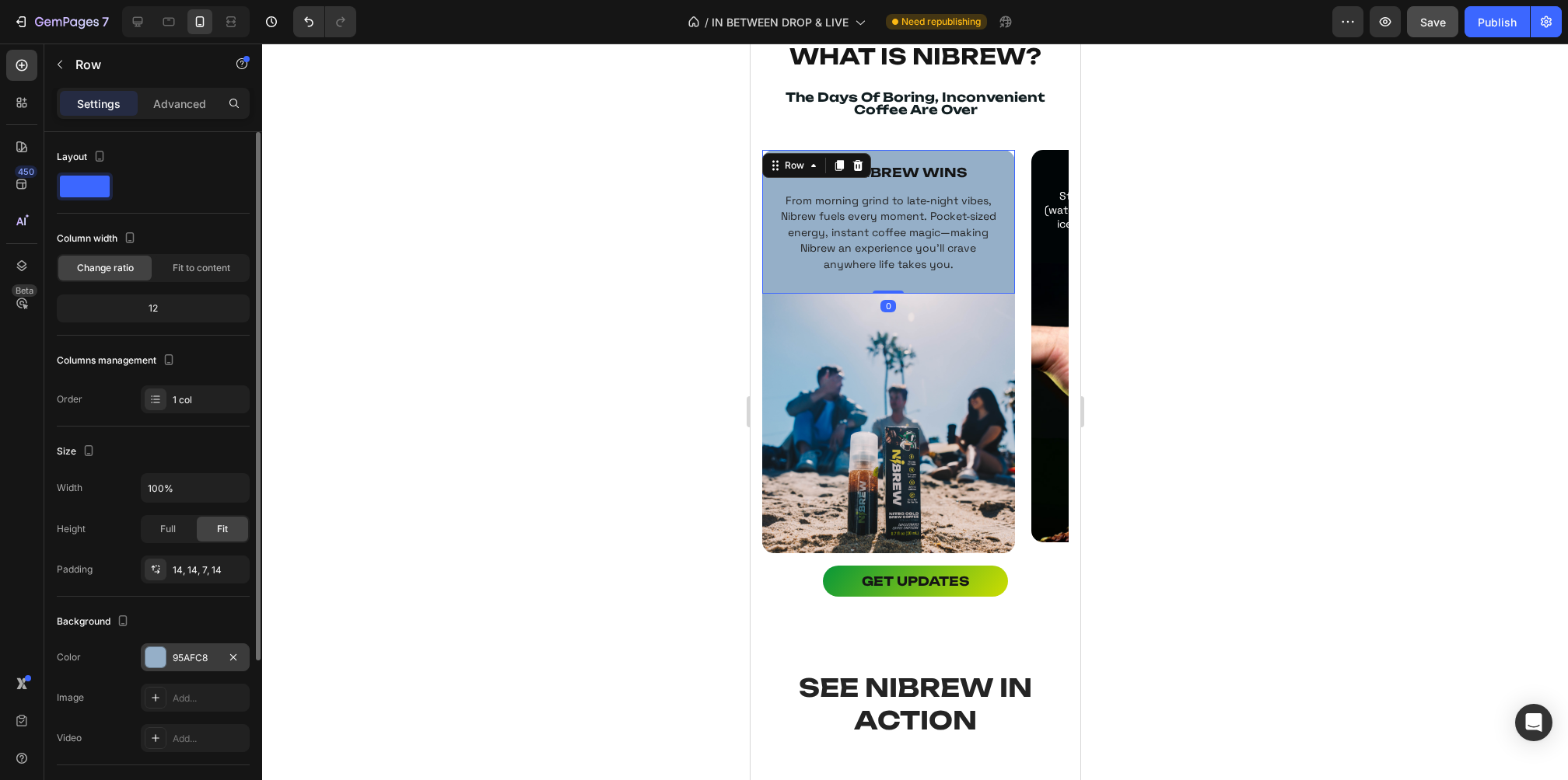
click at [190, 658] on div "95AFC8" at bounding box center [195, 659] width 45 height 14
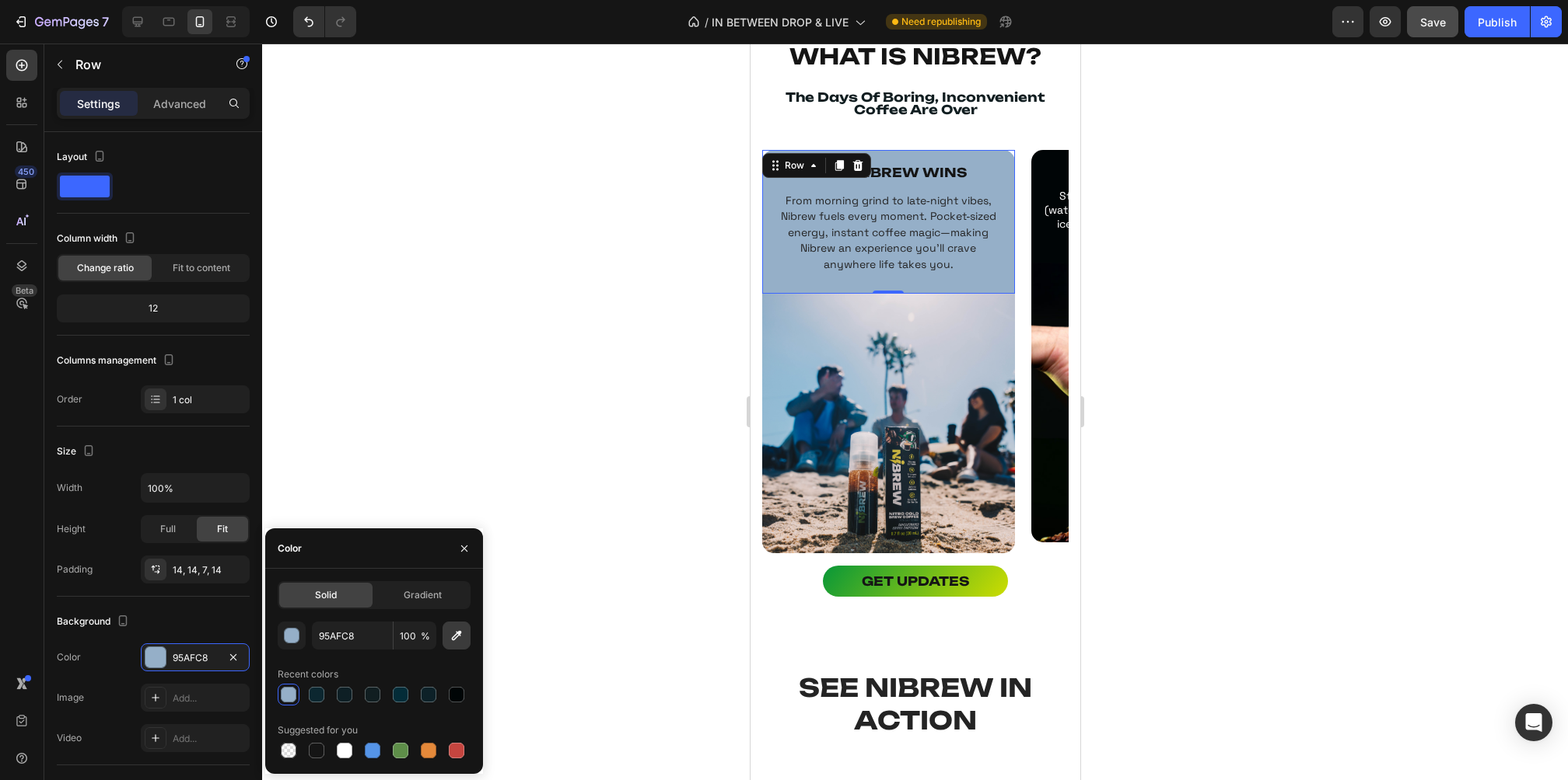
click at [451, 643] on icon "button" at bounding box center [457, 636] width 16 height 16
type input "A7BED3"
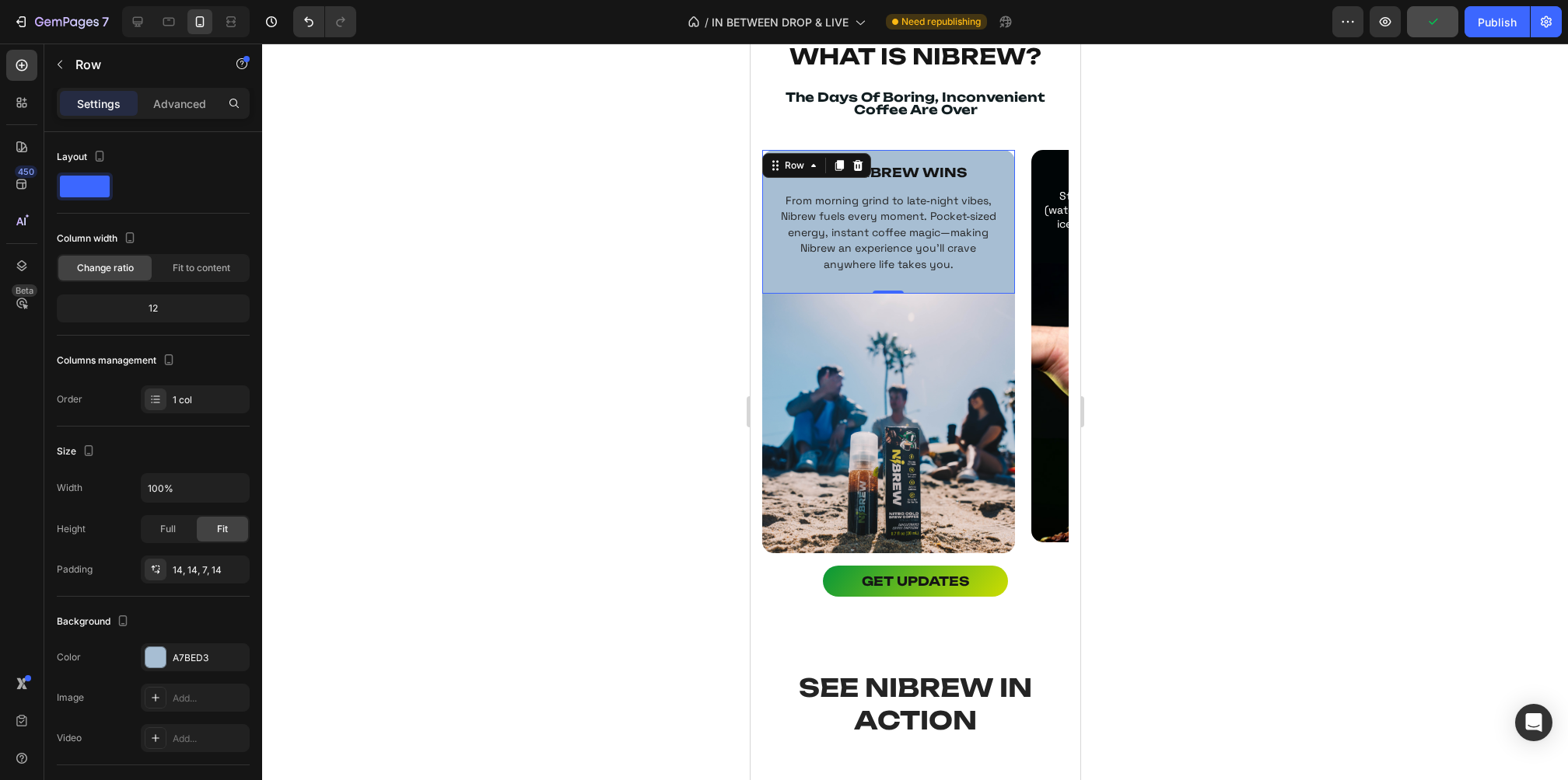
click at [1199, 303] on div at bounding box center [914, 412] width 1305 height 737
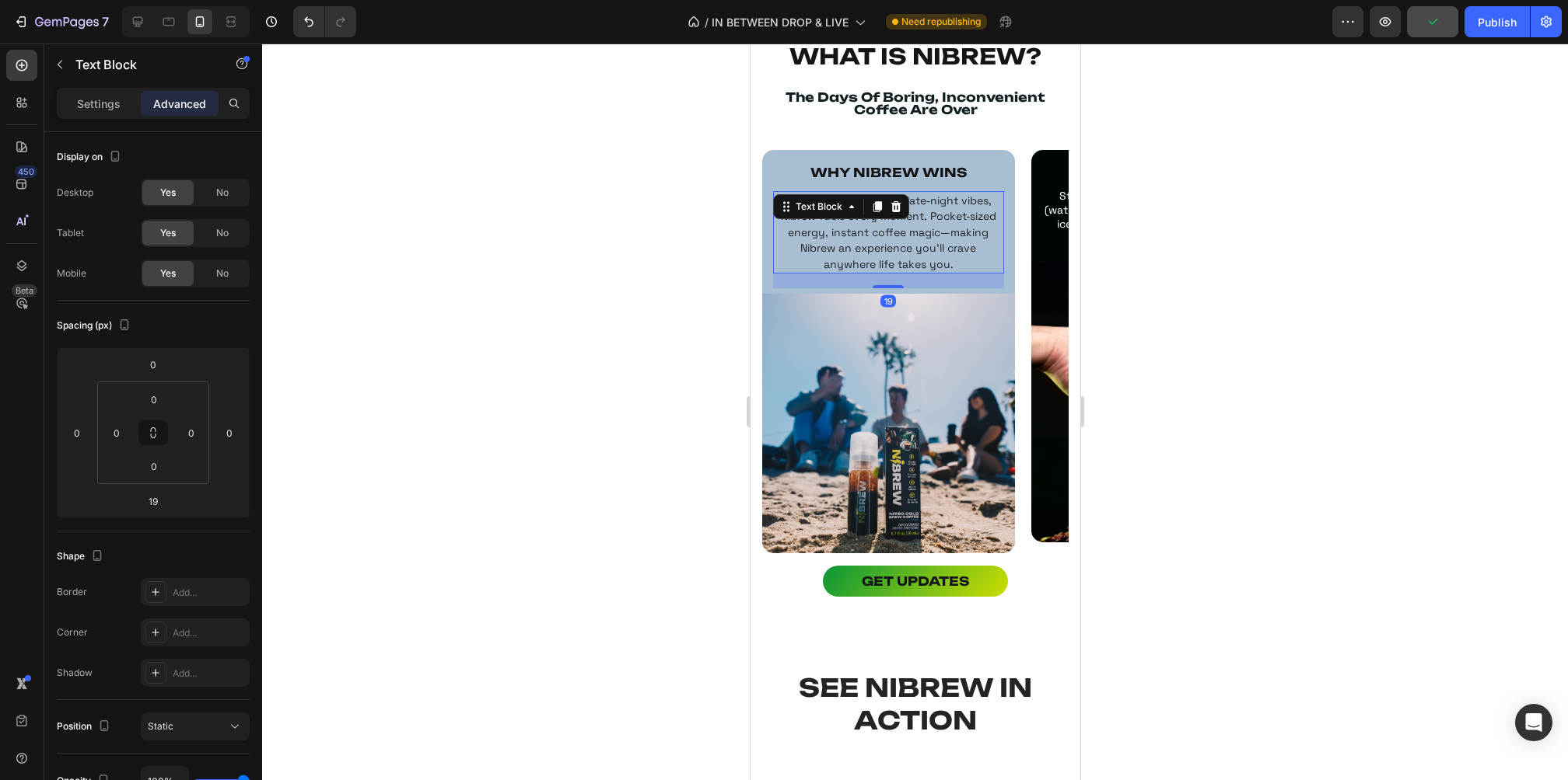
click at [878, 254] on span "From morning grind to late‑night vibes, Nibrew fuels every moment. Pocket‑sized…" at bounding box center [888, 232] width 216 height 78
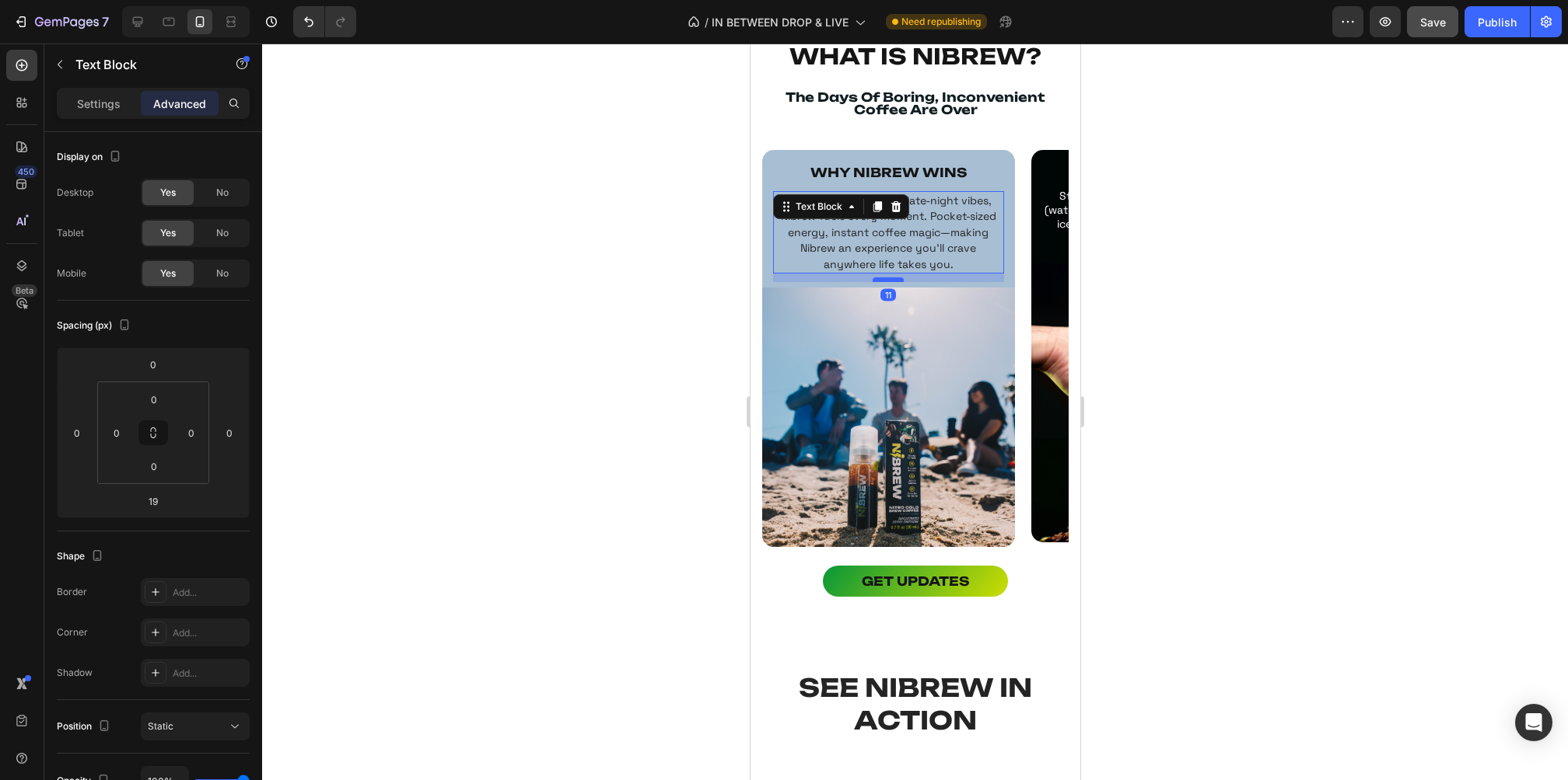
click at [882, 277] on div at bounding box center [888, 280] width 31 height 5
type input "11"
click at [1139, 264] on div at bounding box center [914, 412] width 1305 height 737
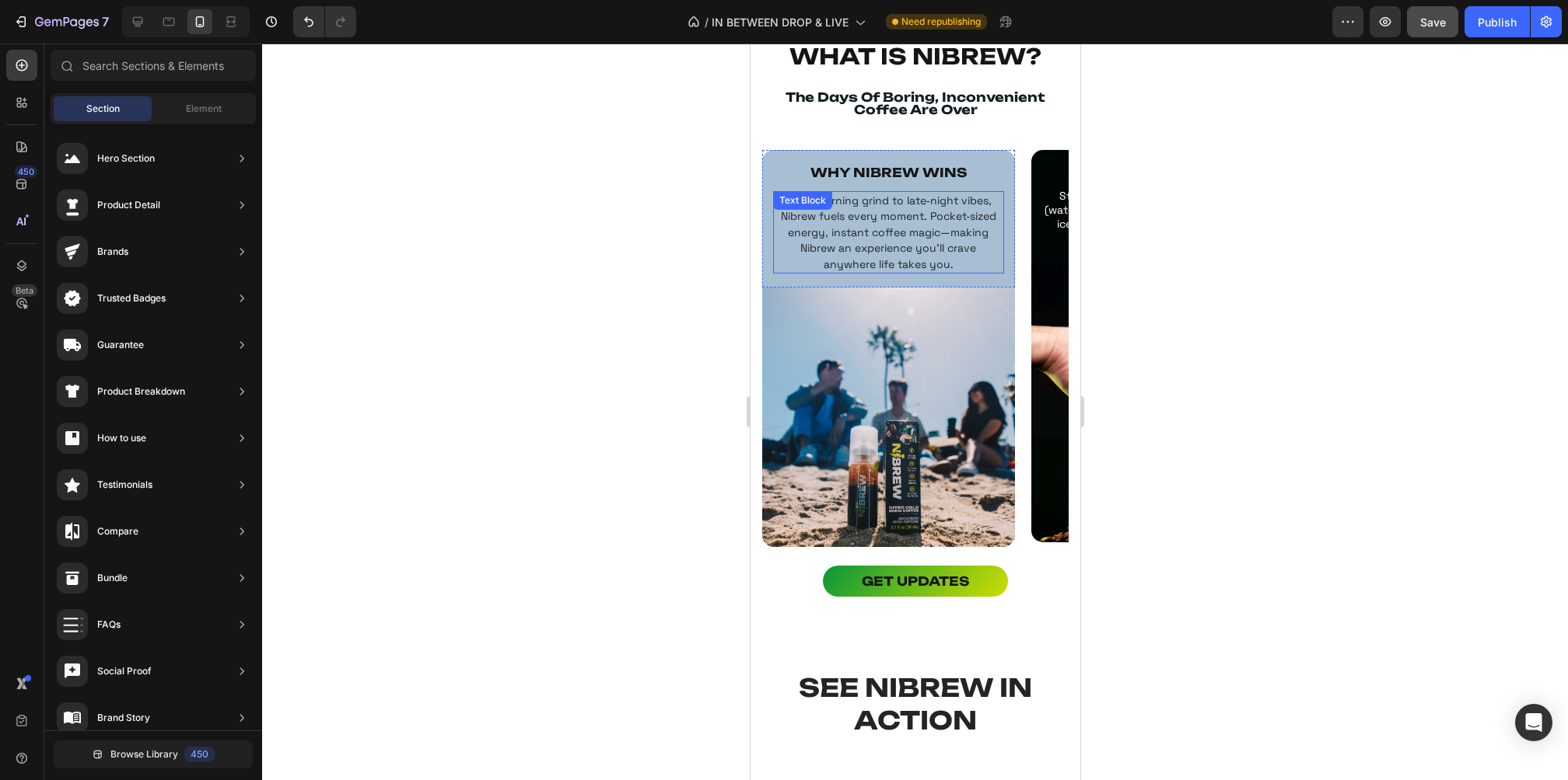
click at [922, 226] on span "From morning grind to late‑night vibes, Nibrew fuels every moment. Pocket‑sized…" at bounding box center [888, 232] width 216 height 78
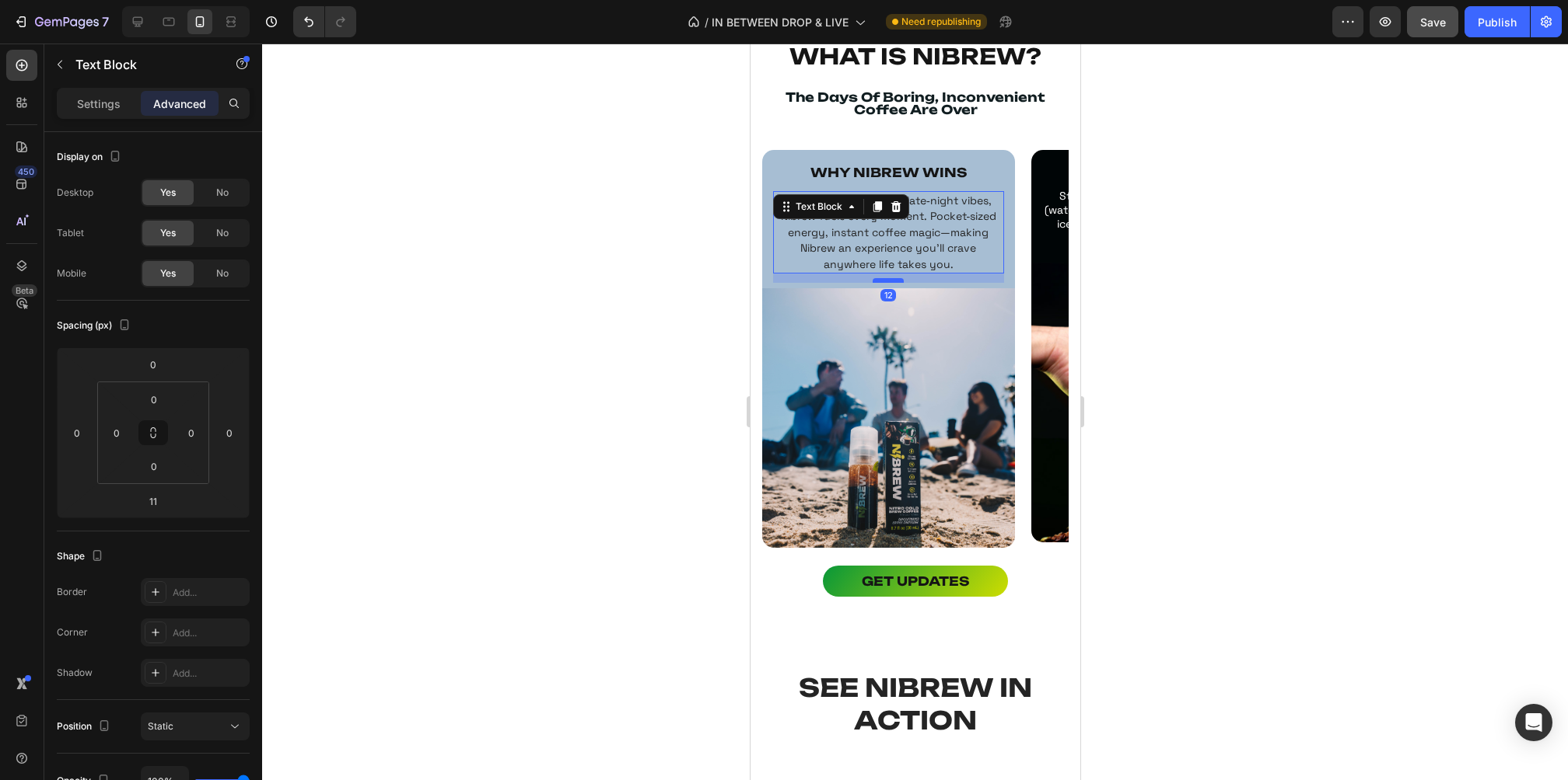
click at [888, 278] on div at bounding box center [888, 280] width 31 height 5
type input "12"
click at [1177, 269] on div at bounding box center [914, 412] width 1305 height 737
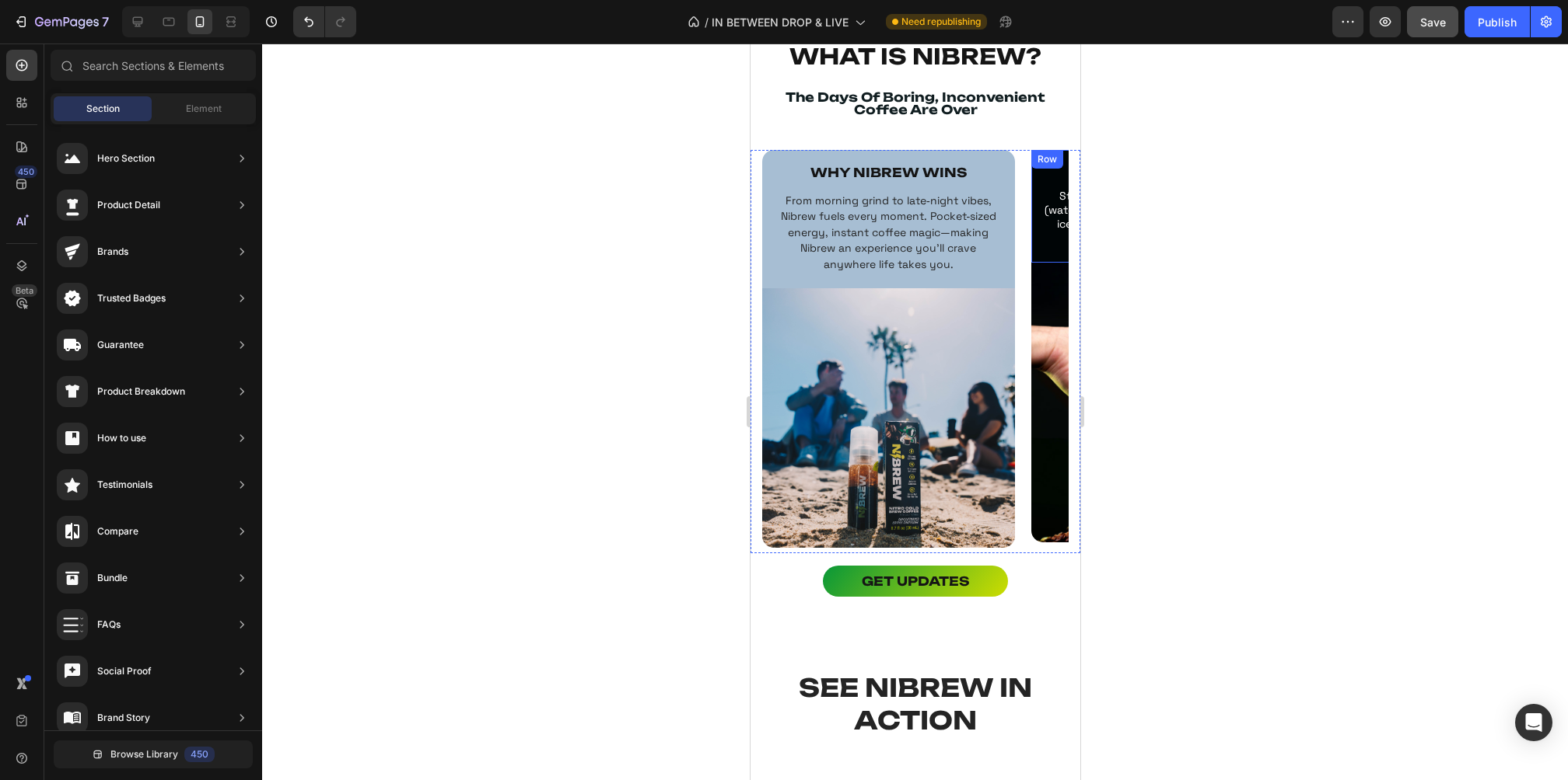
click at [1177, 269] on div at bounding box center [914, 412] width 1305 height 737
click at [1384, 25] on icon "button" at bounding box center [1385, 22] width 12 height 9
click at [761, 214] on div "WHY NIBREW WINS Text Block From morning grind to late‑night vibes, Nibrew fuels…" at bounding box center [914, 352] width 330 height 404
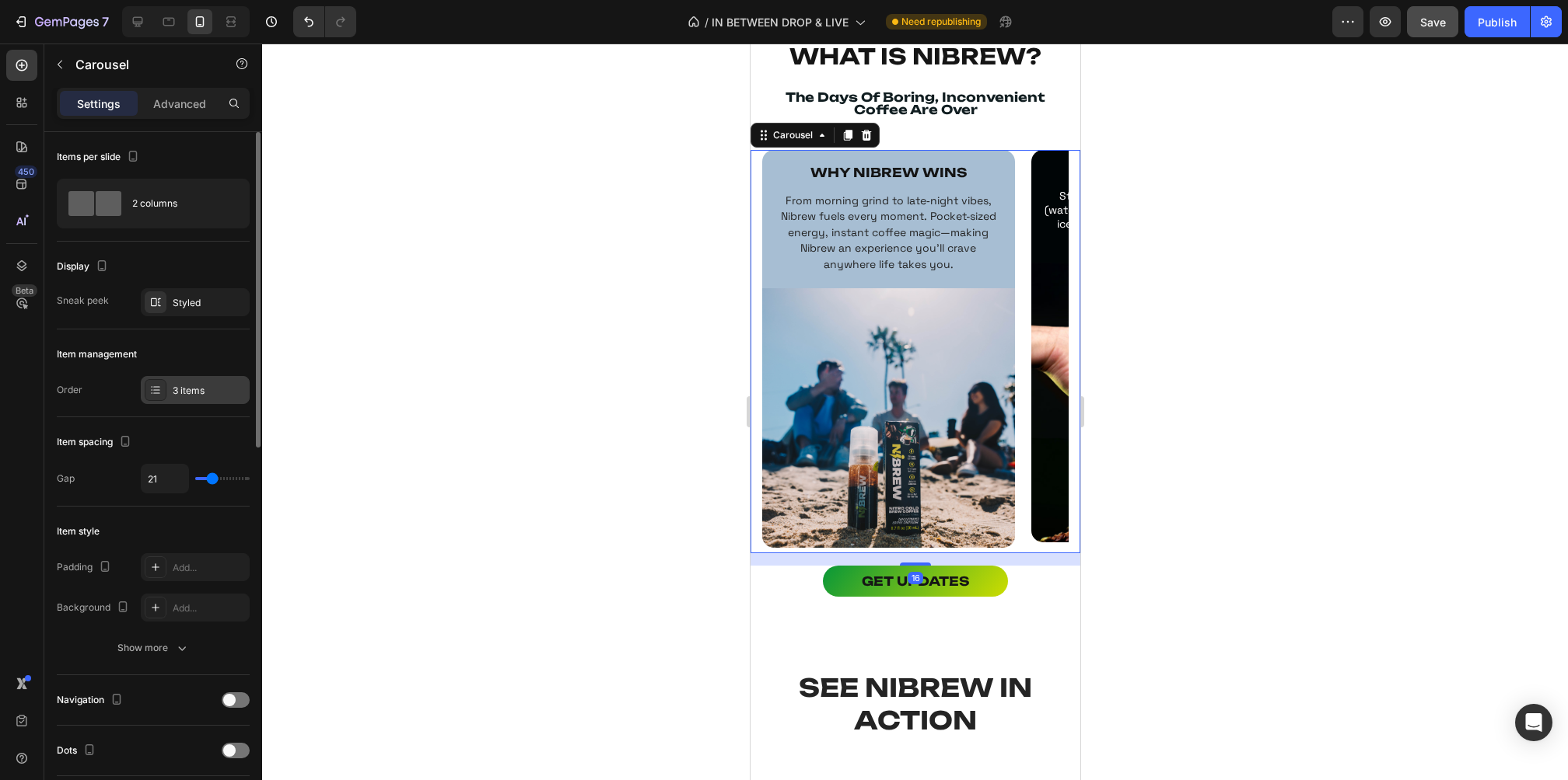
click at [190, 379] on div "3 items" at bounding box center [195, 390] width 109 height 28
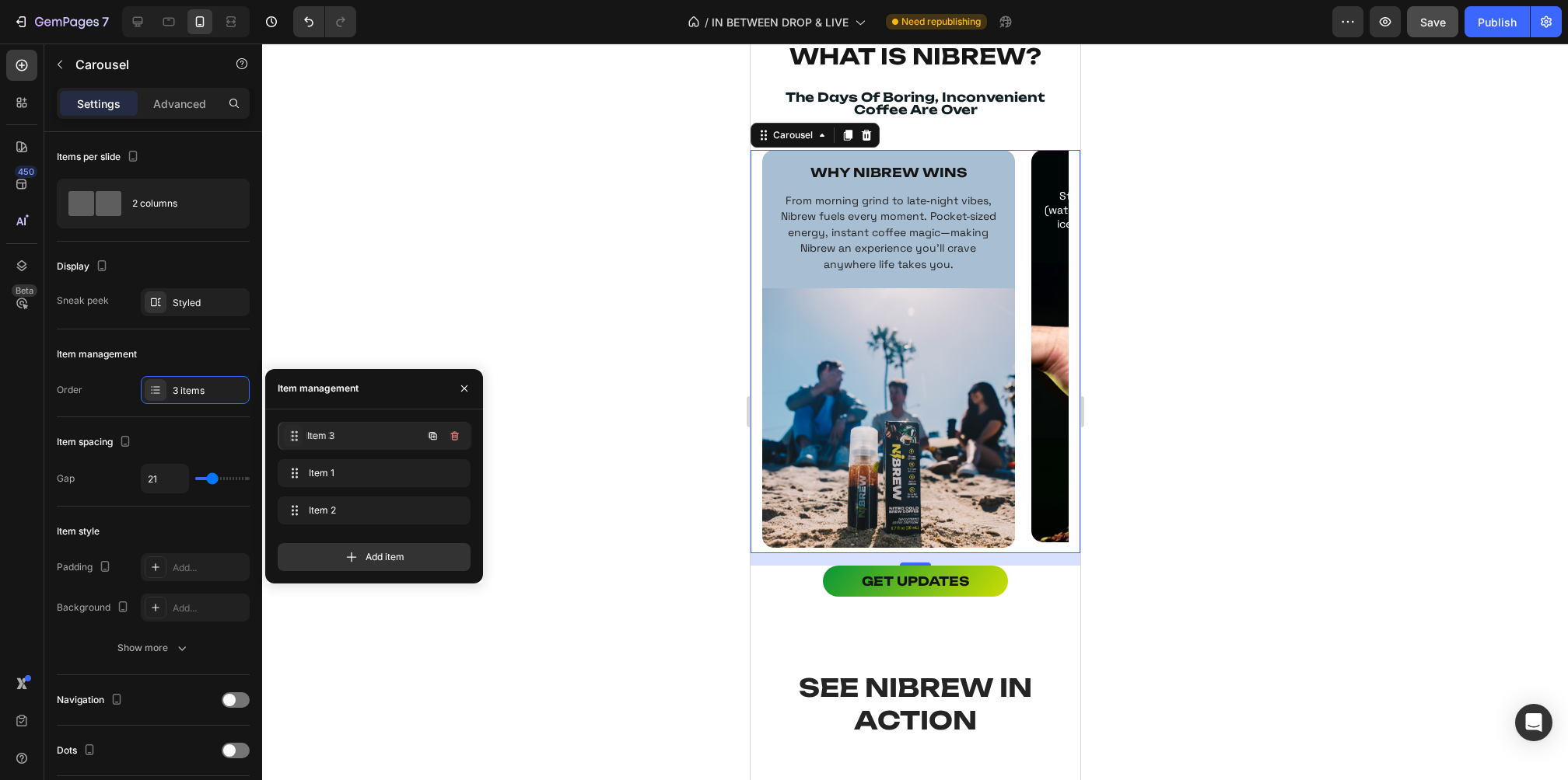
drag, startPoint x: 294, startPoint y: 507, endPoint x: 294, endPoint y: 433, distance: 74.0
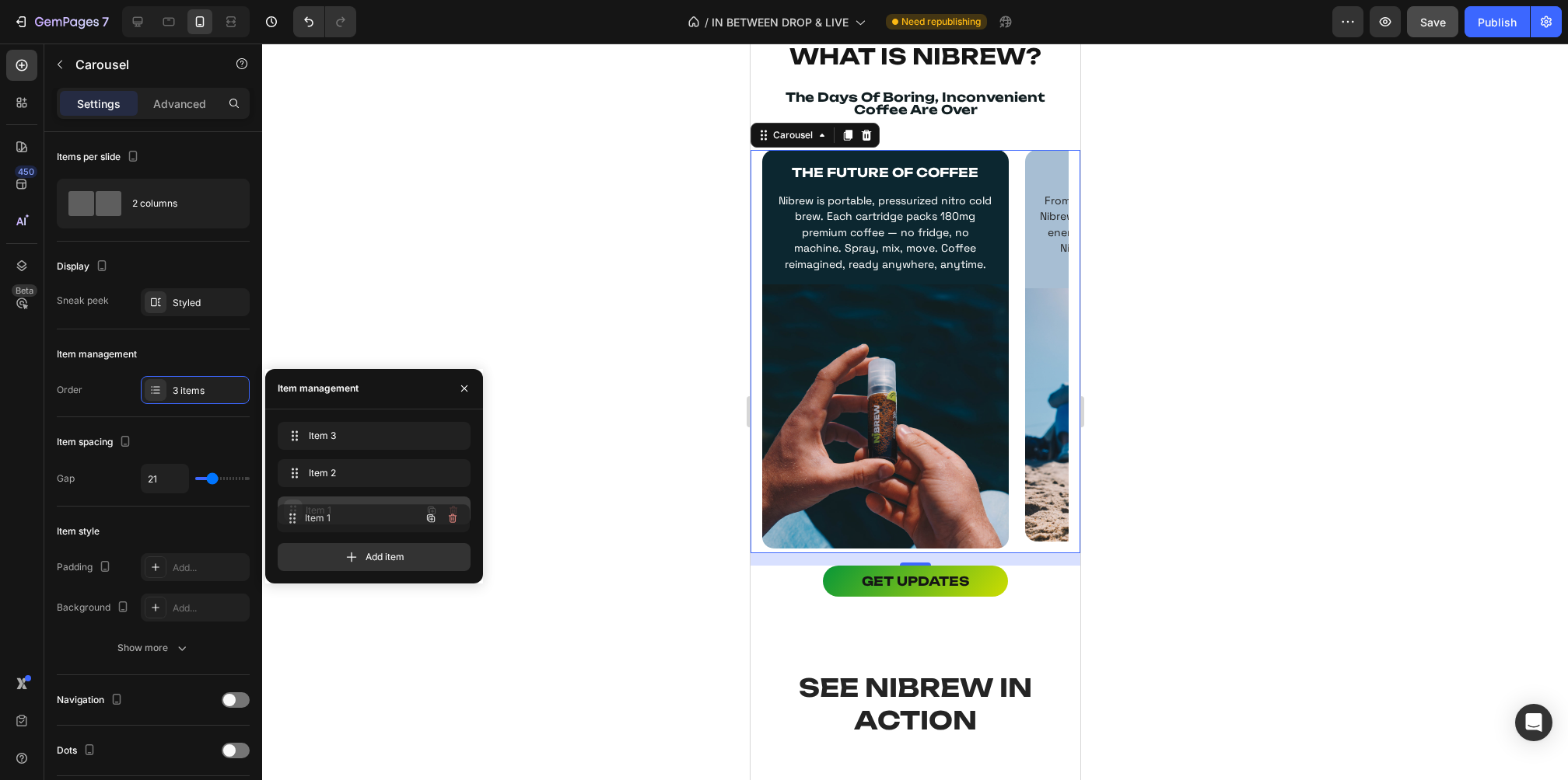
drag, startPoint x: 297, startPoint y: 468, endPoint x: 296, endPoint y: 514, distance: 46.0
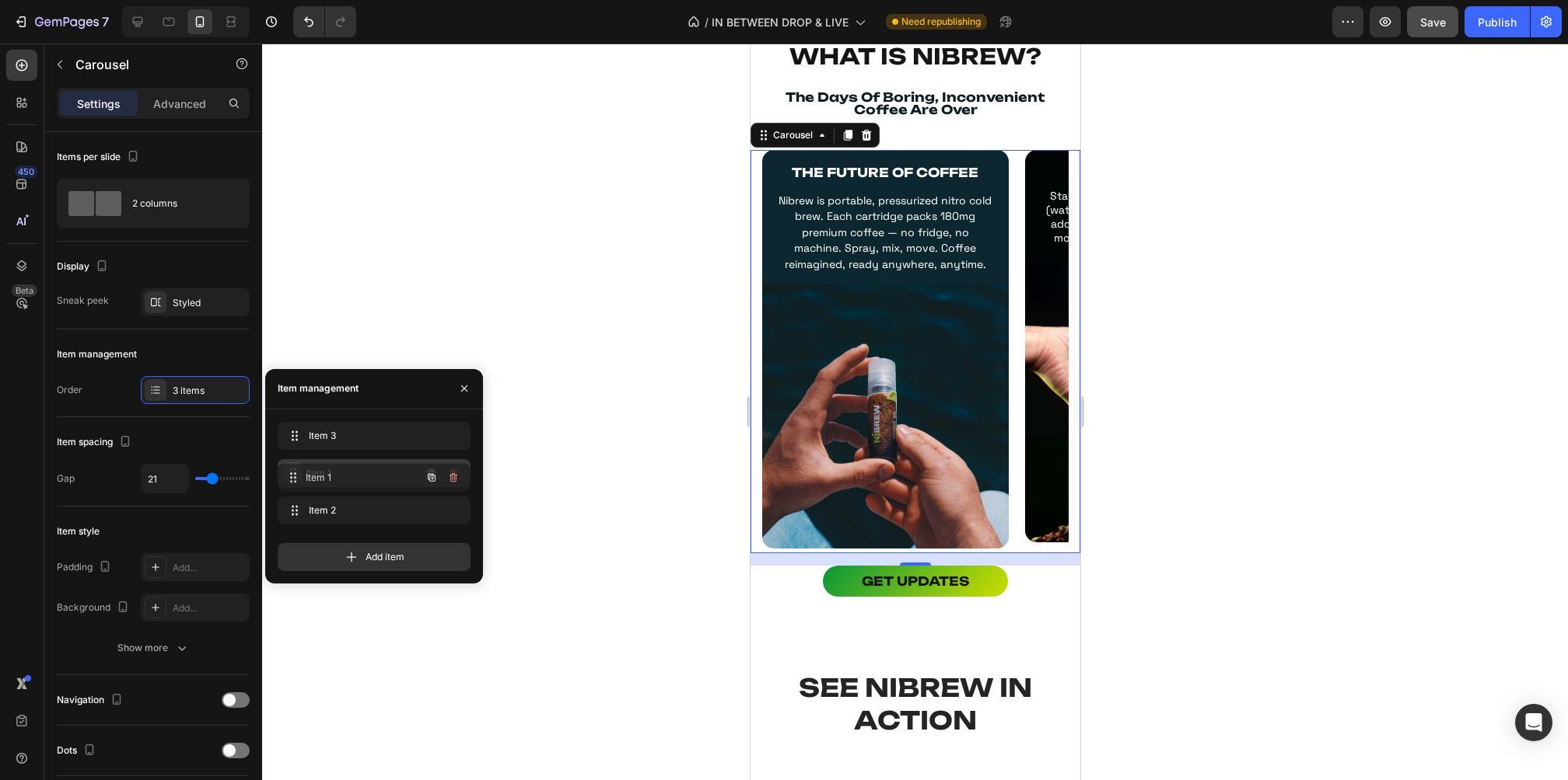
drag, startPoint x: 296, startPoint y: 514, endPoint x: 295, endPoint y: 479, distance: 35.0
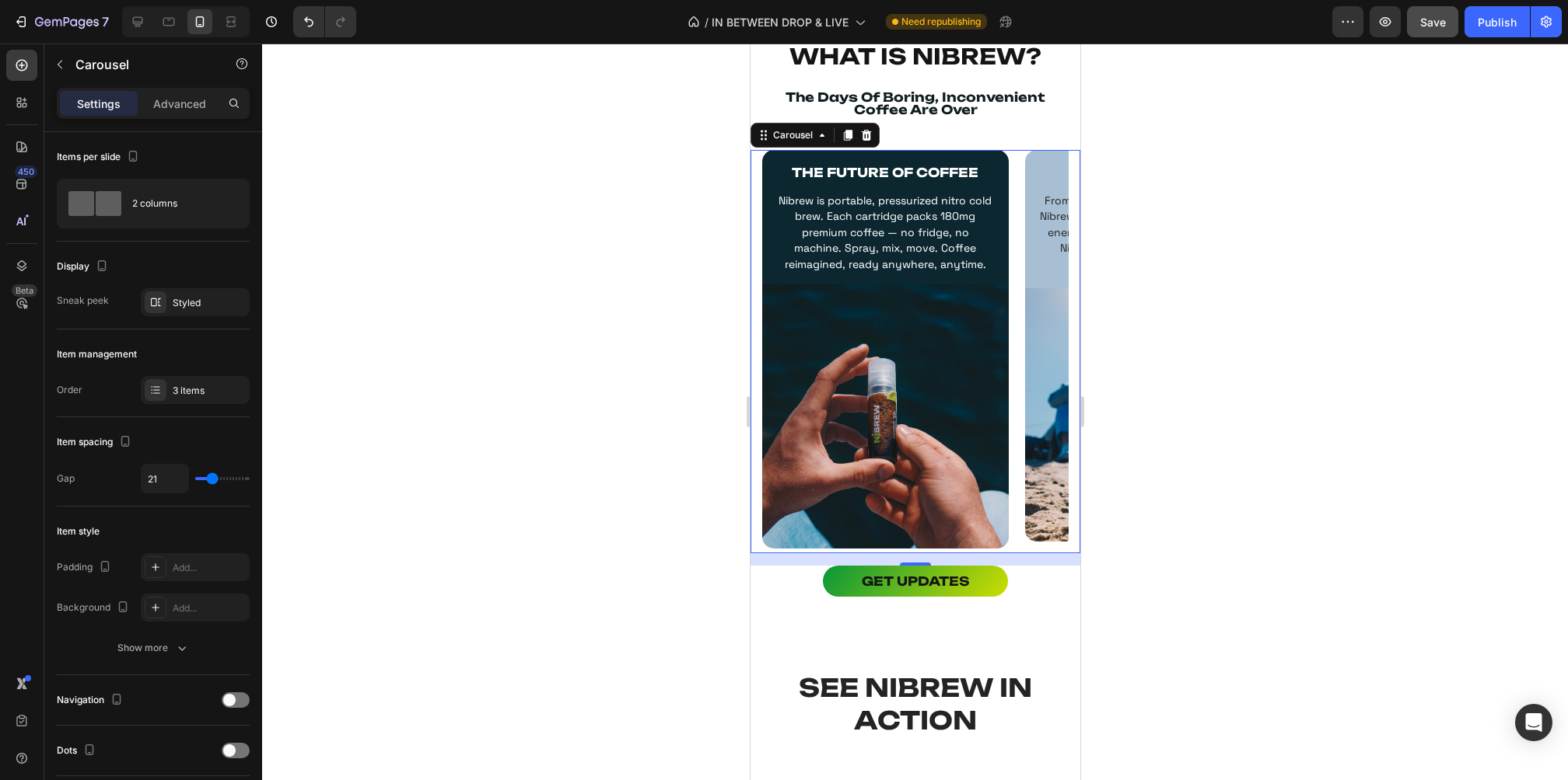
click at [1143, 296] on div at bounding box center [914, 412] width 1305 height 737
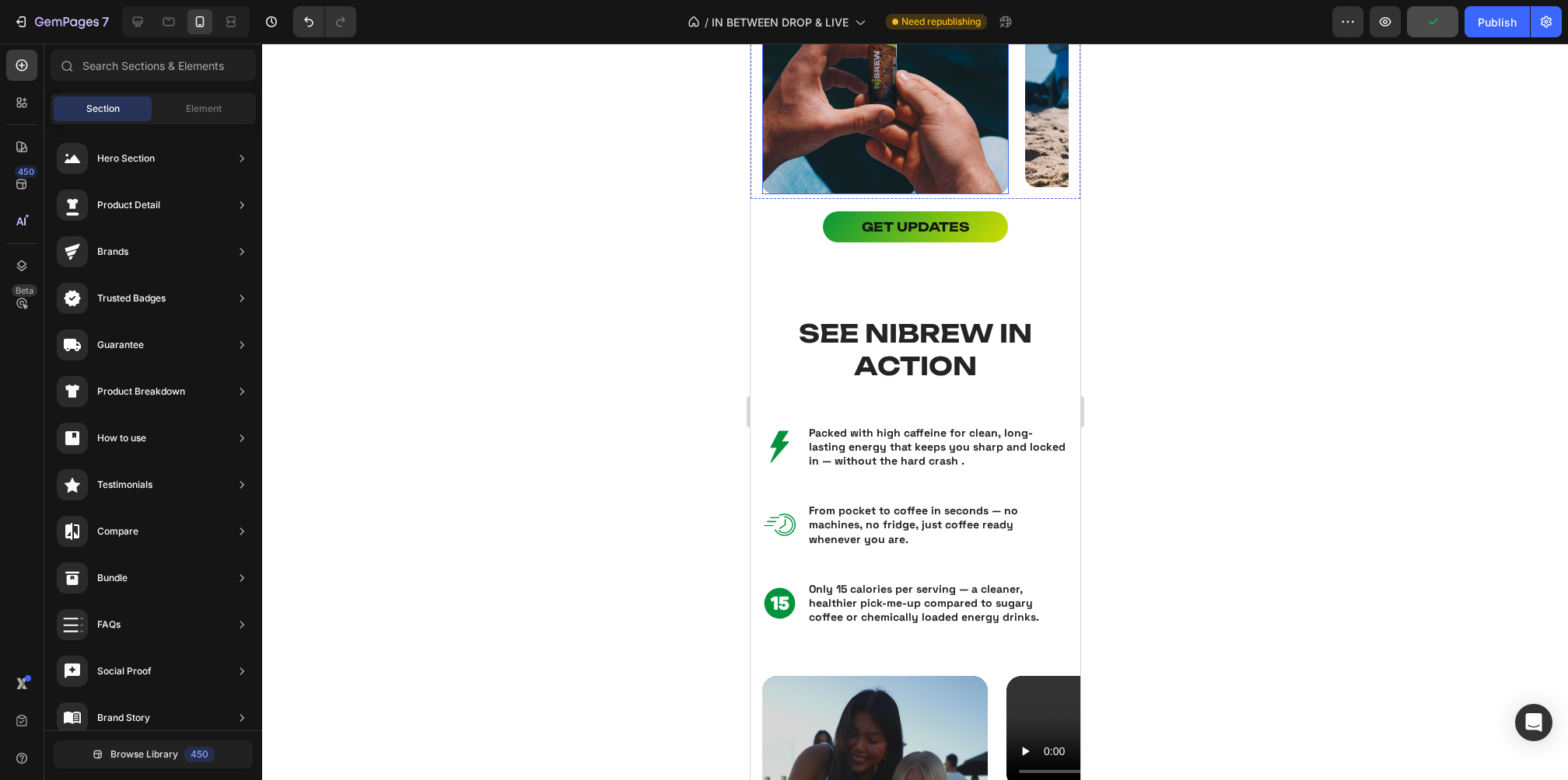
scroll to position [1324, 0]
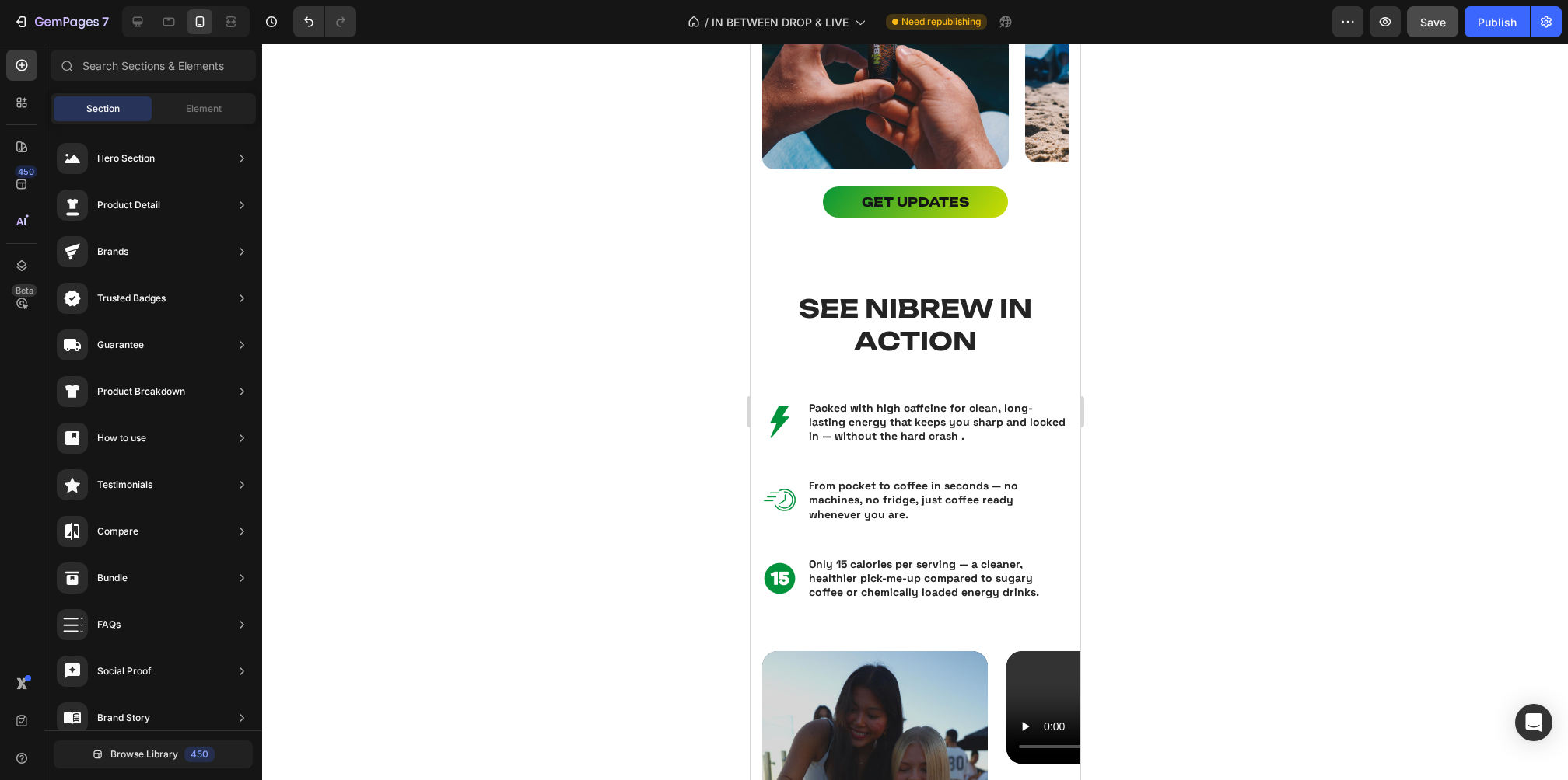
click at [1189, 231] on div at bounding box center [914, 412] width 1305 height 737
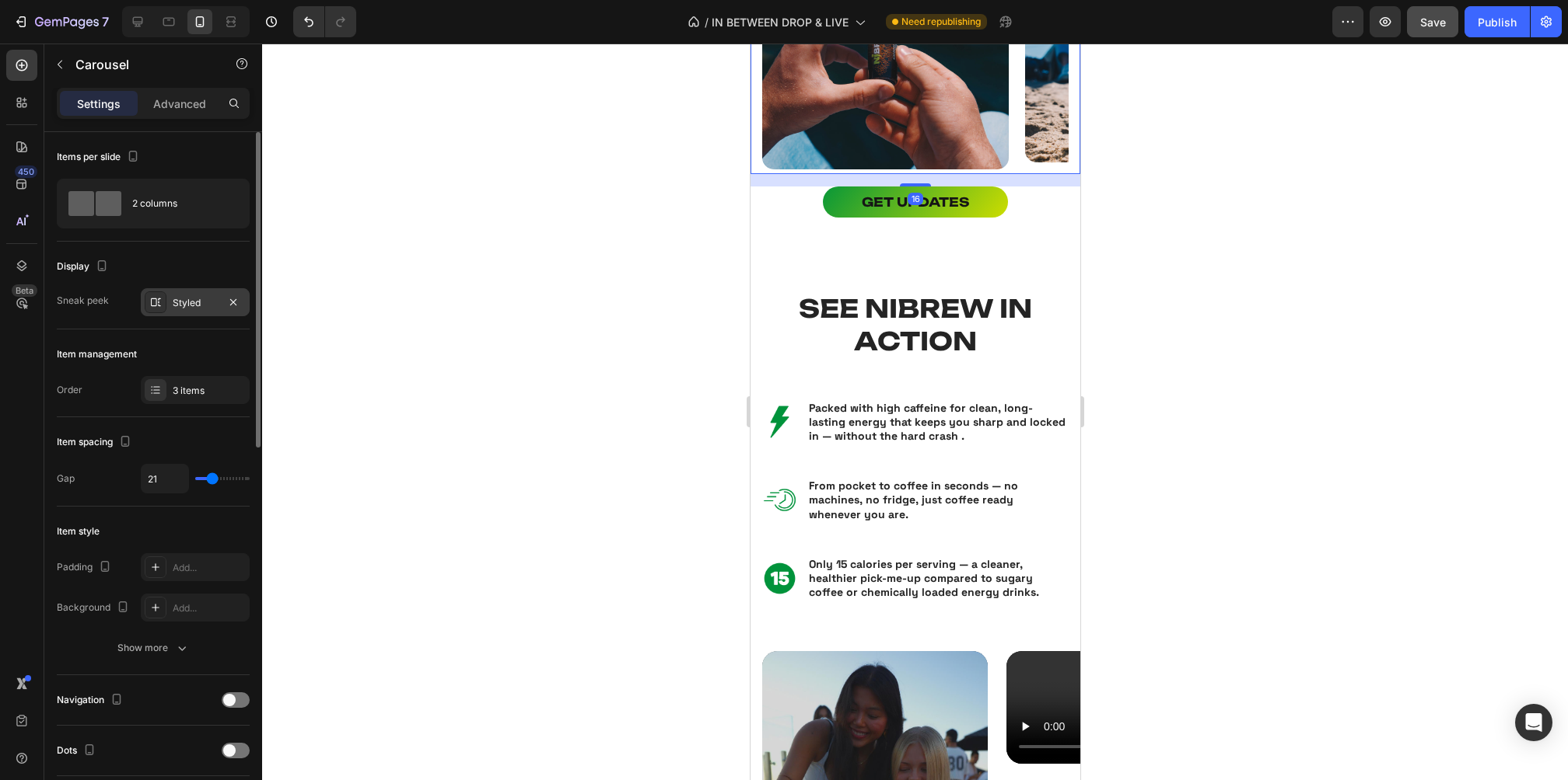
click at [212, 301] on div "Styled" at bounding box center [195, 303] width 45 height 14
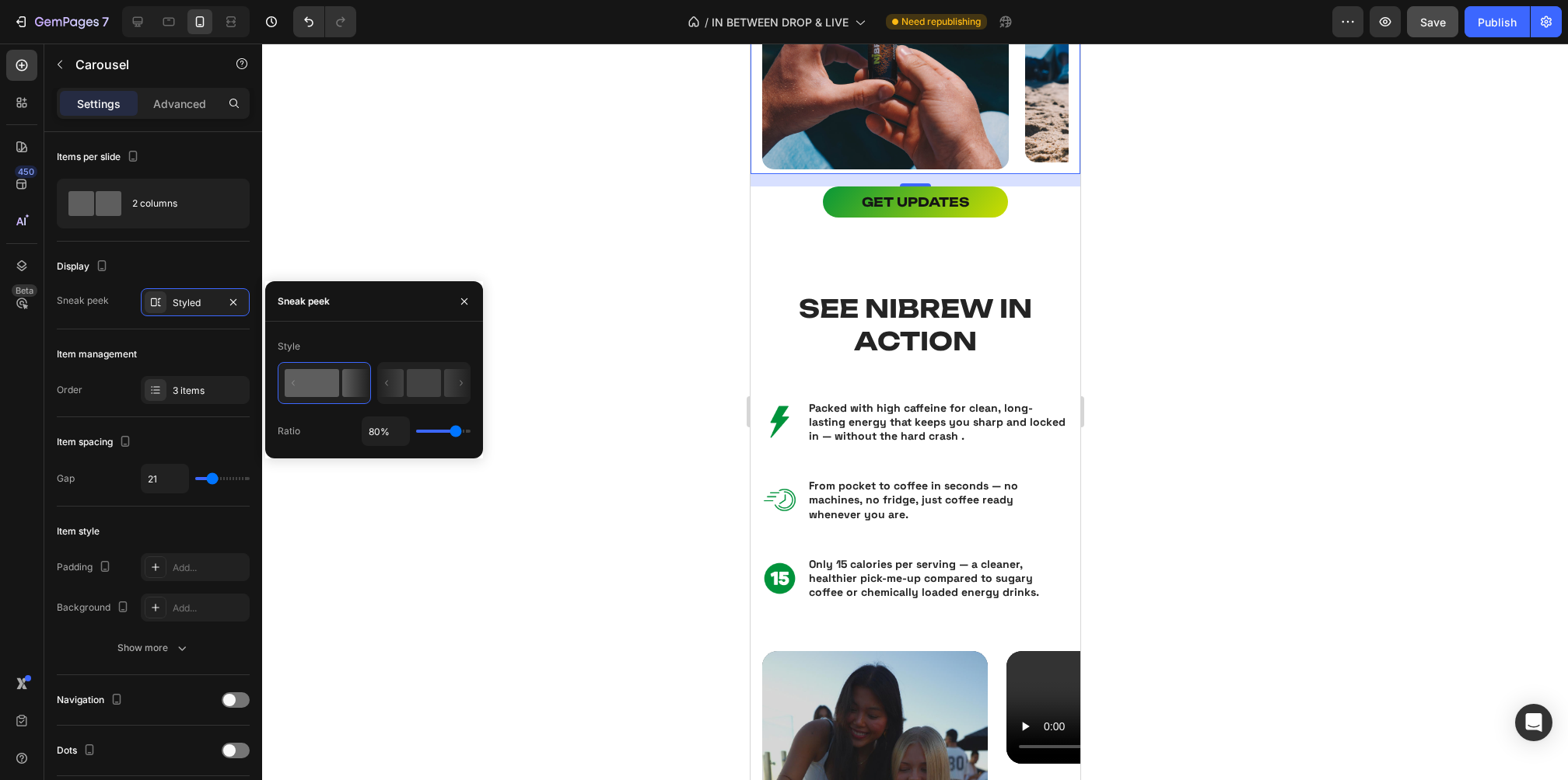
type input "63%"
type input "63"
type input "62%"
type input "62"
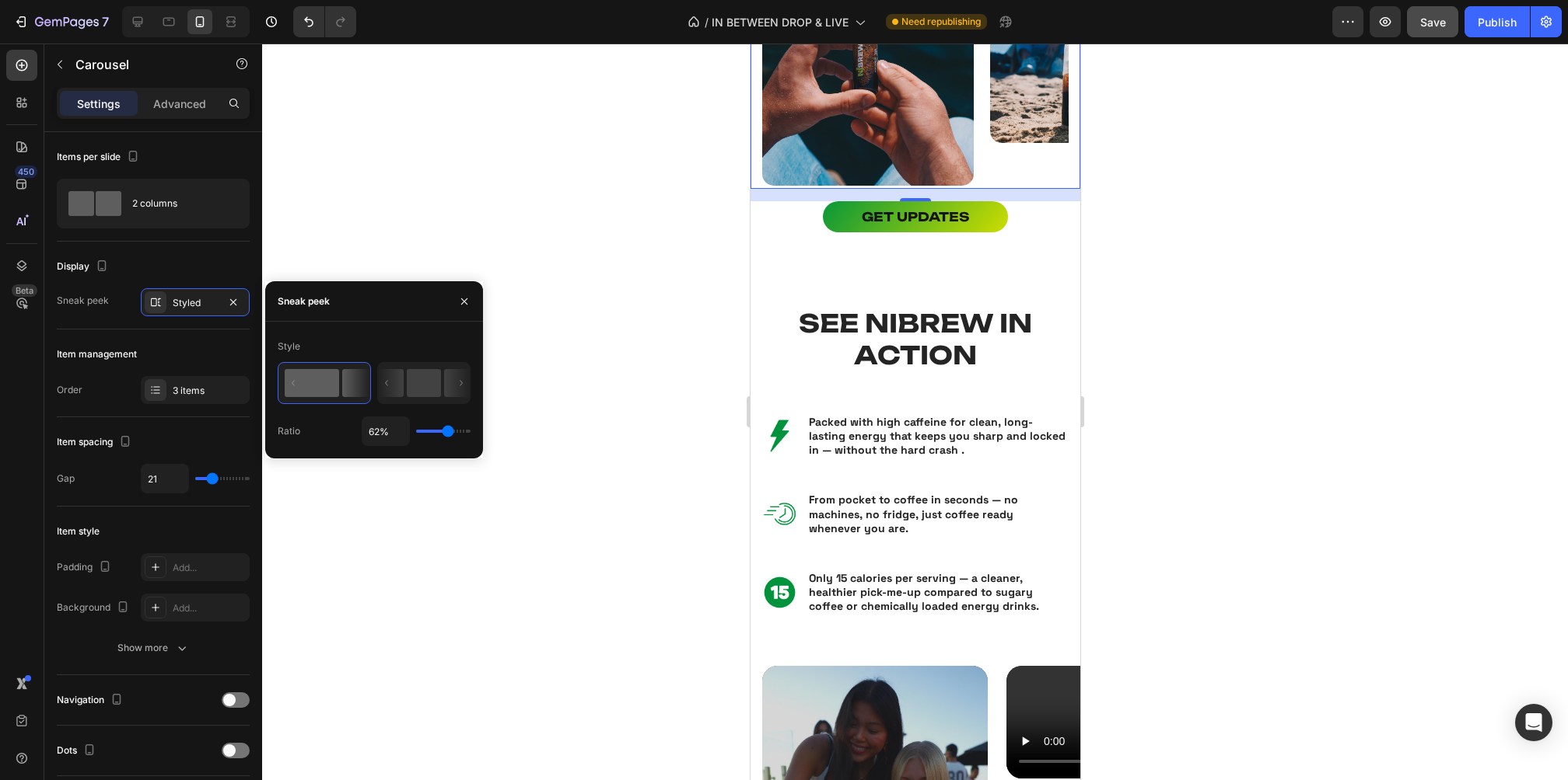
type input "61%"
type input "61"
type input "73%"
type input "73"
type input "75%"
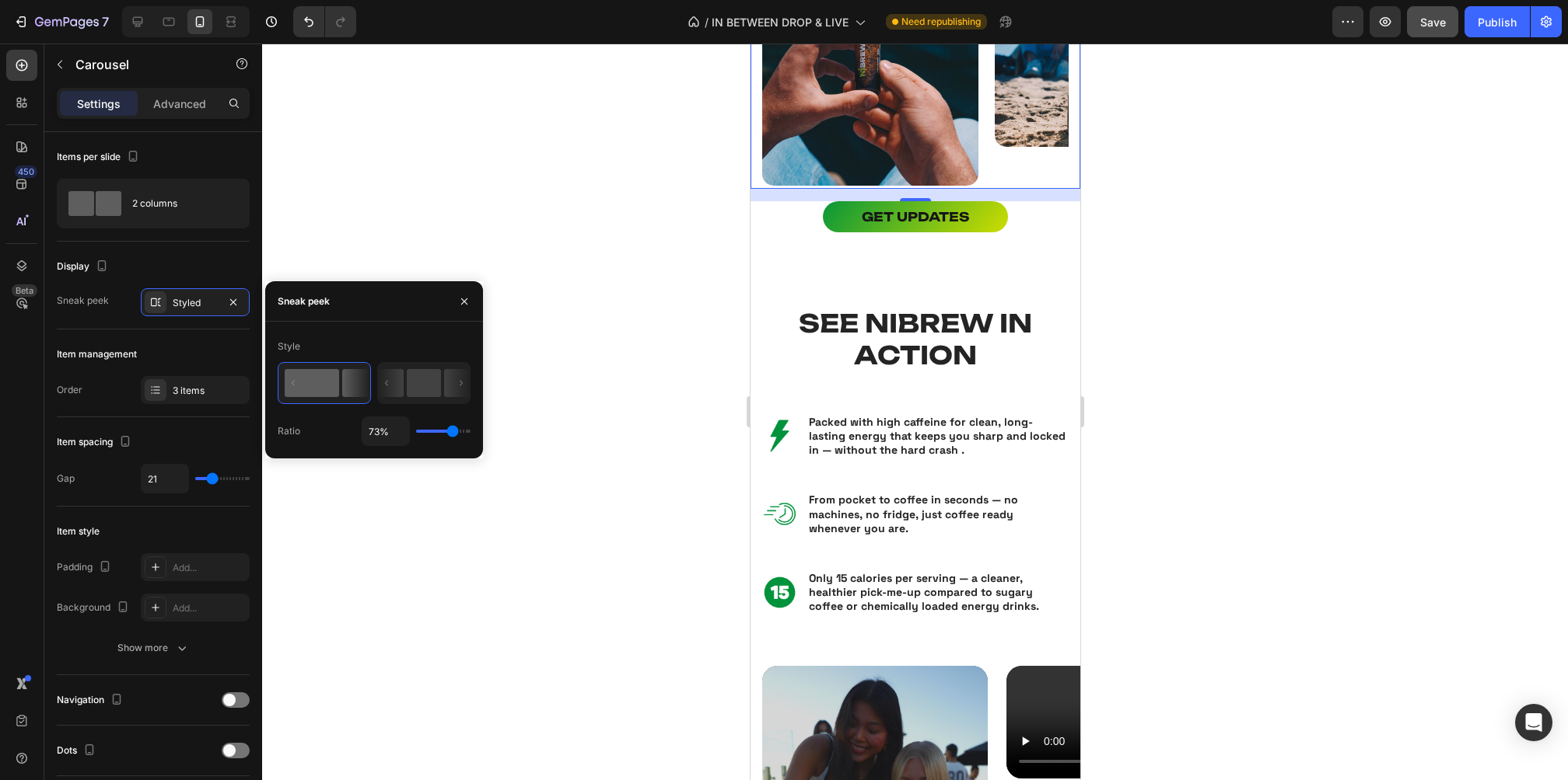
type input "75"
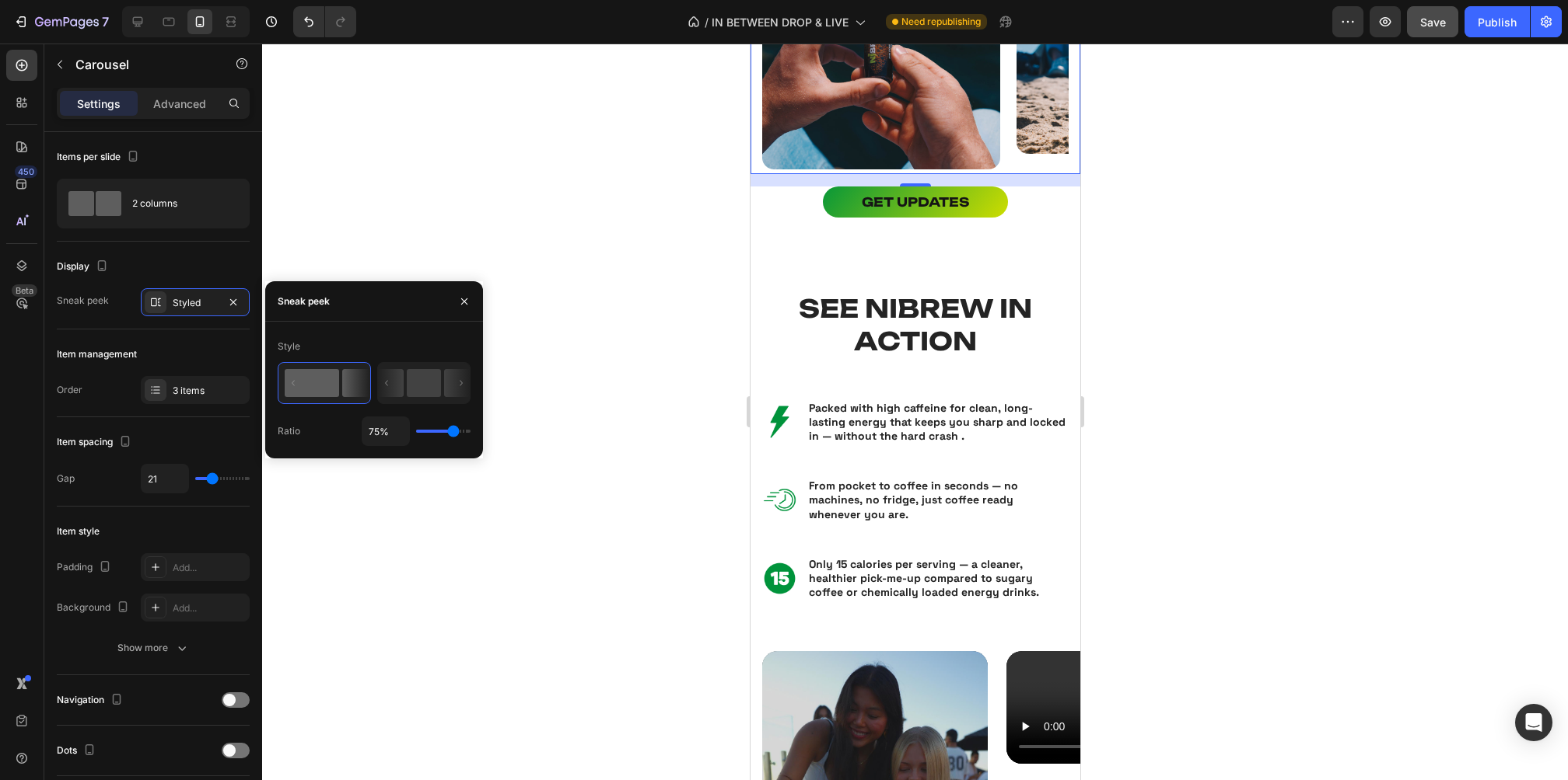
type input "76%"
type input "76"
type input "78%"
type input "78"
type input "79%"
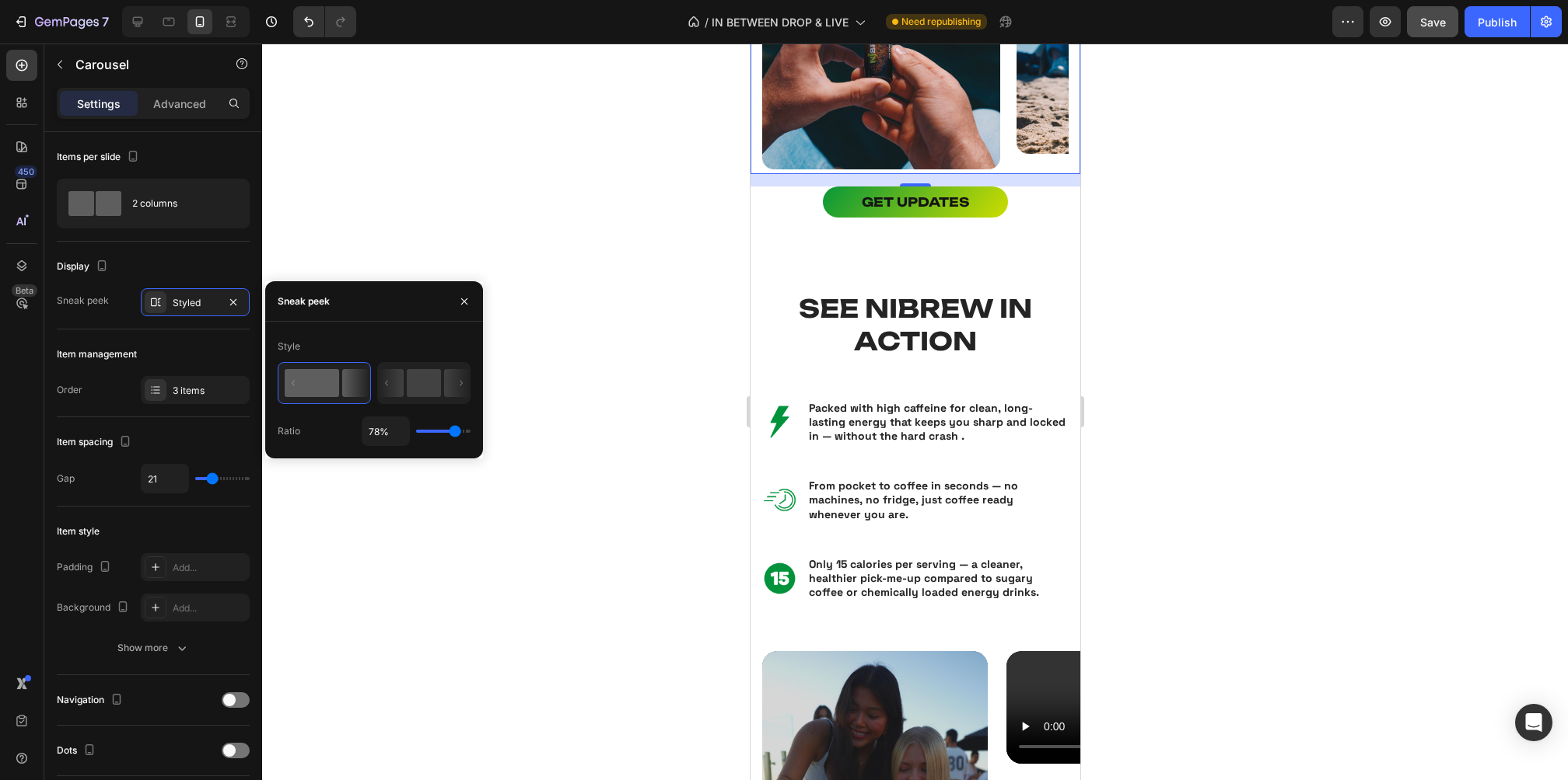
type input "79"
type input "80%"
type input "80"
type input "81%"
type input "81"
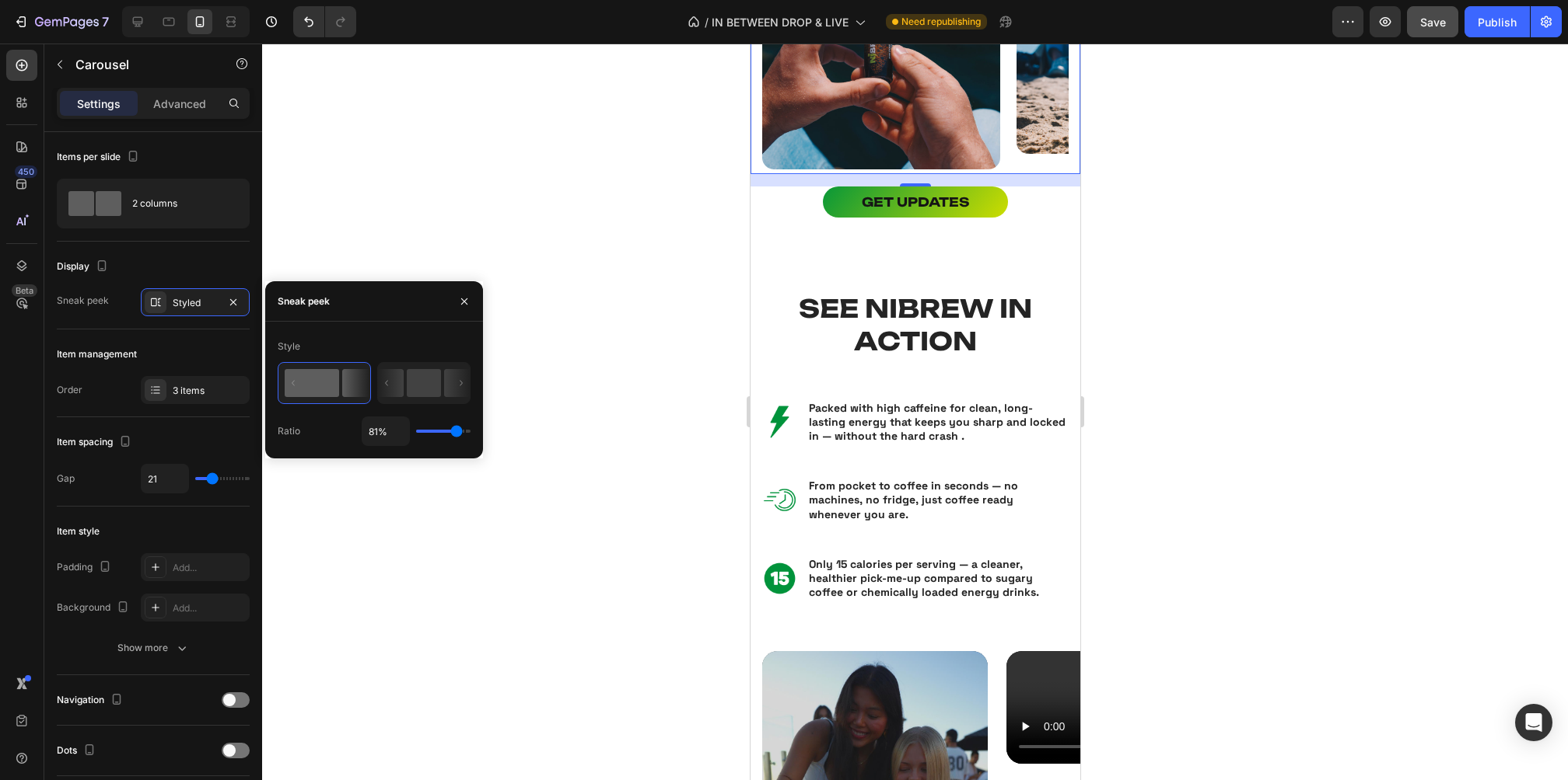
type input "82%"
type input "82"
type input "83%"
type input "83"
type input "84%"
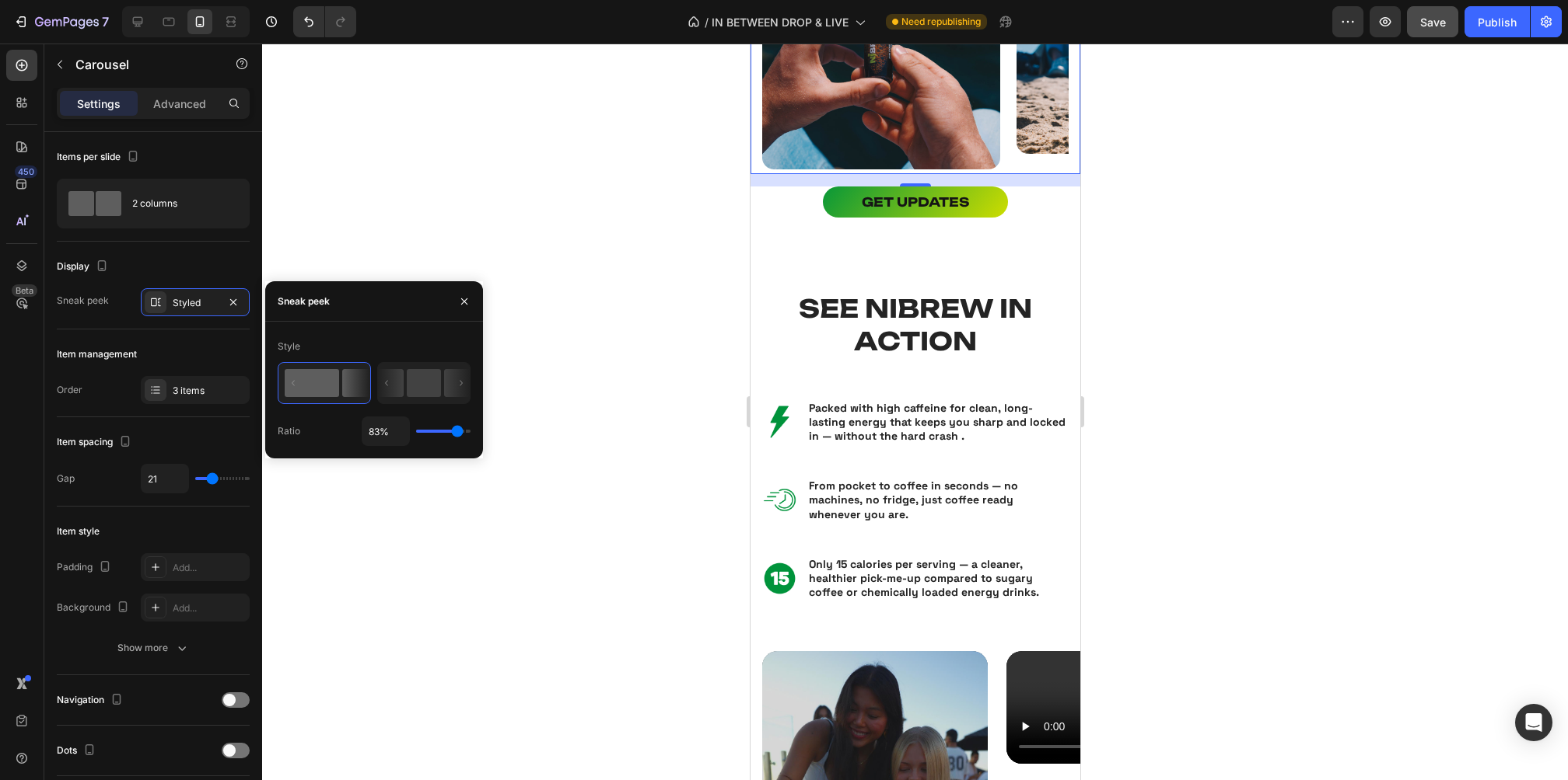
type input "84"
type input "85%"
type input "85"
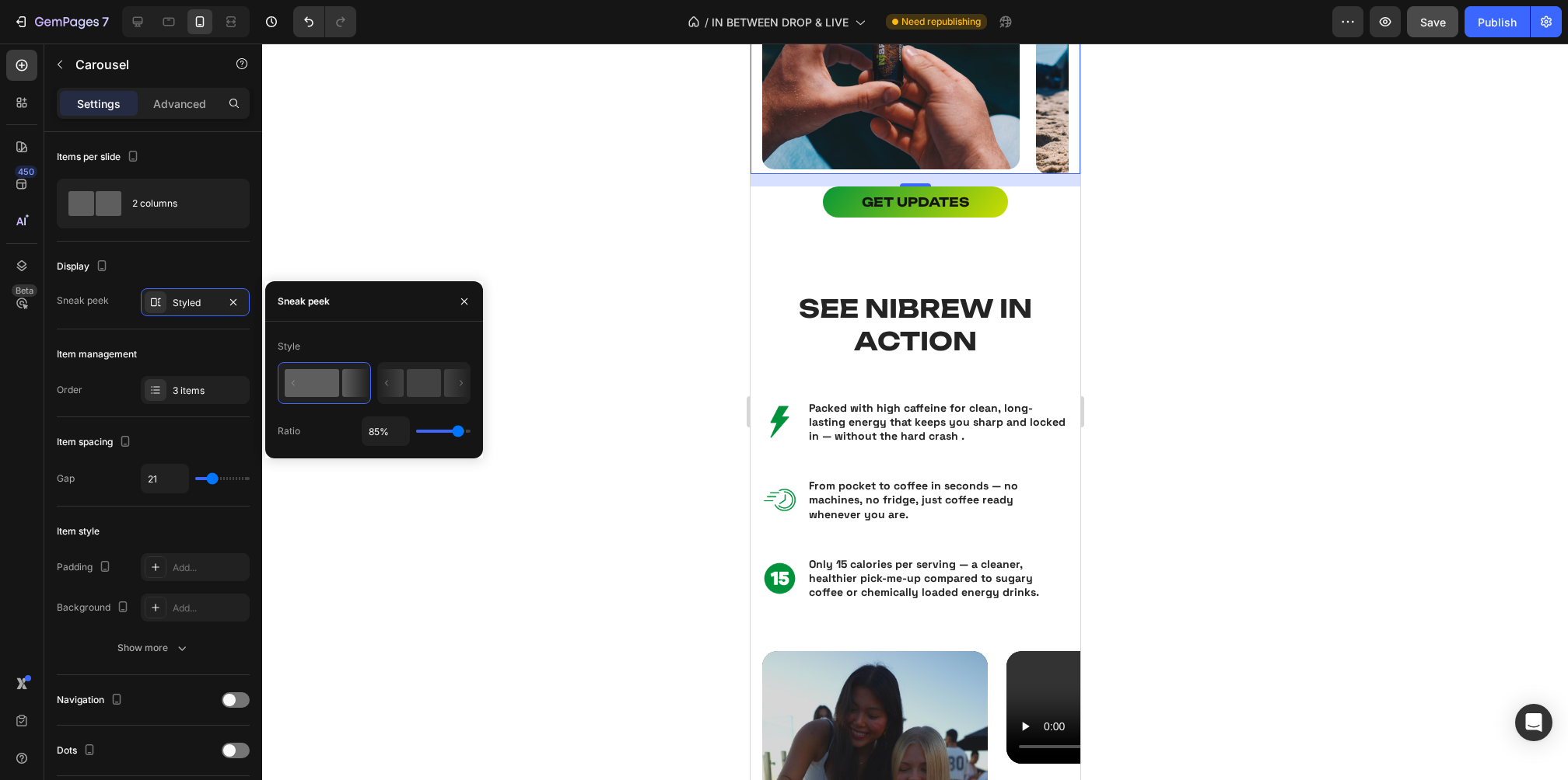
type input "86%"
type input "86"
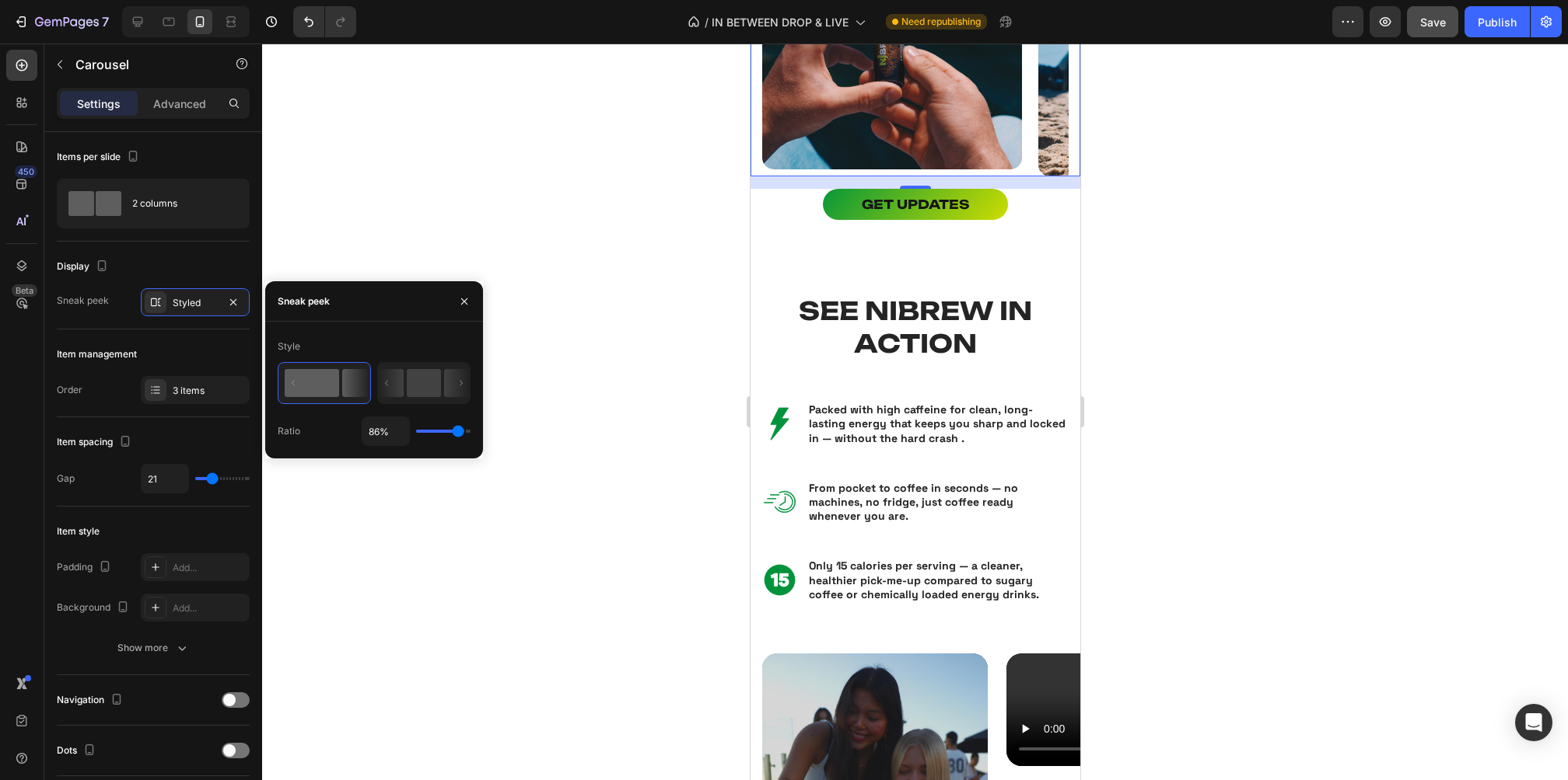
type input "87%"
type input "87"
type input "88%"
type input "88"
type input "89%"
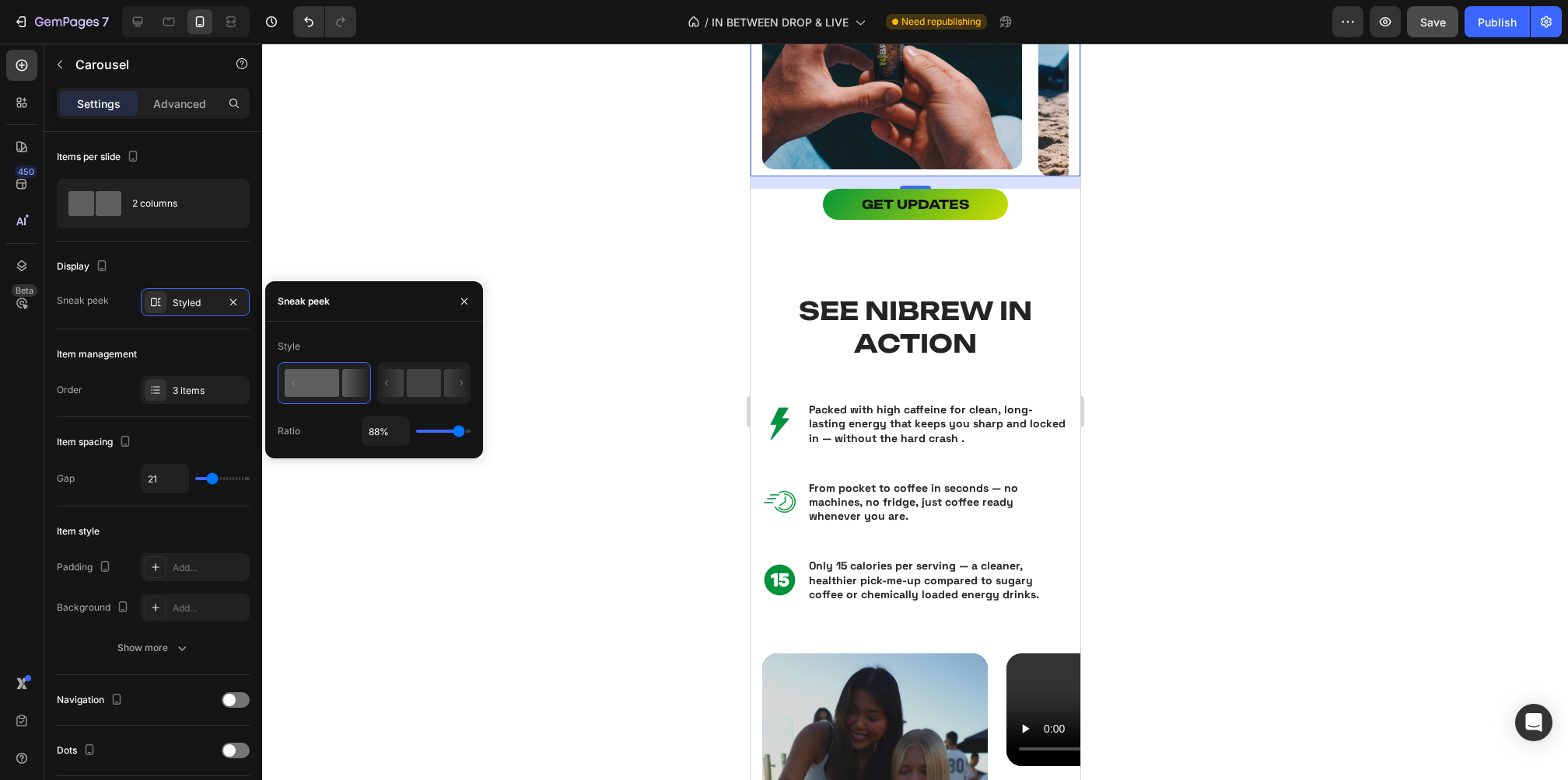
type input "89"
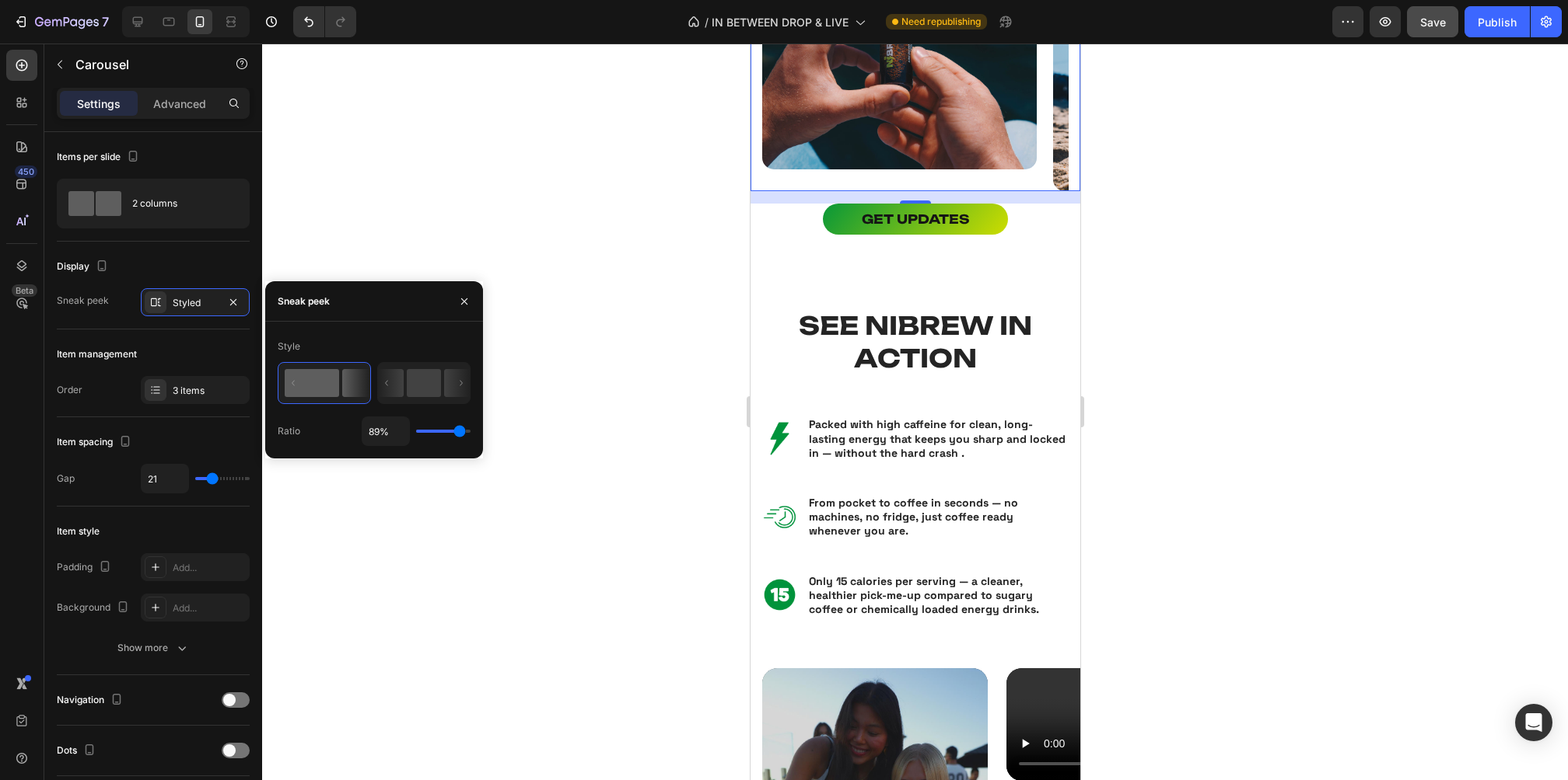
type input "90%"
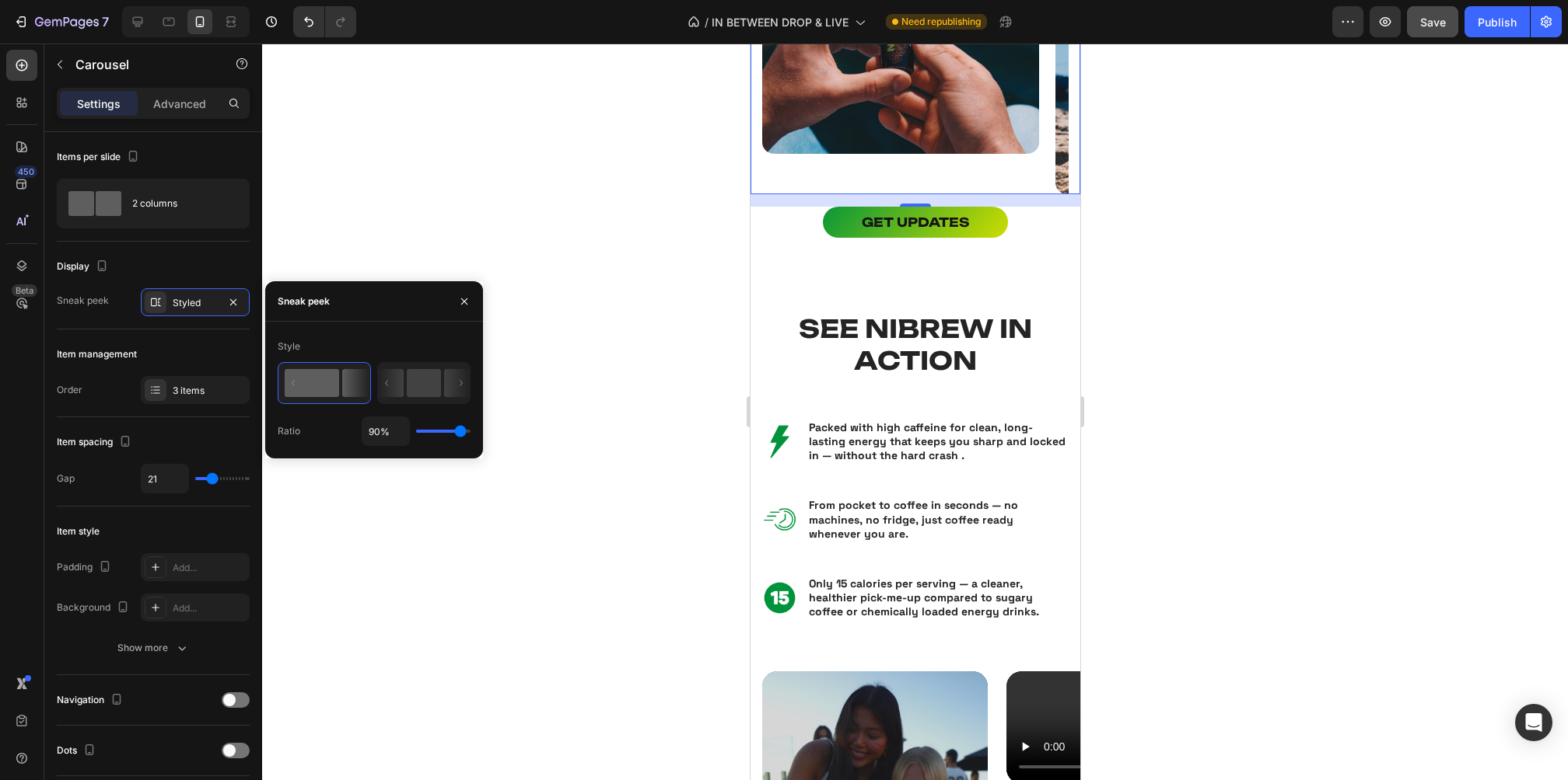
type input "90"
click at [460, 432] on input "range" at bounding box center [443, 432] width 54 height 3
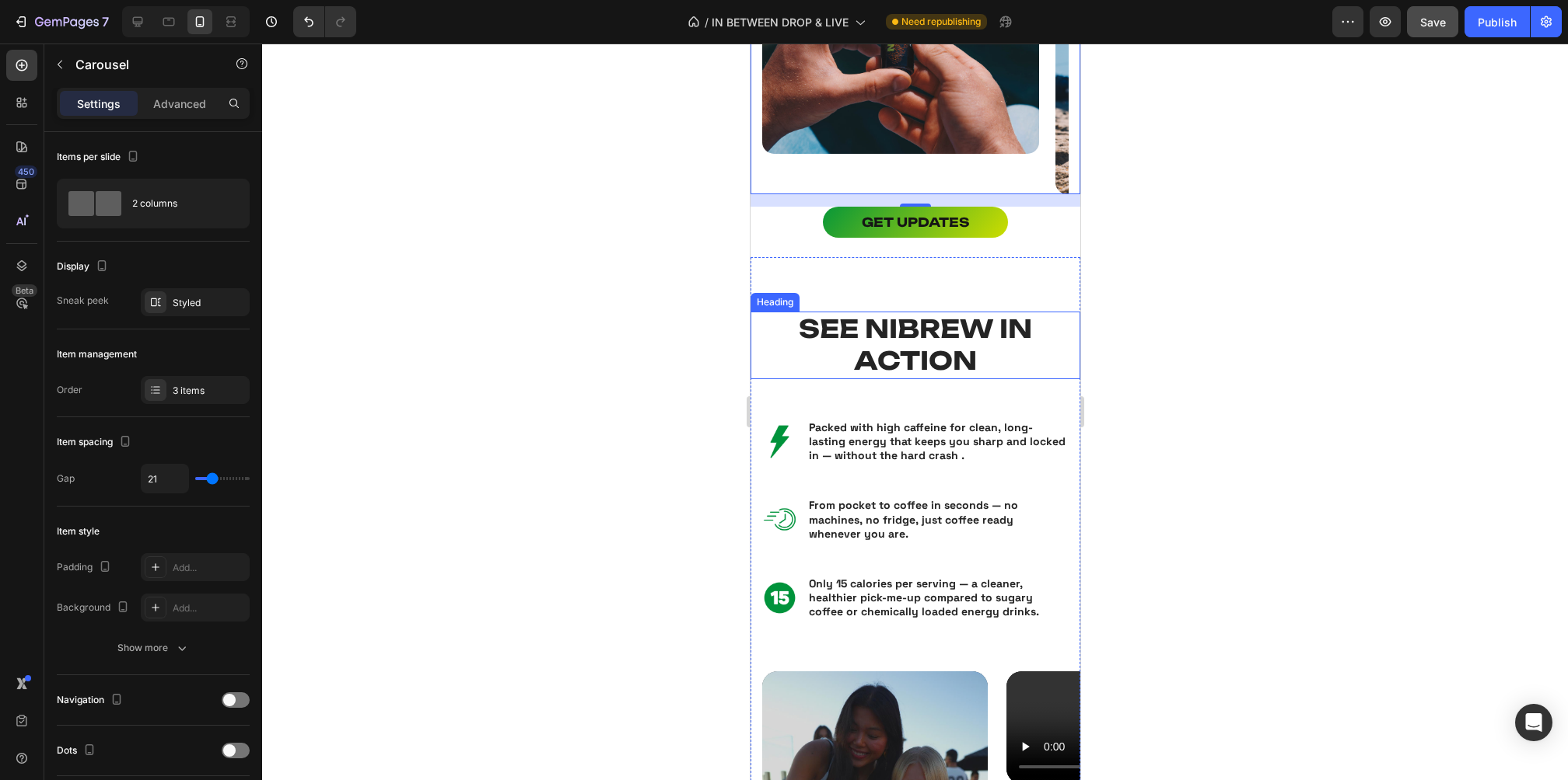
click at [1171, 305] on div at bounding box center [914, 412] width 1305 height 737
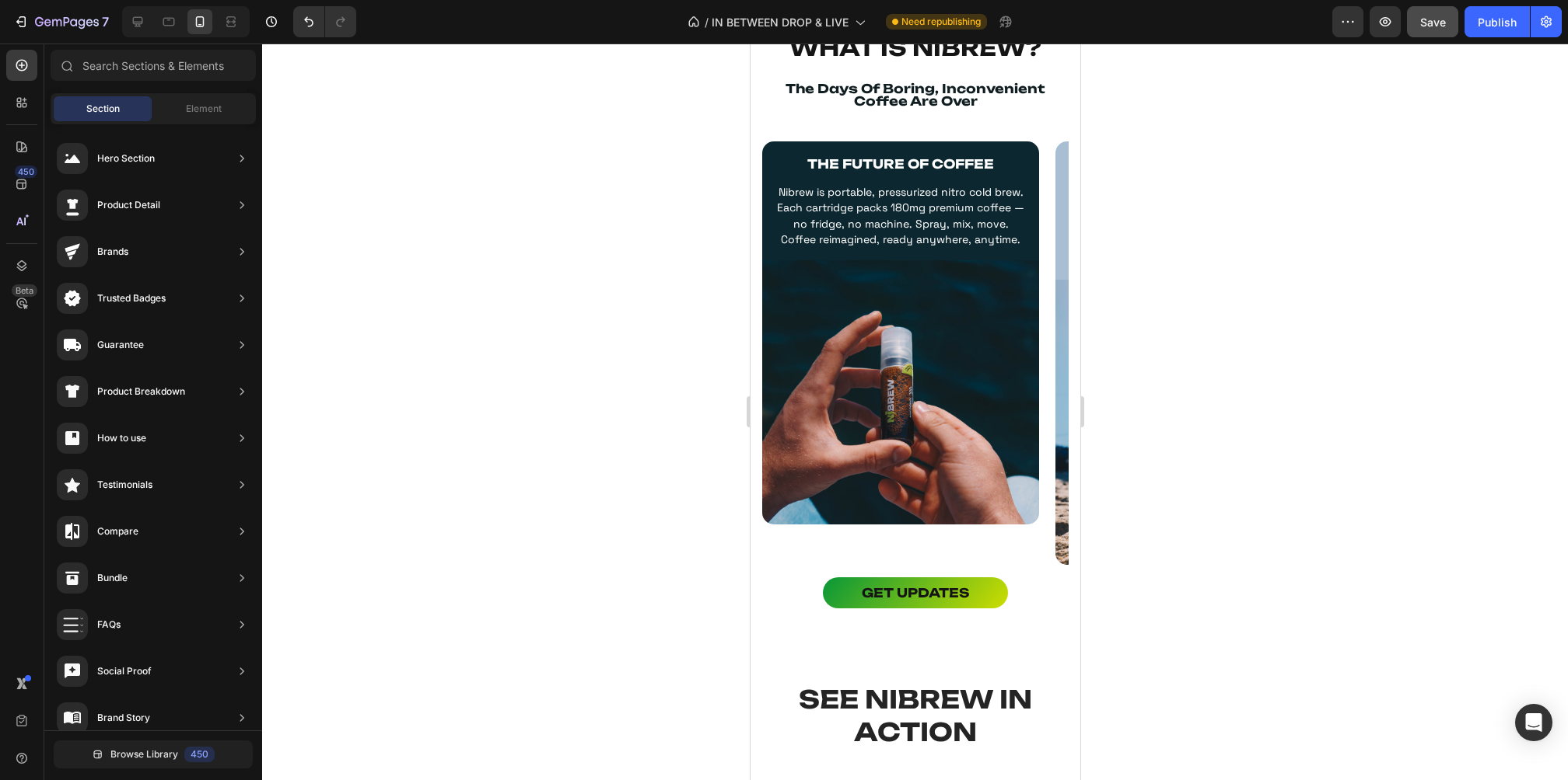
scroll to position [406, 0]
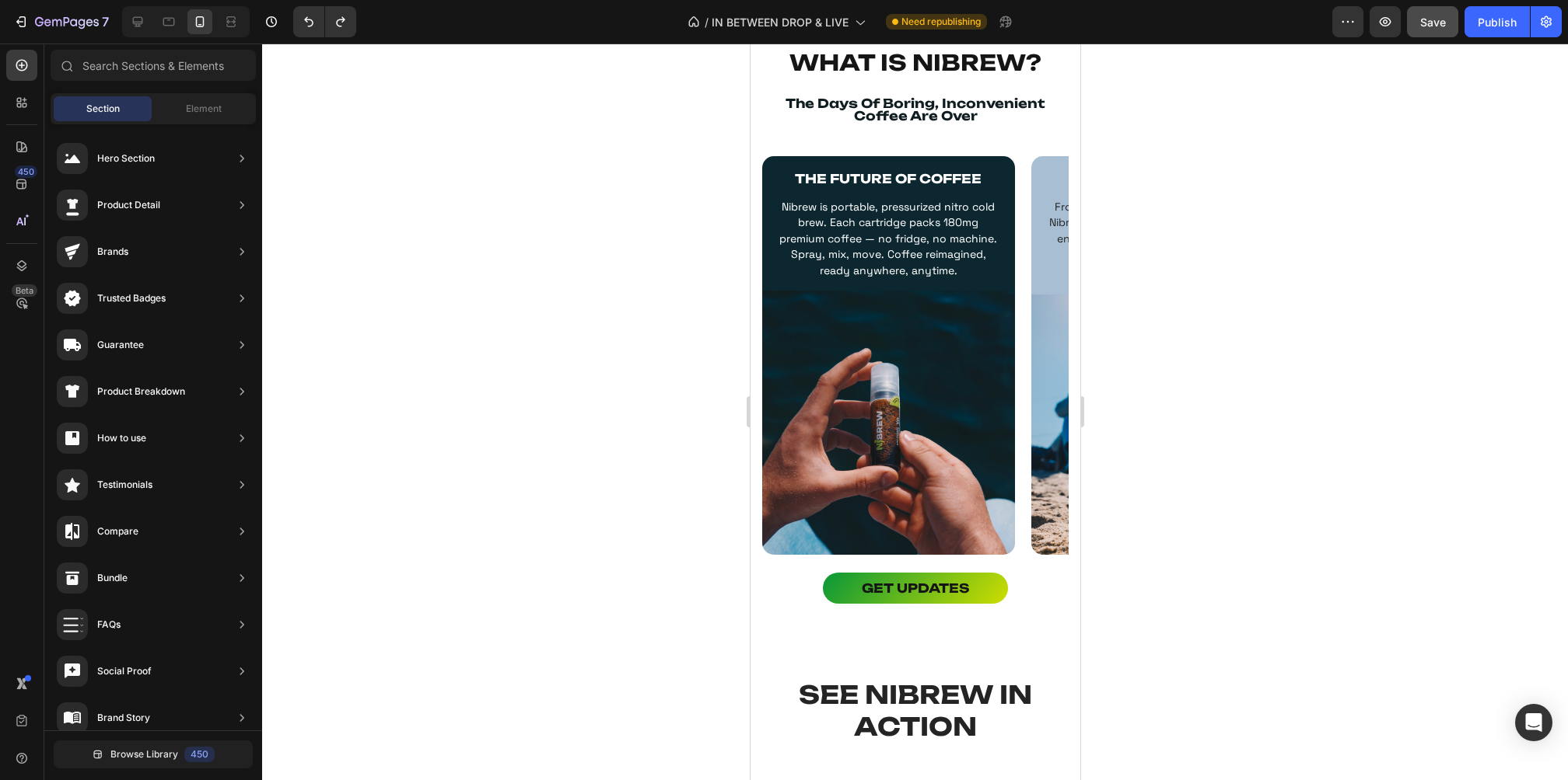
click at [1307, 363] on div at bounding box center [914, 412] width 1305 height 737
click at [756, 296] on div "THE FUTURE OF COFFEE Text Block Nibrew is portable, pressurized nitro cold brew…" at bounding box center [914, 358] width 330 height 404
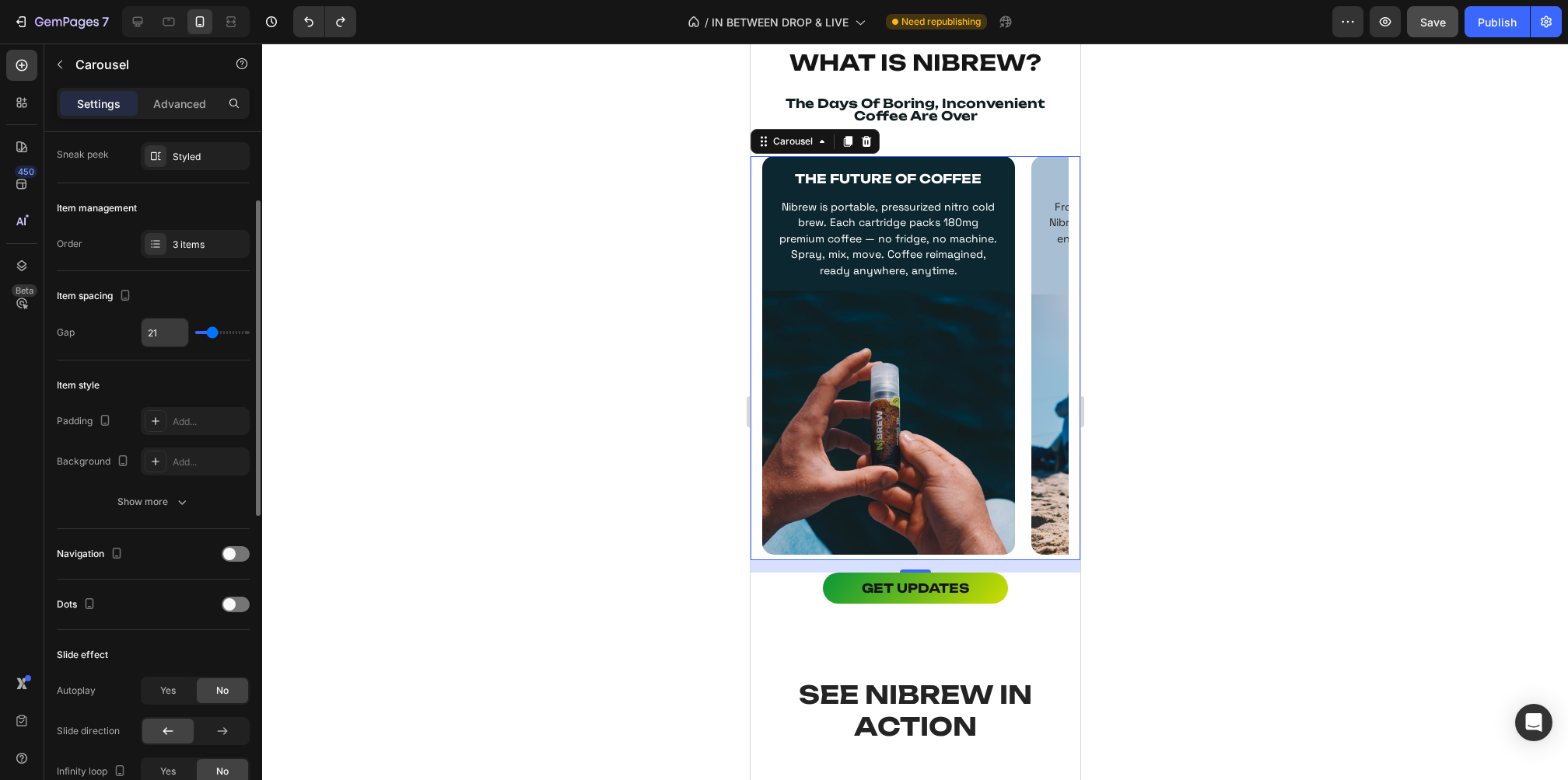
scroll to position [150, 0]
click at [240, 553] on div at bounding box center [236, 551] width 28 height 16
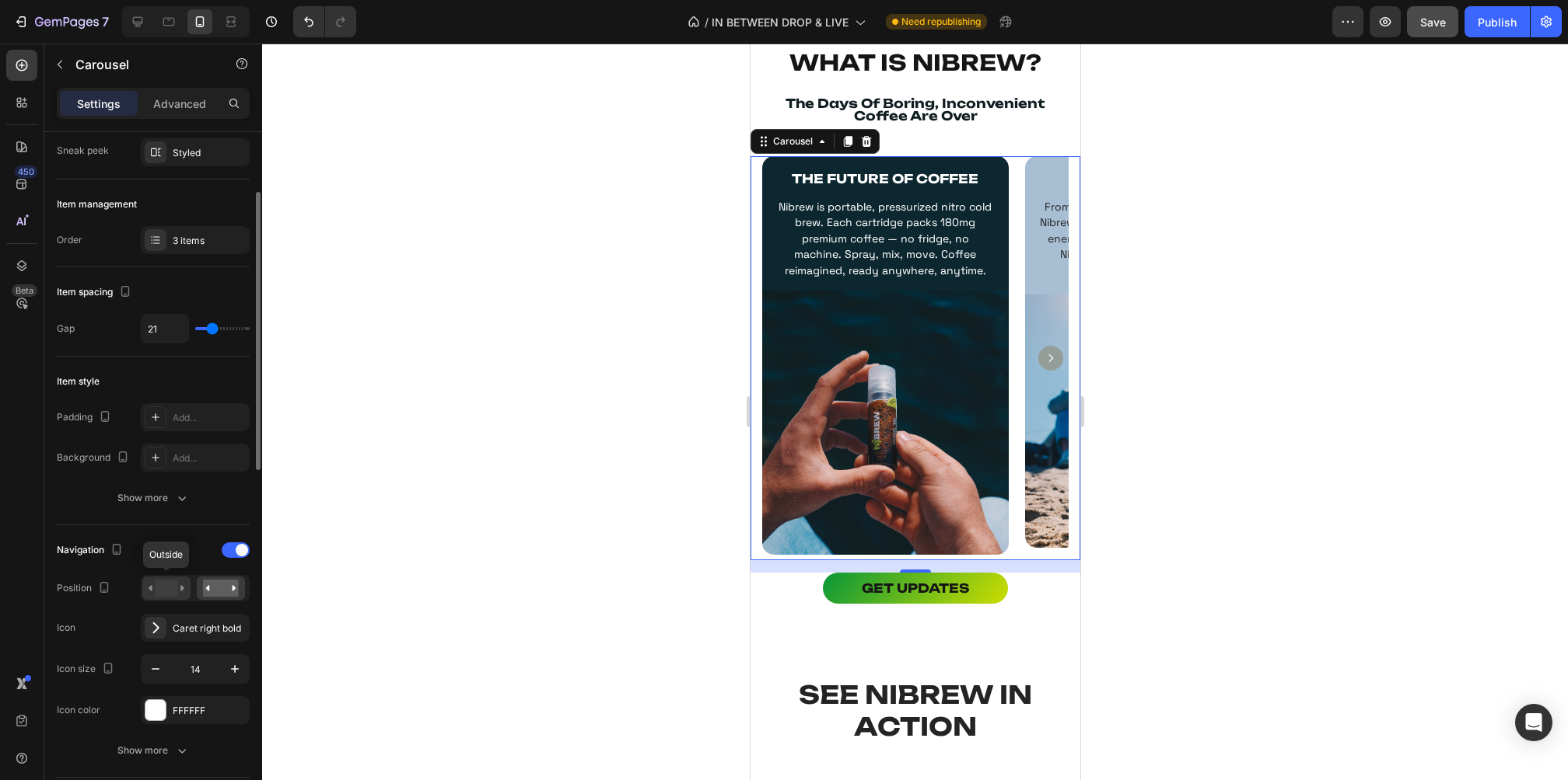
click at [161, 589] on rect at bounding box center [166, 588] width 23 height 17
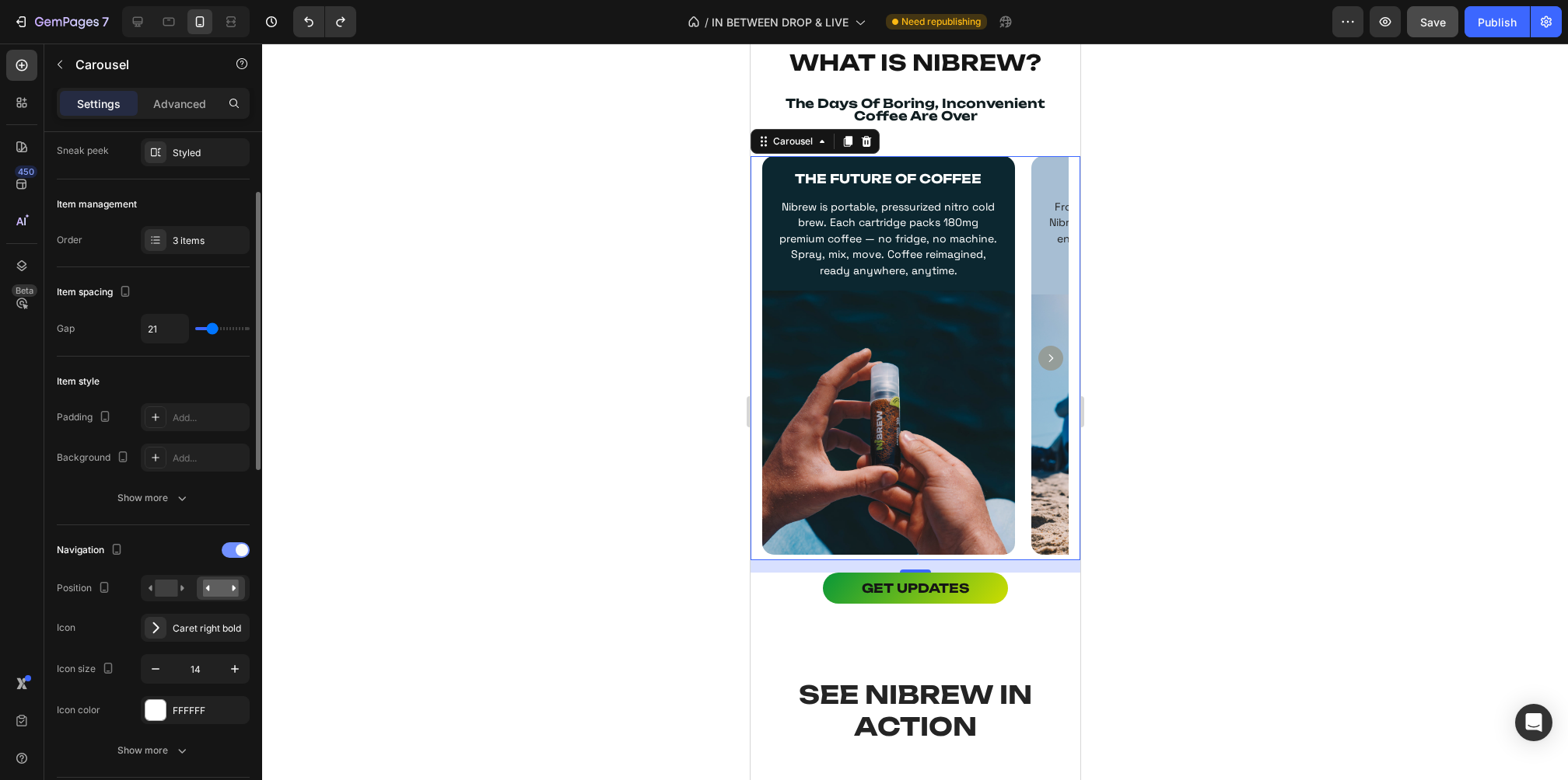
click at [237, 547] on span at bounding box center [242, 551] width 13 height 13
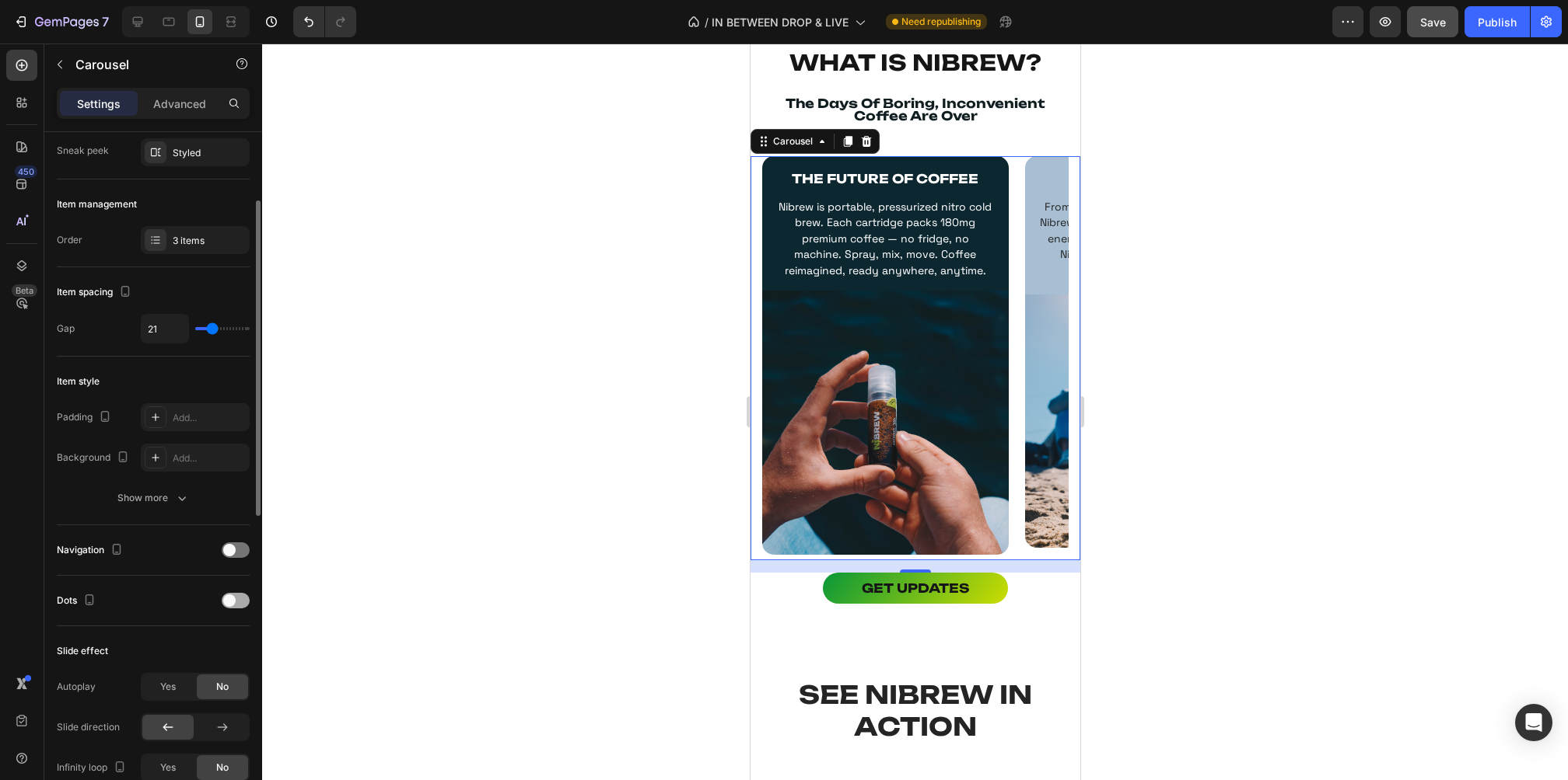
click at [234, 594] on span at bounding box center [230, 601] width 13 height 13
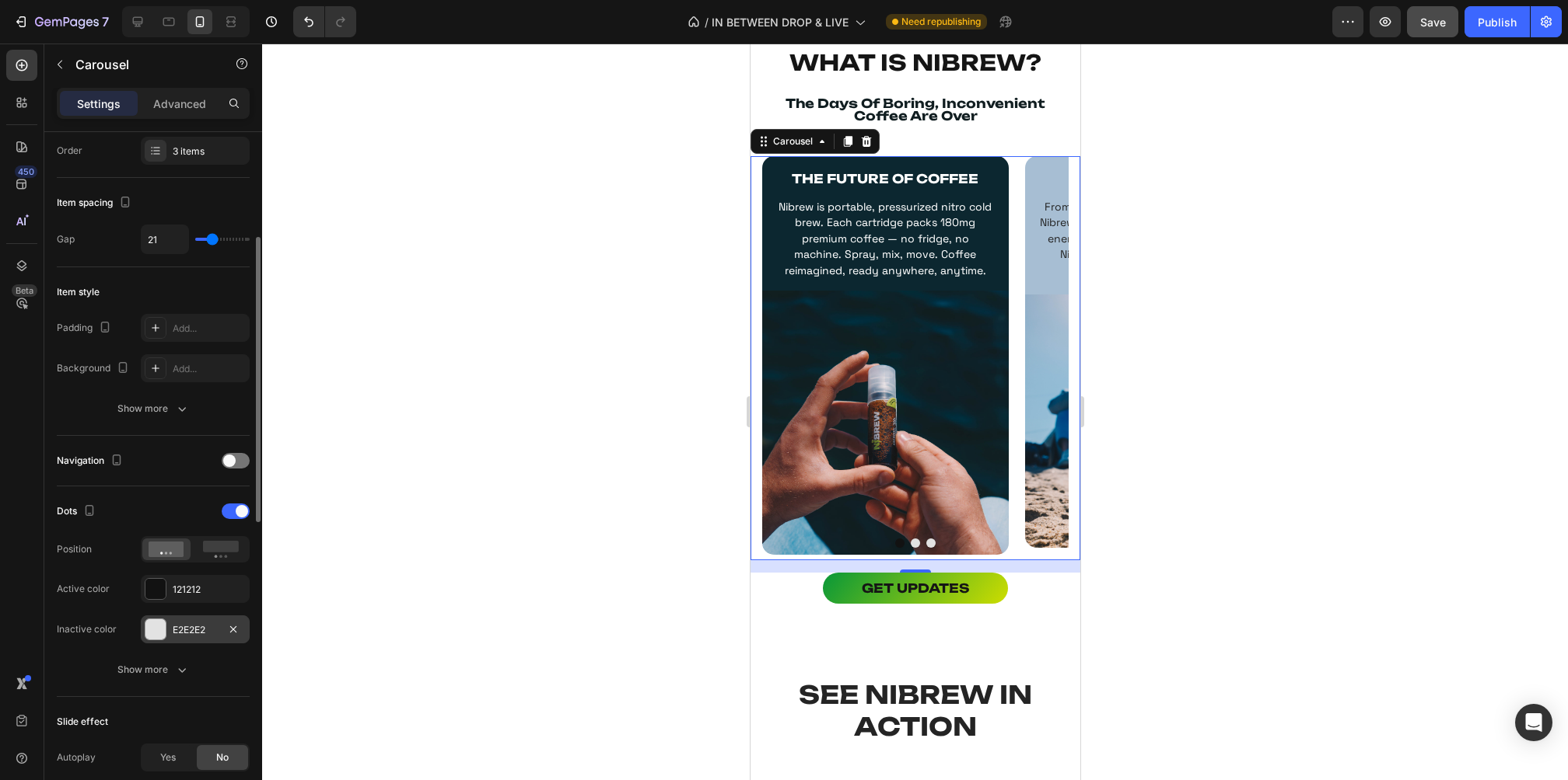
scroll to position [251, 0]
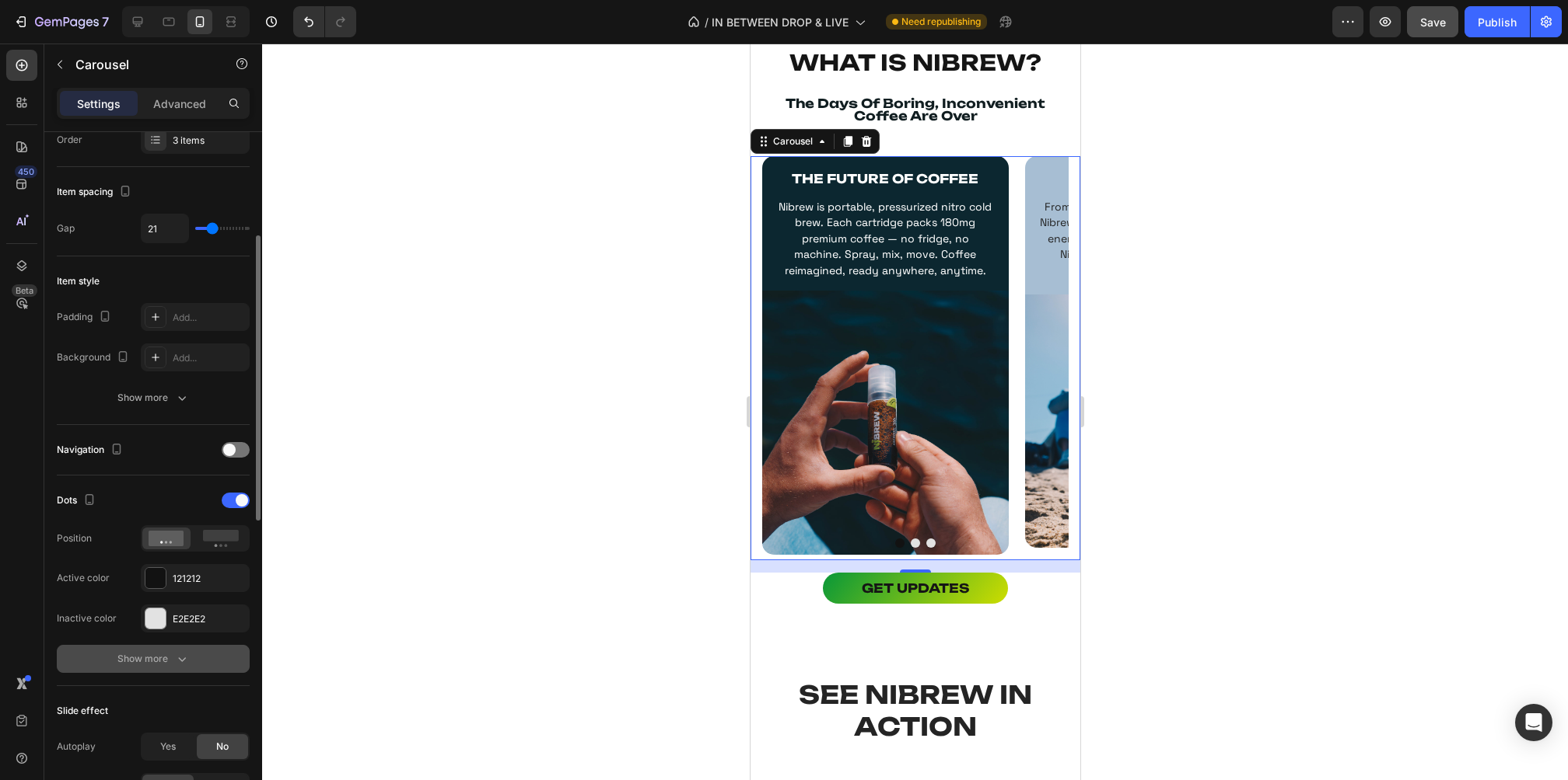
click at [164, 653] on div "Show more" at bounding box center [154, 659] width 72 height 16
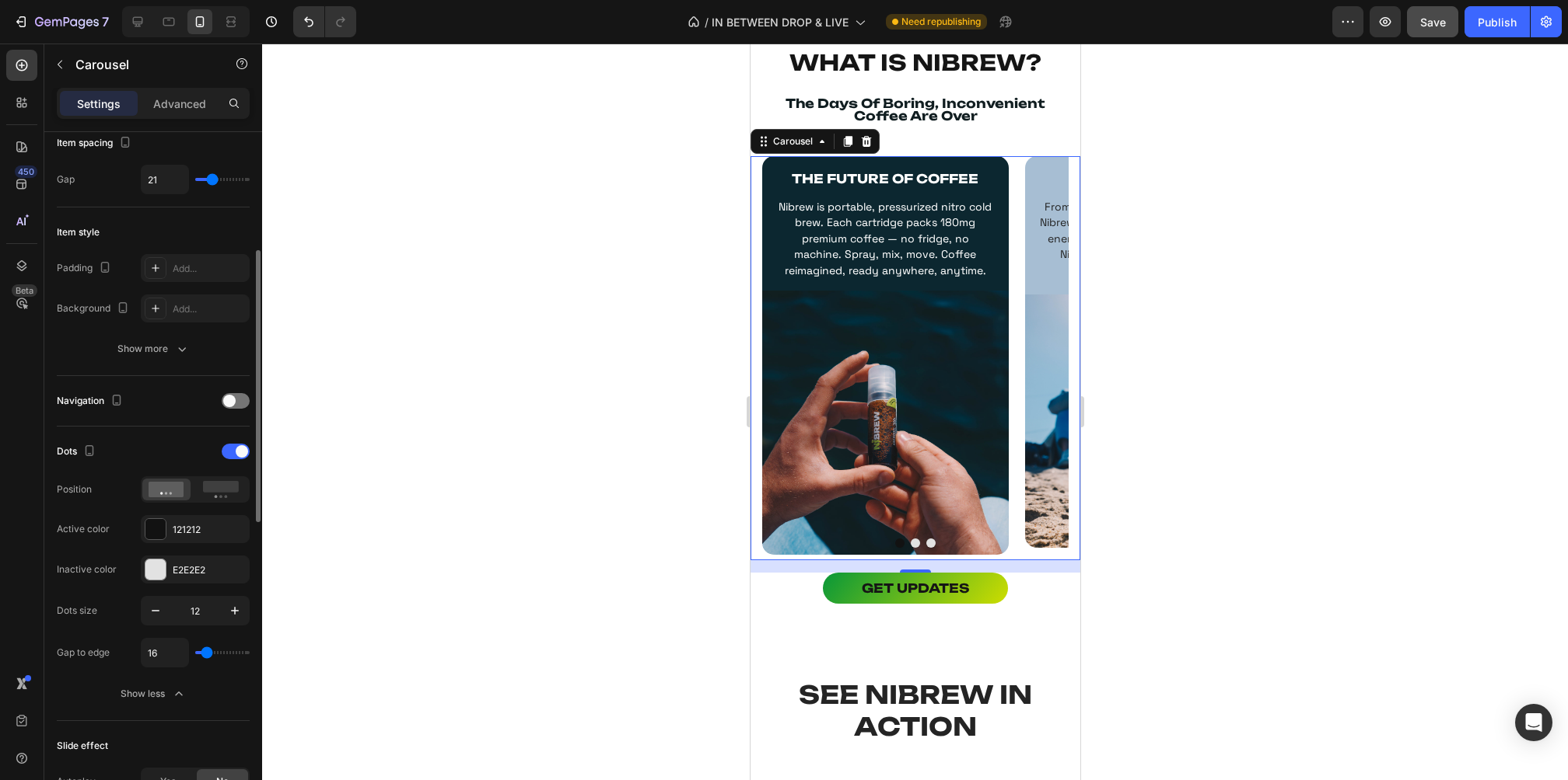
scroll to position [300, 0]
click at [147, 611] on button "button" at bounding box center [156, 610] width 28 height 28
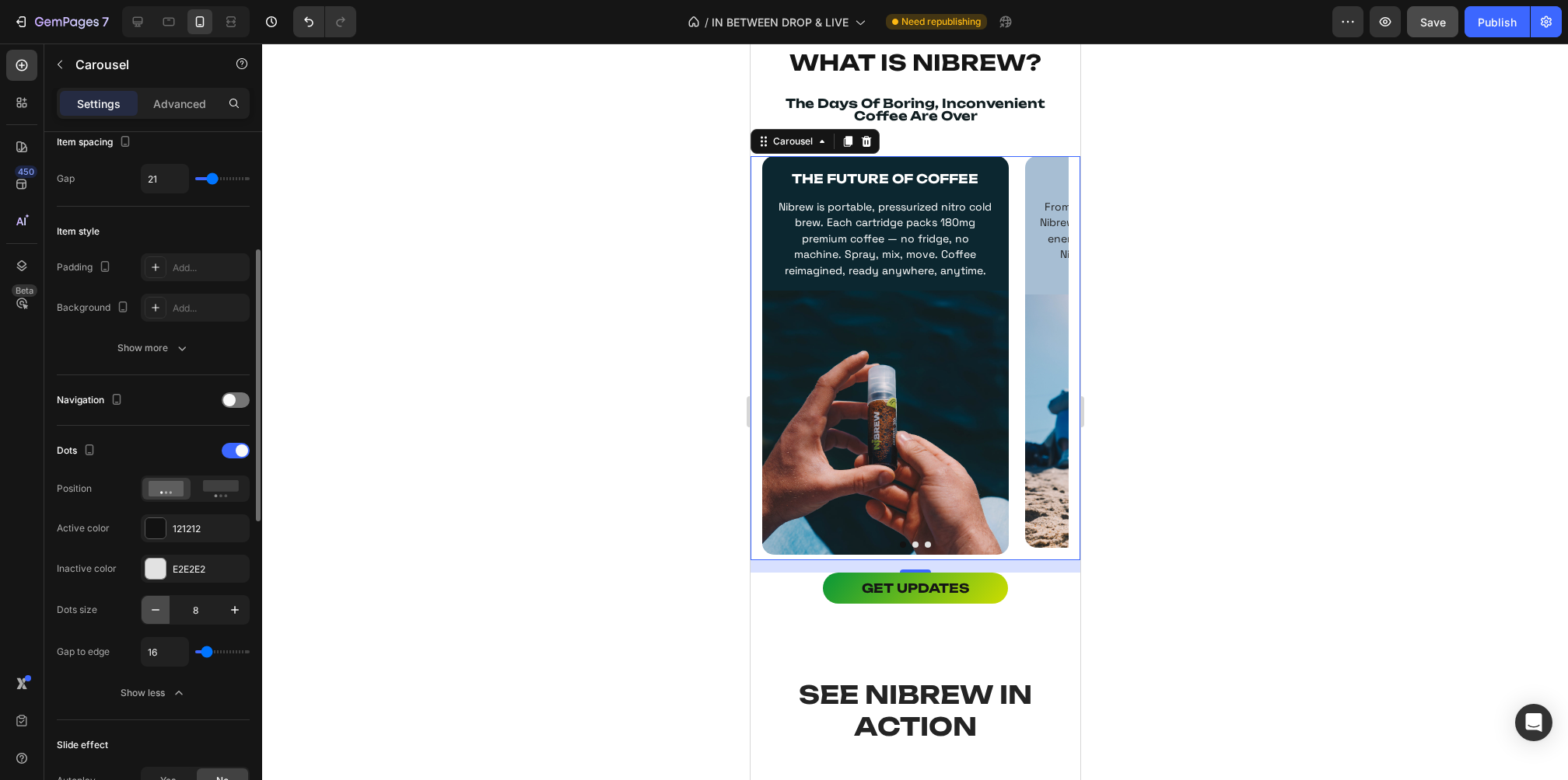
click at [147, 611] on button "button" at bounding box center [156, 610] width 28 height 28
type input "7"
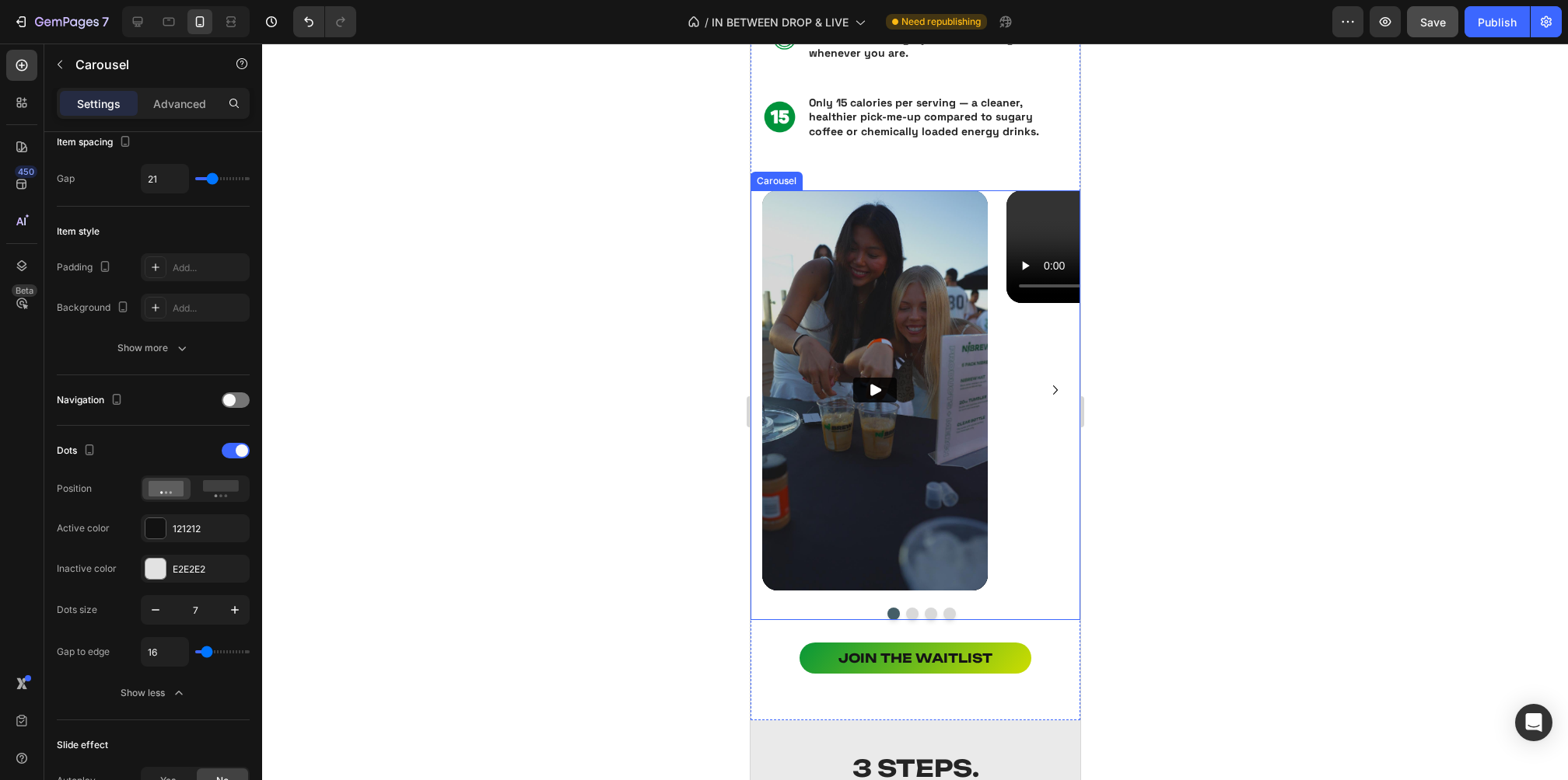
click at [912, 612] on button "Dot" at bounding box center [911, 614] width 13 height 13
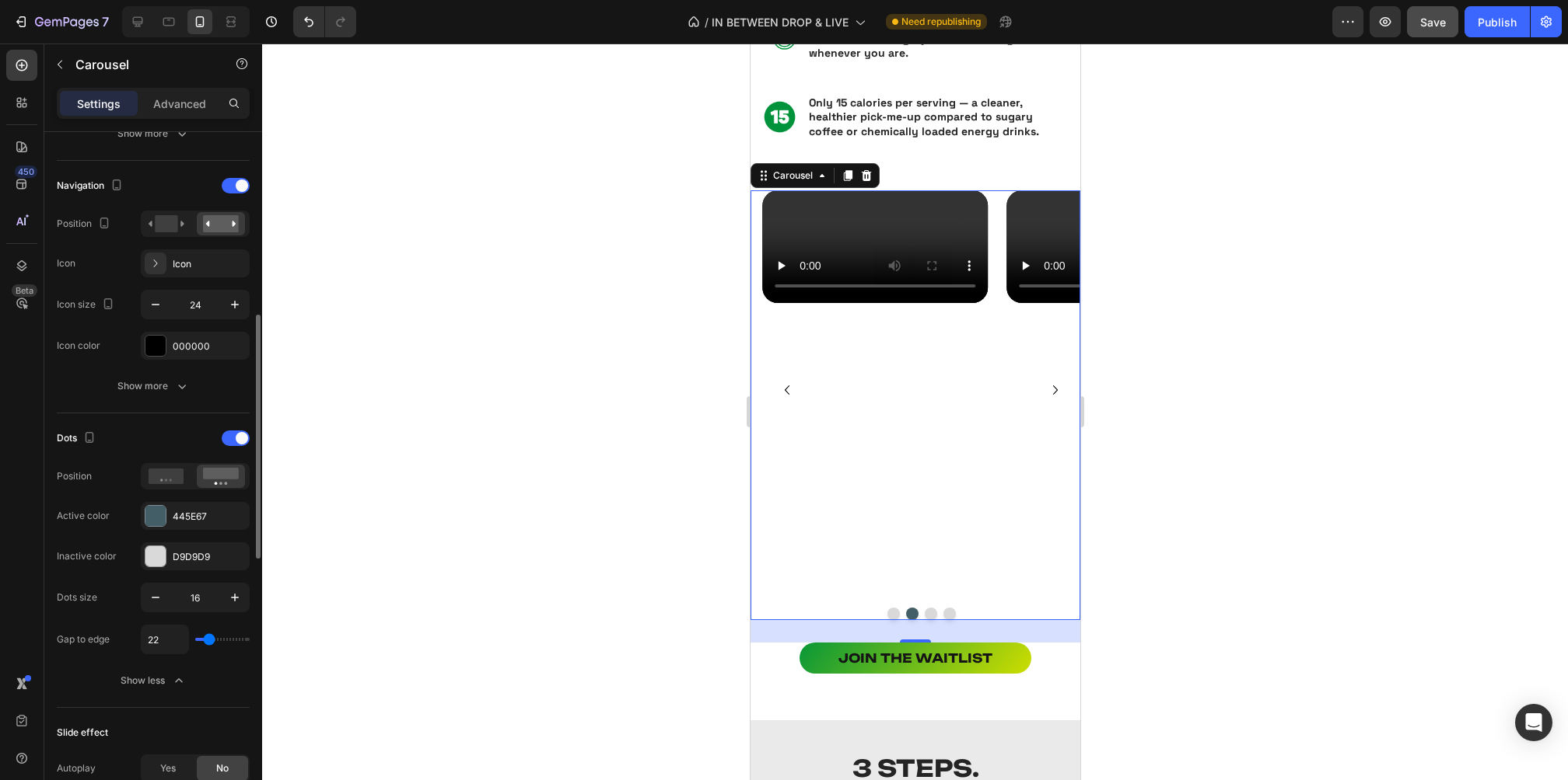
scroll to position [515, 0]
click at [152, 596] on icon "button" at bounding box center [156, 597] width 16 height 16
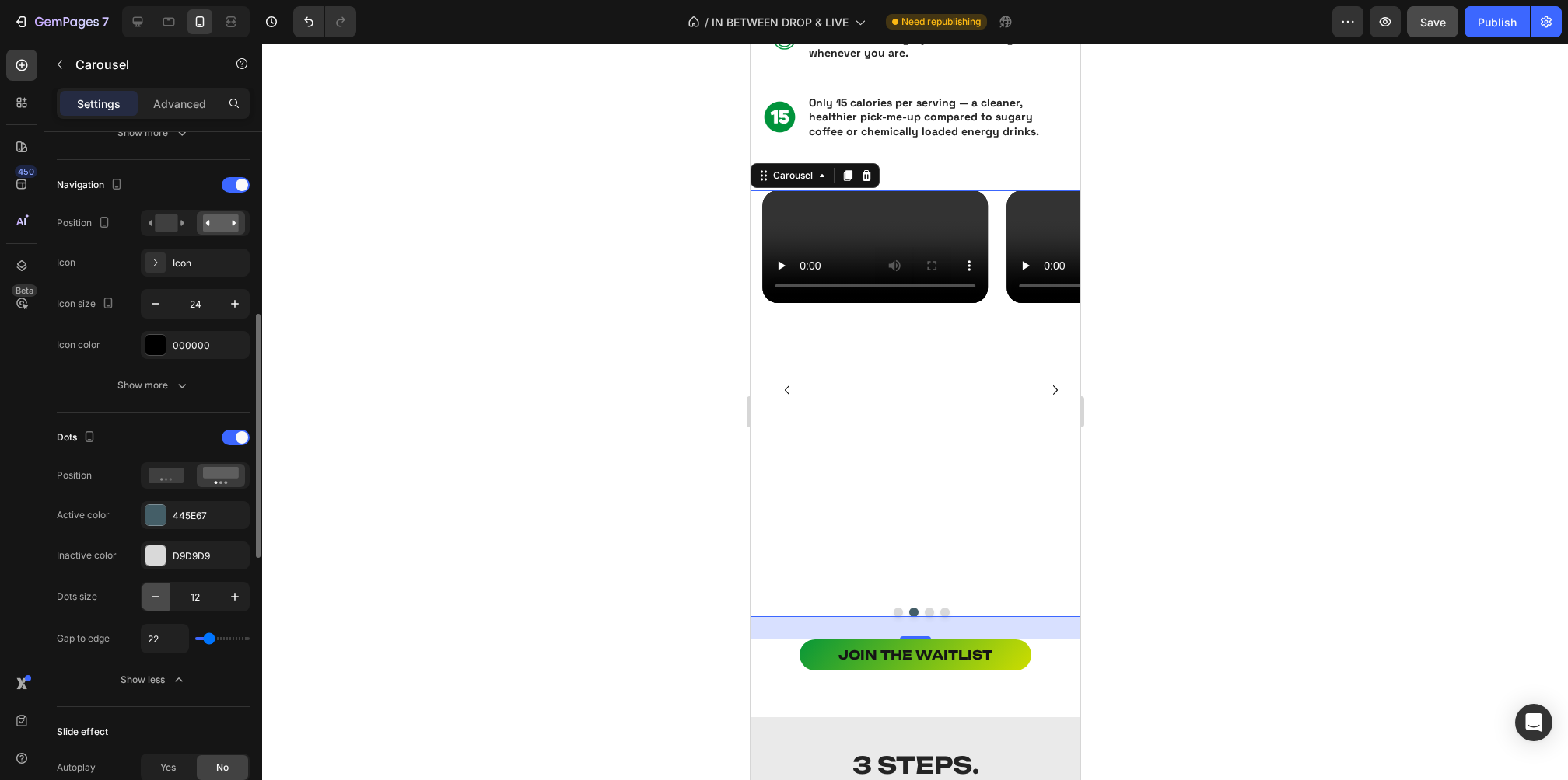
click at [152, 596] on icon "button" at bounding box center [156, 597] width 16 height 16
type input "10"
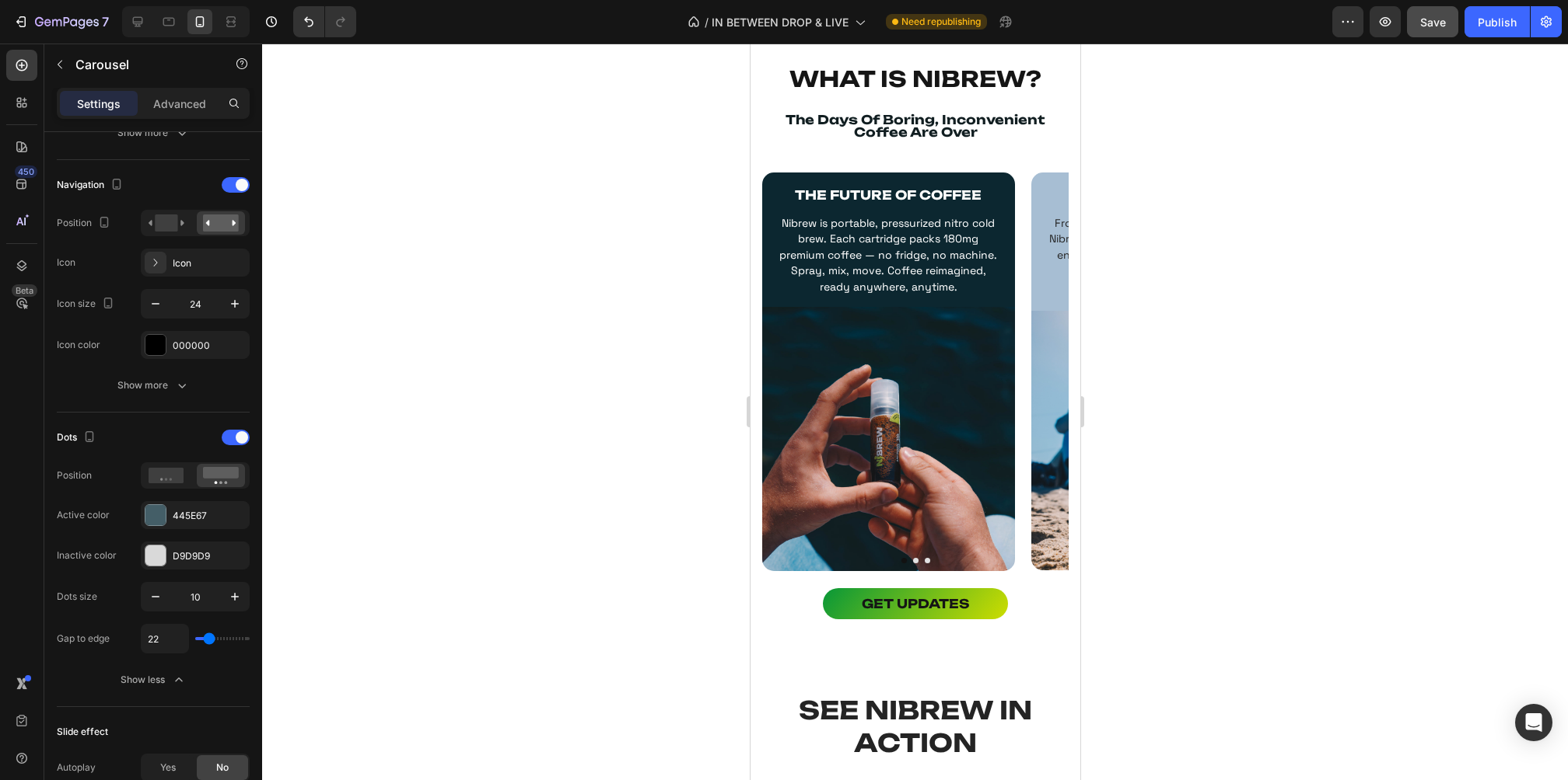
scroll to position [939, 0]
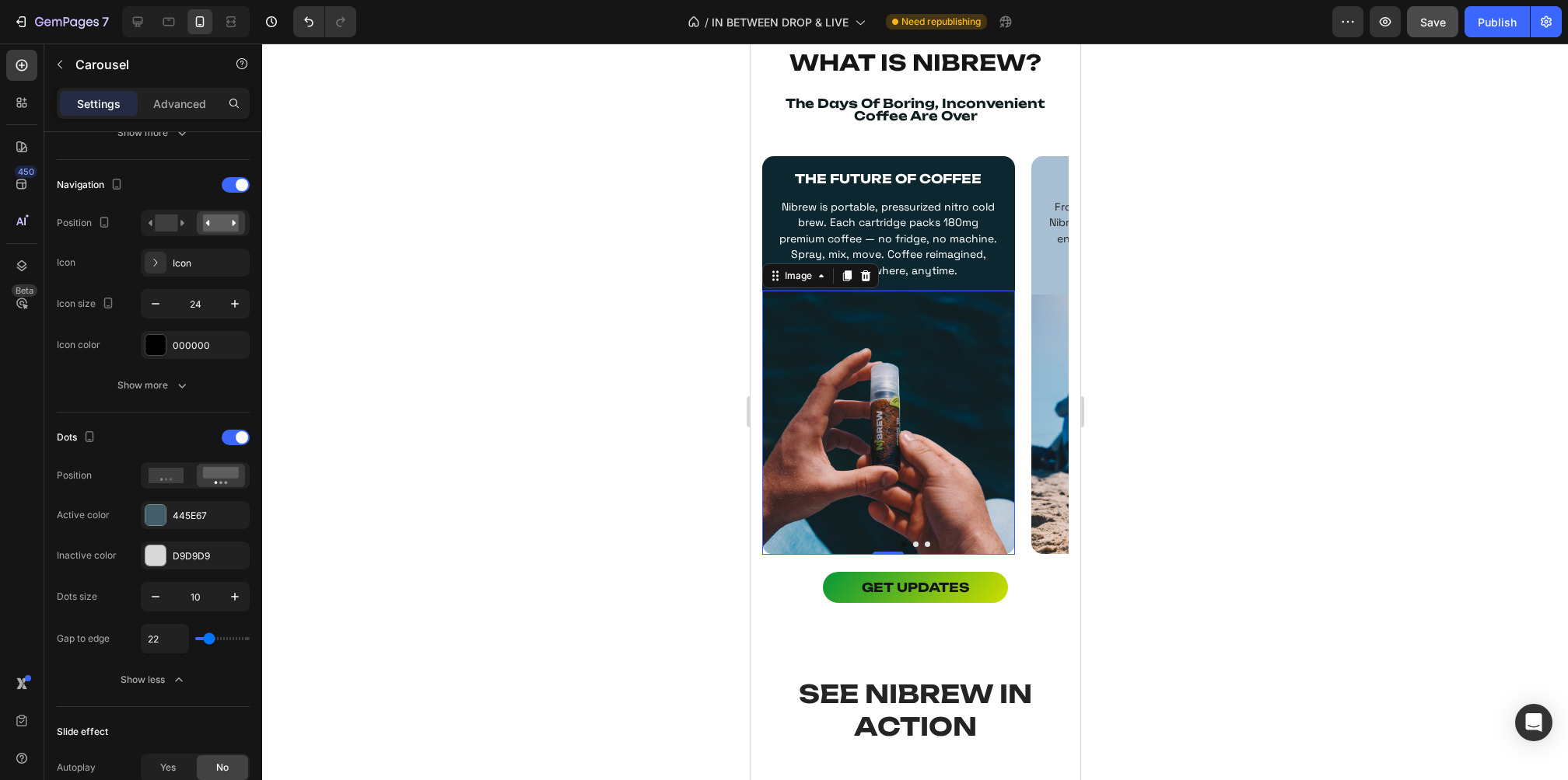
click at [912, 509] on img at bounding box center [888, 422] width 253 height 264
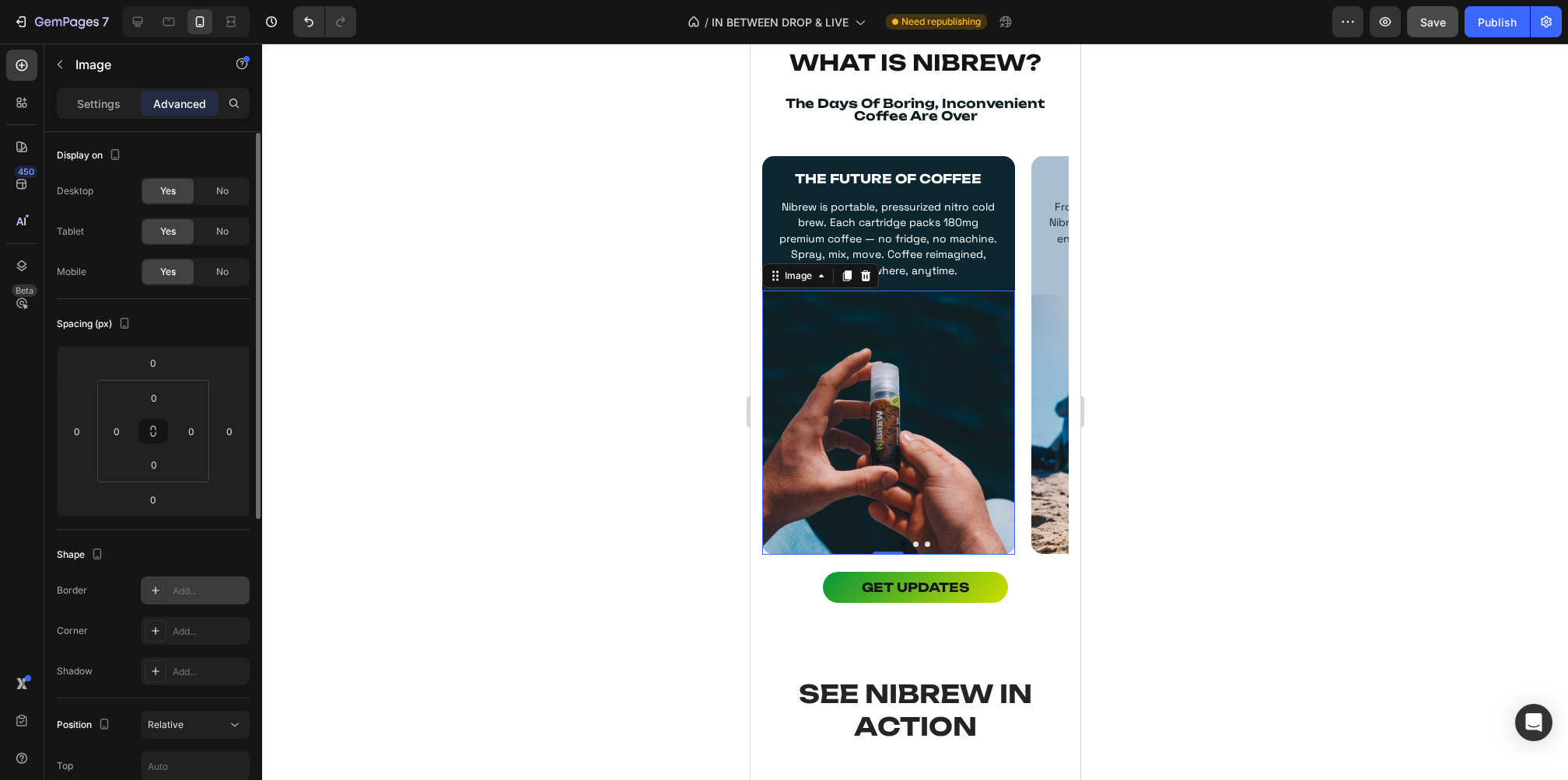
scroll to position [0, 0]
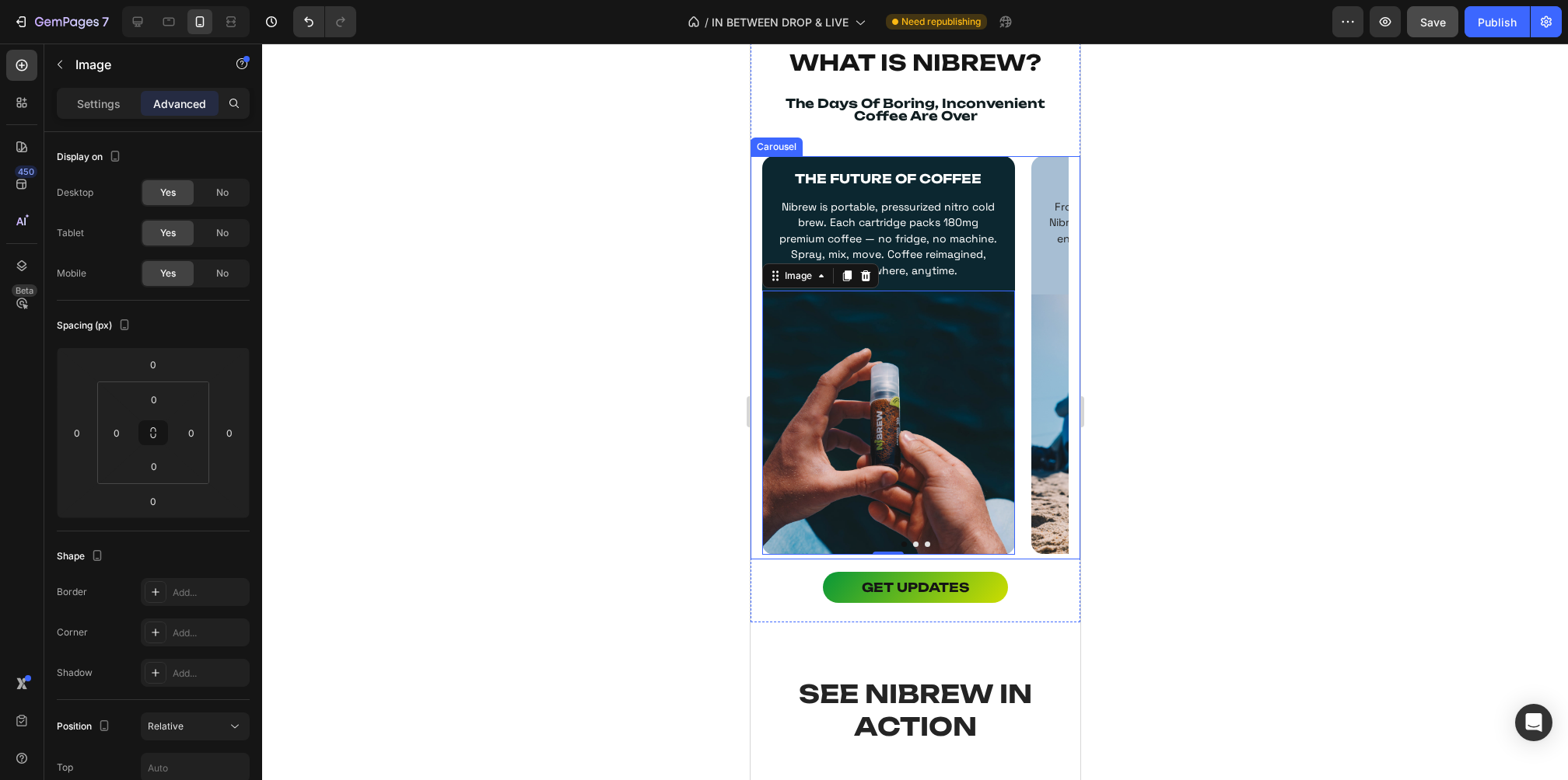
click at [755, 529] on div "THE FUTURE OF COFFEE Text Block Nibrew is portable, pressurized nitro cold brew…" at bounding box center [914, 358] width 330 height 404
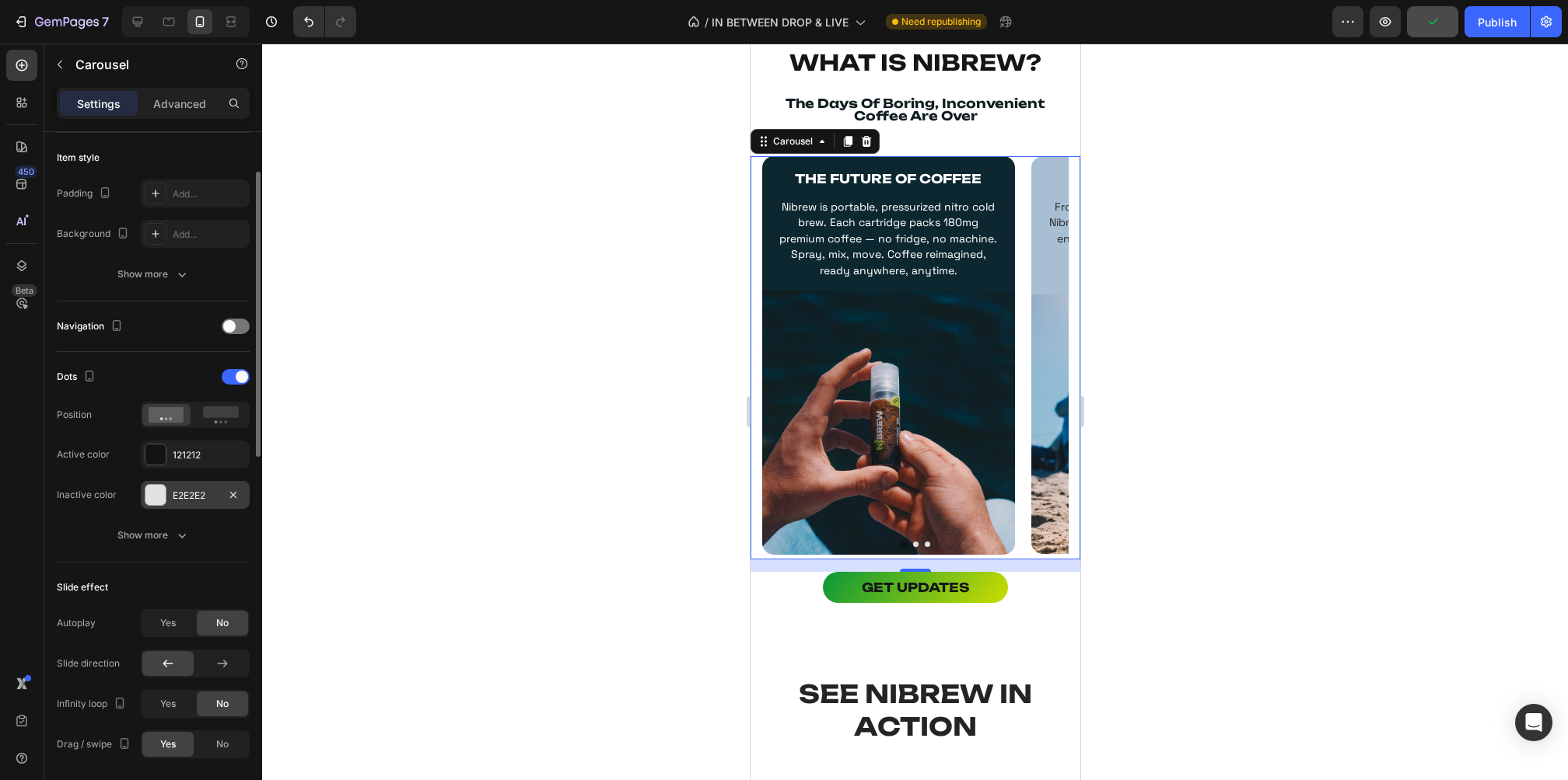
scroll to position [389, 0]
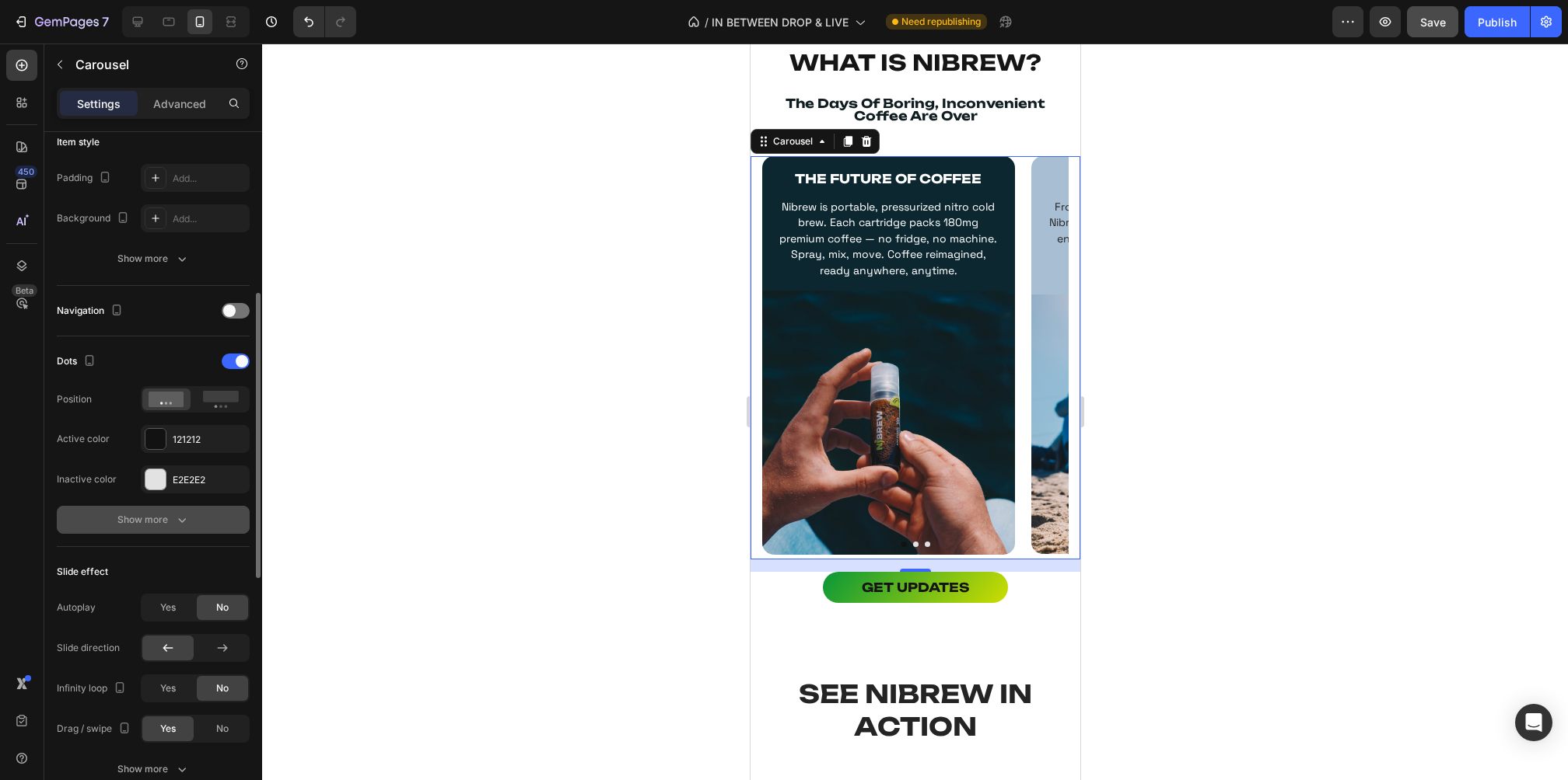
click at [171, 522] on div "Show more" at bounding box center [154, 520] width 72 height 16
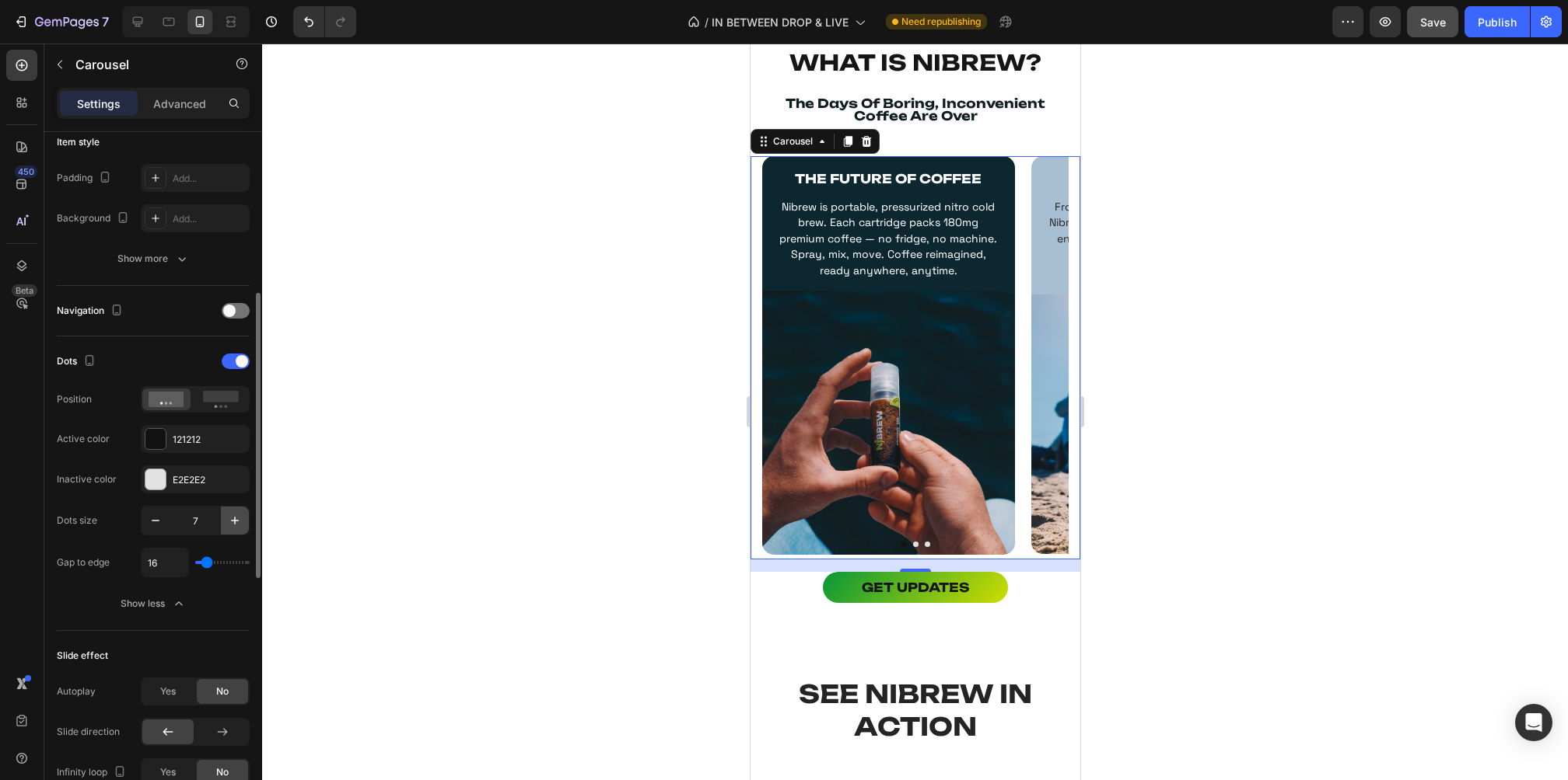
click at [238, 521] on icon "button" at bounding box center [235, 521] width 16 height 16
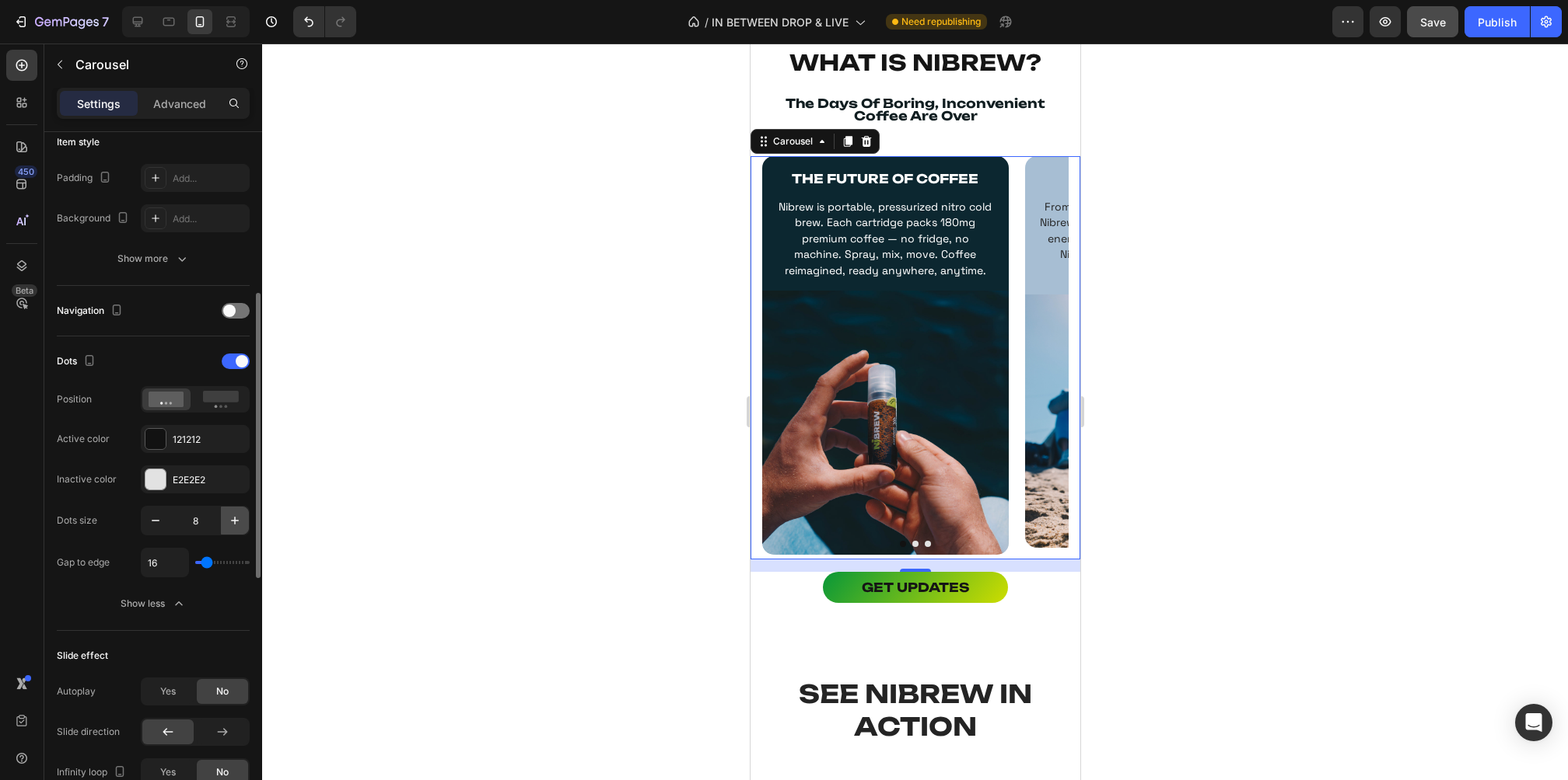
click at [238, 521] on icon "button" at bounding box center [235, 521] width 16 height 16
type input "10"
click at [214, 401] on icon at bounding box center [221, 399] width 36 height 17
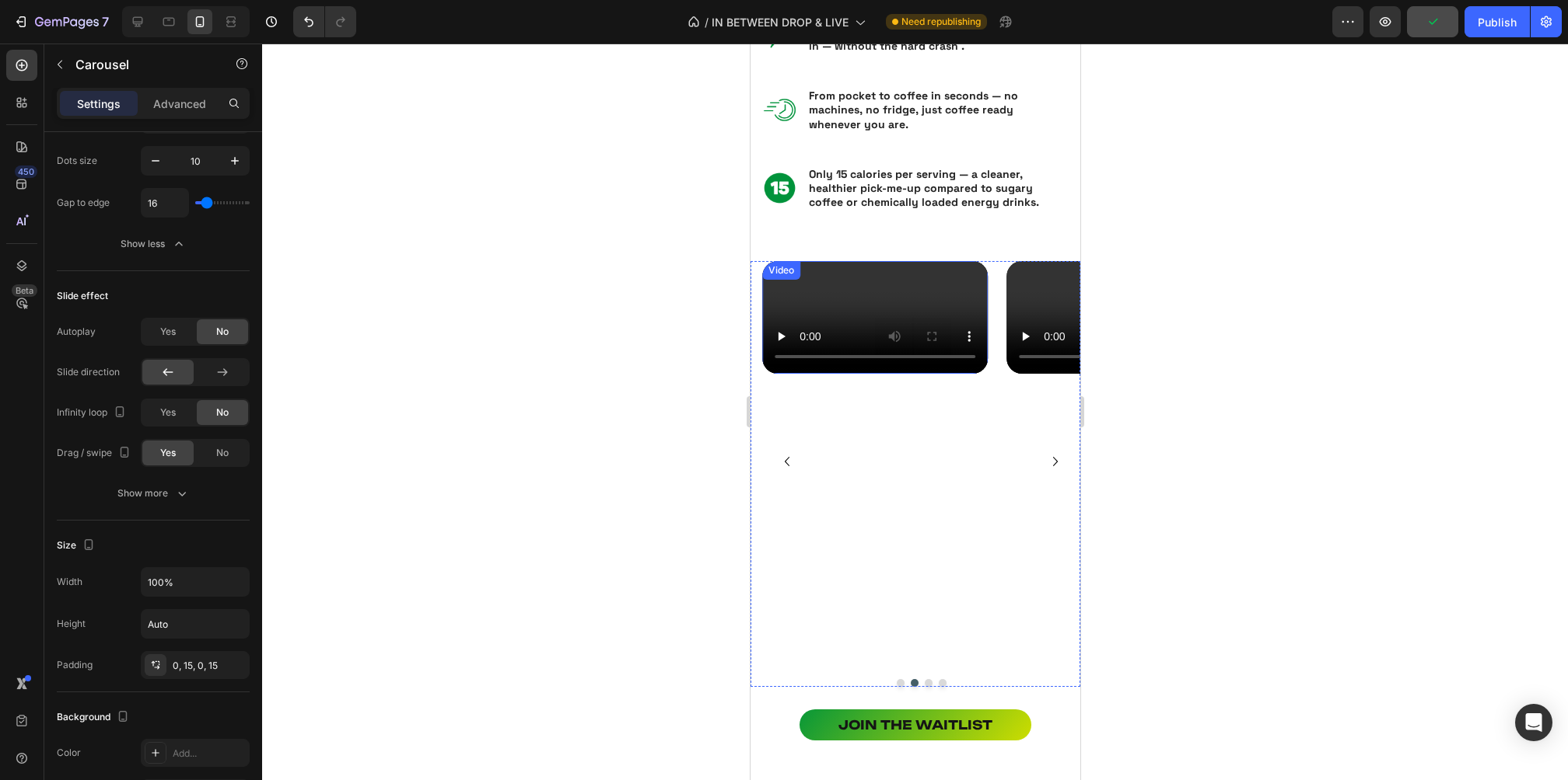
scroll to position [1771, 0]
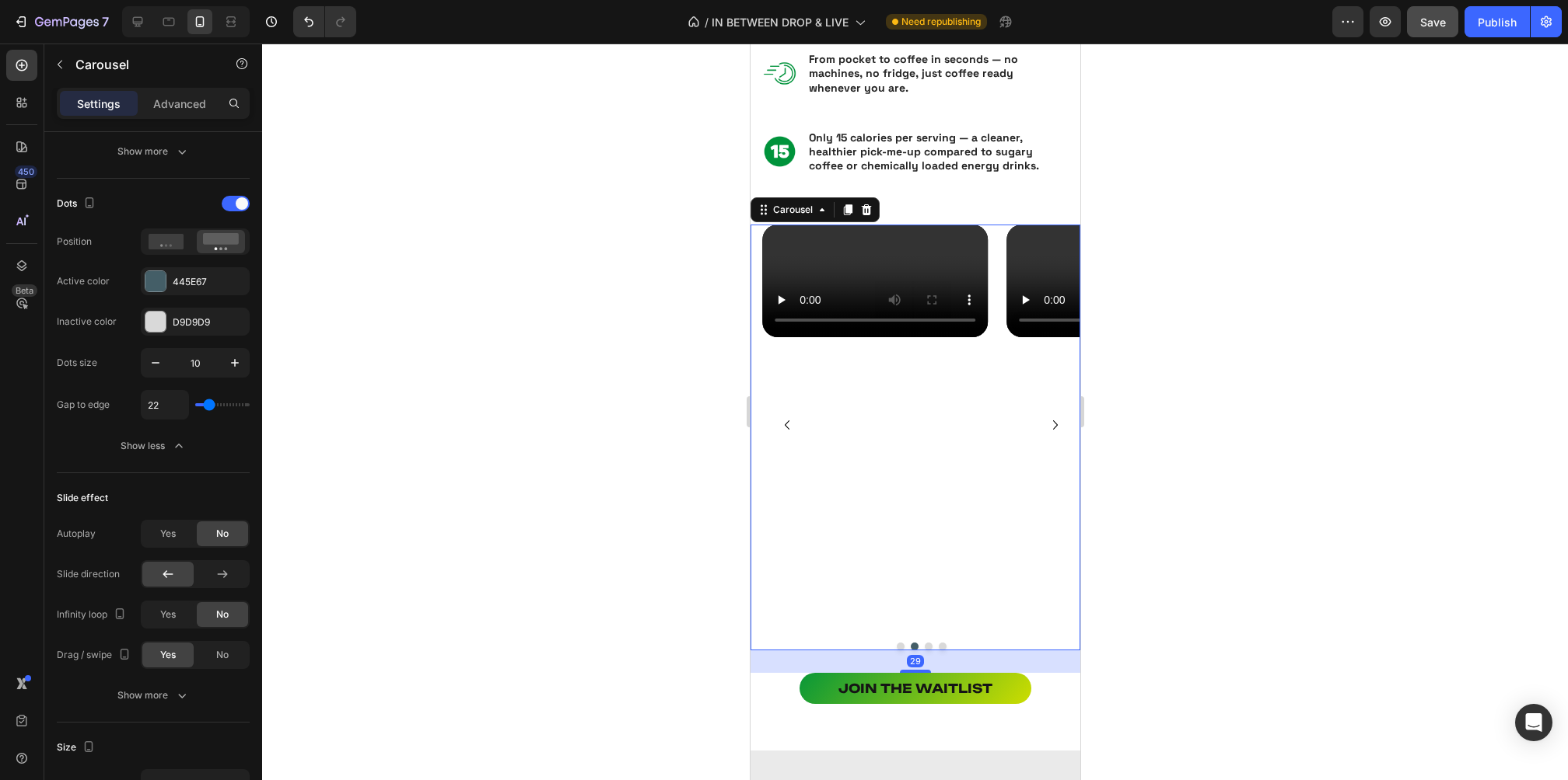
click at [934, 644] on div at bounding box center [921, 647] width 318 height 8
click at [197, 281] on div "445E67" at bounding box center [195, 282] width 45 height 14
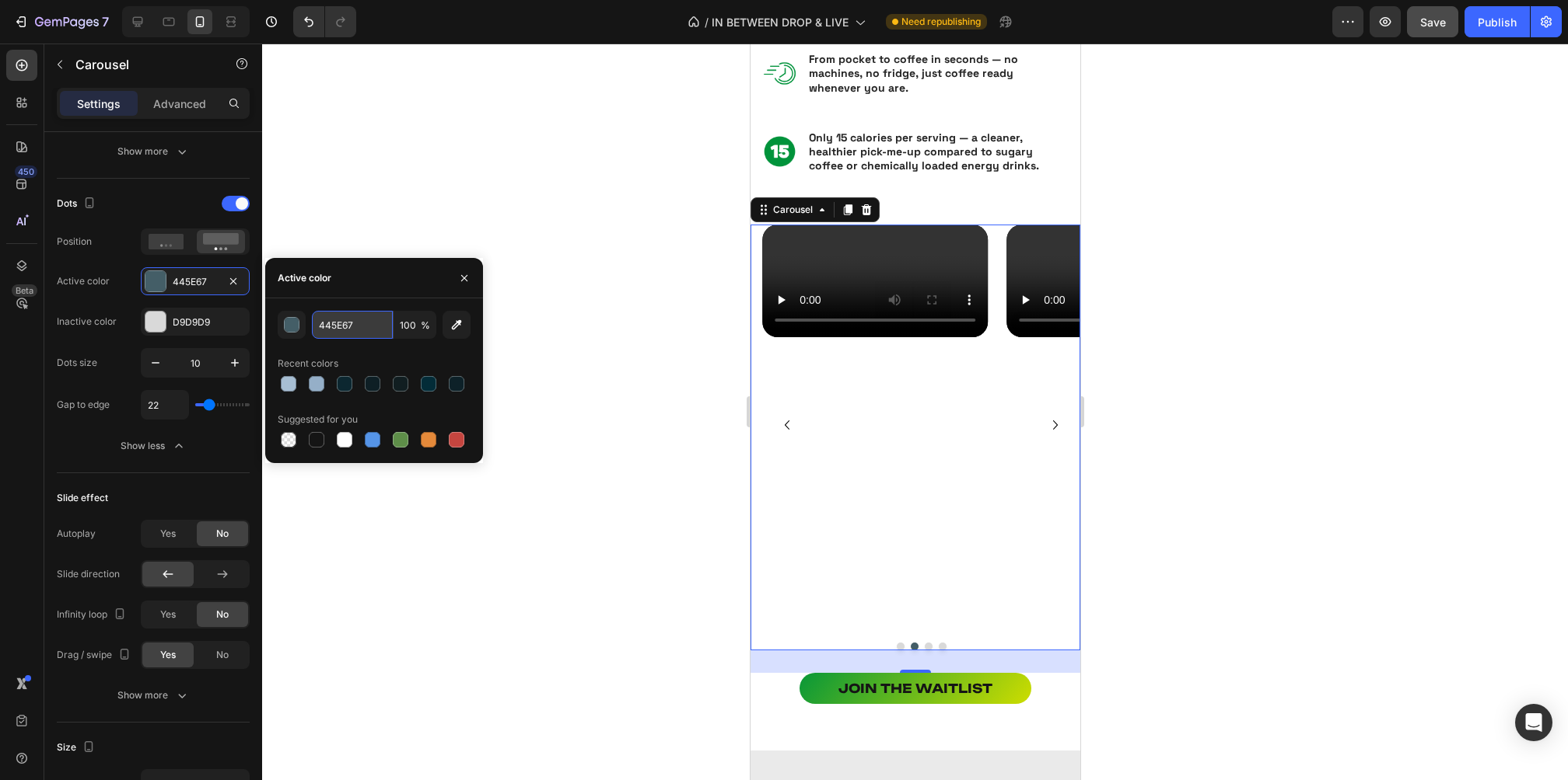
click at [348, 325] on input "445E67" at bounding box center [352, 325] width 81 height 28
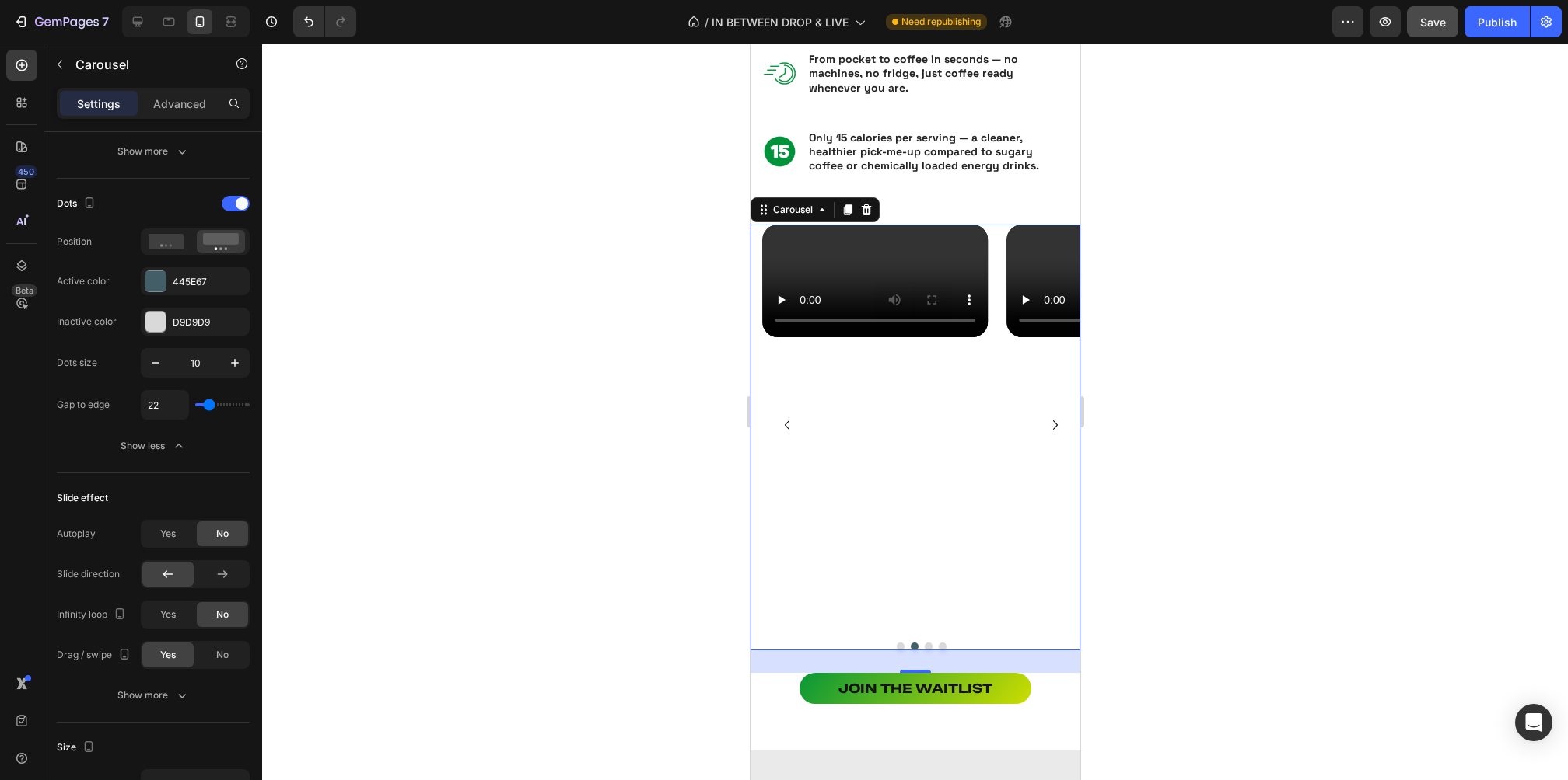
click at [632, 334] on div at bounding box center [914, 412] width 1305 height 737
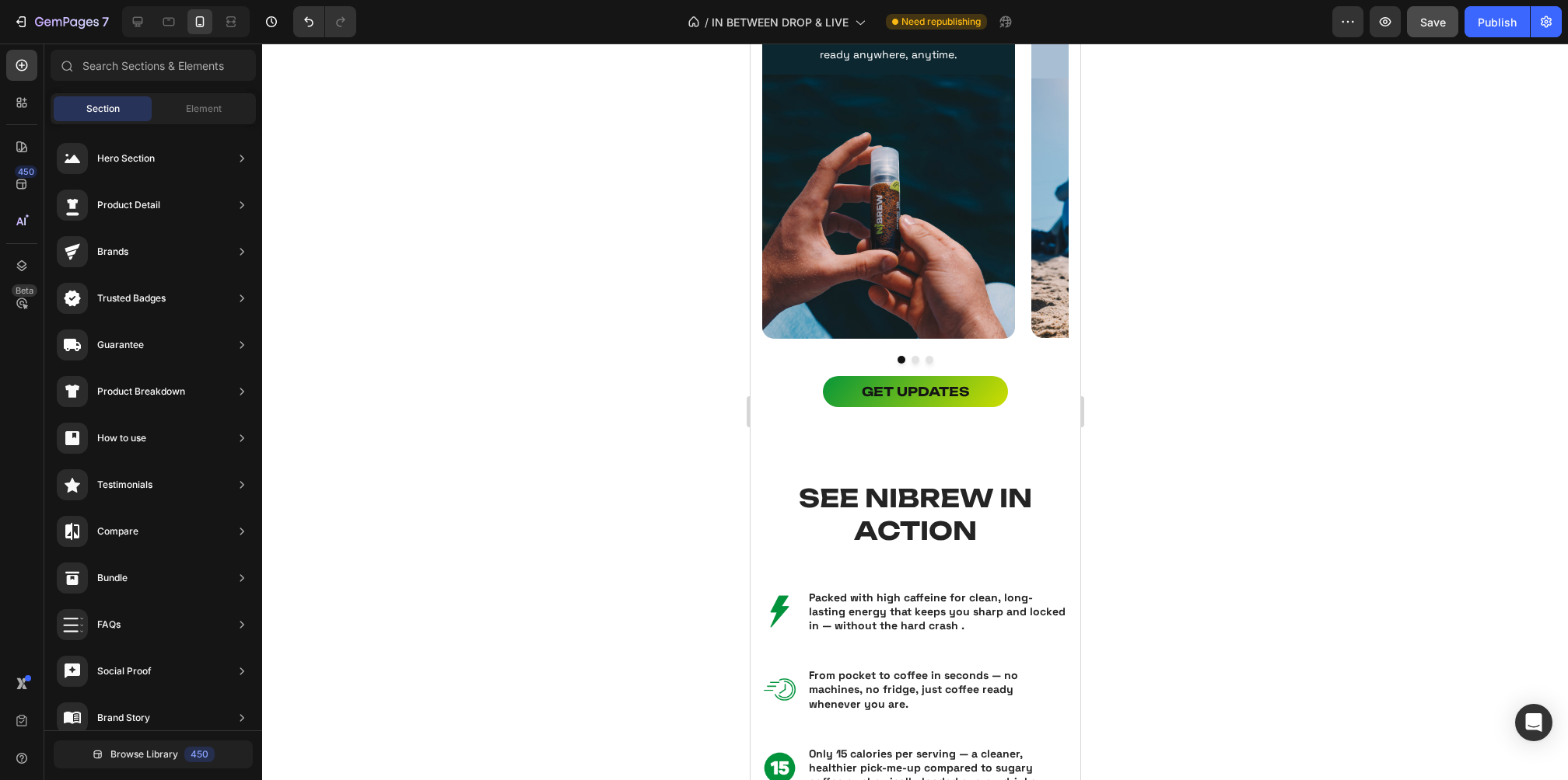
scroll to position [1143, 0]
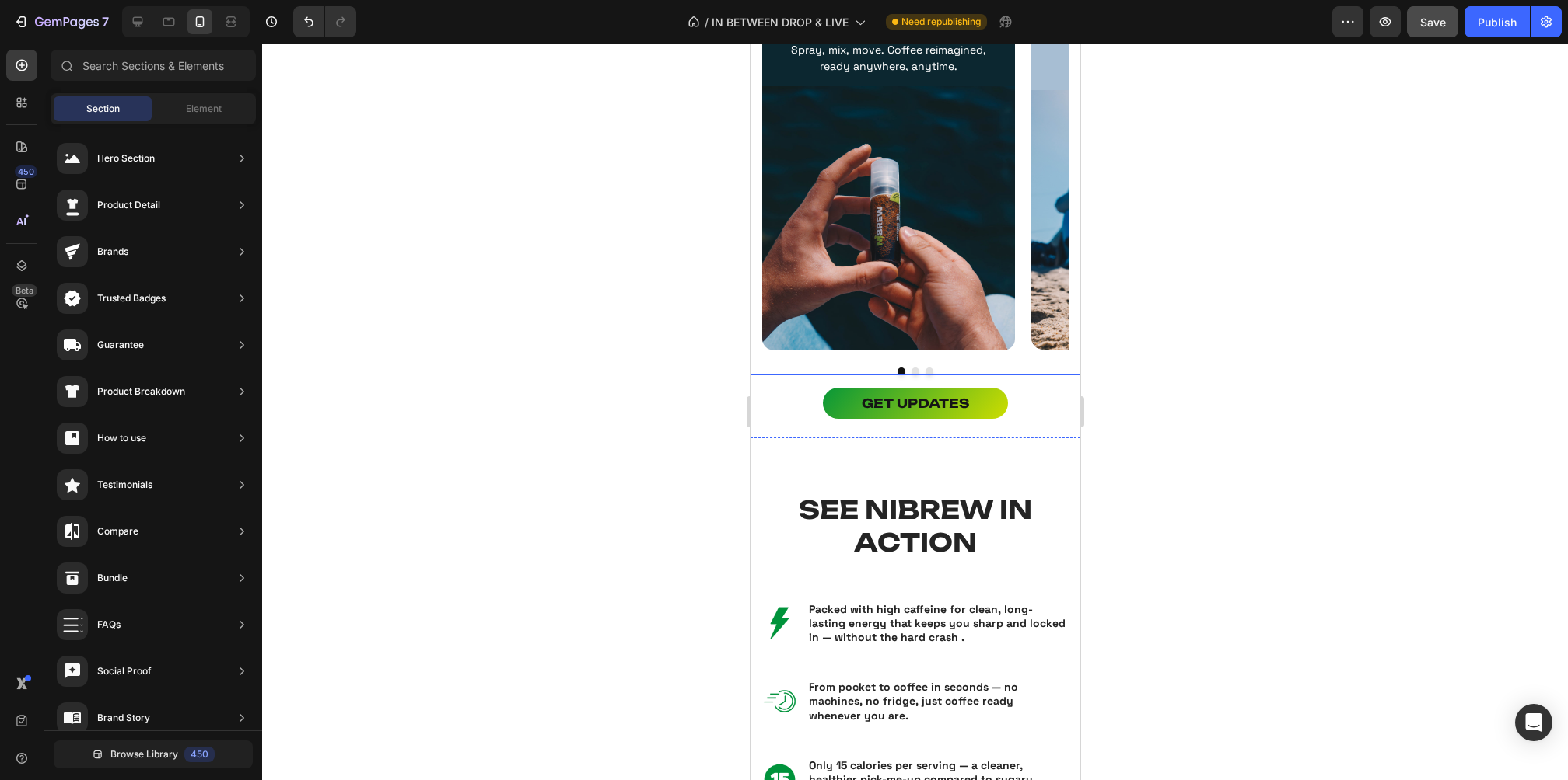
click at [922, 365] on div "THE FUTURE OF COFFEE Text Block Nibrew is portable, pressurized nitro cold brew…" at bounding box center [914, 164] width 330 height 424
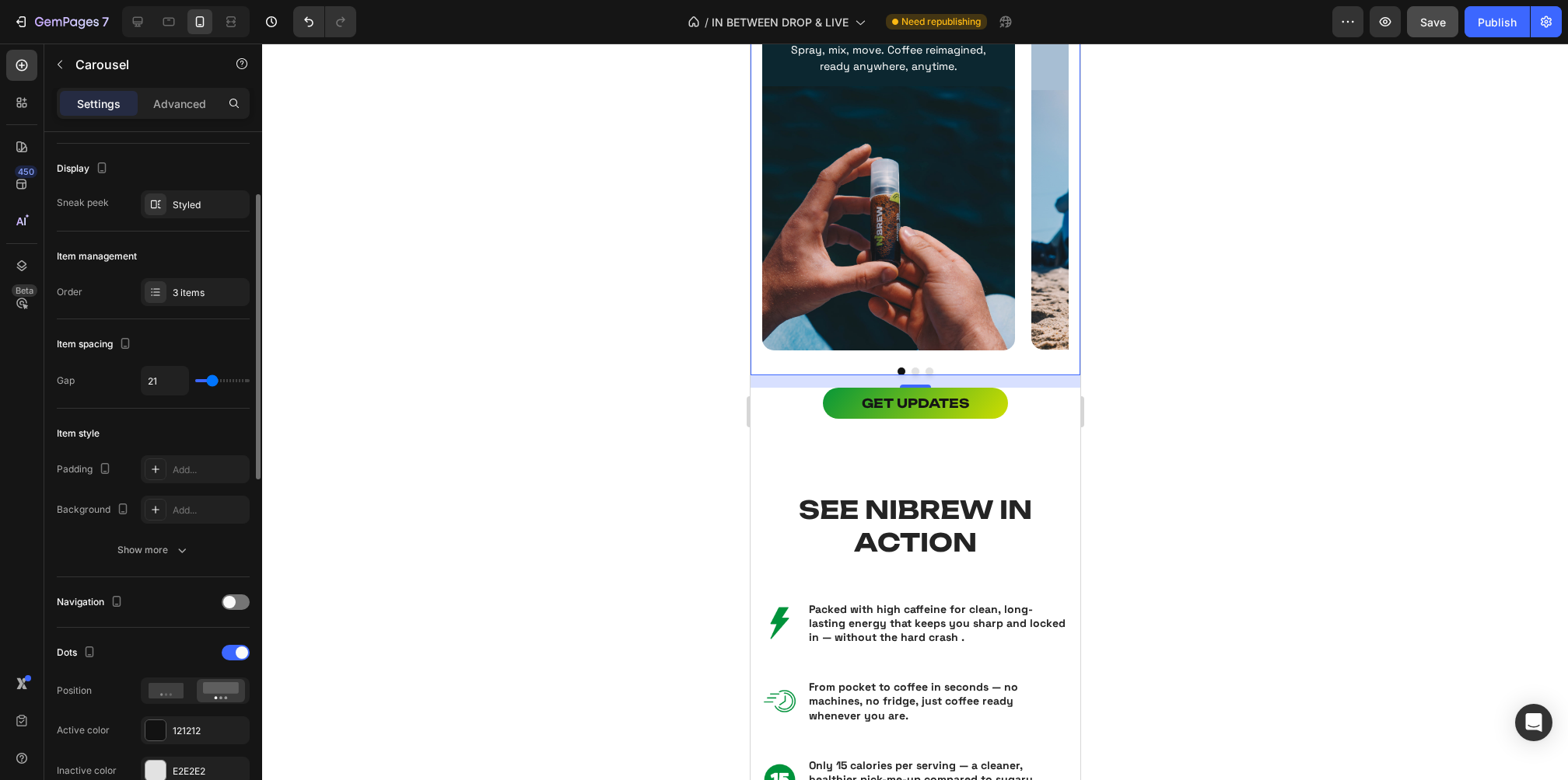
scroll to position [132, 0]
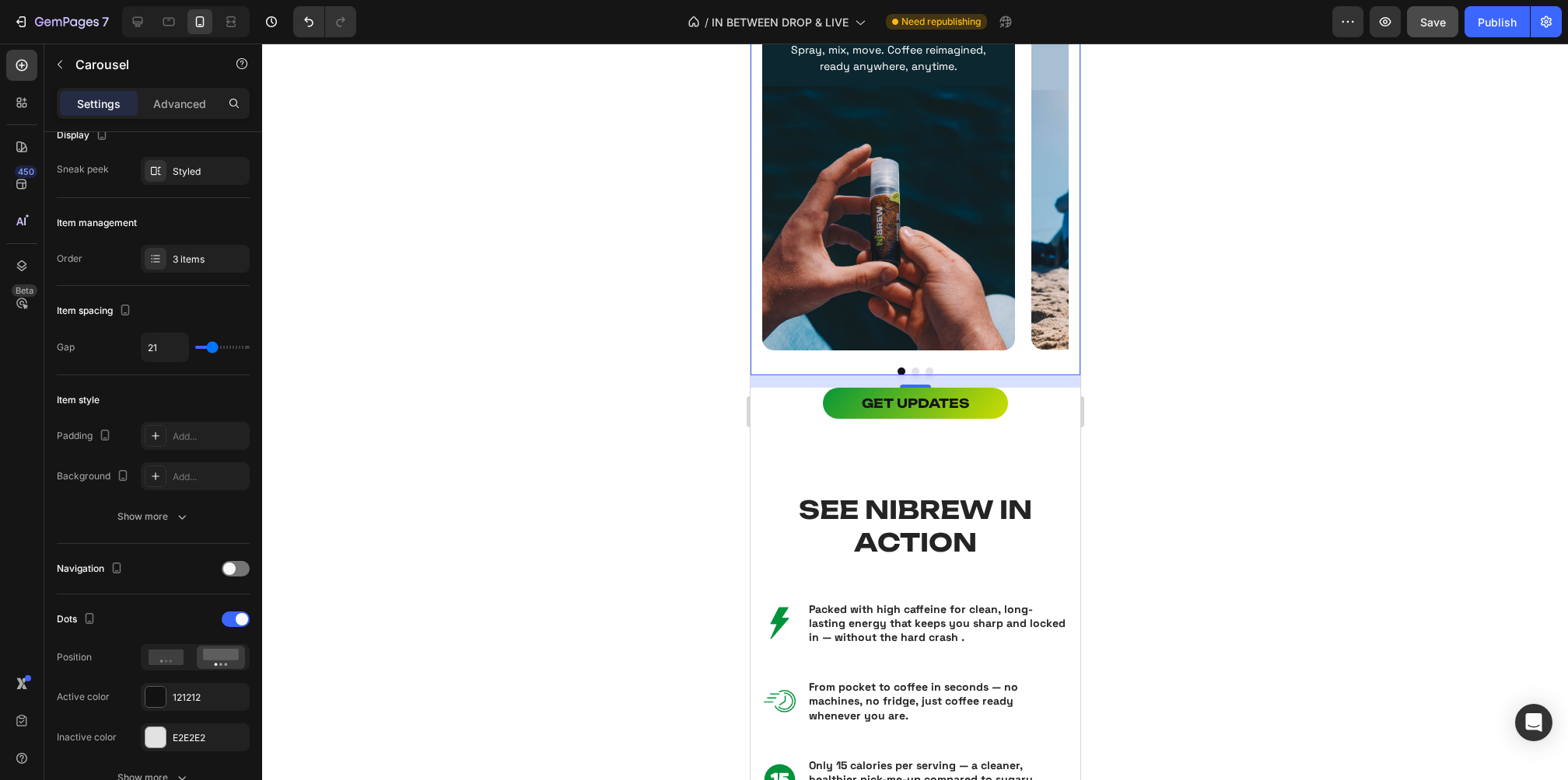
click at [755, 276] on div "THE FUTURE OF COFFEE Text Block Nibrew is portable, pressurized nitro cold brew…" at bounding box center [914, 164] width 330 height 424
click at [768, 320] on img at bounding box center [888, 218] width 253 height 264
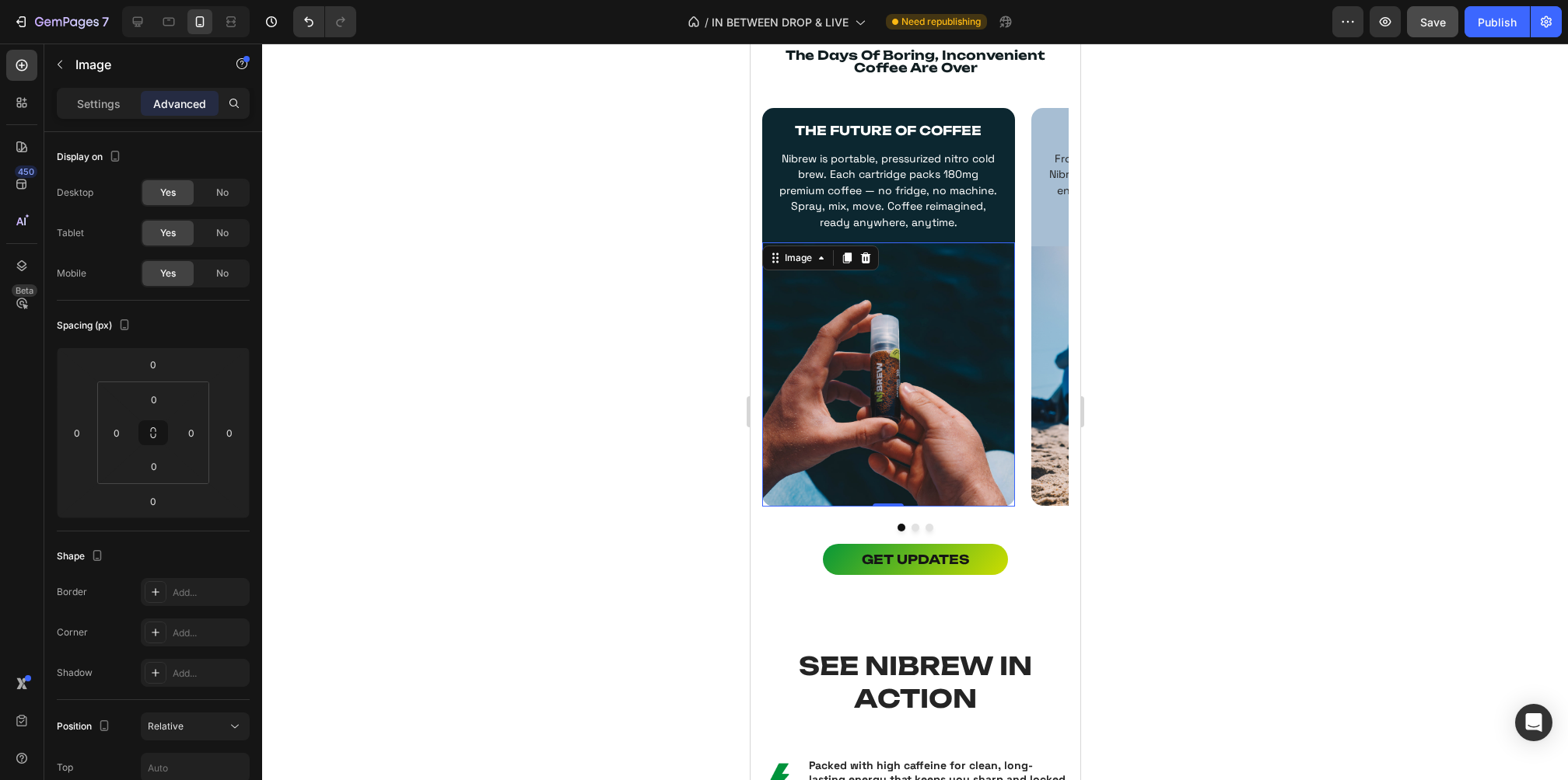
scroll to position [959, 0]
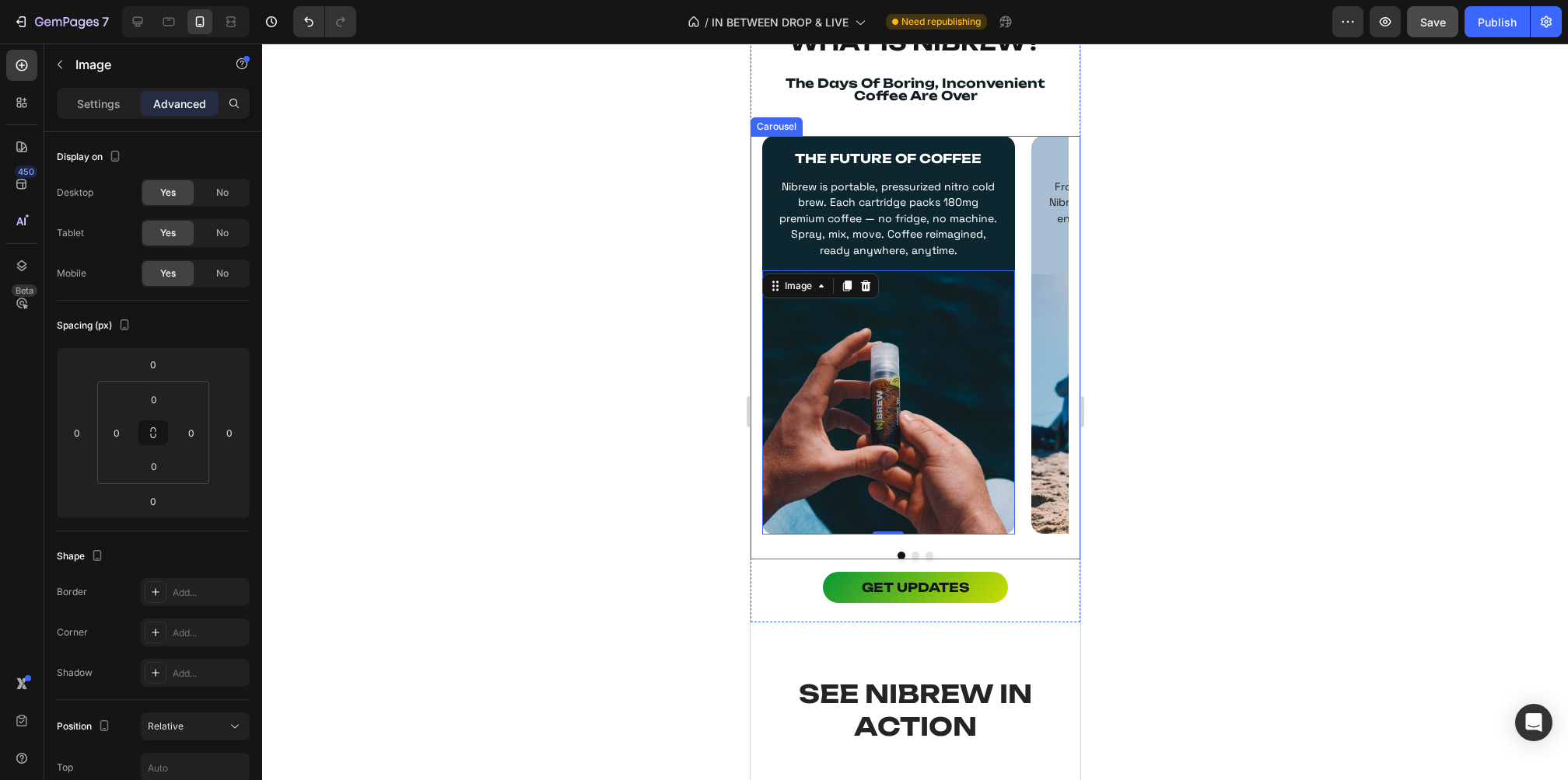
click at [1024, 265] on div "THE FUTURE OF COFFEE Text Block Nibrew is portable, pressurized nitro cold brew…" at bounding box center [914, 338] width 306 height 404
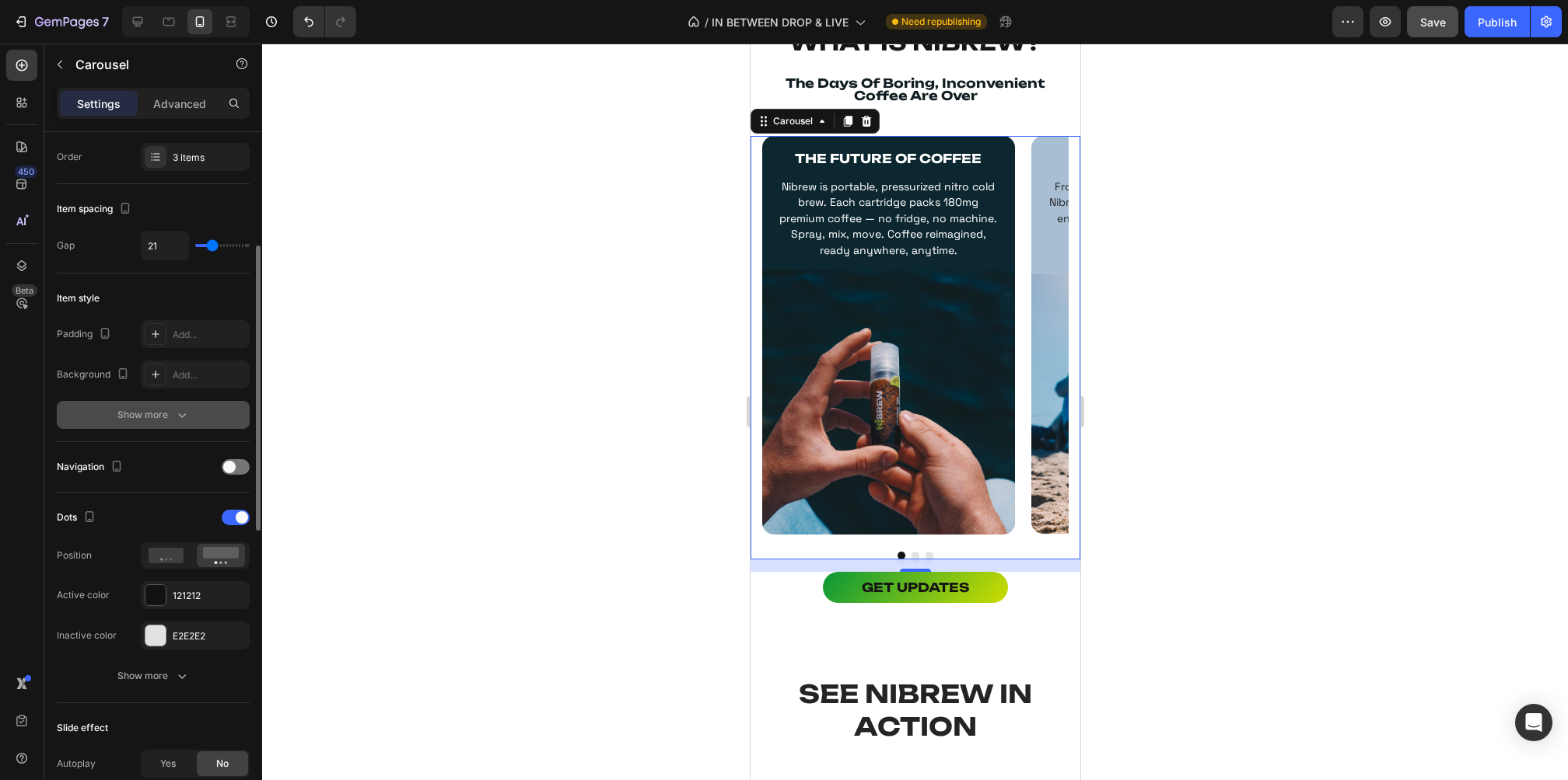
scroll to position [246, 0]
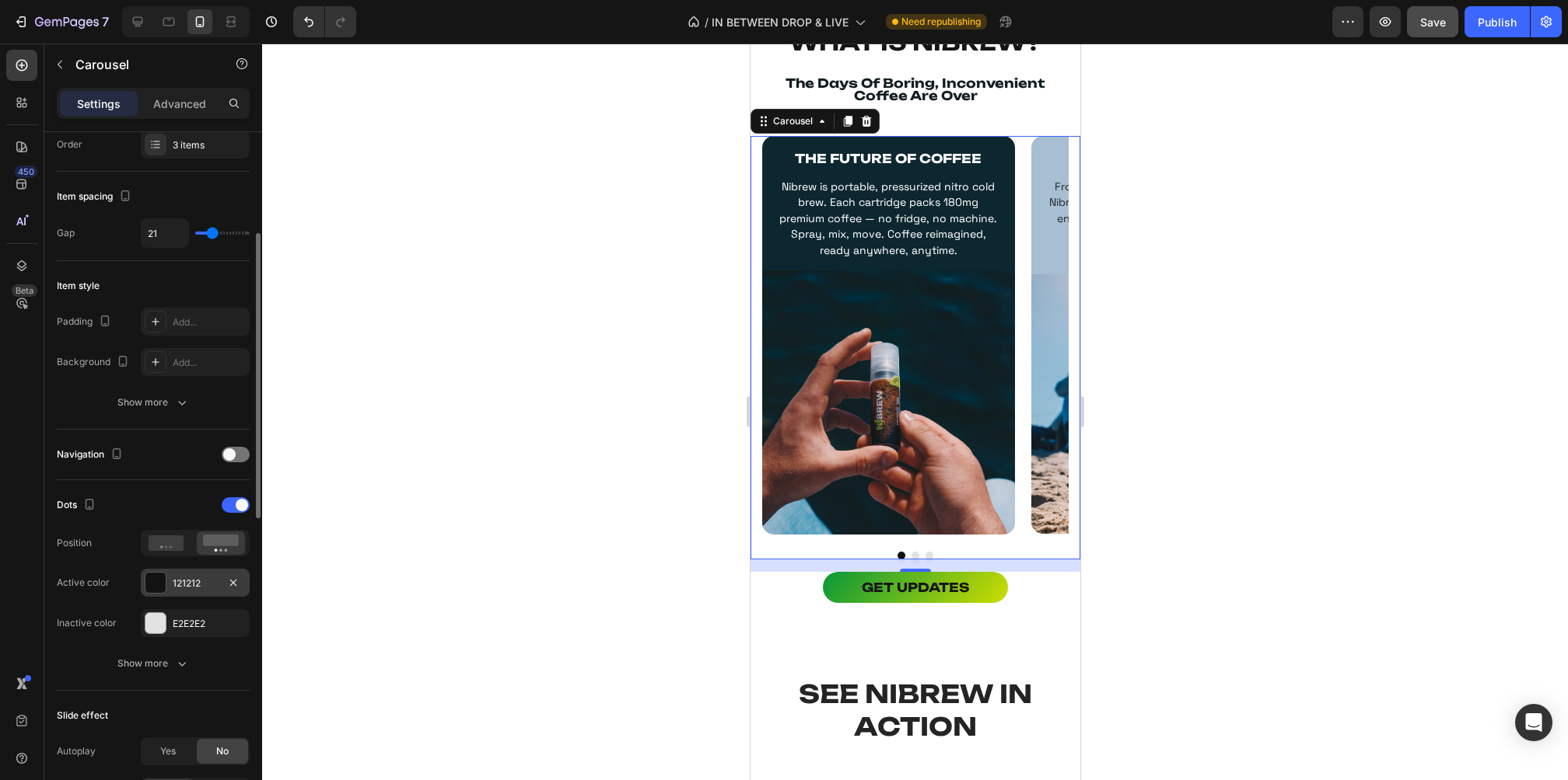
click at [183, 582] on div "121212" at bounding box center [195, 583] width 45 height 14
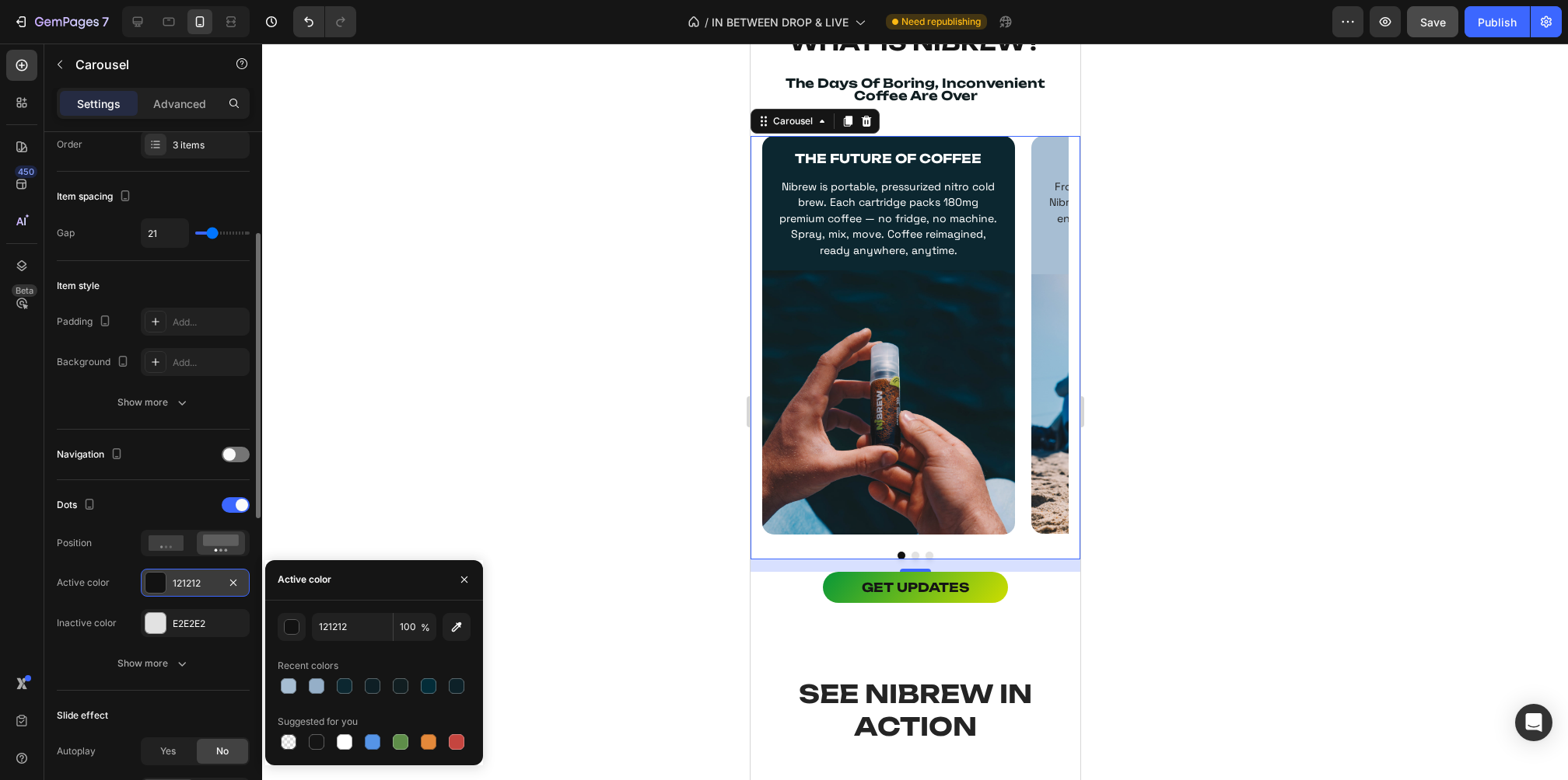
click at [183, 582] on div "121212" at bounding box center [195, 583] width 45 height 14
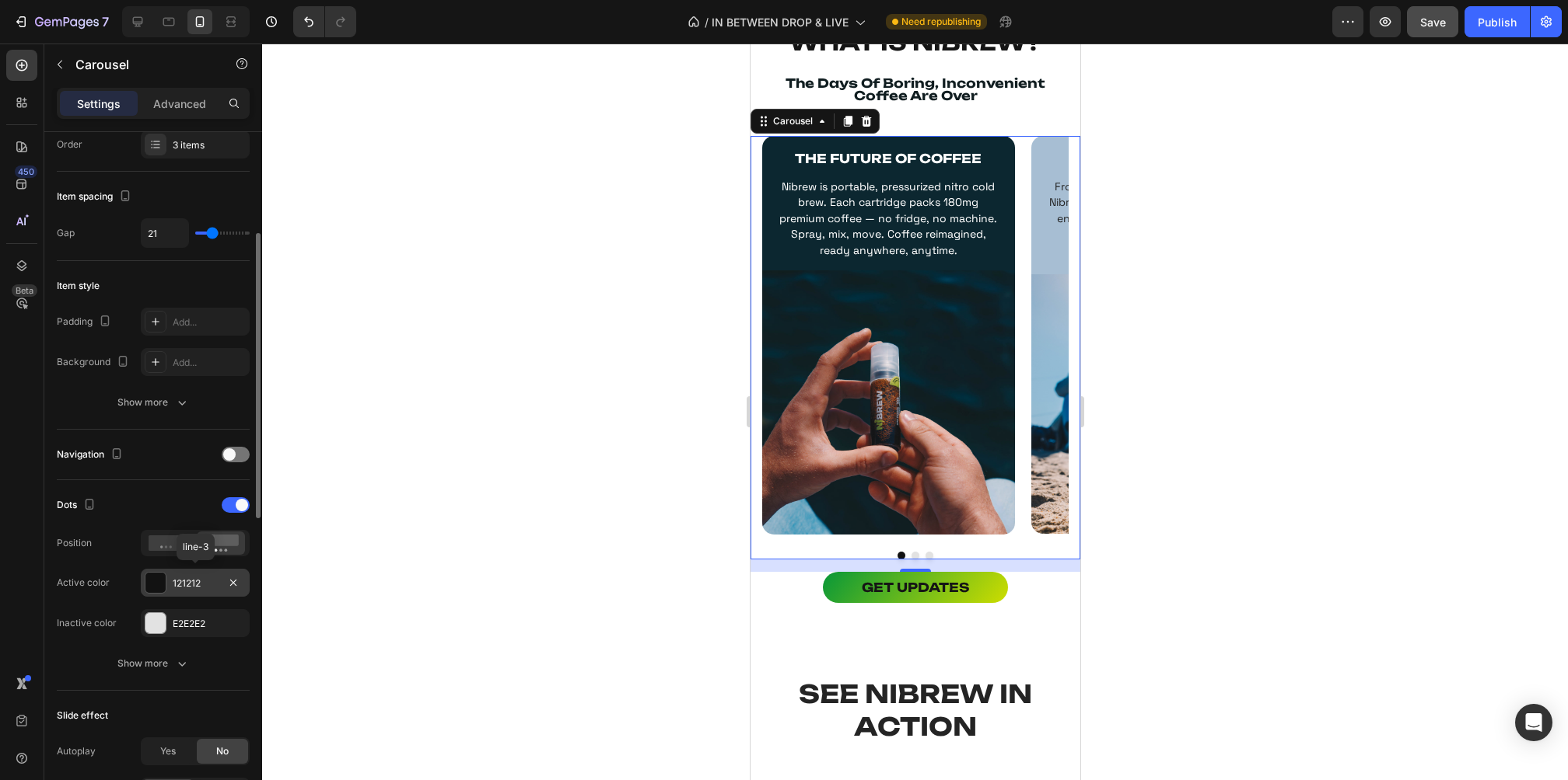
click at [183, 582] on div "121212" at bounding box center [195, 583] width 45 height 14
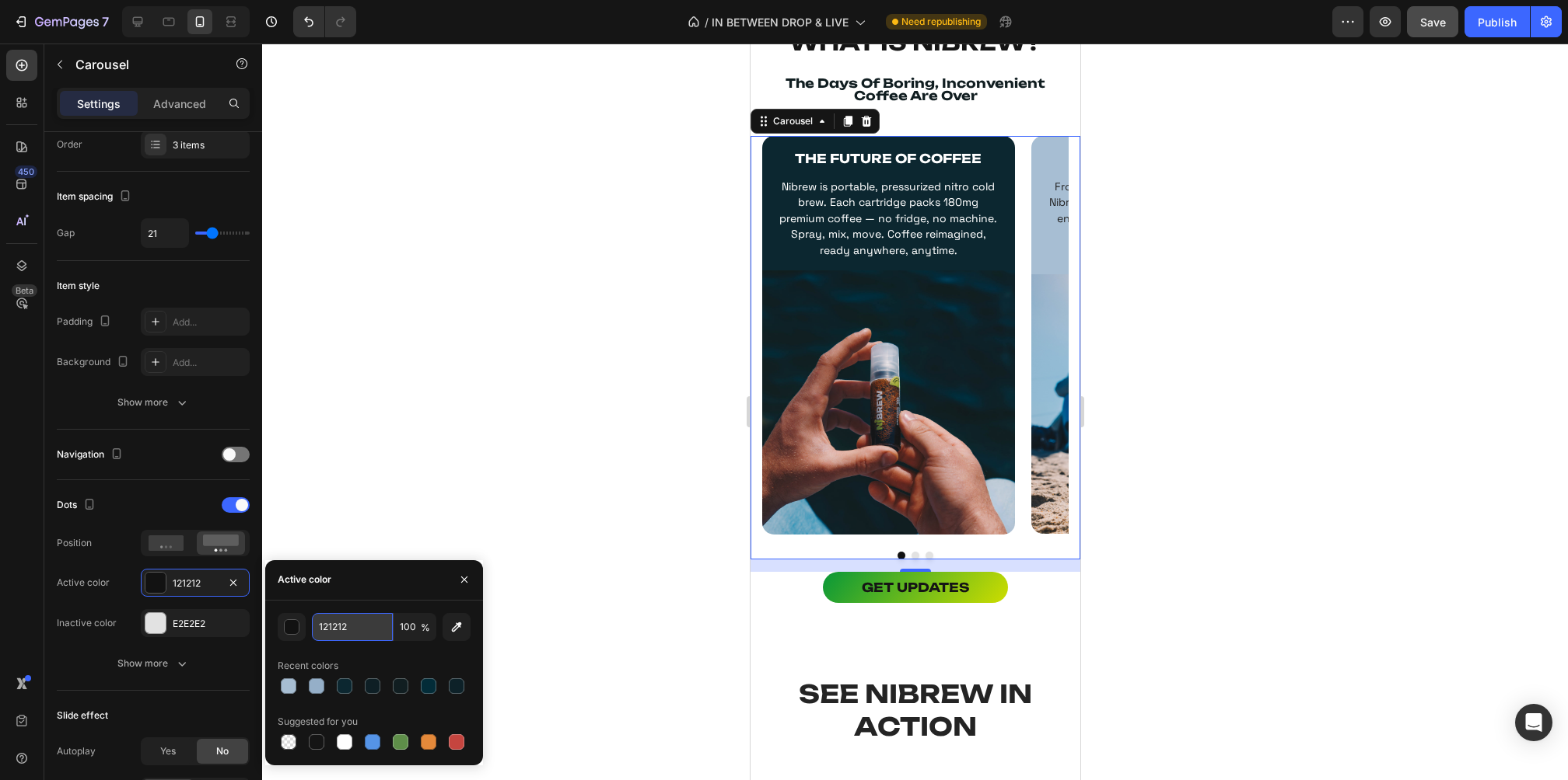
click at [336, 626] on input "121212" at bounding box center [352, 627] width 81 height 28
drag, startPoint x: 365, startPoint y: 626, endPoint x: 295, endPoint y: 630, distance: 70.1
click at [295, 630] on div "121212 100 %" at bounding box center [374, 627] width 193 height 28
paste input "445E67"
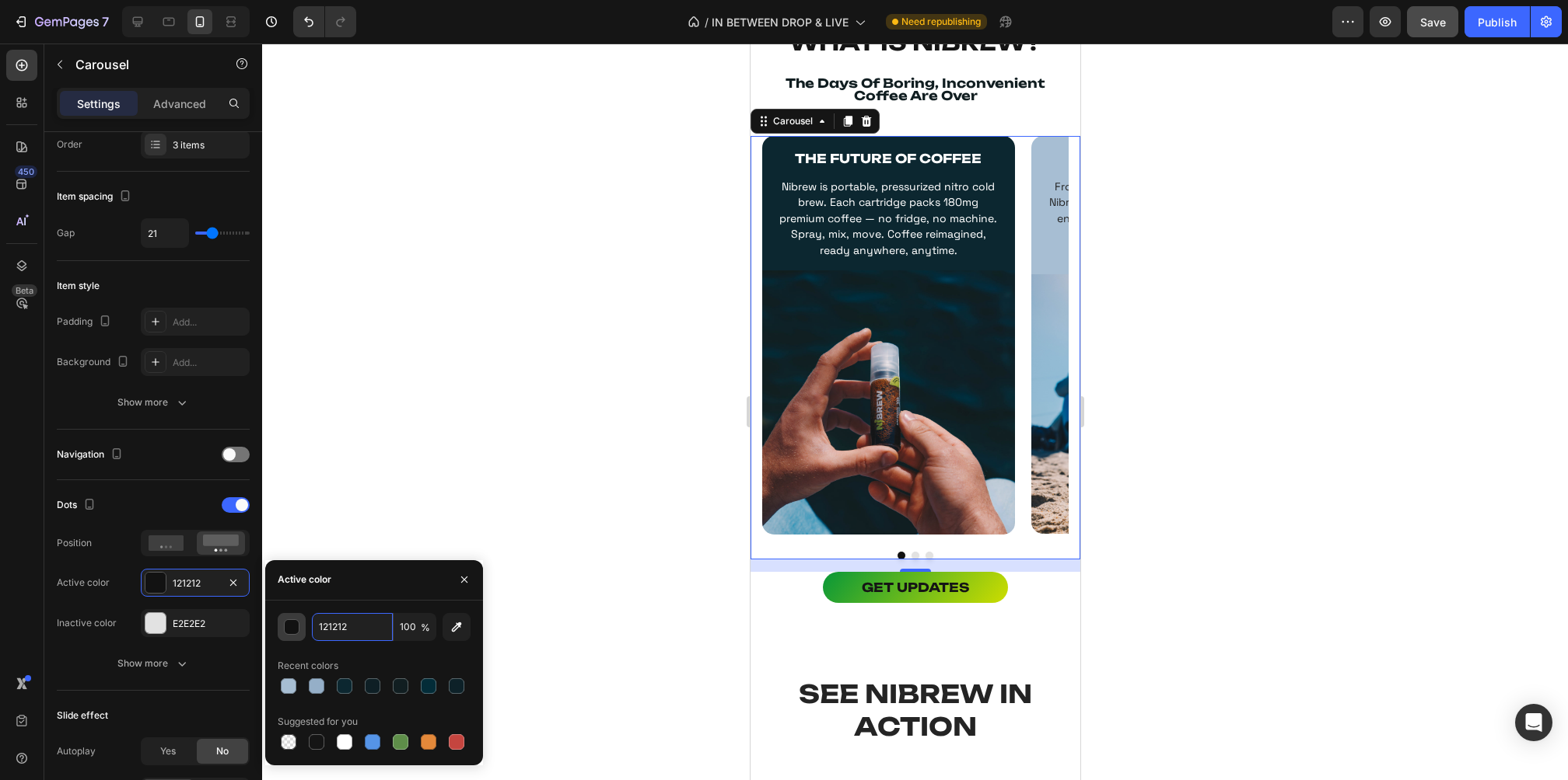
type input "445E67"
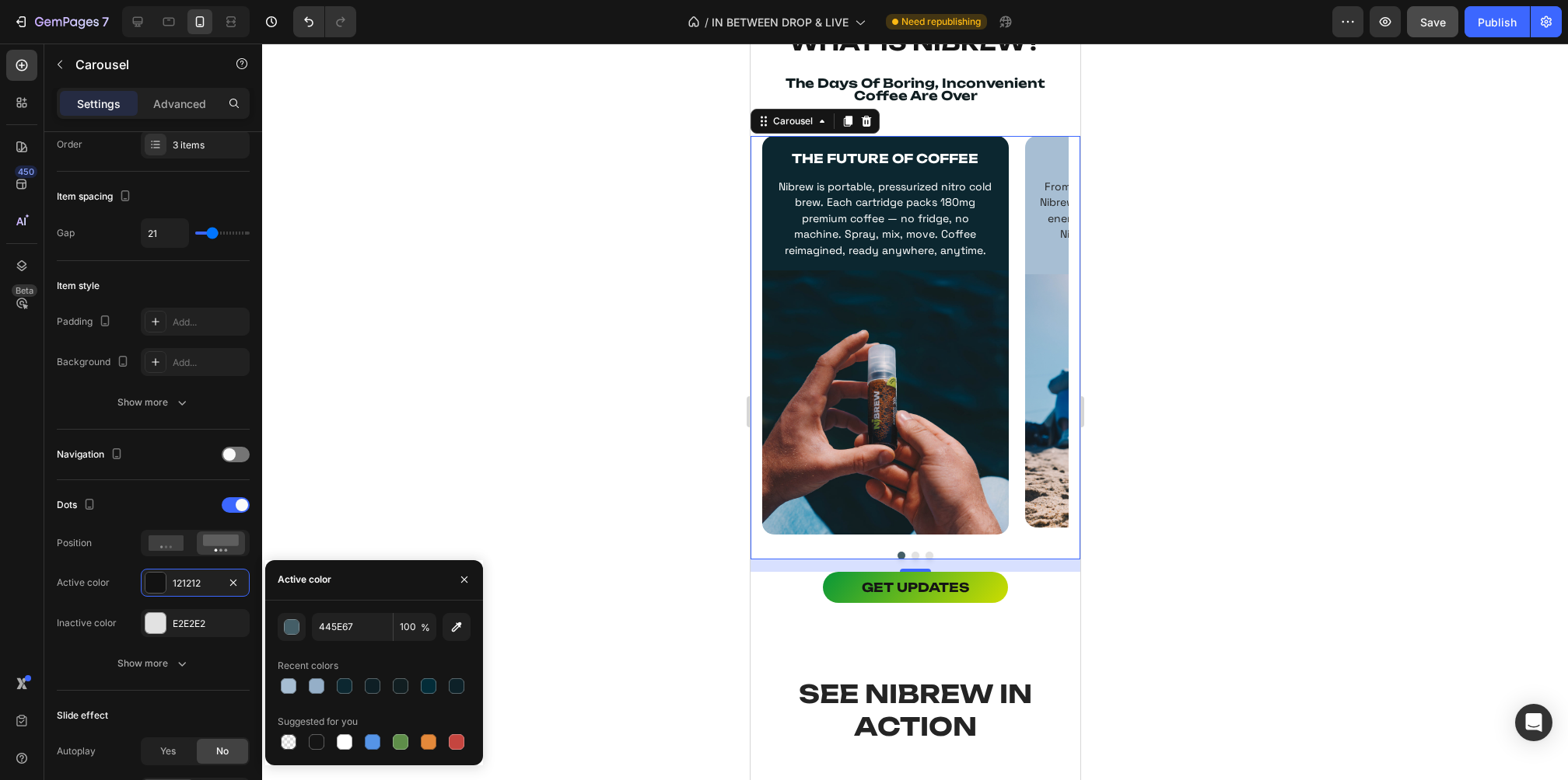
click at [517, 482] on div at bounding box center [914, 412] width 1305 height 737
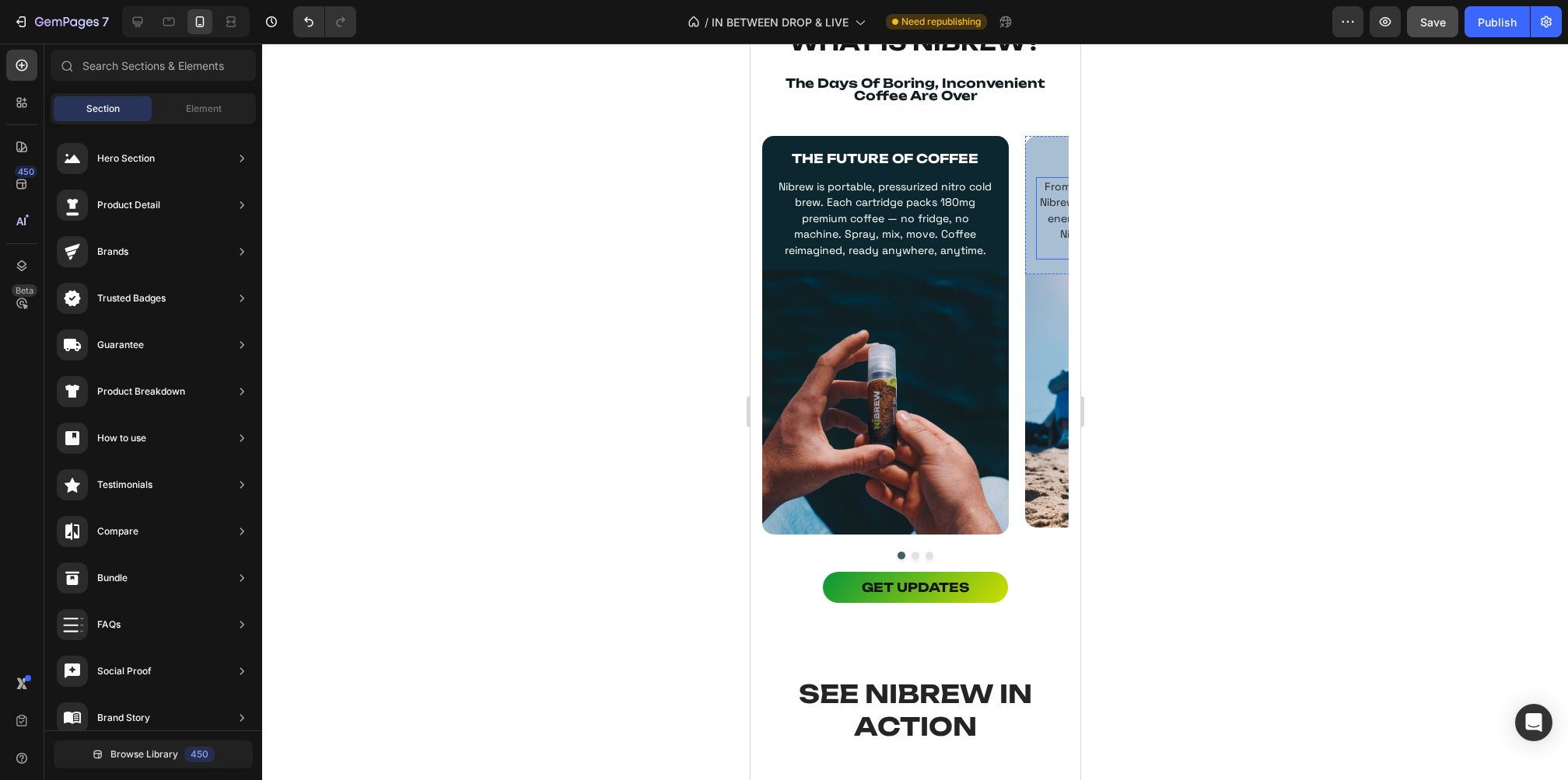
click at [1060, 225] on span "From morning grind to late‑night vibes, Nibrew fuels every moment. Pocket‑sized…" at bounding box center [1147, 218] width 216 height 78
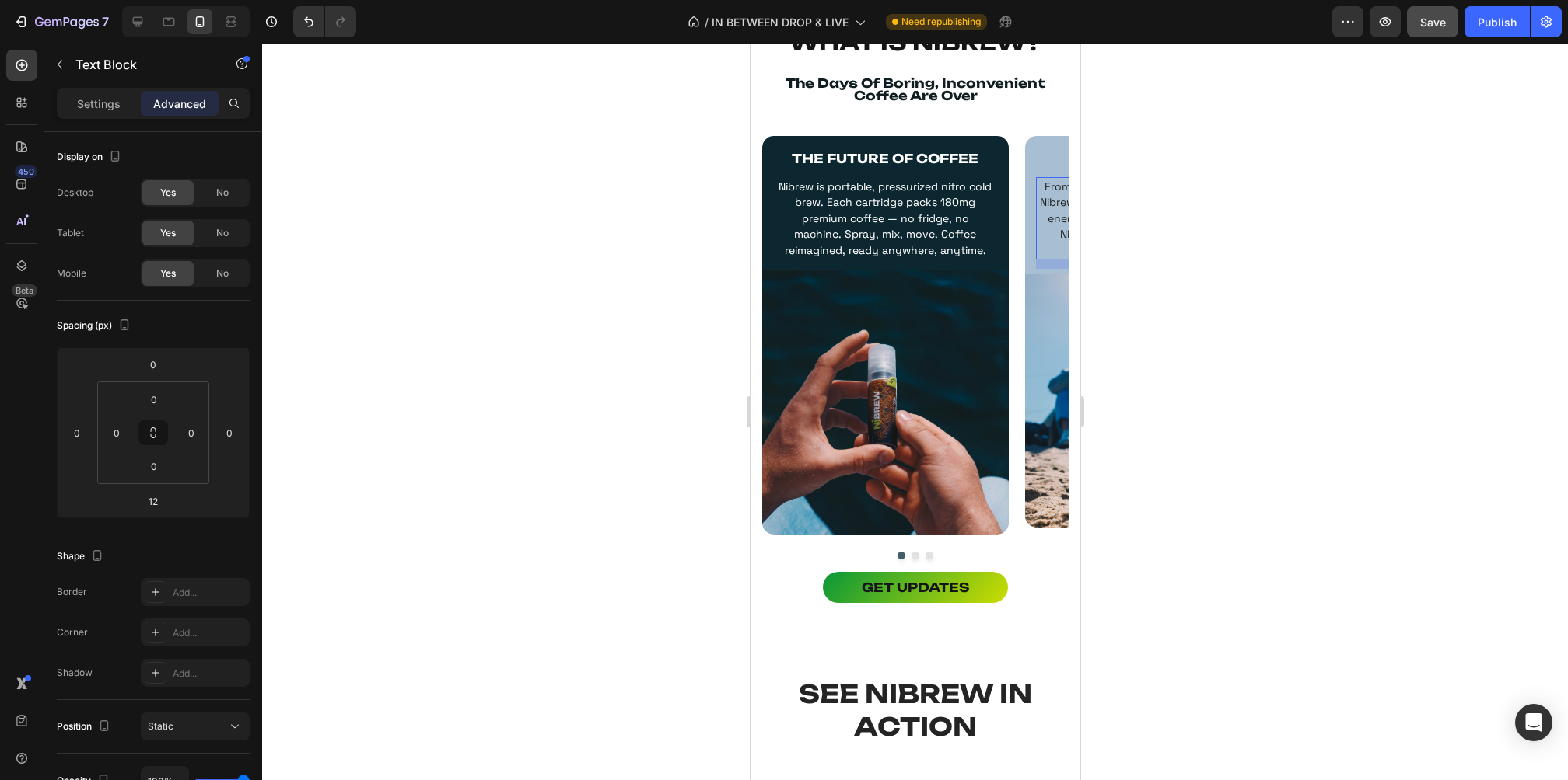
click at [1194, 435] on div at bounding box center [914, 412] width 1305 height 737
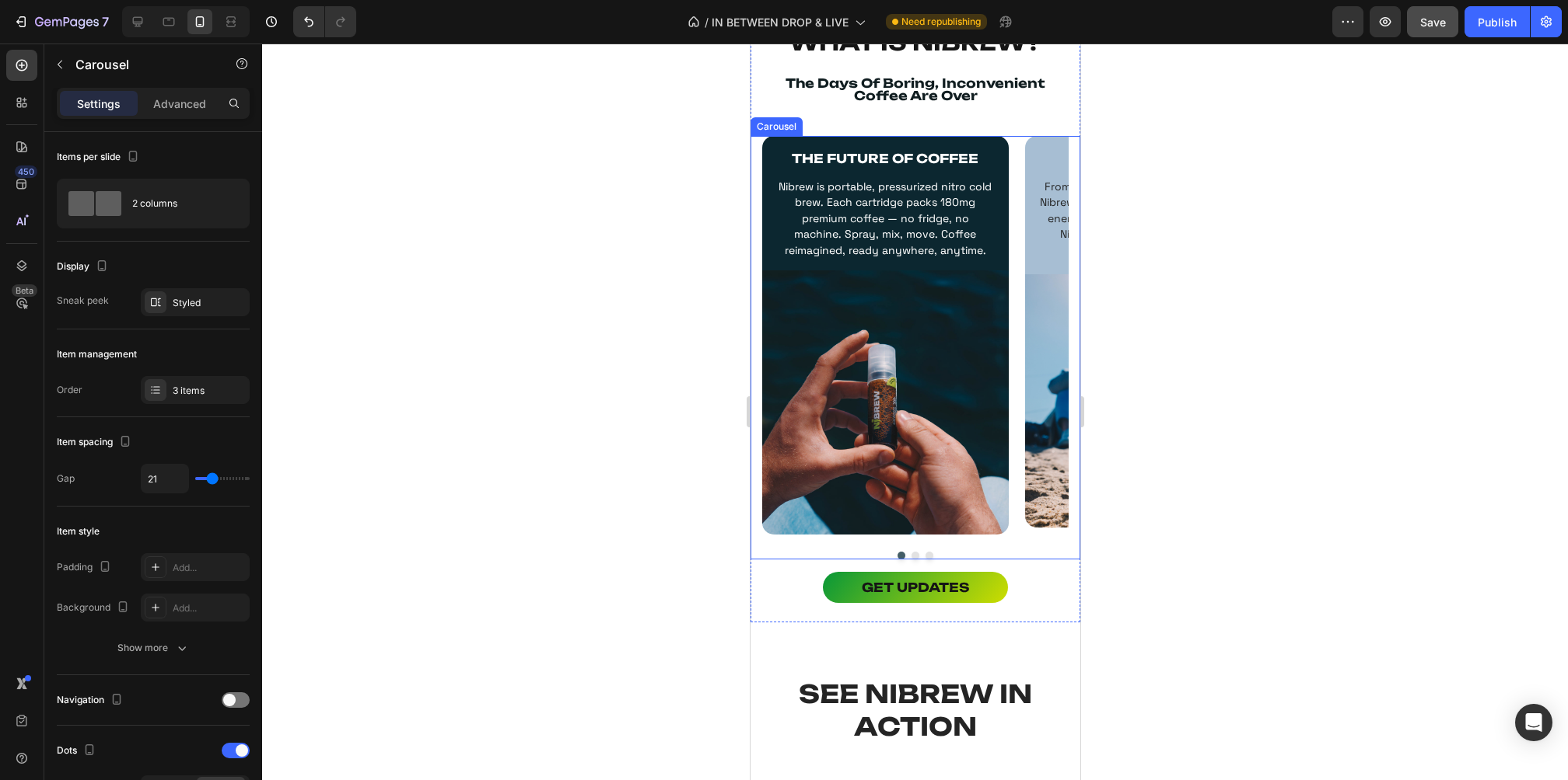
click at [759, 240] on div "THE FUTURE OF COFFEE Text Block Nibrew is portable, pressurized nitro cold brew…" at bounding box center [914, 348] width 330 height 424
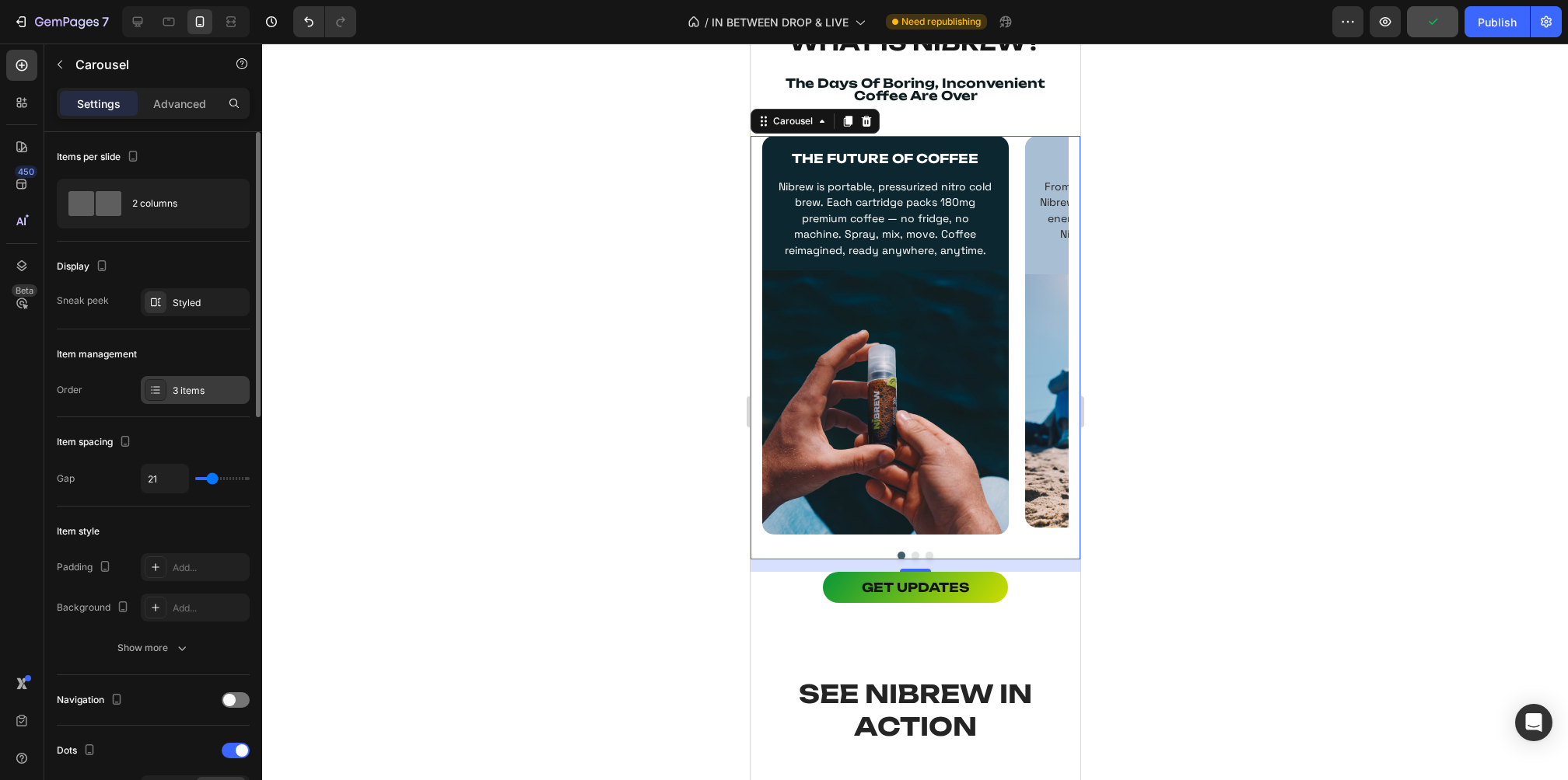
click at [182, 377] on div "3 items" at bounding box center [195, 390] width 109 height 28
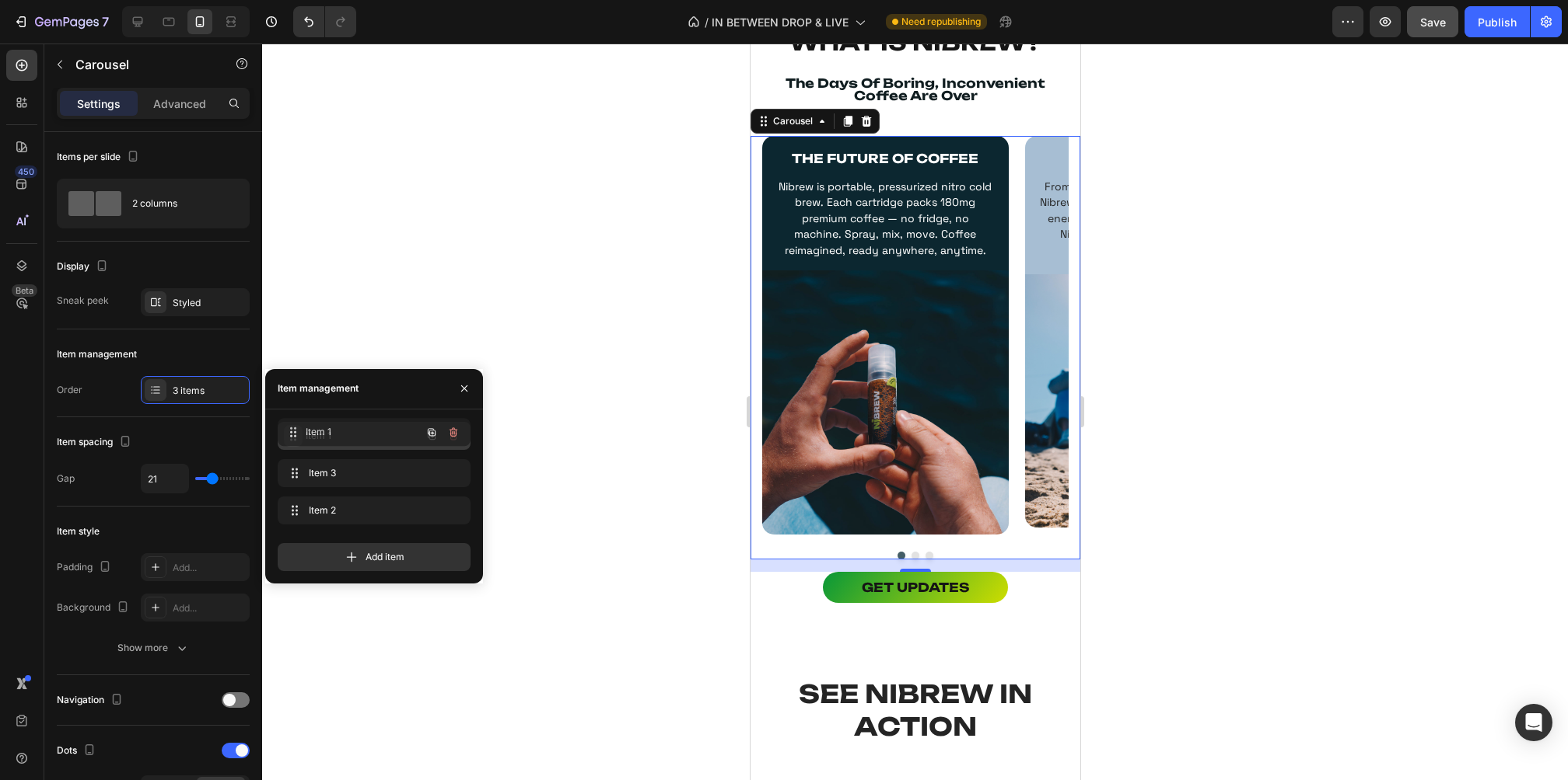
drag, startPoint x: 293, startPoint y: 475, endPoint x: 293, endPoint y: 434, distance: 41.0
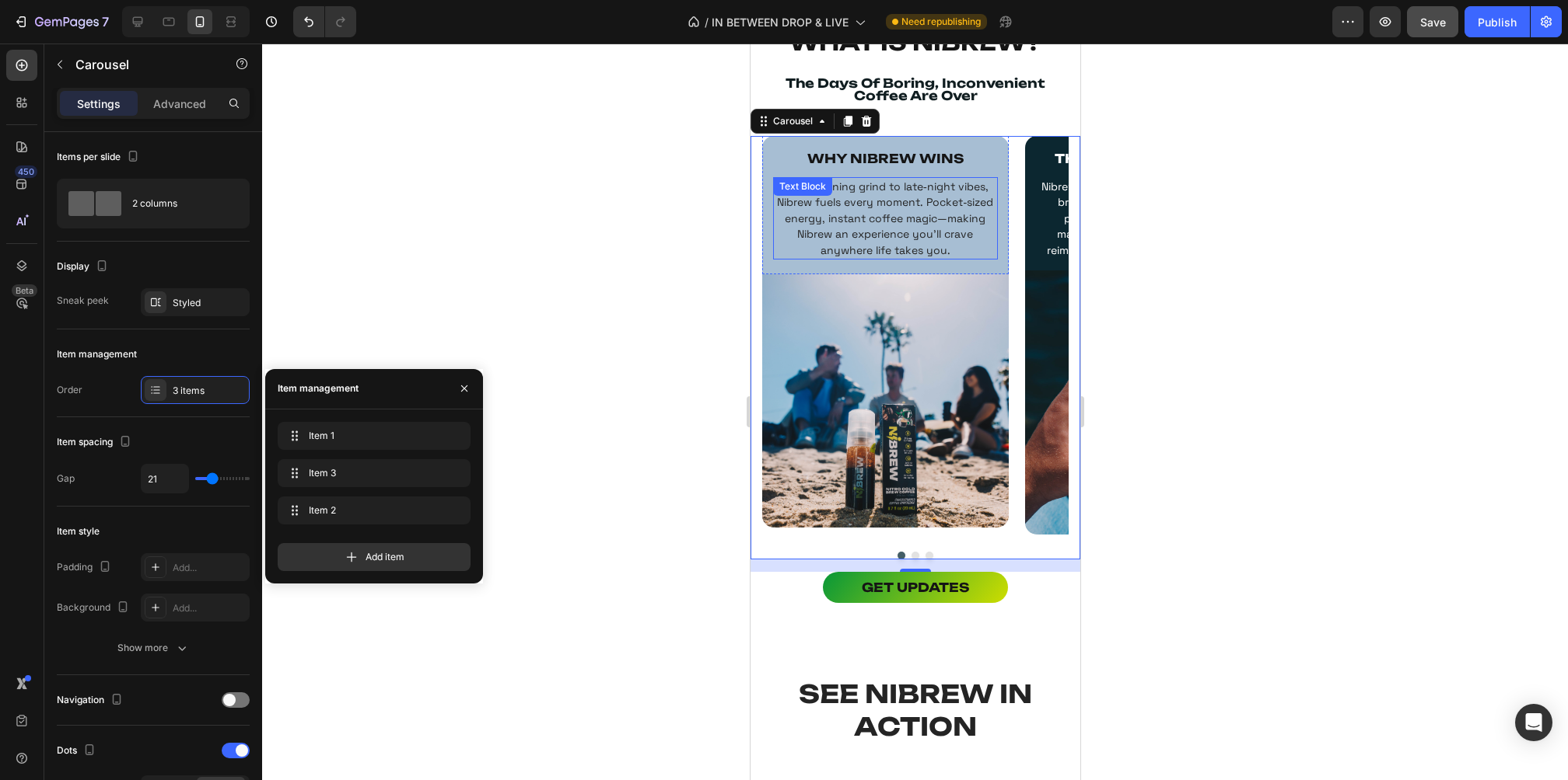
click at [904, 227] on span "From morning grind to late‑night vibes, Nibrew fuels every moment. Pocket‑sized…" at bounding box center [885, 218] width 216 height 78
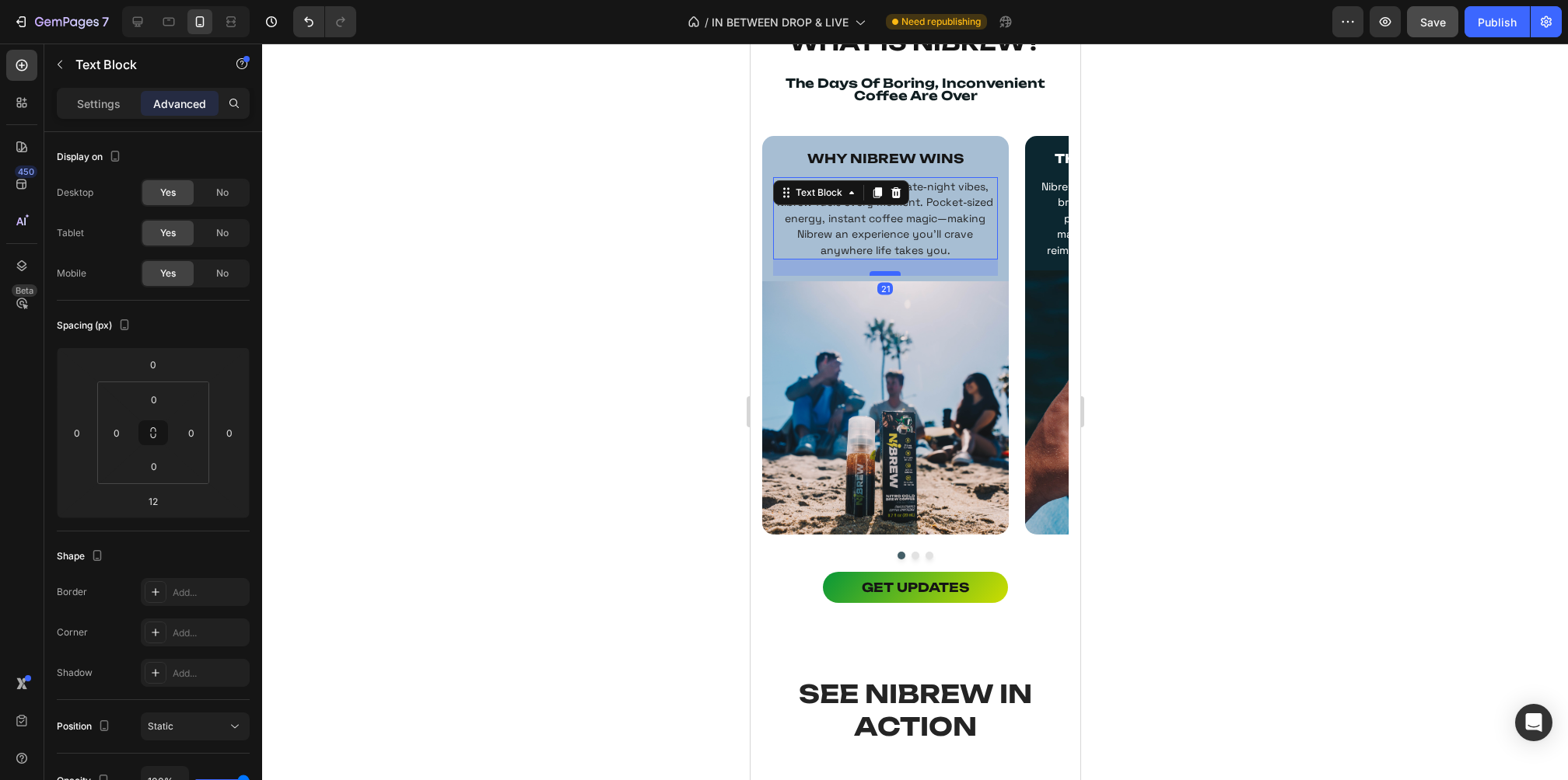
click at [885, 271] on div at bounding box center [885, 273] width 31 height 5
type input "21"
click at [1177, 274] on div at bounding box center [914, 412] width 1305 height 737
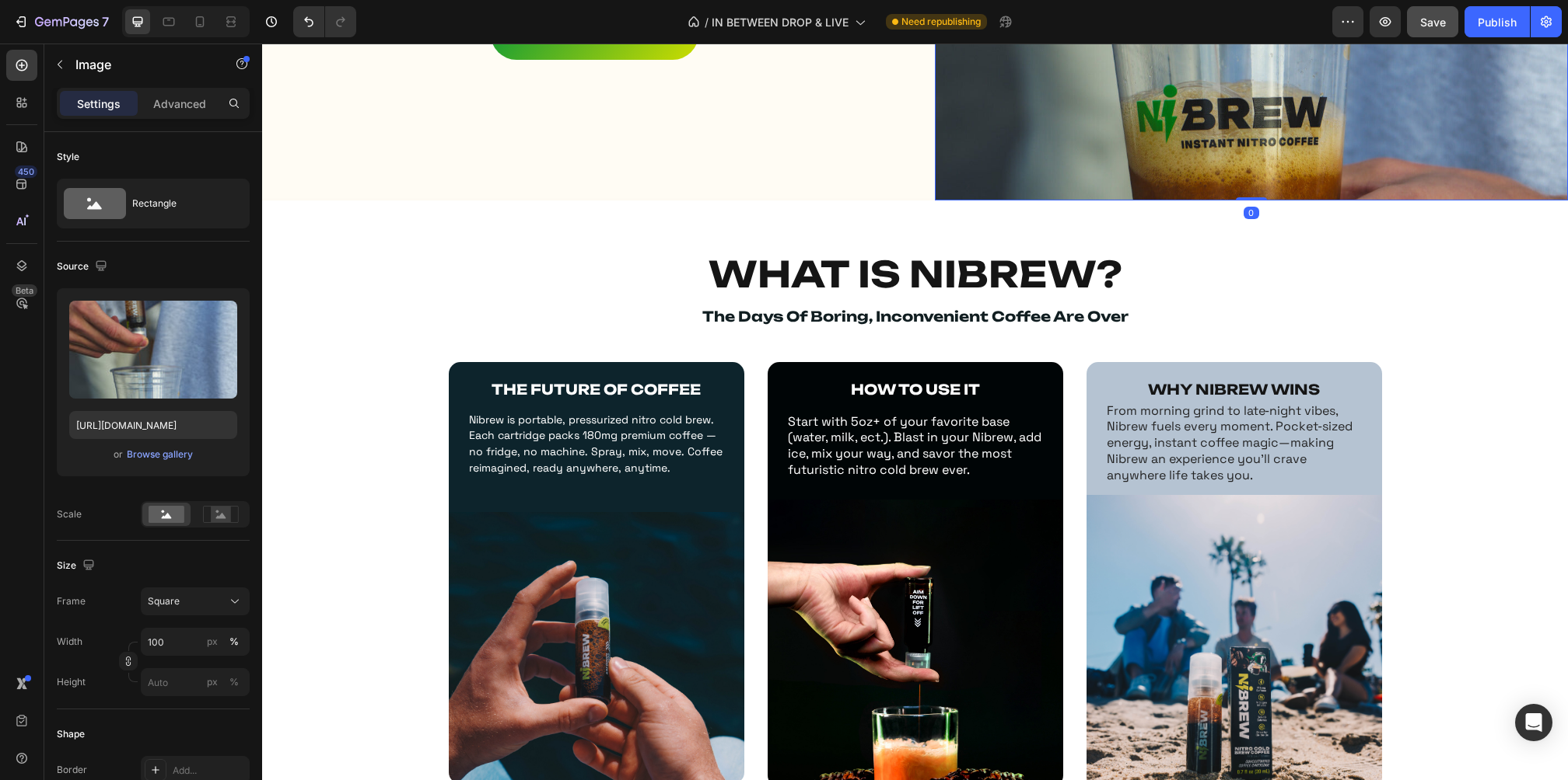
scroll to position [509, 0]
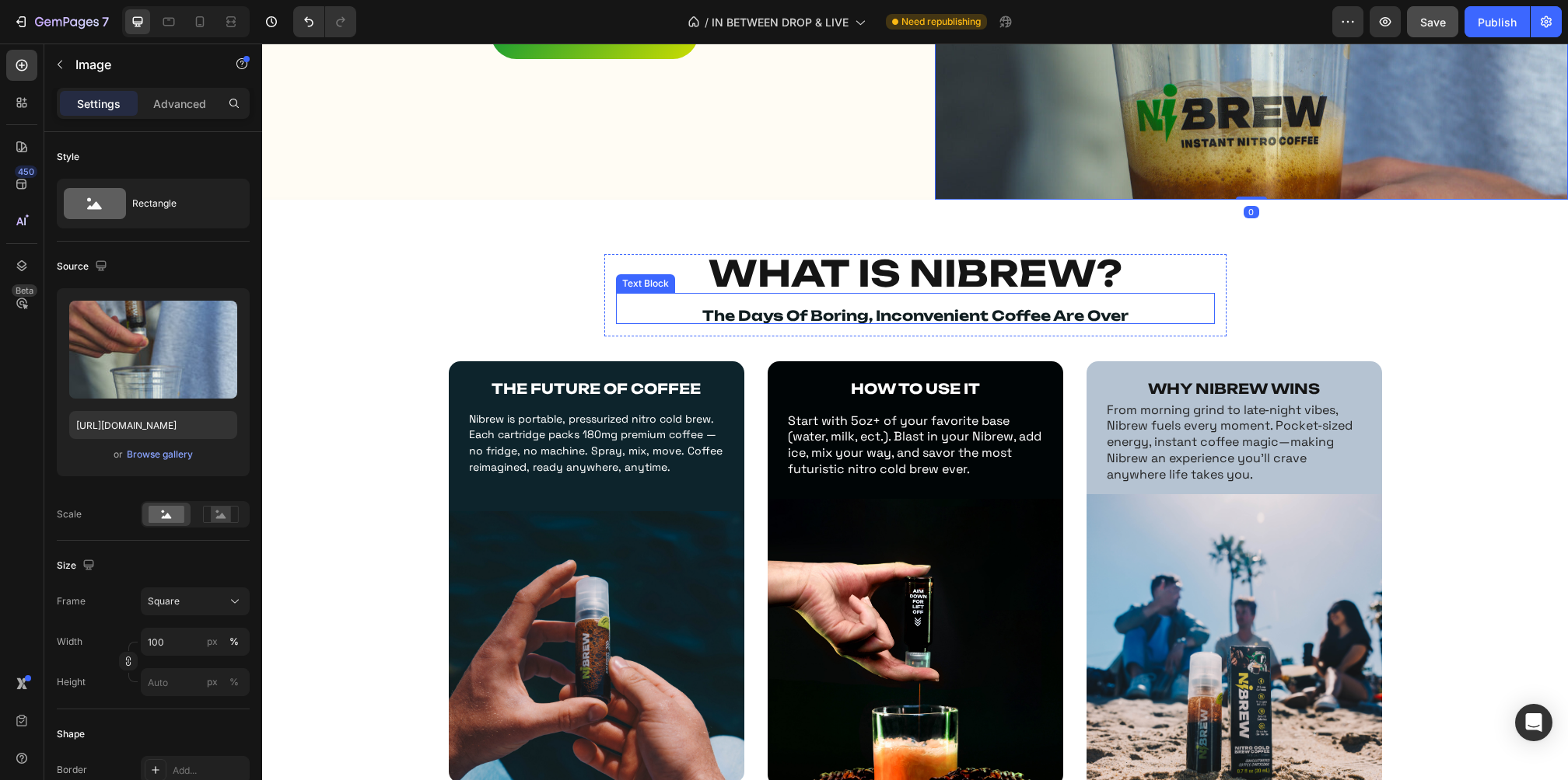
click at [1012, 307] on strong "the days of boring, inconvenient coffee are over" at bounding box center [915, 316] width 426 height 17
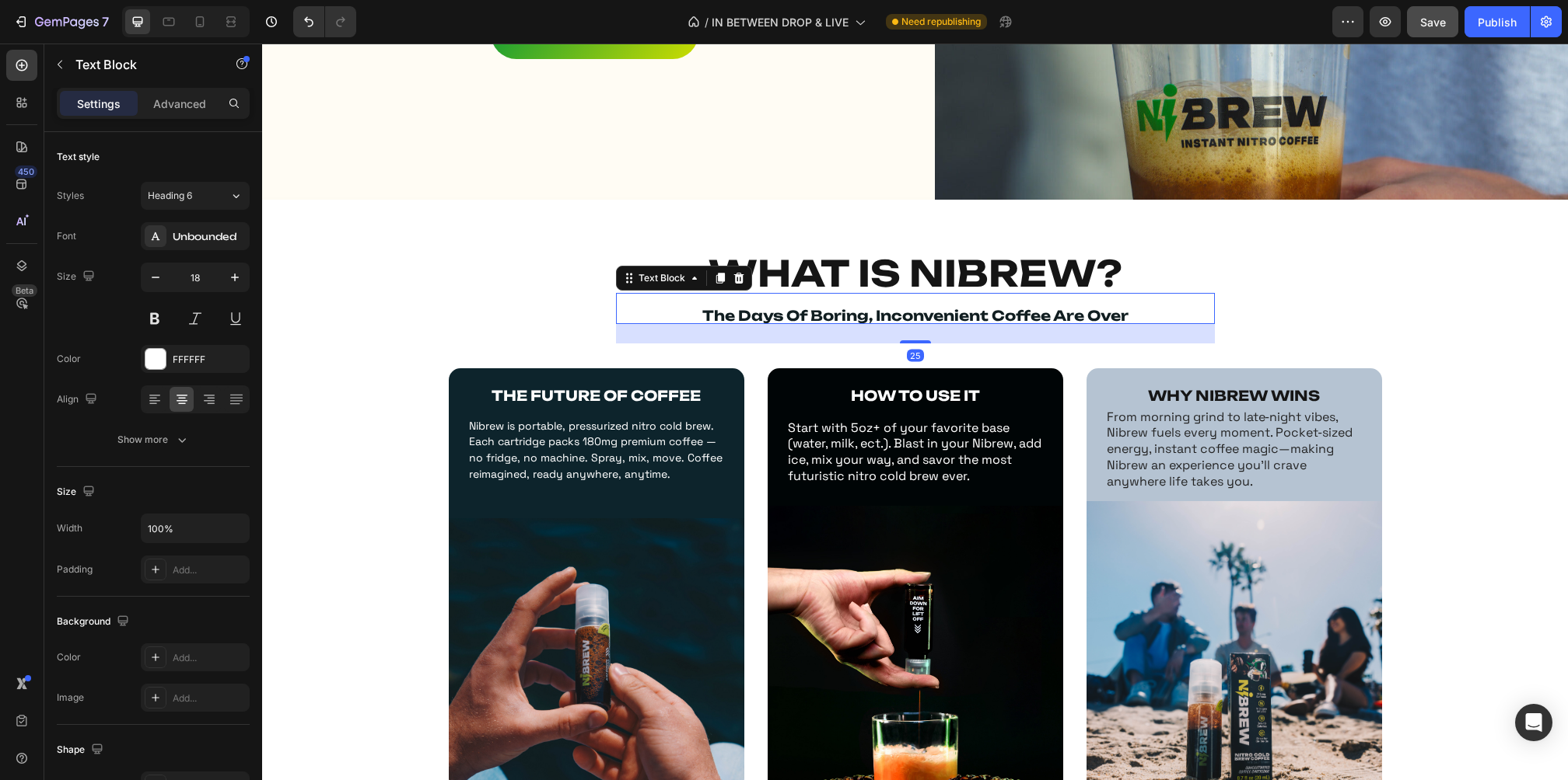
click at [923, 341] on div at bounding box center [915, 342] width 31 height 3
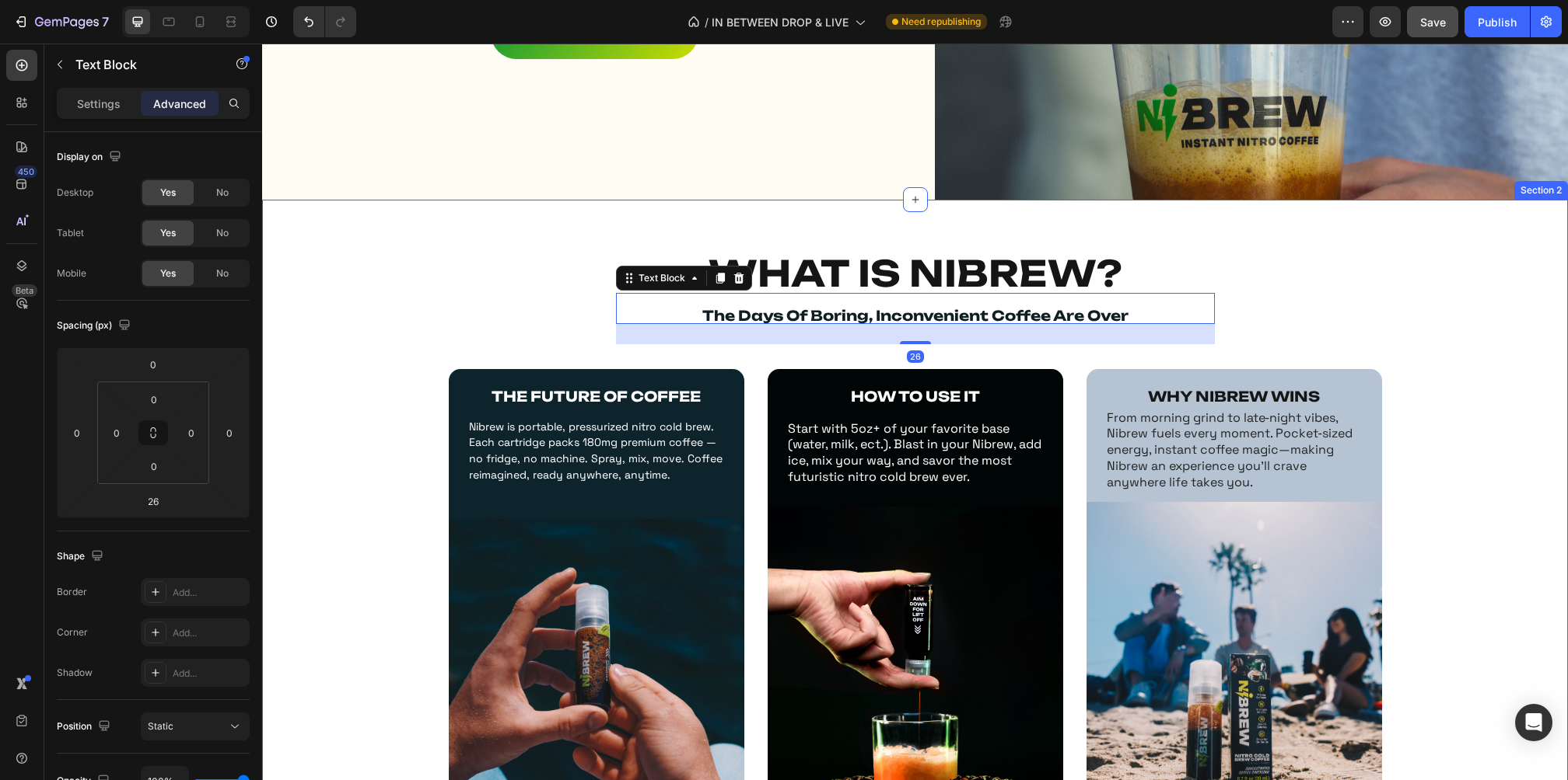
click at [1264, 339] on div "WHAT IS NIBREW? Heading the days of boring, inconvenient coffee are over Text B…" at bounding box center [914, 571] width 1305 height 634
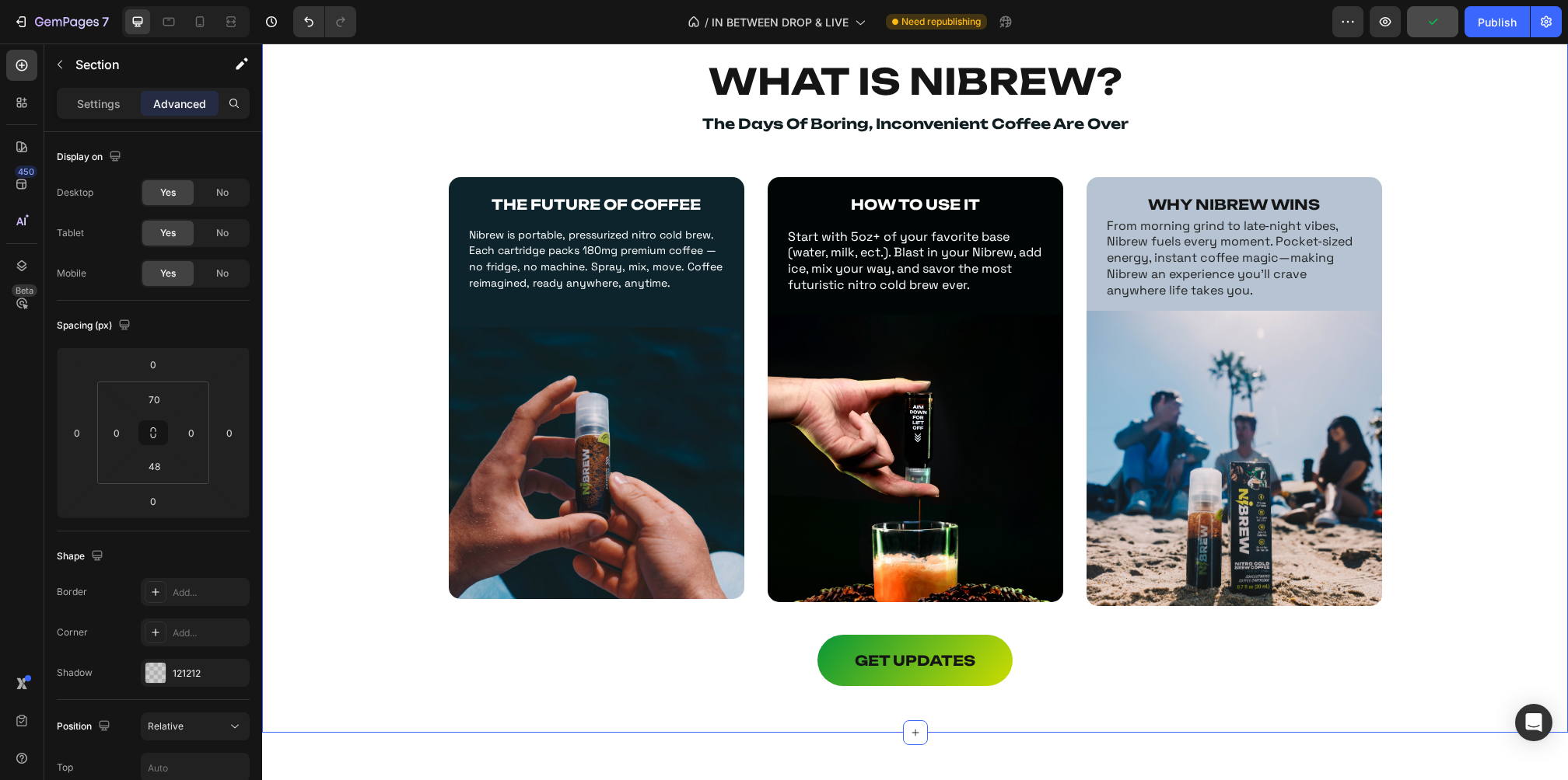
scroll to position [674, 0]
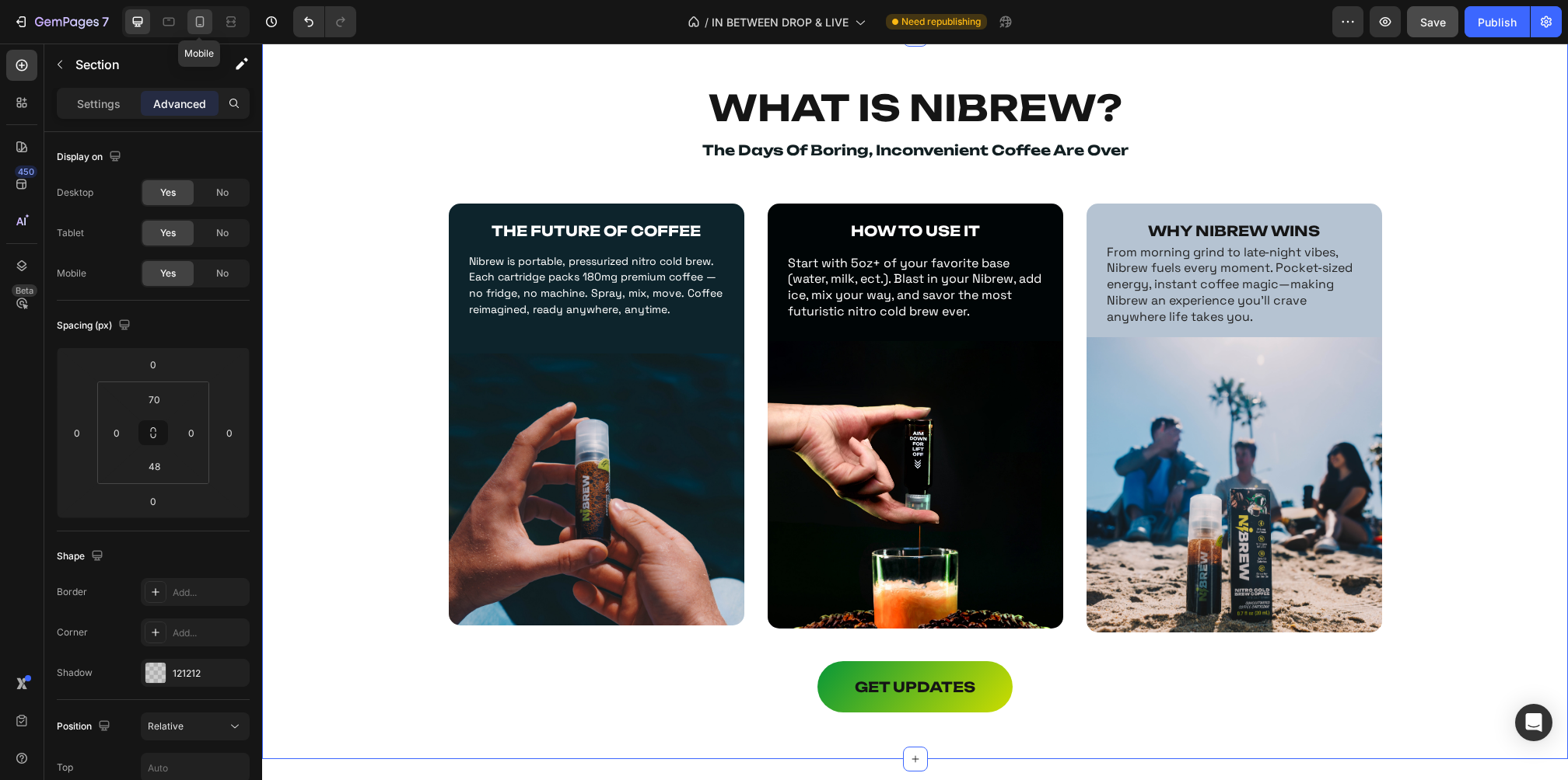
click at [202, 14] on icon at bounding box center [200, 22] width 16 height 16
type input "50"
type input "5"
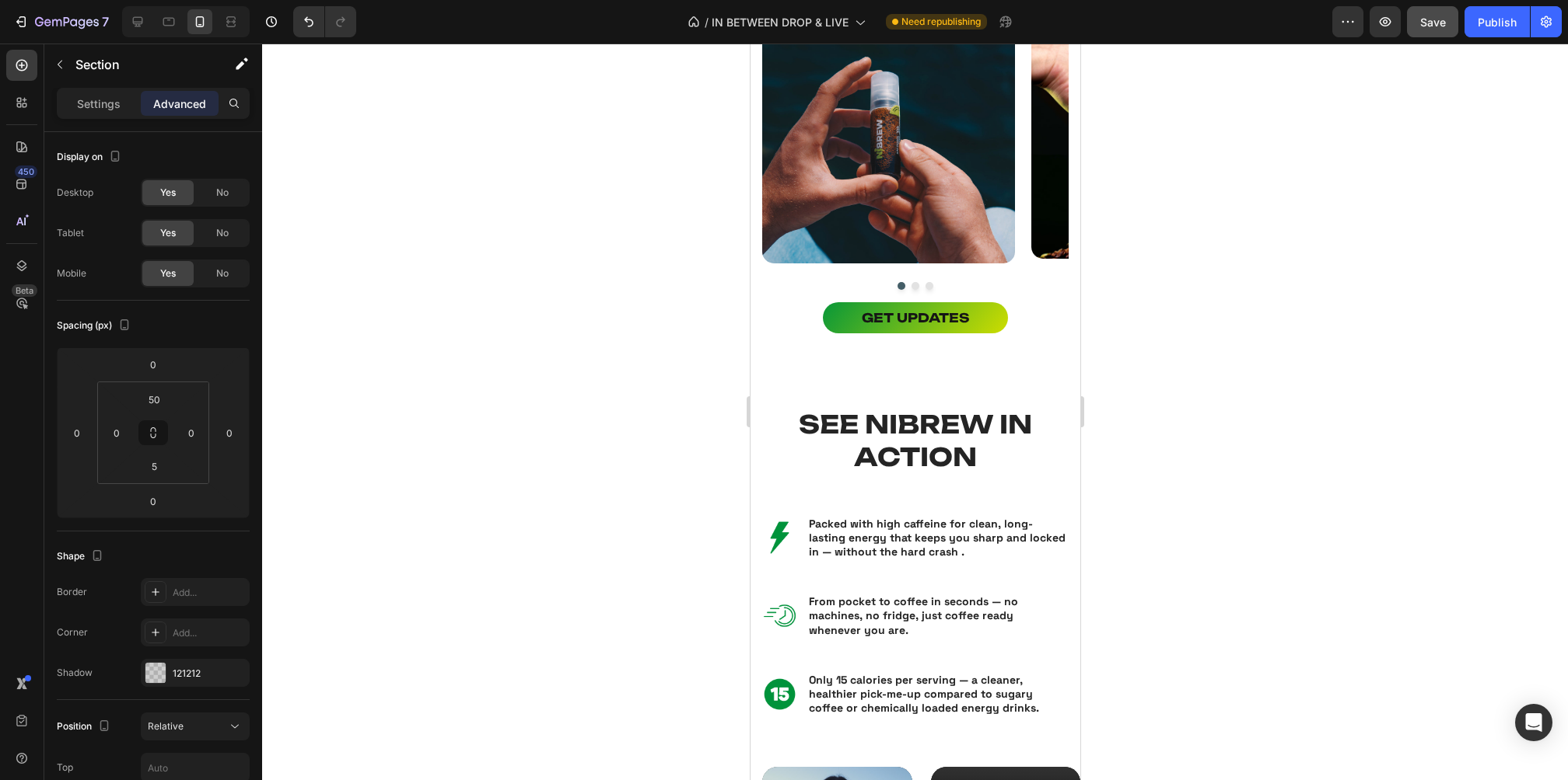
scroll to position [1240, 0]
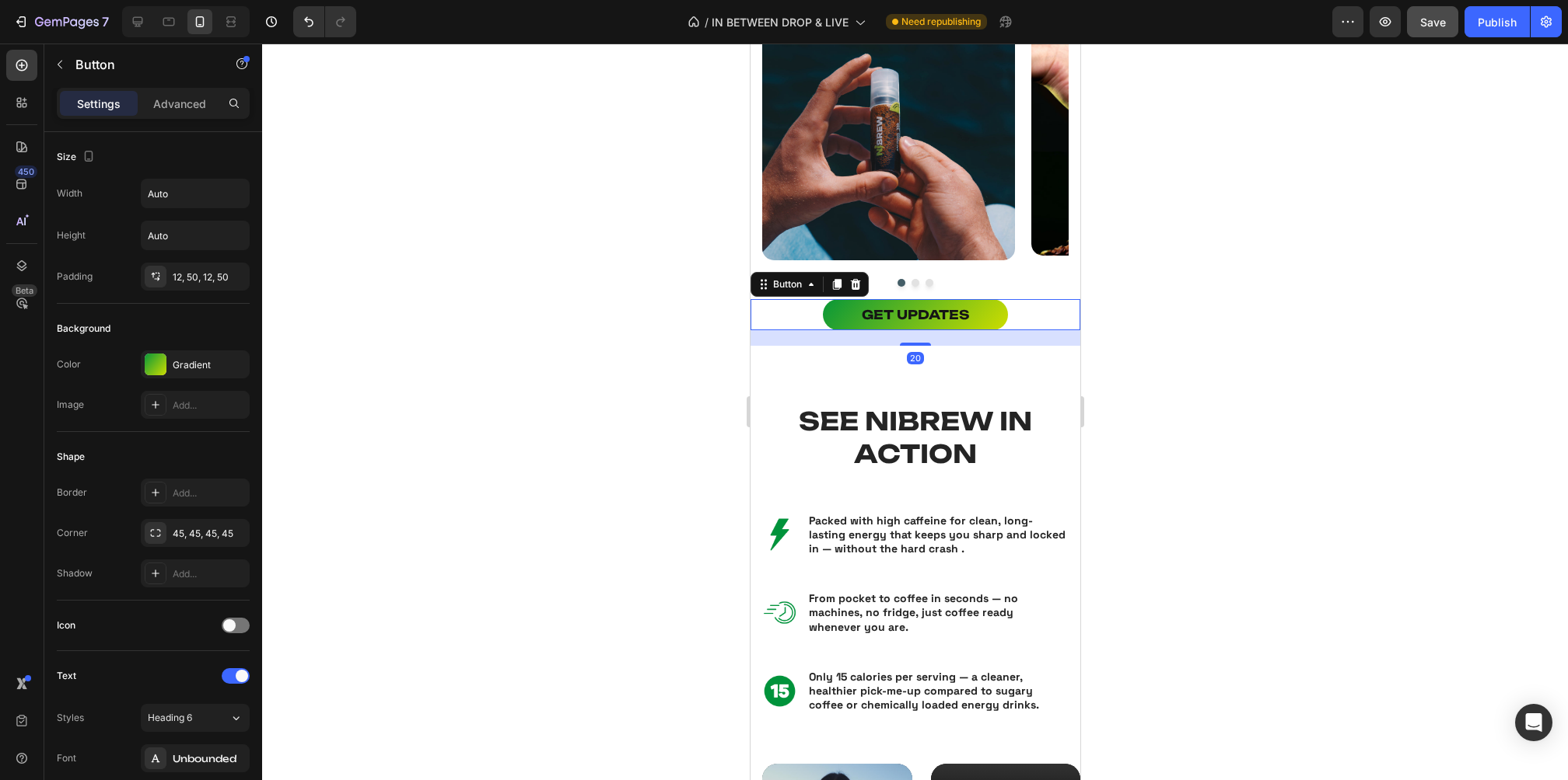
click at [1036, 309] on div "GET UPDATES Button 20" at bounding box center [914, 315] width 330 height 31
click at [179, 110] on p "Advanced" at bounding box center [179, 103] width 53 height 16
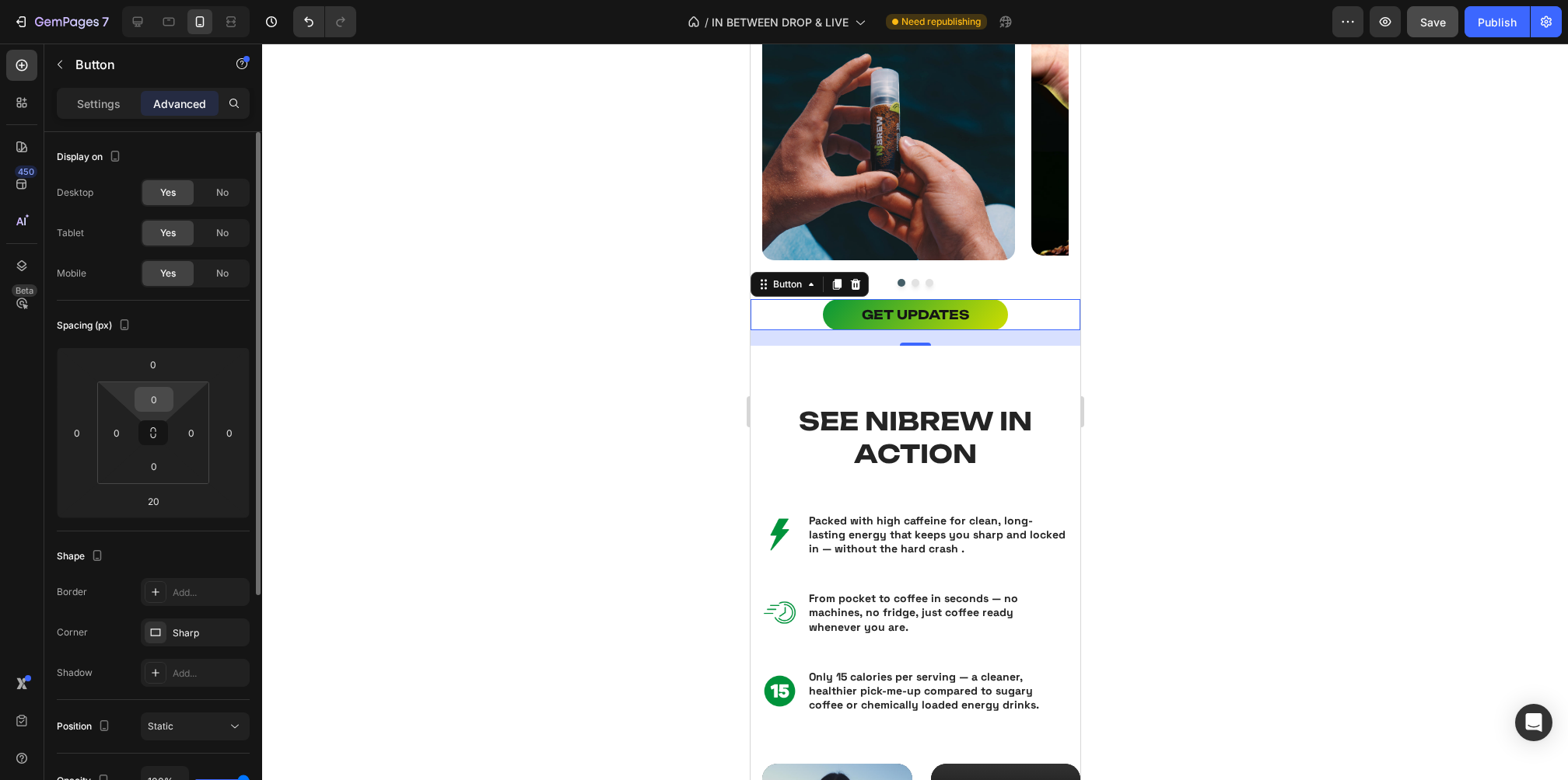
click at [166, 399] on input "0" at bounding box center [154, 399] width 31 height 23
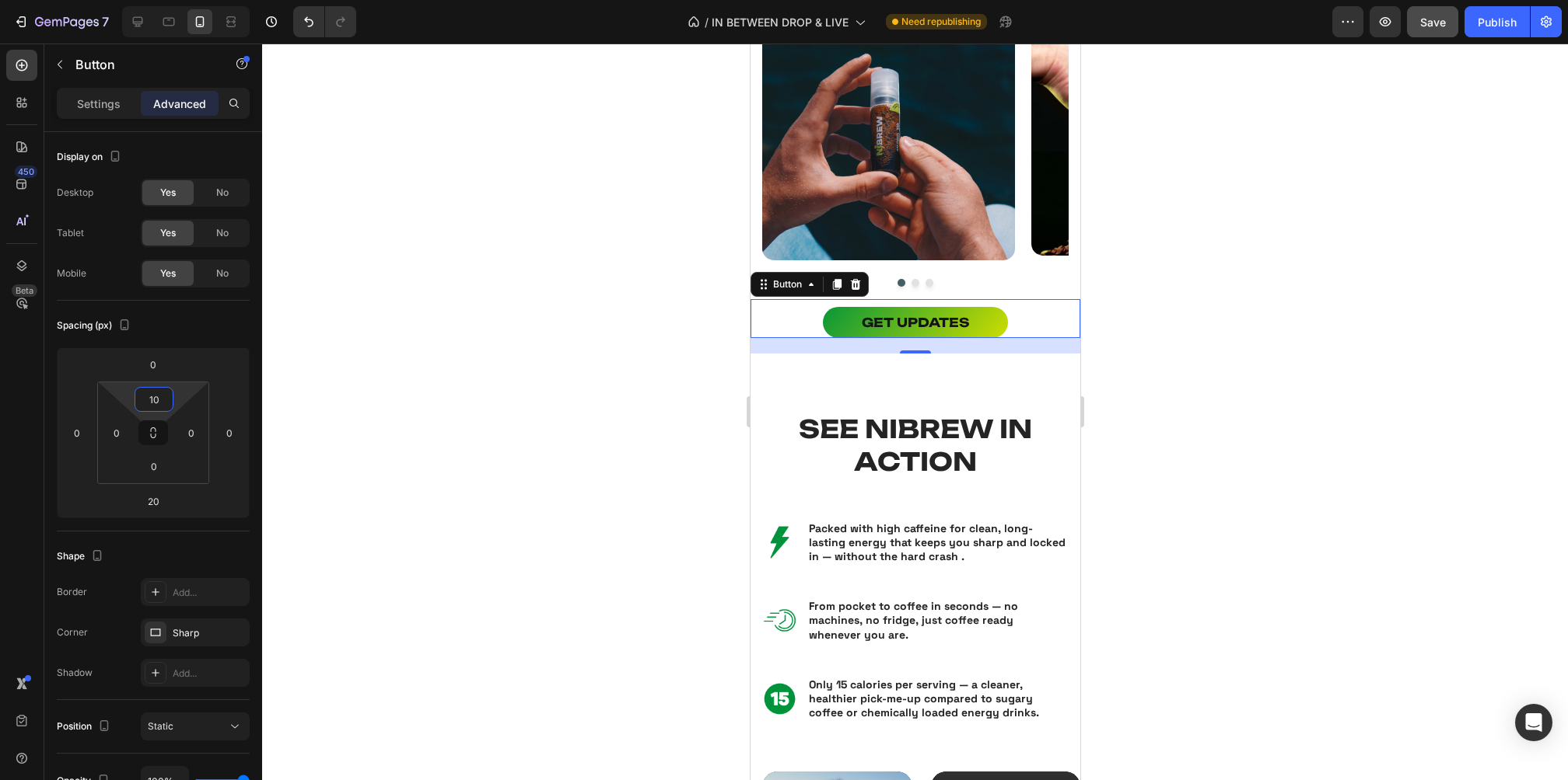
type input "10"
click at [1218, 341] on div at bounding box center [914, 412] width 1305 height 737
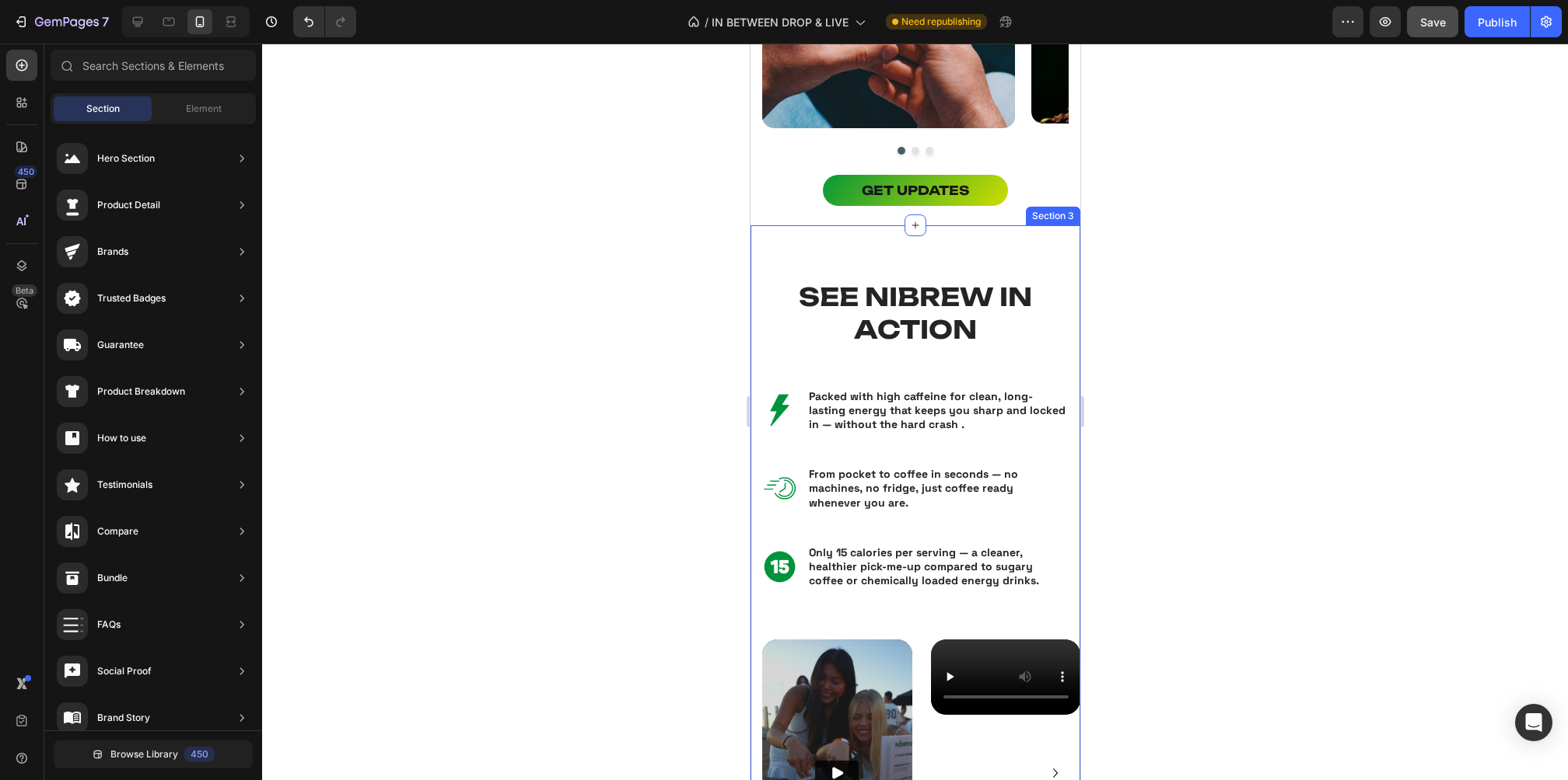
scroll to position [1374, 0]
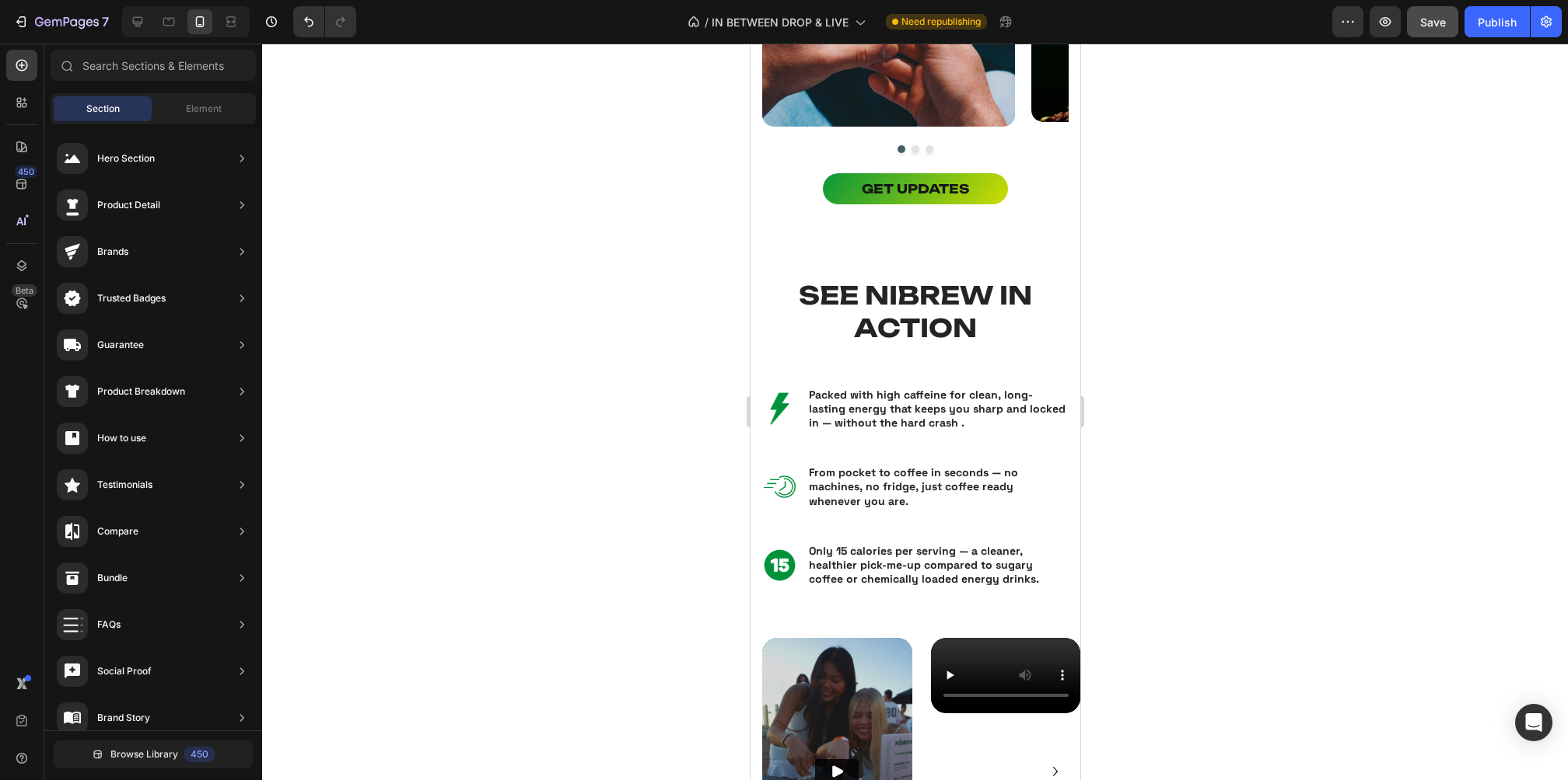
click at [1240, 337] on div at bounding box center [914, 412] width 1305 height 737
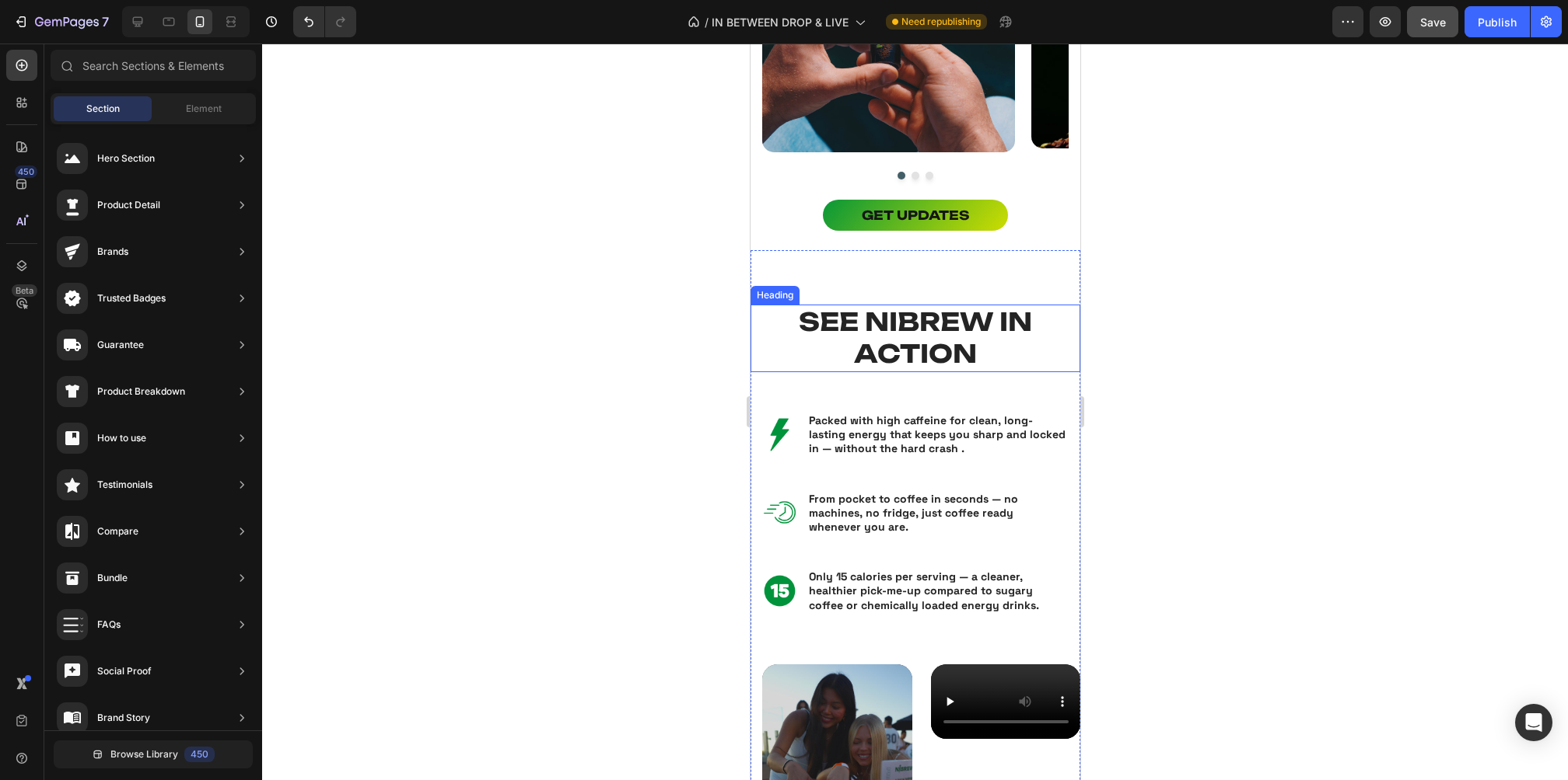
scroll to position [813, 0]
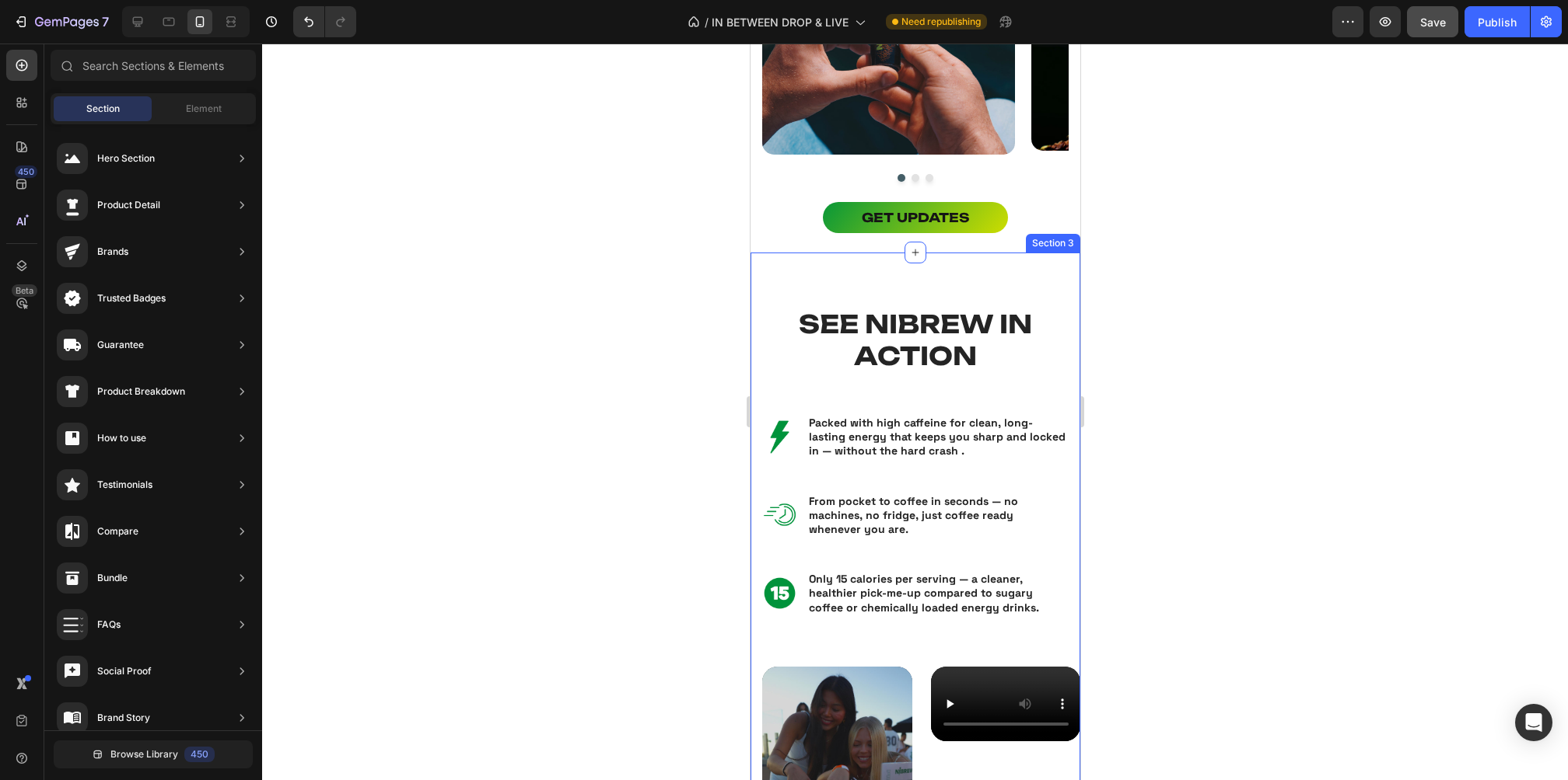
click at [937, 276] on div "SEE NIBREW IN ACTION Heading Image Packed with high caffeine for clean, long-la…" at bounding box center [914, 655] width 330 height 805
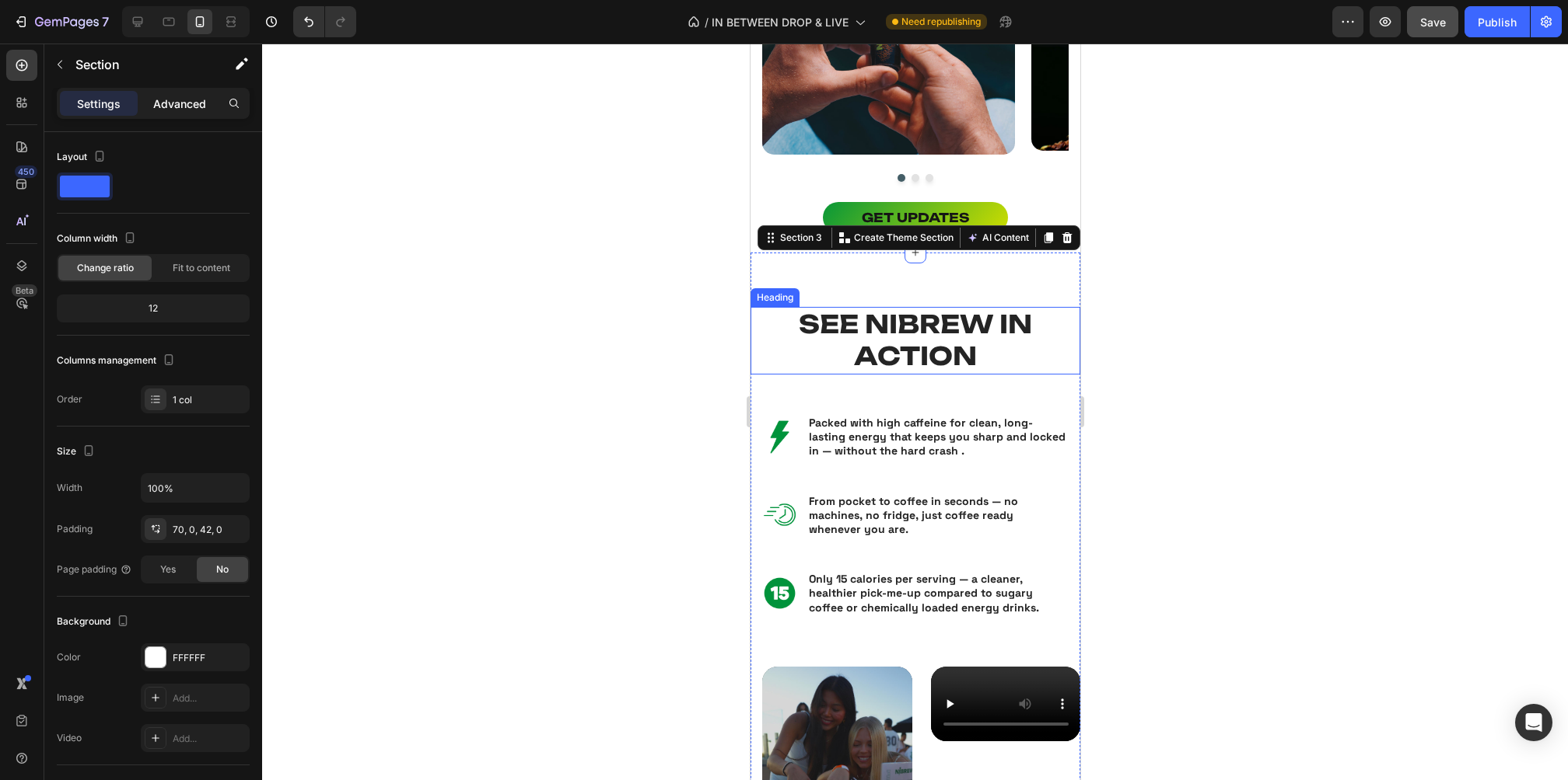
click at [179, 98] on p "Advanced" at bounding box center [179, 103] width 53 height 16
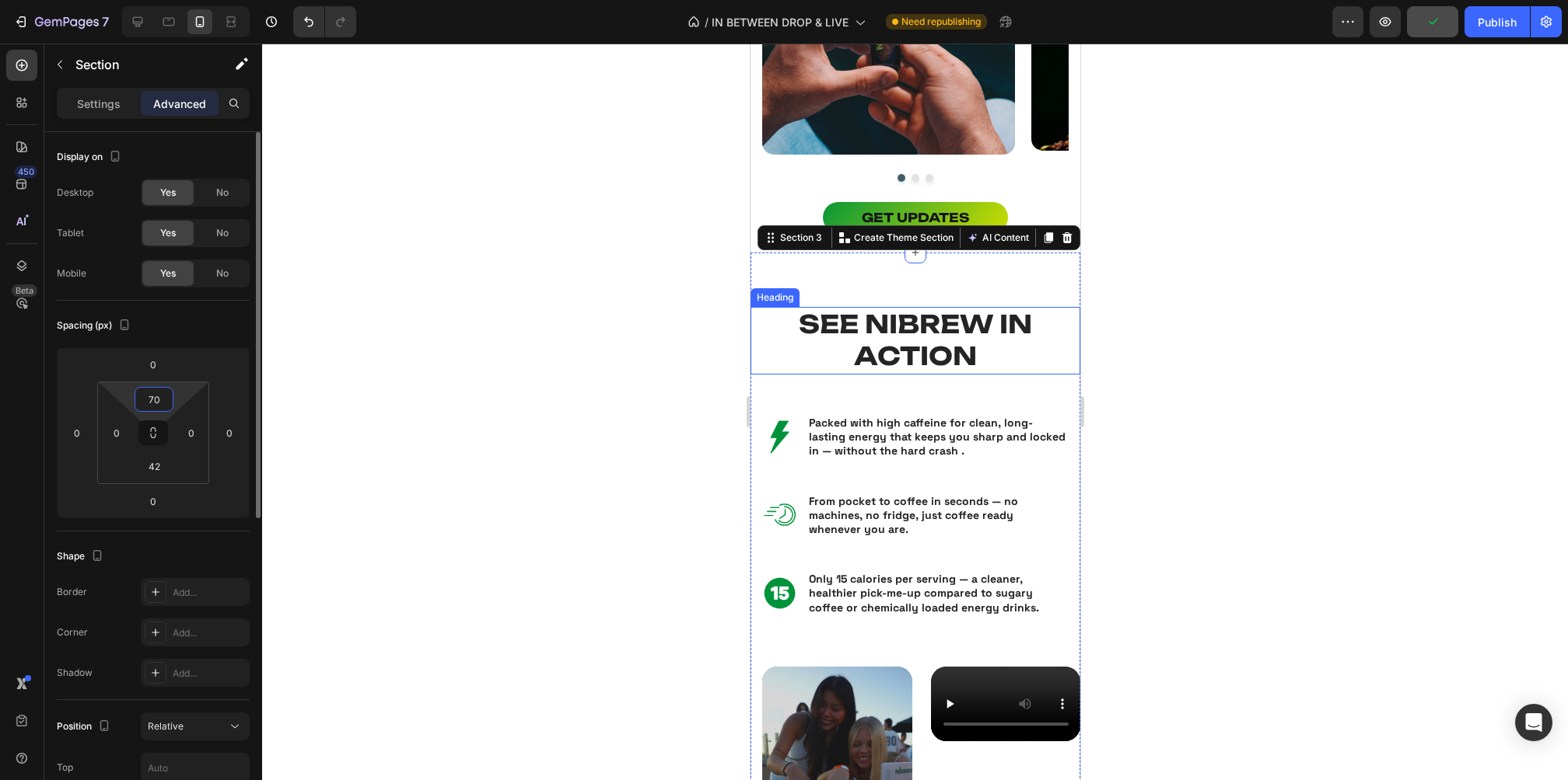
click at [161, 403] on input "70" at bounding box center [154, 399] width 31 height 23
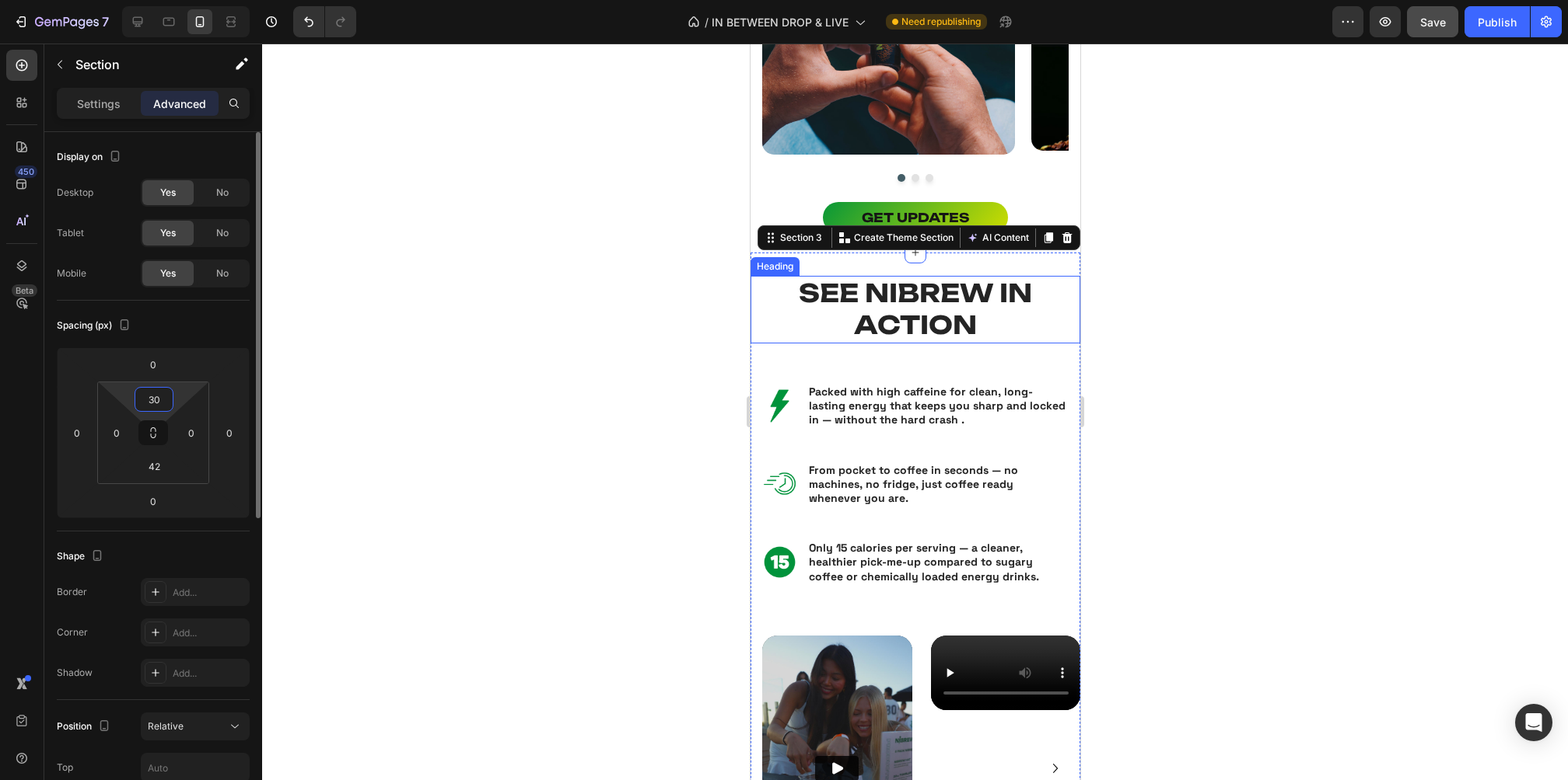
type input "3"
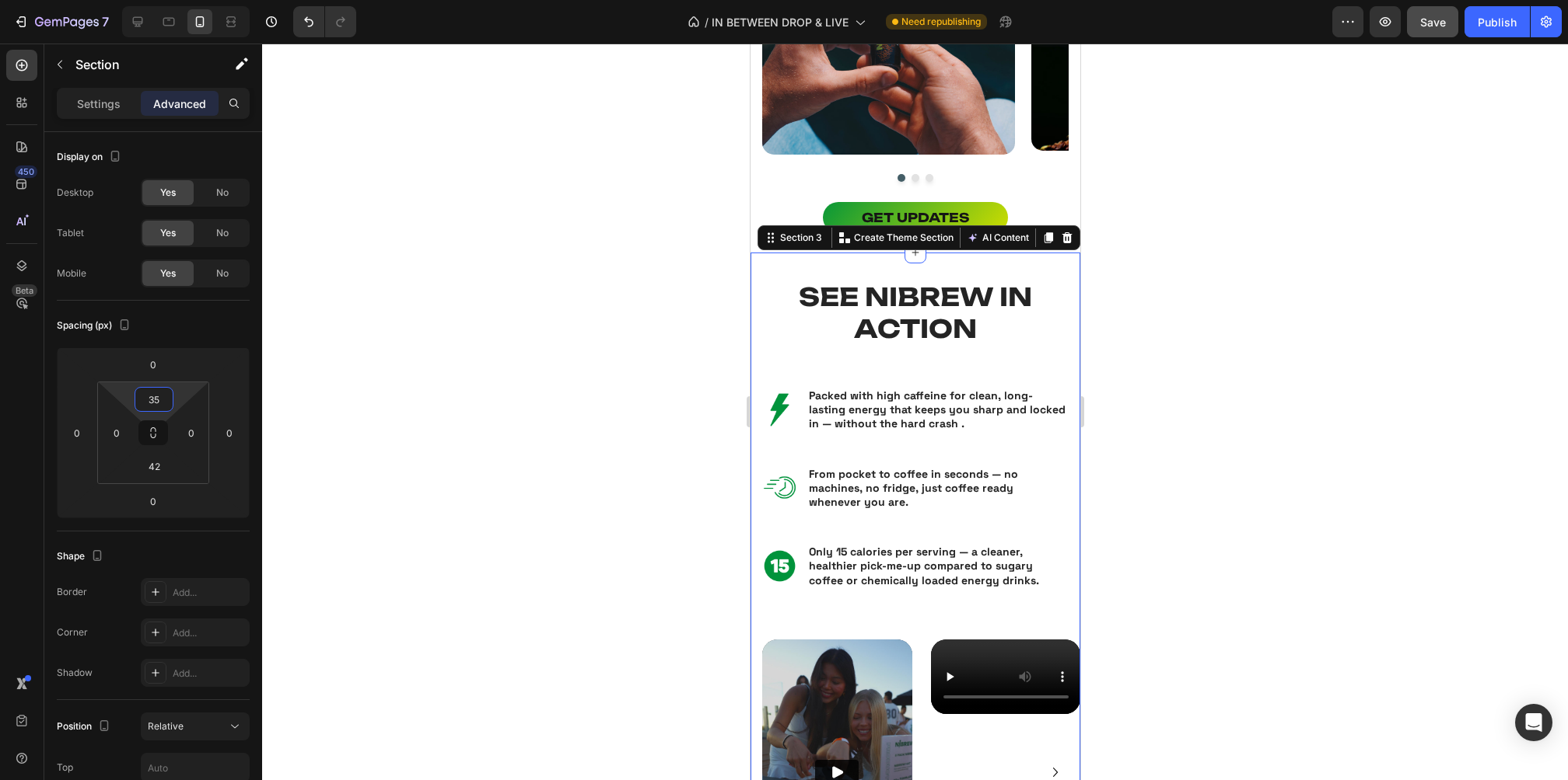
type input "35"
click at [1146, 497] on div at bounding box center [914, 412] width 1305 height 737
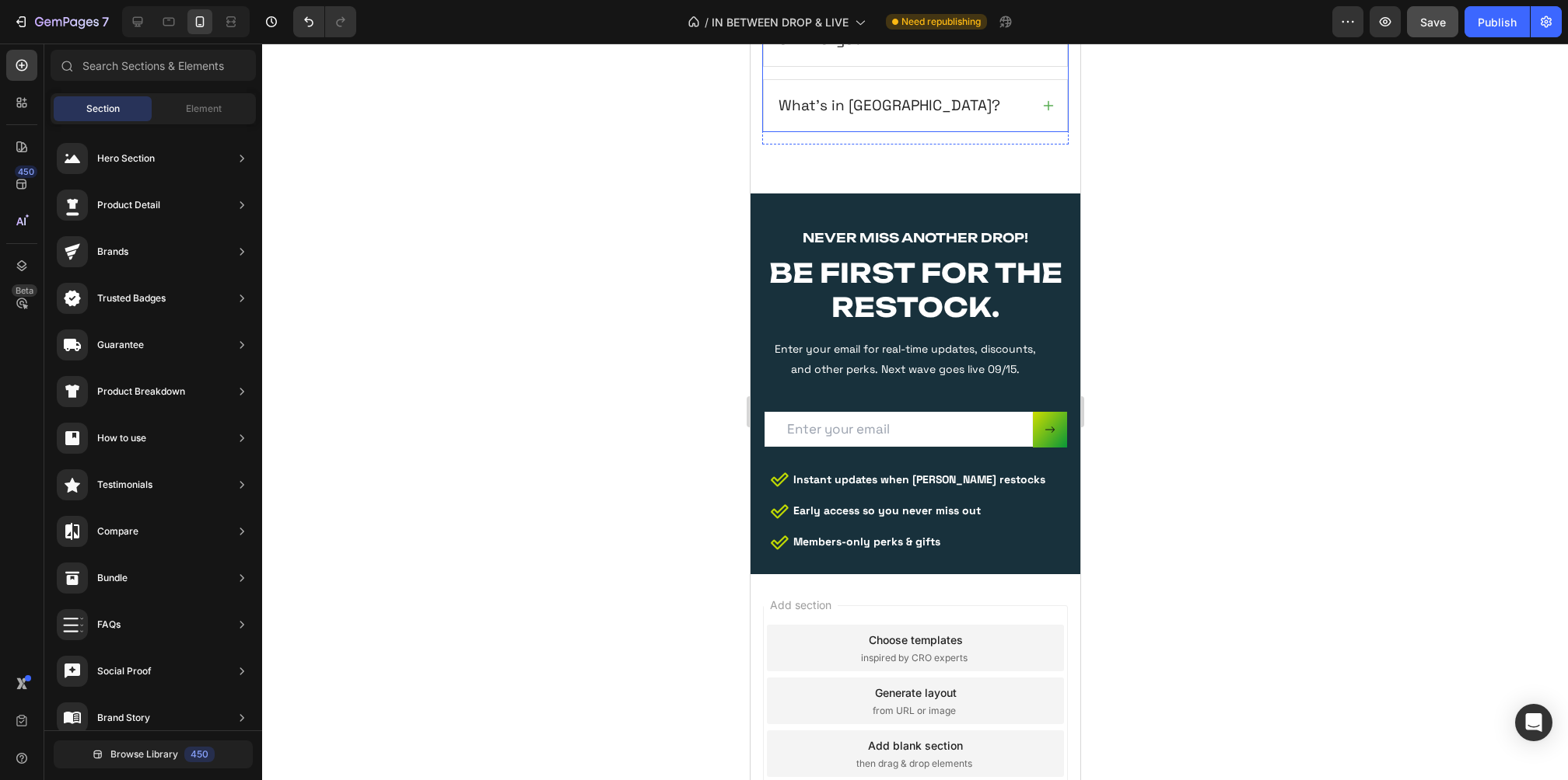
scroll to position [3251, 0]
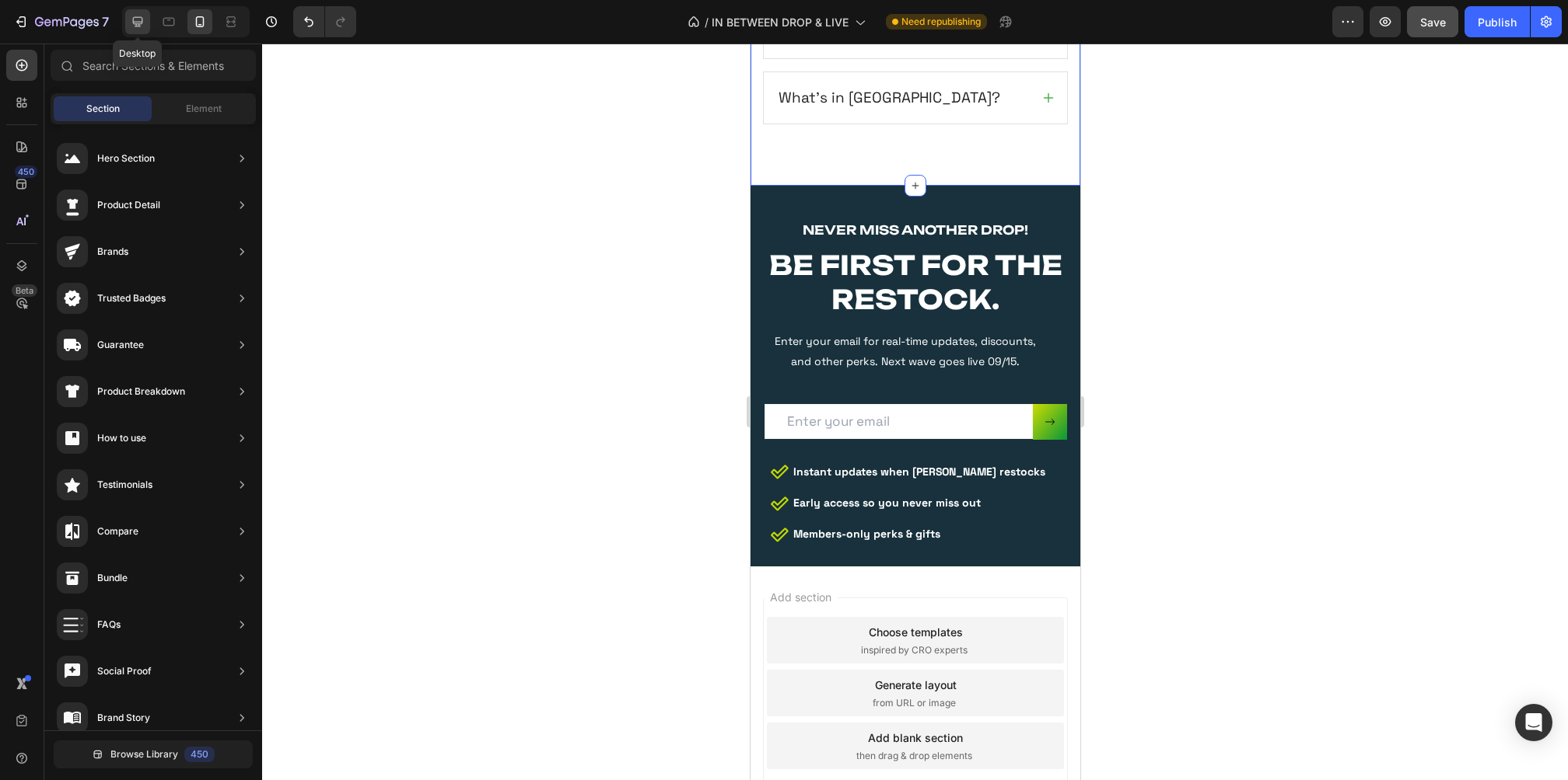
click at [142, 16] on icon at bounding box center [138, 22] width 16 height 16
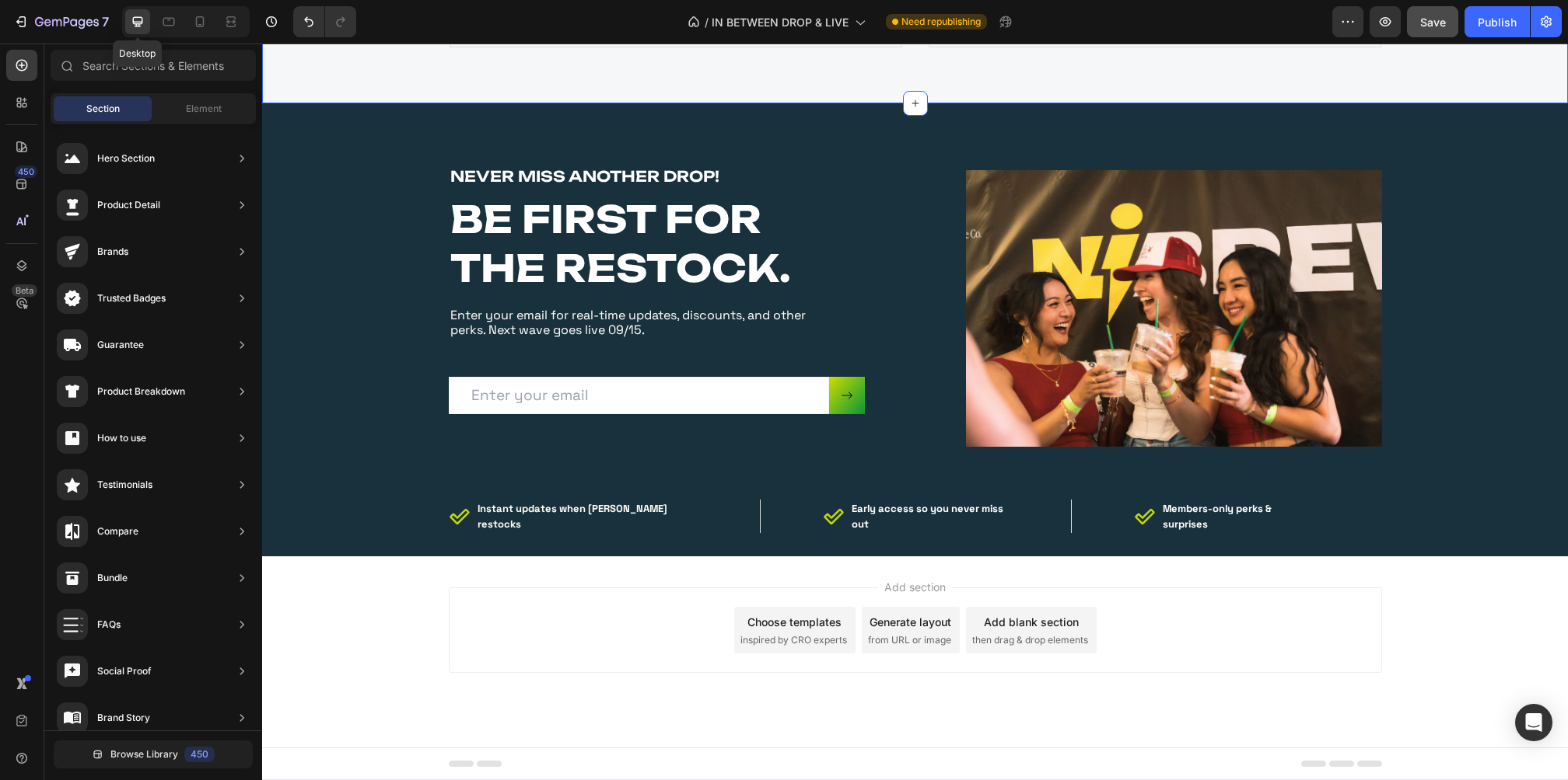
scroll to position [2865, 0]
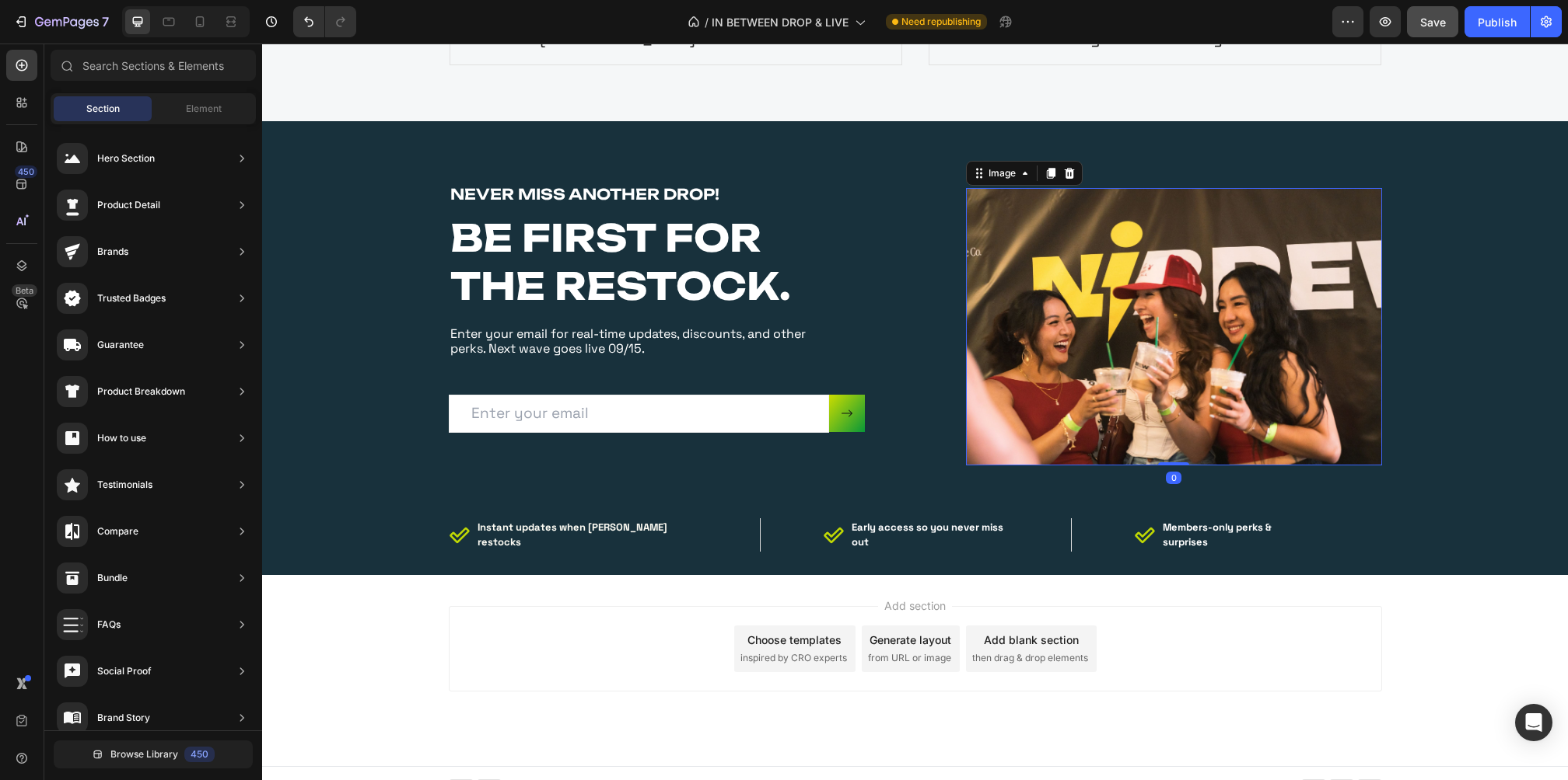
click at [1104, 276] on img at bounding box center [1174, 327] width 416 height 277
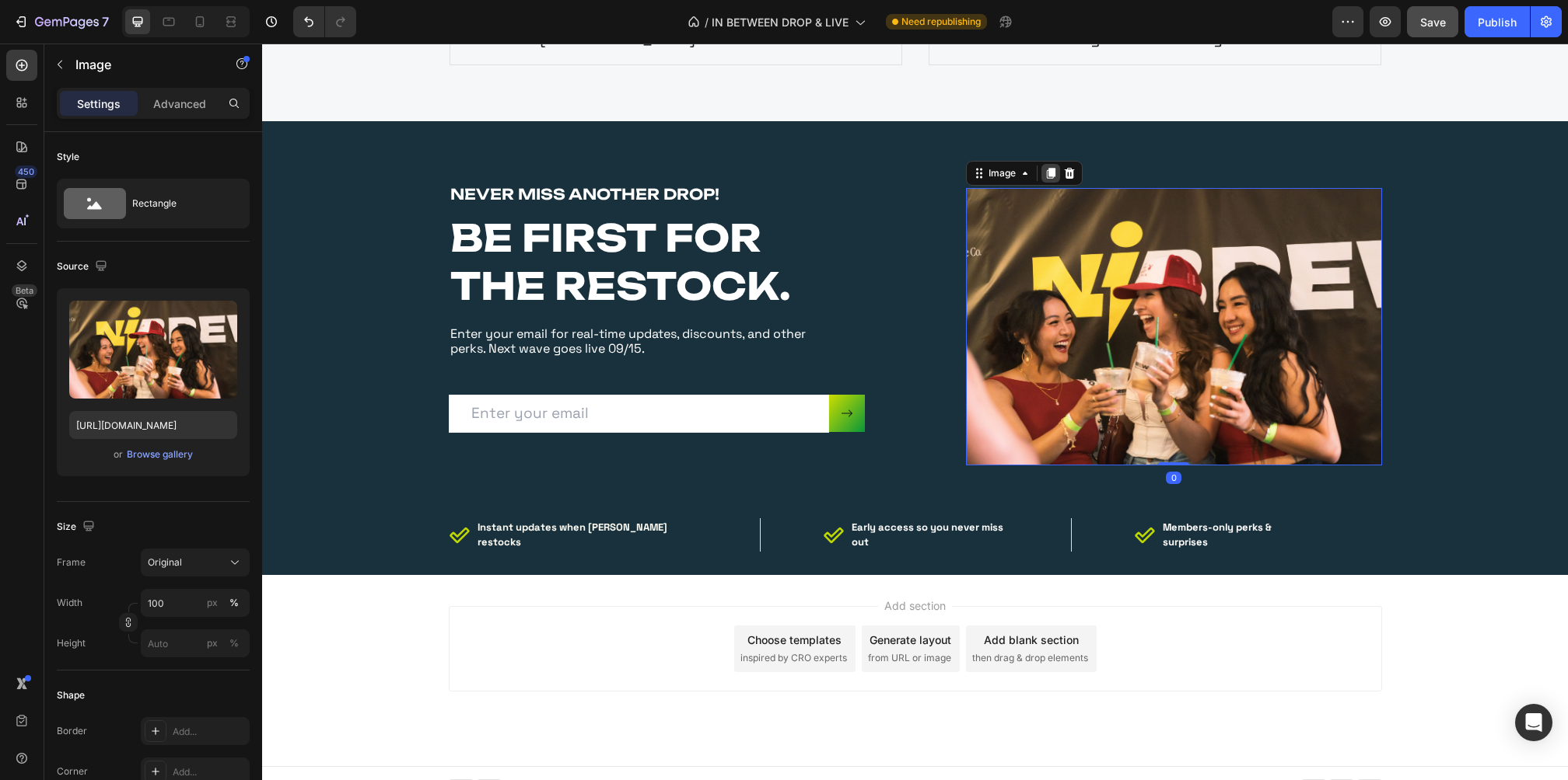
click at [1054, 168] on icon at bounding box center [1050, 173] width 9 height 11
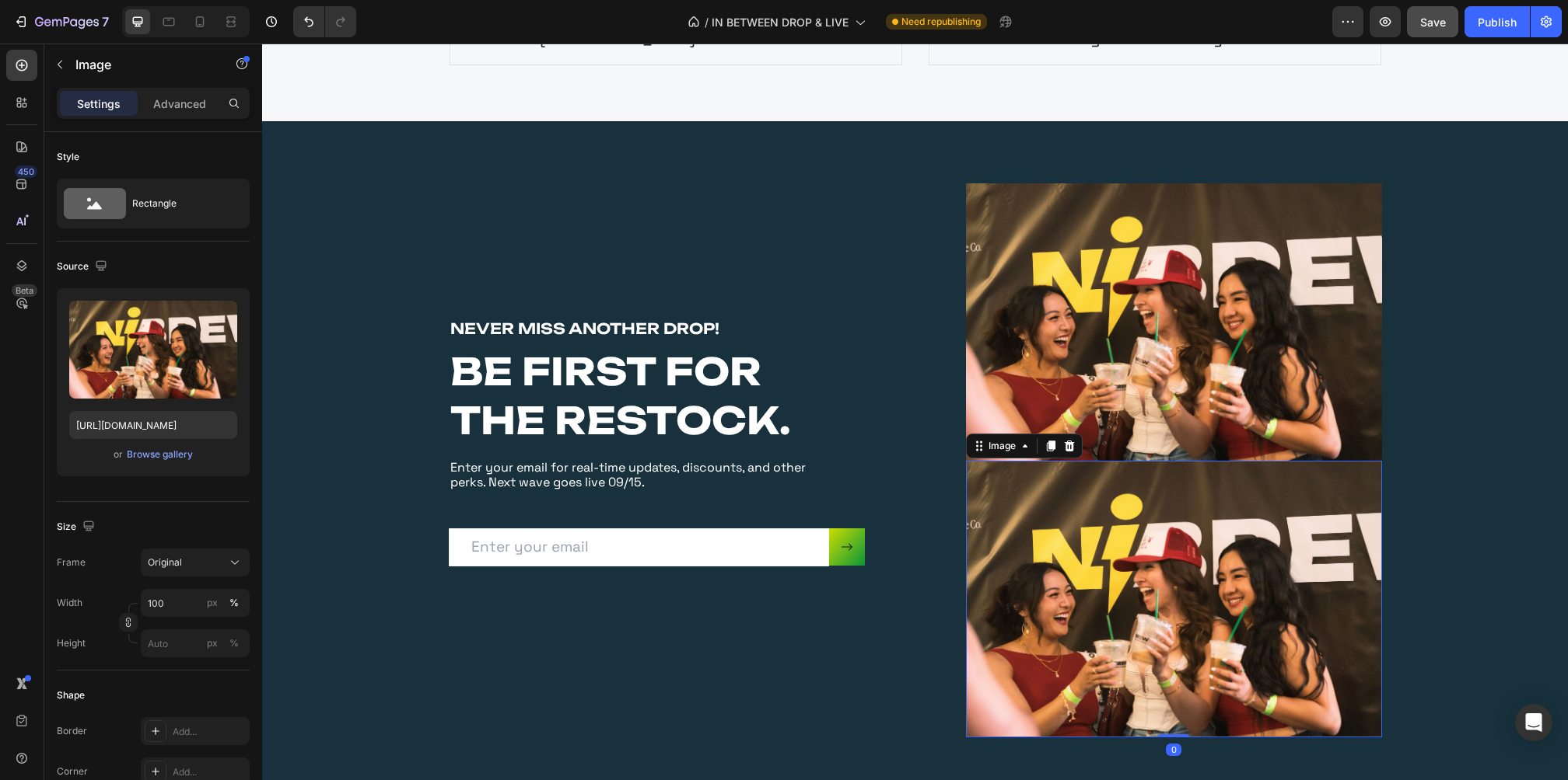
scroll to position [2877, 0]
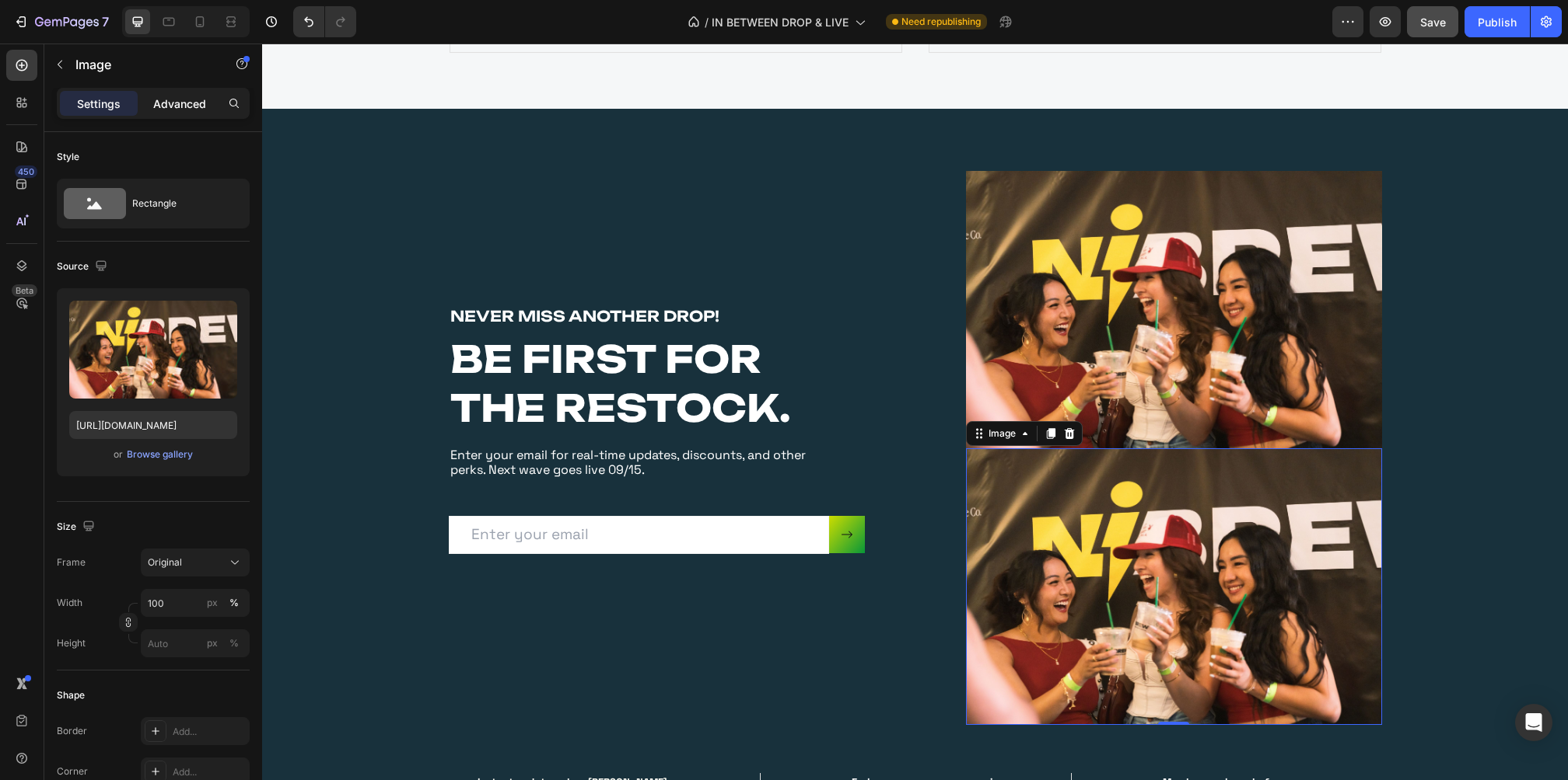
click at [194, 109] on p "Advanced" at bounding box center [179, 103] width 53 height 16
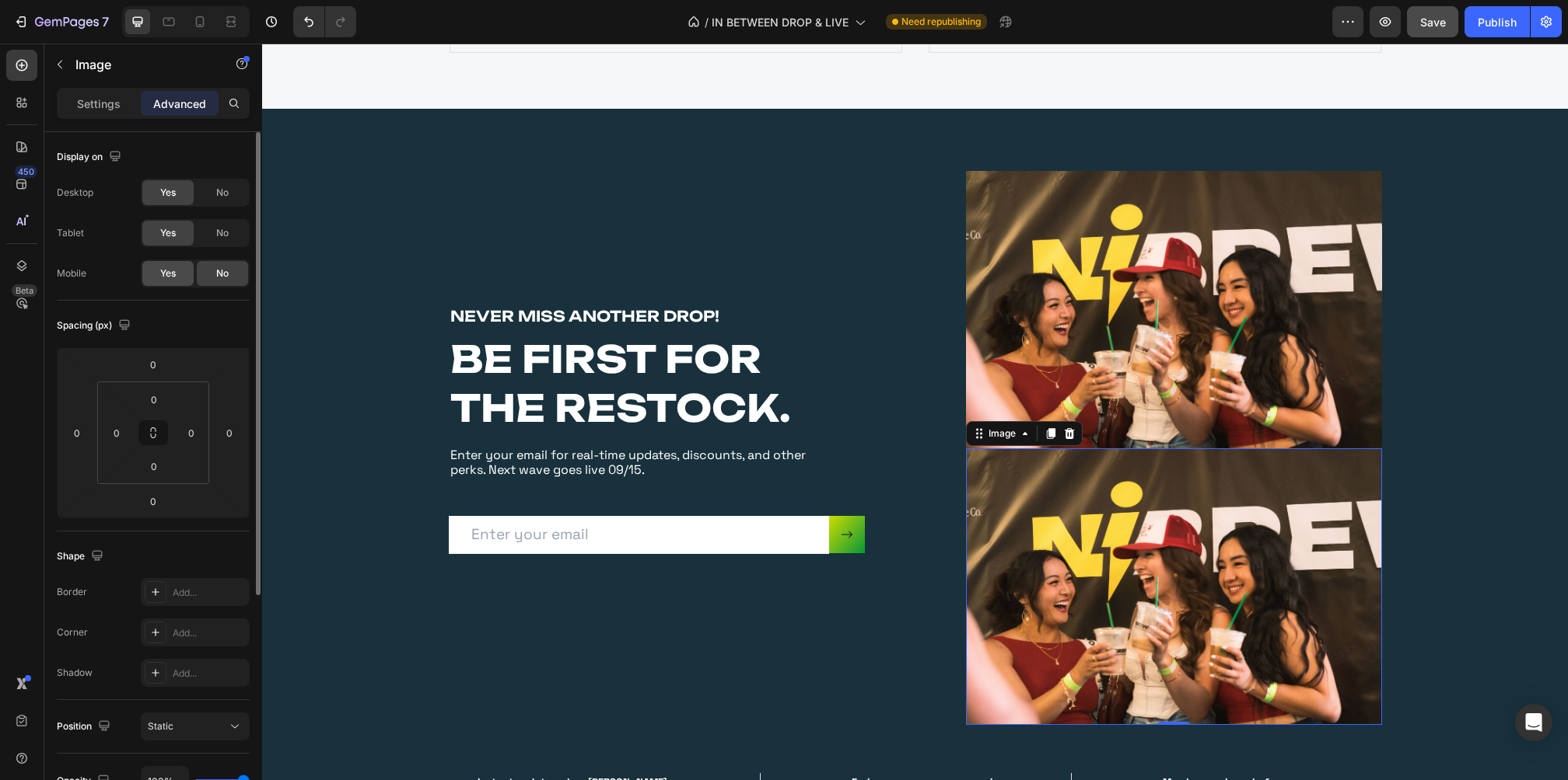
click at [172, 273] on span "Yes" at bounding box center [168, 273] width 16 height 14
click at [215, 230] on div "No" at bounding box center [223, 233] width 52 height 25
click at [223, 189] on span "No" at bounding box center [223, 193] width 13 height 14
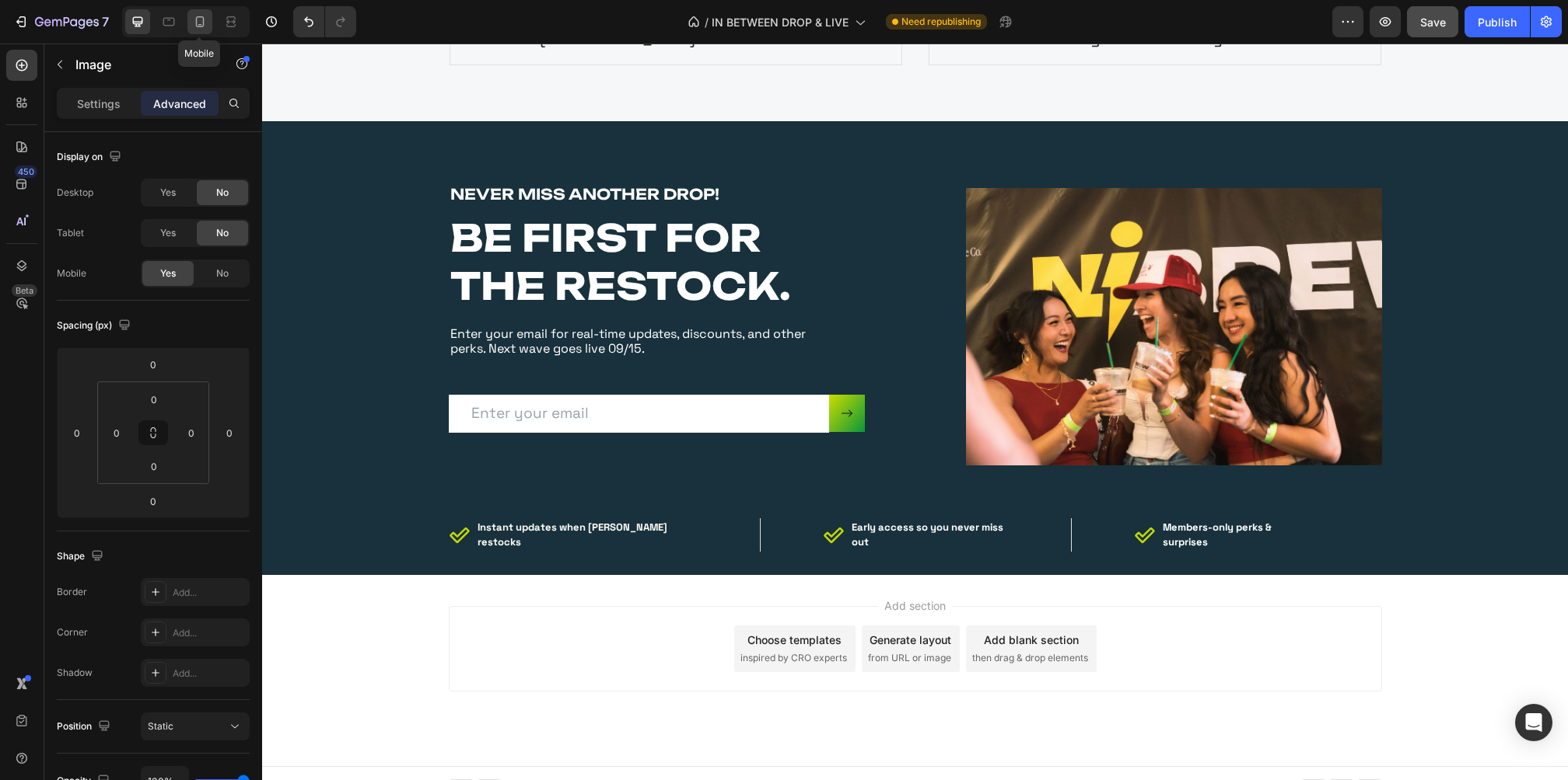
click at [194, 20] on icon at bounding box center [200, 22] width 16 height 16
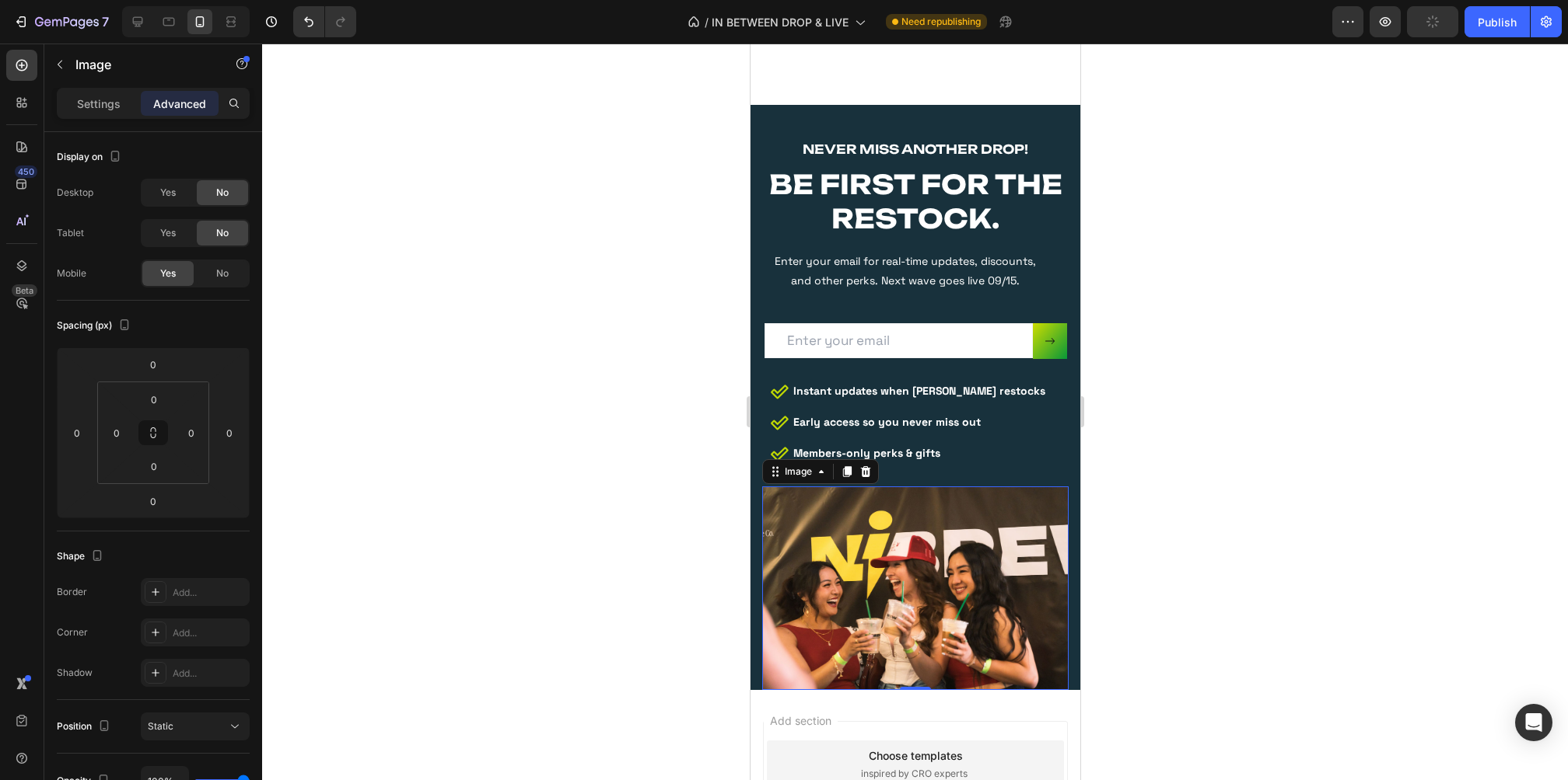
scroll to position [3609, 0]
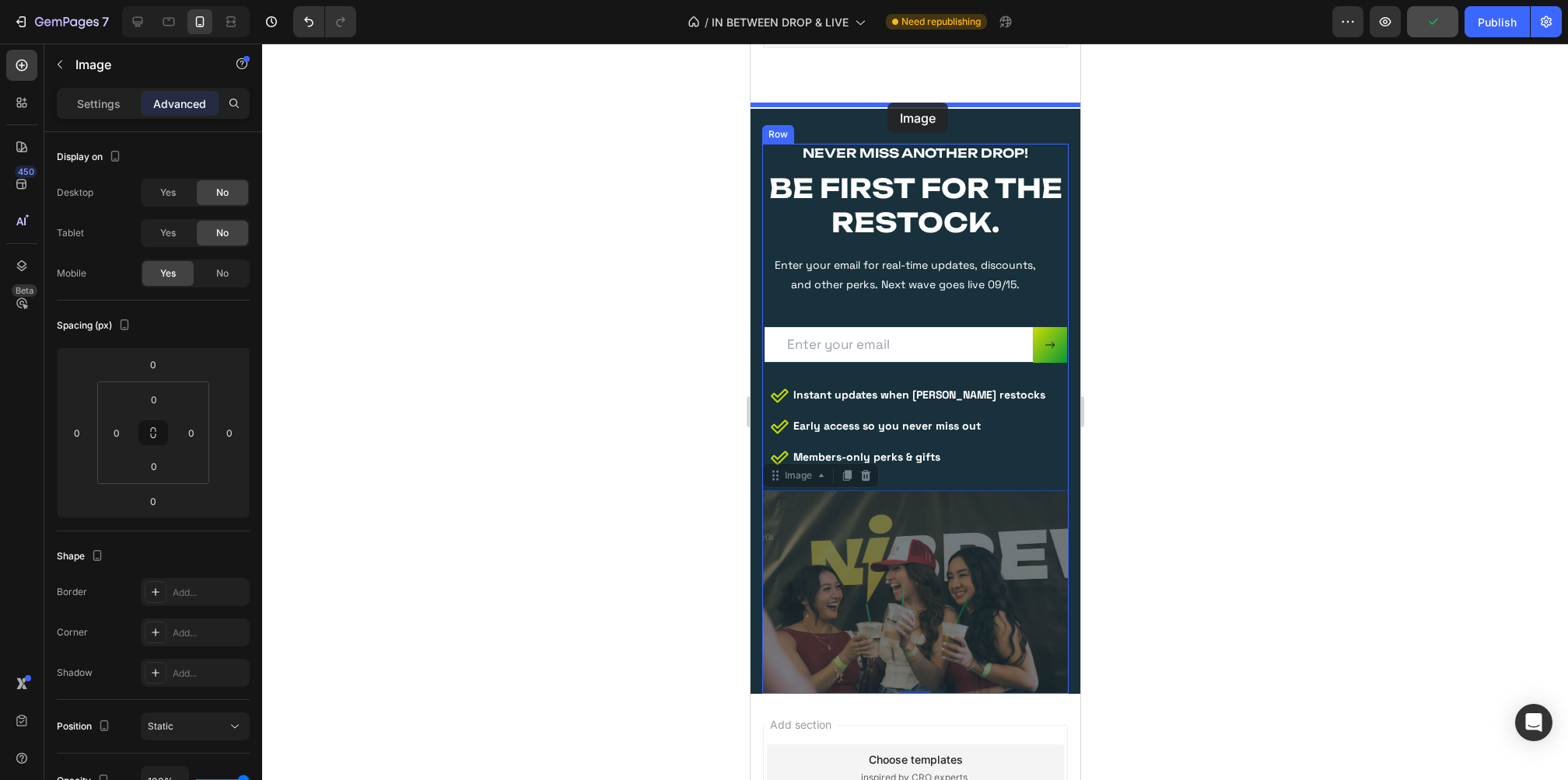
drag, startPoint x: 881, startPoint y: 552, endPoint x: 886, endPoint y: 103, distance: 449.0
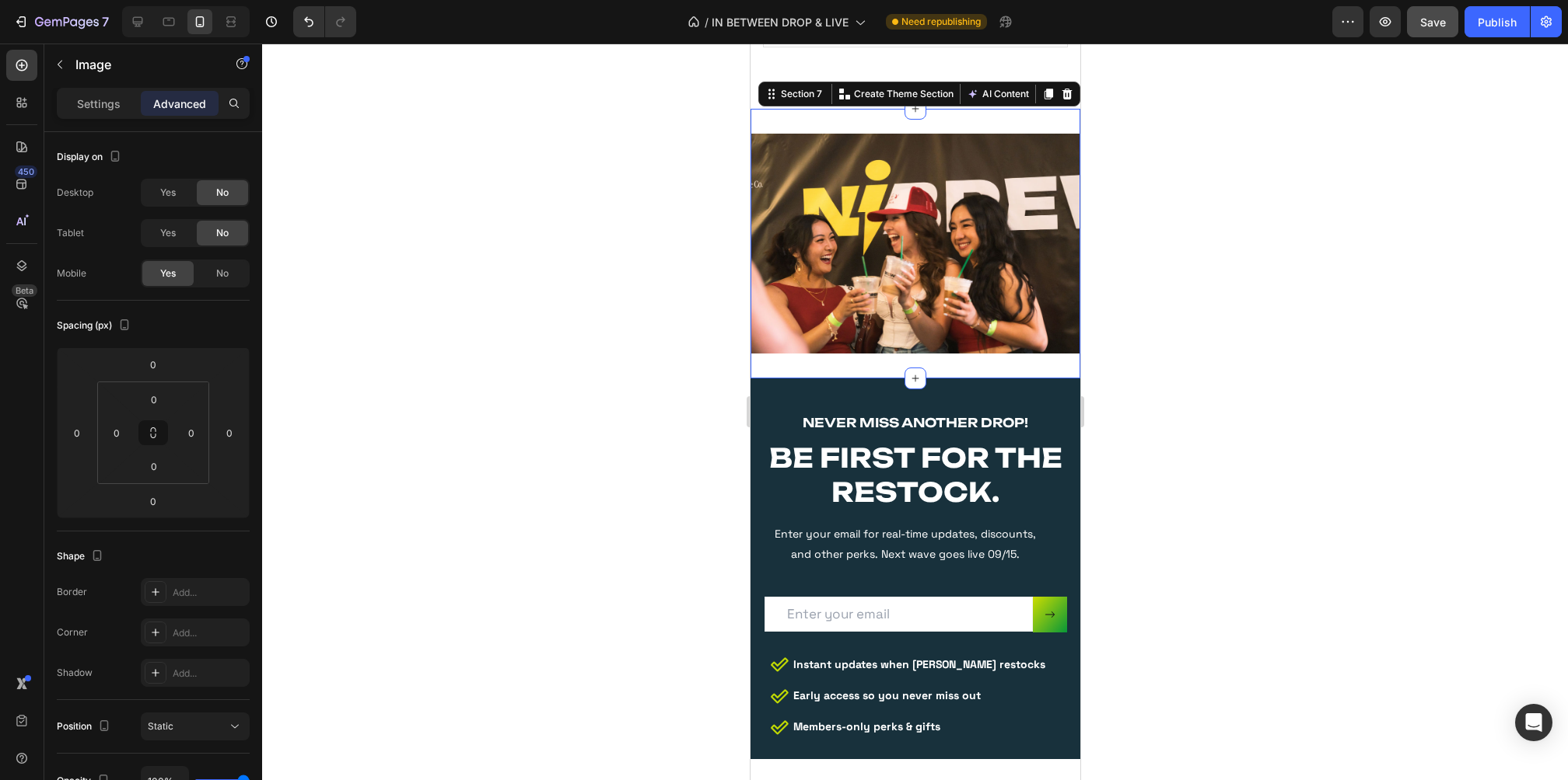
click at [998, 361] on div "Image Section 7 Create Theme Section AI Content Write with GemAI What would you…" at bounding box center [914, 244] width 330 height 269
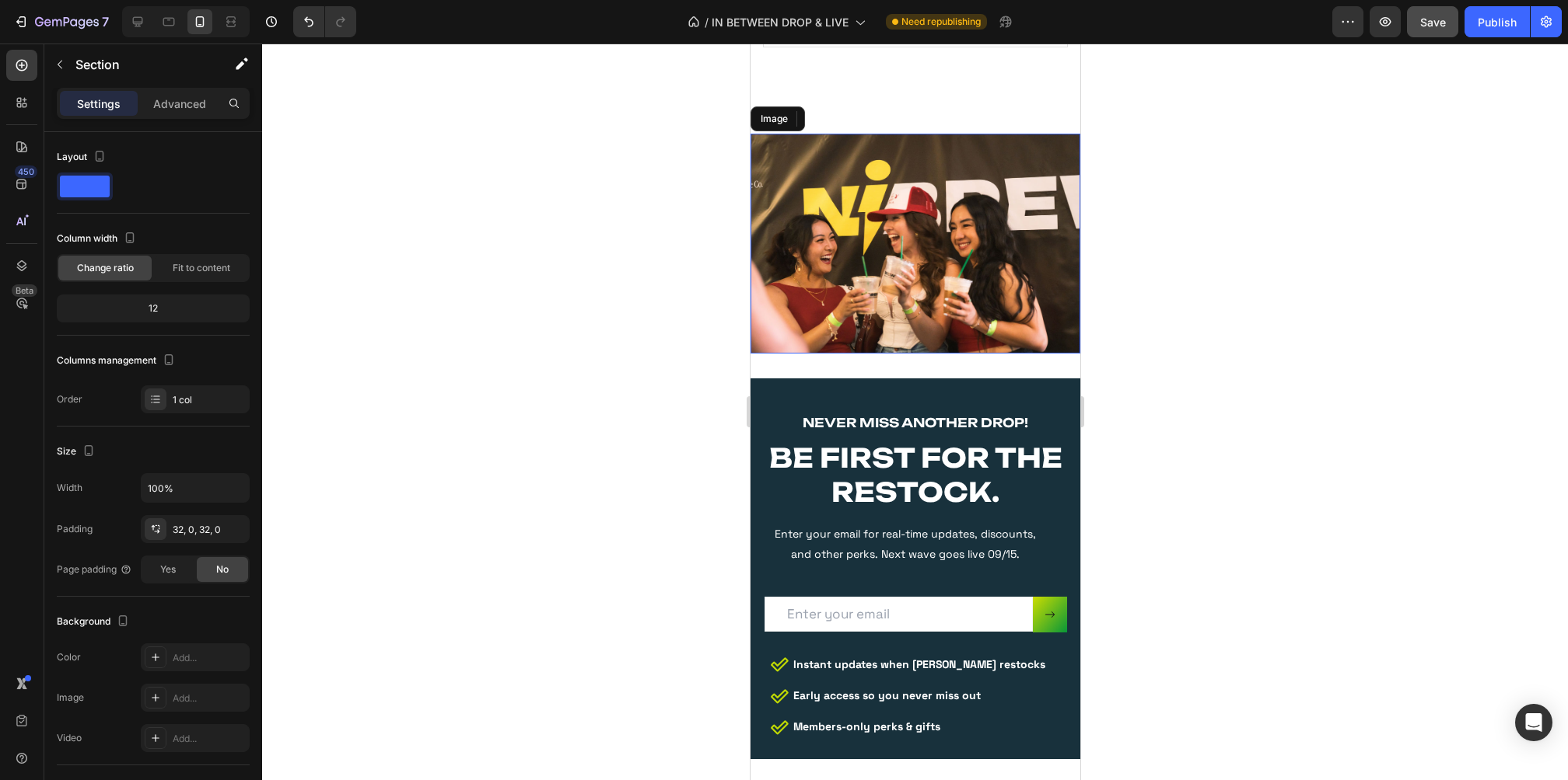
click at [1016, 323] on img at bounding box center [914, 244] width 330 height 220
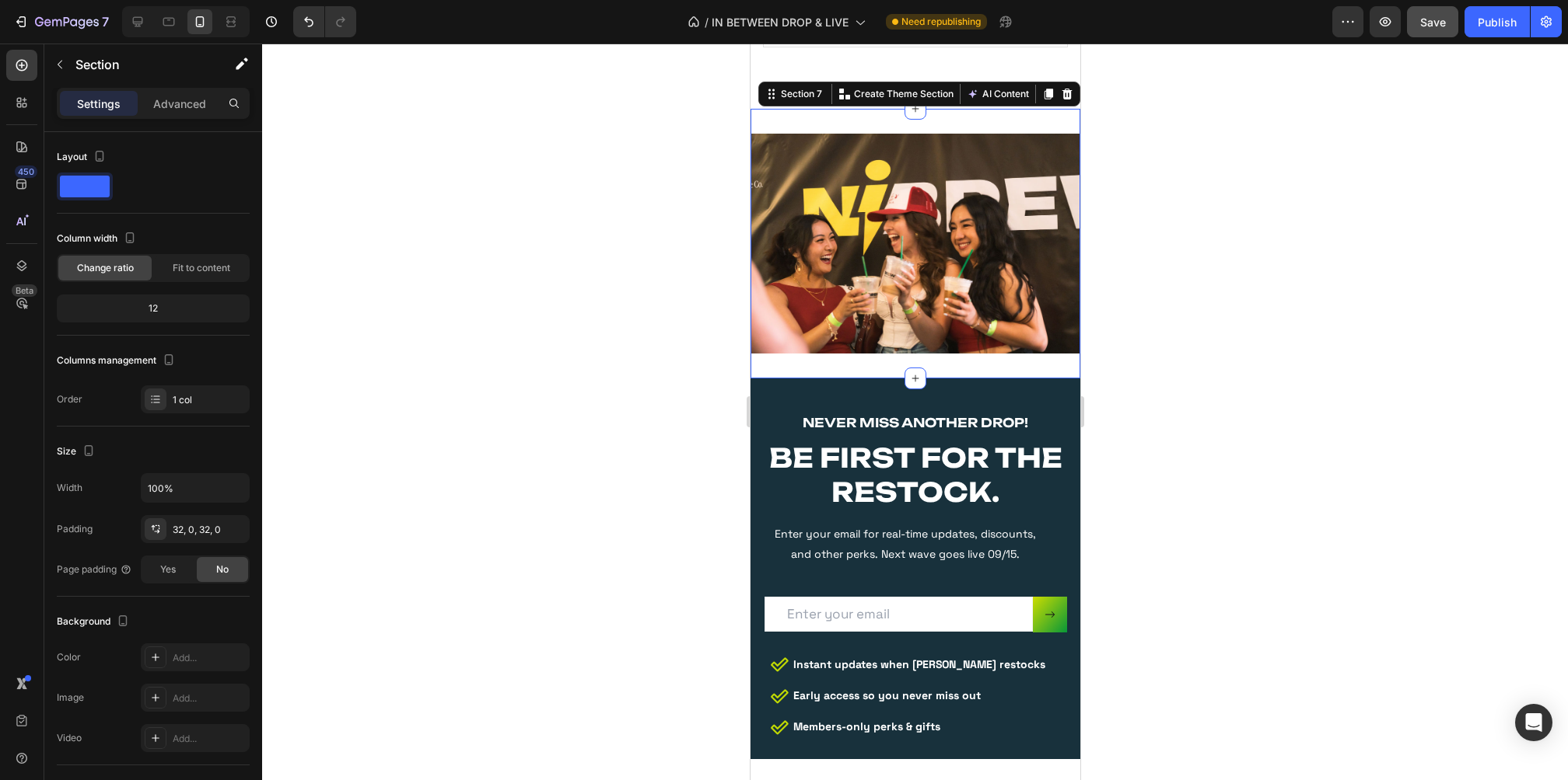
click at [834, 363] on div "Image Section 7 Create Theme Section AI Content Write with GemAI What would you…" at bounding box center [914, 244] width 330 height 269
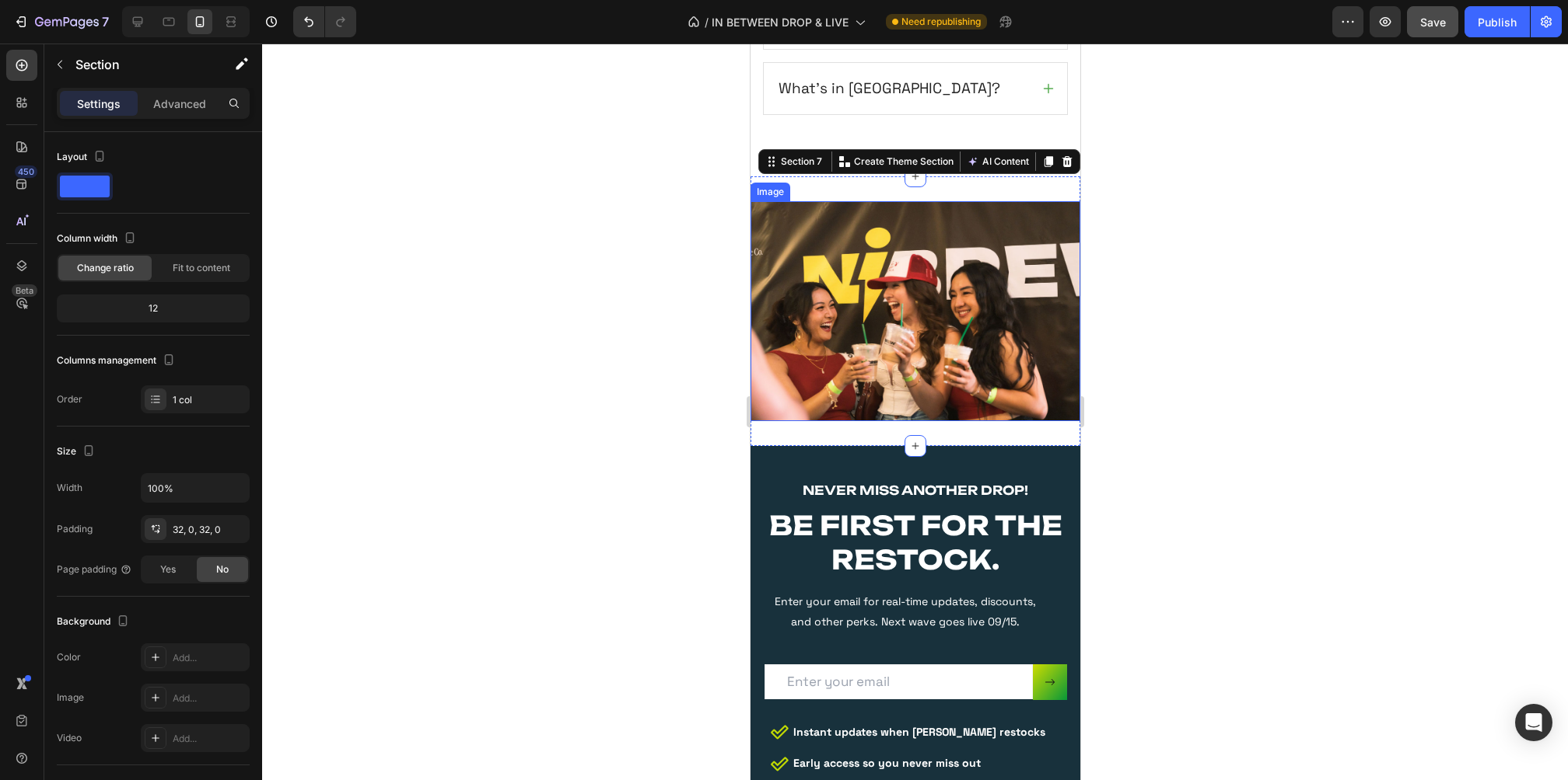
scroll to position [3526, 0]
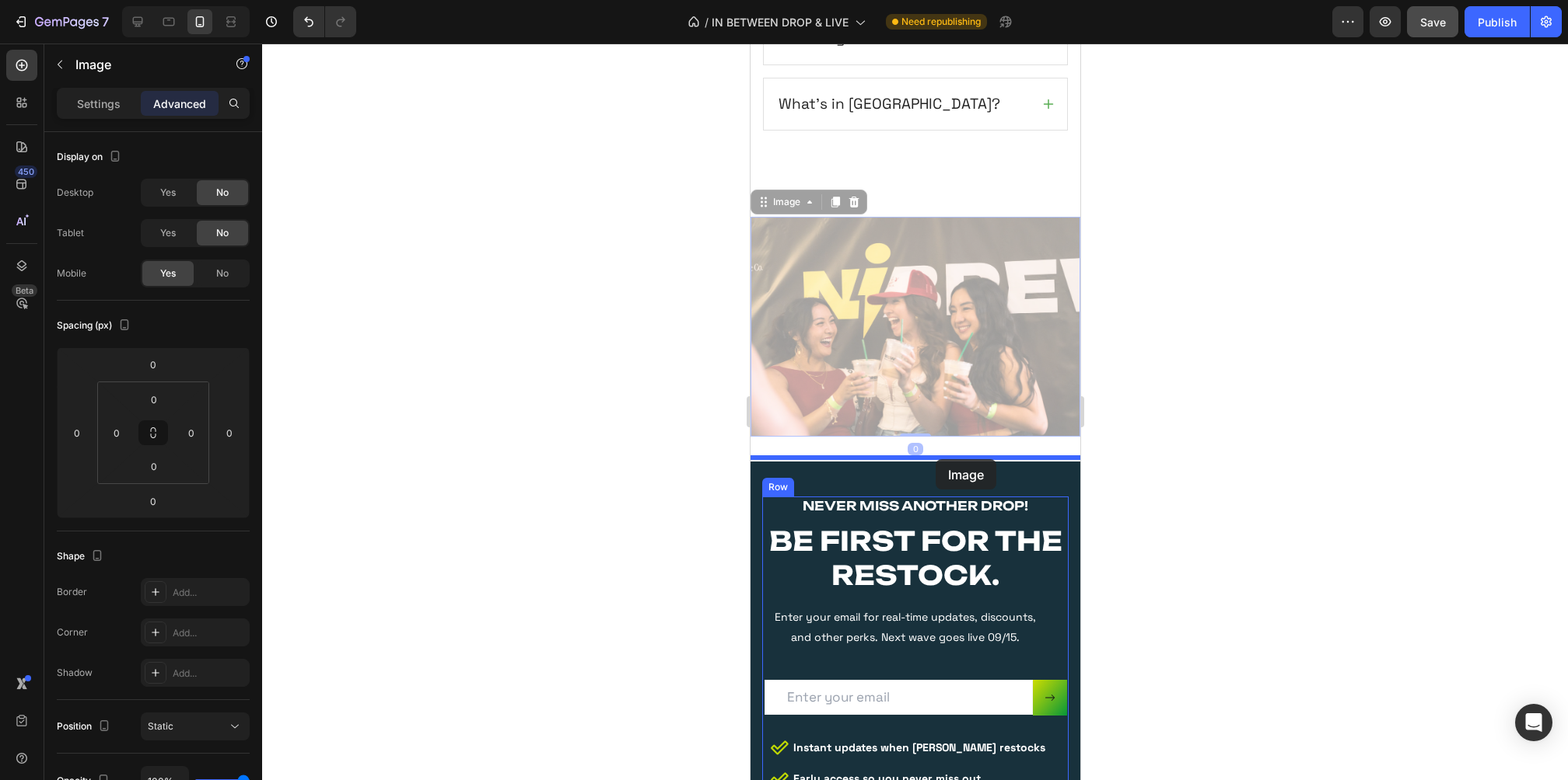
drag, startPoint x: 929, startPoint y: 317, endPoint x: 935, endPoint y: 460, distance: 143.1
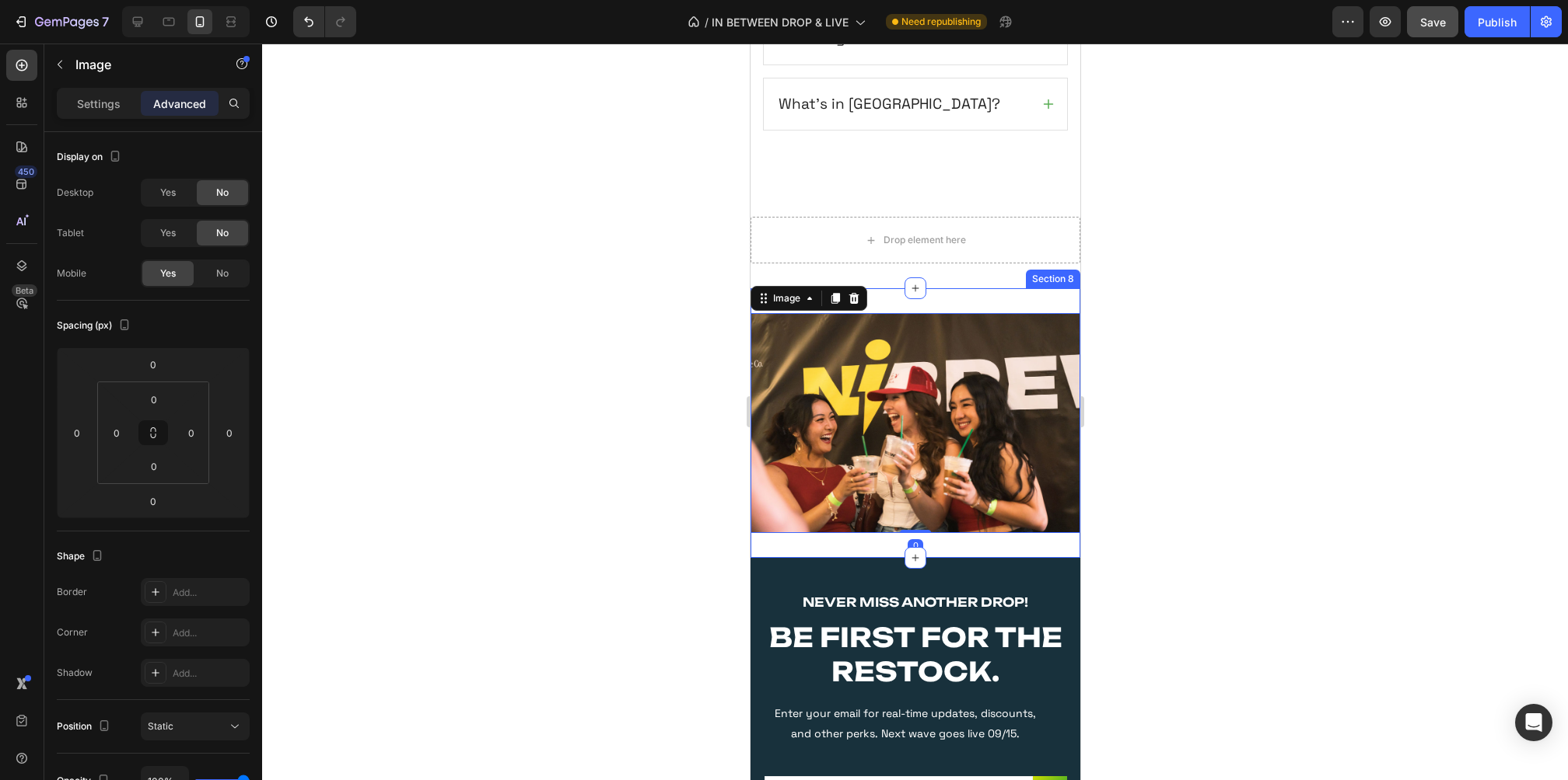
click at [986, 288] on div "Image 0 Section 8" at bounding box center [914, 423] width 330 height 269
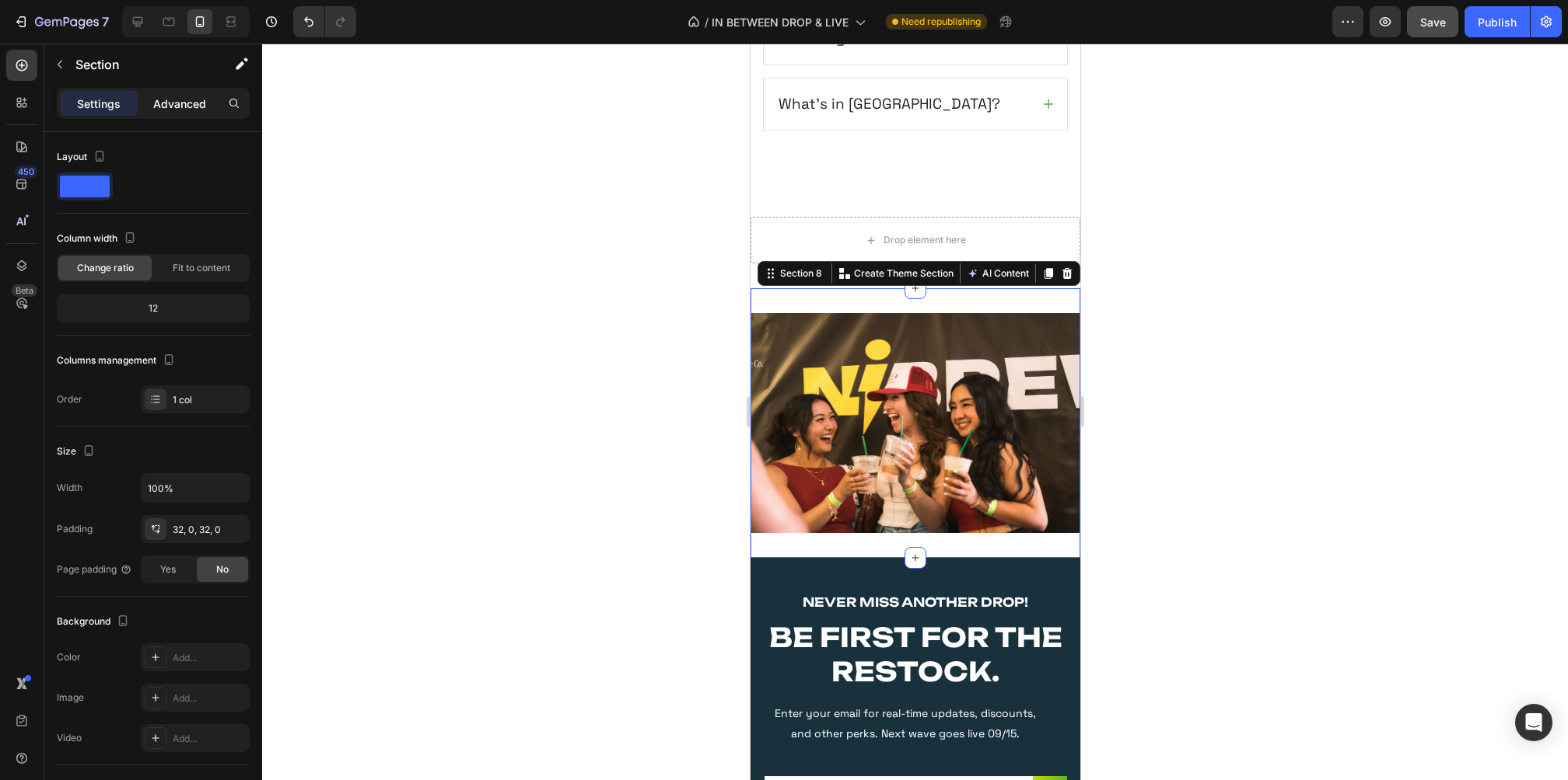
click at [179, 96] on p "Advanced" at bounding box center [179, 103] width 53 height 16
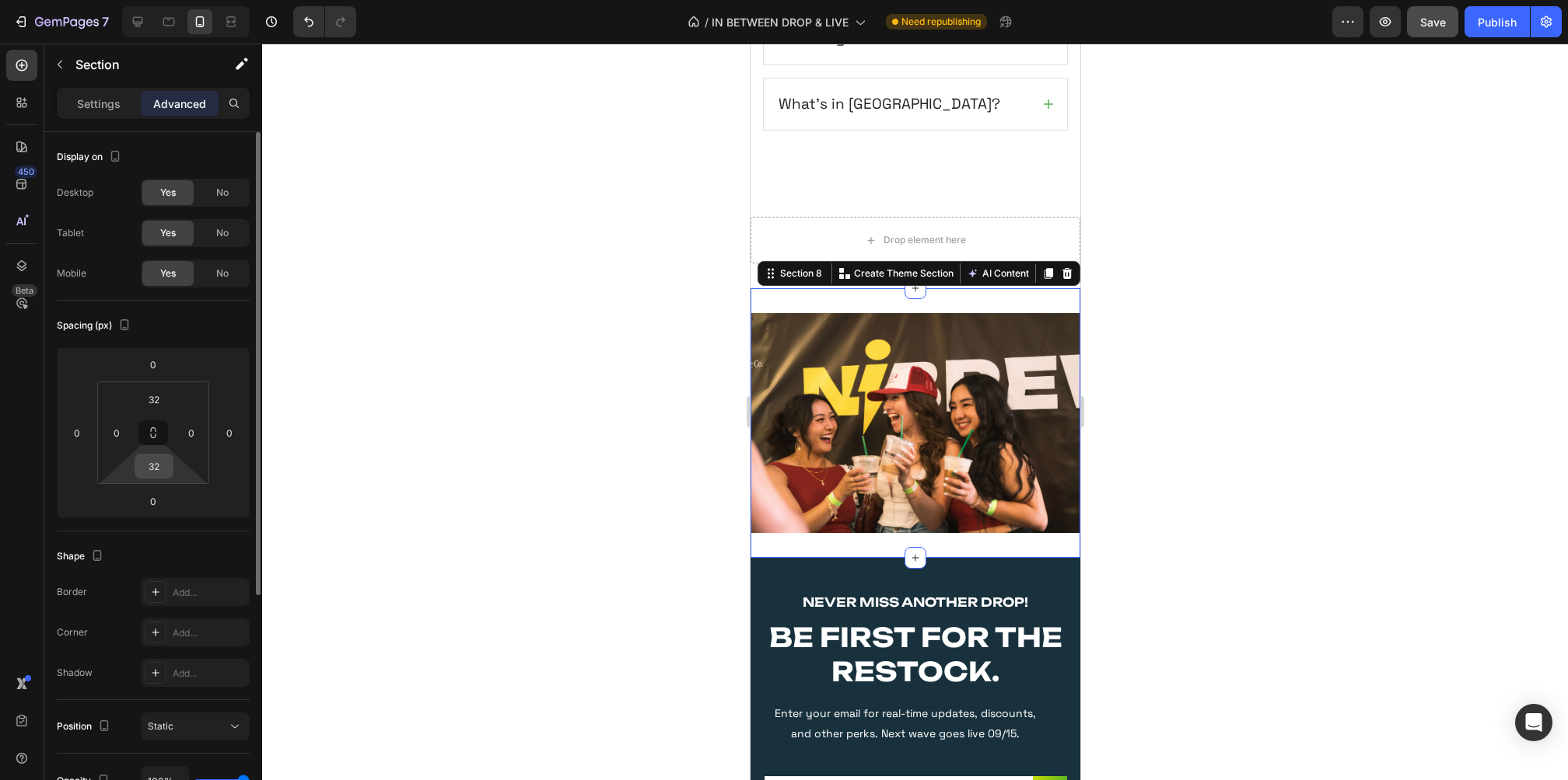
click at [162, 459] on input "32" at bounding box center [154, 467] width 31 height 23
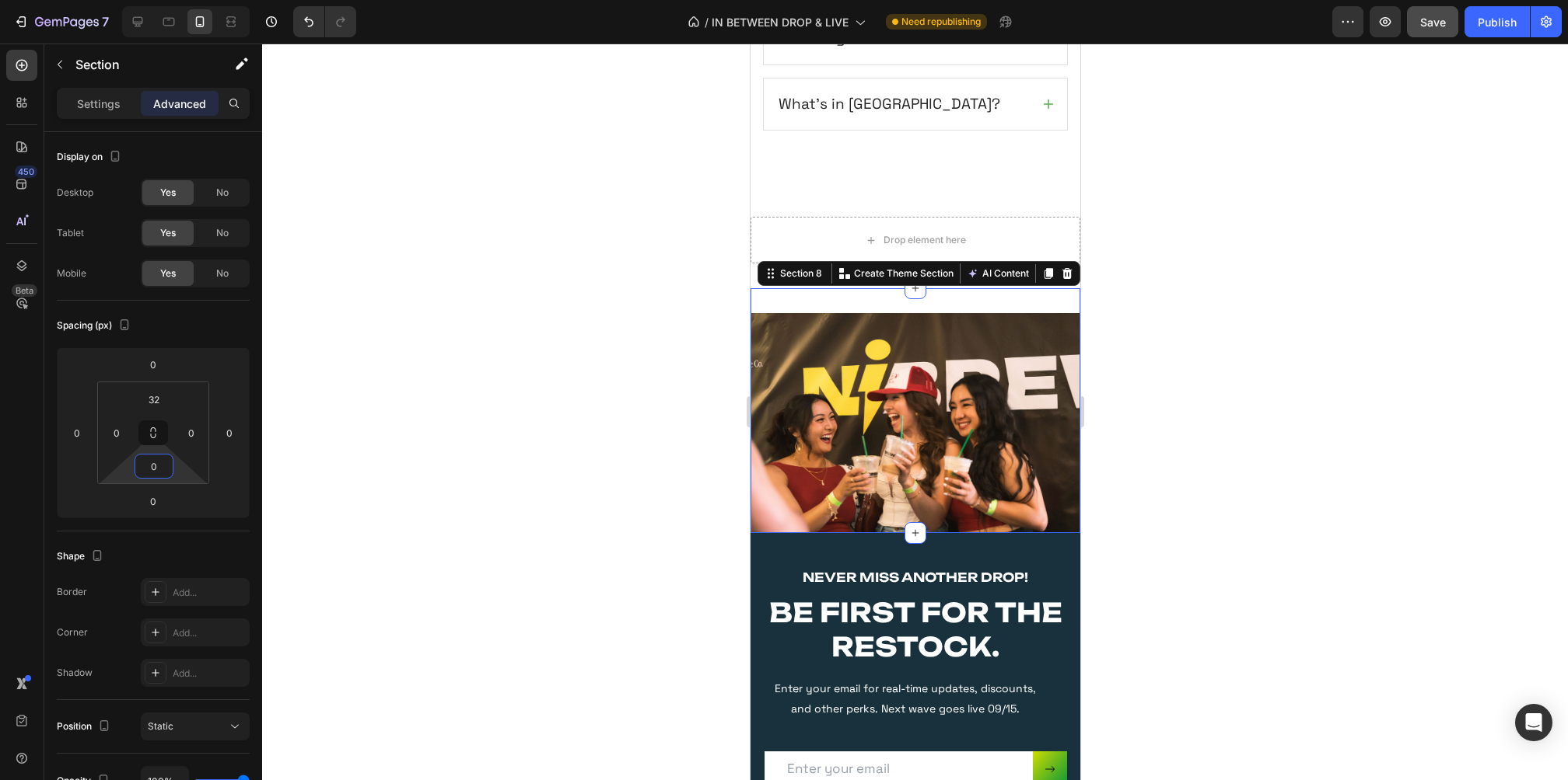
type input "0"
click at [1263, 349] on div at bounding box center [914, 412] width 1305 height 737
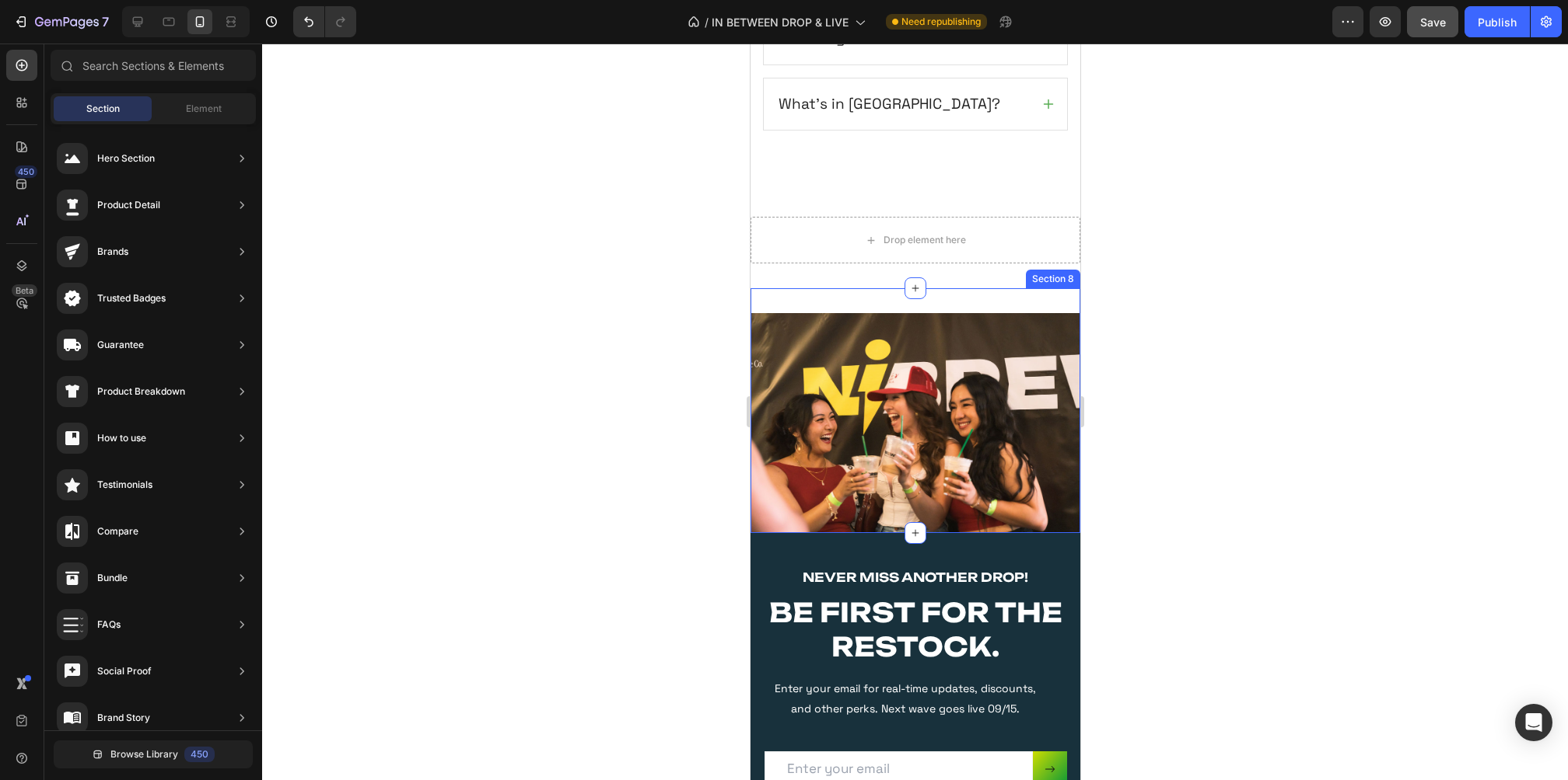
click at [1015, 289] on div "Image Section 8" at bounding box center [914, 410] width 330 height 245
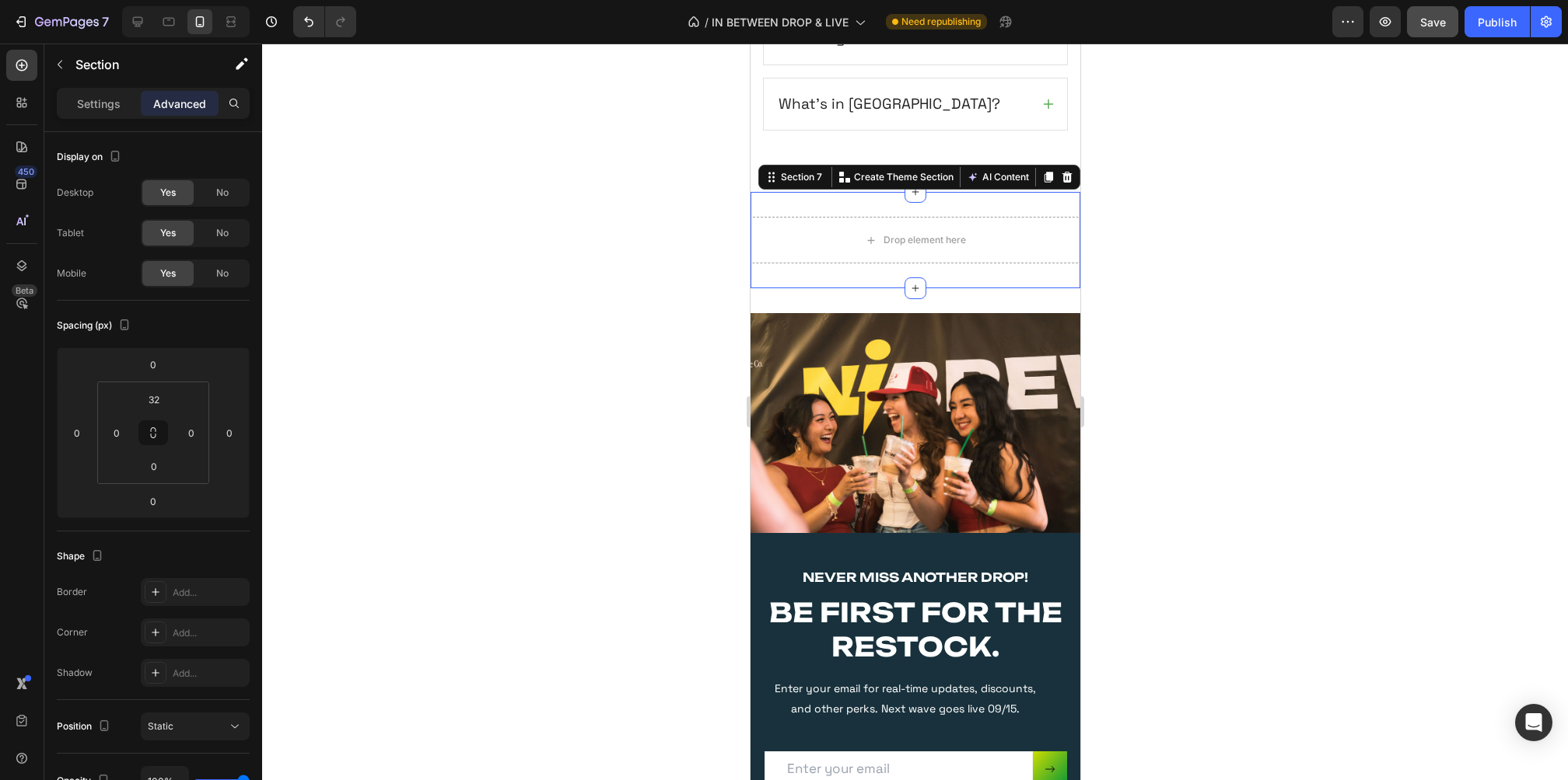
click at [989, 209] on div "Drop element here Section 7 Create Theme Section AI Content Write with GemAI Wh…" at bounding box center [914, 240] width 330 height 96
click at [1063, 172] on icon at bounding box center [1066, 177] width 10 height 11
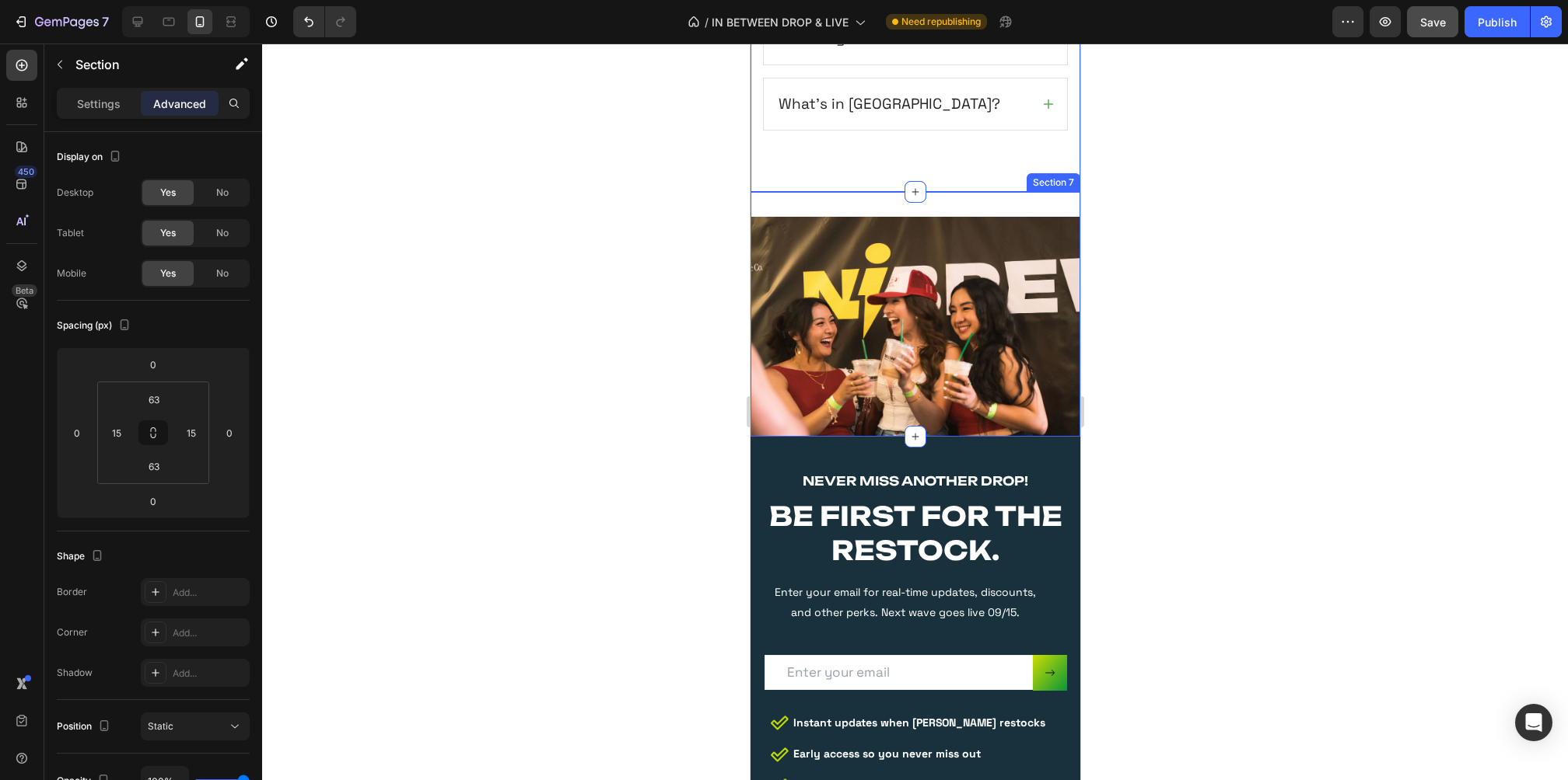
click at [808, 192] on div "Image Section 7" at bounding box center [914, 314] width 330 height 245
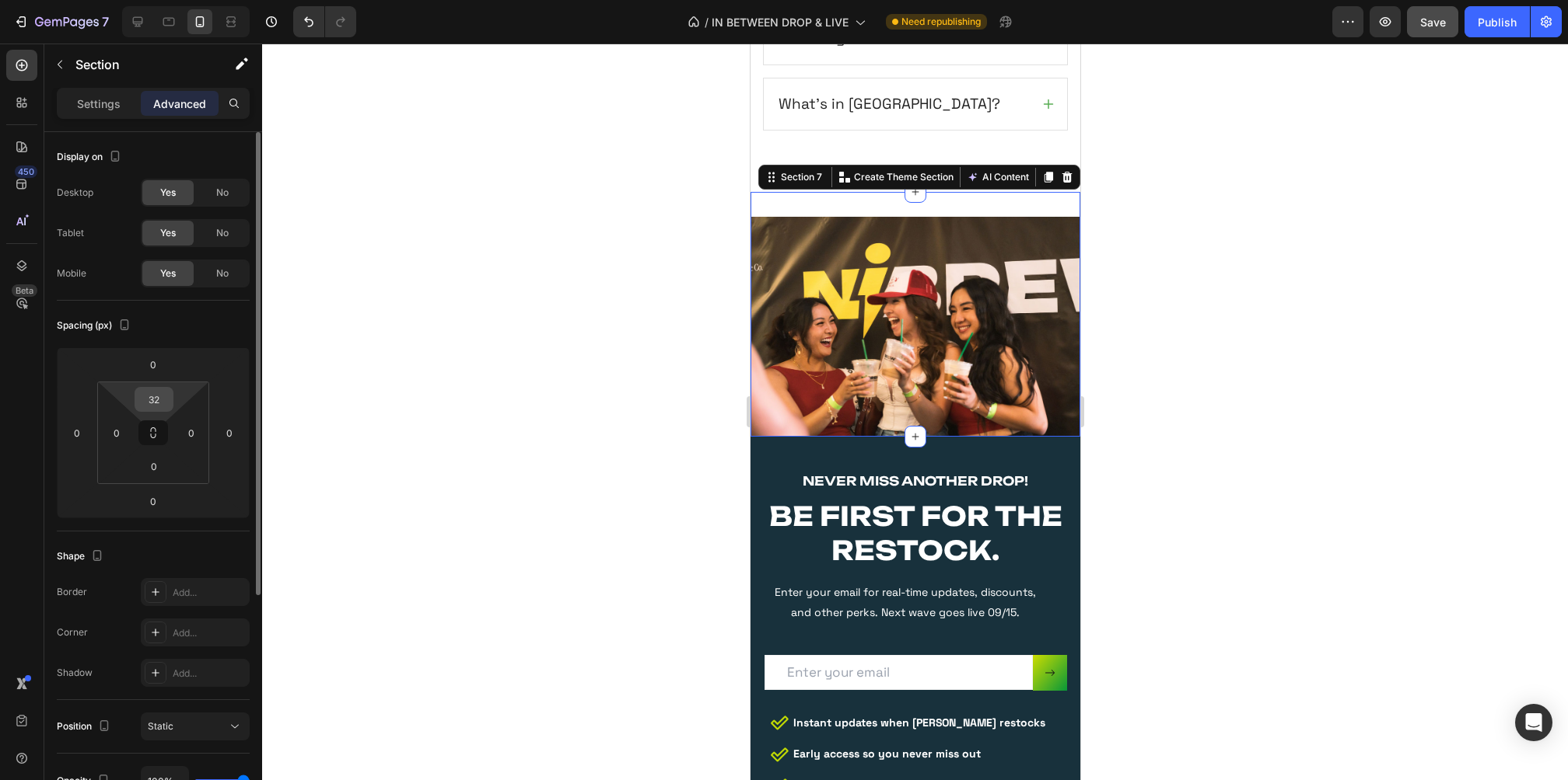
click at [158, 401] on input "32" at bounding box center [154, 399] width 31 height 23
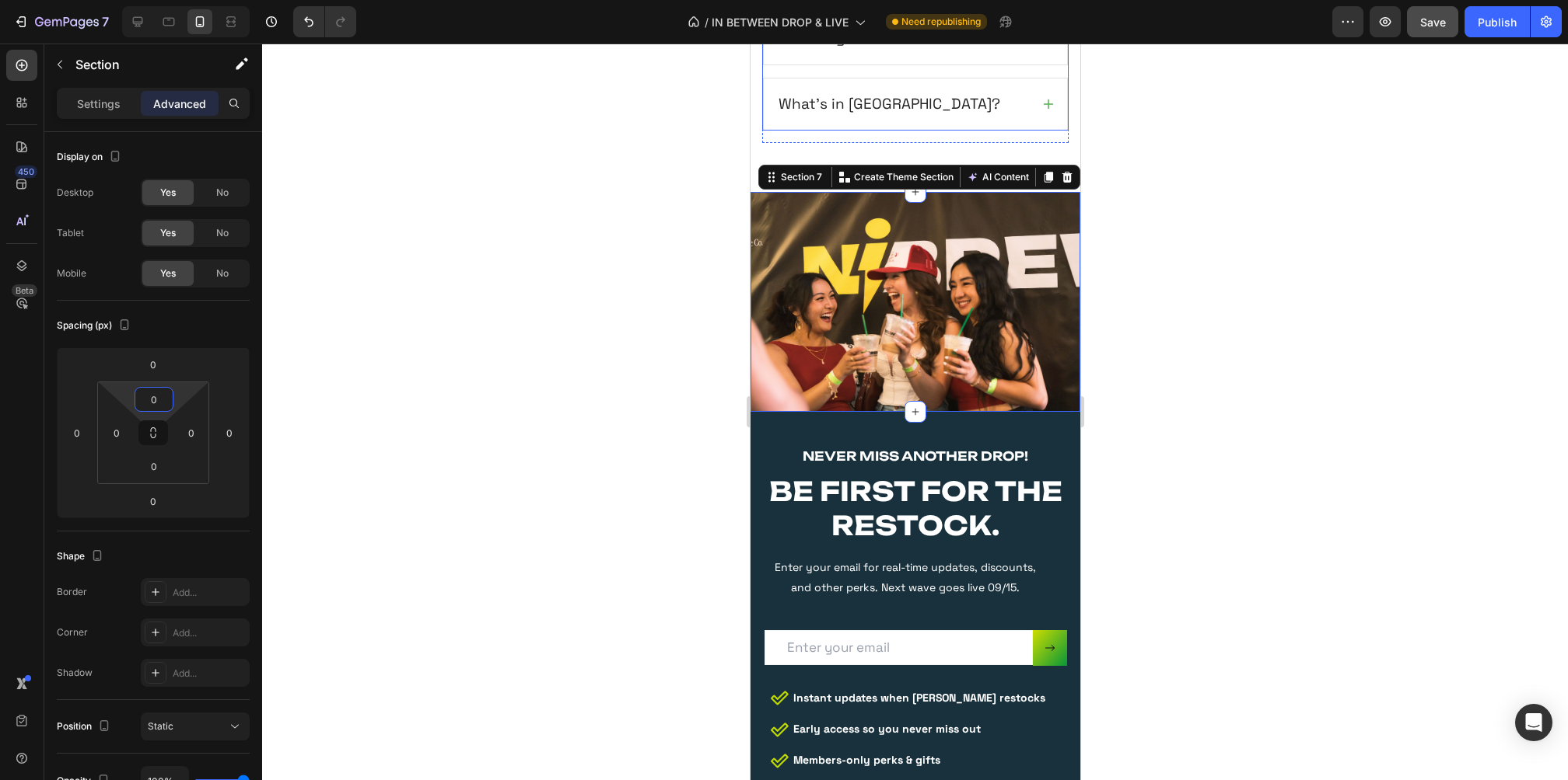
type input "0"
click at [1187, 164] on div at bounding box center [914, 412] width 1305 height 737
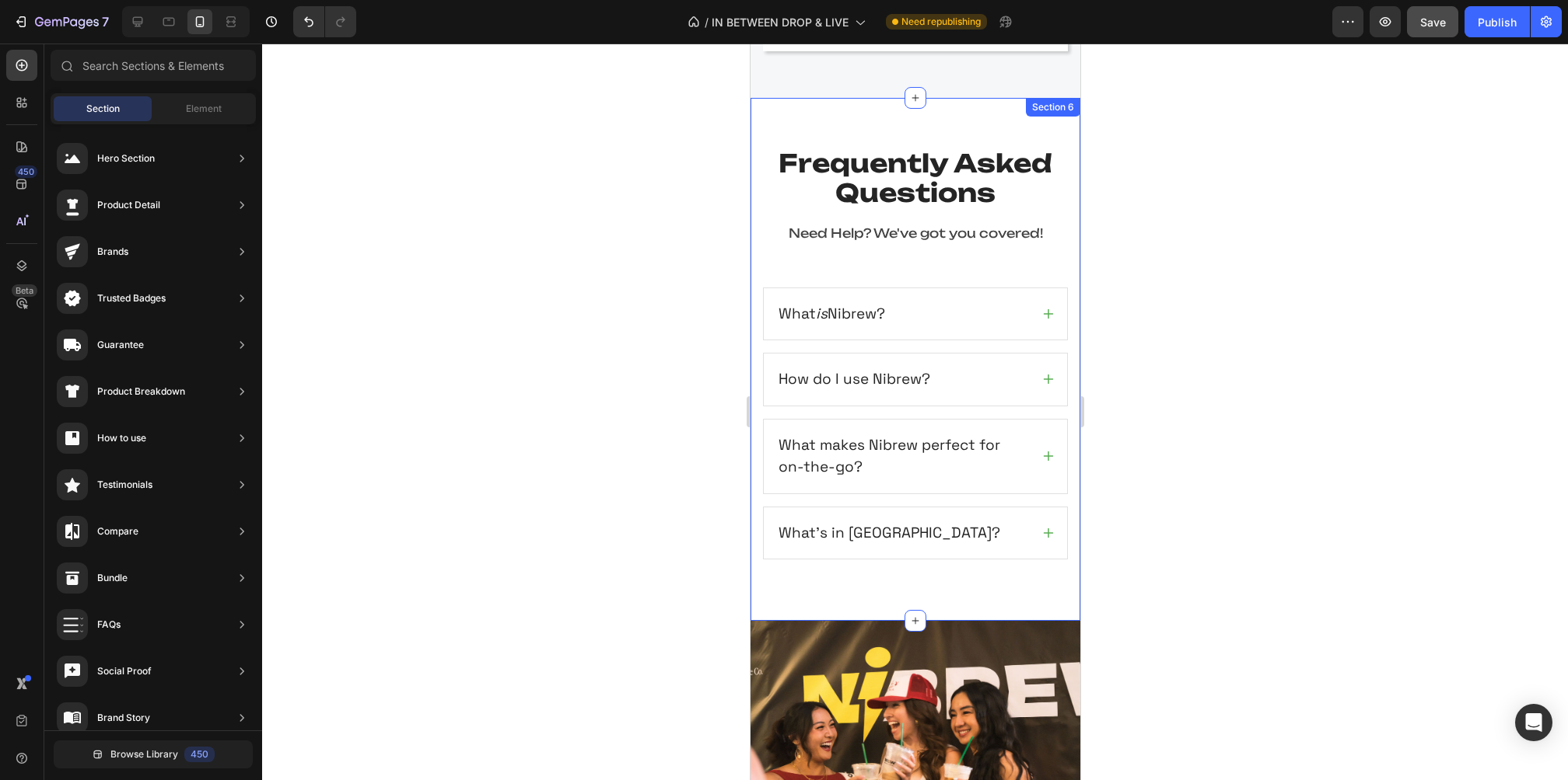
scroll to position [2800, 0]
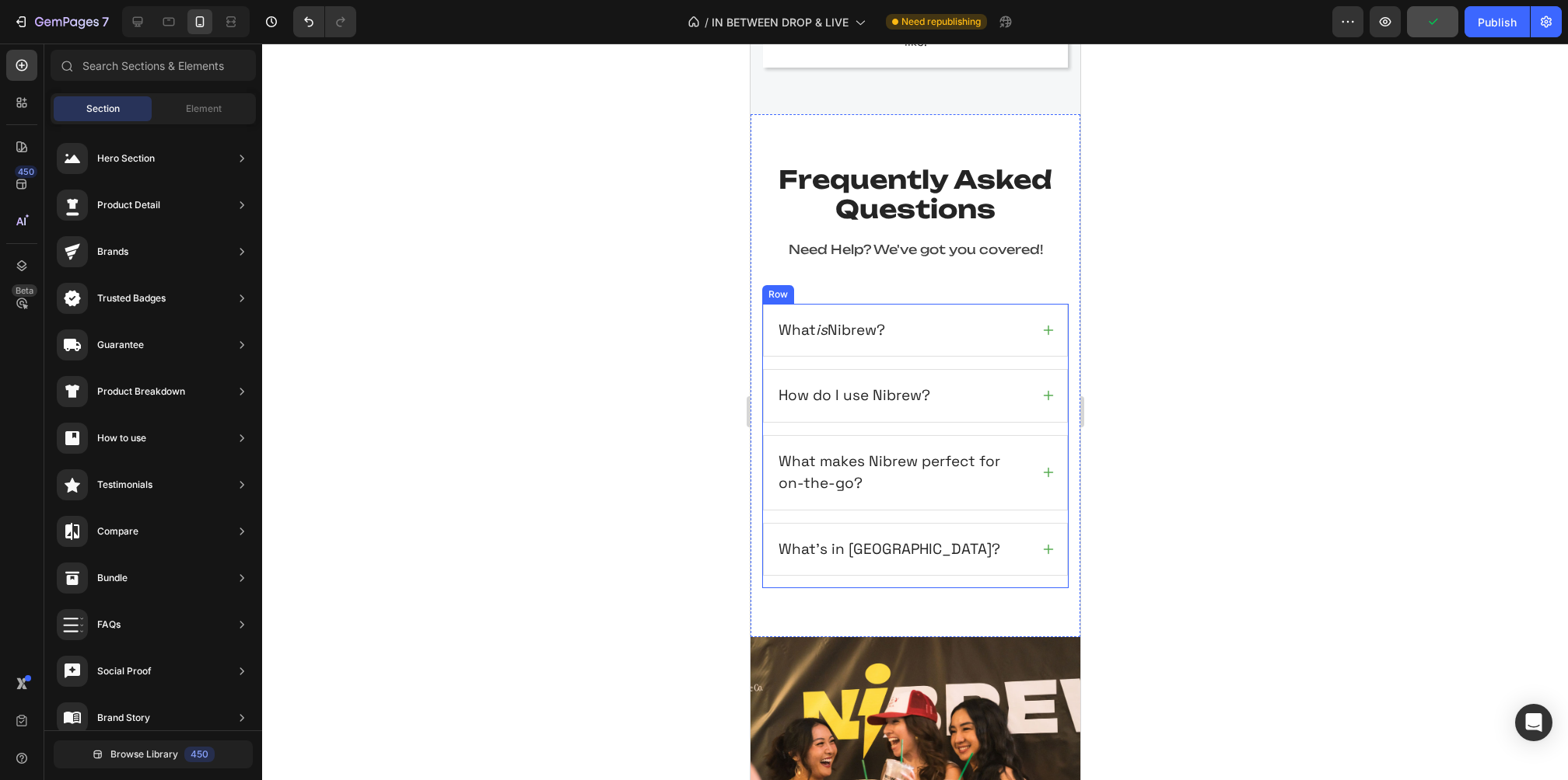
click at [940, 570] on div "What is Nibrew? How do I use Nibrew? What makes Nibrew perfect for on-the-go? W…" at bounding box center [914, 446] width 306 height 285
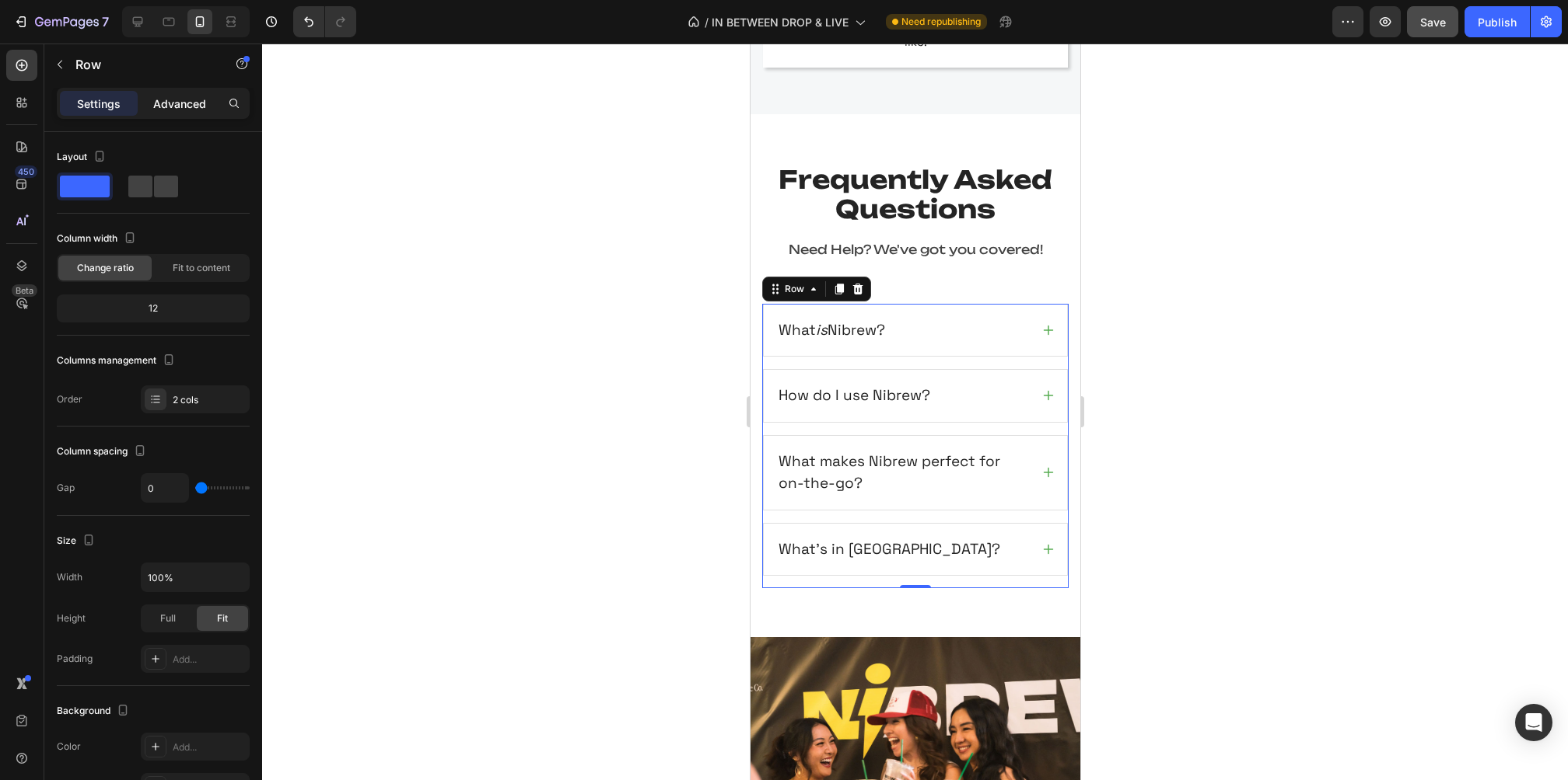
click at [176, 110] on p "Advanced" at bounding box center [179, 103] width 53 height 16
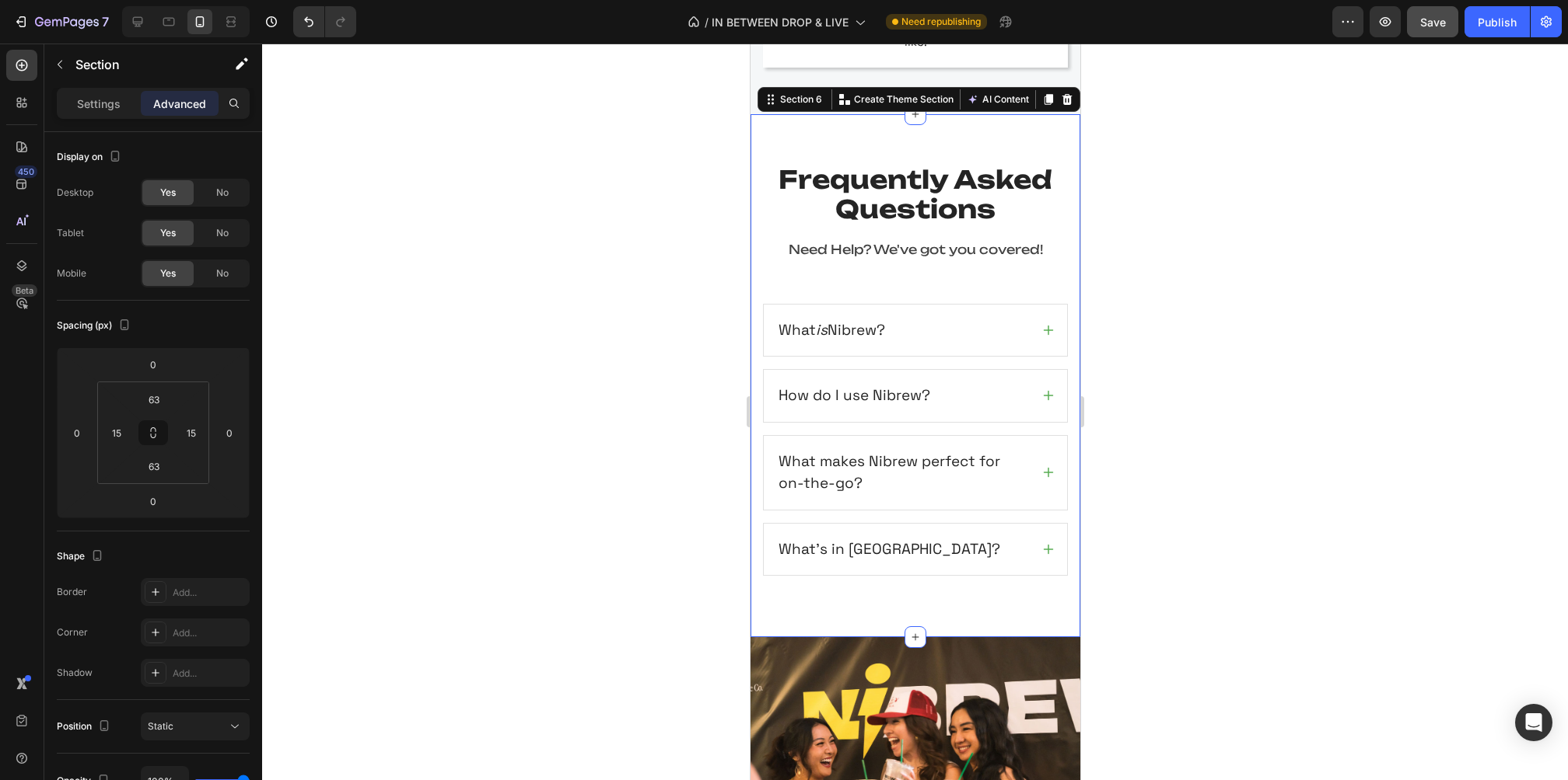
click at [822, 604] on div "Frequently Asked Questions Heading Need Help? We've got you covered! Text block…" at bounding box center [914, 376] width 330 height 523
click at [158, 474] on input "63" at bounding box center [154, 467] width 31 height 23
type input "55"
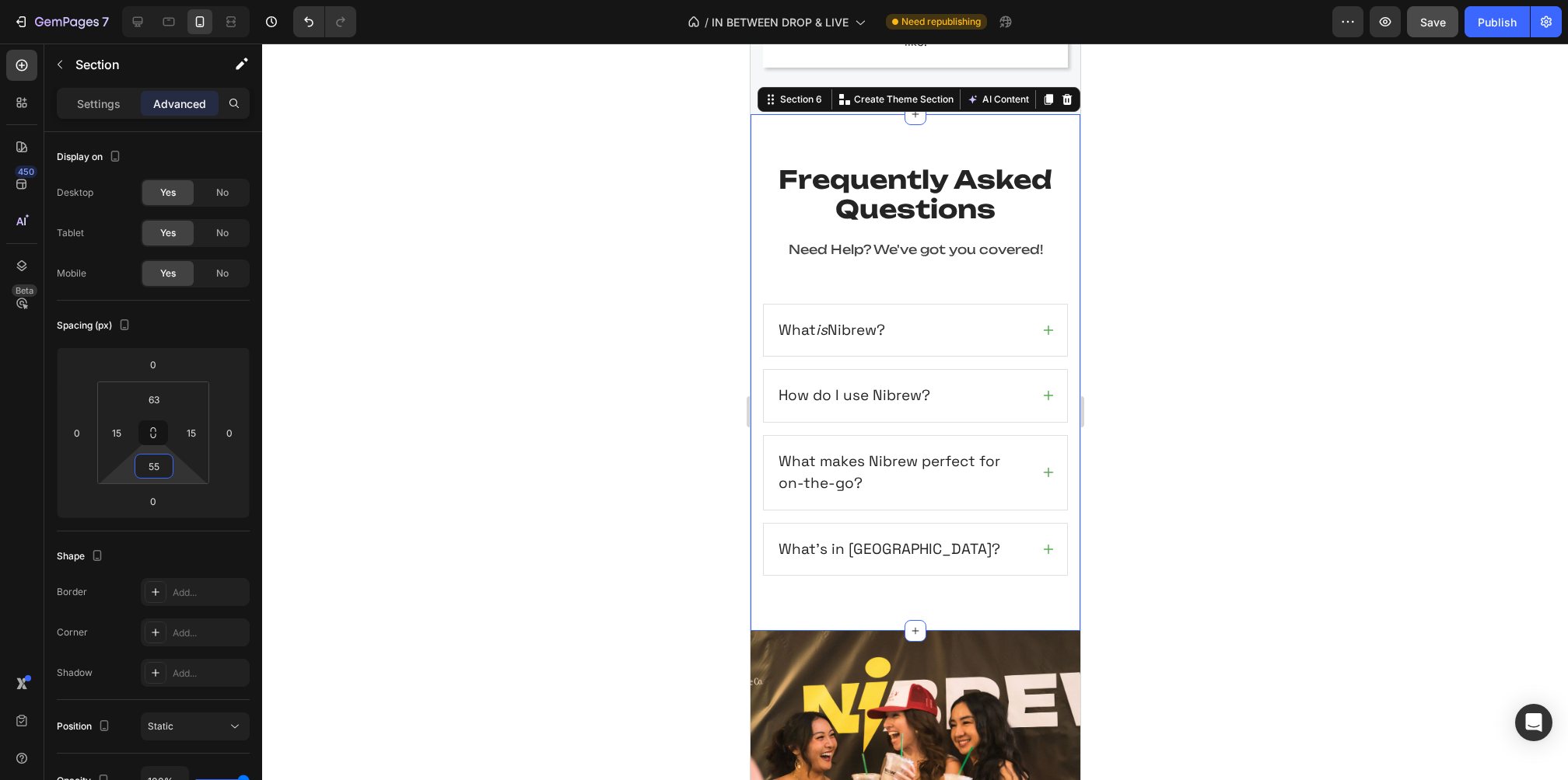
click at [1359, 594] on div at bounding box center [914, 412] width 1305 height 737
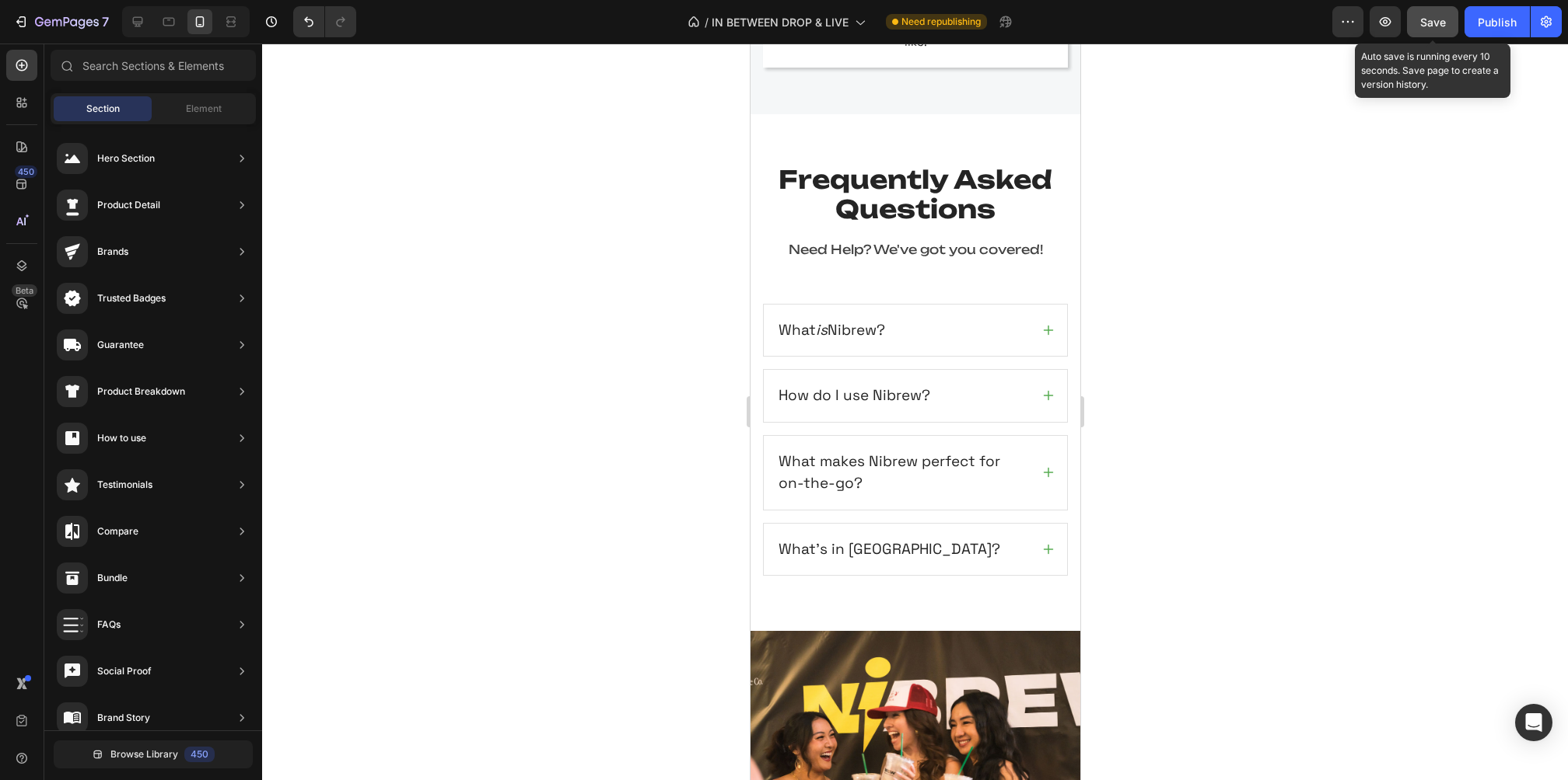
click at [1425, 27] on span "Save" at bounding box center [1432, 22] width 26 height 13
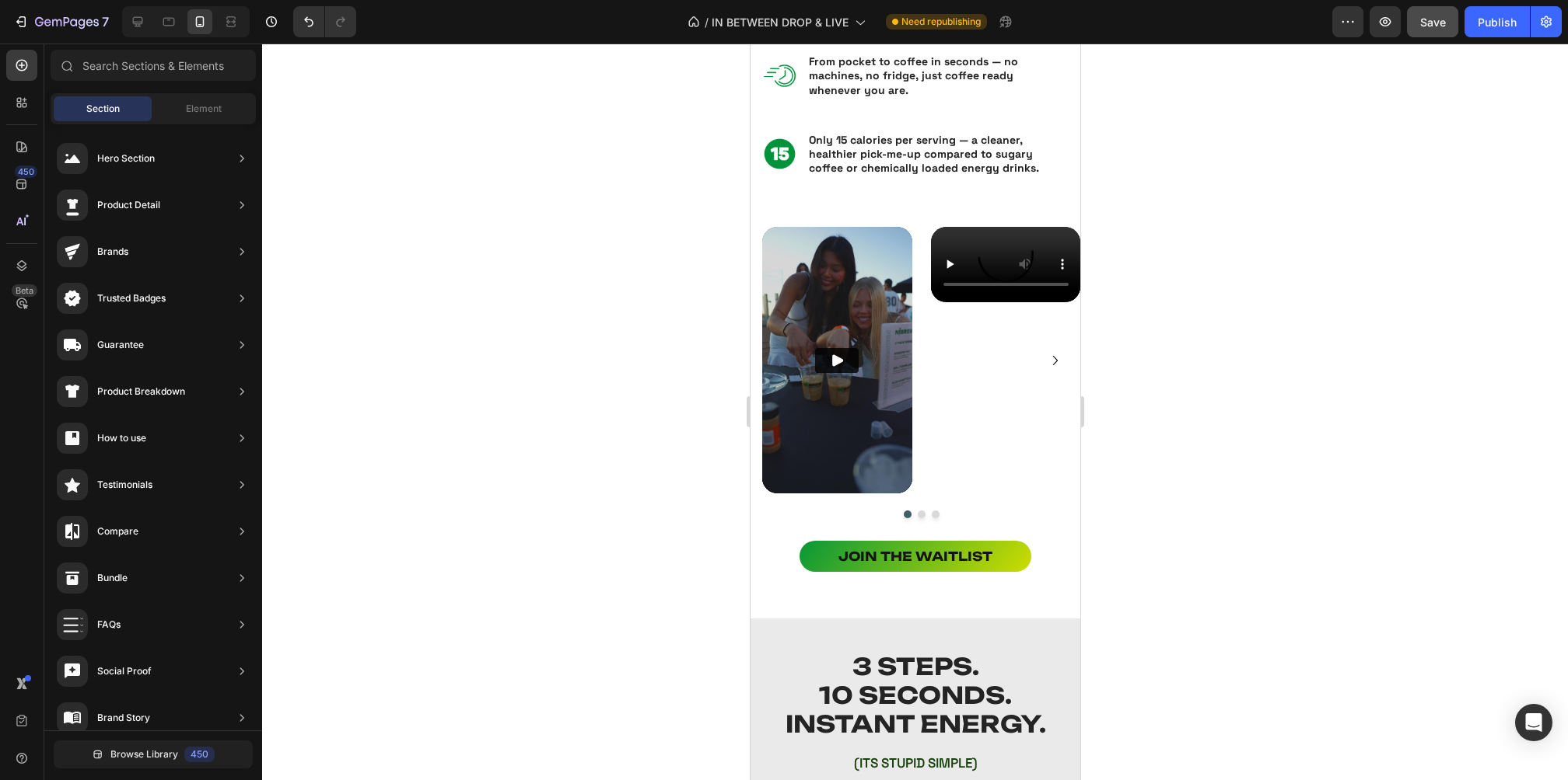
scroll to position [1759, 0]
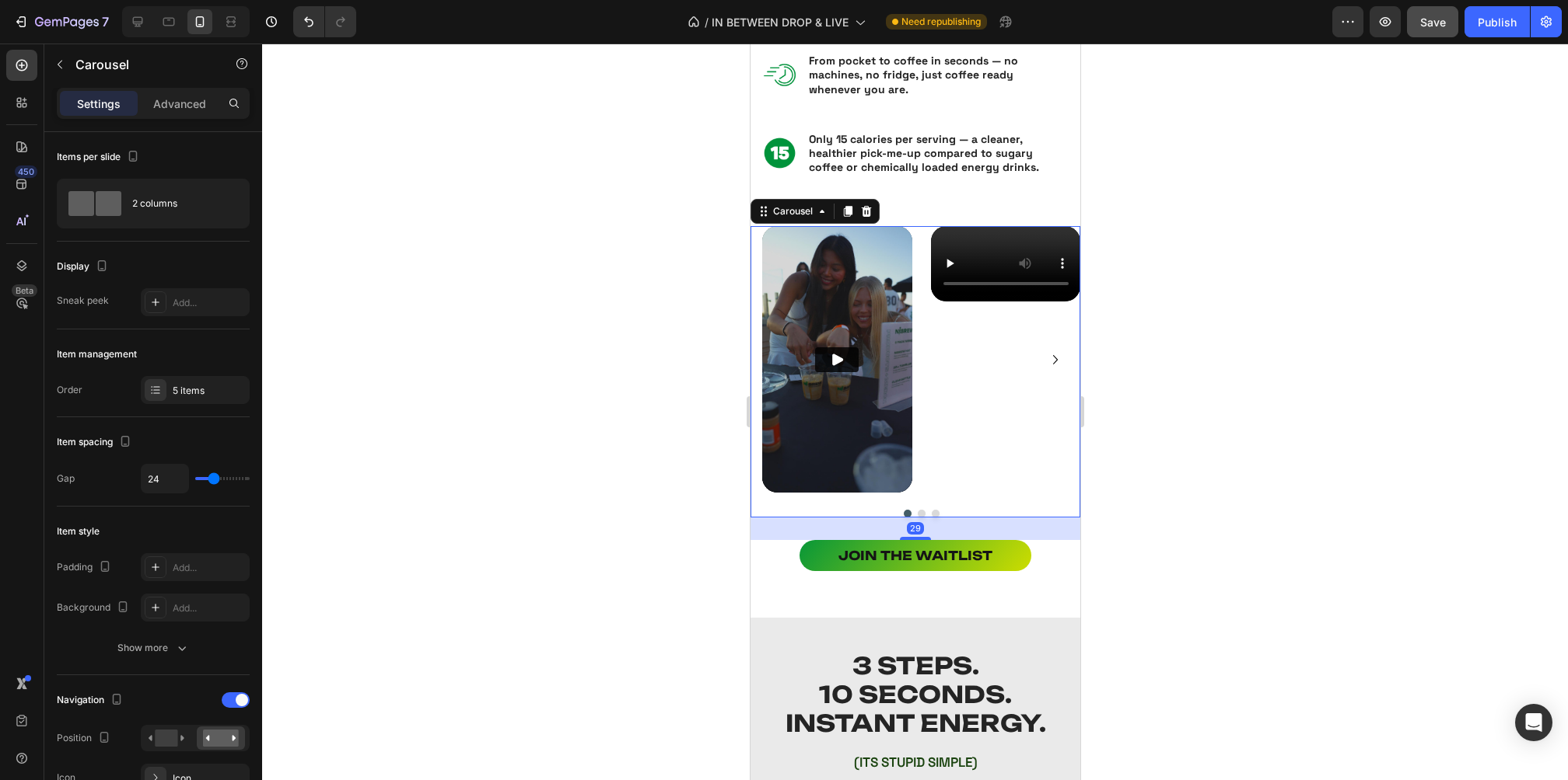
click at [918, 308] on div "Video Video Video Video Video" at bounding box center [921, 359] width 318 height 265
click at [845, 208] on icon at bounding box center [847, 212] width 9 height 11
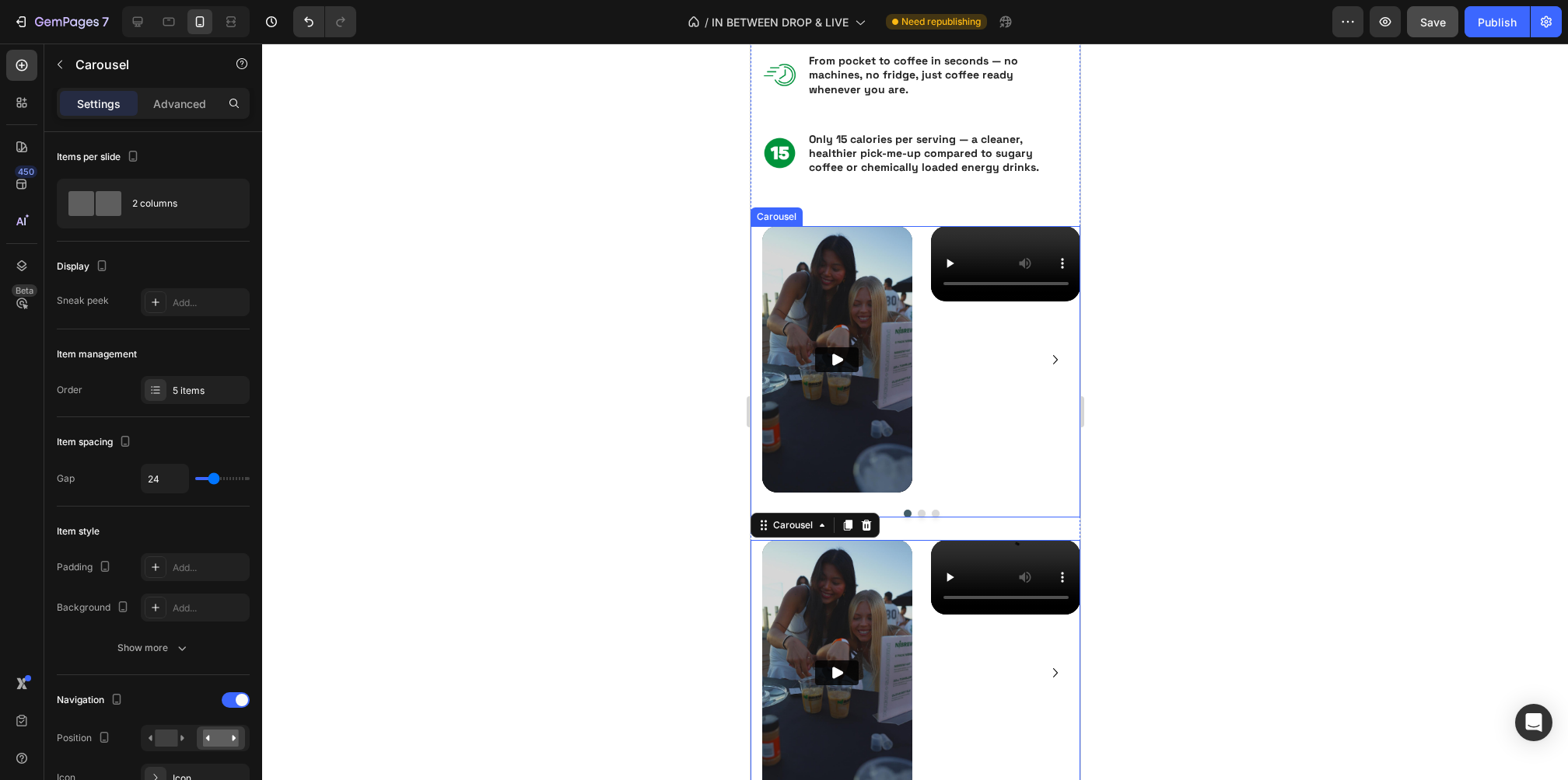
click at [915, 352] on div "Video Video Video Video Video" at bounding box center [921, 359] width 318 height 265
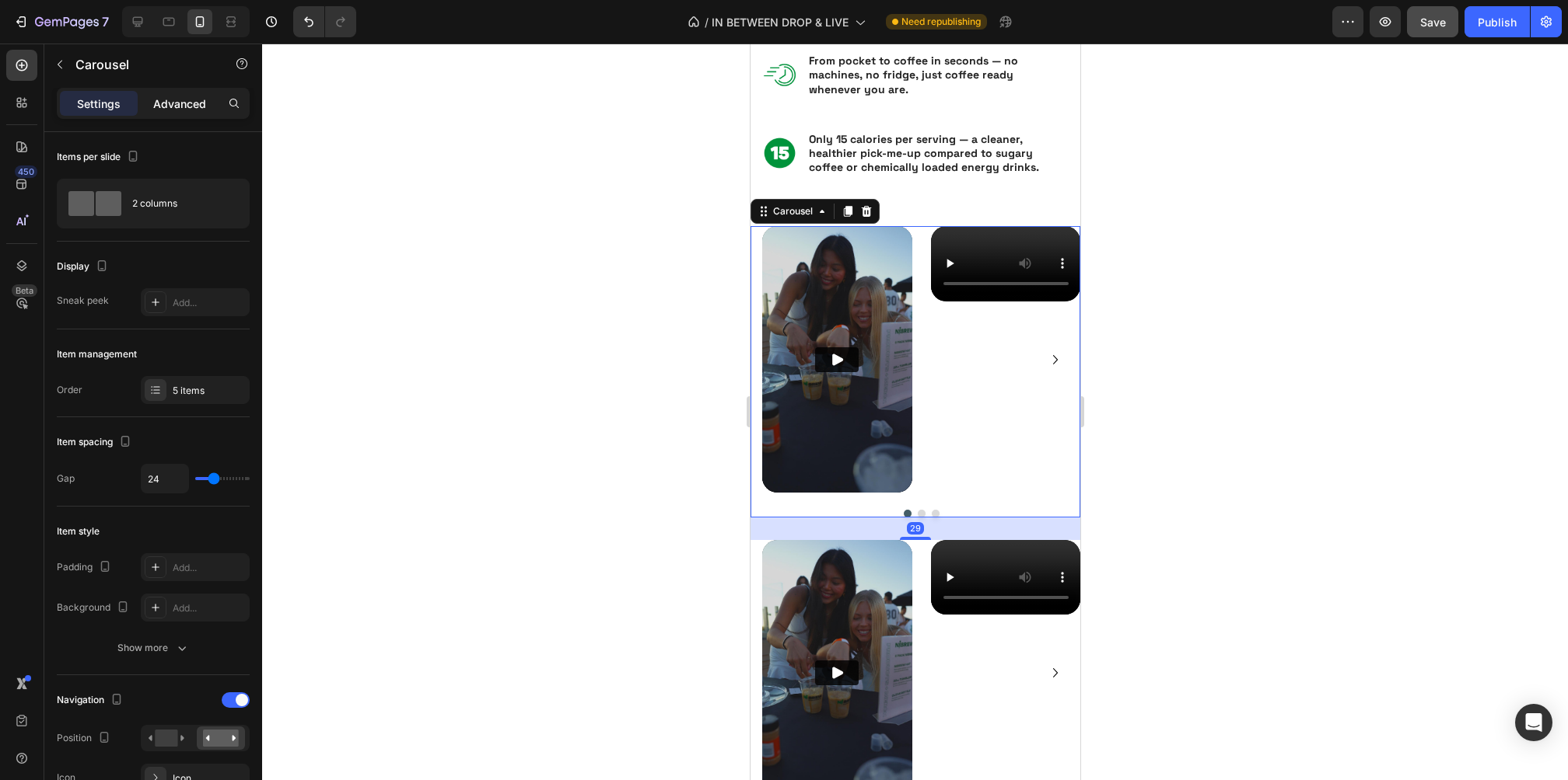
click at [176, 99] on p "Advanced" at bounding box center [179, 103] width 53 height 16
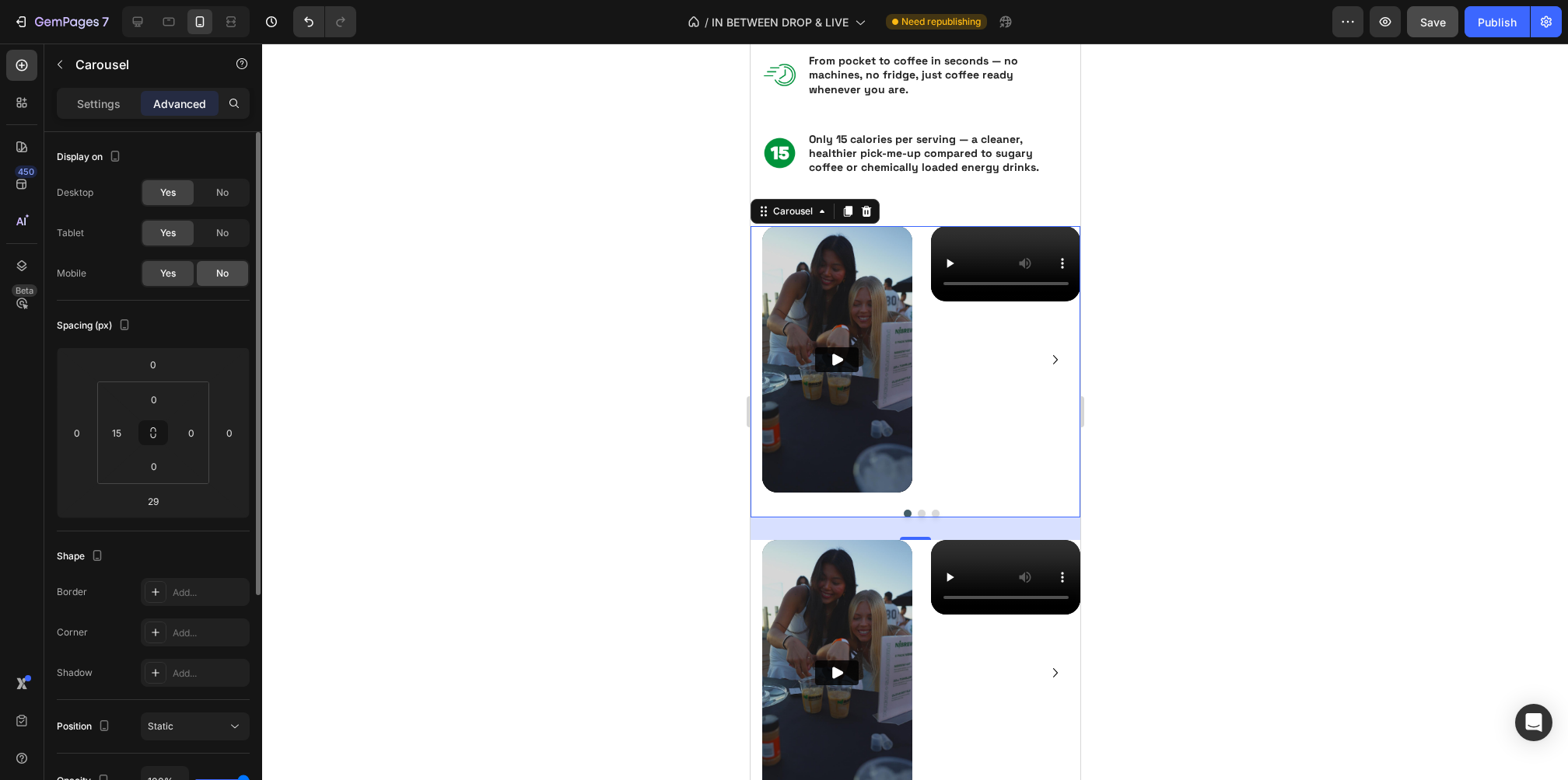
click at [229, 265] on div "No" at bounding box center [223, 273] width 52 height 25
click at [224, 271] on span "No" at bounding box center [223, 273] width 13 height 14
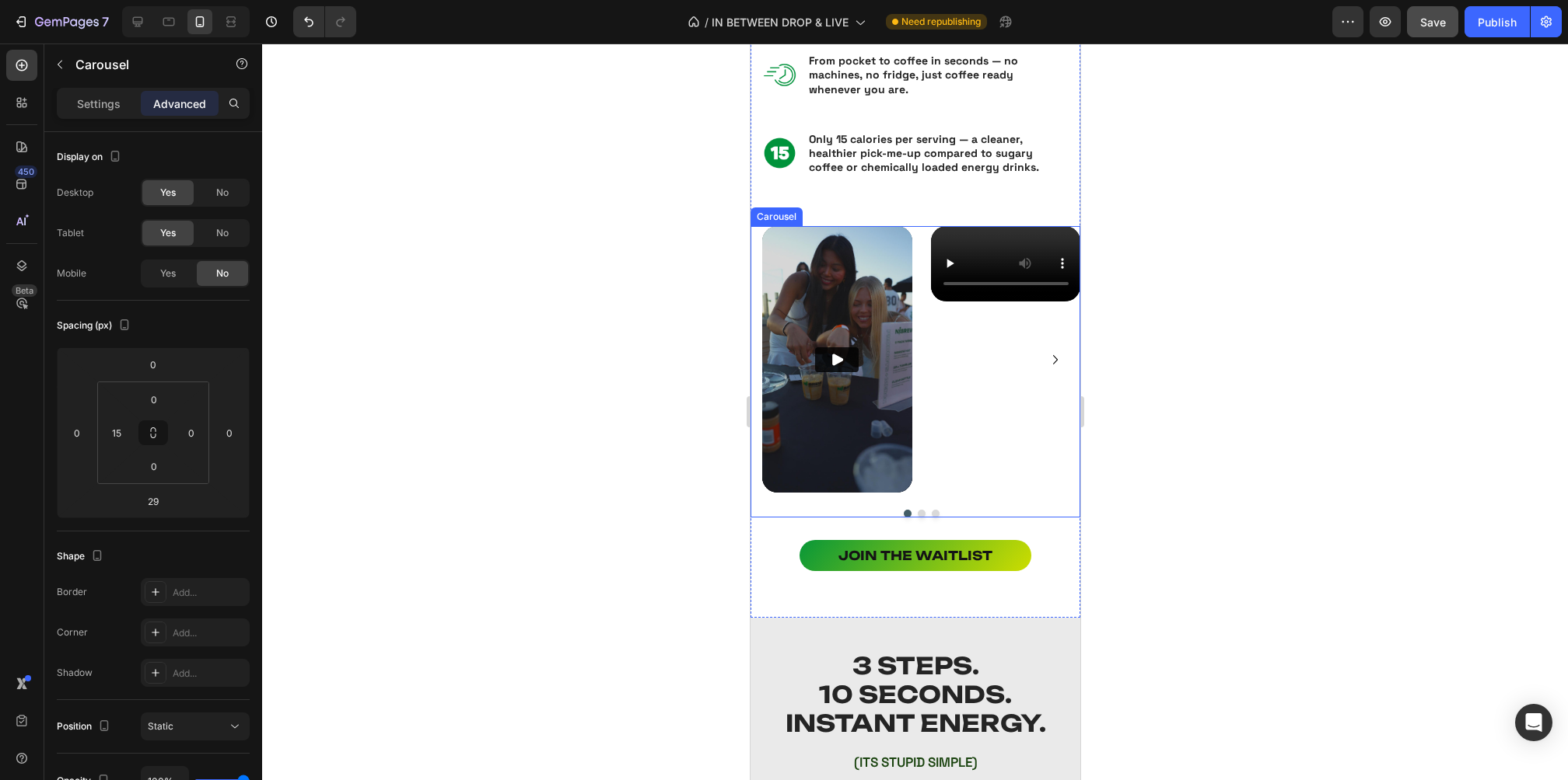
click at [918, 441] on div "Video Video Video Video Video" at bounding box center [921, 359] width 318 height 265
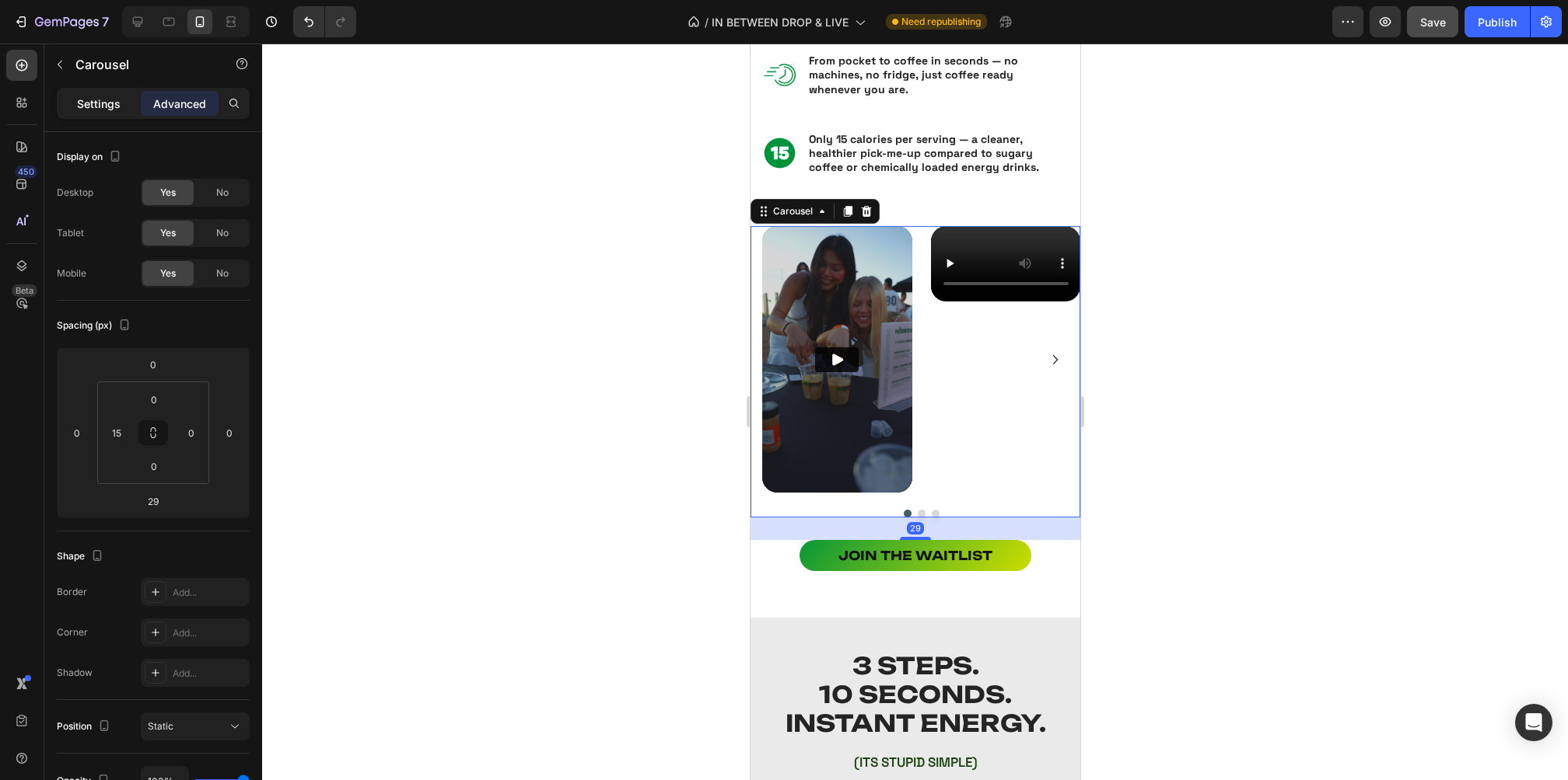
click at [99, 103] on p "Settings" at bounding box center [99, 103] width 44 height 16
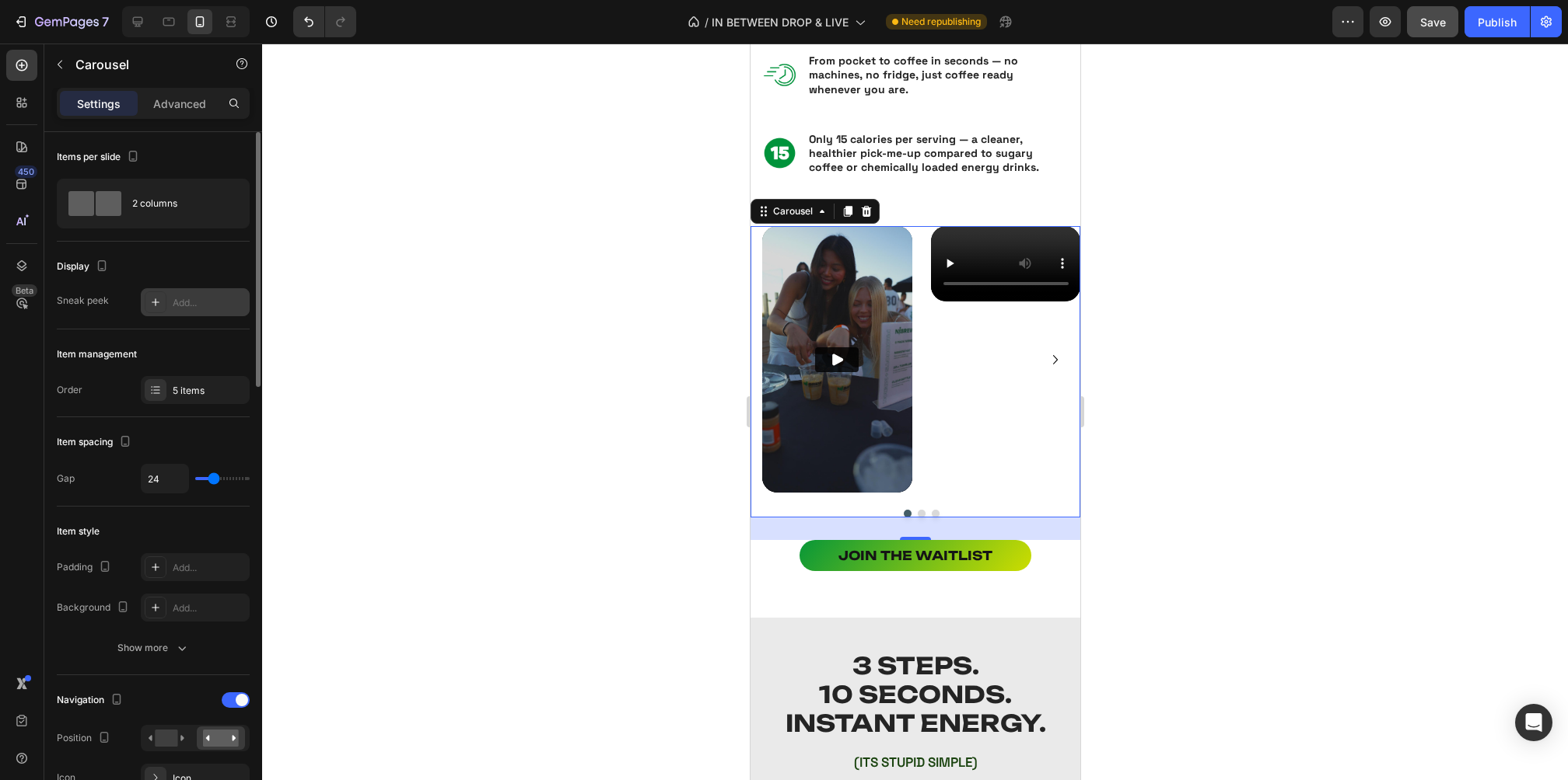
click at [183, 299] on div "Add..." at bounding box center [208, 303] width 73 height 14
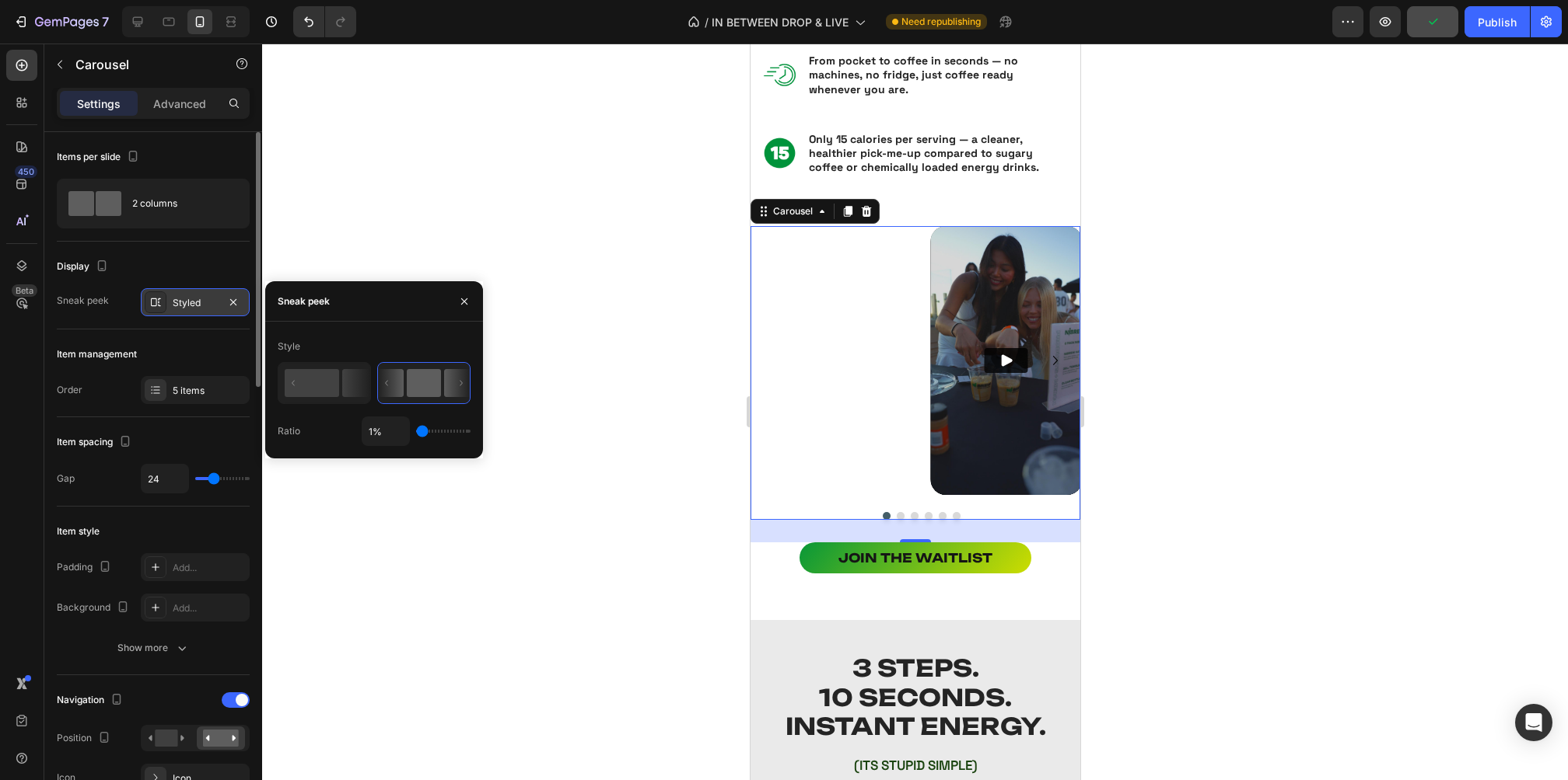
type input "32%"
type input "32"
type input "33%"
type input "33"
type input "35%"
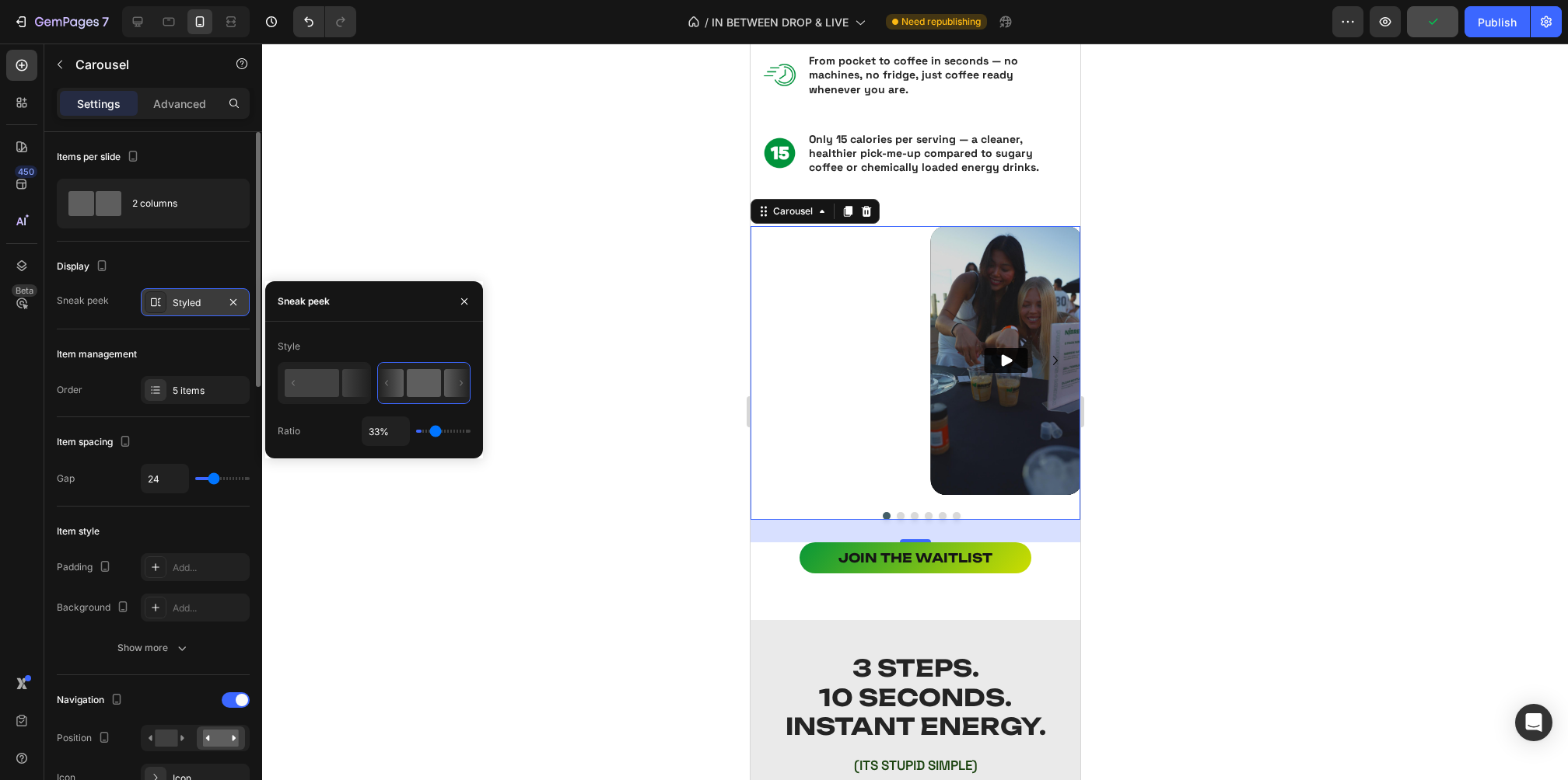
type input "35"
type input "36%"
type input "36"
type input "37%"
type input "37"
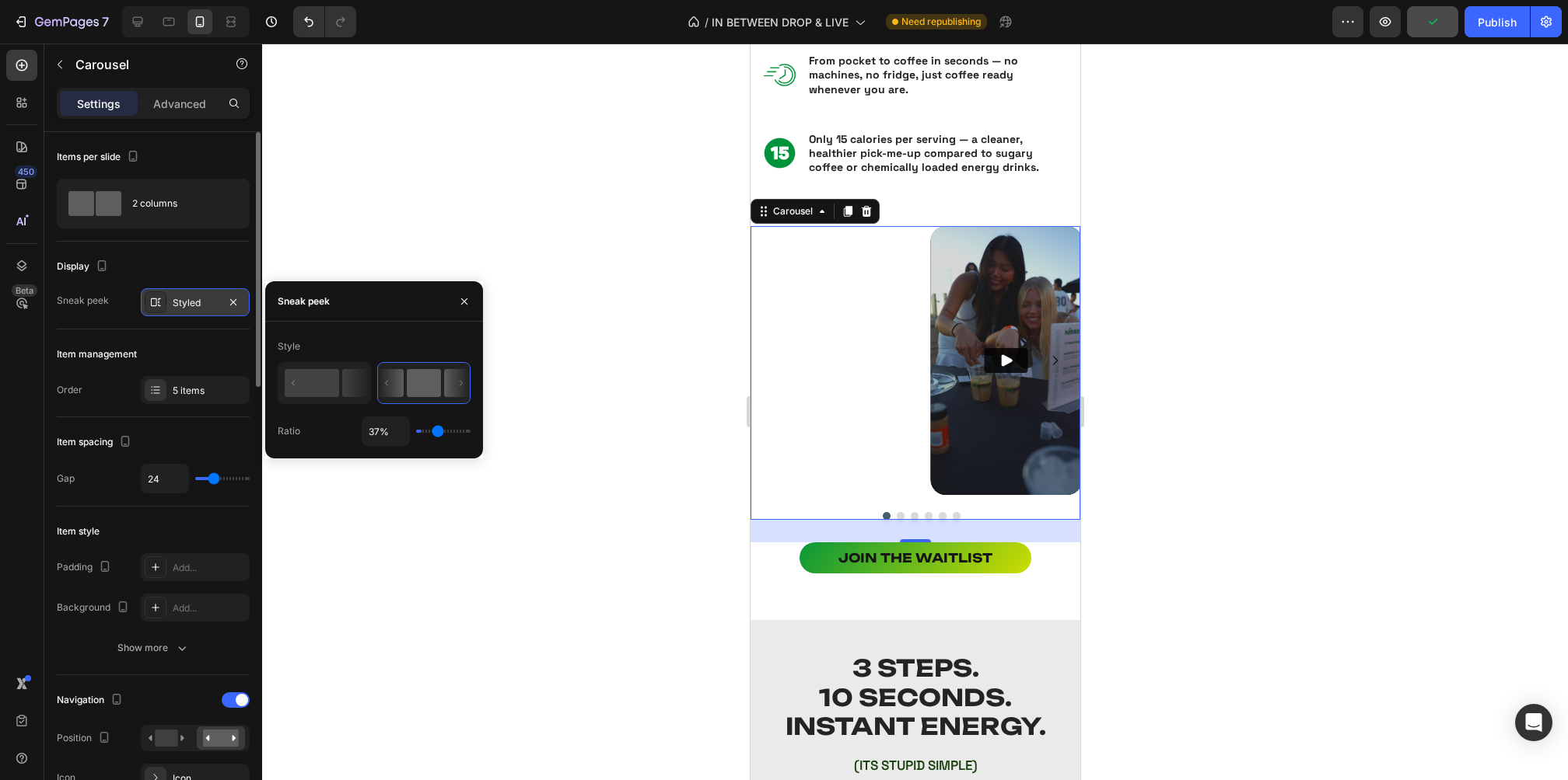
type input "39%"
type input "39"
type input "40%"
type input "40"
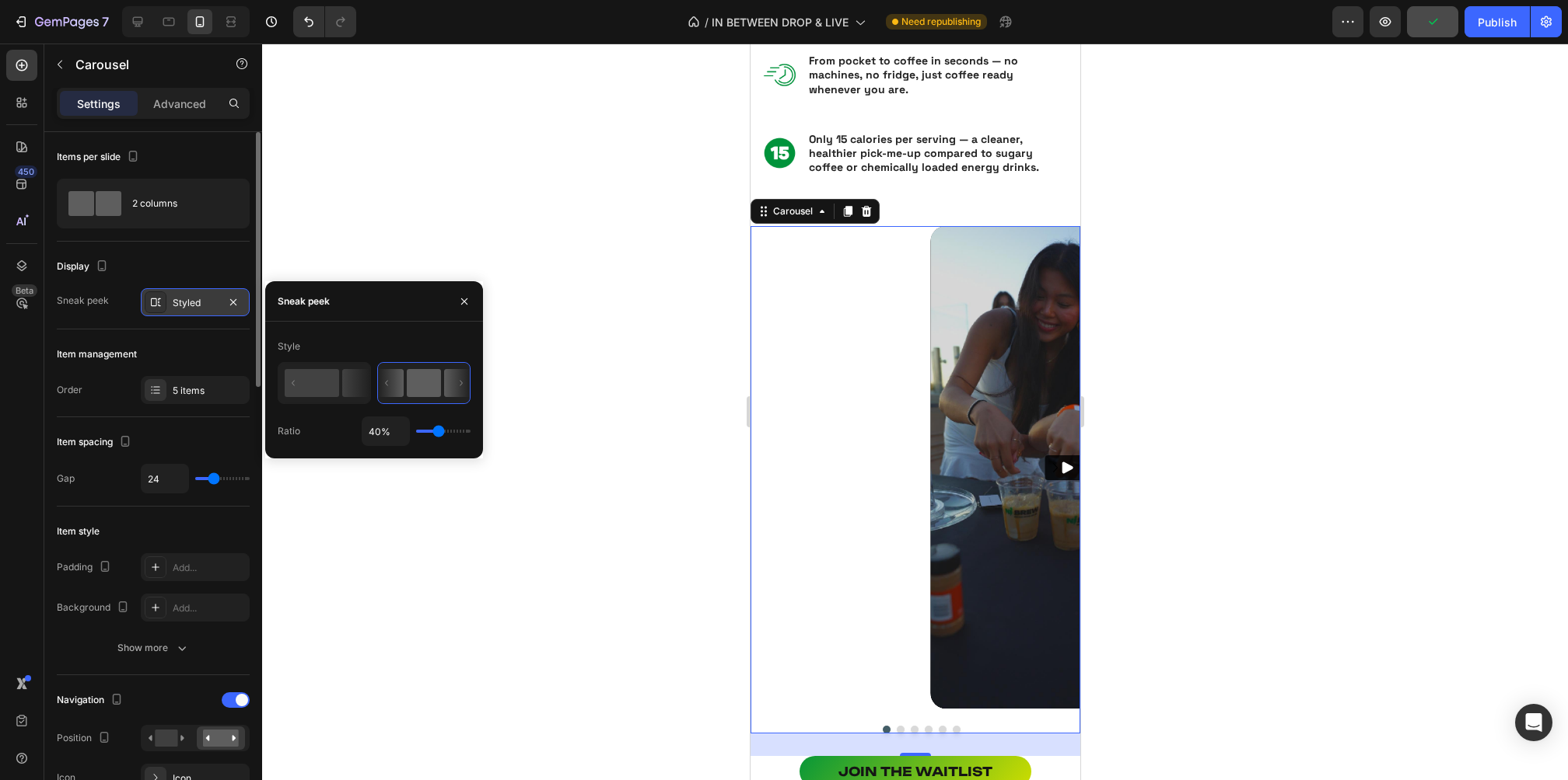
type input "42%"
type input "42"
type input "45%"
type input "45"
type input "46%"
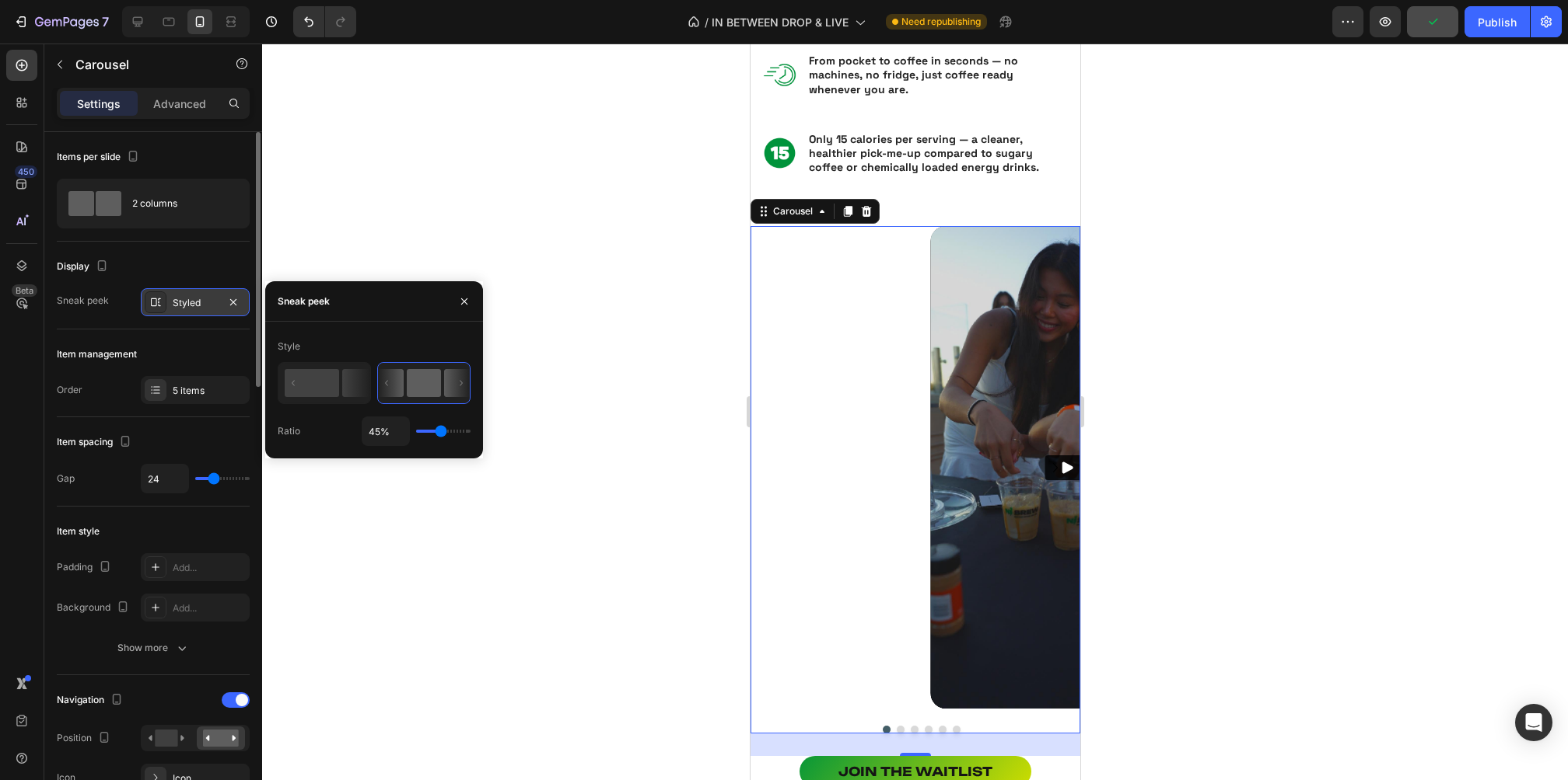
type input "46"
type input "50%"
type input "50"
type input "53%"
type input "53"
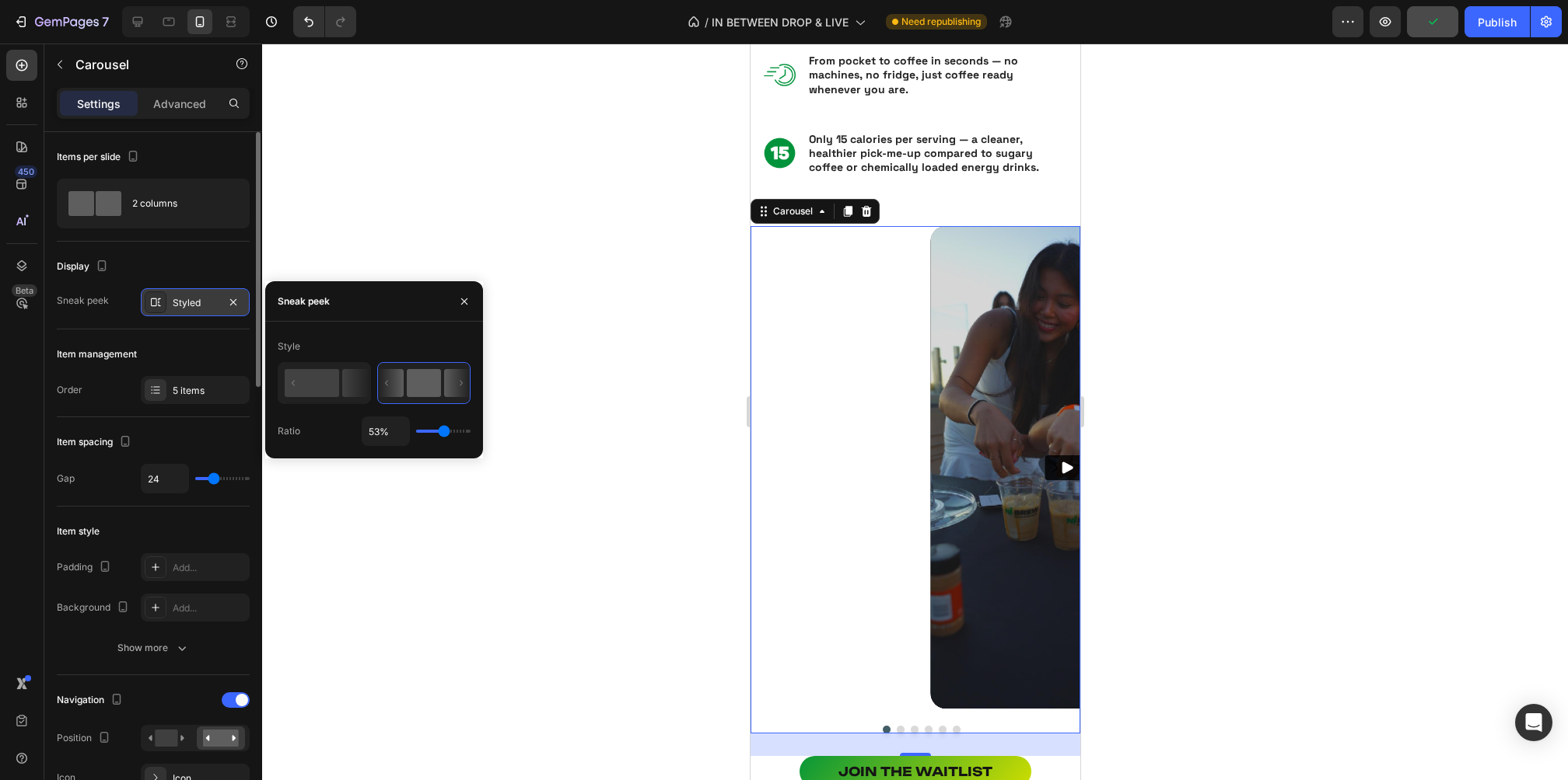
type input "58%"
type input "58"
type input "64%"
type input "64"
type input "66%"
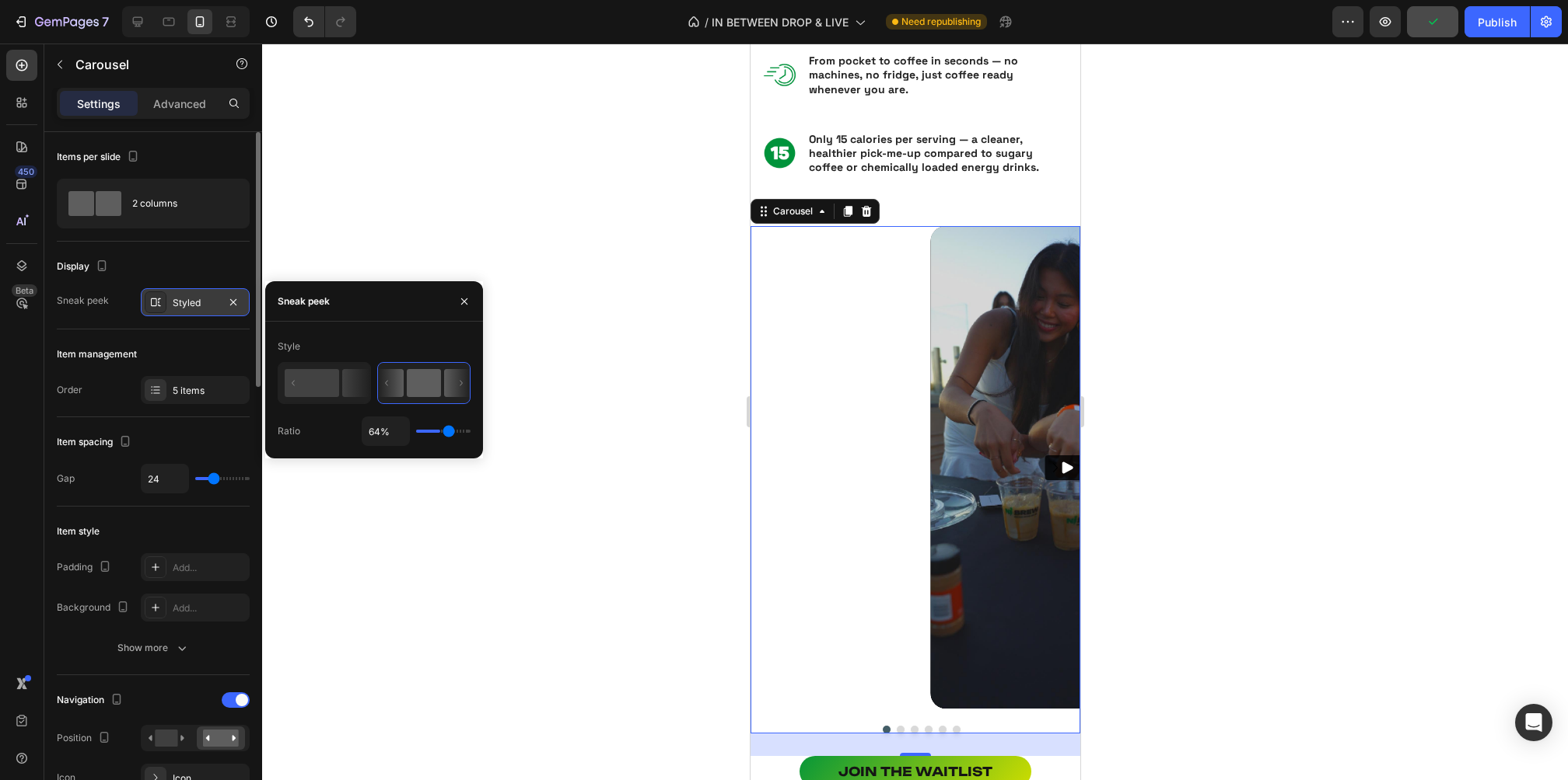
type input "66"
type input "68%"
type input "68"
type input "73%"
type input "73"
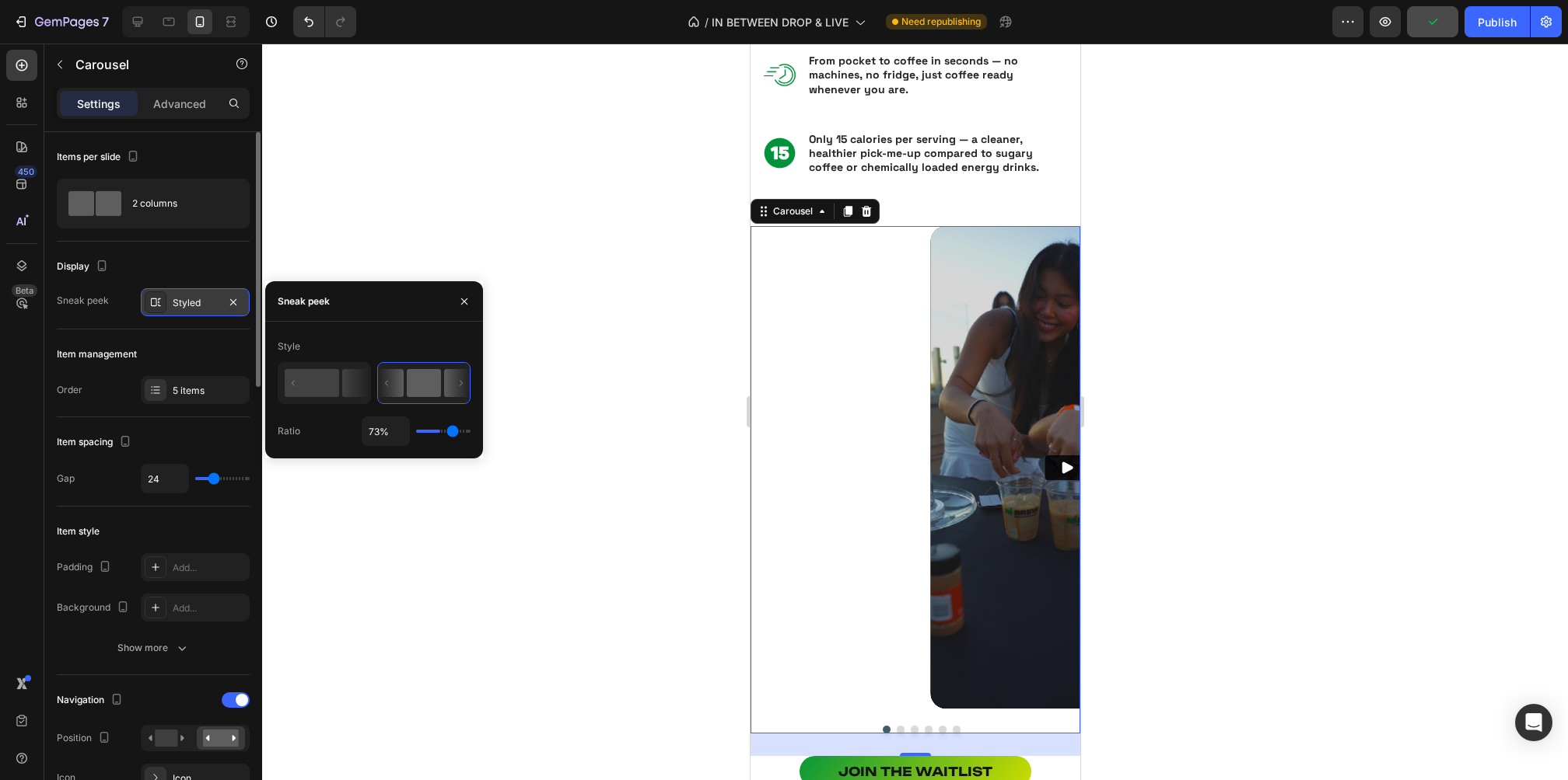
type input "74%"
type input "74"
type input "75%"
type input "75"
type input "76%"
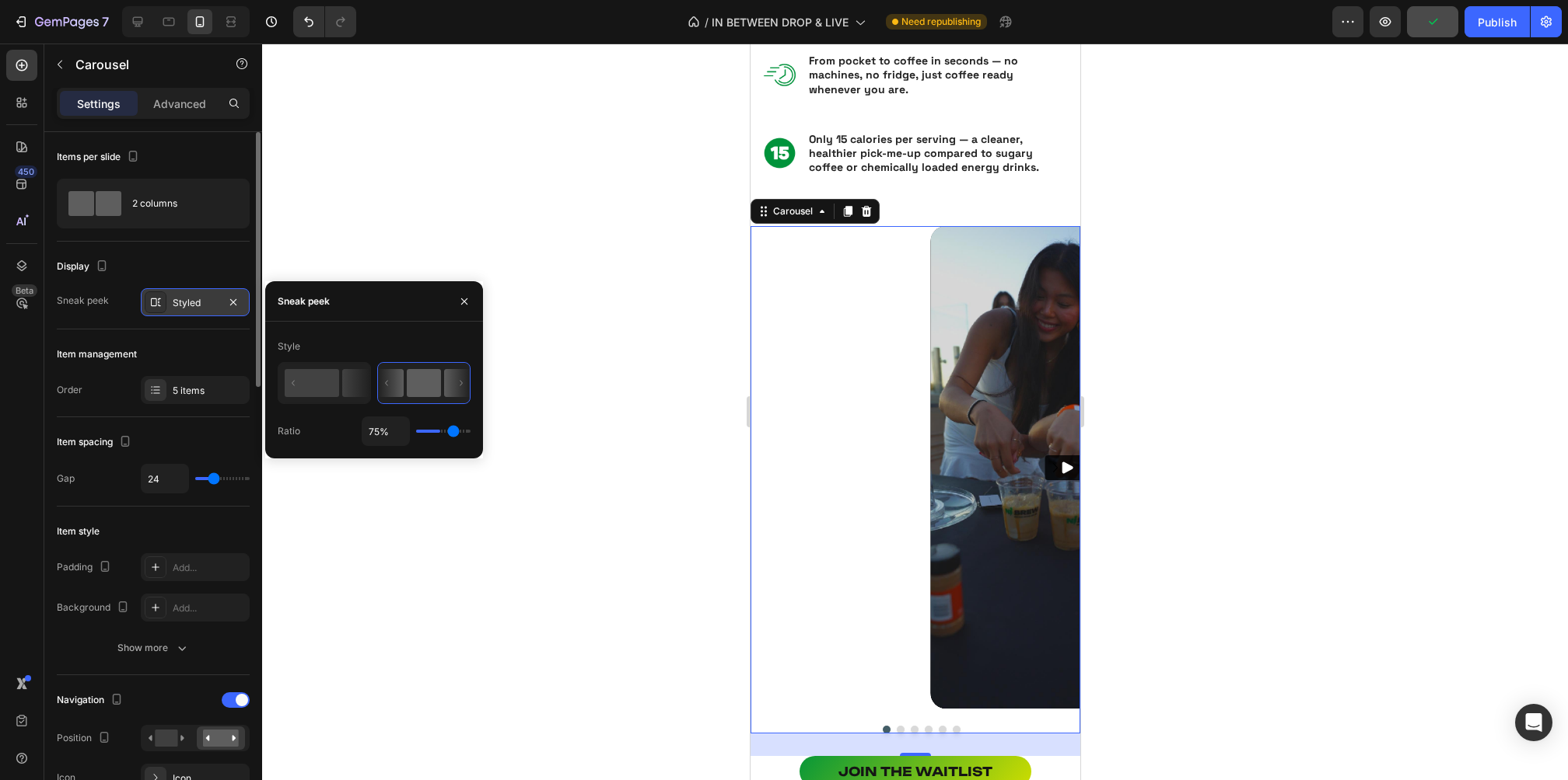
type input "76"
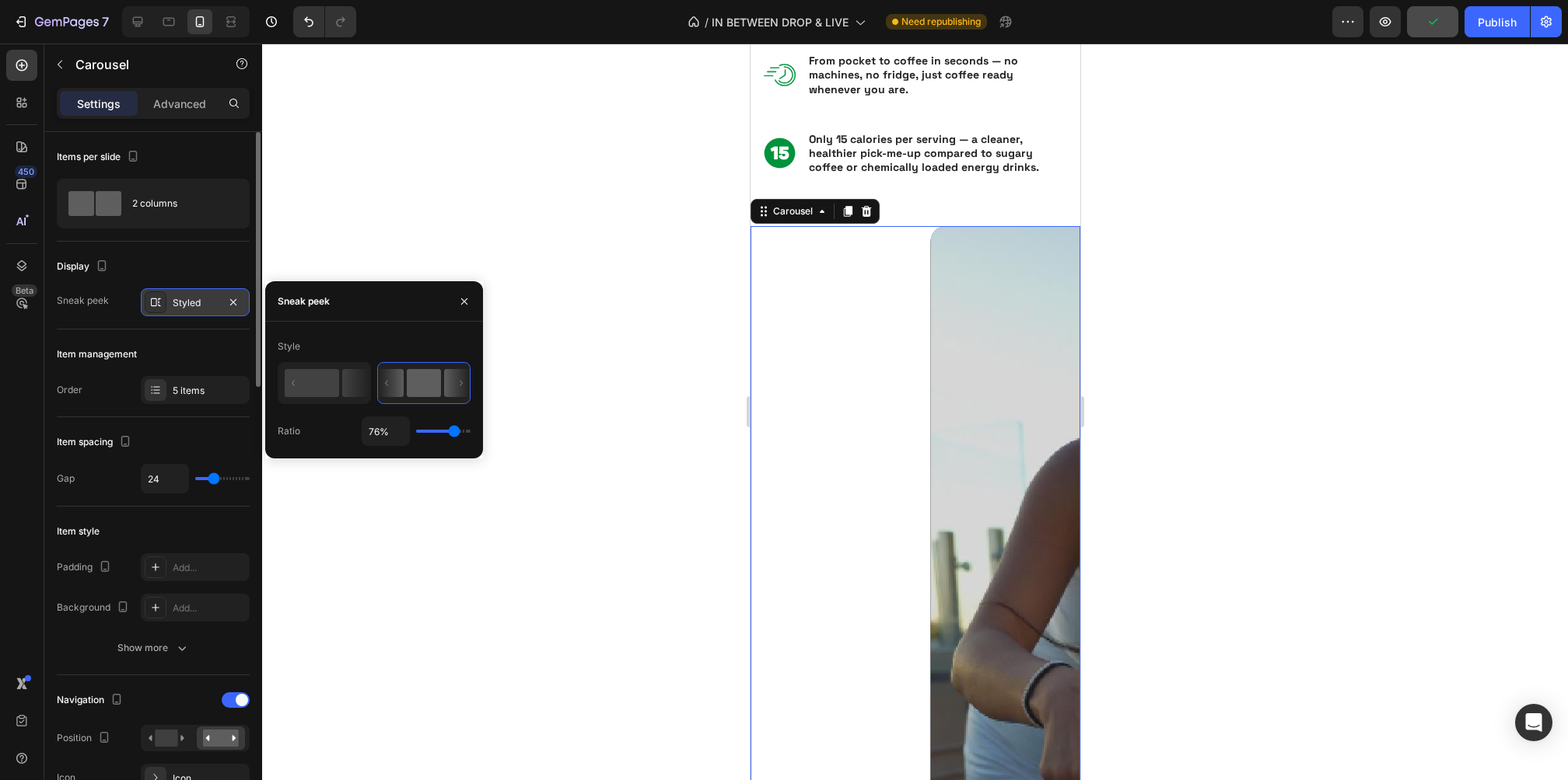
type input "72%"
type input "72"
type input "63%"
type input "63"
type input "62%"
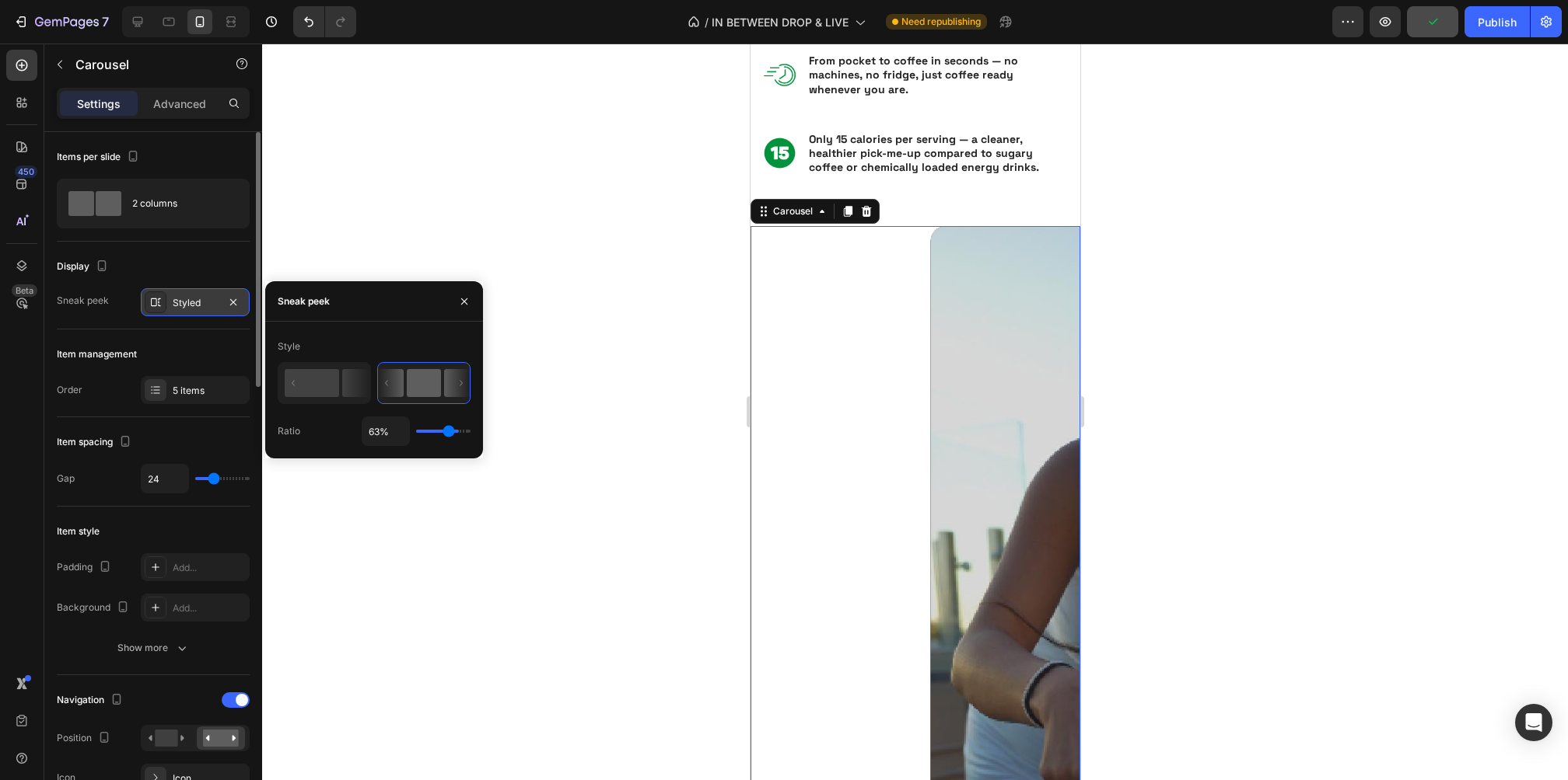
type input "62"
type input "61%"
type input "61"
type input "60%"
type input "60"
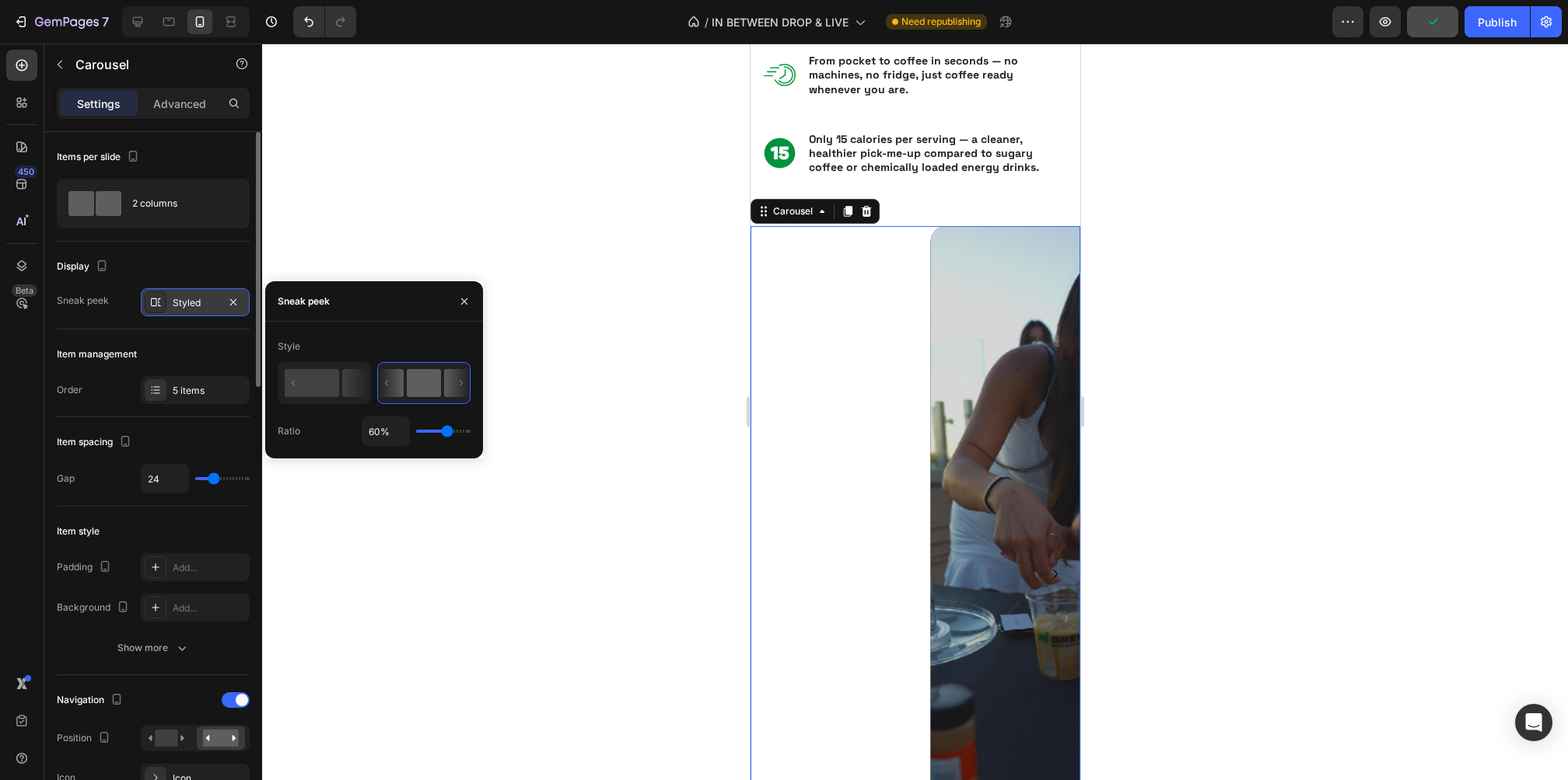
type input "59%"
type input "59"
type input "58%"
type input "58"
type input "57%"
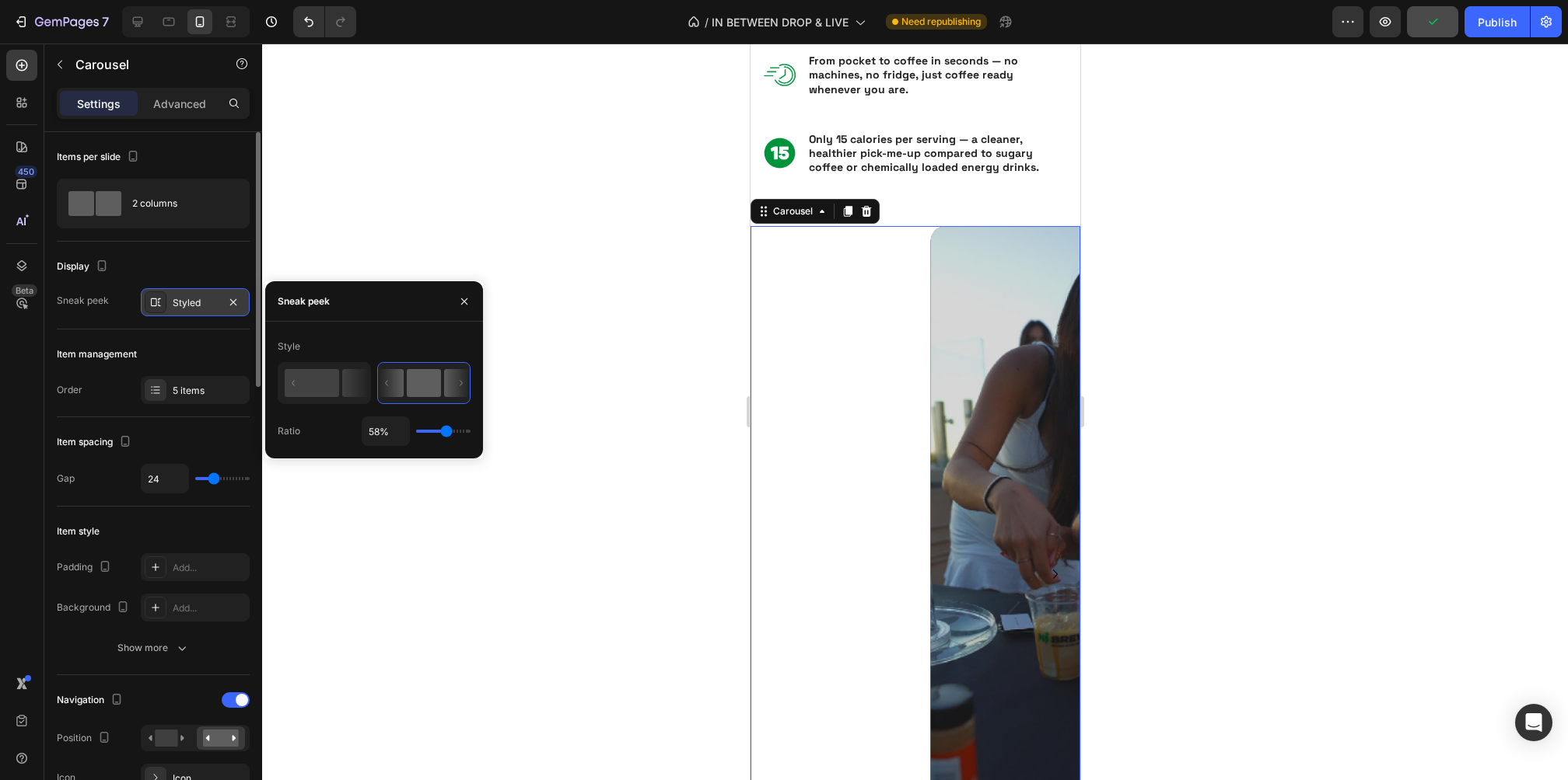
type input "57"
type input "56%"
type input "56"
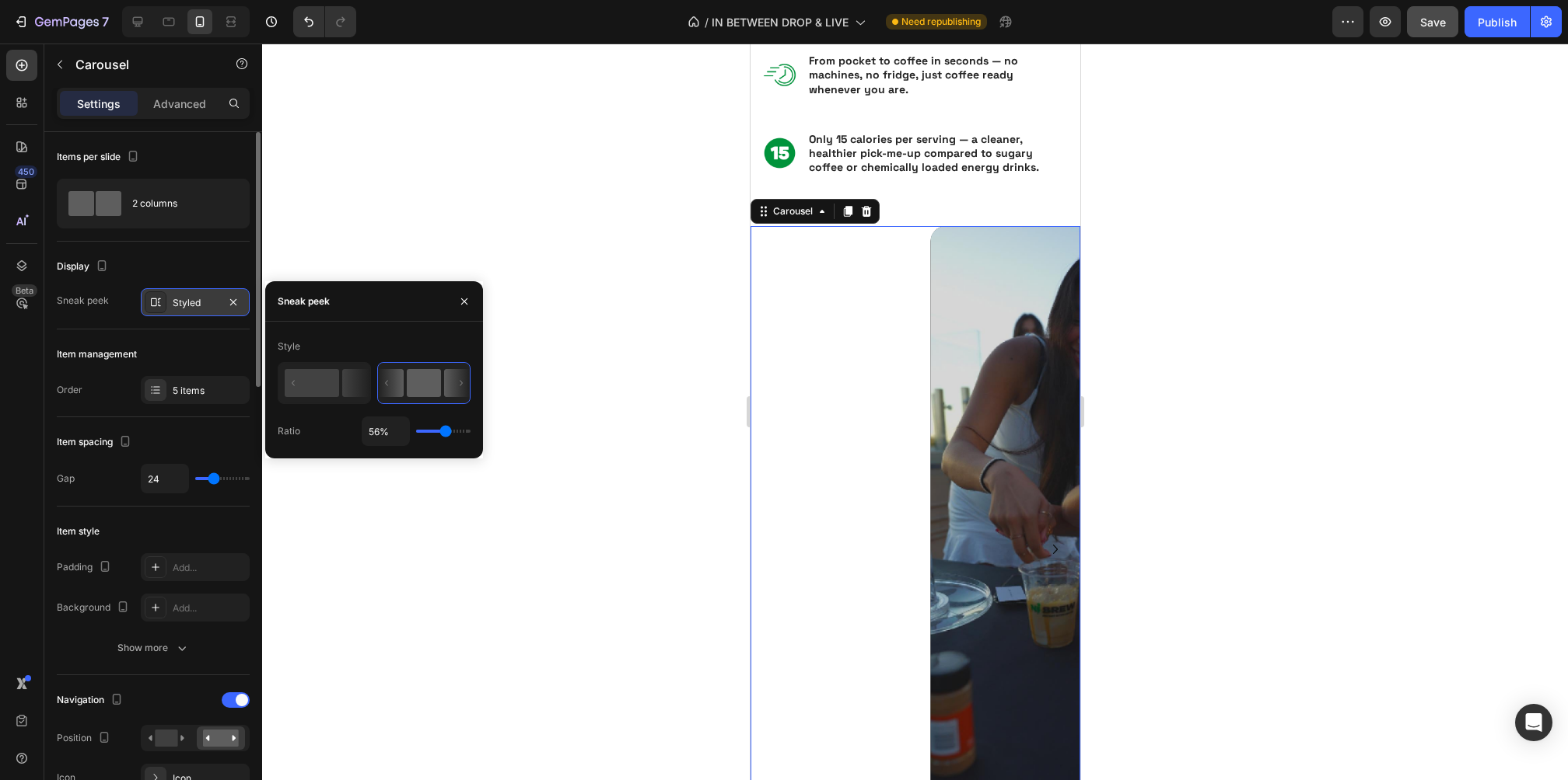
type input "49%"
type input "49"
type input "48%"
type input "48"
type input "47%"
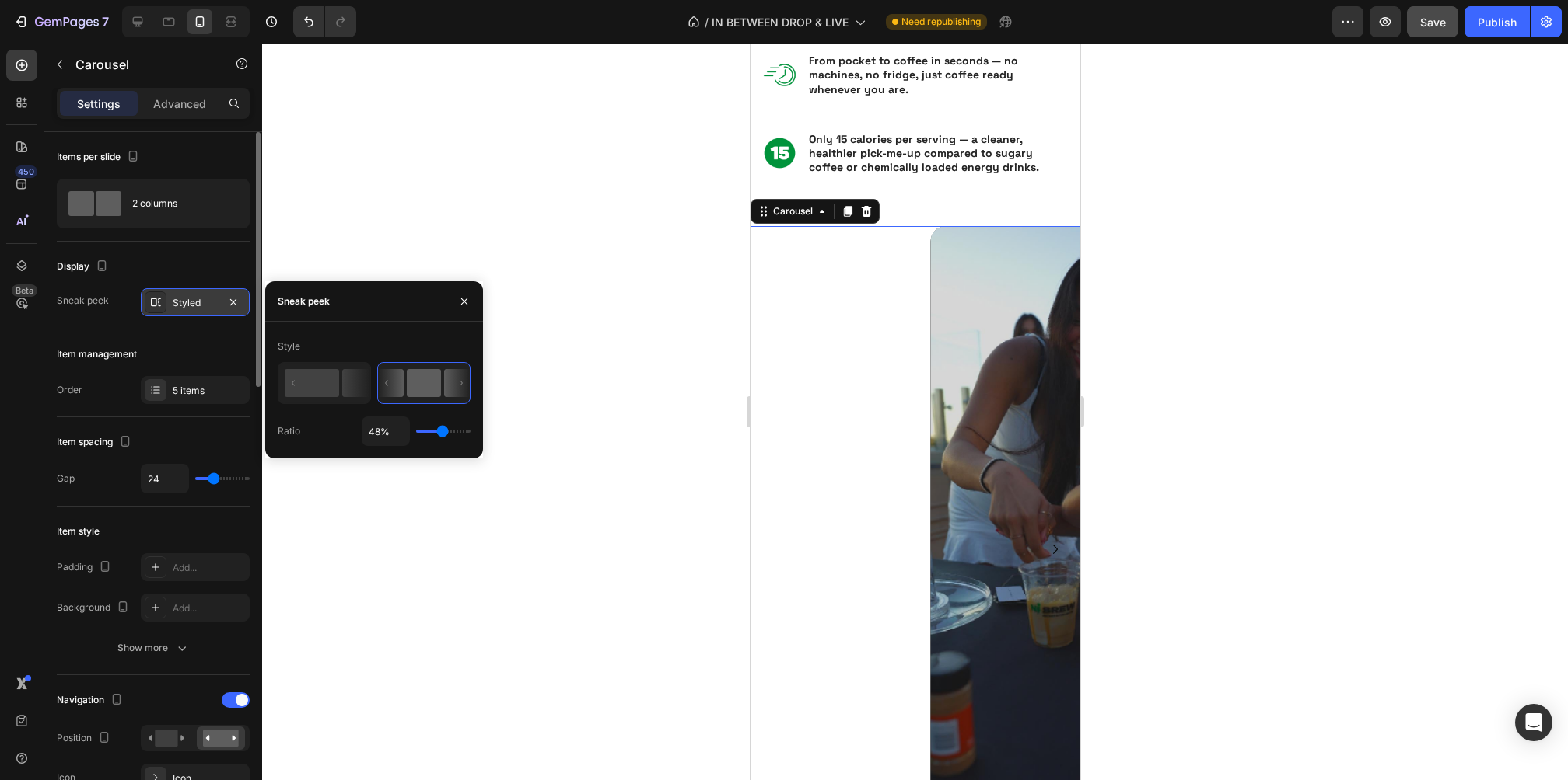
type input "47"
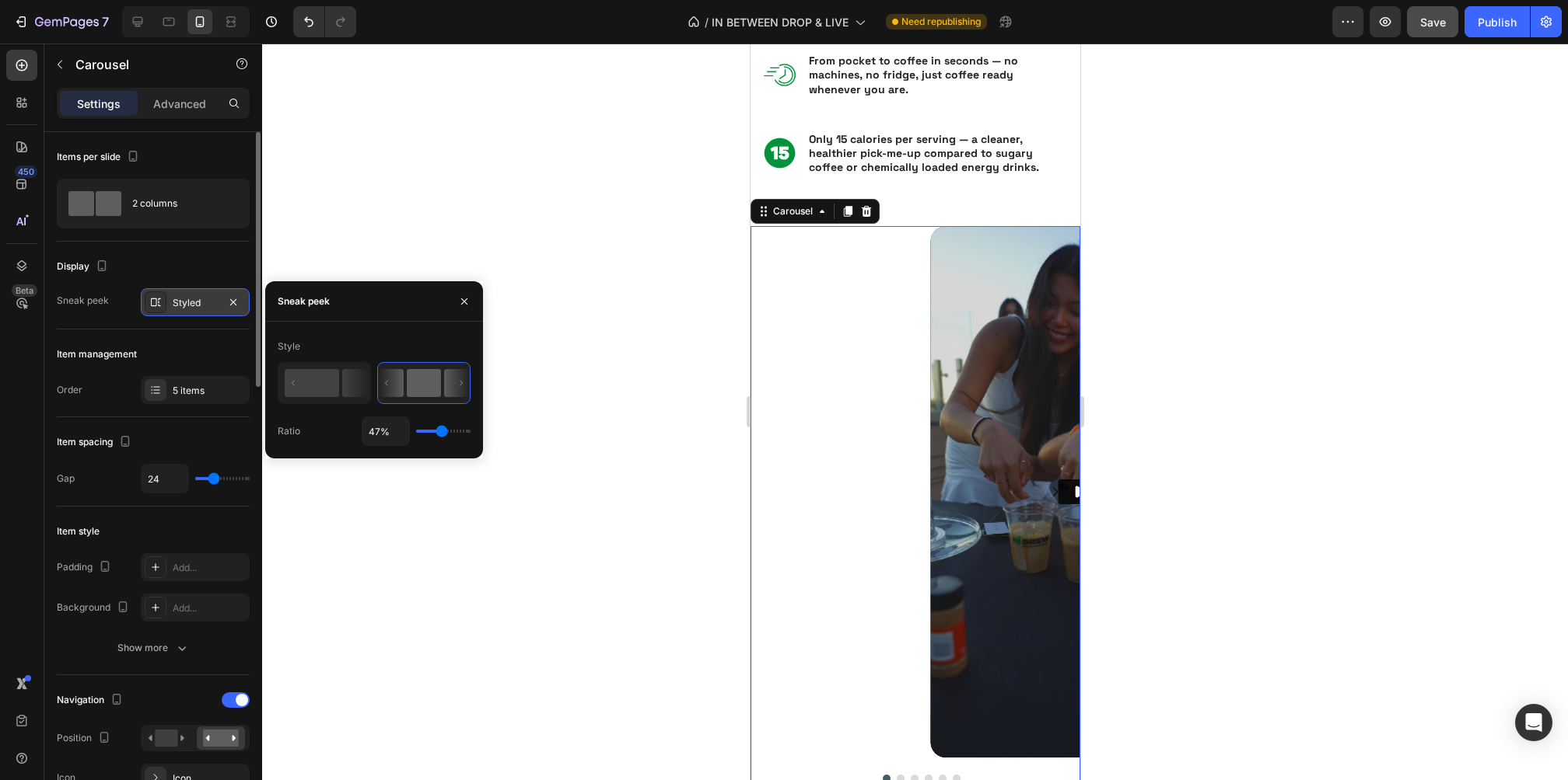
type input "46%"
drag, startPoint x: 422, startPoint y: 425, endPoint x: 441, endPoint y: 423, distance: 19.1
type input "46"
click at [441, 430] on input "range" at bounding box center [443, 432] width 54 height 3
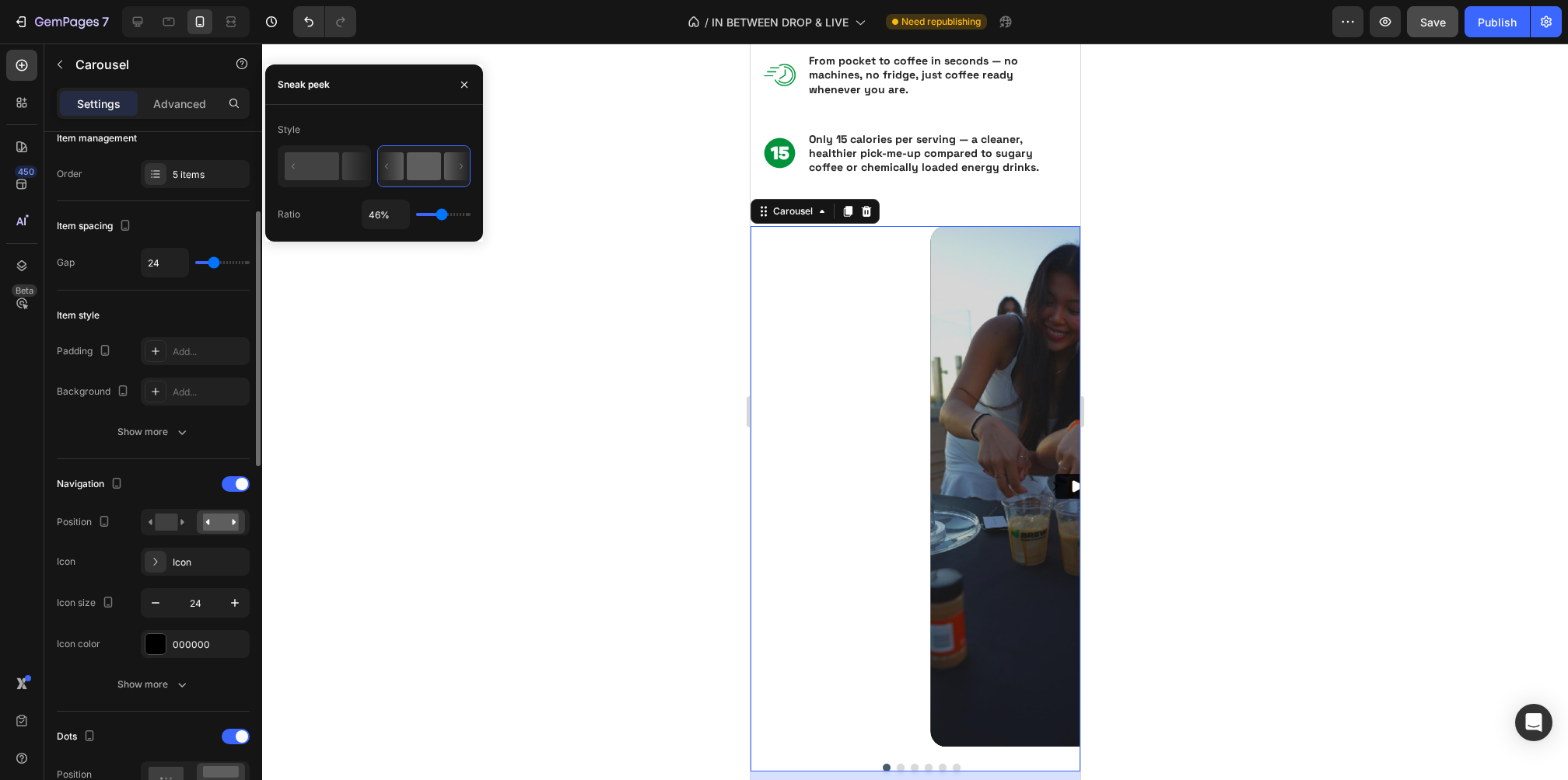
scroll to position [255, 0]
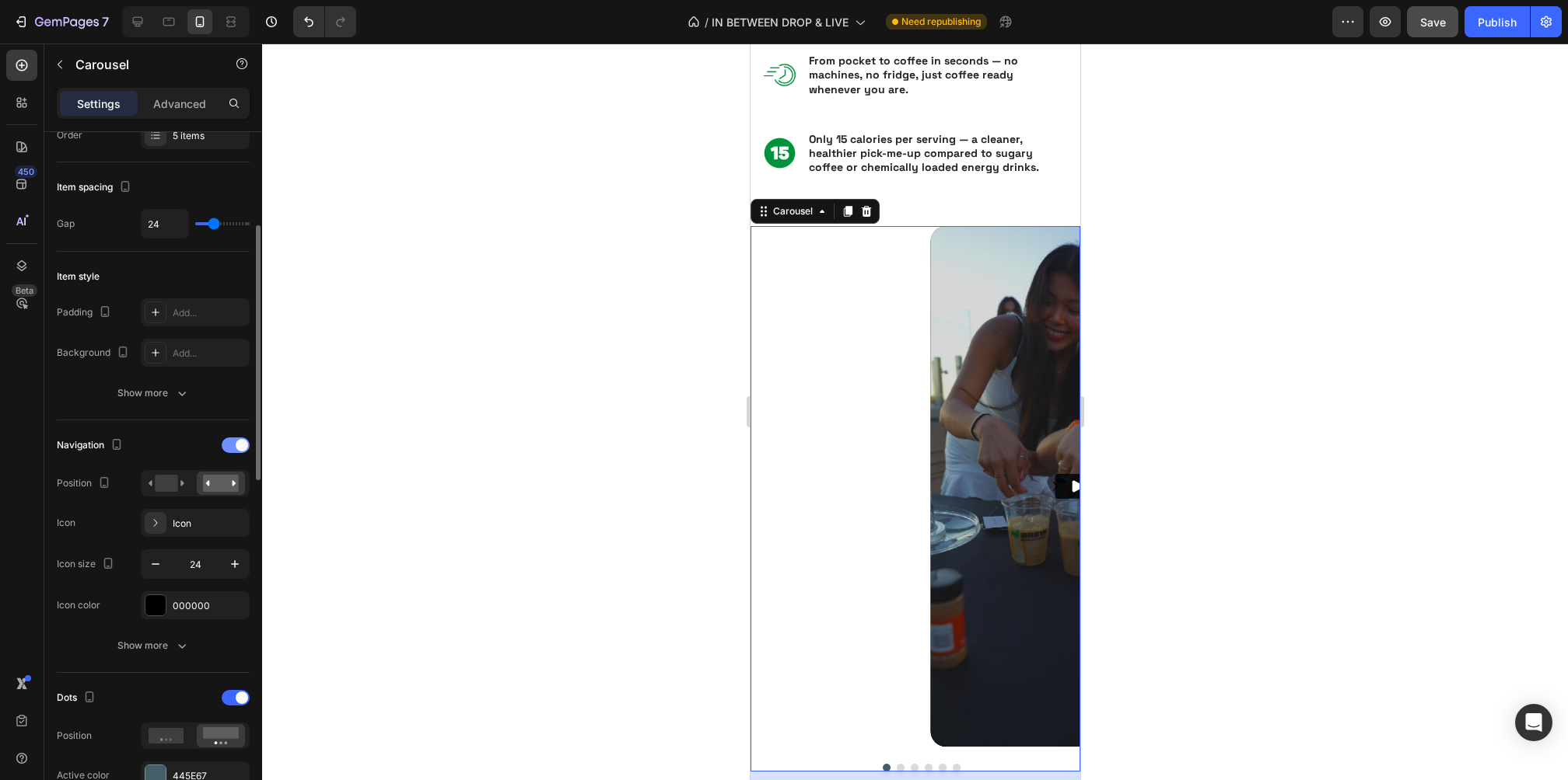
click at [241, 442] on span at bounding box center [242, 446] width 13 height 13
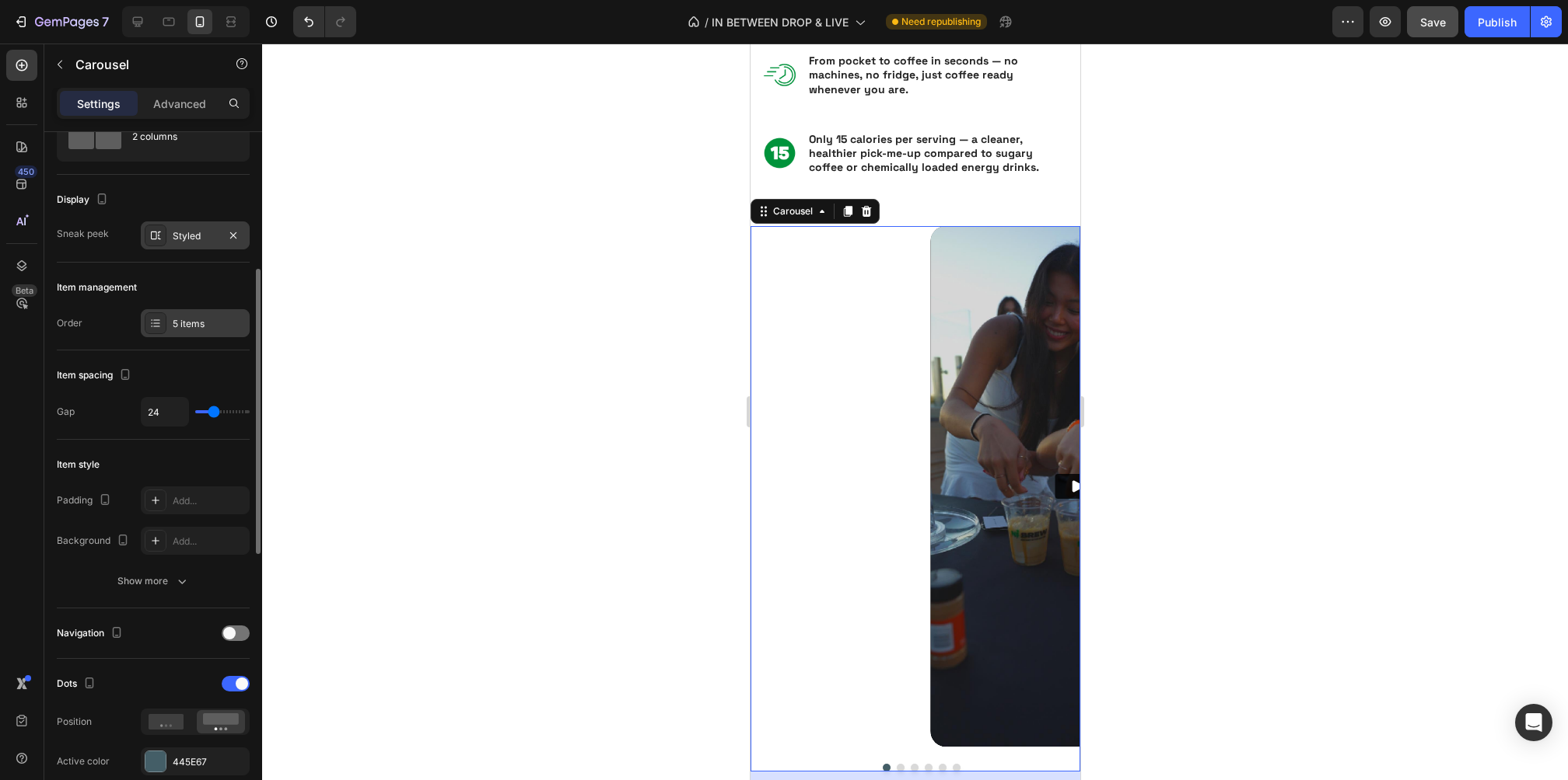
scroll to position [56, 0]
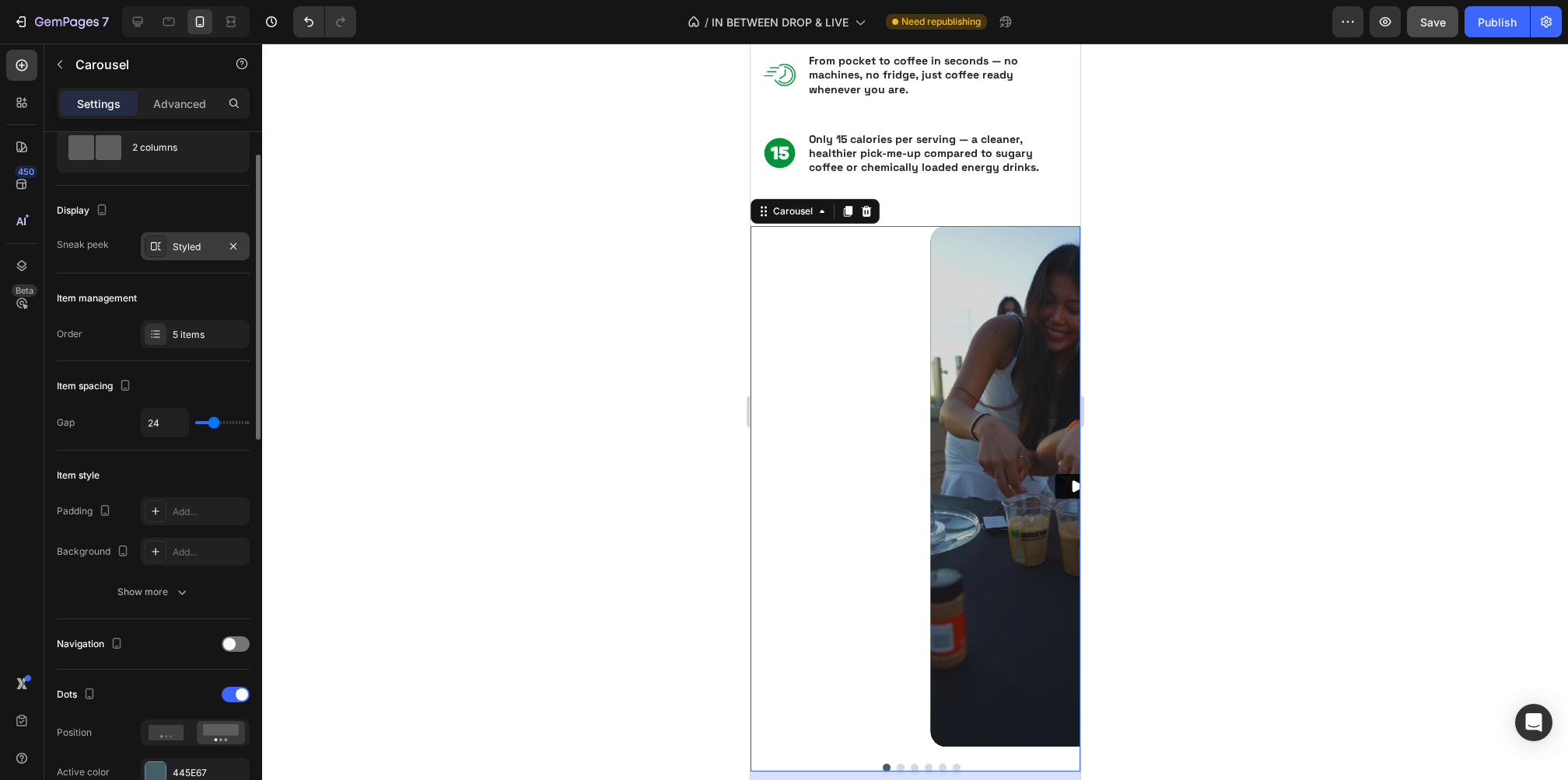
click at [197, 237] on div "Styled" at bounding box center [195, 247] width 109 height 28
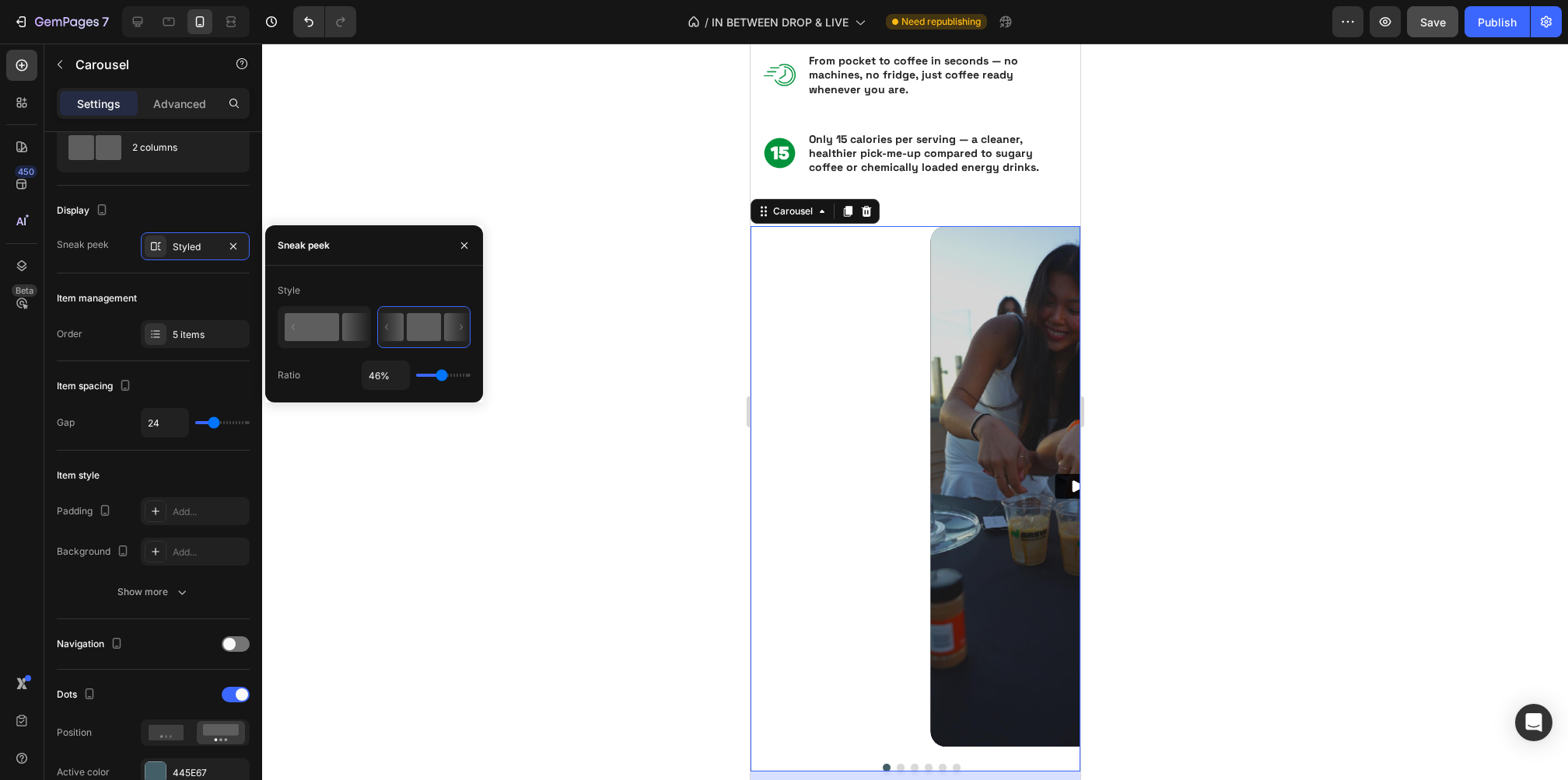
click at [327, 329] on rect at bounding box center [311, 327] width 54 height 28
type input "62%"
type input "62"
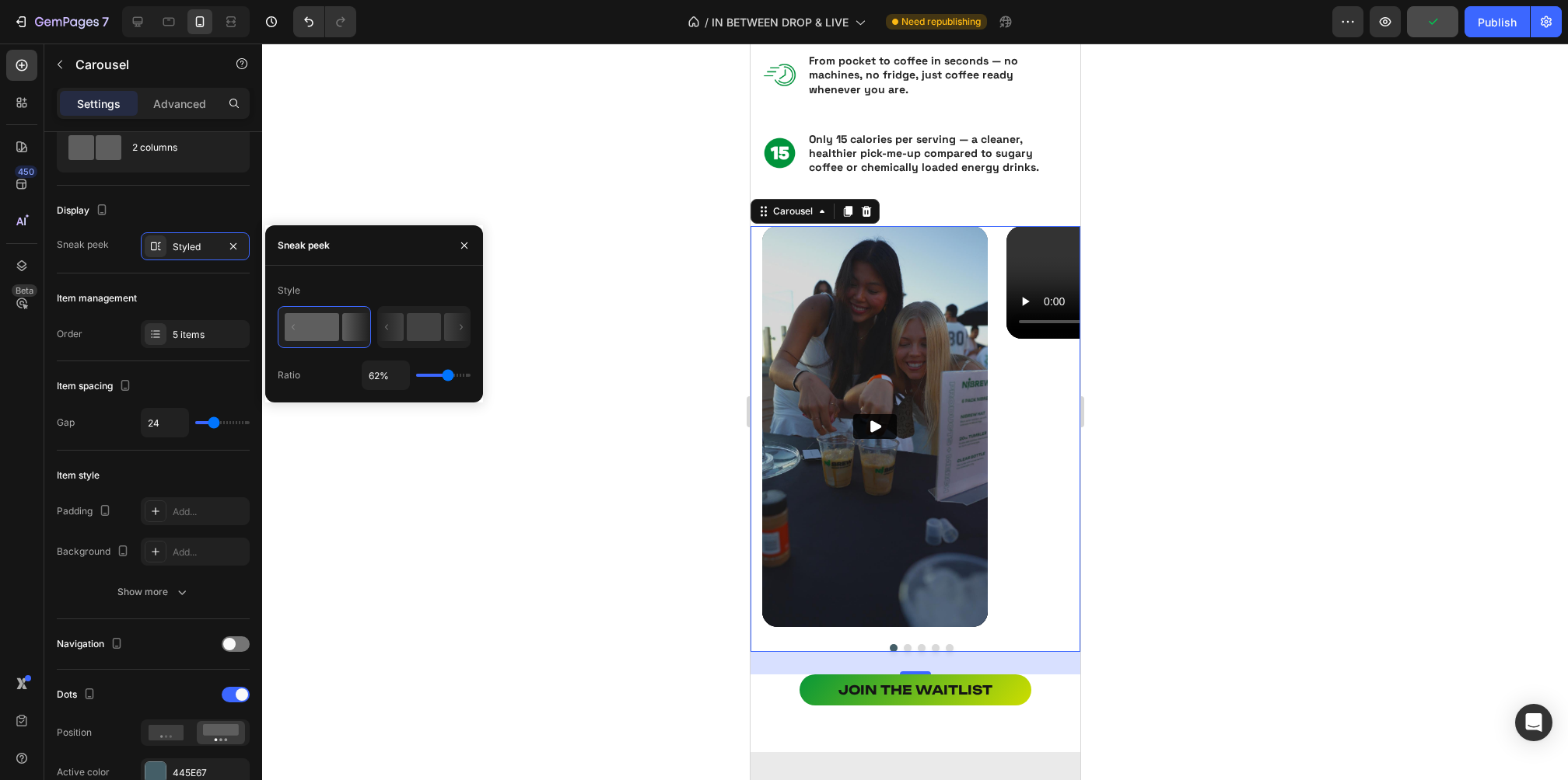
type input "65%"
type input "65"
type input "66%"
type input "66"
type input "67%"
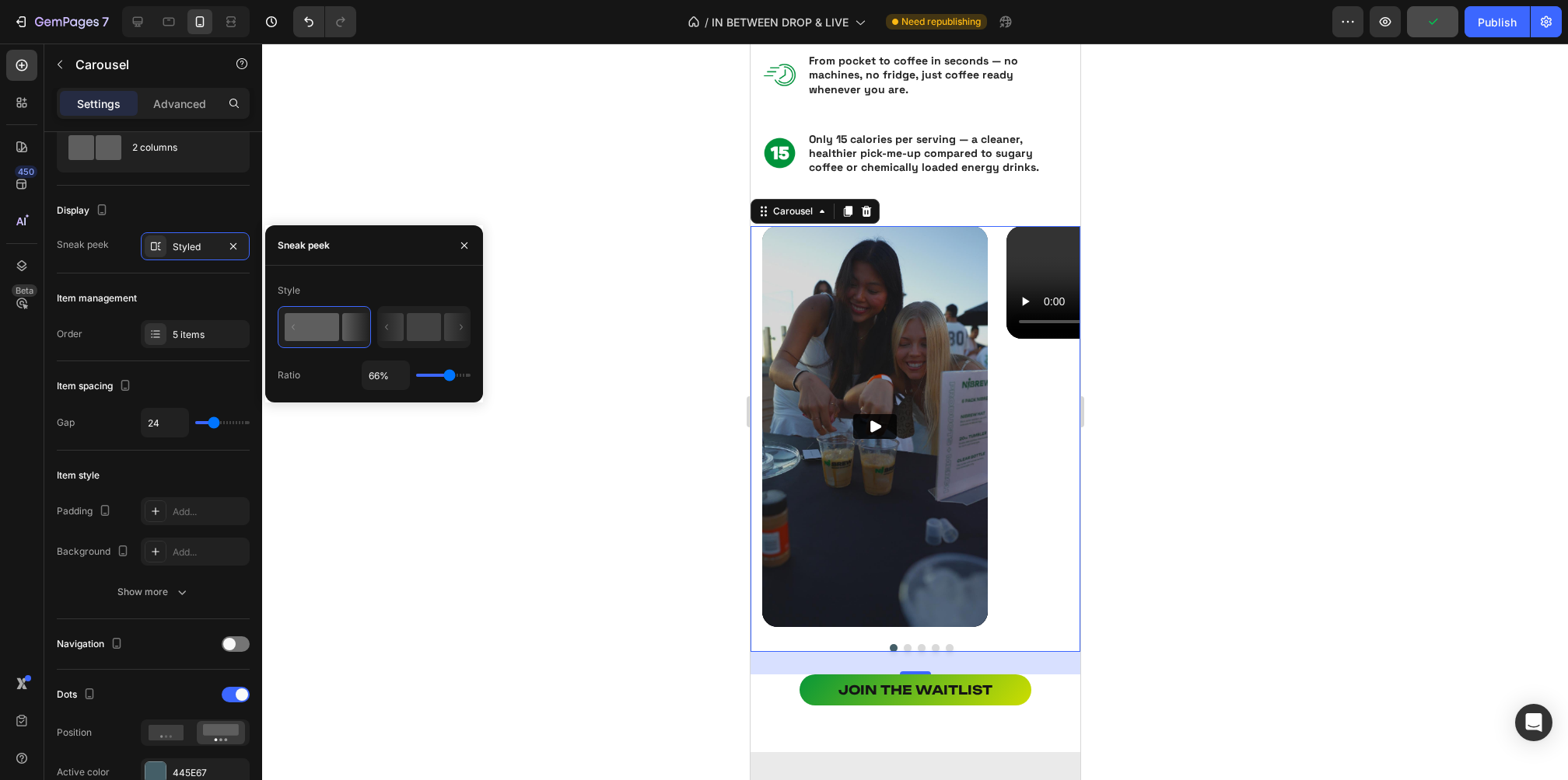
type input "67"
type input "73%"
type input "73"
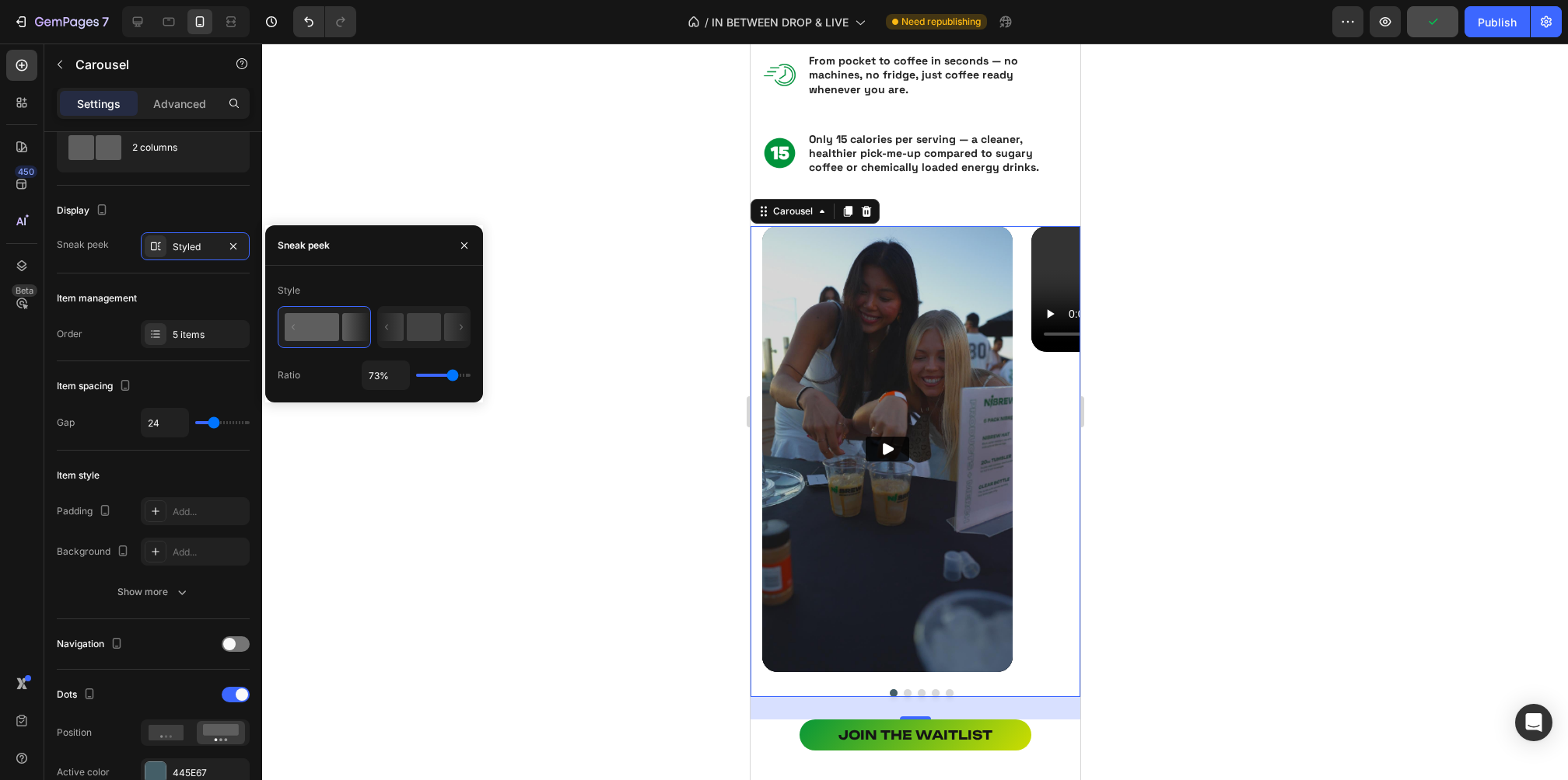
type input "75%"
type input "75"
type input "76%"
type input "76"
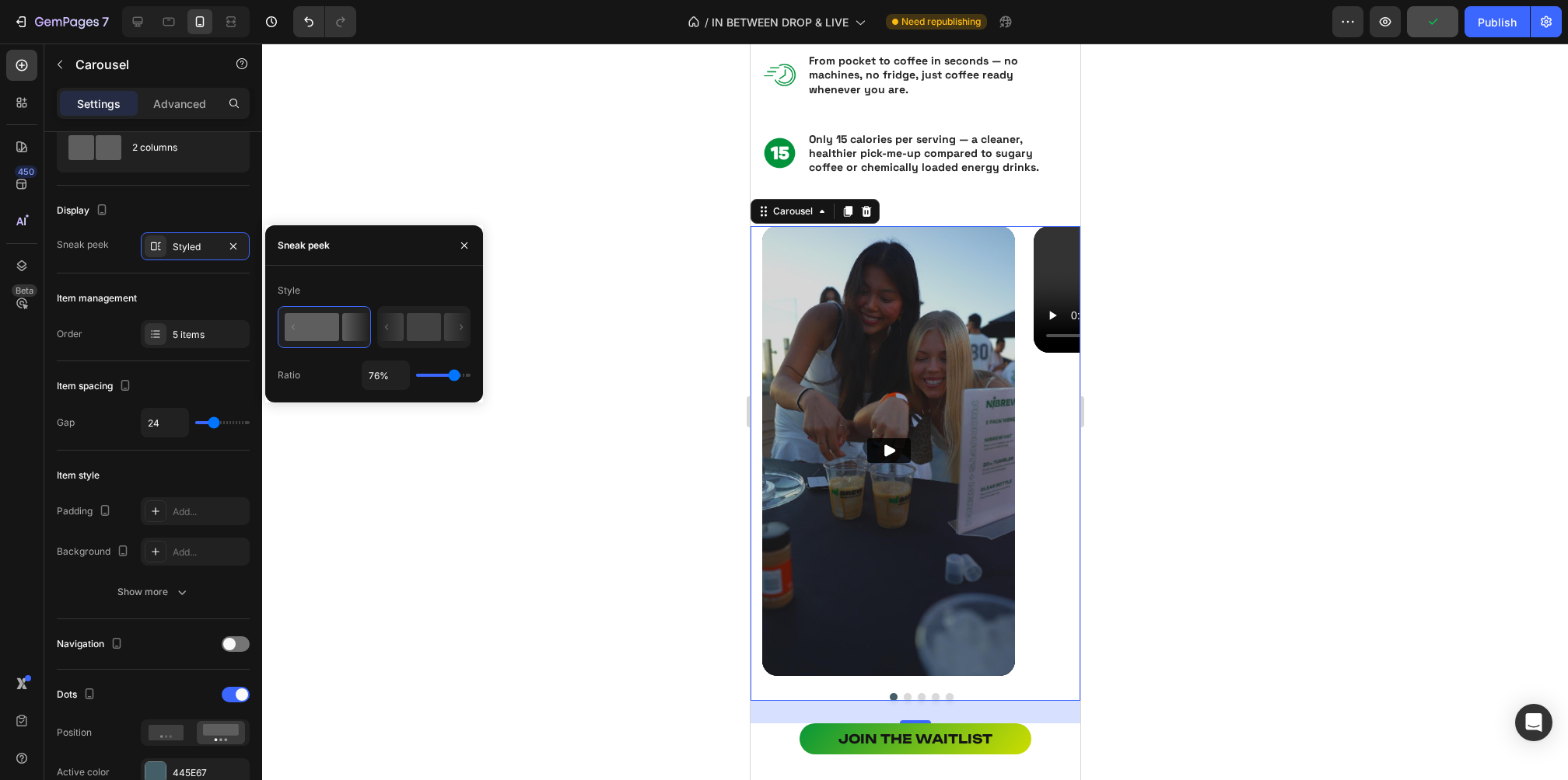
type input "77%"
type input "77"
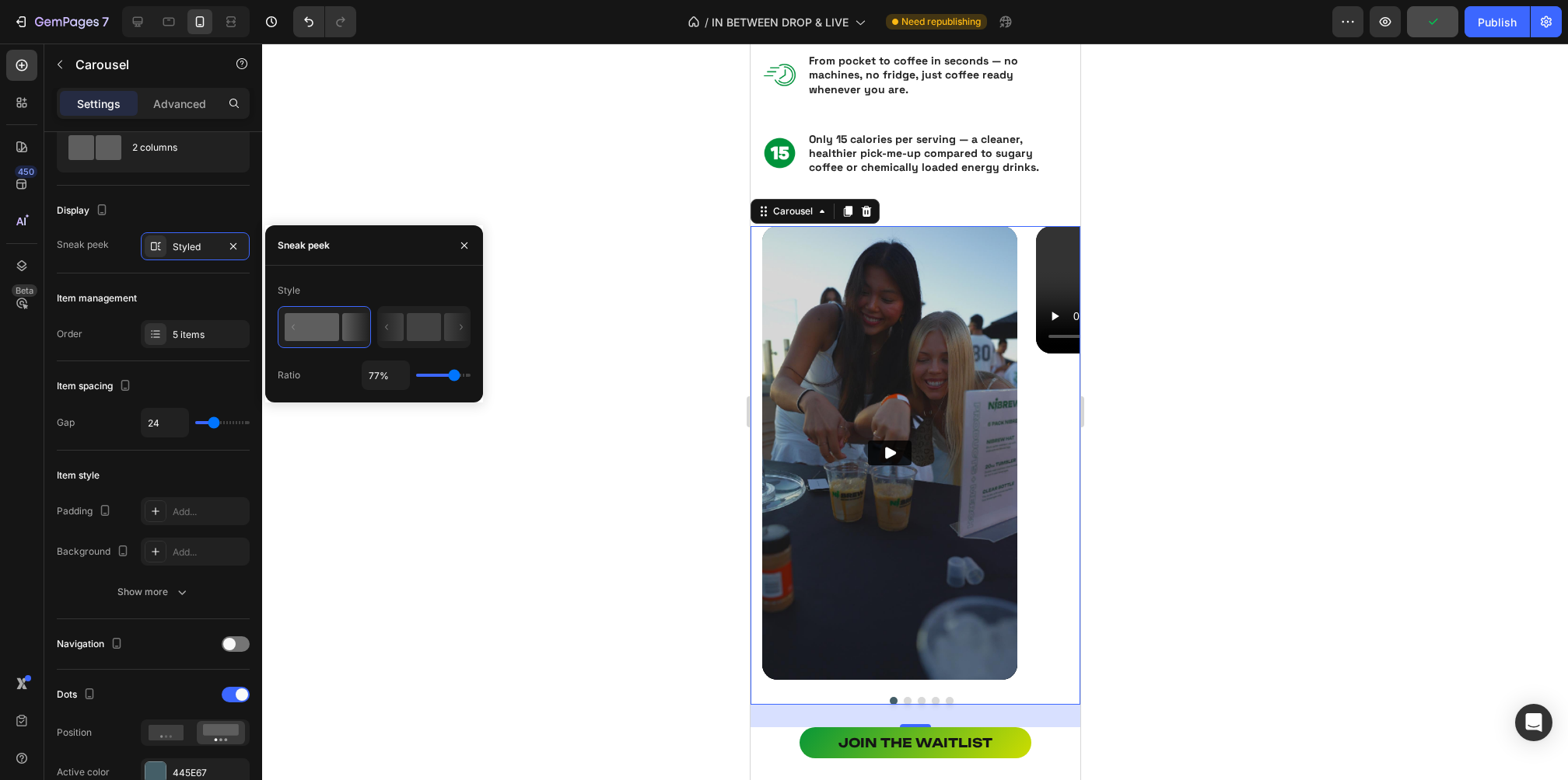
type input "78%"
type input "78"
type input "79%"
type input "79"
type input "80%"
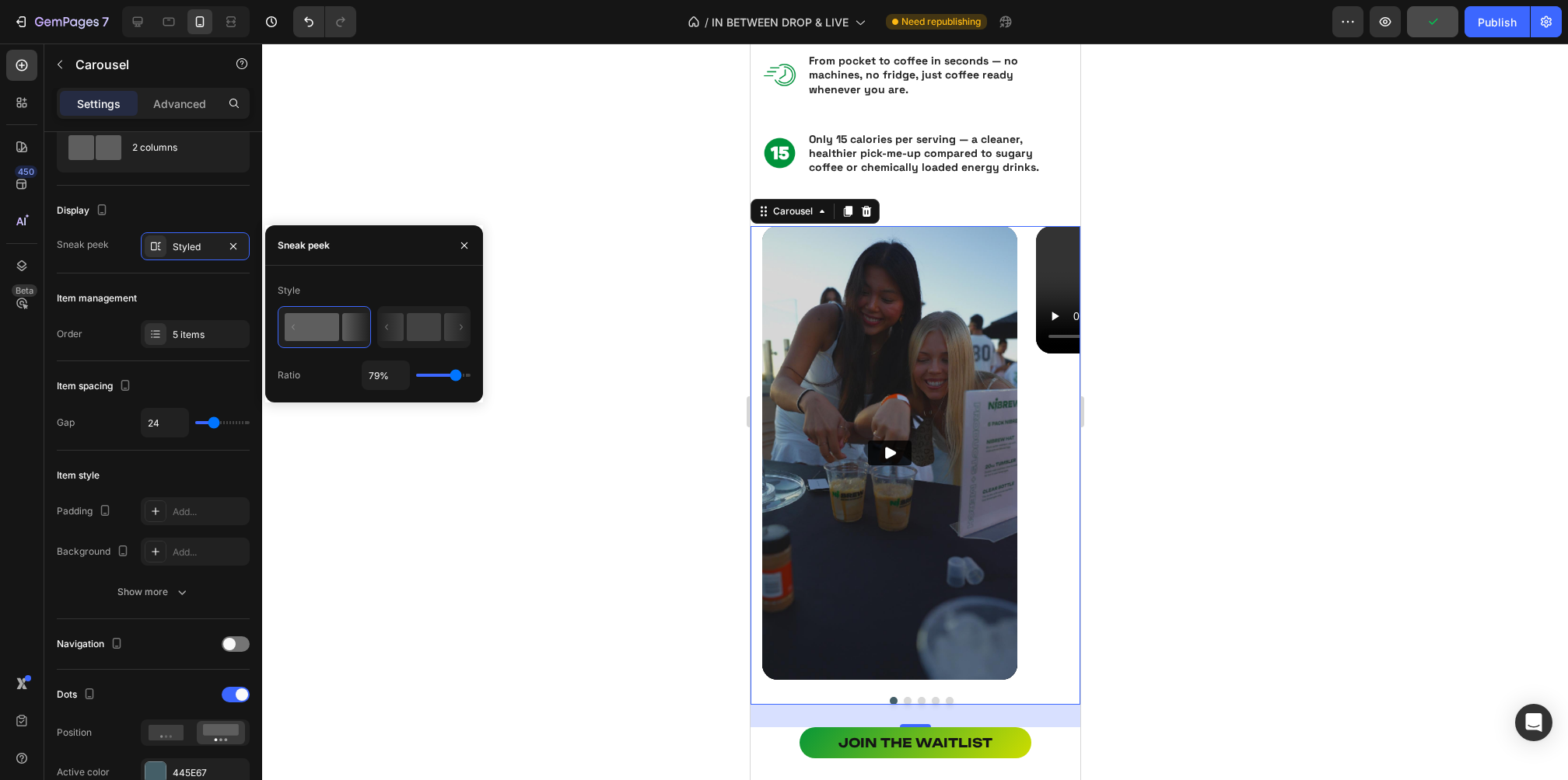
type input "80"
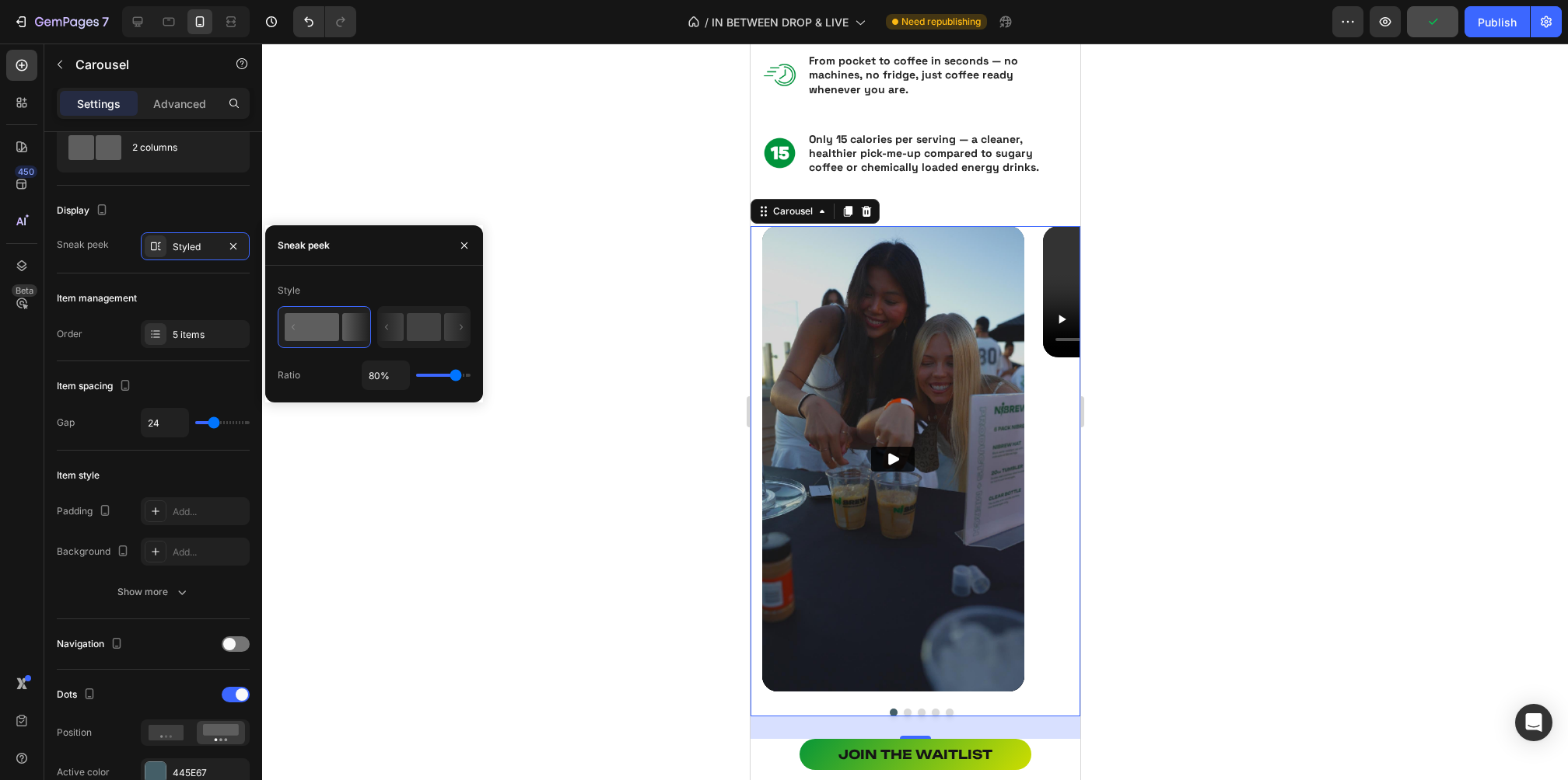
type input "81%"
type input "81"
type input "82%"
type input "82"
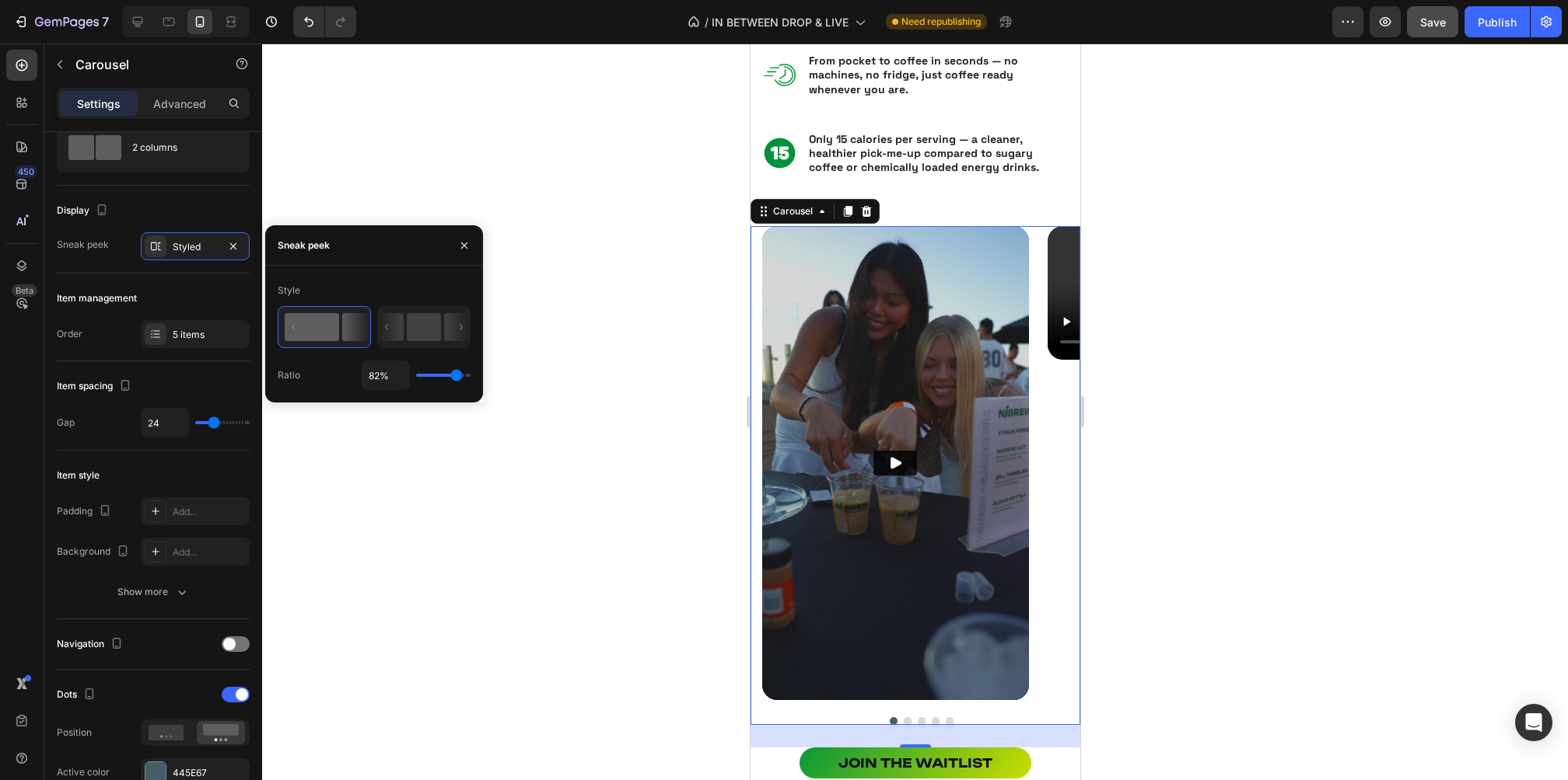
type input "84%"
type input "84"
type input "85%"
type input "85"
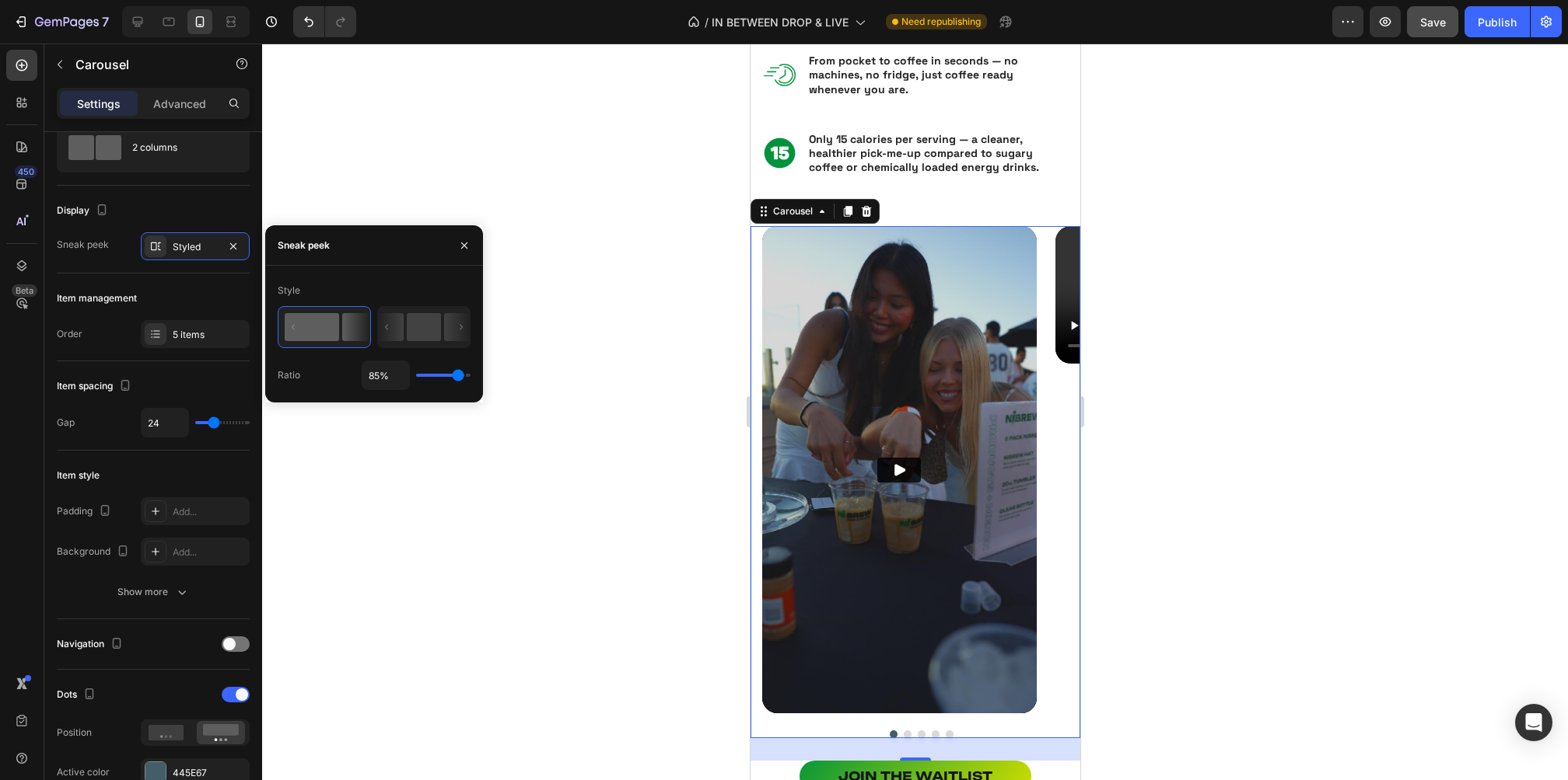
type input "86%"
type input "86"
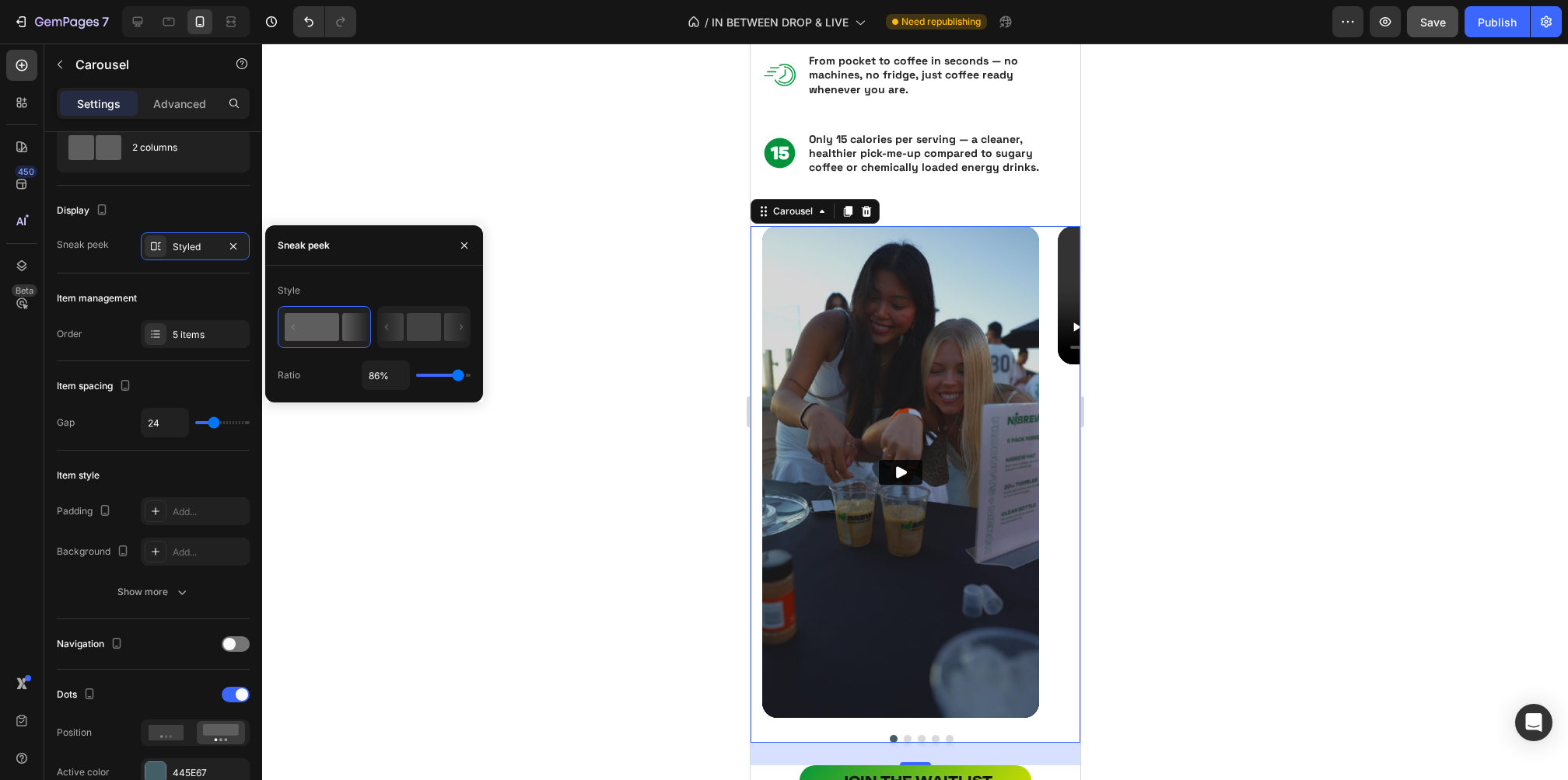
type input "87%"
type input "87"
type input "88%"
type input "88"
type input "89%"
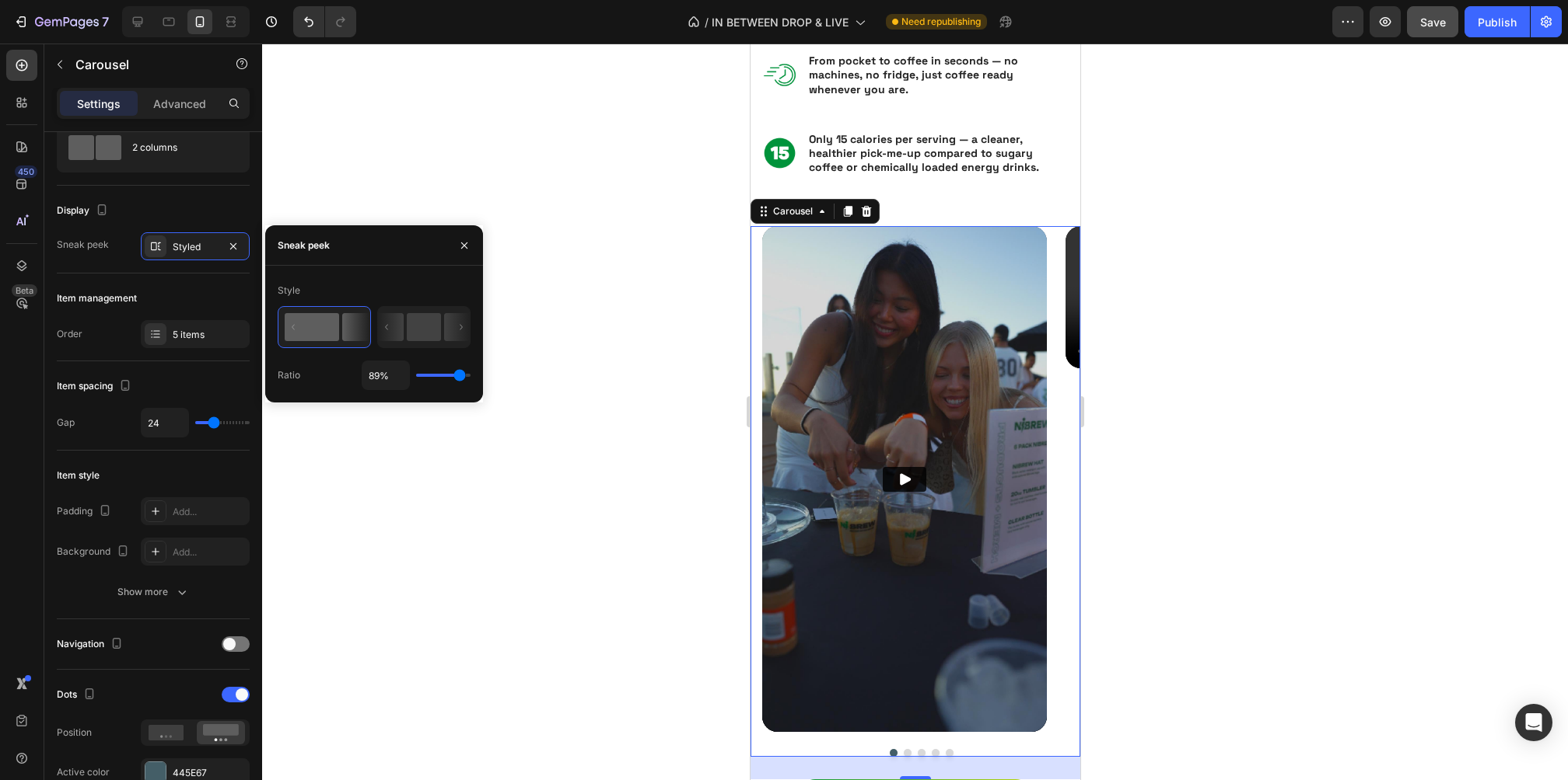
drag, startPoint x: 448, startPoint y: 371, endPoint x: 459, endPoint y: 372, distance: 11.0
type input "89"
click at [459, 374] on input "range" at bounding box center [443, 375] width 54 height 3
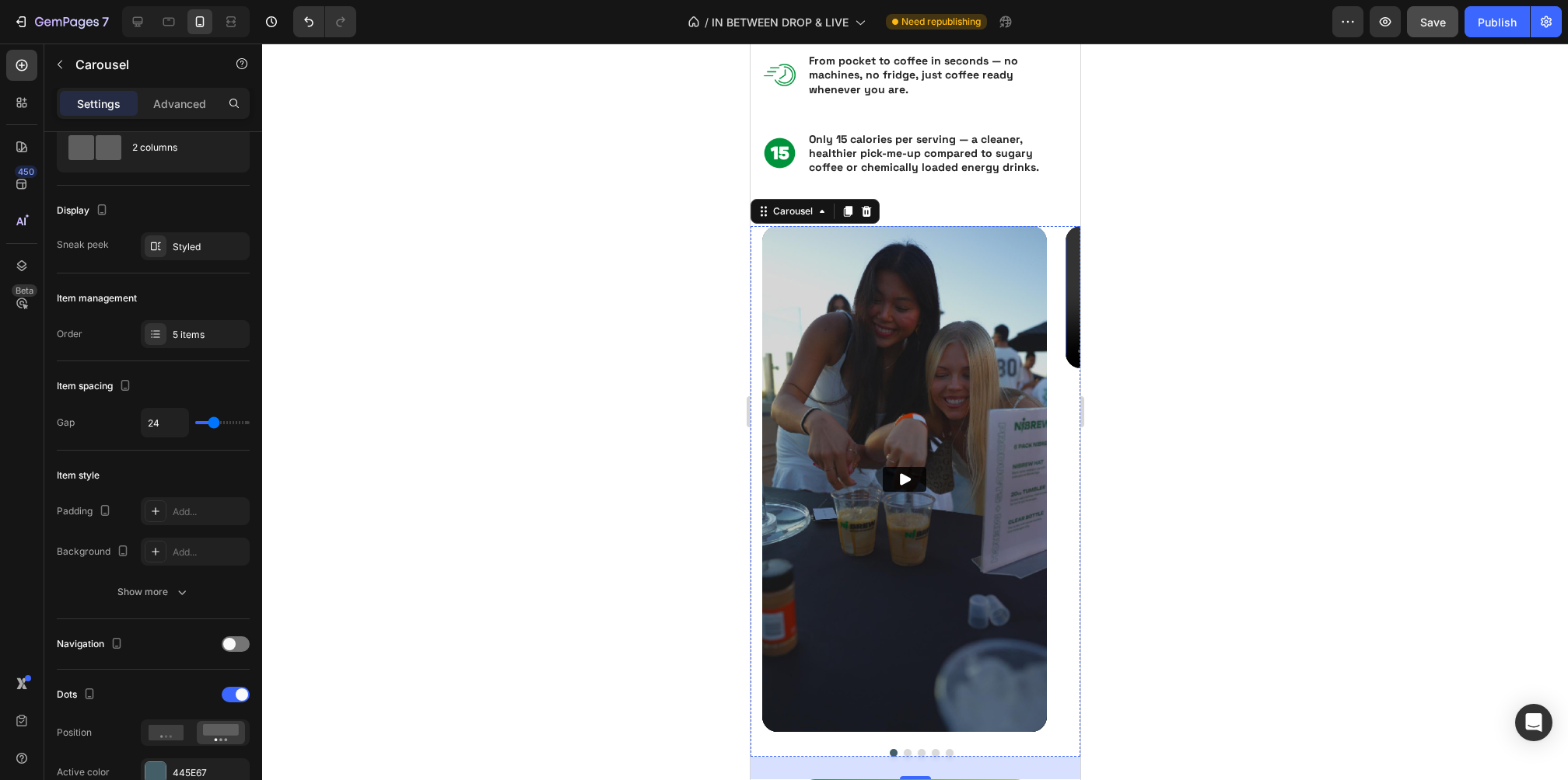
click at [1224, 378] on div at bounding box center [914, 412] width 1305 height 737
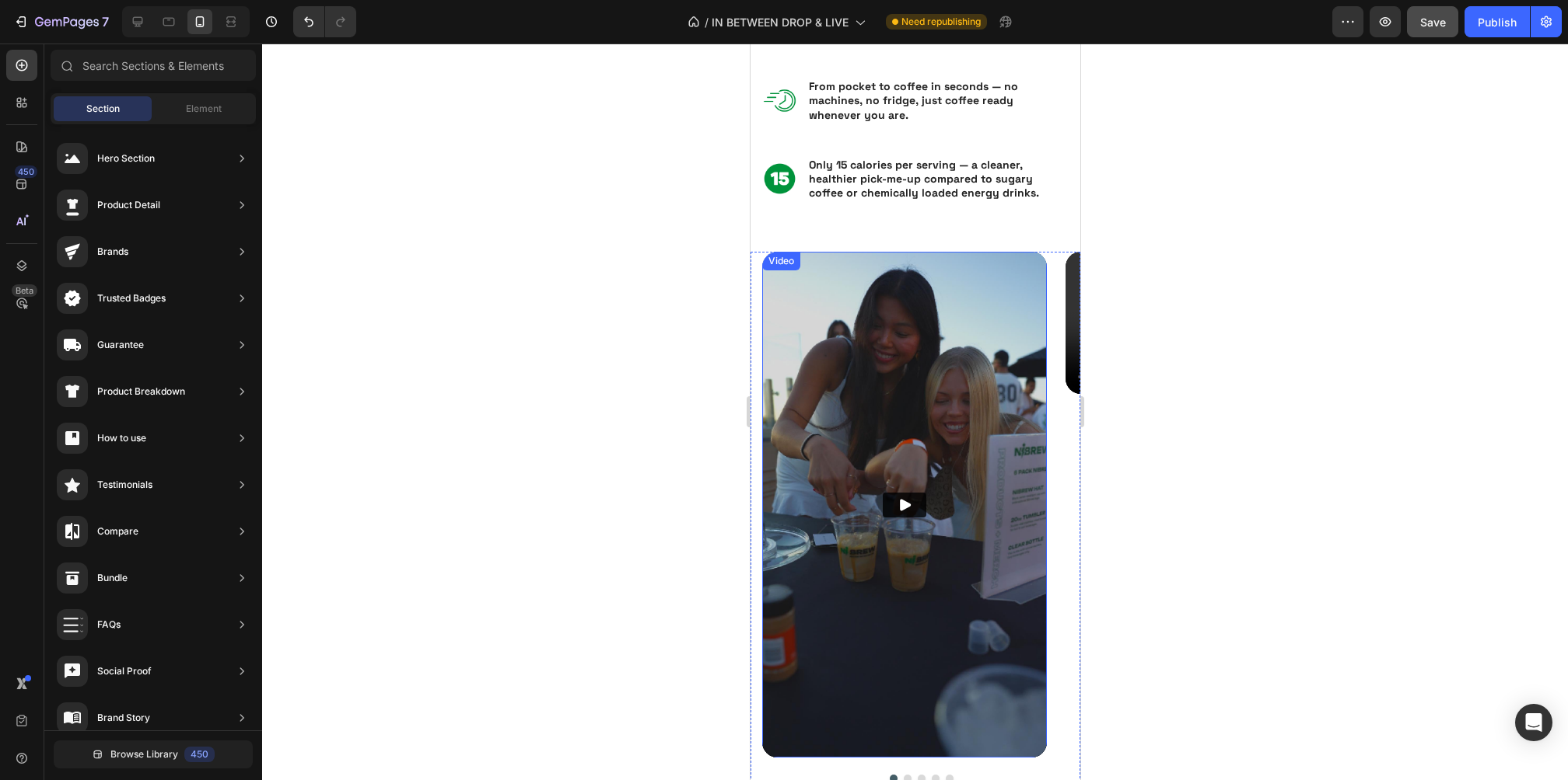
scroll to position [1685, 0]
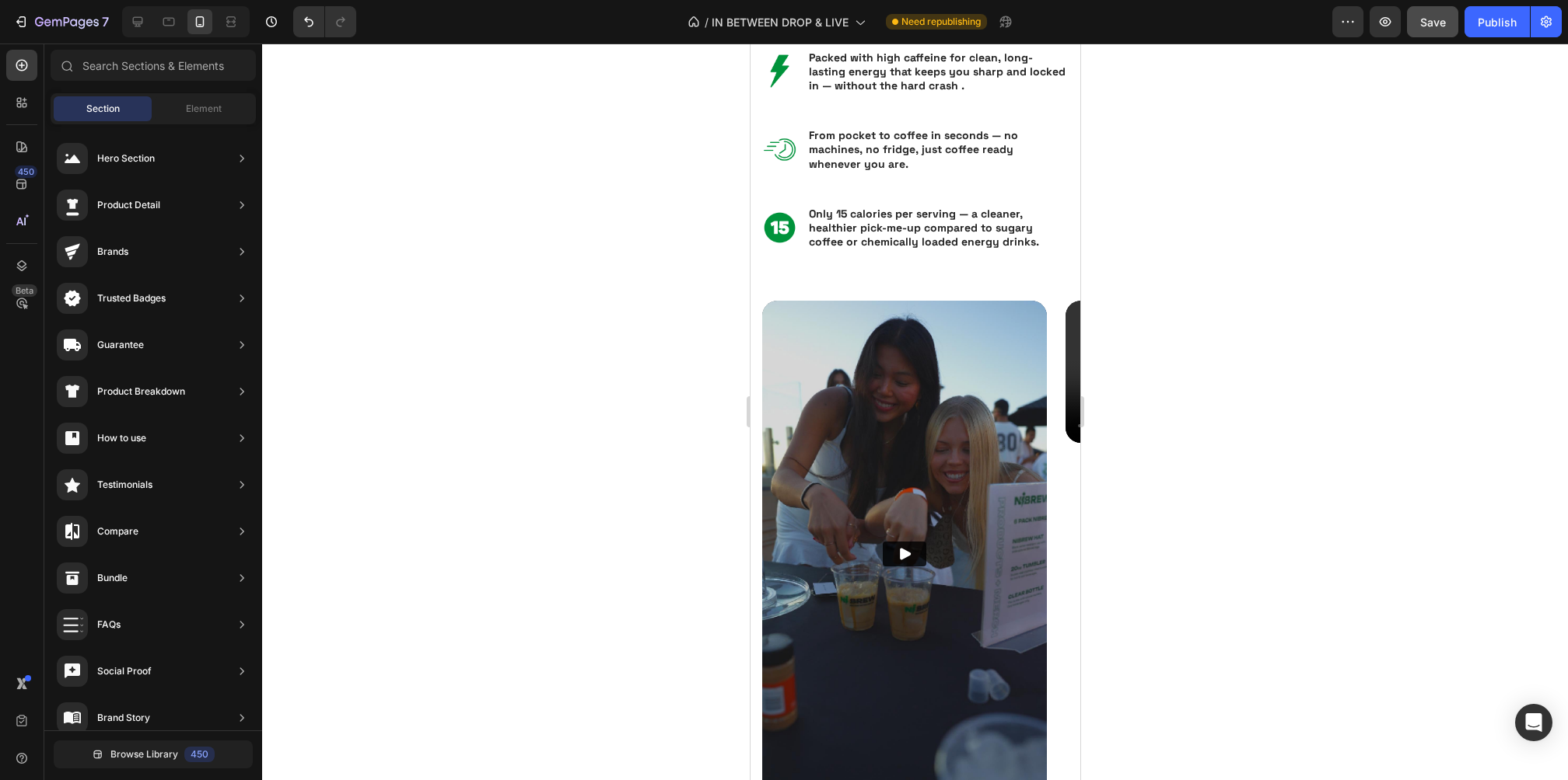
click at [1308, 328] on div at bounding box center [914, 412] width 1305 height 737
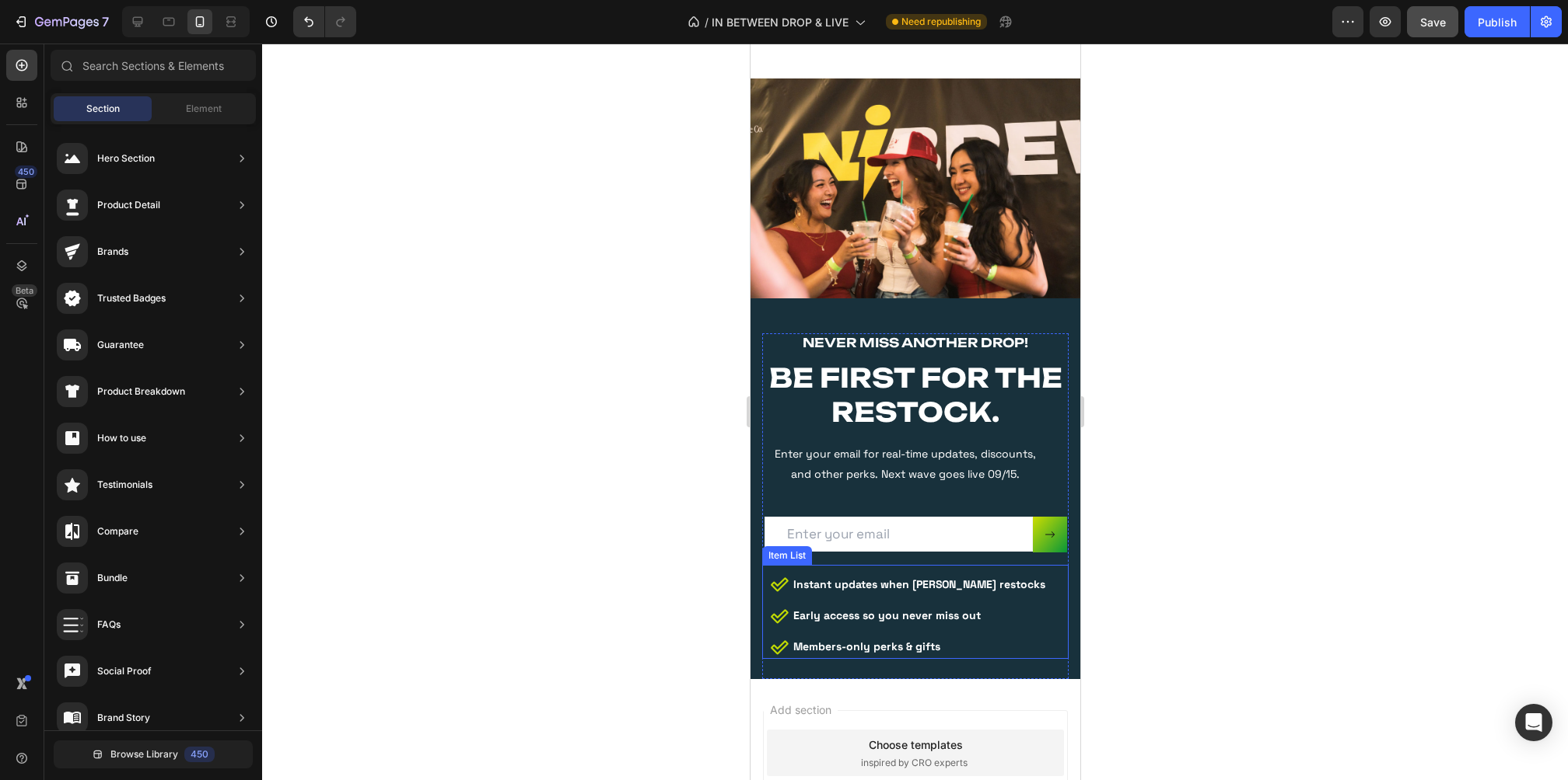
scroll to position [4118, 0]
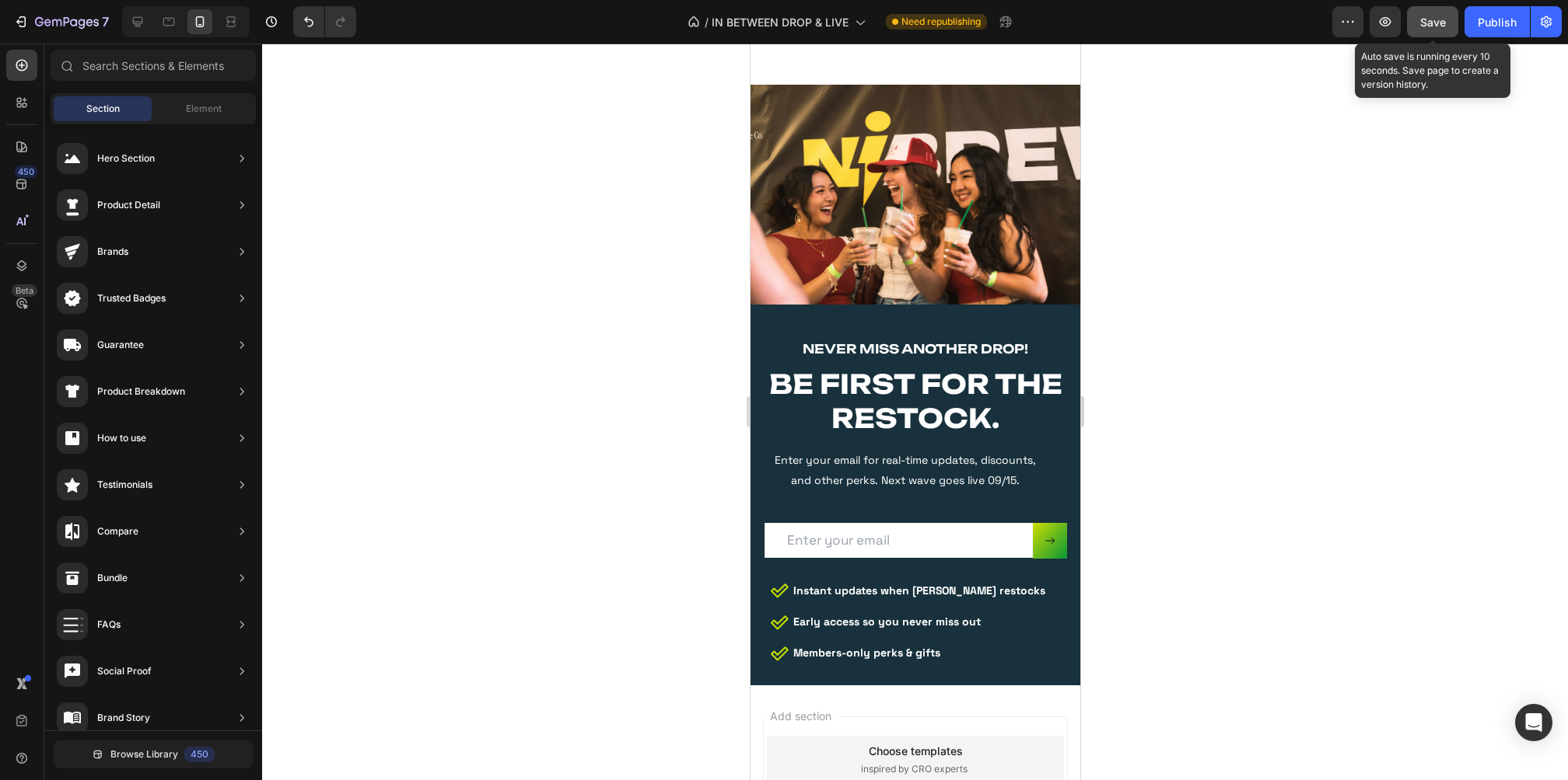
click at [1440, 14] on div "Save" at bounding box center [1432, 22] width 26 height 16
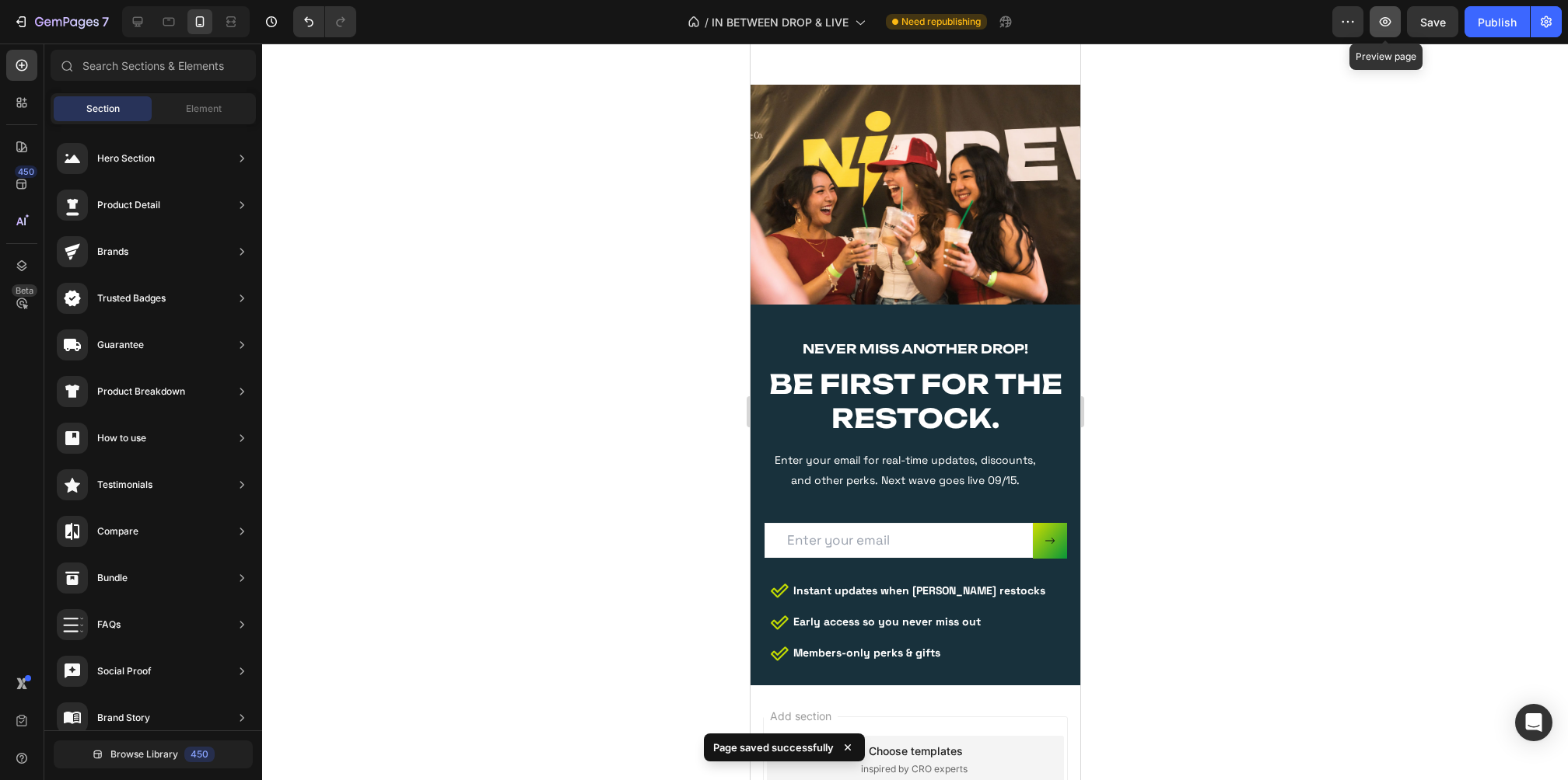
click at [1382, 23] on icon "button" at bounding box center [1385, 22] width 12 height 9
